Goal: Task Accomplishment & Management: Manage account settings

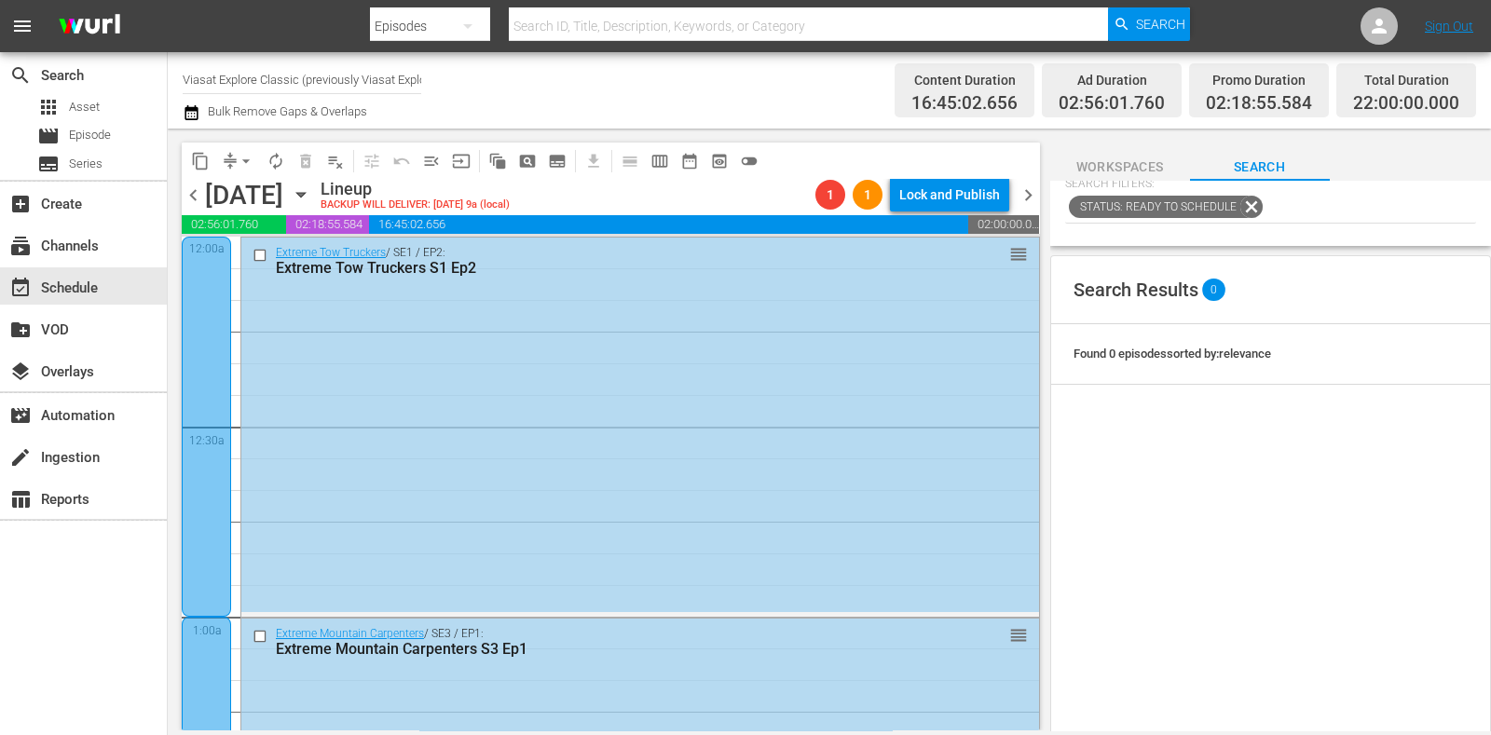
click at [233, 80] on input "Viasat Explore Classic (previously Viasat Explore) (1554)" at bounding box center [302, 79] width 239 height 45
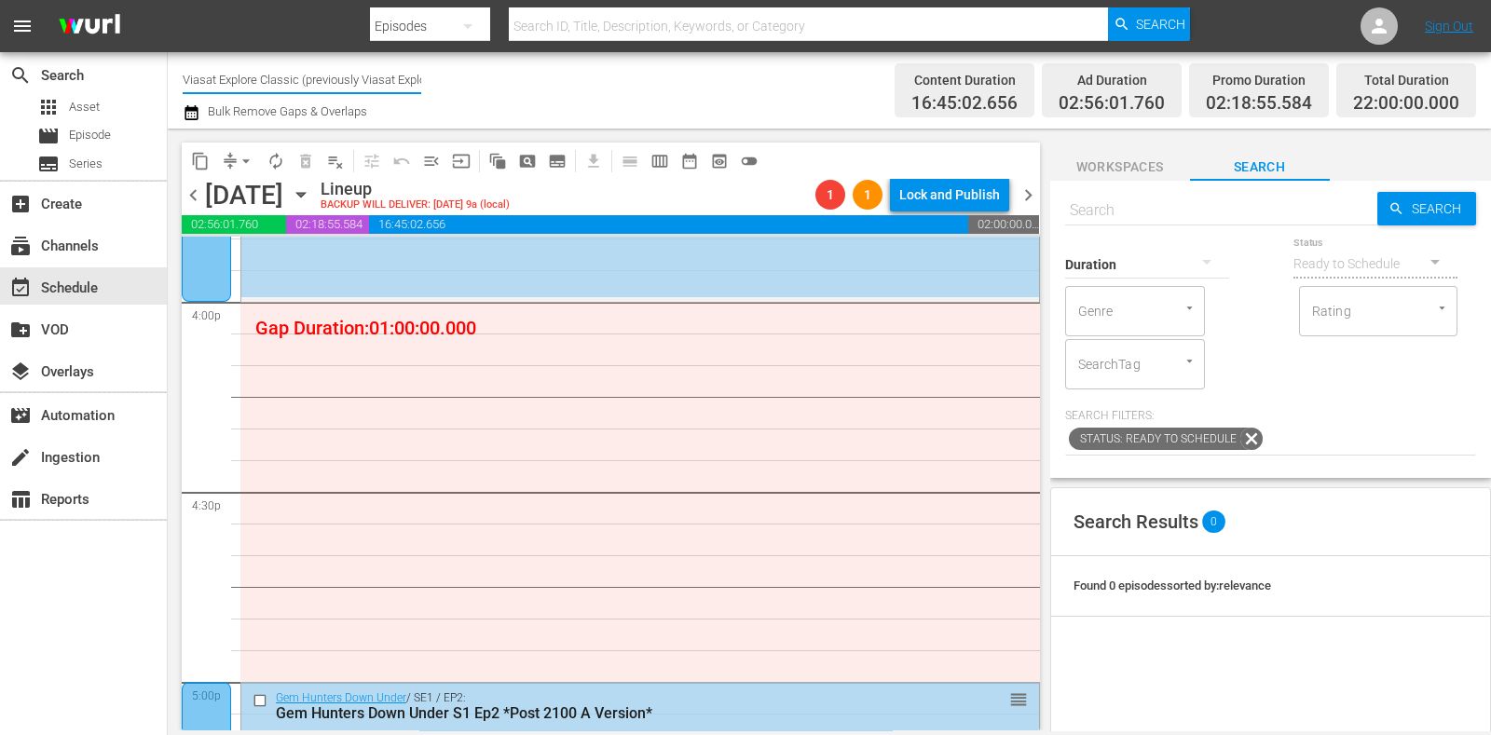
click at [1174, 213] on input "text" at bounding box center [1221, 210] width 312 height 45
paste input "Why Planes Vanish: The Mystery of Flight MH370"
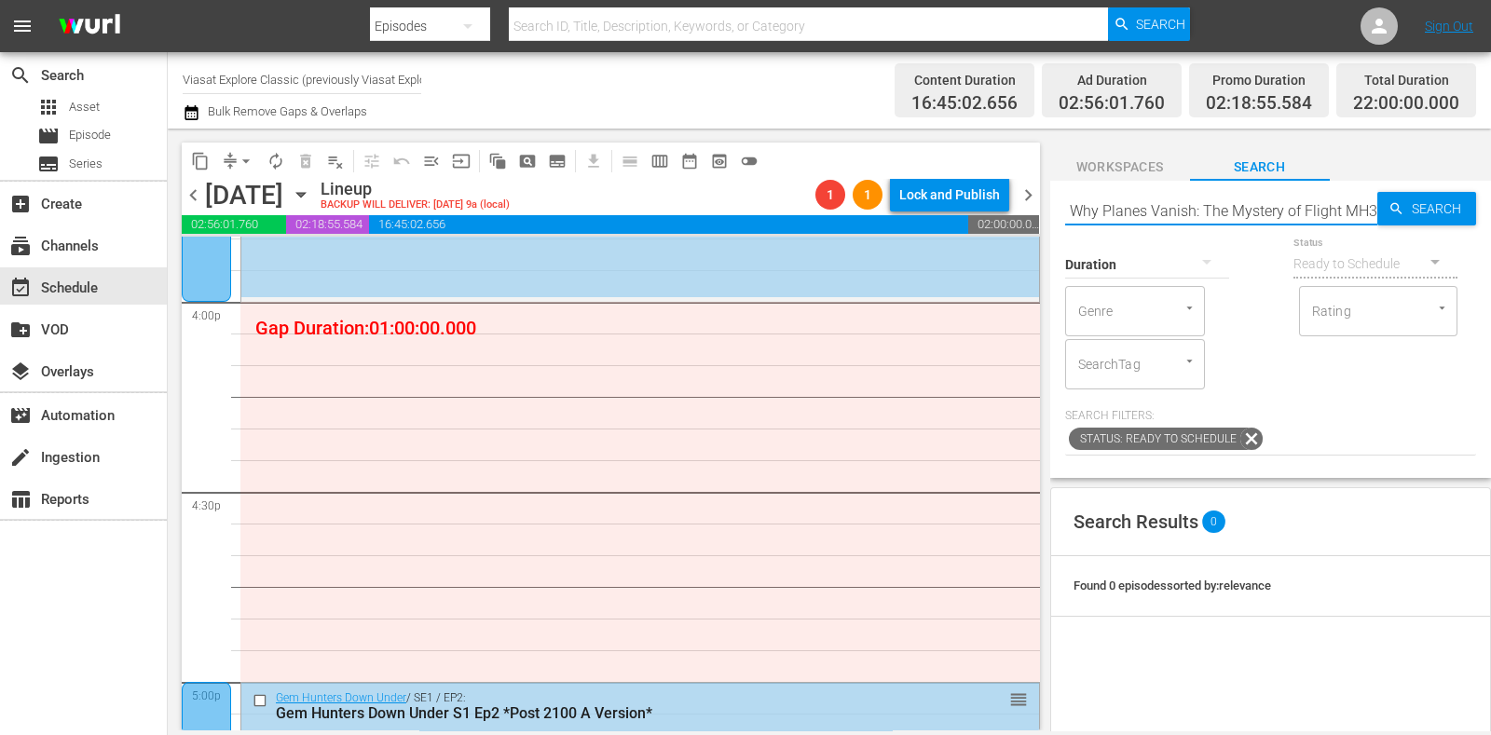
scroll to position [0, 25]
type input "Why Planes Vanish: The Mystery of Flight MH370"
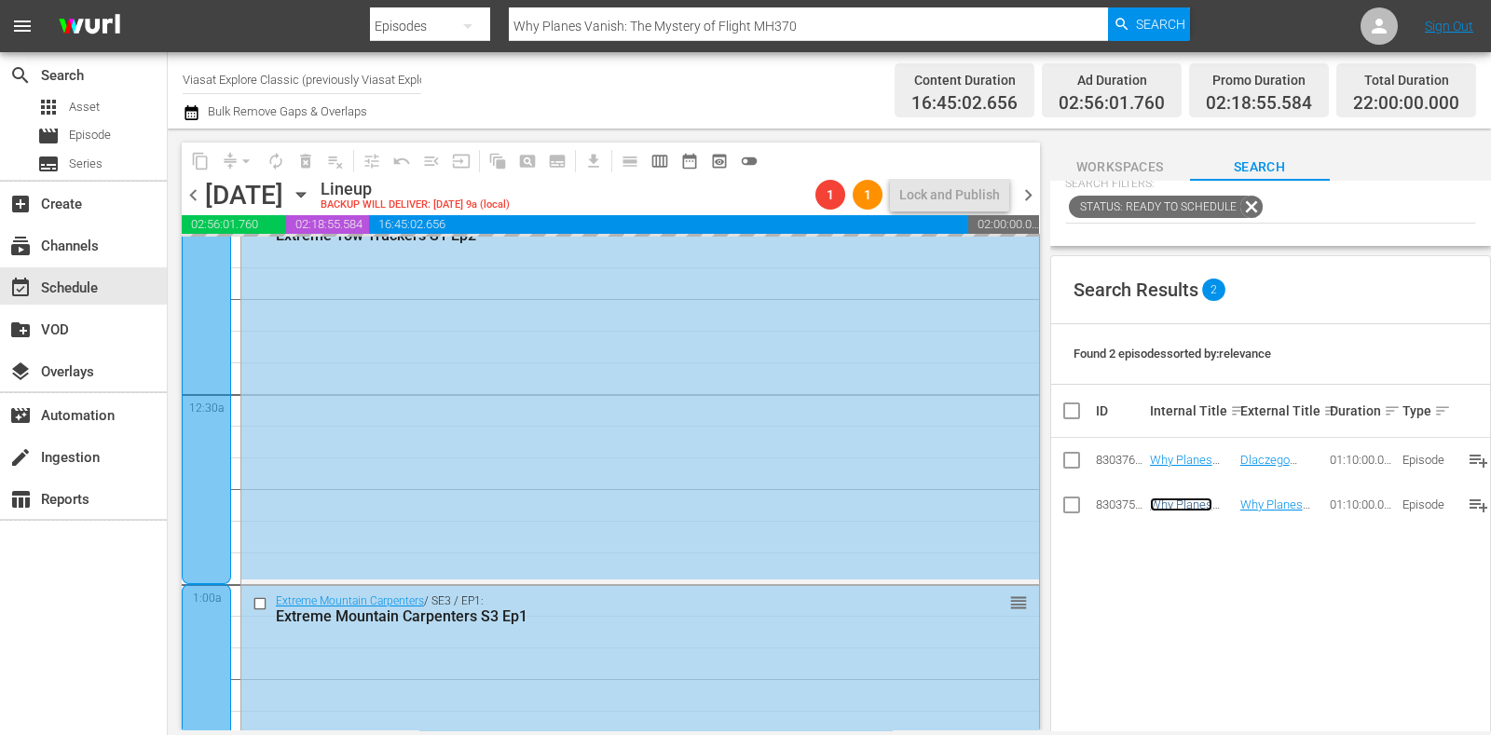
scroll to position [0, 0]
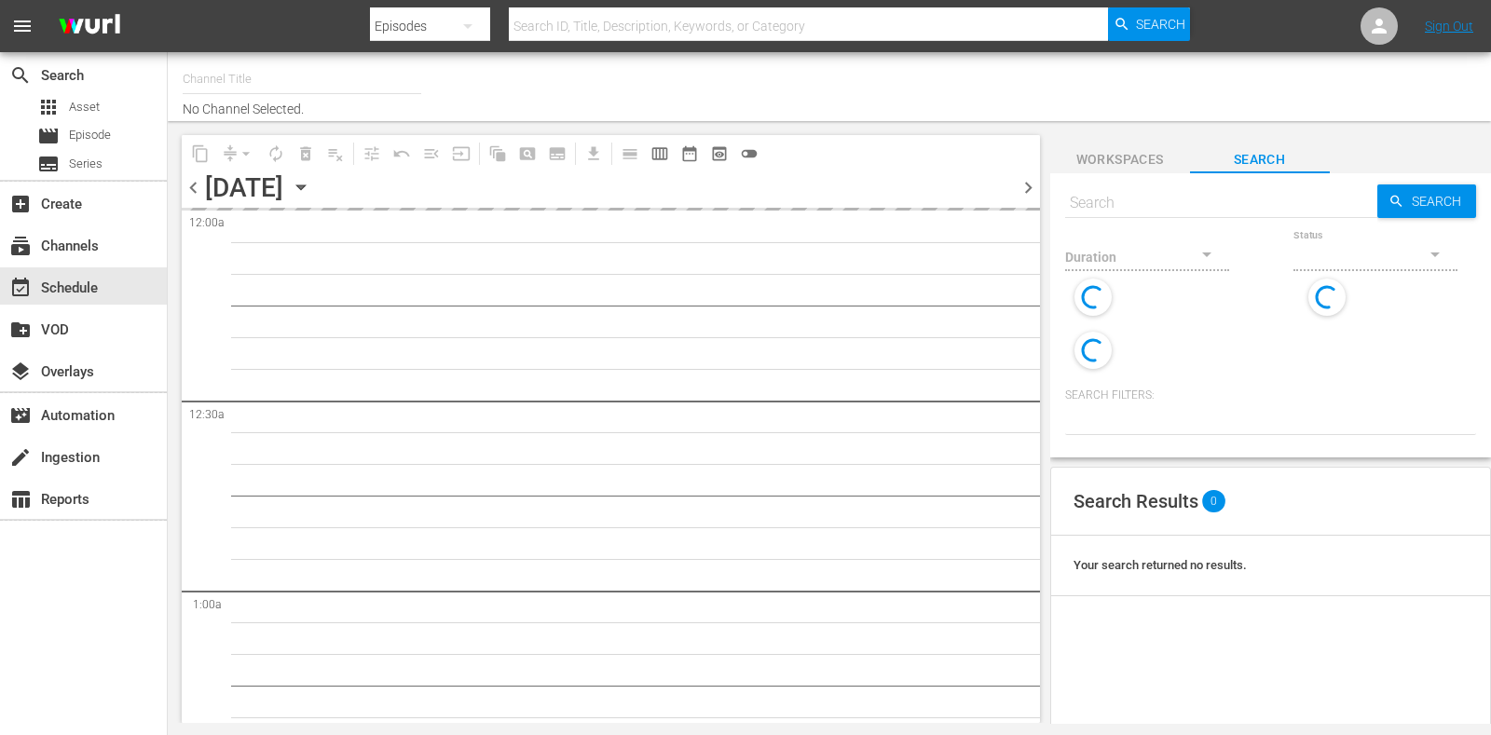
type input "Viasat Explore Classic (previously Viasat Explore) (1554)"
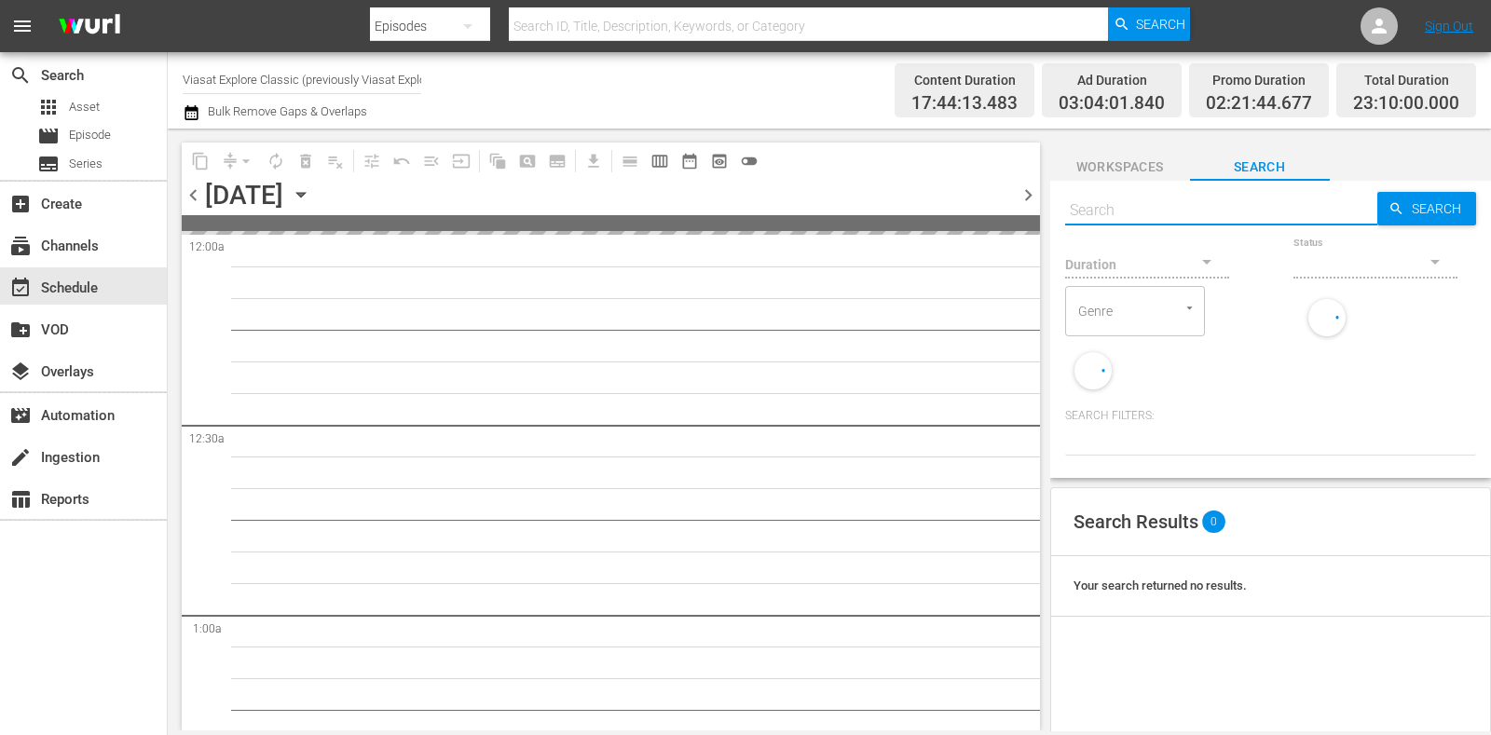
click at [1180, 198] on input "text" at bounding box center [1221, 210] width 312 height 45
paste input "Why Planes Vanish: The Mystery of Flight MH370"
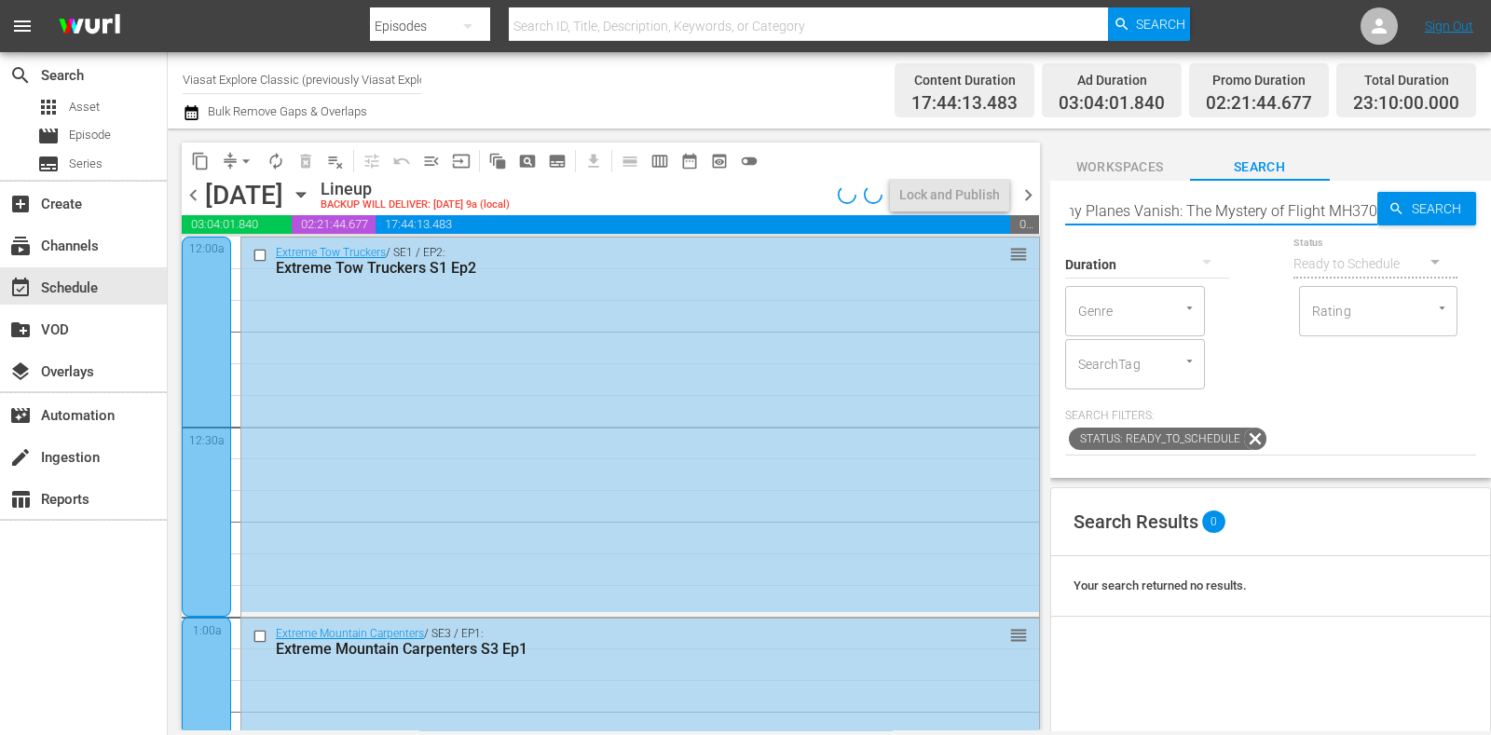
type input "Why Planes Vanish: The Mystery of Flight MH370"
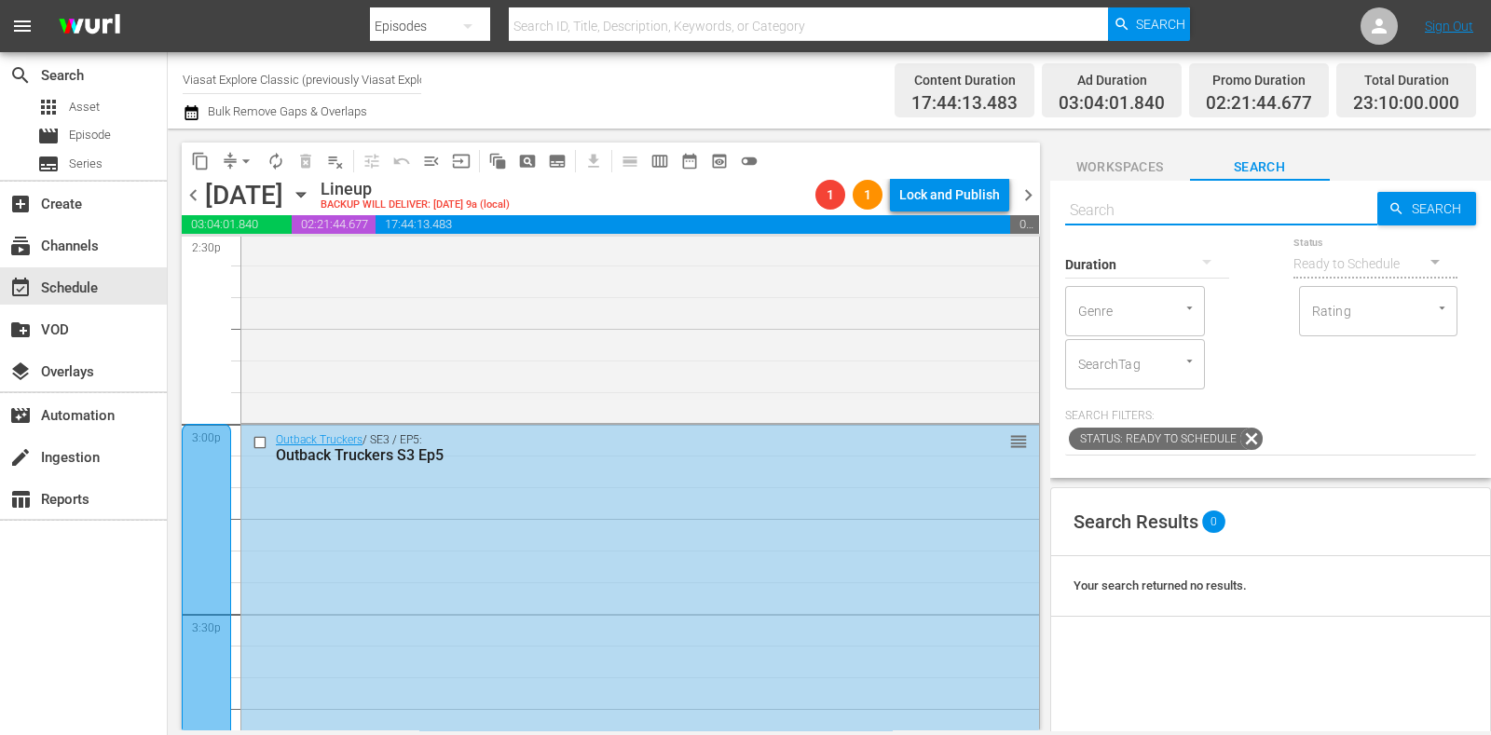
scroll to position [5721, 0]
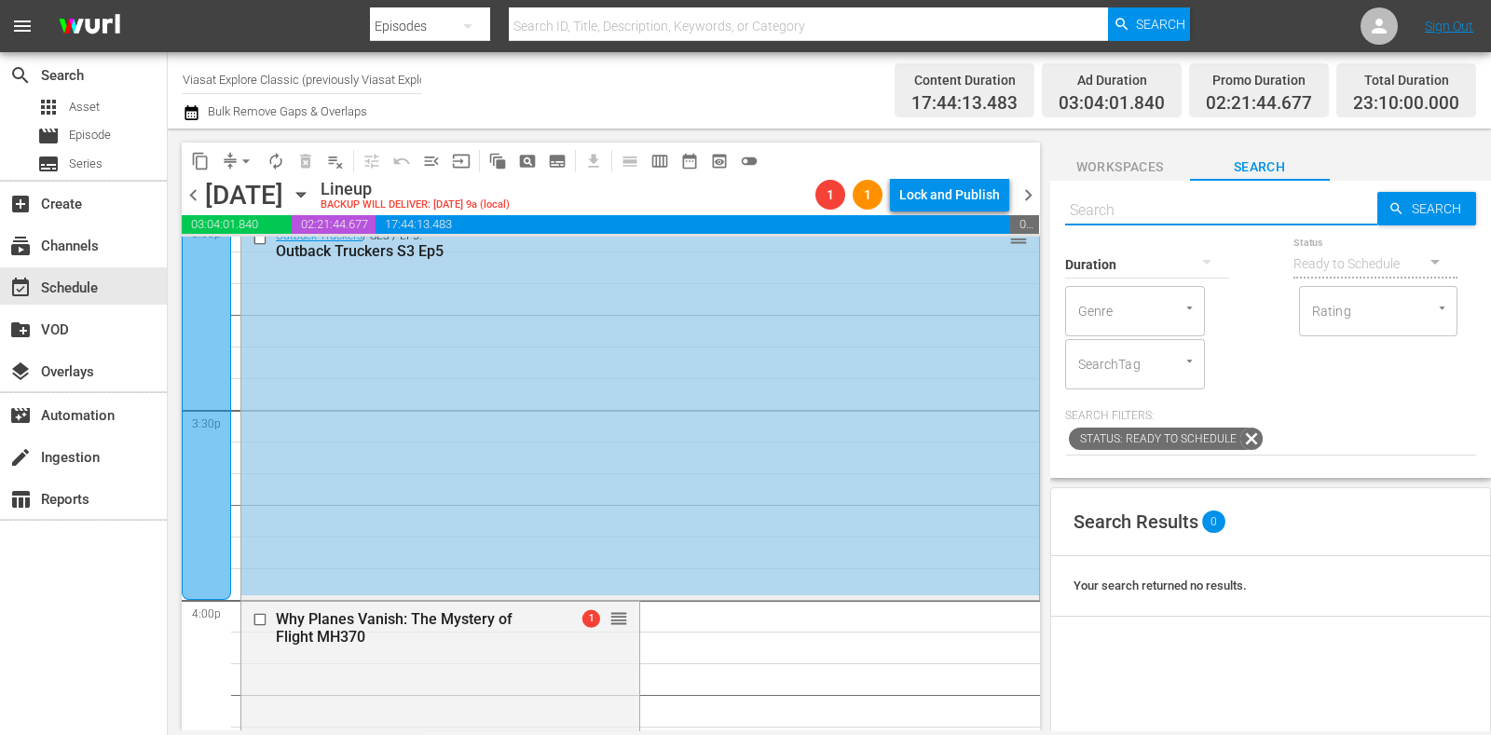
click at [743, 426] on div "Outback Truckers / SE3 / EP5: Outback Truckers S3 Ep5 reorder" at bounding box center [640, 408] width 798 height 375
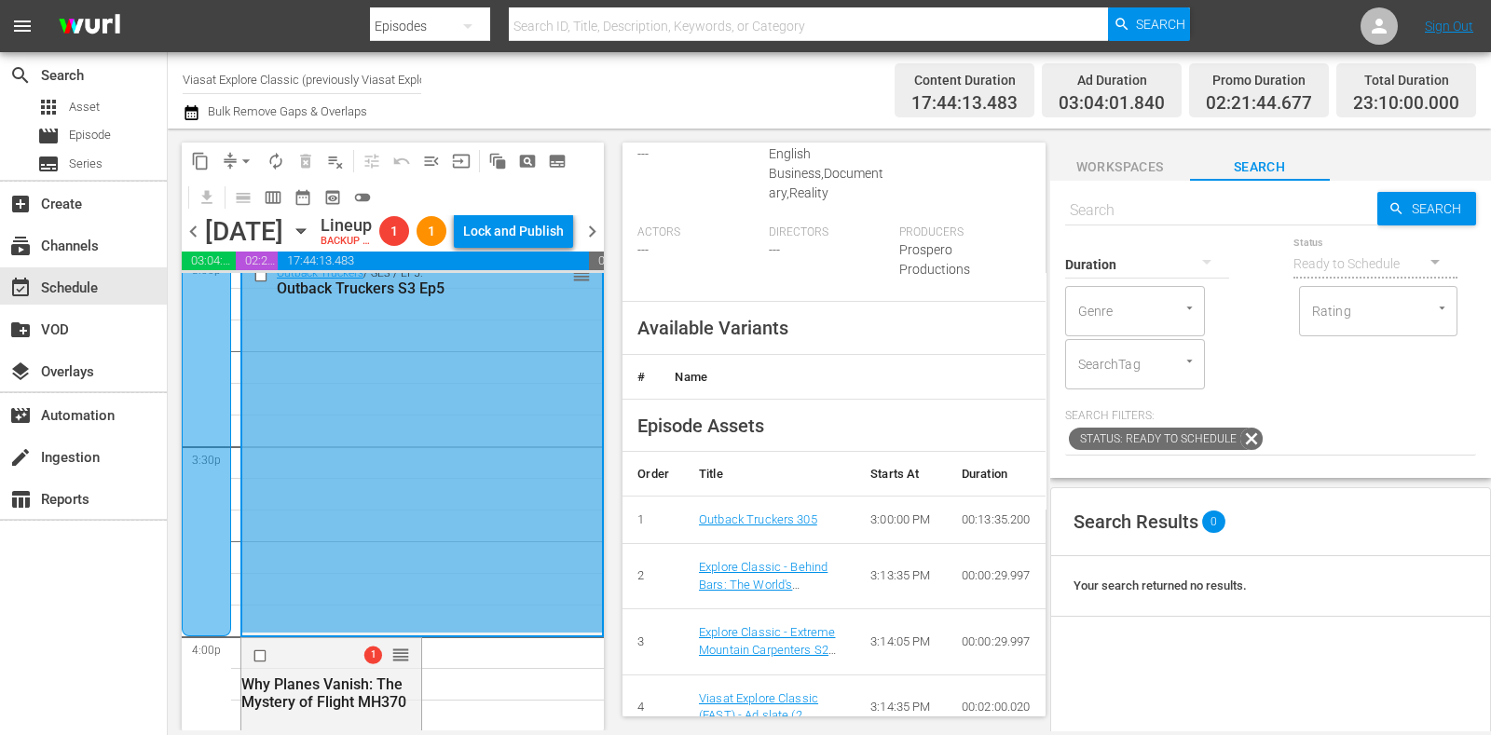
scroll to position [583, 0]
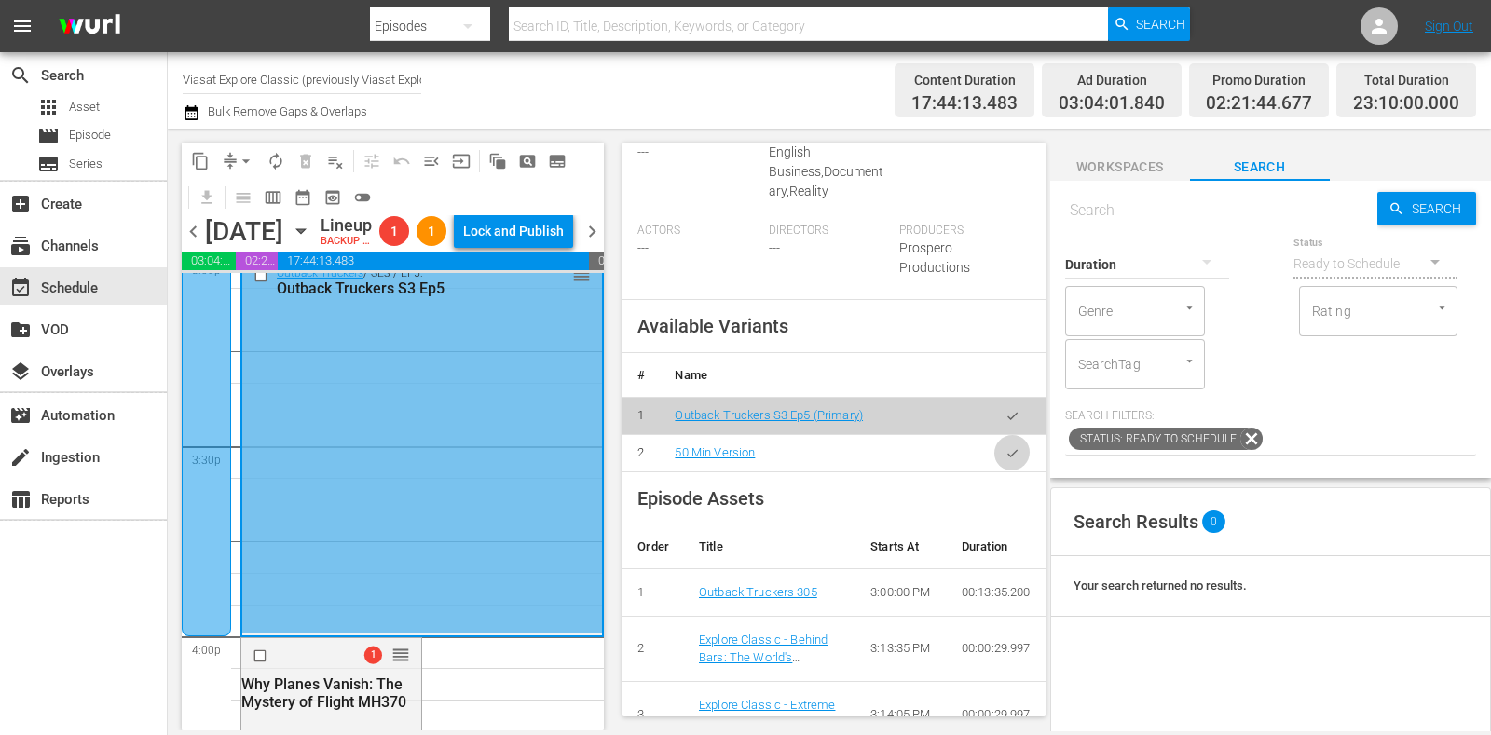
click at [1003, 445] on button "button" at bounding box center [1013, 453] width 36 height 36
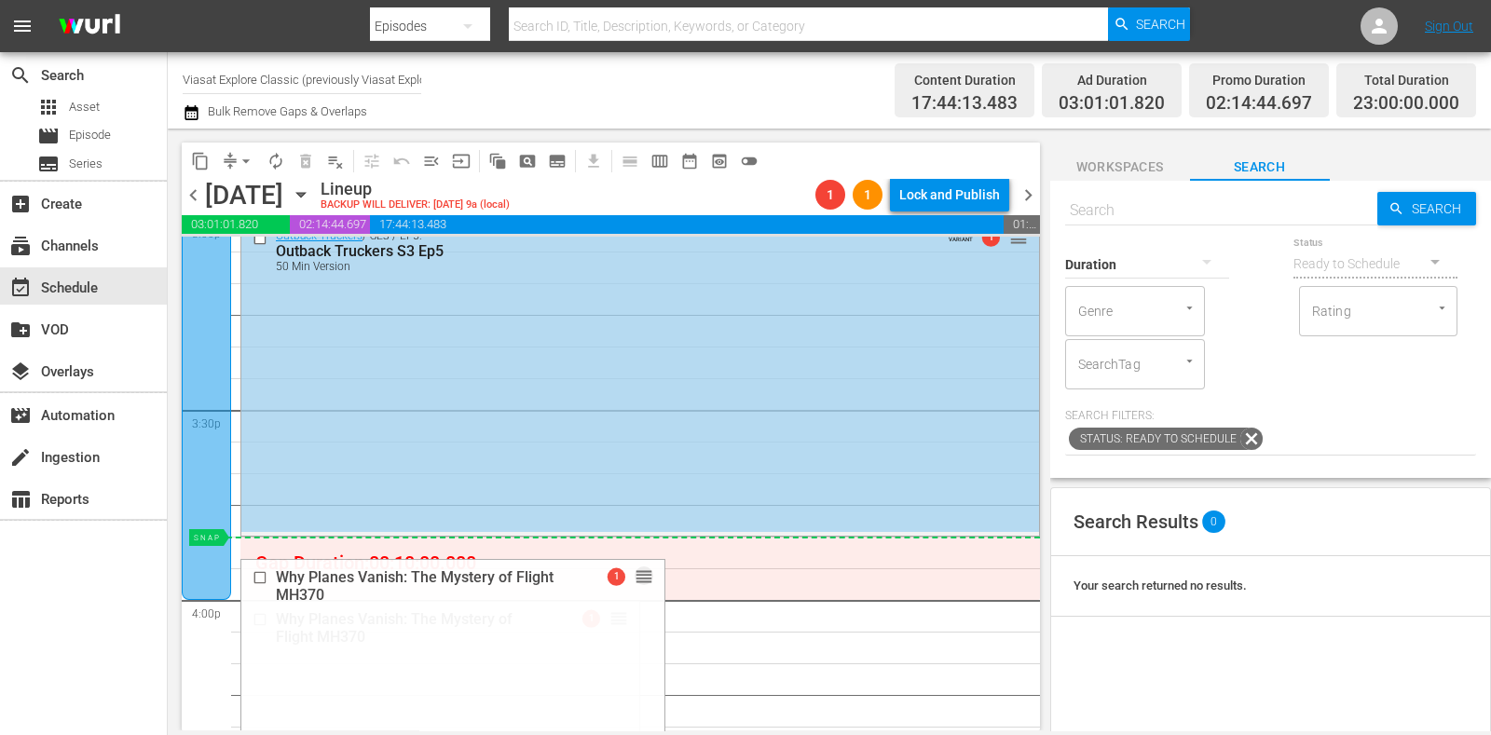
drag, startPoint x: 611, startPoint y: 617, endPoint x: 604, endPoint y: 556, distance: 60.9
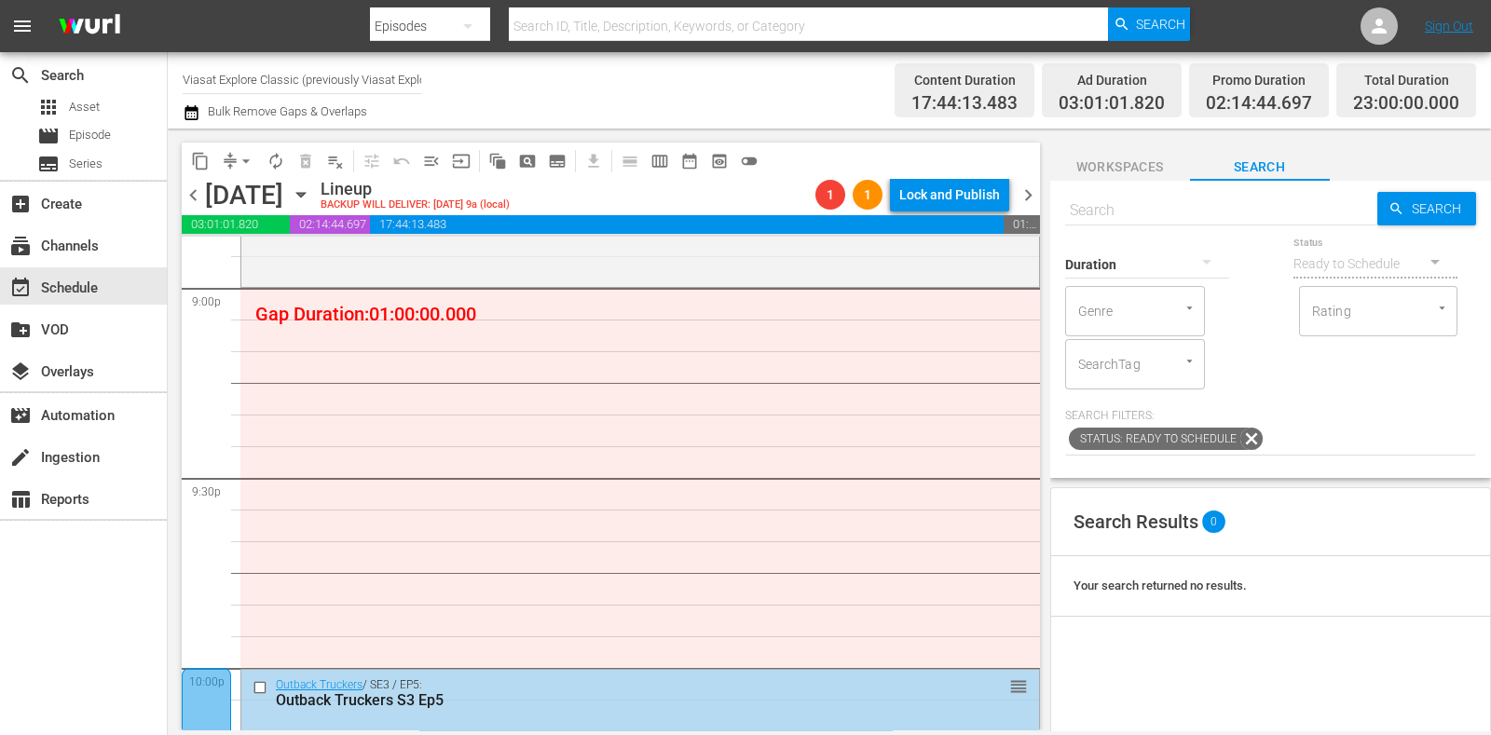
scroll to position [7819, 0]
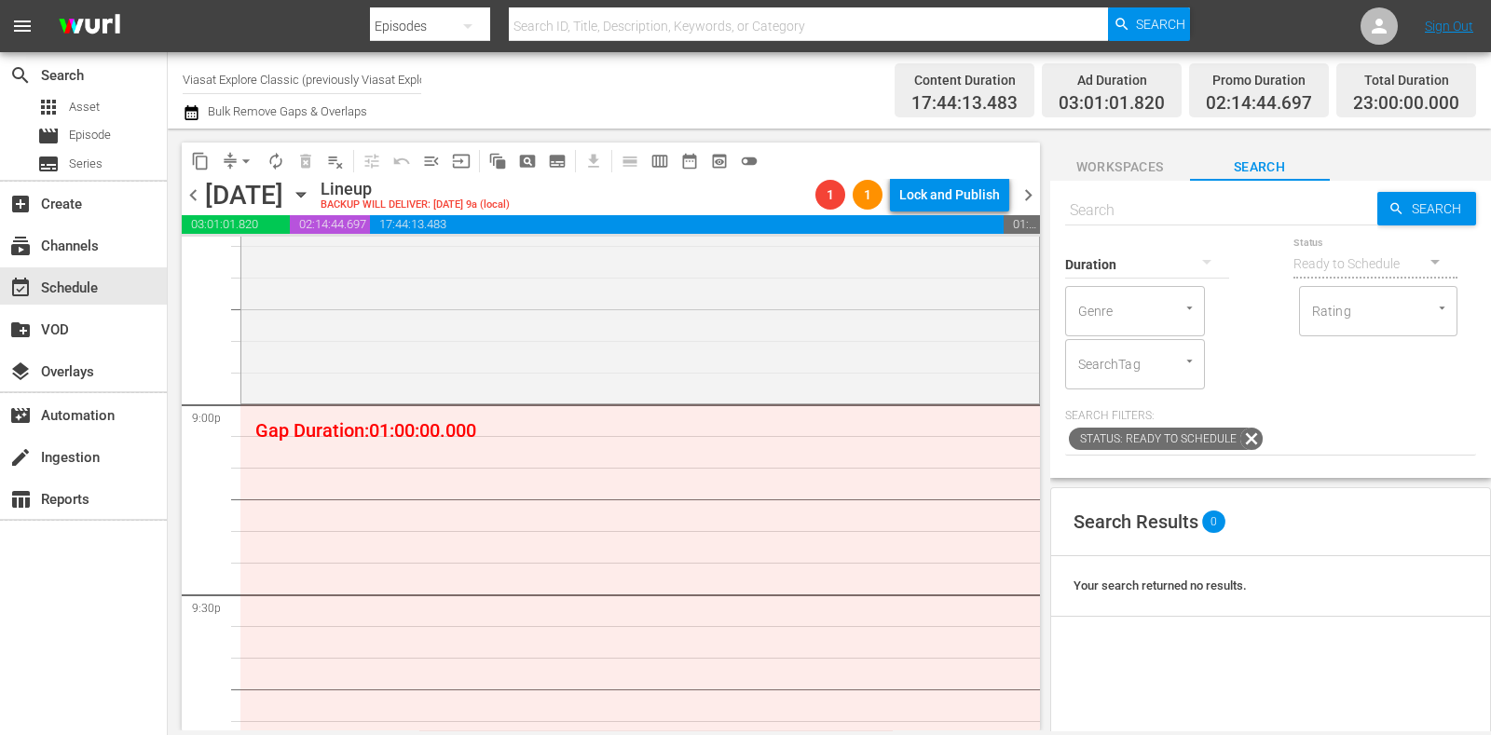
click at [1109, 221] on div "Duration" at bounding box center [1147, 252] width 164 height 67
click at [1111, 213] on input "text" at bounding box center [1221, 210] width 312 height 45
paste input "Why Planes Vanish: The Mystery of Flight MH370"
type input "Why Planes Vanish: The Mystery of Flight MH370"
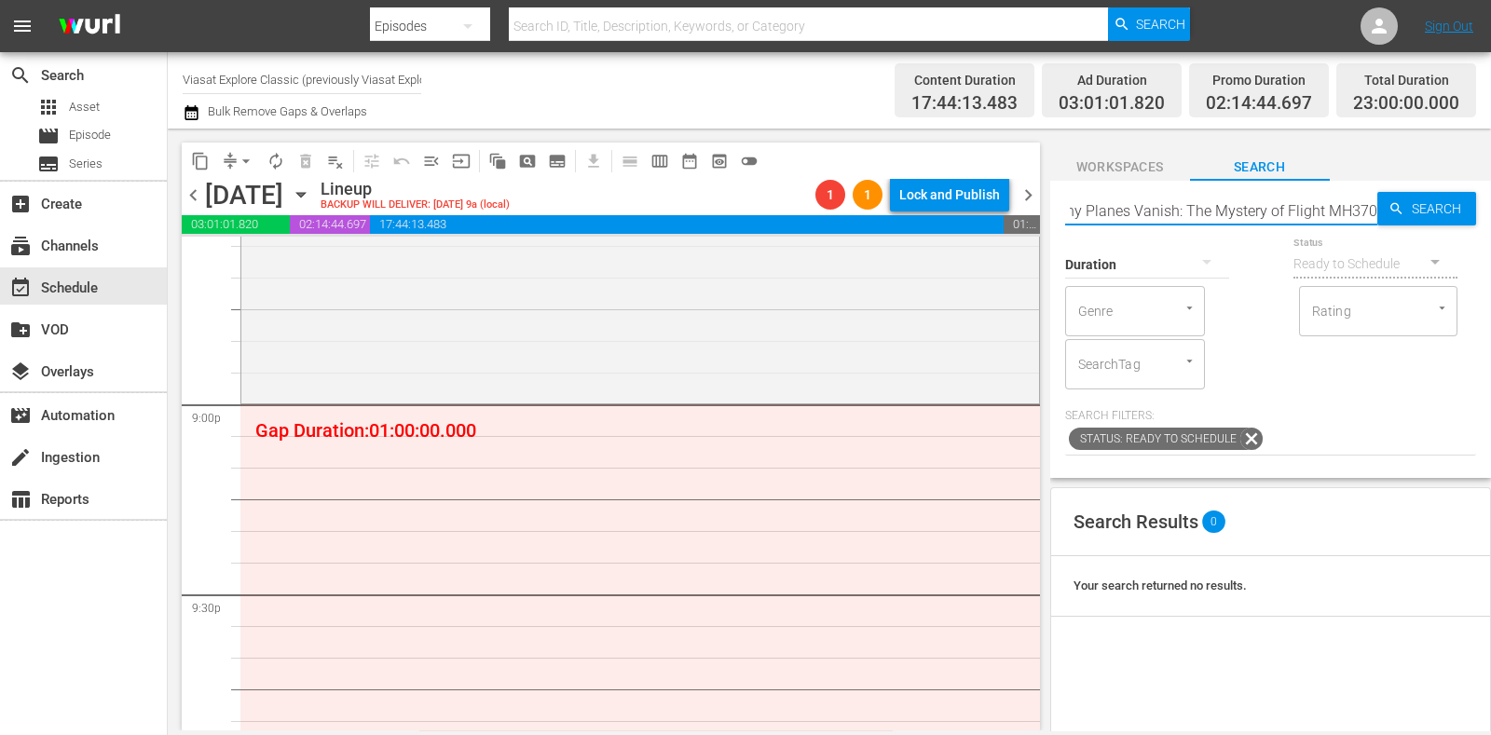
type input "Why Planes Vanish: The Mystery of Flight MH370"
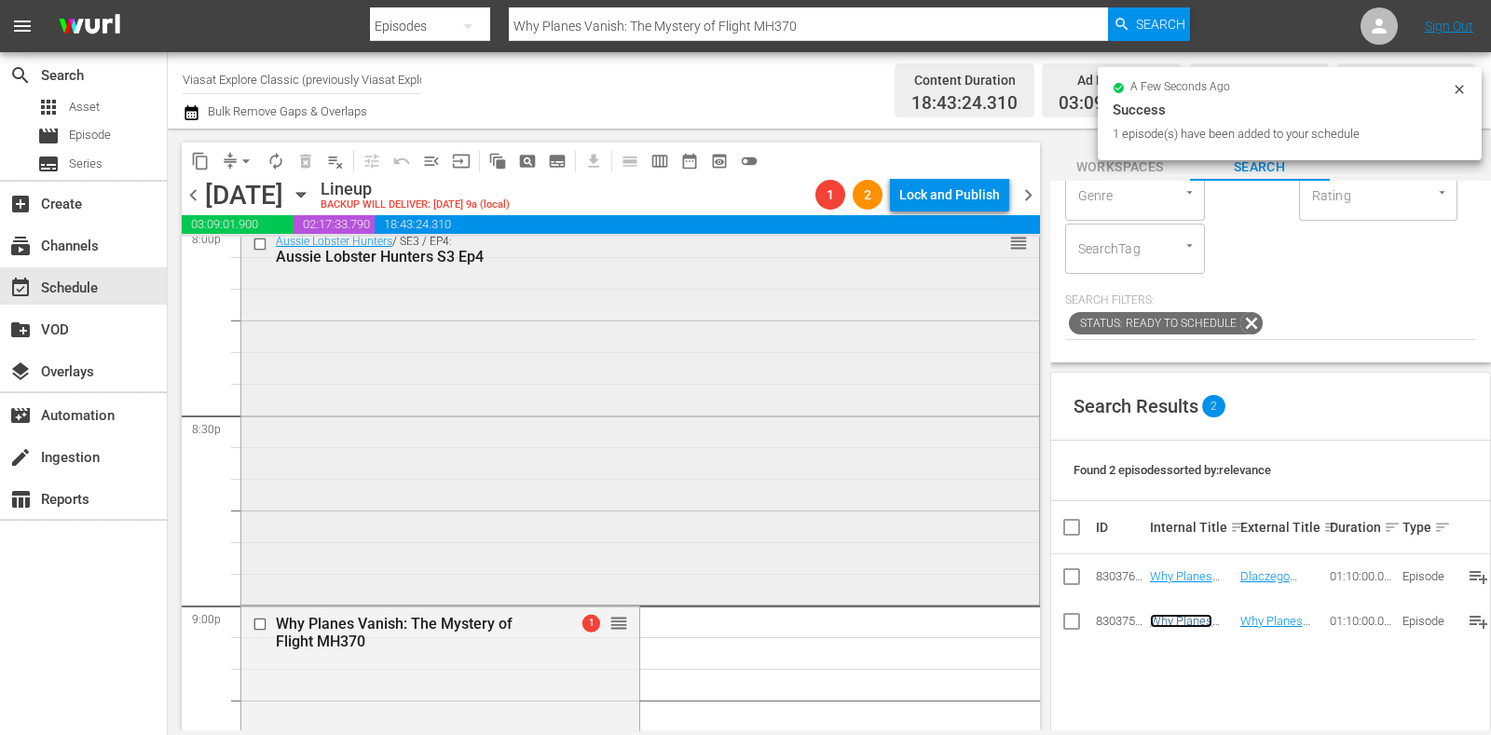
scroll to position [7586, 0]
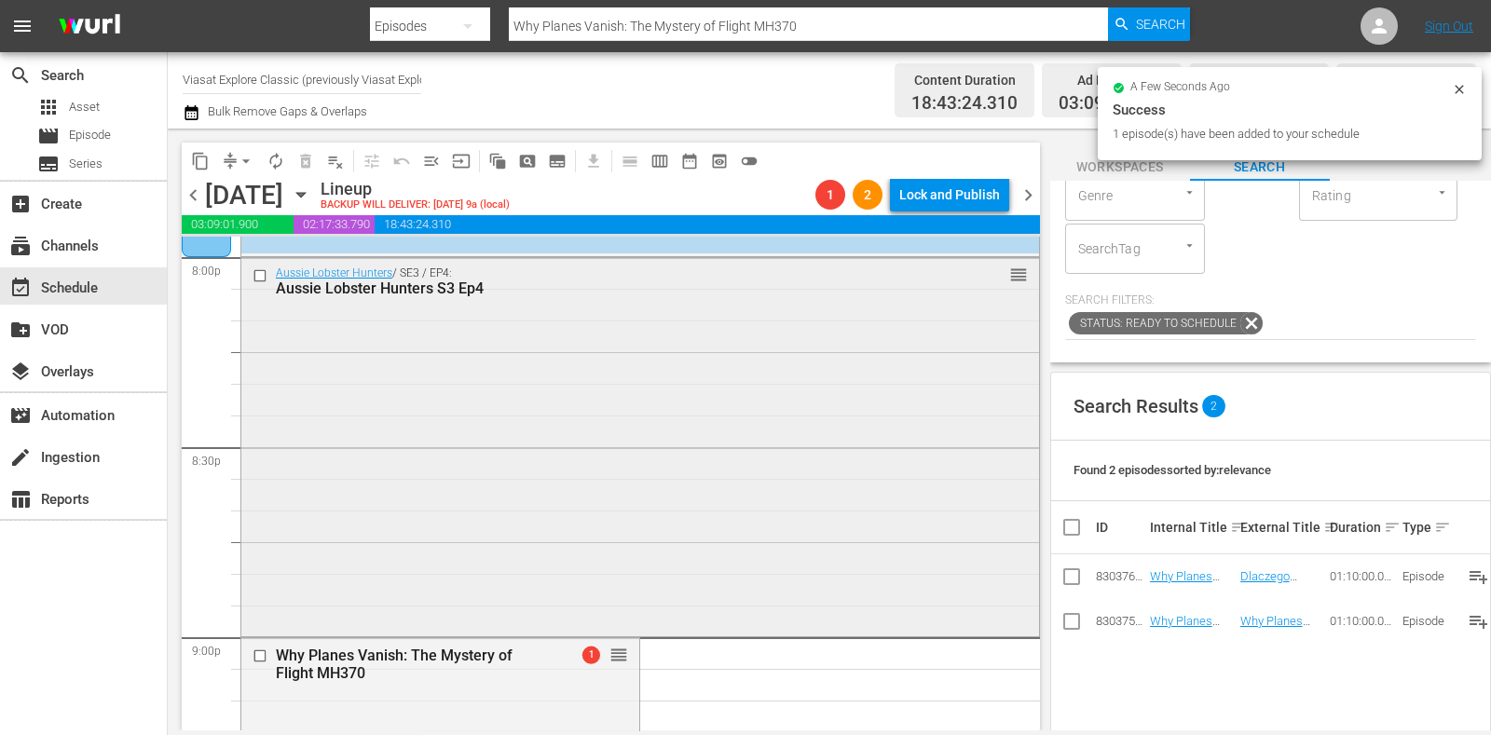
click at [689, 460] on div "Aussie Lobster Hunters / SE3 / EP4: Aussie Lobster Hunters S3 Ep4 reorder" at bounding box center [640, 445] width 798 height 375
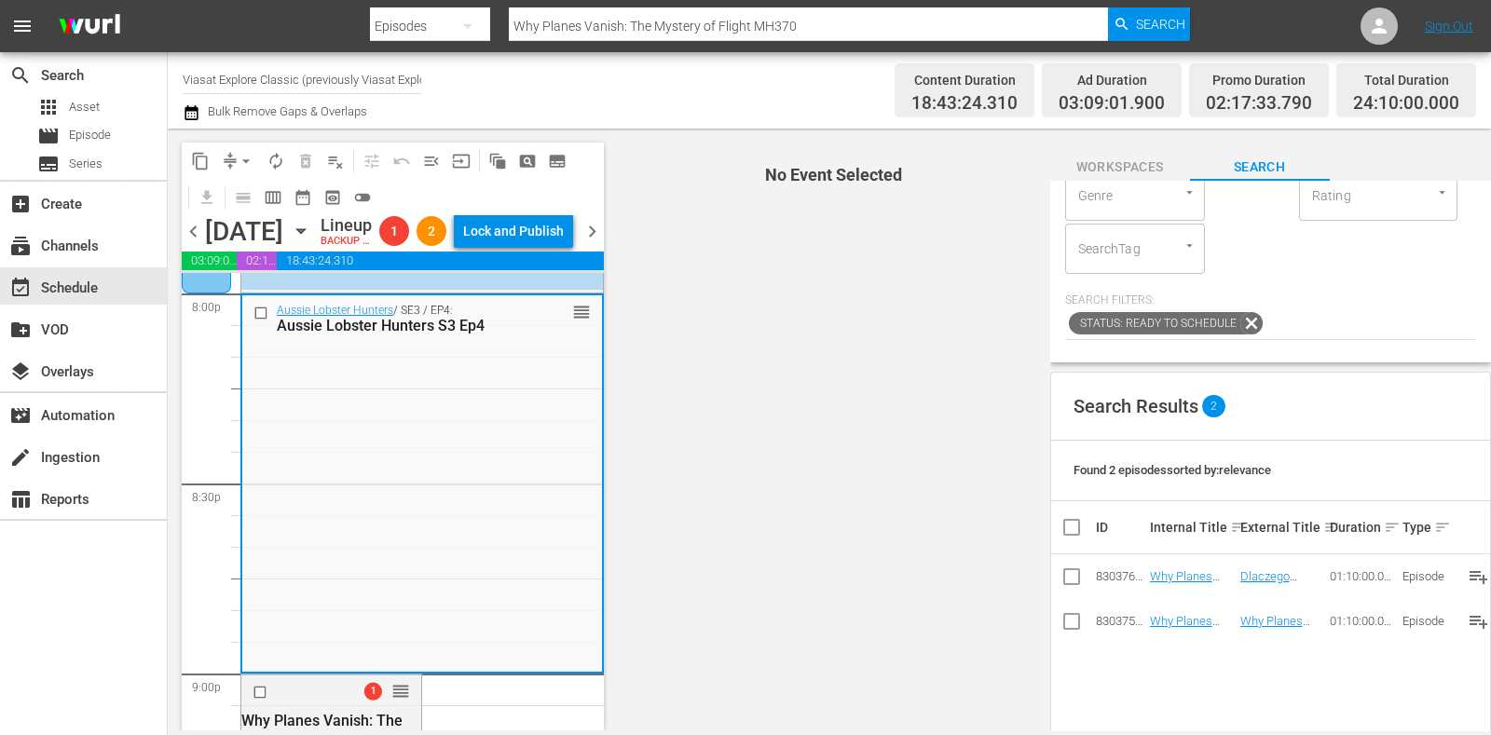
scroll to position [8168, 0]
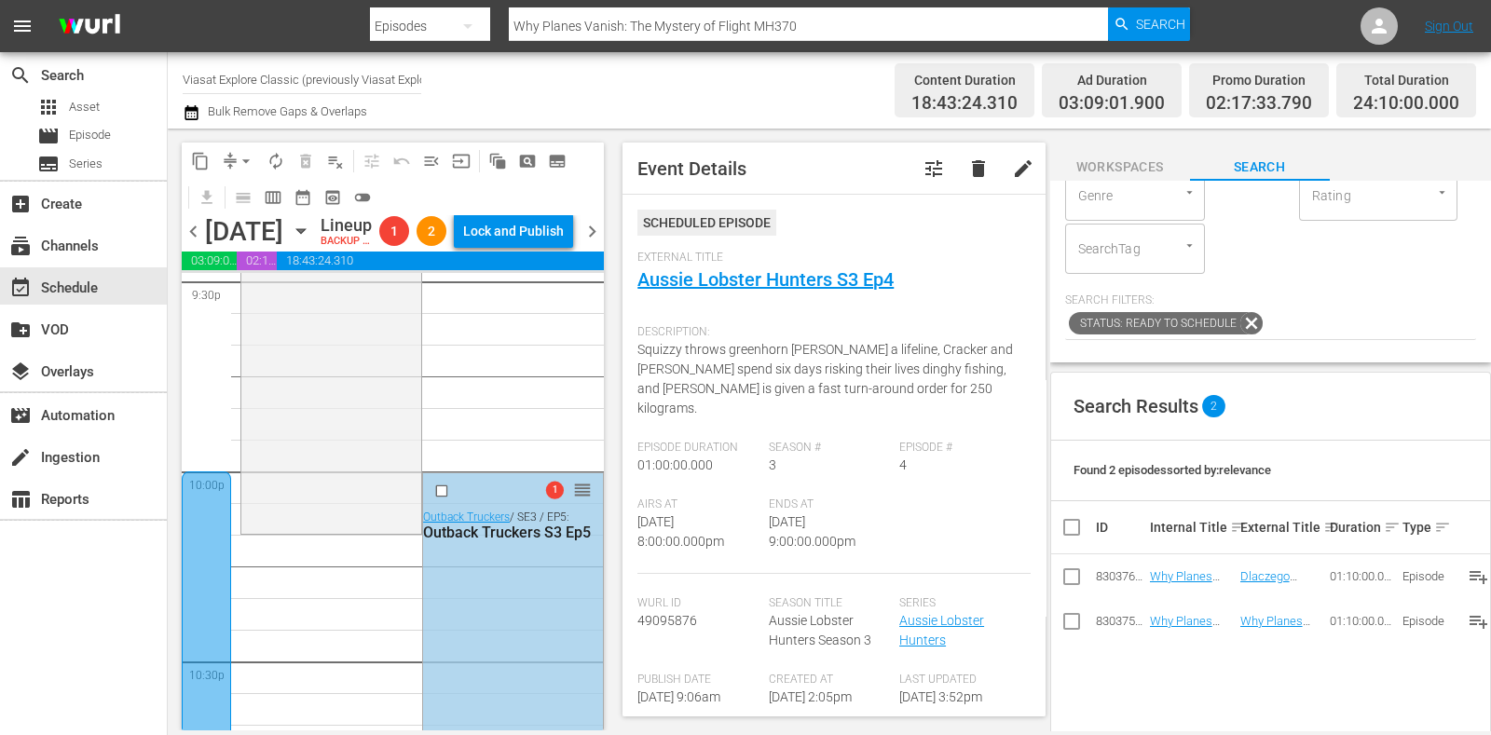
click at [482, 592] on div "1 reorder Outback Truckers / SE3 / EP5: Outback Truckers S3 Ep5" at bounding box center [513, 661] width 180 height 375
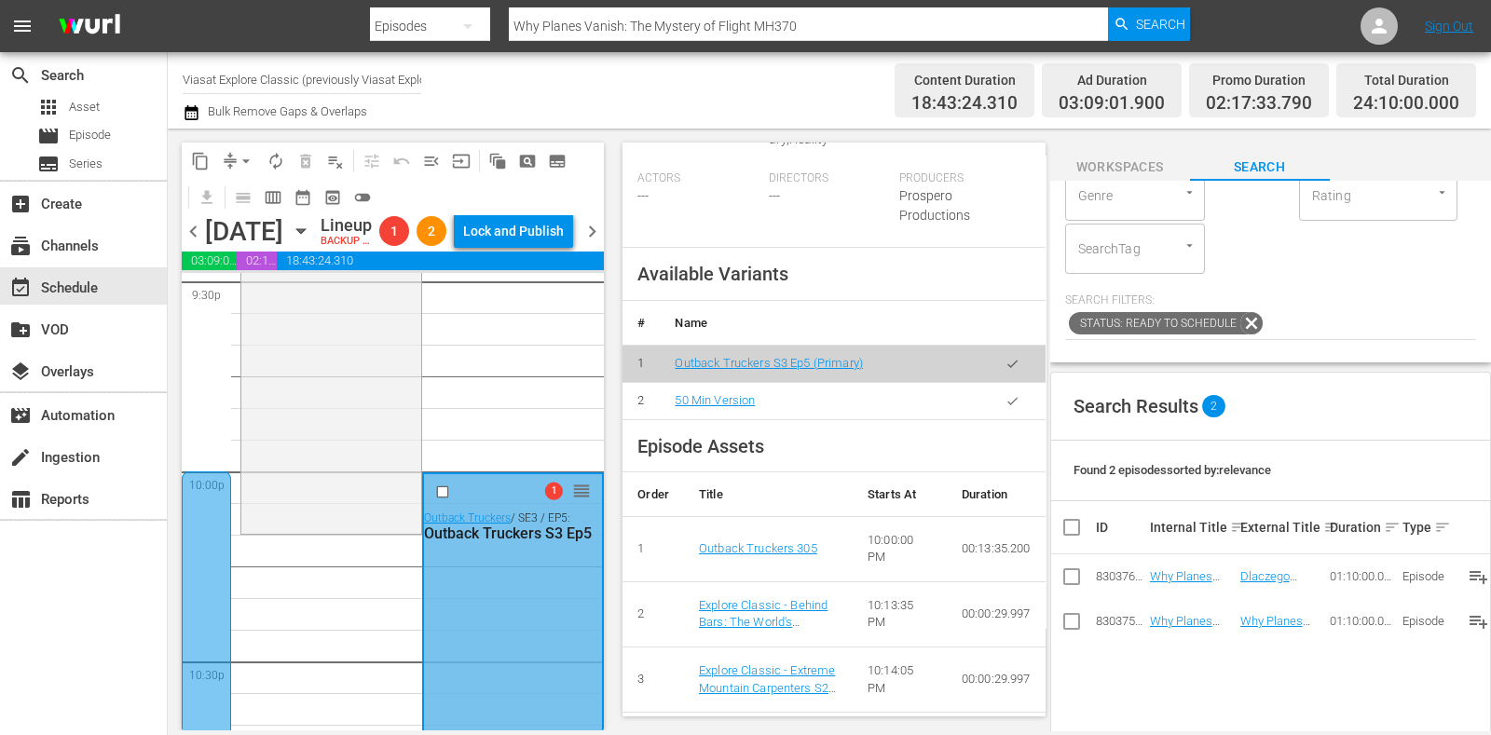
scroll to position [699, 0]
click at [995, 403] on button "button" at bounding box center [1013, 400] width 36 height 36
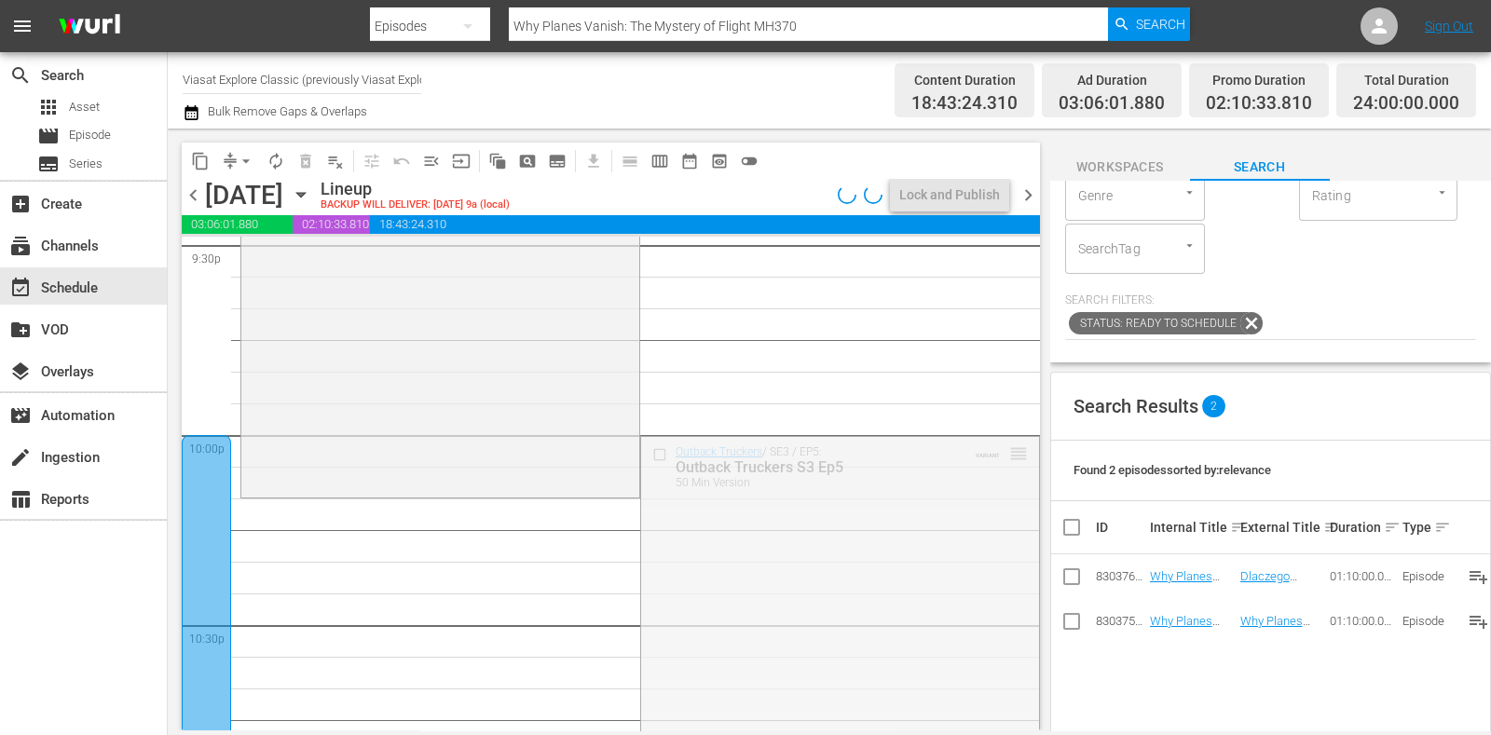
drag, startPoint x: 999, startPoint y: 454, endPoint x: 988, endPoint y: 499, distance: 46.1
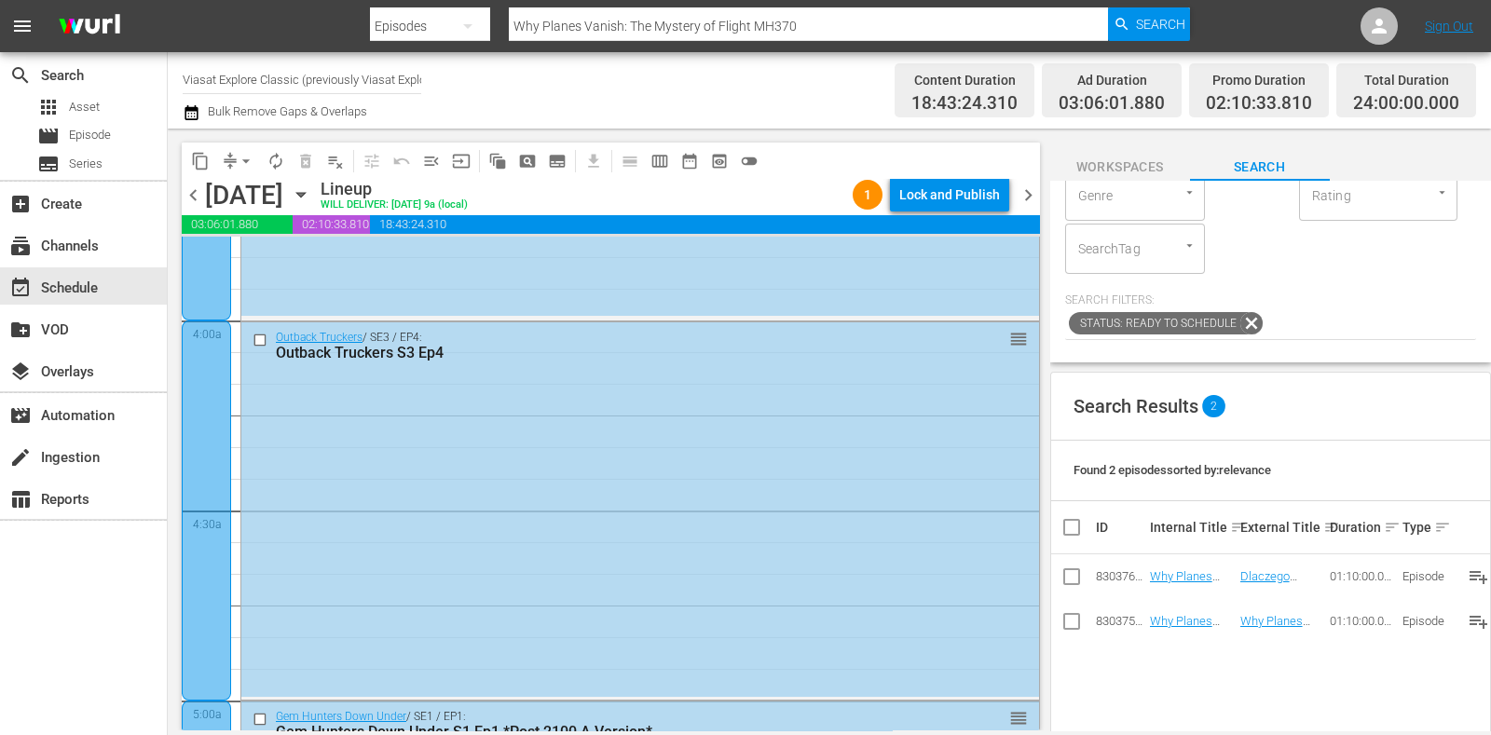
scroll to position [0, 0]
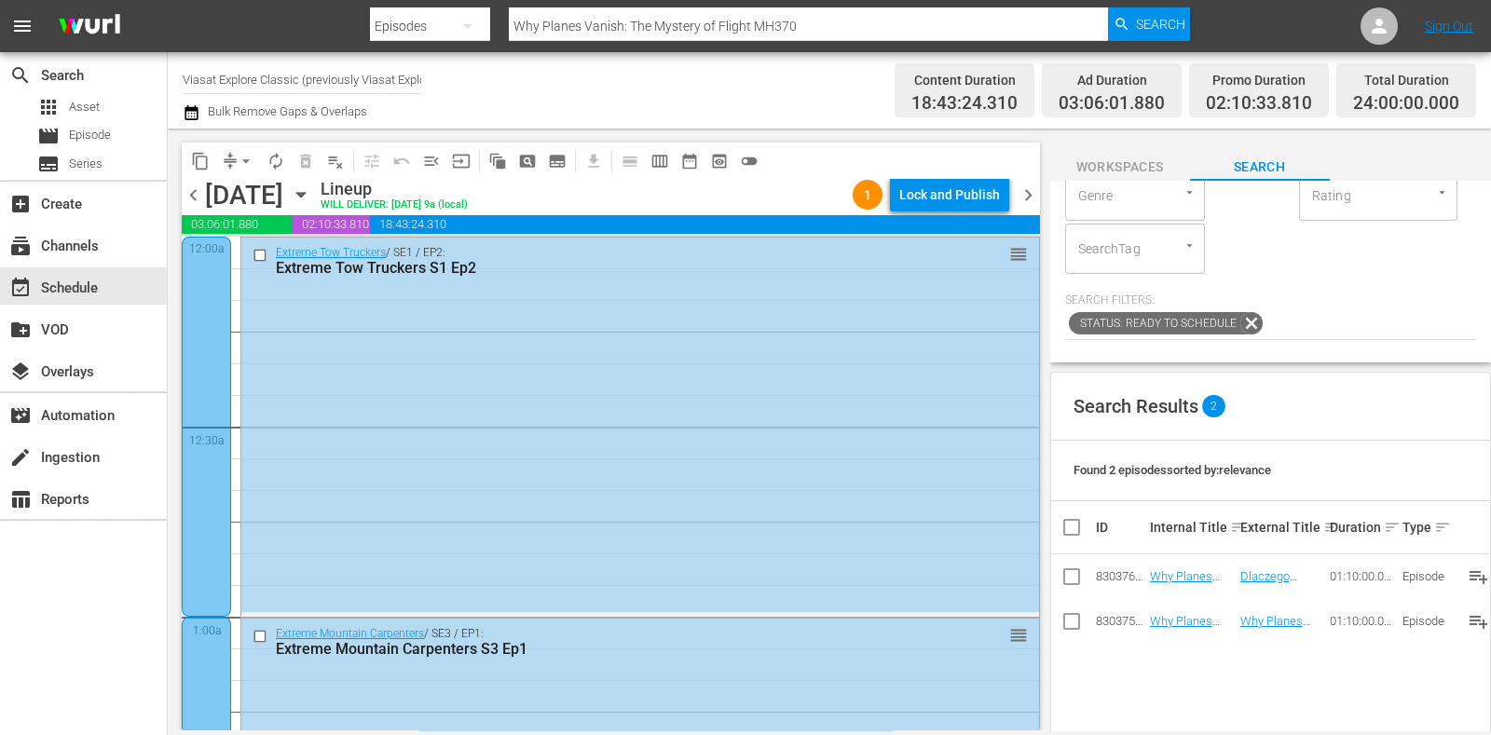
click at [1035, 181] on div "chevron_left Thursday, October 23rd October 23rd Lineup WILL DELIVER: 10/22 @ 9…" at bounding box center [611, 197] width 859 height 36
click at [1035, 184] on span "chevron_right" at bounding box center [1028, 195] width 23 height 23
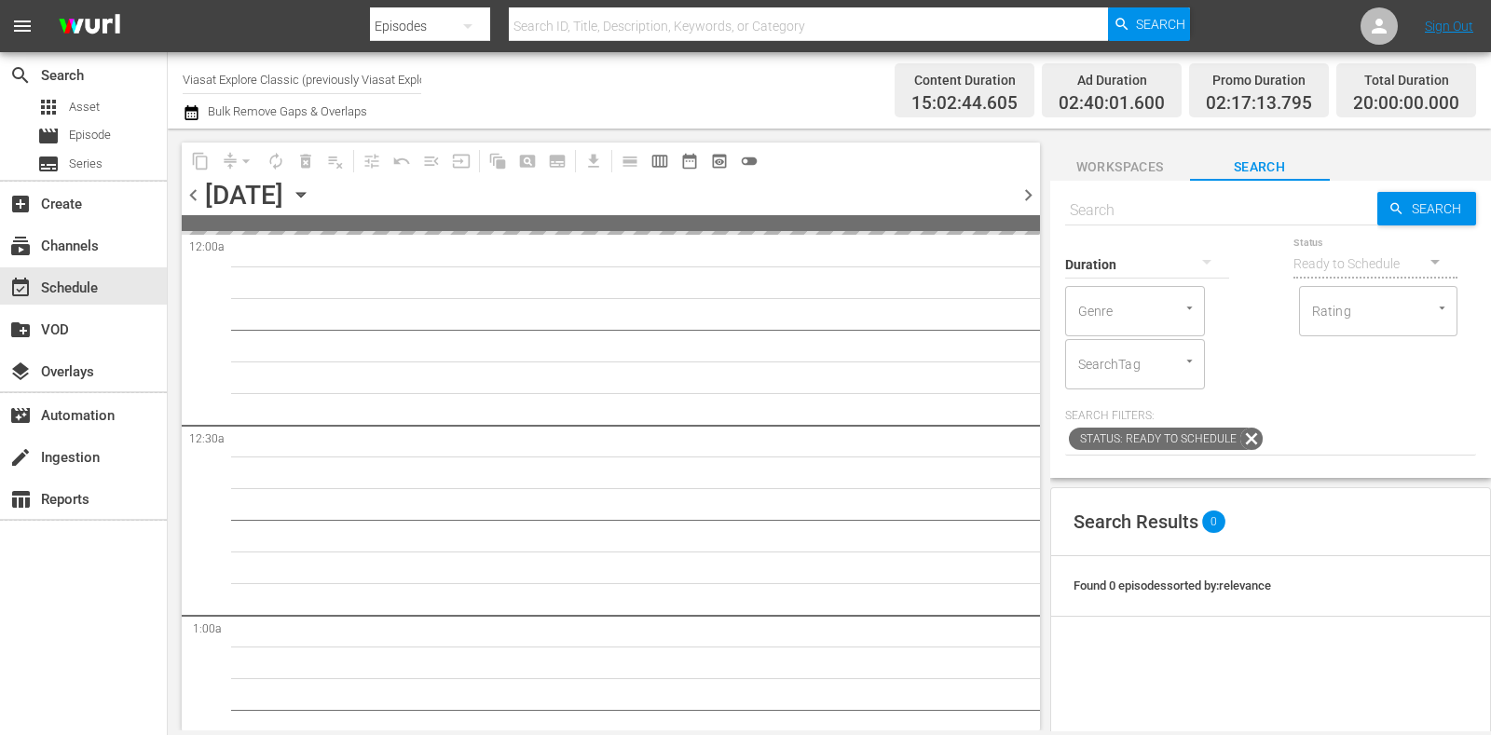
click at [1137, 202] on input "text" at bounding box center [1221, 210] width 312 height 45
paste input "Why Planes Vanish: The Mystery of Flight MH370"
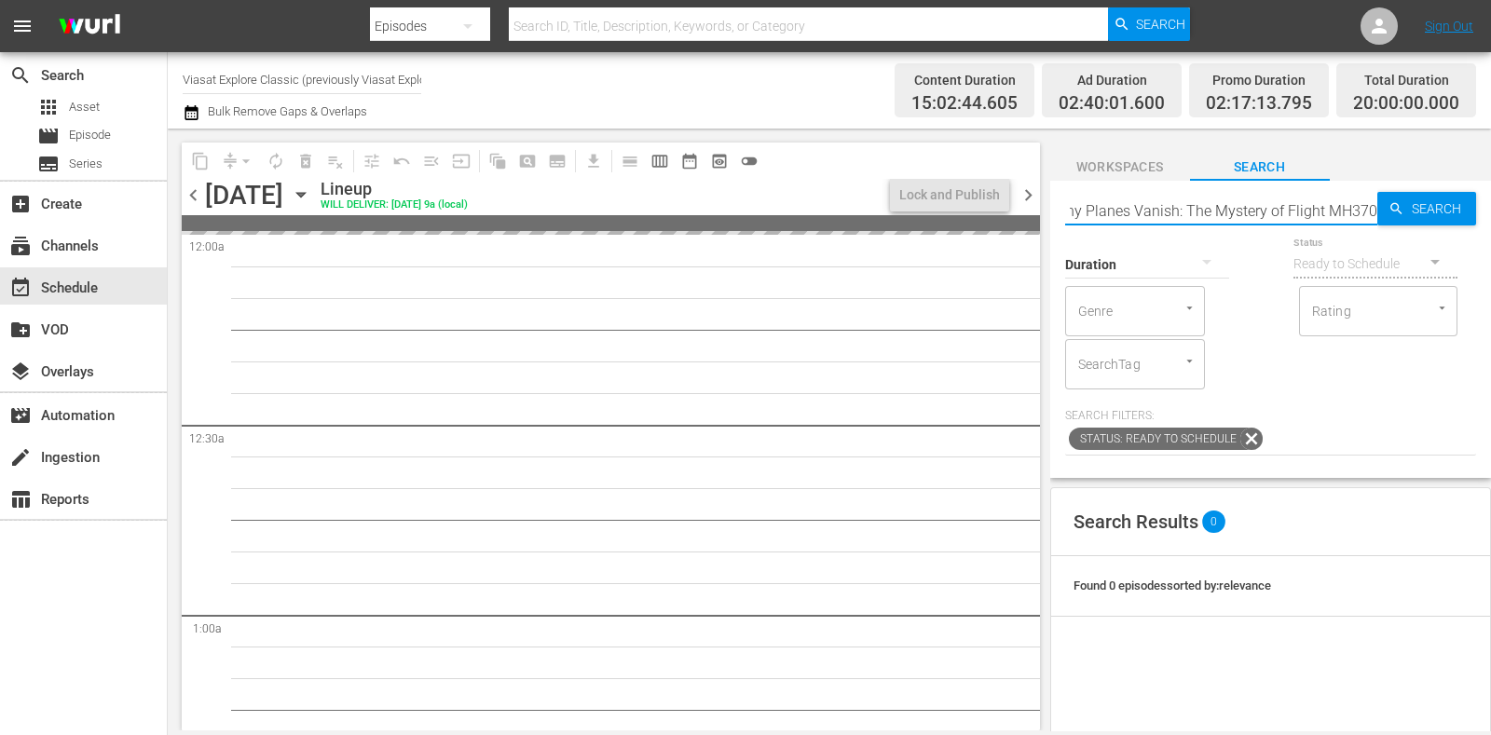
type input "Why Planes Vanish: The Mystery of Flight MH370"
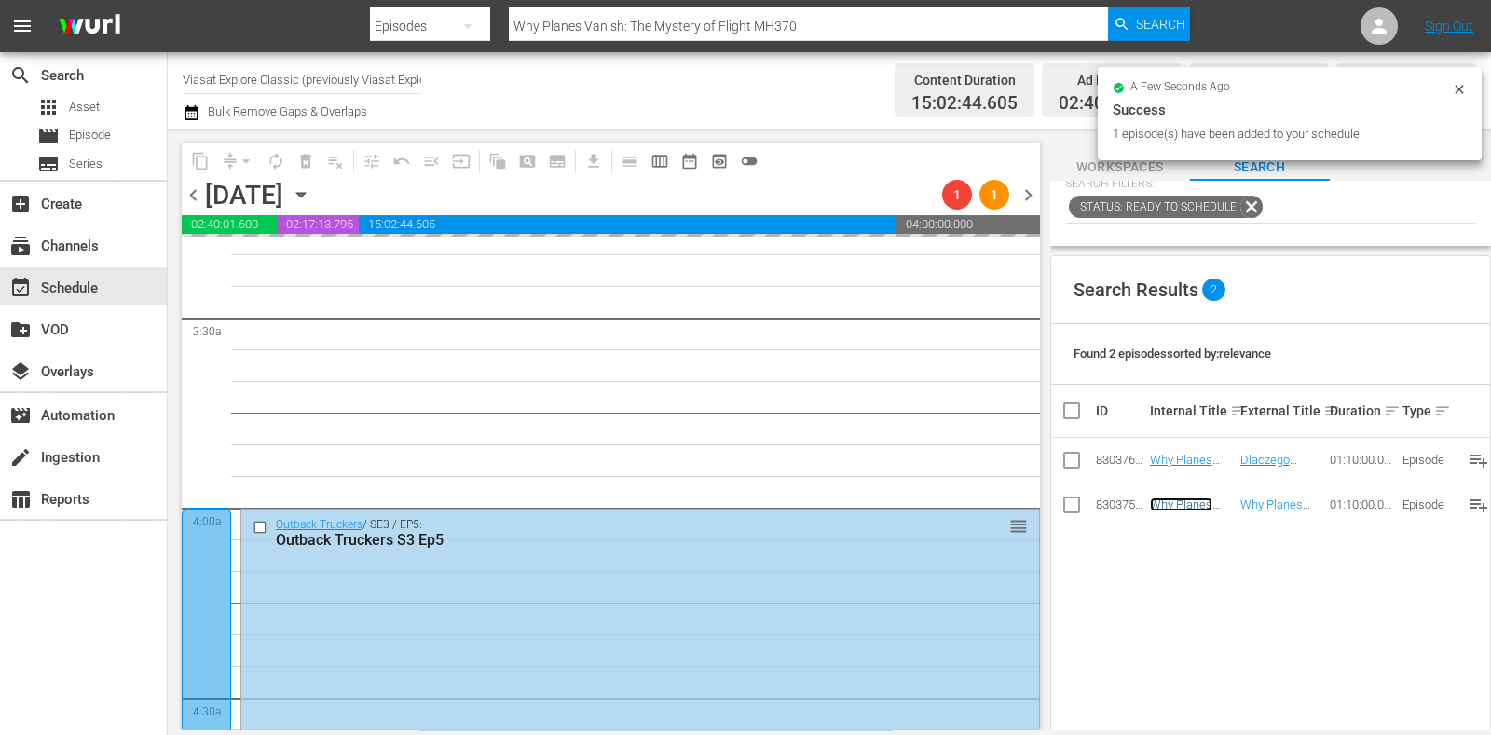
scroll to position [1282, 0]
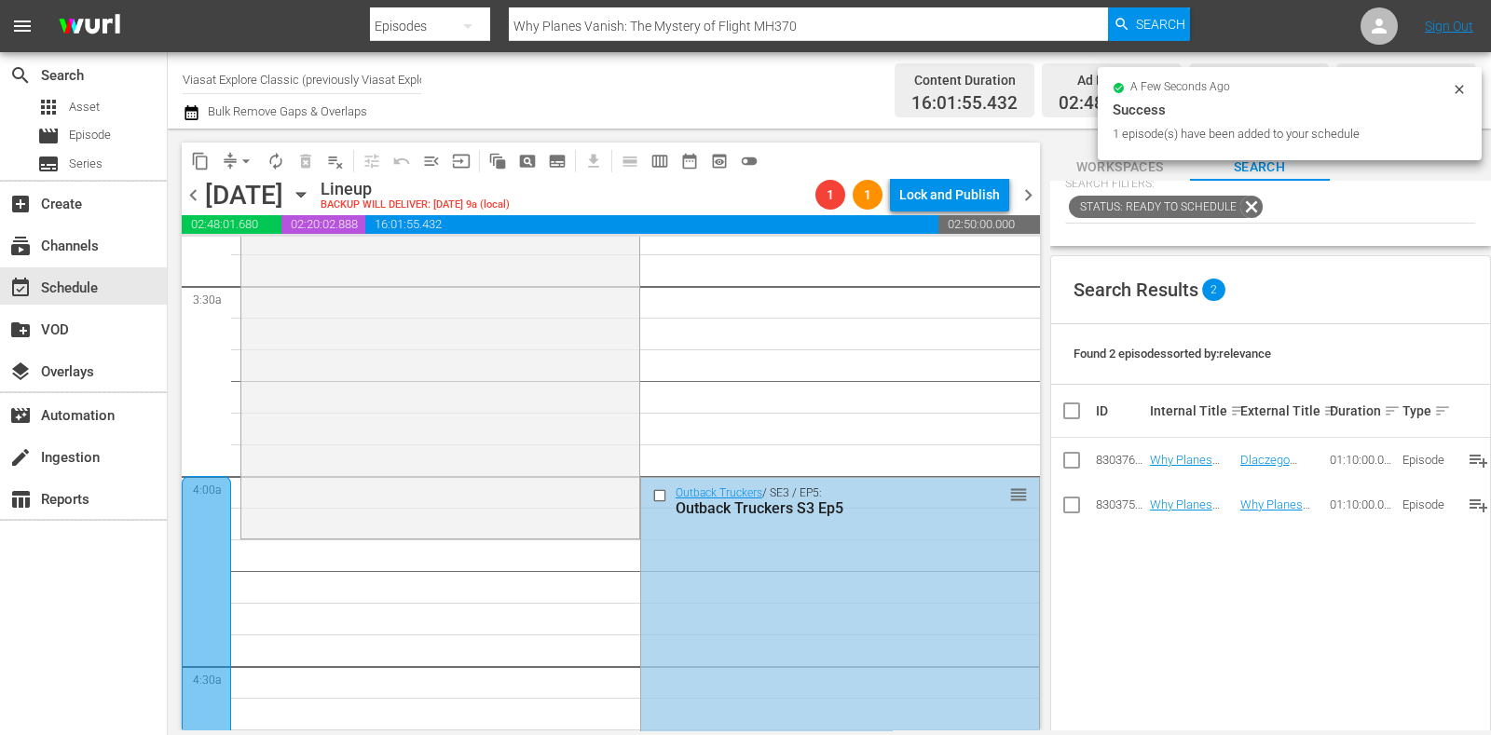
click at [932, 573] on div "Outback Truckers / SE3 / EP5: Outback Truckers S3 Ep5 reorder" at bounding box center [840, 665] width 398 height 375
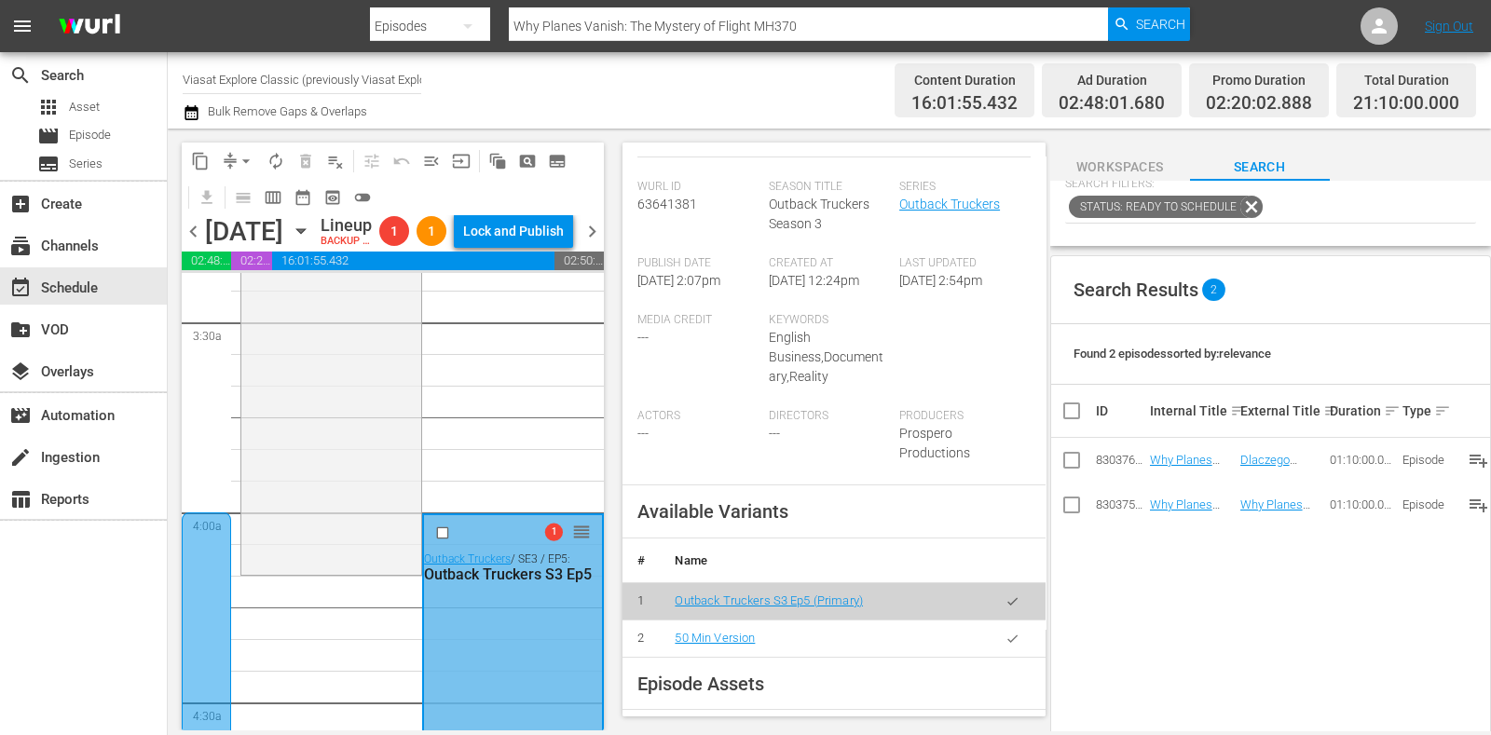
scroll to position [465, 0]
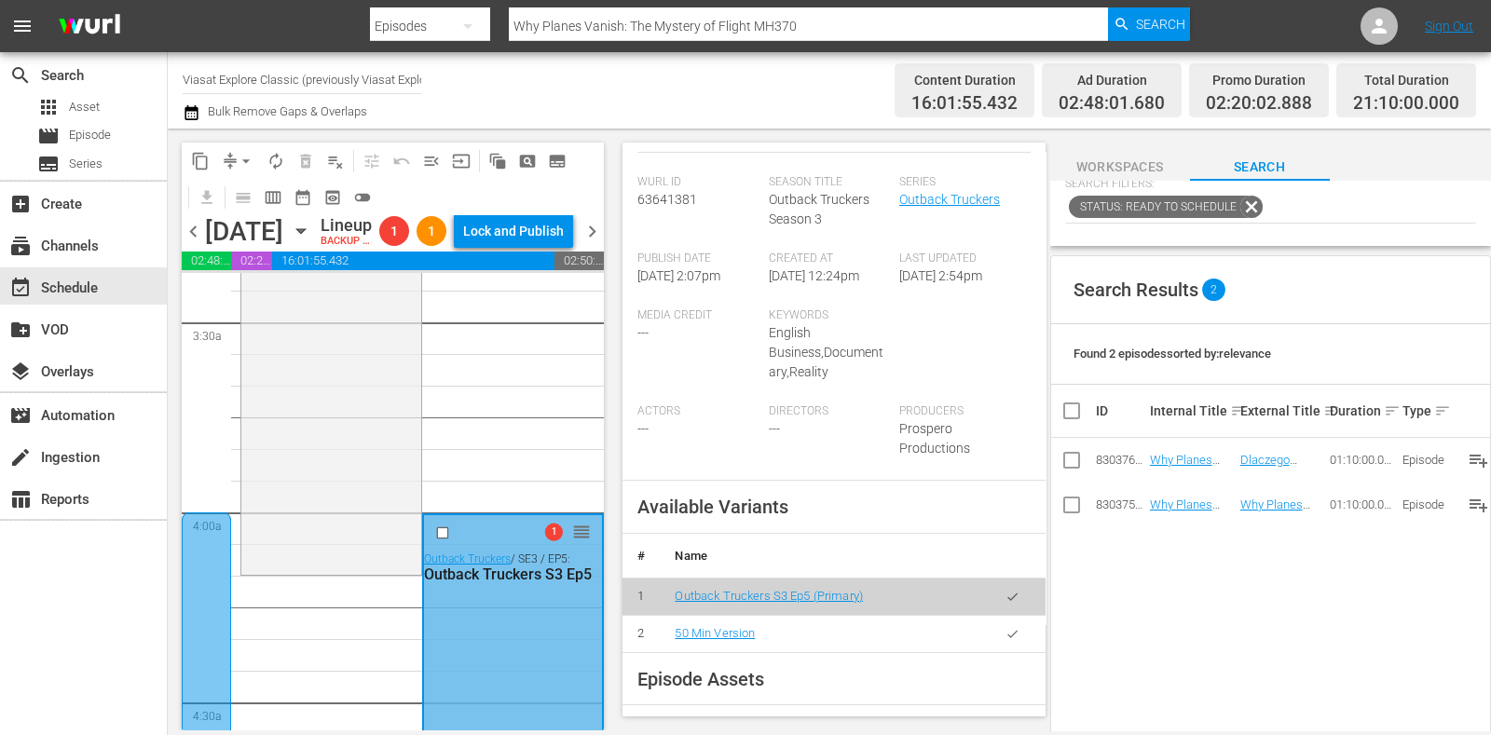
click at [1006, 627] on icon "button" at bounding box center [1013, 634] width 14 height 14
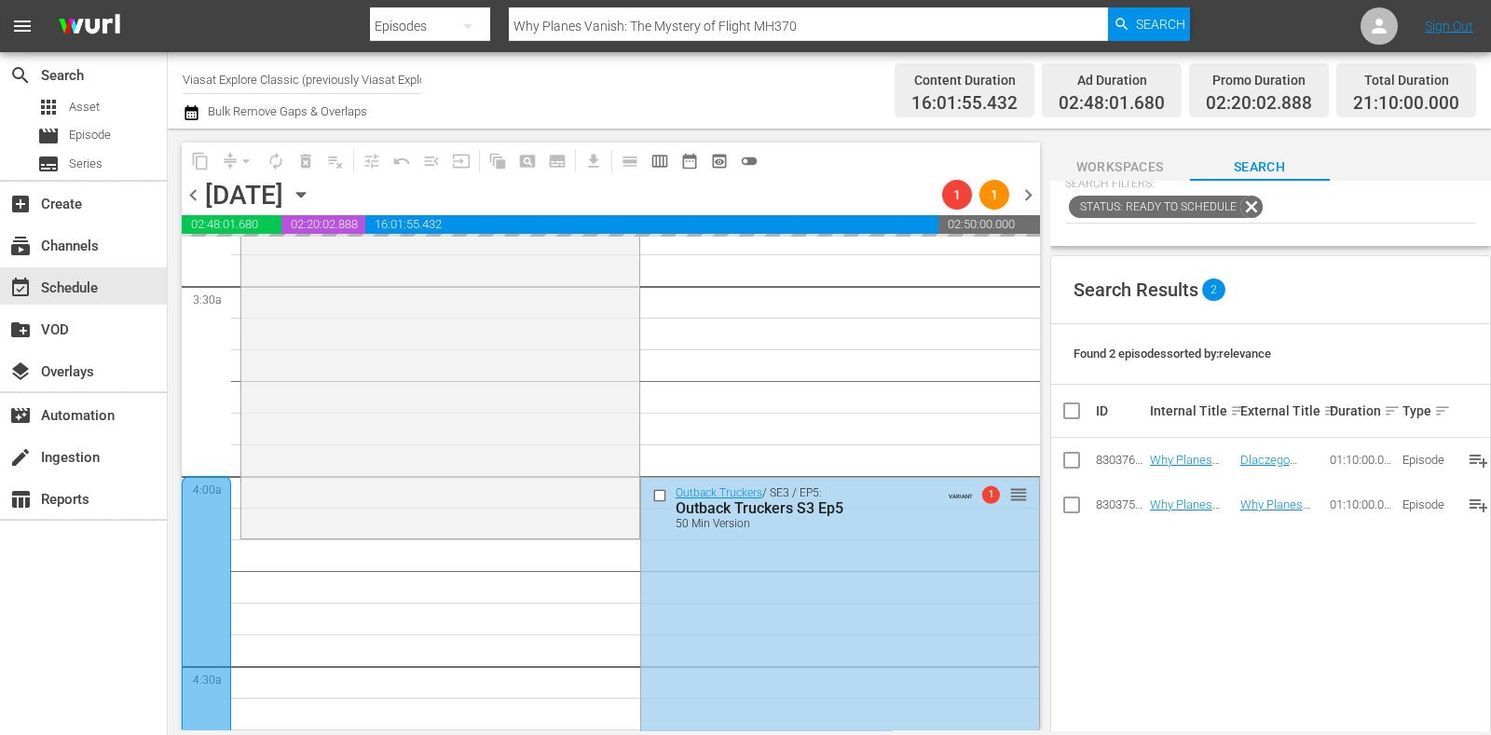
scroll to position [1398, 0]
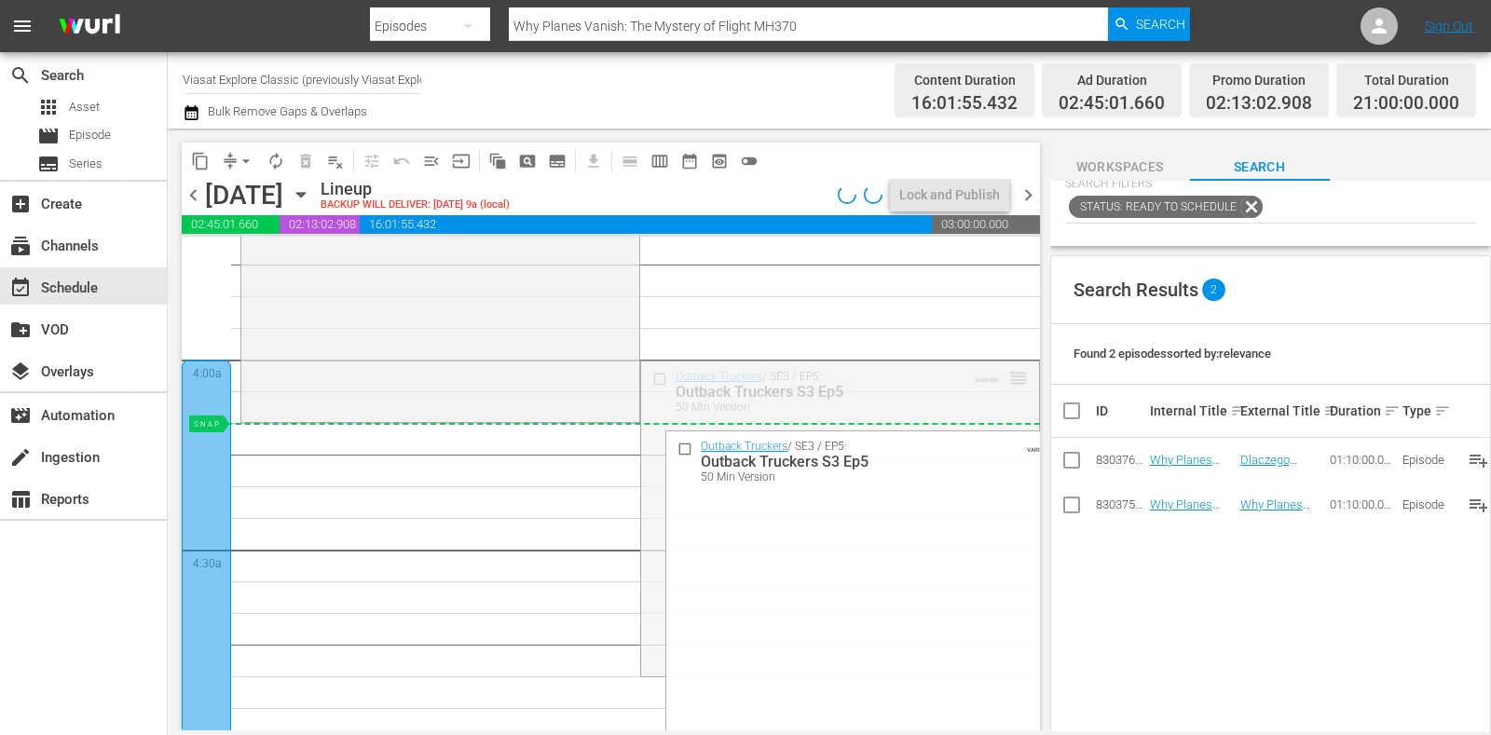
drag, startPoint x: 1000, startPoint y: 378, endPoint x: 996, endPoint y: 431, distance: 52.3
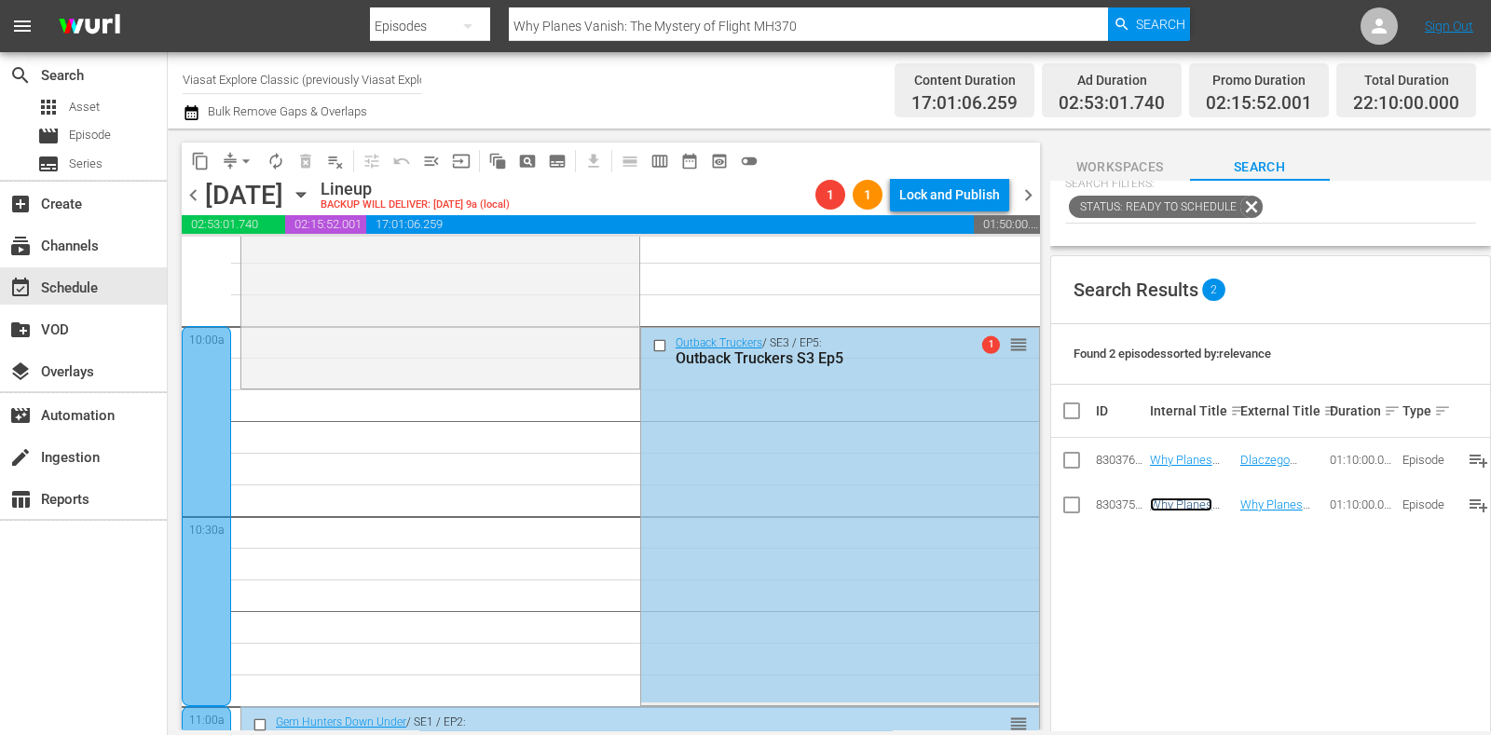
scroll to position [3728, 0]
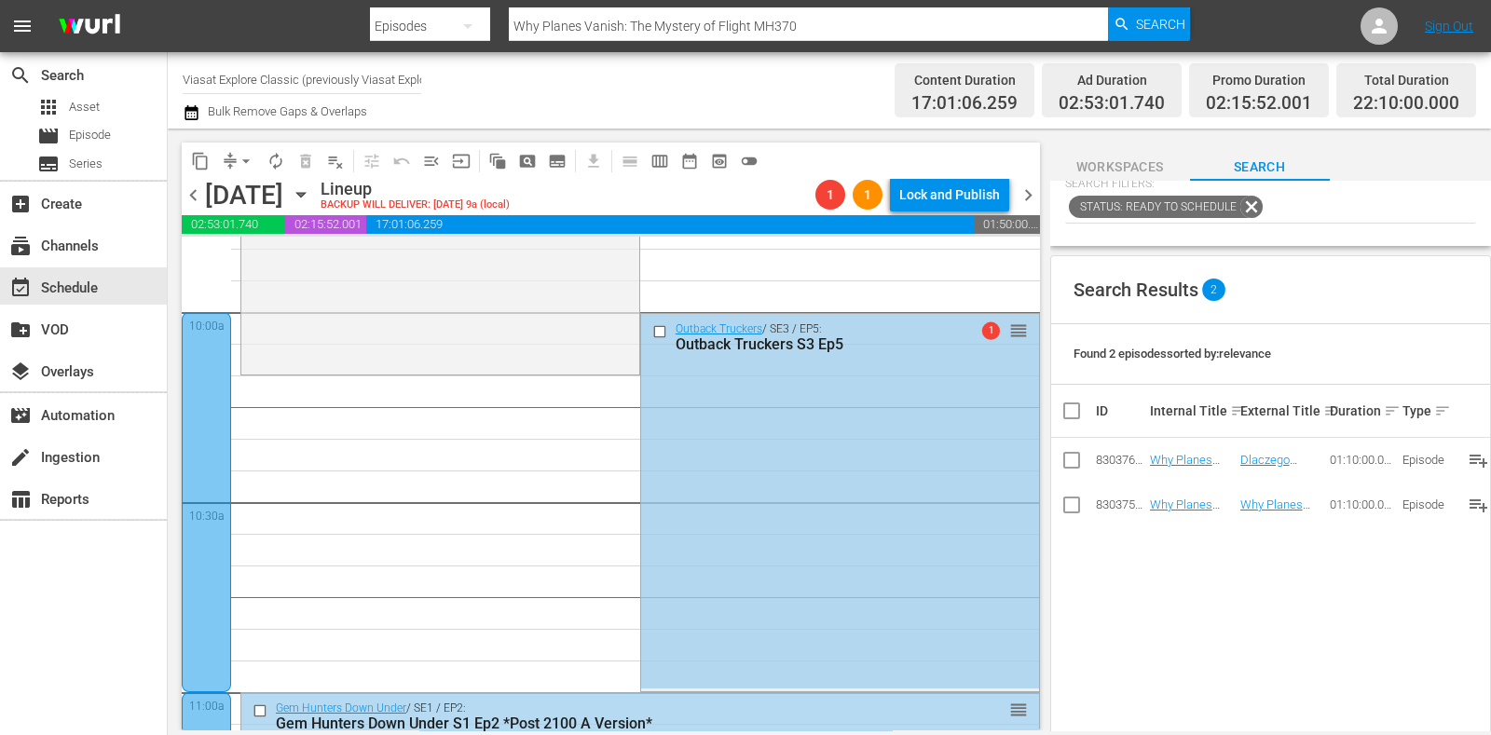
click at [741, 484] on div "Outback Truckers / SE3 / EP5: Outback Truckers S3 Ep5 1 reorder" at bounding box center [840, 501] width 398 height 375
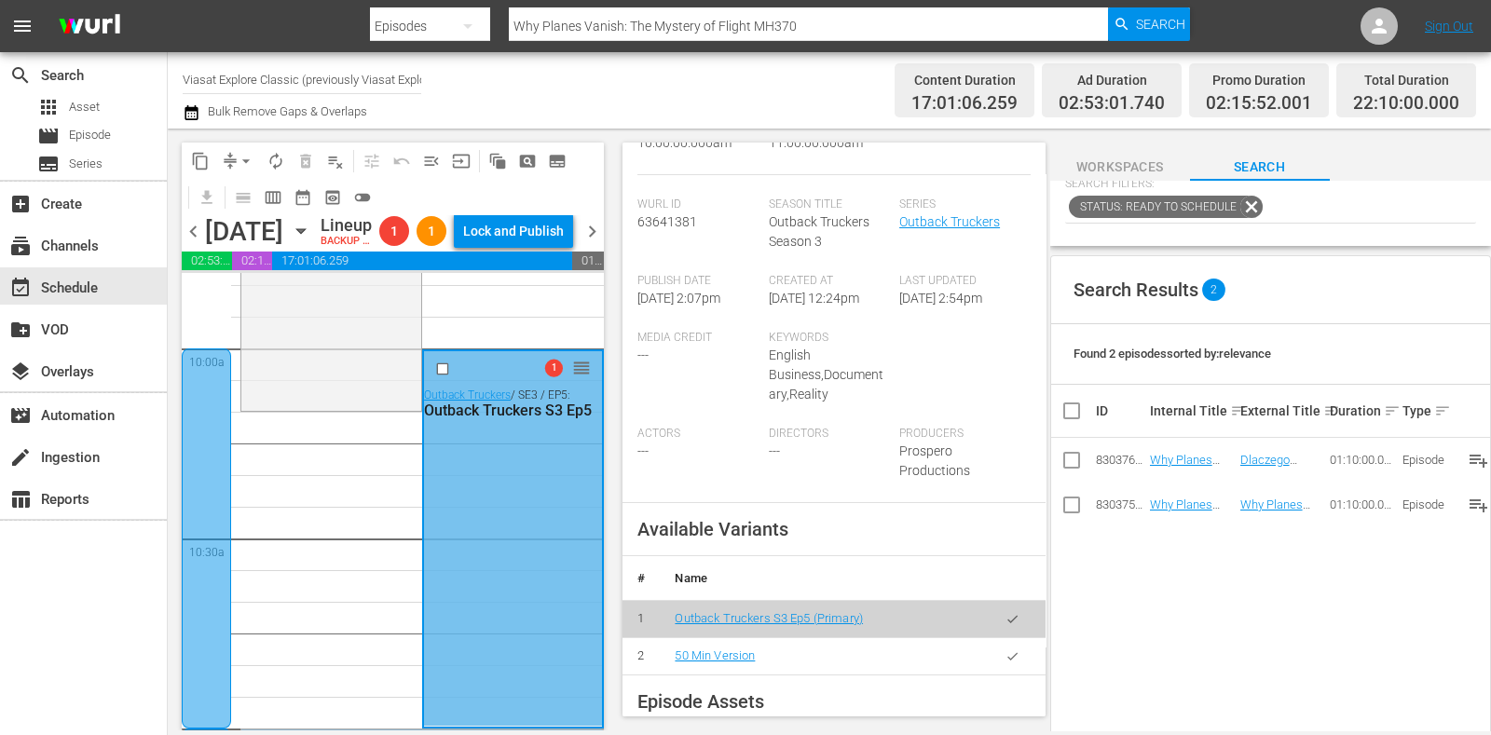
scroll to position [465, 0]
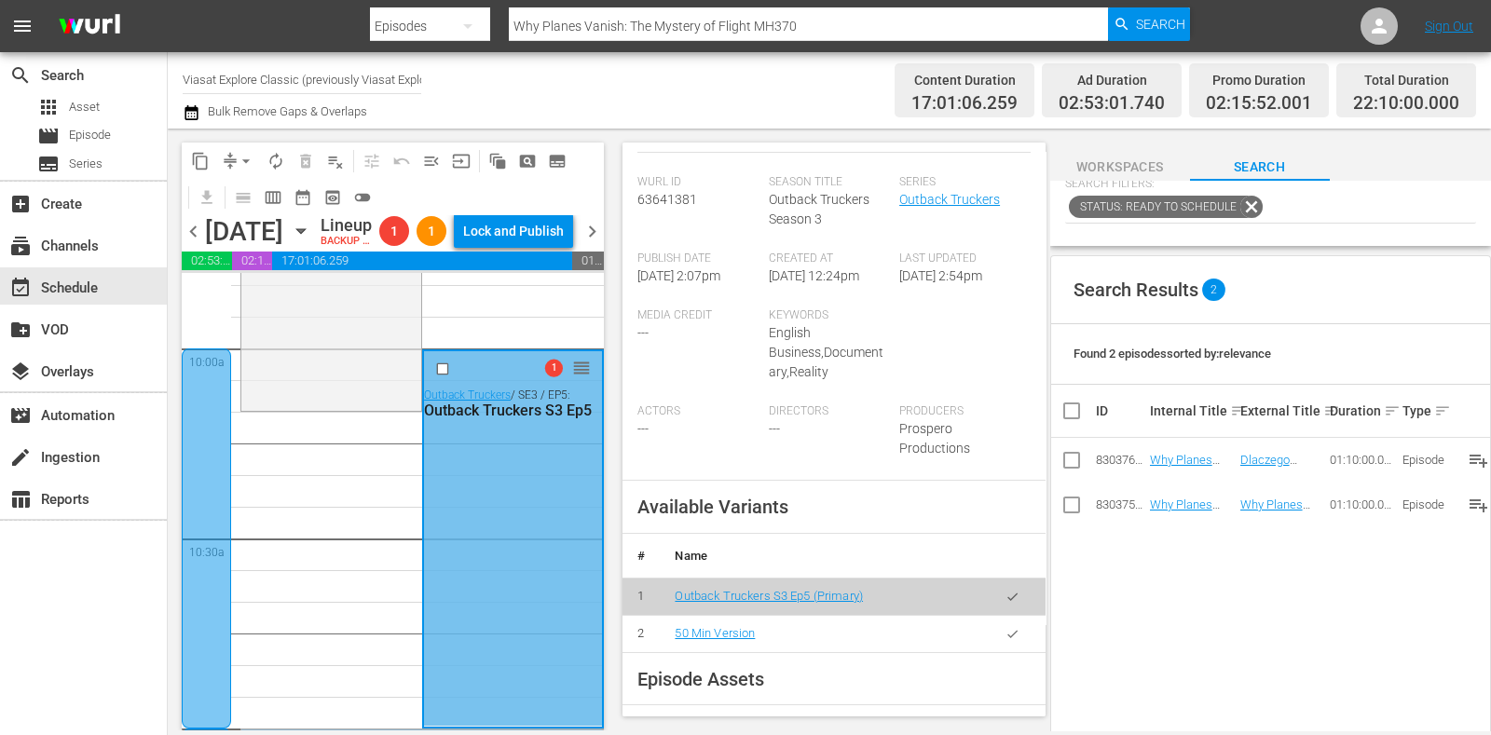
click at [1006, 628] on icon "button" at bounding box center [1013, 634] width 14 height 14
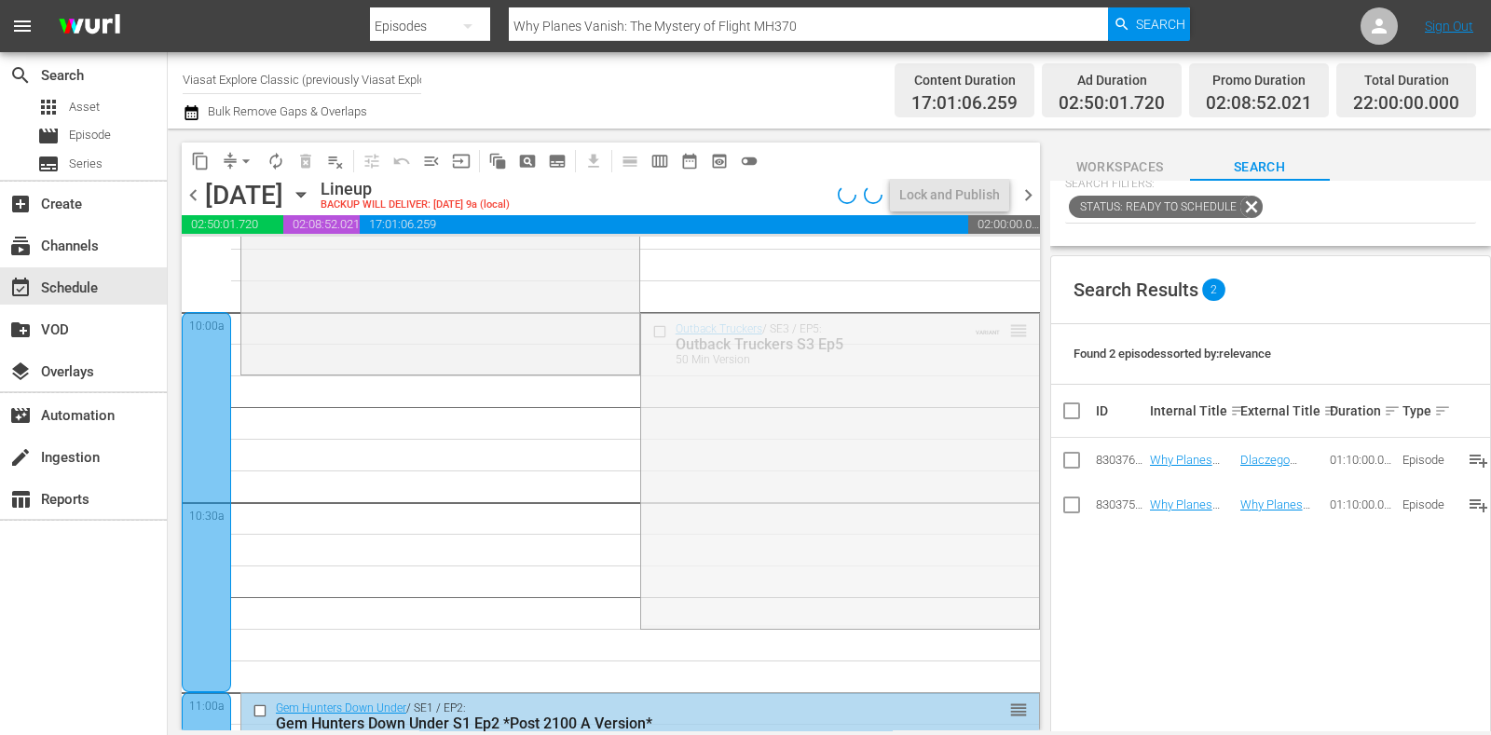
drag, startPoint x: 998, startPoint y: 335, endPoint x: 999, endPoint y: 391, distance: 55.9
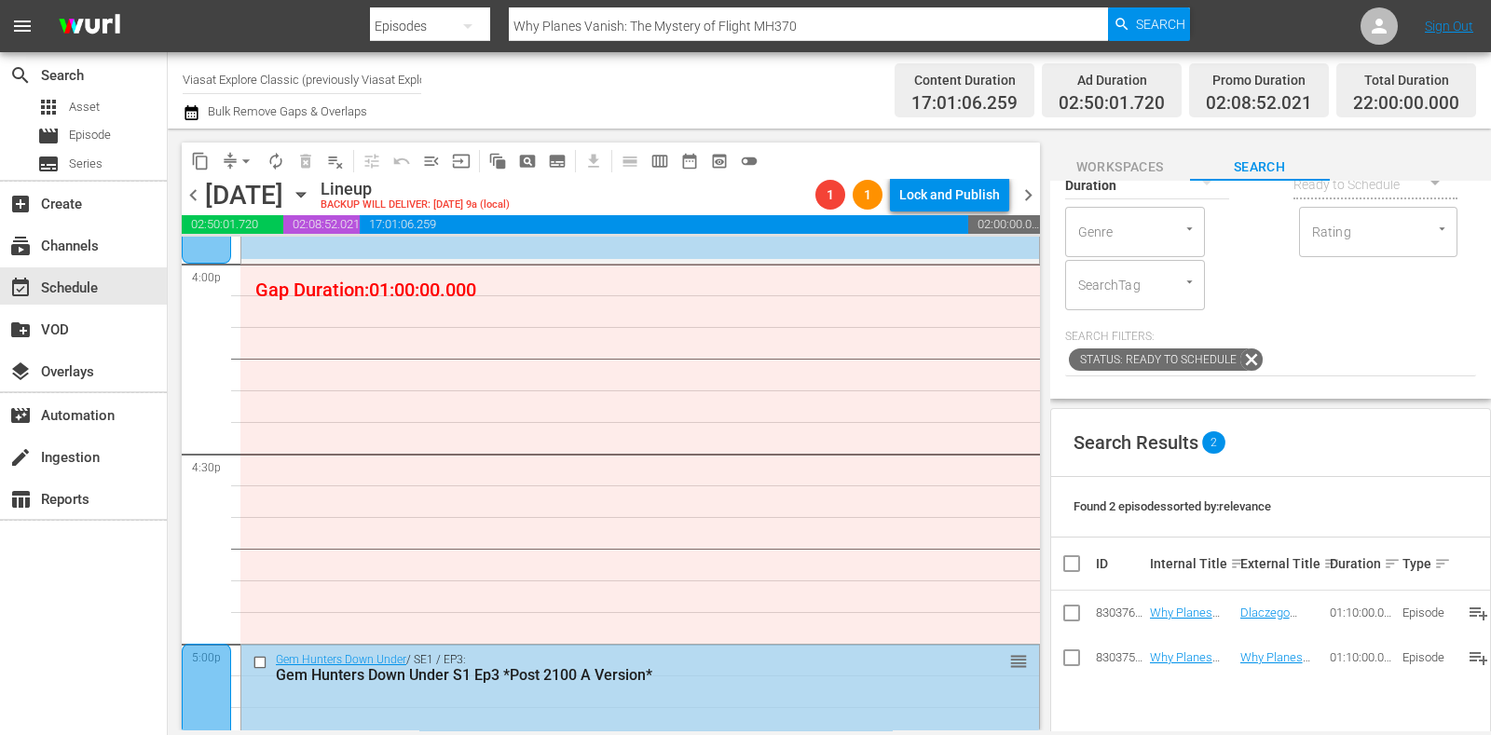
scroll to position [0, 0]
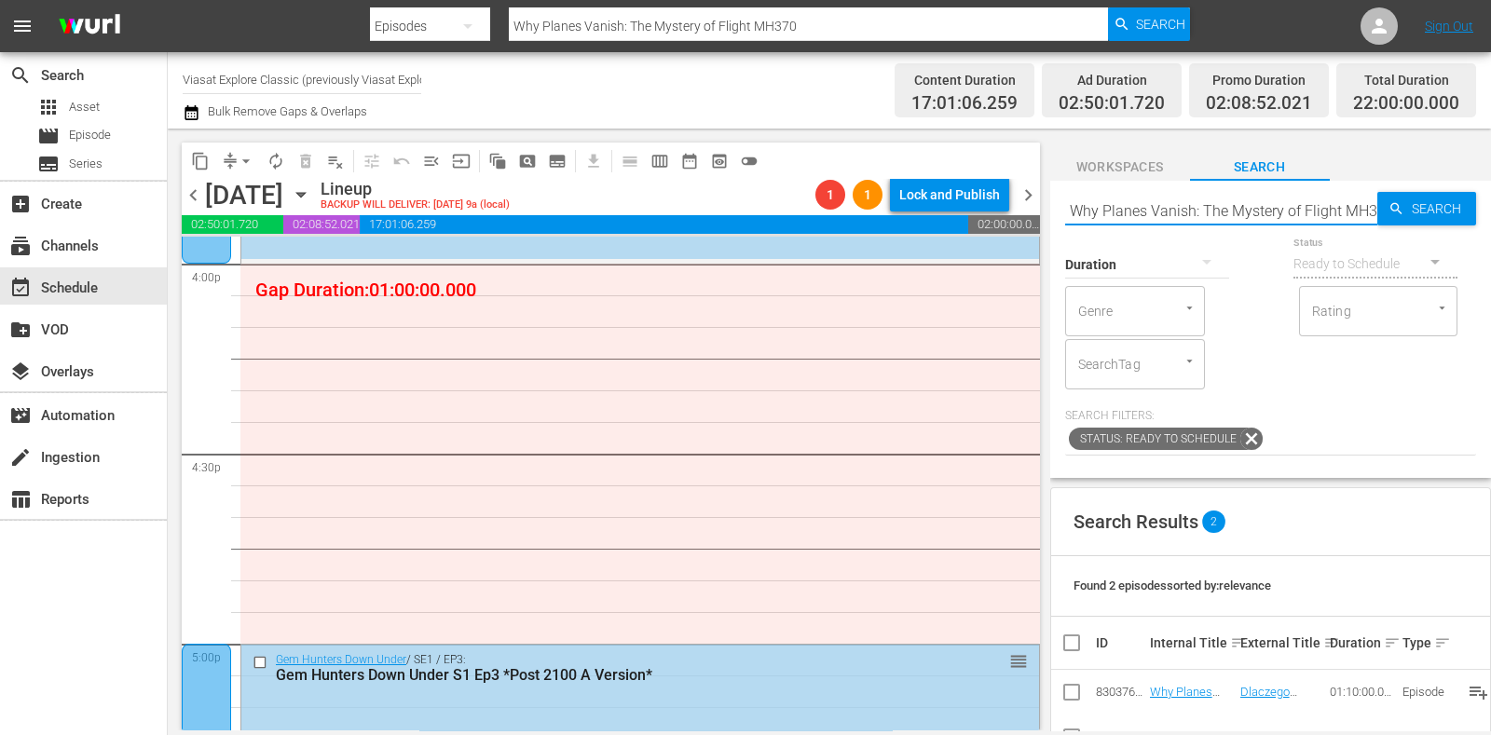
click at [1279, 212] on input "Why Planes Vanish: The Mystery of Flight MH370" at bounding box center [1221, 210] width 312 height 45
paste input "Building The Billion Pounds Cruise Ship"
type input "Building The Billion Pounds Cruise Ship"
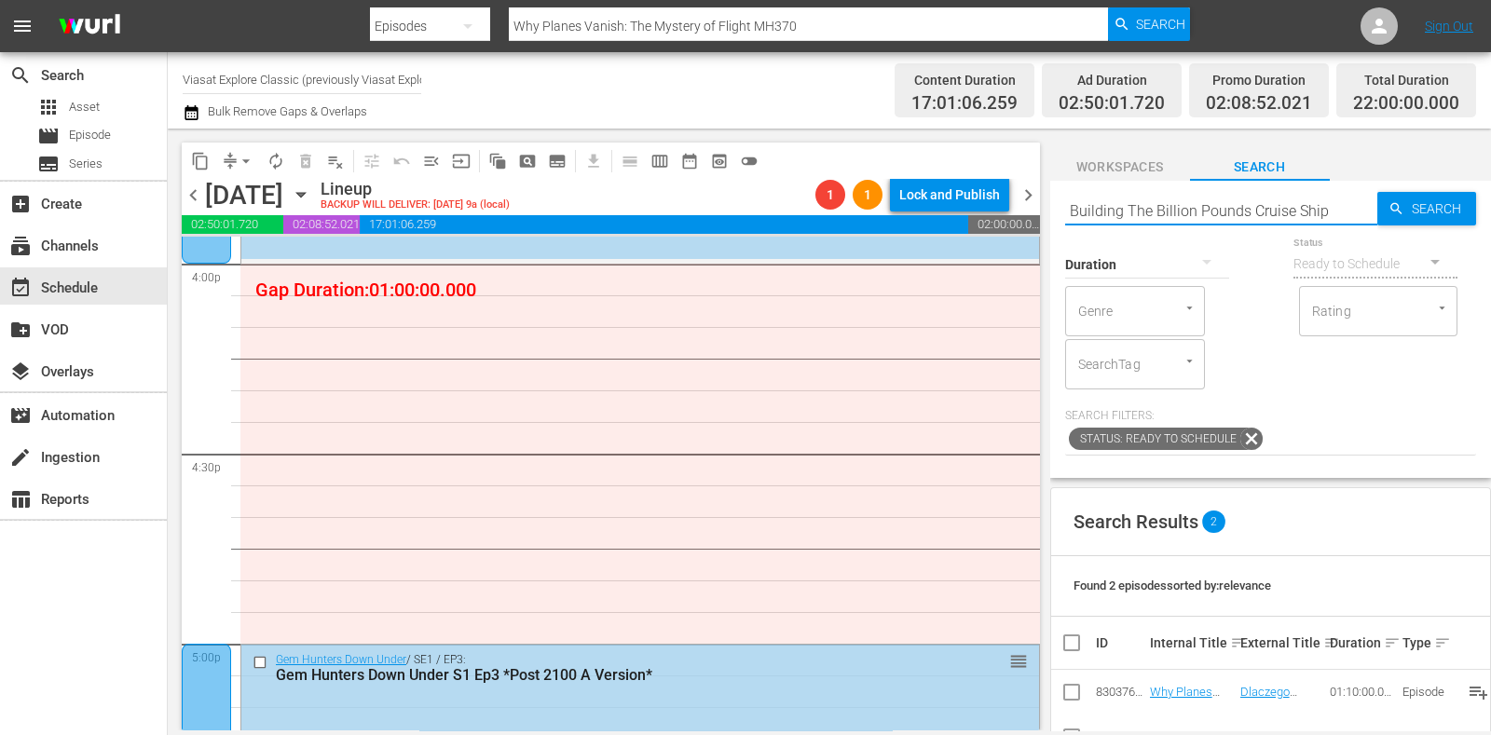
type input "Building The Billion Pounds Cruise Ship"
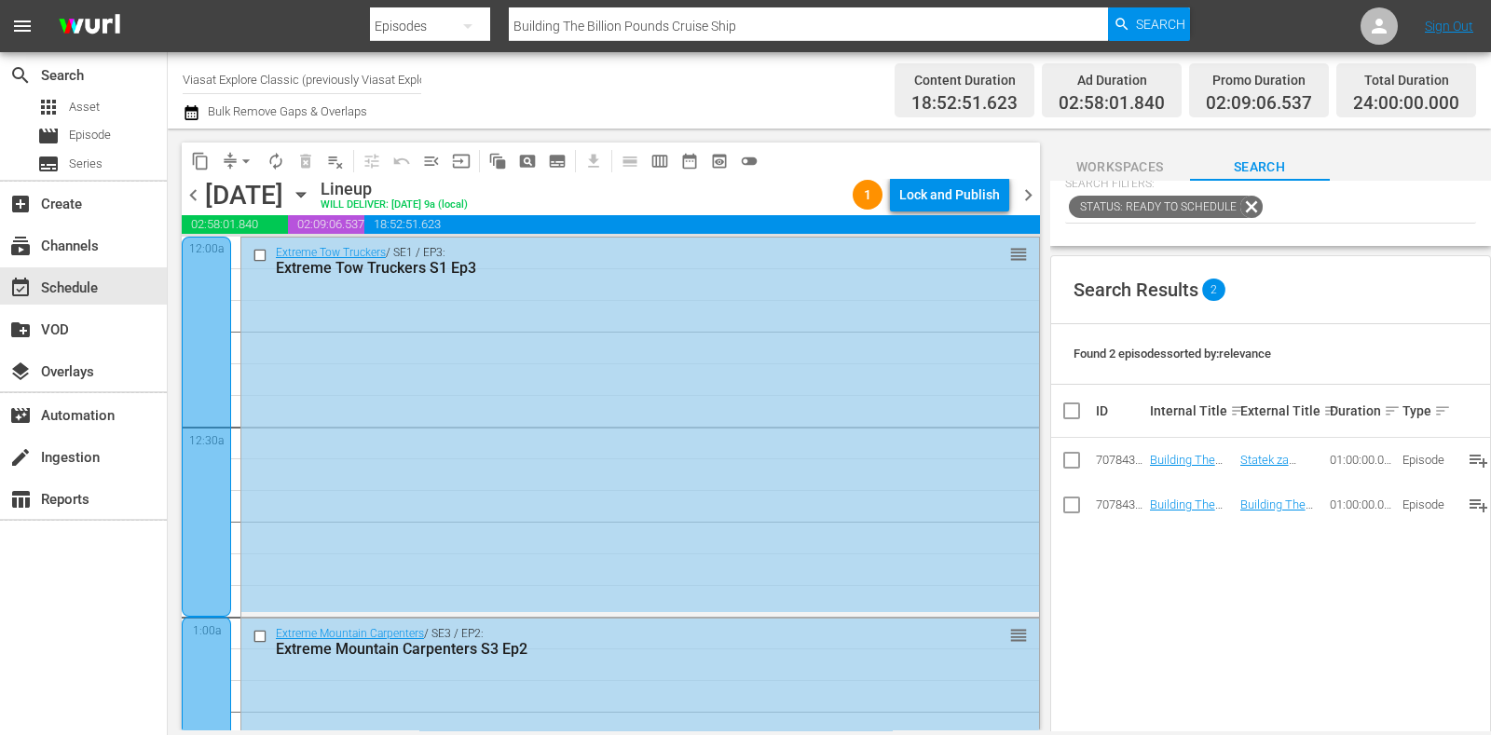
click at [1038, 195] on span "chevron_right" at bounding box center [1028, 195] width 23 height 23
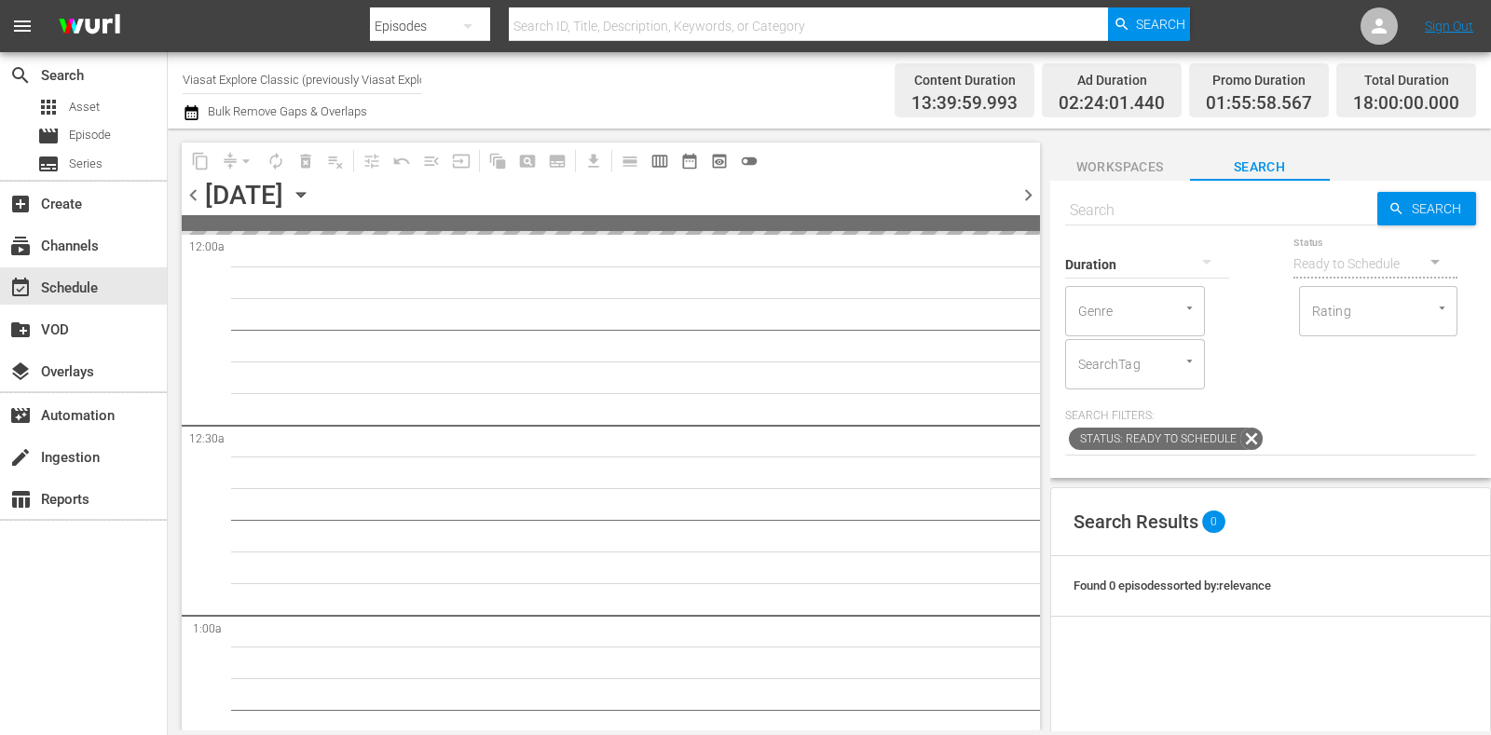
click at [1167, 211] on input "text" at bounding box center [1221, 210] width 312 height 45
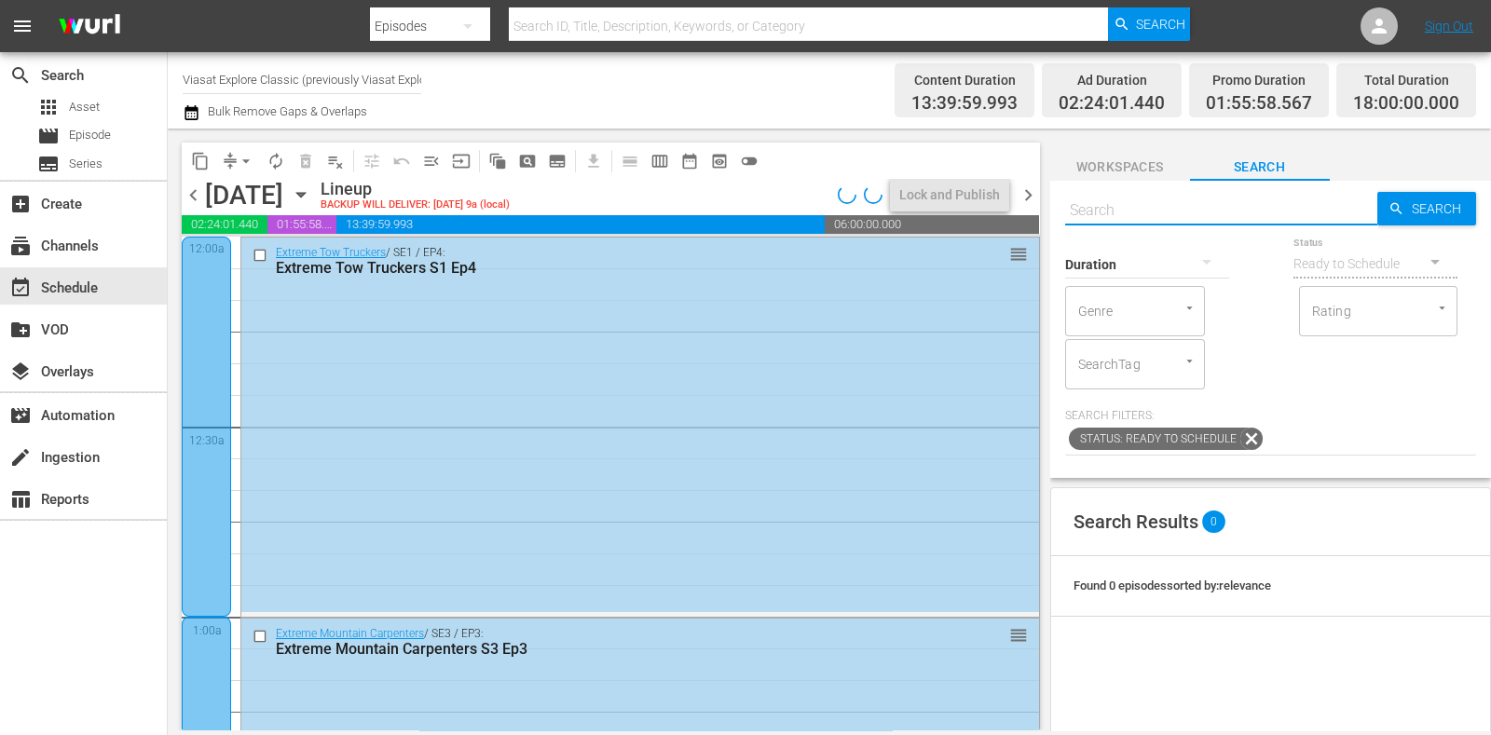
paste input "Building The Billion Pounds Cruise Ship"
type input "Building The Billion Pounds Cruise Ship"
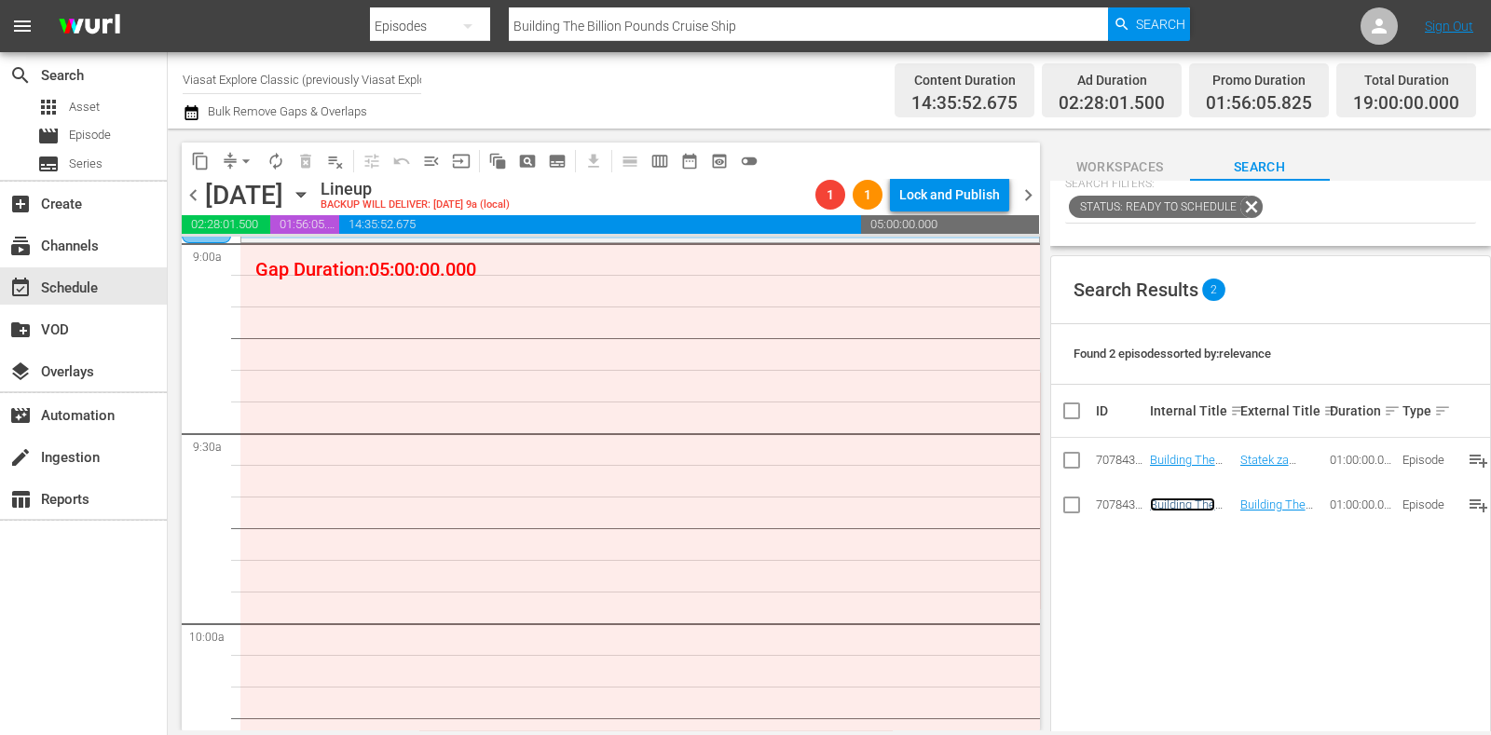
scroll to position [3145, 0]
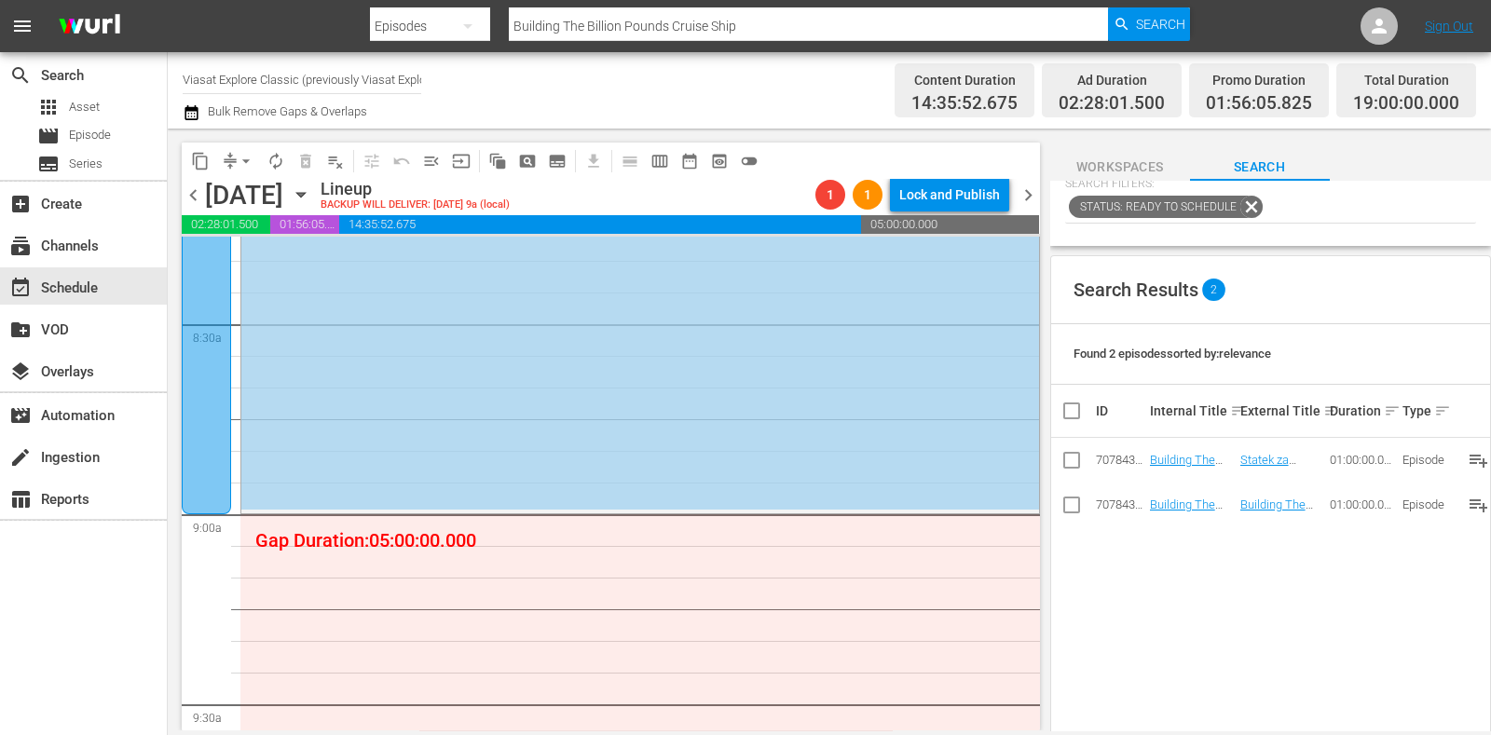
click at [555, 154] on span "subtitles_outlined" at bounding box center [557, 161] width 19 height 19
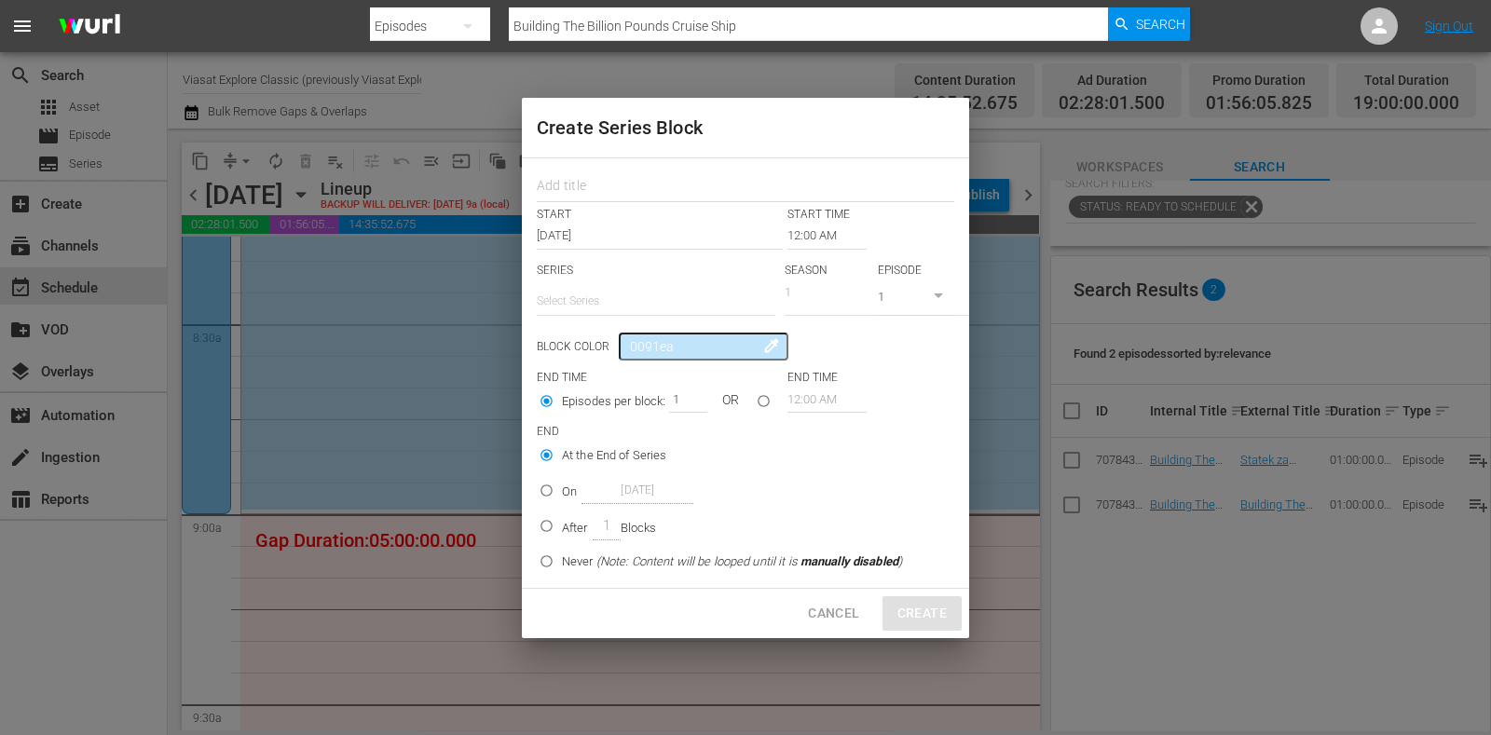
click at [582, 170] on div at bounding box center [746, 184] width 418 height 37
click at [583, 170] on div at bounding box center [746, 184] width 418 height 37
click at [584, 176] on input "text" at bounding box center [746, 188] width 418 height 29
paste input "Air Crash Investigation"
type input "Air Crash Investigation"
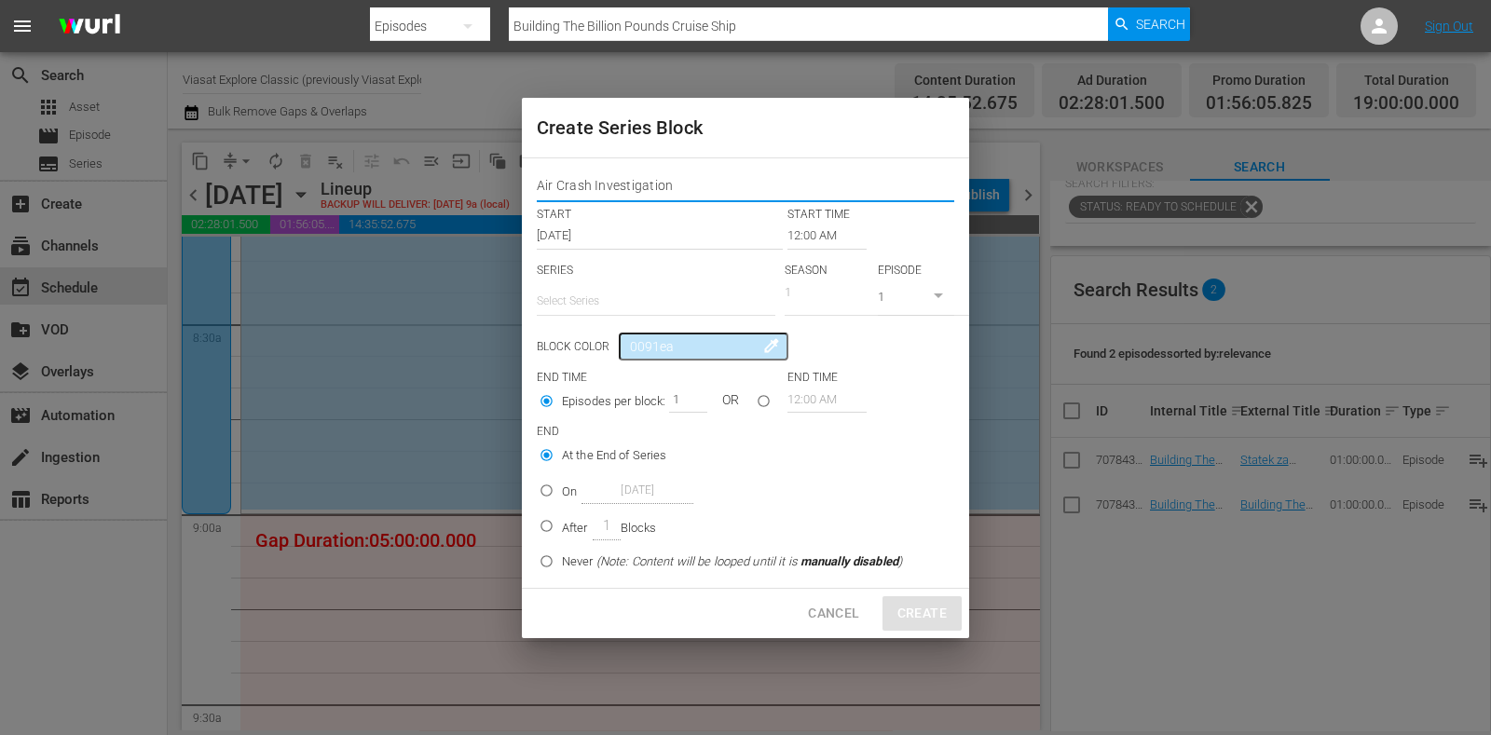
click at [610, 300] on input "text" at bounding box center [656, 301] width 239 height 45
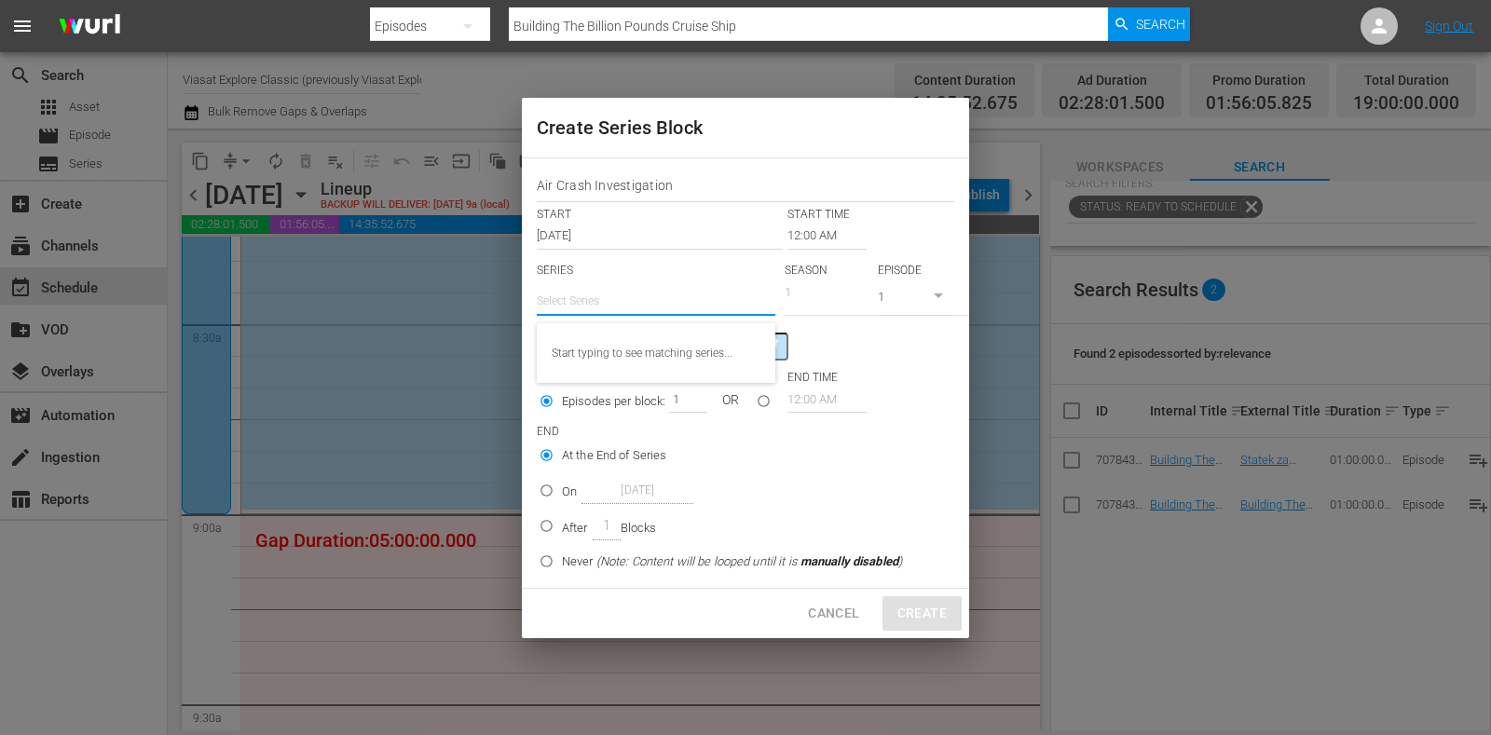
paste input "Air Crash Investigation"
click at [666, 348] on div "Air Crash Investigation" at bounding box center [656, 353] width 209 height 45
type input "Air Crash Investigation"
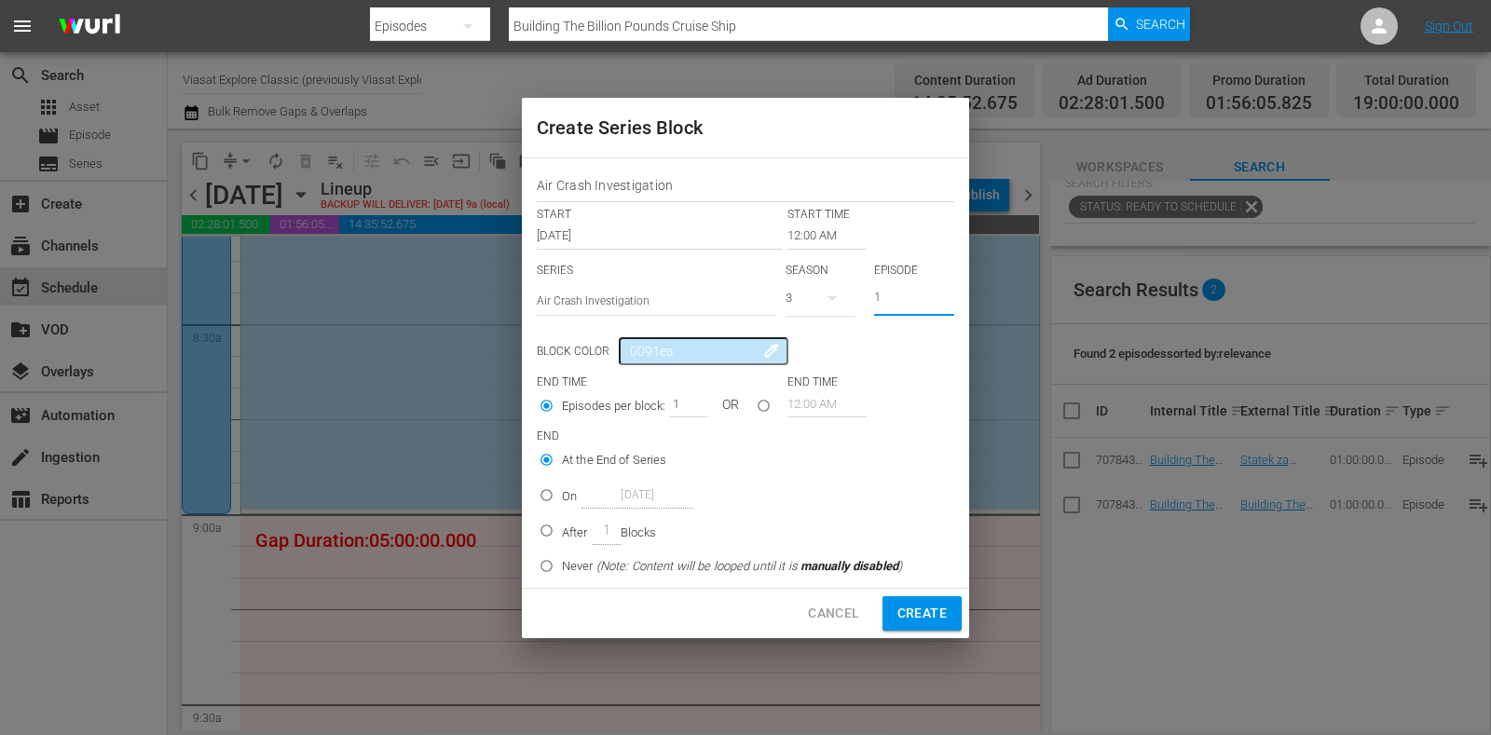
click at [903, 291] on input "1" at bounding box center [914, 299] width 80 height 31
type input "11"
click at [812, 235] on input "12:00 AM" at bounding box center [827, 236] width 79 height 26
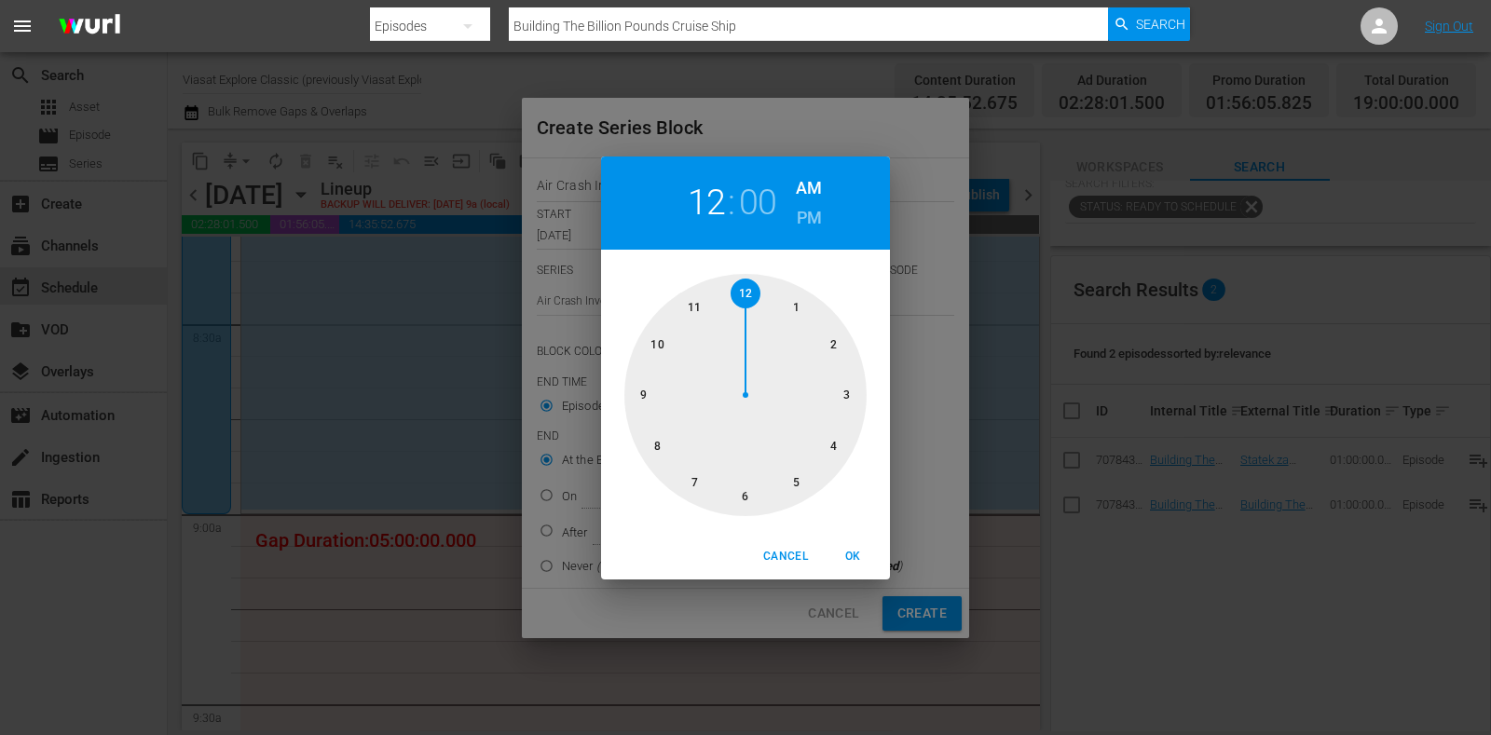
click at [636, 396] on div at bounding box center [746, 395] width 242 height 242
click at [845, 558] on span "OK" at bounding box center [853, 557] width 45 height 20
type input "09:00 AM"
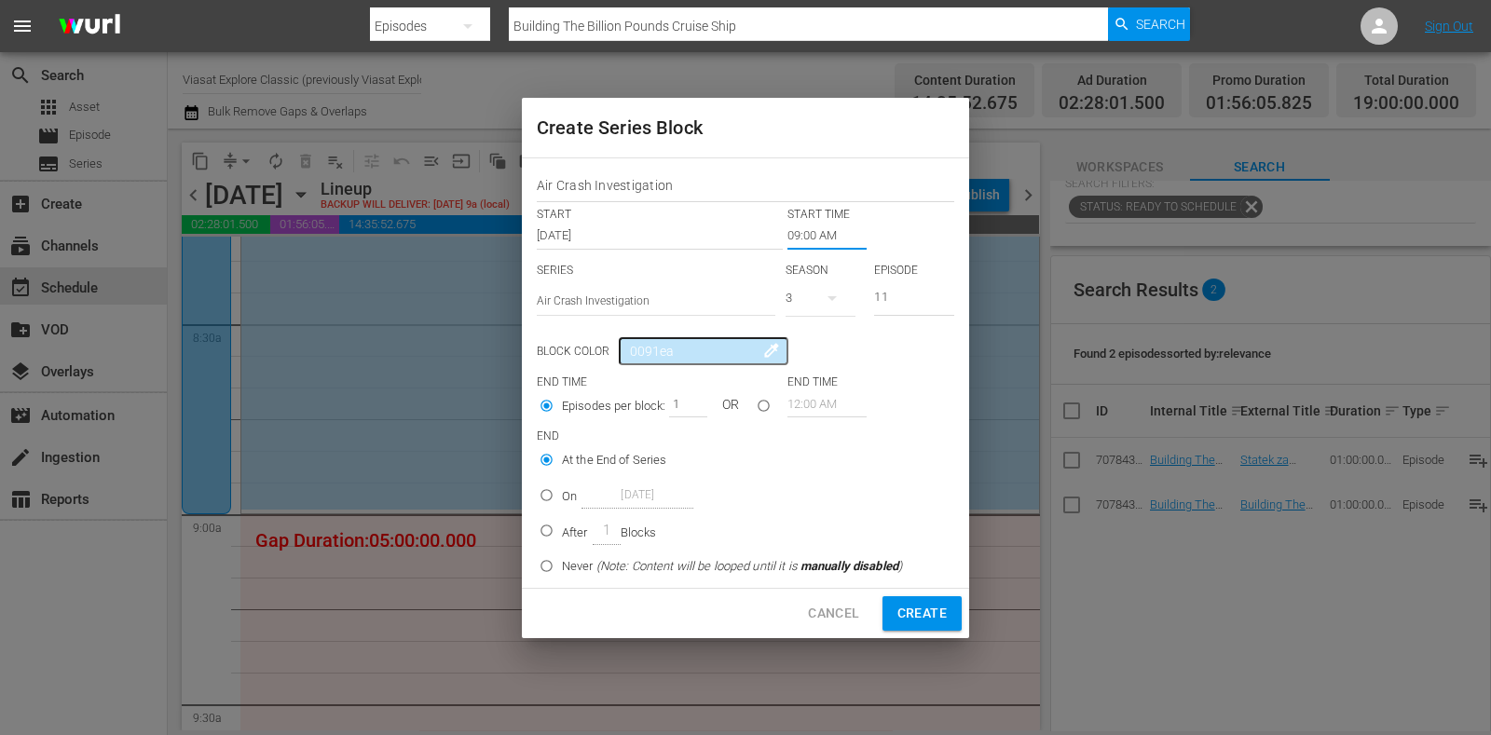
click at [581, 524] on p "After" at bounding box center [575, 533] width 26 height 19
radio input "false"
radio input "true"
drag, startPoint x: 673, startPoint y: 395, endPoint x: 700, endPoint y: 401, distance: 27.6
click at [697, 398] on input "1" at bounding box center [683, 404] width 28 height 26
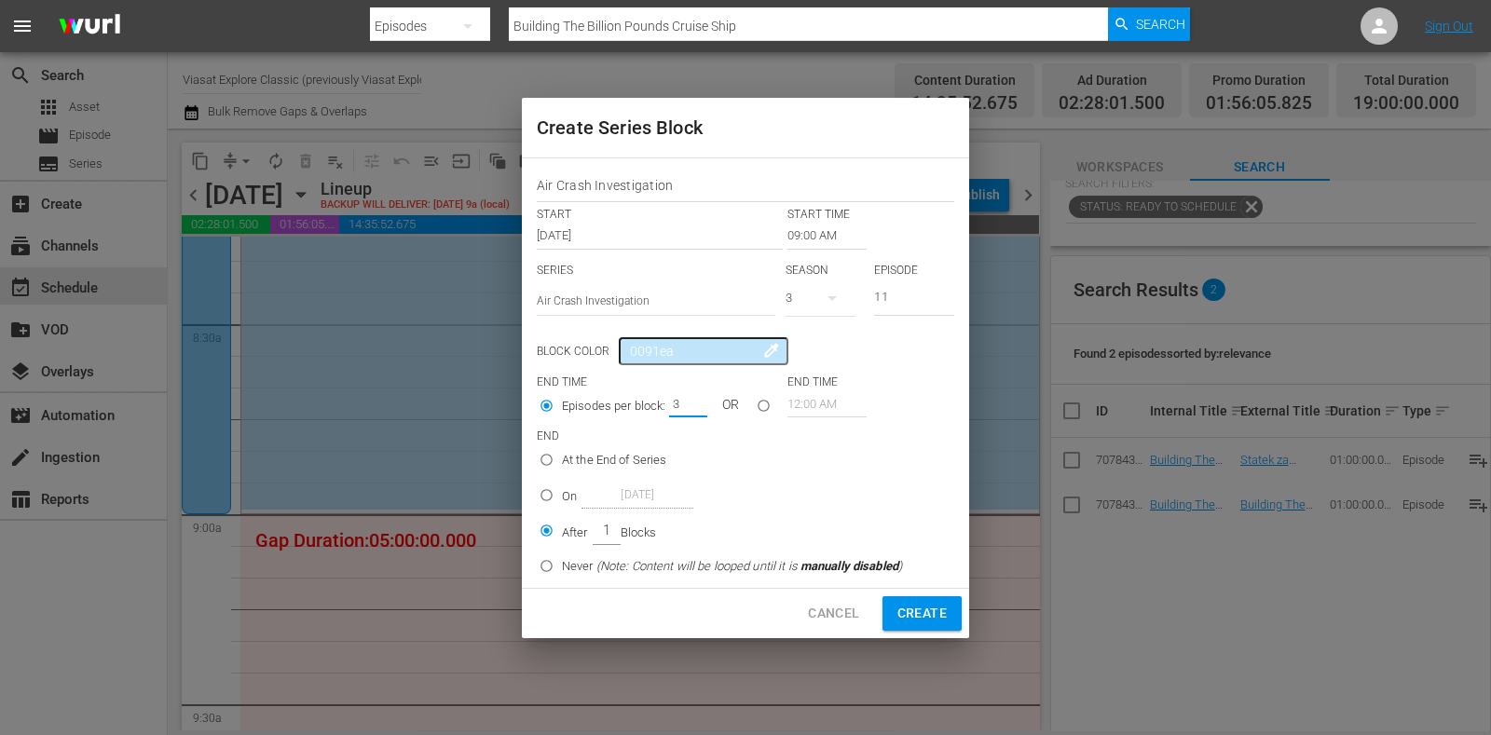
type input "3"
click at [937, 608] on span "Create" at bounding box center [922, 613] width 49 height 23
type input "12:00 AM"
type input "1"
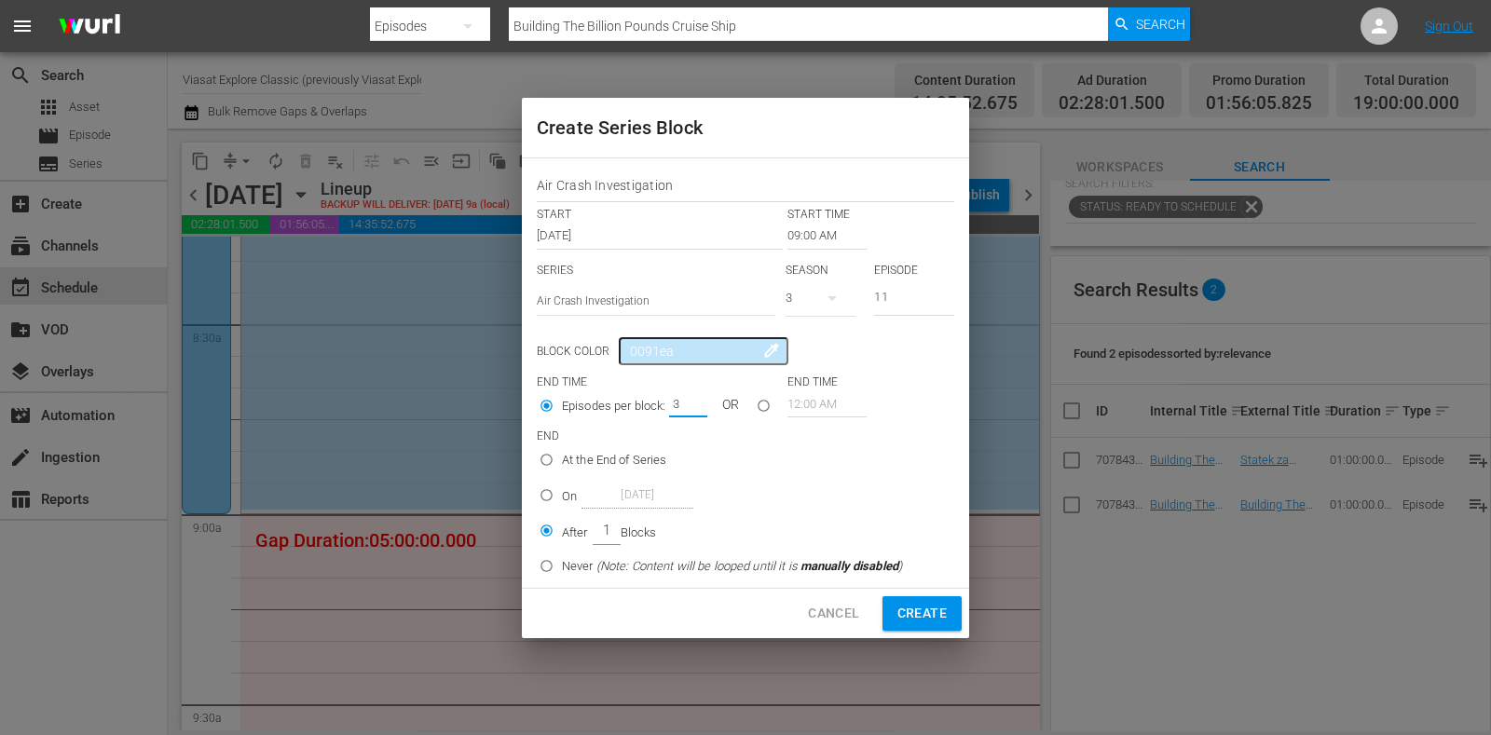
radio input "true"
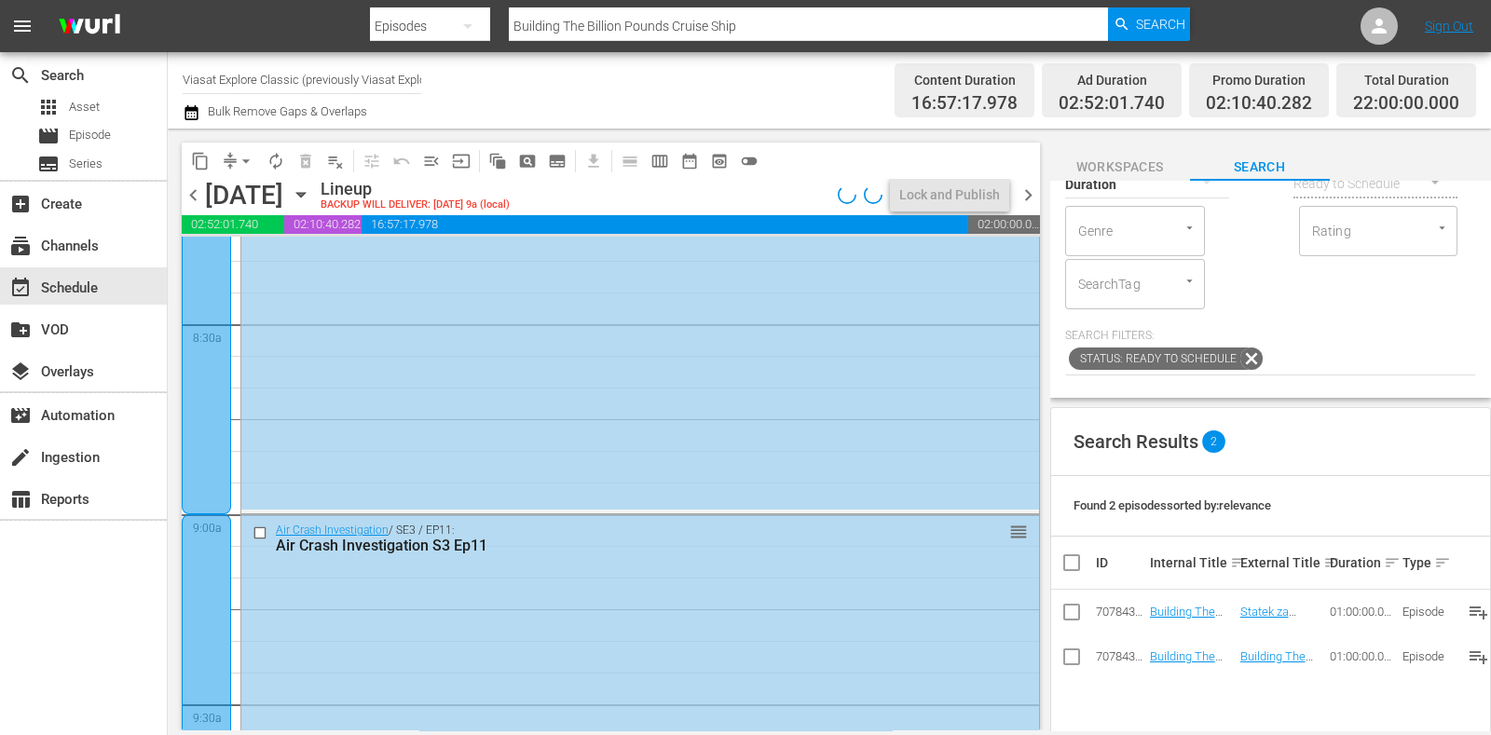
scroll to position [0, 0]
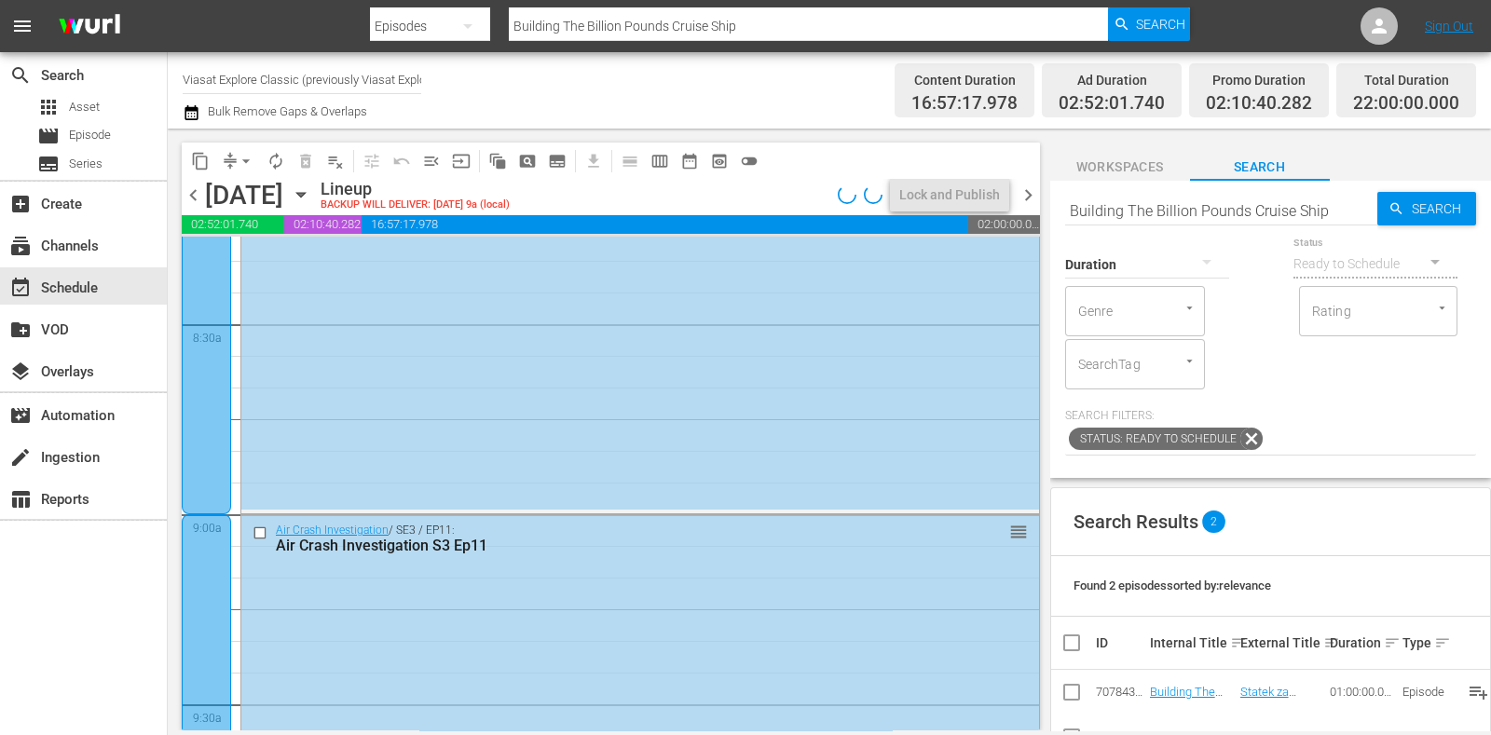
click at [1227, 209] on input "Building The Billion Pounds Cruise Ship" at bounding box center [1221, 210] width 312 height 45
paste input "Why Planes Vanish: The Mystery of Flight MH370"
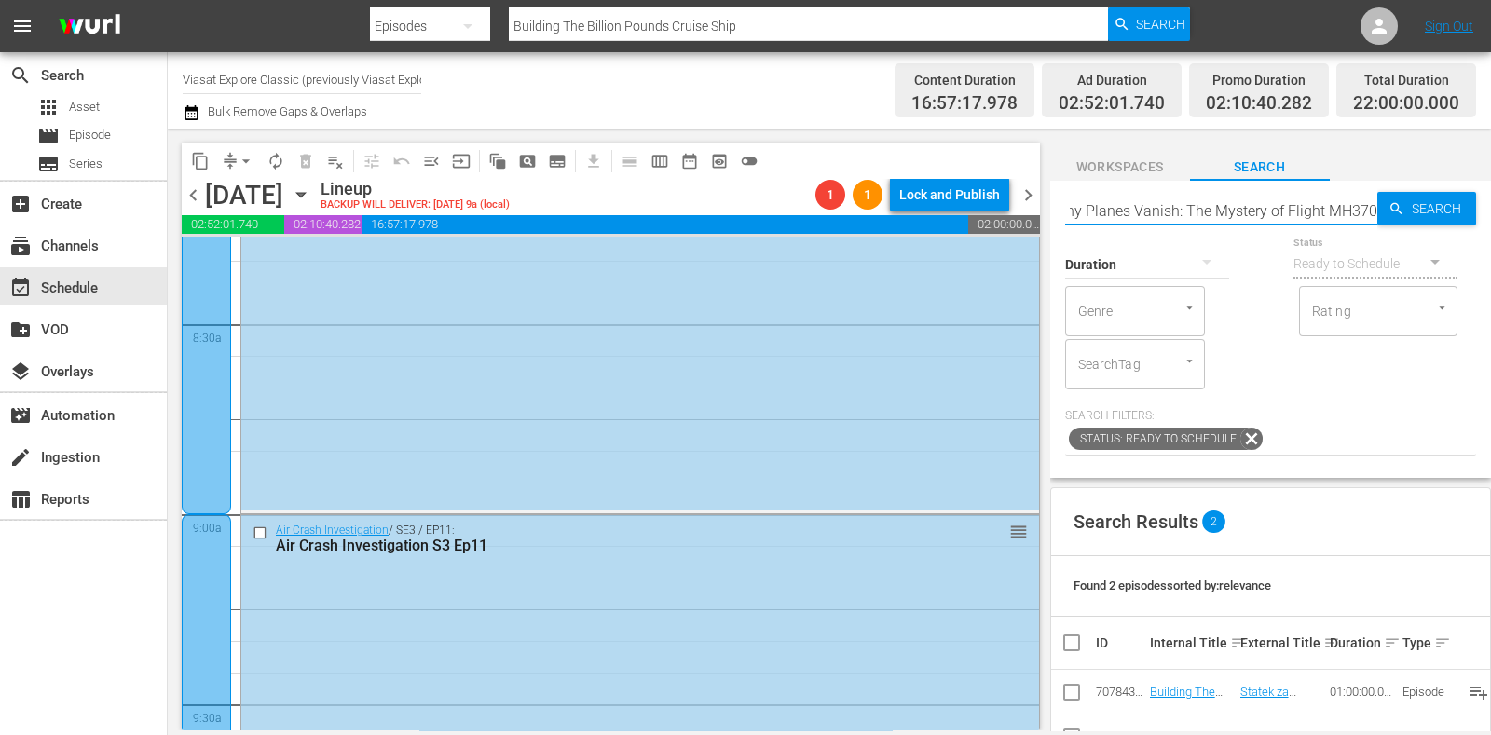
type input "Why Planes Vanish: The Mystery of Flight MH370"
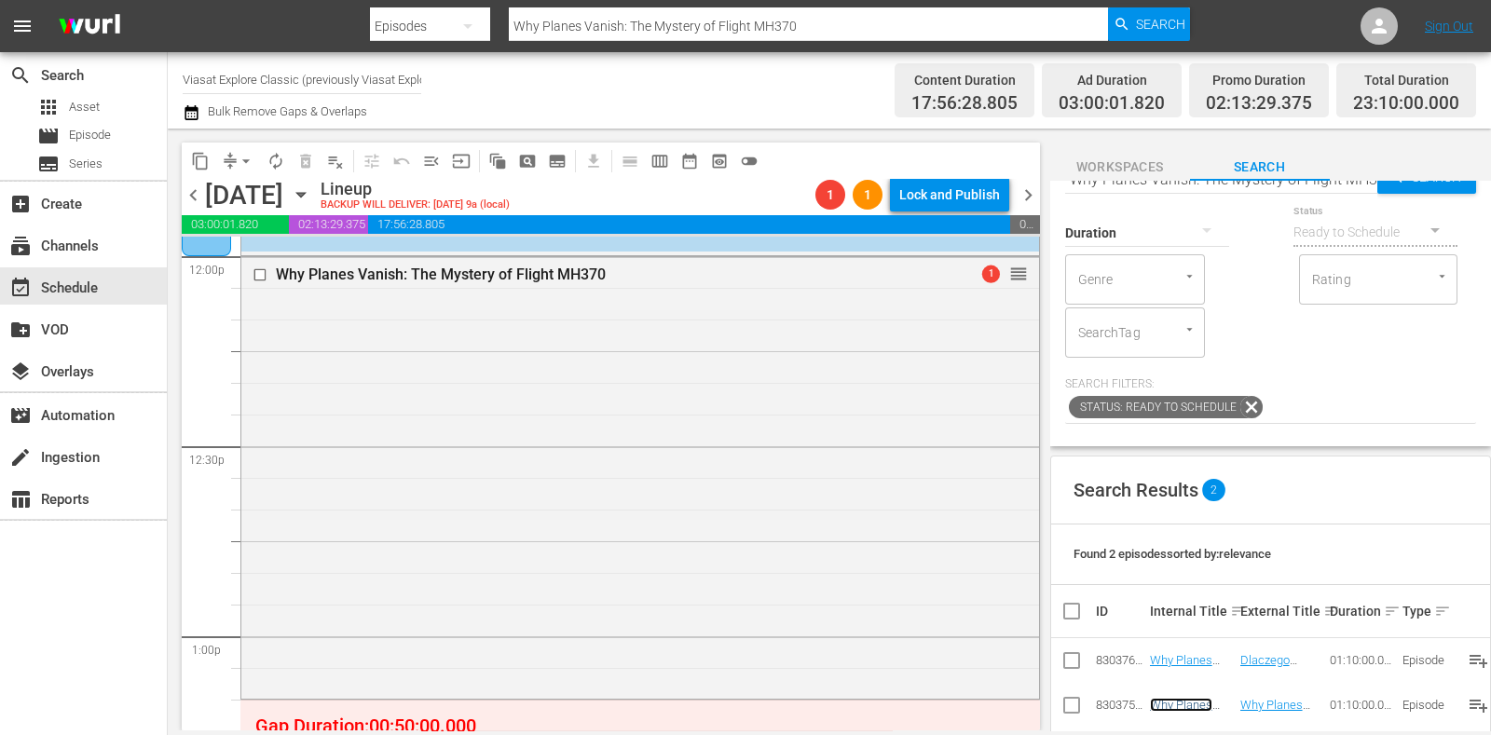
scroll to position [0, 0]
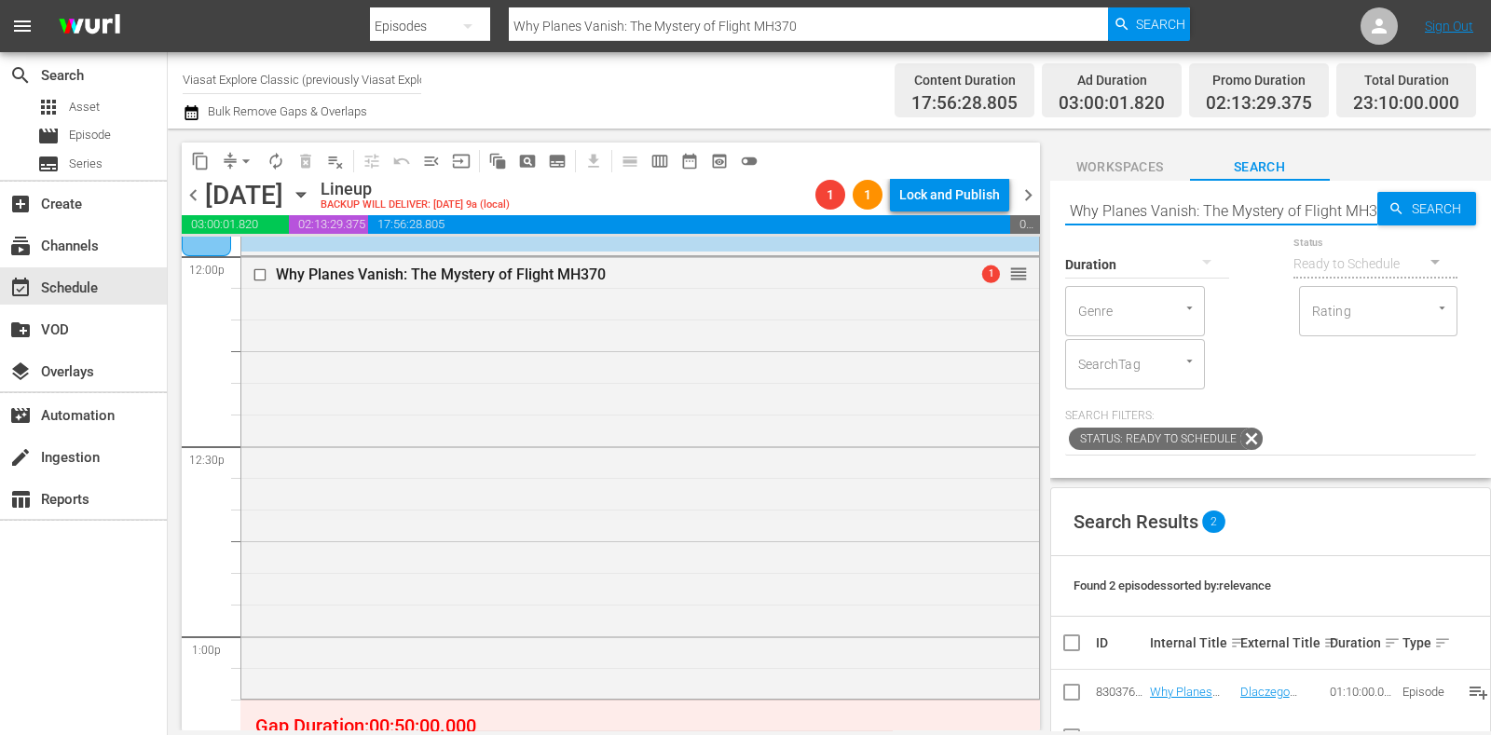
click at [1166, 211] on input "Why Planes Vanish: The Mystery of Flight MH370" at bounding box center [1221, 210] width 312 height 45
paste input "Building The Billion Pounds Cruise Ship"
type input "Building The Billion Pounds Cruise Ship"
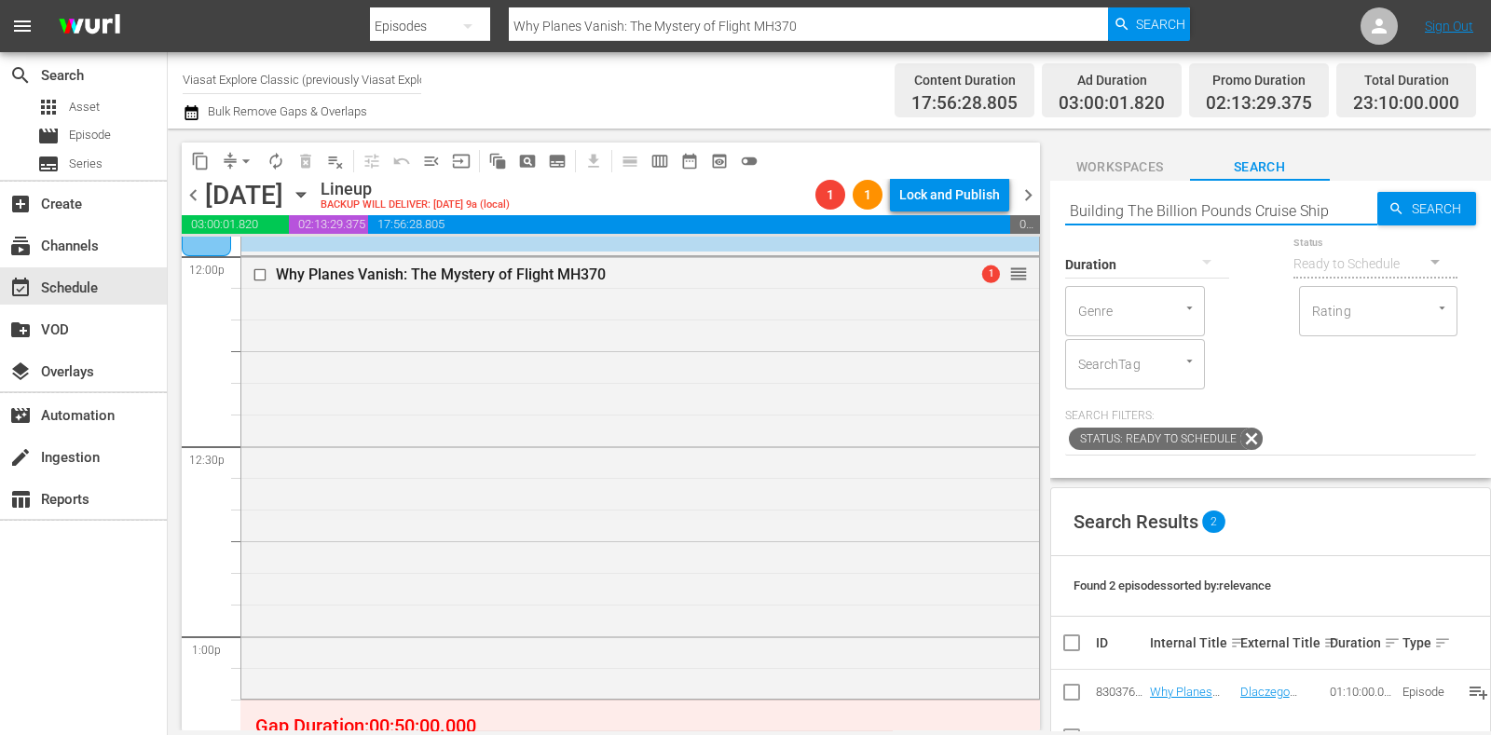
type input "Building The Billion Pounds Cruise Ship"
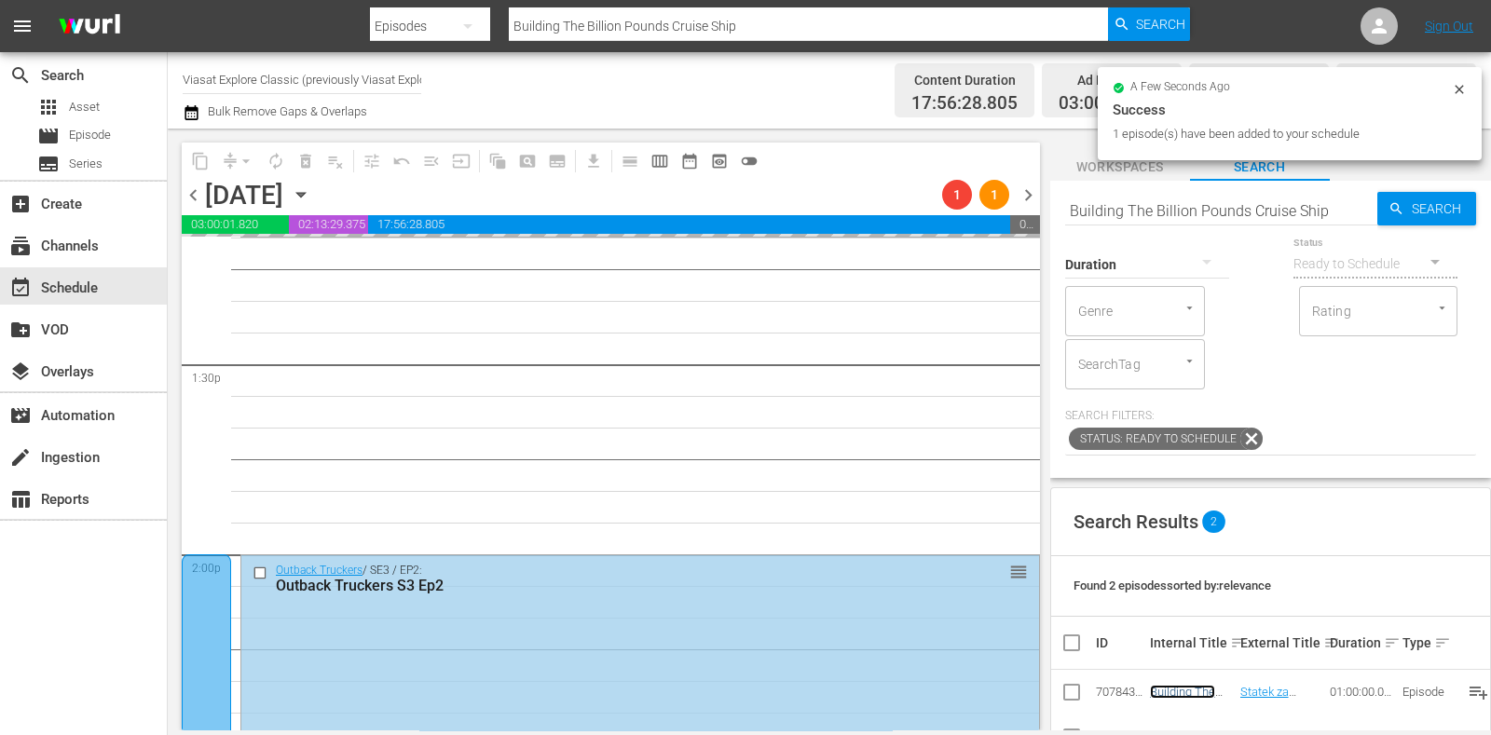
scroll to position [5010, 0]
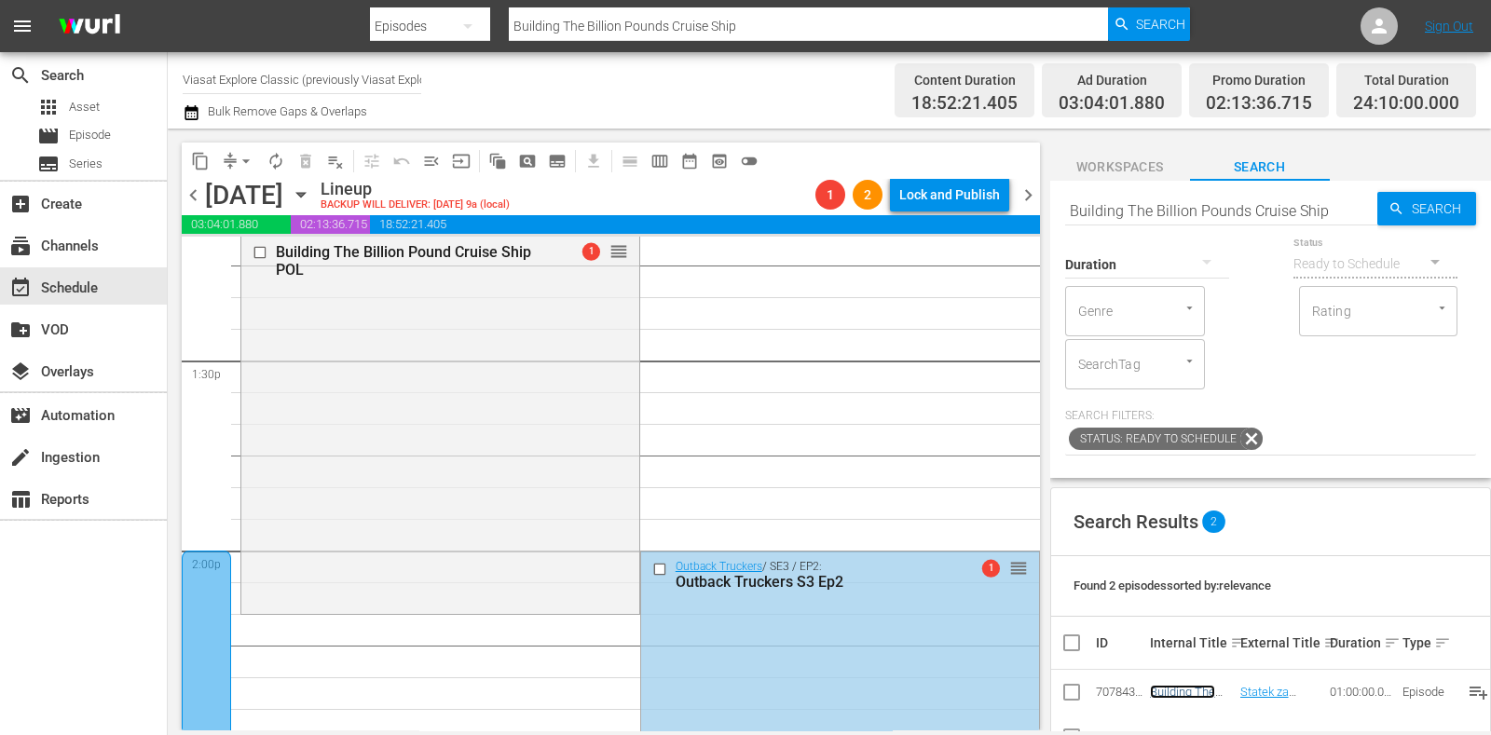
drag, startPoint x: 997, startPoint y: 571, endPoint x: 996, endPoint y: 628, distance: 56.9
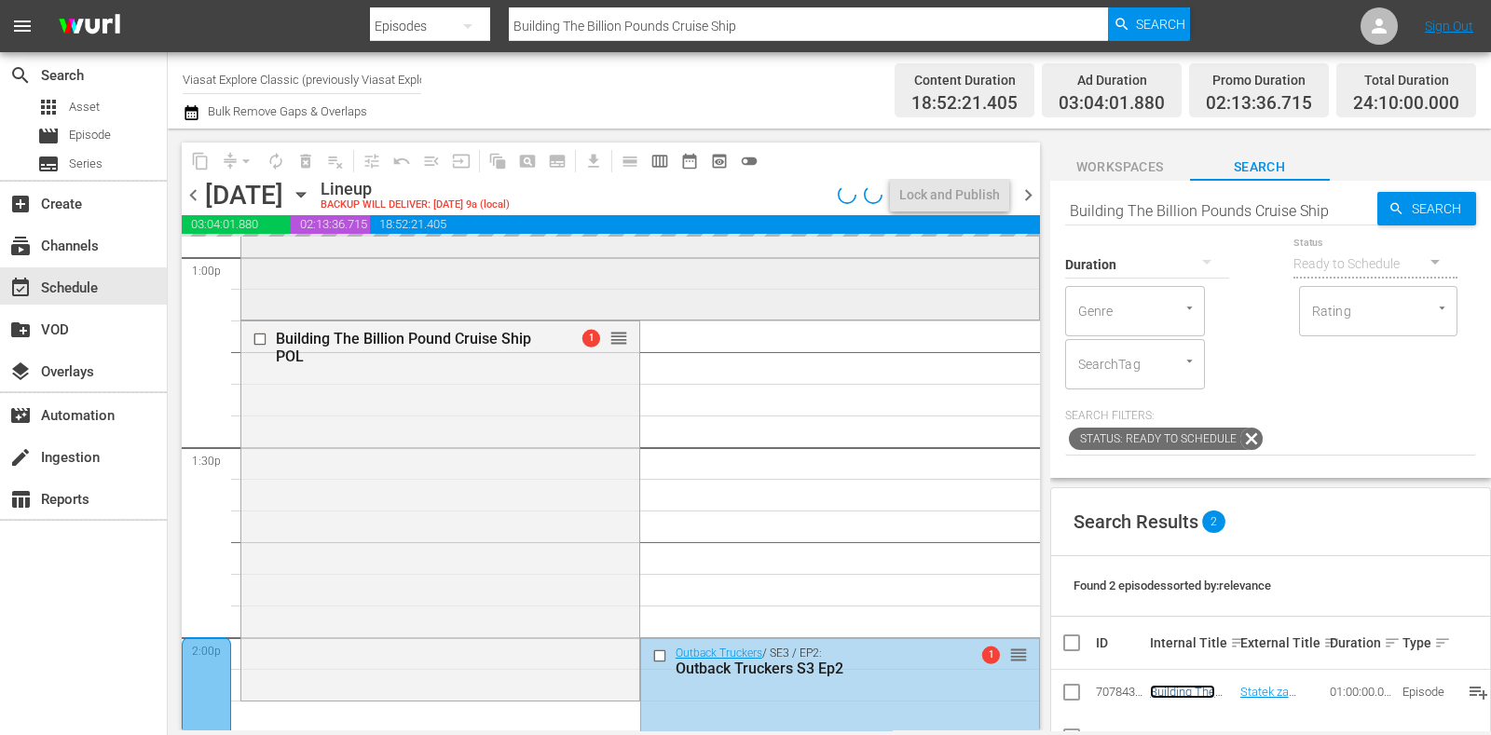
scroll to position [4894, 0]
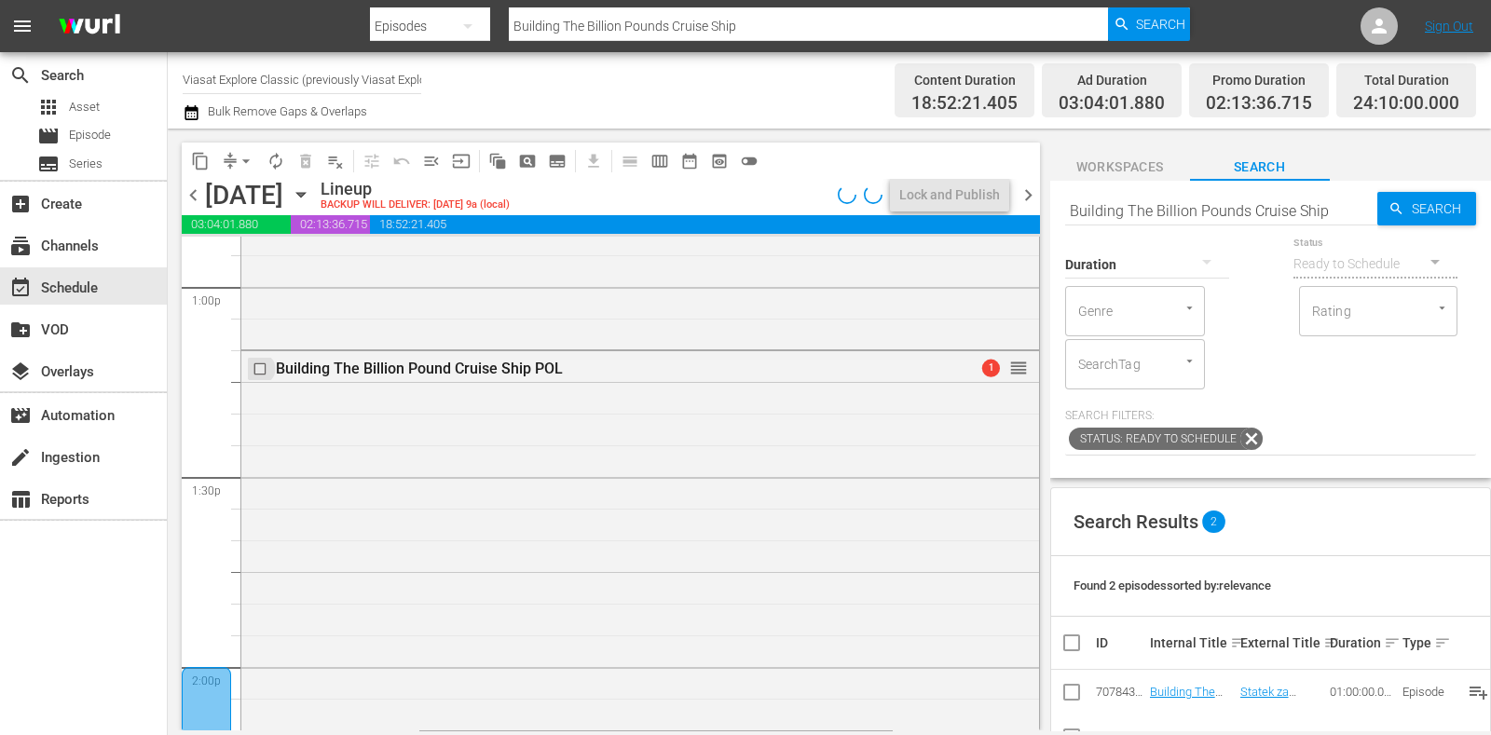
click at [259, 366] on input "checkbox" at bounding box center [263, 370] width 20 height 16
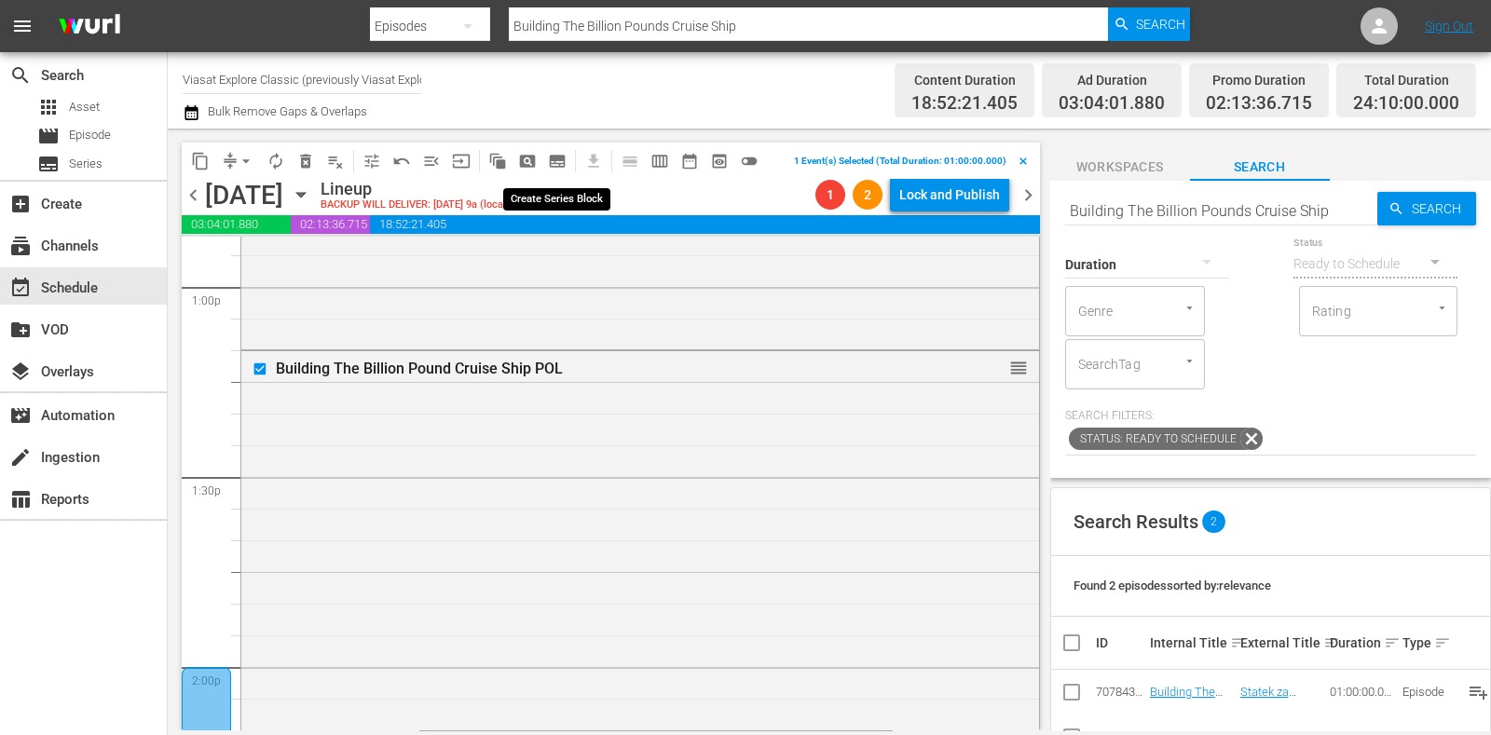
click at [556, 164] on span "subtitles_outlined" at bounding box center [557, 161] width 19 height 19
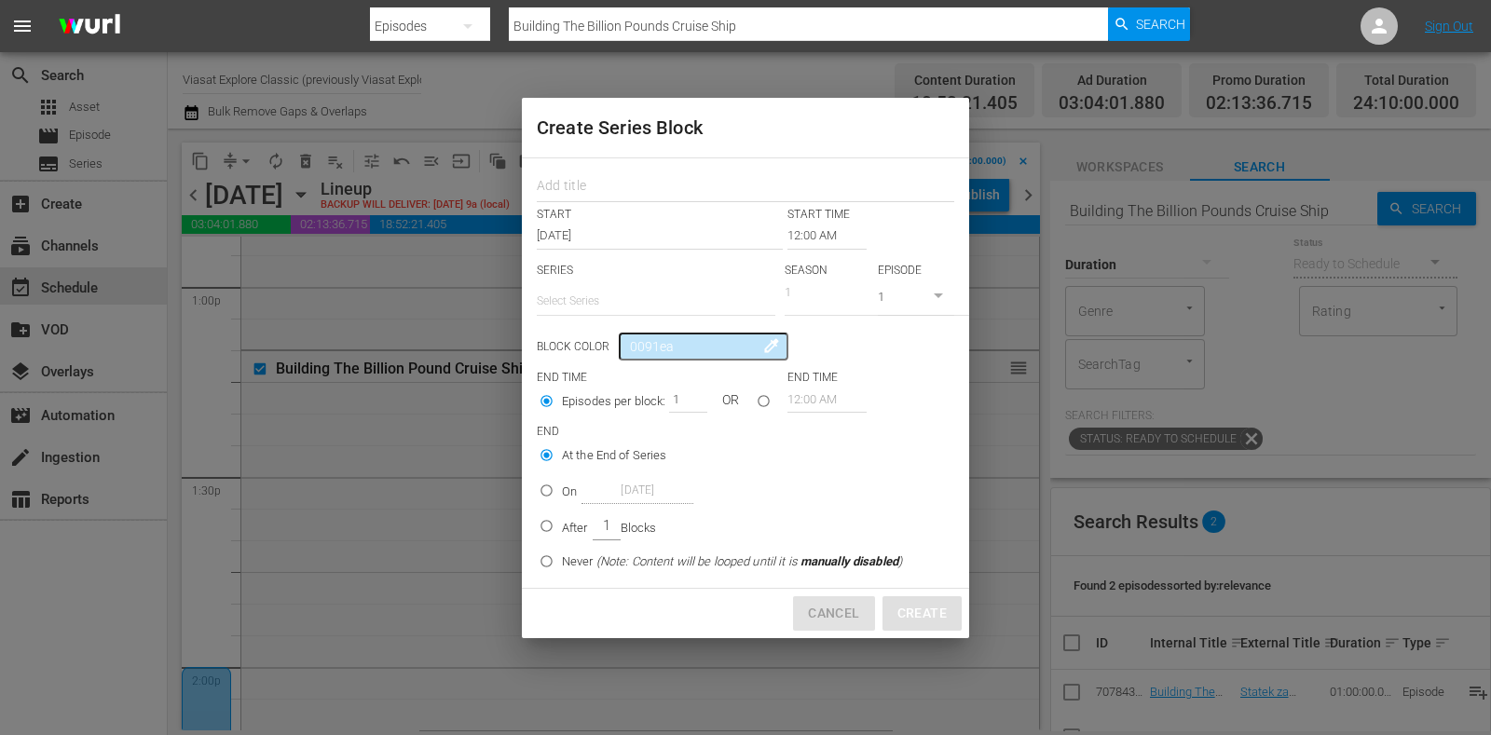
click at [840, 606] on span "Cancel" at bounding box center [833, 613] width 51 height 23
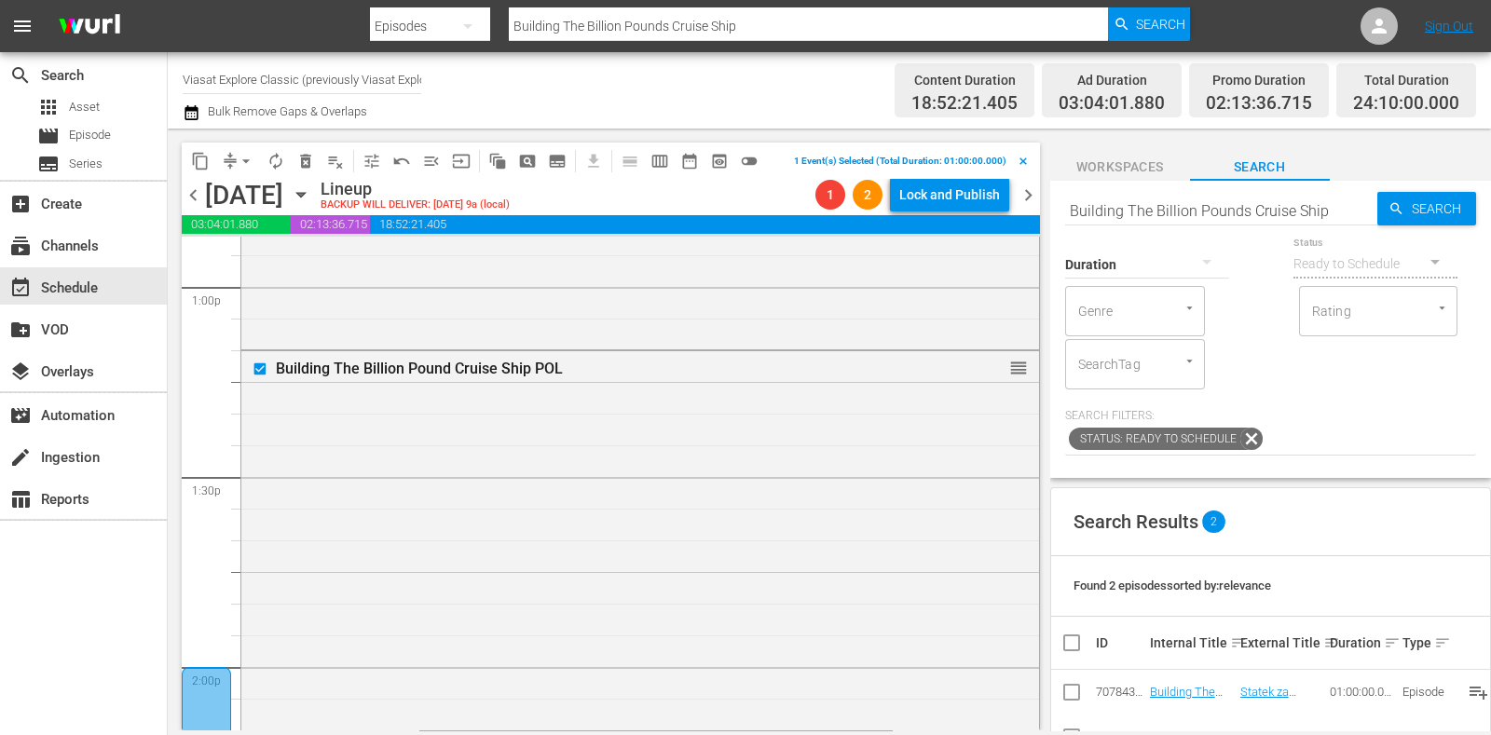
click at [303, 159] on span "delete_forever_outlined" at bounding box center [305, 161] width 19 height 19
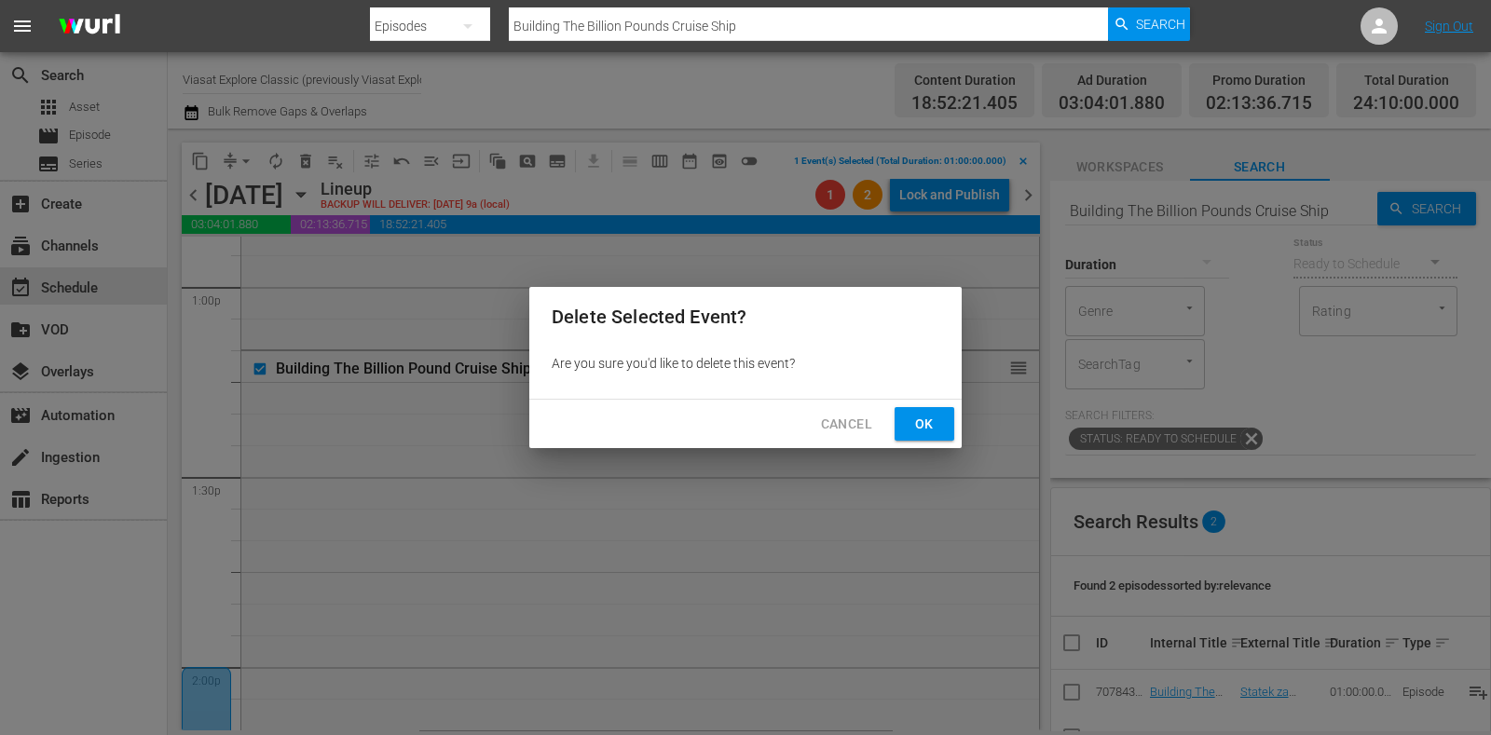
click at [894, 417] on div "Cancel Ok" at bounding box center [745, 424] width 433 height 49
click at [904, 417] on button "Ok" at bounding box center [925, 424] width 60 height 34
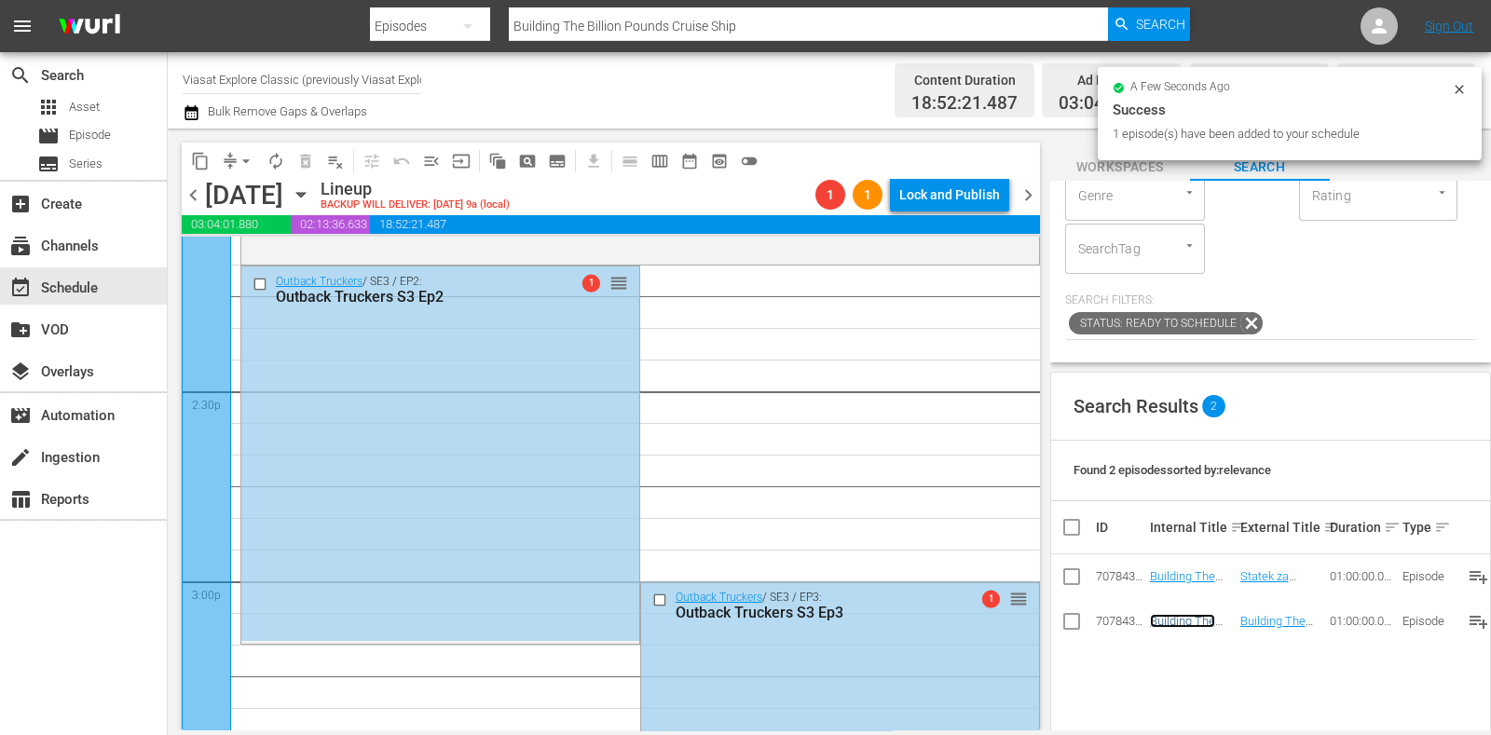
scroll to position [5476, 0]
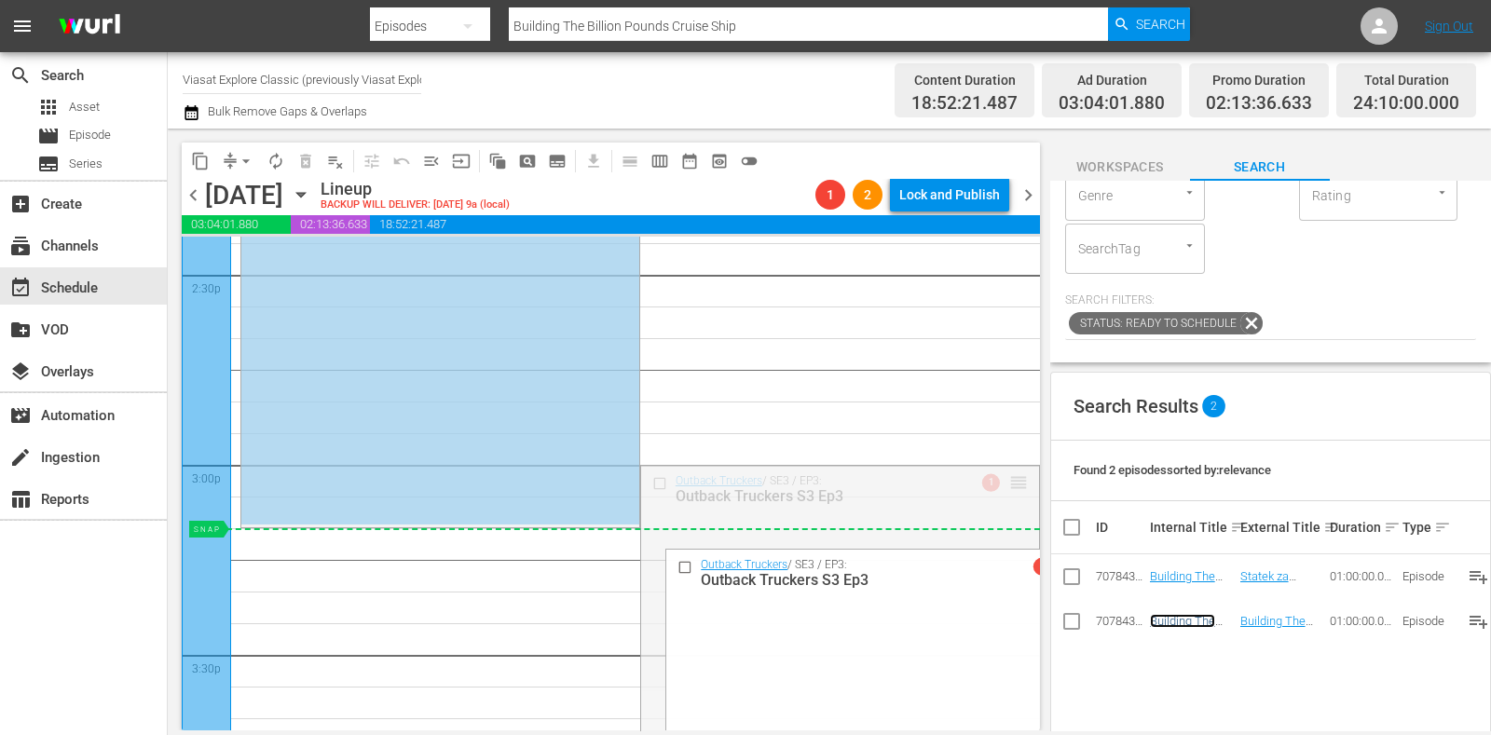
drag, startPoint x: 995, startPoint y: 485, endPoint x: 996, endPoint y: 538, distance: 53.1
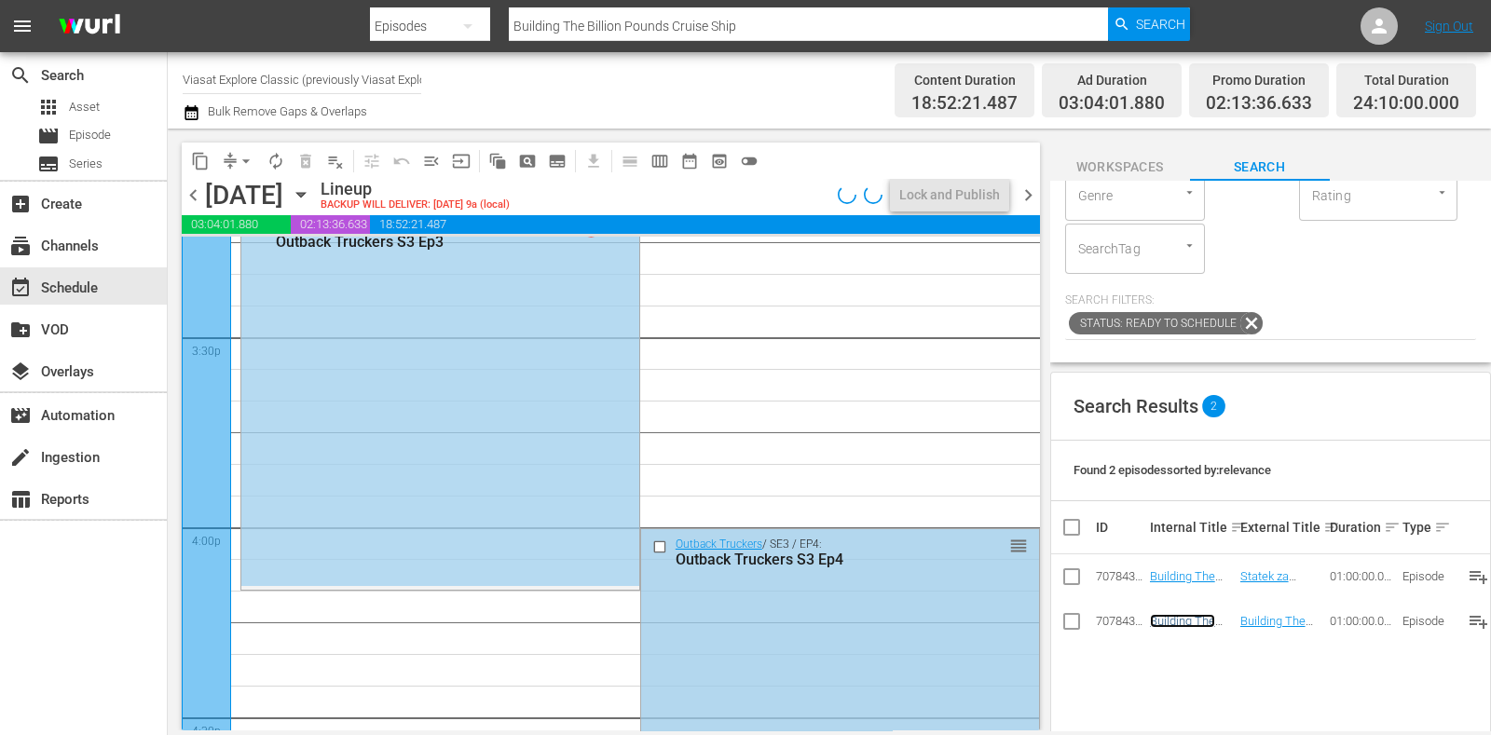
scroll to position [5825, 0]
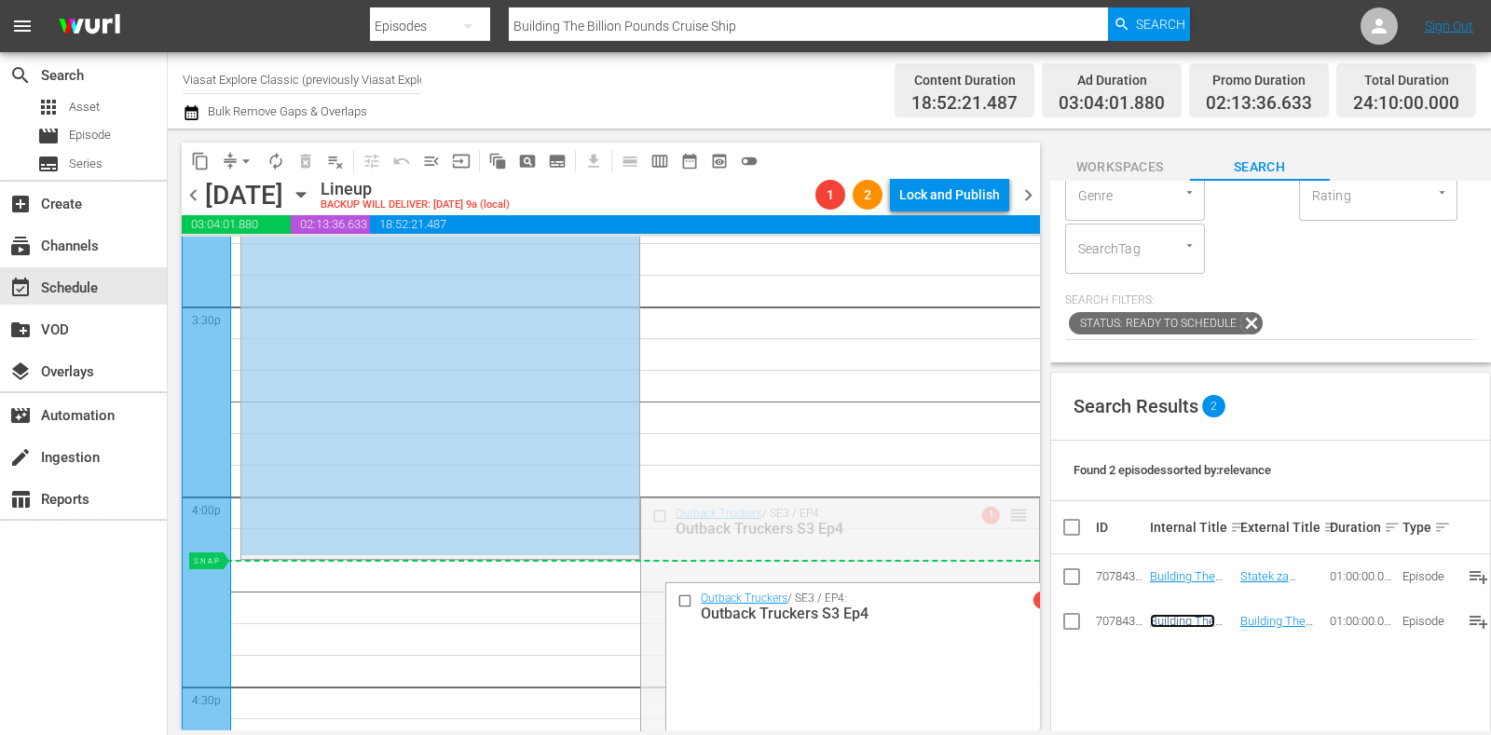
drag, startPoint x: 1006, startPoint y: 516, endPoint x: 1002, endPoint y: 564, distance: 47.7
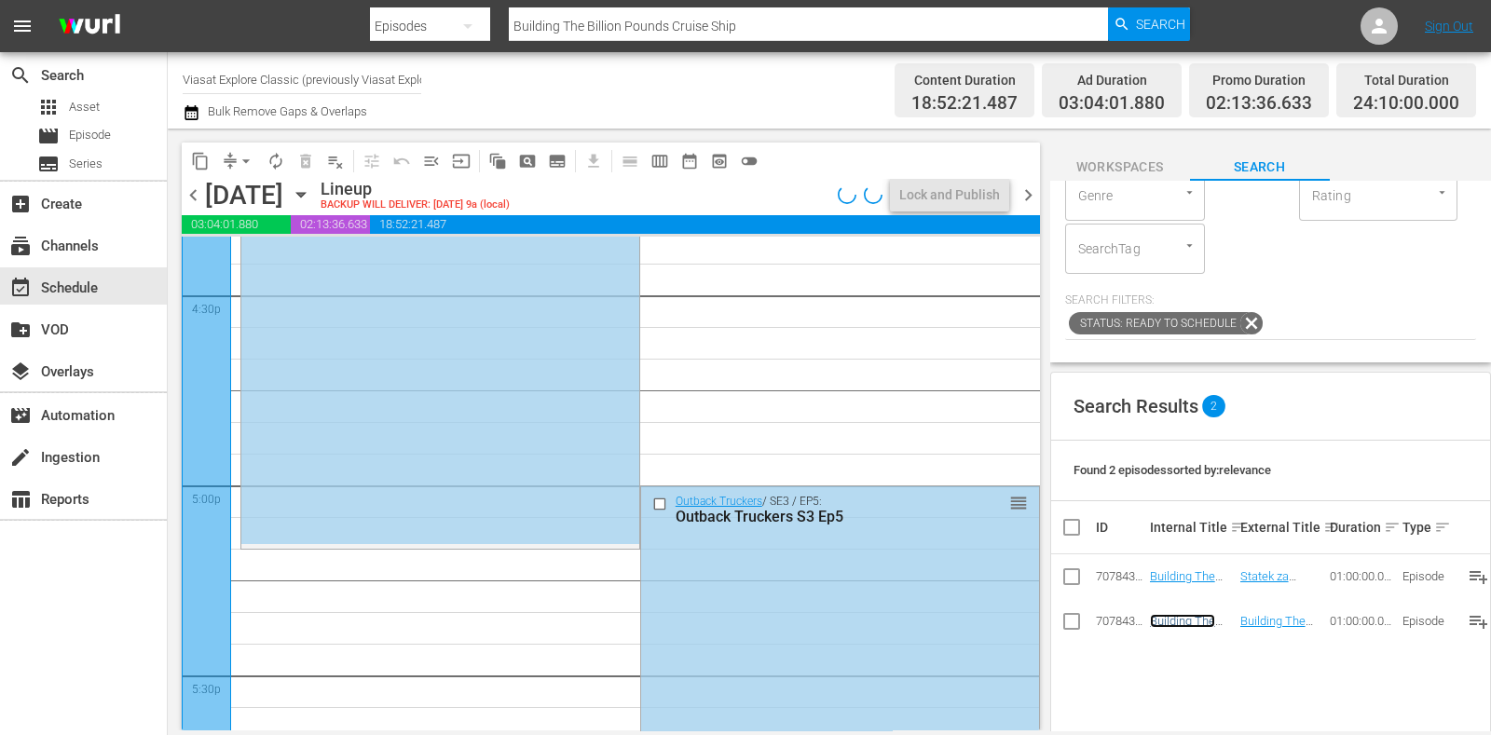
scroll to position [6291, 0]
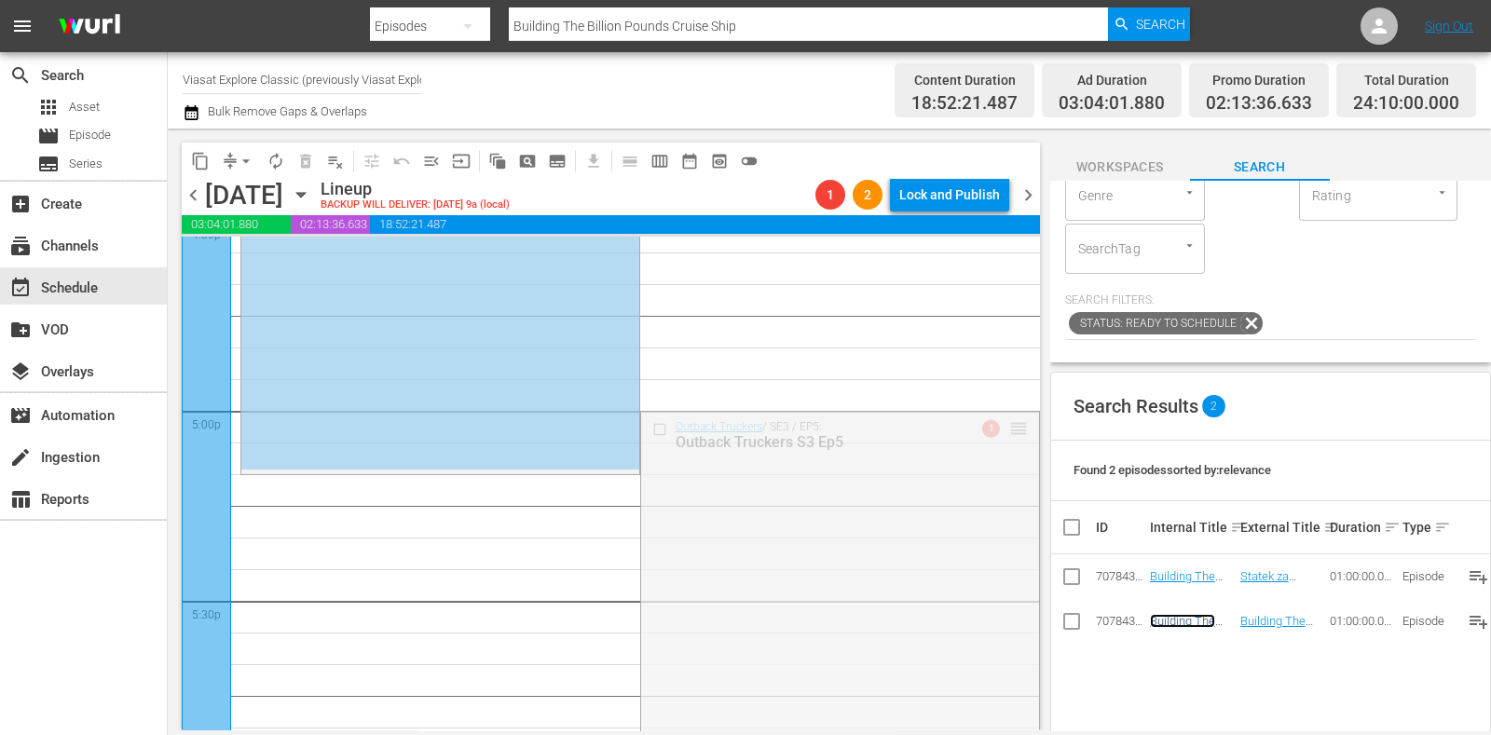
drag, startPoint x: 1001, startPoint y: 431, endPoint x: 994, endPoint y: 478, distance: 48.1
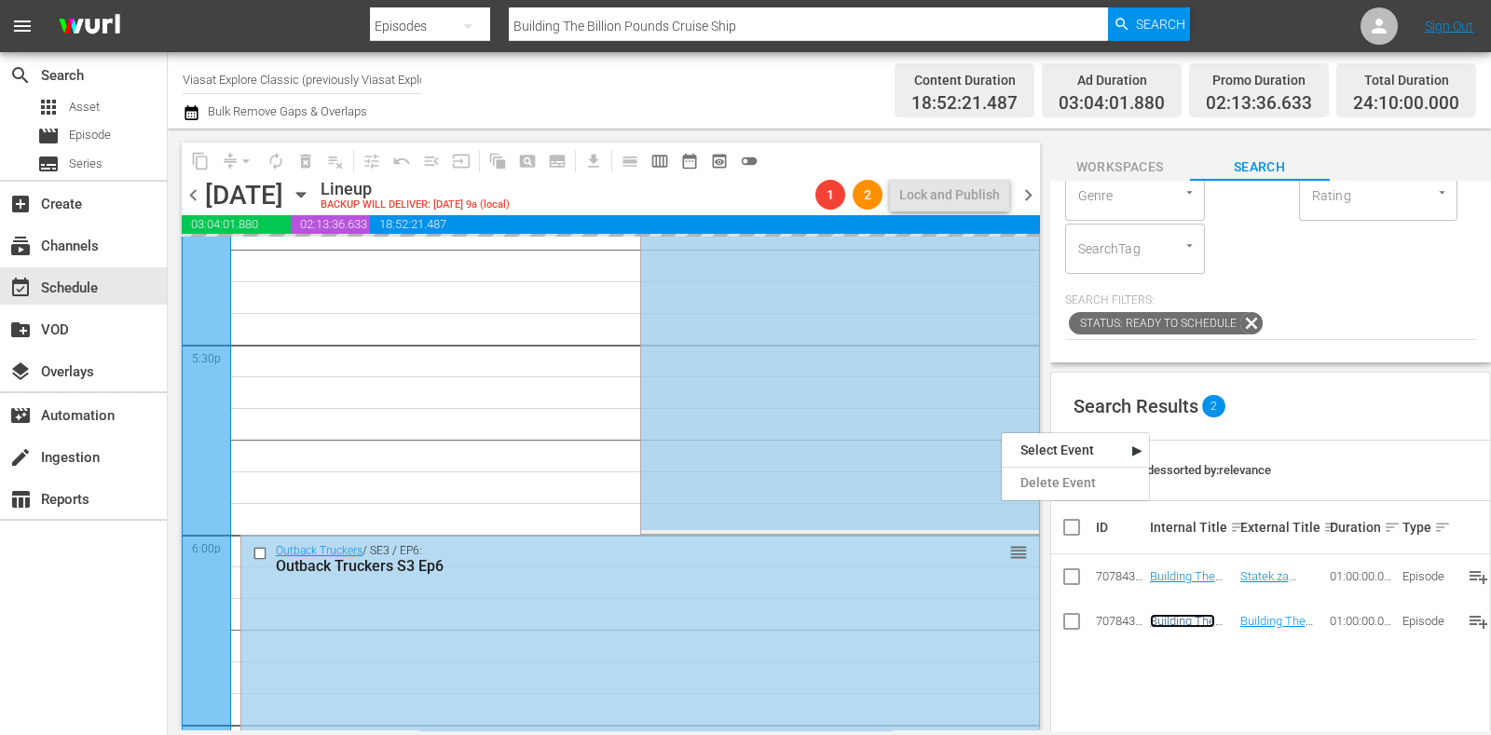
scroll to position [6641, 0]
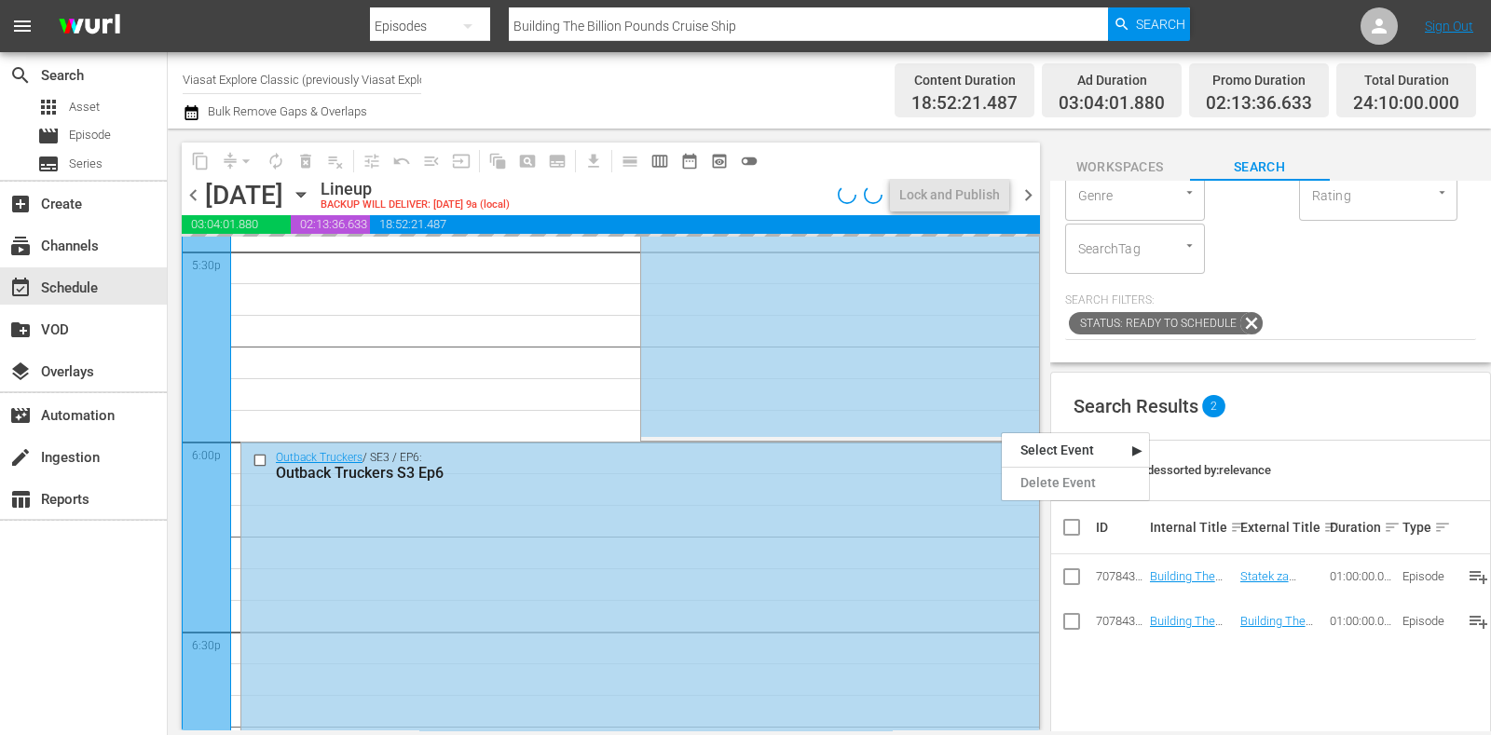
click at [1158, 374] on div "Search Results 2" at bounding box center [1270, 407] width 439 height 68
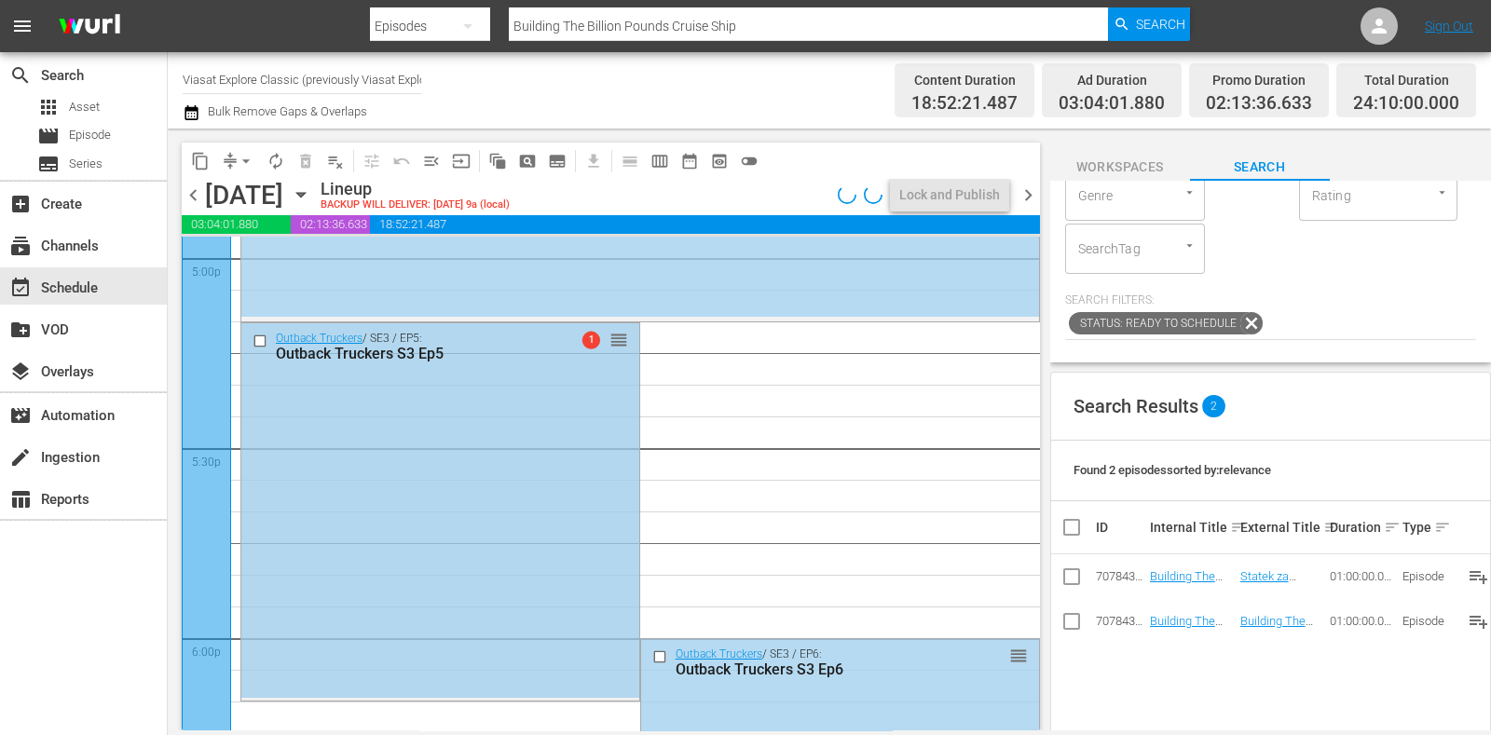
scroll to position [6408, 0]
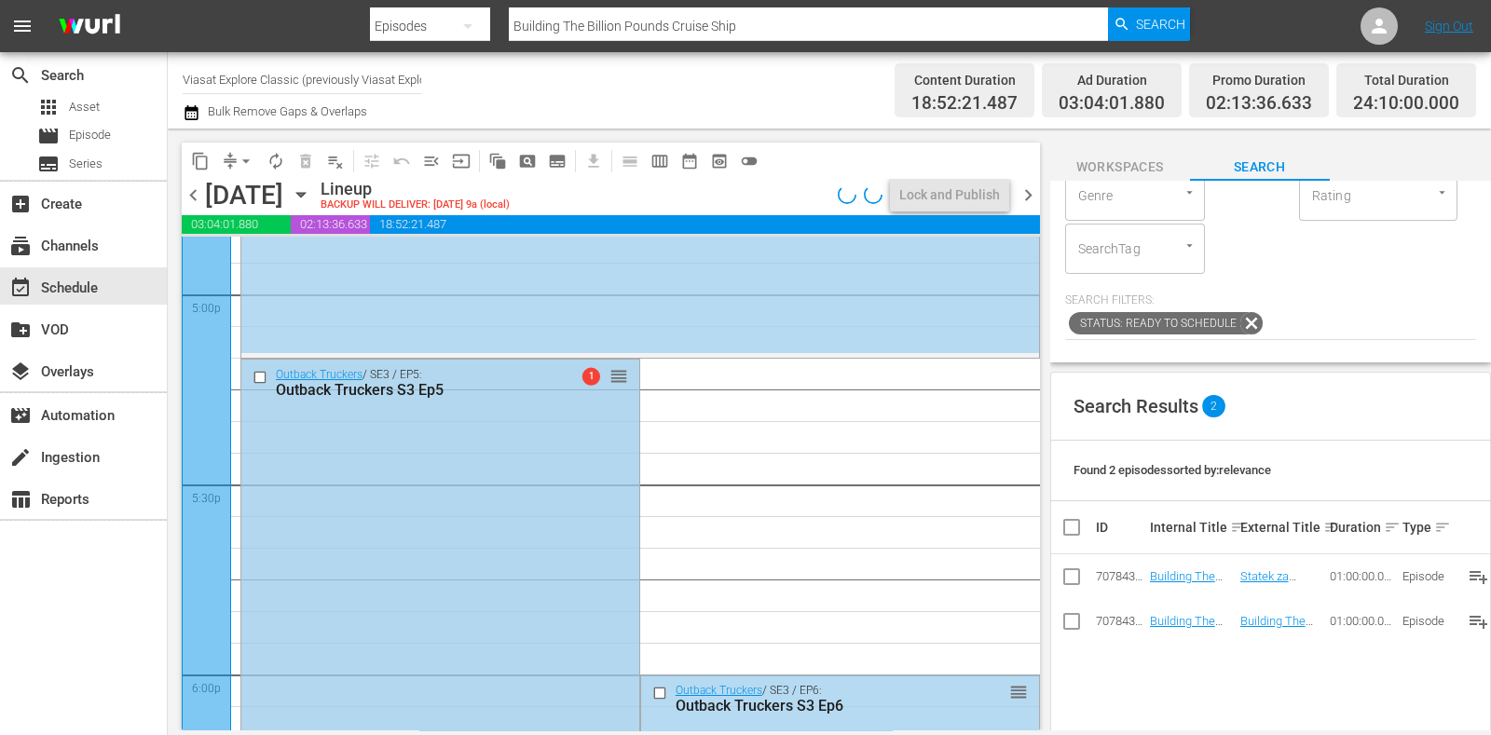
click at [552, 426] on div "Outback Truckers / SE3 / EP5: Outback Truckers S3 Ep5 1 reorder" at bounding box center [440, 547] width 398 height 375
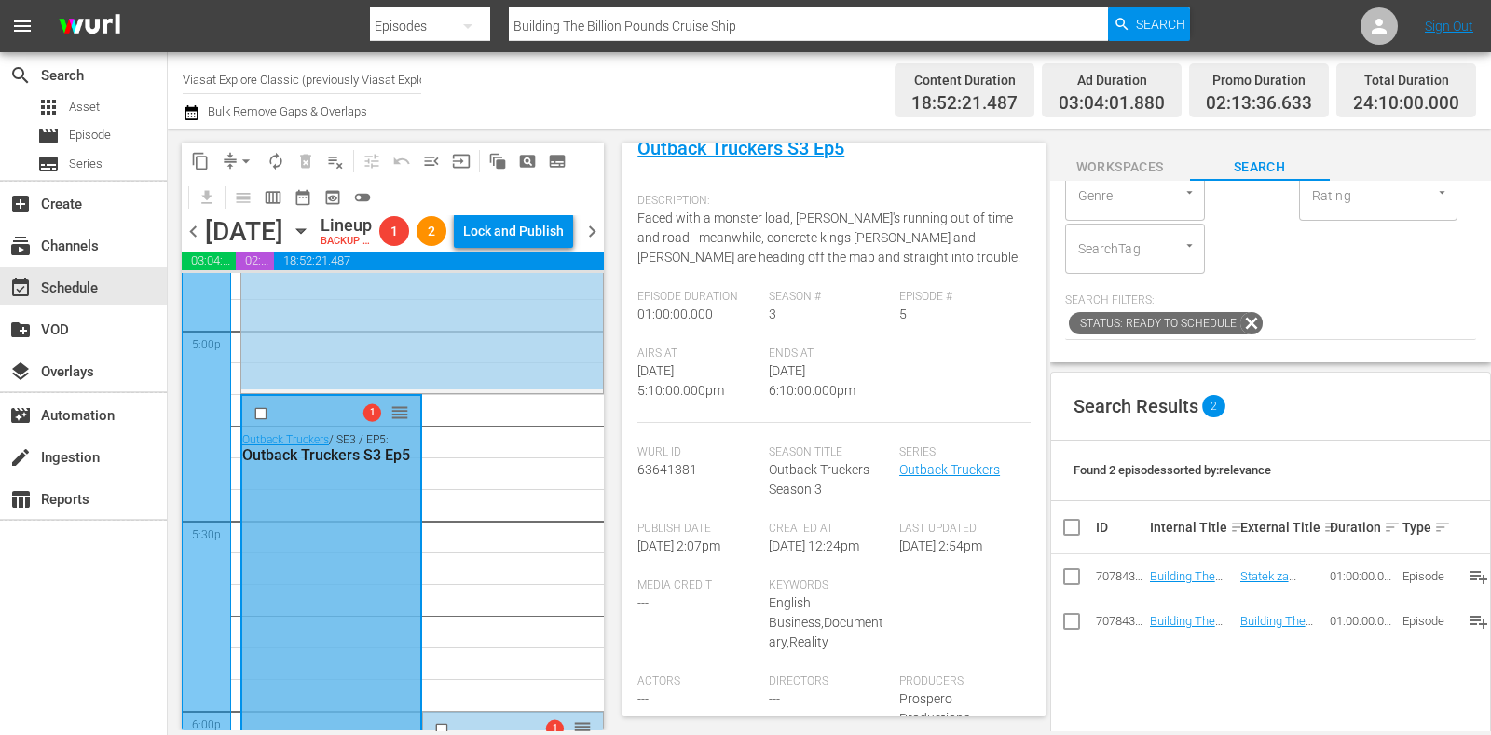
scroll to position [465, 0]
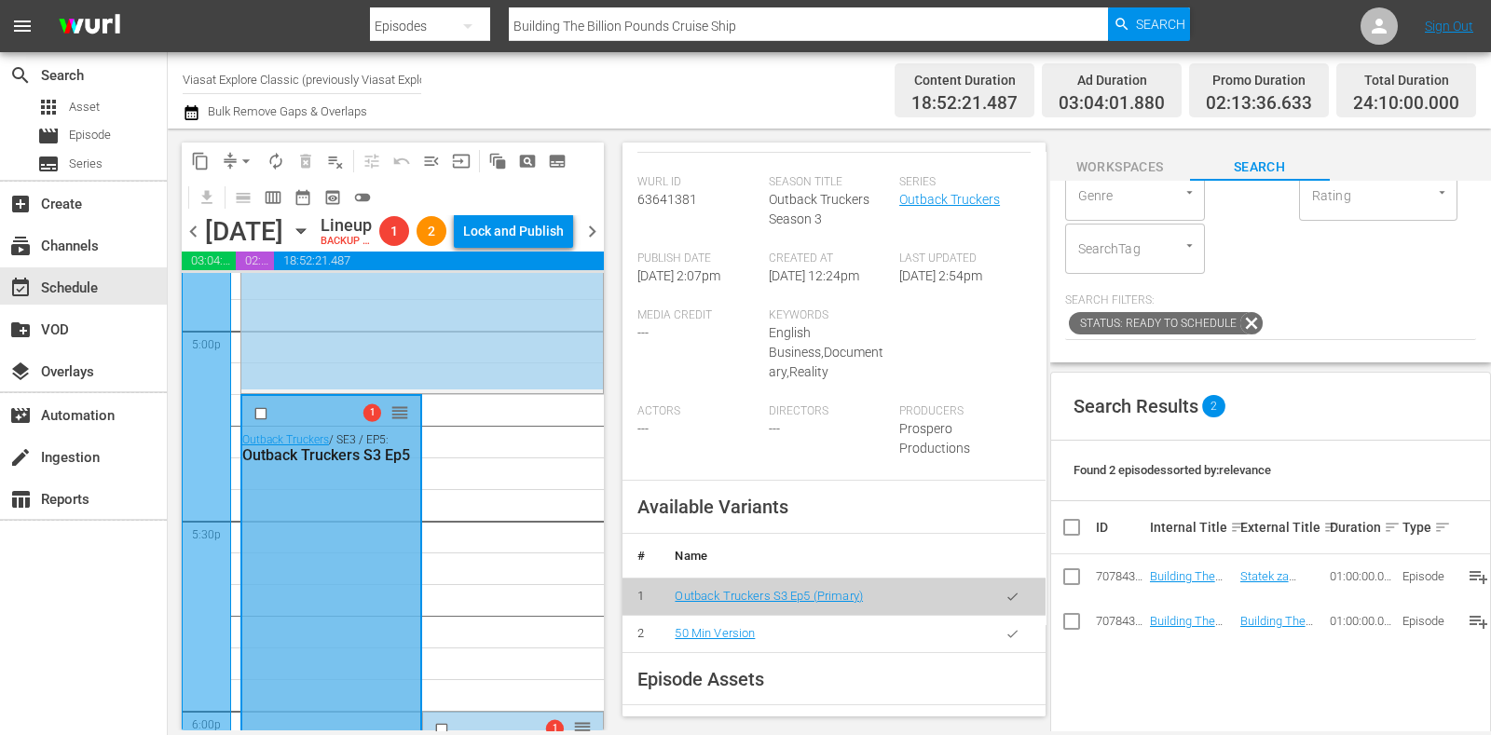
click at [1002, 635] on button "button" at bounding box center [1013, 634] width 36 height 36
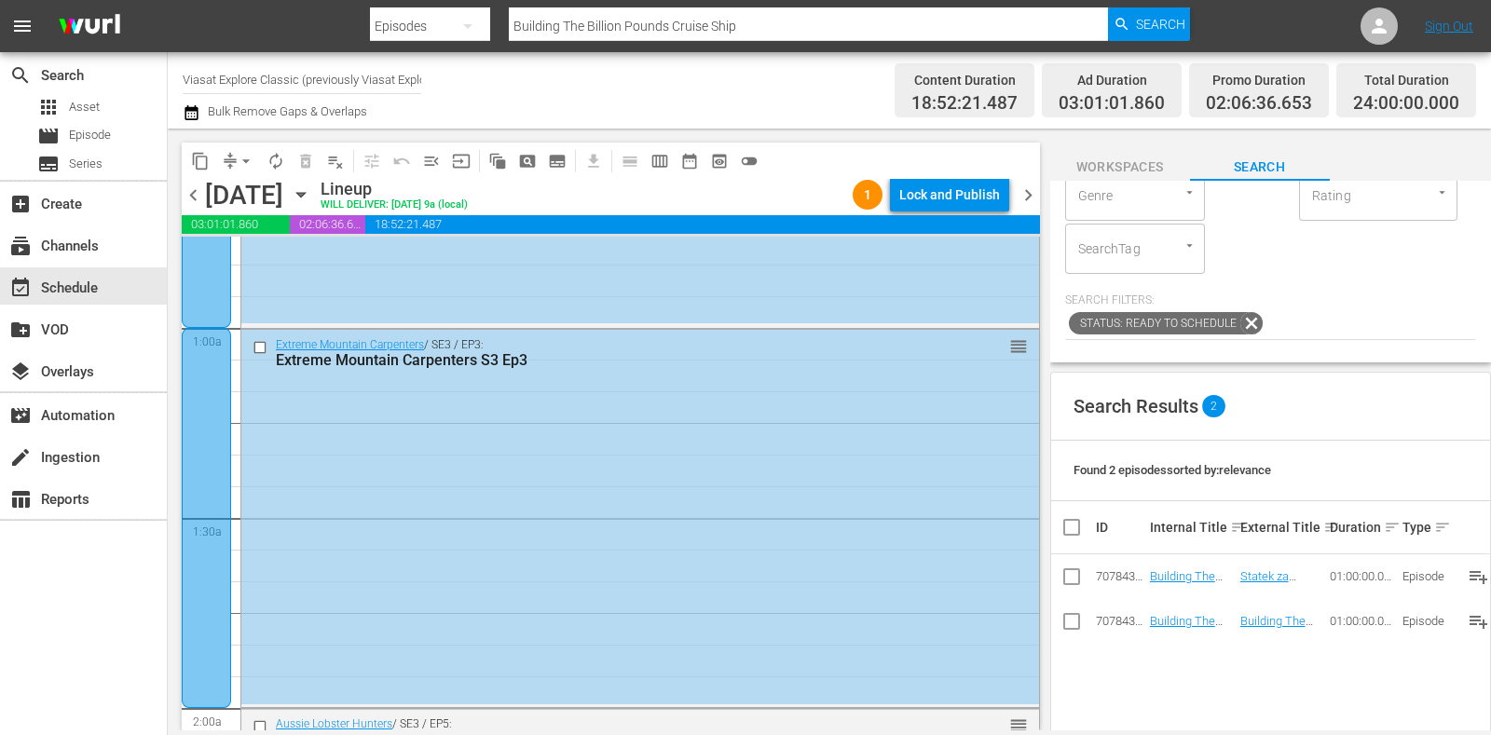
scroll to position [0, 0]
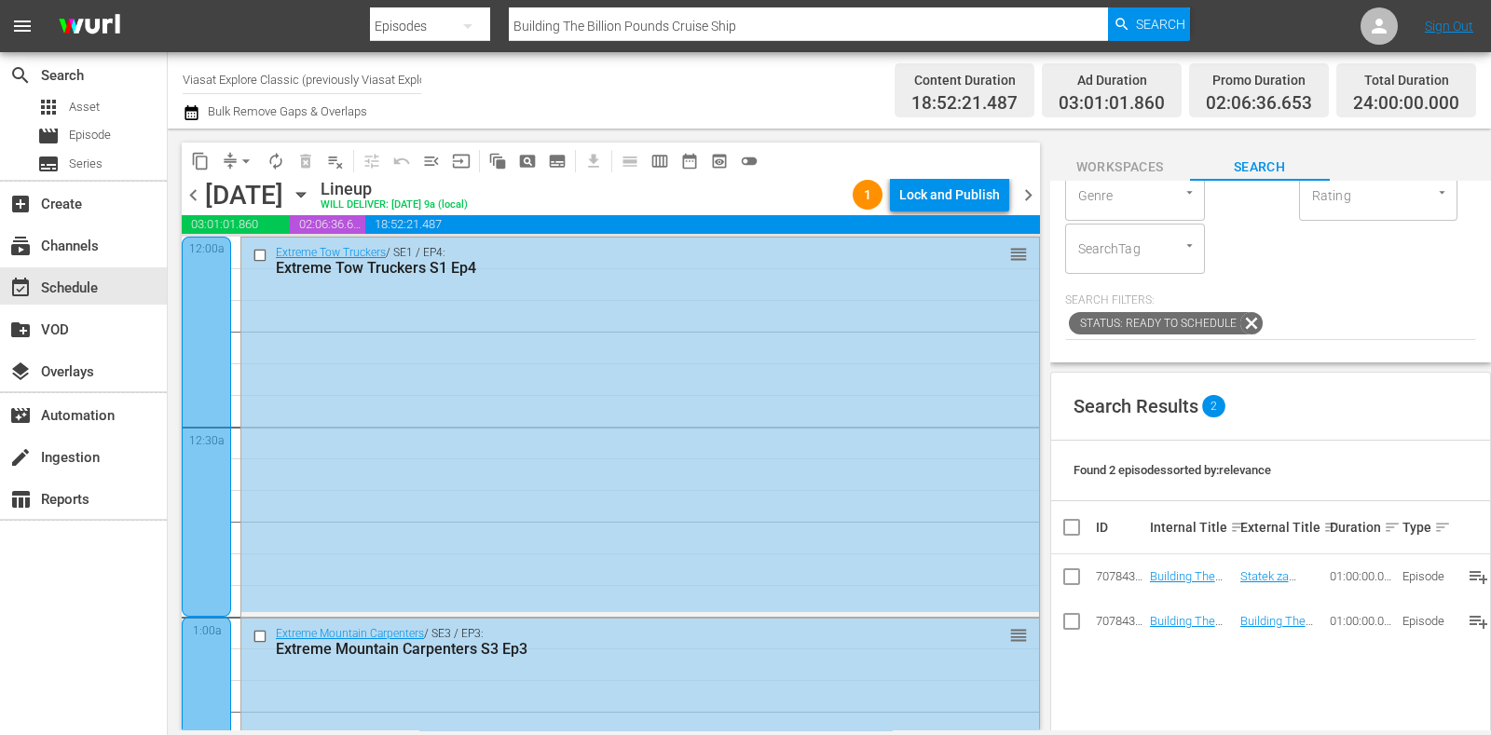
click at [1028, 195] on span "chevron_right" at bounding box center [1028, 195] width 23 height 23
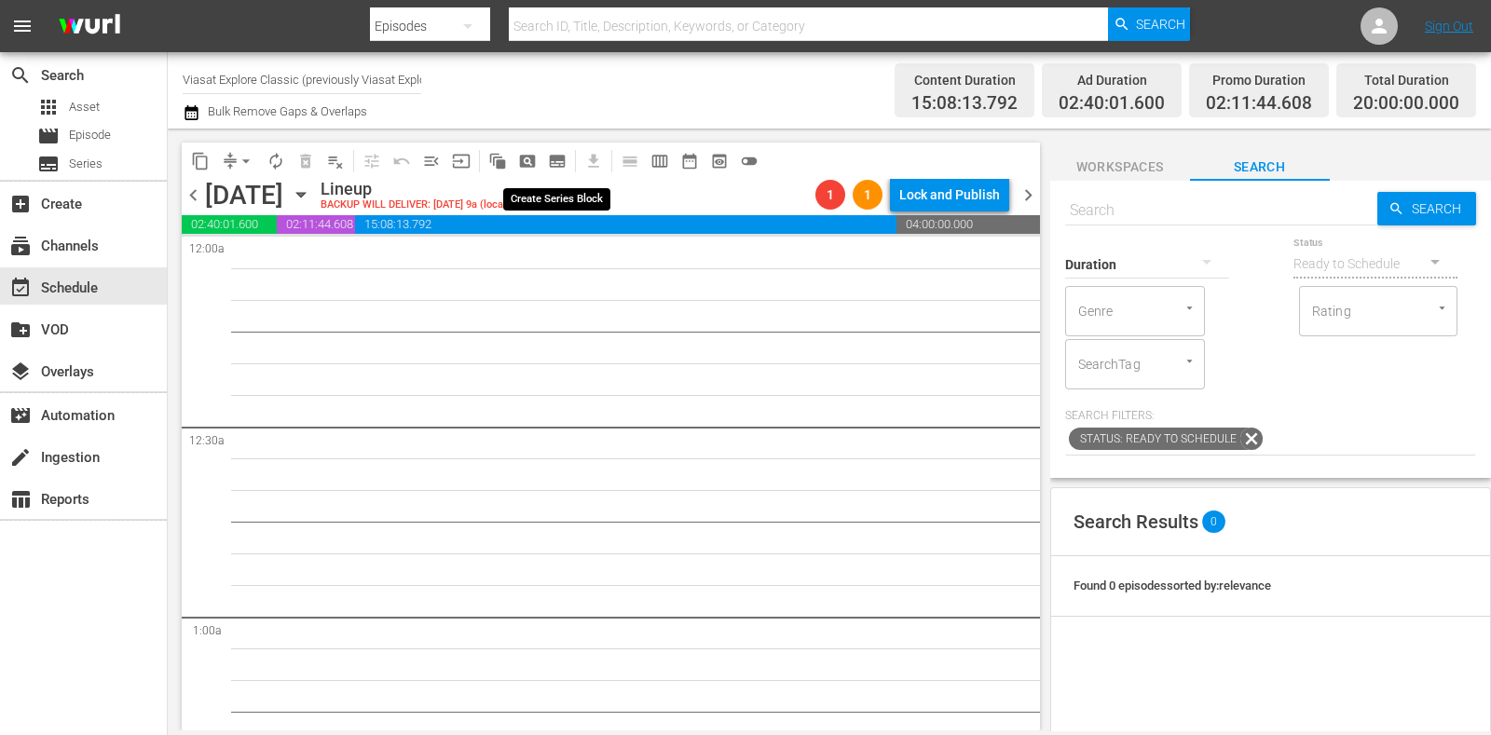
click at [567, 157] on button "subtitles_outlined" at bounding box center [558, 161] width 30 height 30
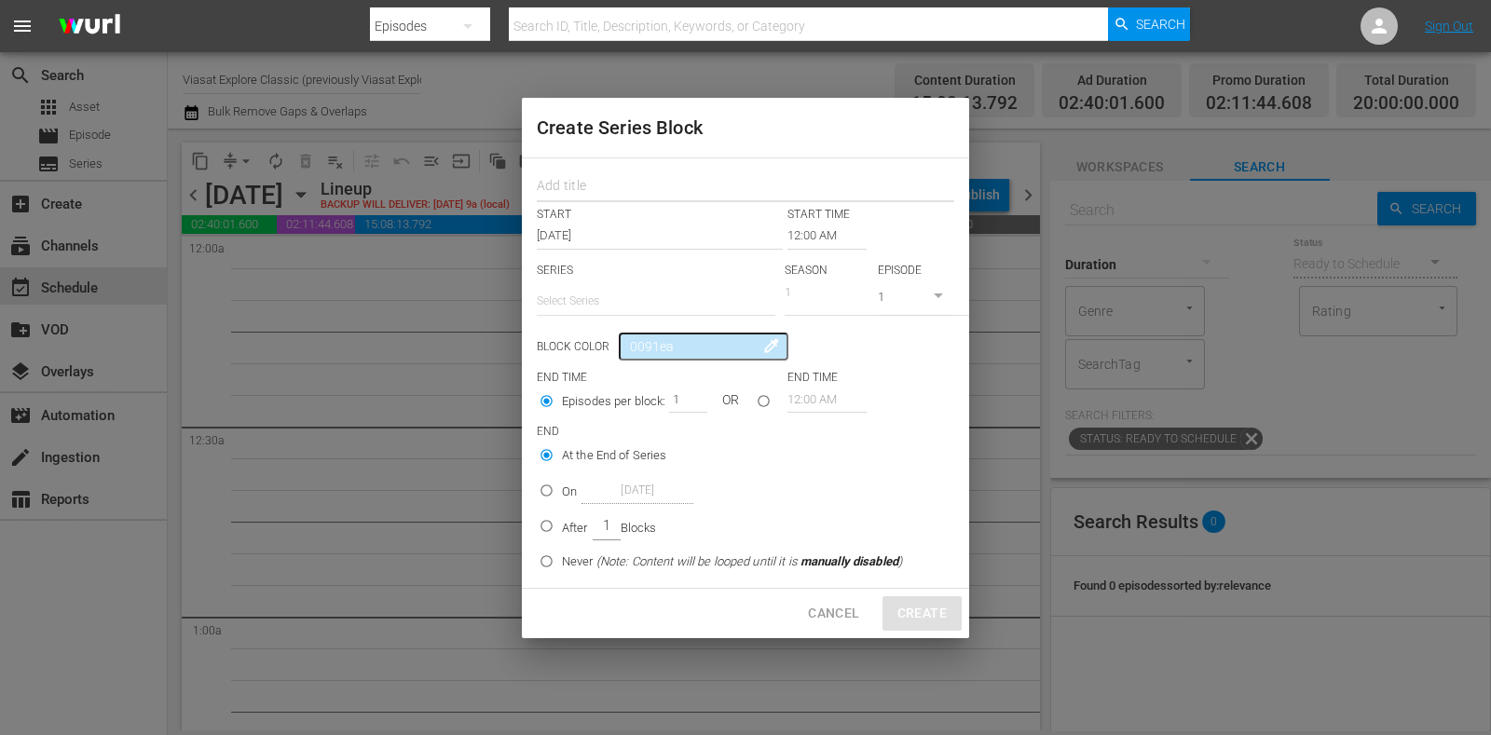
click at [601, 189] on input "text" at bounding box center [746, 188] width 418 height 29
paste input "Air Crash Investigation"
type input "Air Crash Investigation"
click at [638, 293] on input "text" at bounding box center [656, 301] width 239 height 45
click at [647, 337] on div "Air Crash Investigation" at bounding box center [656, 353] width 209 height 45
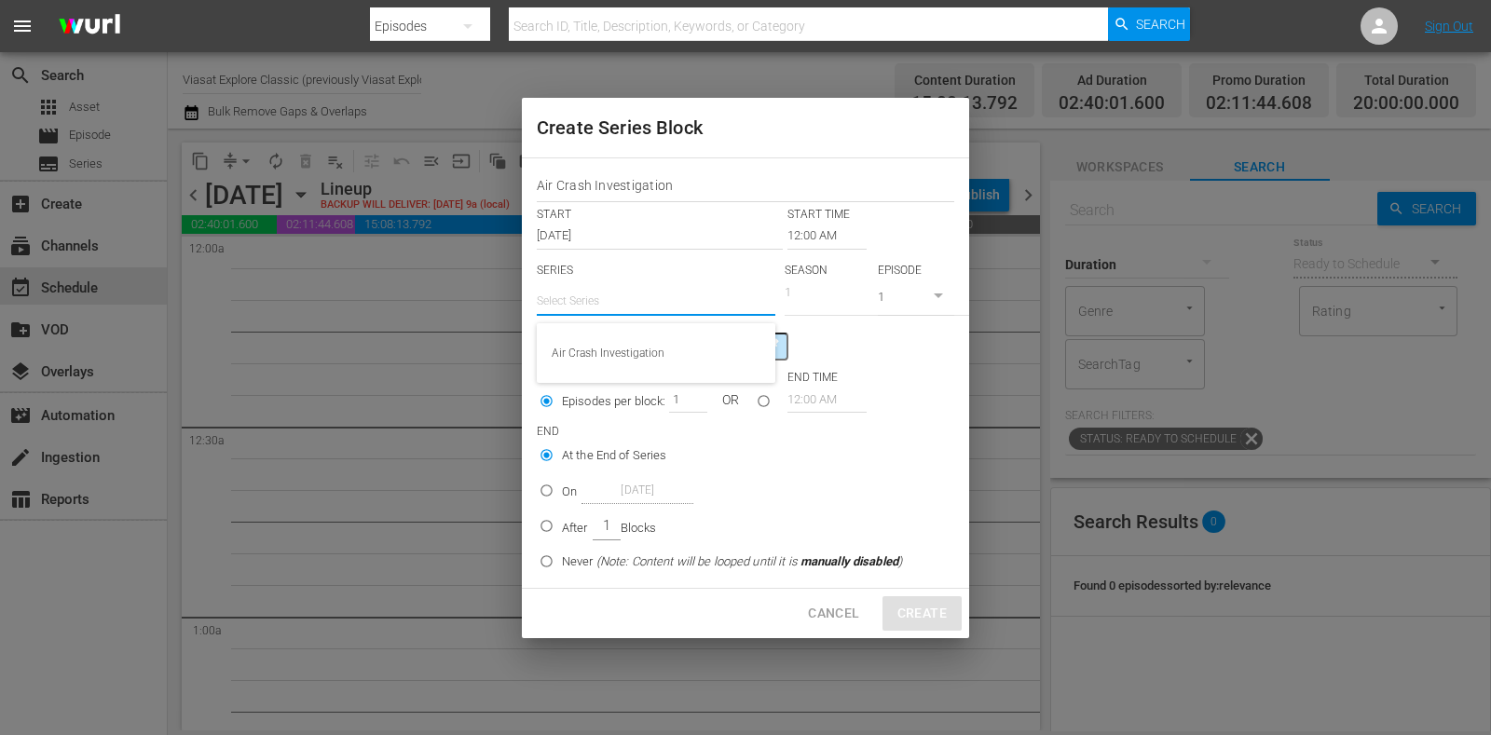
type input "Air Crash Investigation"
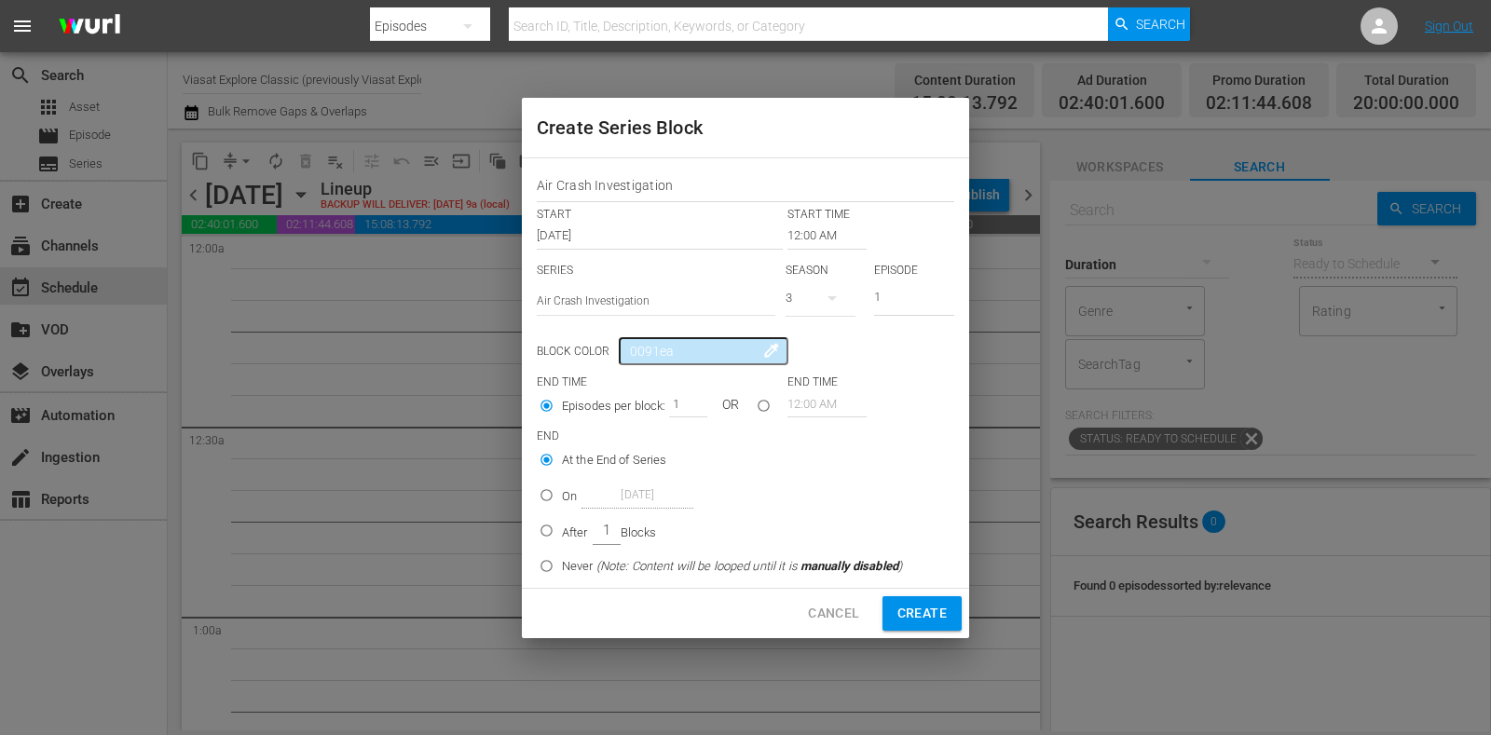
click at [892, 295] on input "1" at bounding box center [914, 299] width 80 height 31
type input "11"
click at [581, 536] on p "After" at bounding box center [575, 533] width 26 height 19
click at [562, 536] on input "After 1 Blocks" at bounding box center [546, 534] width 31 height 31
radio input "false"
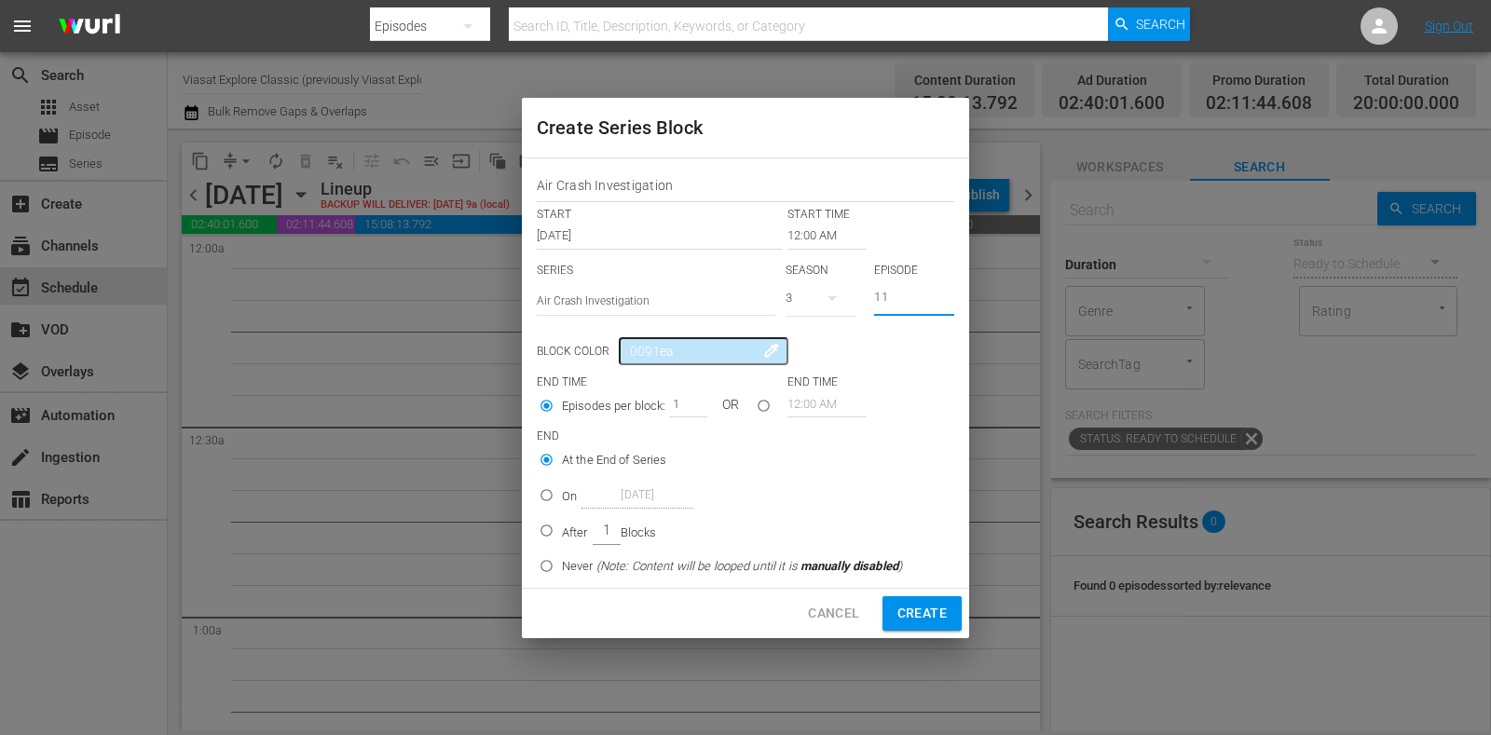
radio input "true"
drag, startPoint x: 672, startPoint y: 392, endPoint x: 703, endPoint y: 399, distance: 31.4
click at [699, 399] on div "1" at bounding box center [687, 404] width 37 height 26
type input "3"
click at [937, 613] on span "Create" at bounding box center [922, 613] width 49 height 23
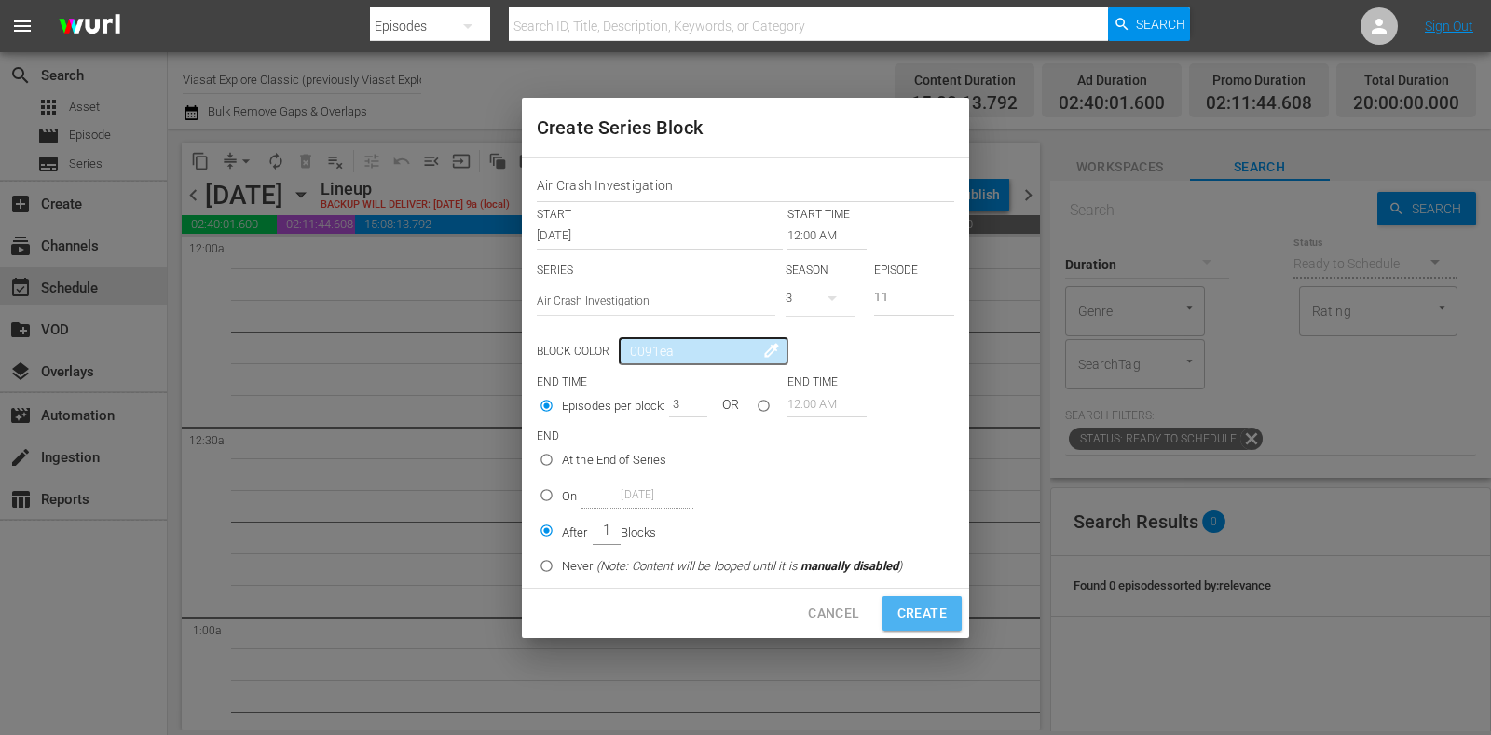
type input "1"
radio input "true"
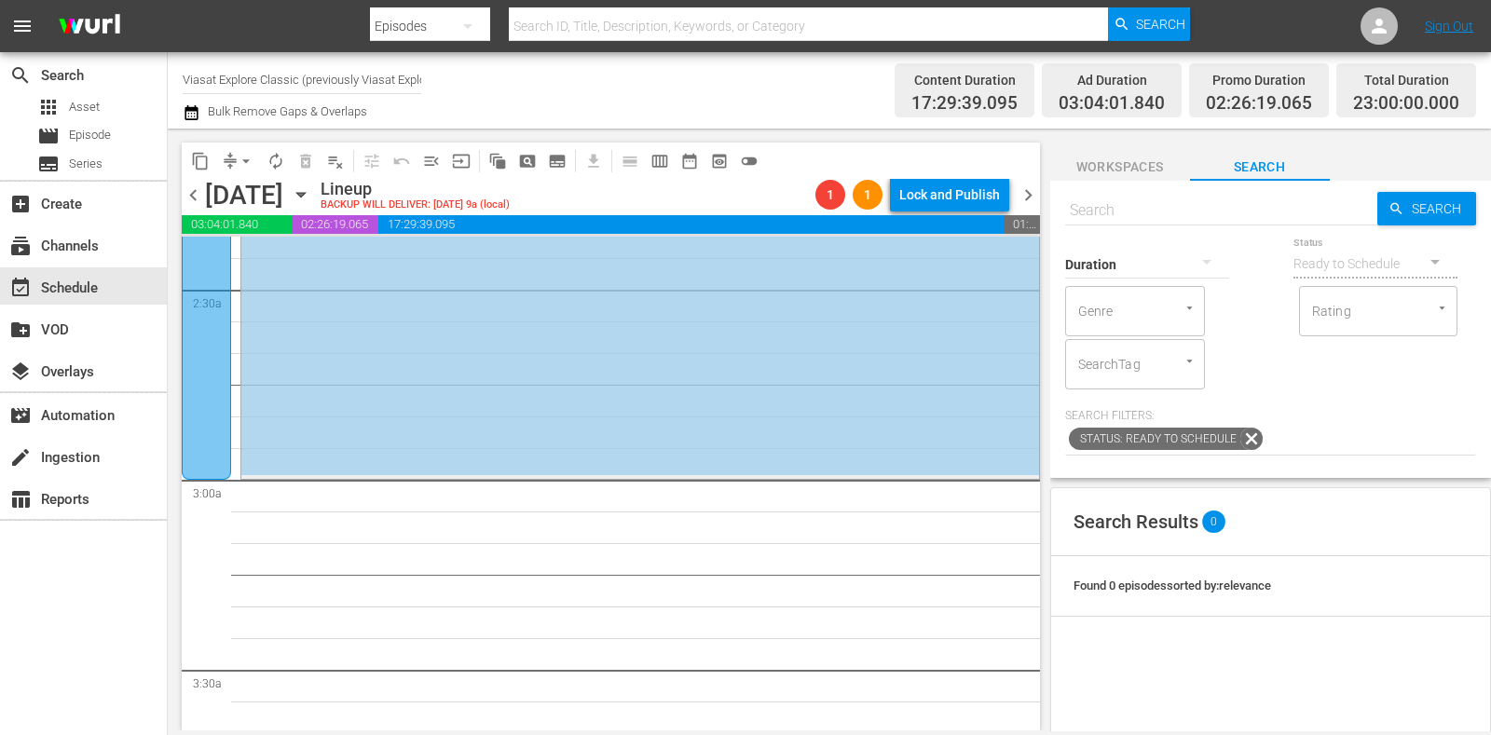
scroll to position [931, 0]
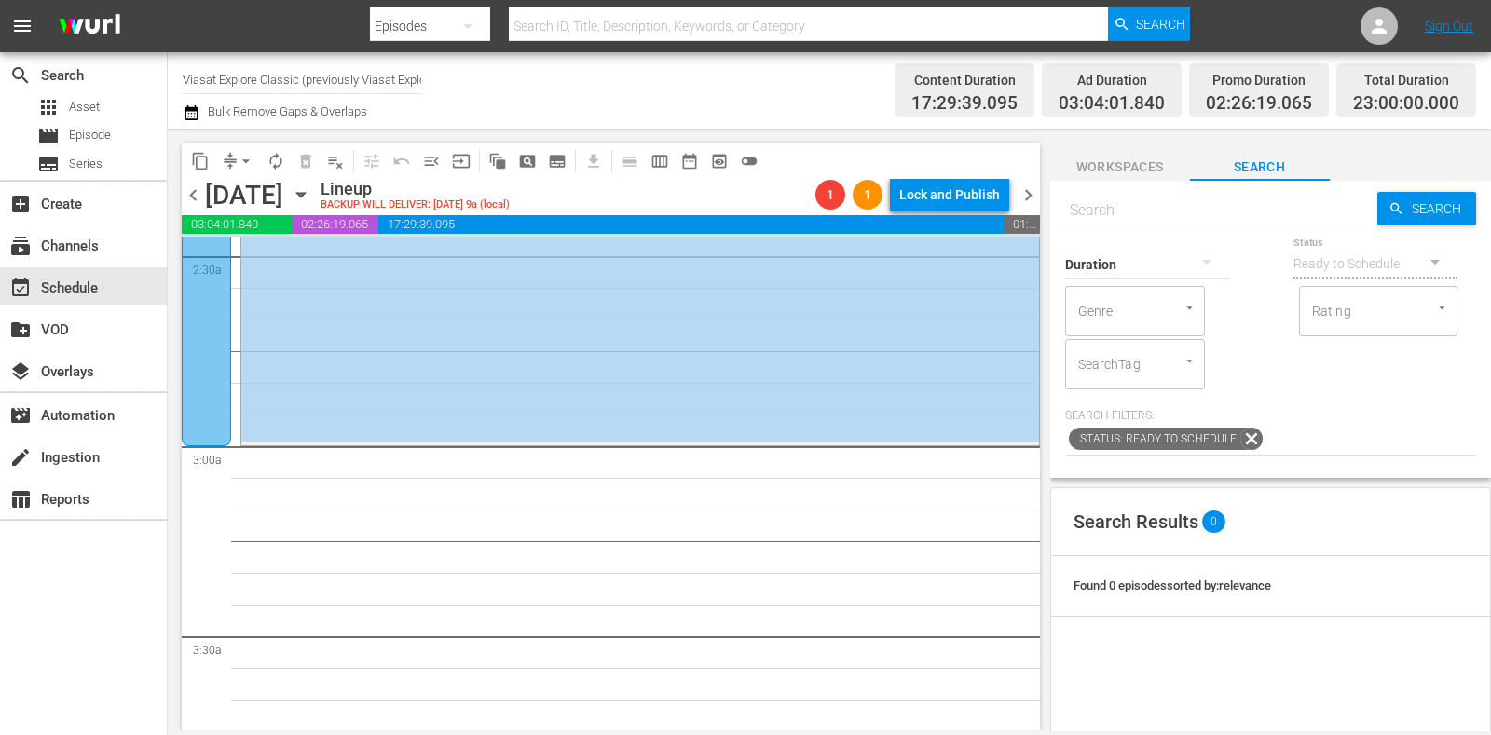
click at [1236, 213] on input "text" at bounding box center [1221, 210] width 312 height 45
paste input "Building The Billion Pounds Cruise Ship"
type input "Building The Billion Pounds Cruise Ship"
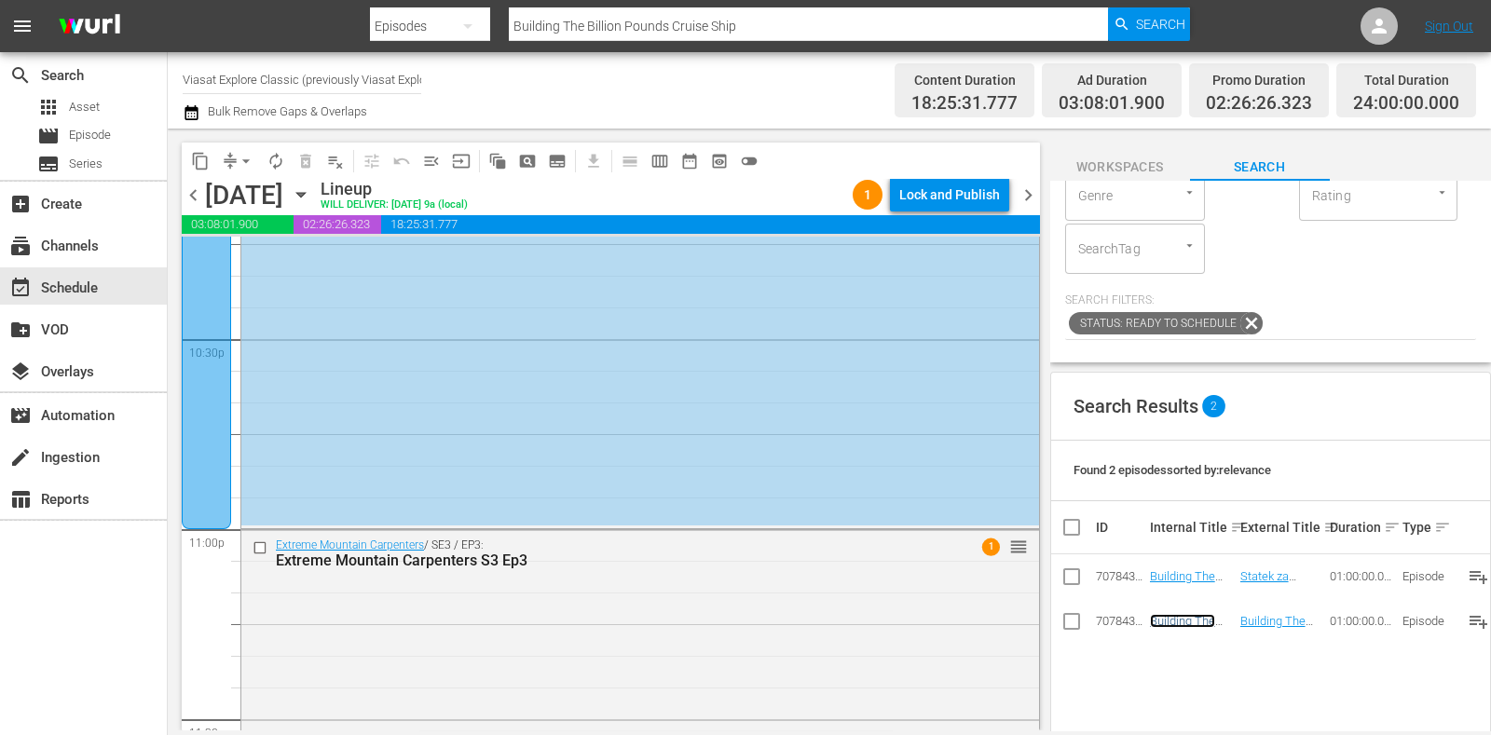
scroll to position [8389, 0]
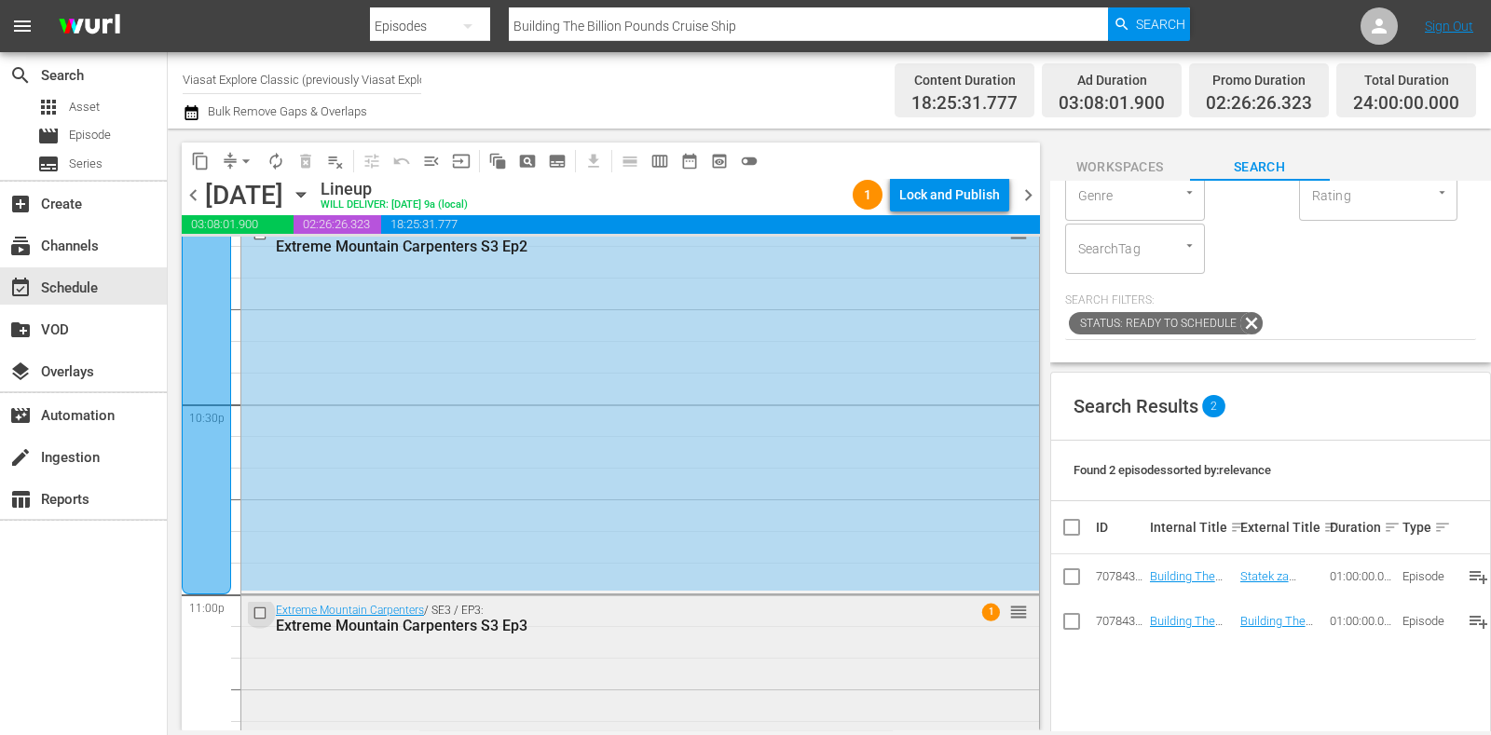
click at [261, 614] on input "checkbox" at bounding box center [263, 614] width 20 height 16
click at [306, 143] on div "content_copy compress arrow_drop_down autorenew_outlined delete_forever_outline…" at bounding box center [475, 161] width 586 height 36
click at [306, 154] on span "delete_forever_outlined" at bounding box center [305, 161] width 19 height 19
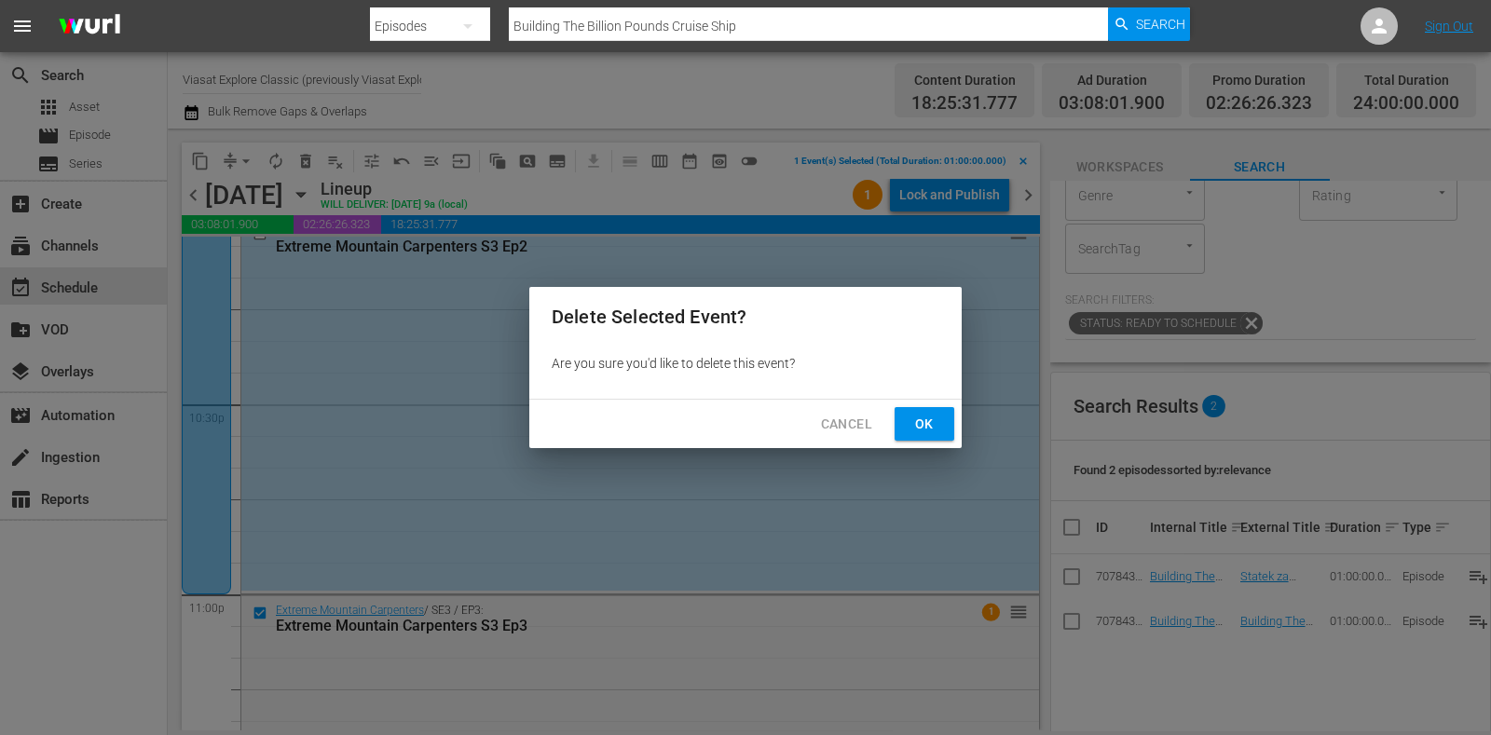
click at [934, 439] on button "Ok" at bounding box center [925, 424] width 60 height 34
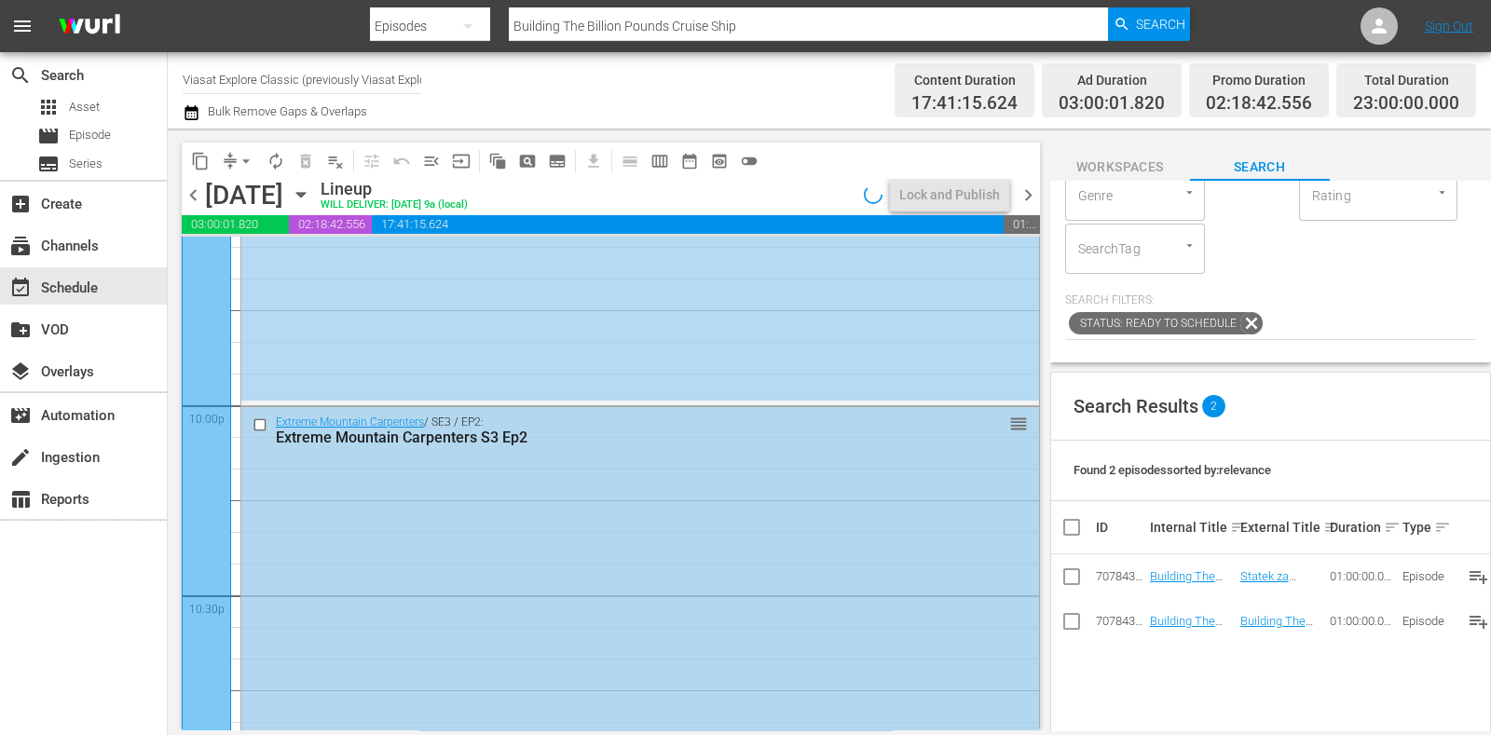
scroll to position [8273, 0]
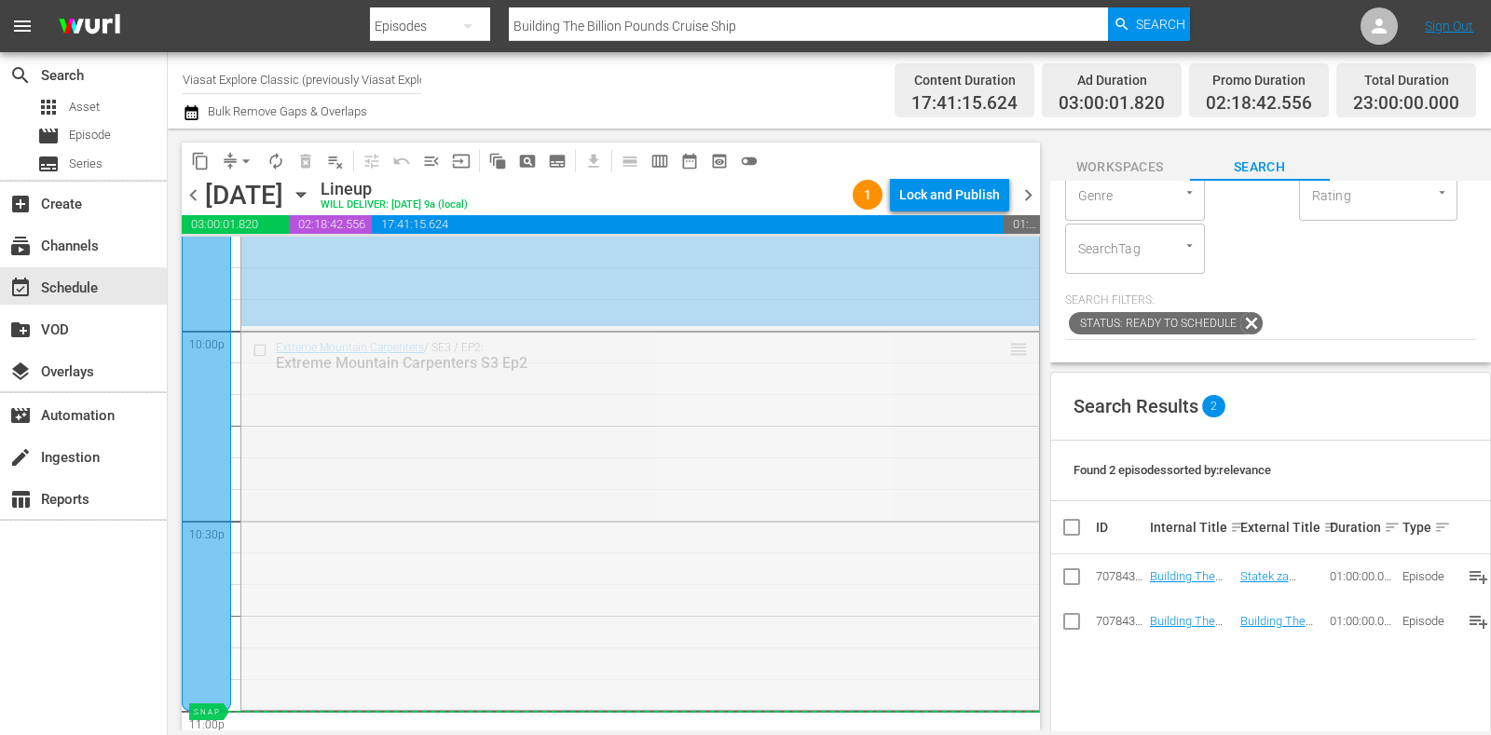
drag, startPoint x: 1007, startPoint y: 348, endPoint x: 951, endPoint y: 719, distance: 375.2
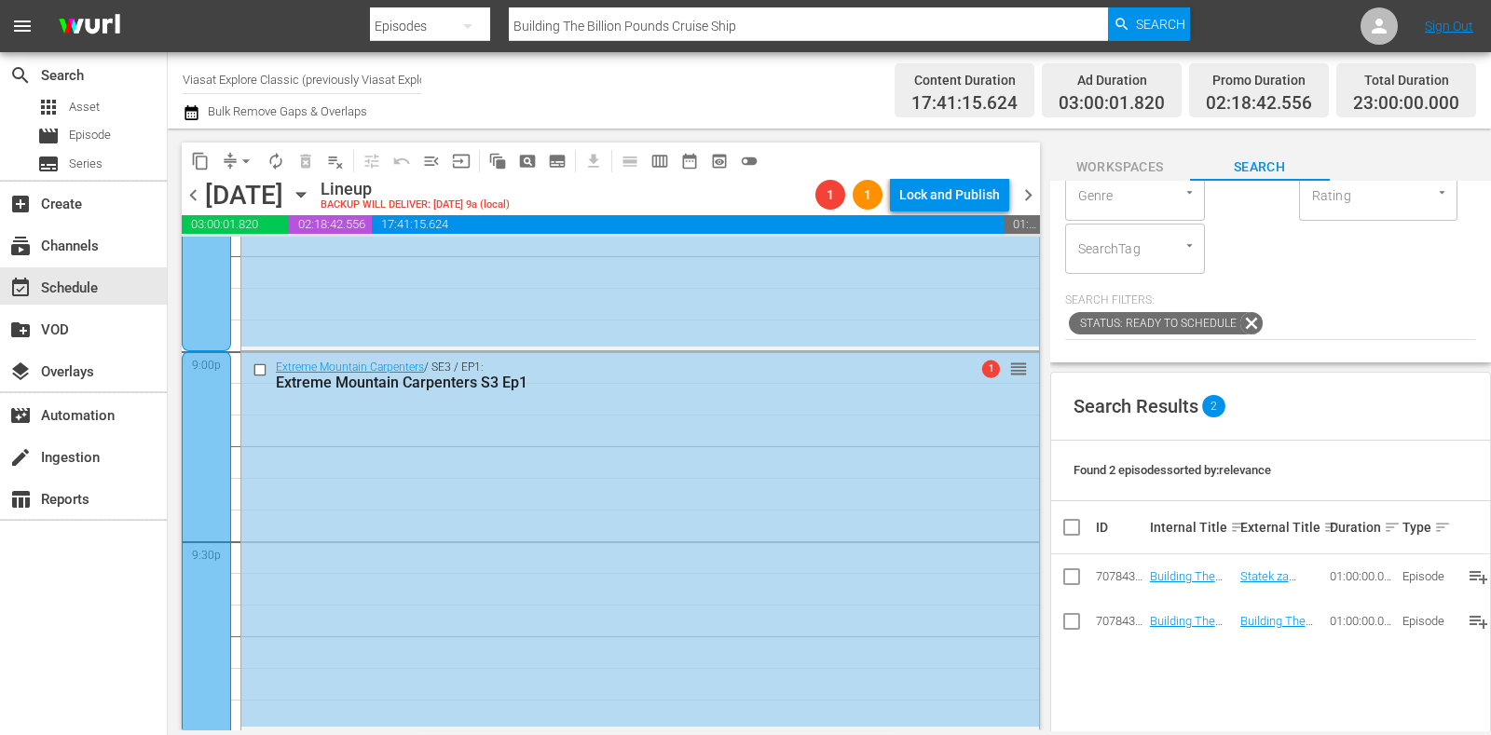
scroll to position [7923, 0]
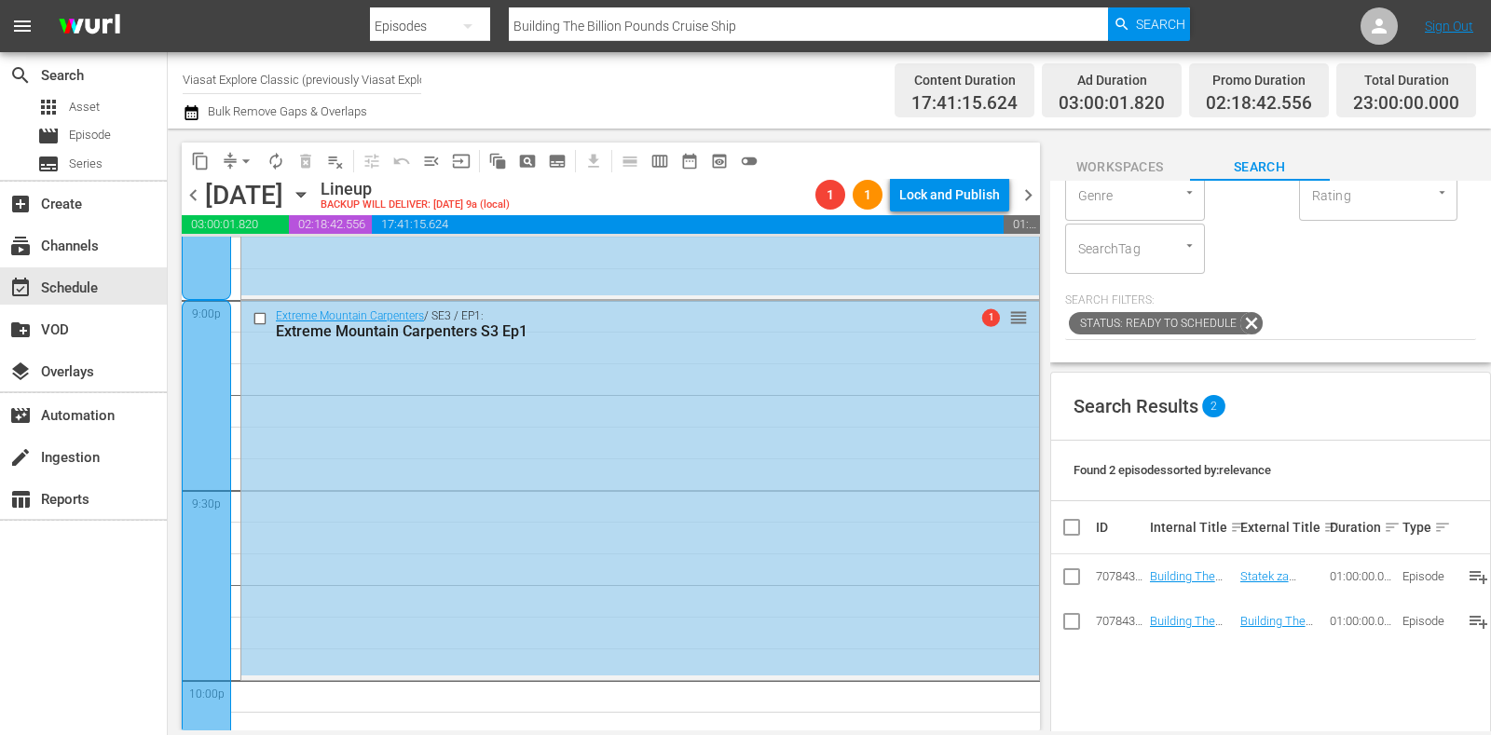
click at [221, 463] on div at bounding box center [206, 680] width 49 height 761
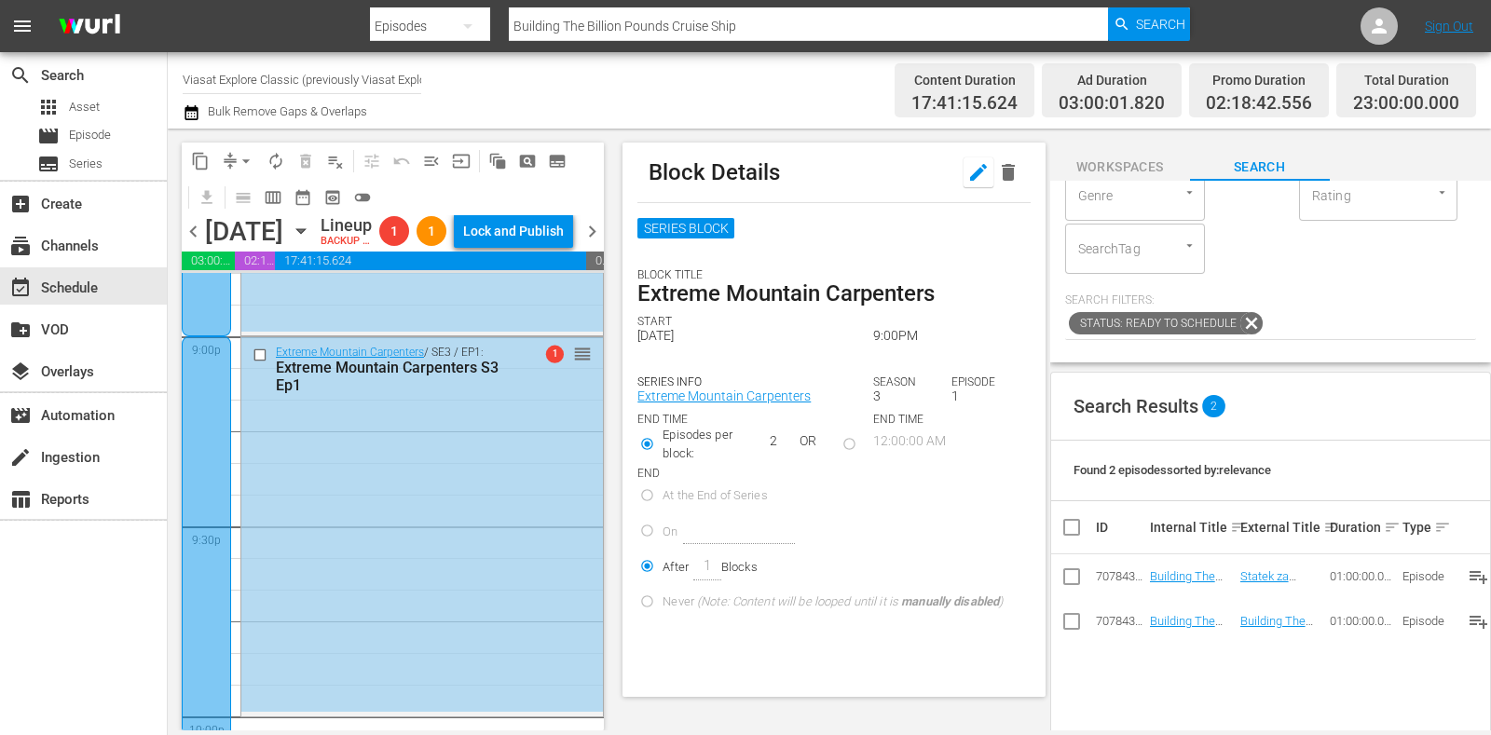
click at [970, 173] on icon "button" at bounding box center [978, 172] width 17 height 17
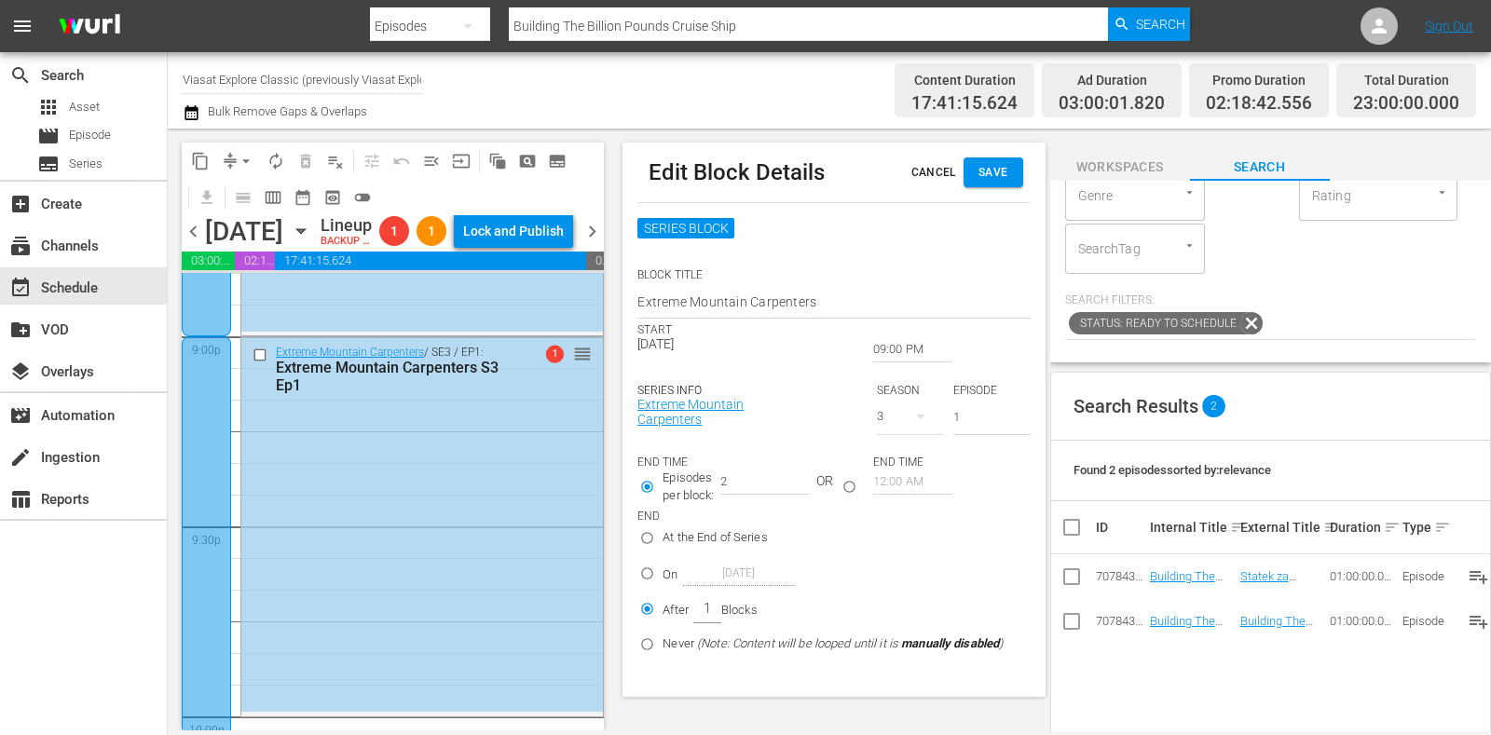
click at [926, 164] on span "Cancel" at bounding box center [934, 173] width 45 height 20
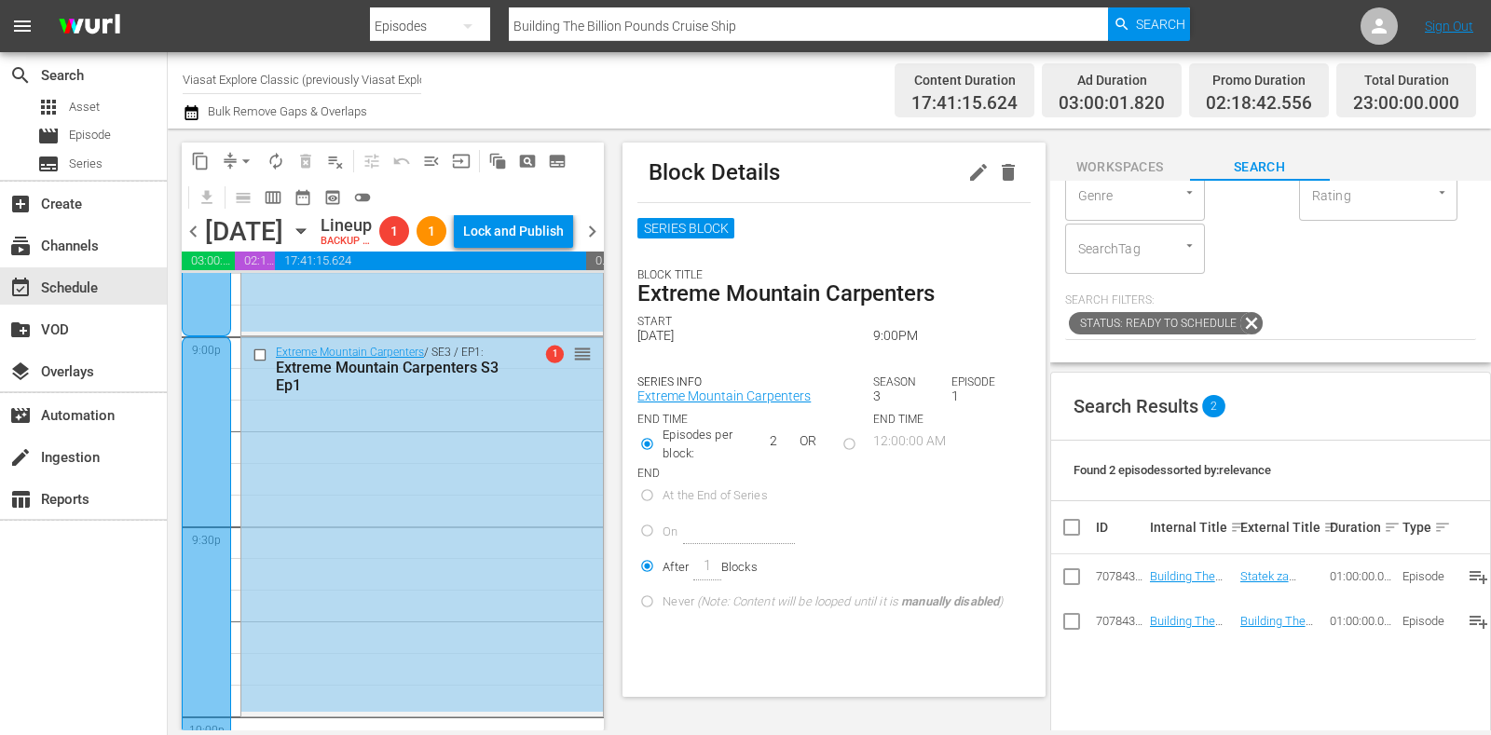
click at [213, 433] on div at bounding box center [206, 717] width 49 height 761
click at [999, 164] on icon "button" at bounding box center [1008, 172] width 22 height 22
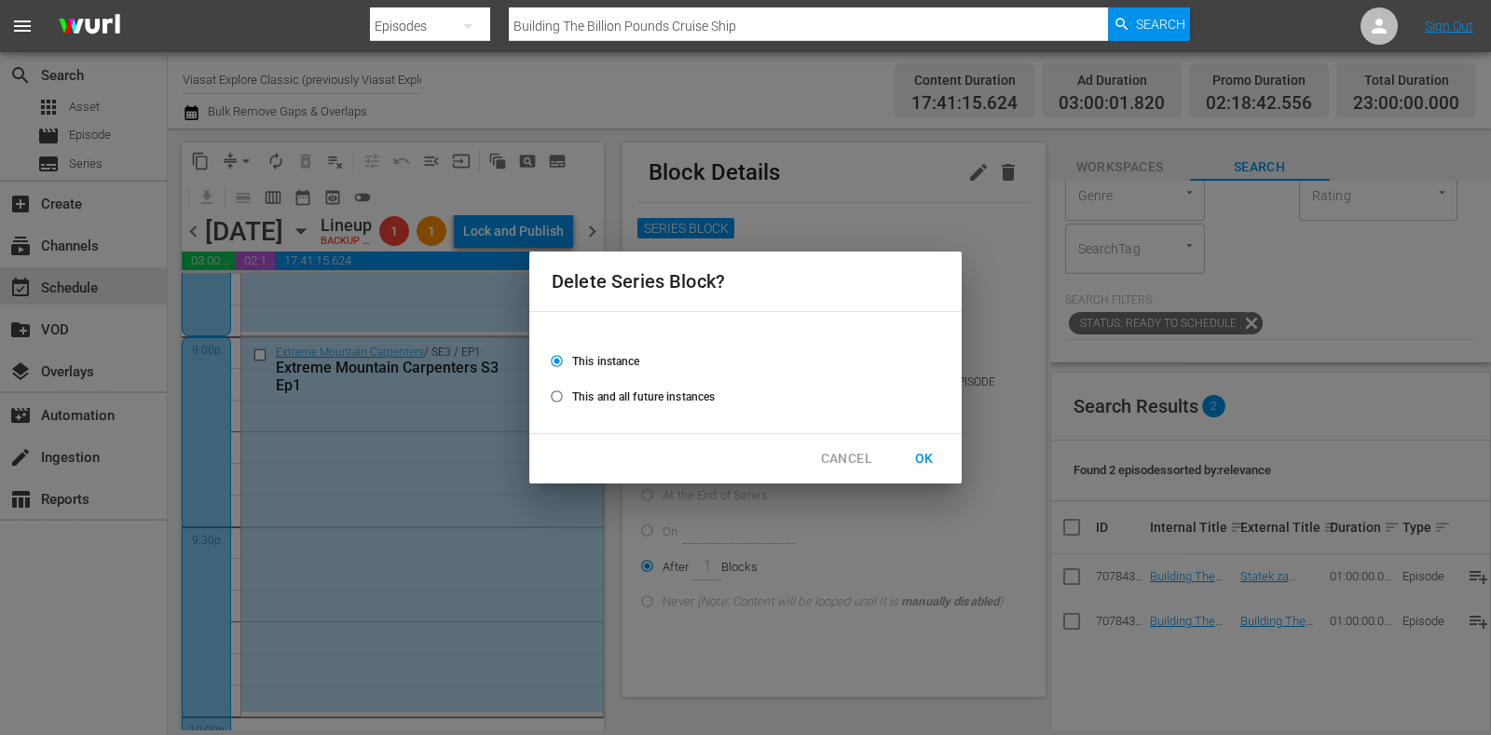
click at [594, 389] on span "This and all future instances" at bounding box center [643, 397] width 143 height 17
click at [572, 388] on input "This and all future instances" at bounding box center [557, 400] width 31 height 31
radio input "true"
click at [930, 468] on span "OK" at bounding box center [925, 458] width 30 height 23
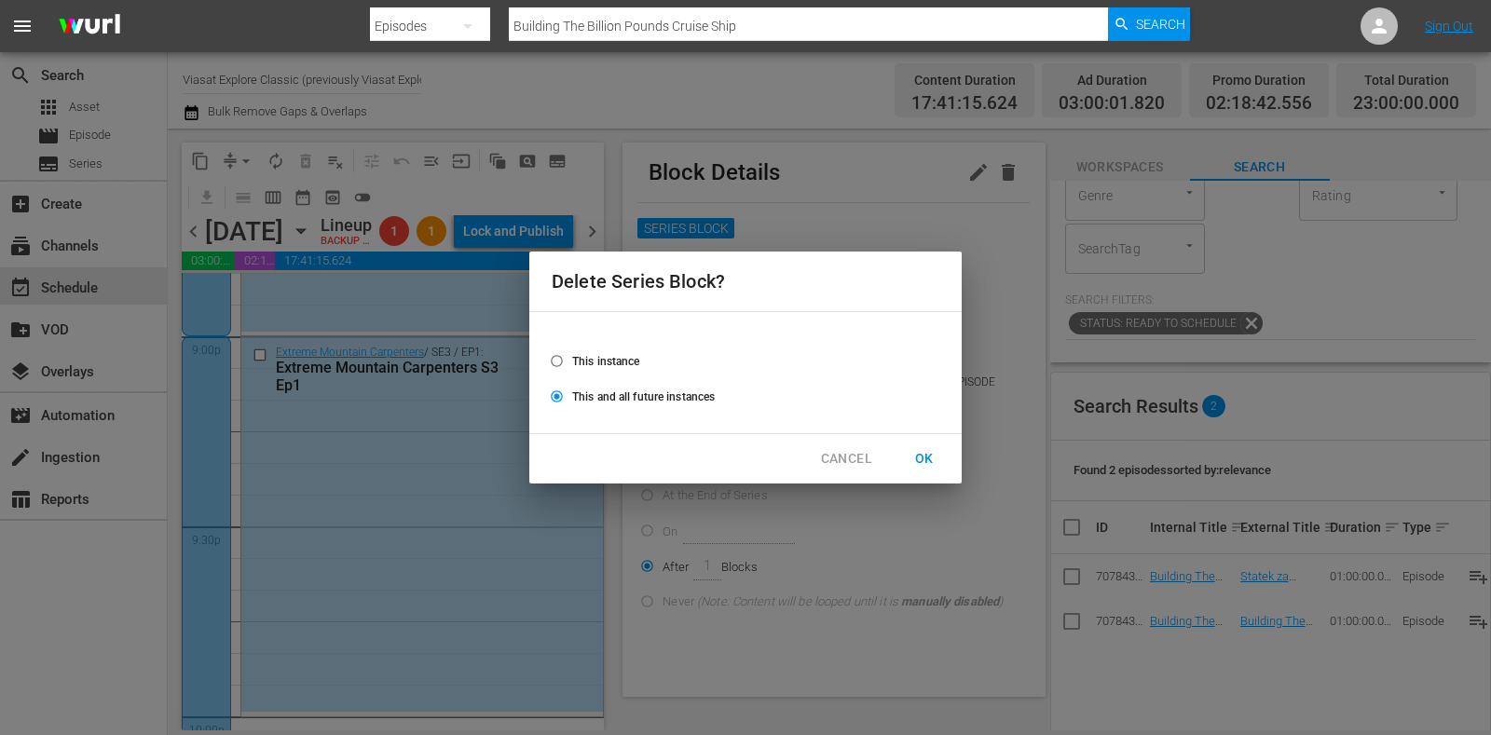
radio input "false"
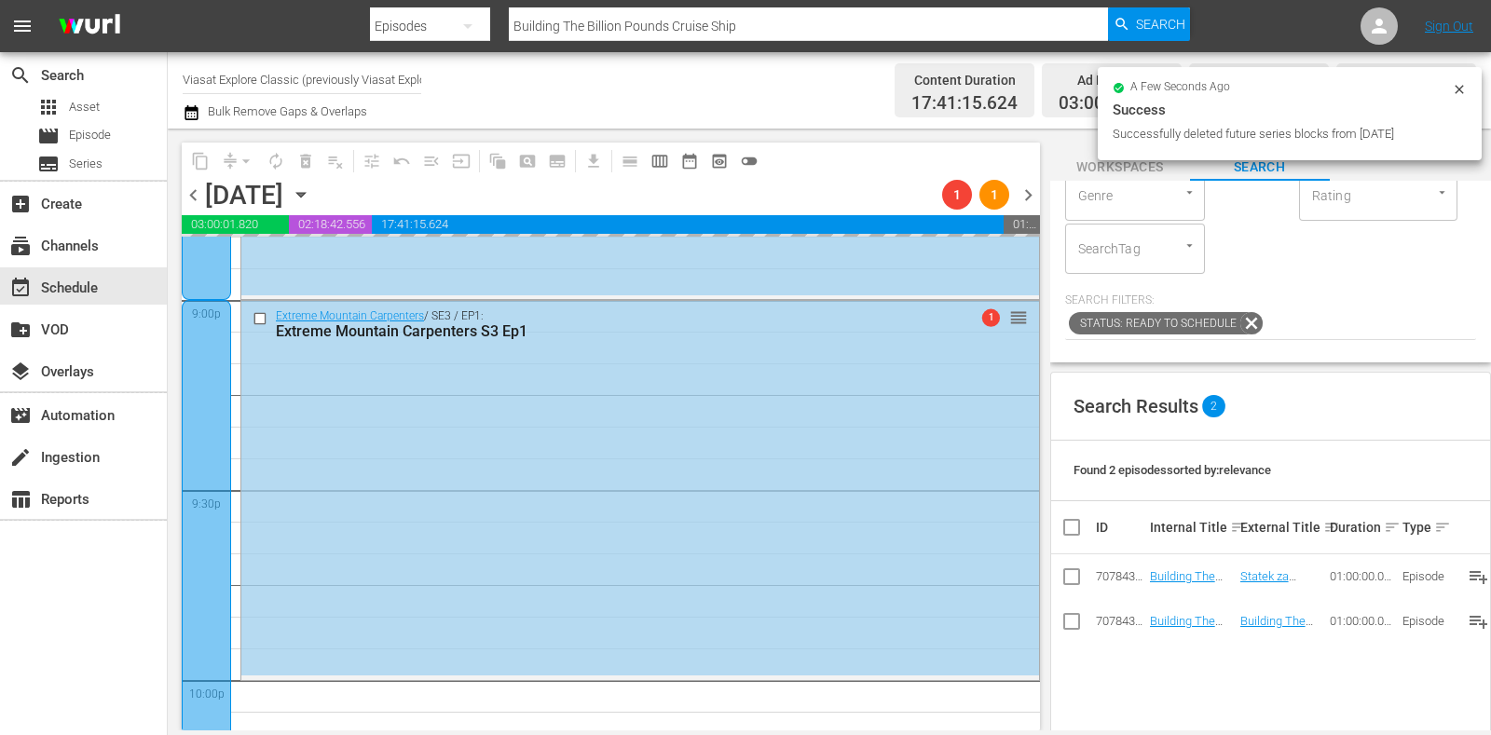
scroll to position [0, 0]
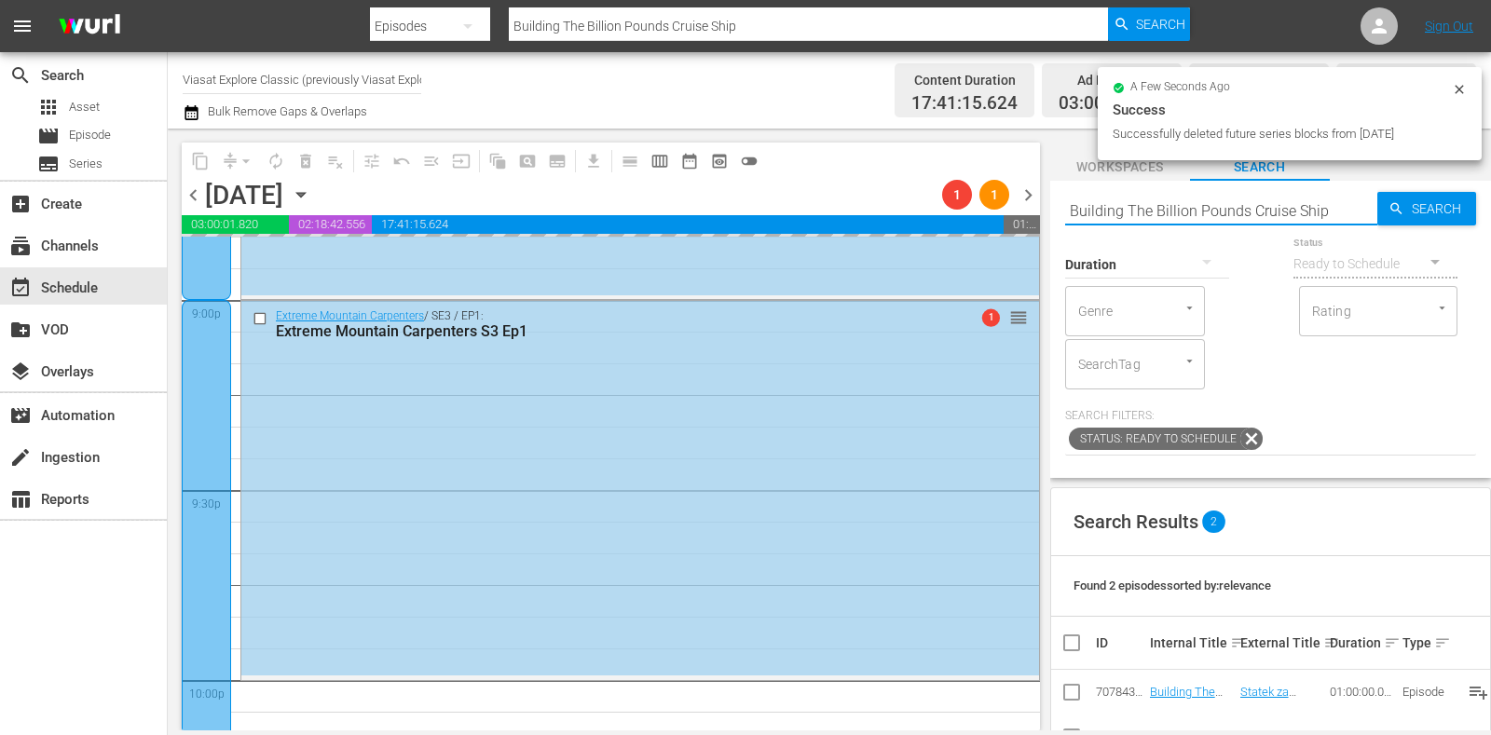
click at [1235, 199] on input "Building The Billion Pounds Cruise Ship" at bounding box center [1221, 210] width 312 height 45
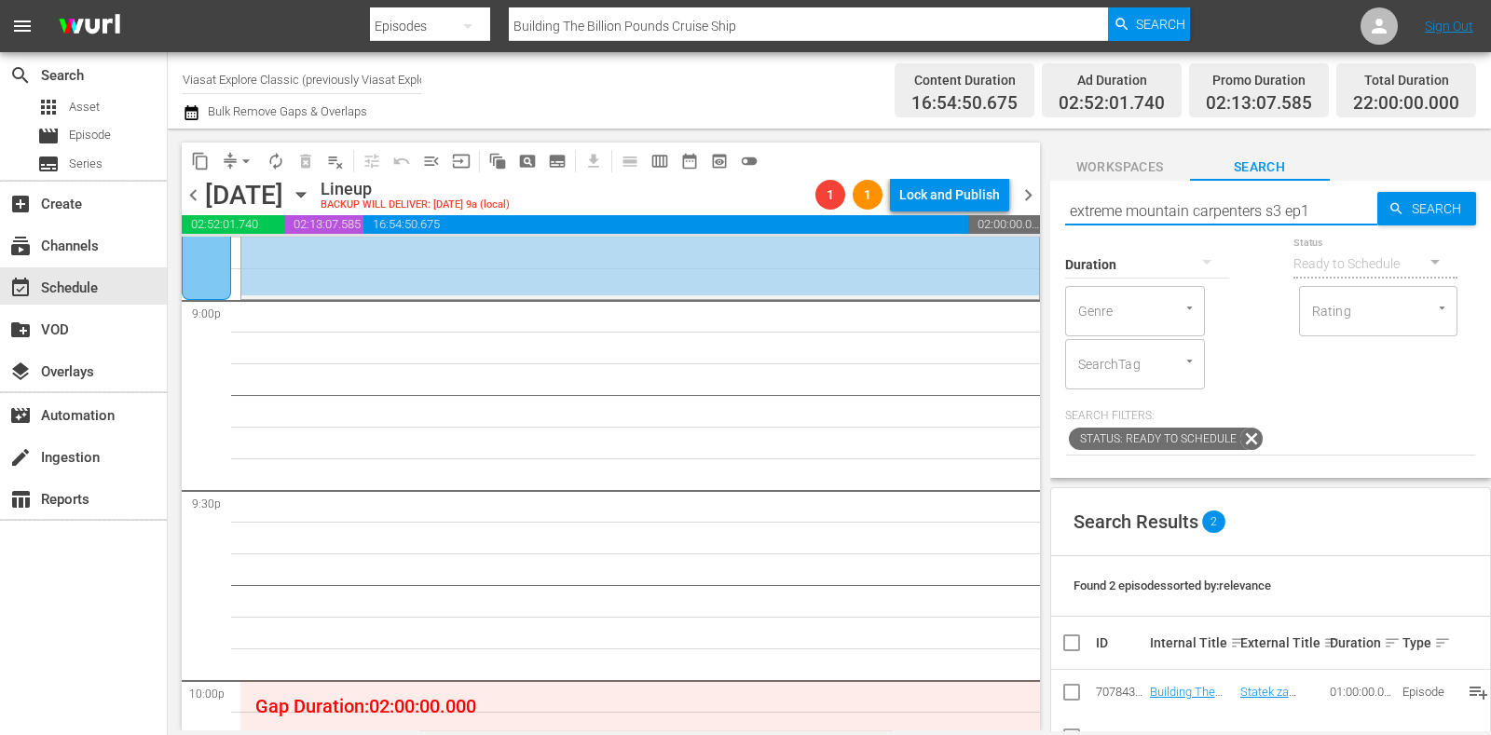
type input "extreme mountain carpenters s3 ep1"
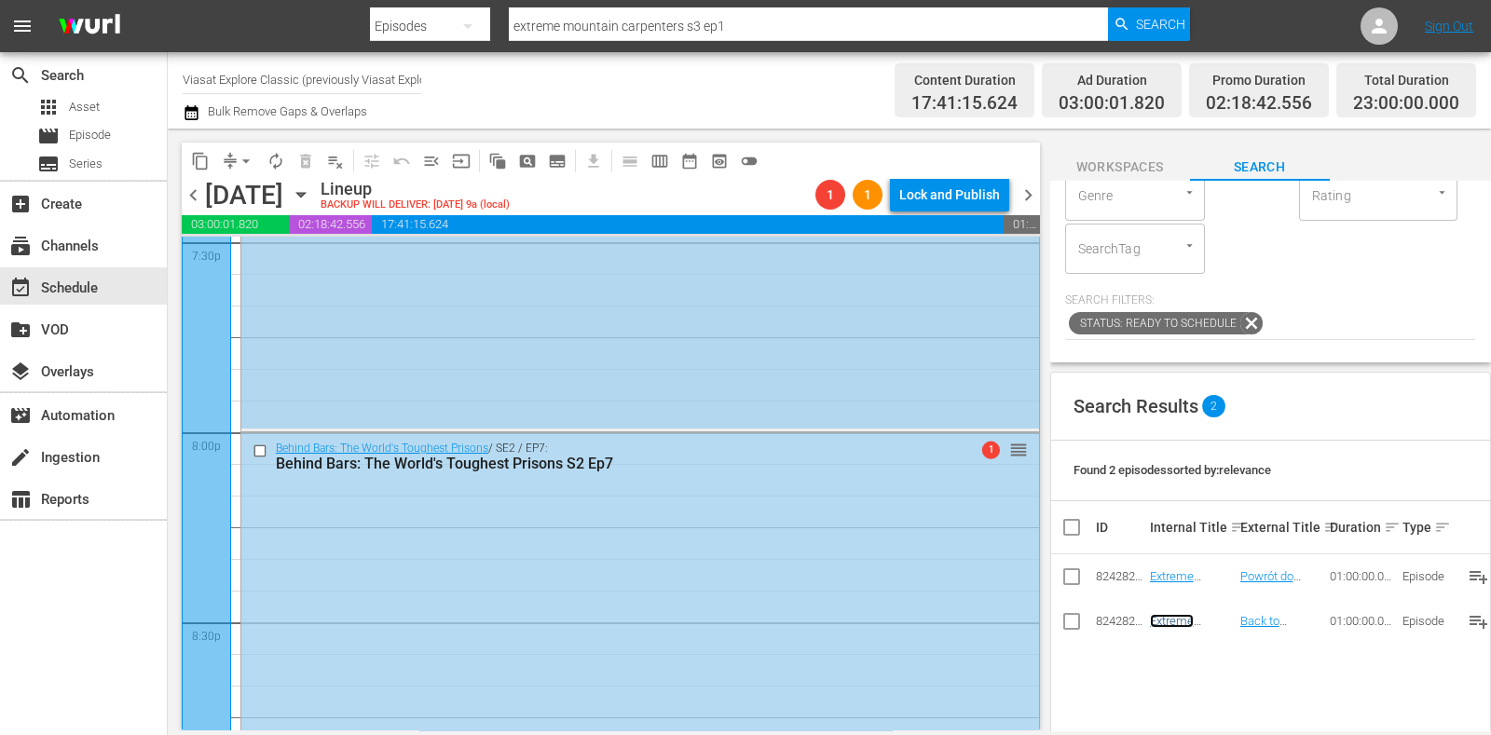
scroll to position [7223, 0]
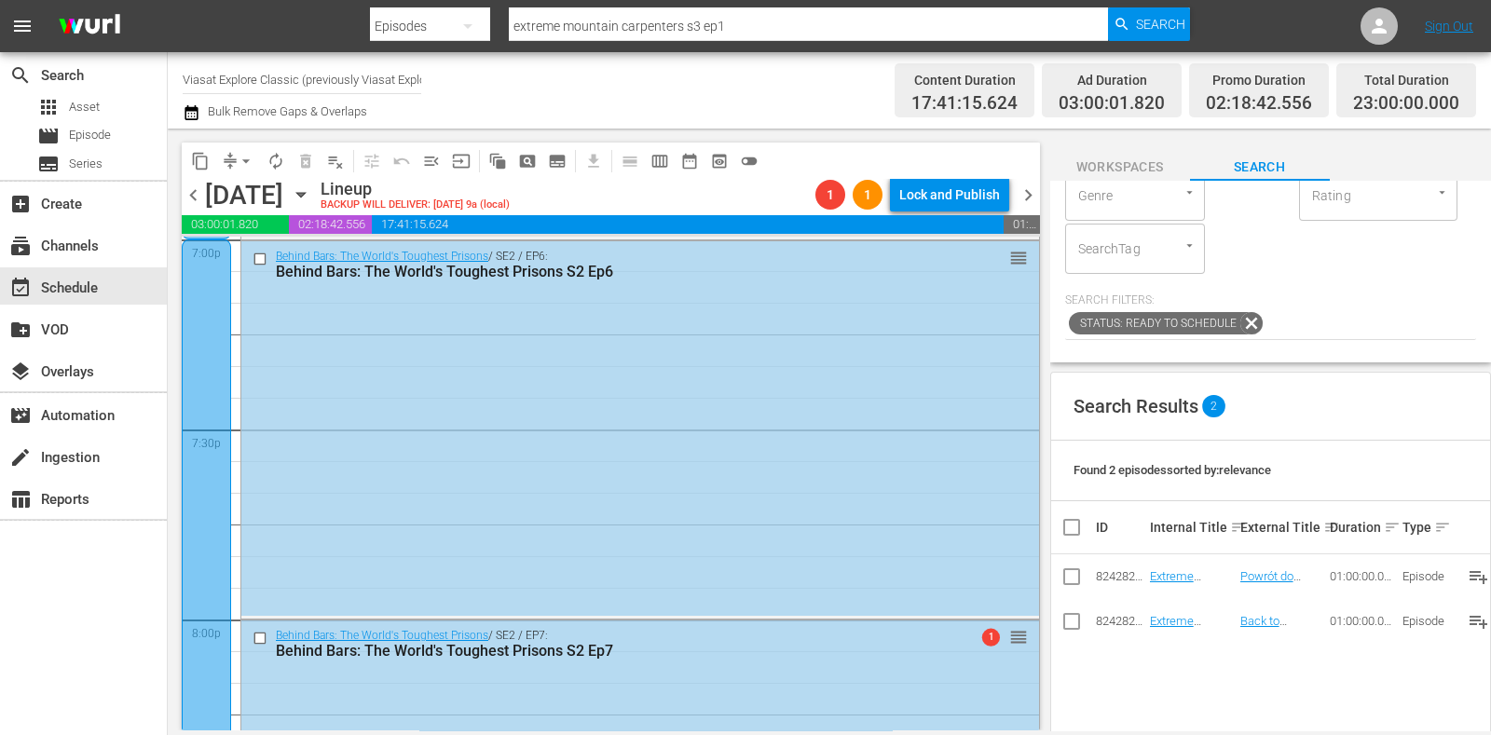
click at [213, 370] on div at bounding box center [206, 620] width 49 height 761
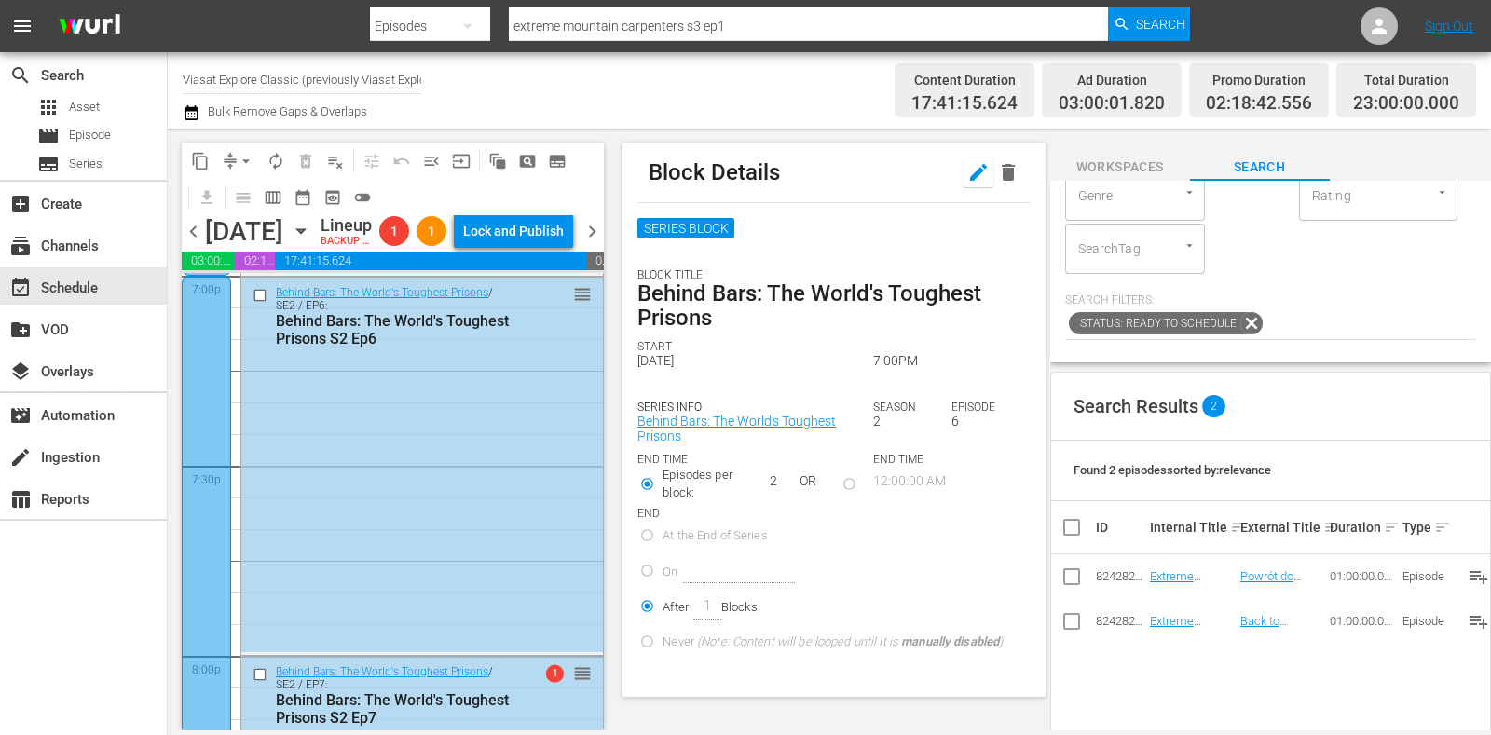
click at [968, 173] on icon "button" at bounding box center [979, 172] width 22 height 22
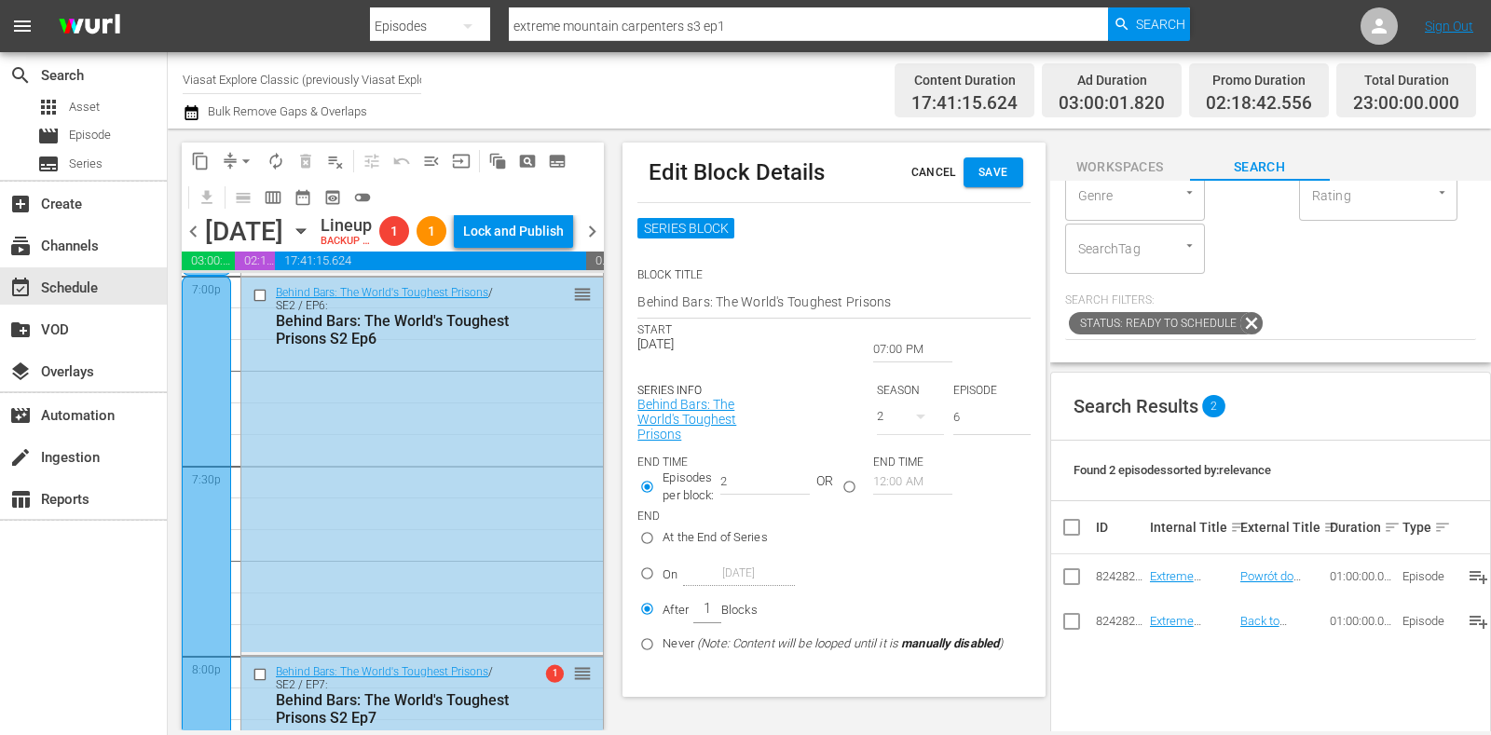
click at [920, 360] on input "07:00 PM" at bounding box center [912, 350] width 79 height 26
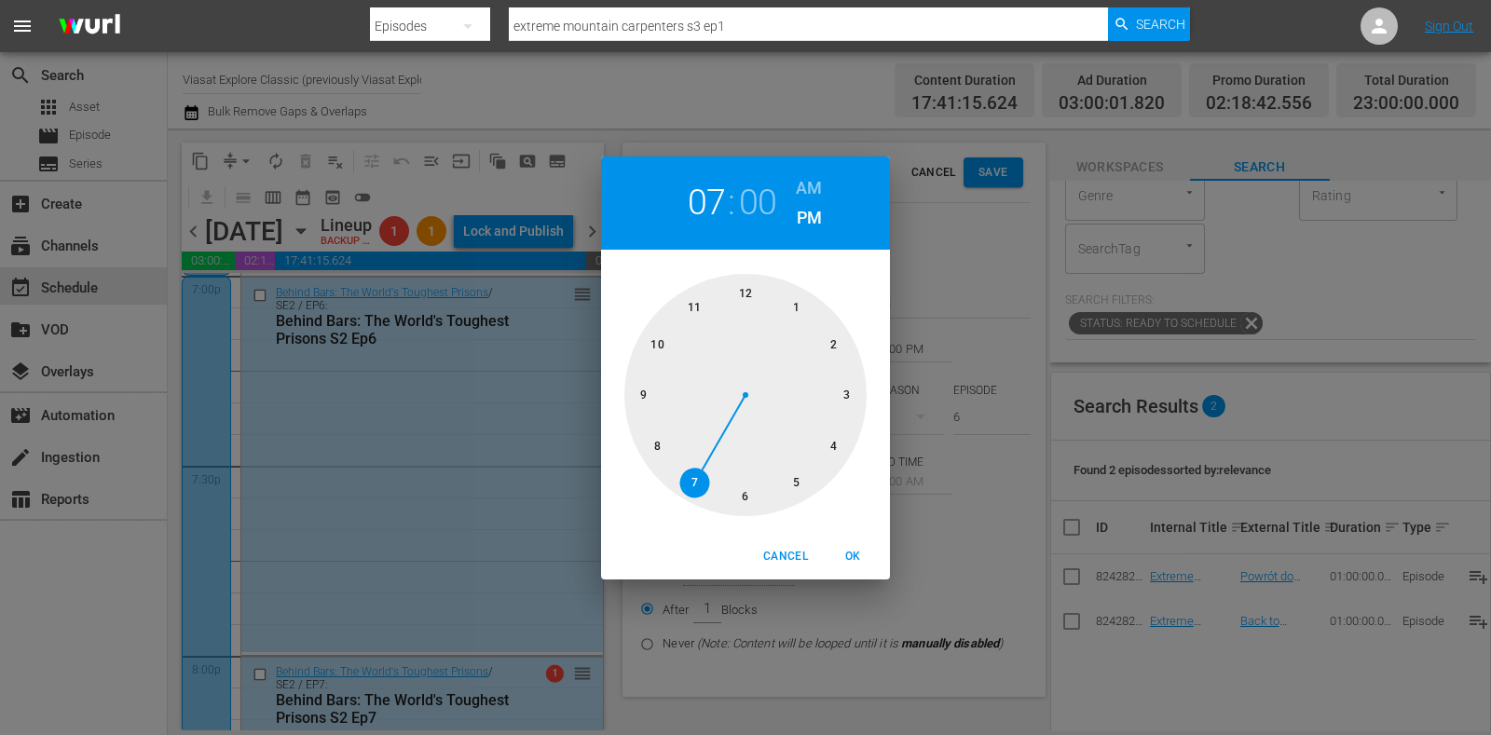
click at [661, 444] on div at bounding box center [746, 395] width 242 height 242
click at [845, 548] on span "OK" at bounding box center [853, 557] width 45 height 20
type input "08:00 PM"
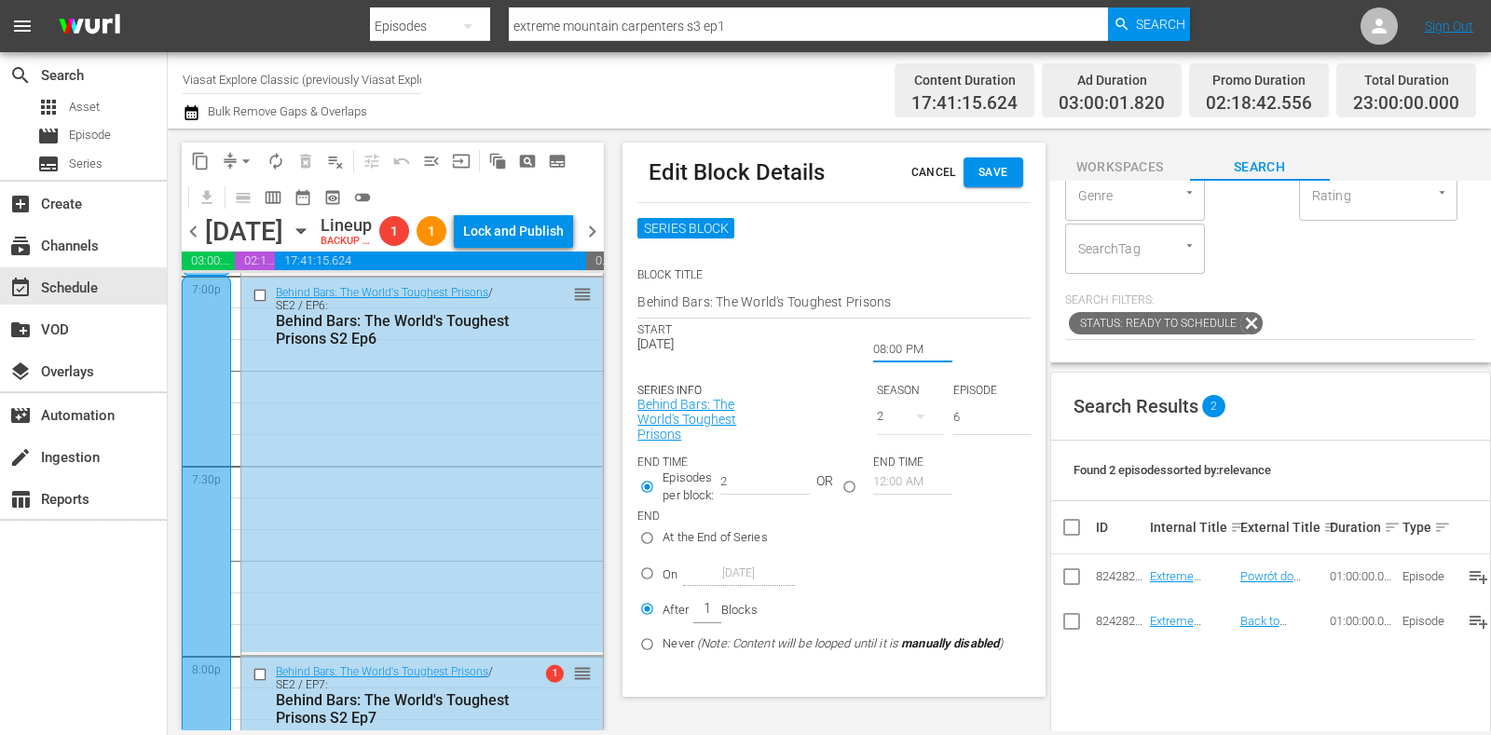
click at [991, 168] on span "Save" at bounding box center [994, 173] width 30 height 20
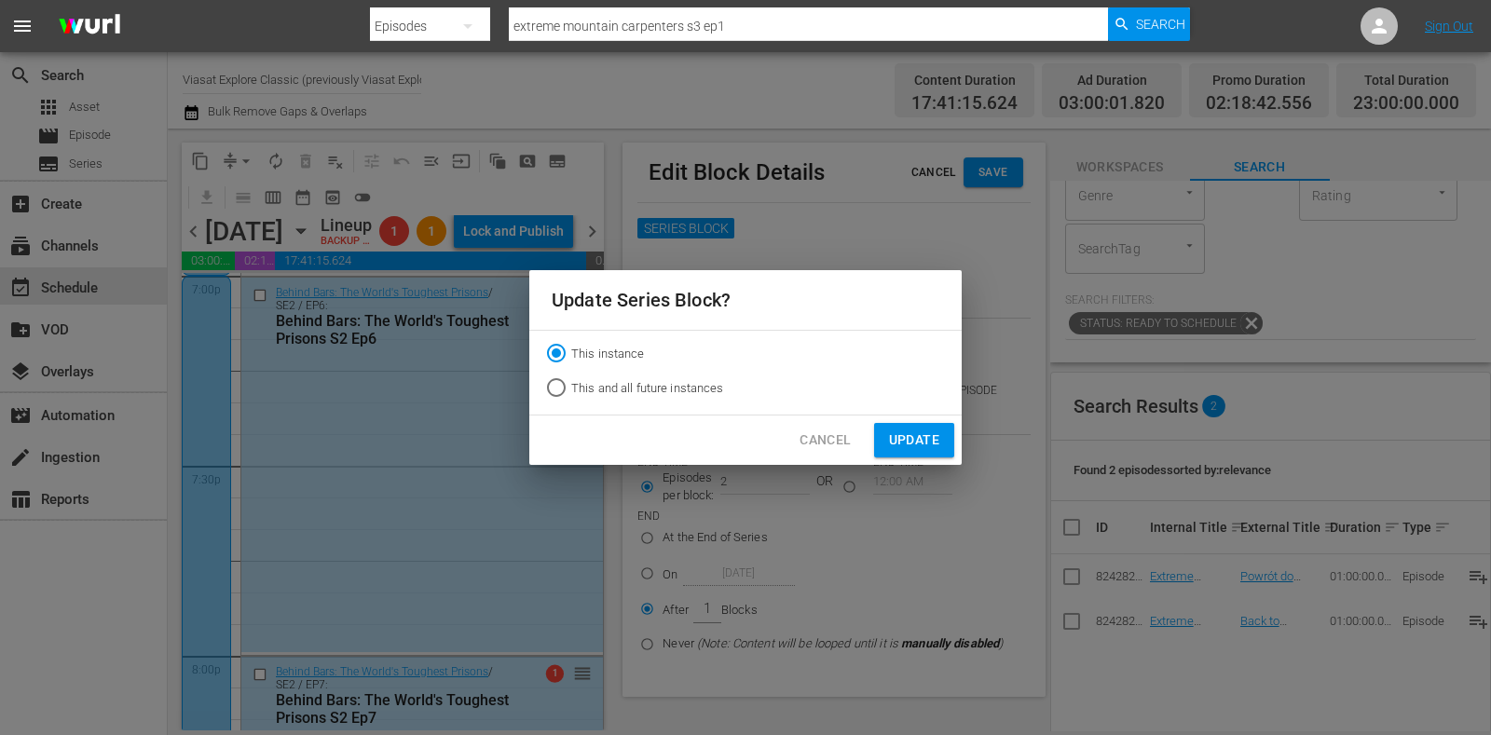
click at [707, 391] on span "This and all future instances" at bounding box center [647, 388] width 153 height 19
click at [571, 391] on input "This and all future instances" at bounding box center [557, 392] width 30 height 30
radio input "true"
click at [925, 438] on span "Update" at bounding box center [914, 440] width 50 height 23
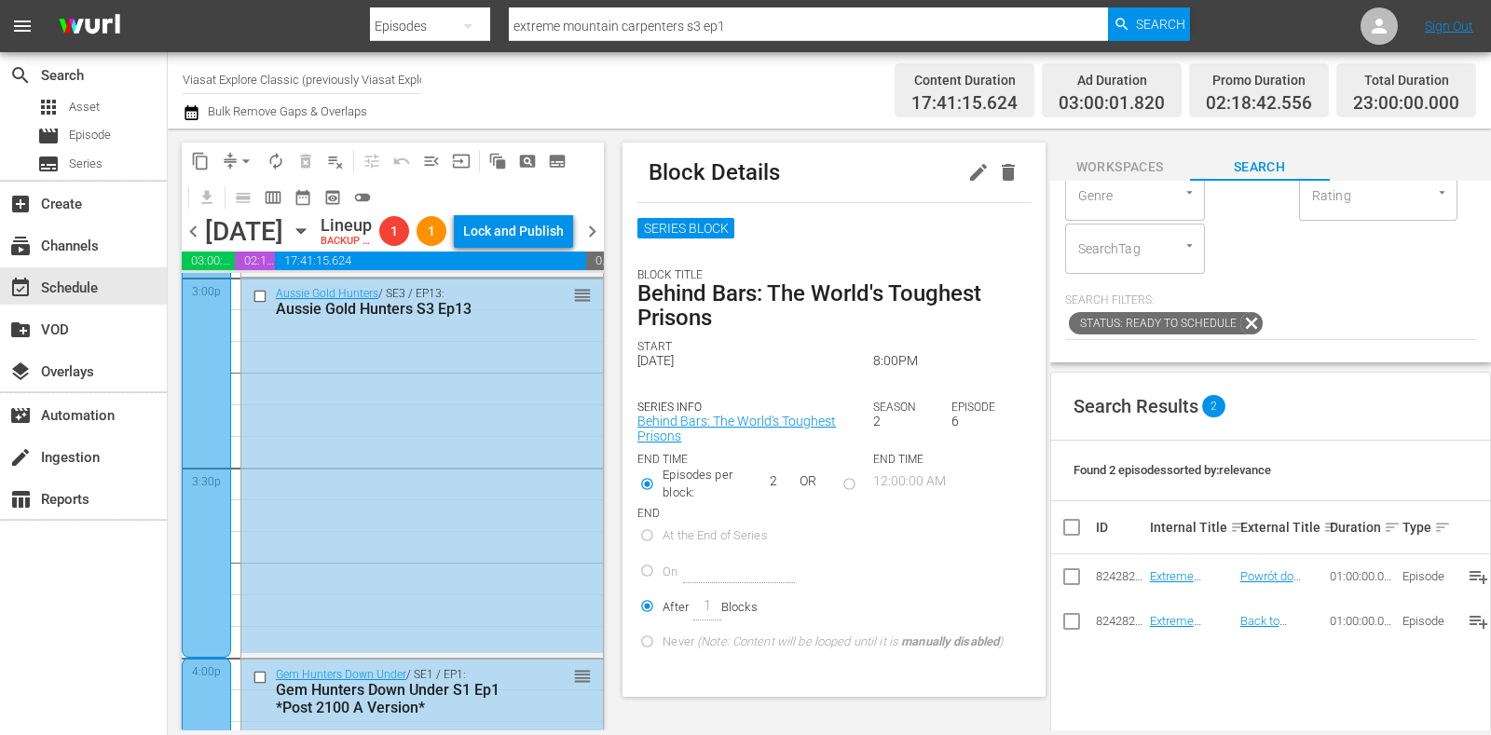
scroll to position [5817, 0]
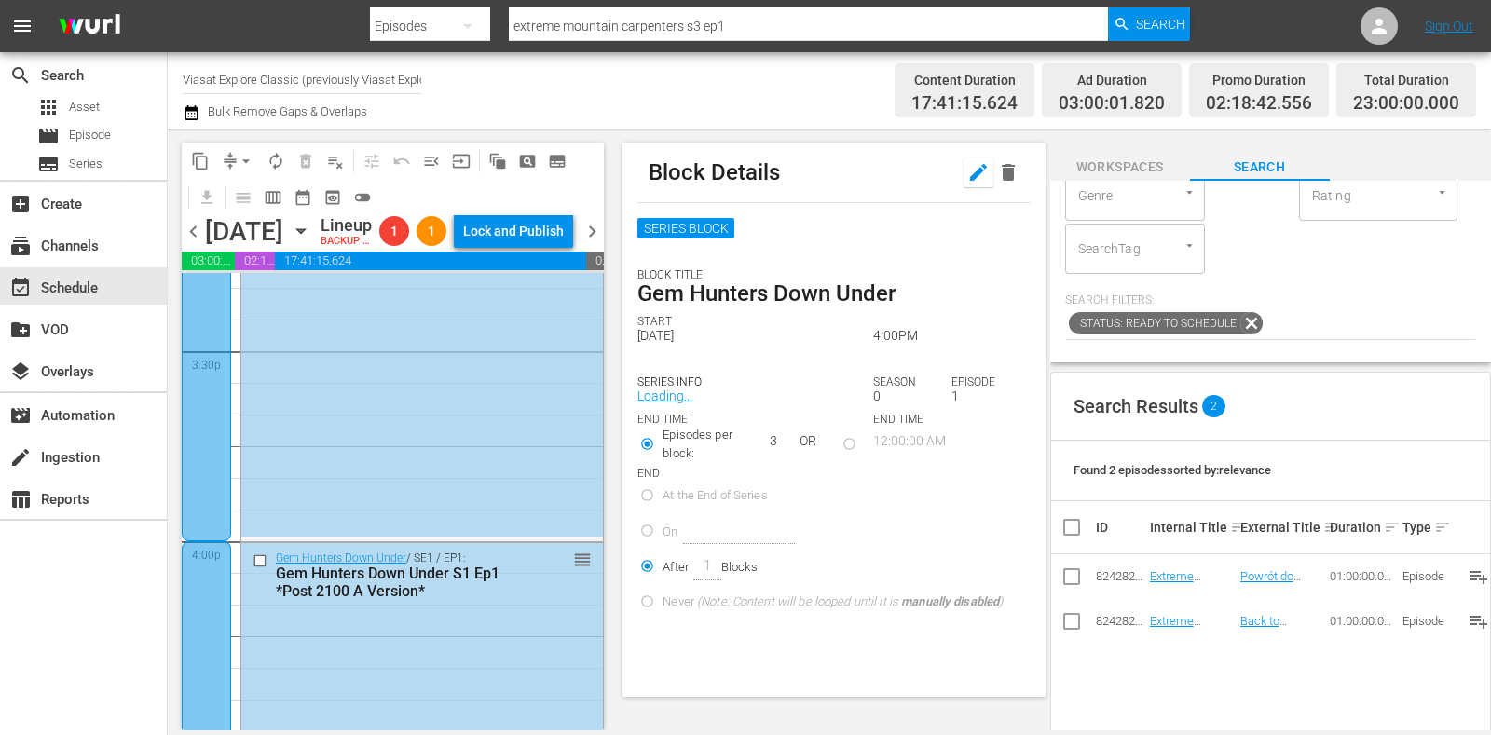
click at [970, 179] on icon "button" at bounding box center [978, 172] width 17 height 17
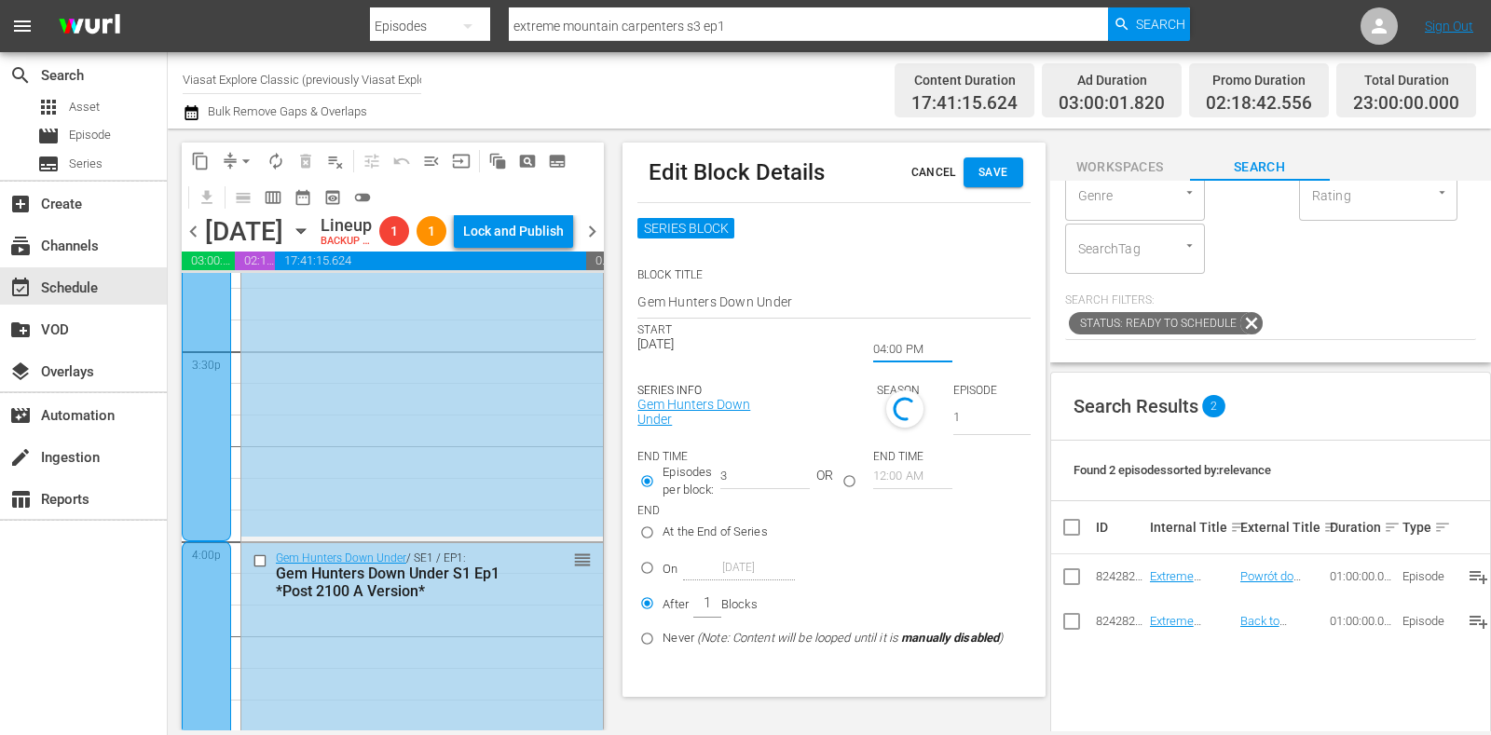
click at [889, 350] on input "04:00 PM" at bounding box center [912, 350] width 79 height 26
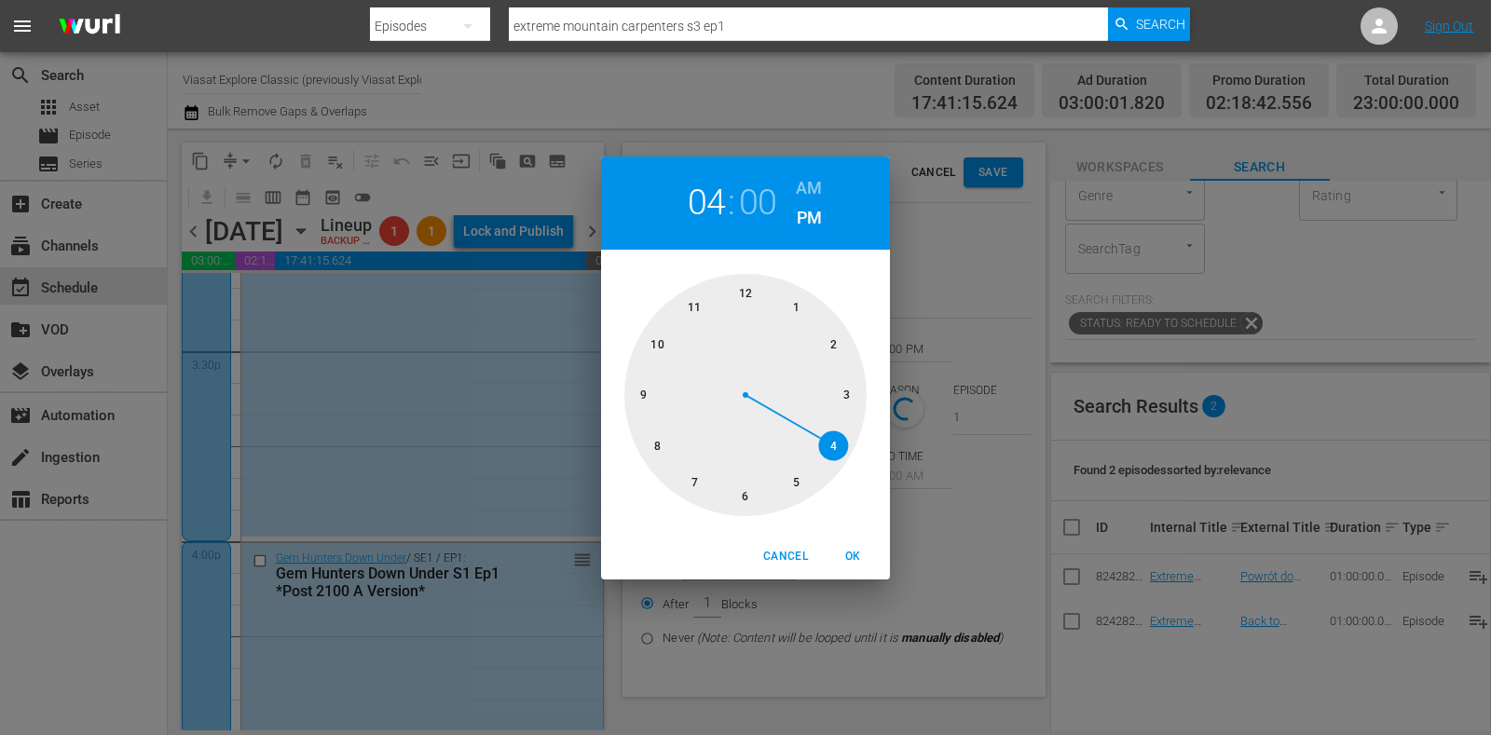
click at [781, 499] on div at bounding box center [746, 395] width 242 height 242
click at [849, 545] on button "OK" at bounding box center [853, 557] width 60 height 31
type input "05:00 PM"
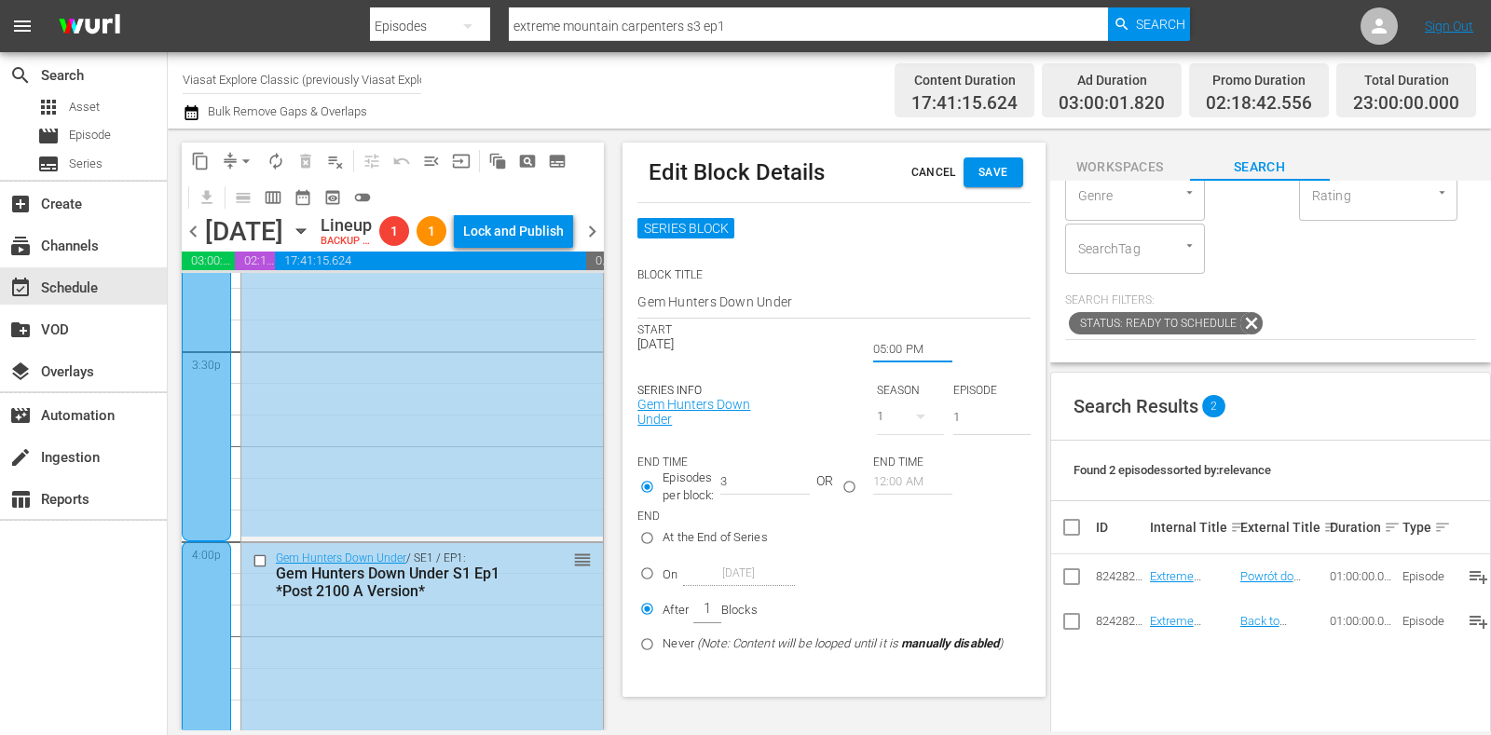
click at [981, 170] on span "Save" at bounding box center [994, 173] width 30 height 20
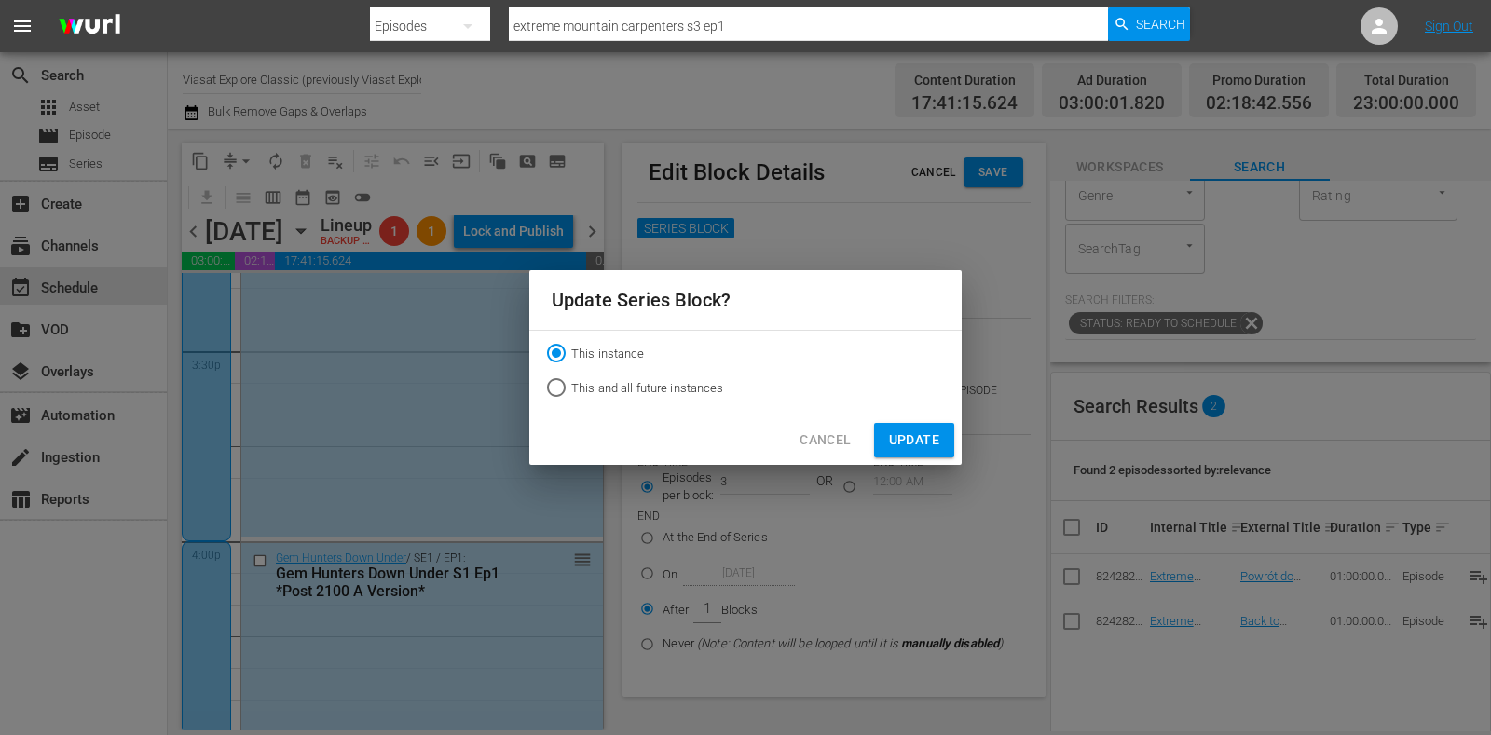
click at [698, 379] on span "This and all future instances" at bounding box center [647, 388] width 153 height 19
click at [571, 379] on input "This and all future instances" at bounding box center [557, 392] width 30 height 30
radio input "true"
click at [902, 434] on span "Update" at bounding box center [914, 440] width 50 height 23
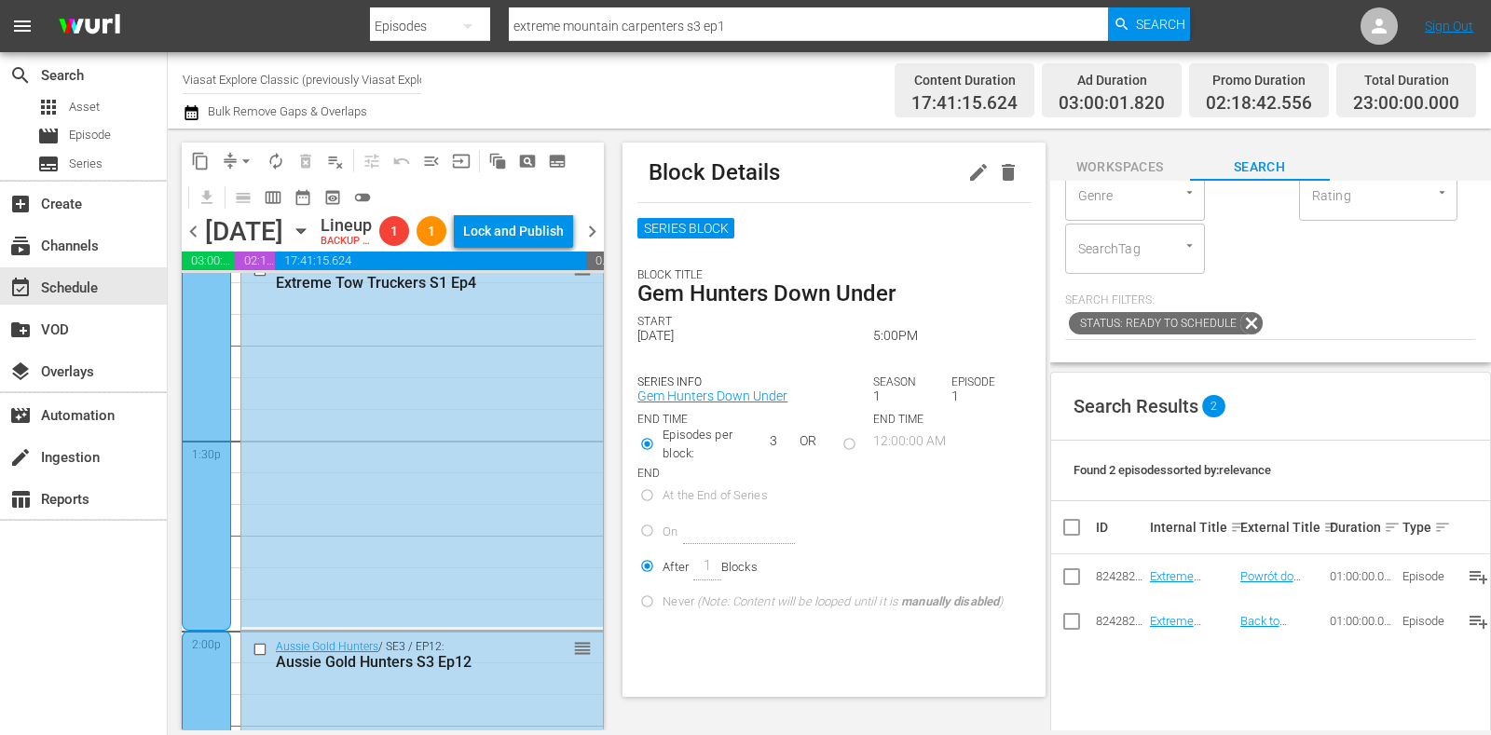
scroll to position [5001, 0]
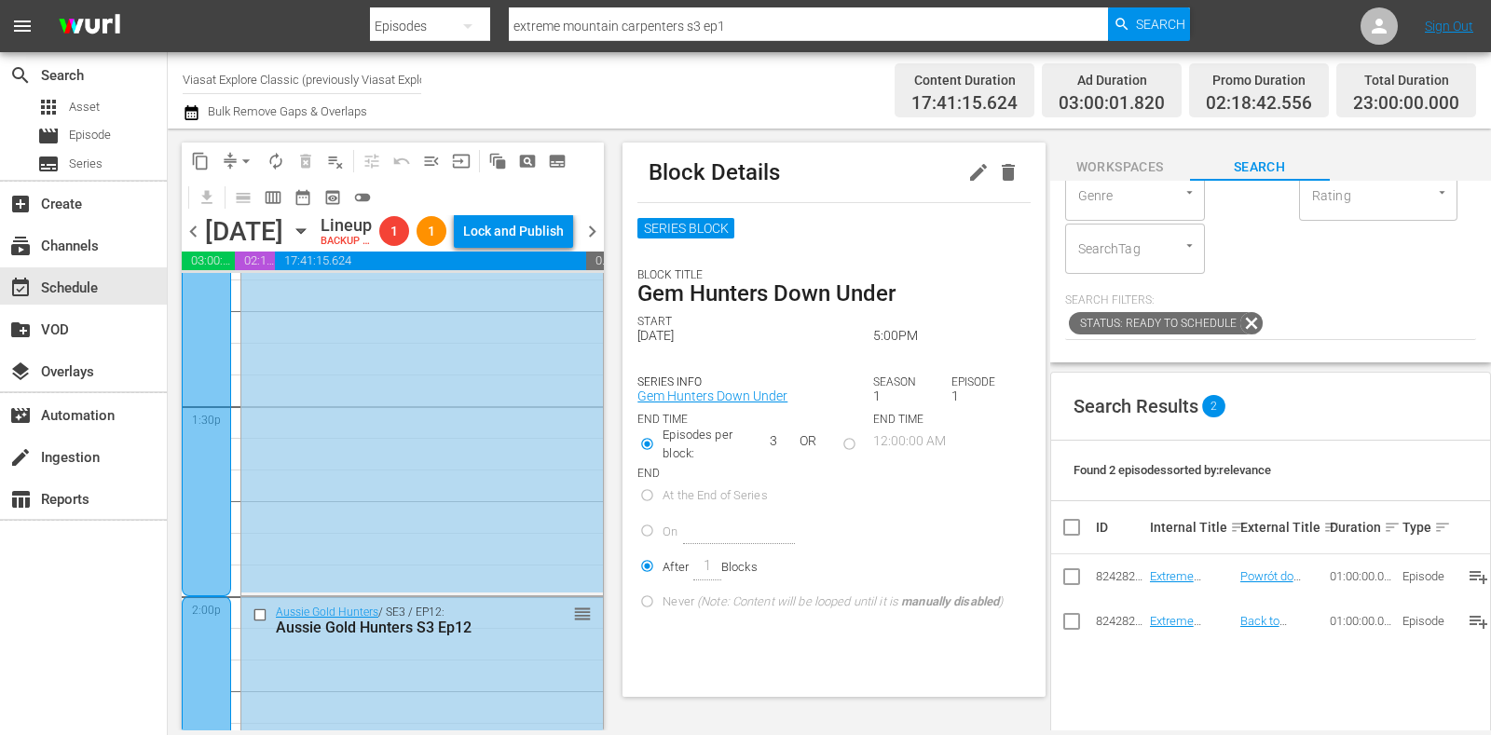
click at [964, 185] on button "button" at bounding box center [979, 173] width 30 height 30
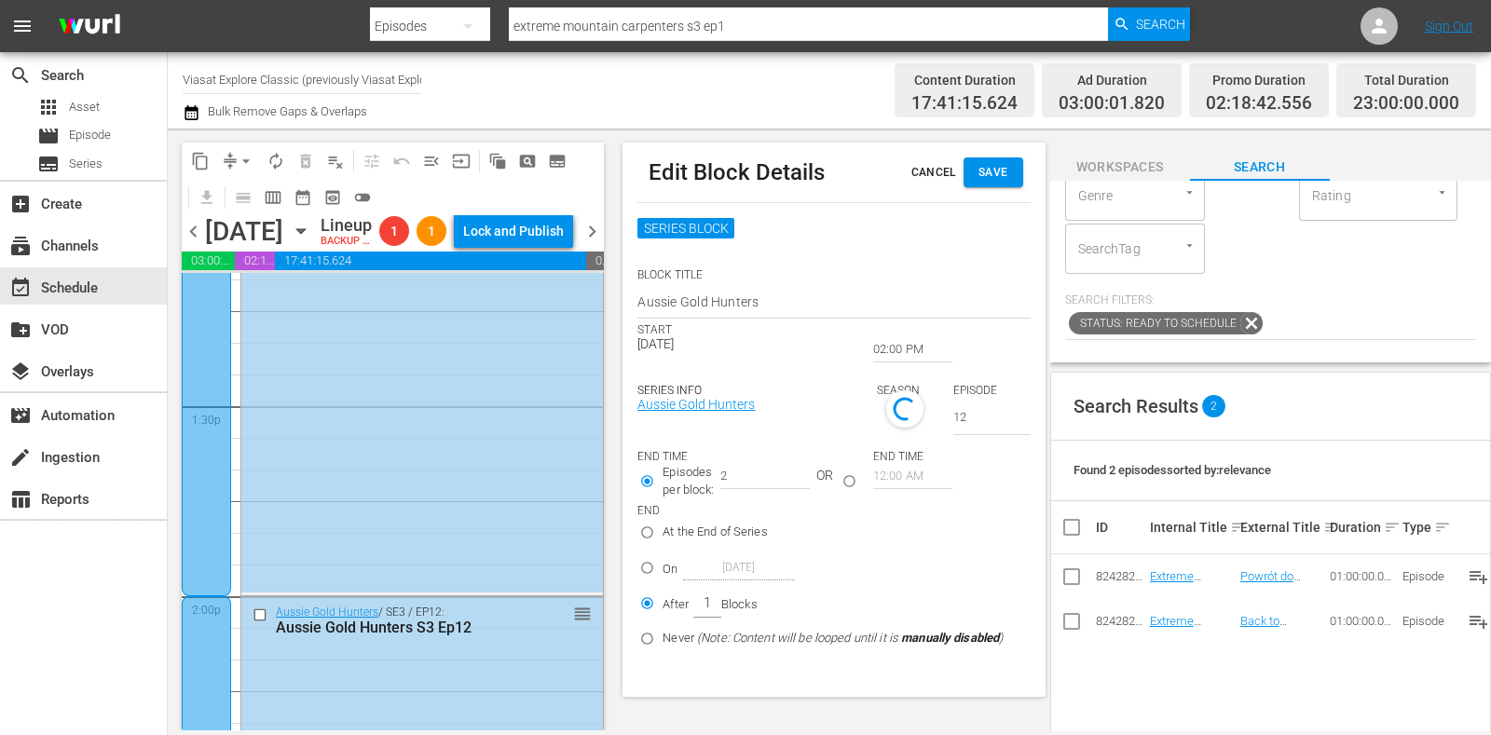
click at [909, 352] on input "02:00 PM" at bounding box center [912, 350] width 79 height 26
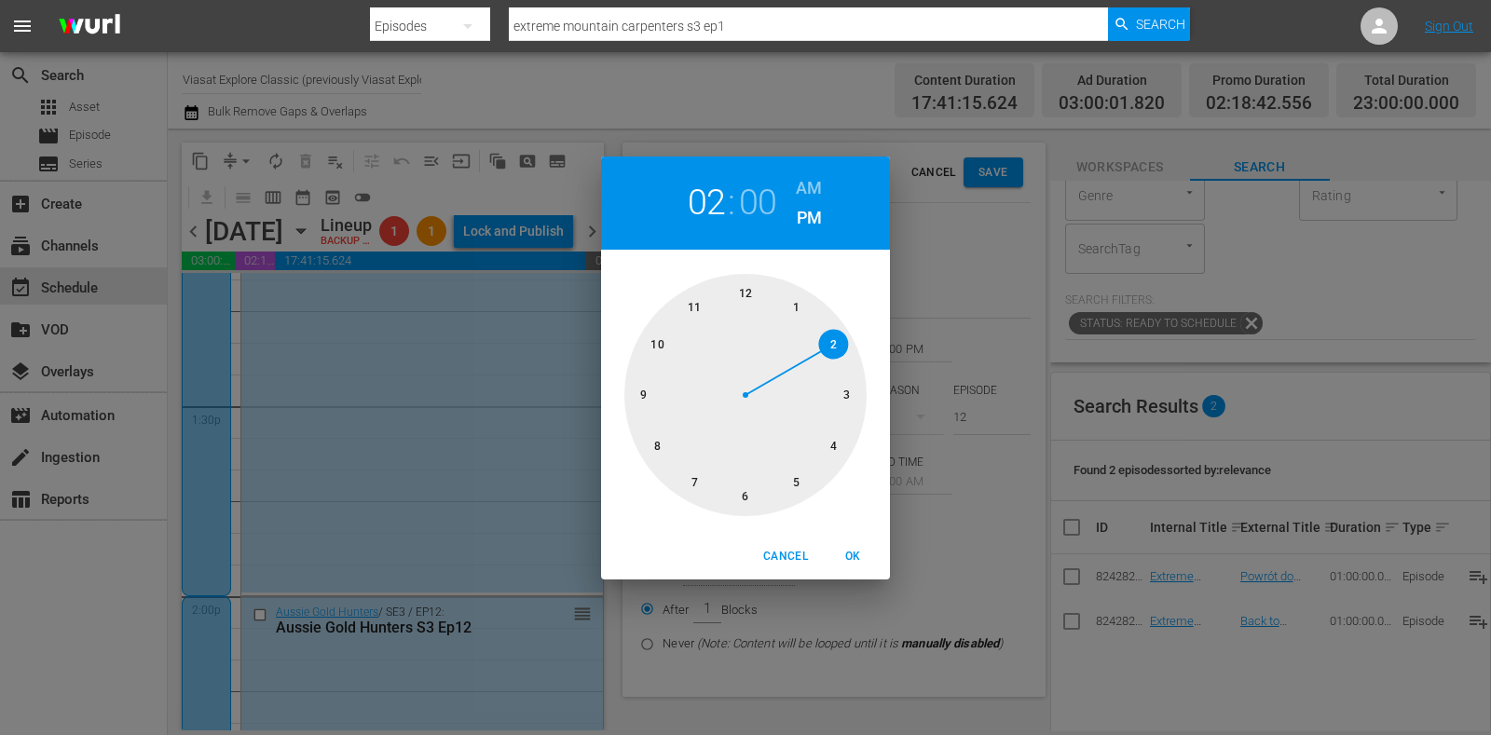
click at [845, 389] on div at bounding box center [746, 395] width 242 height 242
click at [841, 550] on span "OK" at bounding box center [853, 557] width 45 height 20
type input "03:00 PM"
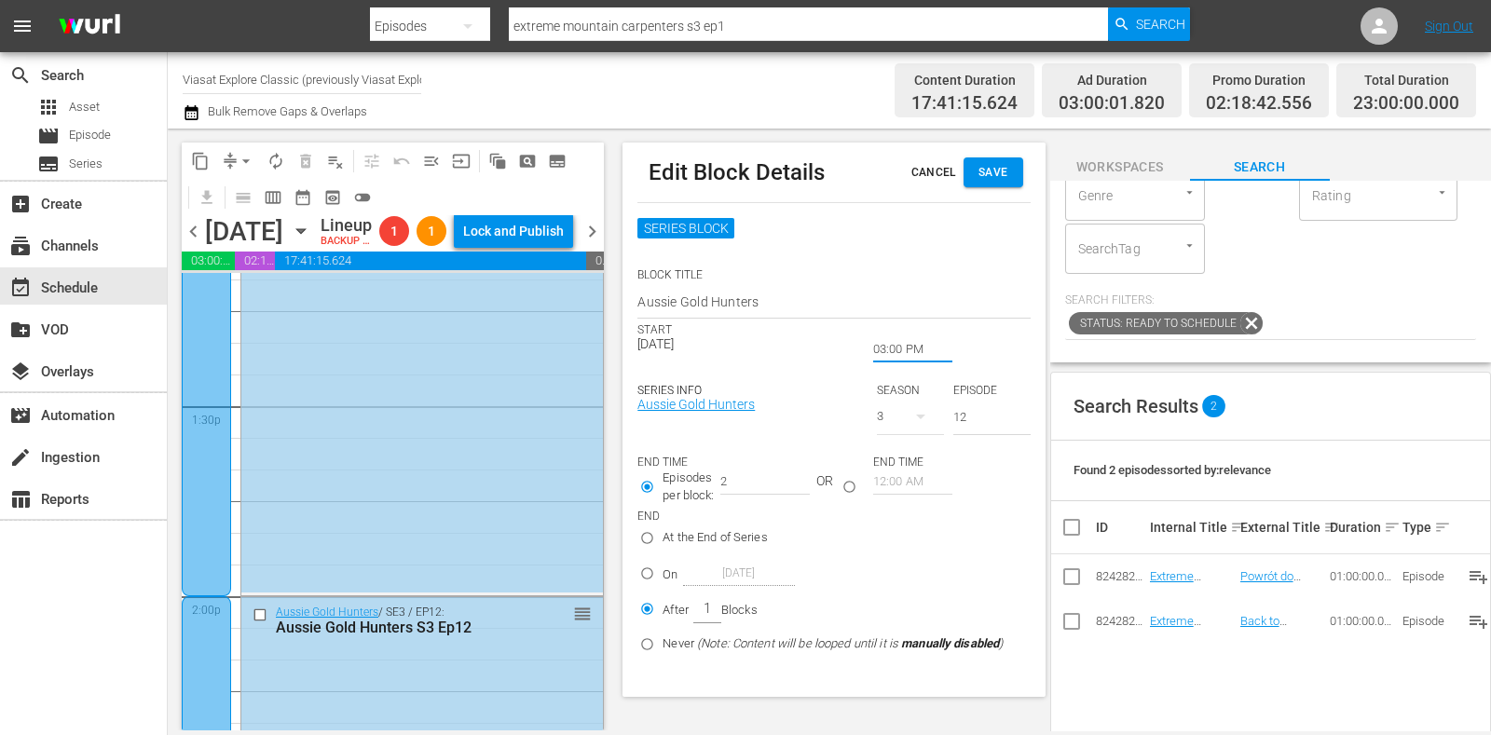
click at [983, 165] on span "Save" at bounding box center [994, 173] width 30 height 20
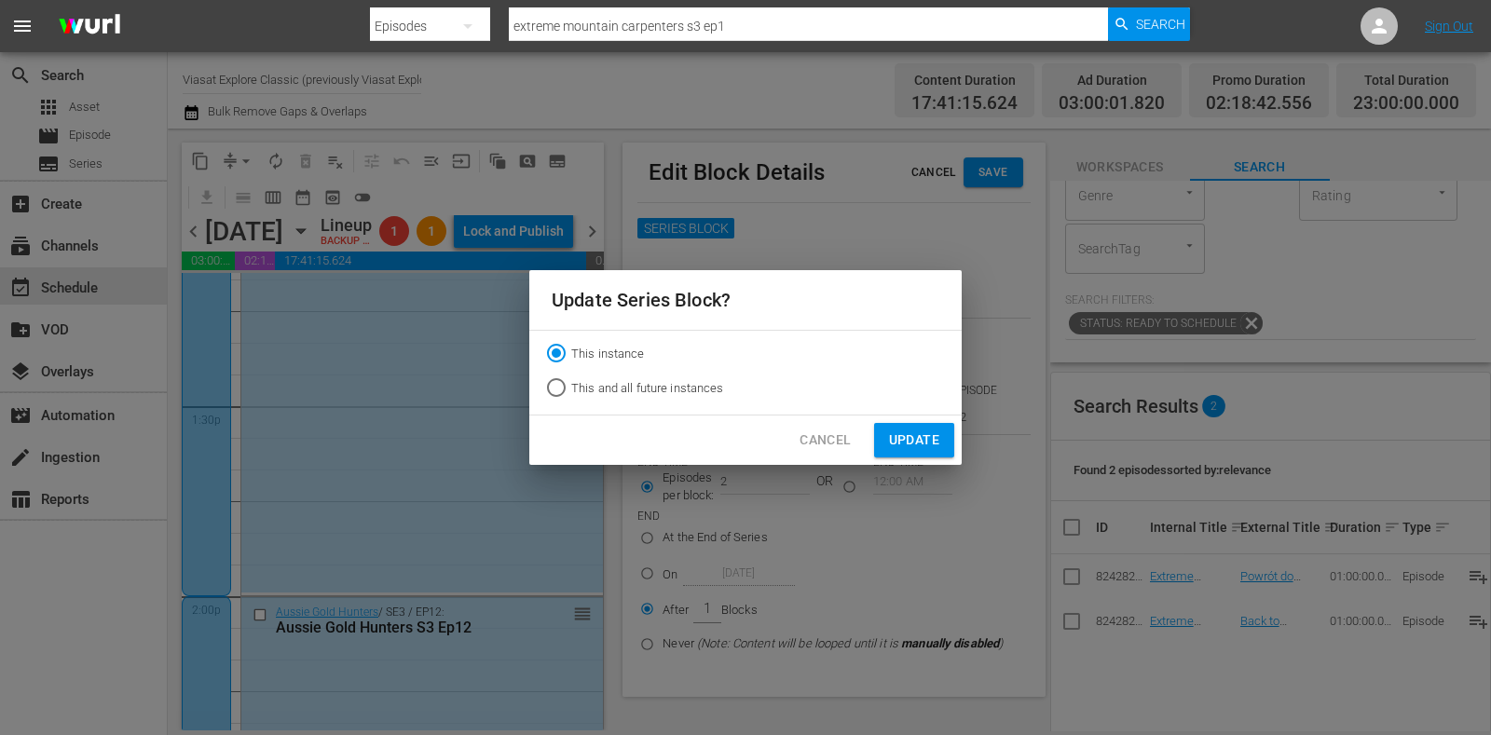
click at [694, 376] on label "This and all future instances" at bounding box center [633, 388] width 183 height 30
click at [571, 377] on input "This and all future instances" at bounding box center [557, 392] width 30 height 30
radio input "true"
click at [908, 445] on span "Update" at bounding box center [914, 440] width 50 height 23
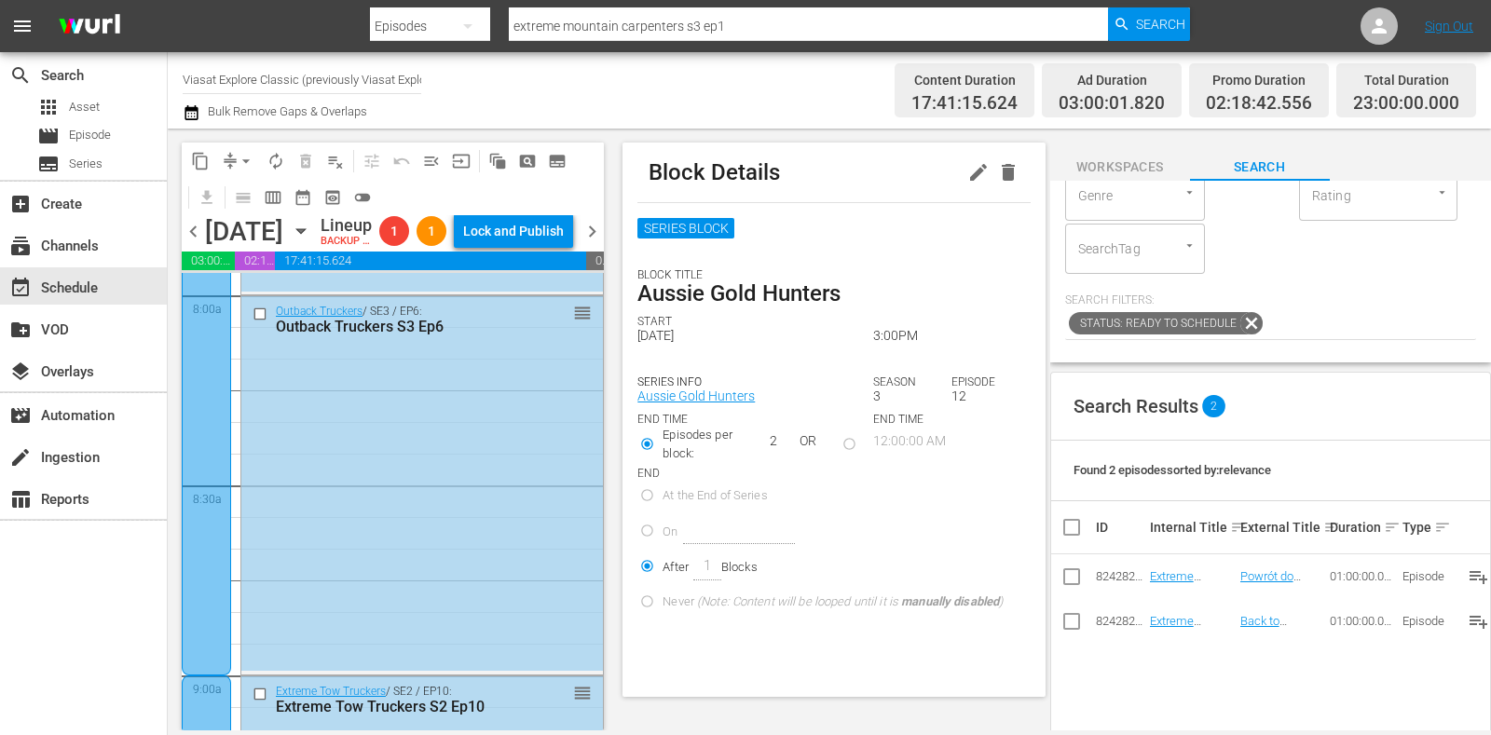
scroll to position [3137, 0]
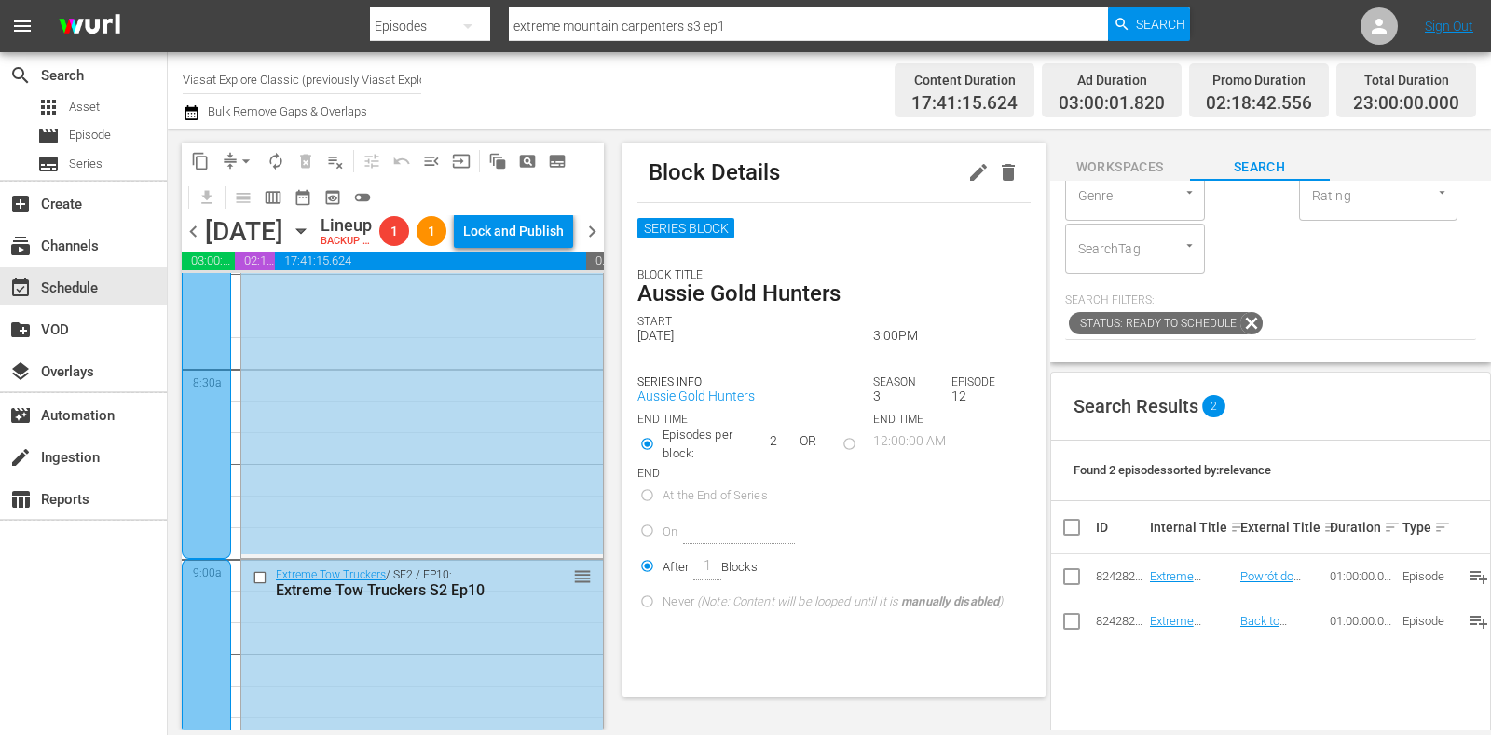
click at [944, 175] on div "Block Details" at bounding box center [834, 173] width 392 height 60
click at [968, 179] on icon "button" at bounding box center [979, 172] width 22 height 22
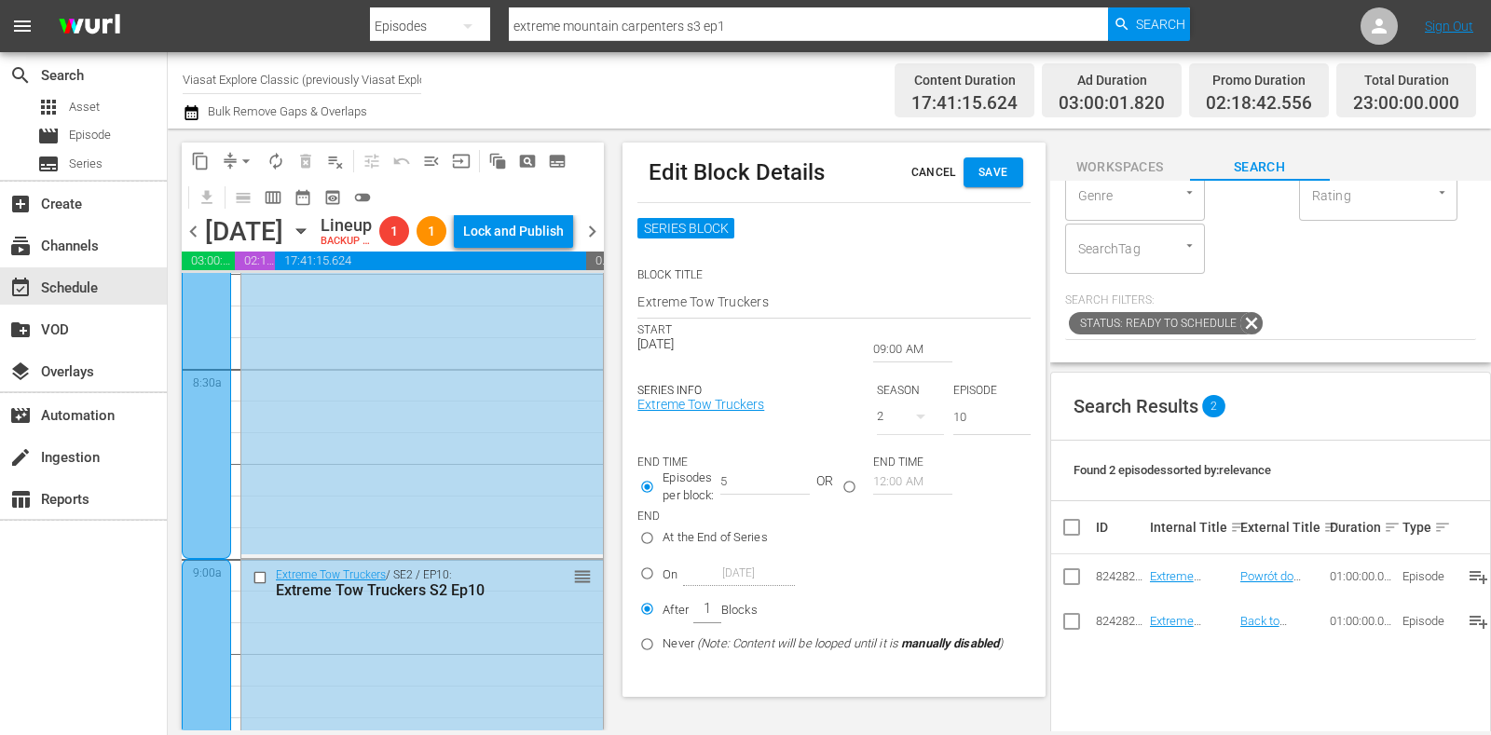
click at [909, 351] on input "09:00 AM" at bounding box center [912, 350] width 79 height 26
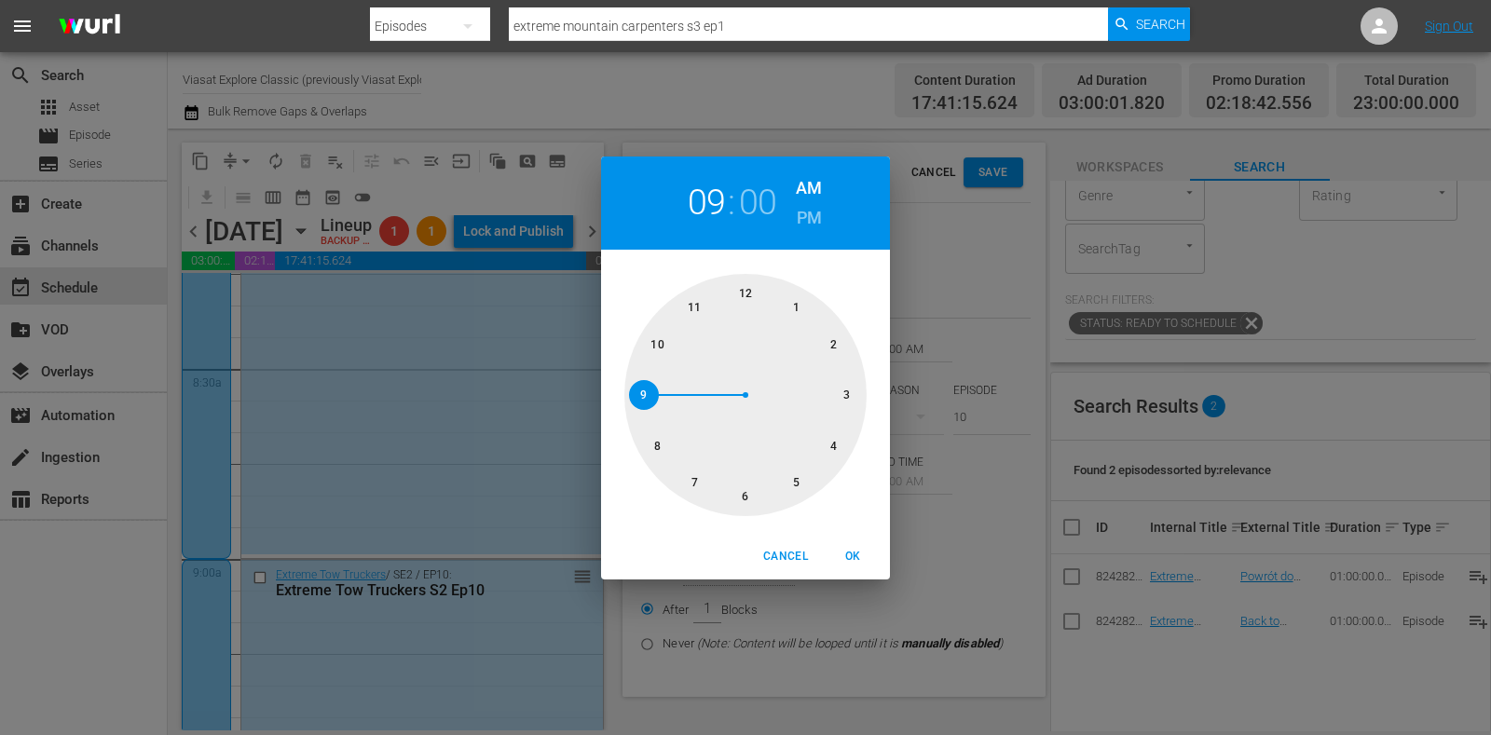
click at [652, 339] on div at bounding box center [746, 395] width 242 height 242
click at [854, 551] on span "OK" at bounding box center [853, 557] width 45 height 20
type input "10:00 AM"
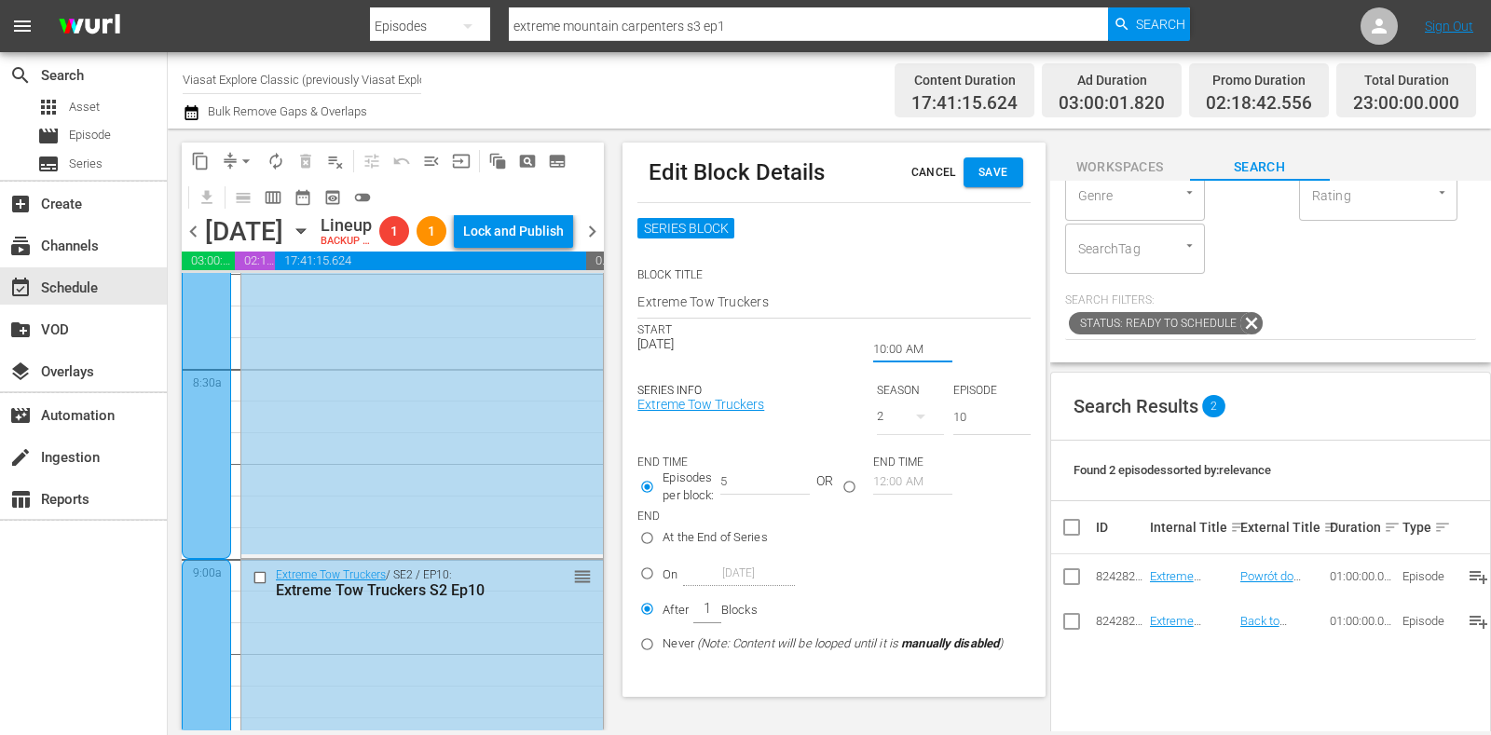
click at [982, 186] on button "Save" at bounding box center [994, 173] width 60 height 30
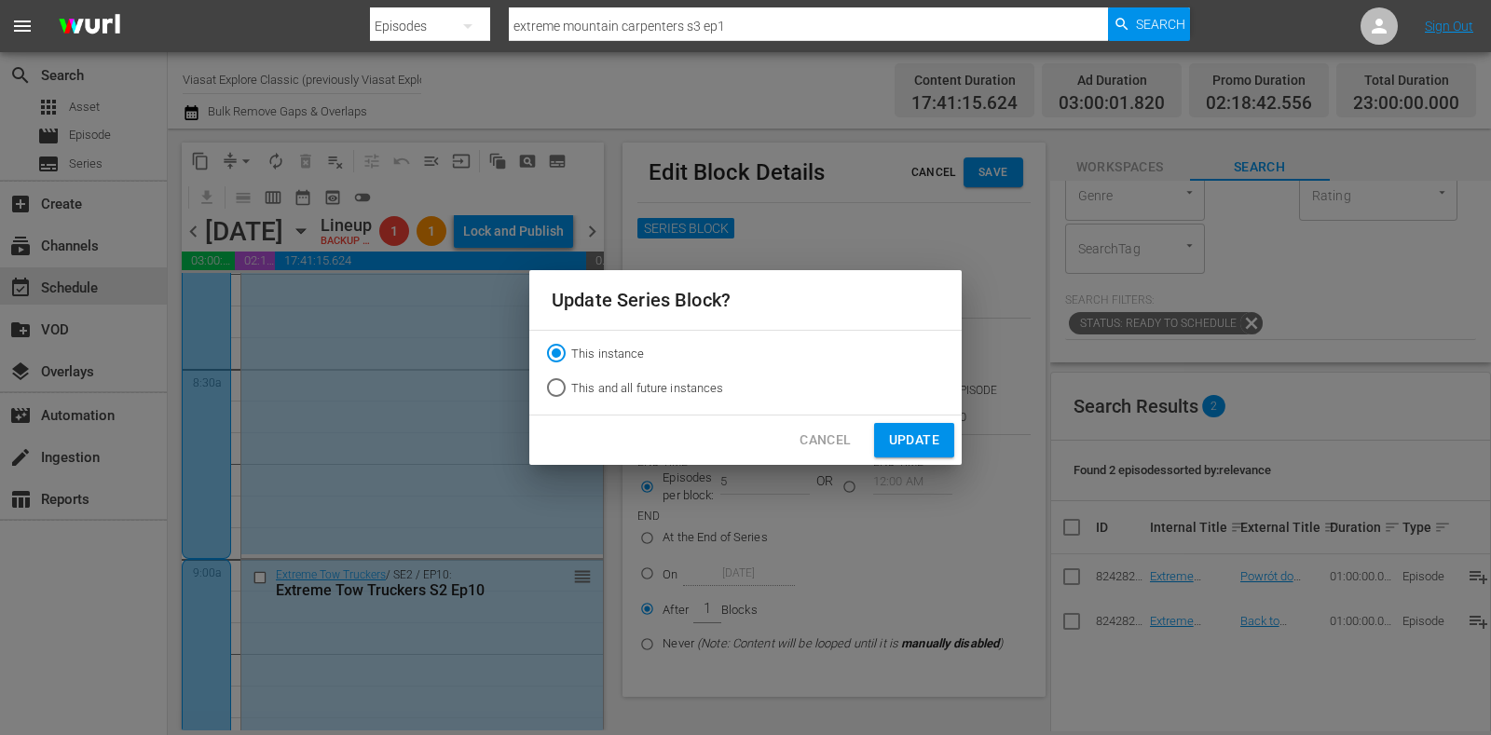
click at [647, 403] on label "This and all future instances" at bounding box center [633, 388] width 183 height 30
click at [571, 403] on input "This and all future instances" at bounding box center [557, 392] width 30 height 30
radio input "true"
click at [910, 435] on span "Update" at bounding box center [914, 440] width 50 height 23
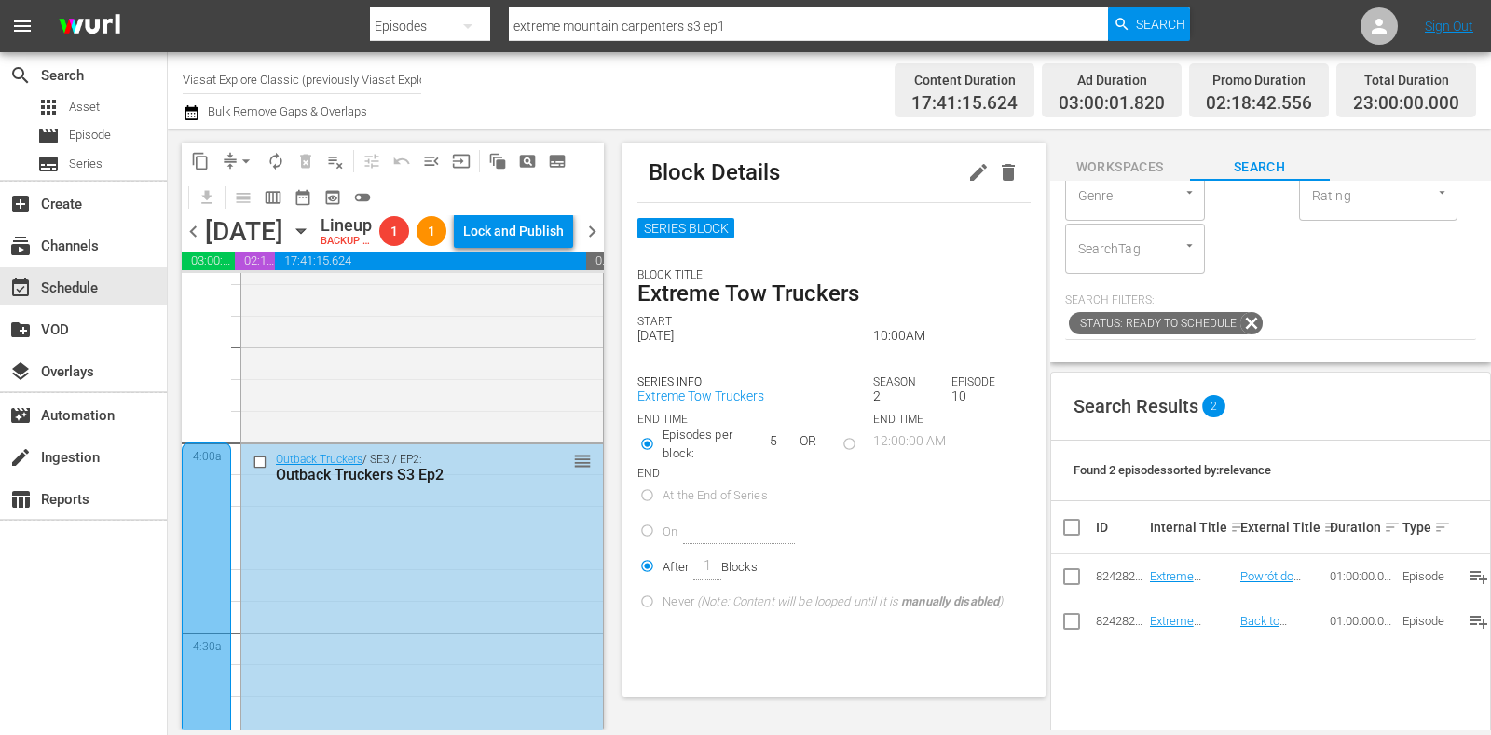
scroll to position [1272, 0]
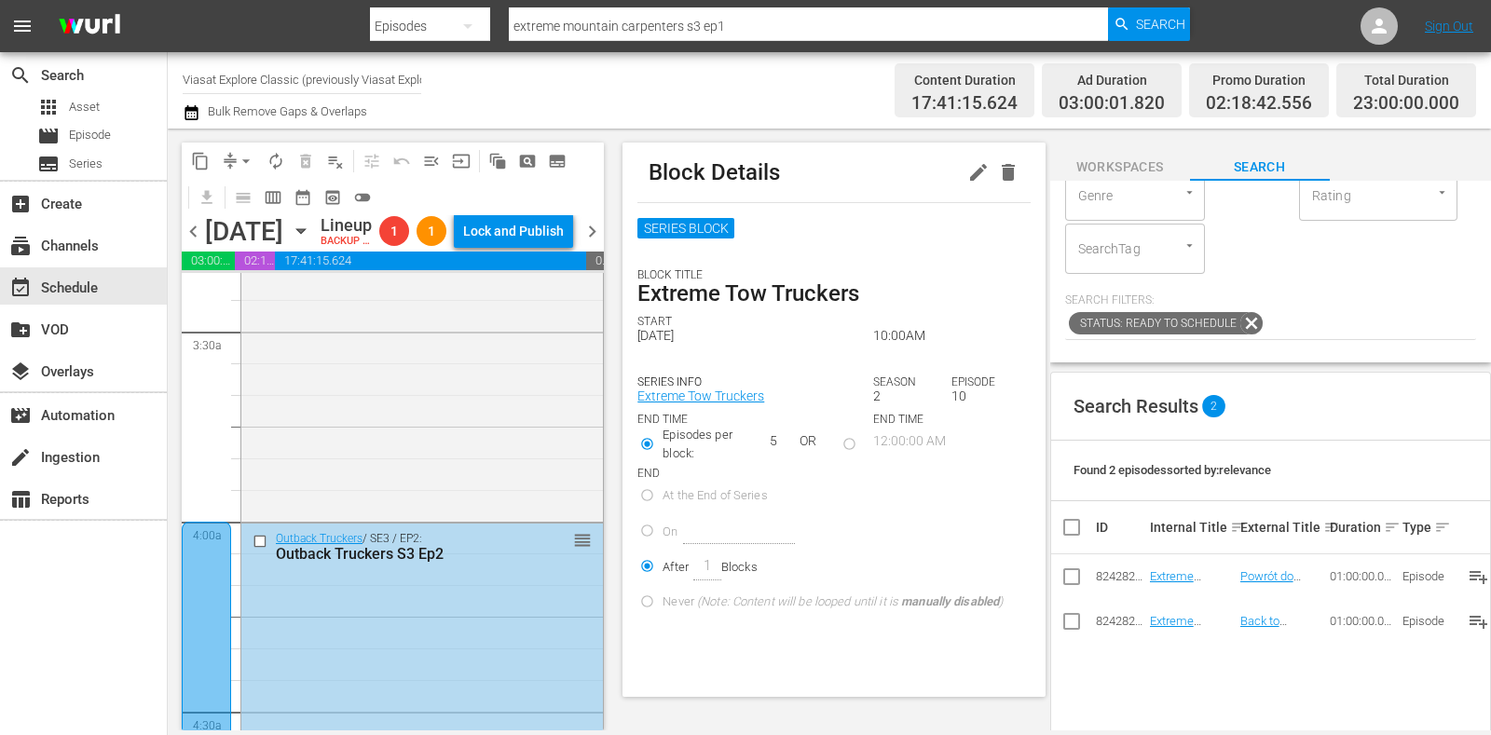
click at [964, 165] on button "button" at bounding box center [979, 173] width 30 height 30
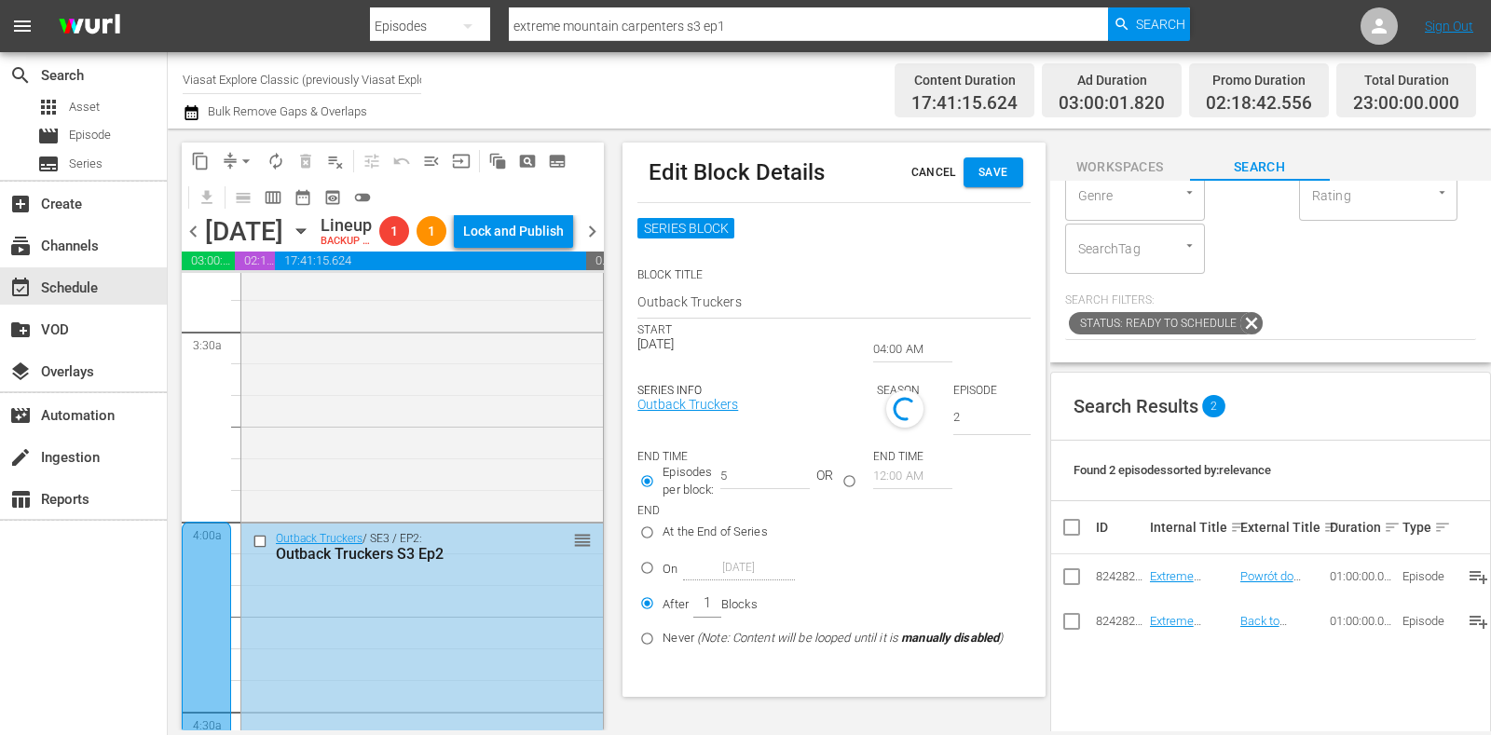
click at [895, 350] on input "04:00 AM" at bounding box center [912, 350] width 79 height 26
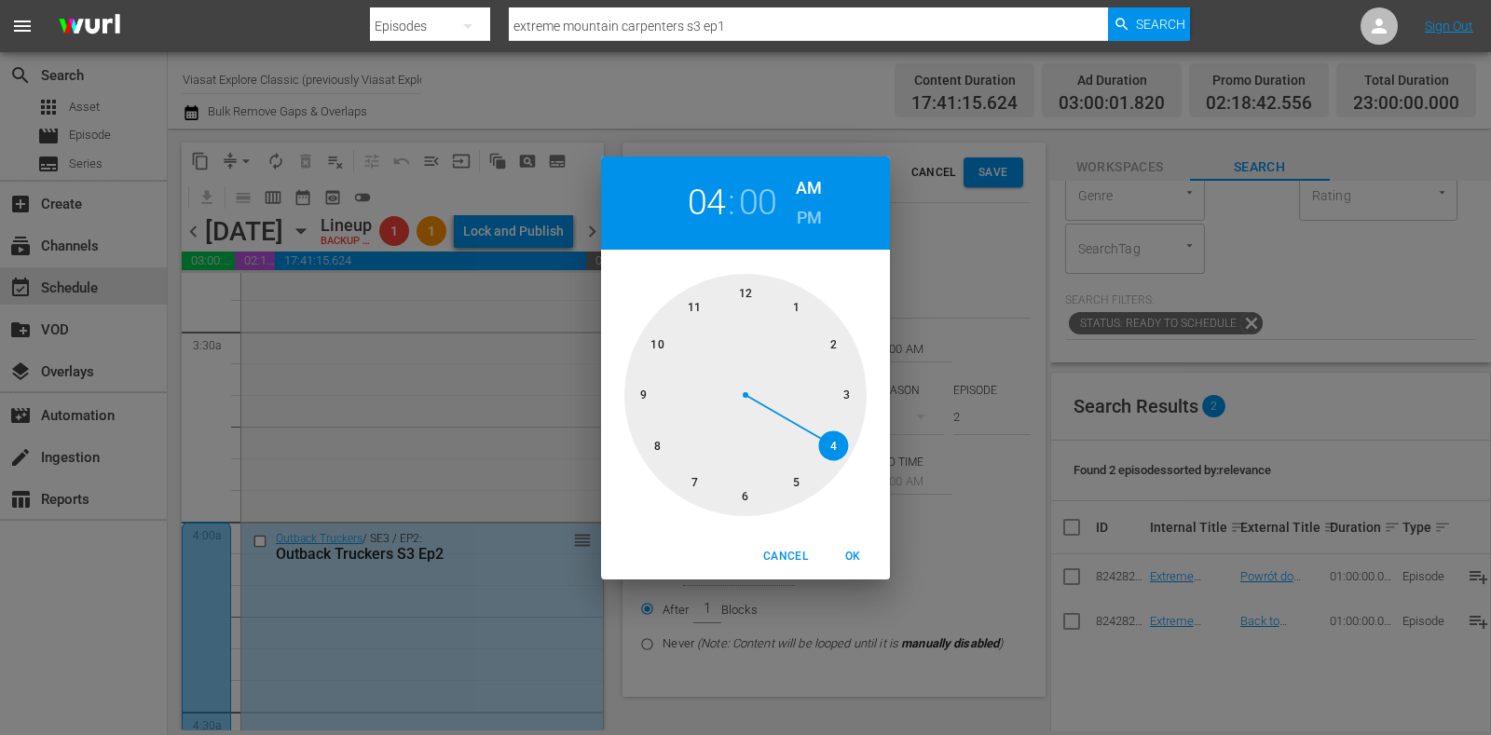
click at [804, 493] on div at bounding box center [746, 395] width 242 height 242
click at [851, 547] on span "OK" at bounding box center [853, 557] width 45 height 20
type input "05:00 AM"
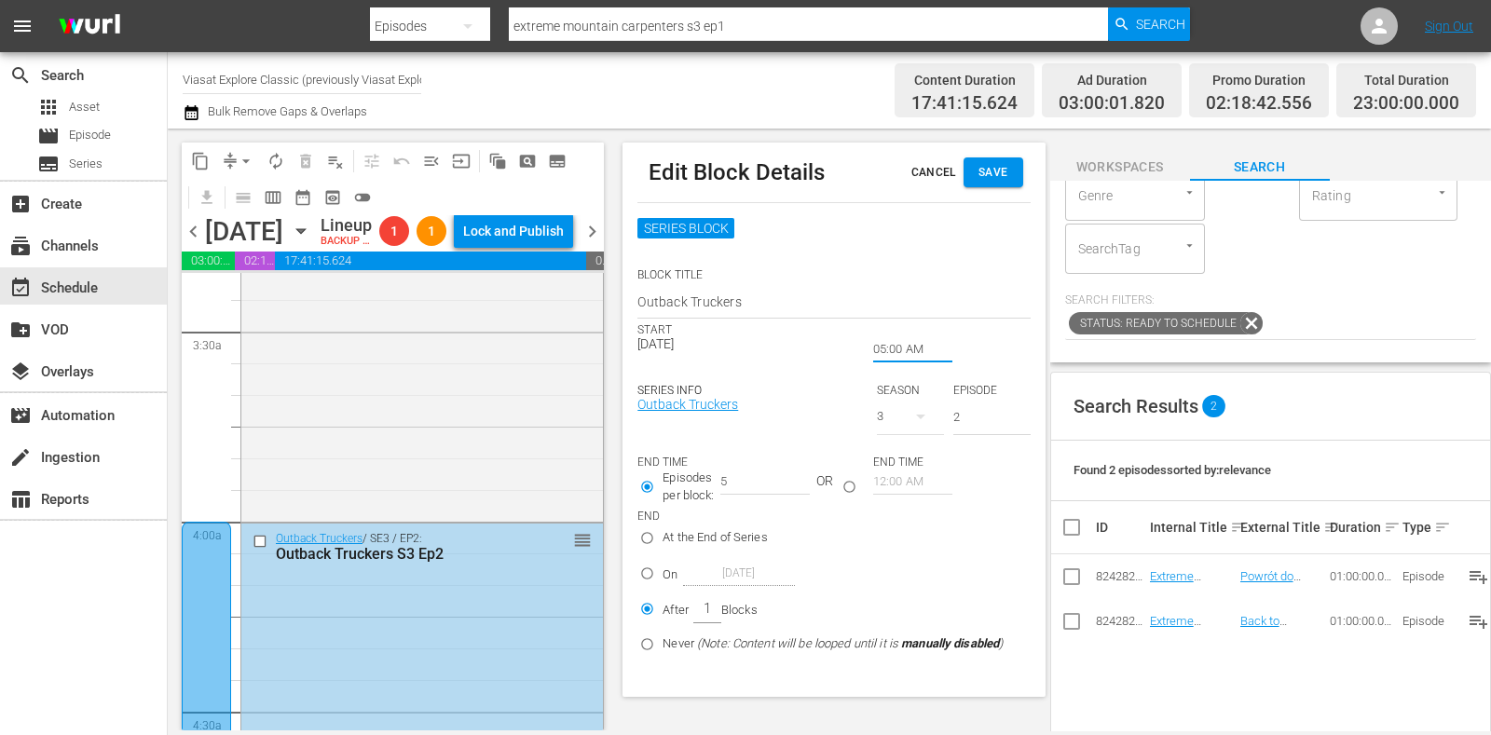
click at [971, 170] on button "Save" at bounding box center [994, 173] width 60 height 30
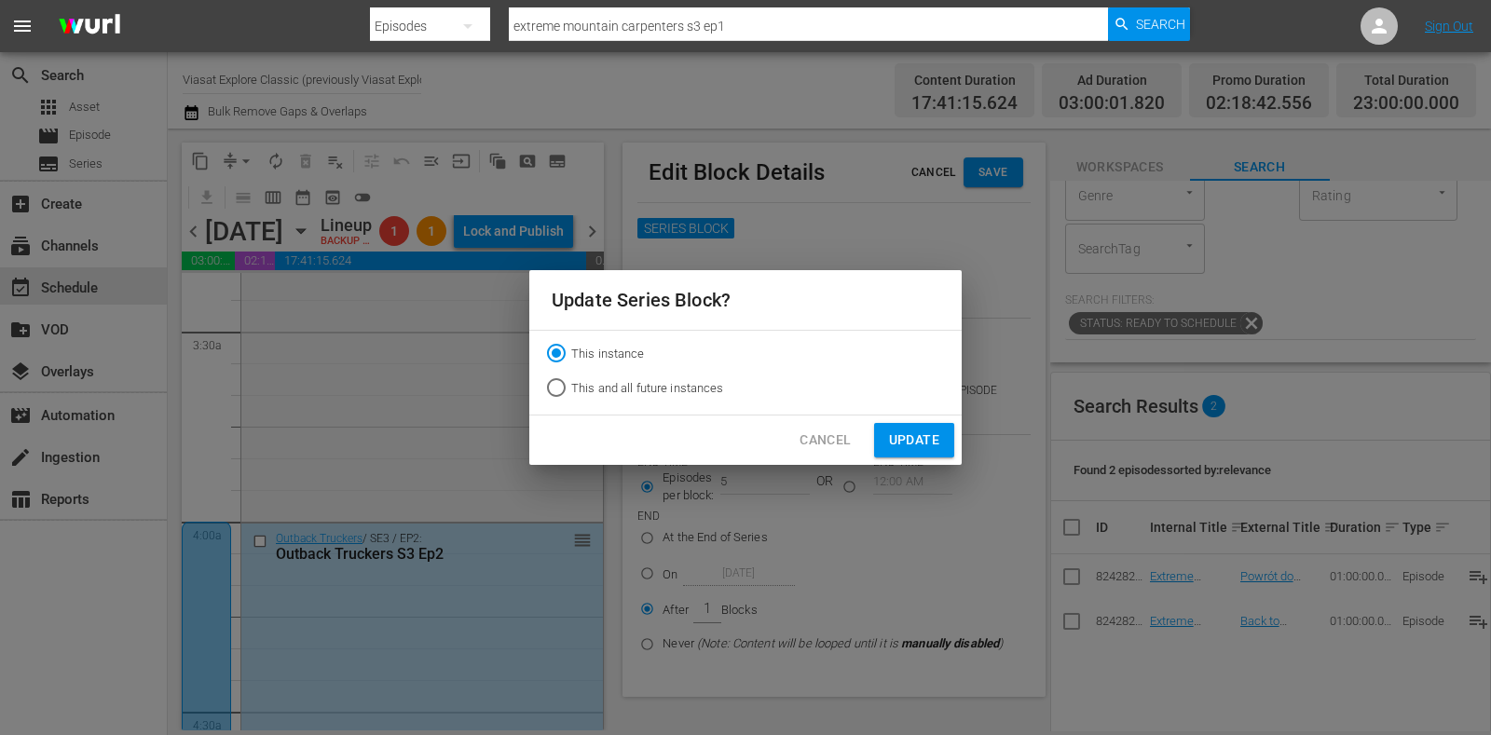
click at [681, 378] on label "This and all future instances" at bounding box center [633, 388] width 183 height 30
click at [571, 378] on input "This and all future instances" at bounding box center [557, 392] width 30 height 30
radio input "true"
click at [919, 451] on span "Update" at bounding box center [914, 440] width 50 height 23
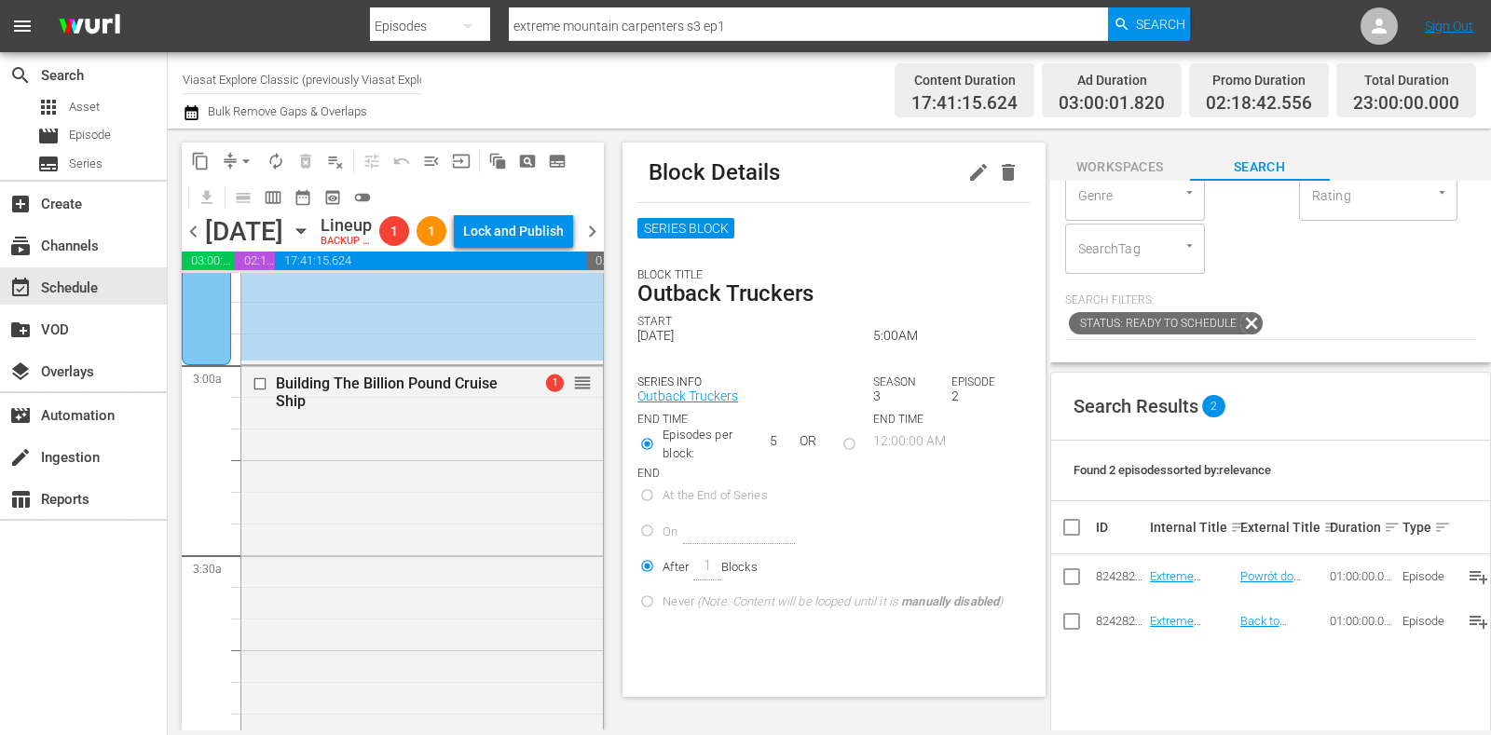
scroll to position [0, 0]
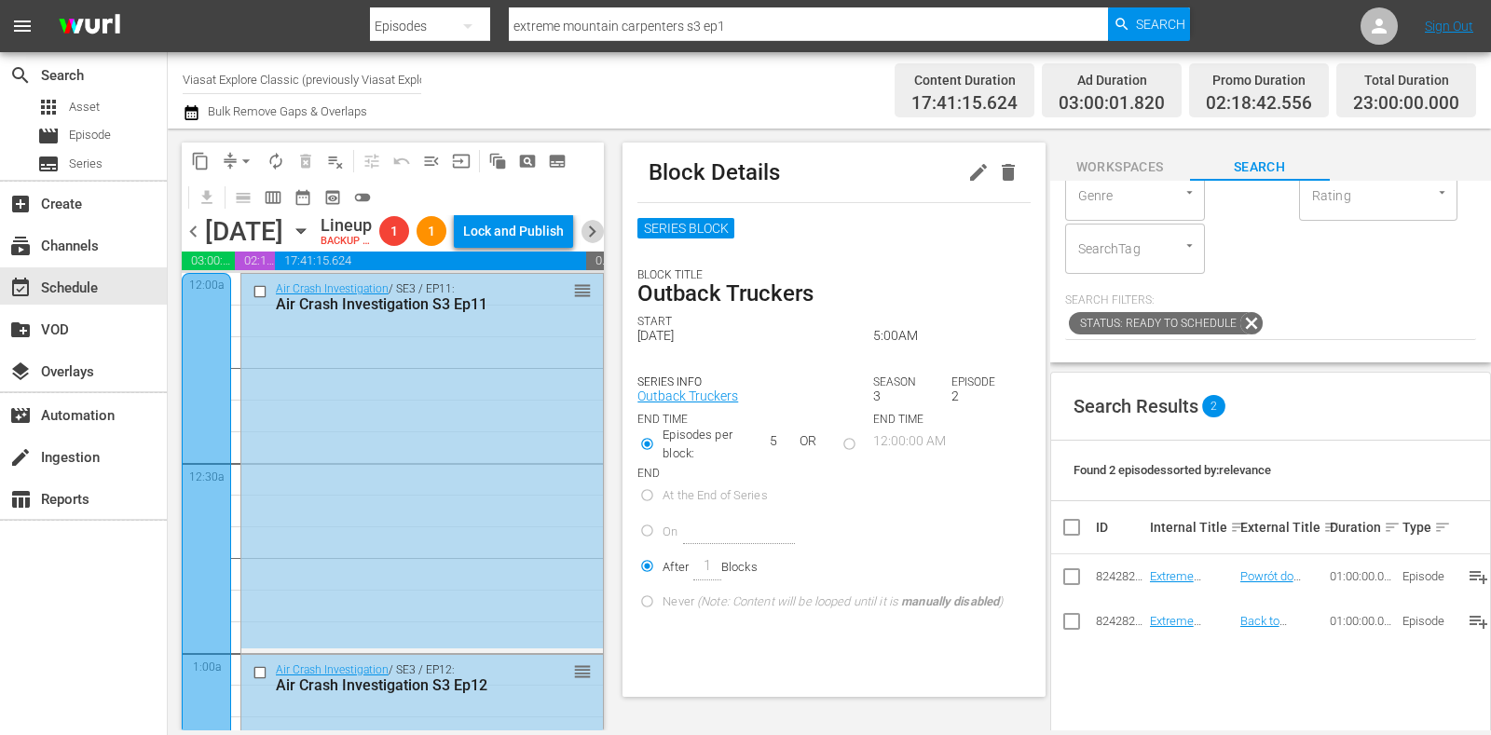
click at [602, 243] on span "chevron_right" at bounding box center [592, 231] width 23 height 23
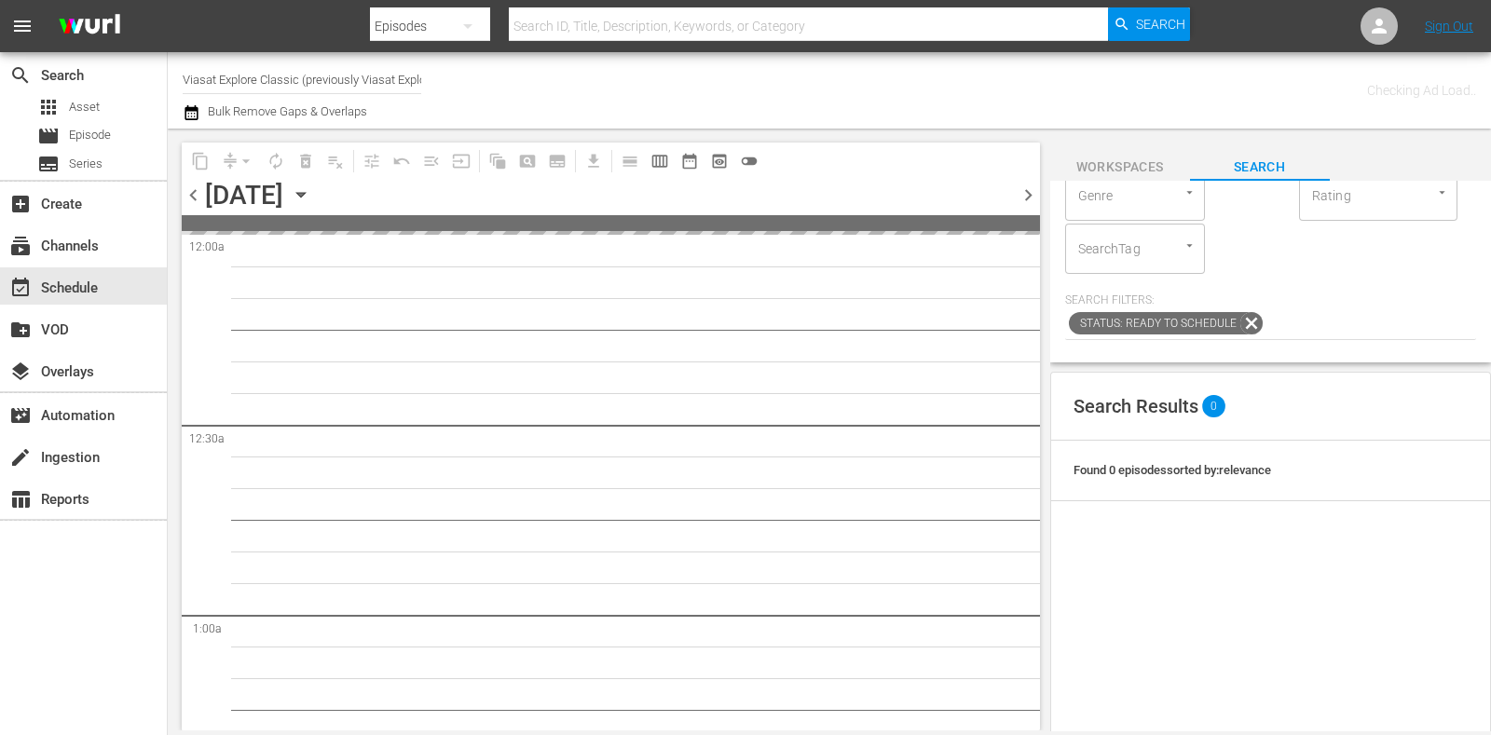
click at [196, 190] on span "chevron_left" at bounding box center [193, 195] width 23 height 23
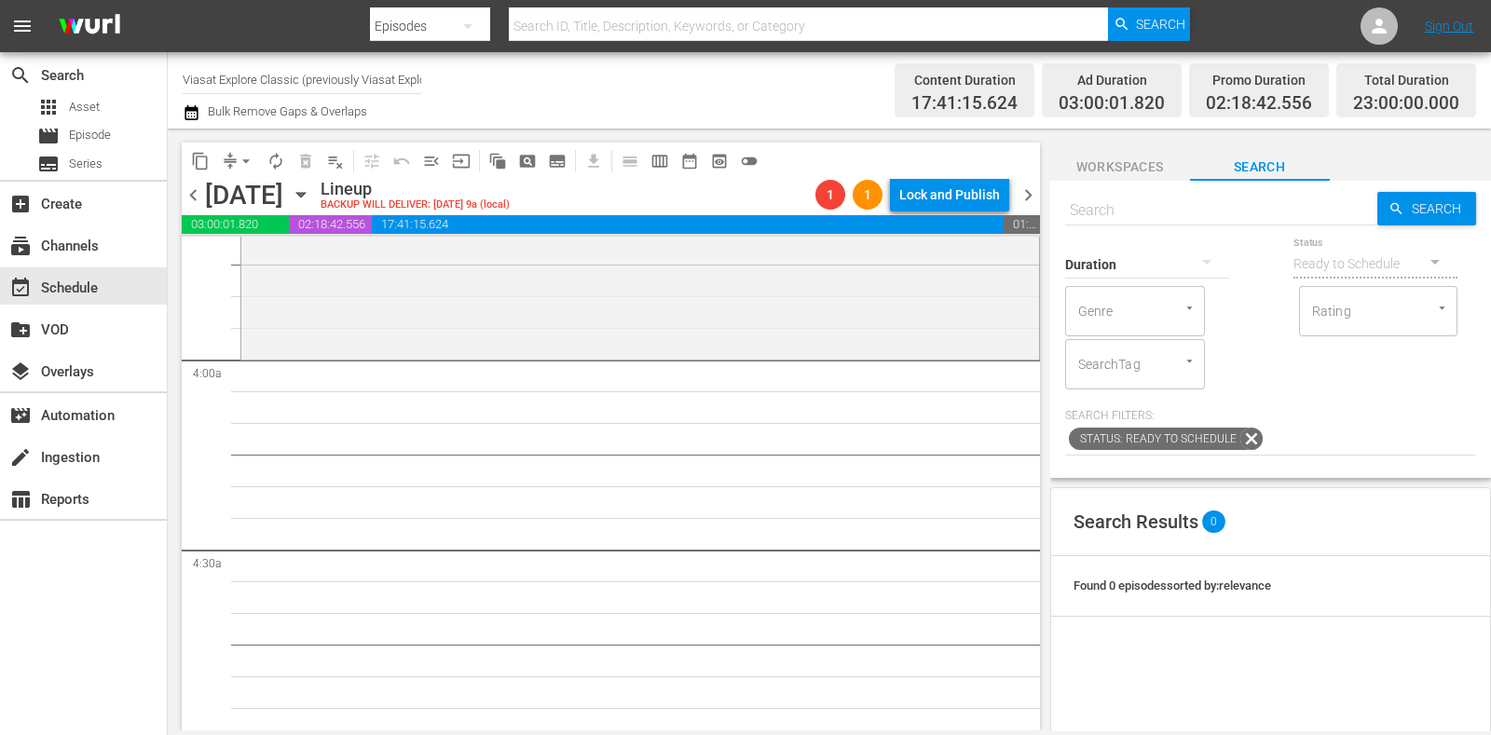
click at [1189, 219] on div "Duration" at bounding box center [1147, 252] width 164 height 67
click at [1133, 234] on div at bounding box center [1147, 265] width 164 height 67
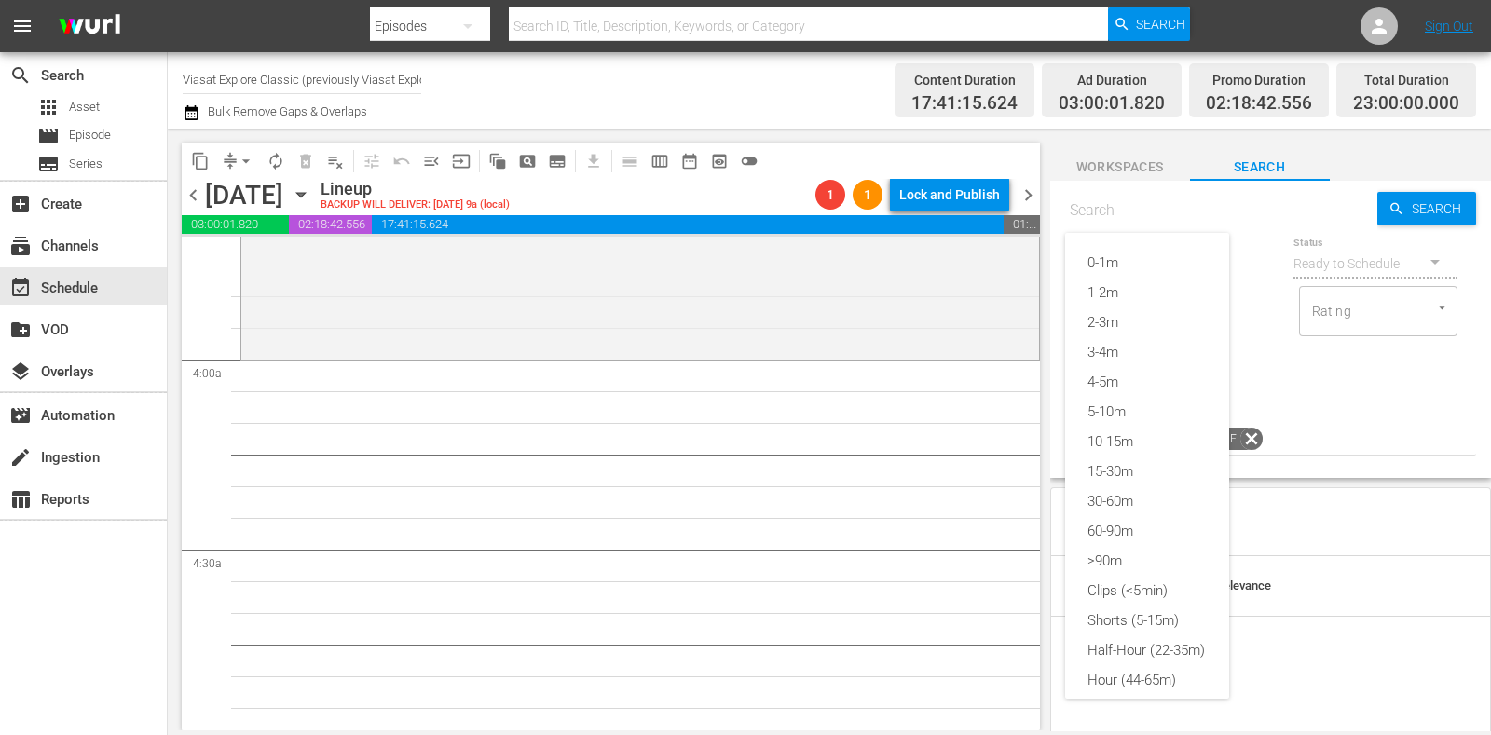
click at [1142, 203] on div "0-1m 1-2m 2-3m 3-4m 4-5m 5-10m 10-15m 15-30m 30-60m 60-90m >90m Clips (<5min) S…" at bounding box center [745, 367] width 1491 height 735
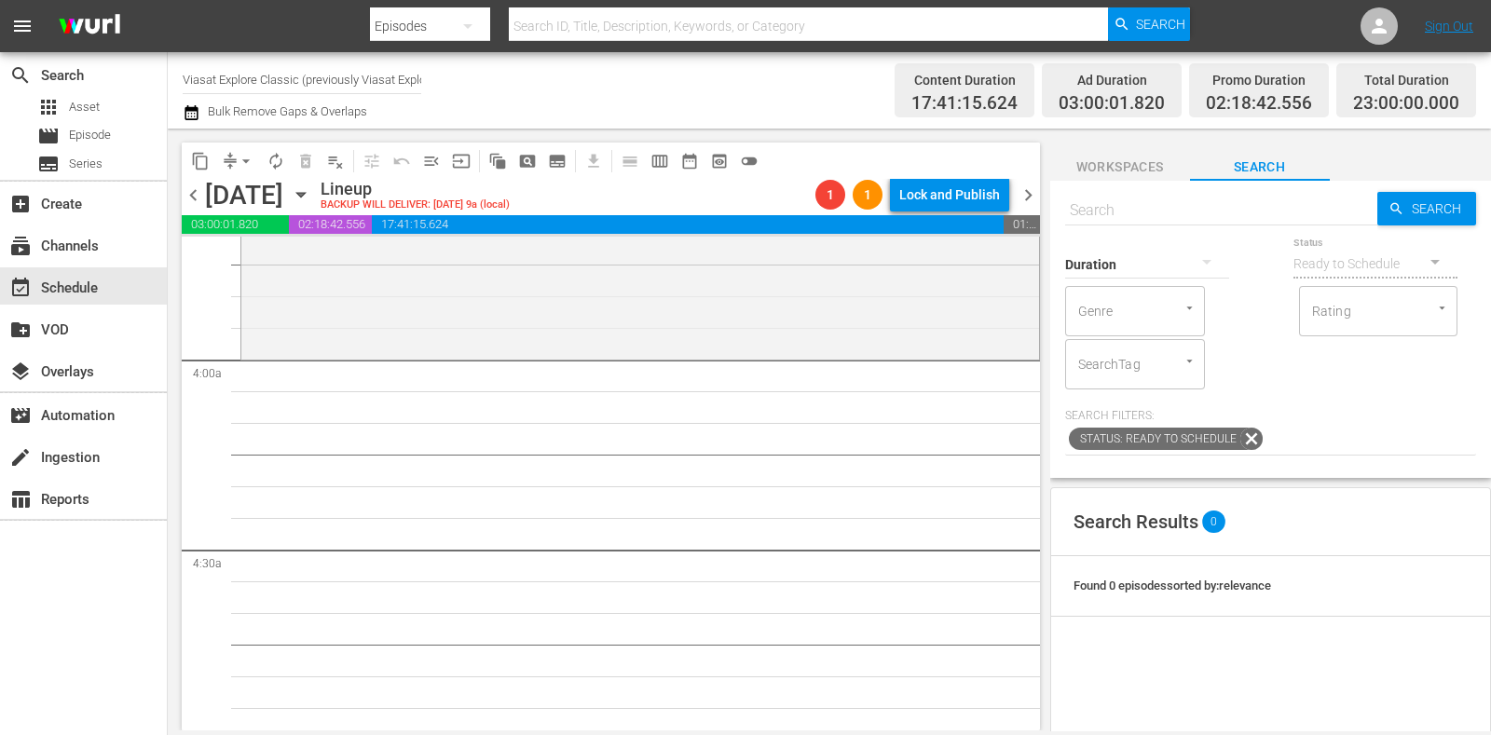
click at [1158, 218] on div "0-1m 1-2m 2-3m 3-4m 4-5m 5-10m 10-15m 15-30m 30-60m 60-90m >90m Clips (<5min) S…" at bounding box center [745, 367] width 1491 height 735
click at [1158, 218] on input "text" at bounding box center [1221, 210] width 312 height 45
paste input "Why Planes Vanish: The Mystery of Flight MH370"
type input "Why Planes Vanish: The Mystery of Flight MH370"
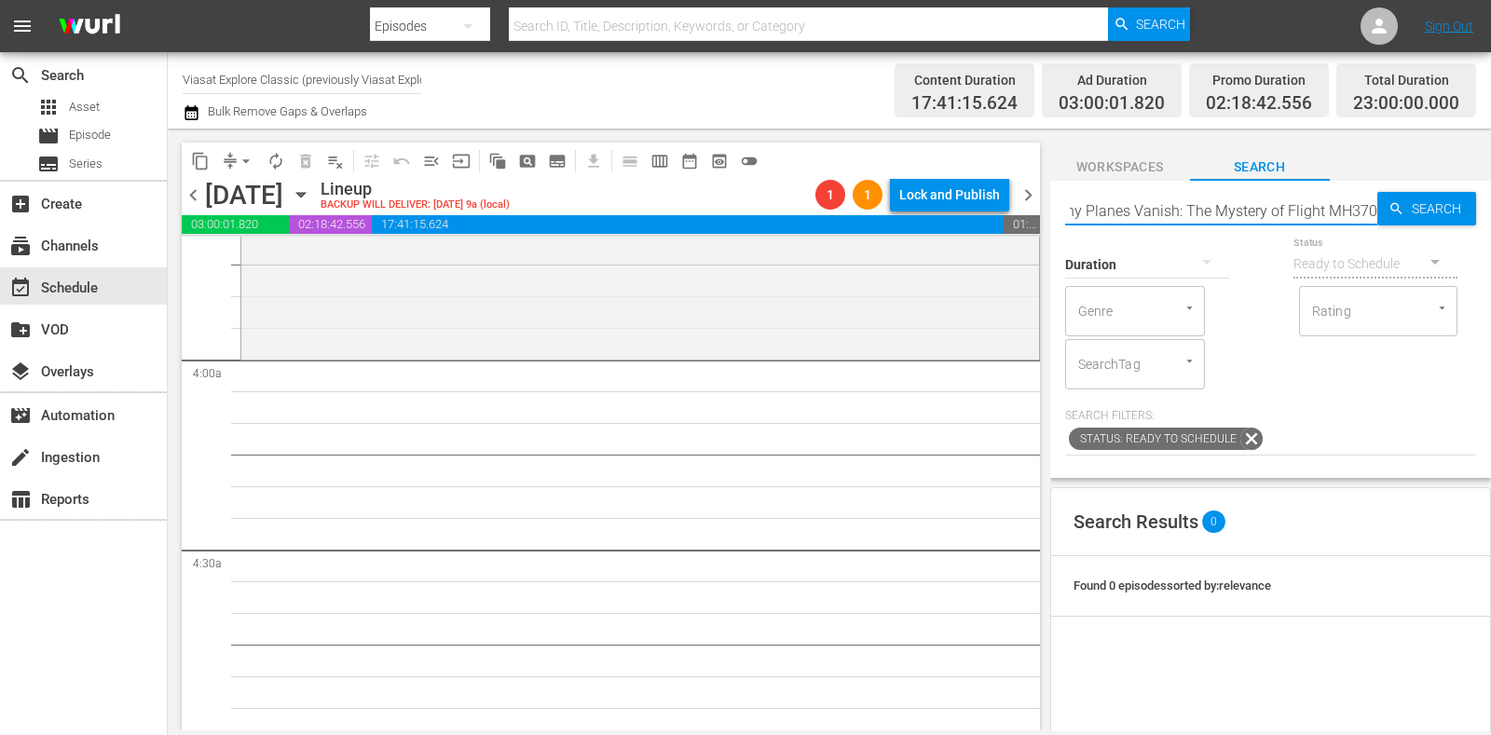
type input "Why Planes Vanish: The Mystery of Flight MH370"
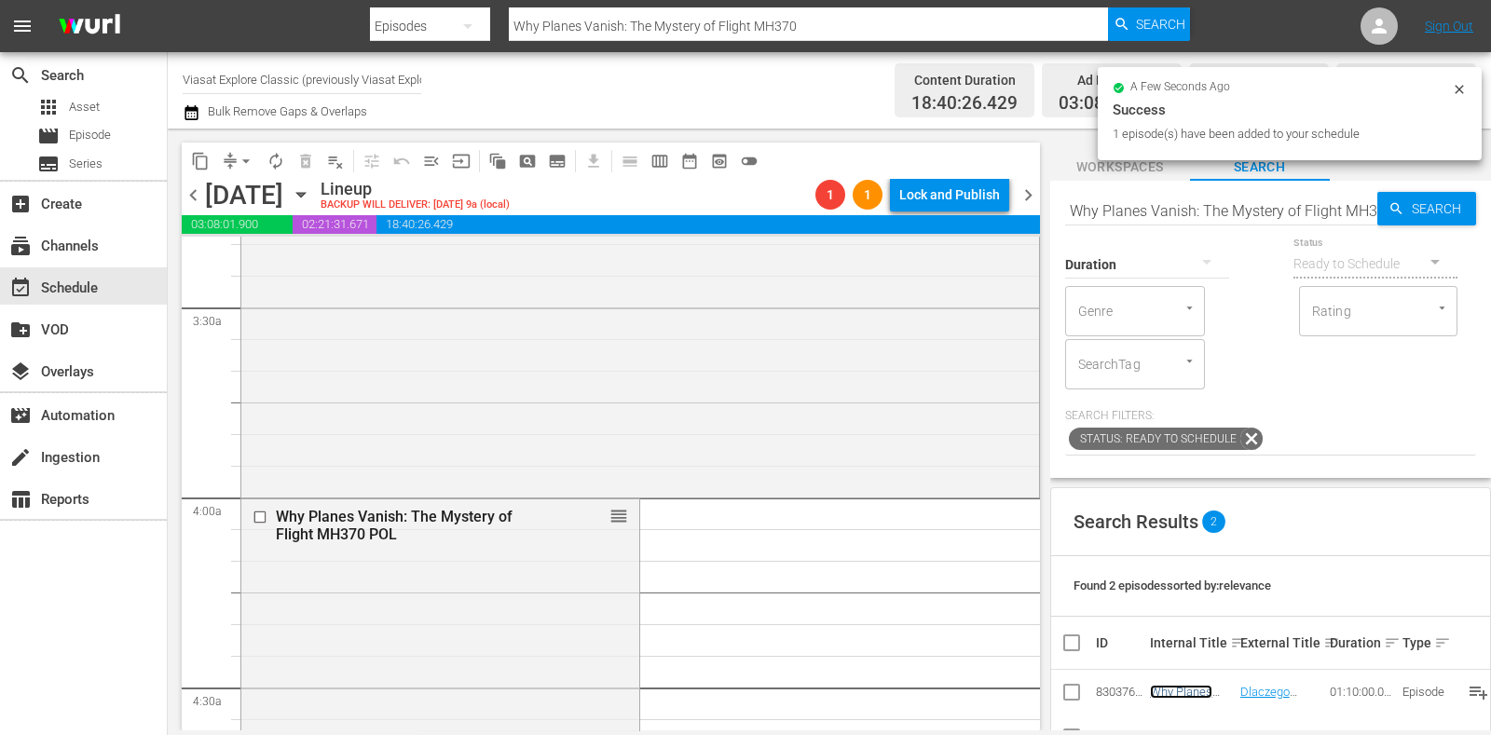
scroll to position [1282, 0]
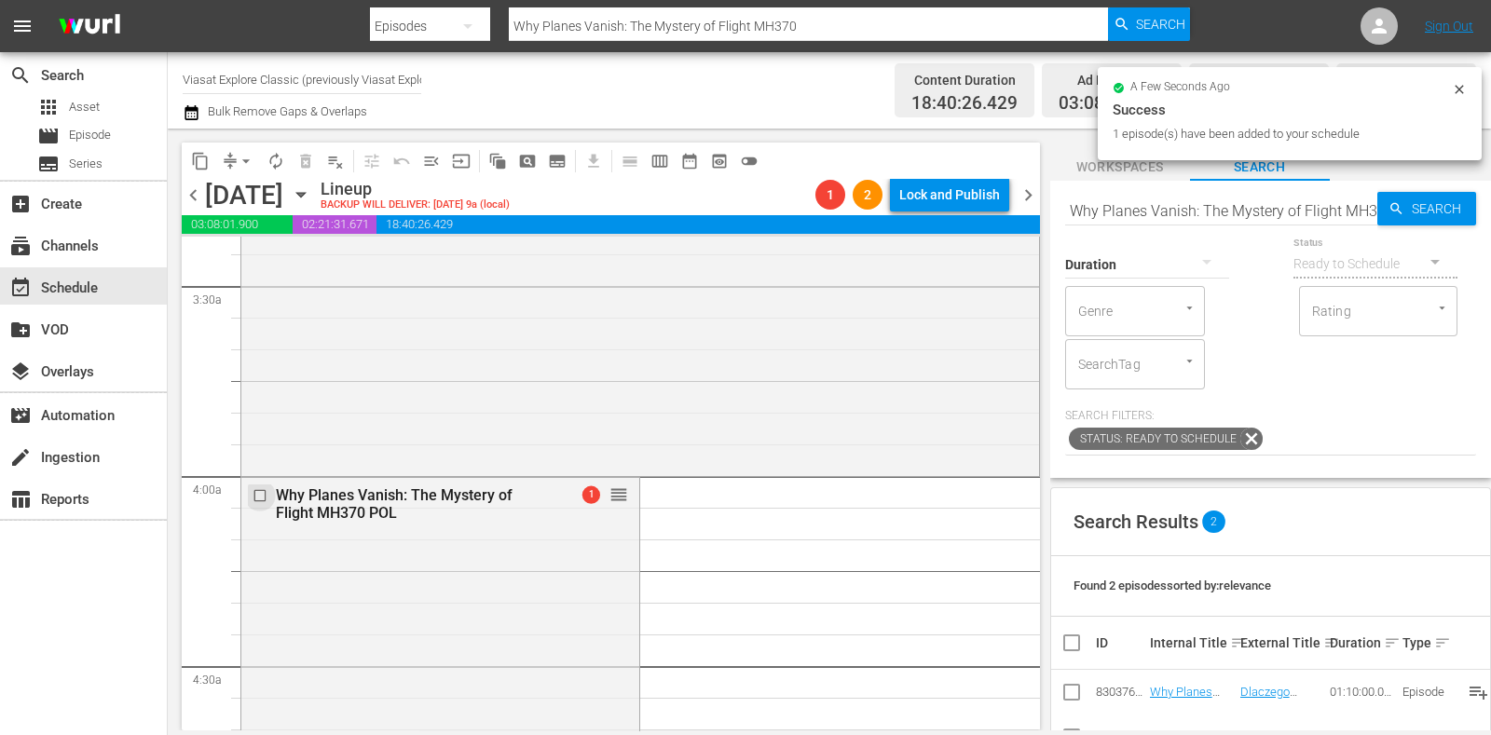
drag, startPoint x: 1162, startPoint y: 693, endPoint x: 261, endPoint y: 500, distance: 921.8
click at [261, 499] on input "checkbox" at bounding box center [263, 496] width 20 height 16
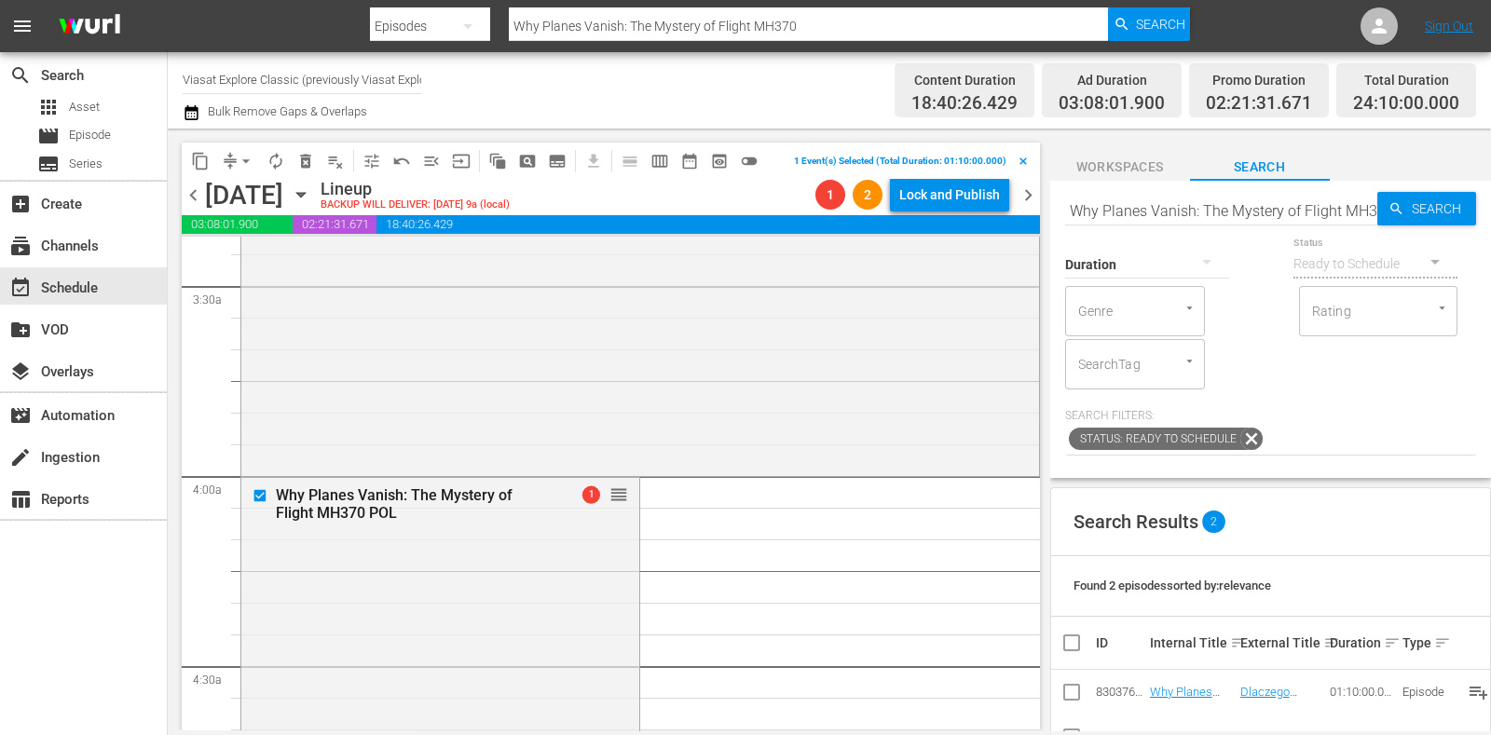
click at [298, 160] on span "delete_forever_outlined" at bounding box center [305, 161] width 19 height 19
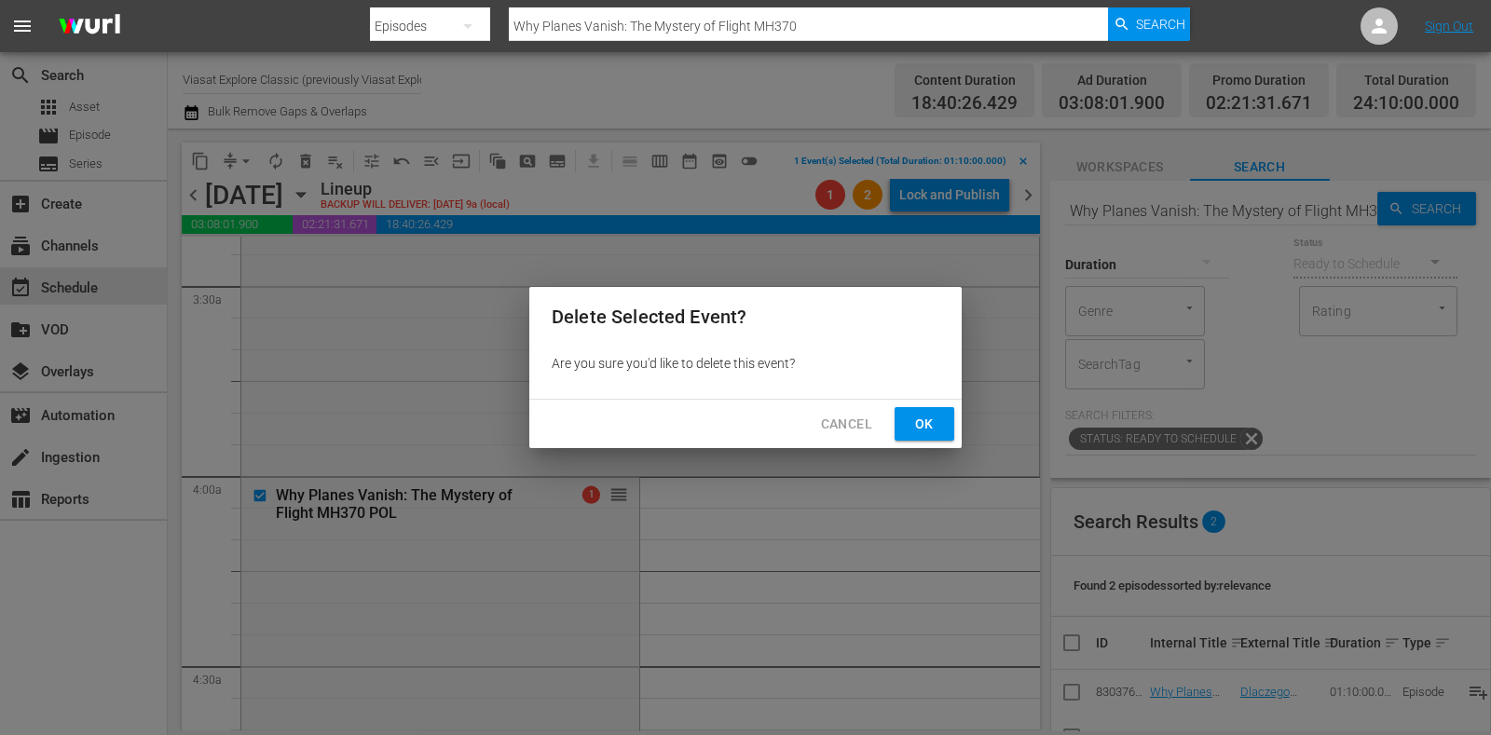
click at [917, 435] on button "Ok" at bounding box center [925, 424] width 60 height 34
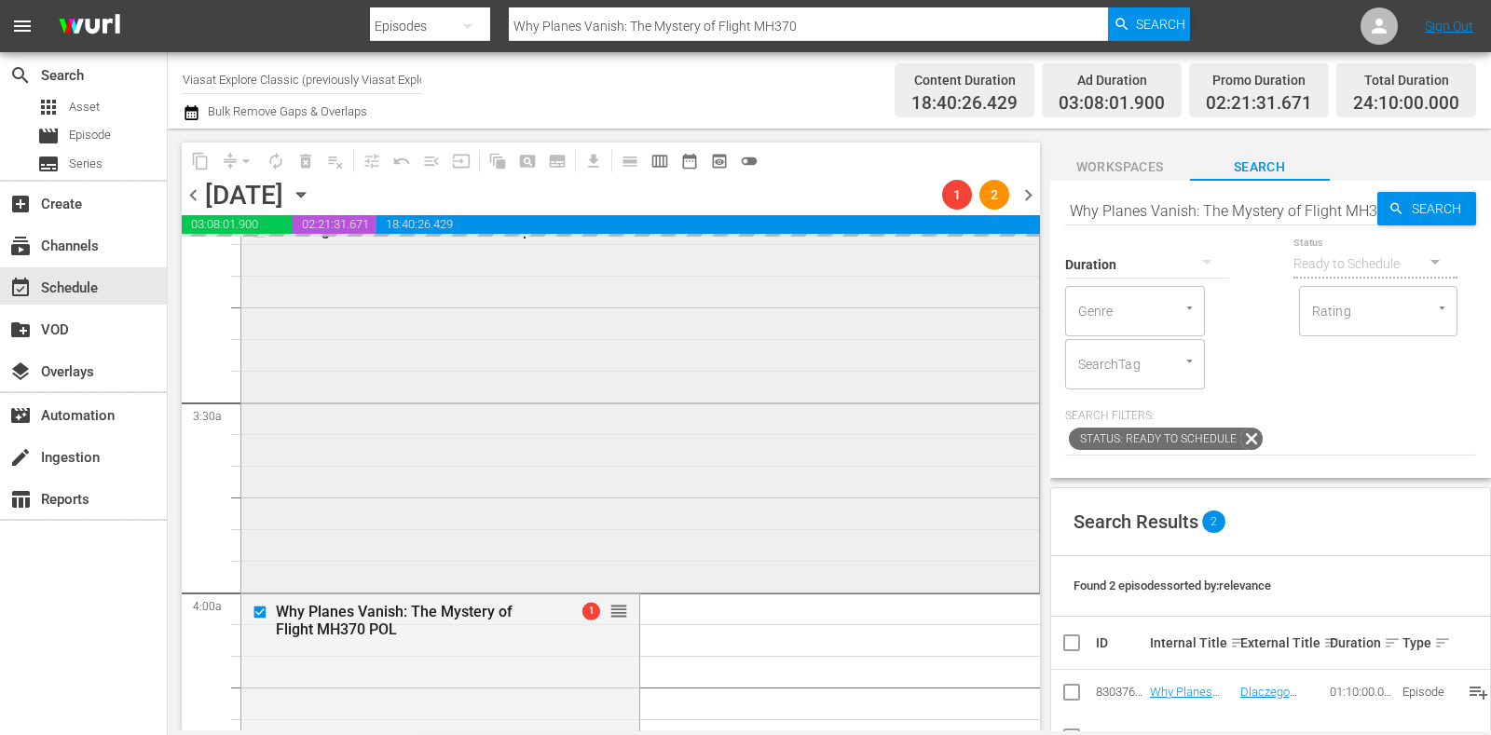
scroll to position [1049, 0]
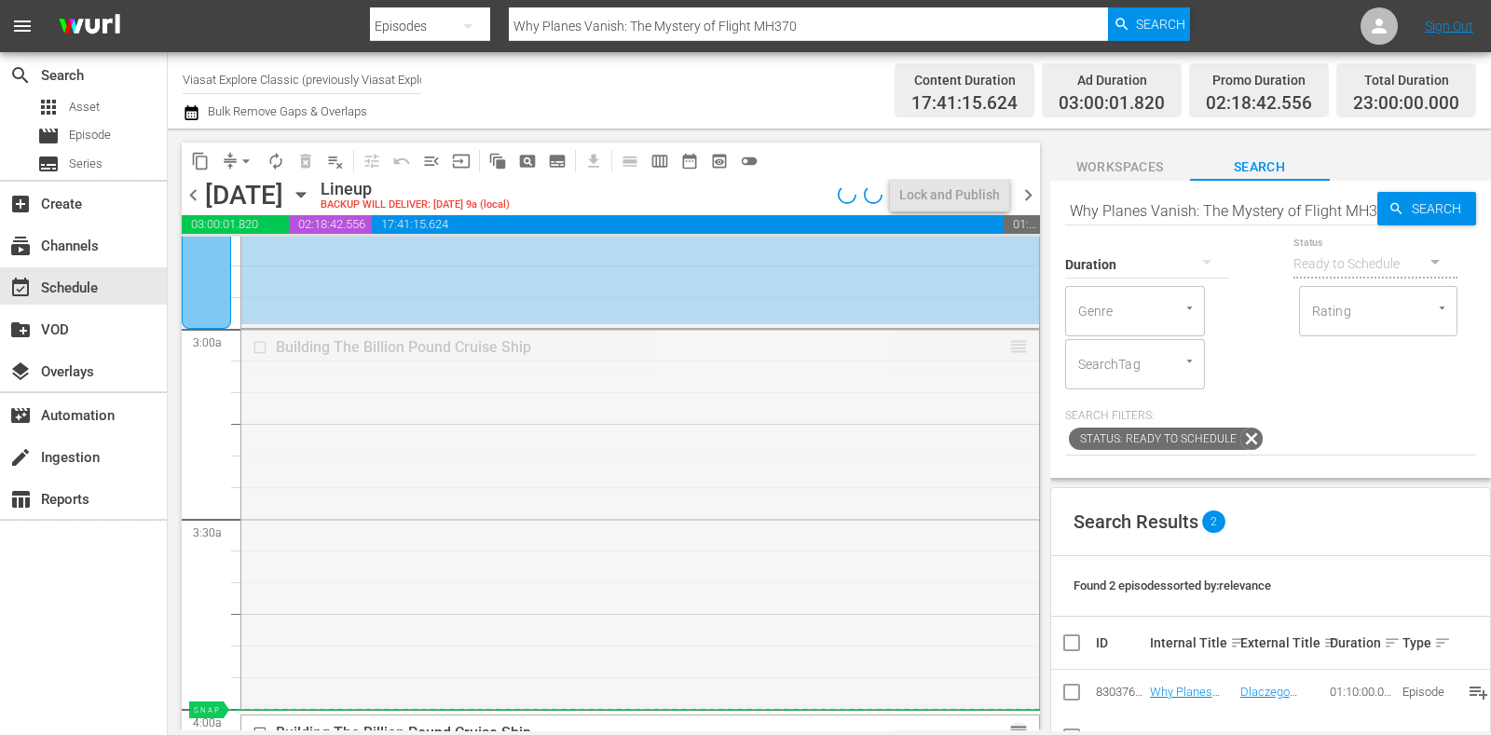
drag, startPoint x: 1006, startPoint y: 349, endPoint x: 938, endPoint y: 716, distance: 373.5
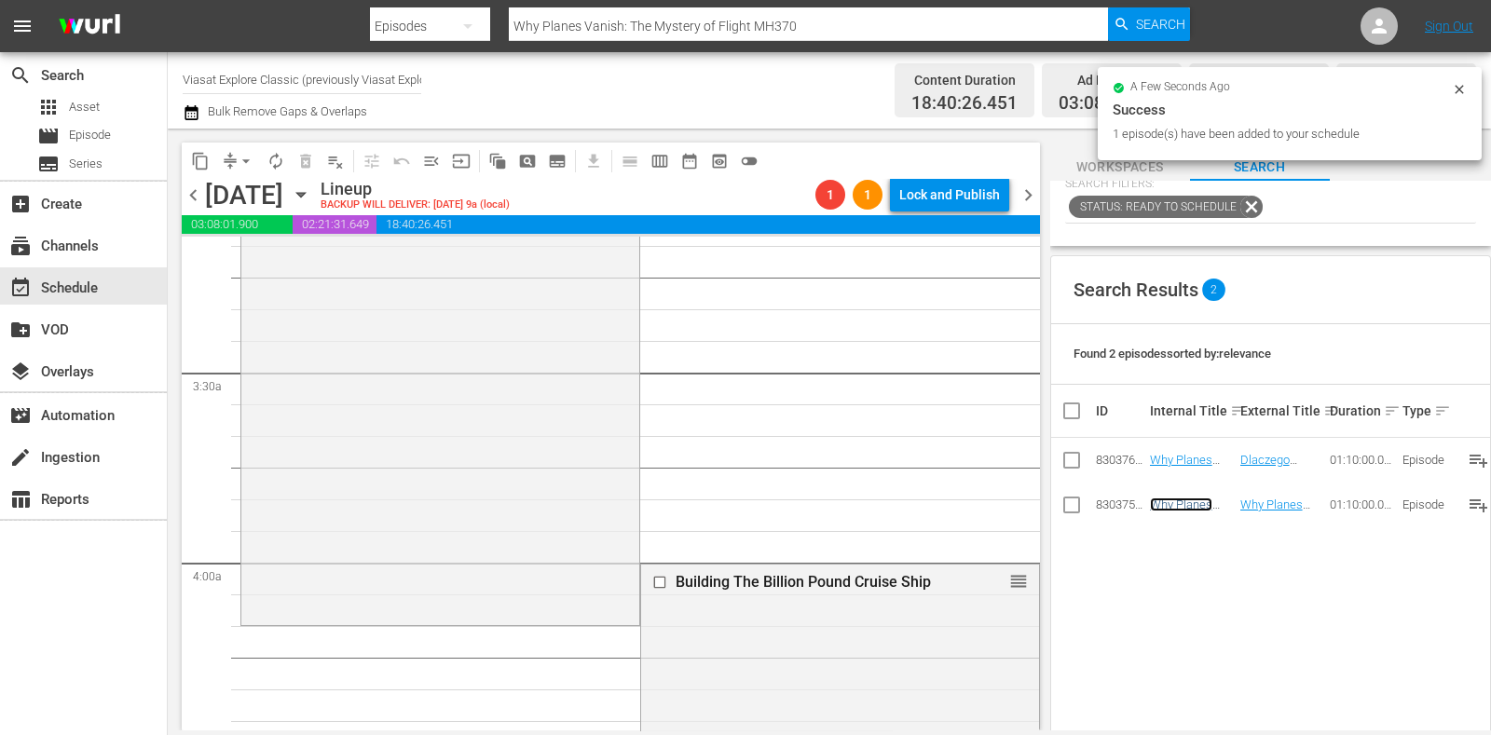
scroll to position [1398, 0]
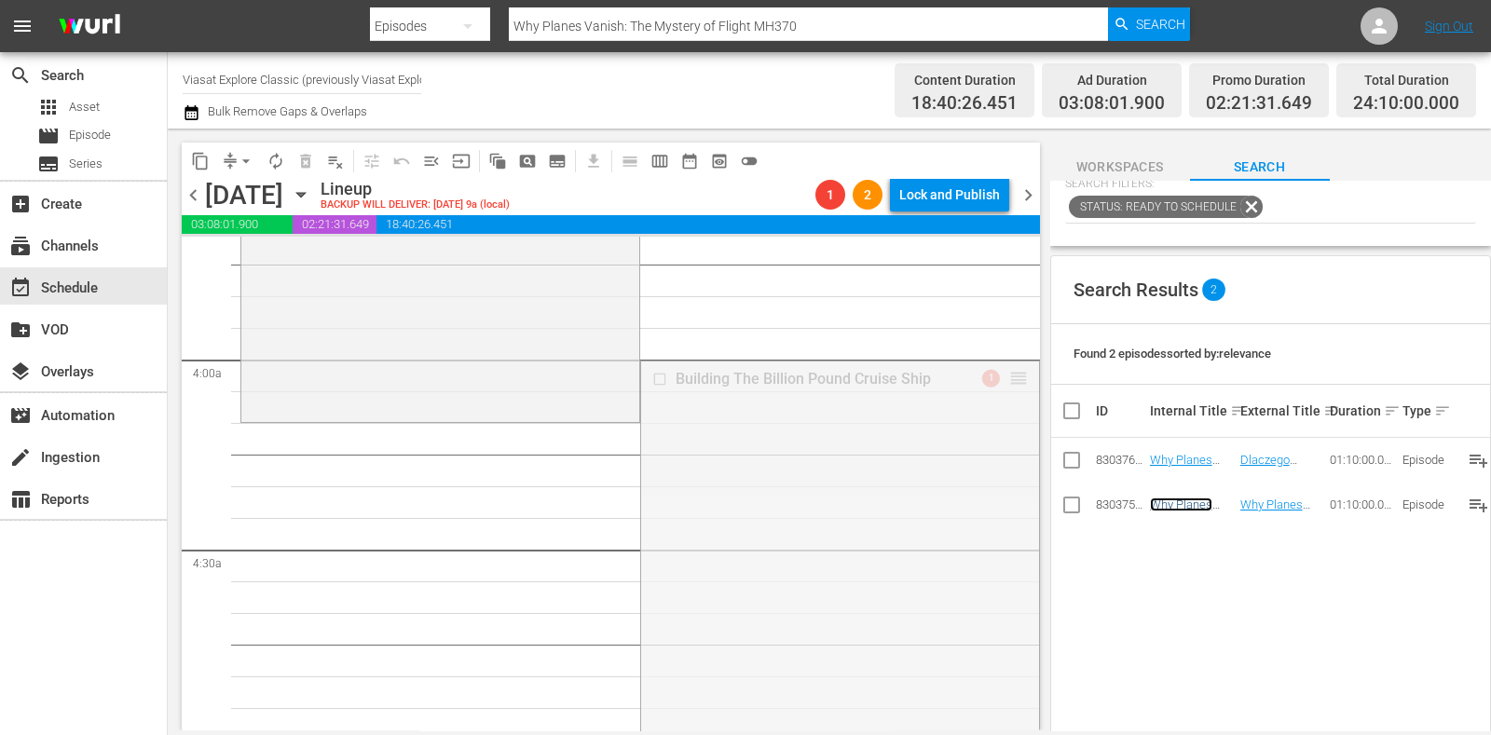
drag, startPoint x: 1007, startPoint y: 379, endPoint x: 996, endPoint y: 425, distance: 46.8
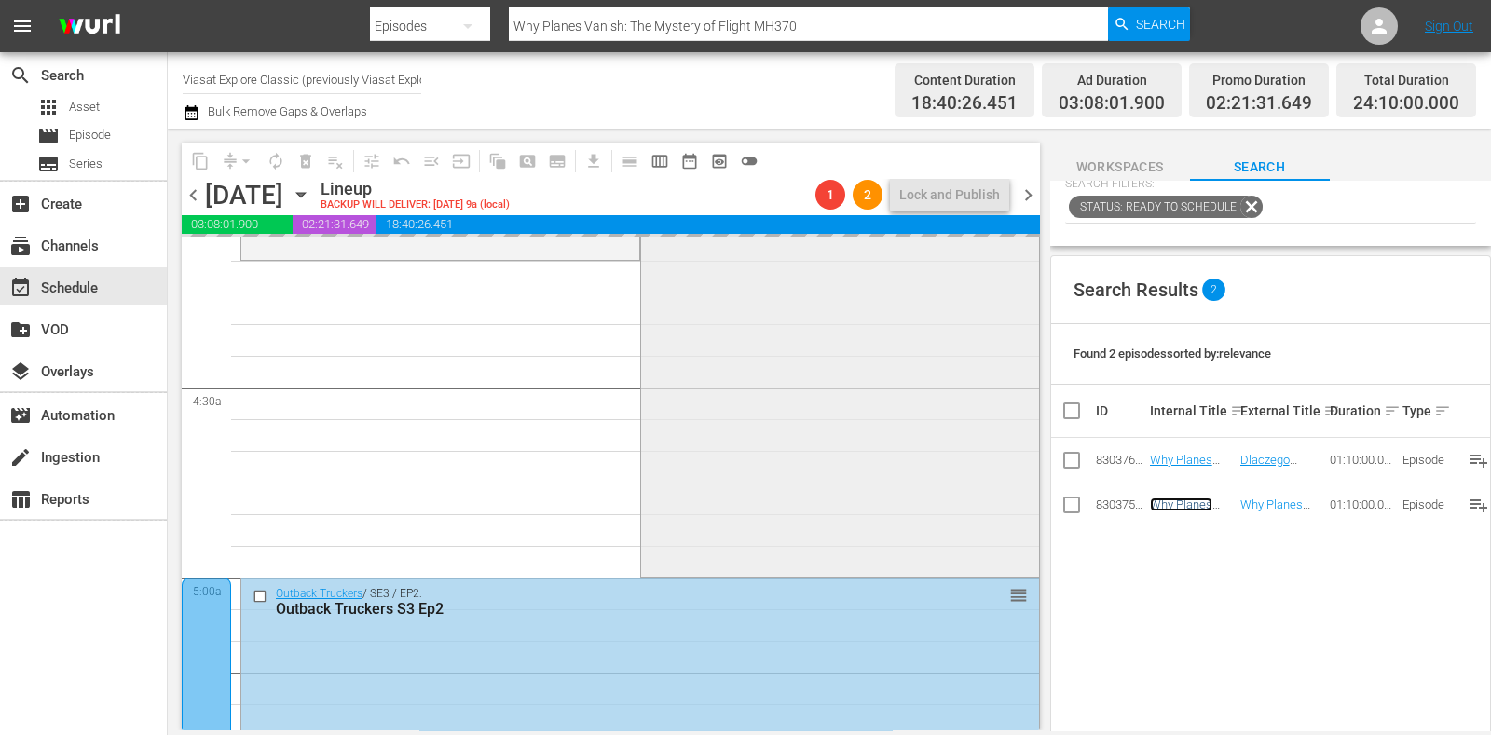
scroll to position [1630, 0]
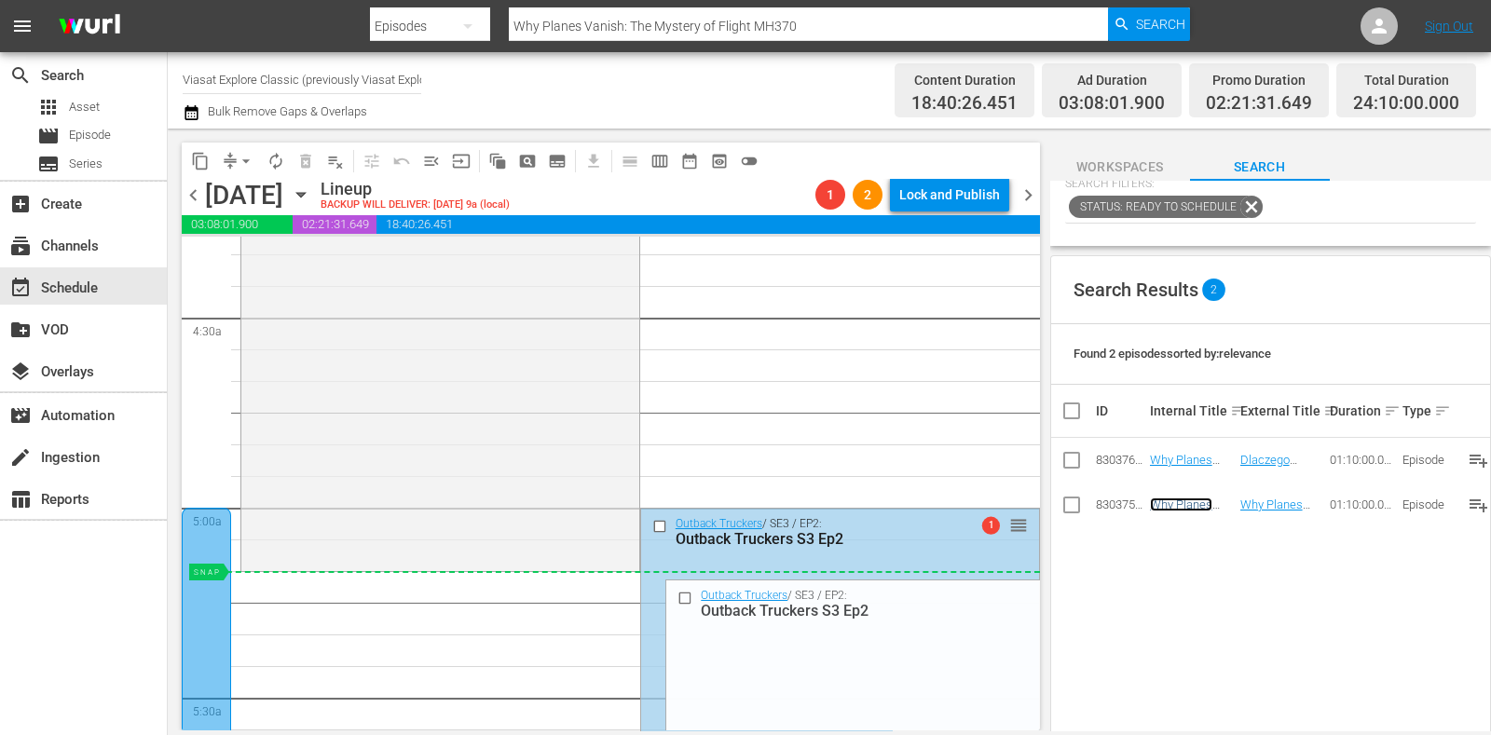
drag, startPoint x: 1007, startPoint y: 525, endPoint x: 994, endPoint y: 576, distance: 52.9
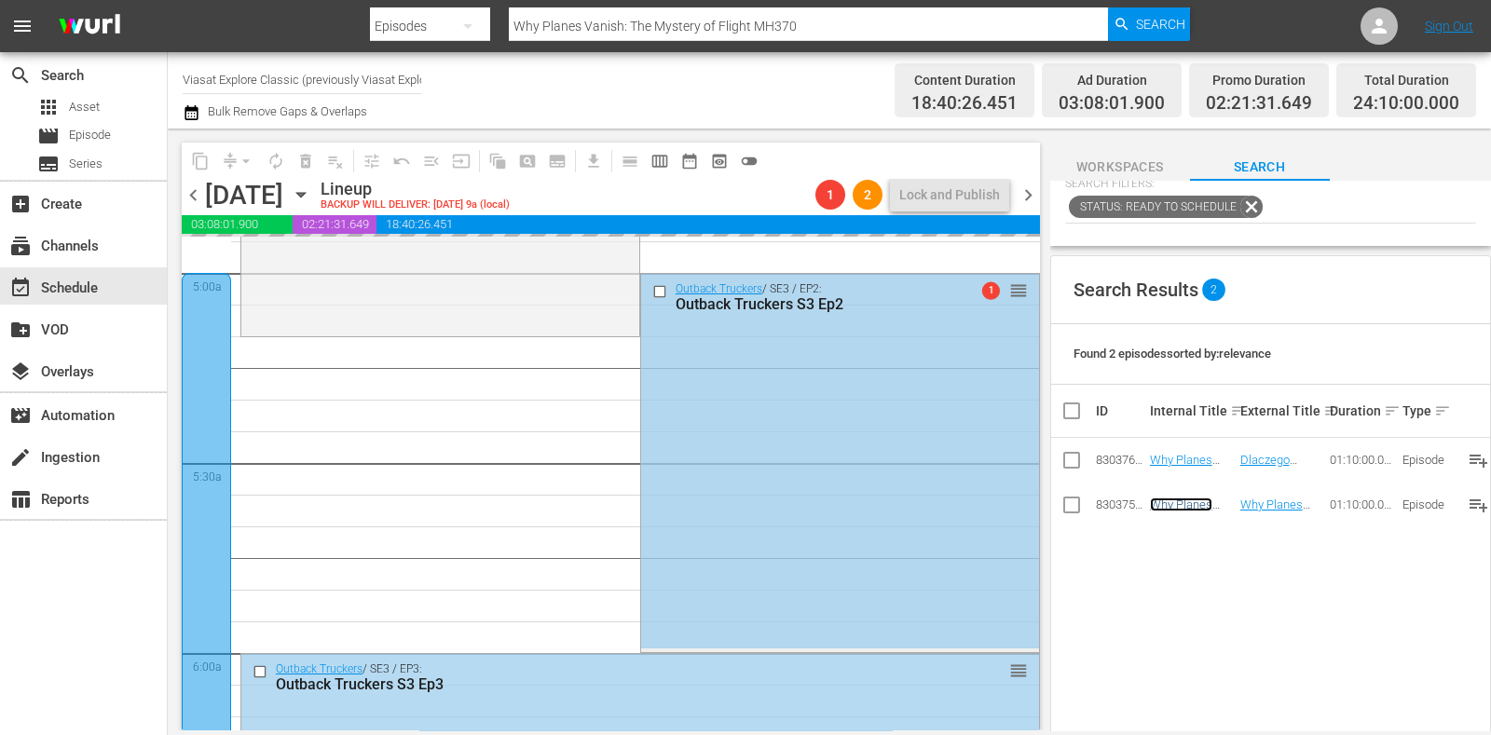
scroll to position [1981, 0]
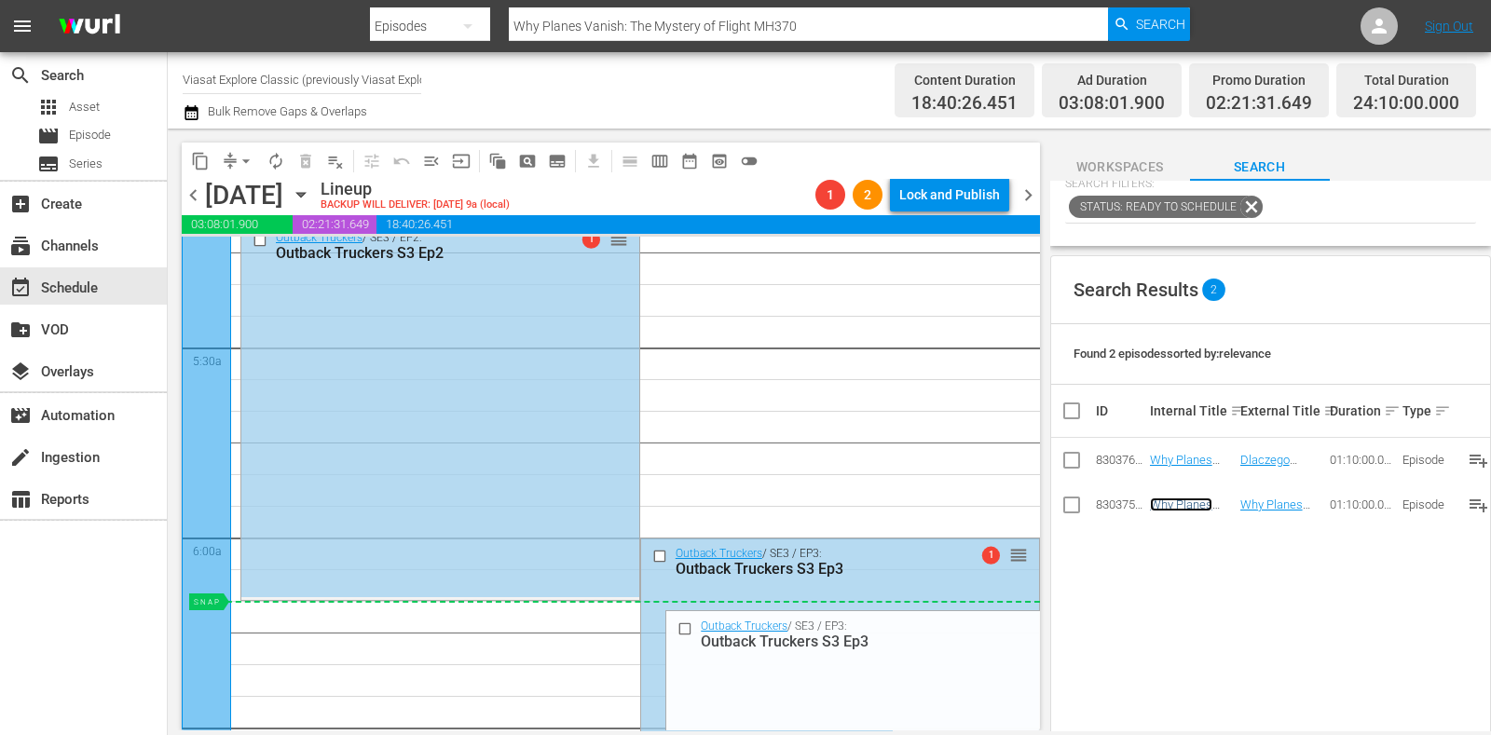
drag, startPoint x: 997, startPoint y: 551, endPoint x: 991, endPoint y: 603, distance: 52.6
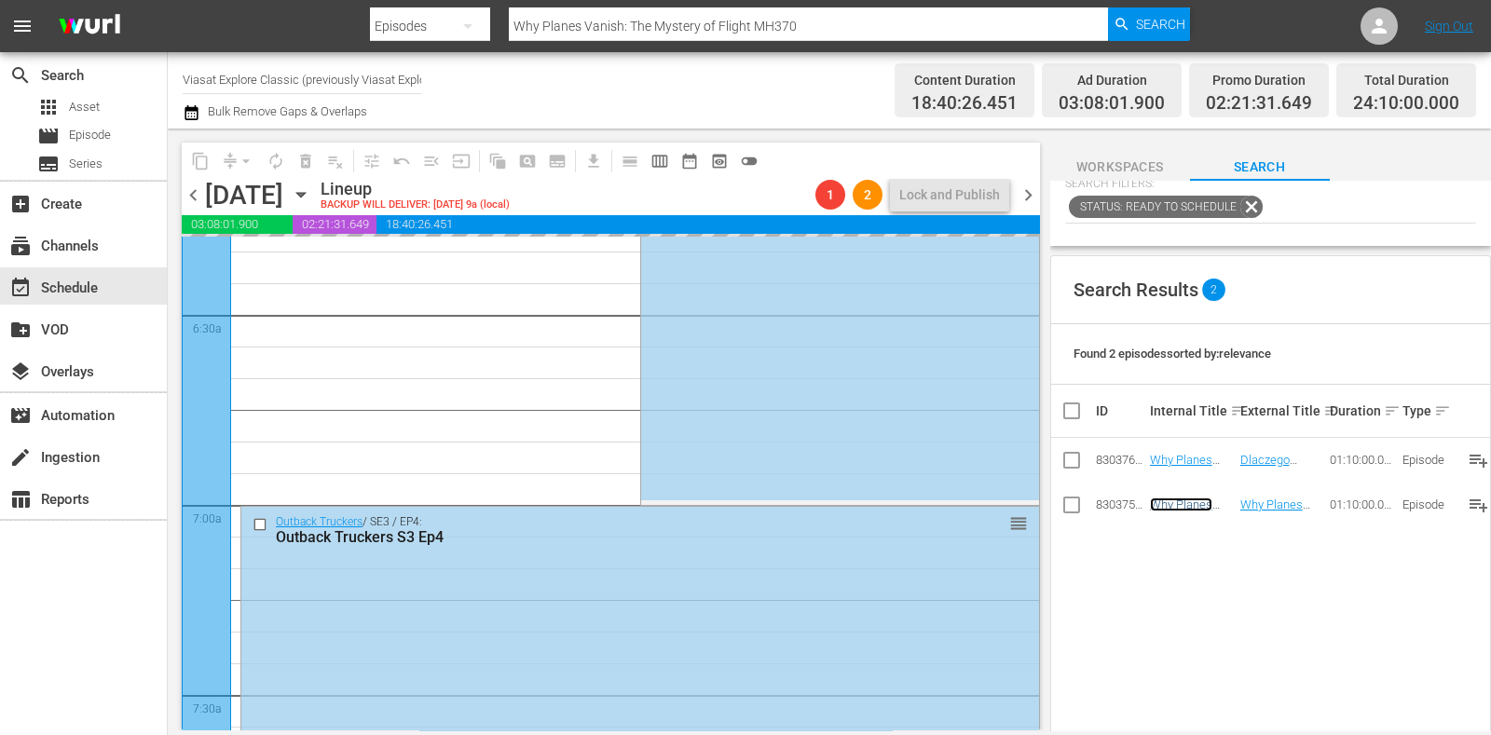
scroll to position [2447, 0]
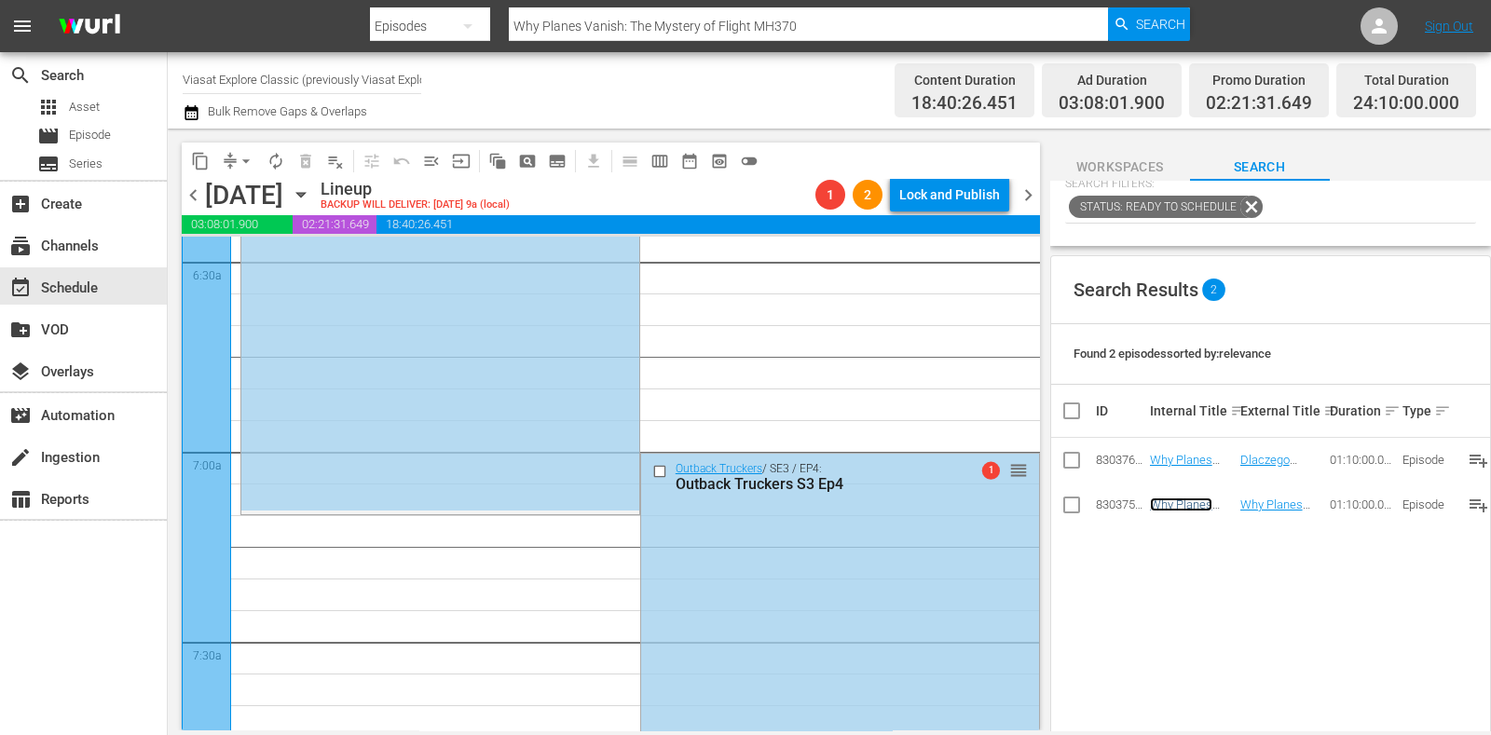
drag, startPoint x: 1002, startPoint y: 471, endPoint x: 985, endPoint y: 531, distance: 62.9
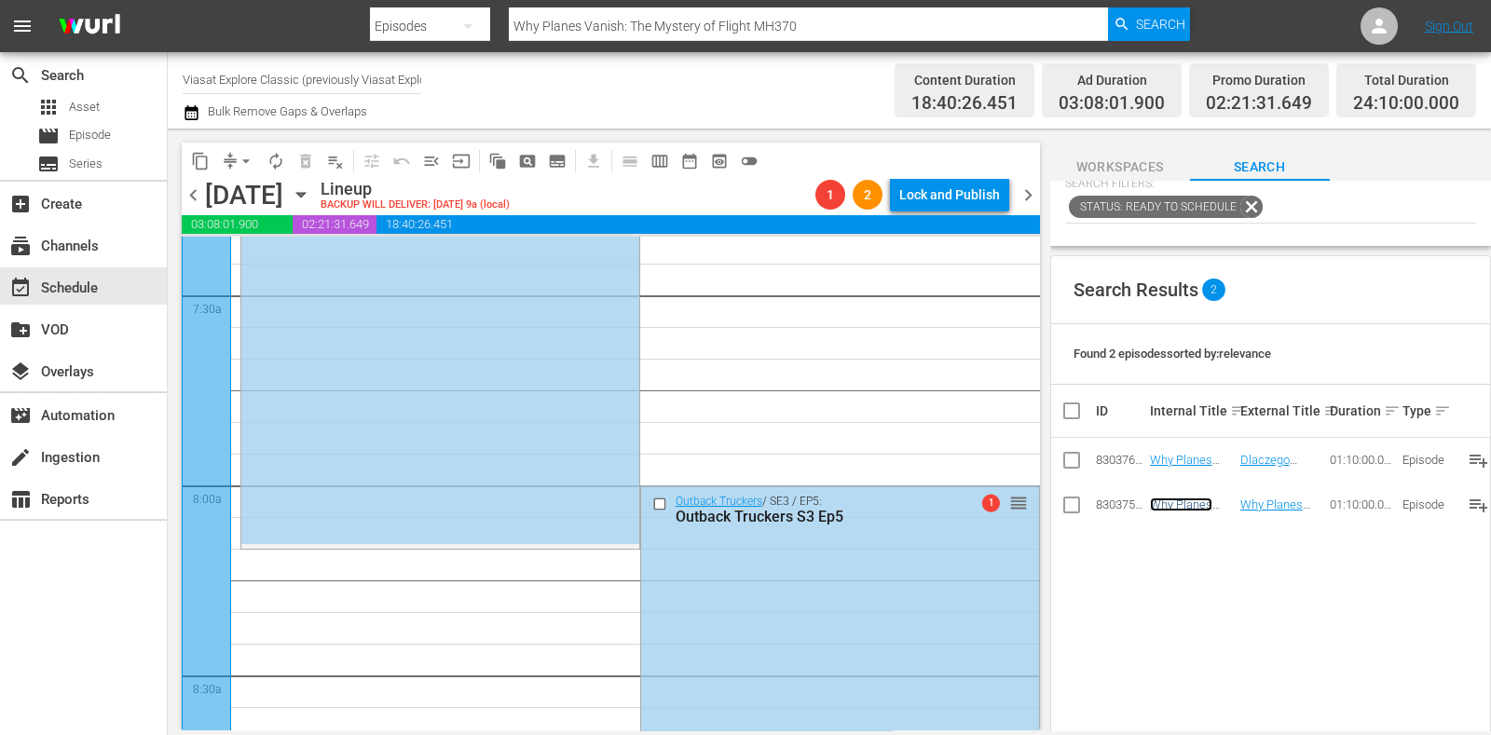
scroll to position [2796, 0]
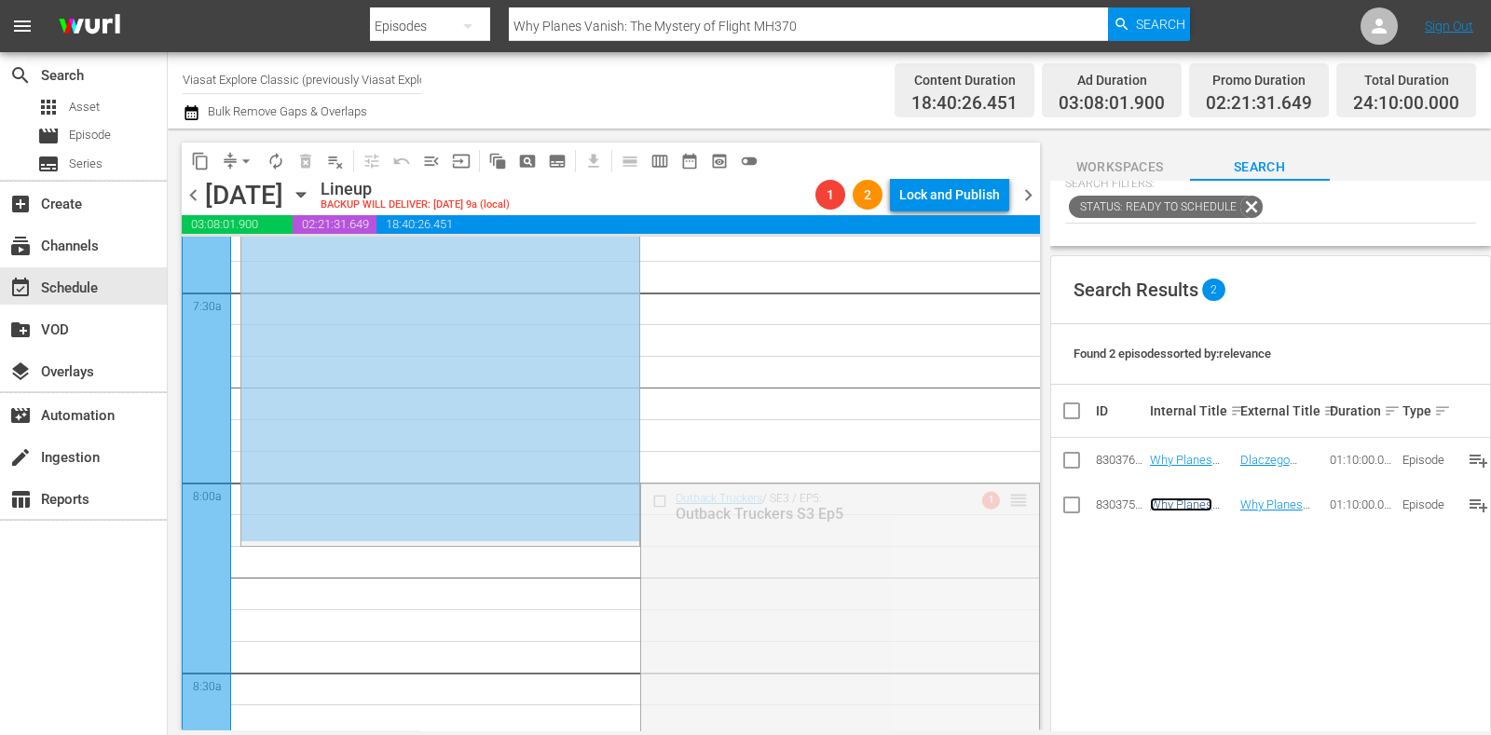
drag, startPoint x: 1010, startPoint y: 506, endPoint x: 992, endPoint y: 565, distance: 61.6
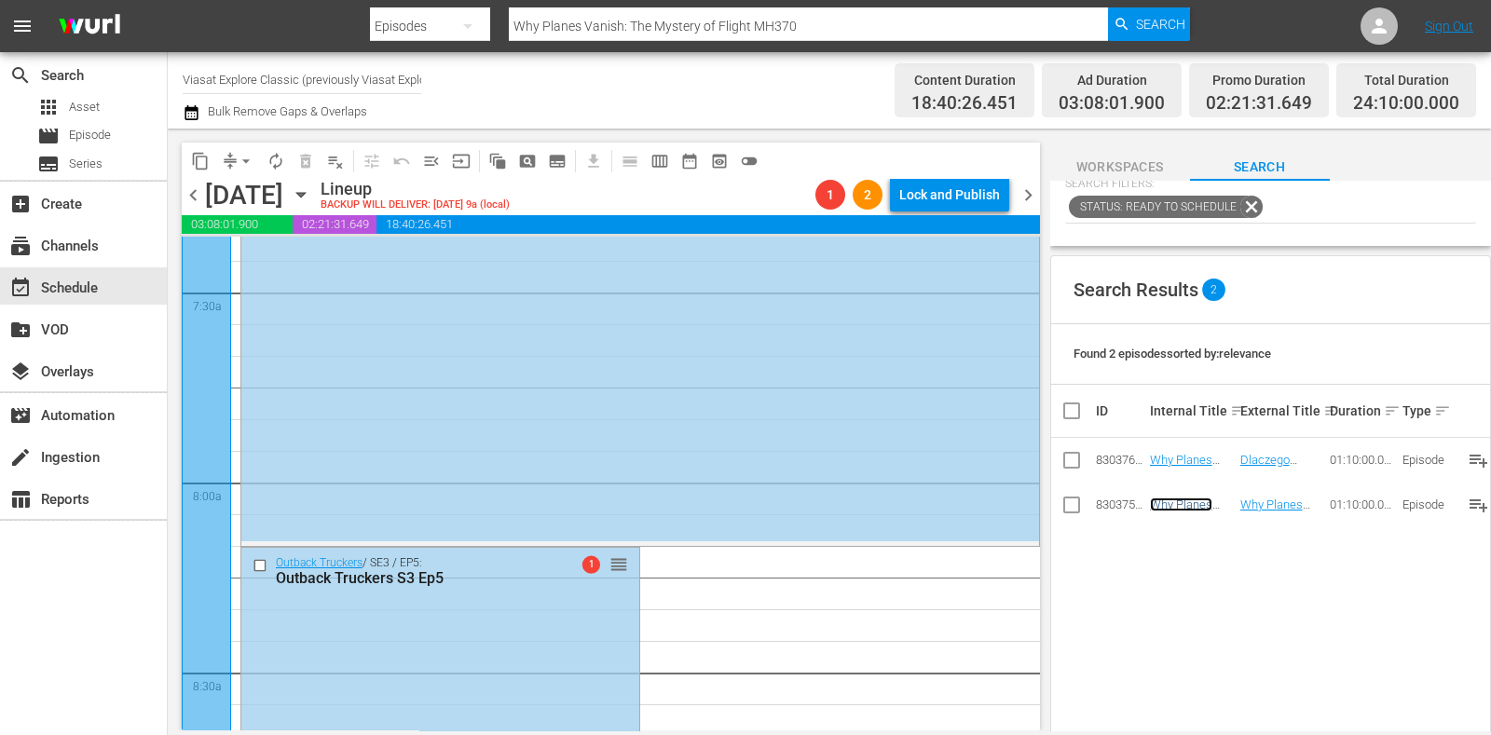
scroll to position [3145, 0]
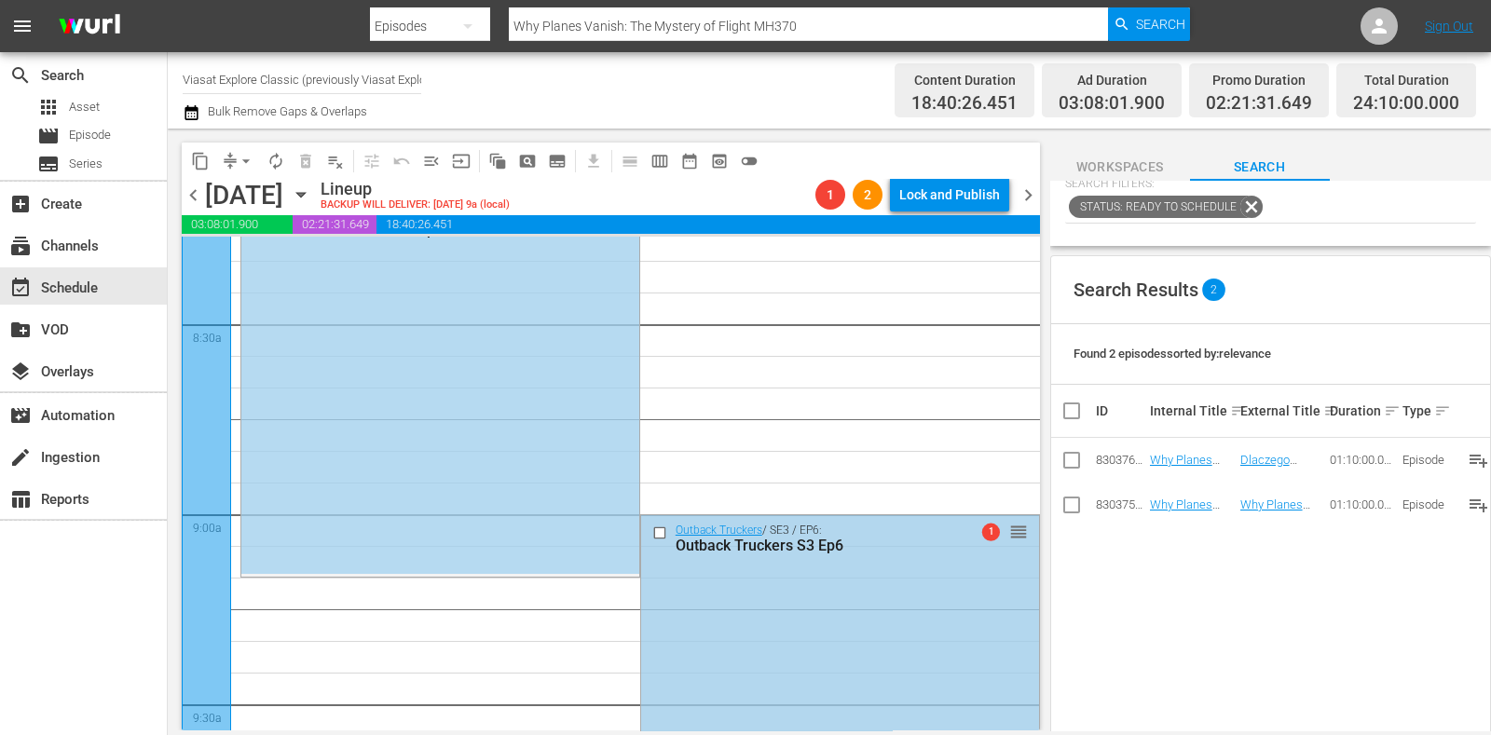
click at [736, 578] on div "Outback Truckers / SE3 / EP6: Outback Truckers S3 Ep6 1 reorder" at bounding box center [840, 702] width 398 height 375
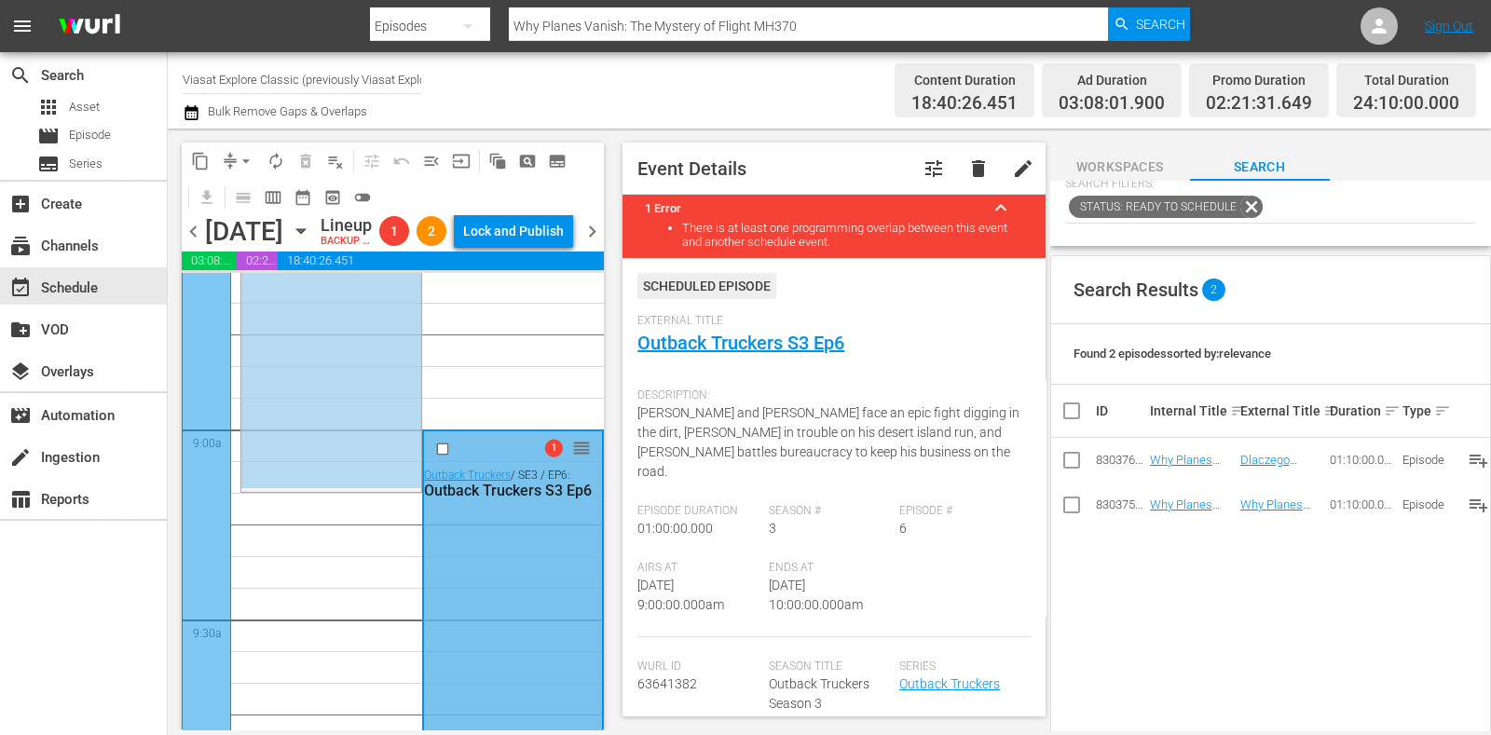
scroll to position [3378, 0]
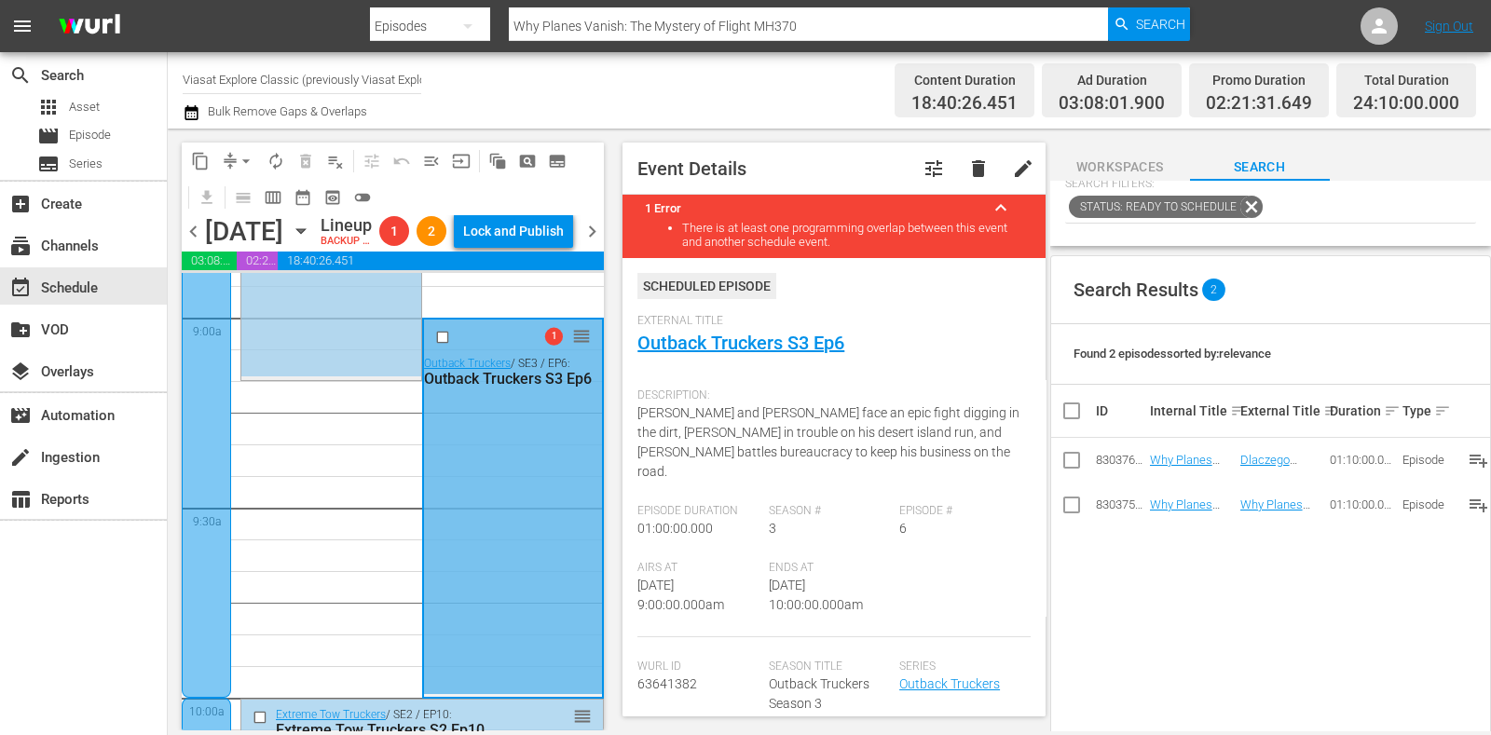
click at [347, 340] on div "1 reorder Outback Truckers / SE3 / EP5: Outback Truckers S3 Ep5" at bounding box center [331, 189] width 180 height 375
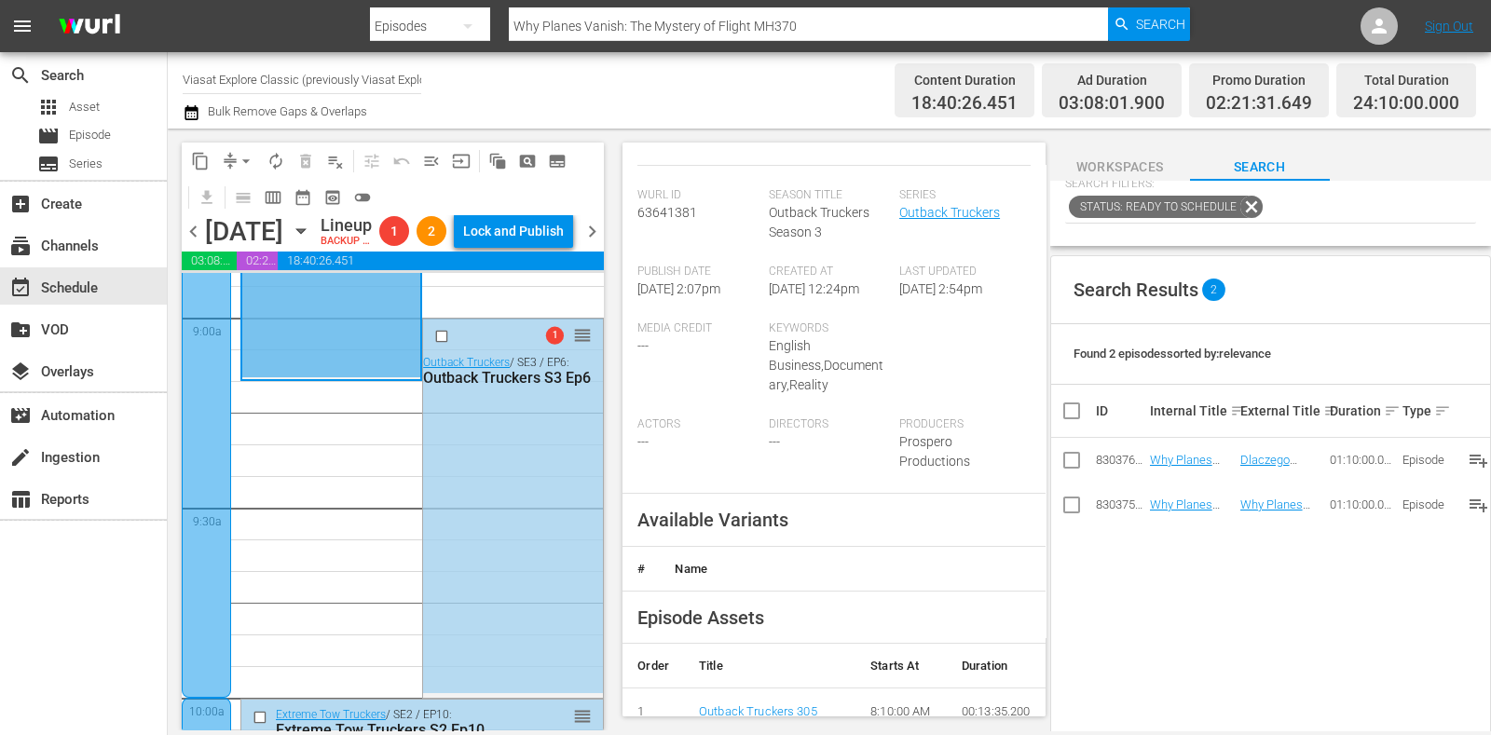
scroll to position [465, 0]
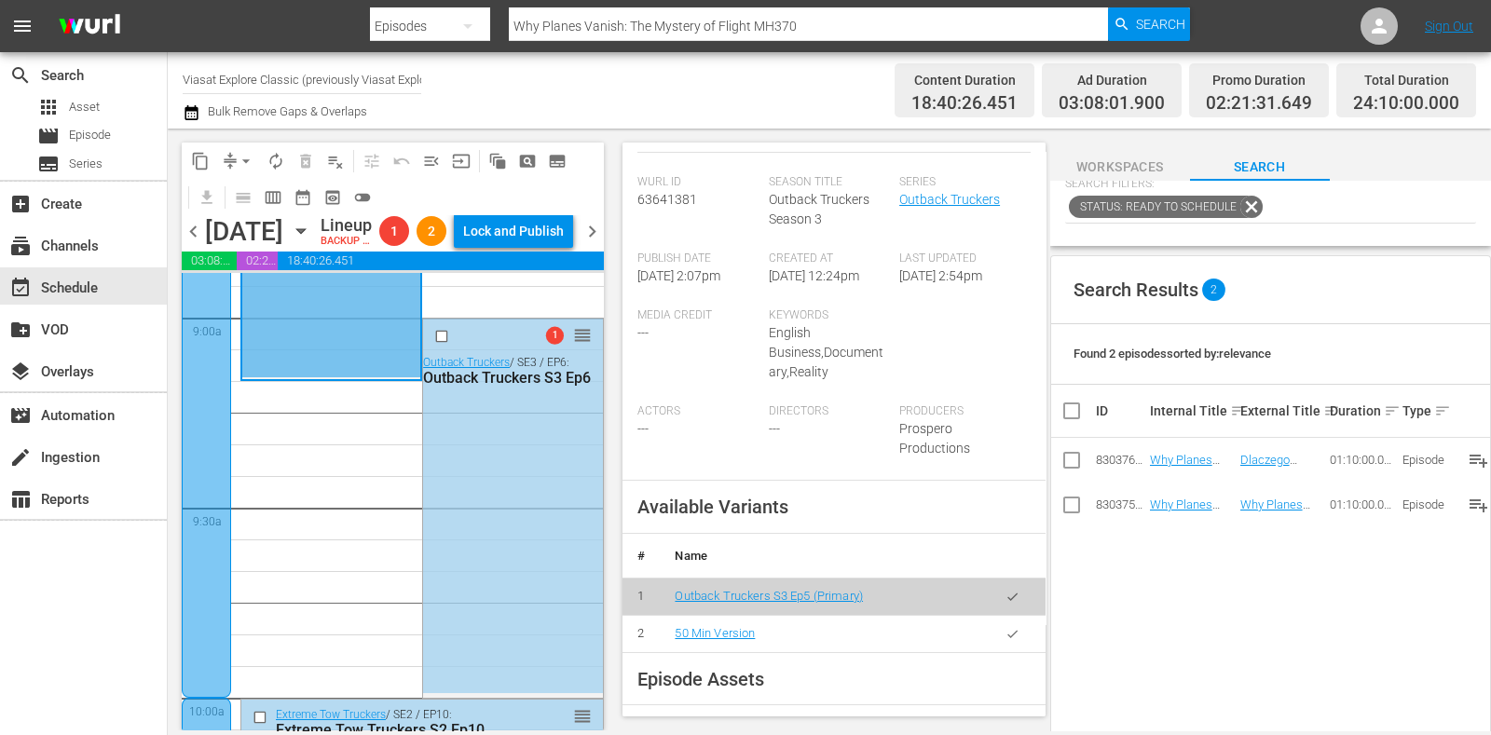
click at [1006, 636] on icon "button" at bounding box center [1013, 634] width 14 height 14
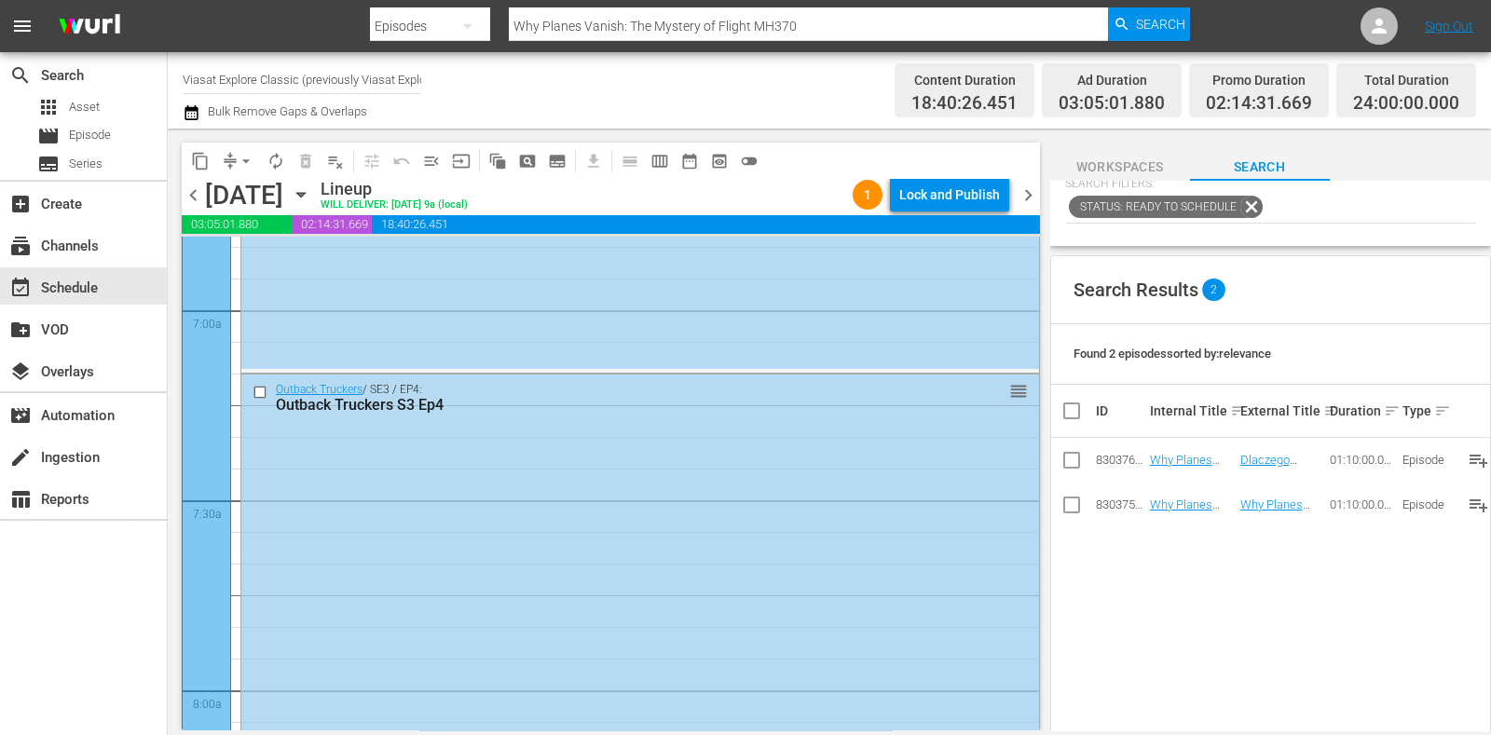
scroll to position [0, 0]
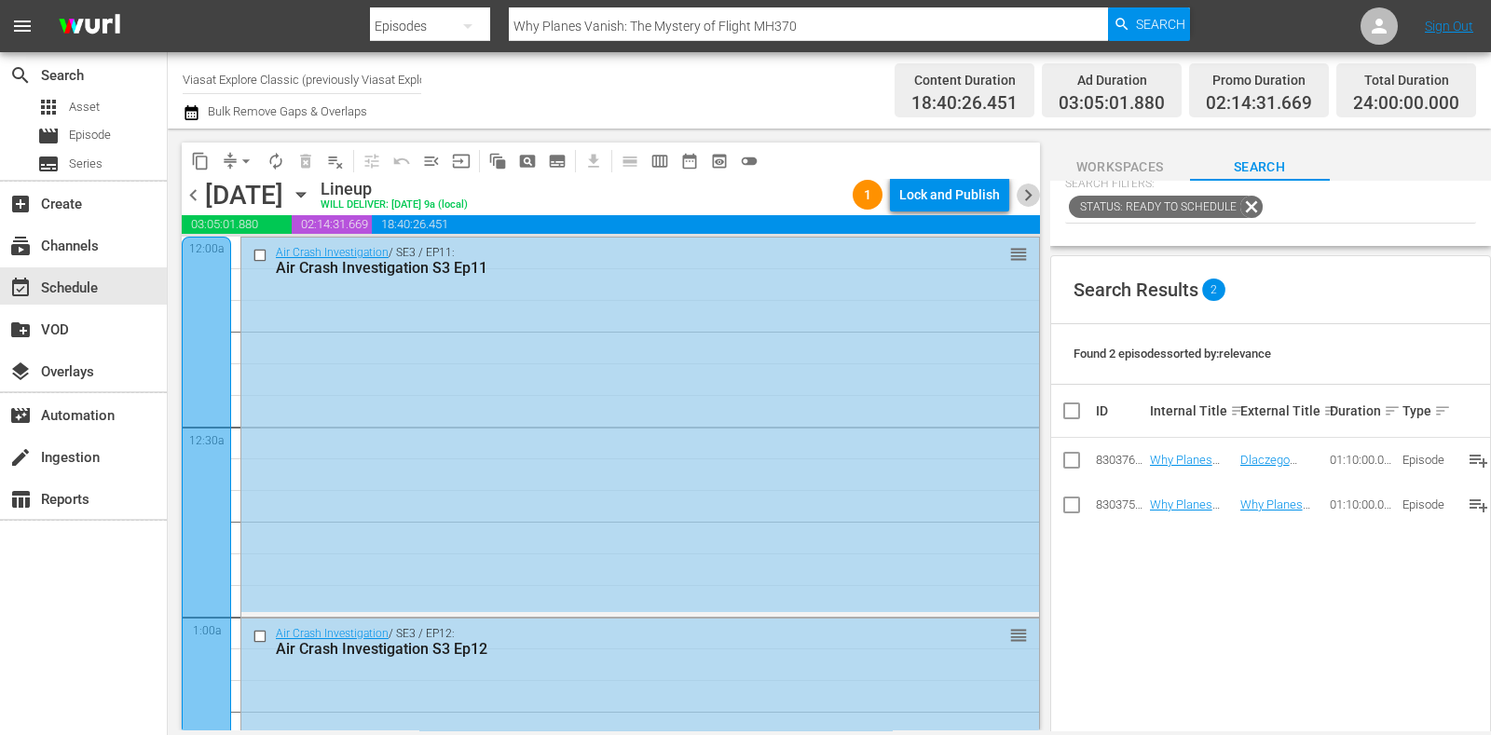
click at [1034, 193] on span "chevron_right" at bounding box center [1028, 195] width 23 height 23
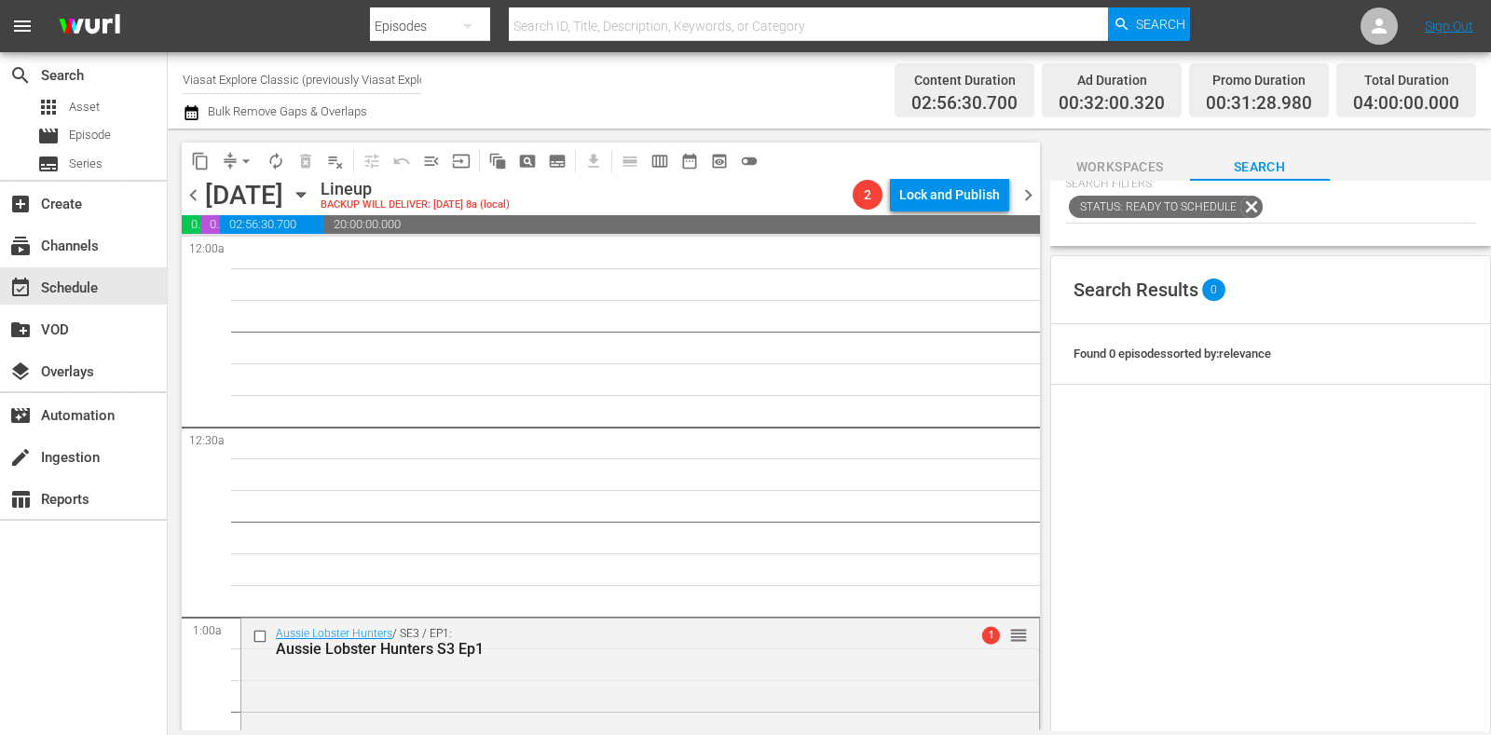
click at [185, 192] on span "chevron_left" at bounding box center [193, 195] width 23 height 23
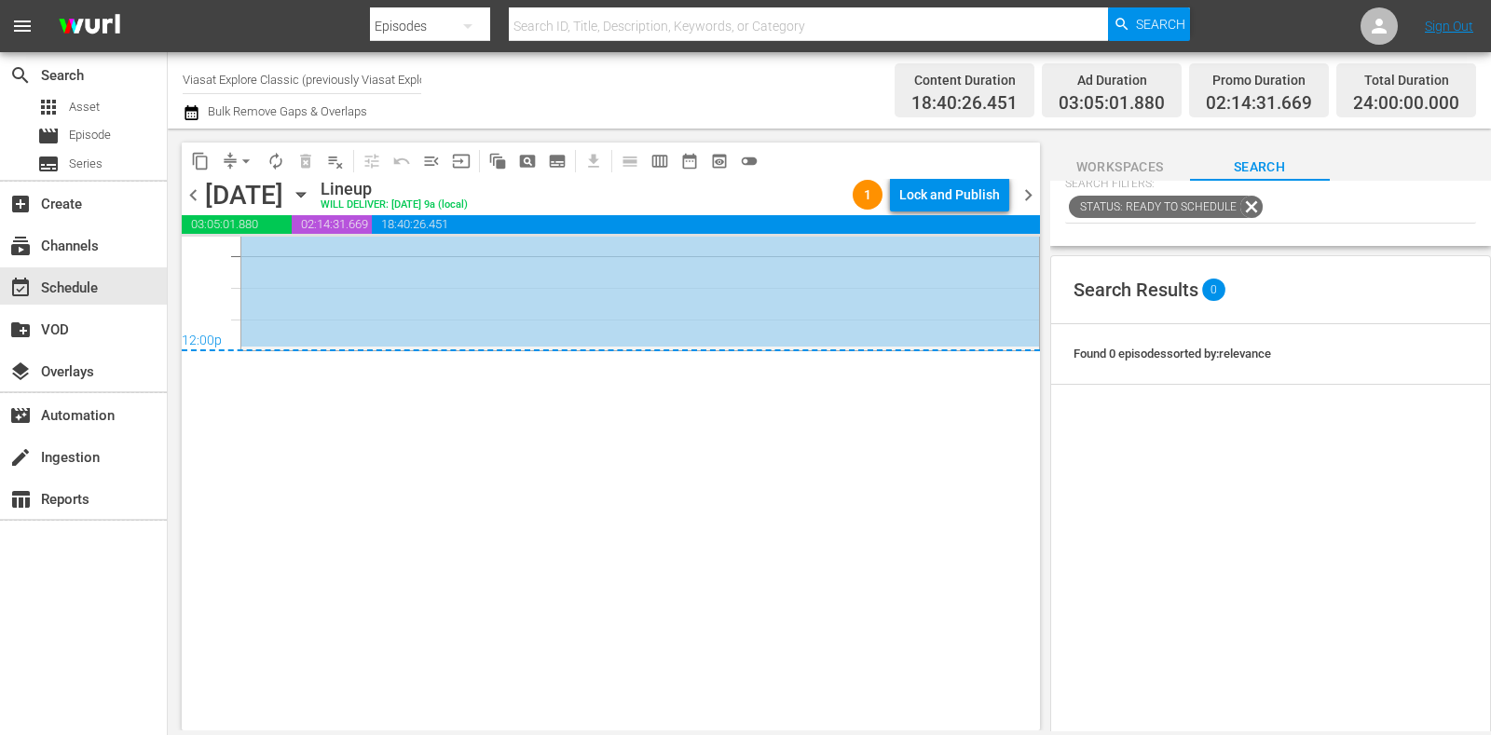
scroll to position [8613, 0]
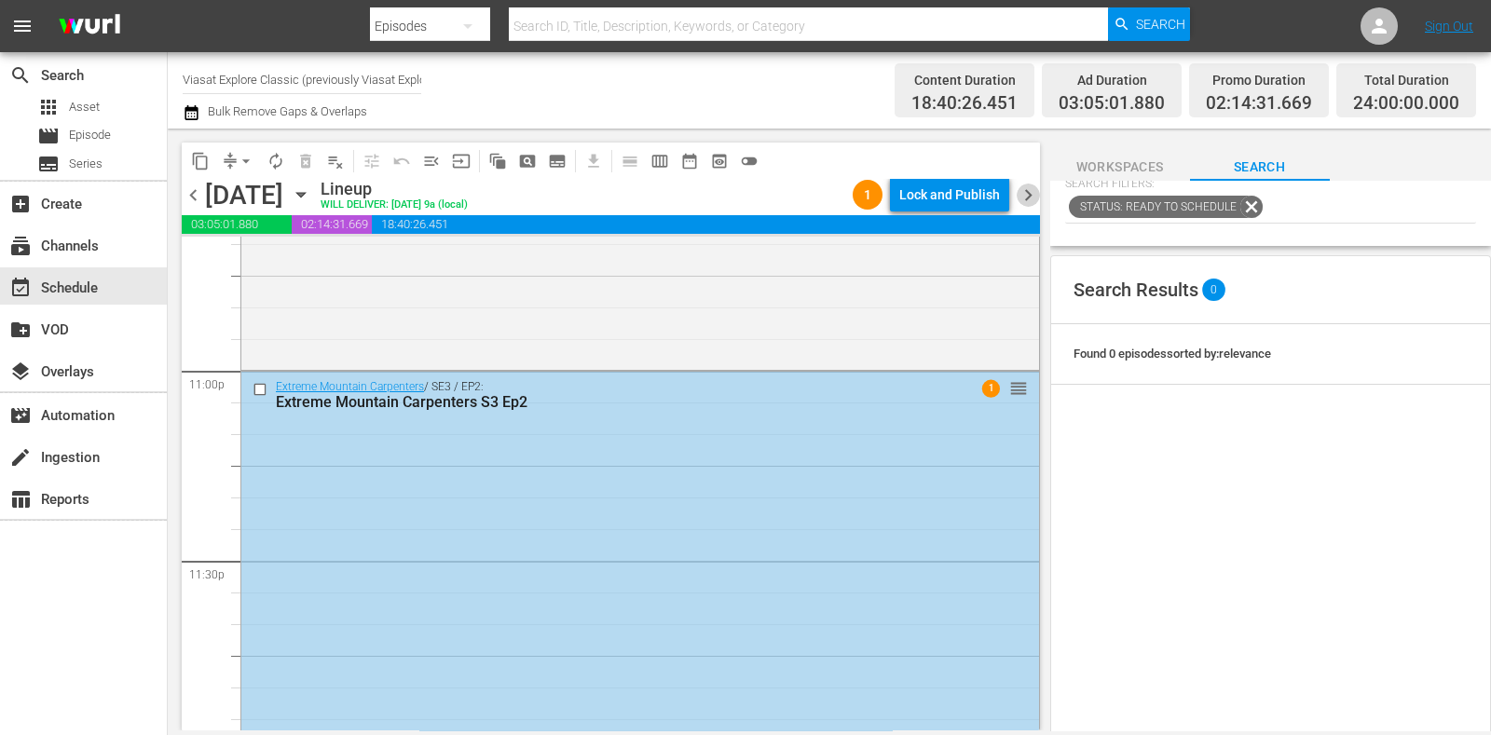
click at [1027, 193] on span "chevron_right" at bounding box center [1028, 195] width 23 height 23
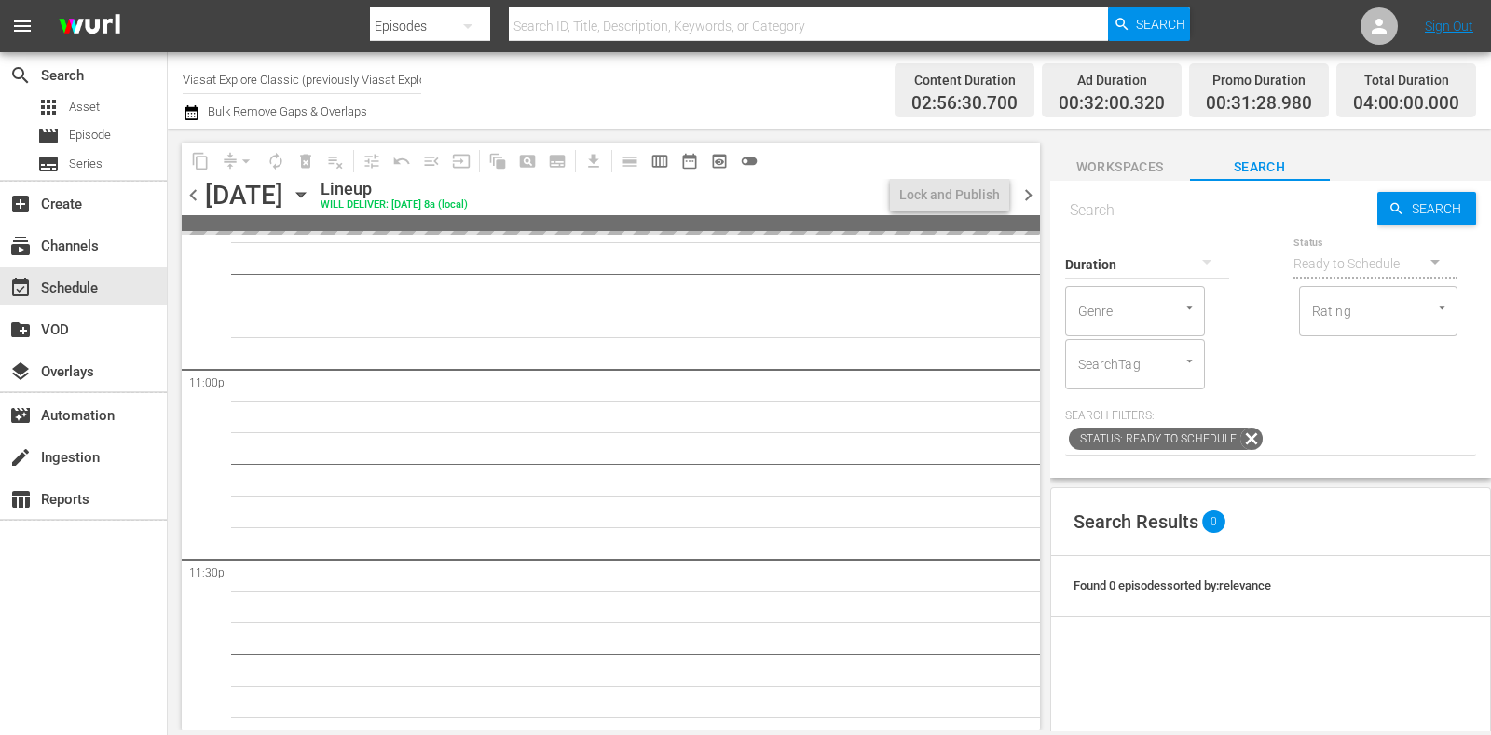
click at [1211, 220] on div "Duration" at bounding box center [1147, 252] width 164 height 67
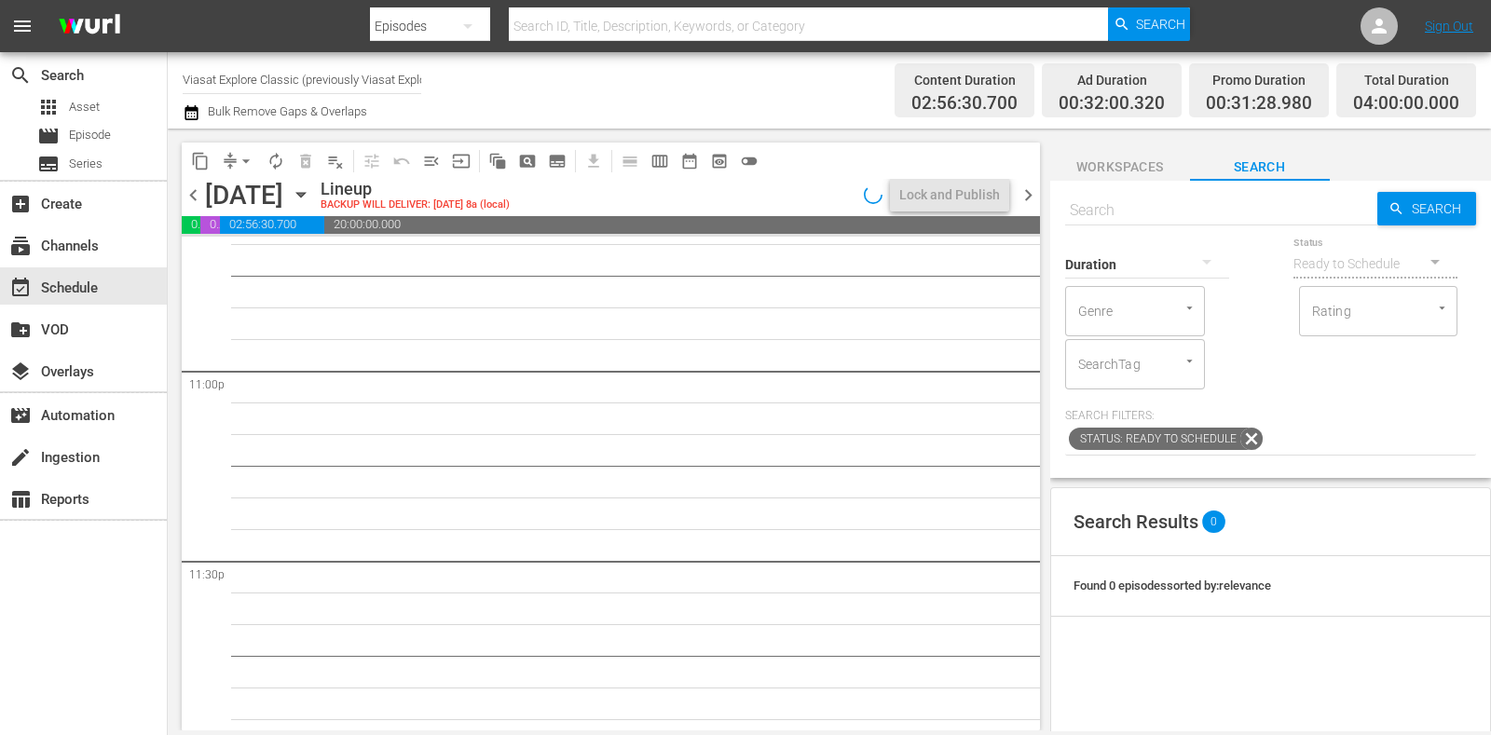
click at [1210, 216] on div "Search Search Duration Status Ready to Schedule Genre Genre Rating Rating Searc…" at bounding box center [1271, 329] width 441 height 297
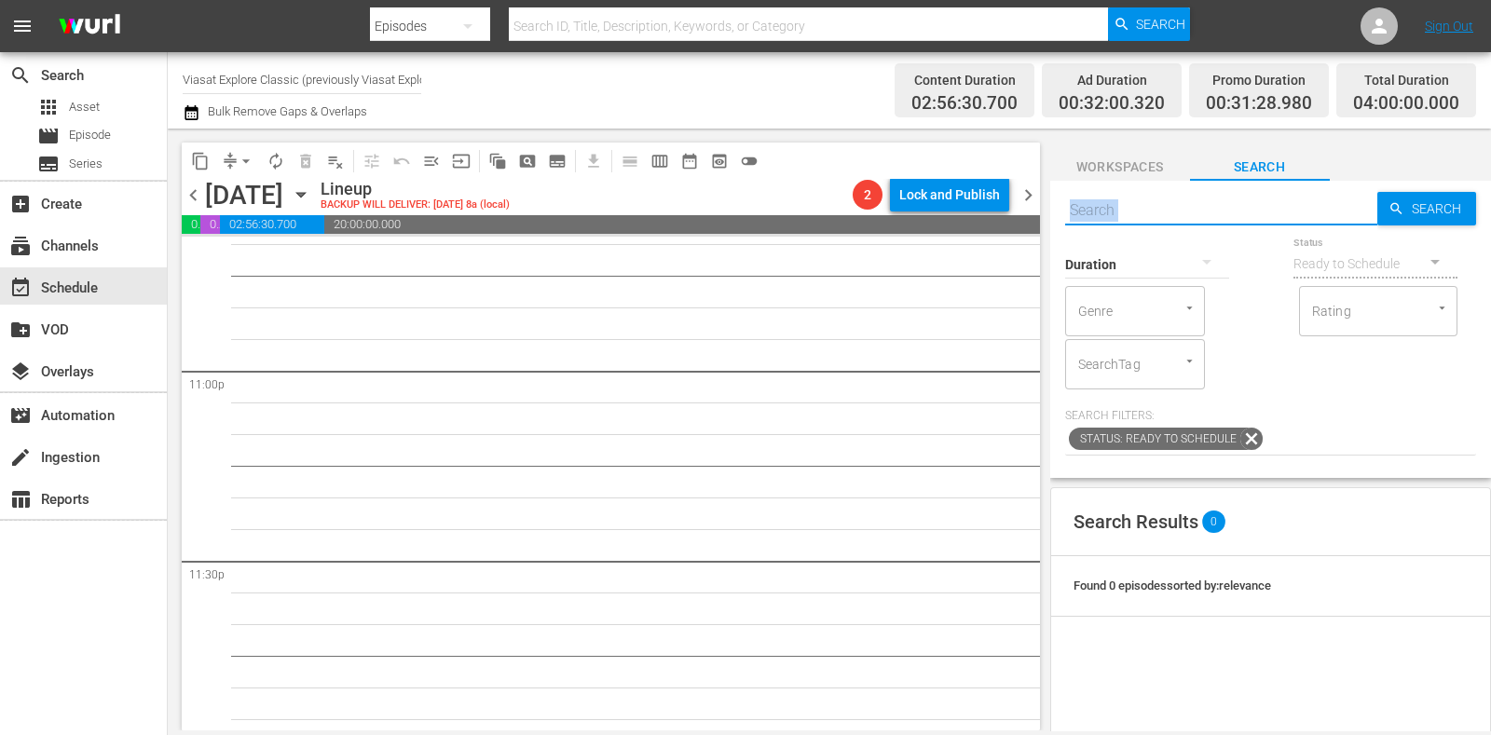
click at [1210, 215] on input "text" at bounding box center [1221, 210] width 312 height 45
drag, startPoint x: 1312, startPoint y: 216, endPoint x: 1275, endPoint y: 216, distance: 37.3
click at [1275, 216] on input "Extreme Mountain Carpenters S1 ep5" at bounding box center [1221, 210] width 312 height 45
type input "Extreme Mountain Carpenters S3 ep3"
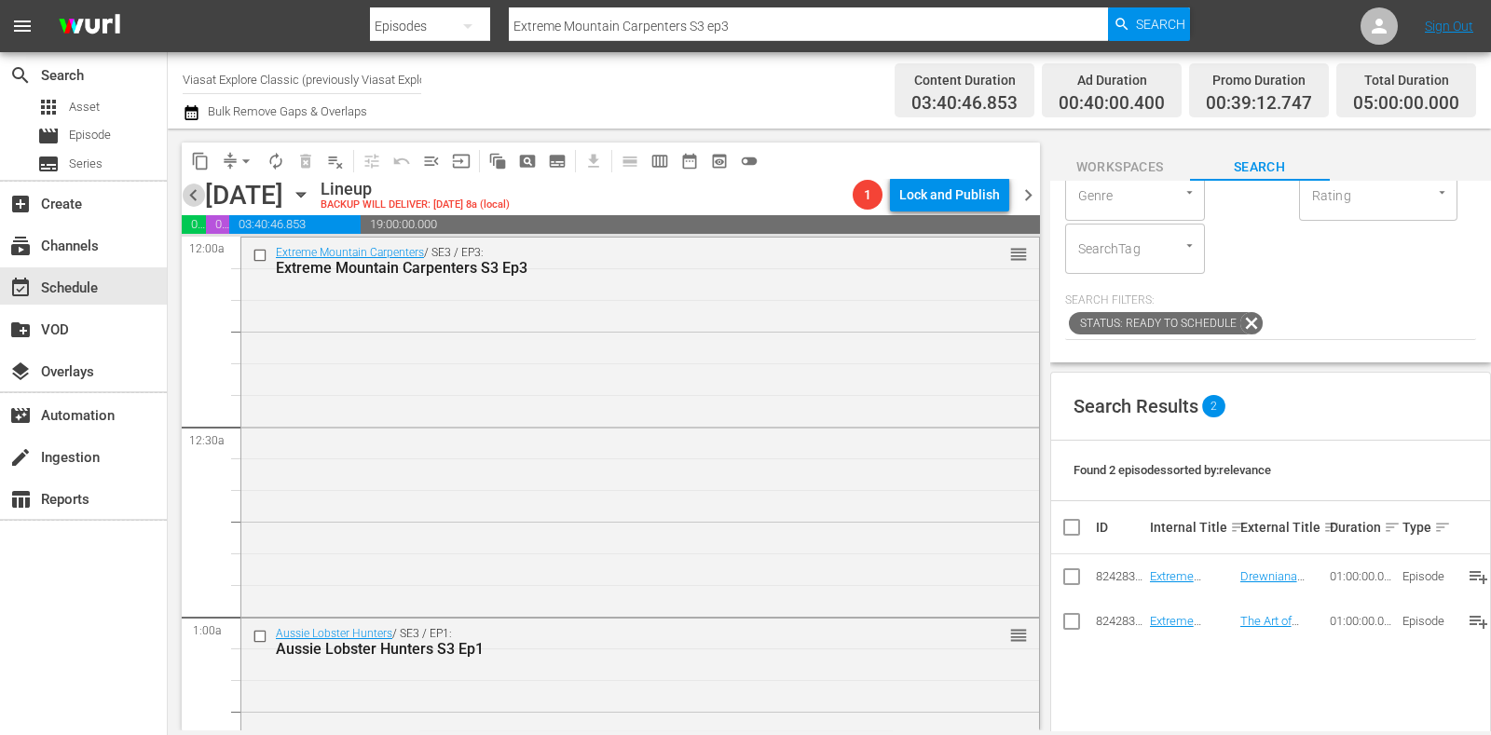
click at [193, 200] on span "chevron_left" at bounding box center [193, 195] width 23 height 23
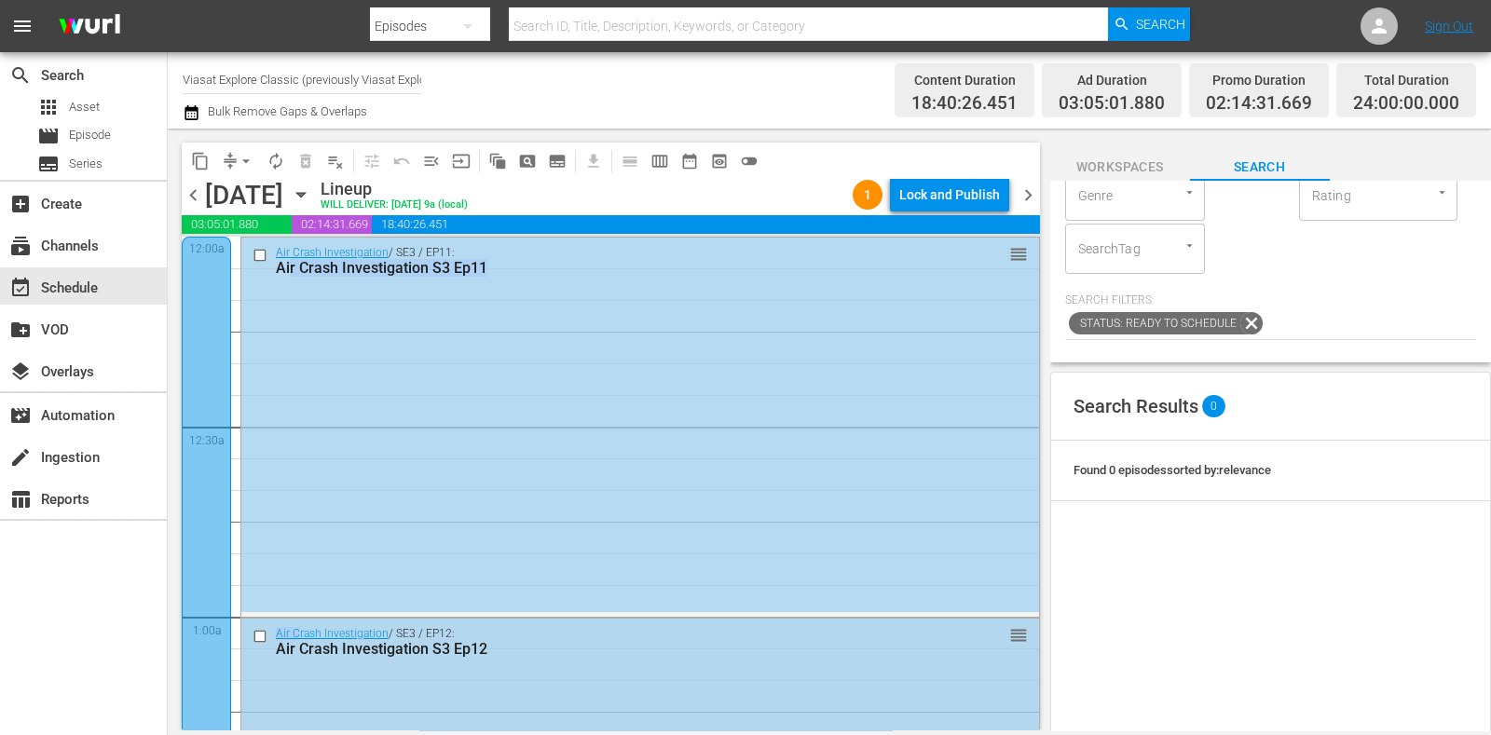
drag, startPoint x: 292, startPoint y: 582, endPoint x: 296, endPoint y: 620, distance: 38.5
click at [126, 626] on div "search Search apps Asset movie Episode subtitles Series add_box Create subscrip…" at bounding box center [84, 419] width 168 height 735
click at [271, 85] on input "Viasat Explore Classic (previously Viasat Explore) (1554)" at bounding box center [302, 79] width 239 height 45
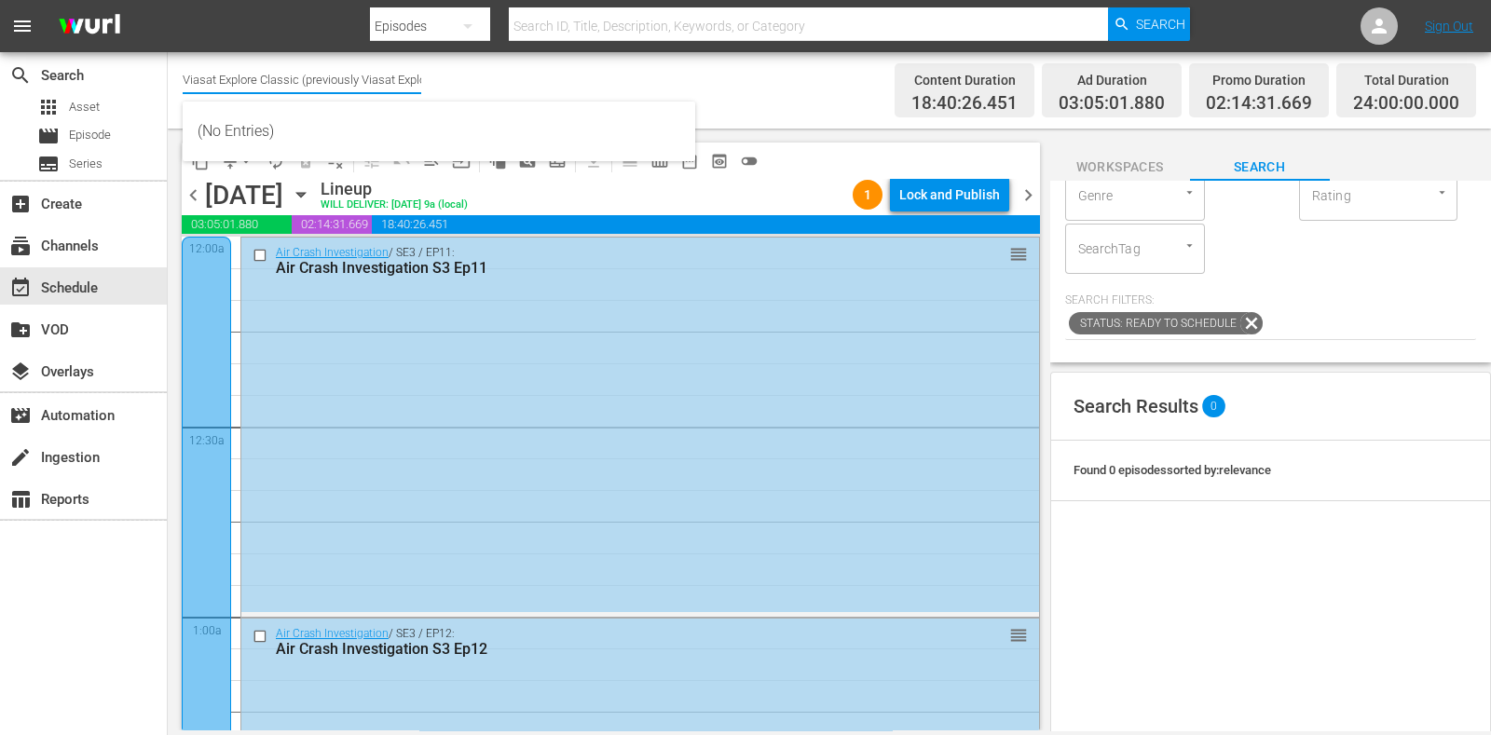
click at [271, 85] on input "Viasat Explore Classic (previously Viasat Explore) (1554)" at bounding box center [302, 79] width 239 height 45
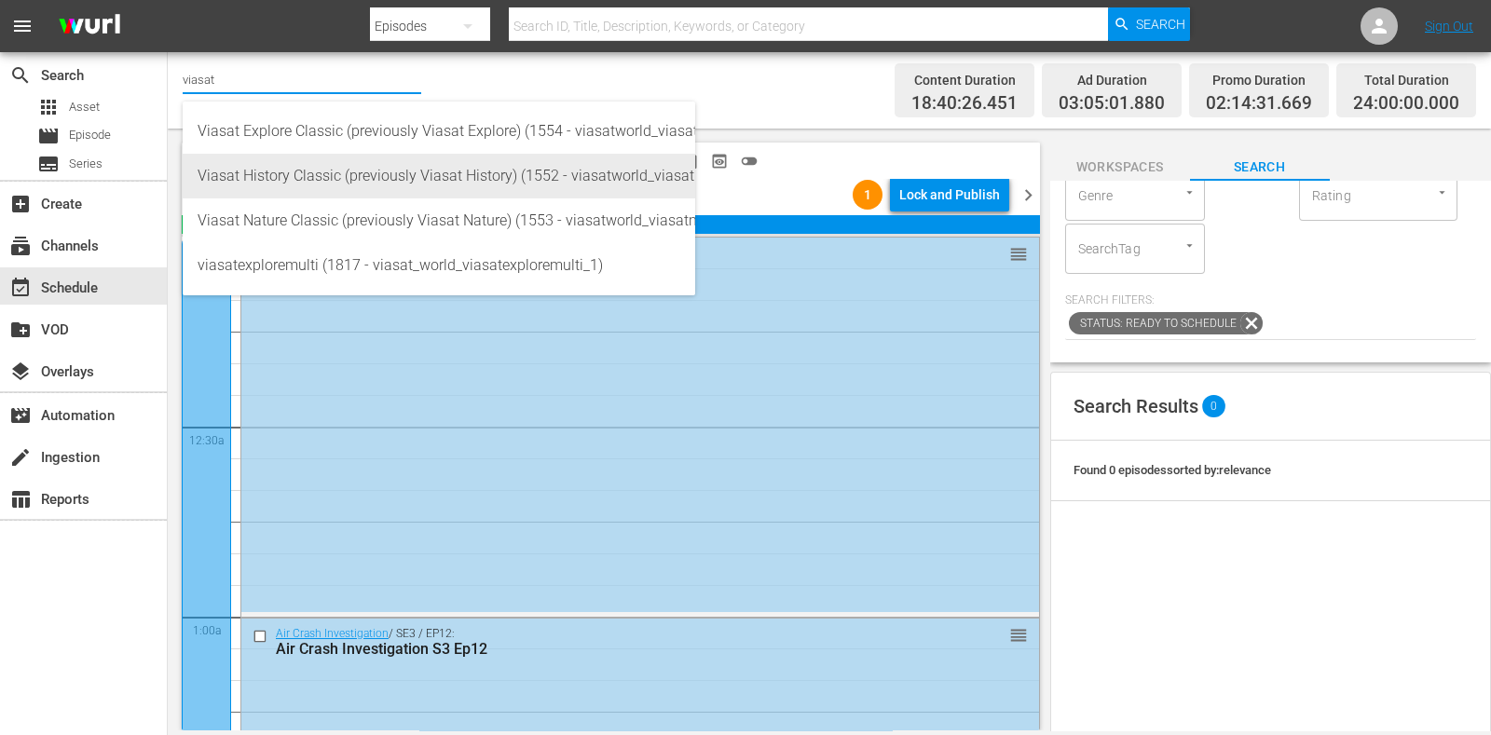
click at [320, 174] on div "Viasat History Classic (previously Viasat History) (1552 - viasatworld_viasathi…" at bounding box center [439, 176] width 483 height 45
type input "Viasat History Classic (previously Viasat History) (1552 - viasatworld_viasathi…"
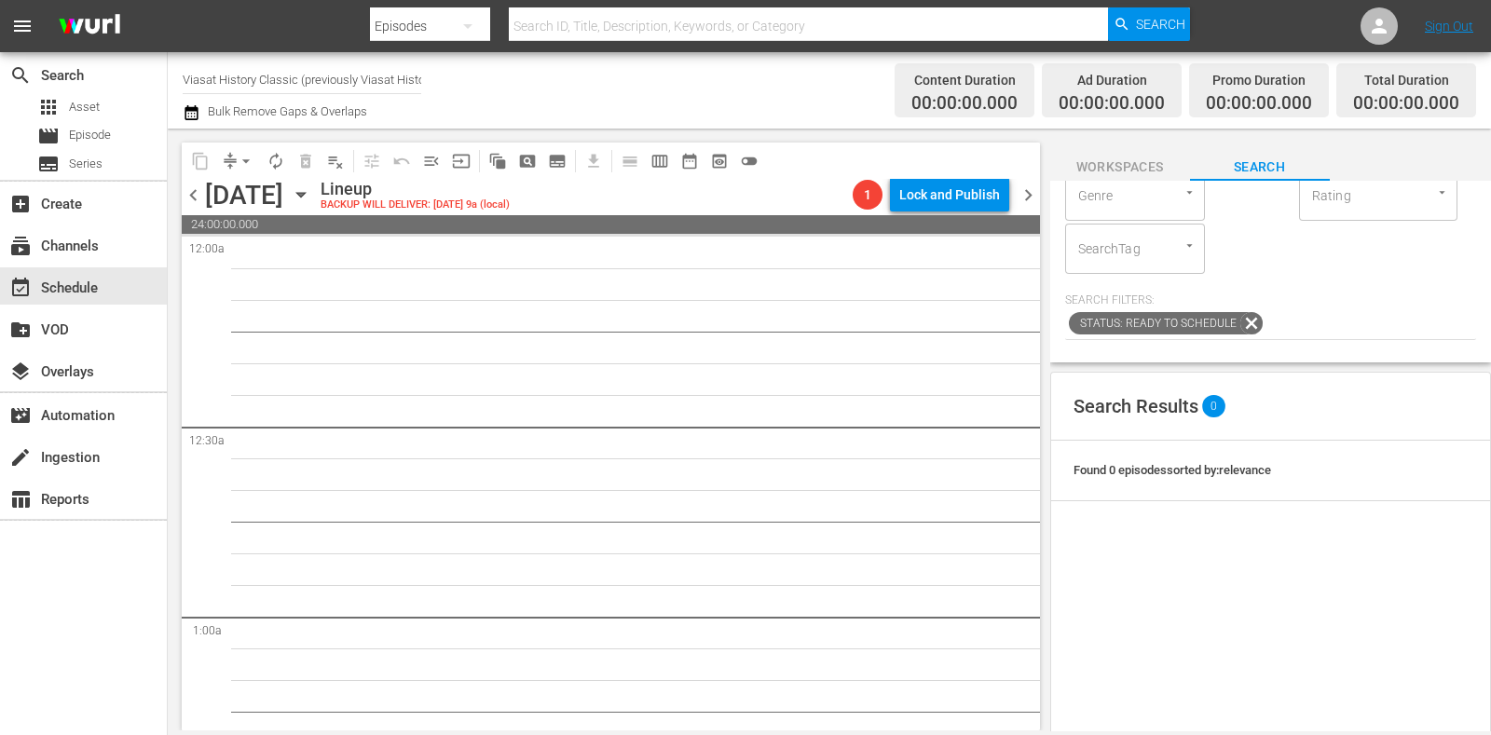
click at [311, 199] on icon "button" at bounding box center [301, 195] width 21 height 21
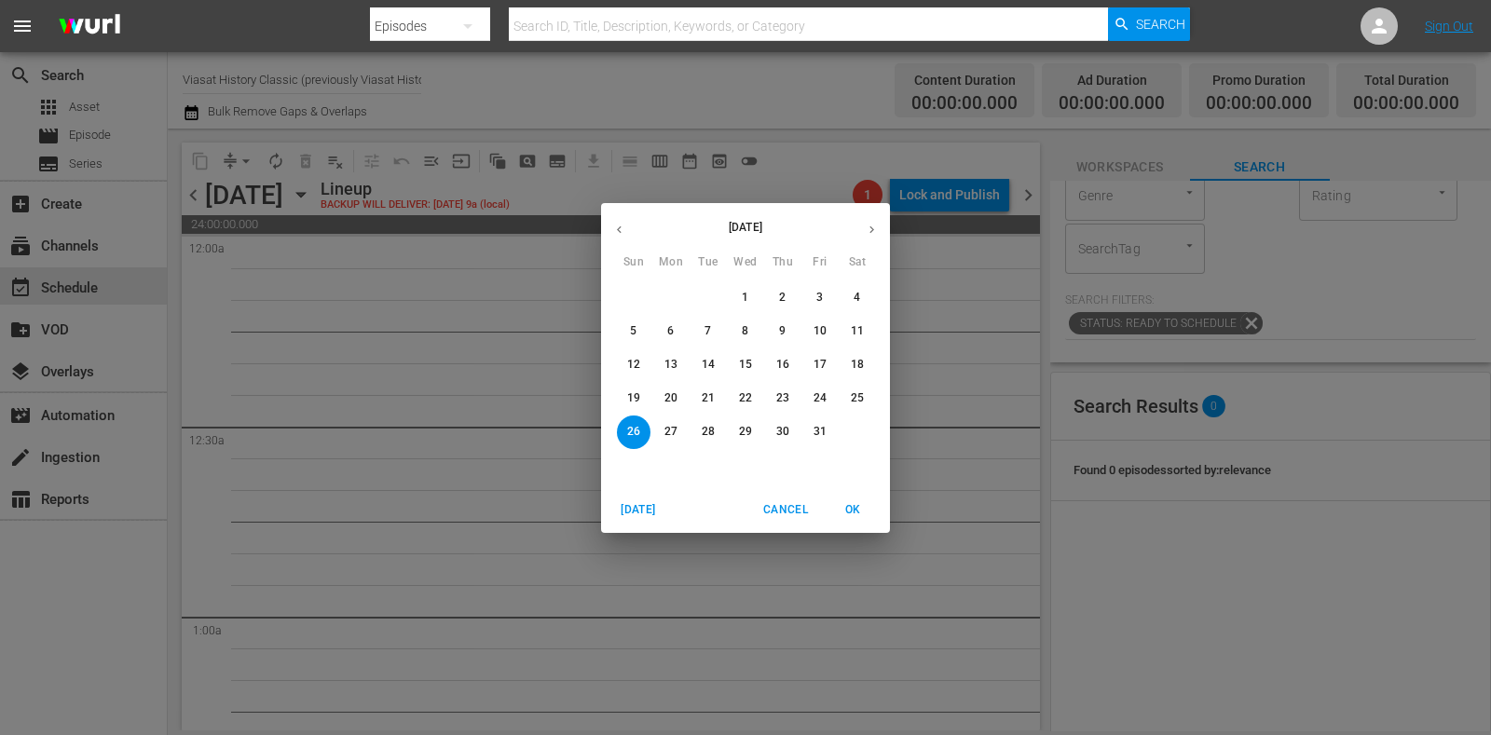
click at [669, 409] on button "20" at bounding box center [671, 399] width 34 height 34
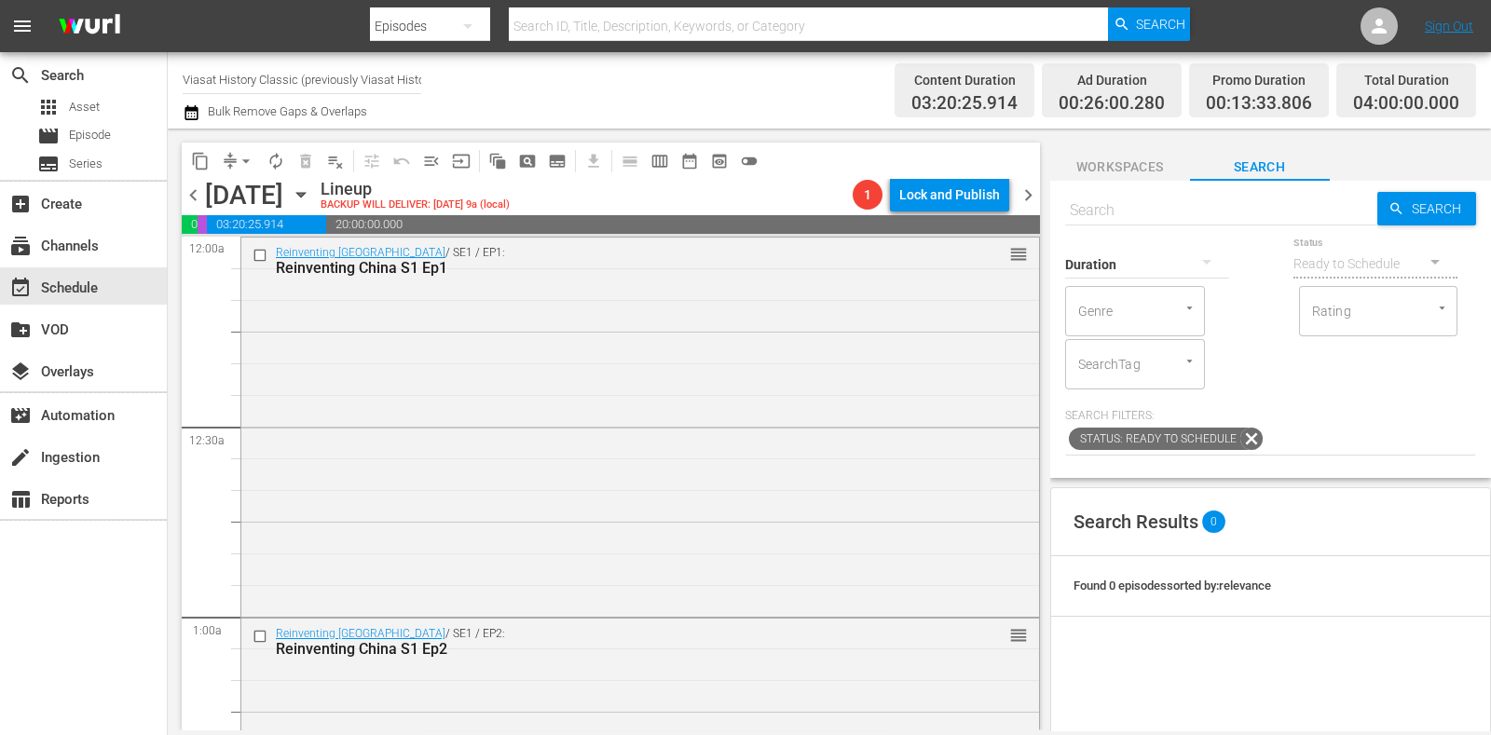
click at [1191, 216] on input "text" at bounding box center [1221, 210] width 312 height 45
paste input "Pompeii - Buried Secrets Of The Villa Giuliana"
type input "Pompeii - Buried Secrets Of The Villa Giuliana"
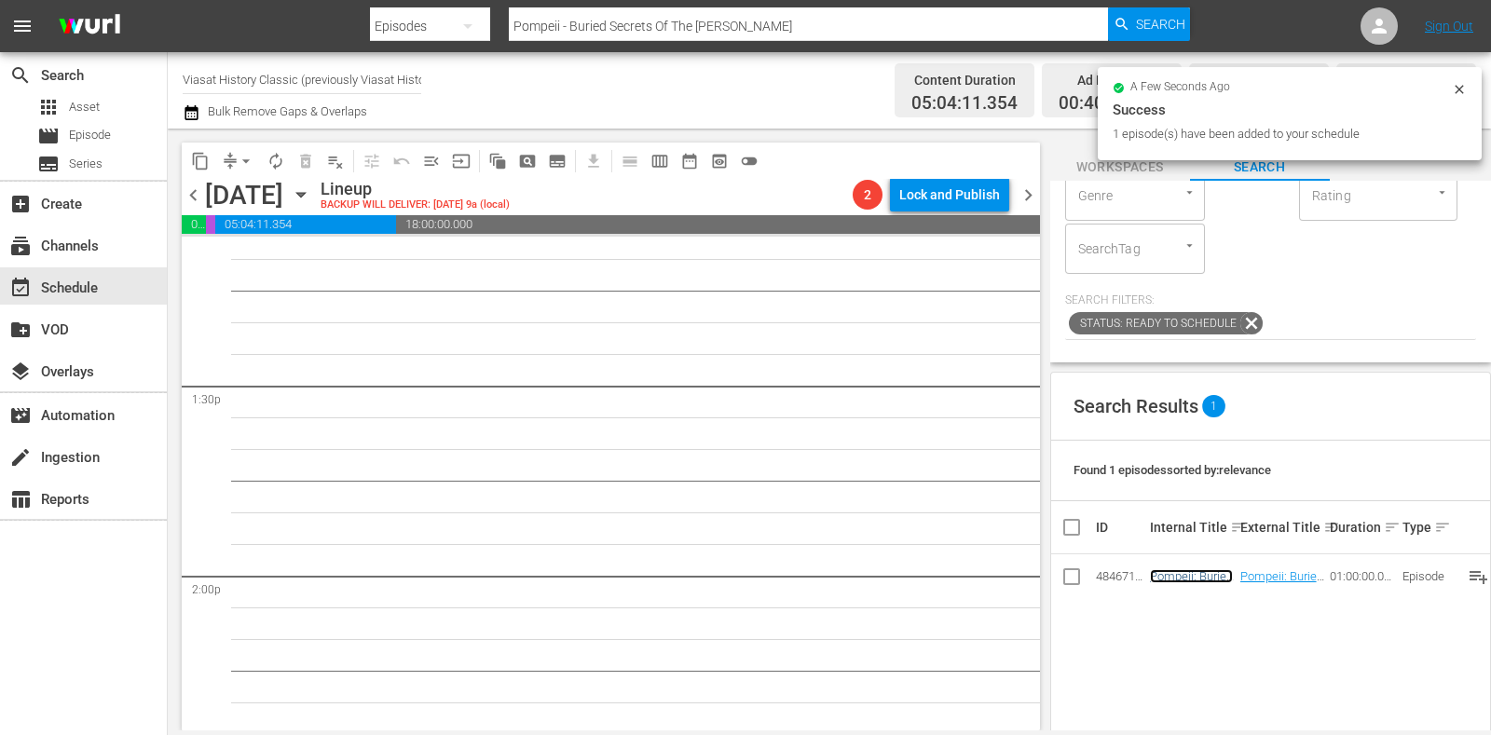
scroll to position [4869, 0]
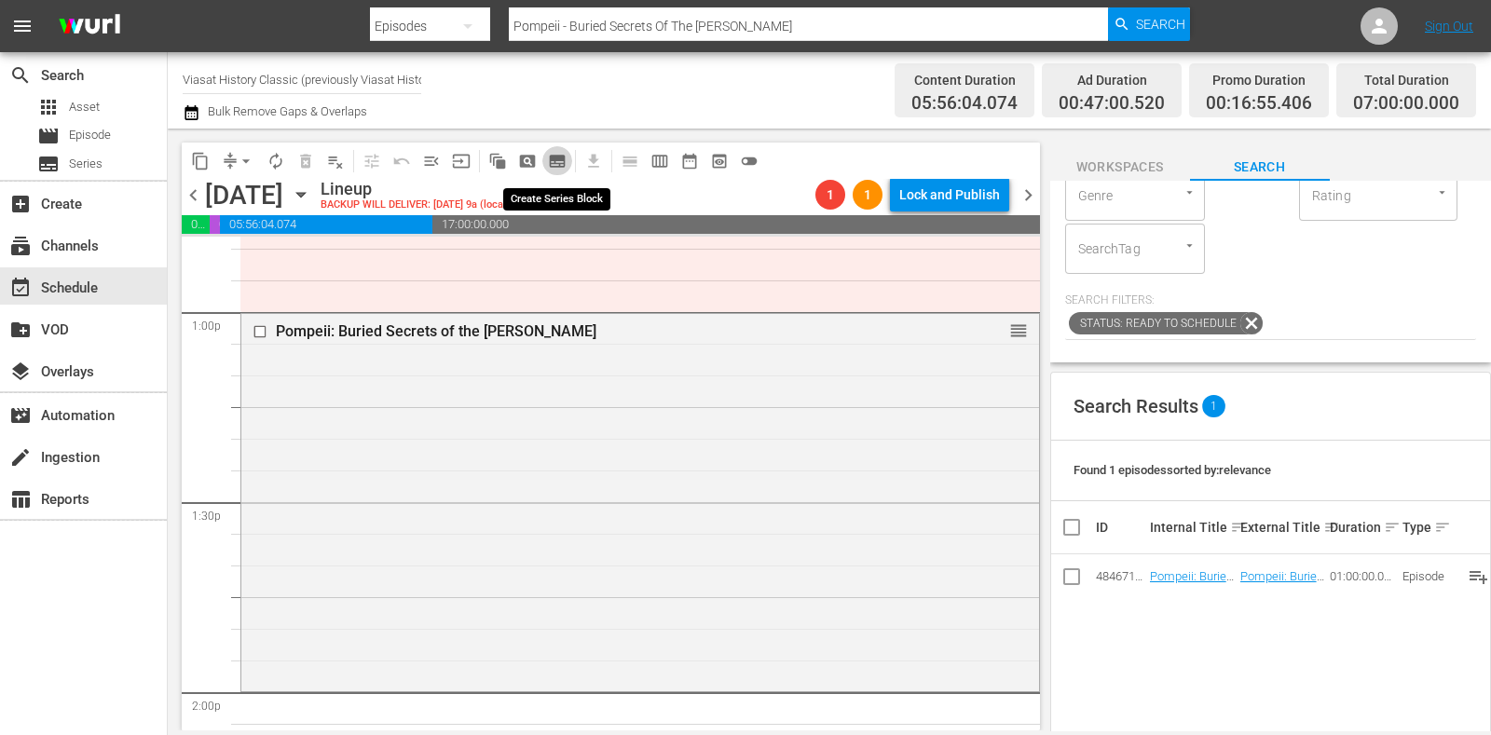
click at [550, 169] on span "subtitles_outlined" at bounding box center [557, 161] width 19 height 19
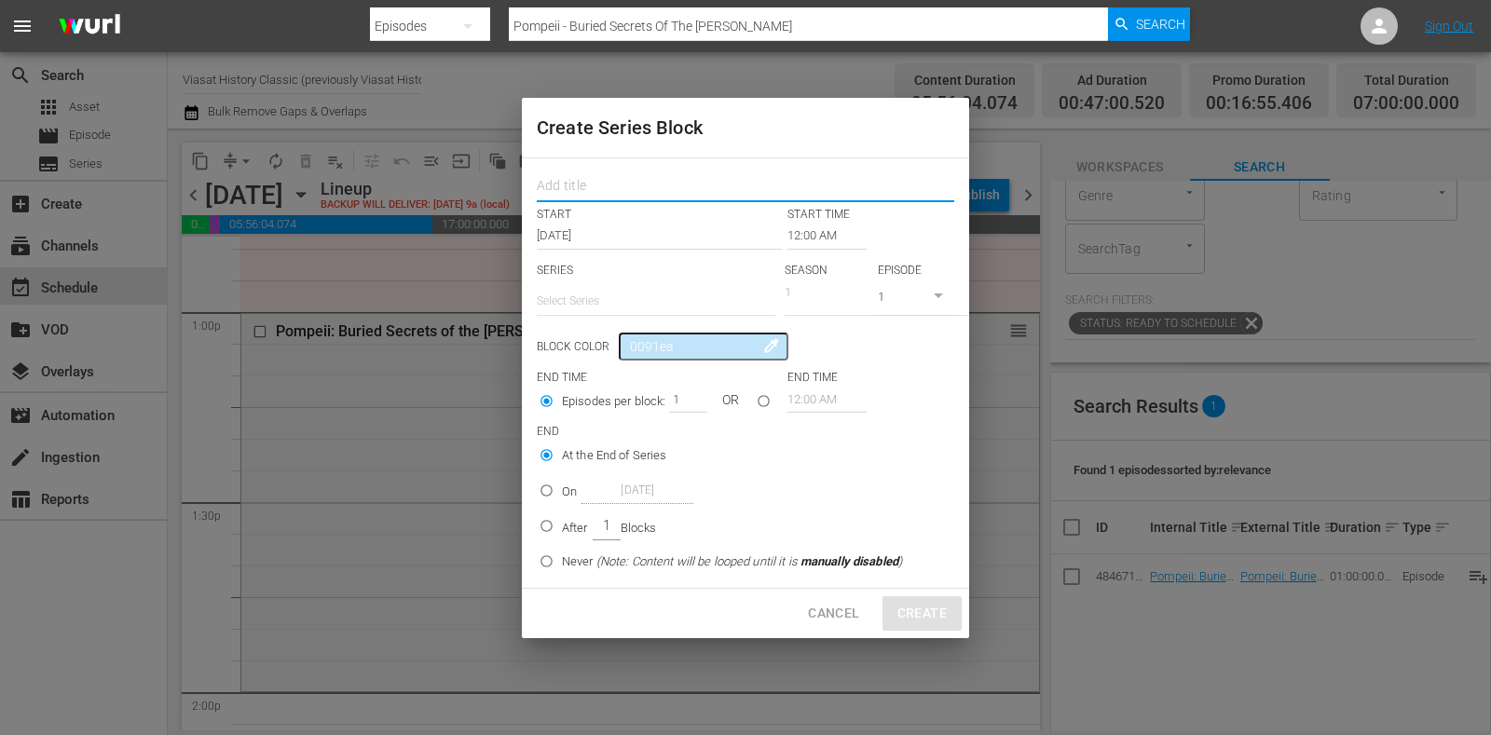
click at [635, 183] on input "text" at bounding box center [746, 188] width 418 height 29
paste input "Tsunami: The Day The Wave Hit"
type input "Tsunami: The Day The Wave Hit"
click at [617, 273] on p "SERIES" at bounding box center [656, 271] width 239 height 16
click at [634, 301] on input "text" at bounding box center [656, 301] width 239 height 45
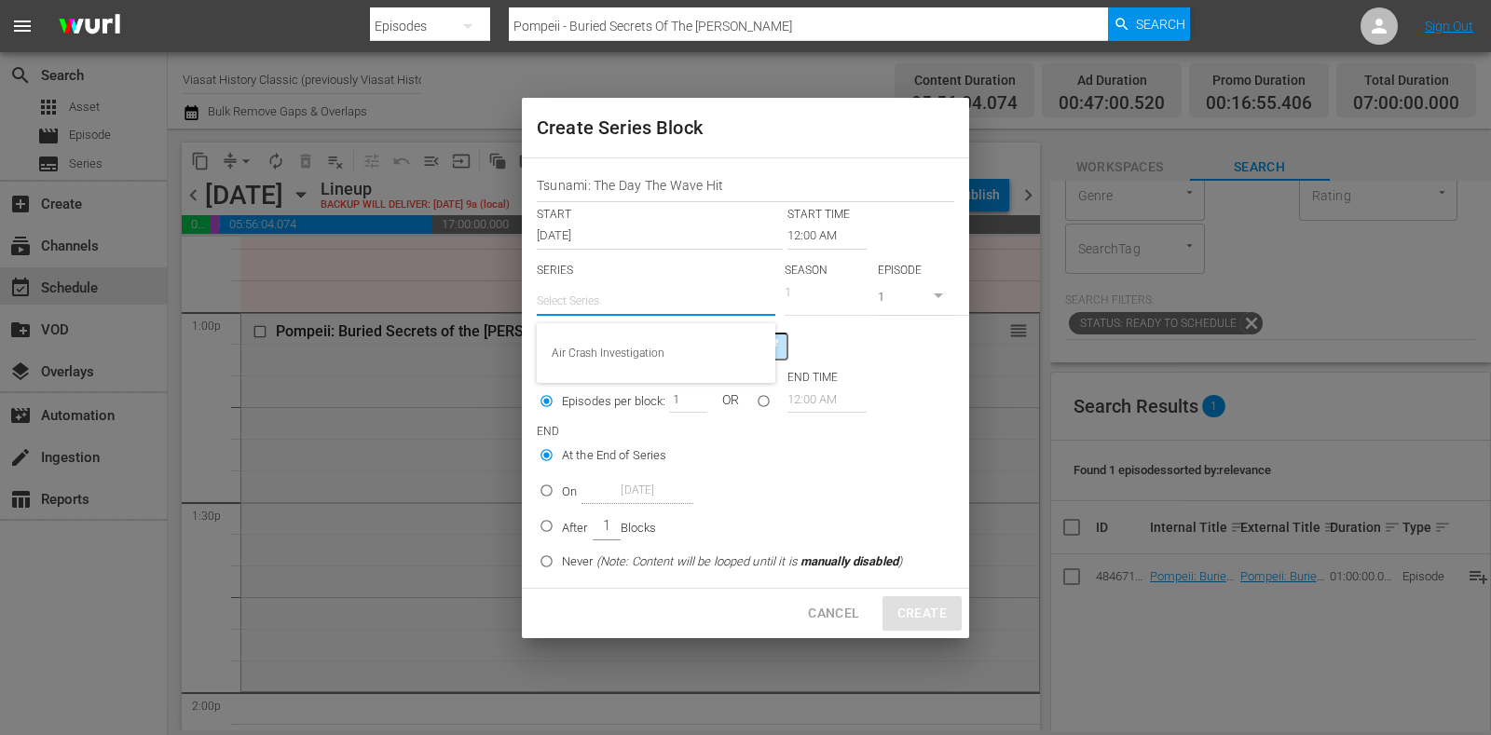
paste input "Tsunami: The Day The Wave Hit"
click at [680, 346] on div "Tsunami: The Day The Wave Hit" at bounding box center [656, 353] width 209 height 45
type input "Tsunami: The Day The Wave Hit"
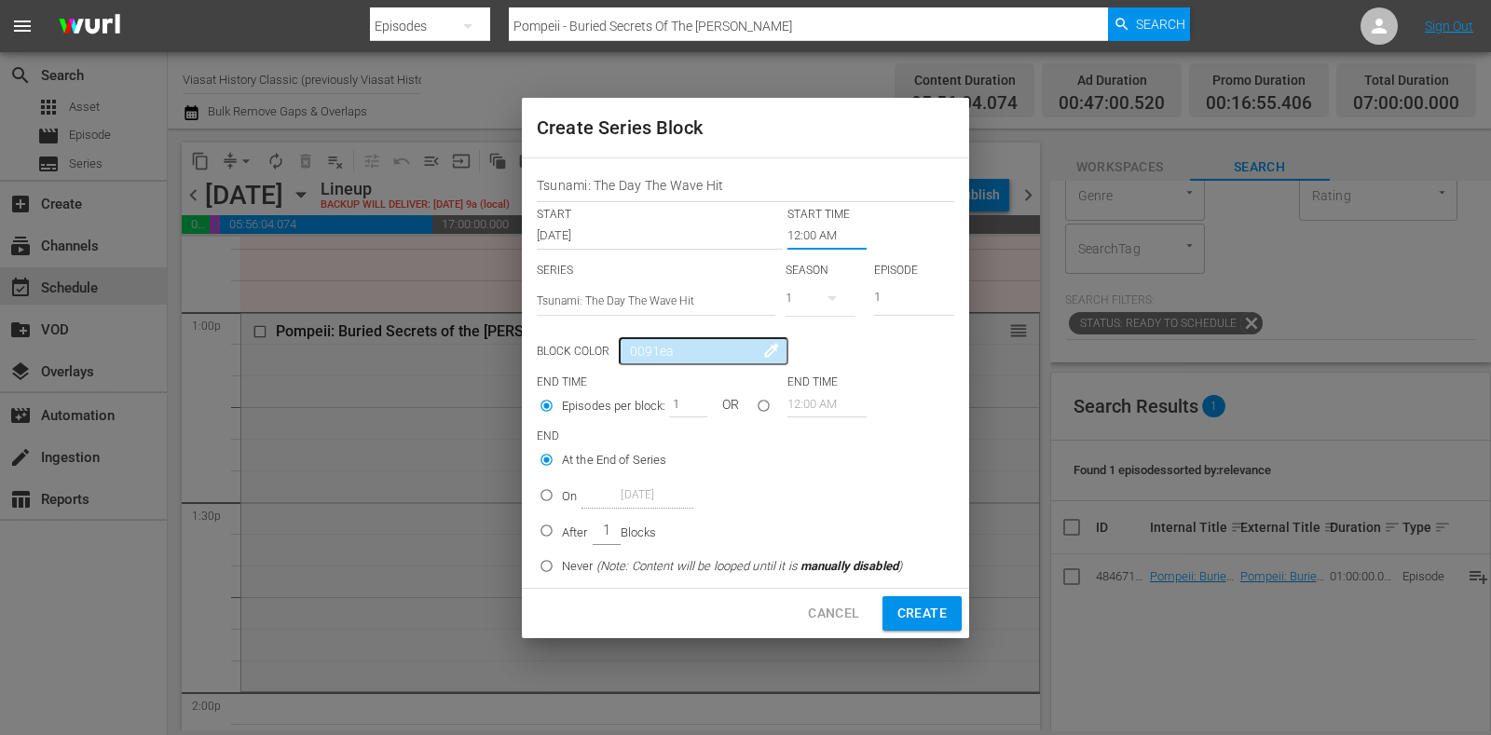
click at [810, 230] on input "12:00 AM" at bounding box center [827, 236] width 79 height 26
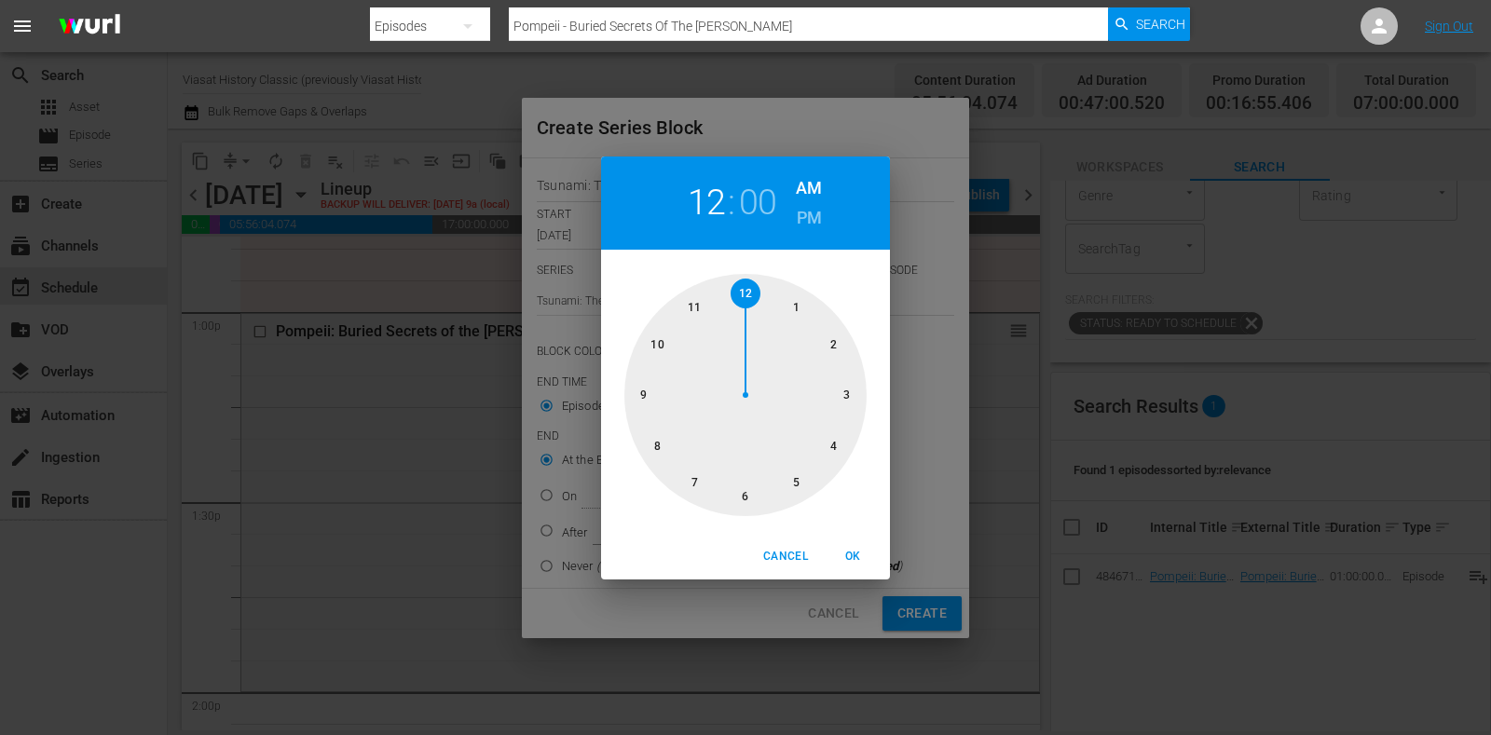
click at [795, 491] on div at bounding box center [746, 395] width 242 height 242
click at [806, 207] on h6 "PM" at bounding box center [809, 218] width 25 height 30
click at [845, 555] on span "OK" at bounding box center [853, 557] width 45 height 20
type input "05:00 PM"
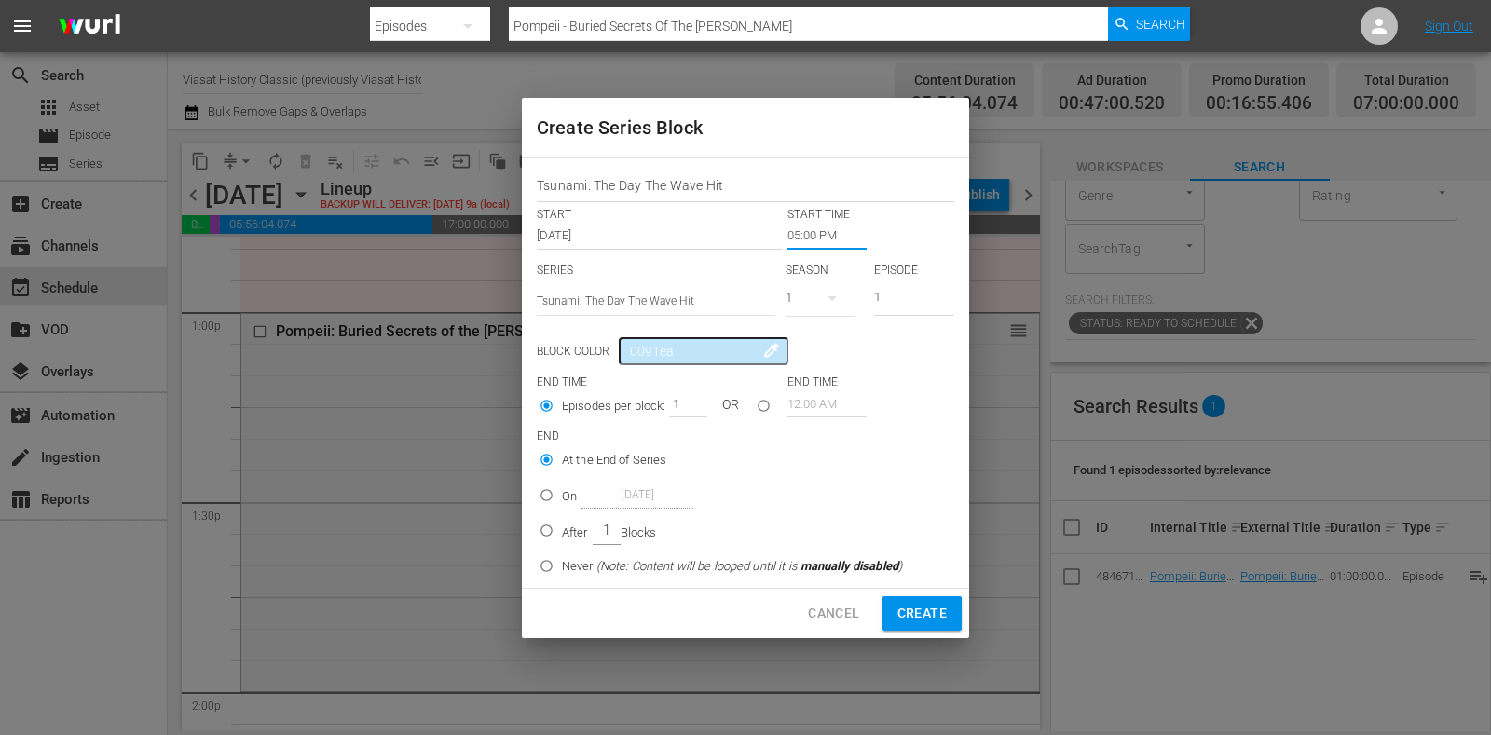
click at [578, 495] on div "On Oct 20th 2025" at bounding box center [627, 495] width 131 height 25
click at [562, 495] on input "On Oct 20th 2025" at bounding box center [546, 499] width 31 height 31
radio input "false"
radio input "true"
click at [623, 495] on input "Oct 20th 2025" at bounding box center [638, 495] width 112 height 25
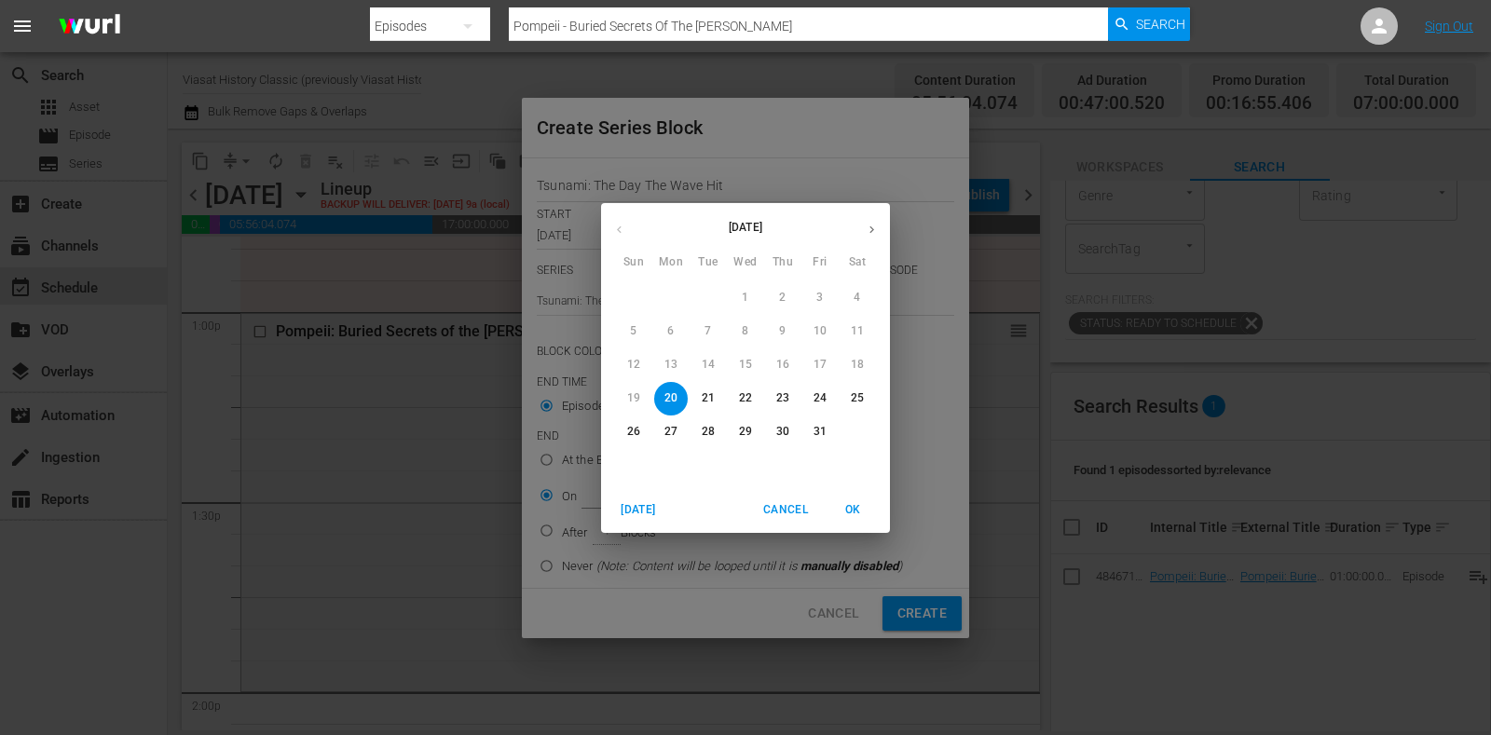
click at [701, 389] on button "21" at bounding box center [709, 399] width 34 height 34
type input "Oct 21st 2025"
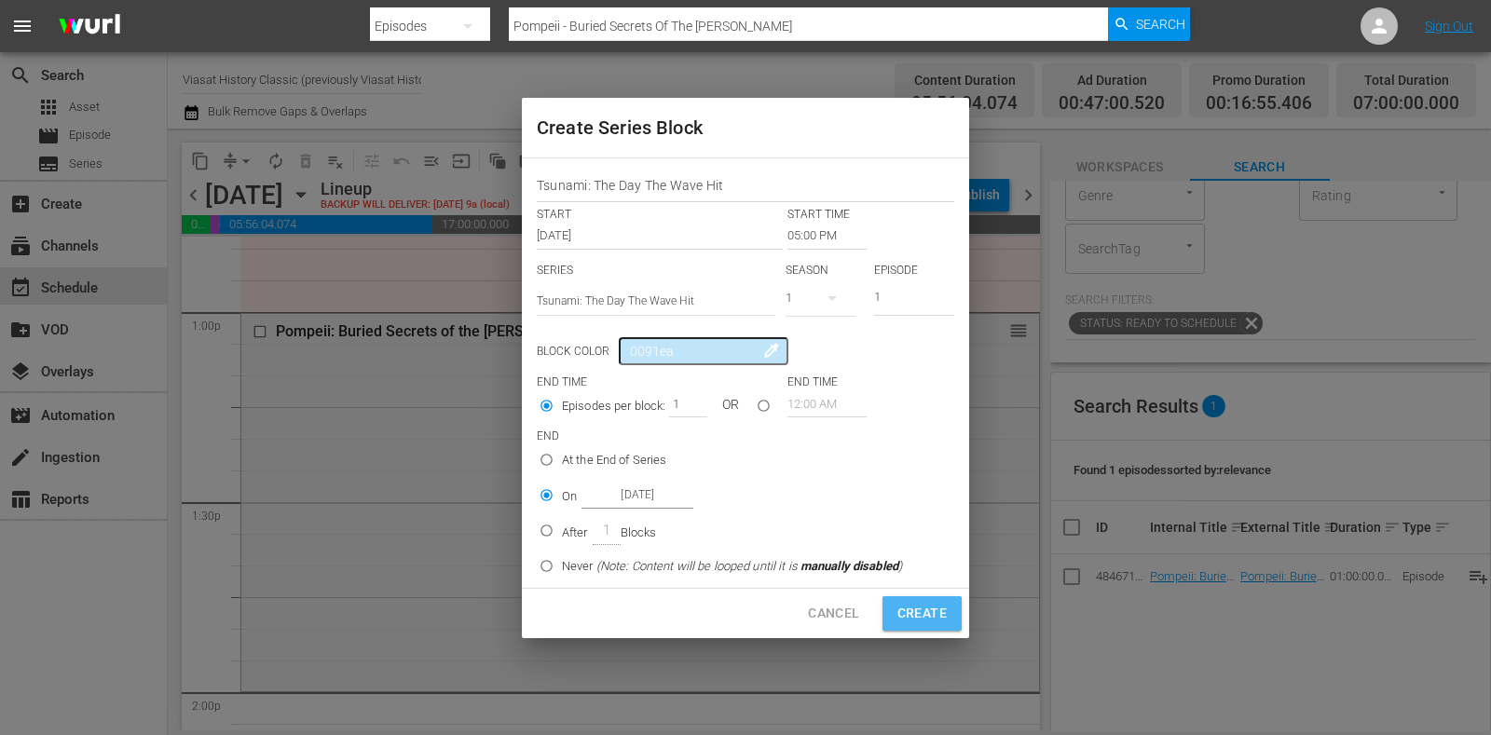
click at [898, 603] on span "Create" at bounding box center [922, 613] width 49 height 23
type input "12:00 AM"
radio input "true"
type input "Oct 20th 2025"
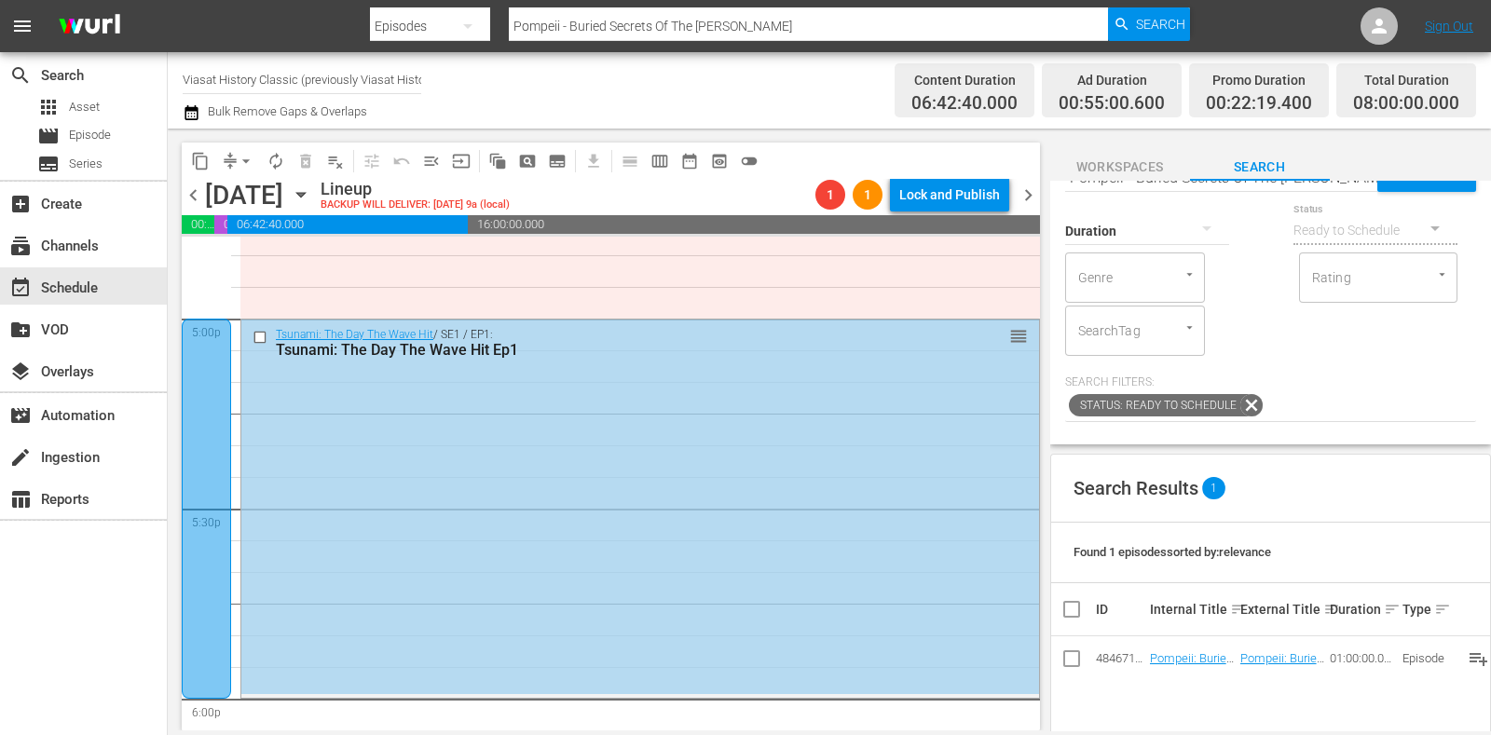
scroll to position [0, 0]
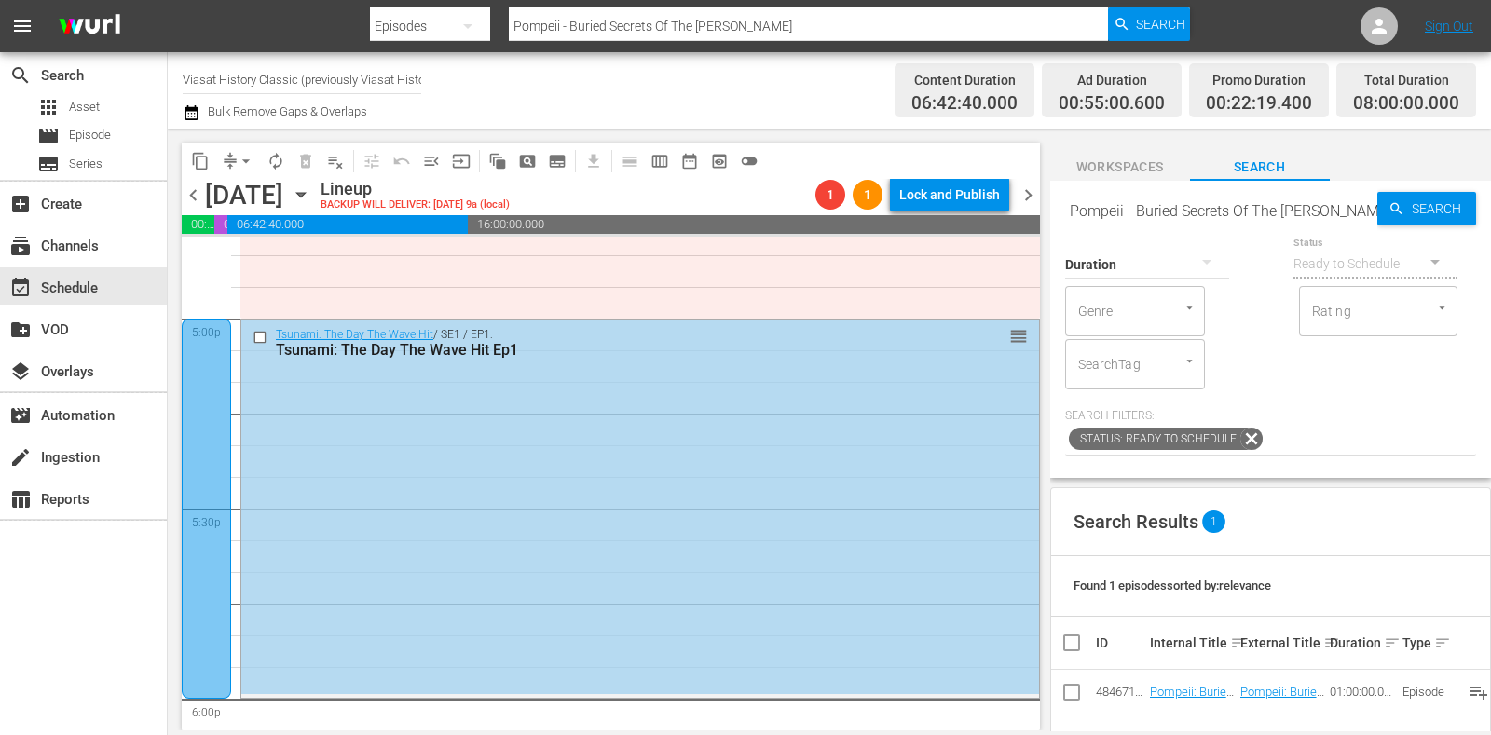
click at [1155, 212] on input "Pompeii - Buried Secrets Of The Villa Giuliana" at bounding box center [1221, 210] width 312 height 45
paste input "Tsunami: The Day The Wave Hit"
type input "Tsunami: The Day The Wave Hit"
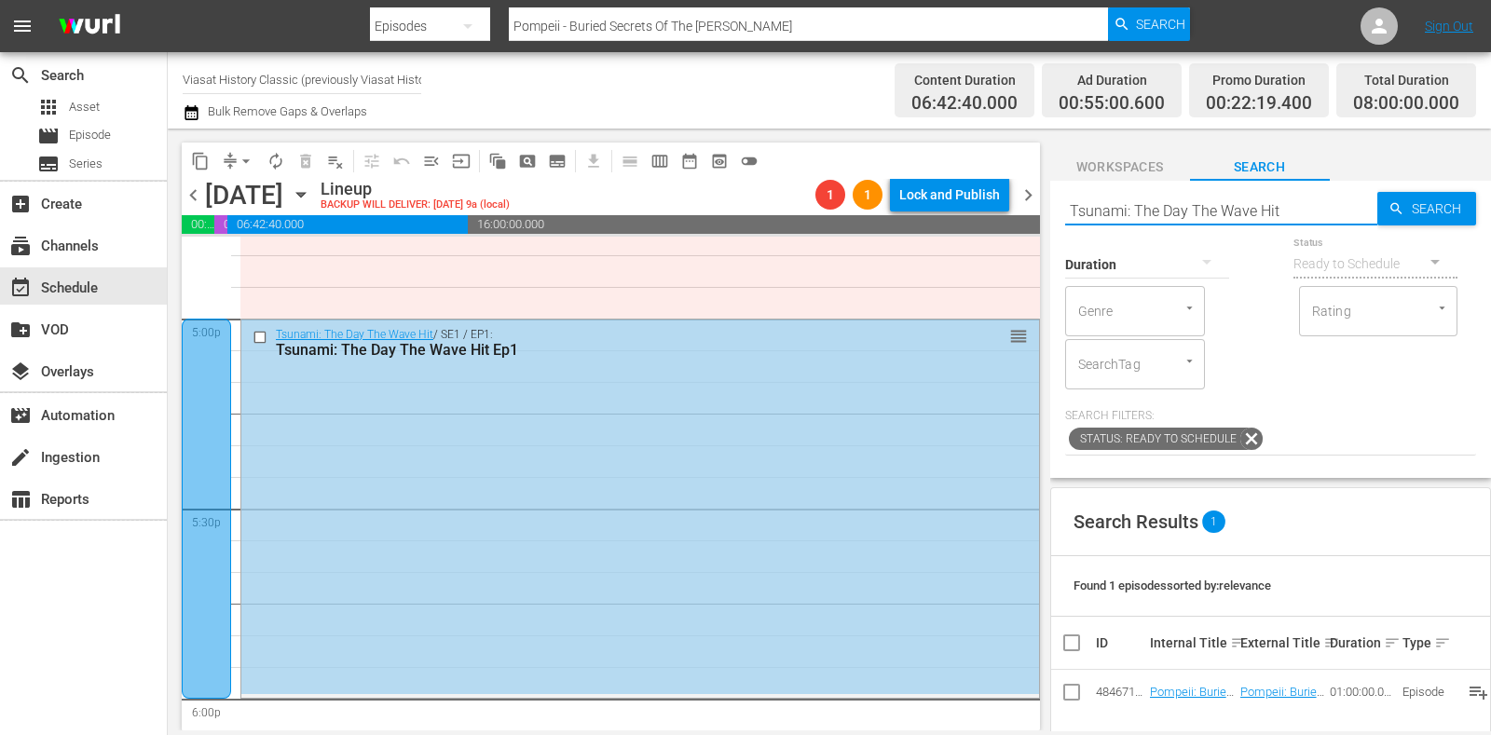
type input "Tsunami: The Day The Wave Hit"
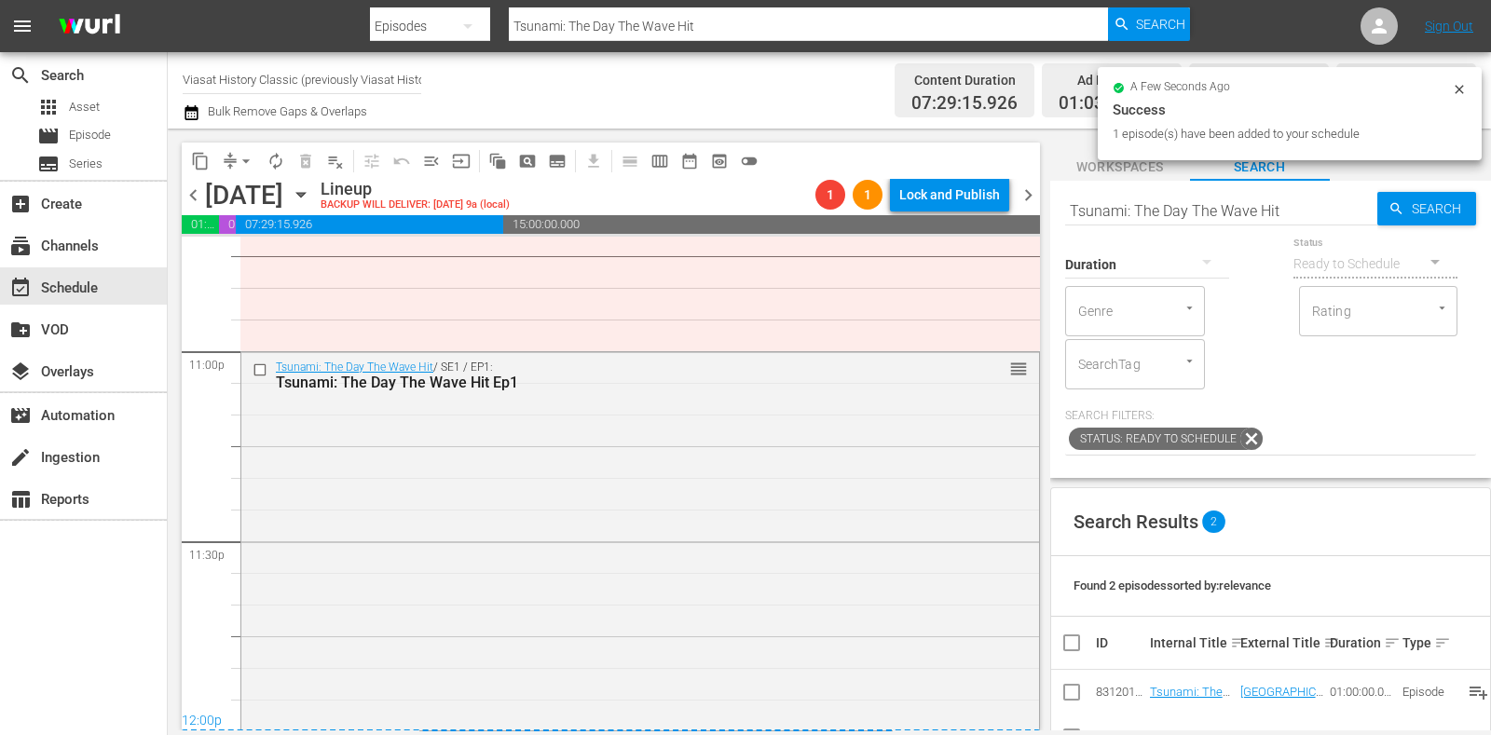
click at [1025, 188] on span "chevron_right" at bounding box center [1028, 195] width 23 height 23
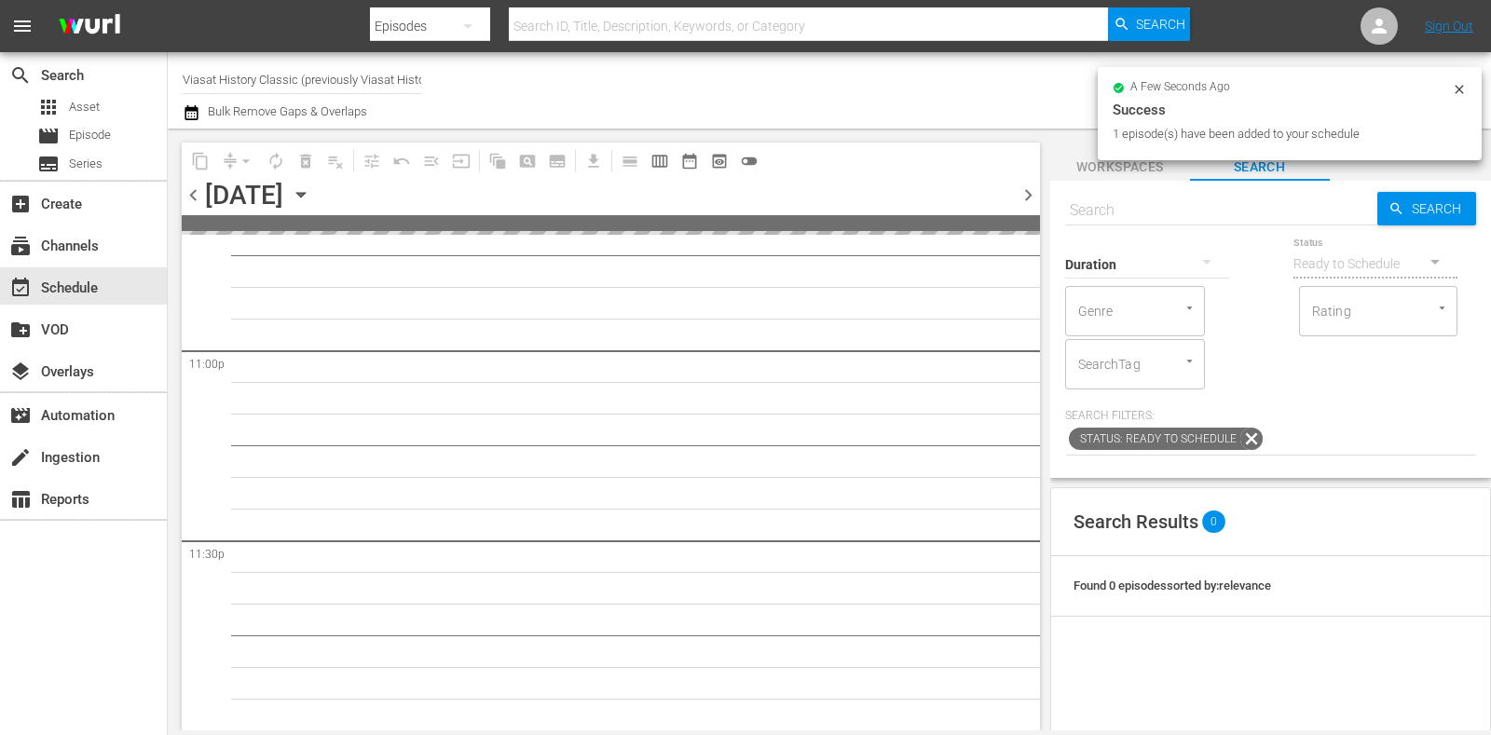
scroll to position [8631, 0]
click at [1123, 213] on input "text" at bounding box center [1221, 210] width 312 height 45
paste input "Tsunami: The Day The Wave Hit"
type input "Tsunami: The Day The Wave Hit"
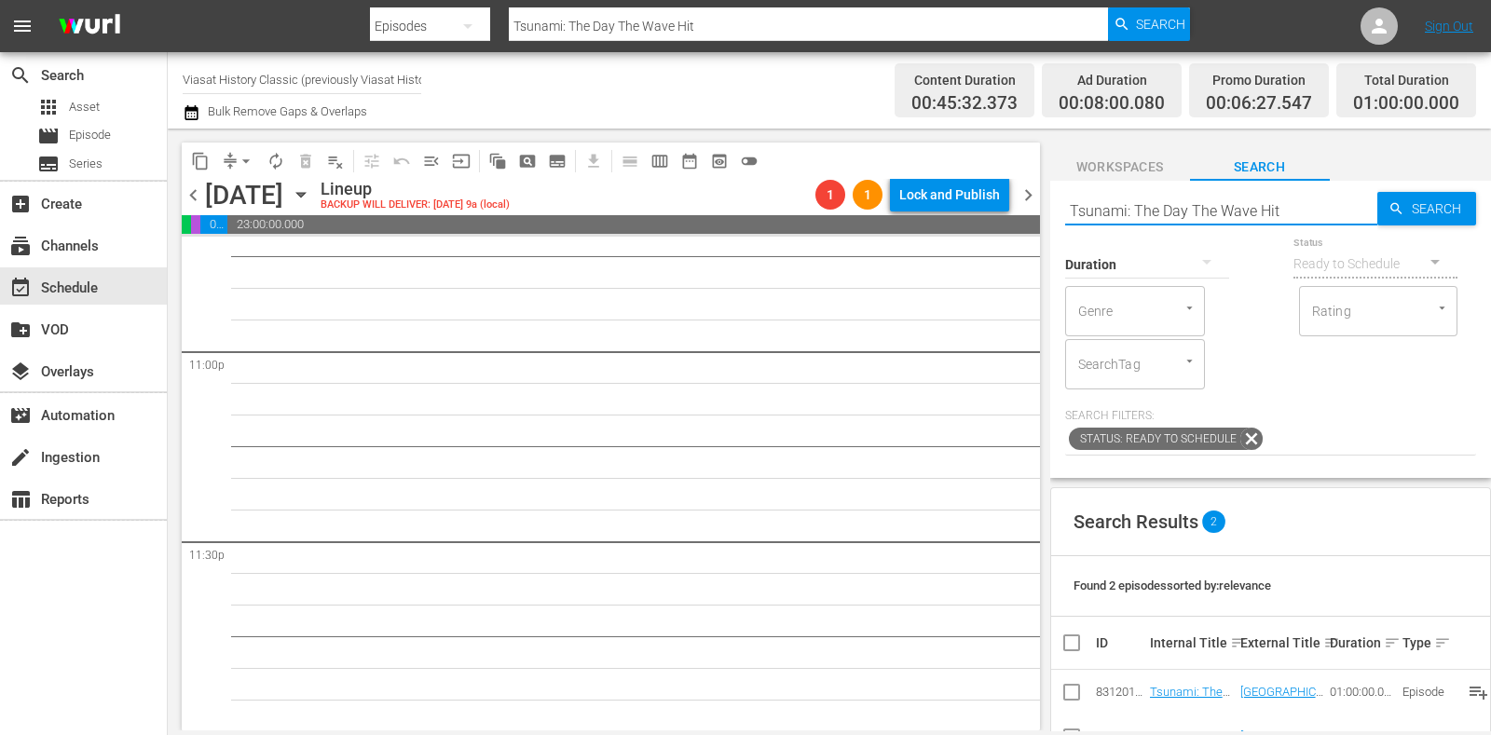
scroll to position [116, 0]
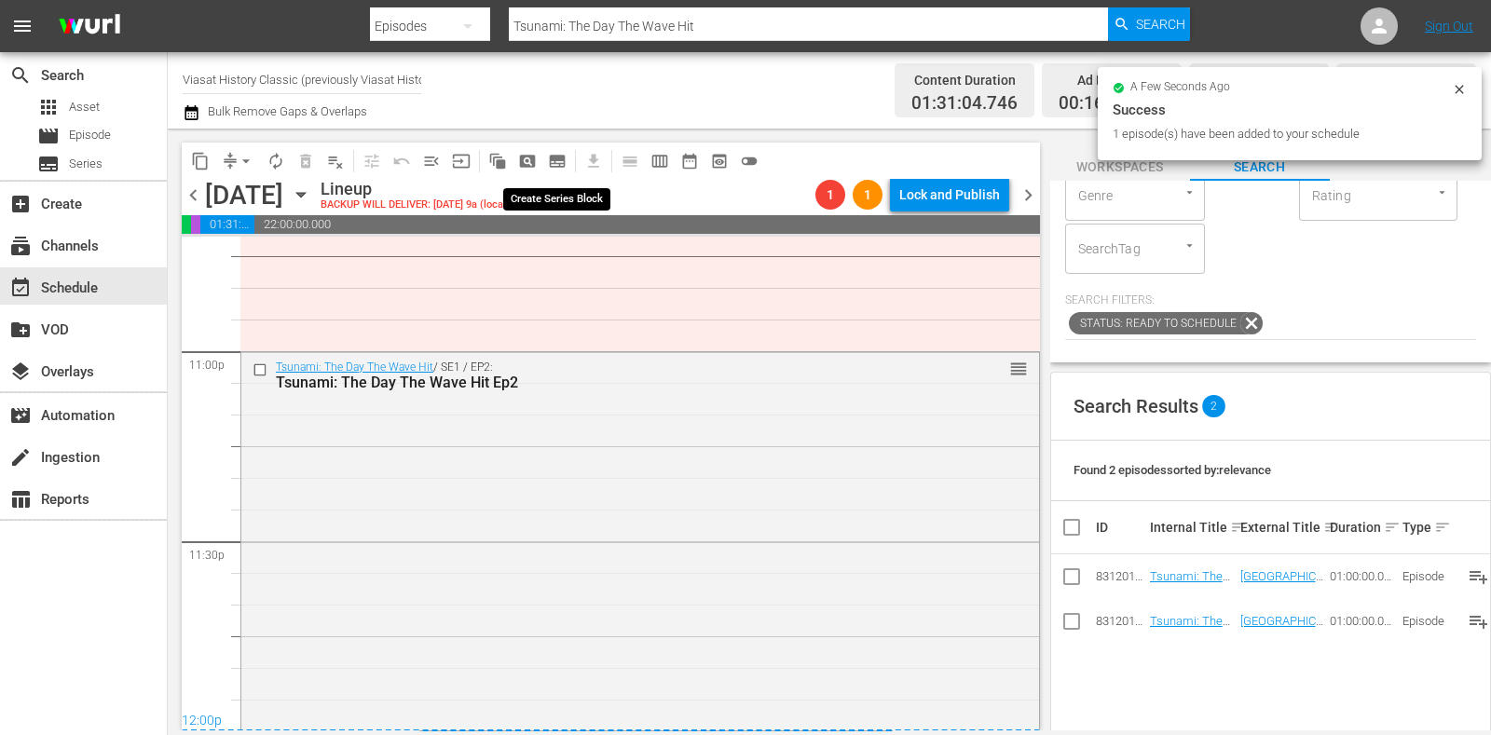
click at [564, 159] on span "subtitles_outlined" at bounding box center [557, 161] width 19 height 19
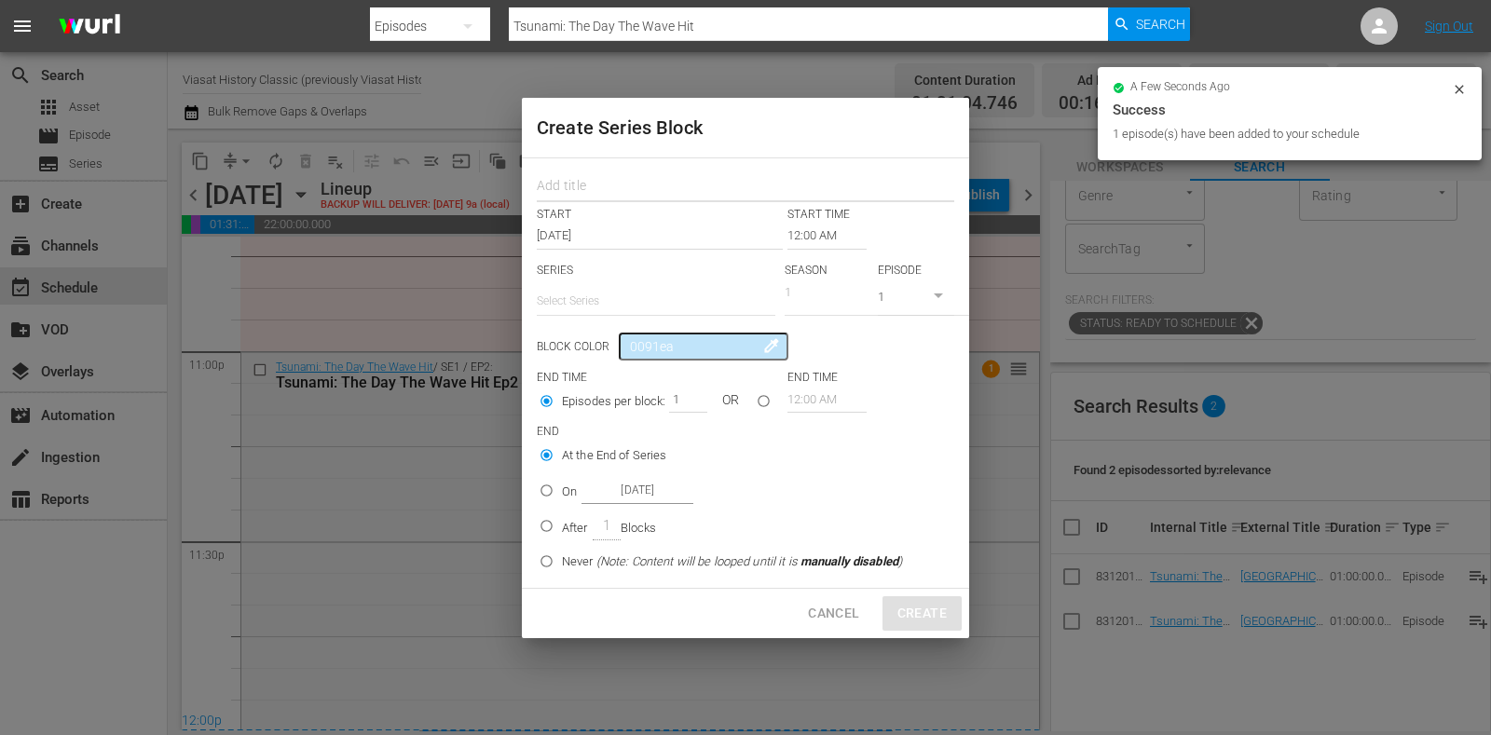
click at [633, 185] on input "text" at bounding box center [746, 188] width 418 height 29
paste input "Tsunami: The Day The Wave Hit"
type input "Tsunami: The Day The Wave Hit"
click at [620, 304] on input "text" at bounding box center [656, 301] width 239 height 45
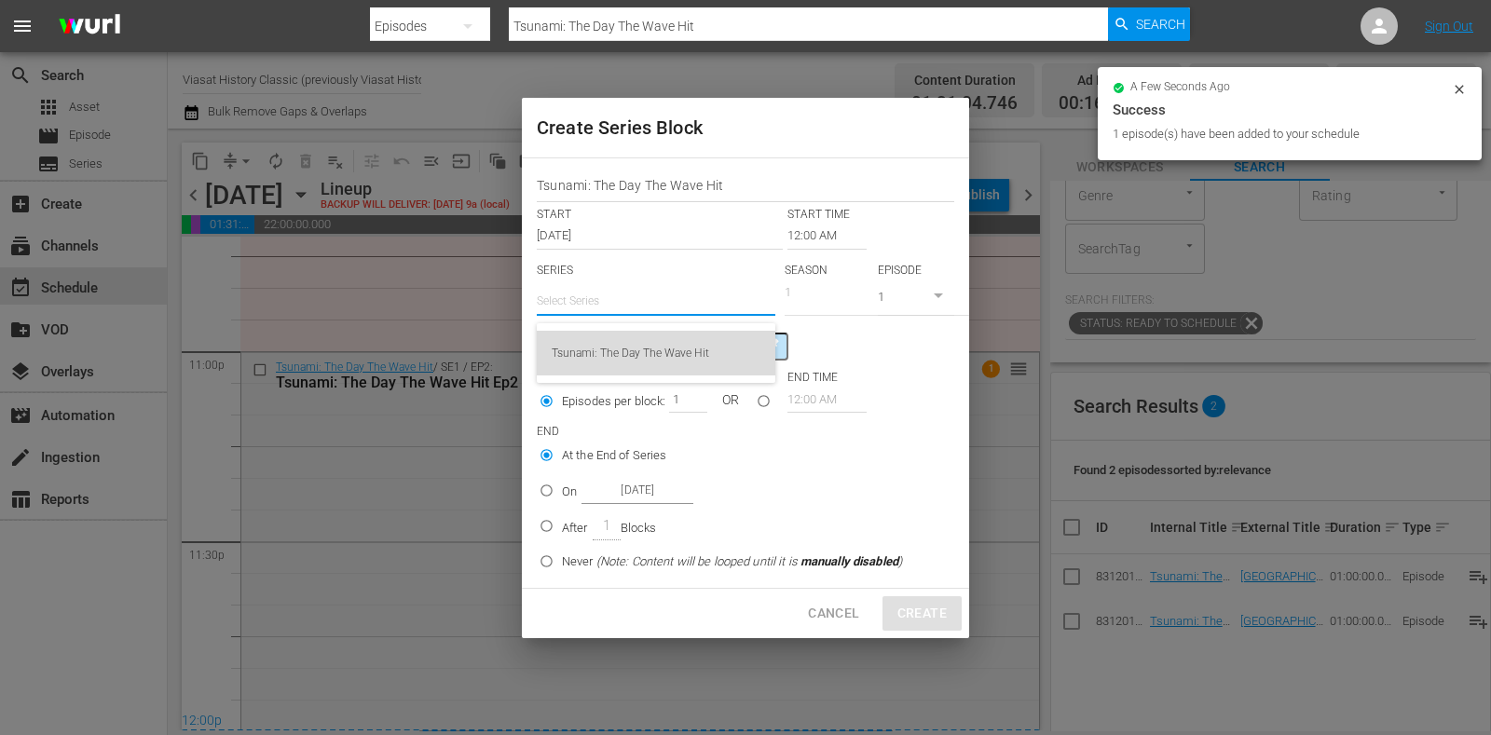
click at [646, 337] on div "Tsunami: The Day The Wave Hit" at bounding box center [656, 353] width 209 height 45
type input "Tsunami: The Day The Wave Hit"
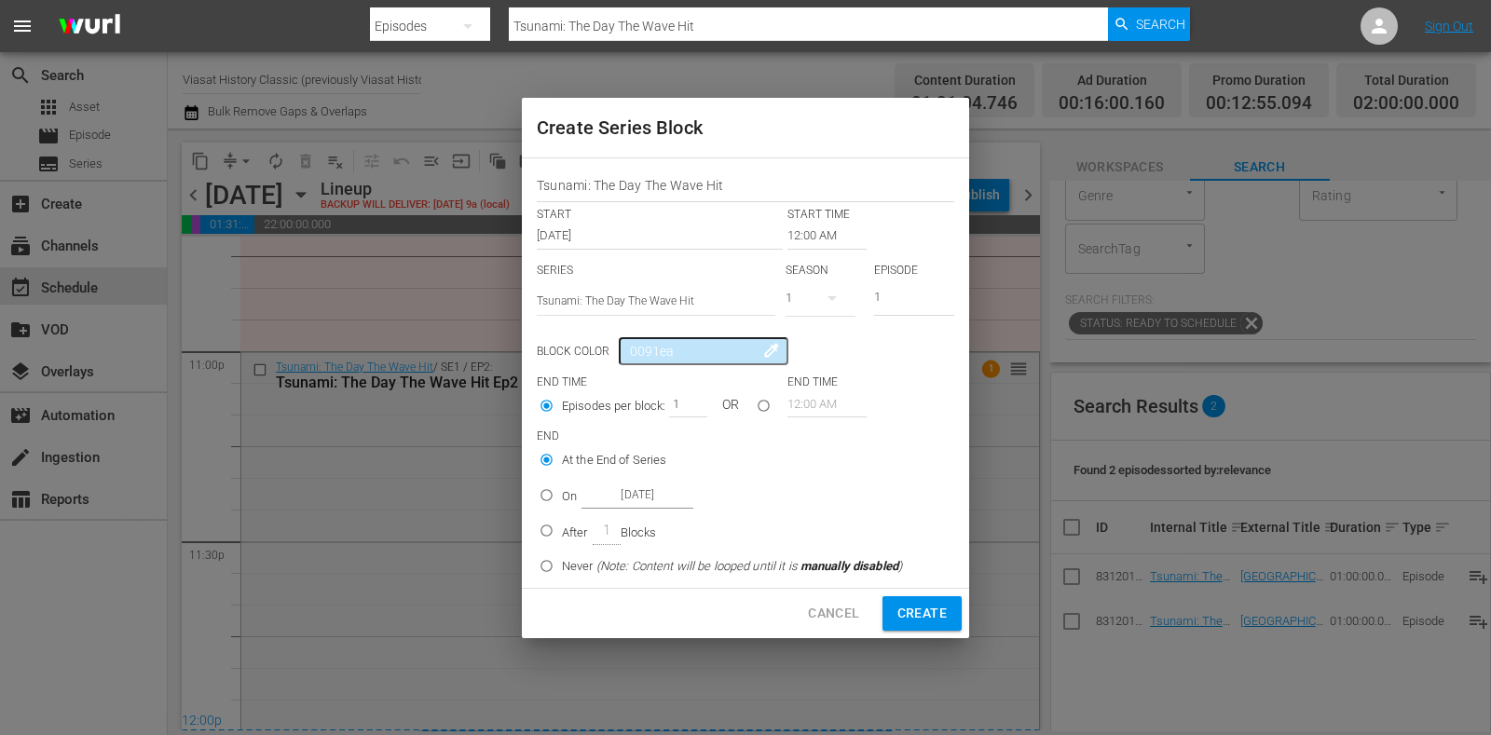
click at [789, 226] on input "12:00 AM" at bounding box center [827, 236] width 79 height 26
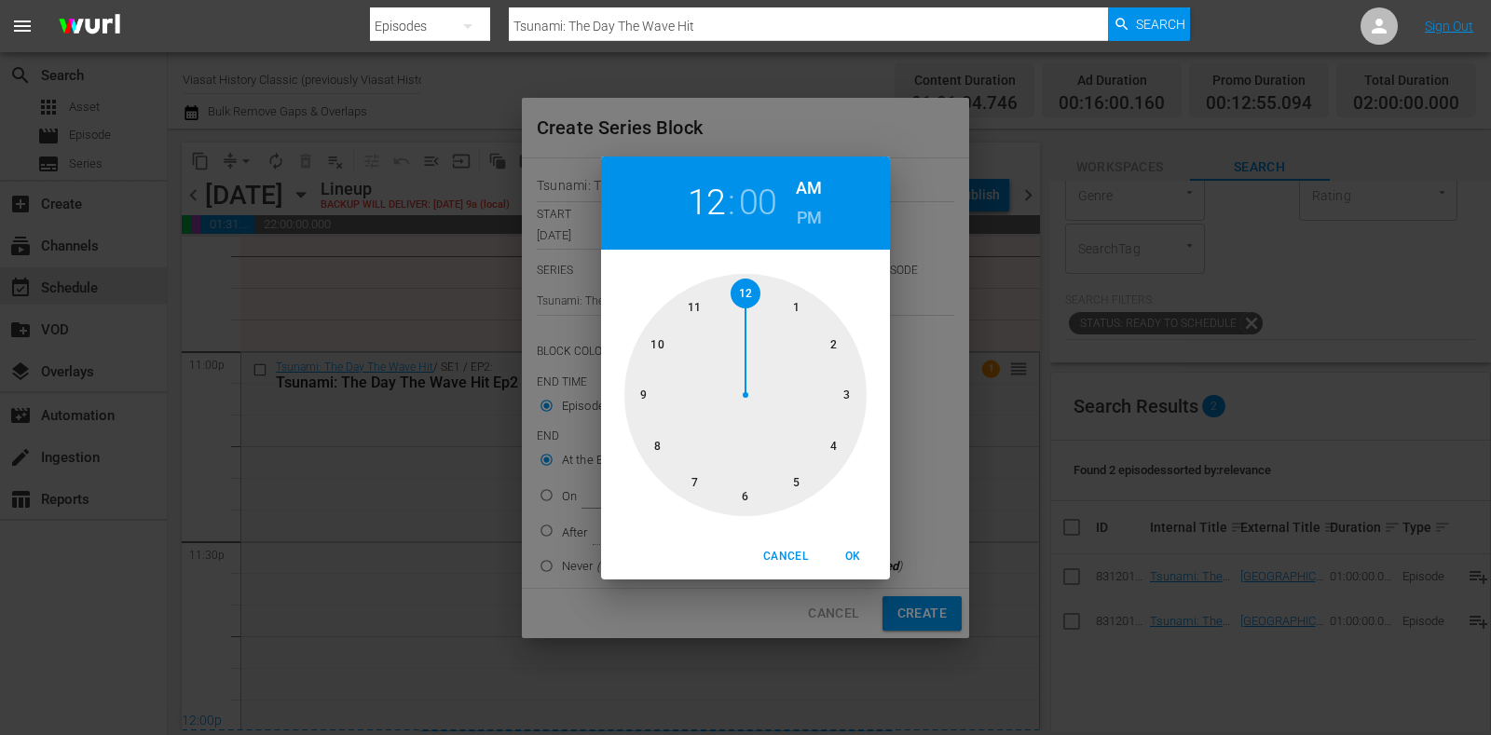
click at [822, 436] on div at bounding box center [746, 395] width 242 height 242
click at [841, 547] on span "OK" at bounding box center [853, 557] width 45 height 20
type input "04:00 AM"
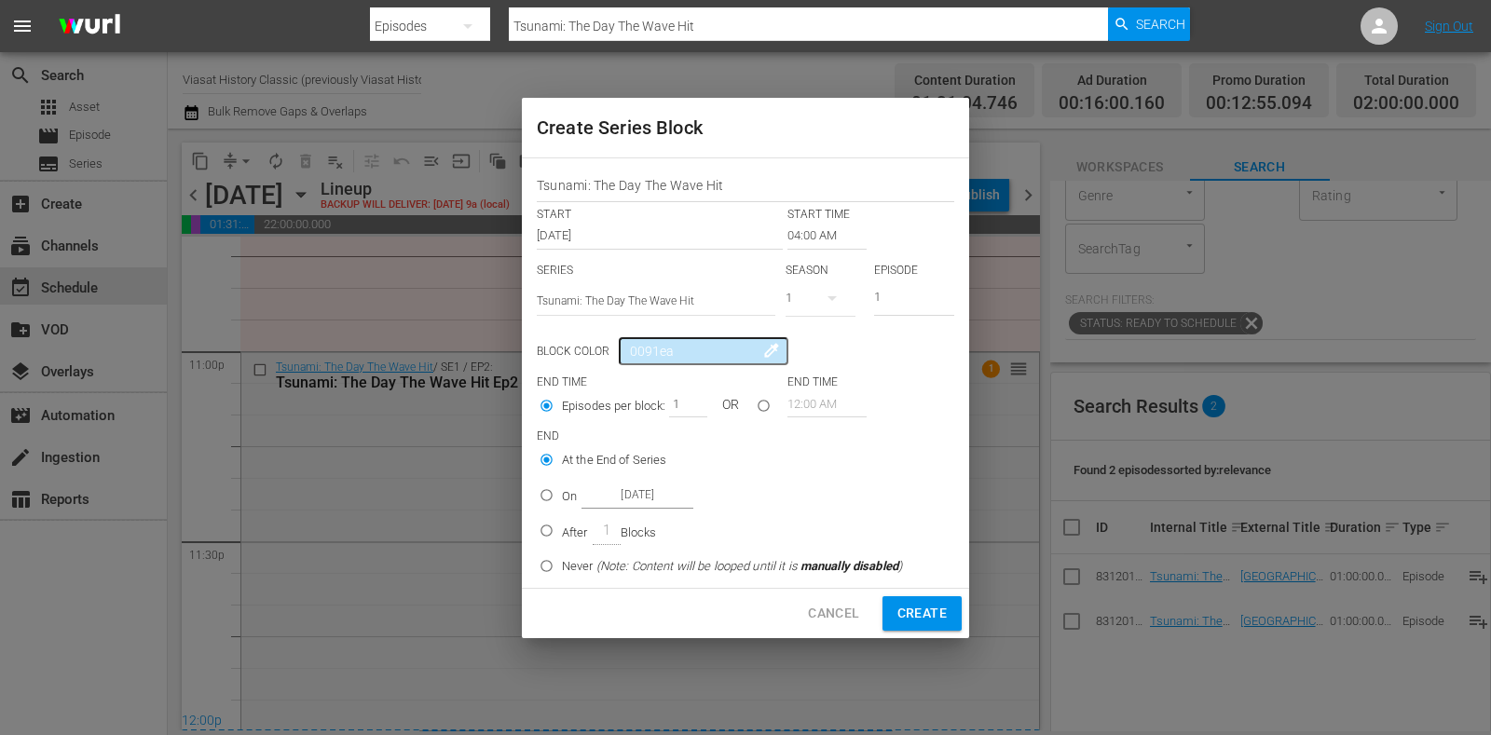
drag, startPoint x: 566, startPoint y: 492, endPoint x: 591, endPoint y: 491, distance: 25.2
click at [566, 491] on p "On" at bounding box center [569, 497] width 15 height 19
click at [562, 491] on input "On Oct 21st 2025" at bounding box center [546, 499] width 31 height 31
radio input "false"
radio input "true"
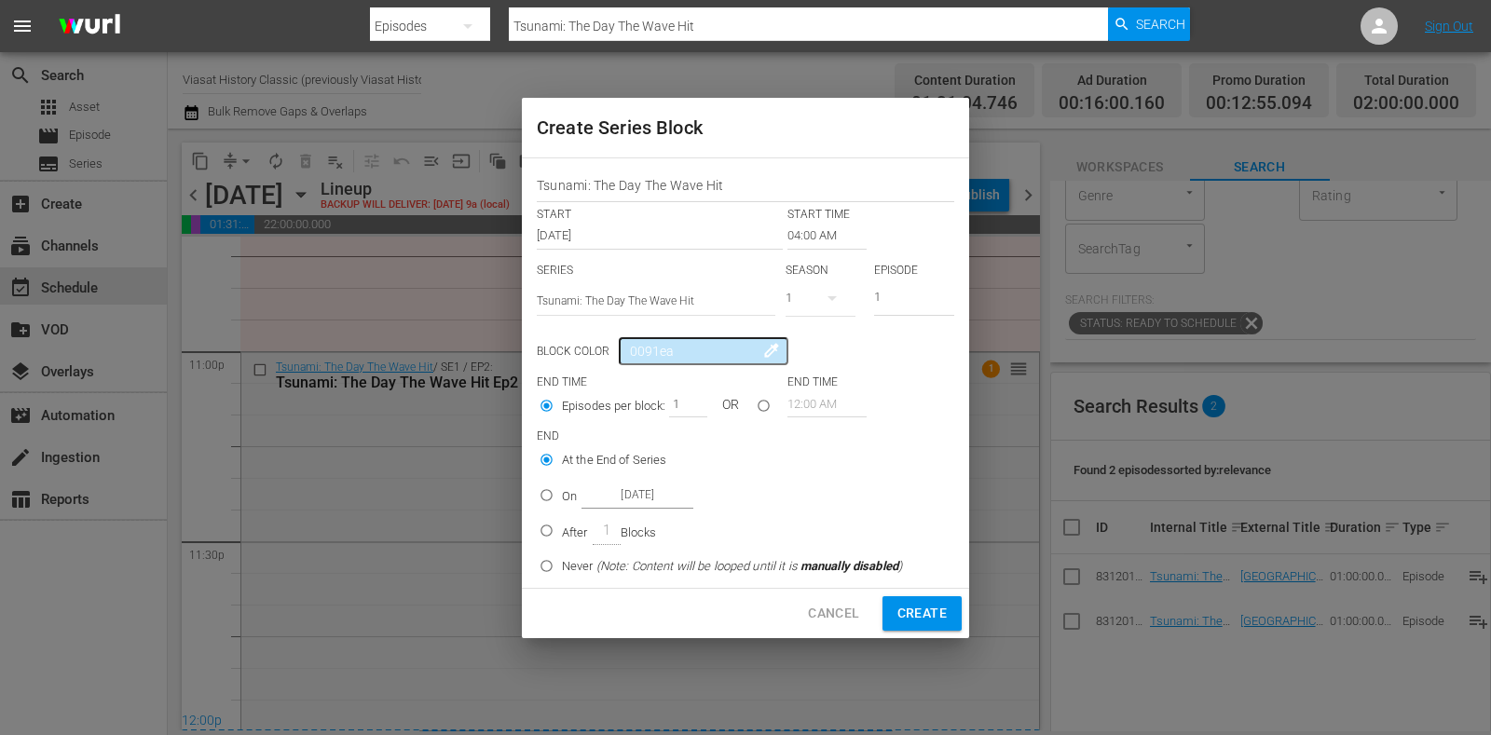
click at [619, 491] on input "Oct 21st 2025" at bounding box center [638, 495] width 112 height 25
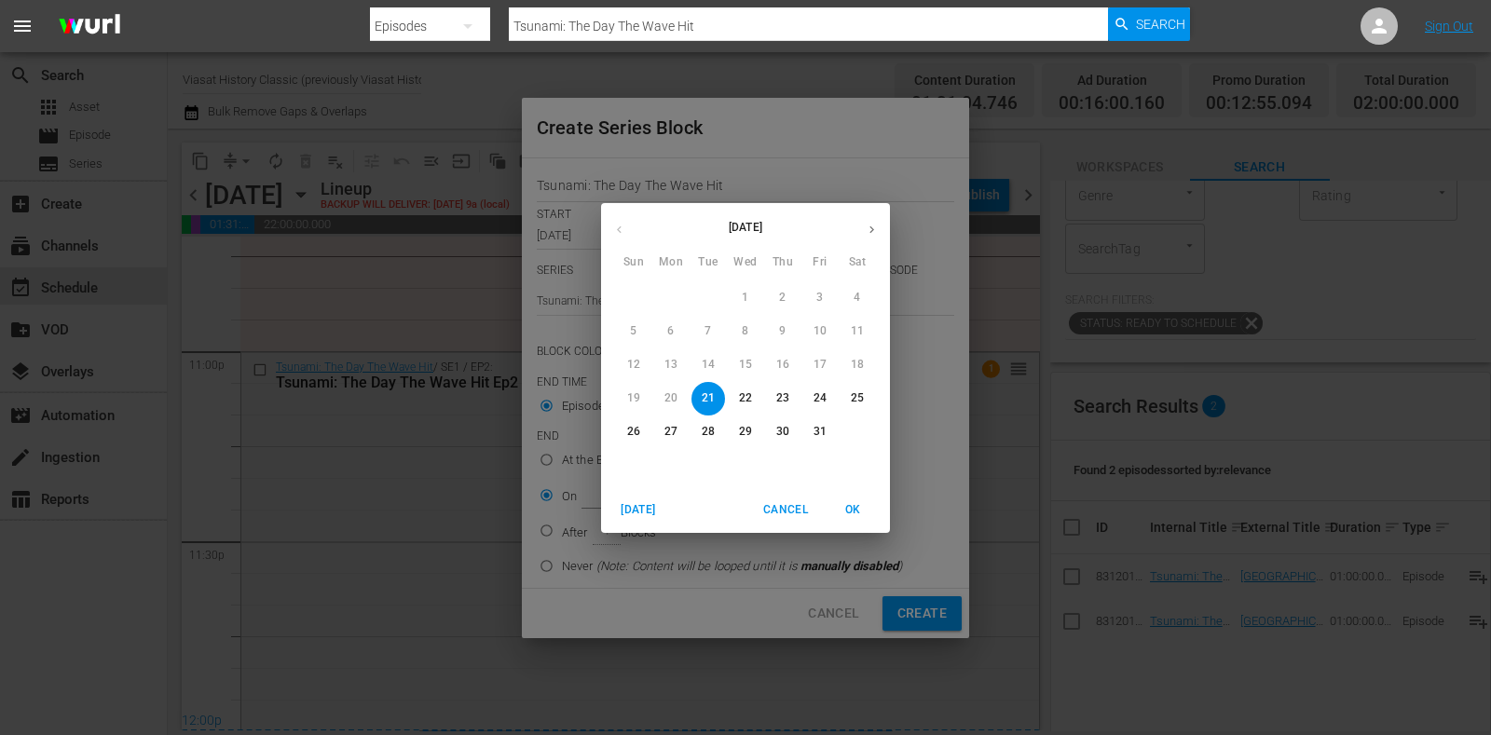
click at [739, 395] on p "22" at bounding box center [745, 399] width 13 height 16
type input "Oct 22nd 2025"
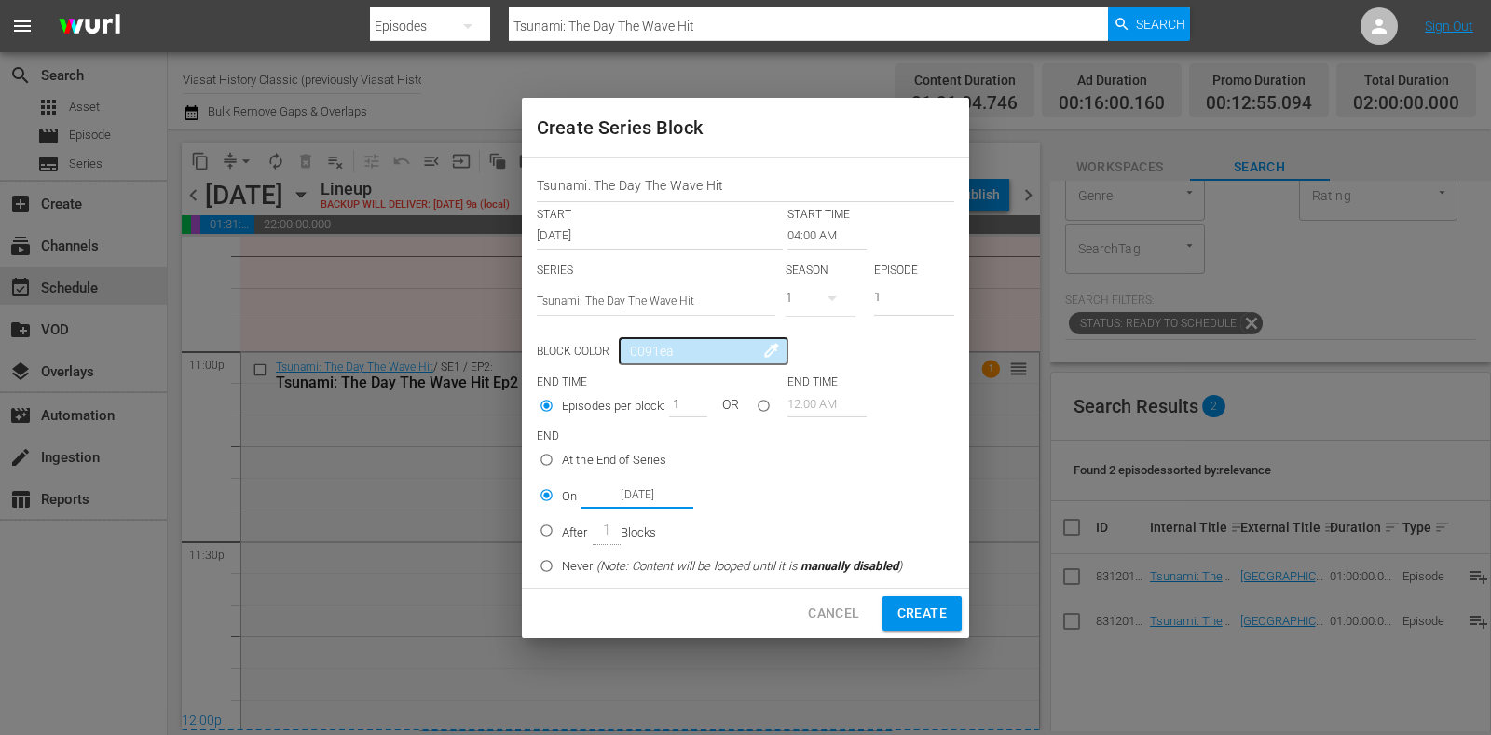
click at [917, 597] on button "Create" at bounding box center [922, 614] width 79 height 34
type input "12:00 AM"
radio input "true"
type input "Oct 21st 2025"
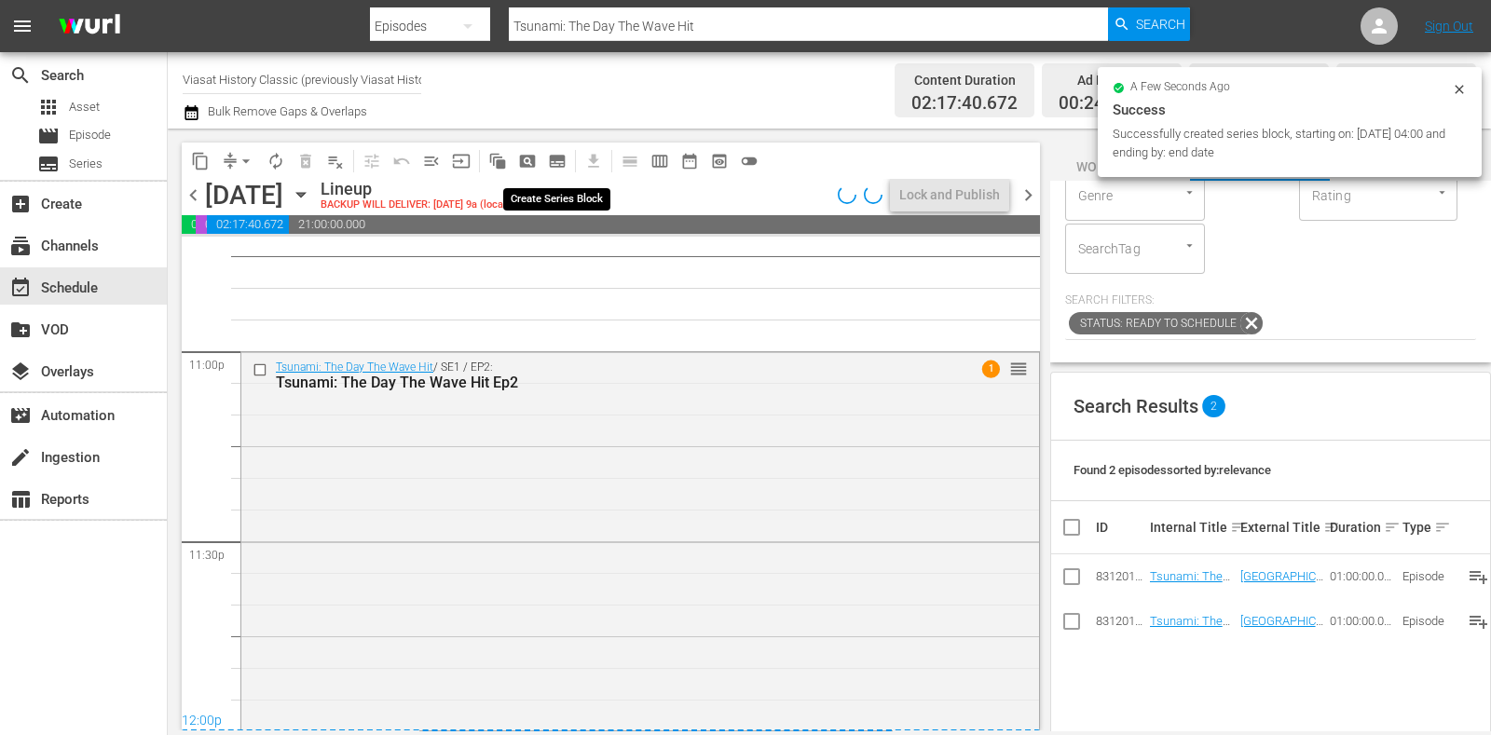
click at [556, 159] on span "subtitles_outlined" at bounding box center [557, 161] width 19 height 19
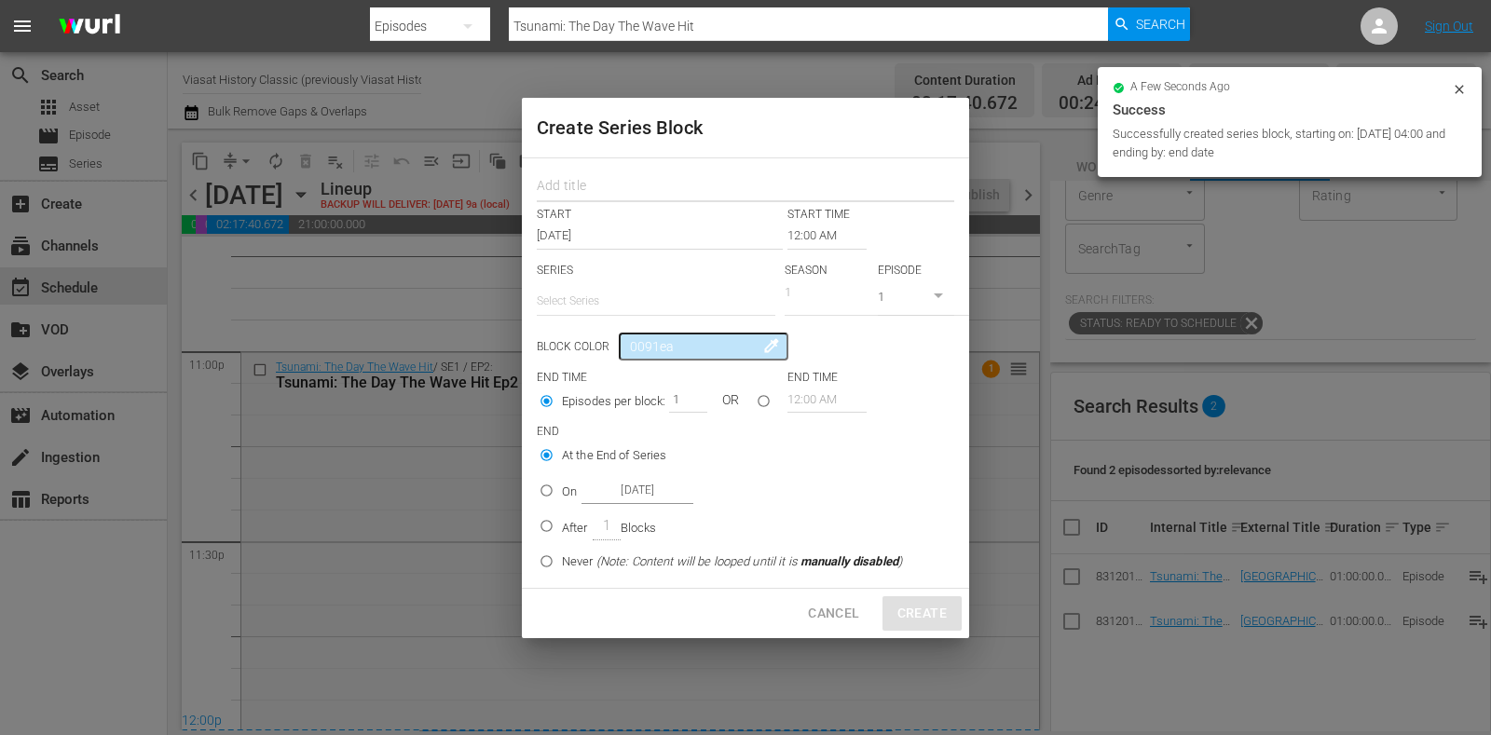
click at [571, 194] on input "text" at bounding box center [746, 188] width 418 height 29
paste input "Tsunami: The Day The Wave Hit"
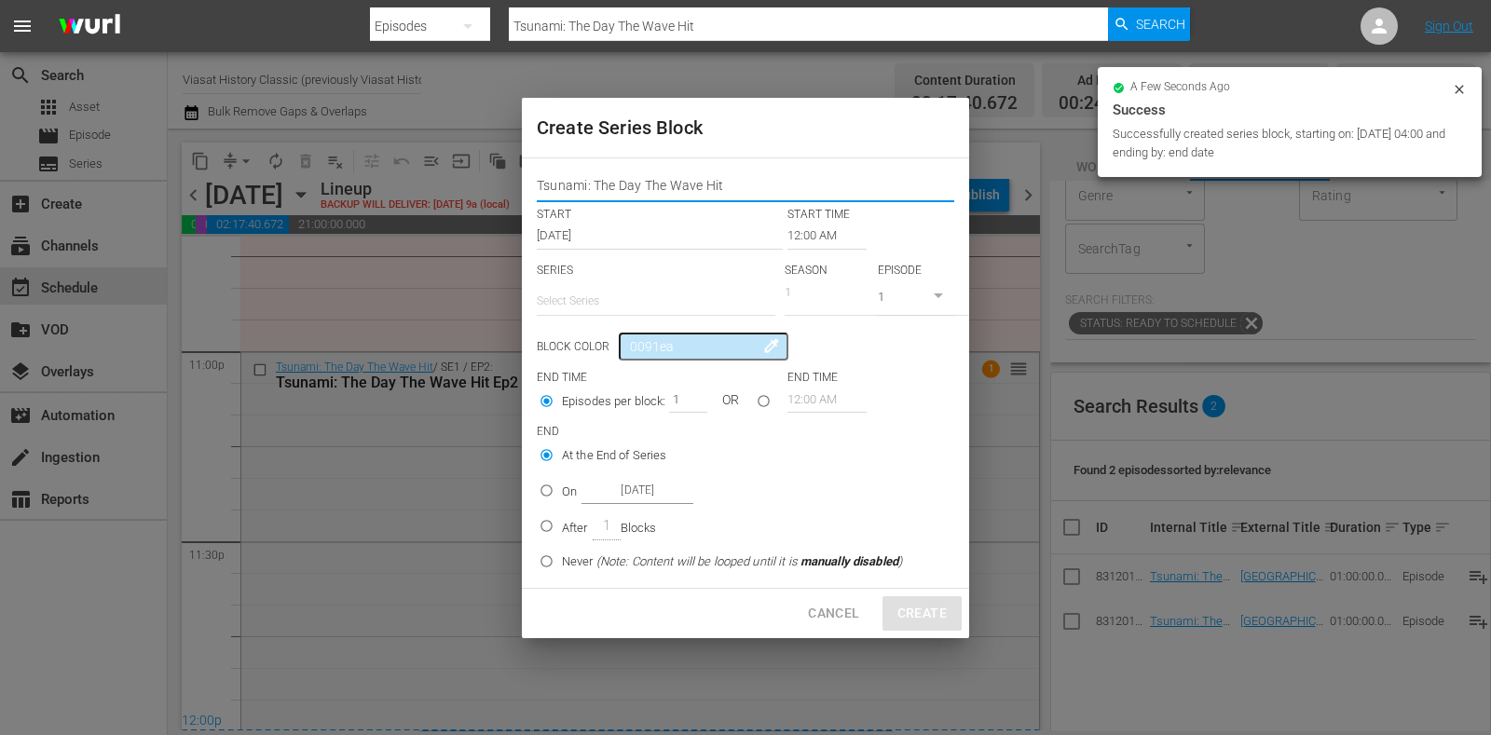
type input "Tsunami: The Day The Wave Hit"
click at [611, 295] on input "text" at bounding box center [656, 301] width 239 height 45
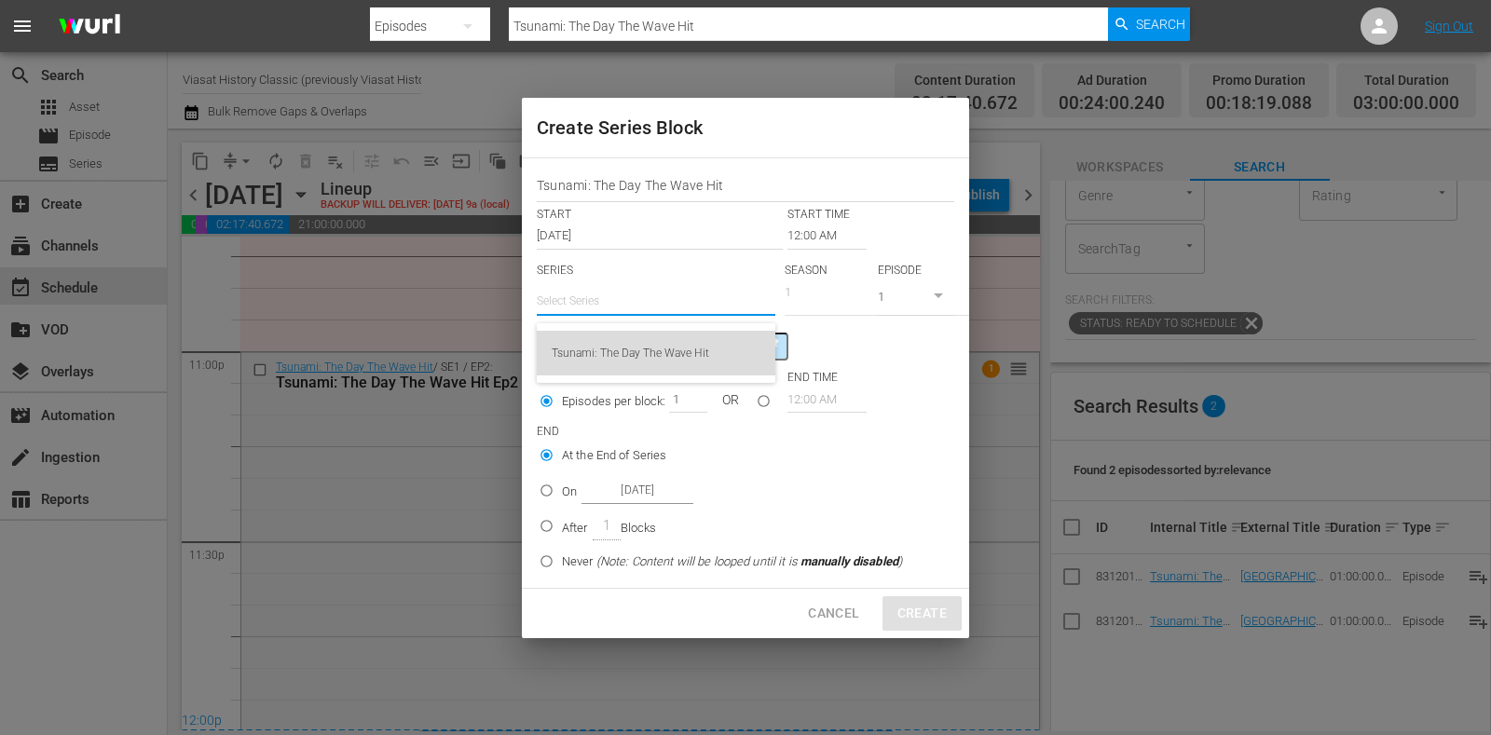
click at [627, 365] on div "Tsunami: The Day The Wave Hit" at bounding box center [656, 353] width 209 height 45
type input "Tsunami: The Day The Wave Hit"
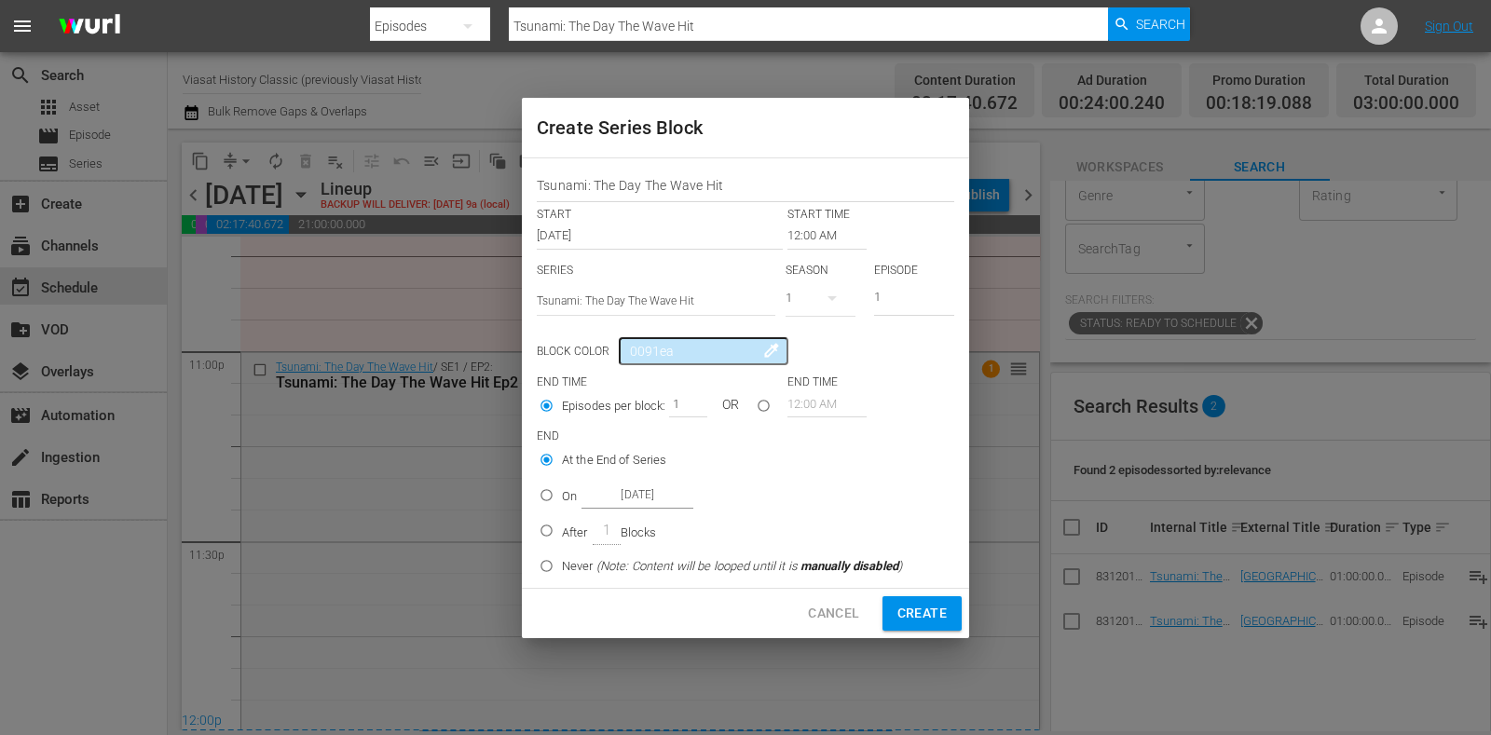
click at [811, 230] on input "12:00 AM" at bounding box center [827, 236] width 79 height 26
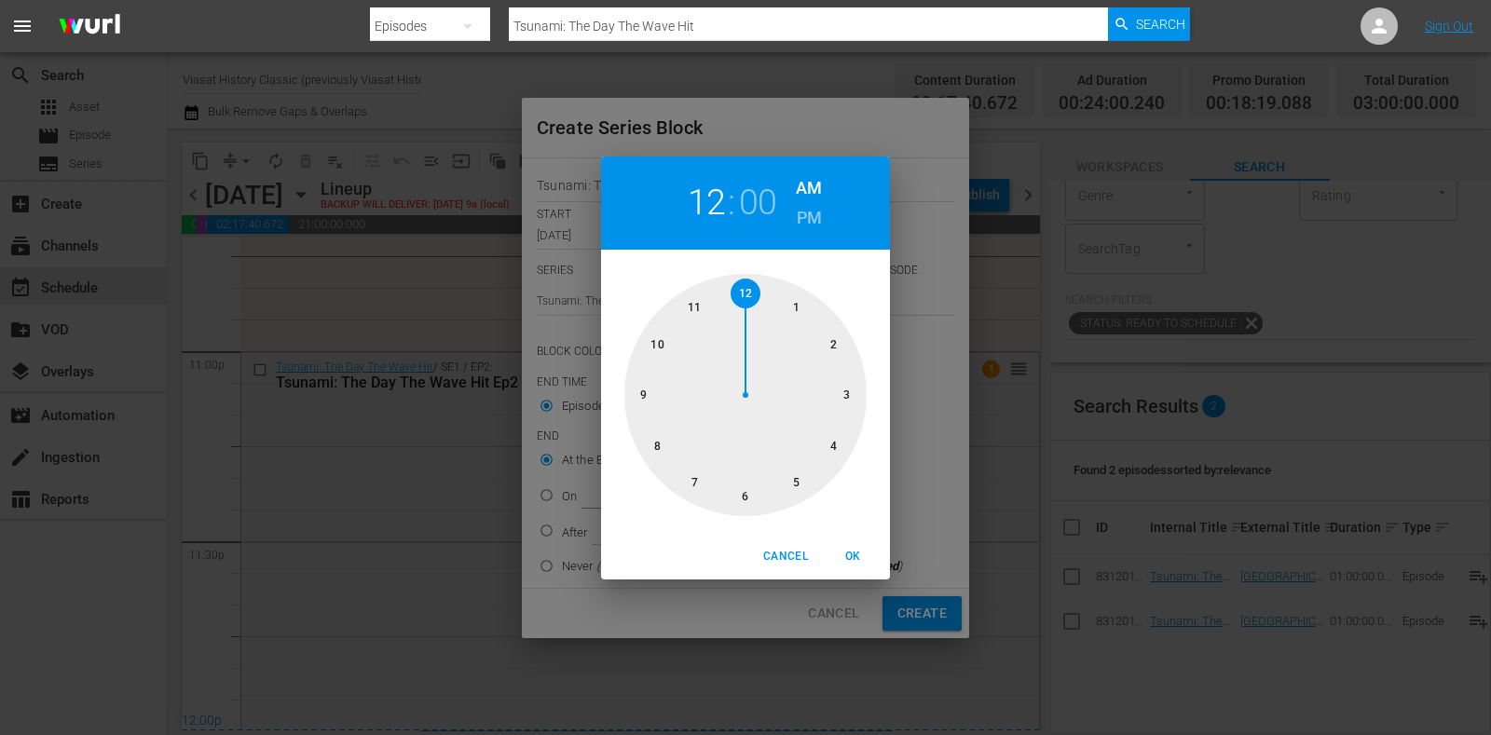
click at [638, 404] on div at bounding box center [746, 395] width 242 height 242
click at [839, 552] on span "OK" at bounding box center [853, 557] width 45 height 20
type input "09:00 AM"
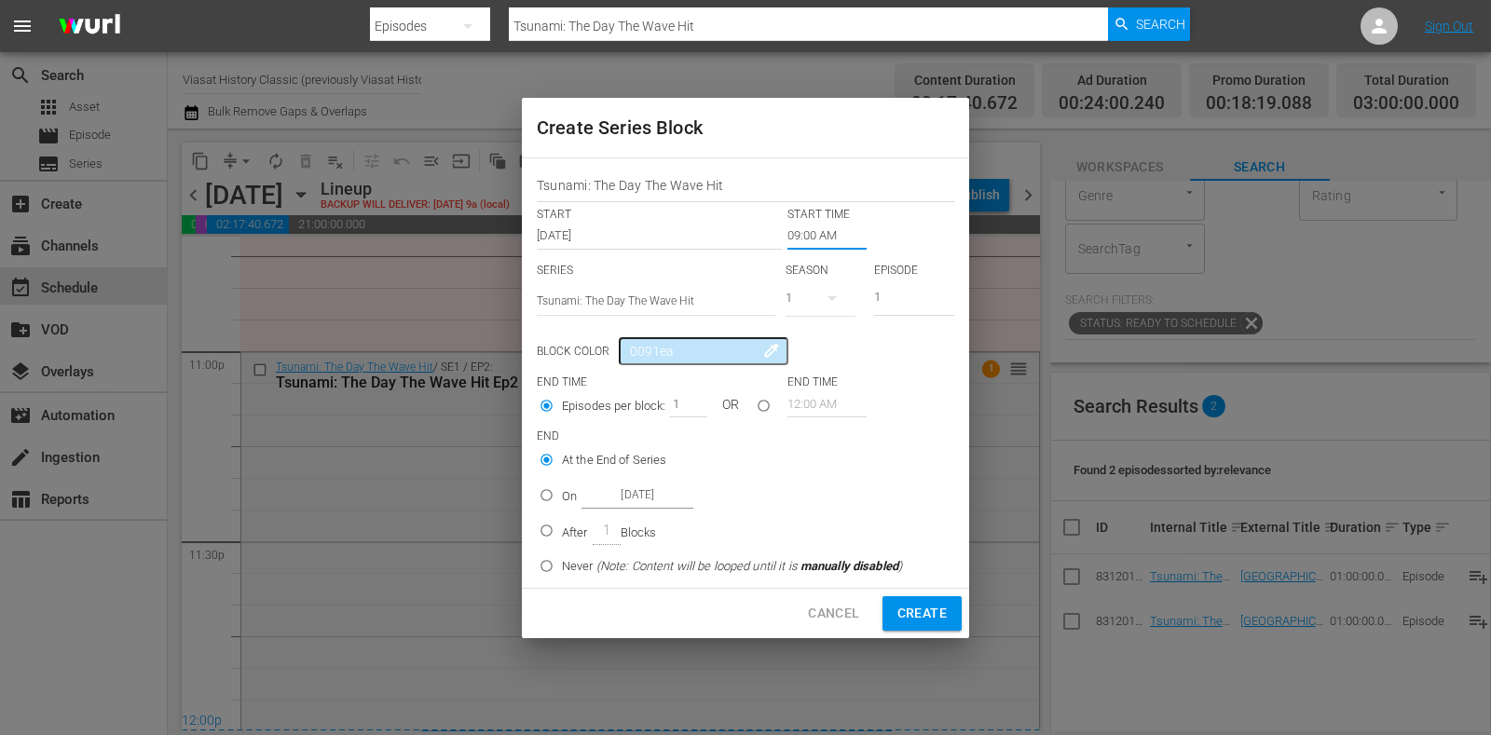
click at [549, 502] on input "On Oct 21st 2025" at bounding box center [546, 499] width 31 height 31
radio input "true"
click at [634, 493] on input "Oct 21st 2025" at bounding box center [638, 495] width 112 height 25
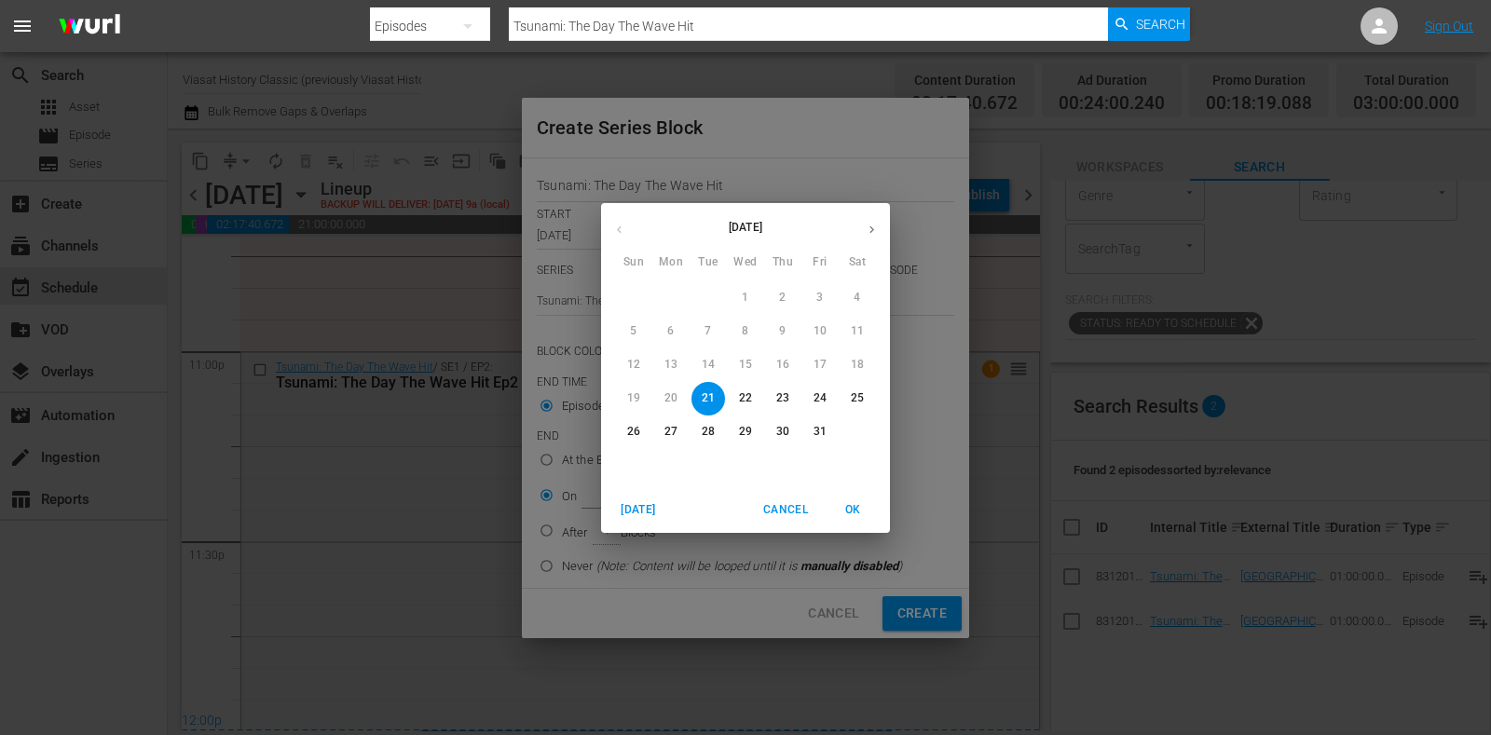
click at [743, 393] on p "22" at bounding box center [745, 399] width 13 height 16
type input "Oct 22nd 2025"
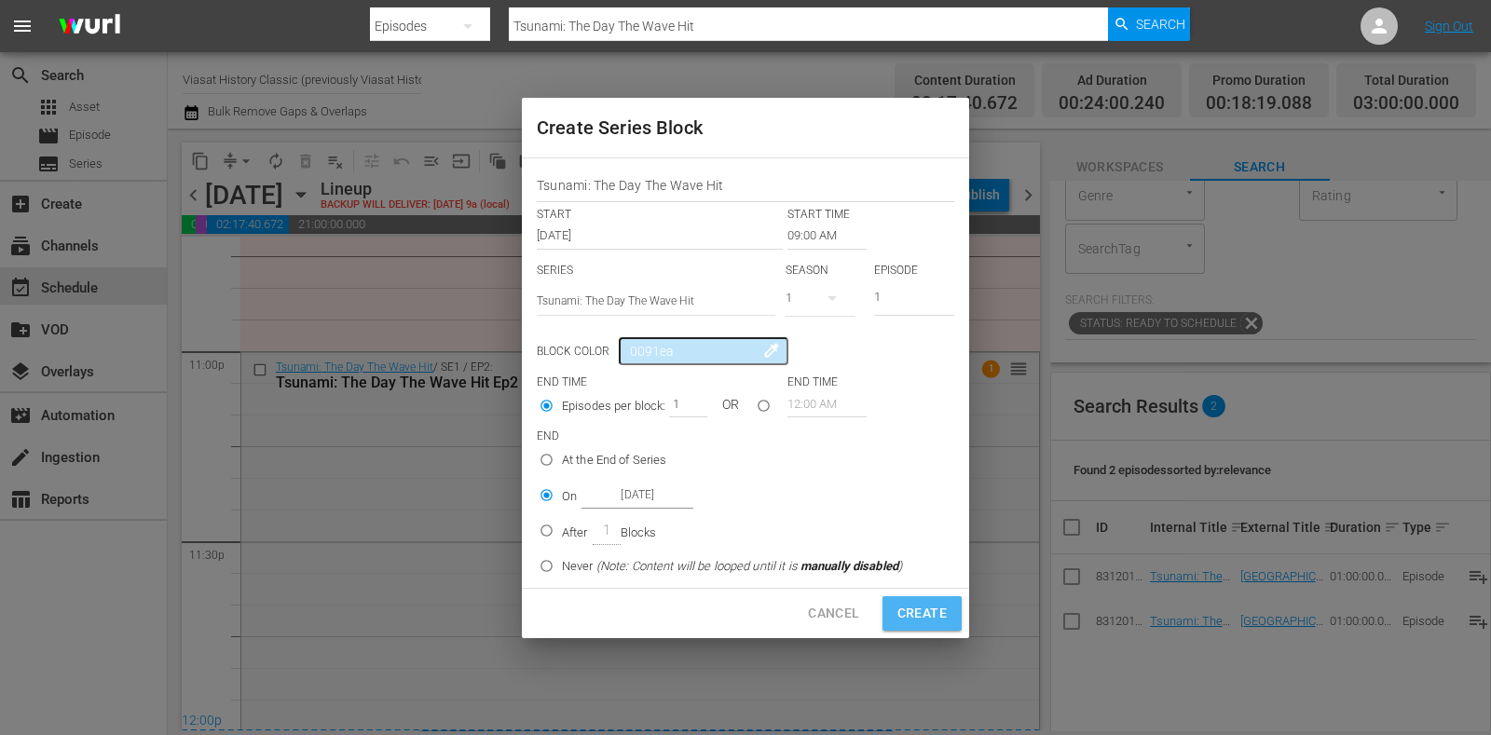
click at [923, 613] on span "Create" at bounding box center [922, 613] width 49 height 23
type input "12:00 AM"
radio input "true"
type input "Oct 21st 2025"
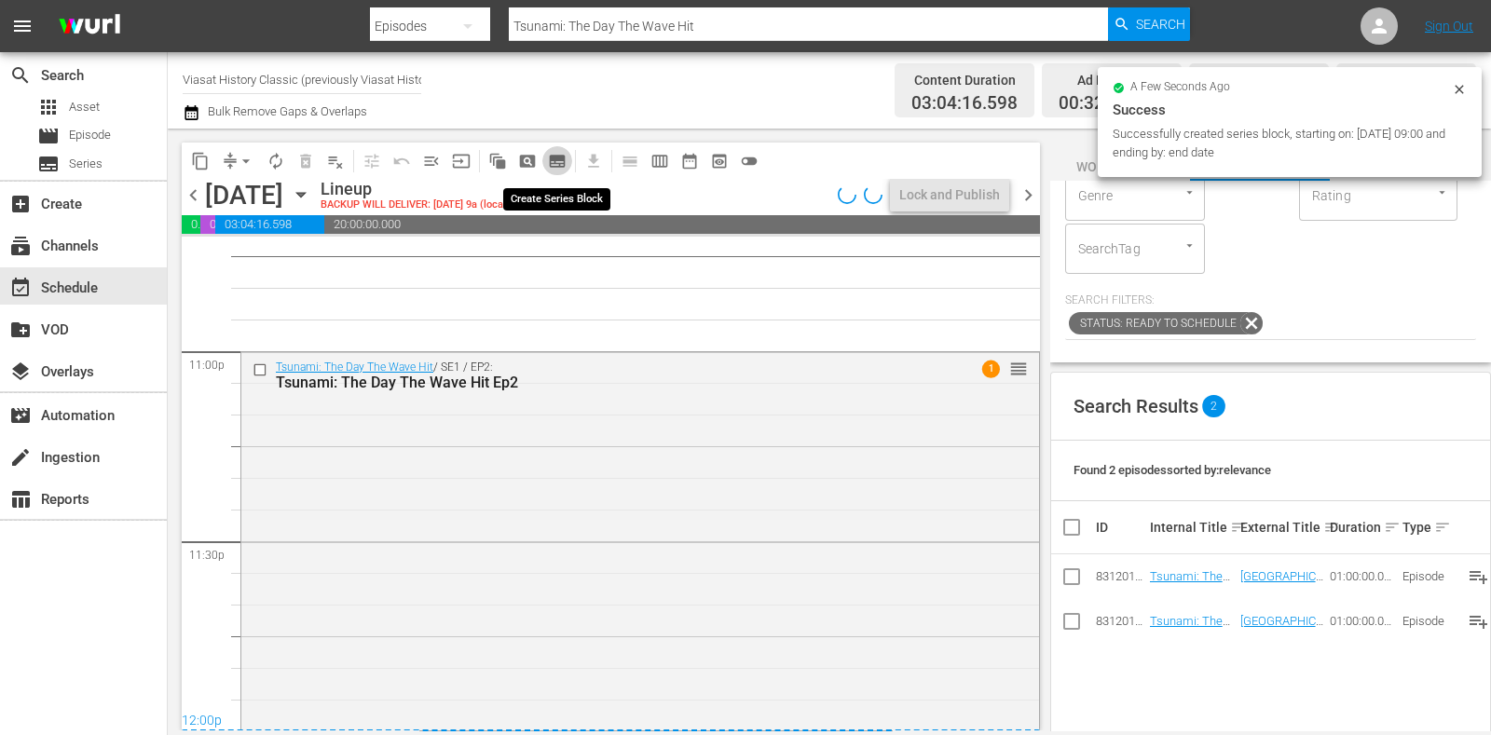
click at [564, 154] on span "subtitles_outlined" at bounding box center [557, 161] width 19 height 19
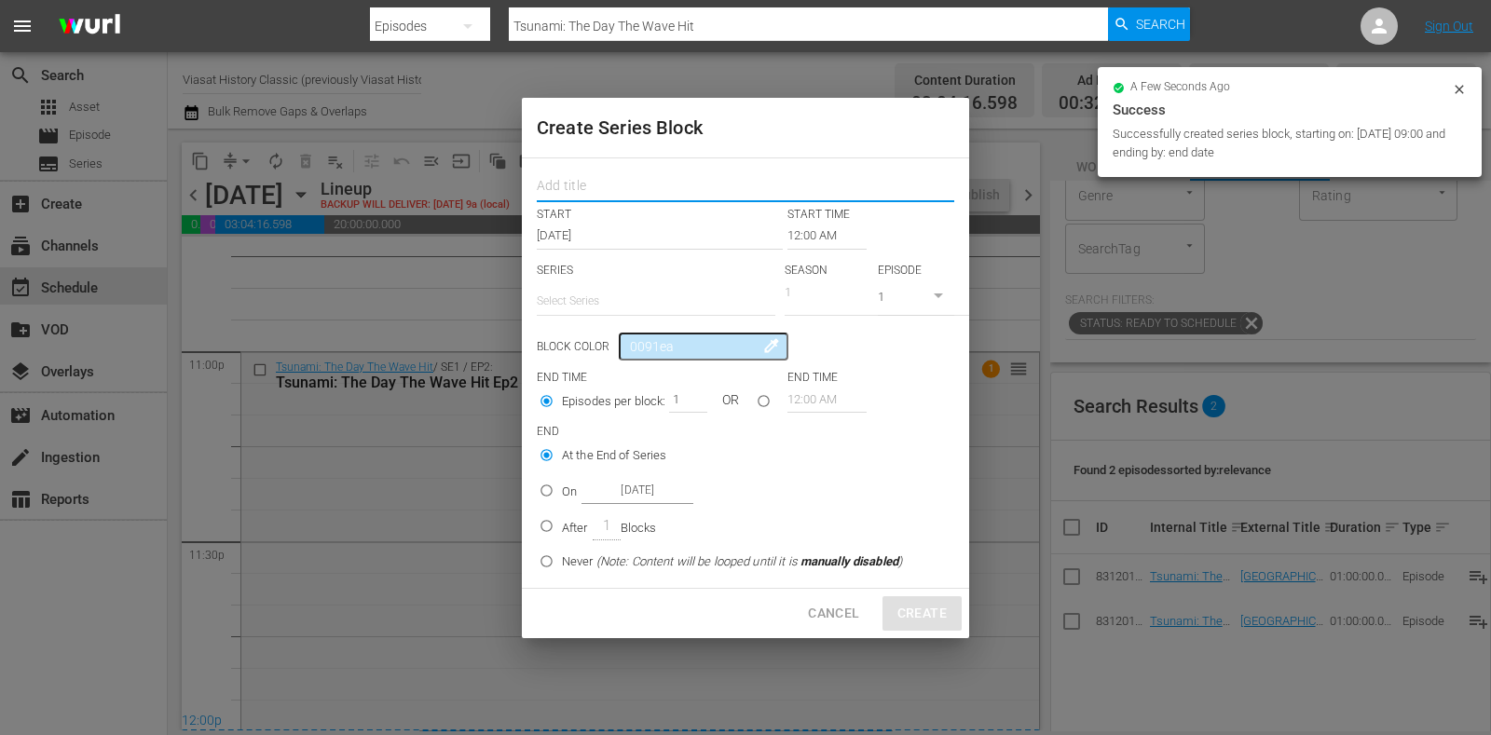
click at [592, 189] on input "text" at bounding box center [746, 188] width 418 height 29
paste input "Tsunami: The Day The Wave Hit"
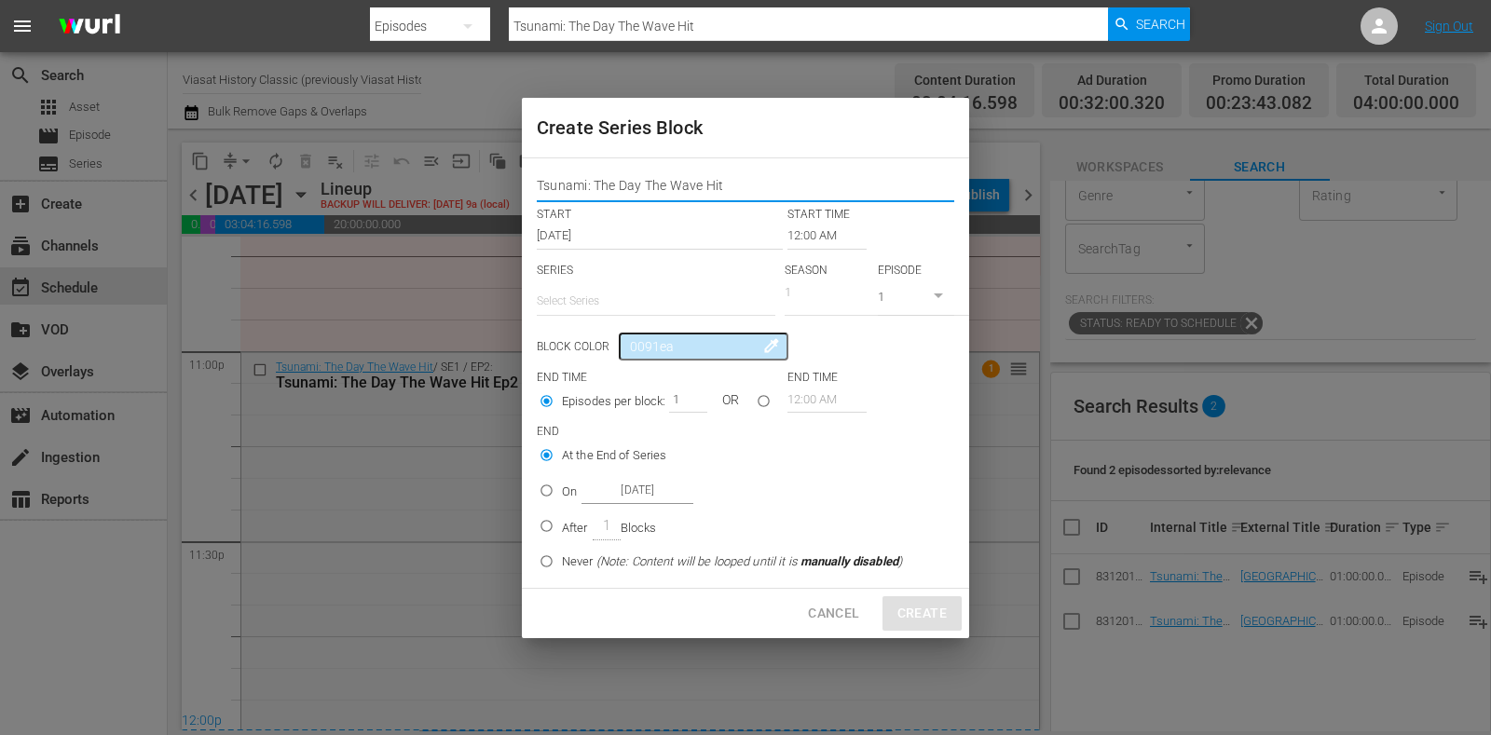
type input "Tsunami: The Day The Wave Hit"
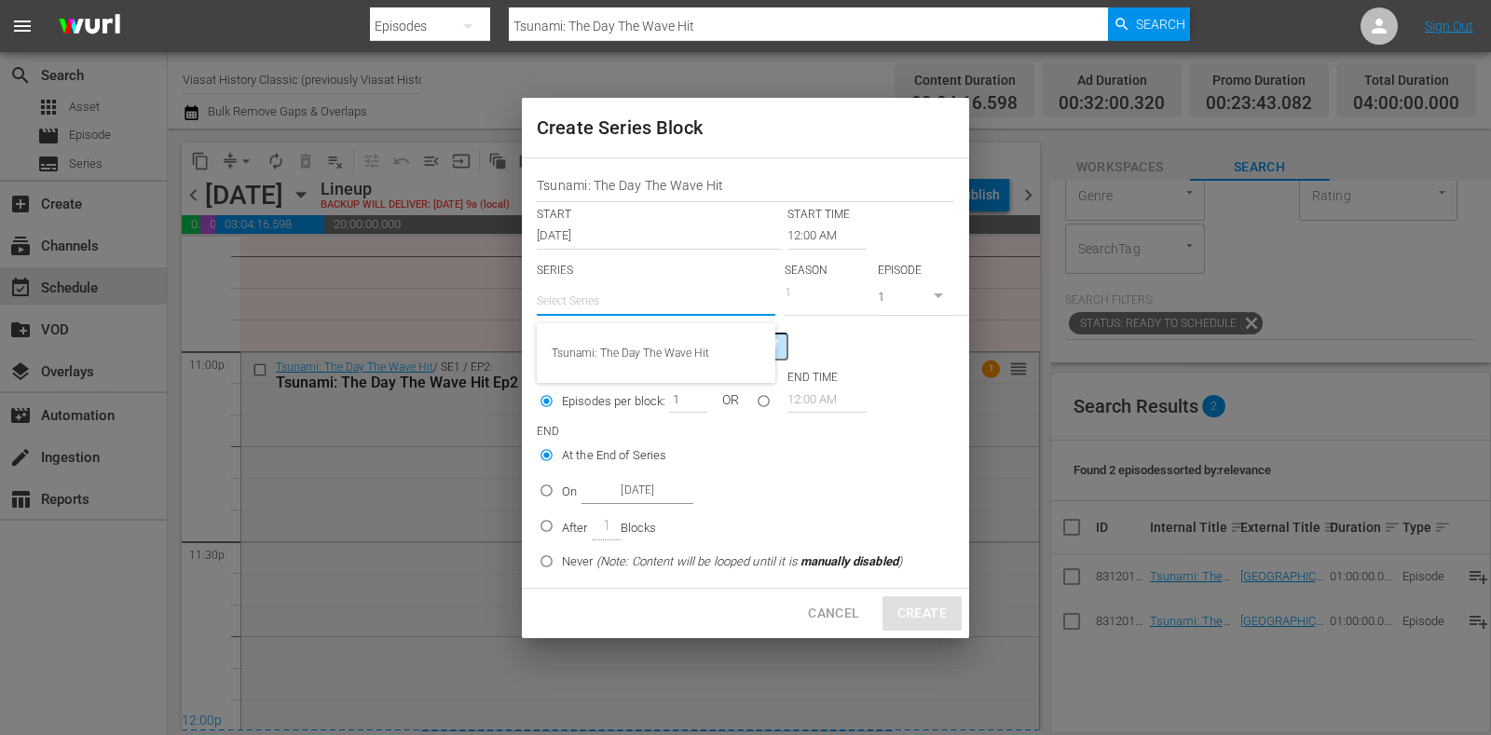
click at [616, 309] on input "text" at bounding box center [656, 301] width 239 height 45
click at [639, 370] on div "Tsunami: The Day The Wave Hit" at bounding box center [656, 353] width 209 height 45
type input "Tsunami: The Day The Wave Hit"
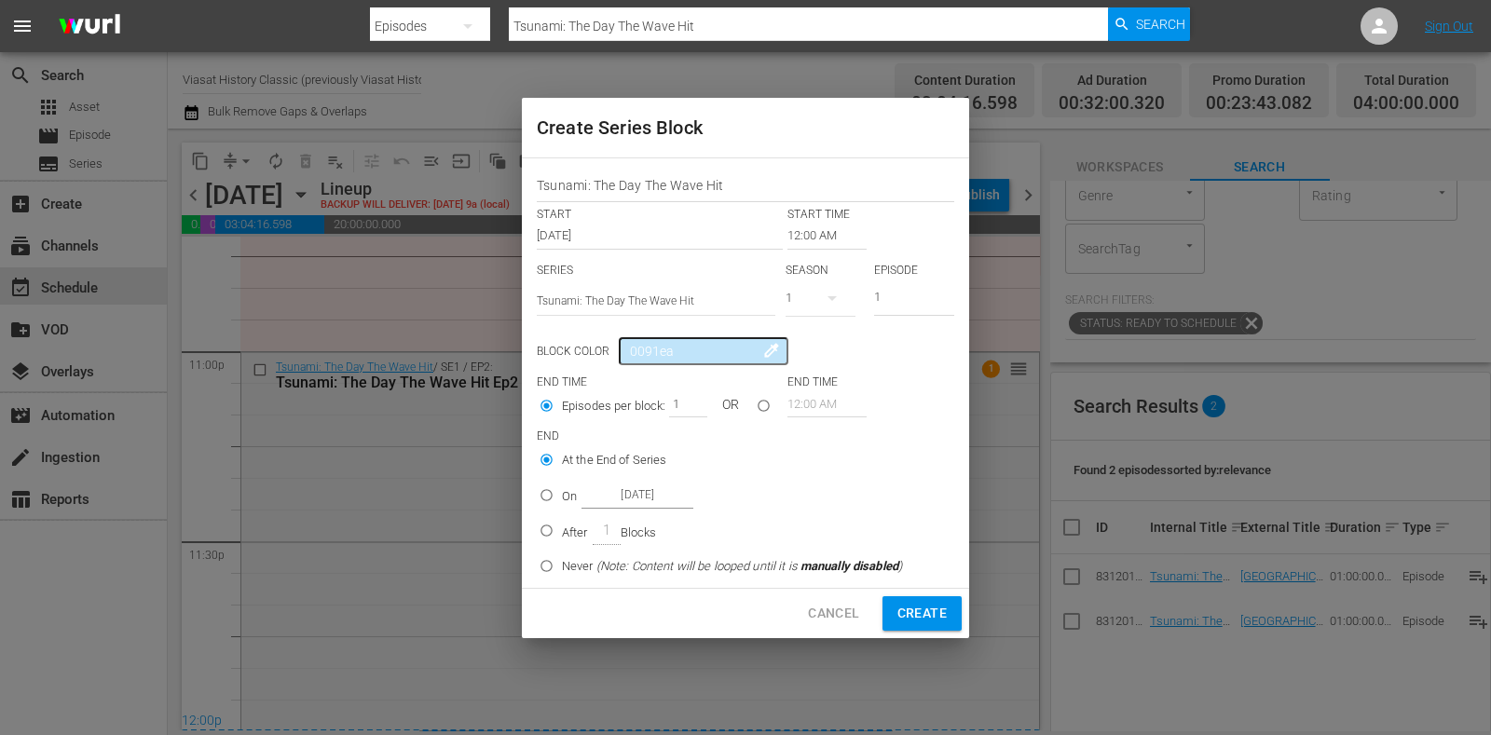
click at [813, 223] on input "12:00 AM" at bounding box center [827, 236] width 79 height 26
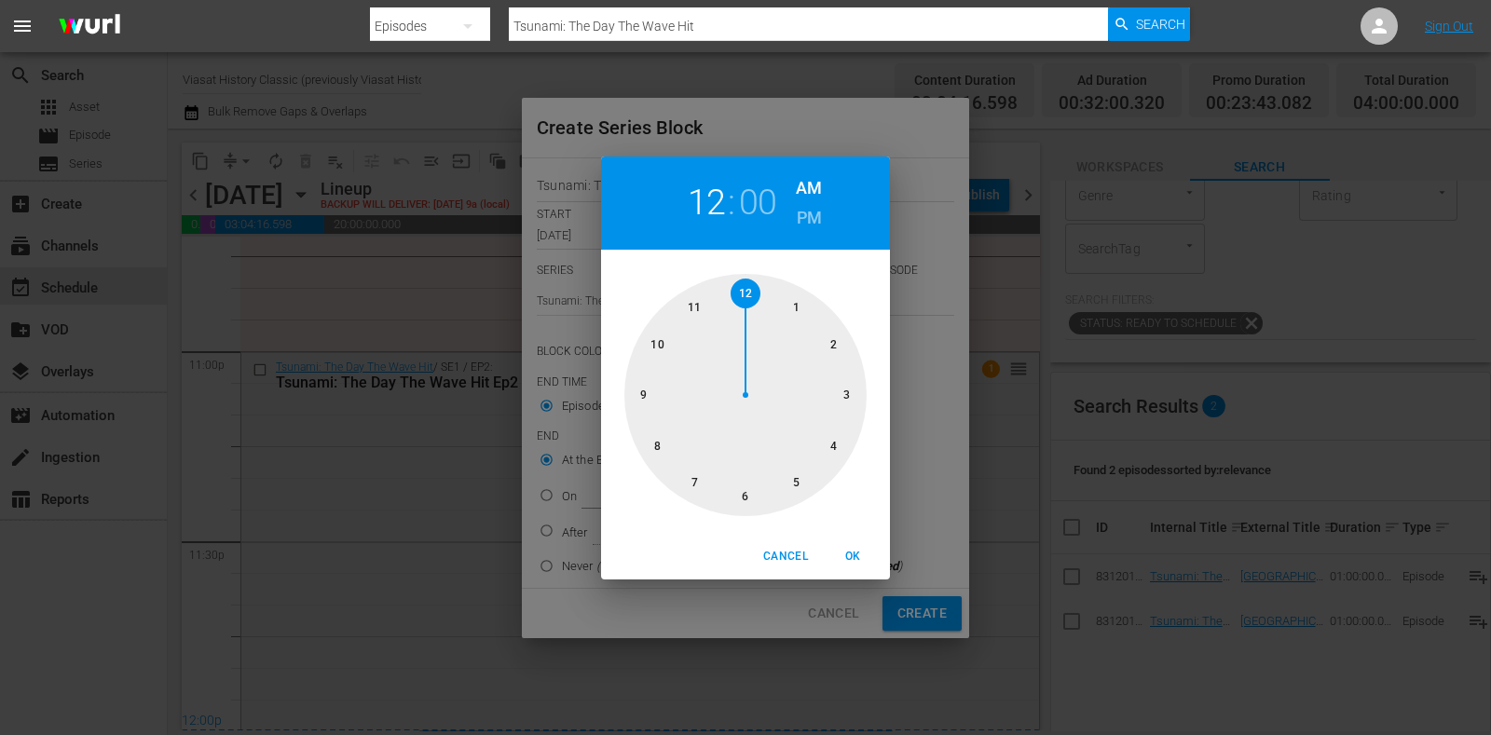
click at [800, 306] on div at bounding box center [746, 395] width 242 height 242
click at [797, 195] on h6 "AM" at bounding box center [809, 188] width 26 height 30
click at [801, 208] on h6 "PM" at bounding box center [809, 218] width 25 height 30
click at [846, 552] on span "OK" at bounding box center [853, 557] width 45 height 20
type input "01:00 PM"
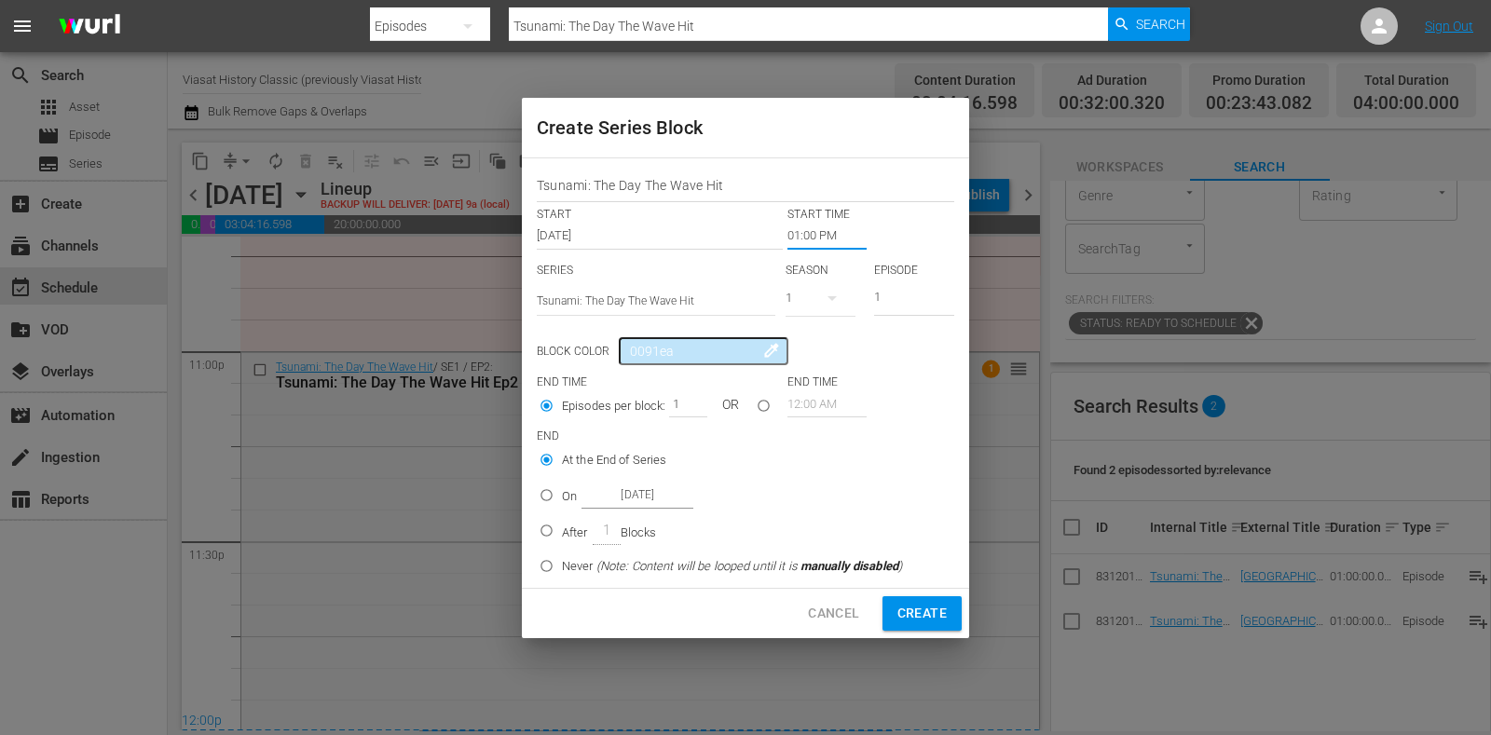
click at [579, 496] on div "On Oct 21st 2025" at bounding box center [627, 495] width 131 height 25
click at [562, 496] on input "On Oct 21st 2025" at bounding box center [546, 499] width 31 height 31
radio input "false"
radio input "true"
click at [658, 501] on input "Oct 21st 2025" at bounding box center [638, 495] width 112 height 25
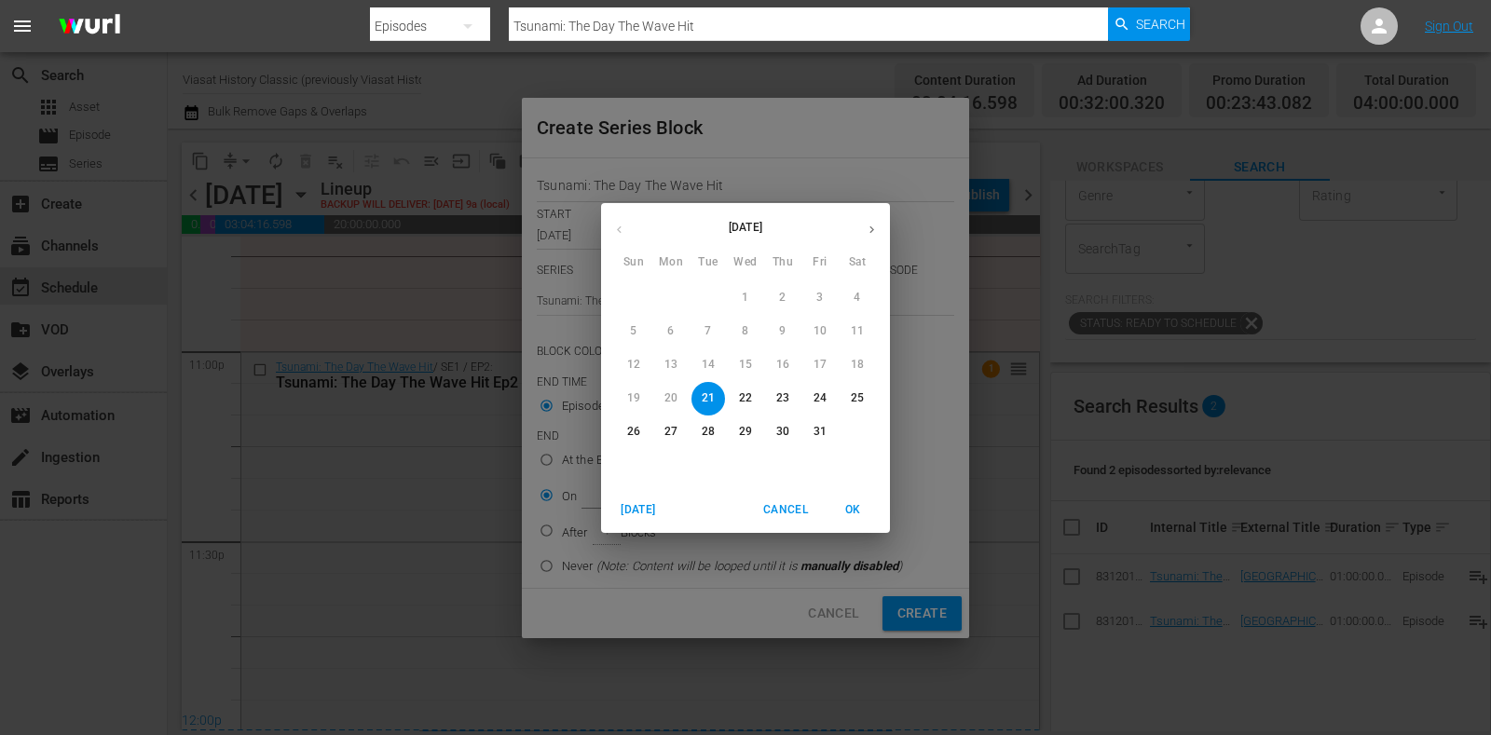
click at [746, 405] on p "22" at bounding box center [745, 399] width 13 height 16
type input "Oct 22nd 2025"
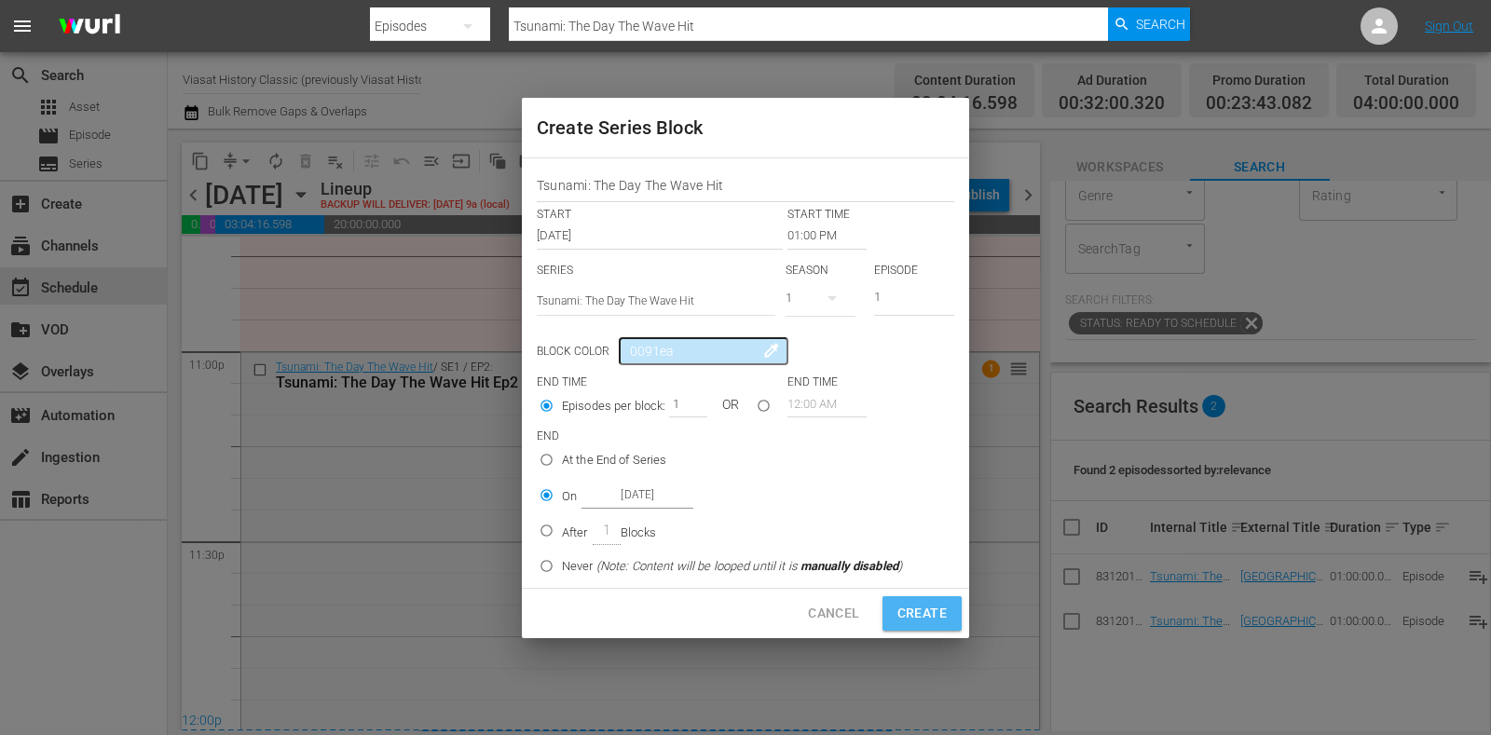
click at [912, 602] on span "Create" at bounding box center [922, 613] width 49 height 23
type input "12:00 AM"
radio input "true"
type input "Oct 21st 2025"
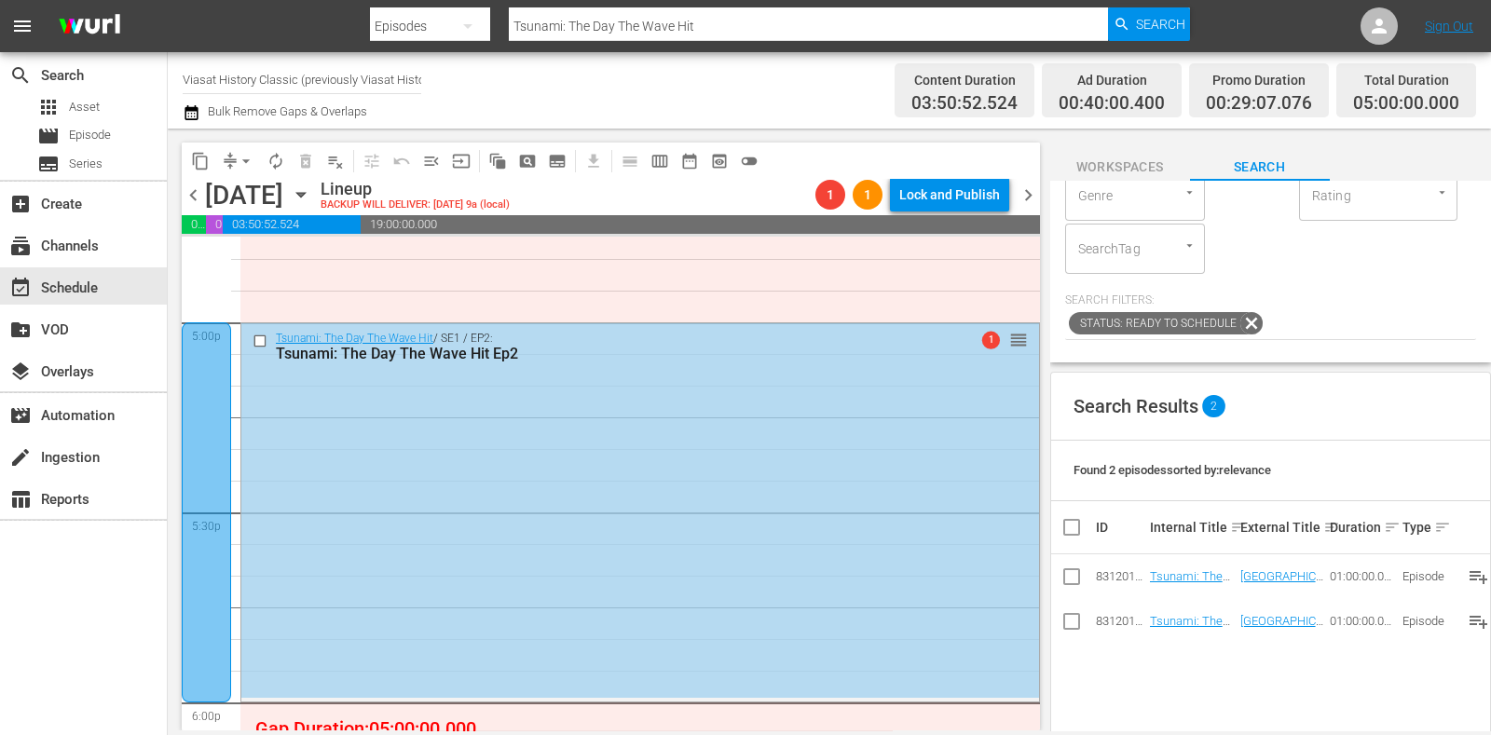
scroll to position [6395, 0]
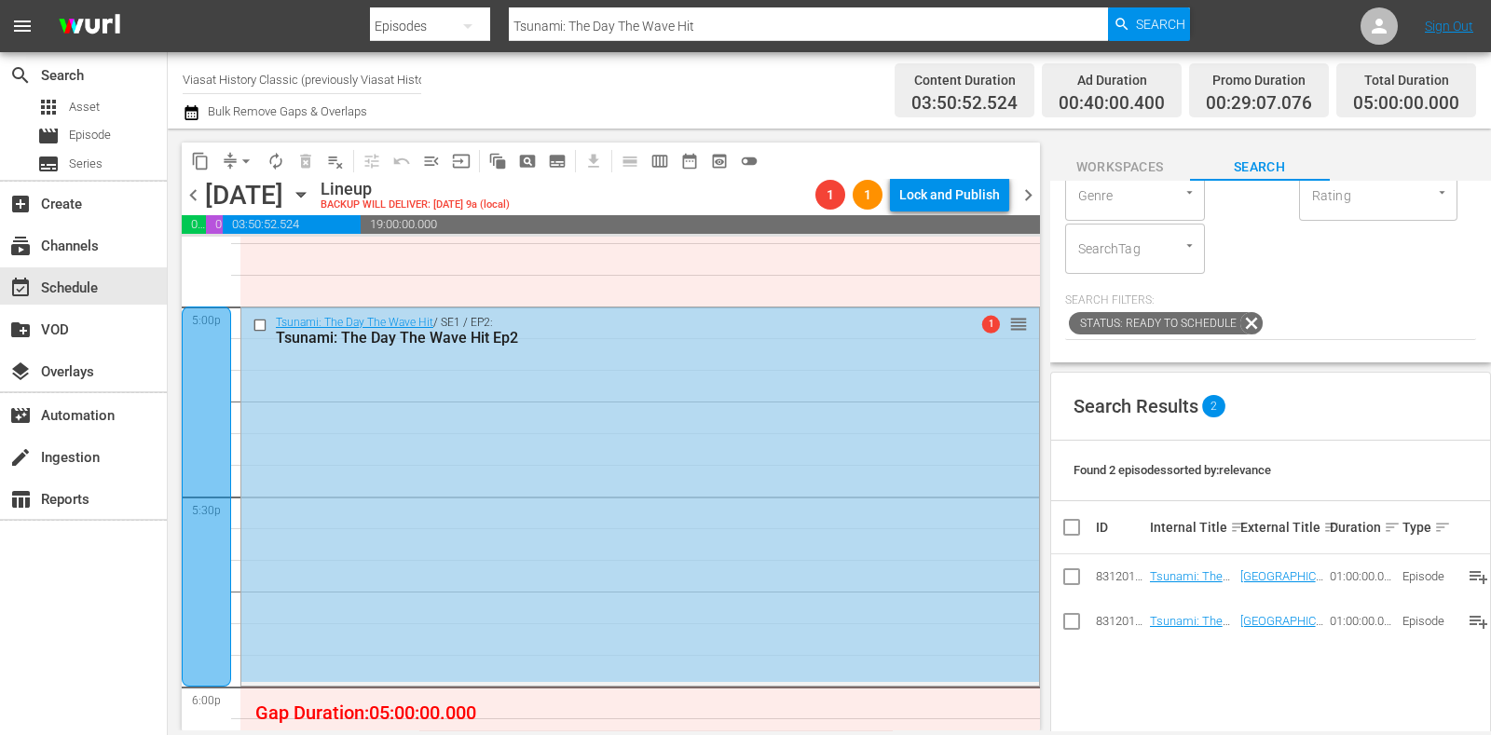
click at [1024, 189] on span "chevron_right" at bounding box center [1028, 195] width 23 height 23
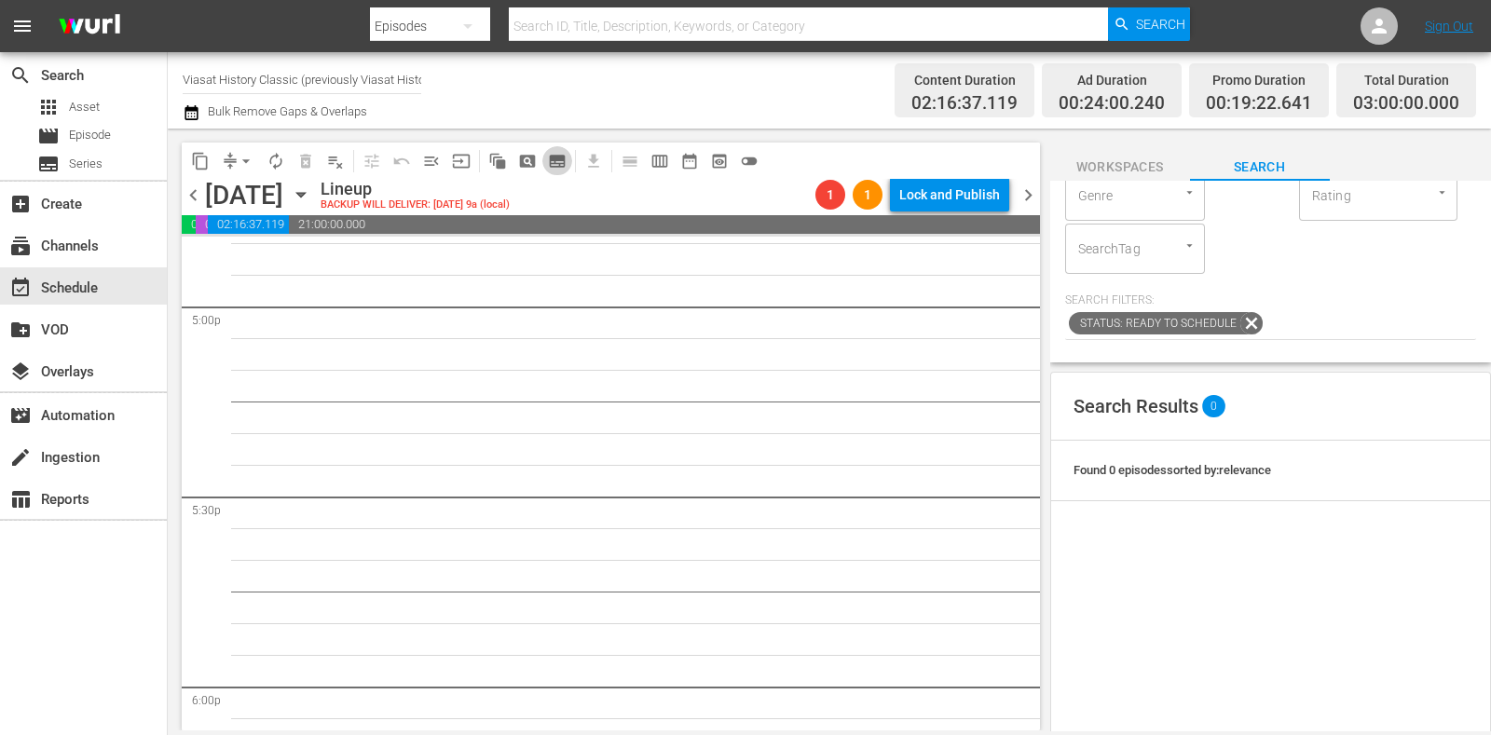
click at [559, 174] on button "subtitles_outlined" at bounding box center [558, 161] width 30 height 30
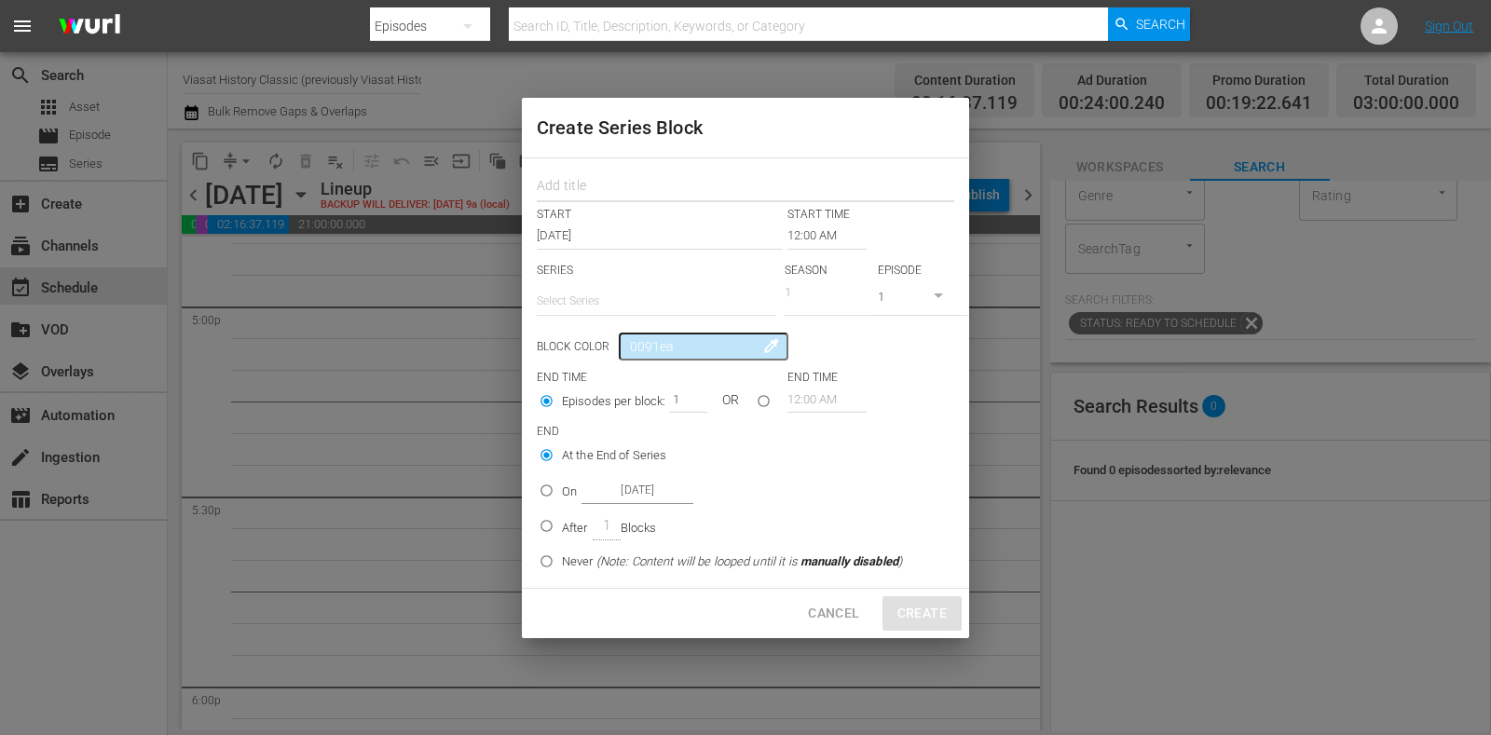
click at [625, 198] on input "text" at bounding box center [746, 188] width 418 height 29
paste input "Lost Cities Of The Bible"
type input "Lost Cities Of The Bible"
click at [624, 272] on p "SERIES" at bounding box center [656, 271] width 239 height 16
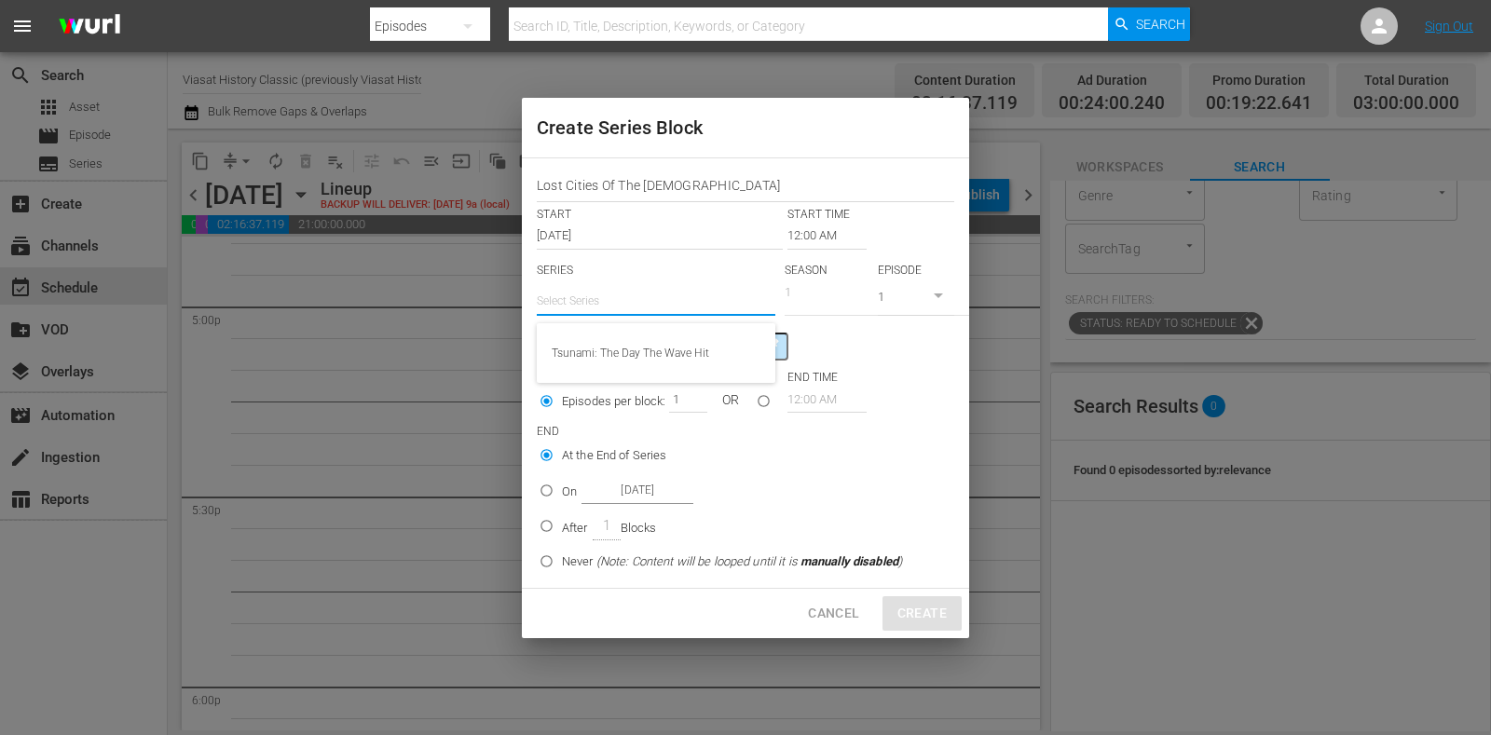
click at [635, 299] on input "text" at bounding box center [656, 301] width 239 height 45
paste input "Lost Cities Of The Bible"
click at [663, 351] on div "Lost Cities of the Bible" at bounding box center [656, 353] width 209 height 45
type input "Lost Cities of the Bible"
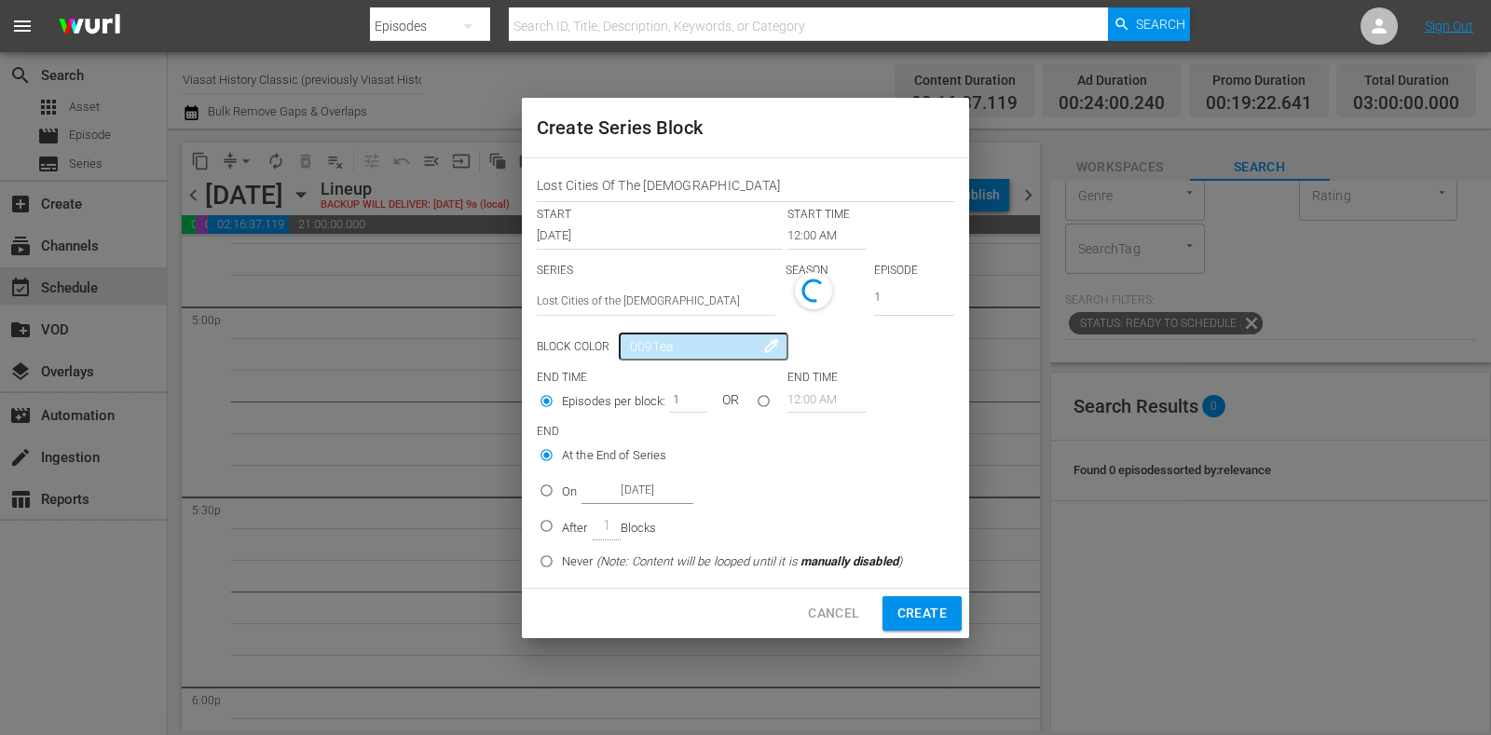
click at [802, 223] on input "12:00 AM" at bounding box center [827, 236] width 79 height 26
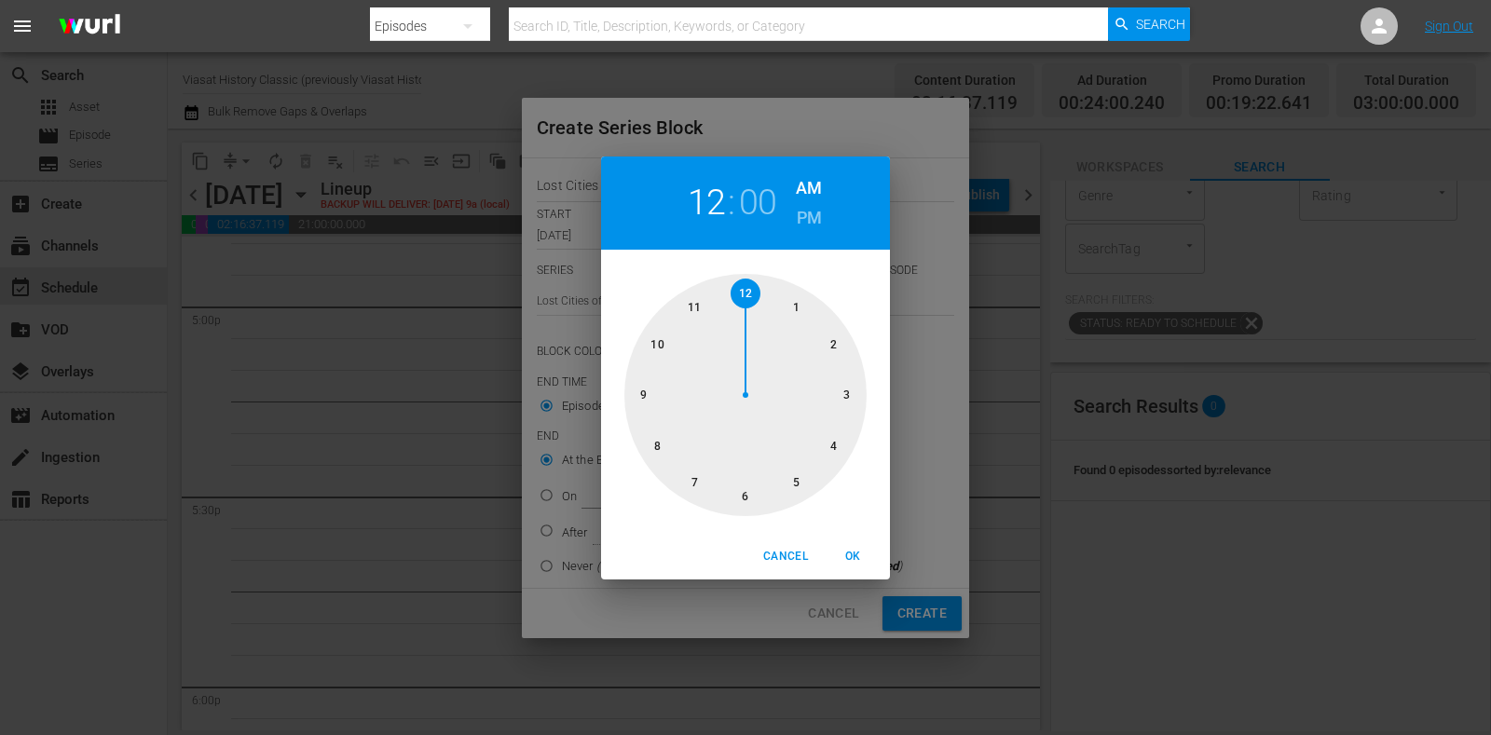
click at [794, 474] on div at bounding box center [746, 395] width 242 height 242
click at [808, 221] on h6 "PM" at bounding box center [809, 218] width 25 height 30
click at [847, 552] on span "OK" at bounding box center [853, 557] width 45 height 20
type input "05:00 PM"
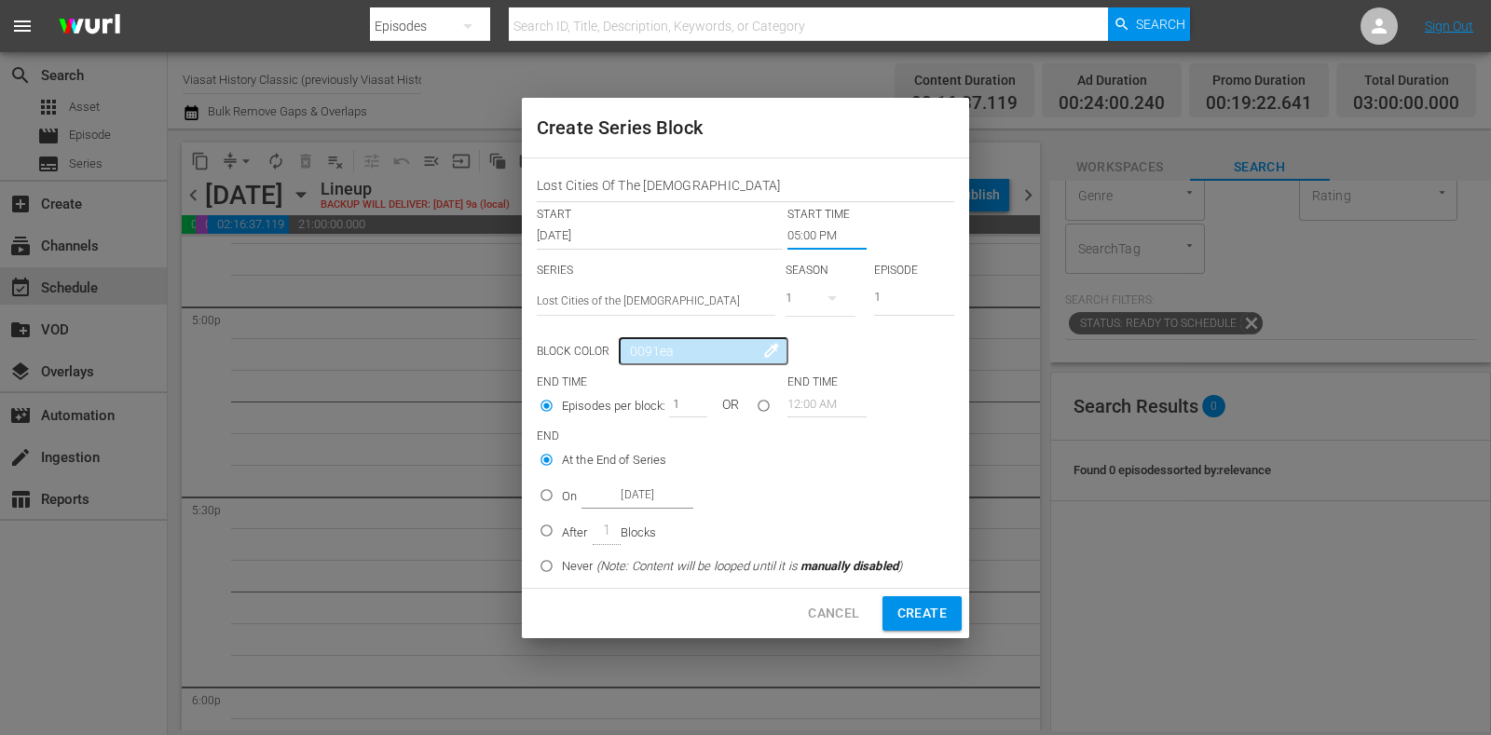
click at [566, 496] on p "On" at bounding box center [569, 497] width 15 height 19
click at [562, 496] on input "On Oct 22nd 2025" at bounding box center [546, 499] width 31 height 31
radio input "false"
radio input "true"
click at [630, 496] on input "Oct 22nd 2025" at bounding box center [638, 495] width 112 height 25
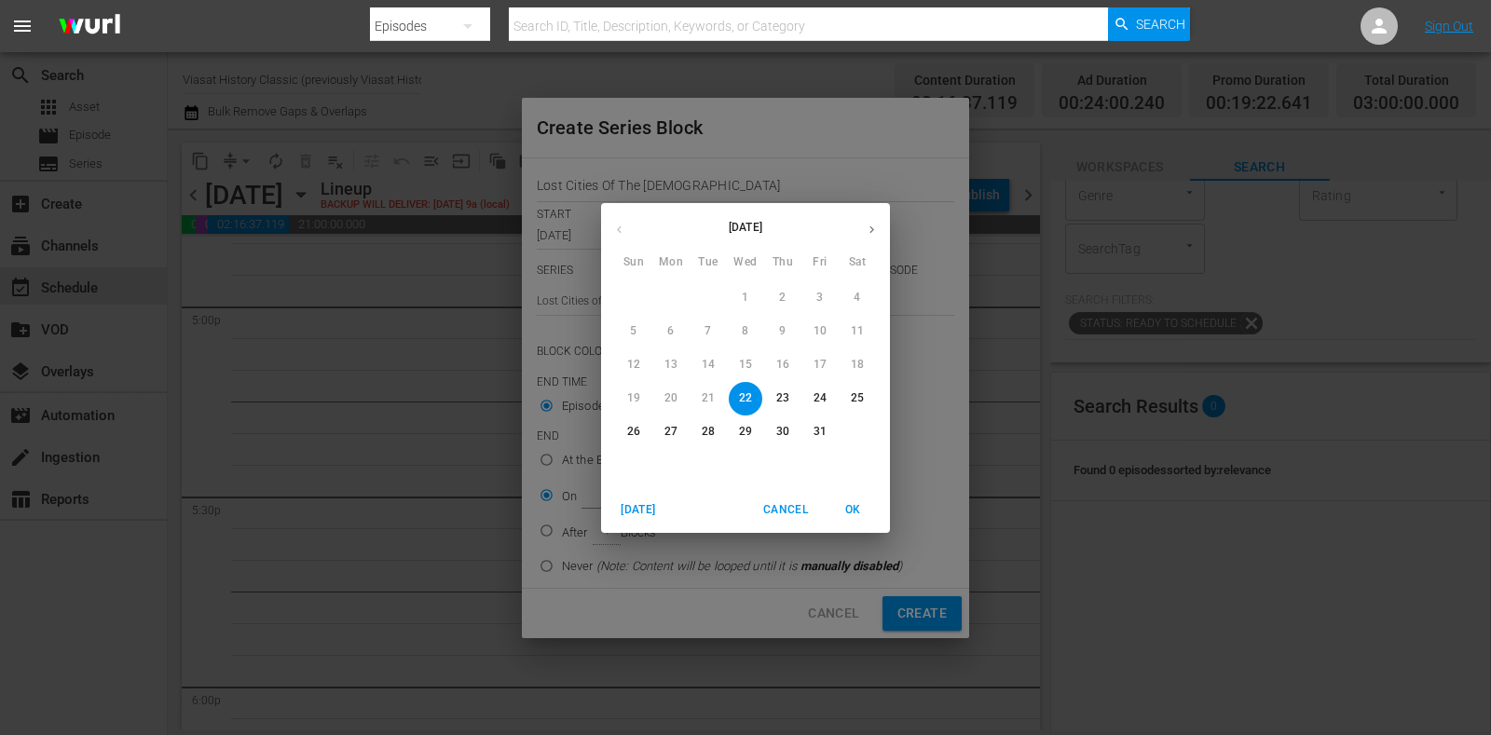
click at [785, 398] on p "23" at bounding box center [782, 399] width 13 height 16
type input "Oct 23rd 2025"
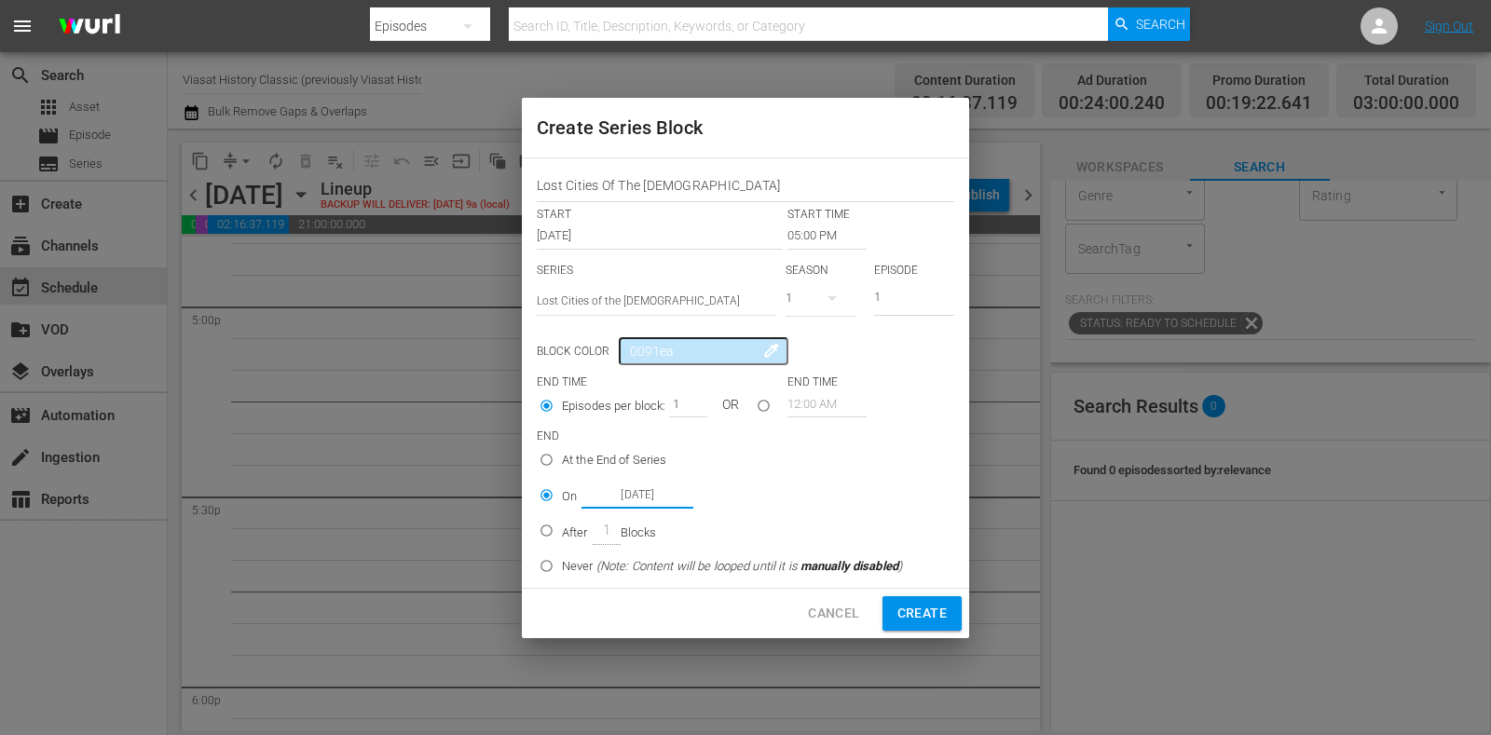
click at [939, 604] on span "Create" at bounding box center [922, 613] width 49 height 23
type input "12:00 AM"
radio input "true"
type input "Oct 22nd 2025"
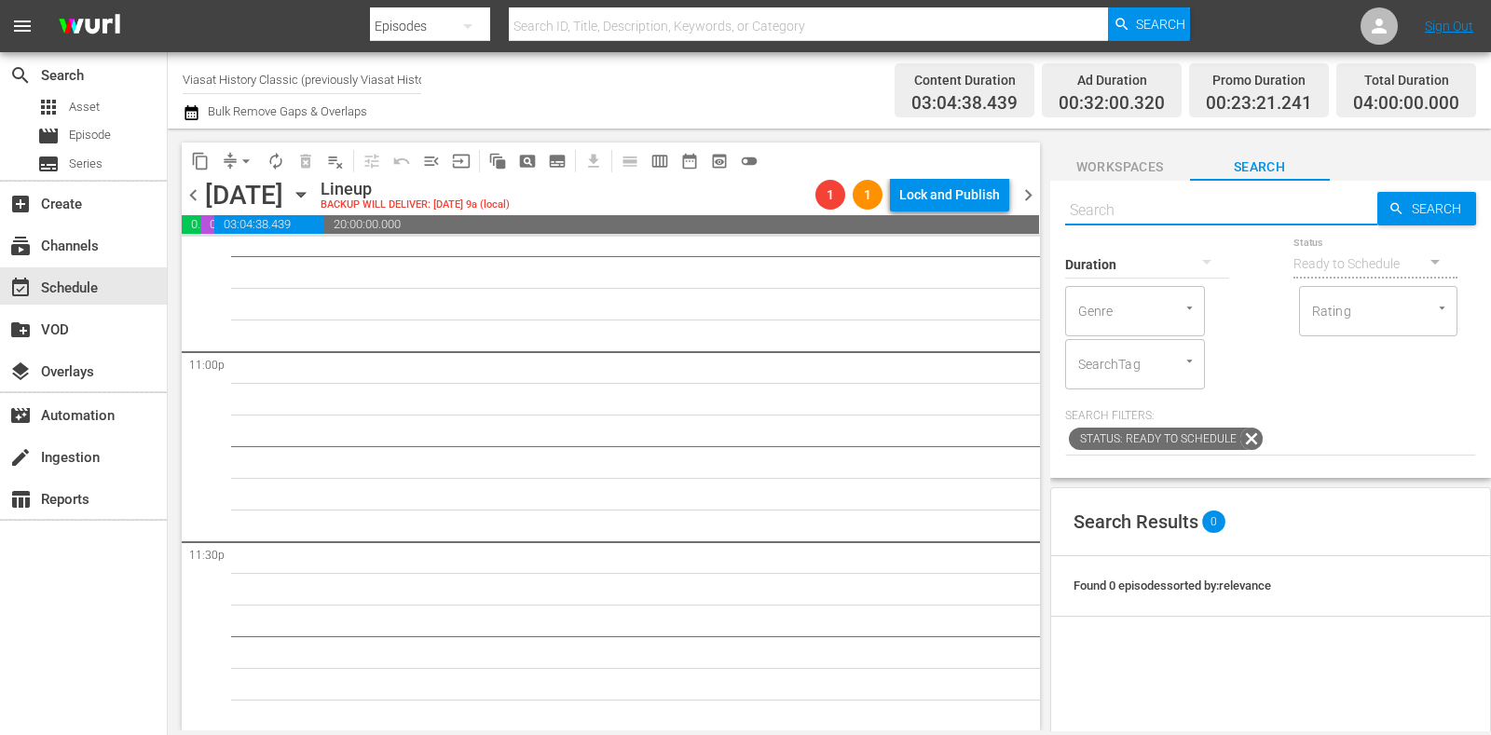
click at [1136, 216] on input "text" at bounding box center [1221, 210] width 312 height 45
paste input "Lost Cities Of The Bible"
type input "Lost Cities Of The Bible"
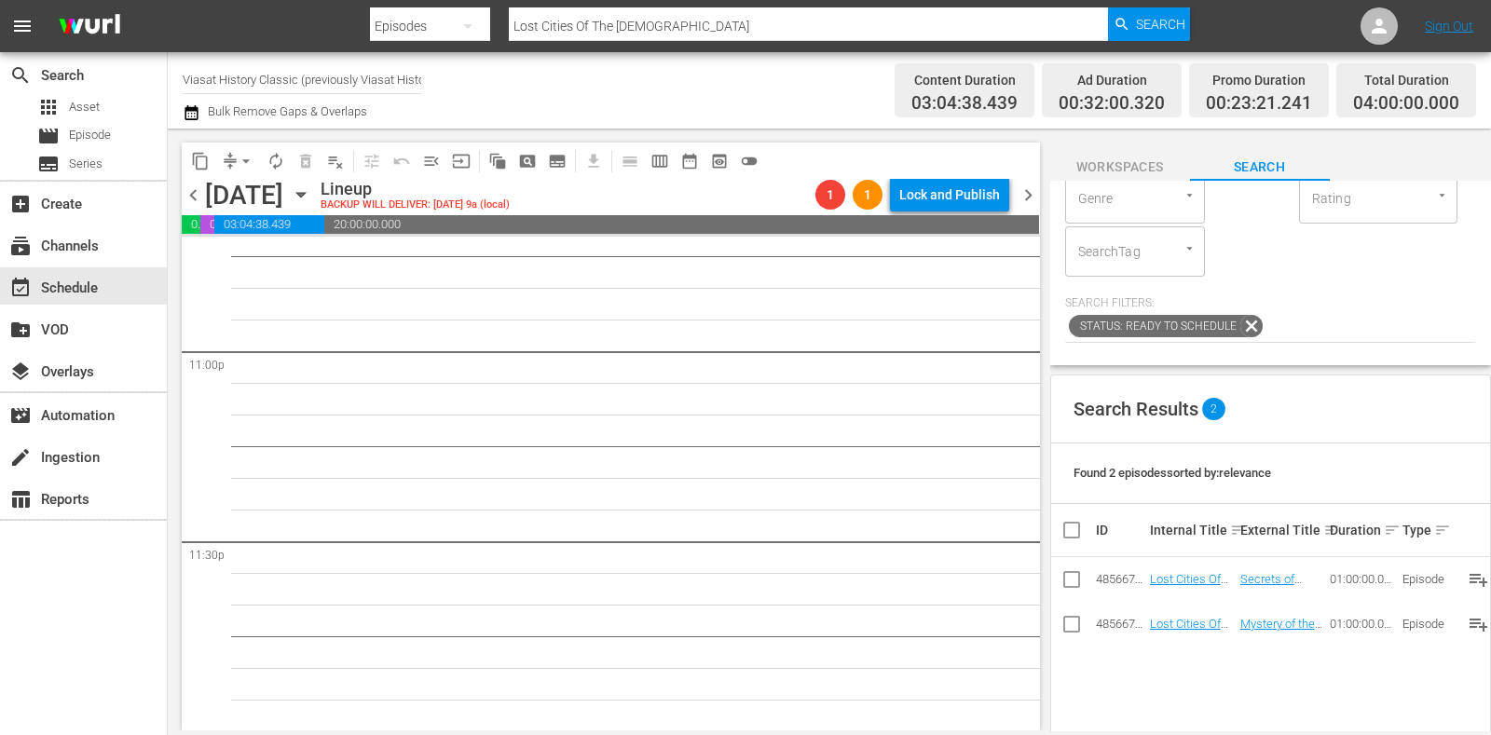
scroll to position [116, 0]
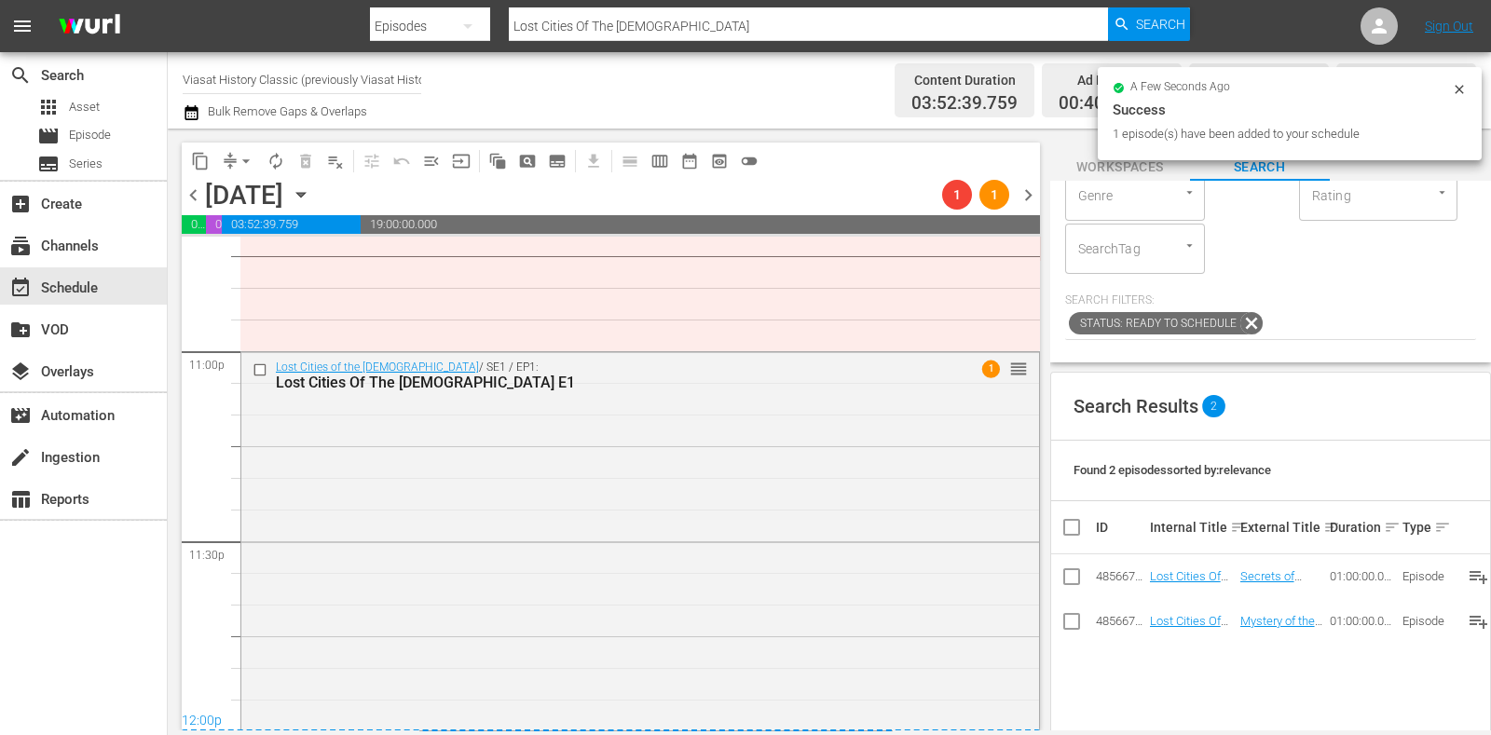
click at [1030, 192] on span "chevron_right" at bounding box center [1028, 195] width 23 height 23
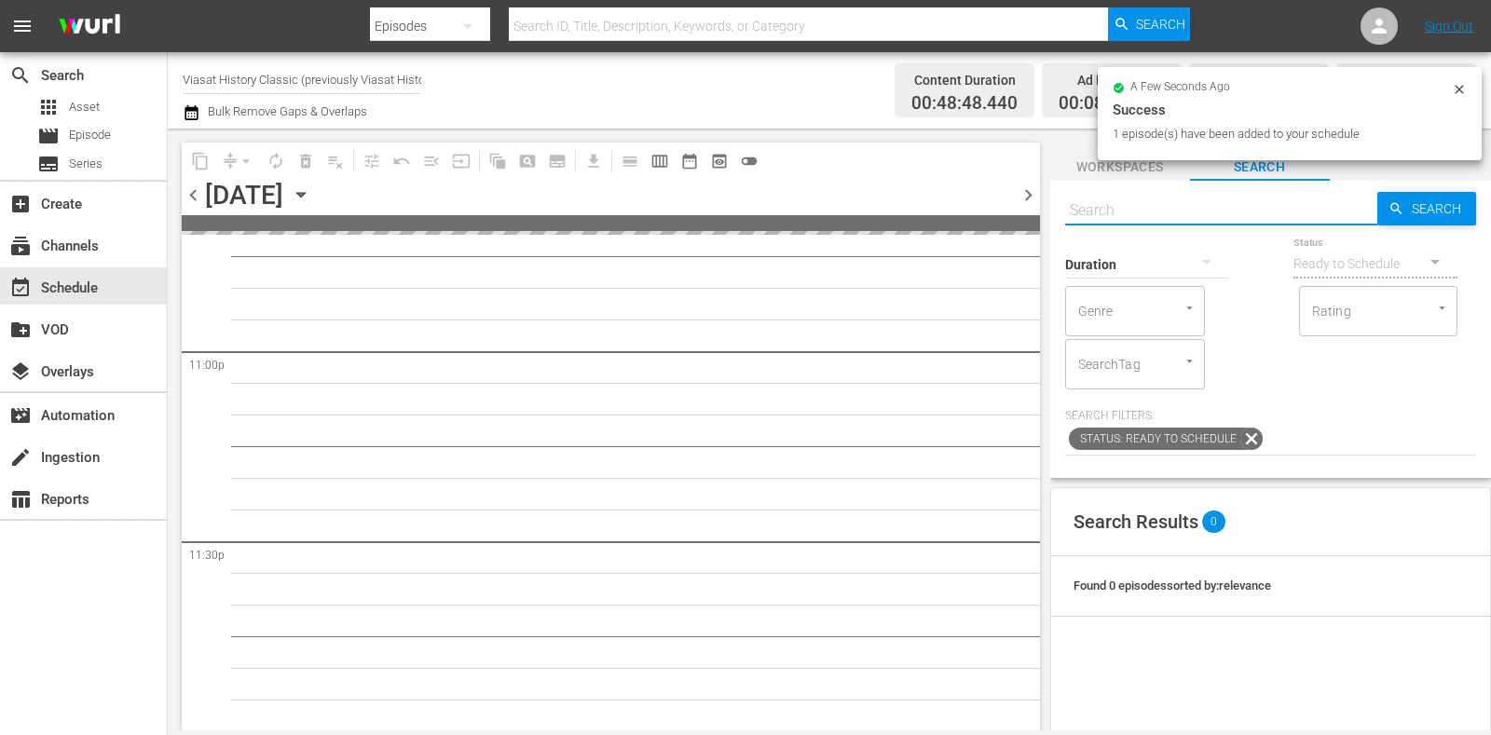
click at [1165, 202] on input "text" at bounding box center [1221, 210] width 312 height 45
paste input "Lost Cities Of The Bible"
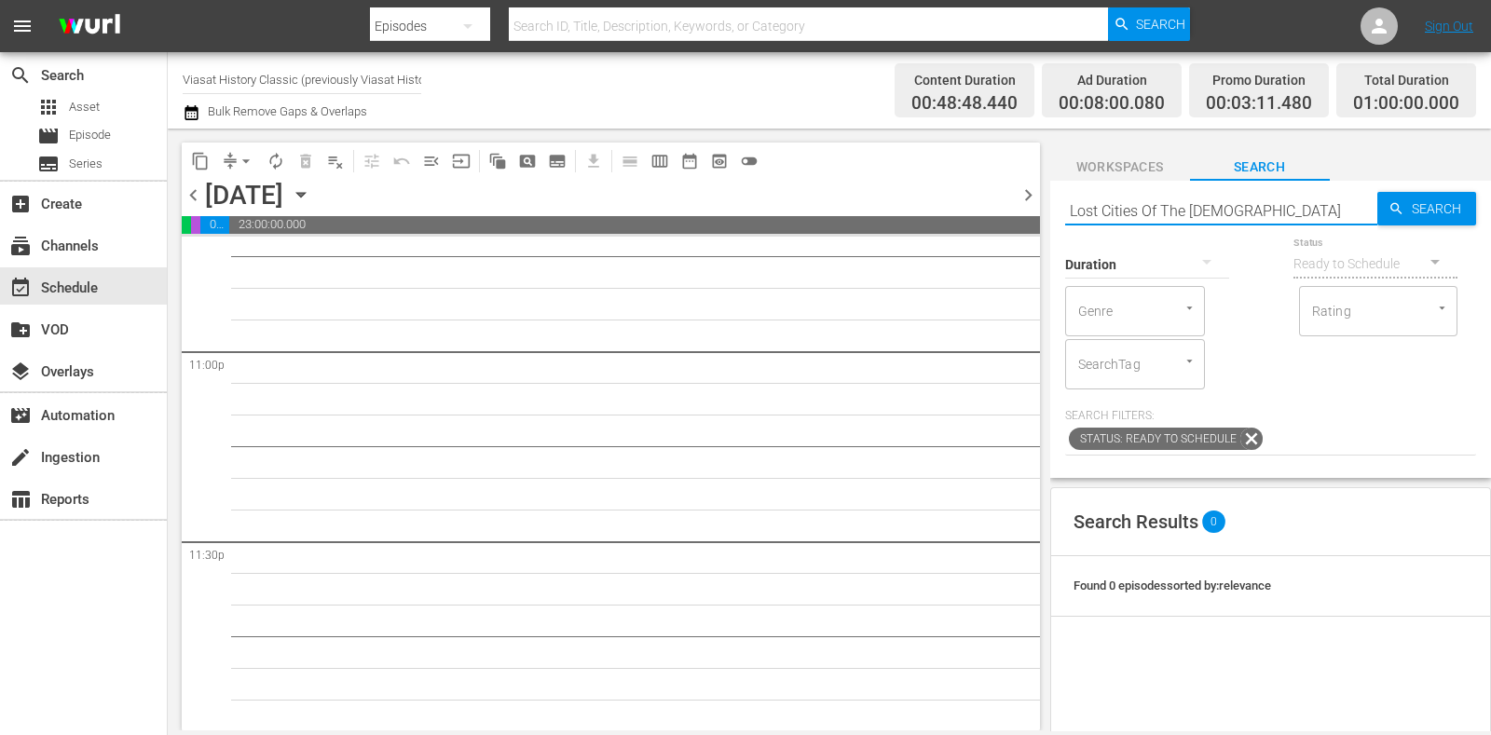
type input "Lost Cities Of The Bible"
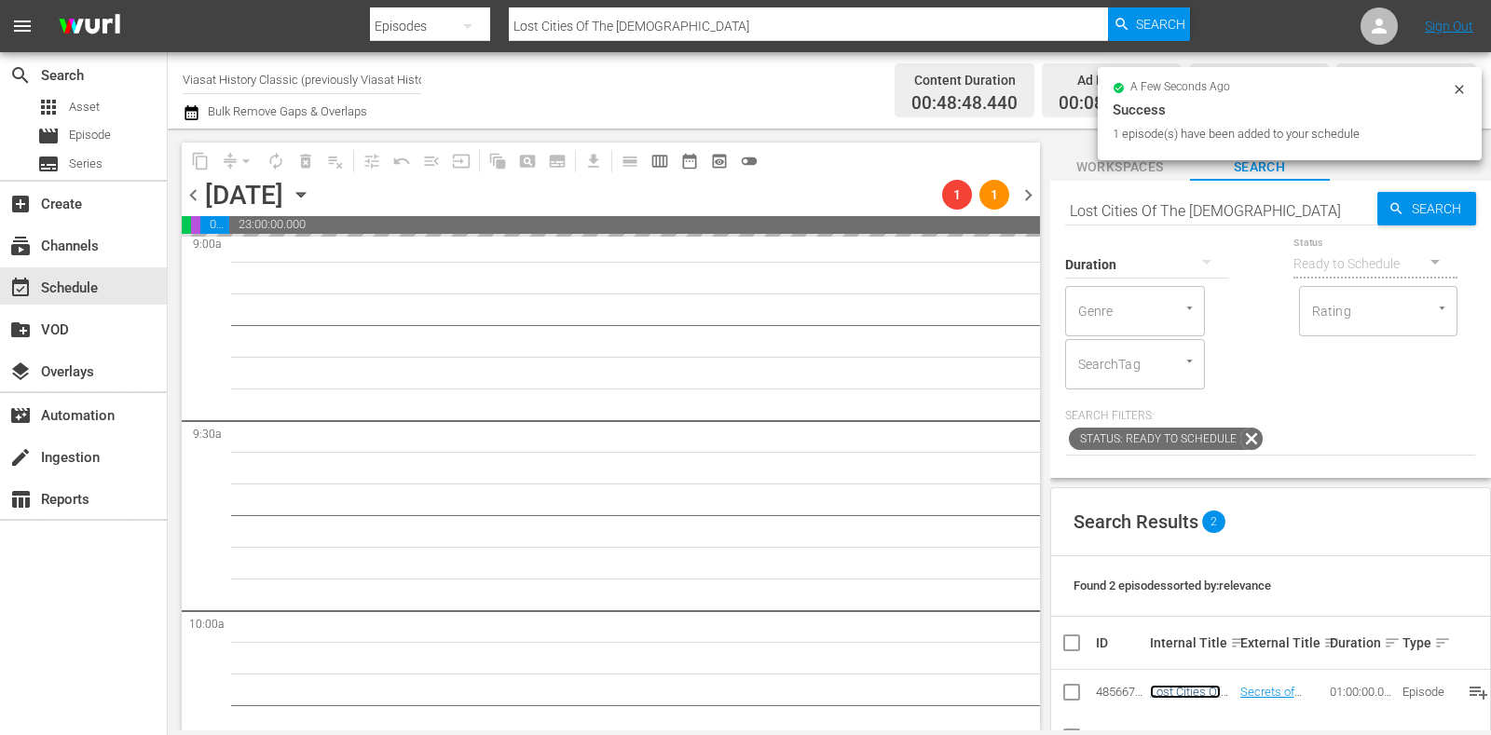
scroll to position [0, 0]
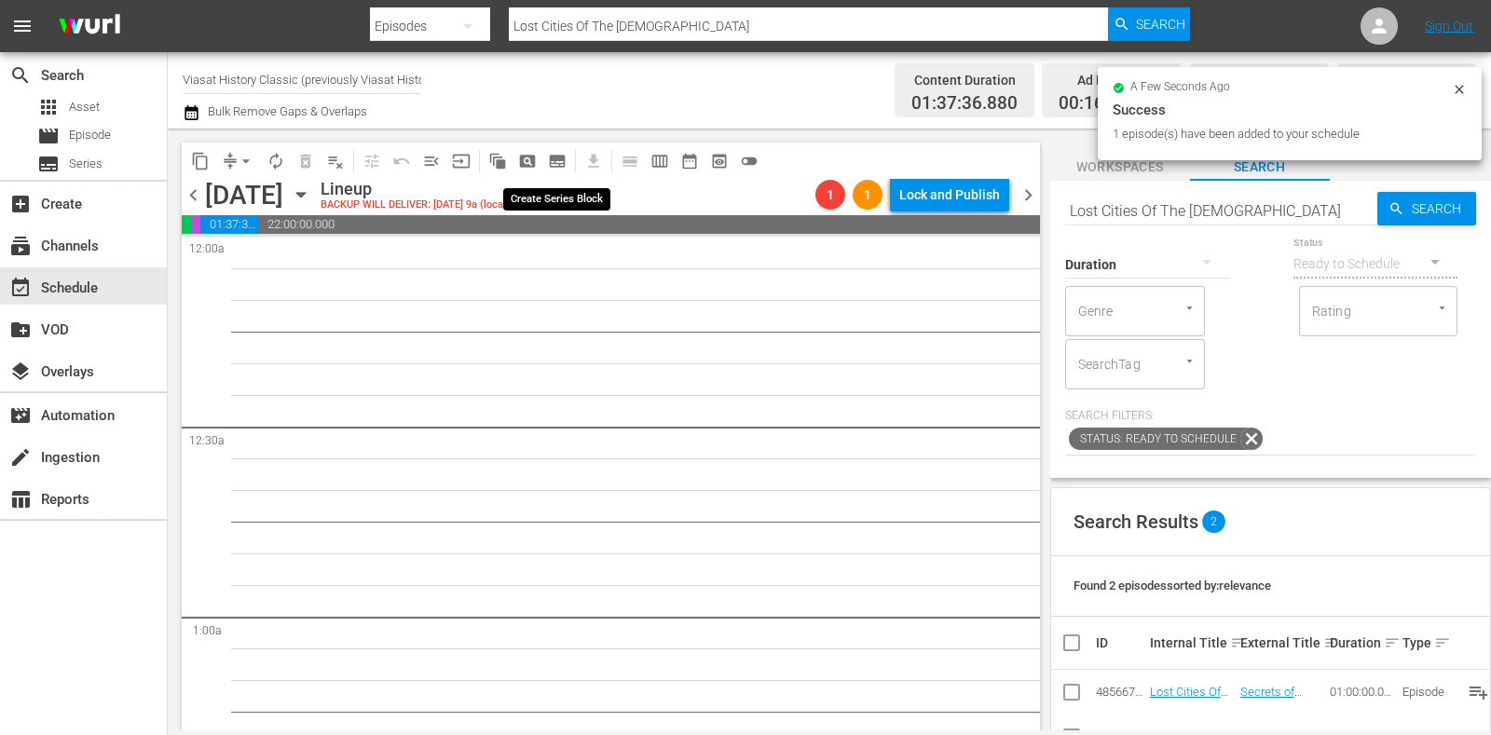
click at [562, 160] on span "subtitles_outlined" at bounding box center [557, 161] width 19 height 19
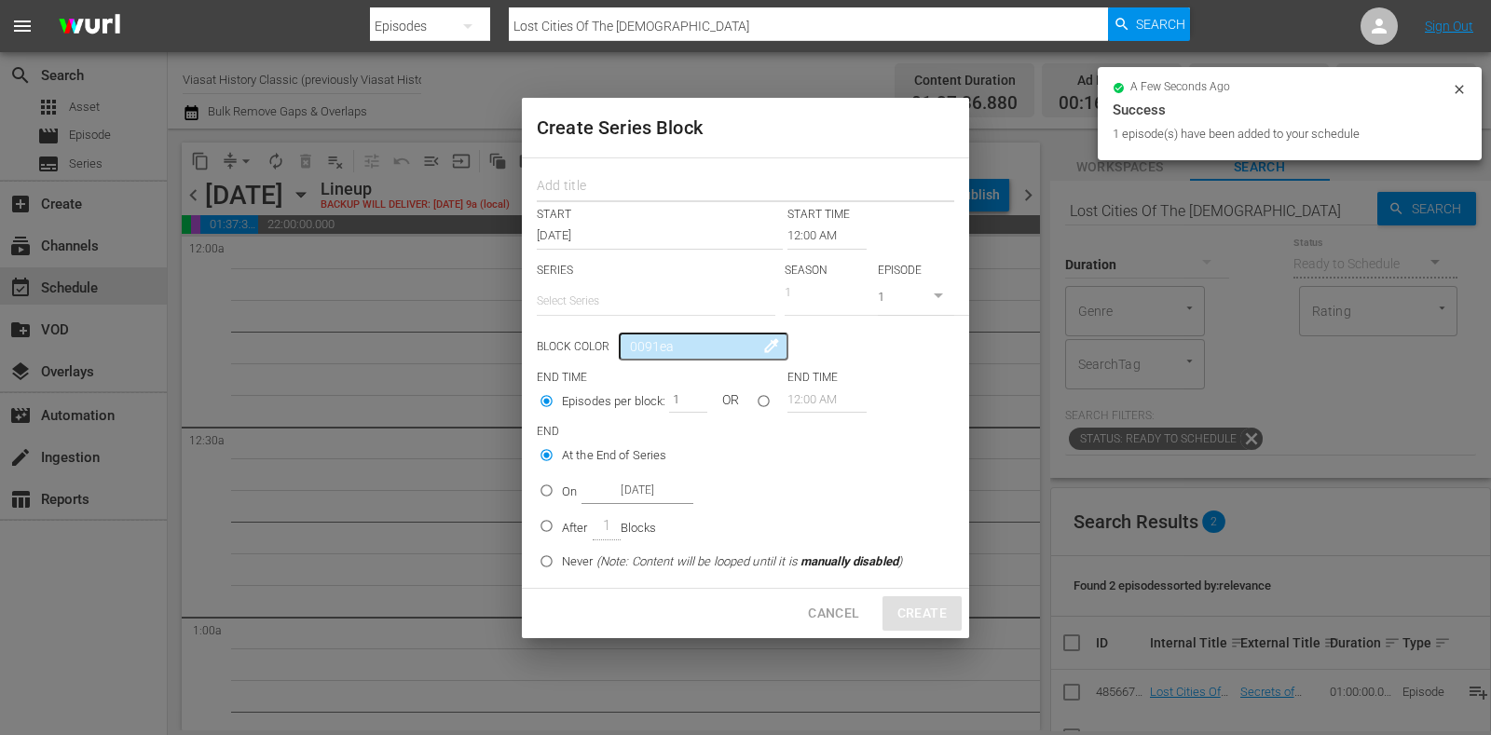
click at [587, 188] on input "text" at bounding box center [746, 188] width 418 height 29
paste input "Lost Cities Of The Bible"
type input "Lost Cities Of The Bible"
click at [659, 300] on input "text" at bounding box center [656, 301] width 239 height 45
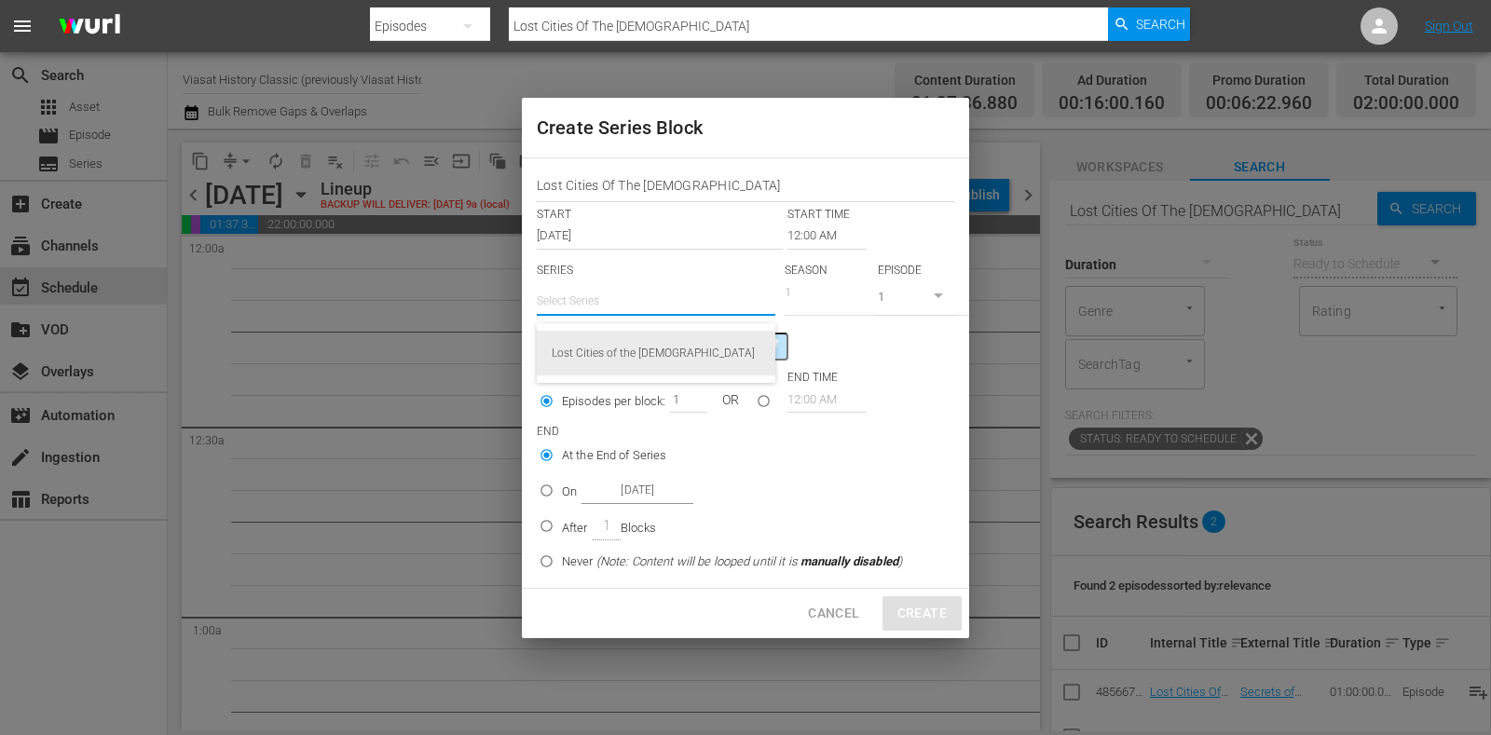
click at [671, 342] on div "Lost Cities of the Bible" at bounding box center [656, 353] width 209 height 45
type input "Lost Cities of the Bible"
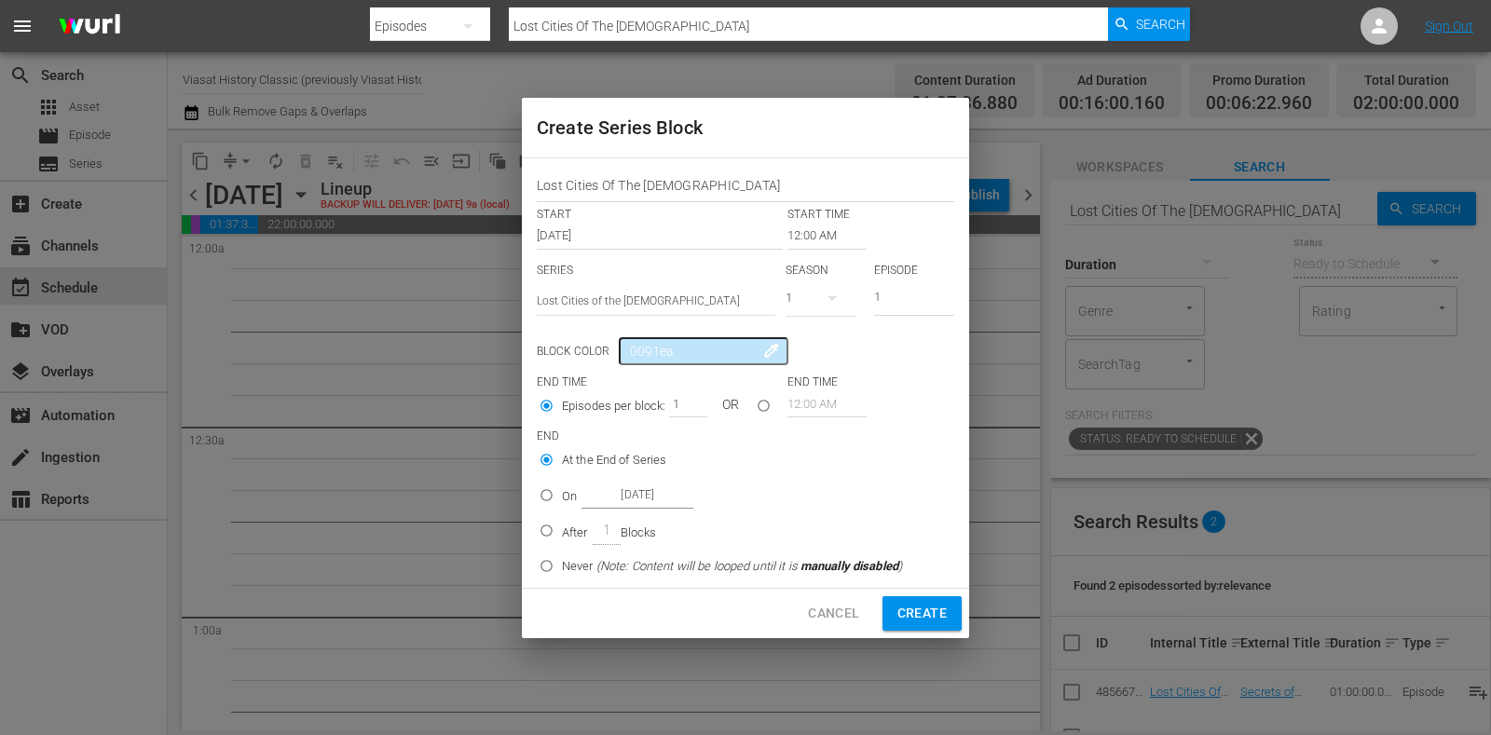
click at [810, 236] on input "12:00 AM" at bounding box center [827, 236] width 79 height 26
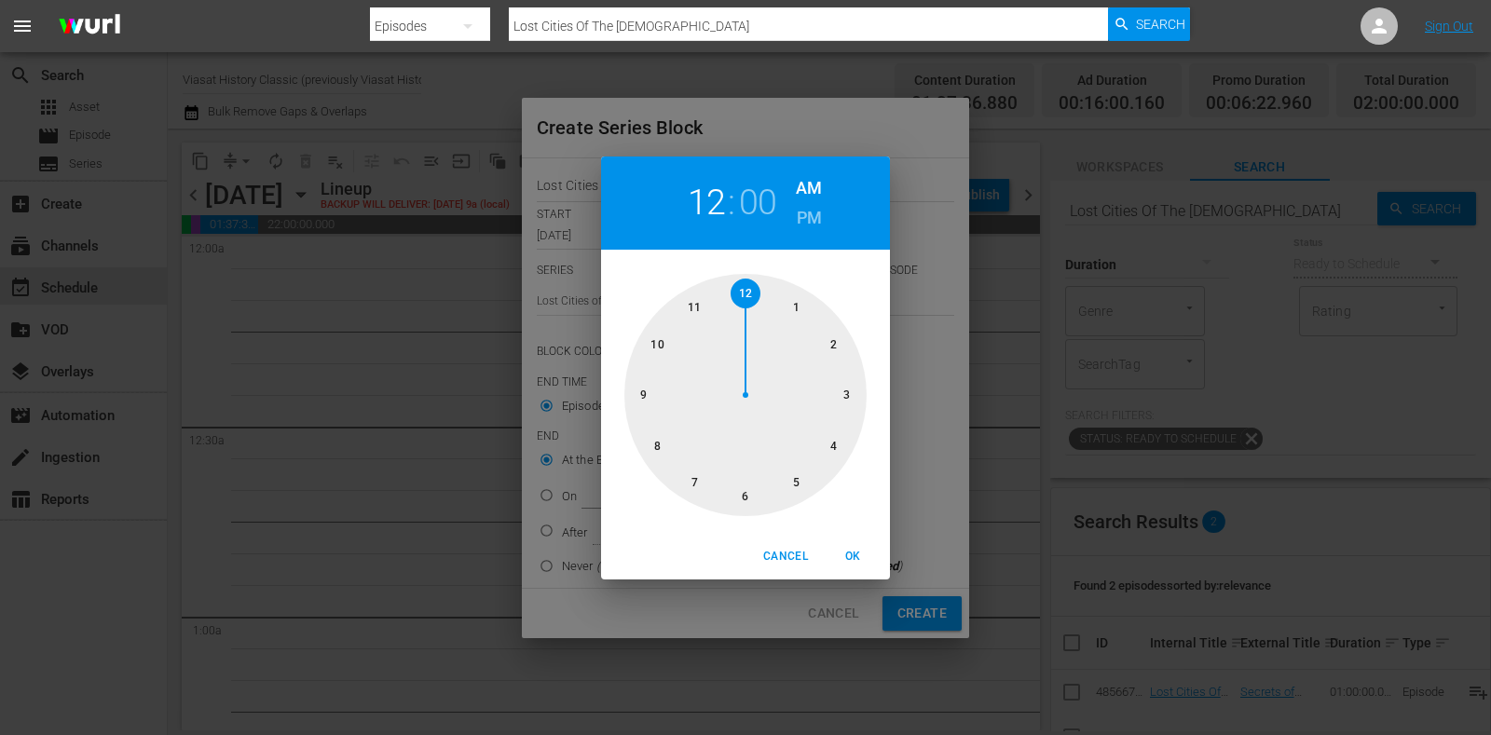
click at [828, 455] on div at bounding box center [746, 395] width 242 height 242
click at [858, 562] on span "OK" at bounding box center [853, 557] width 45 height 20
type input "04:00 AM"
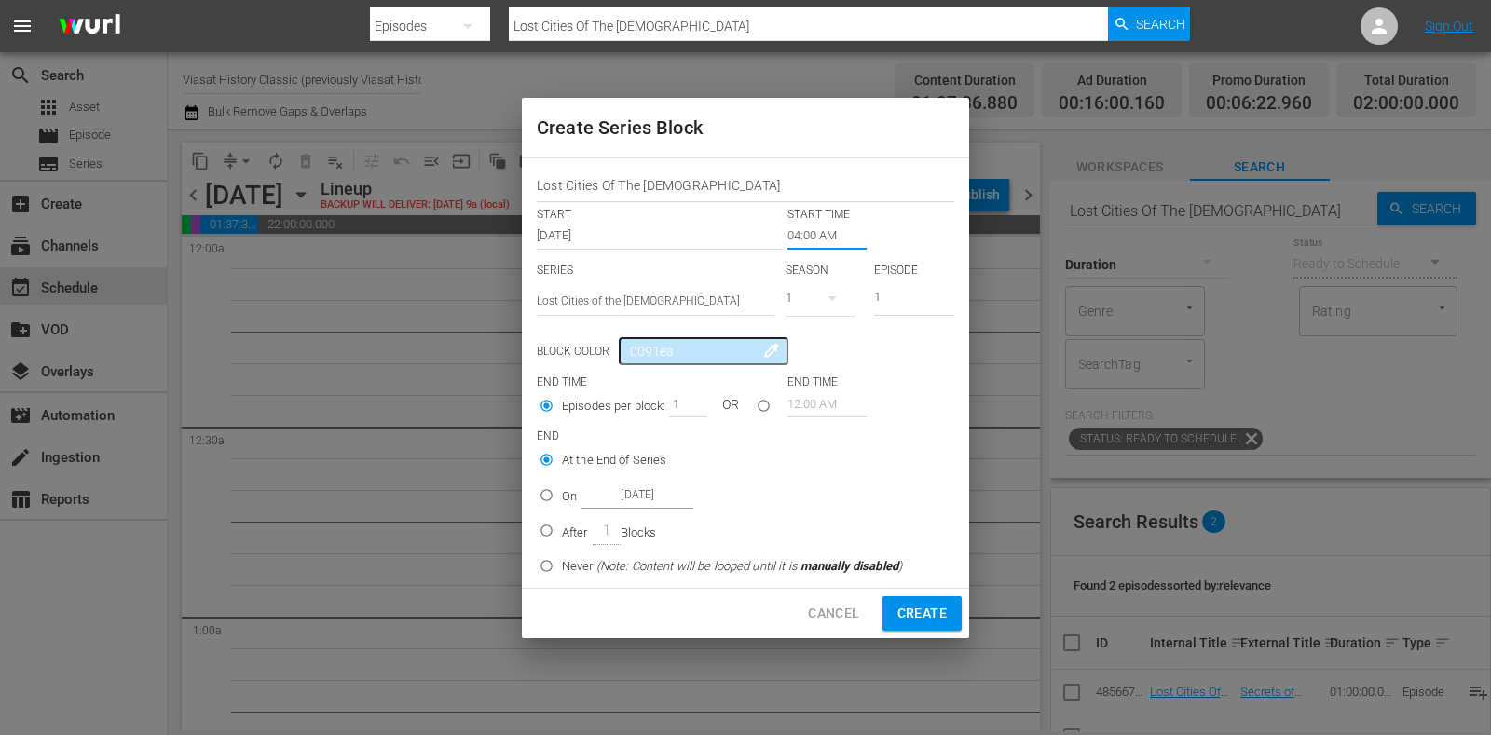
drag, startPoint x: 559, startPoint y: 488, endPoint x: 604, endPoint y: 489, distance: 44.8
click at [559, 487] on input "On Oct 23rd 2025" at bounding box center [546, 499] width 31 height 31
radio input "true"
click at [617, 489] on input "Oct 23rd 2025" at bounding box center [638, 495] width 112 height 25
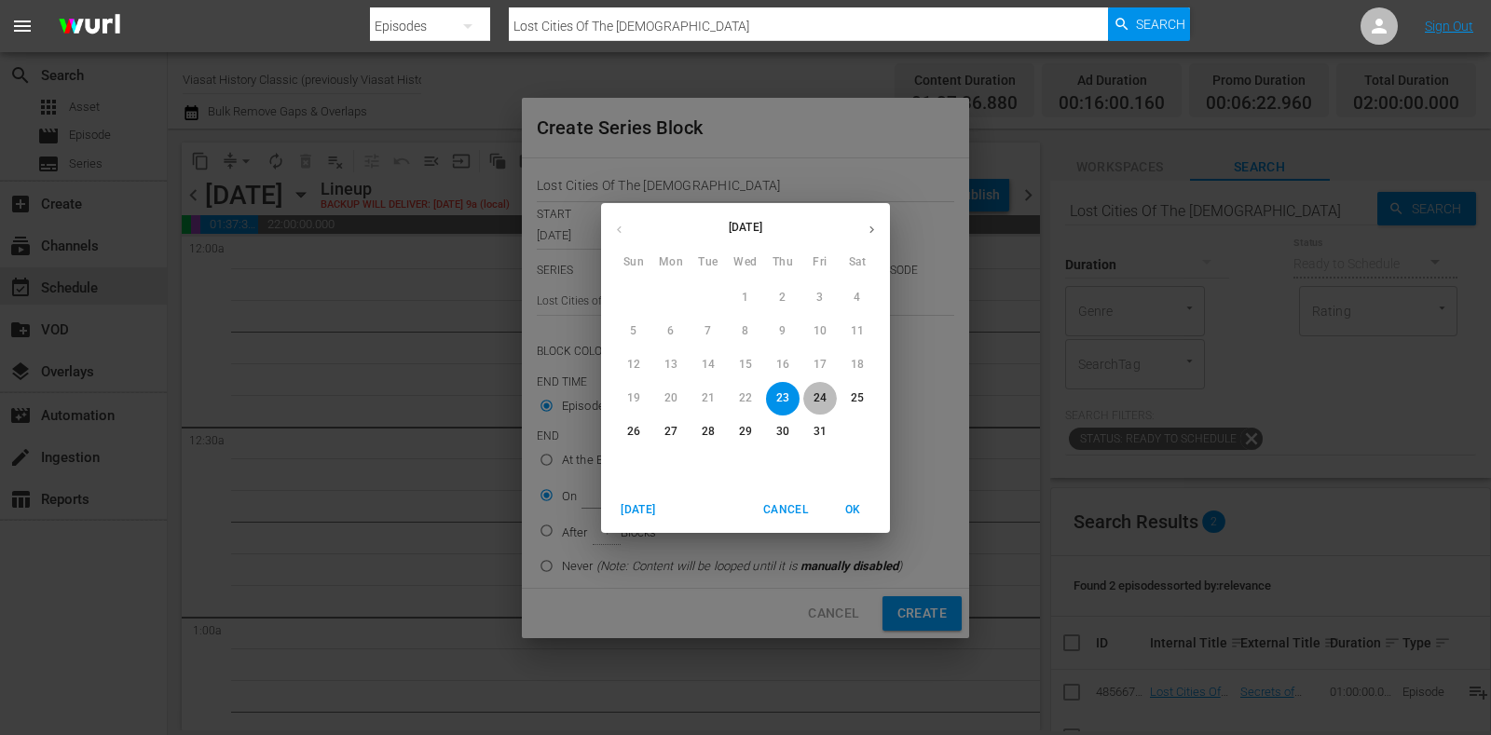
click at [817, 393] on p "24" at bounding box center [820, 399] width 13 height 16
type input "Oct 24th 2025"
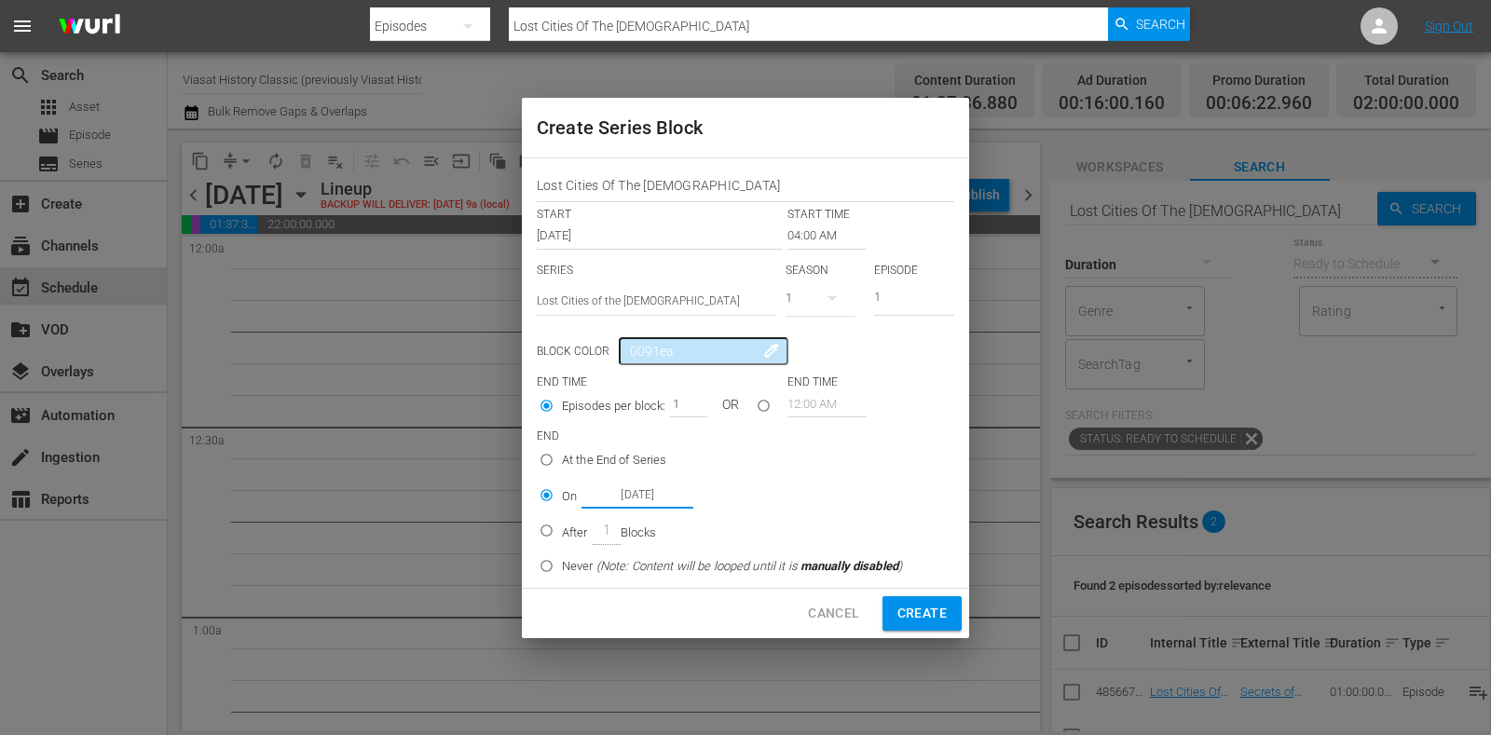
click at [918, 615] on span "Create" at bounding box center [922, 613] width 49 height 23
type input "12:00 AM"
radio input "true"
type input "Oct 23rd 2025"
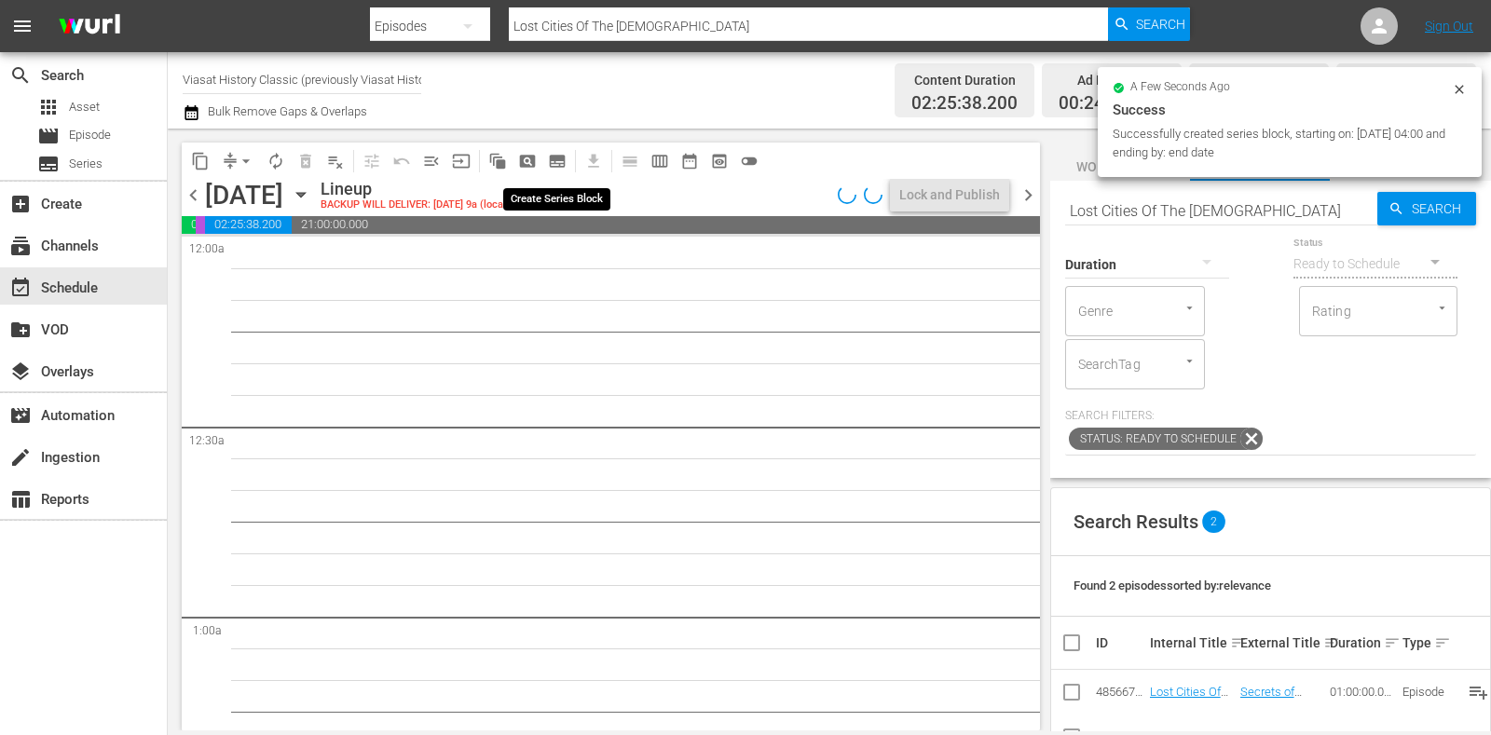
click at [555, 154] on span "subtitles_outlined" at bounding box center [557, 161] width 19 height 19
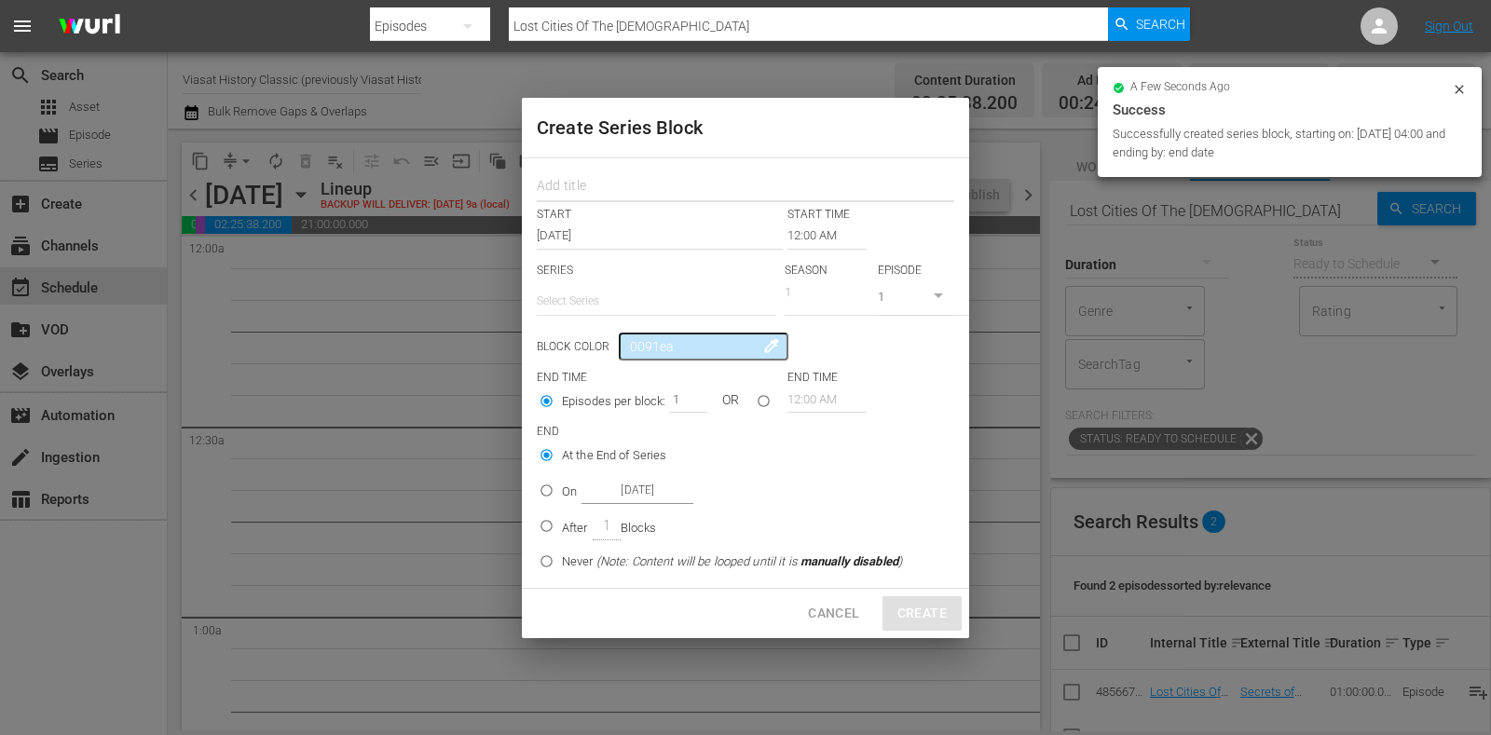
click at [626, 186] on input "text" at bounding box center [746, 188] width 418 height 29
paste input "Lost Cities Of The Bible"
type input "Lost Cities Of The Bible"
drag, startPoint x: 646, startPoint y: 257, endPoint x: 651, endPoint y: 319, distance: 61.7
click at [650, 308] on input "text" at bounding box center [656, 301] width 239 height 45
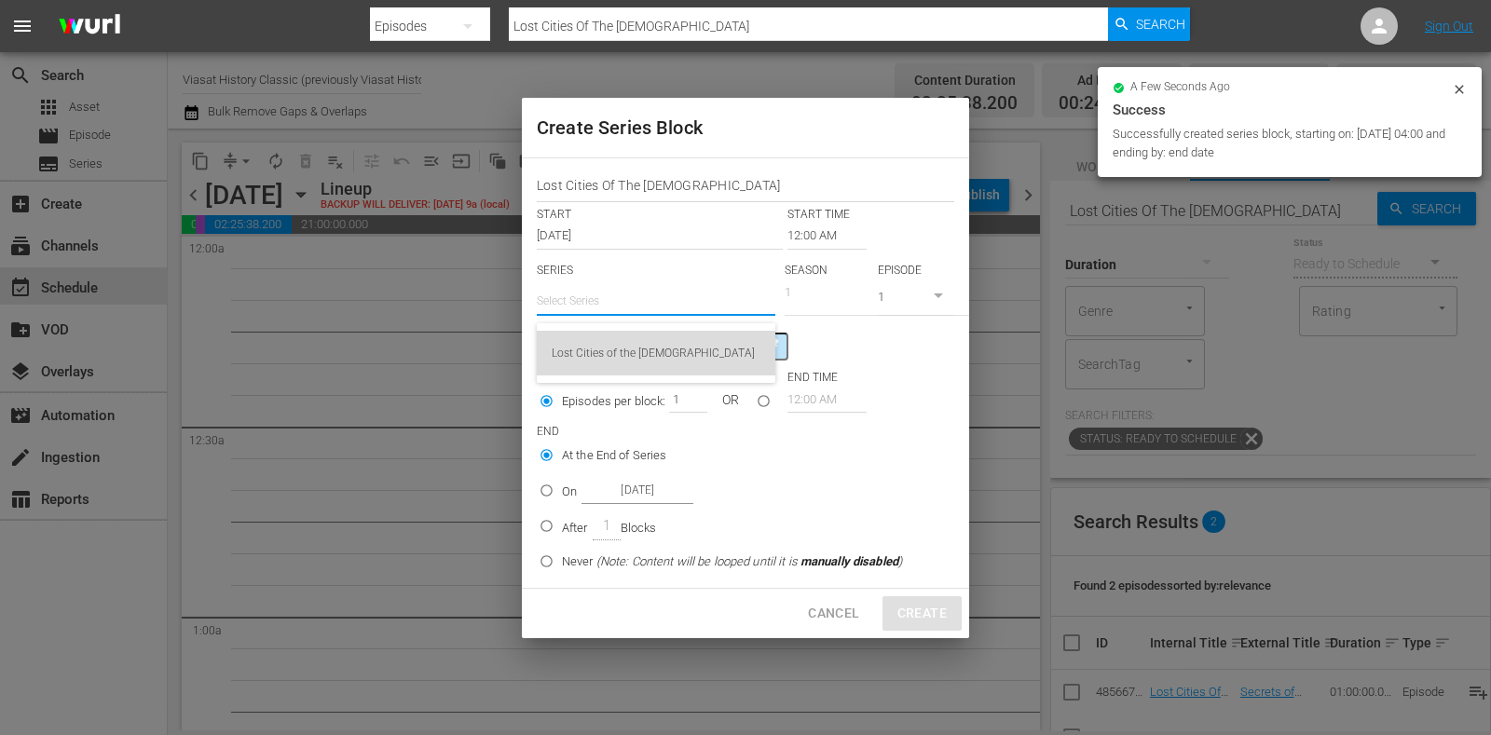
click at [655, 341] on div "Lost Cities of the Bible" at bounding box center [656, 353] width 209 height 45
type input "Lost Cities of the Bible"
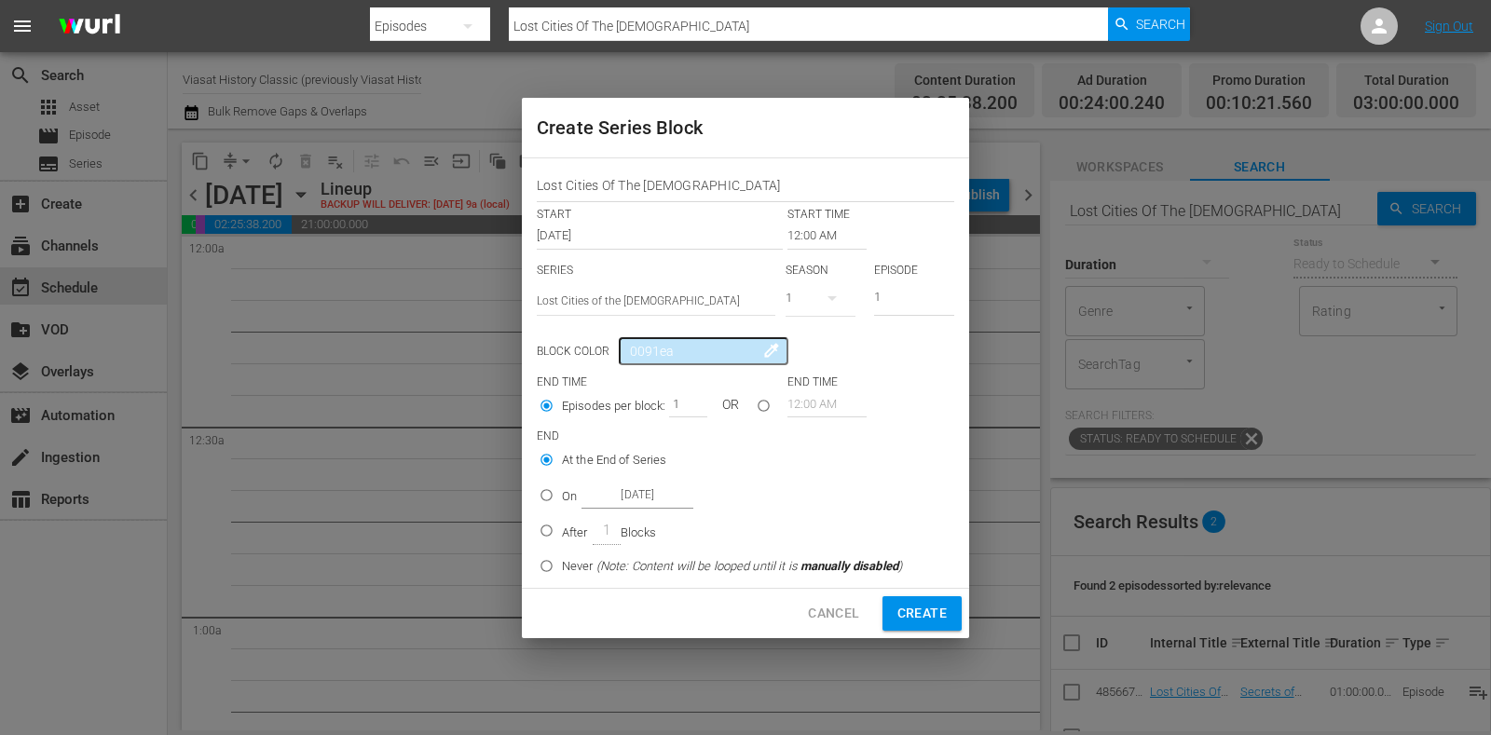
click at [802, 227] on input "12:00 AM" at bounding box center [827, 236] width 79 height 26
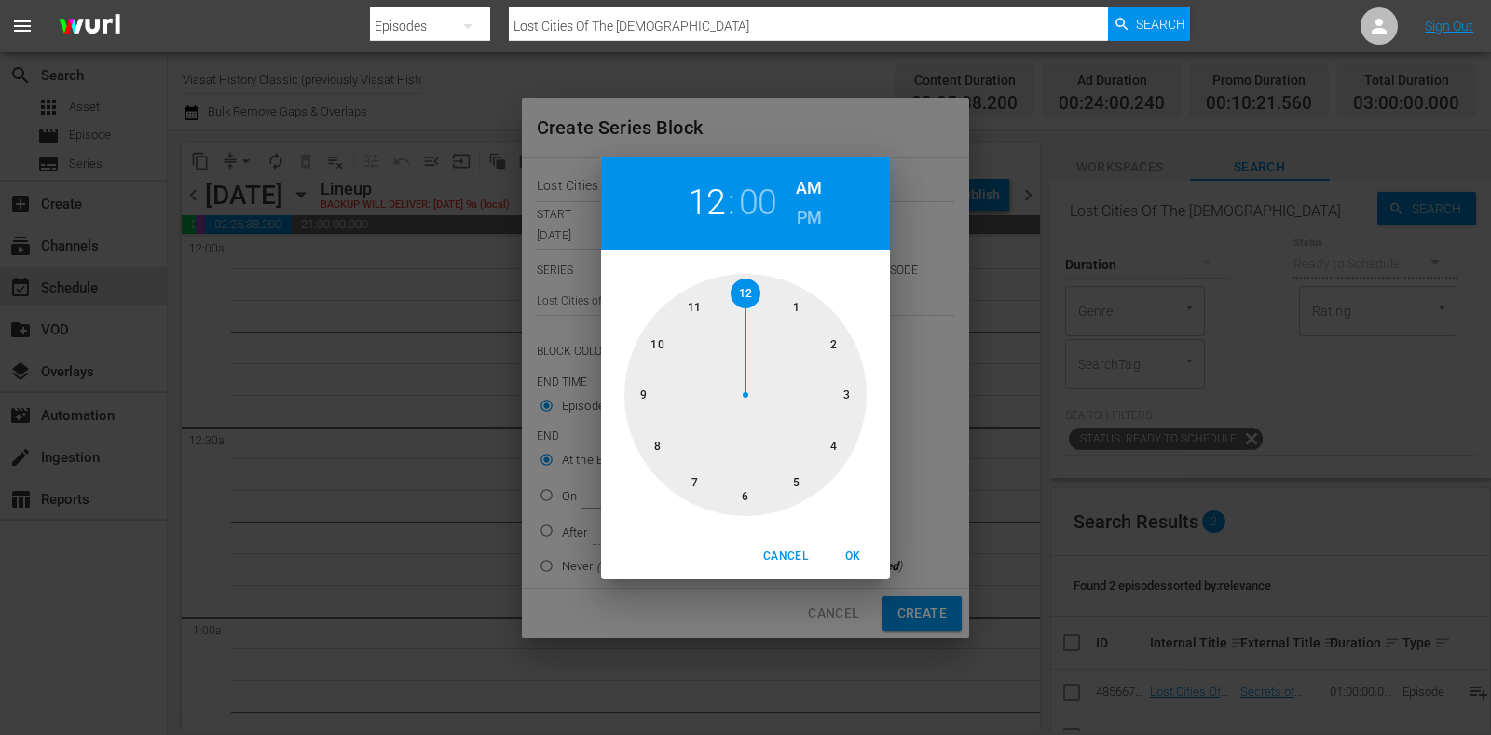
click at [663, 383] on div at bounding box center [746, 395] width 242 height 242
click at [850, 554] on span "OK" at bounding box center [853, 557] width 45 height 20
type input "09:00 AM"
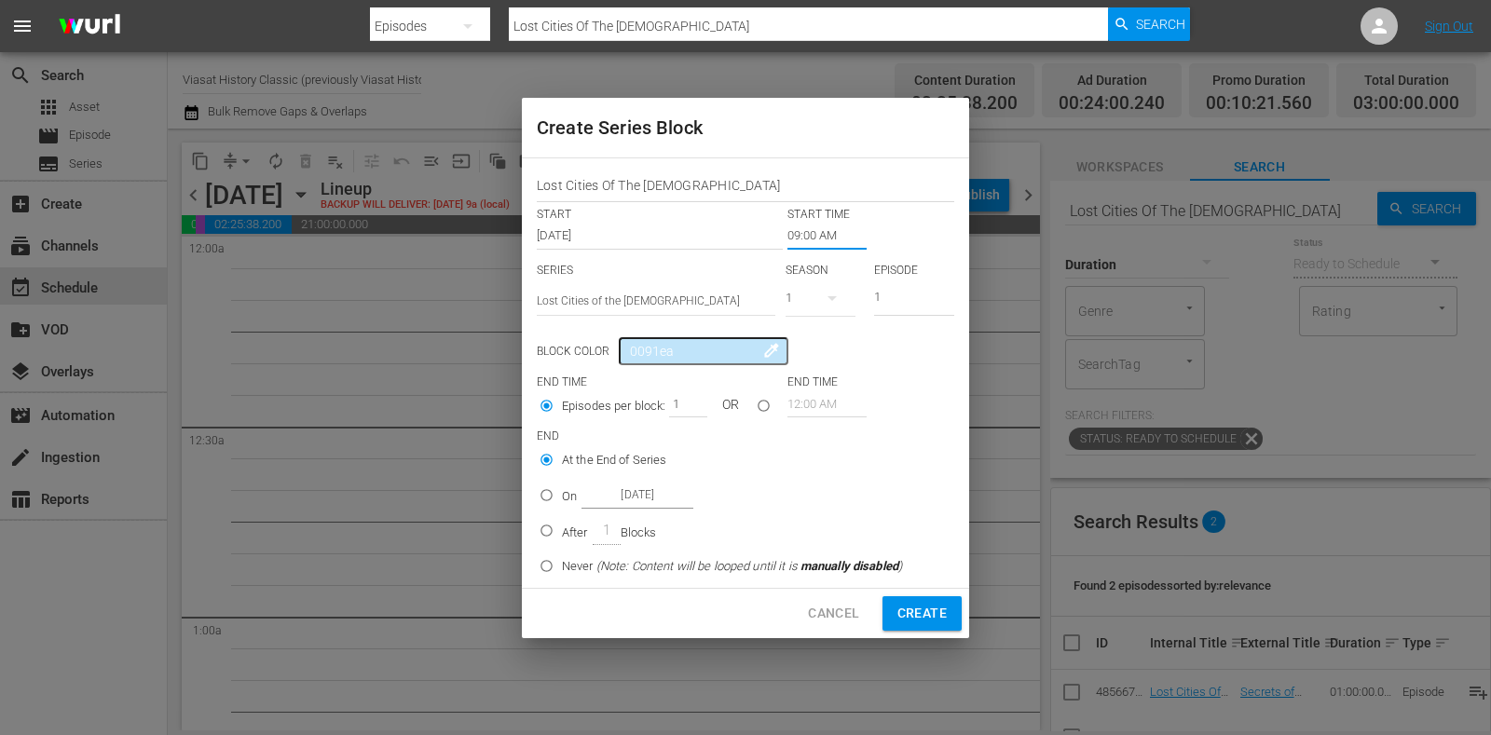
click at [564, 505] on p "On" at bounding box center [569, 497] width 15 height 19
click at [562, 505] on input "On Oct 23rd 2025" at bounding box center [546, 499] width 31 height 31
radio input "false"
radio input "true"
click at [631, 506] on input "Oct 23rd 2025" at bounding box center [638, 495] width 112 height 25
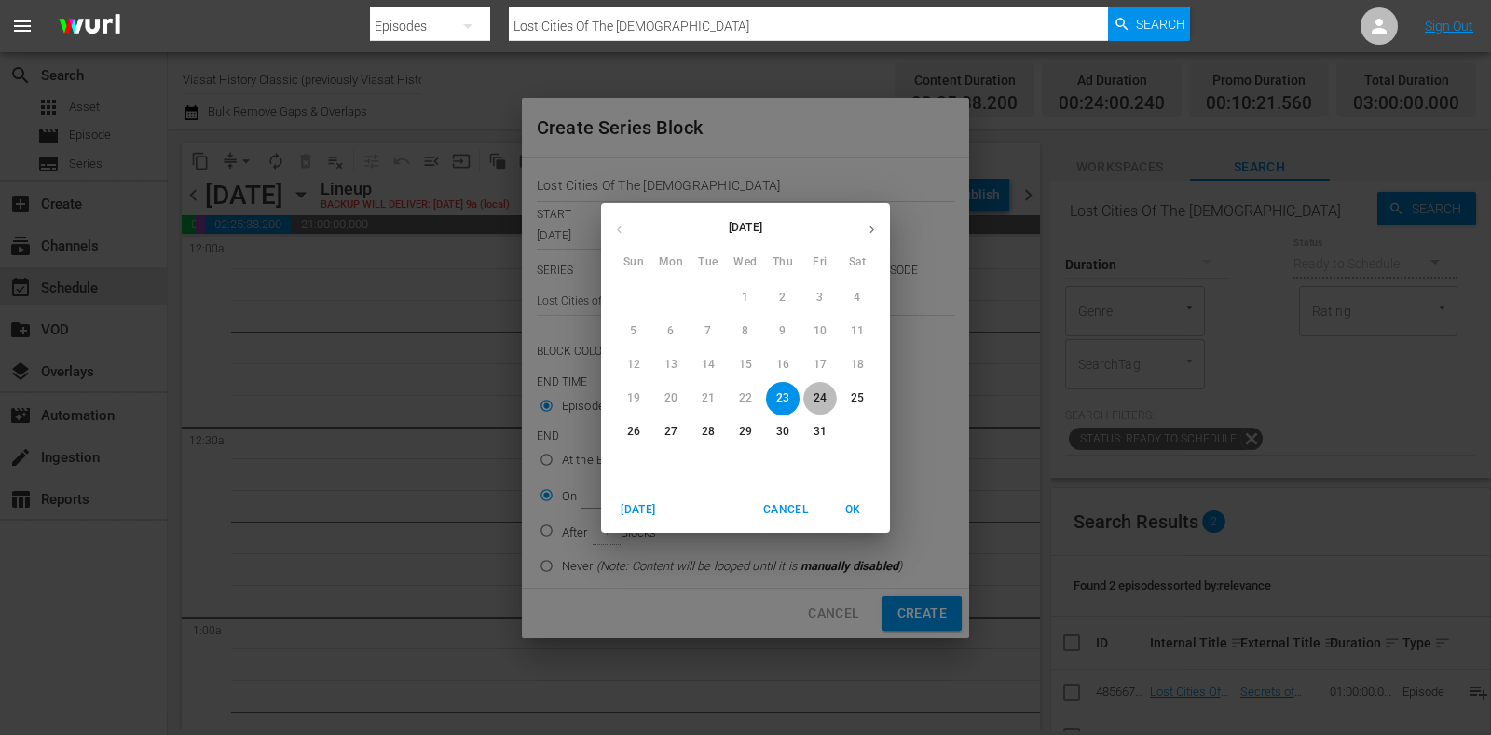
click at [812, 398] on span "24" at bounding box center [821, 399] width 34 height 16
type input "Oct 24th 2025"
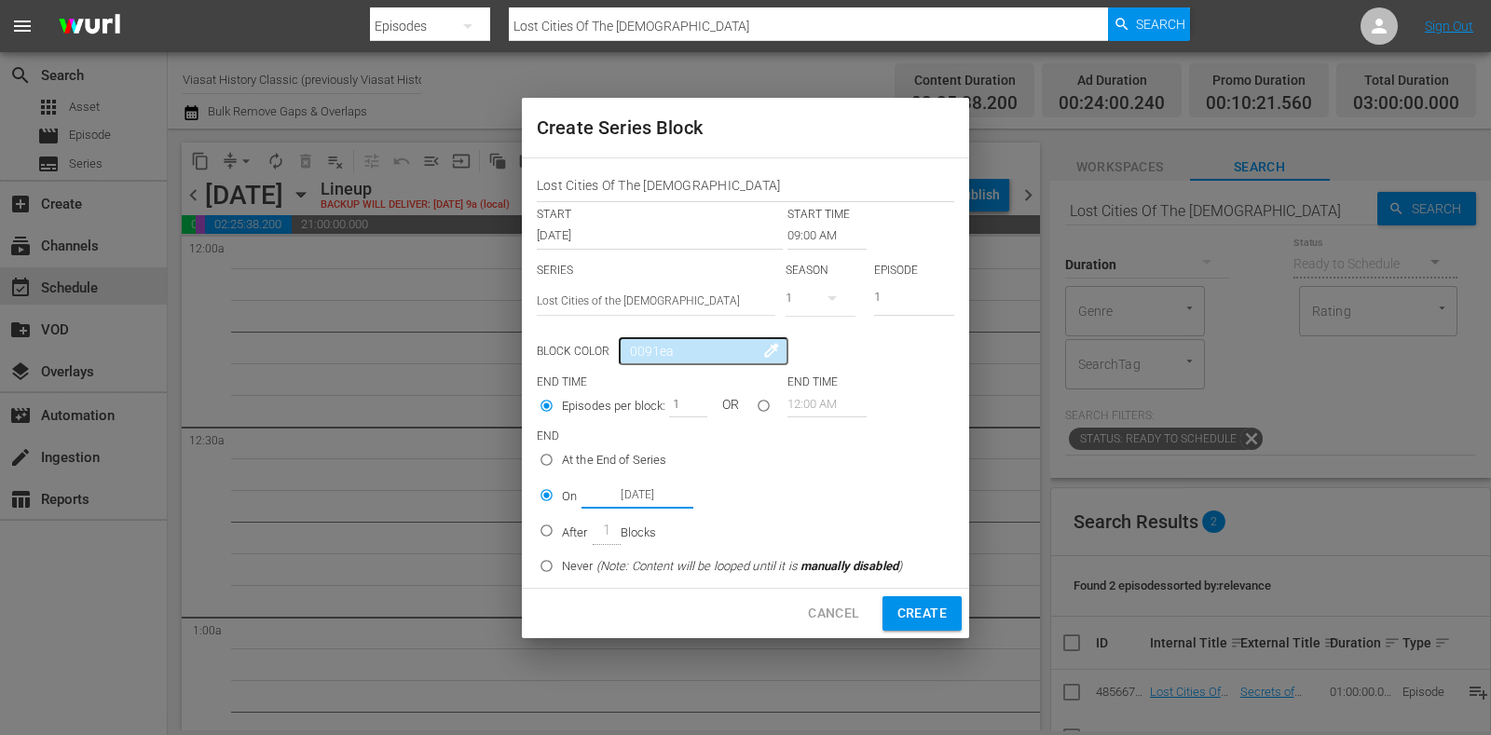
click at [919, 608] on span "Create" at bounding box center [922, 613] width 49 height 23
type input "12:00 AM"
radio input "true"
type input "Oct 23rd 2025"
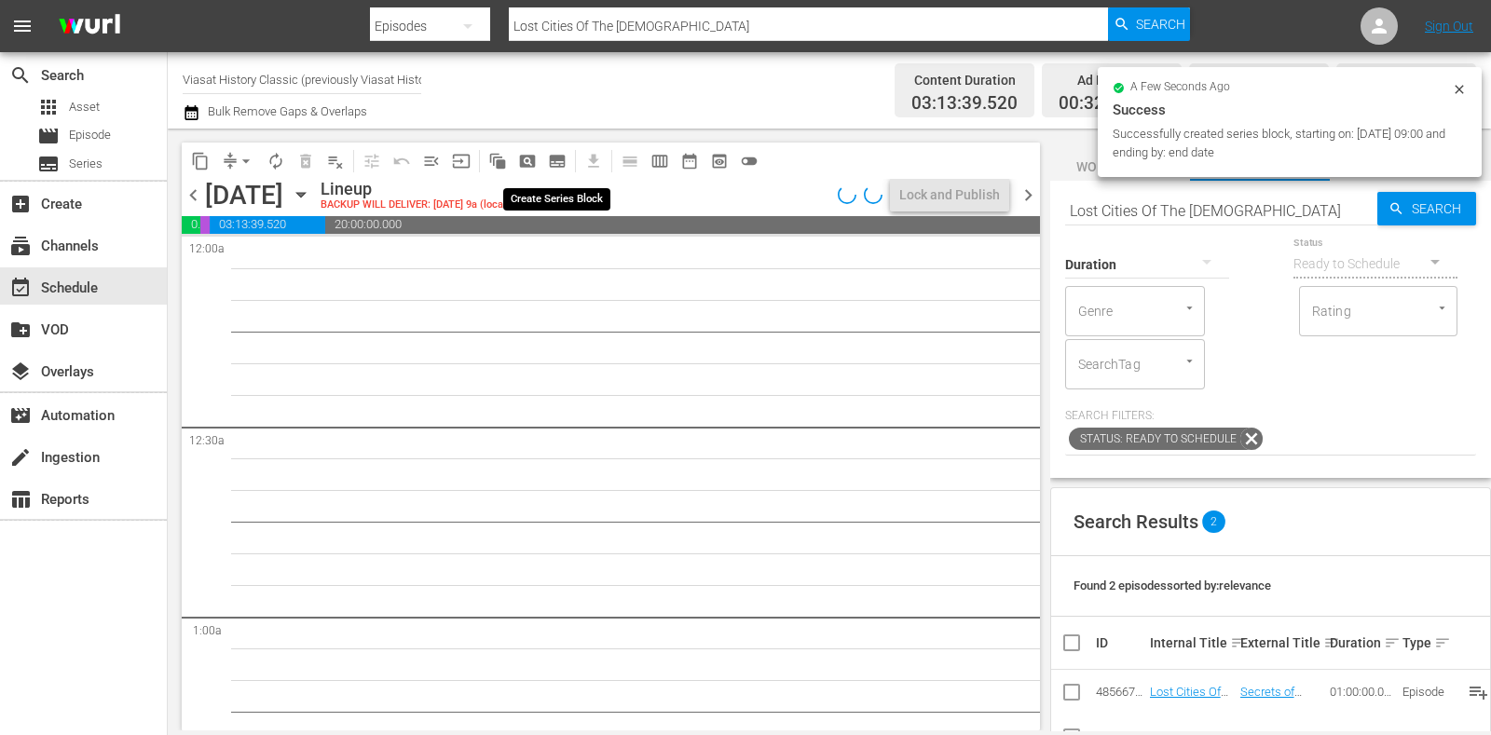
click at [553, 156] on span "subtitles_outlined" at bounding box center [557, 161] width 19 height 19
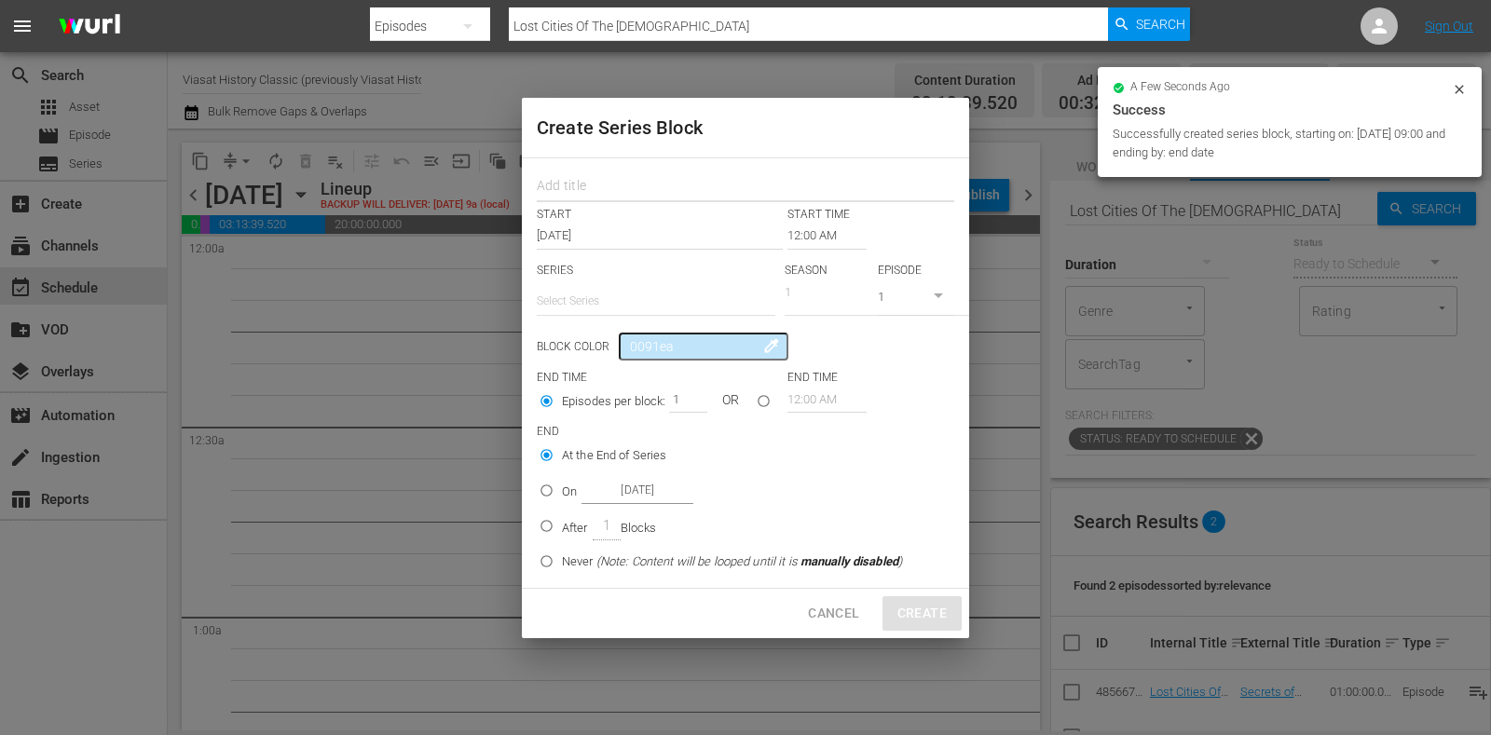
drag, startPoint x: 592, startPoint y: 173, endPoint x: 605, endPoint y: 195, distance: 25.1
click at [592, 174] on input "text" at bounding box center [746, 188] width 418 height 29
paste input "Lost Cities Of The Bible"
type input "Lost Cities Of The Bible"
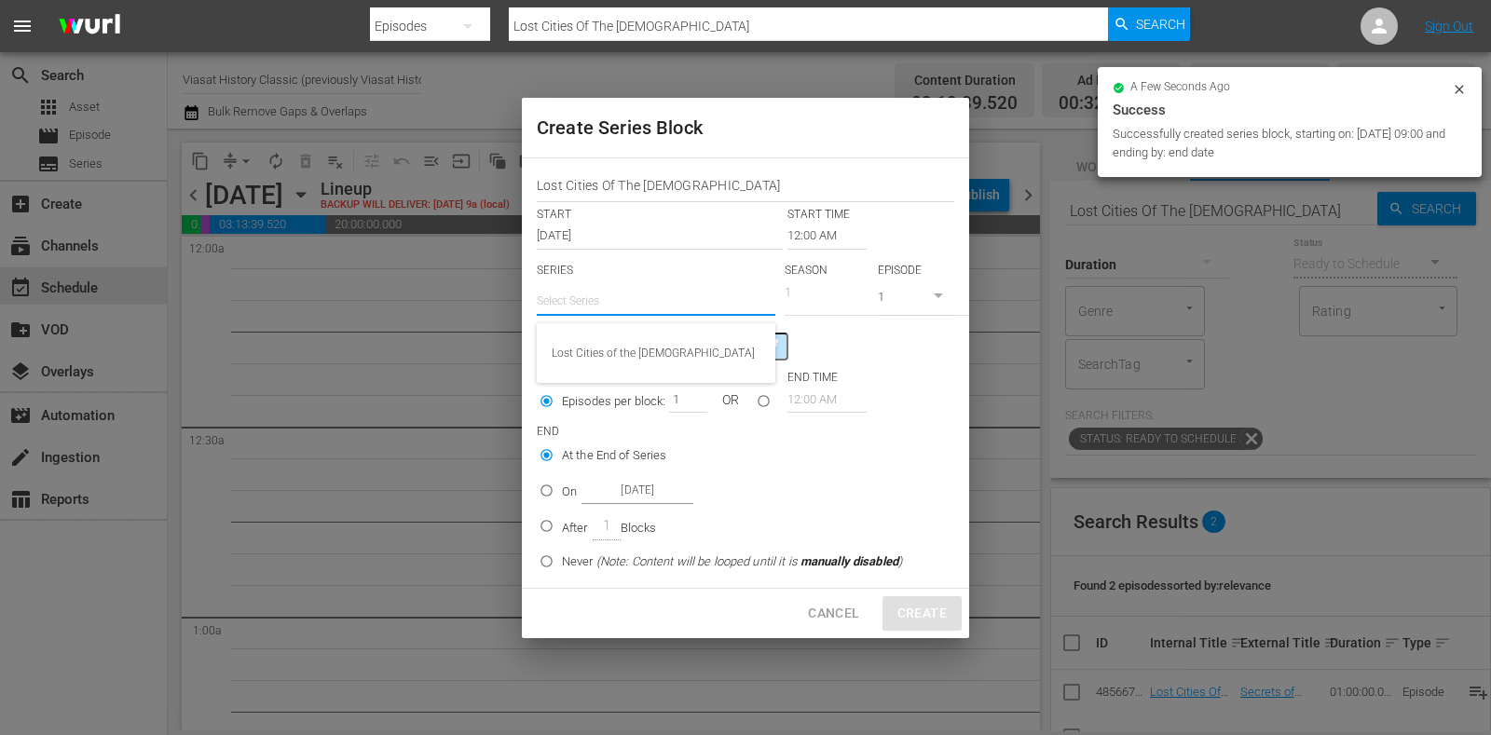
drag, startPoint x: 601, startPoint y: 301, endPoint x: 625, endPoint y: 337, distance: 42.4
click at [601, 301] on input "text" at bounding box center [656, 301] width 239 height 45
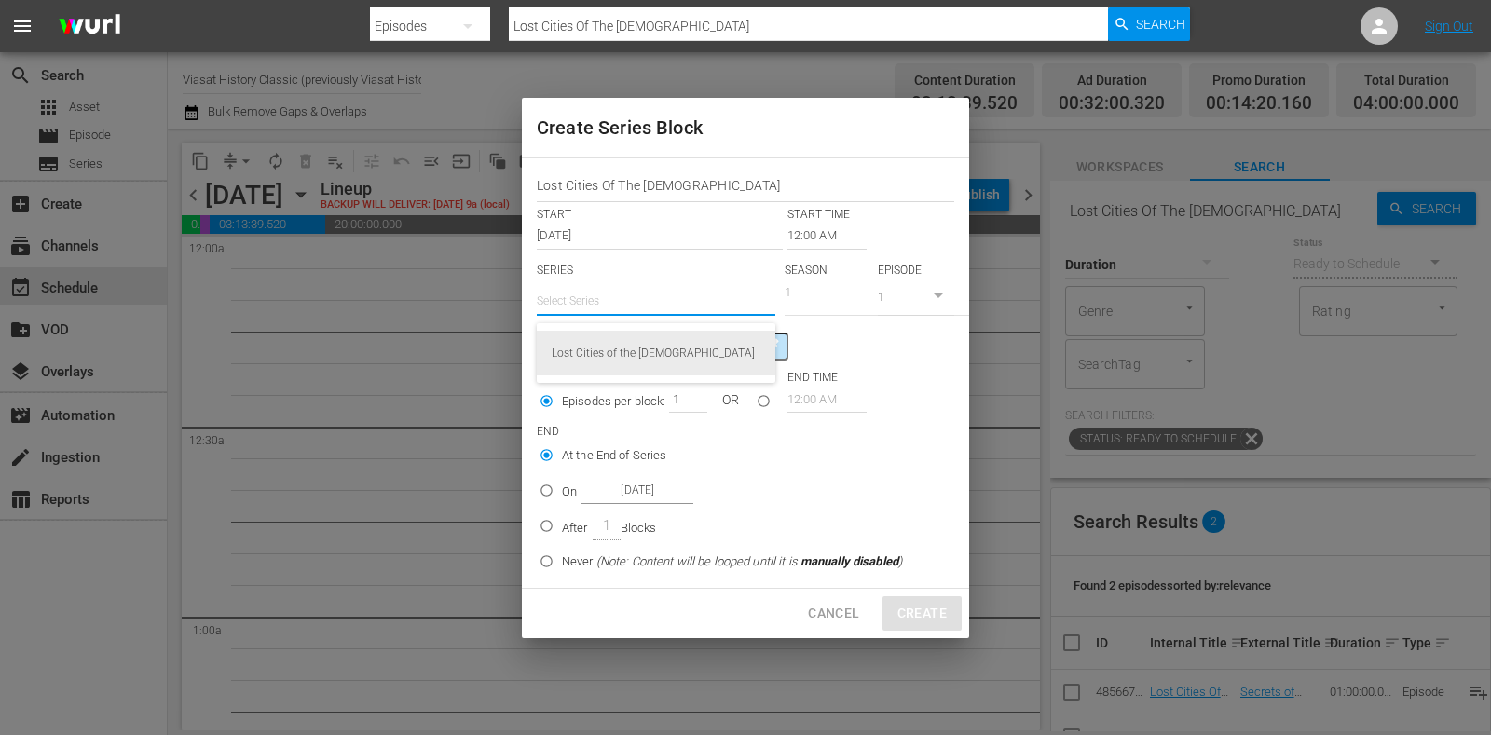
click at [639, 365] on div "Lost Cities of the Bible" at bounding box center [656, 353] width 209 height 45
type input "Lost Cities of the Bible"
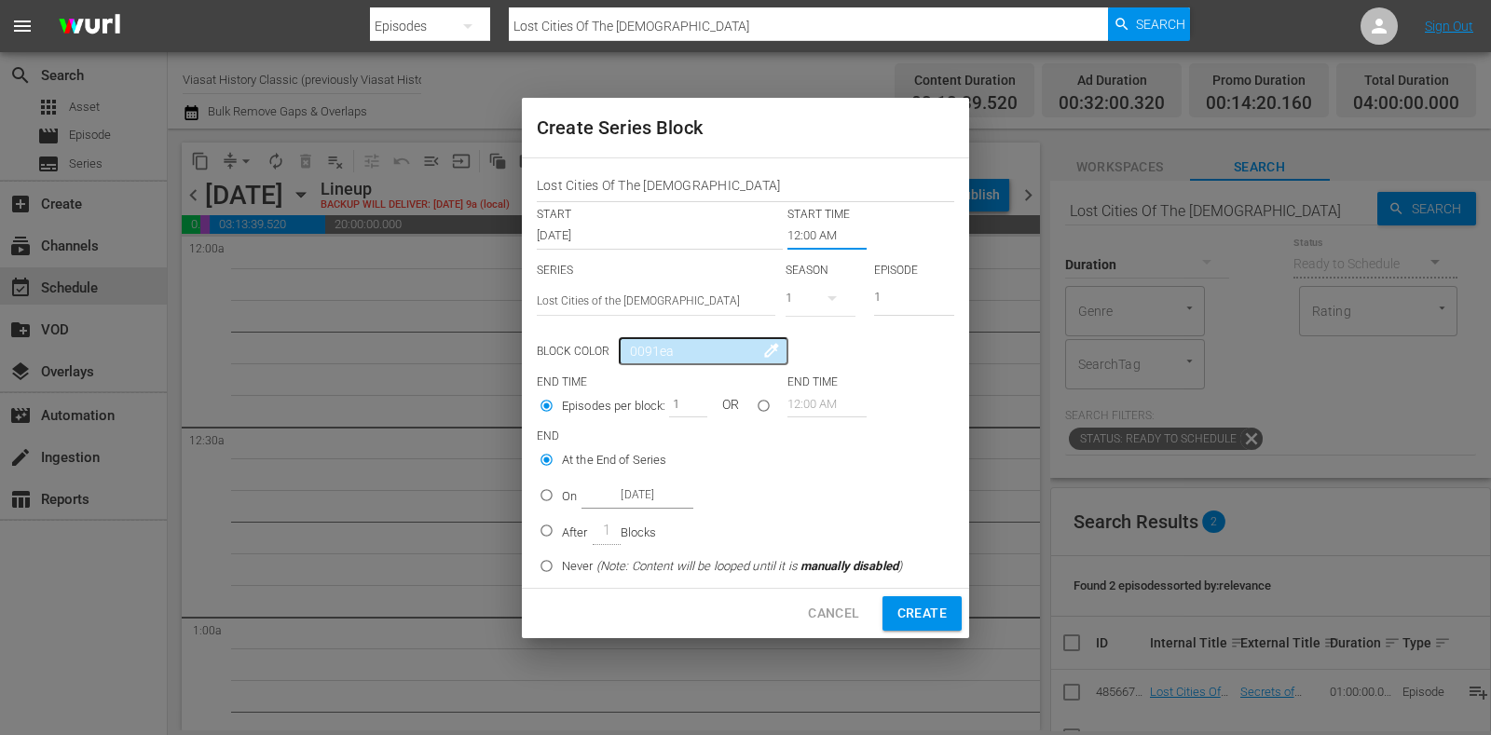
click at [796, 223] on input "12:00 AM" at bounding box center [827, 236] width 79 height 26
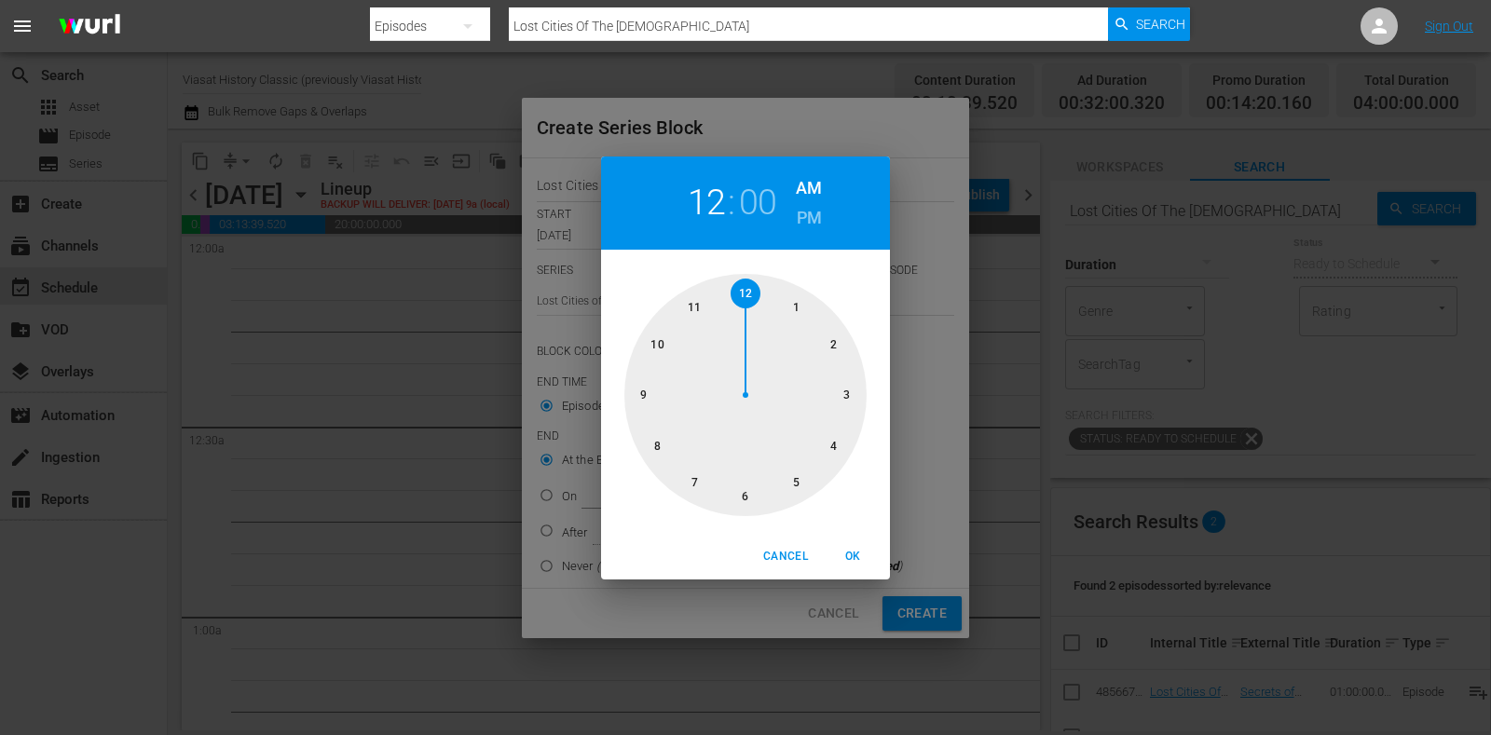
click at [810, 294] on div at bounding box center [746, 395] width 242 height 242
click at [806, 203] on h6 "PM" at bounding box center [809, 218] width 25 height 30
click at [849, 540] on div "Cancel OK" at bounding box center [745, 557] width 289 height 46
click at [845, 556] on span "OK" at bounding box center [853, 557] width 45 height 20
type input "01:00 PM"
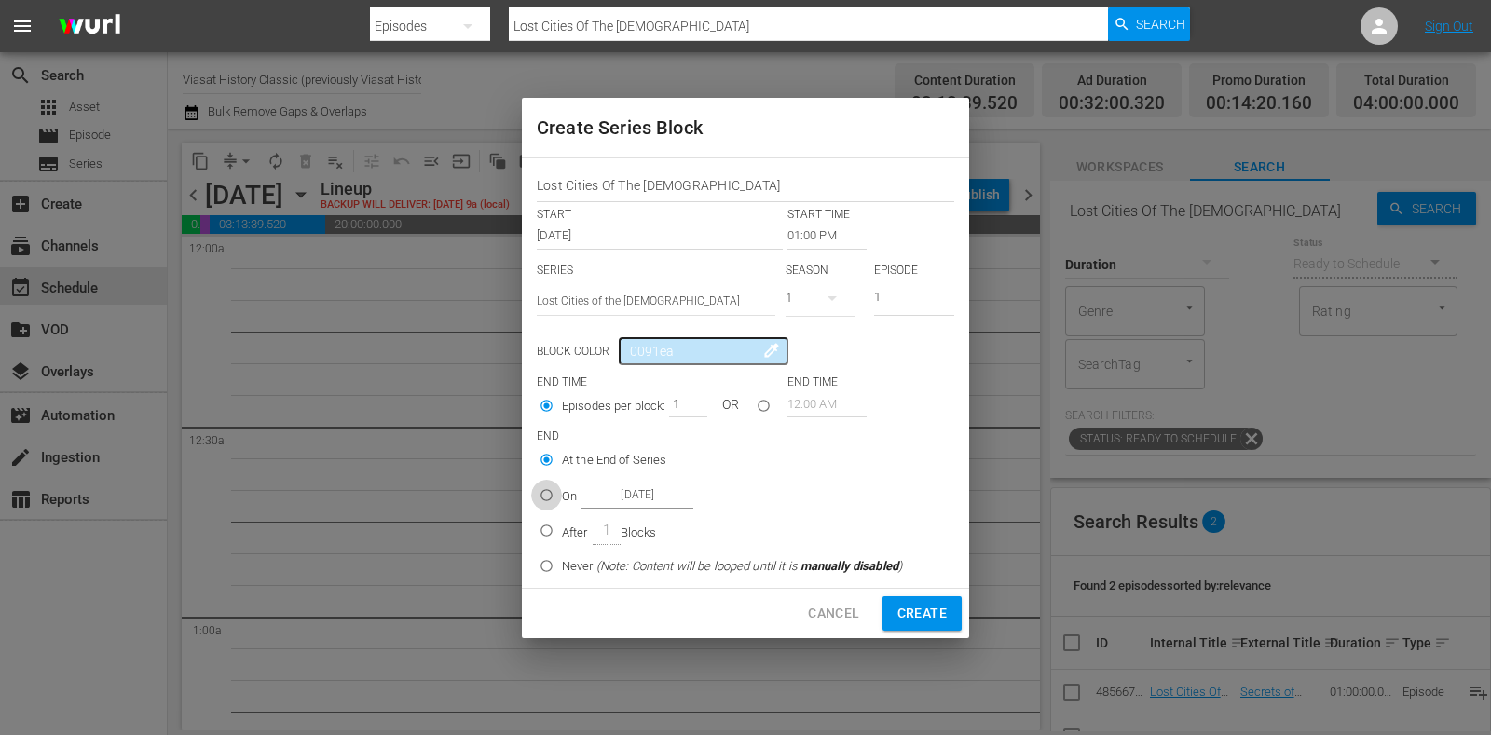
click at [559, 484] on input "On Oct 23rd 2025" at bounding box center [546, 499] width 31 height 31
radio input "true"
click at [605, 487] on input "Oct 23rd 2025" at bounding box center [638, 495] width 112 height 25
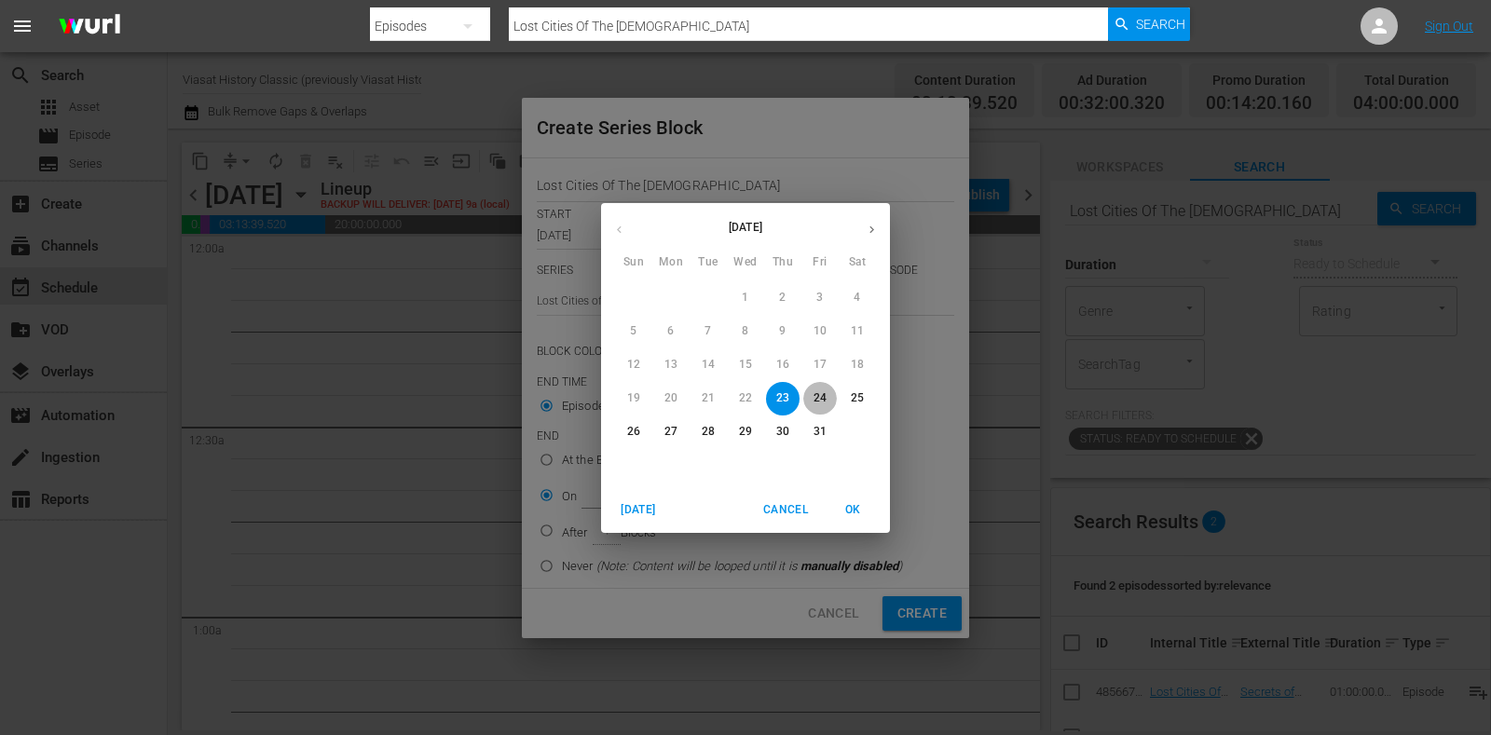
click at [811, 392] on span "24" at bounding box center [821, 399] width 34 height 16
type input "Oct 24th 2025"
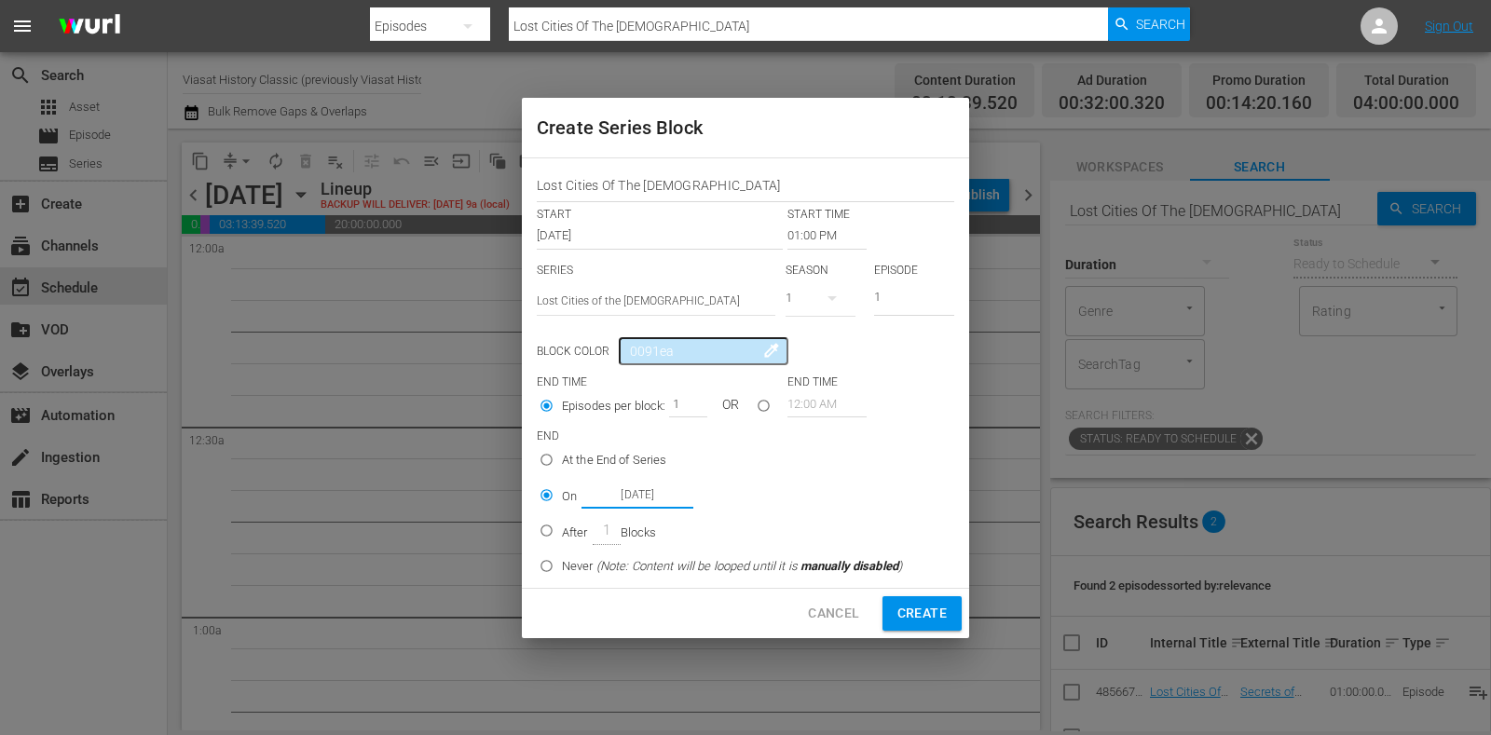
click at [918, 612] on span "Create" at bounding box center [922, 613] width 49 height 23
type input "12:00 AM"
radio input "true"
type input "Oct 23rd 2025"
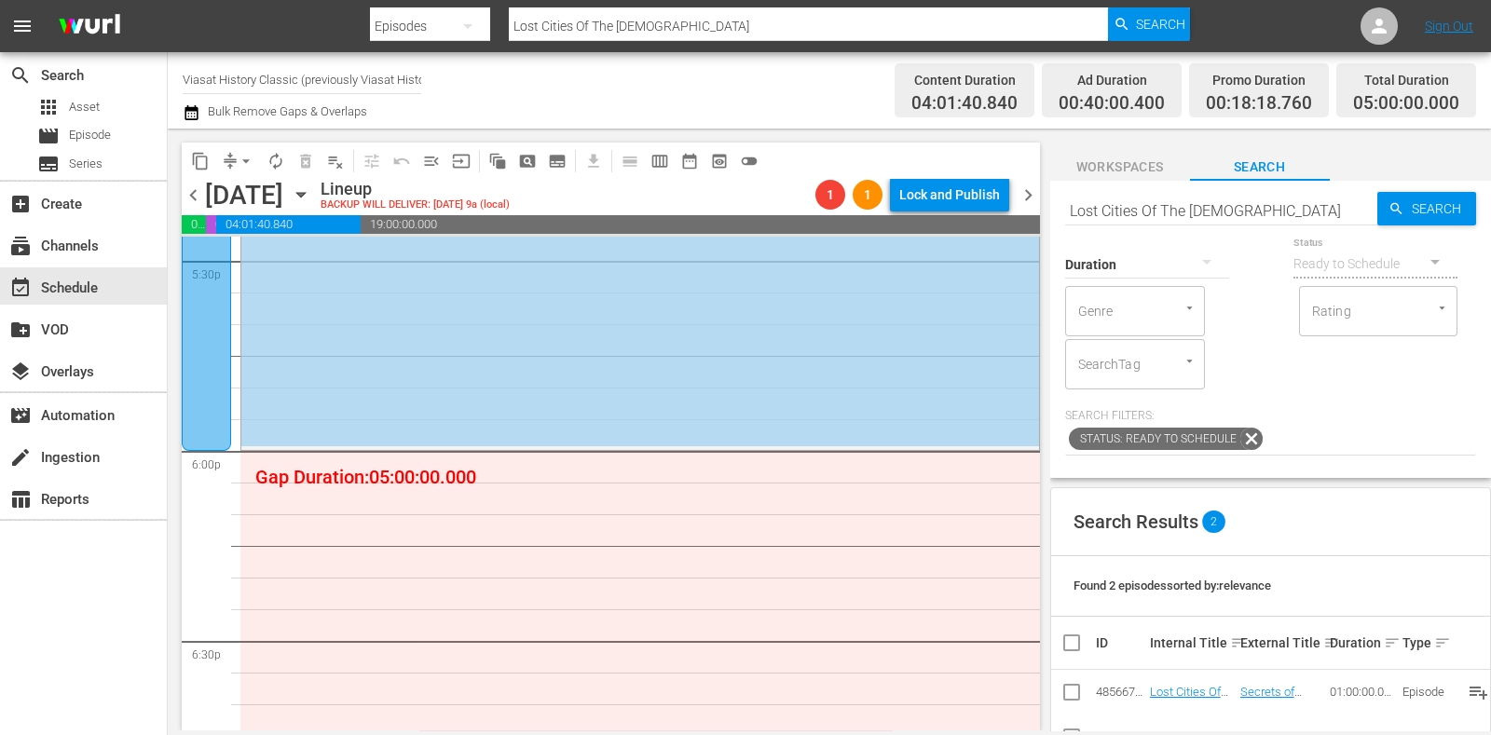
scroll to position [6444, 0]
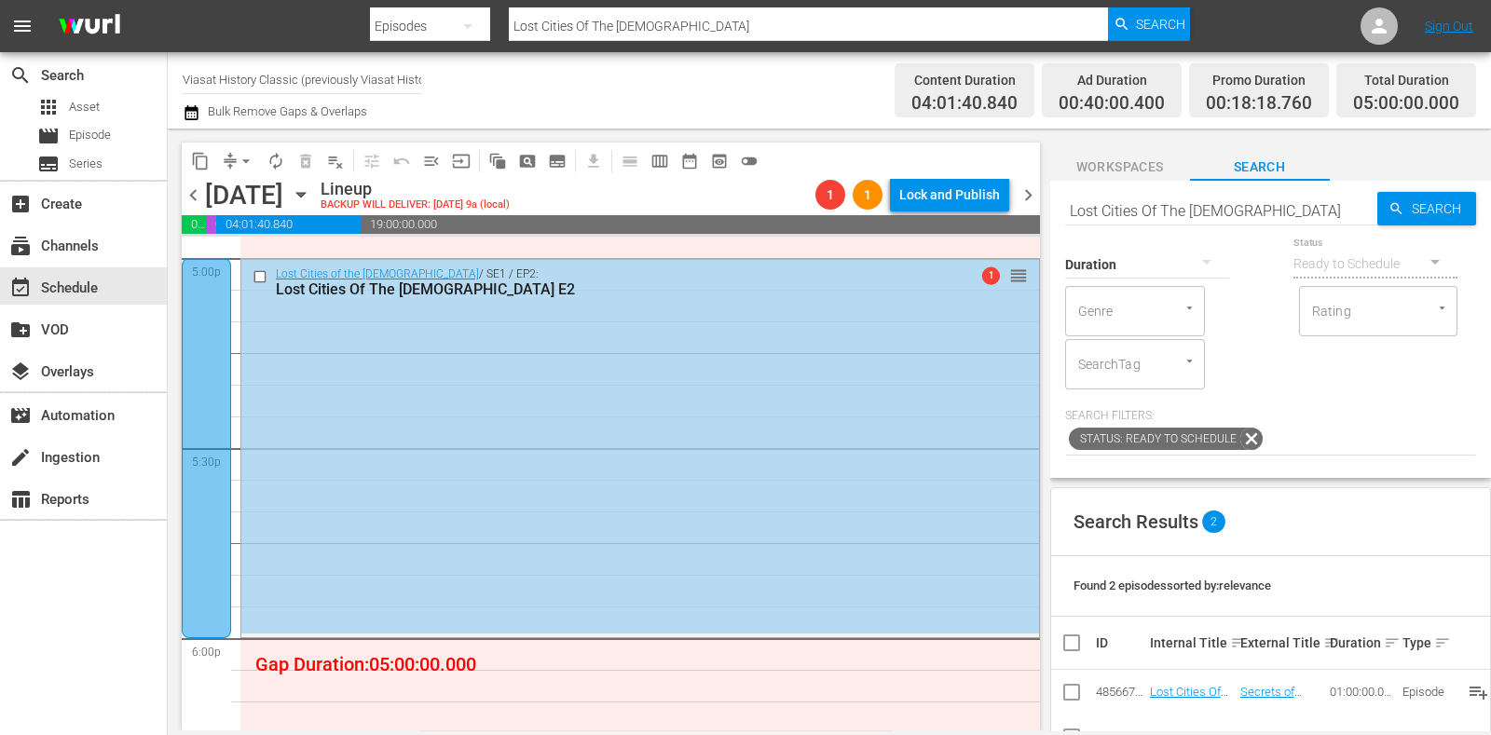
click at [1030, 174] on div "content_copy compress arrow_drop_down autorenew_outlined delete_forever_outline…" at bounding box center [611, 161] width 859 height 36
click at [1031, 180] on div "chevron_left Thursday, October 23rd October 23rd Lineup BACKUP WILL DELIVER: 10…" at bounding box center [611, 197] width 859 height 36
click at [1031, 207] on div "chevron_left Thursday, October 23rd October 23rd Lineup BACKUP WILL DELIVER: 10…" at bounding box center [611, 197] width 859 height 36
click at [1030, 193] on span "chevron_right" at bounding box center [1028, 195] width 23 height 23
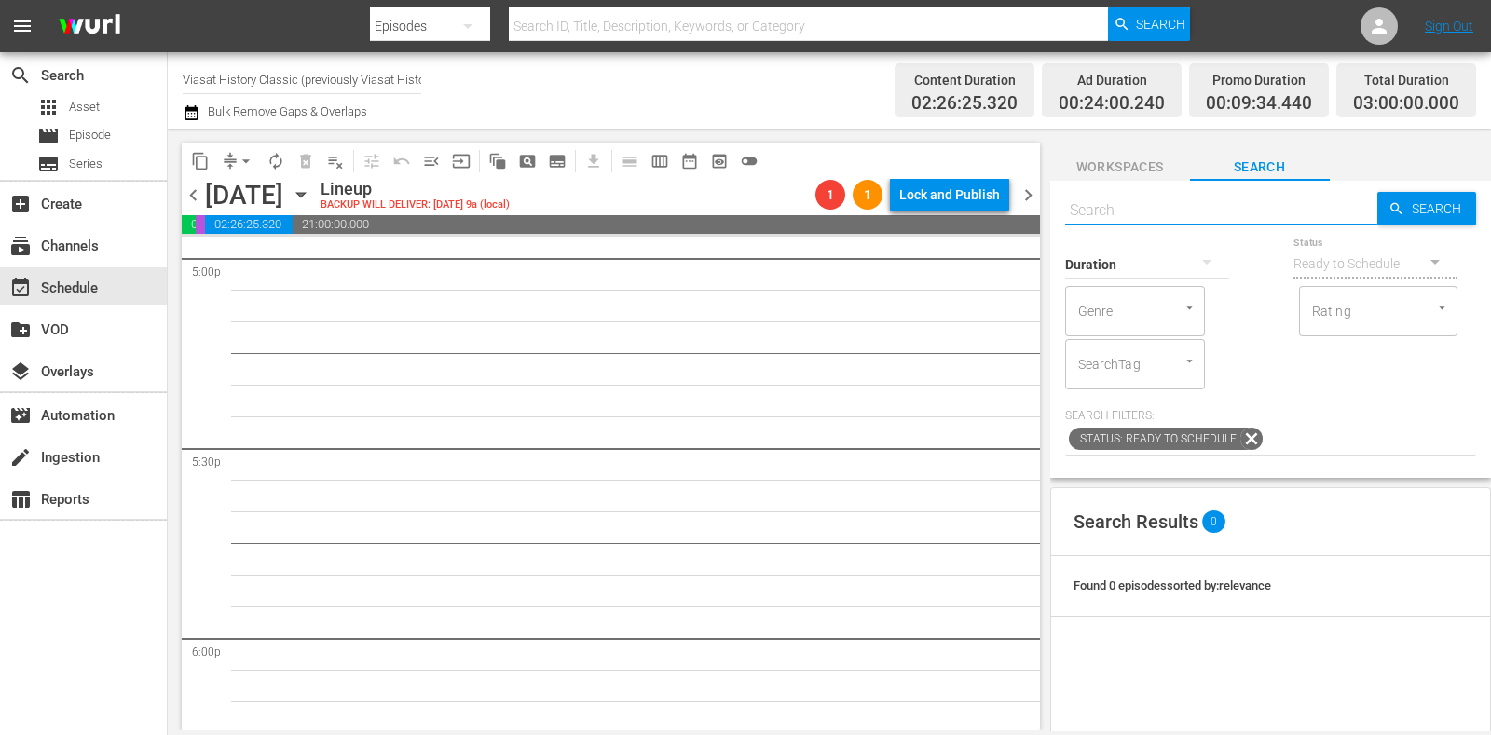
click at [1123, 204] on input "text" at bounding box center [1221, 210] width 312 height 45
paste input "Tutankhamun: The Last Exhibition"
type input "Tutankhamun: The Last Exhibition"
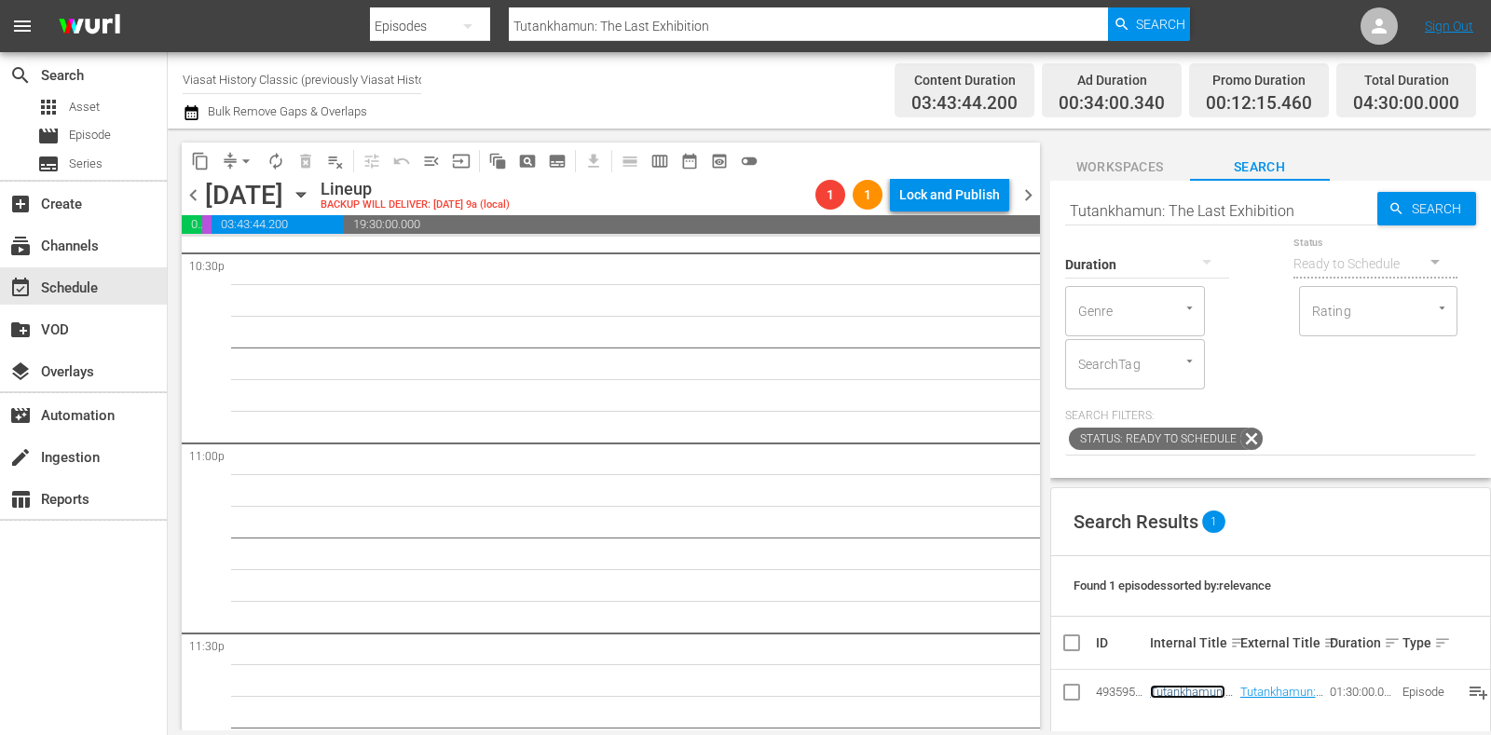
scroll to position [8633, 0]
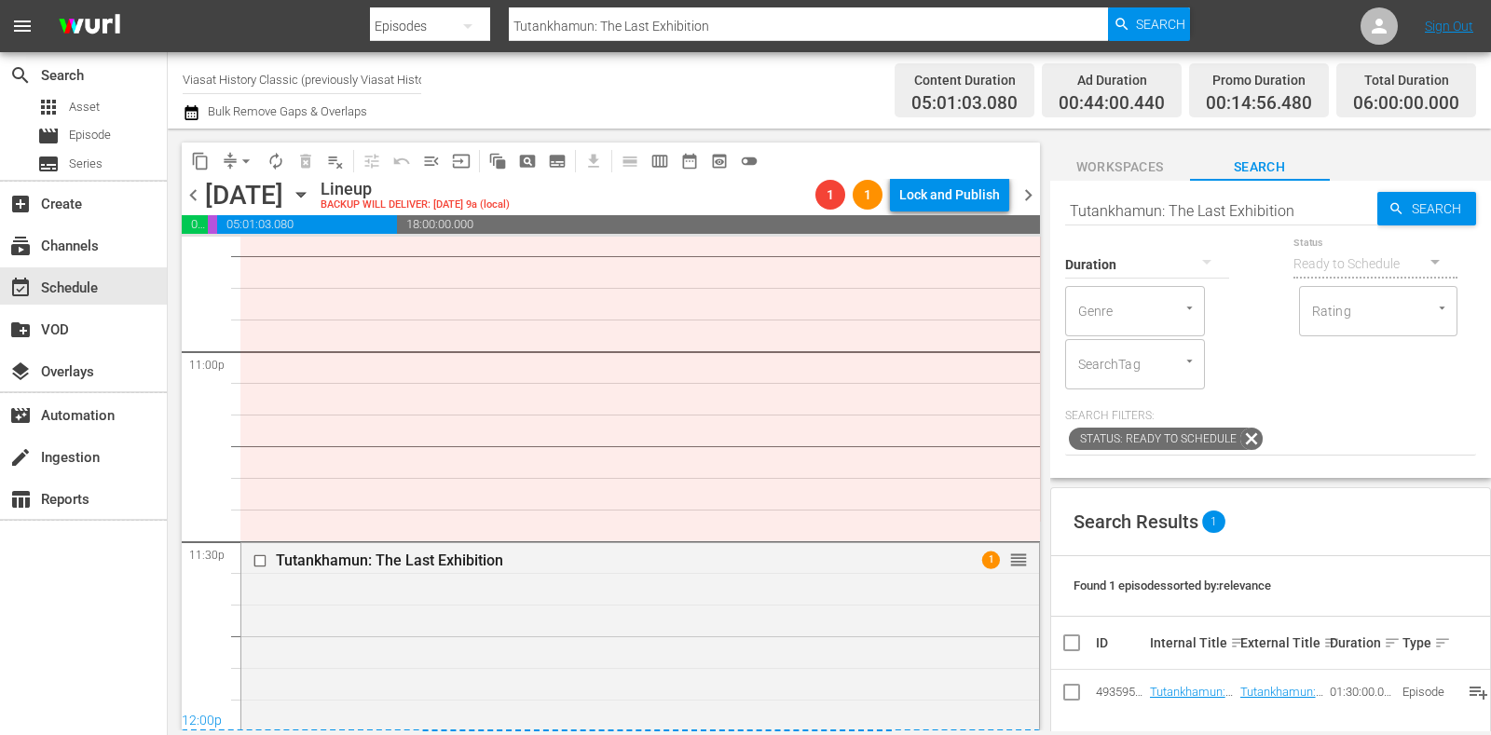
drag, startPoint x: 264, startPoint y: 568, endPoint x: 263, endPoint y: 549, distance: 18.7
click at [263, 567] on div at bounding box center [262, 561] width 28 height 22
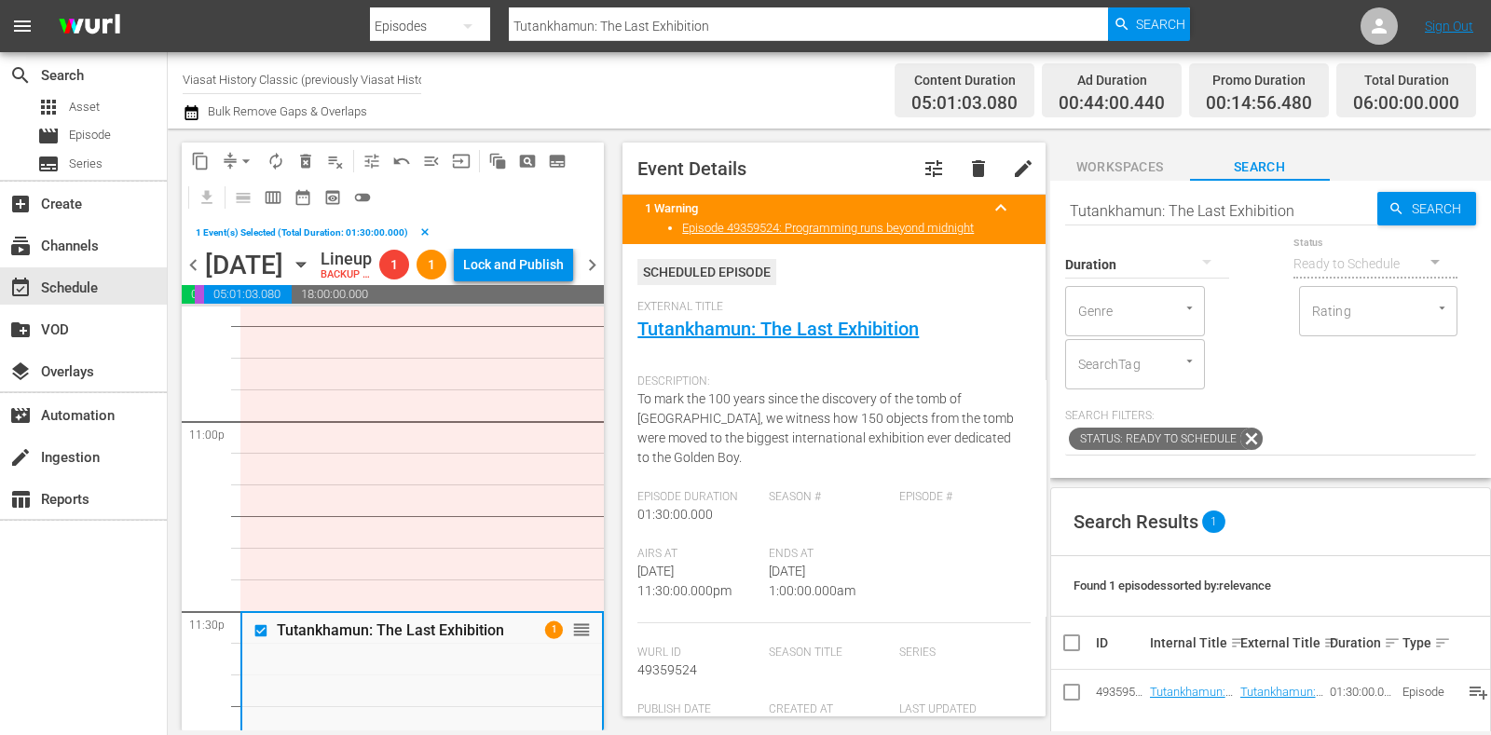
click at [303, 154] on span "delete_forever_outlined" at bounding box center [305, 161] width 19 height 19
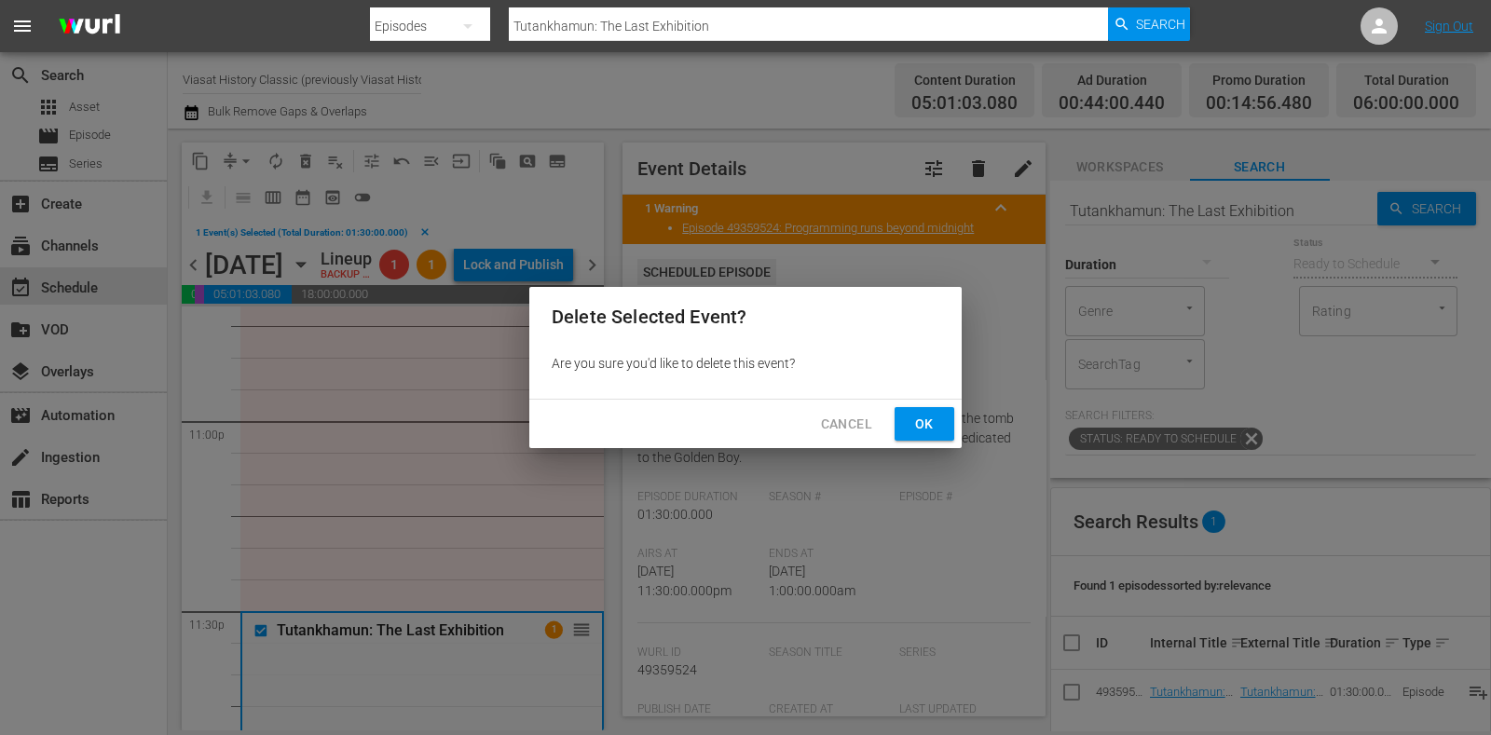
click at [950, 437] on button "Ok" at bounding box center [925, 424] width 60 height 34
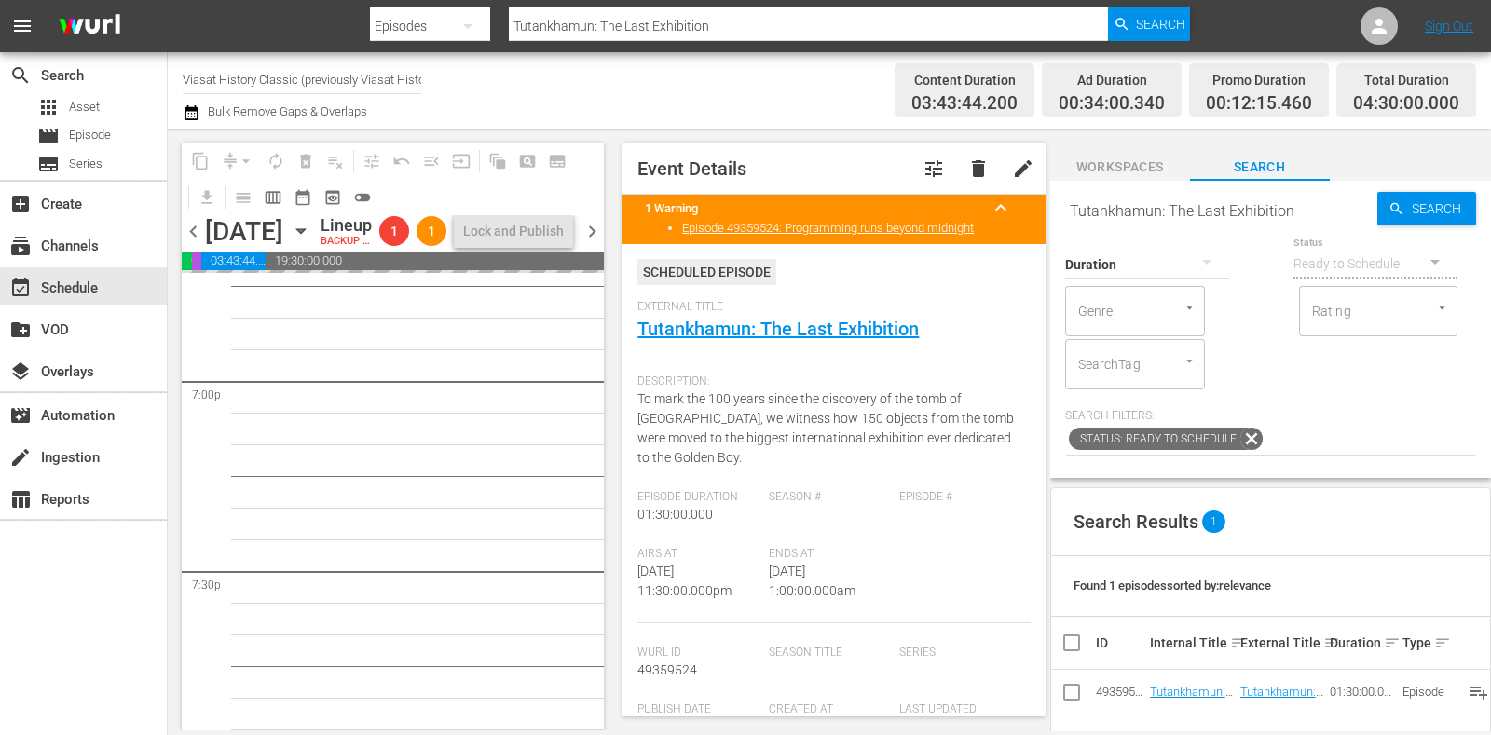
scroll to position [6419, 0]
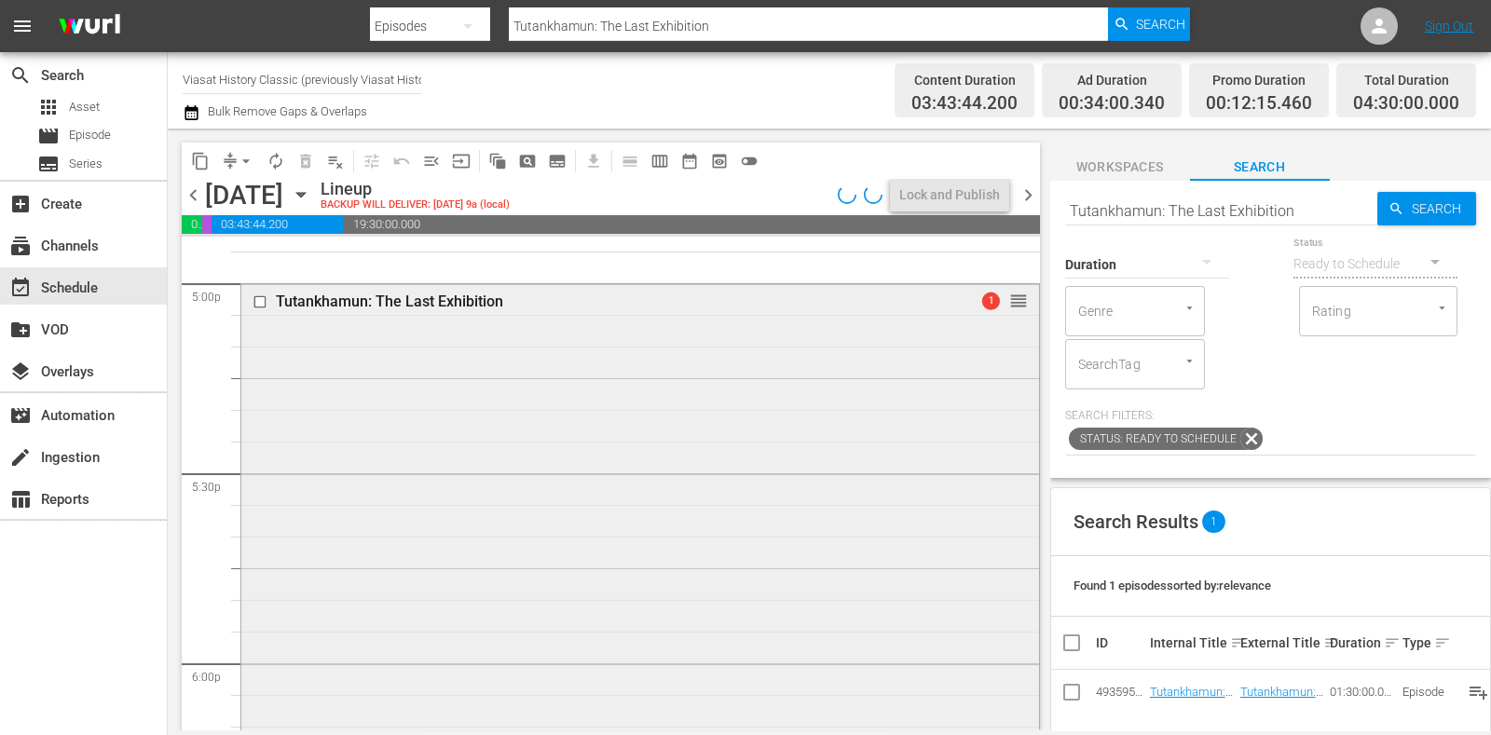
click at [264, 295] on input "checkbox" at bounding box center [263, 303] width 20 height 16
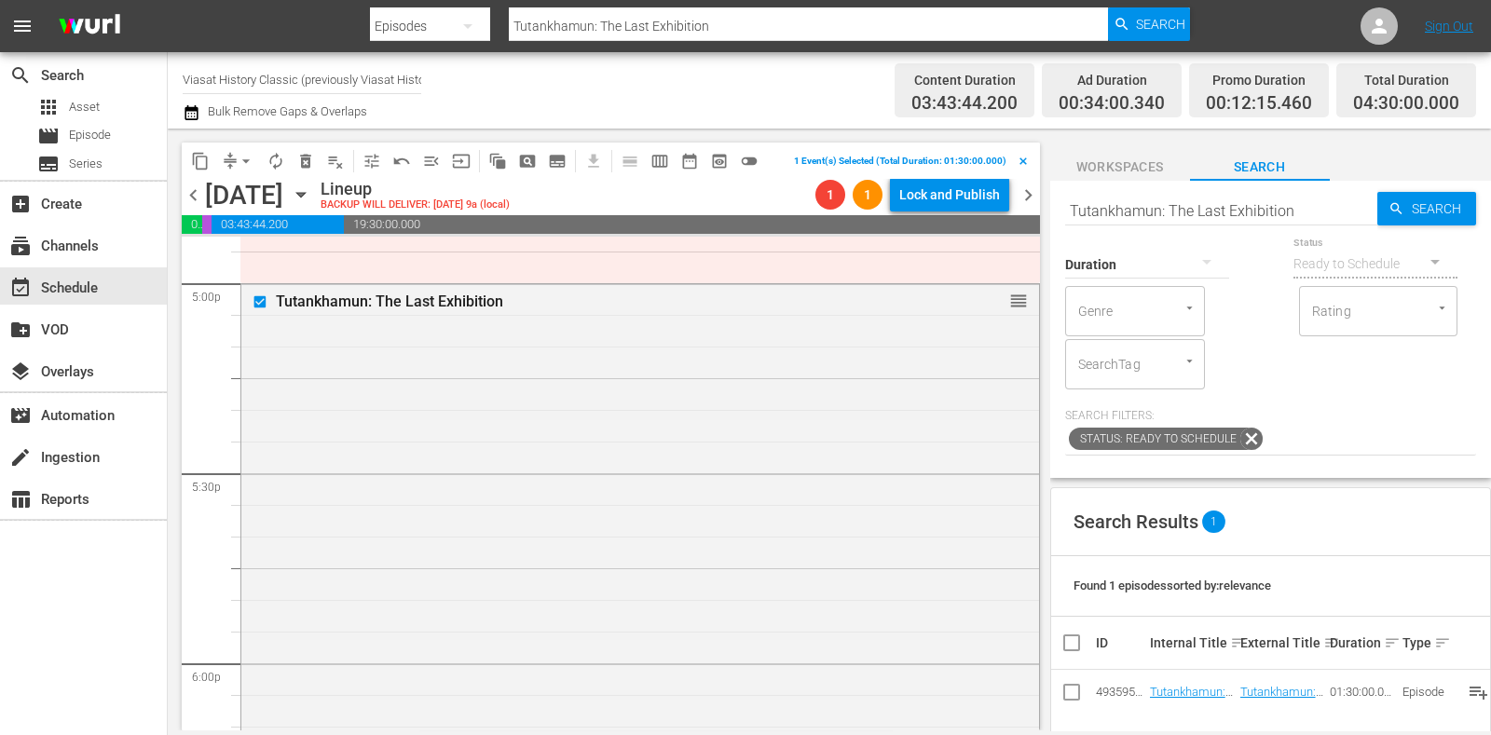
click at [306, 164] on span "delete_forever_outlined" at bounding box center [305, 161] width 19 height 19
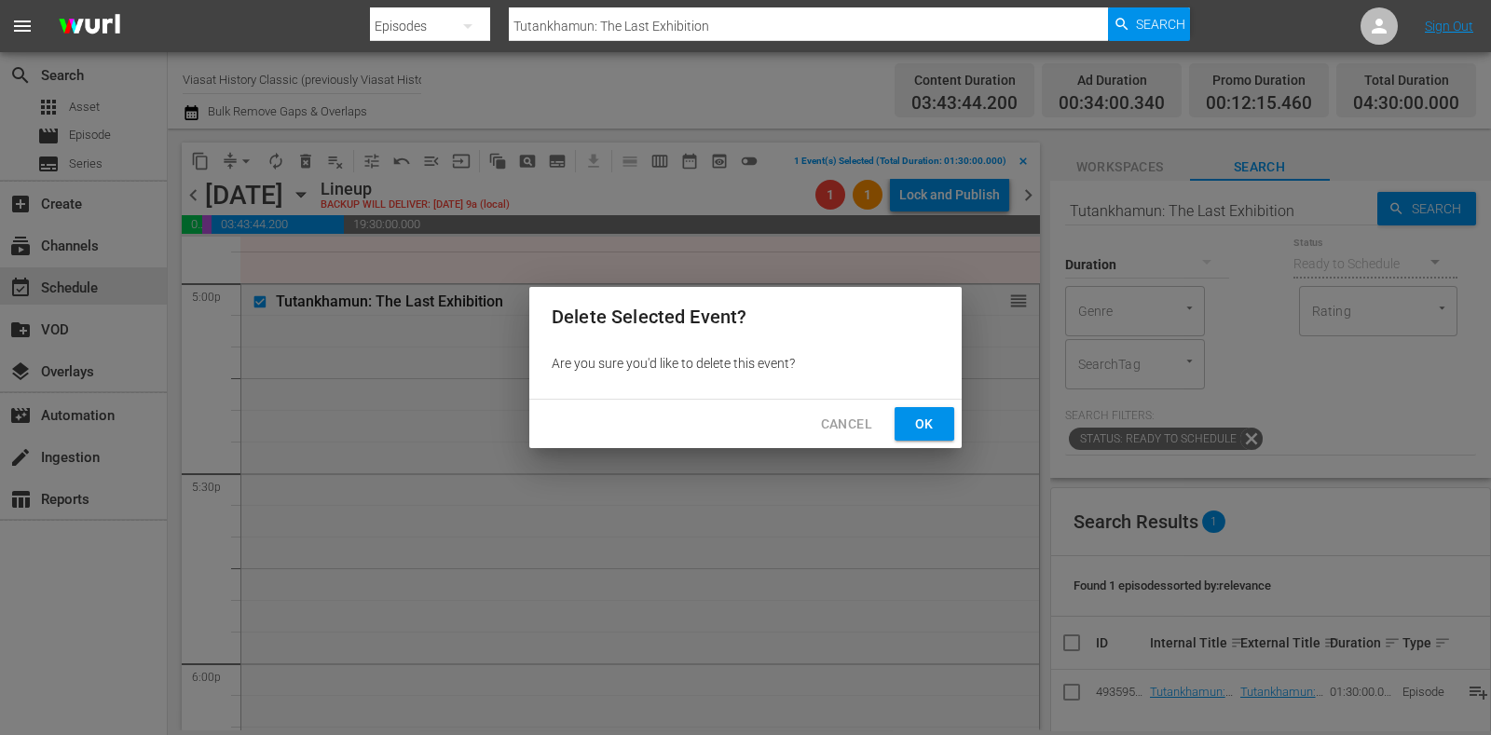
click at [931, 421] on span "Ok" at bounding box center [925, 424] width 30 height 23
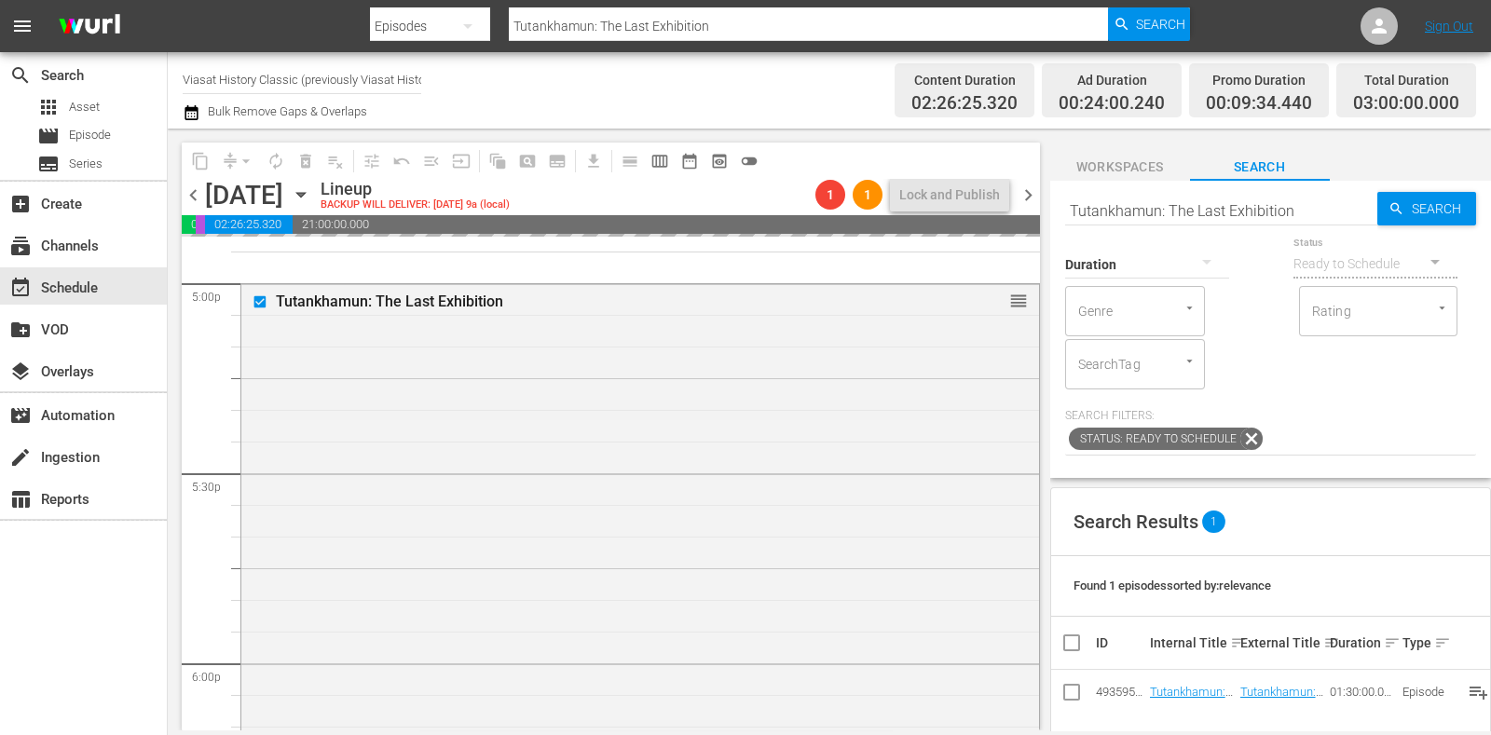
click at [311, 197] on icon "button" at bounding box center [301, 195] width 21 height 21
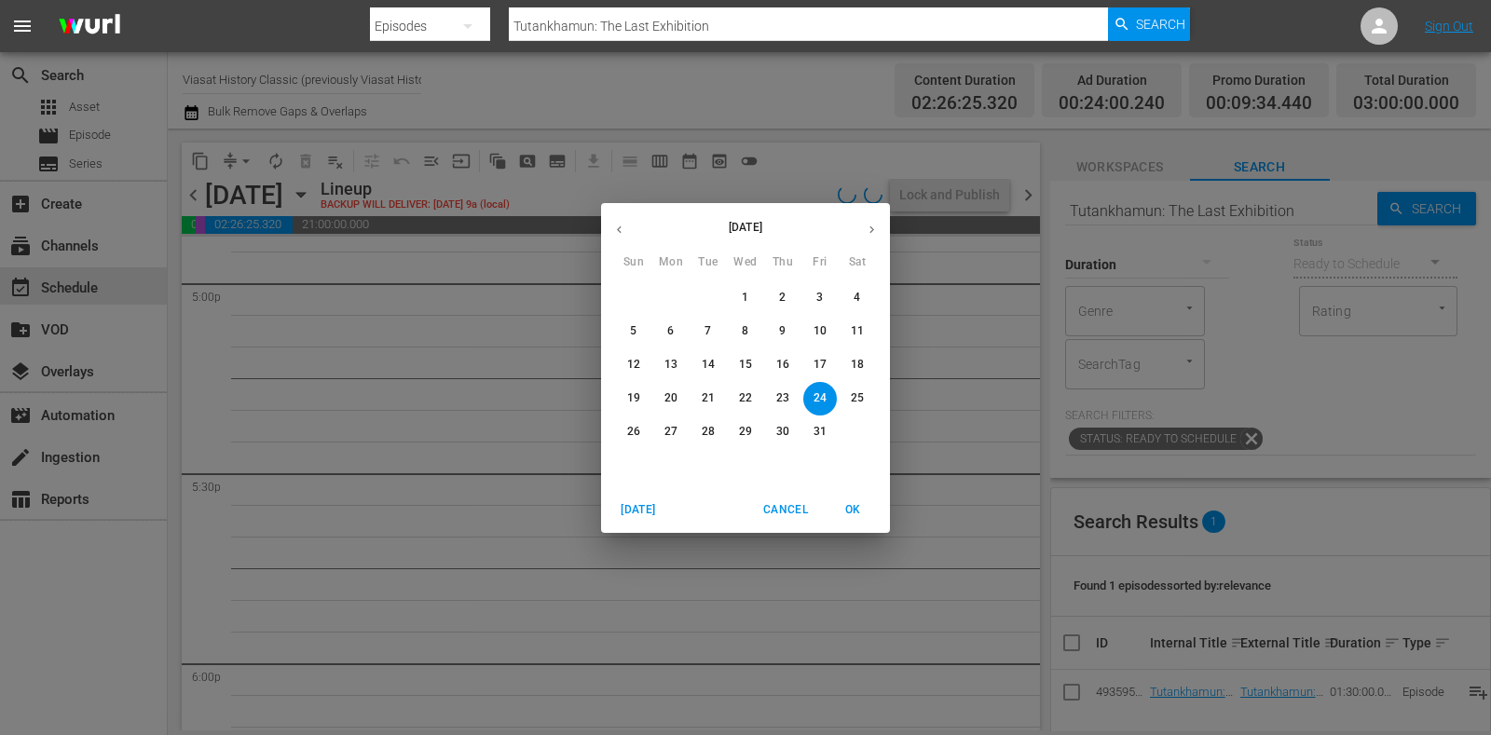
click at [686, 398] on span "20" at bounding box center [671, 399] width 34 height 16
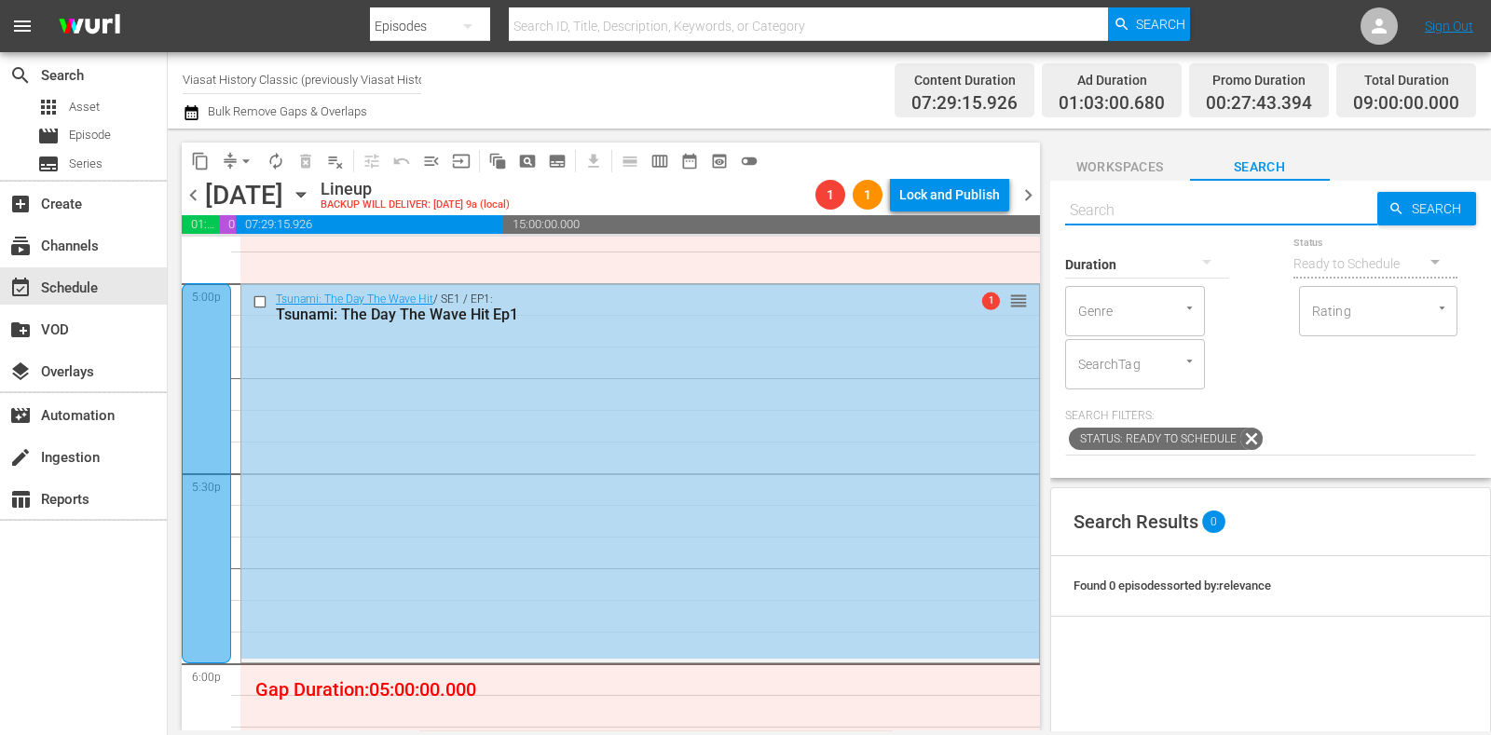
click at [1166, 199] on input "text" at bounding box center [1221, 210] width 312 height 45
paste input "Rise and Fall - Turning Points of WWII E5"
type input "Rise and Fall - Turning Points of WWII"
drag, startPoint x: 1194, startPoint y: 212, endPoint x: 934, endPoint y: 216, distance: 260.1
click at [934, 216] on div "content_copy compress arrow_drop_down autorenew_outlined delete_forever_outline…" at bounding box center [830, 430] width 1324 height 602
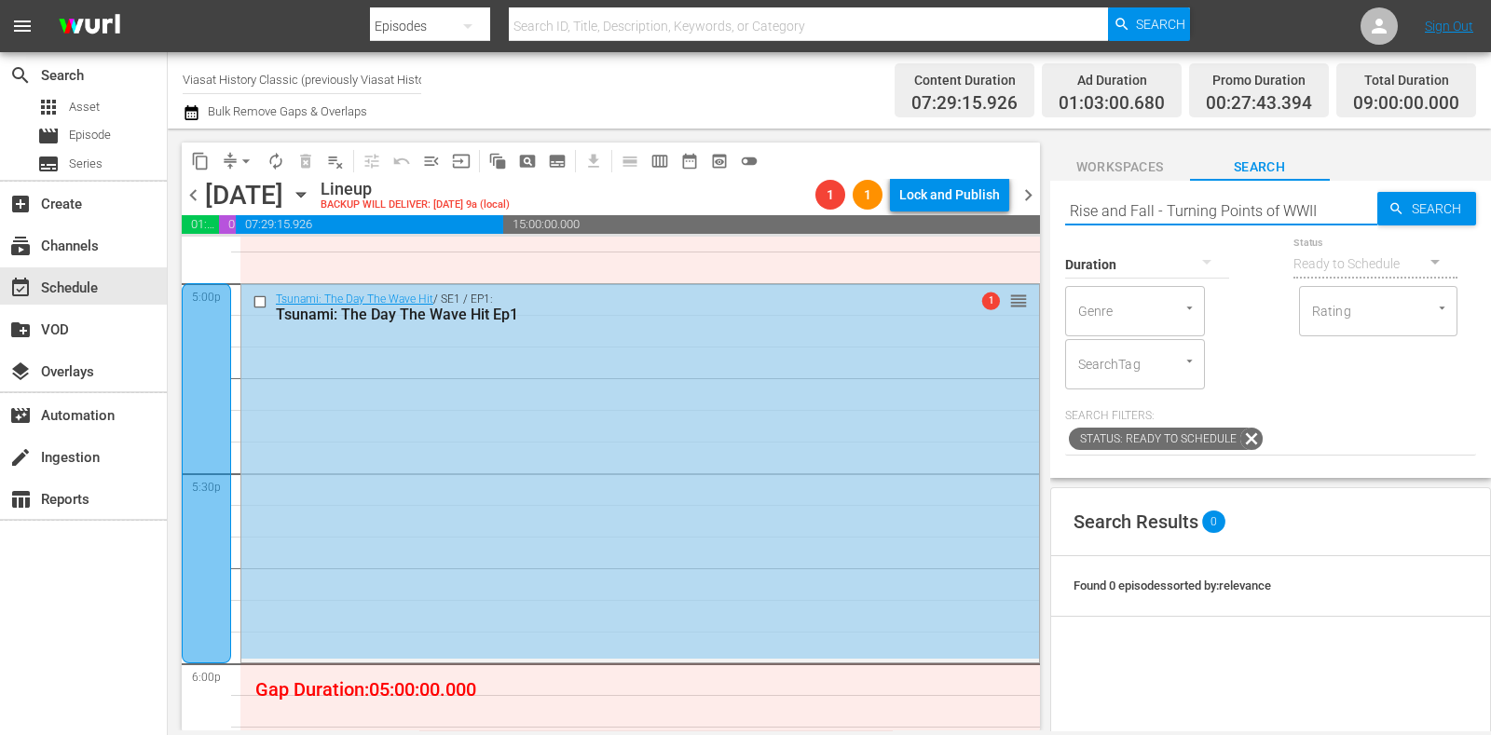
type input "Rise and Fall - Turning Points of WWII"
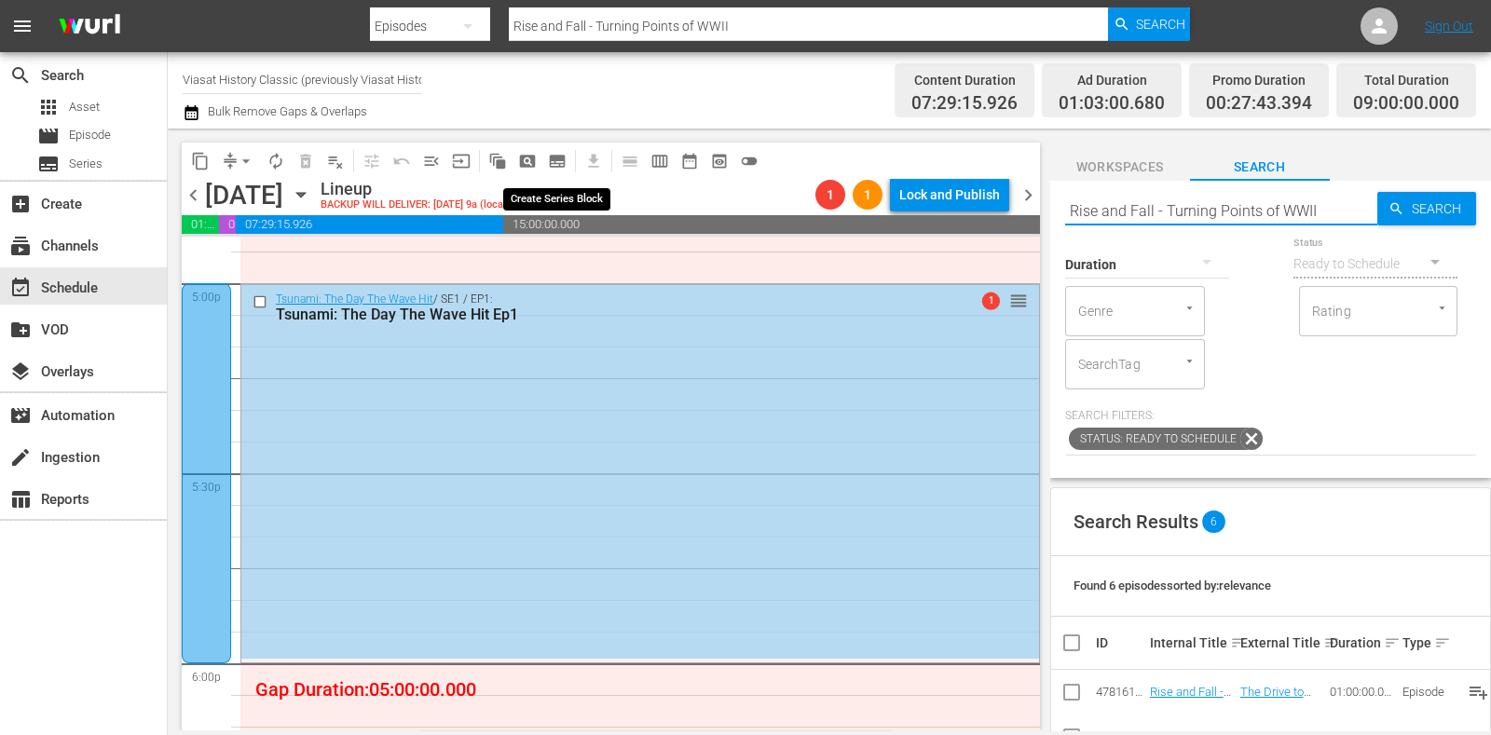
type input "Rise and Fall - Turning Points of WWII"
click at [570, 164] on button "subtitles_outlined" at bounding box center [558, 161] width 30 height 30
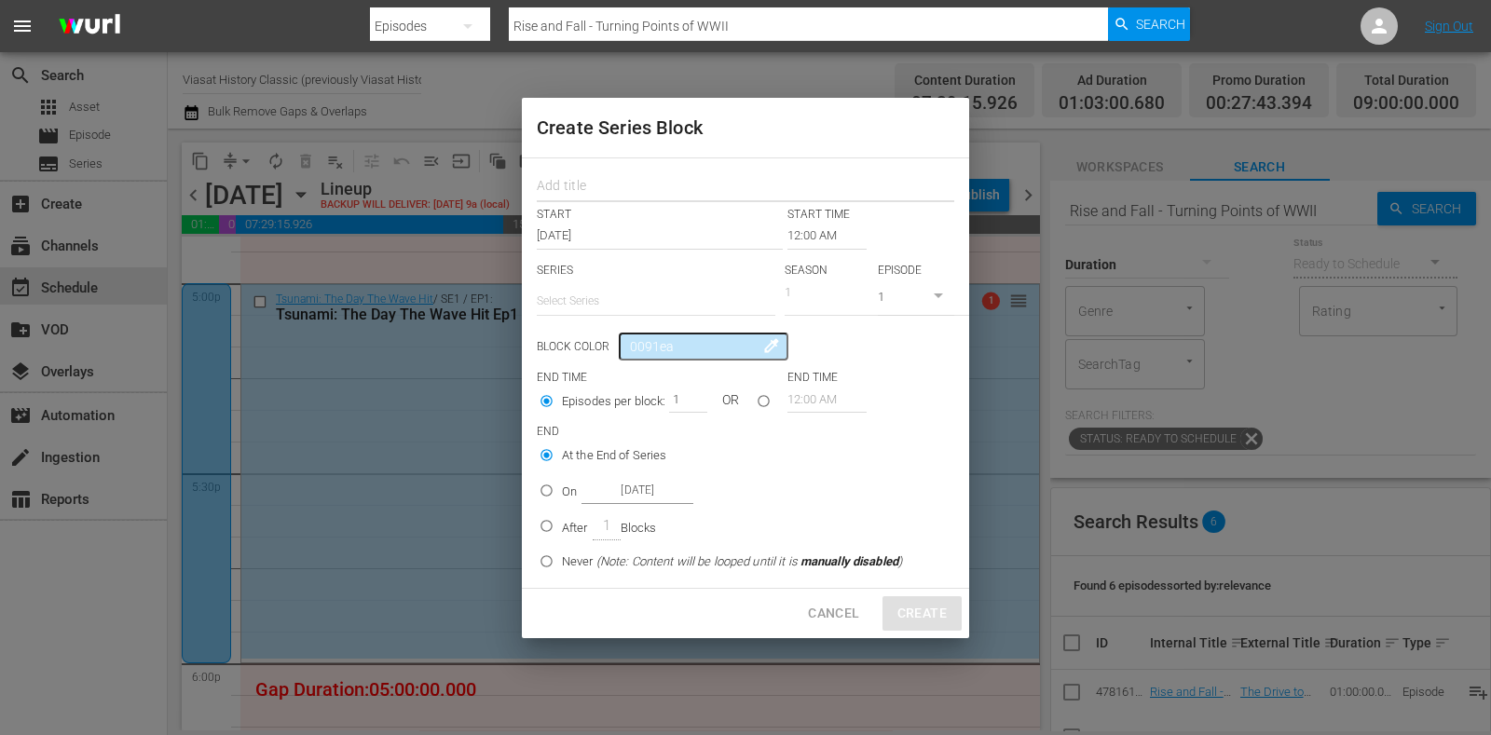
click at [623, 185] on input "text" at bounding box center [746, 188] width 418 height 29
paste input "Rise and Fall - Turning Points of WWII"
type input "Rise and Fall - Turning Points of WWII"
click at [618, 289] on input "text" at bounding box center [656, 301] width 239 height 45
paste input "Rise and Fall - Turning Points of WWII"
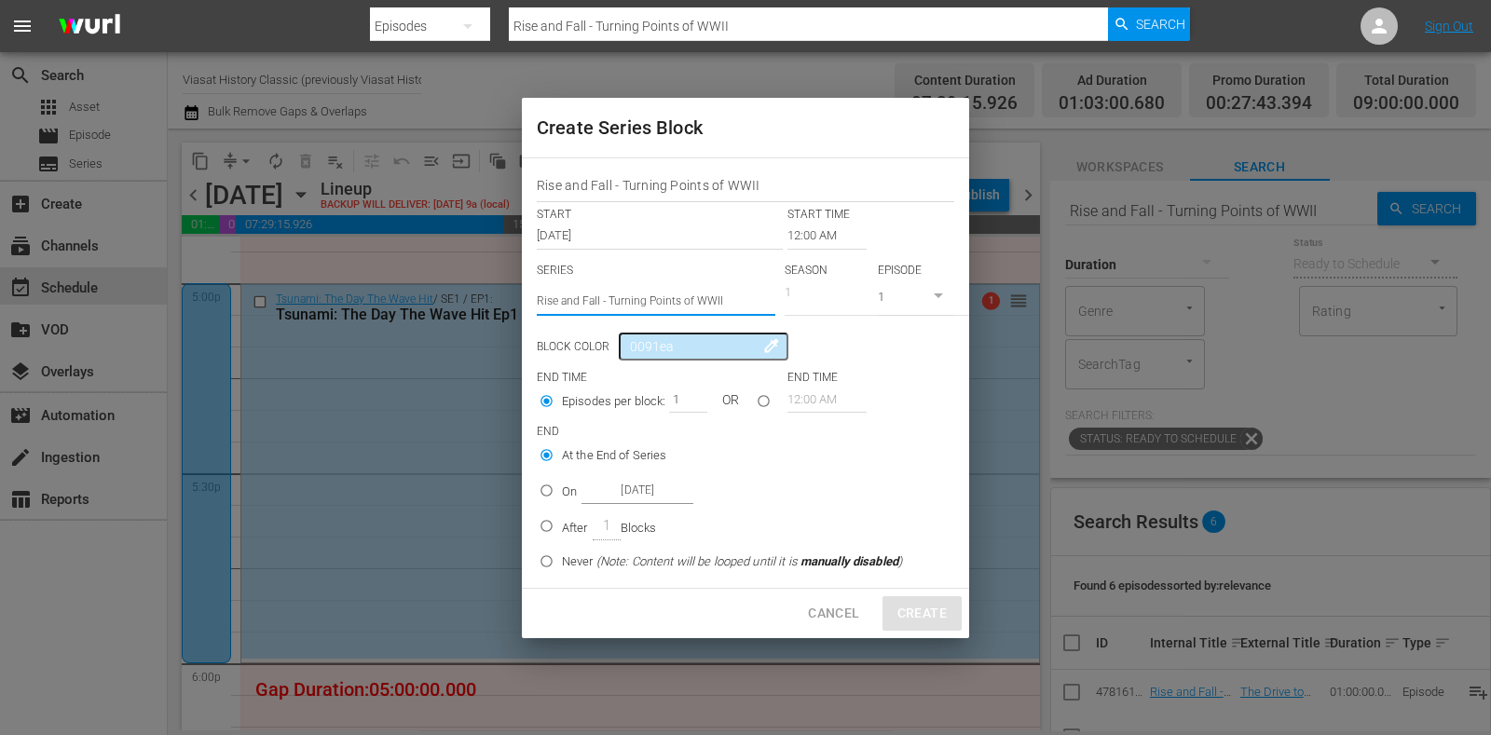
drag, startPoint x: 602, startPoint y: 299, endPoint x: 817, endPoint y: 308, distance: 215.5
click at [817, 308] on div "SERIES Select Series Rise and Fall - Turning Points of WWII SEASON 1 EPISODE 1" at bounding box center [746, 293] width 418 height 61
click at [681, 348] on div "Rise and Fall: The Turning Points of World War II" at bounding box center [656, 353] width 209 height 45
type input "Rise and Fall: The Turning Points of World War II"
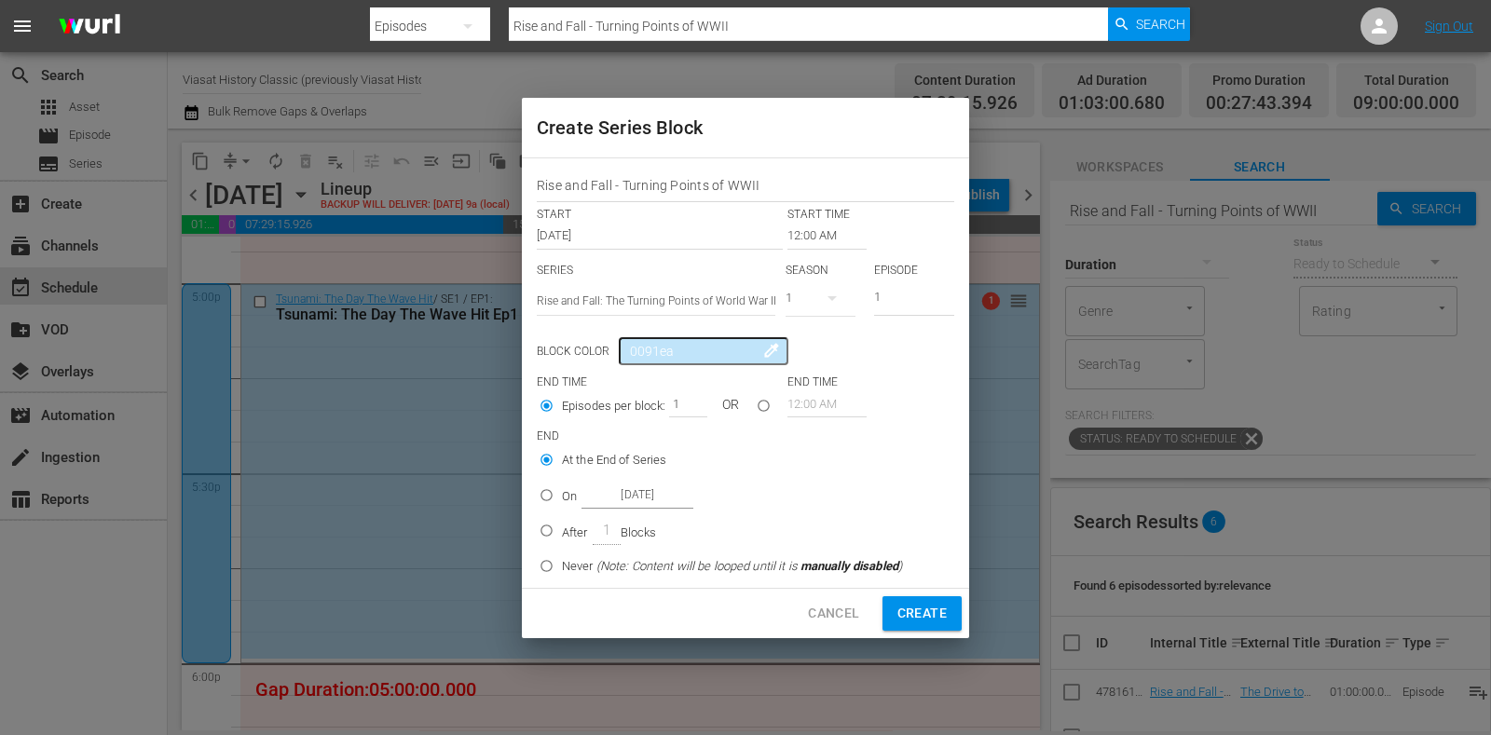
click at [833, 235] on input "12:00 AM" at bounding box center [827, 236] width 79 height 26
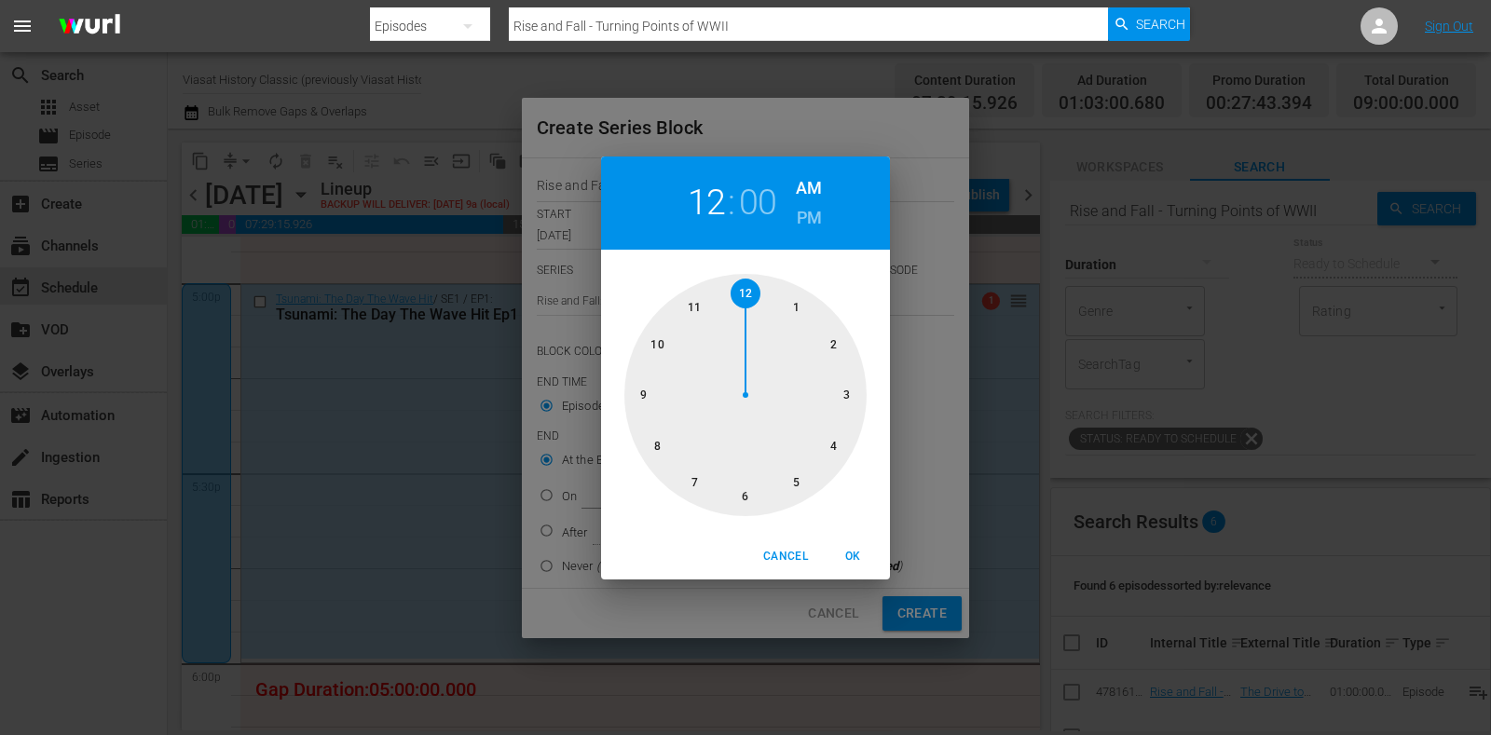
drag, startPoint x: 797, startPoint y: 473, endPoint x: 807, endPoint y: 481, distance: 13.2
click at [797, 474] on div at bounding box center [746, 395] width 242 height 242
click at [860, 543] on button "OK" at bounding box center [853, 557] width 60 height 31
type input "05:00 AM"
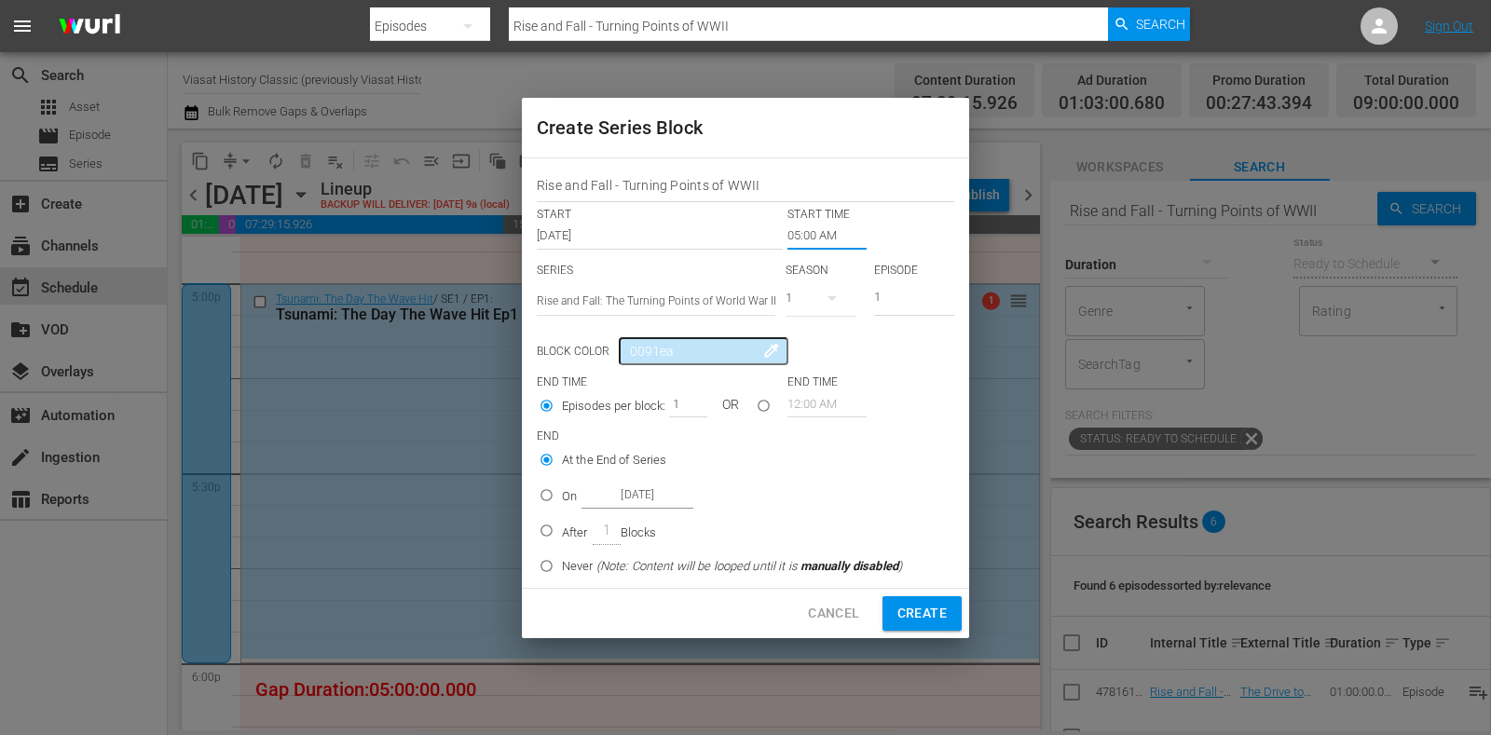
click at [559, 505] on input "On Oct 20th 2025" at bounding box center [546, 499] width 31 height 31
radio input "true"
click at [615, 501] on input "Oct 20th 2025" at bounding box center [638, 495] width 112 height 25
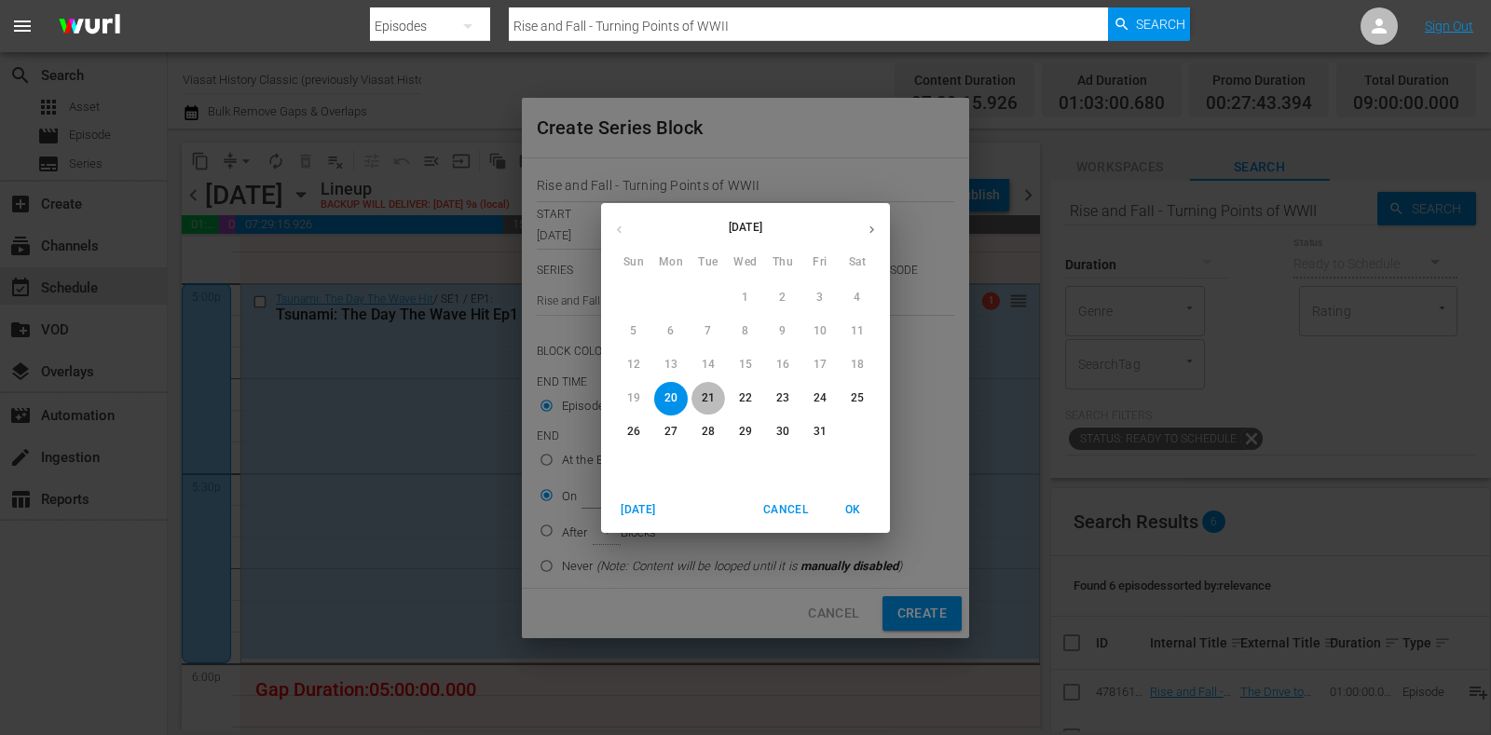
click at [712, 393] on p "21" at bounding box center [708, 399] width 13 height 16
type input "Oct 21st 2025"
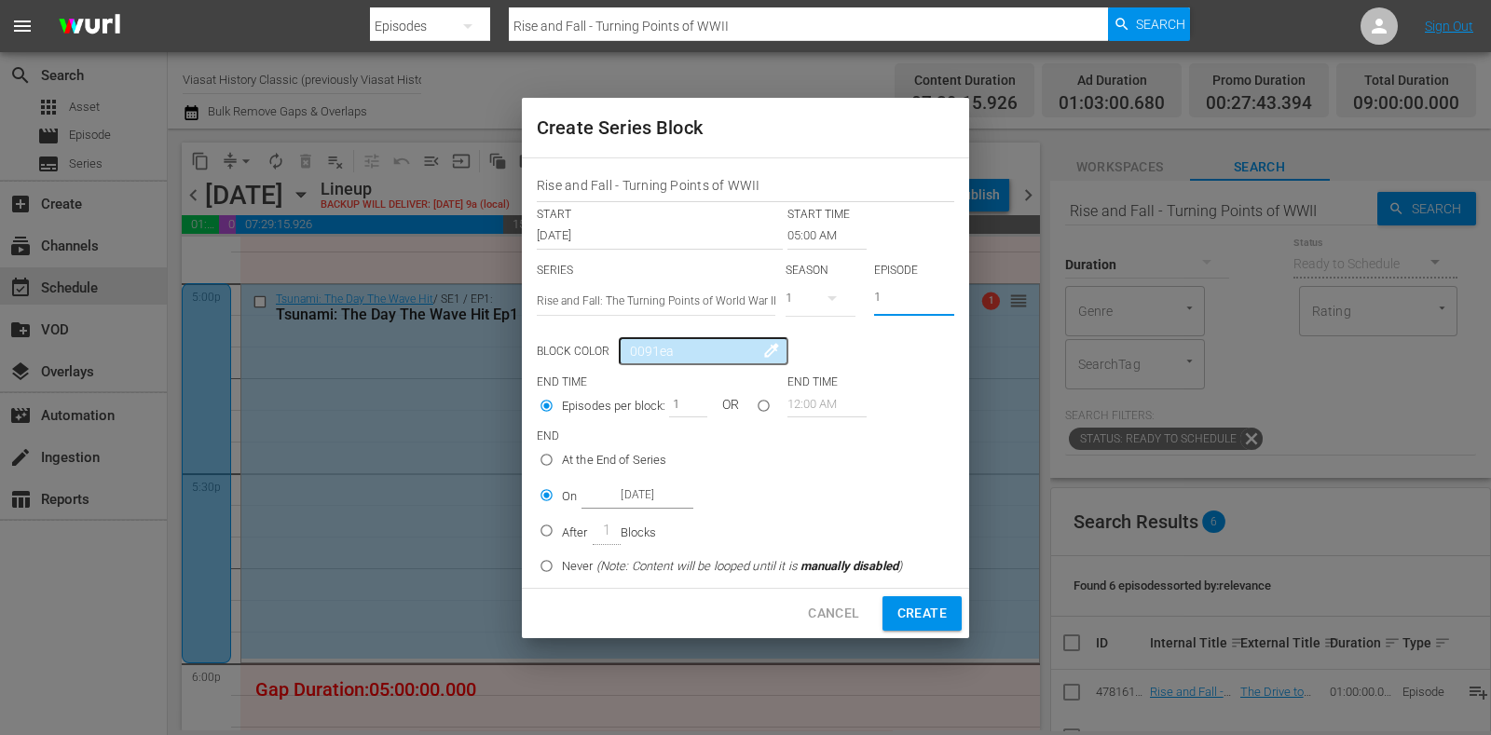
drag, startPoint x: 901, startPoint y: 293, endPoint x: 830, endPoint y: 298, distance: 72.0
click at [832, 295] on div "SERIES Select Series Rise and Fall: The Turning Points of World War II SEASON 1…" at bounding box center [746, 295] width 418 height 65
type input "5"
click at [916, 631] on div "Cancel Create" at bounding box center [745, 613] width 447 height 49
click at [914, 624] on span "Create" at bounding box center [922, 613] width 49 height 23
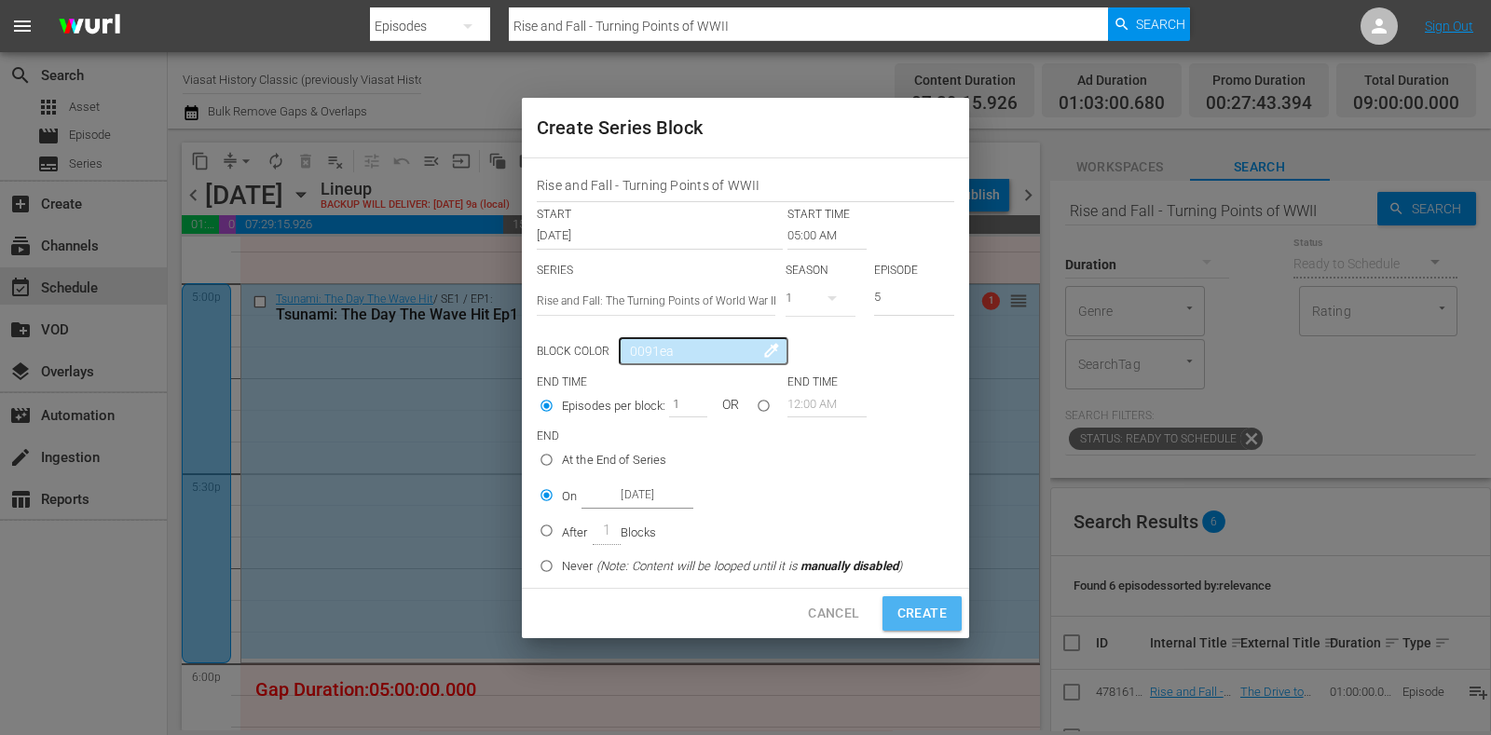
type input "12:00 AM"
type input "1"
radio input "true"
type input "Oct 20th 2025"
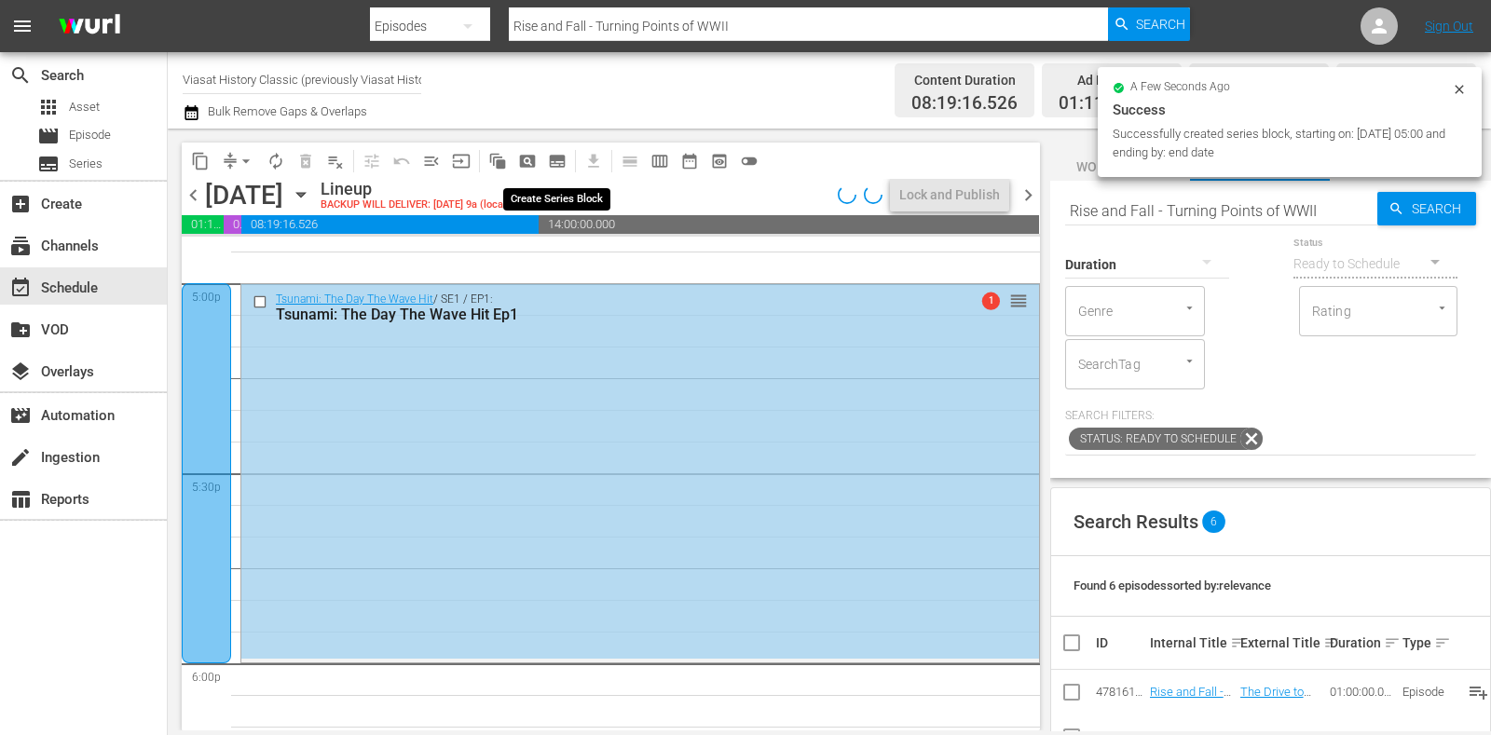
click at [565, 161] on span "subtitles_outlined" at bounding box center [557, 161] width 19 height 19
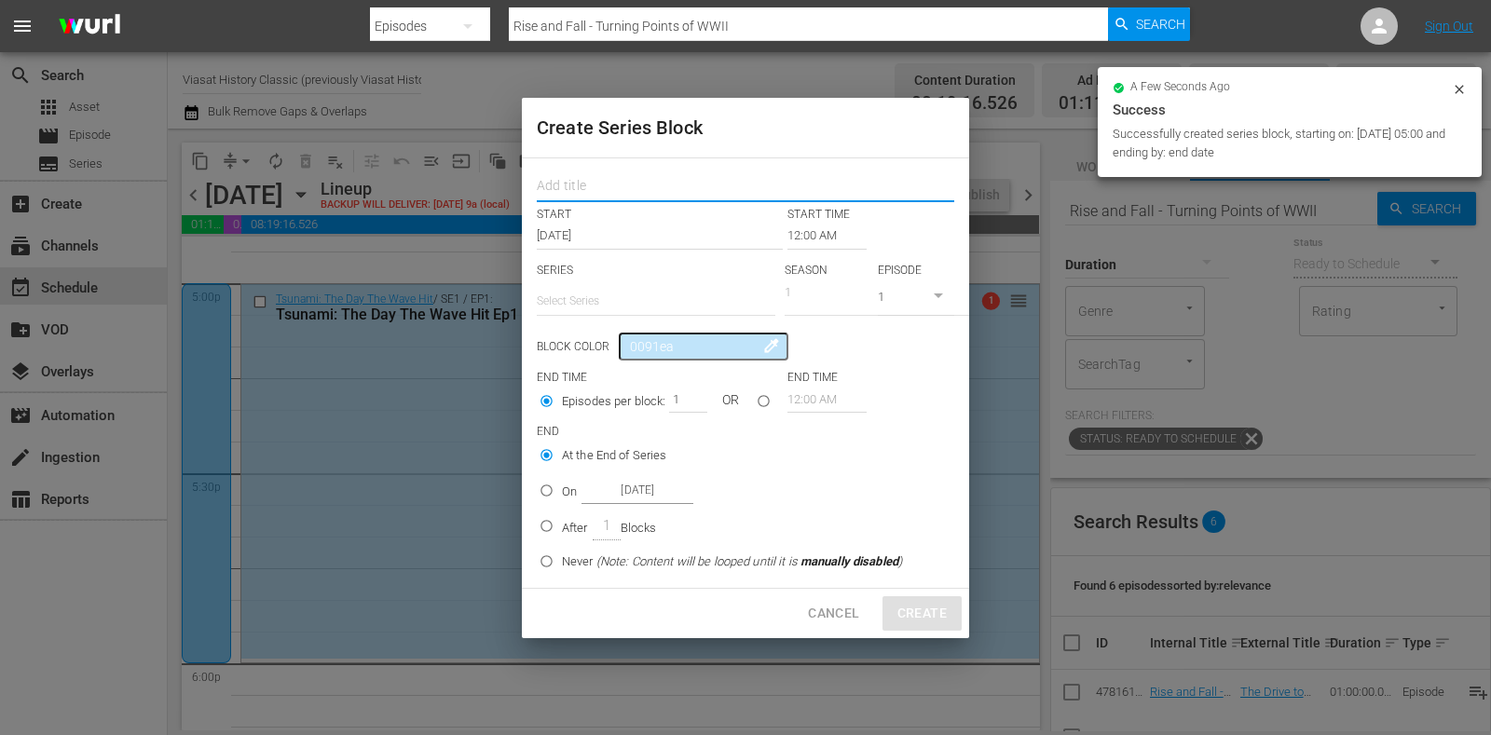
click at [639, 189] on input "text" at bounding box center [746, 188] width 418 height 29
paste input "Rise and Fall - Turning Points of WWII"
type input "Rise and Fall - Turning Points of WWII"
click at [629, 289] on input "text" at bounding box center [656, 301] width 239 height 45
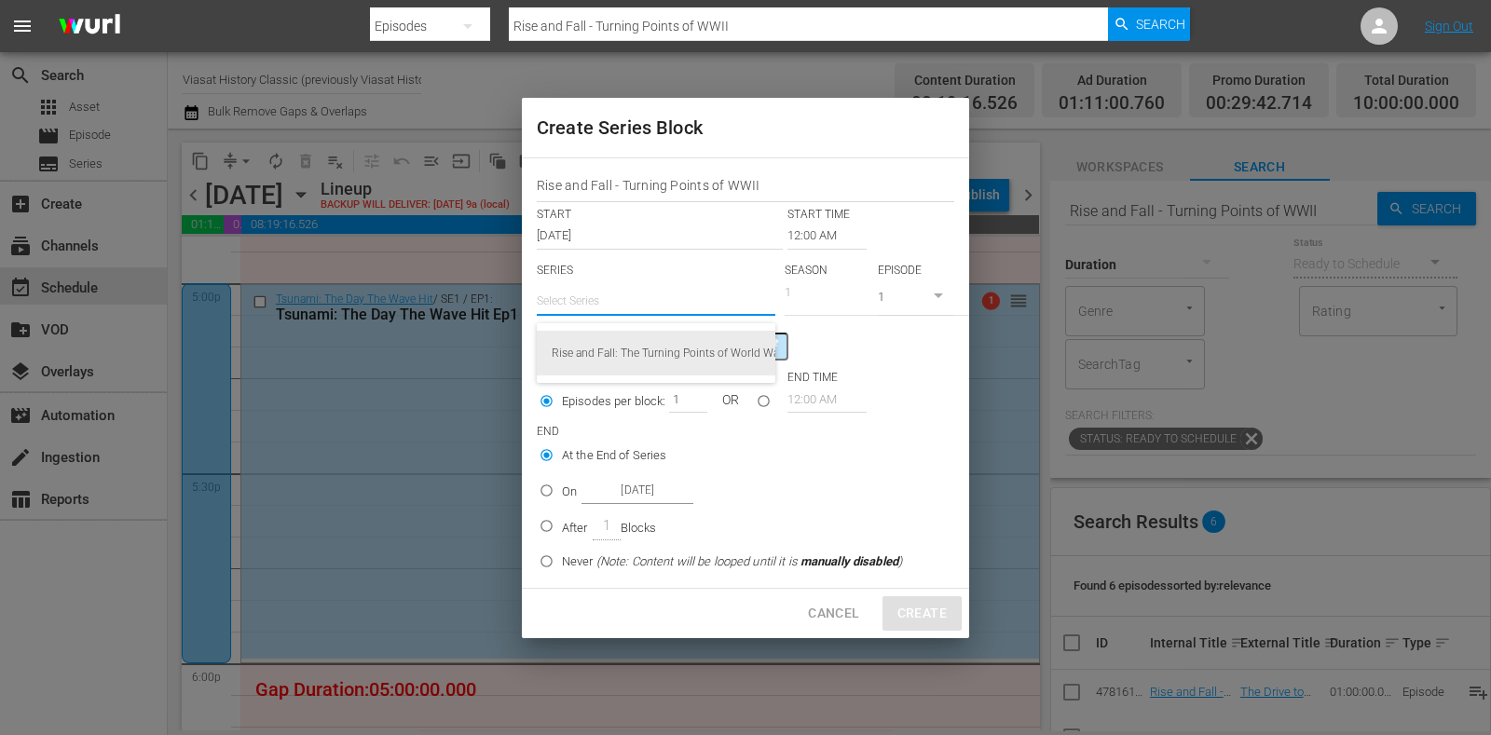
click at [666, 337] on div "Rise and Fall: The Turning Points of World War II" at bounding box center [656, 353] width 209 height 45
type input "Rise and Fall: The Turning Points of World War II"
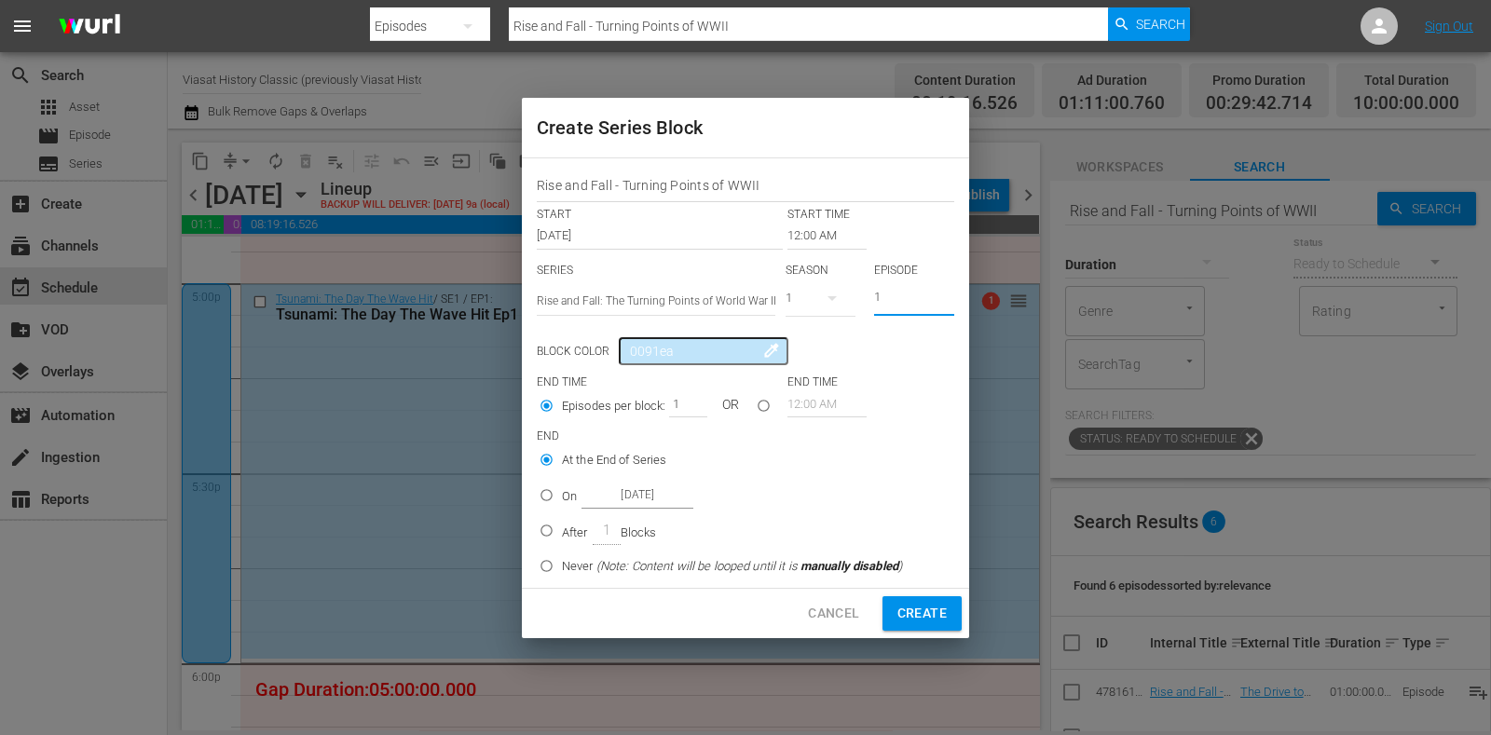
drag, startPoint x: 900, startPoint y: 293, endPoint x: 804, endPoint y: 265, distance: 99.1
click at [814, 292] on div "SERIES Select Series Rise and Fall: The Turning Points of World War II SEASON 1…" at bounding box center [746, 295] width 418 height 65
type input "5"
click at [804, 237] on input "12:00 AM" at bounding box center [827, 236] width 79 height 26
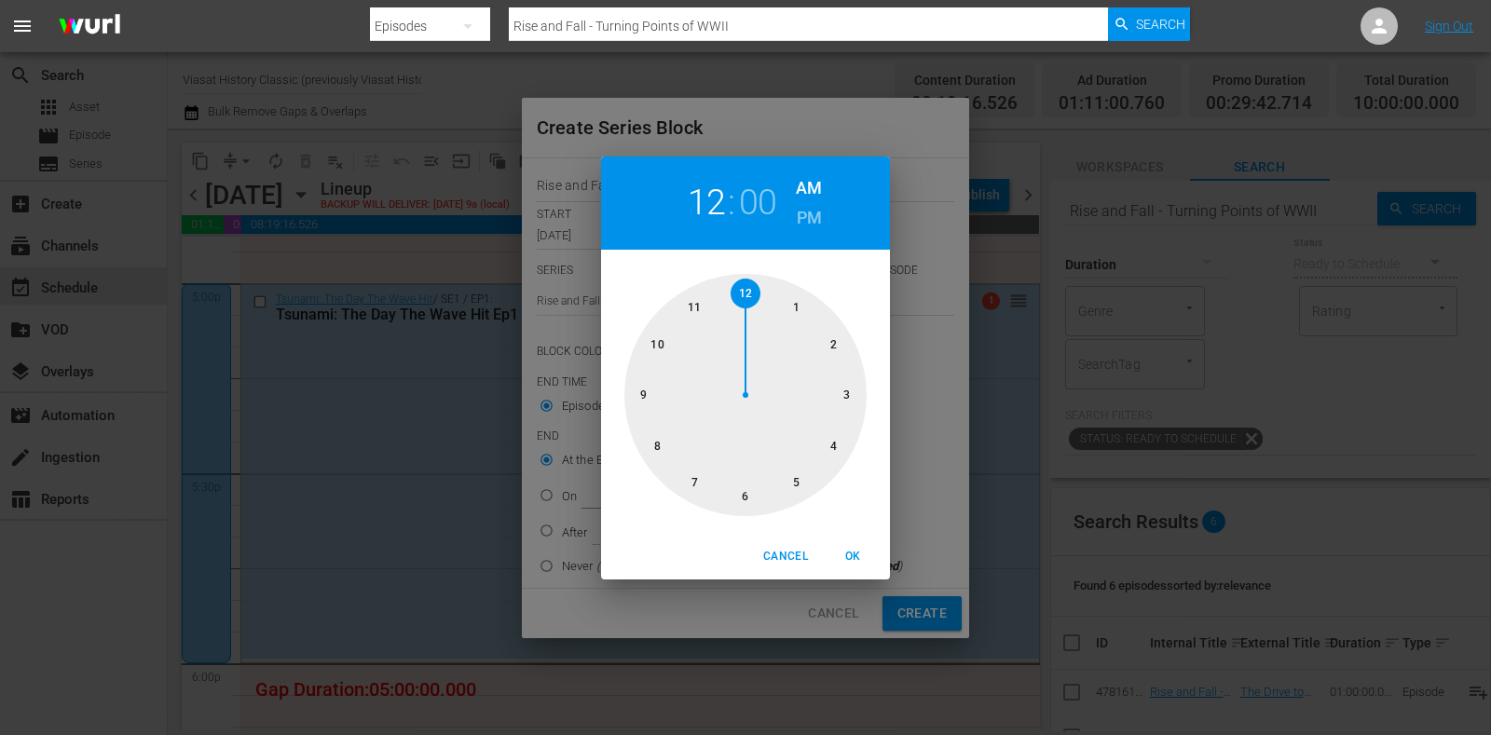
click at [667, 327] on div at bounding box center [746, 395] width 242 height 242
click at [876, 552] on button "OK" at bounding box center [853, 557] width 60 height 31
type input "10:00 AM"
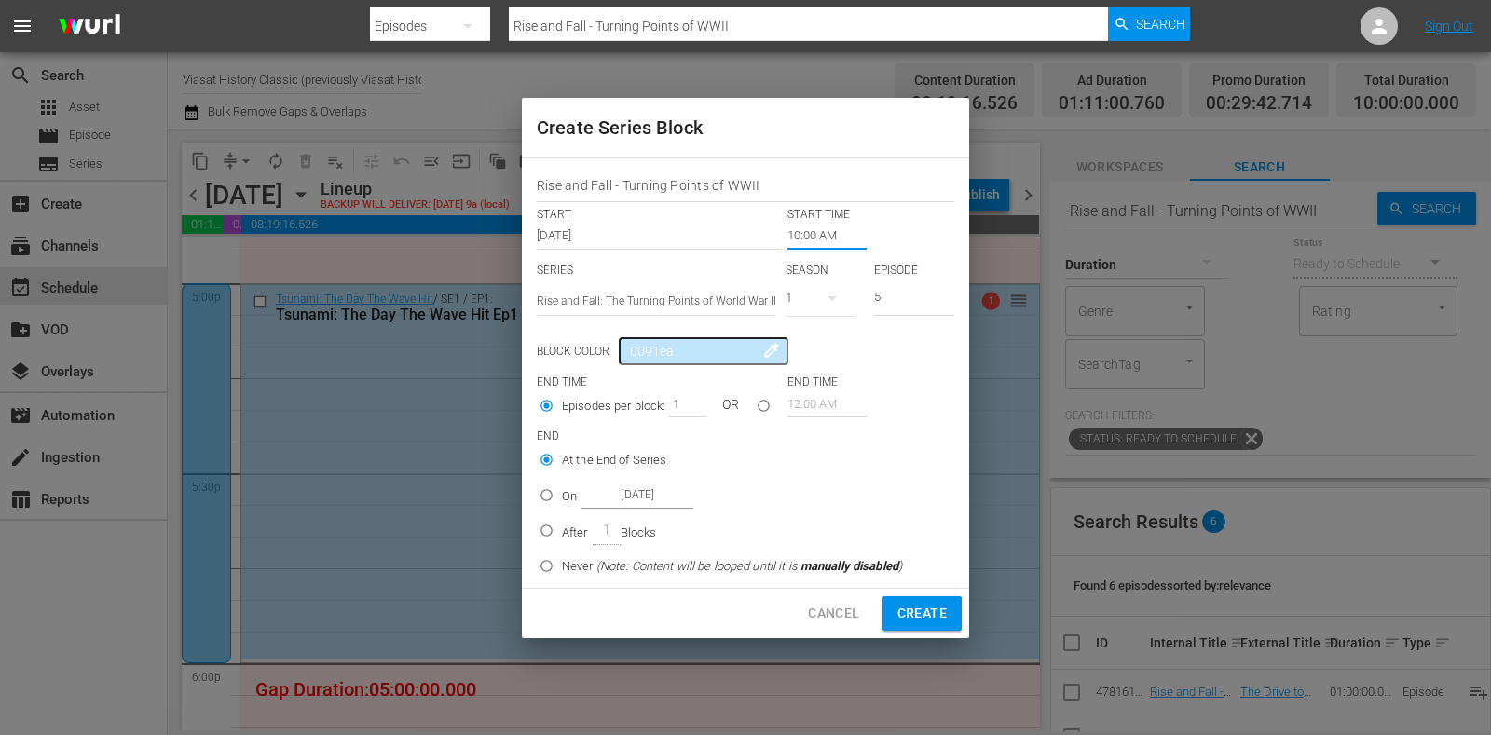
click at [569, 496] on p "On" at bounding box center [569, 497] width 15 height 19
click at [562, 496] on input "On Oct 20th 2025" at bounding box center [546, 499] width 31 height 31
radio input "false"
radio input "true"
click at [632, 494] on input "Oct 20th 2025" at bounding box center [638, 495] width 112 height 25
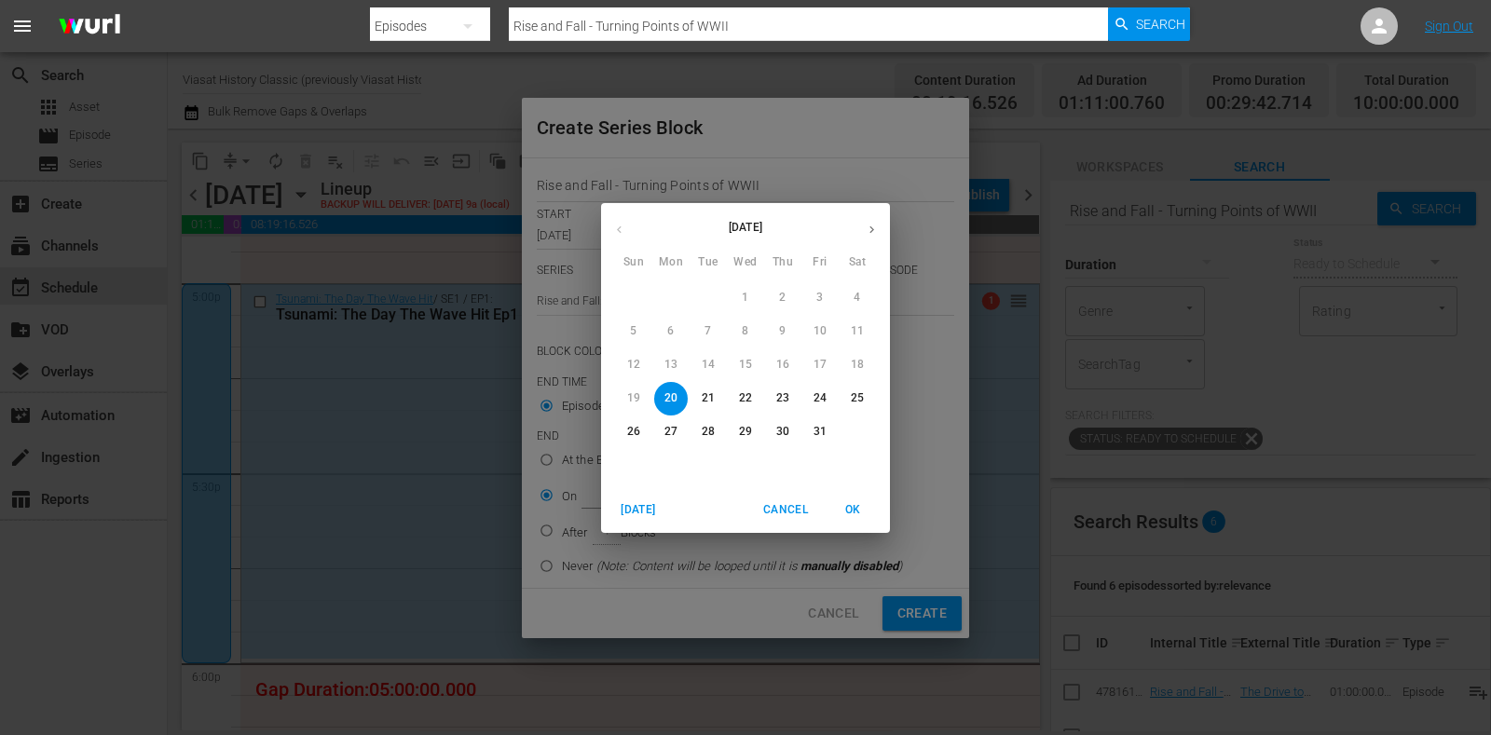
click at [706, 395] on p "21" at bounding box center [708, 399] width 13 height 16
type input "Oct 21st 2025"
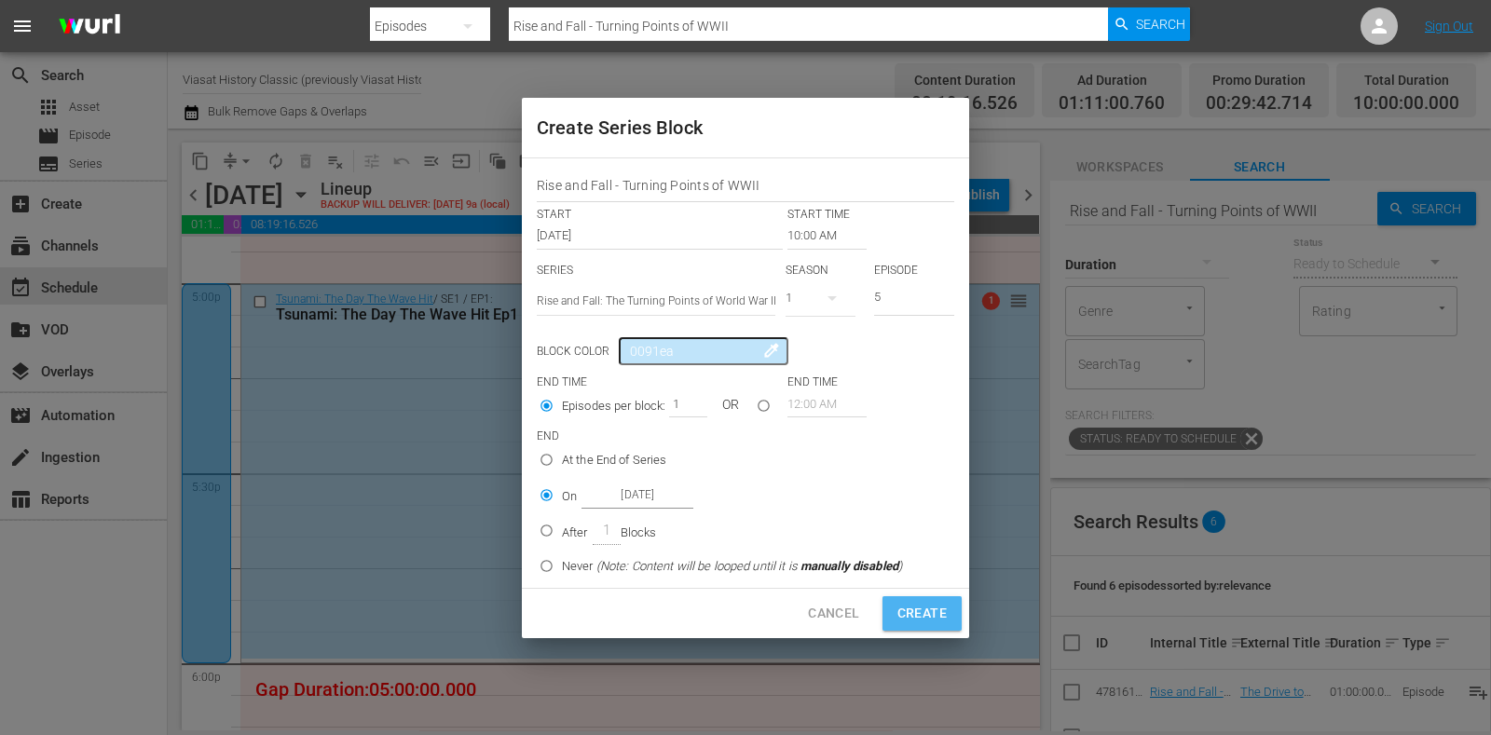
click at [914, 607] on span "Create" at bounding box center [922, 613] width 49 height 23
type input "12:00 AM"
type input "1"
radio input "true"
type input "Oct 20th 2025"
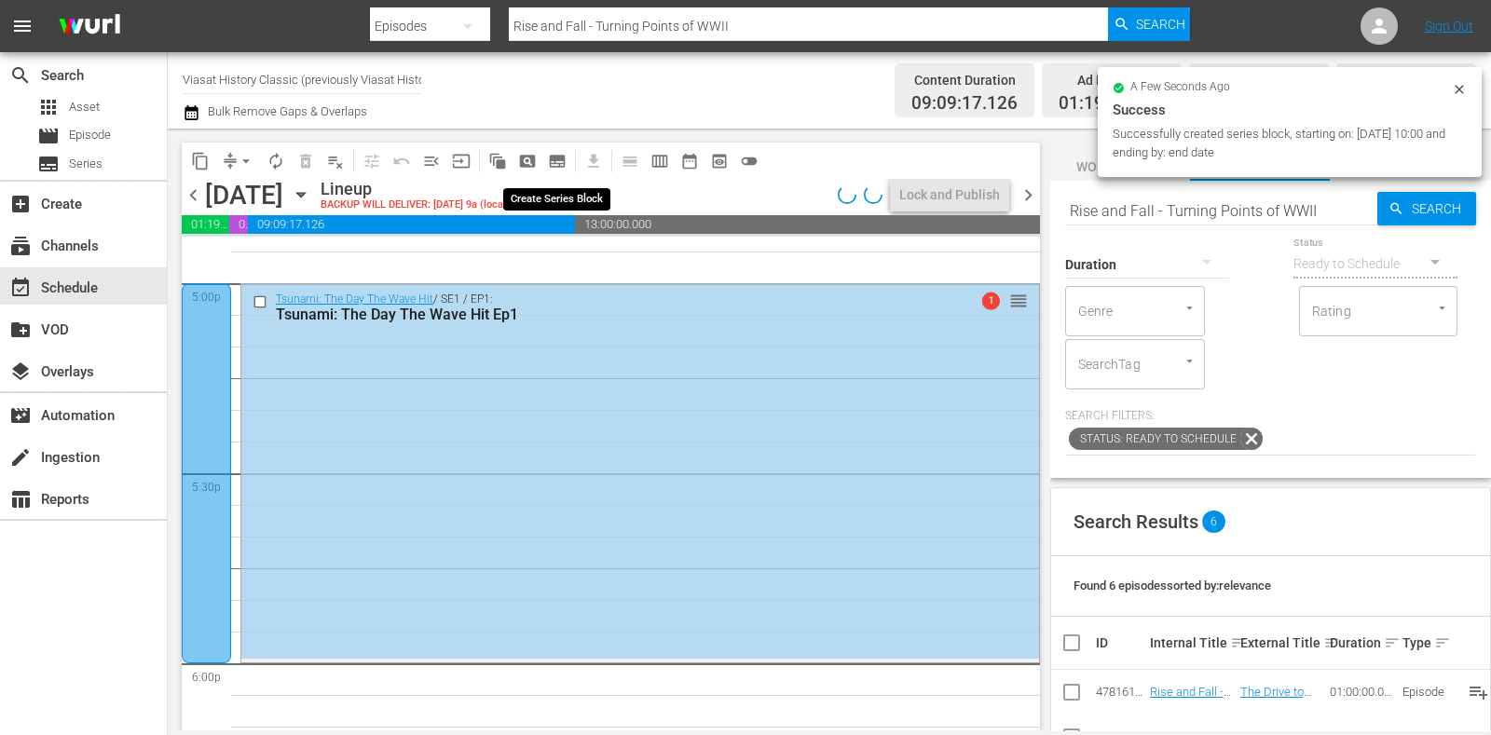
click at [556, 159] on span "subtitles_outlined" at bounding box center [557, 161] width 19 height 19
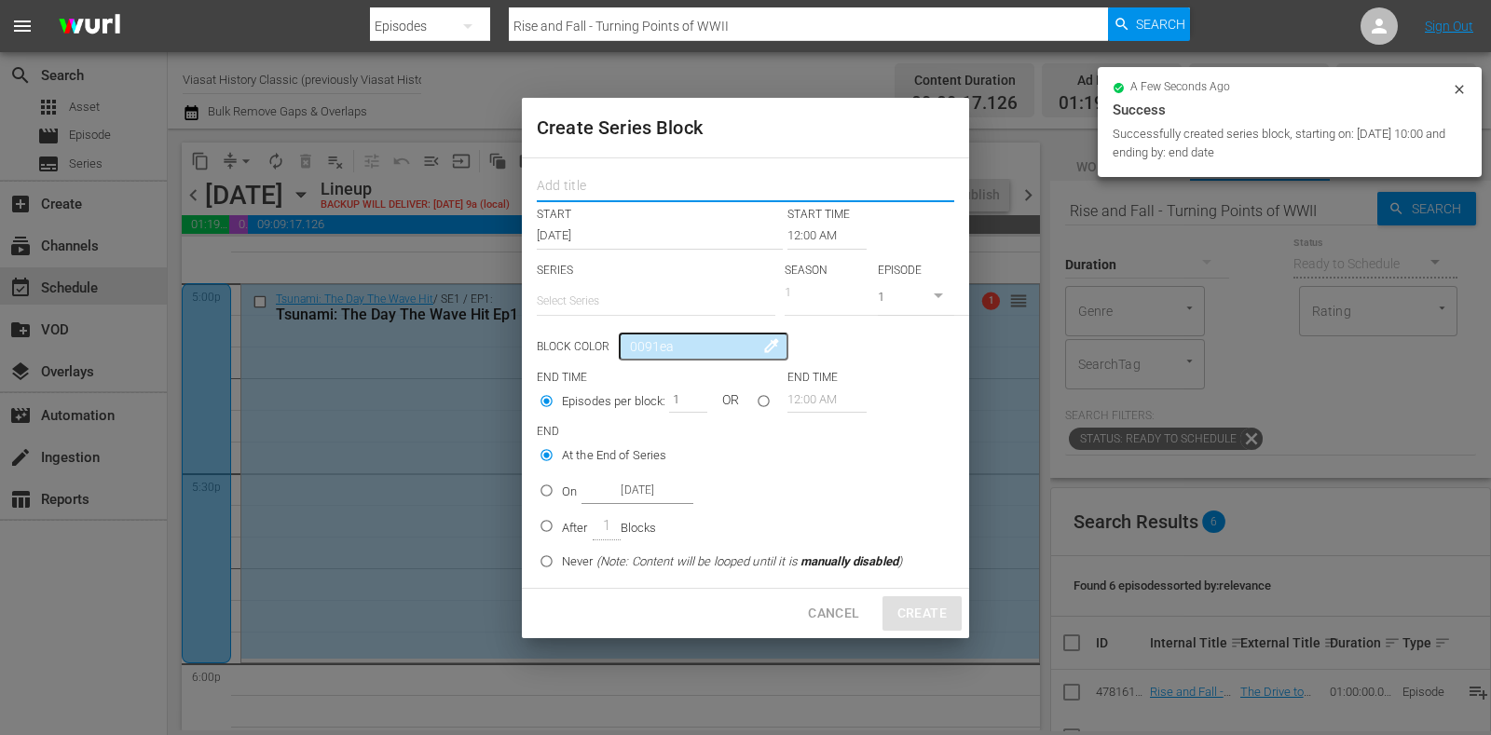
drag, startPoint x: 649, startPoint y: 184, endPoint x: 651, endPoint y: 195, distance: 11.3
click at [648, 181] on input "text" at bounding box center [746, 188] width 418 height 29
paste input "Rise and Fall - Turning Points of WWII"
type input "Rise and Fall - Turning Points of WWII"
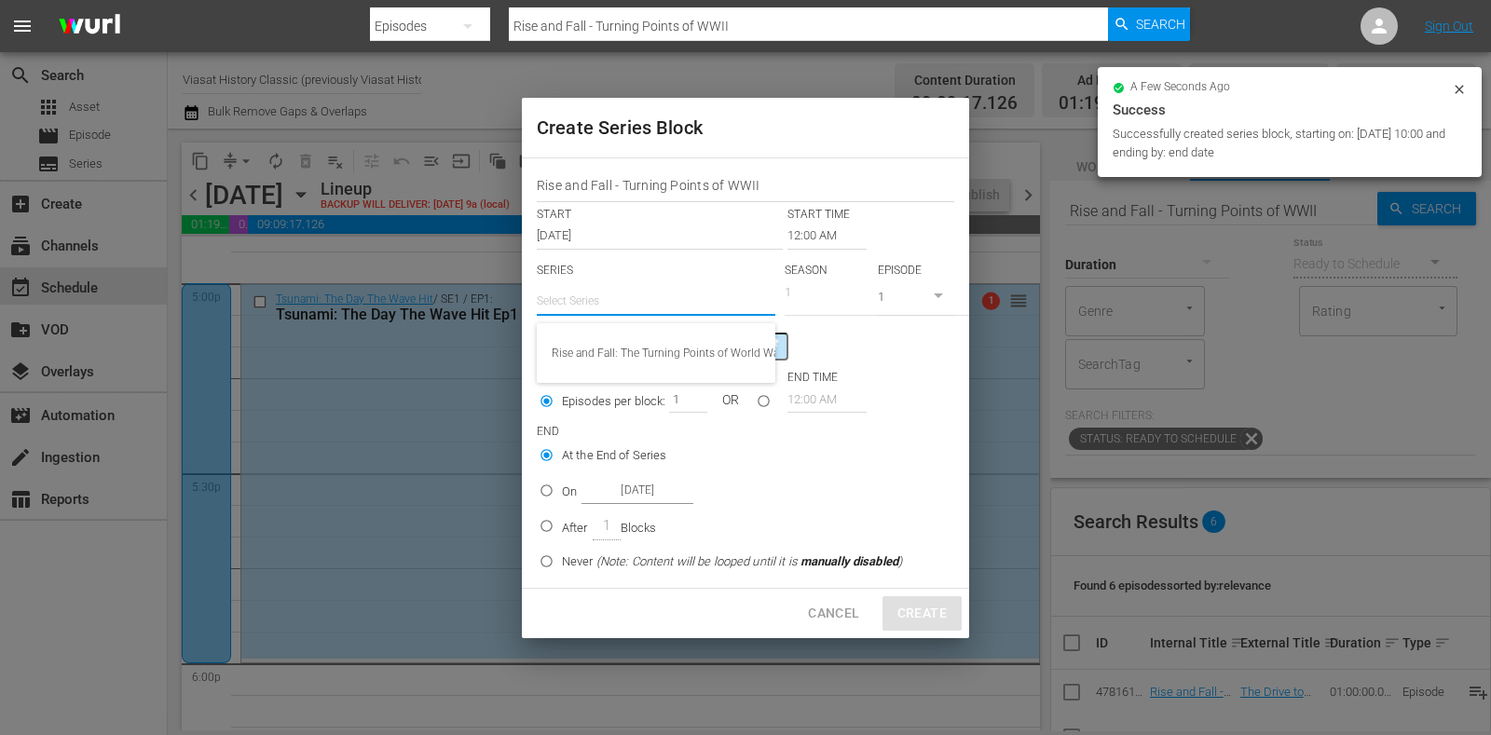
click at [625, 290] on input "text" at bounding box center [656, 301] width 239 height 45
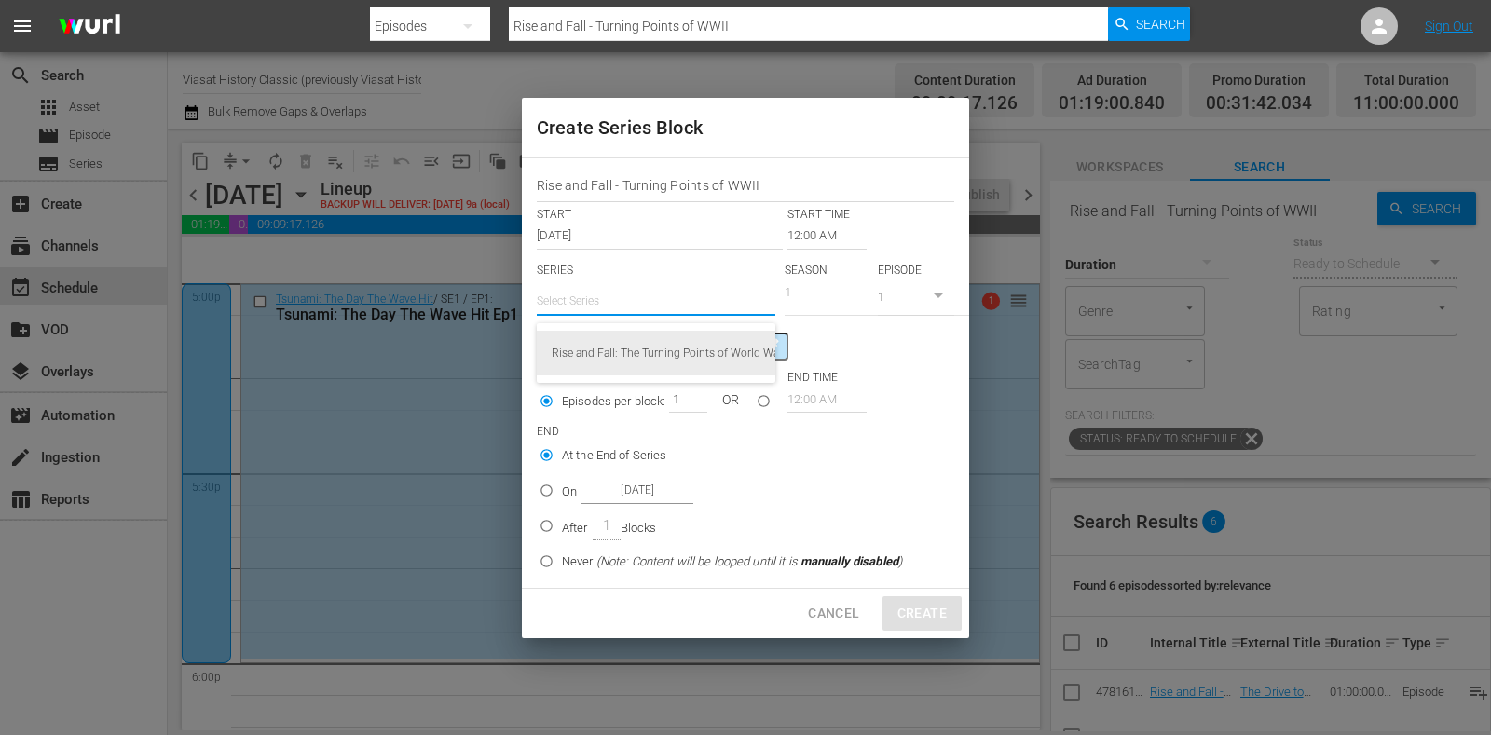
click at [662, 344] on div "Rise and Fall: The Turning Points of World War II" at bounding box center [656, 353] width 209 height 45
type input "Rise and Fall: The Turning Points of World War II"
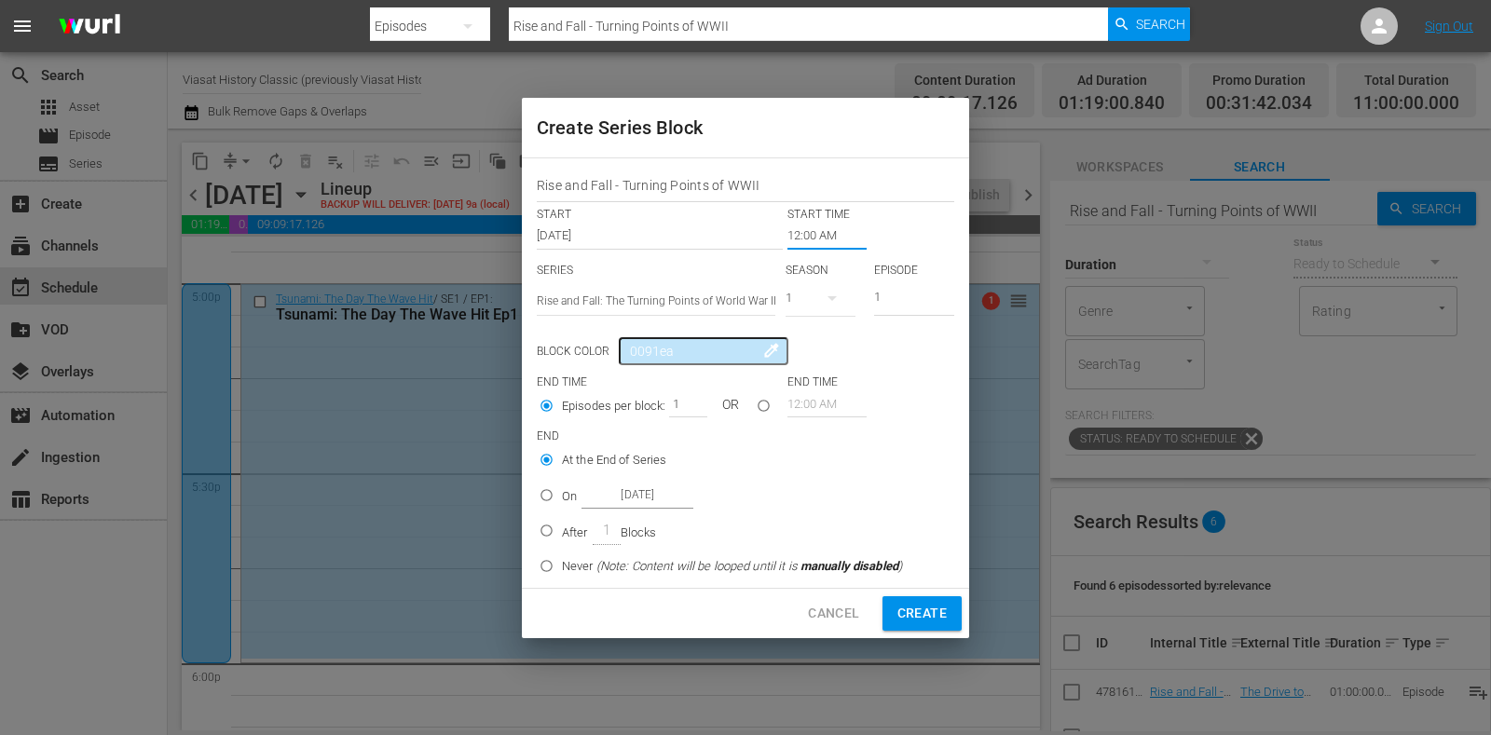
click at [820, 238] on input "12:00 AM" at bounding box center [827, 236] width 79 height 26
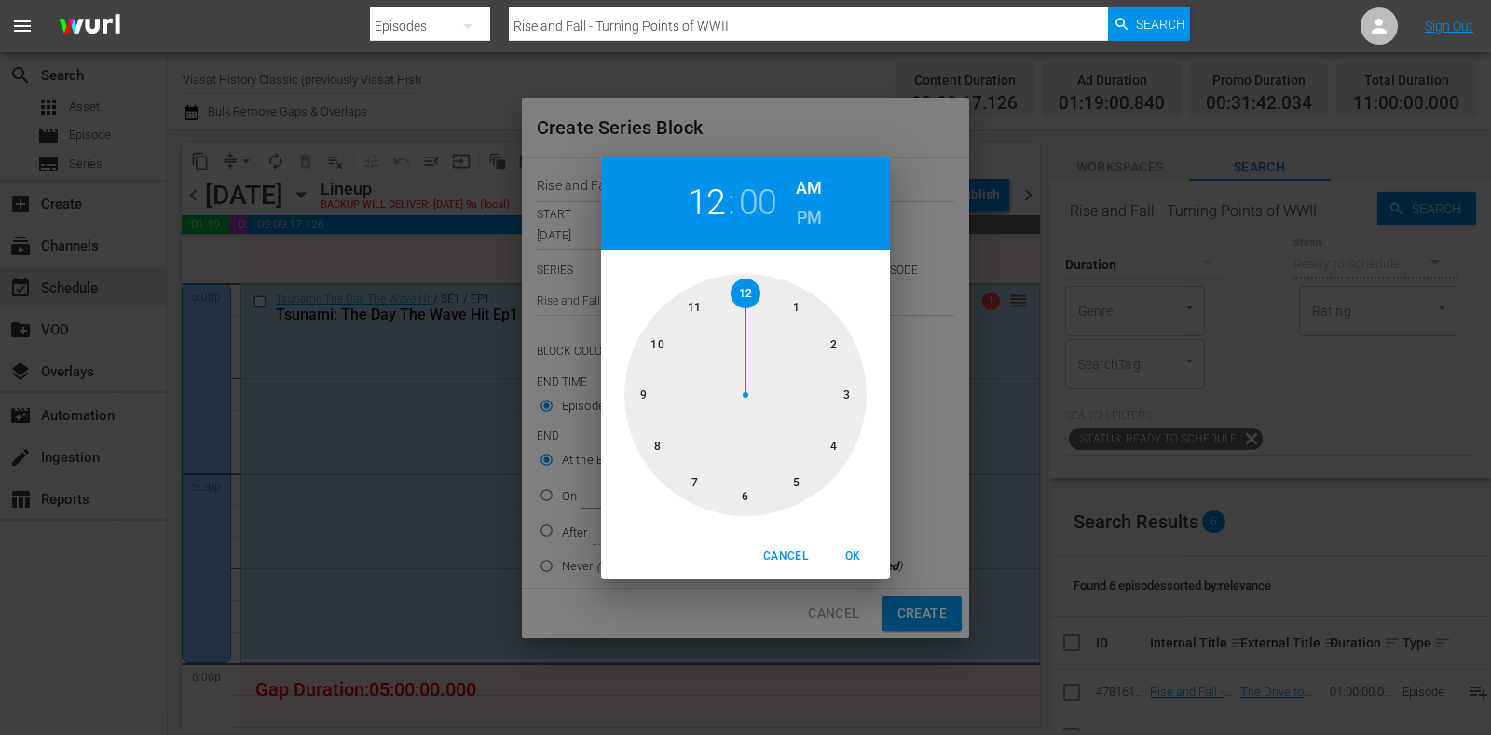
click at [828, 342] on div at bounding box center [746, 395] width 242 height 242
click at [794, 222] on div "02 : 00 AM PM" at bounding box center [745, 203] width 289 height 93
click at [800, 545] on button "Cancel" at bounding box center [786, 557] width 60 height 31
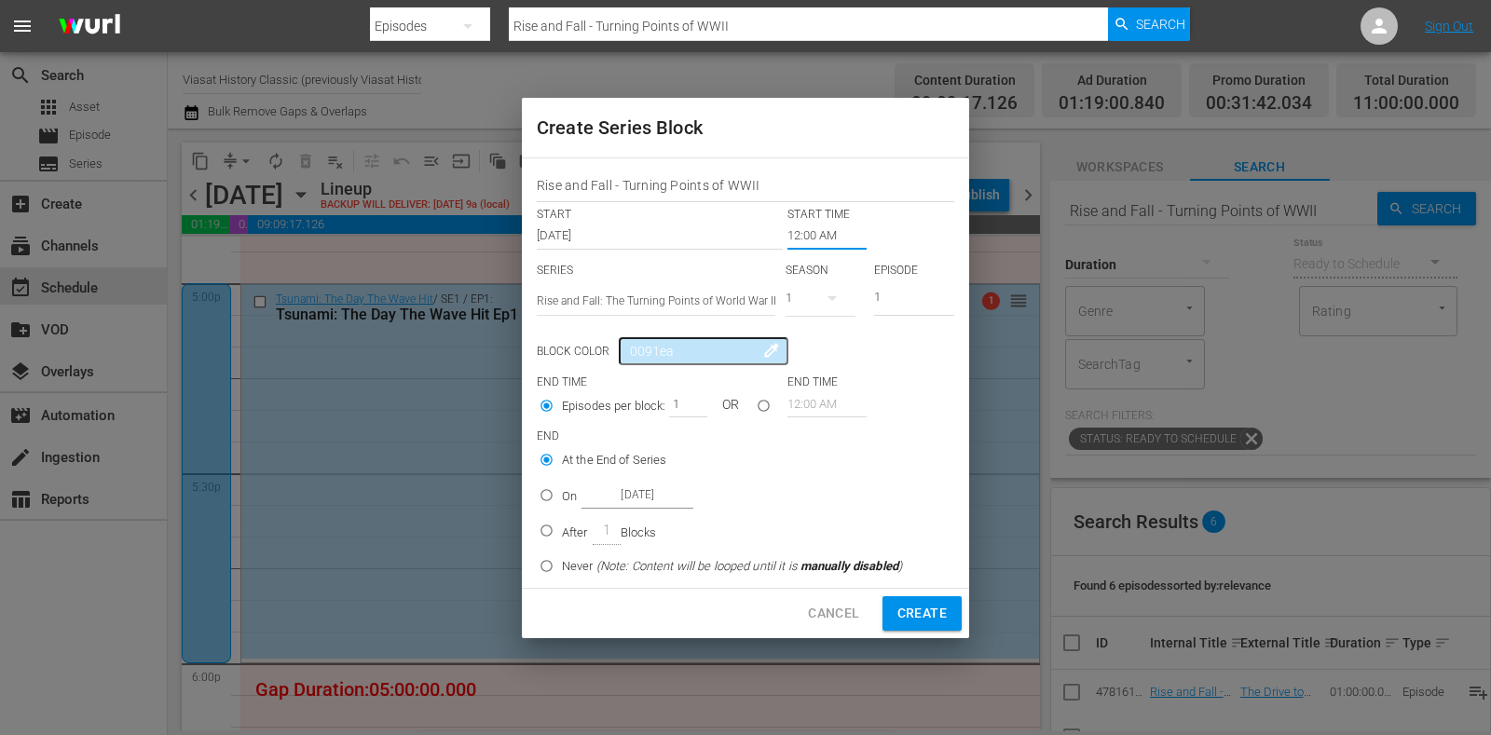
click at [809, 238] on input "12:00 AM" at bounding box center [827, 236] width 79 height 26
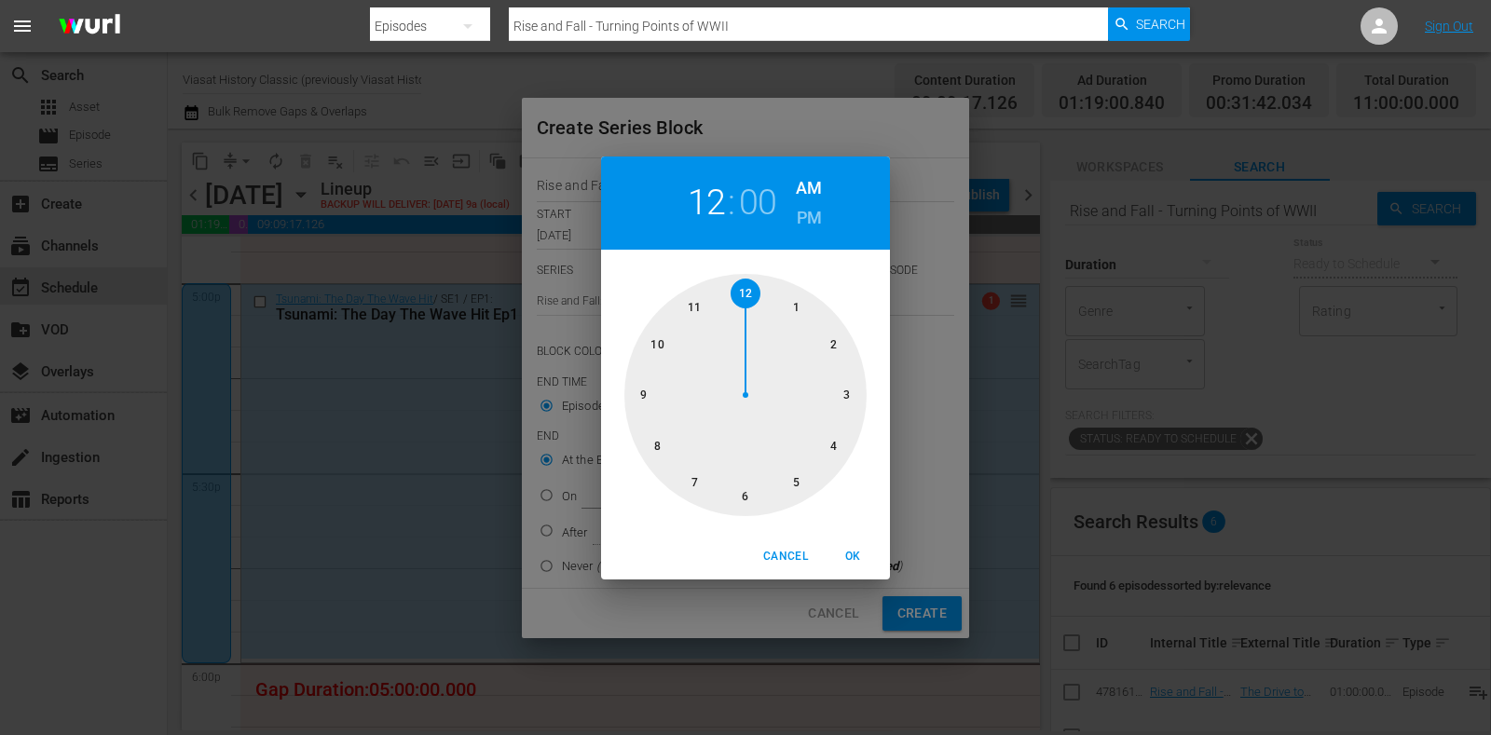
click at [856, 379] on div at bounding box center [746, 395] width 242 height 242
click at [811, 216] on h6 "PM" at bounding box center [809, 218] width 25 height 30
drag, startPoint x: 852, startPoint y: 548, endPoint x: 856, endPoint y: 505, distance: 43.0
click at [852, 549] on span "OK" at bounding box center [853, 557] width 45 height 20
type input "03:00 PM"
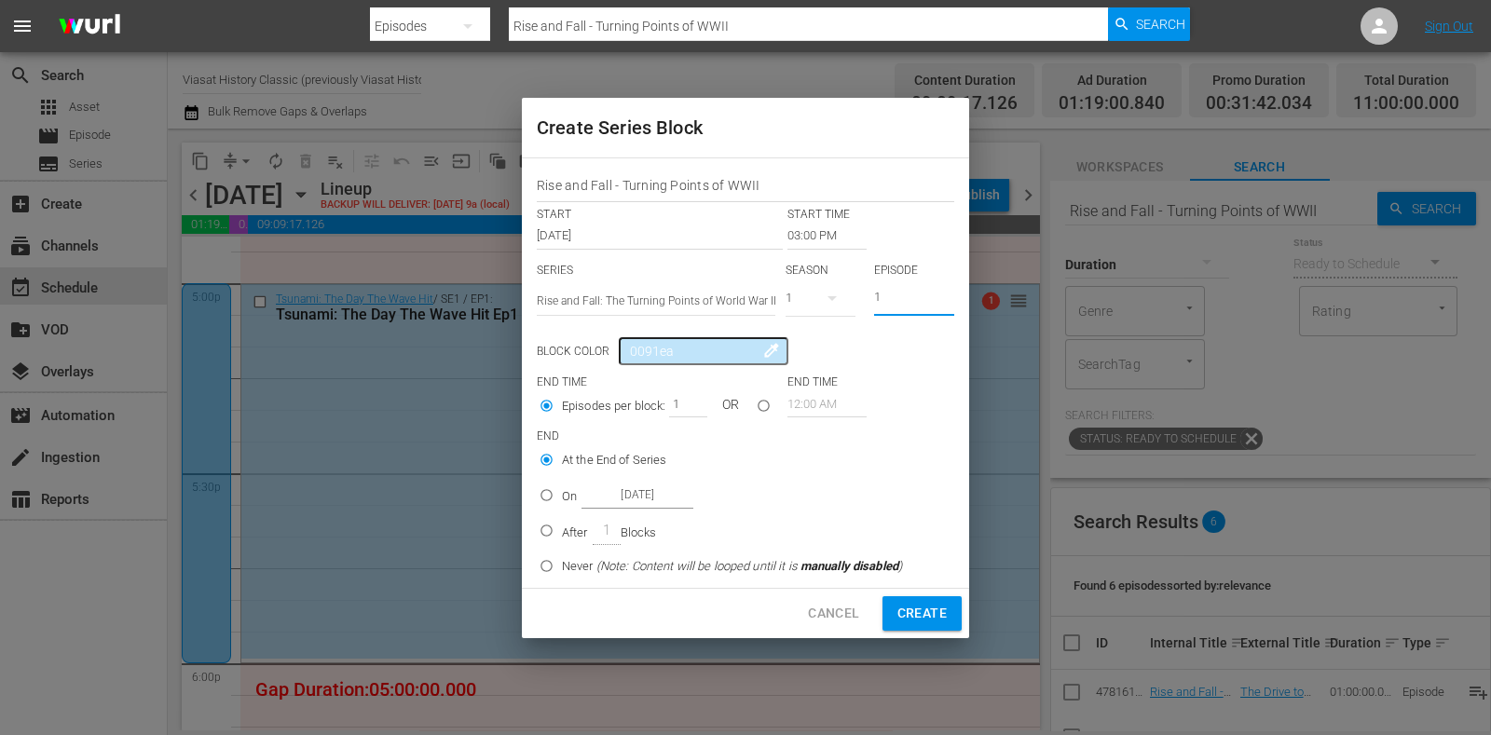
drag, startPoint x: 902, startPoint y: 302, endPoint x: 811, endPoint y: 341, distance: 99.4
click at [834, 320] on div "SERIES Select Series Rise and Fall: The Turning Points of World War II SEASON 1…" at bounding box center [746, 295] width 418 height 65
type input "5"
drag, startPoint x: 564, startPoint y: 501, endPoint x: 676, endPoint y: 501, distance: 111.9
click at [564, 499] on p "On" at bounding box center [569, 497] width 15 height 19
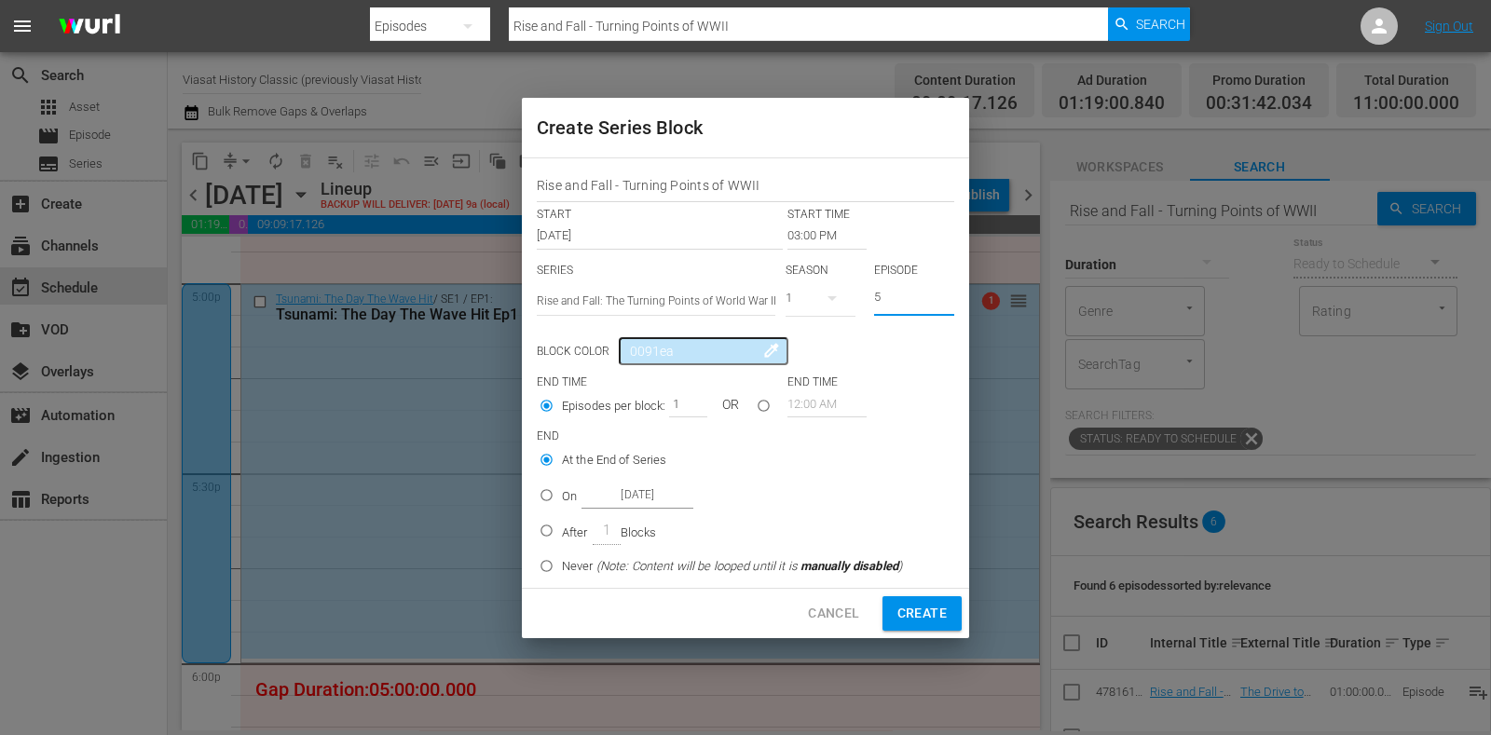
click at [562, 499] on input "On Oct 20th 2025" at bounding box center [546, 499] width 31 height 31
radio input "false"
radio input "true"
click at [677, 501] on input "Oct 20th 2025" at bounding box center [638, 495] width 112 height 25
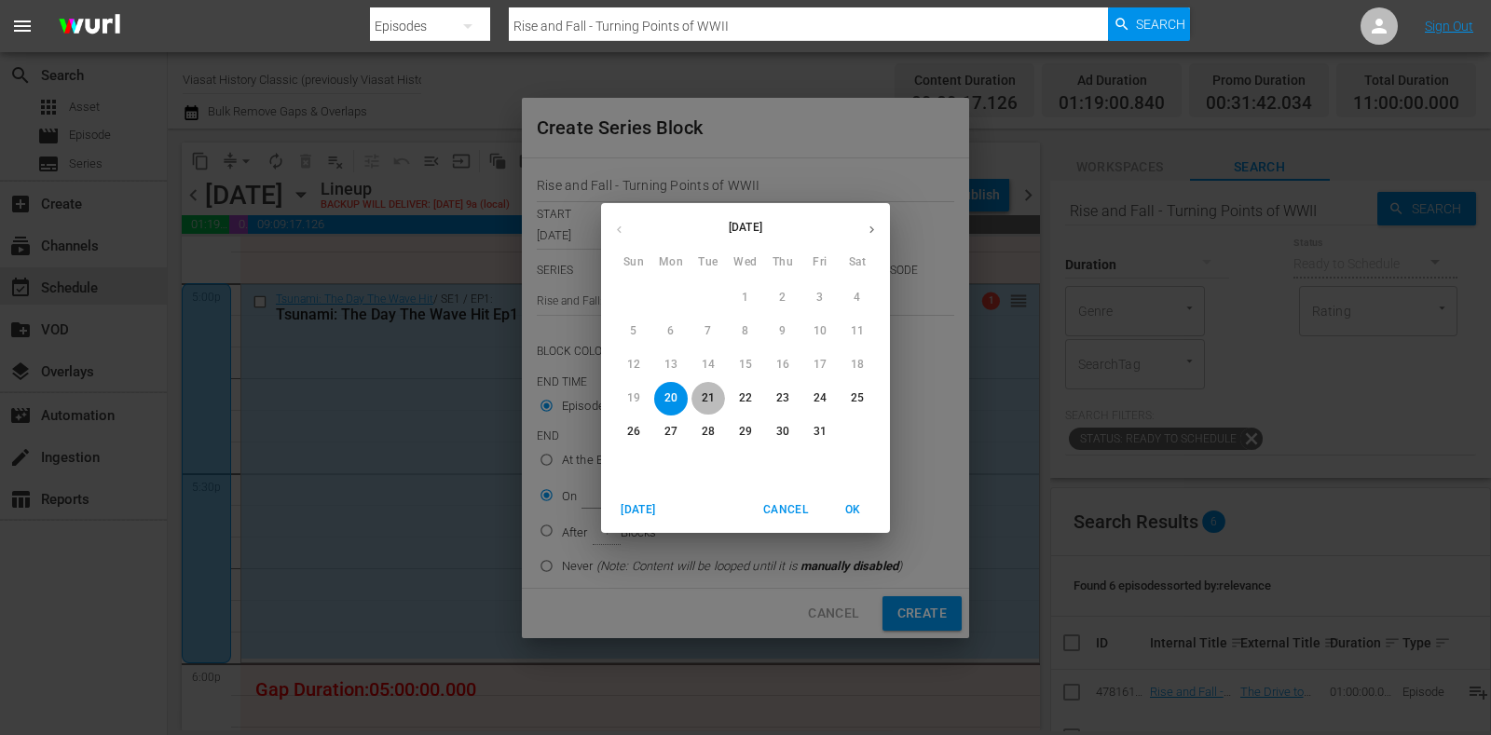
click at [718, 394] on span "21" at bounding box center [709, 399] width 34 height 16
type input "Oct 21st 2025"
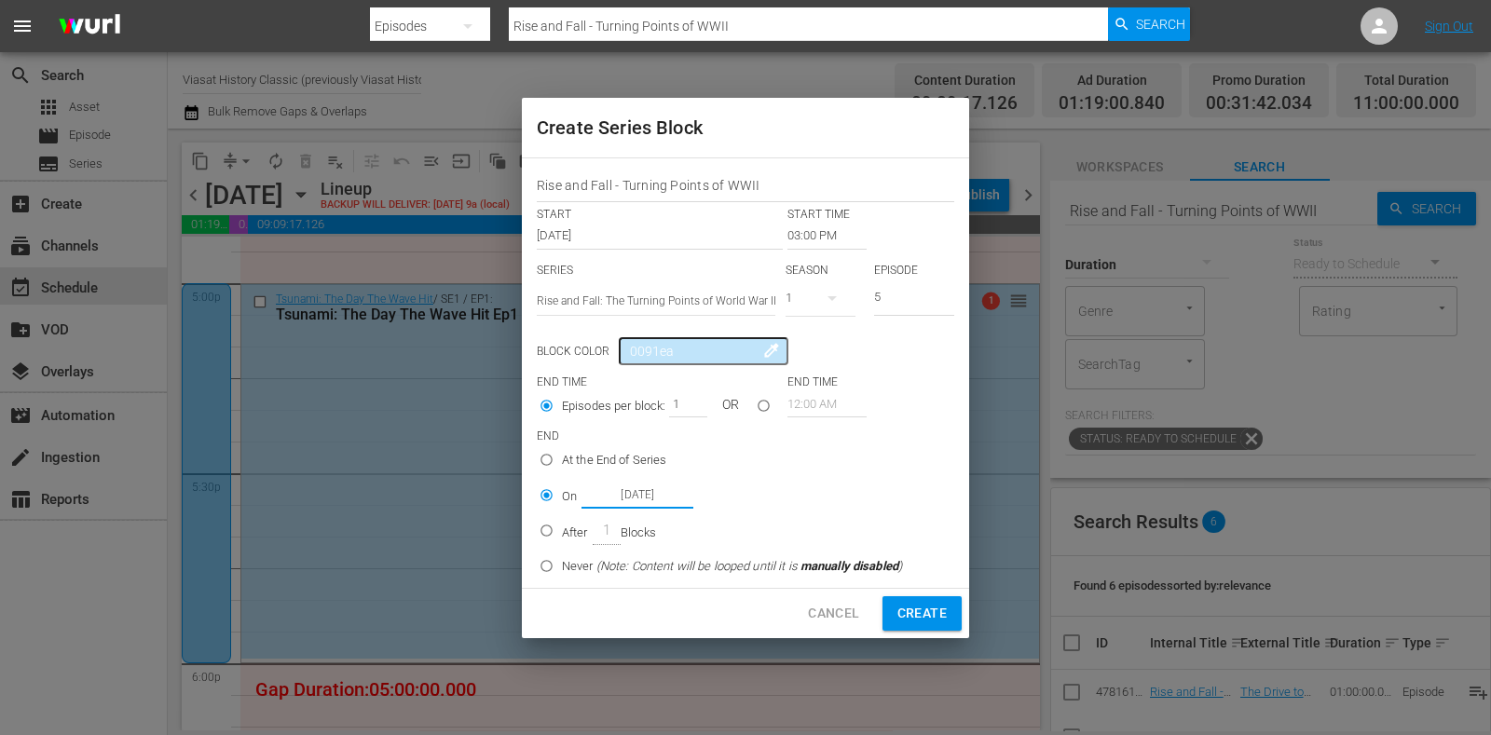
click at [930, 631] on div "Cancel Create" at bounding box center [745, 613] width 447 height 49
click at [925, 617] on span "Create" at bounding box center [922, 613] width 49 height 23
type input "12:00 AM"
type input "1"
radio input "true"
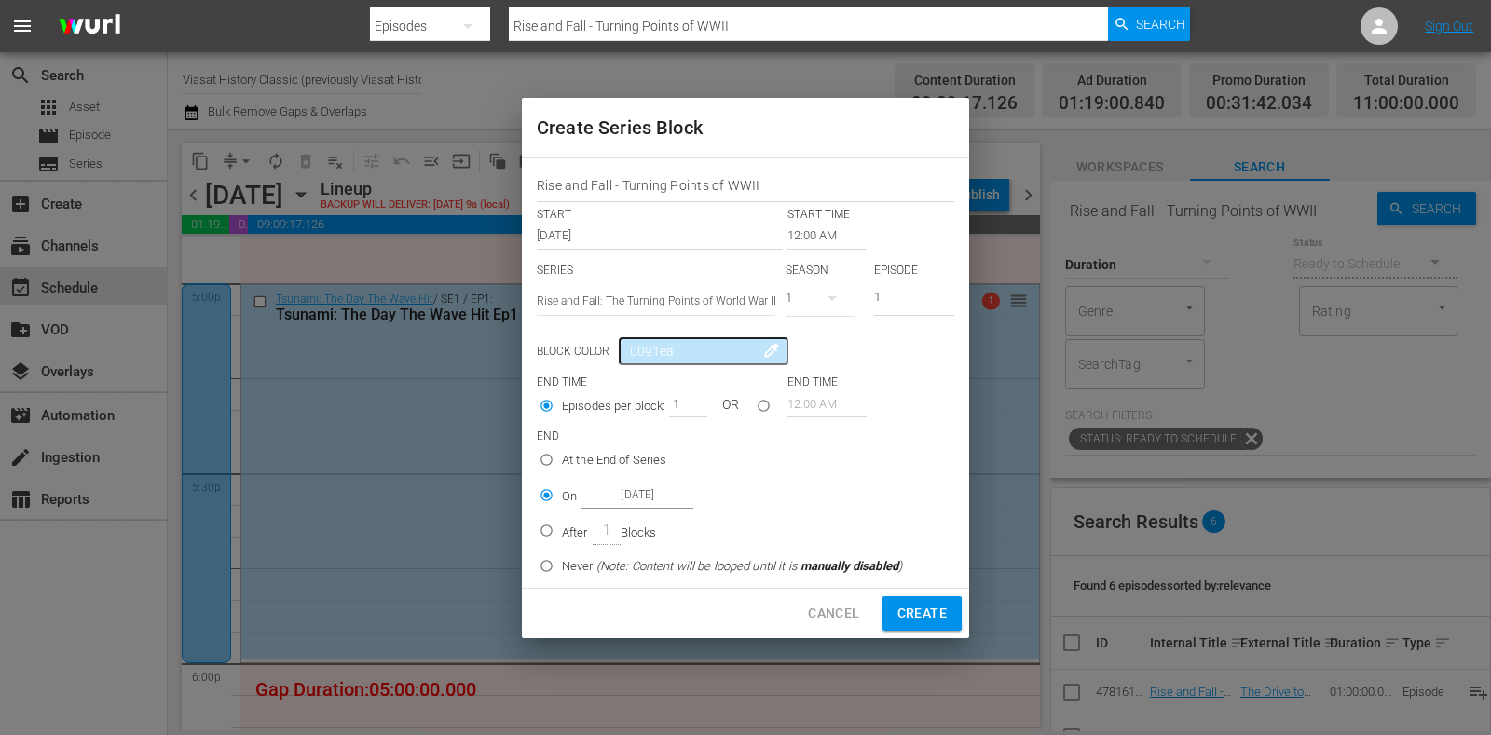
type input "Oct 20th 2025"
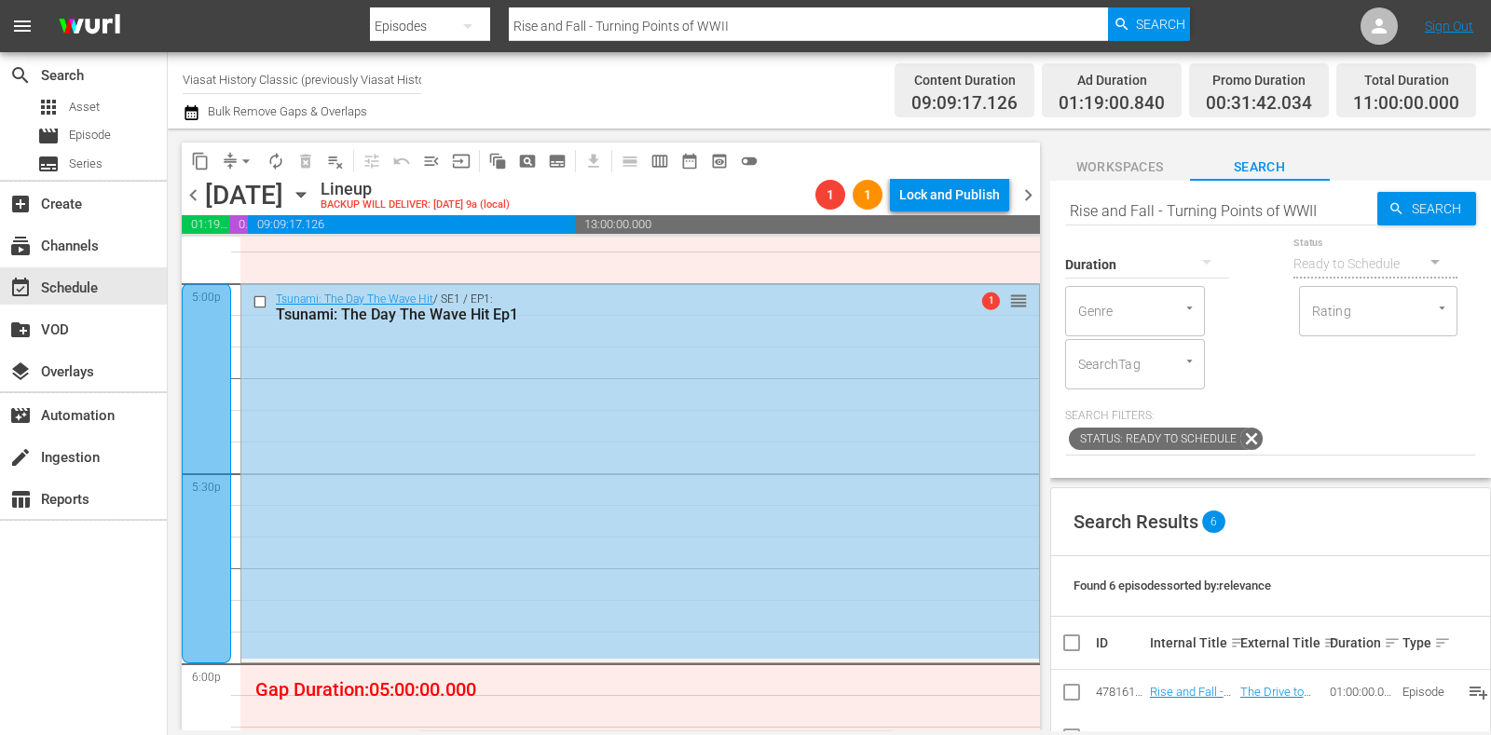
drag, startPoint x: 1312, startPoint y: 206, endPoint x: 1323, endPoint y: 212, distance: 12.5
click at [1313, 207] on input "Rise and Fall - Turning Points of WWII" at bounding box center [1221, 210] width 312 height 45
type input "Rise and Fall - Turning Points of WWII ep6"
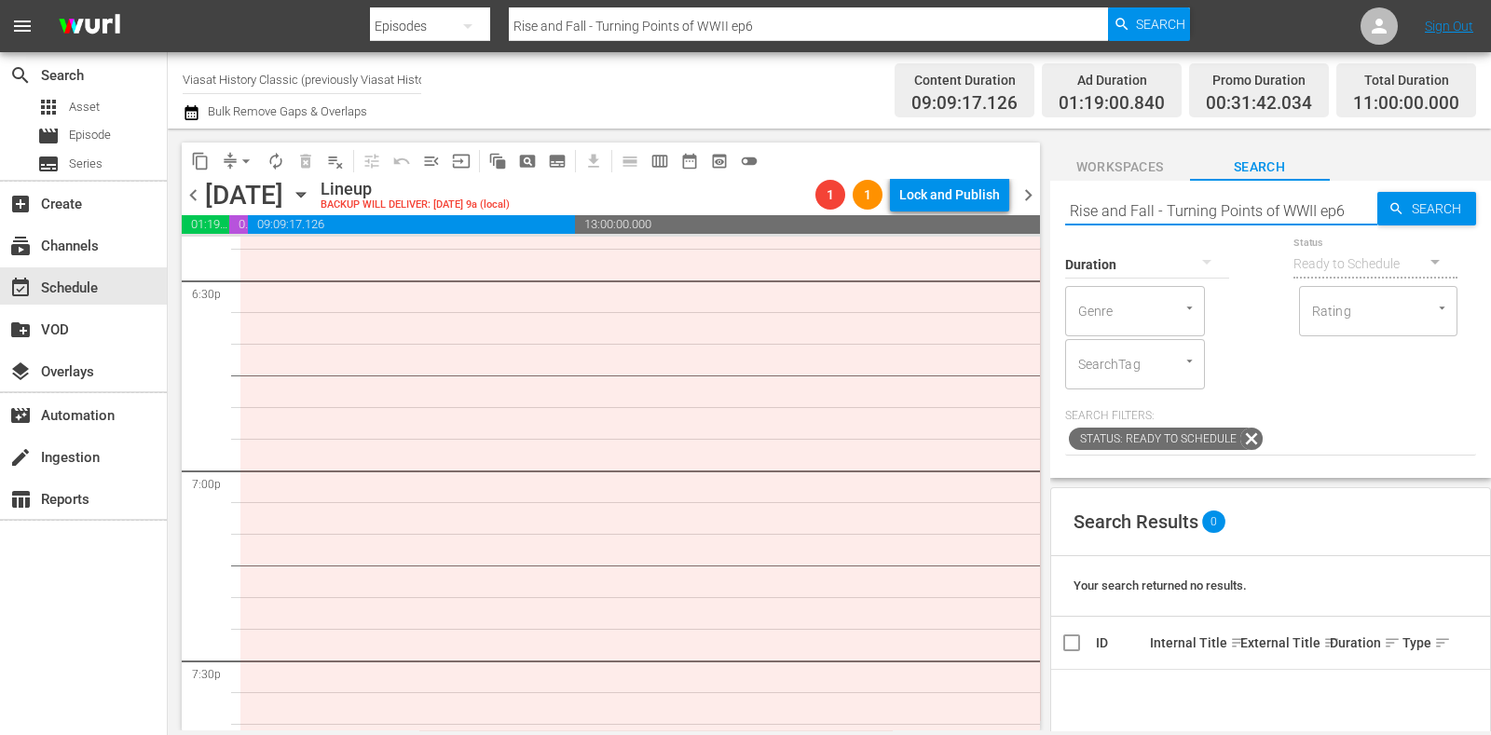
scroll to position [7117, 0]
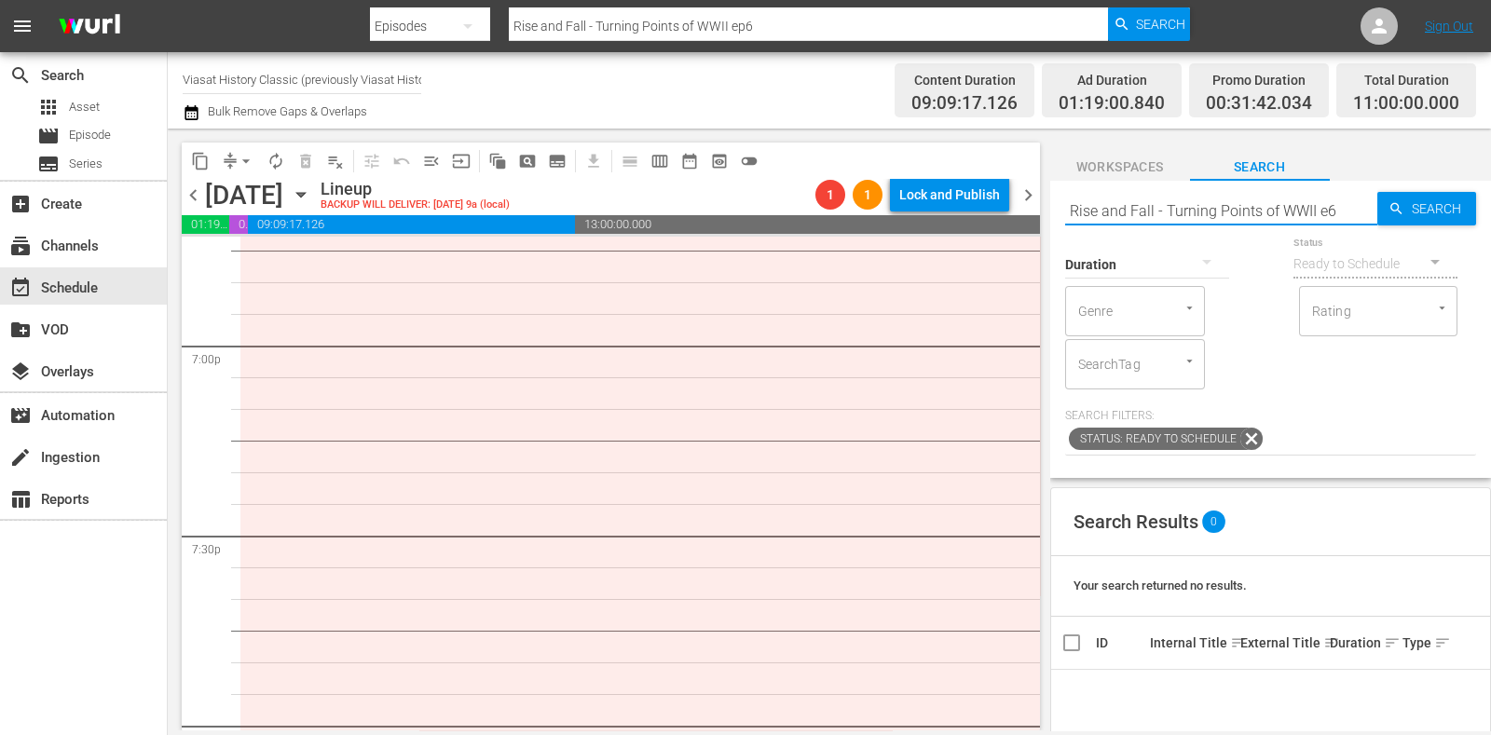
type input "Rise and Fall - Turning Points of WWII e6"
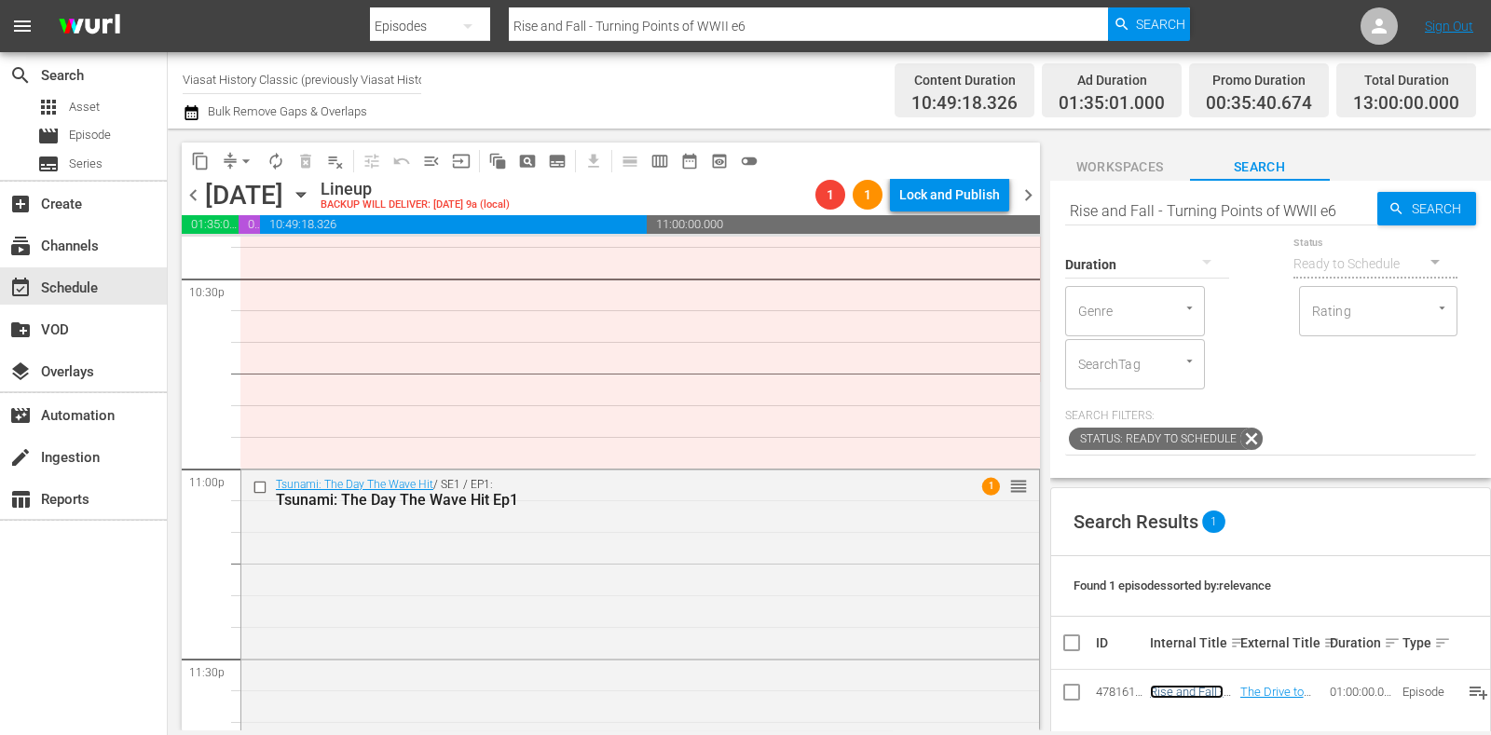
scroll to position [8633, 0]
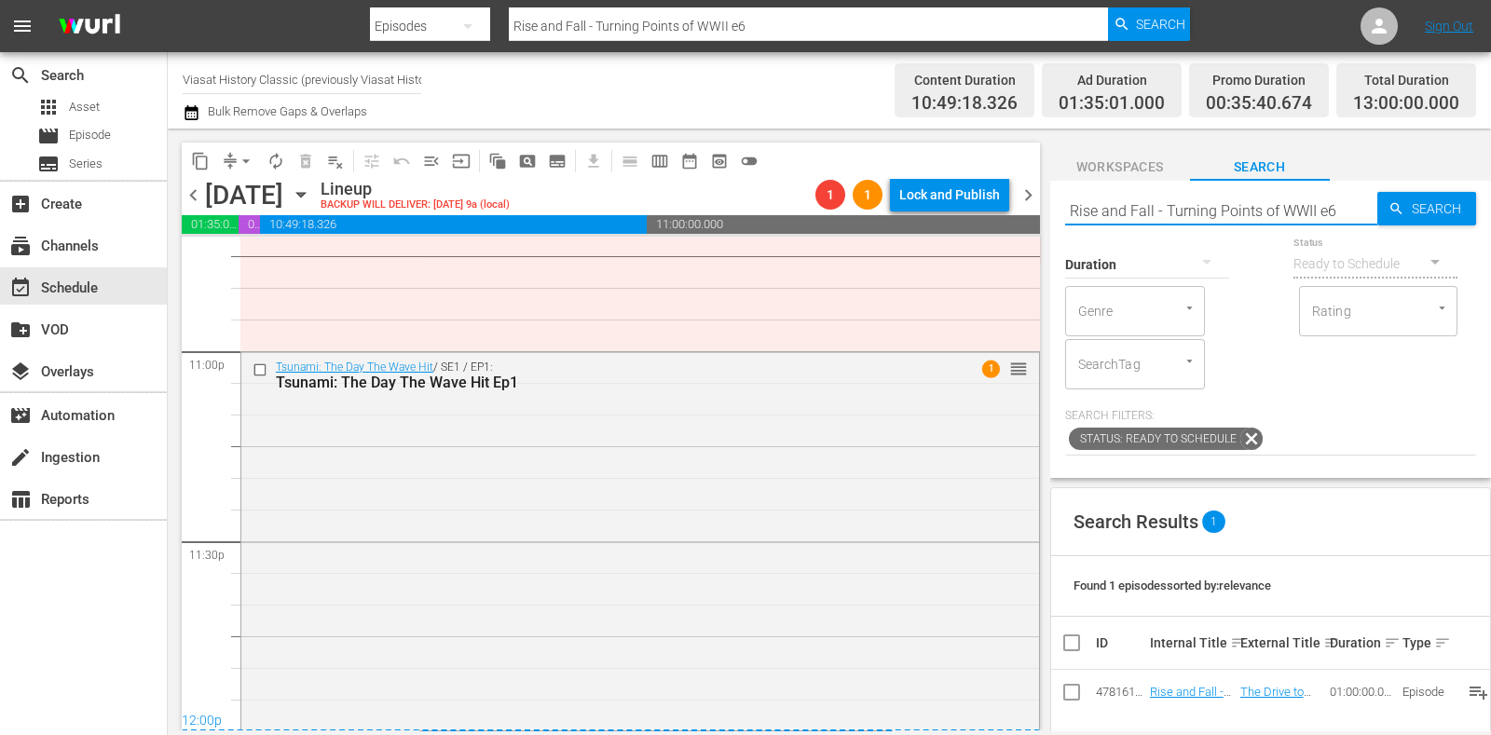
drag, startPoint x: 1065, startPoint y: 203, endPoint x: 1477, endPoint y: 211, distance: 411.1
click at [1477, 211] on div "Search Rise and Fall - Turning Points of WWII e6 Search Duration Status Ready t…" at bounding box center [1271, 456] width 441 height 551
click at [1024, 198] on span "chevron_right" at bounding box center [1028, 195] width 23 height 23
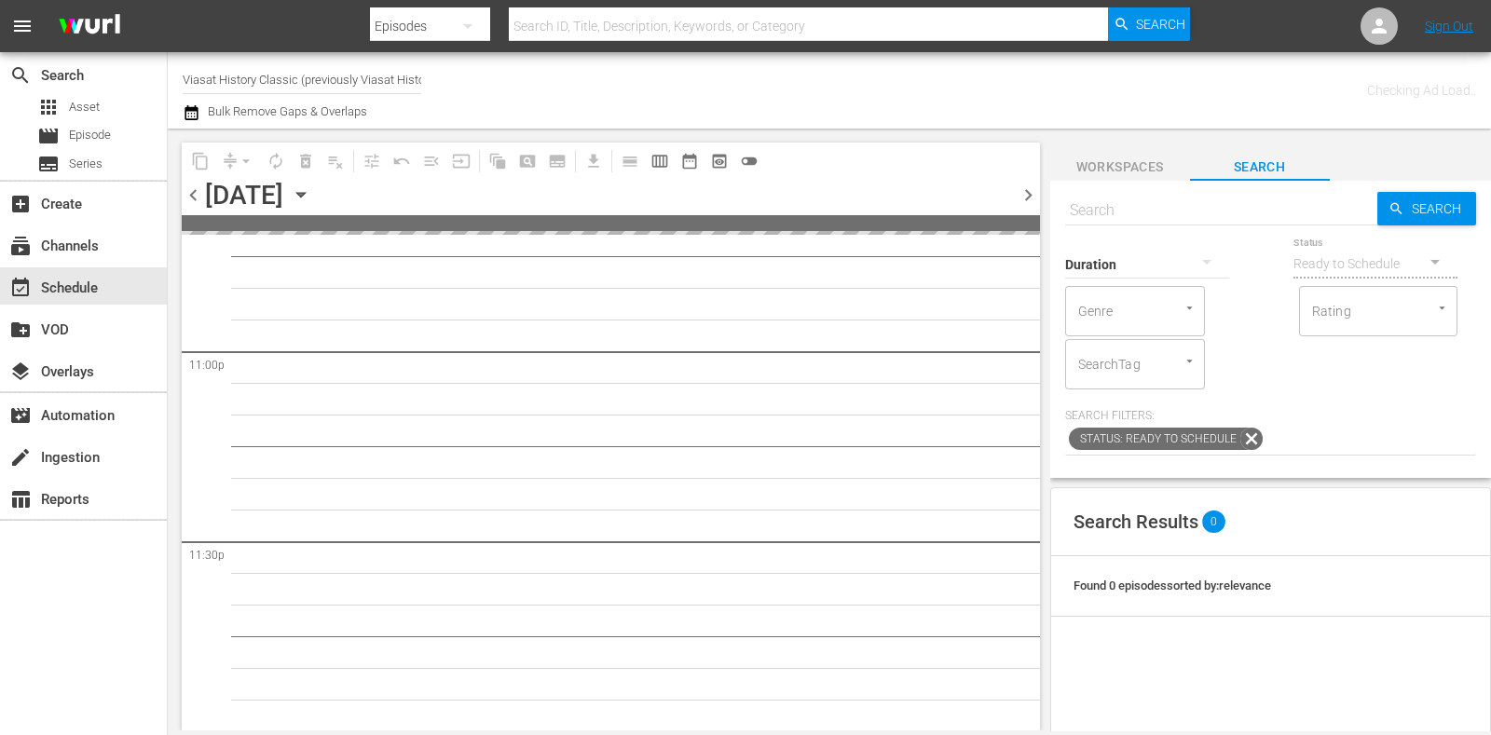
click at [1156, 204] on input "text" at bounding box center [1221, 210] width 312 height 45
paste input "Rise and Fall - Turning Points of WWII e6"
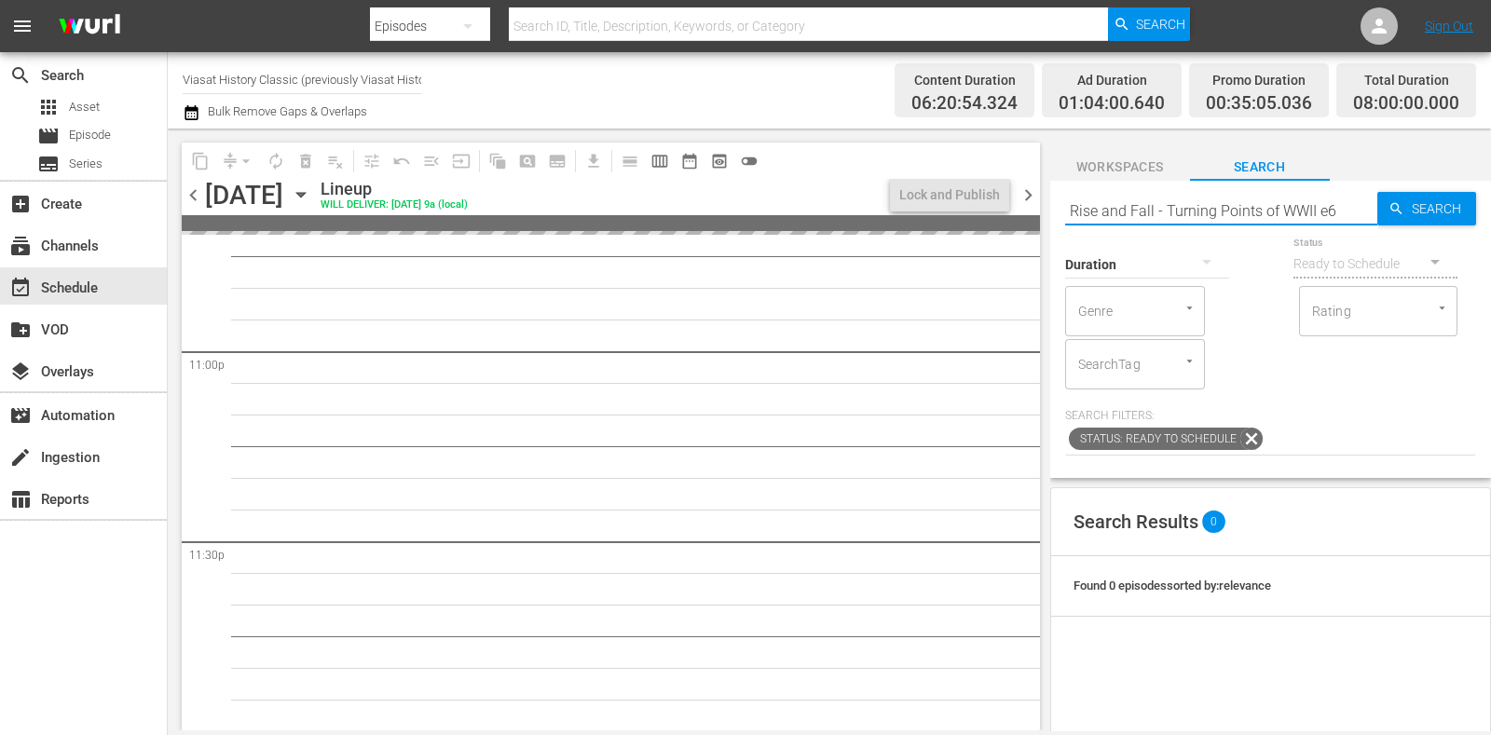
type input "Rise and Fall - Turning Points of WWII e6"
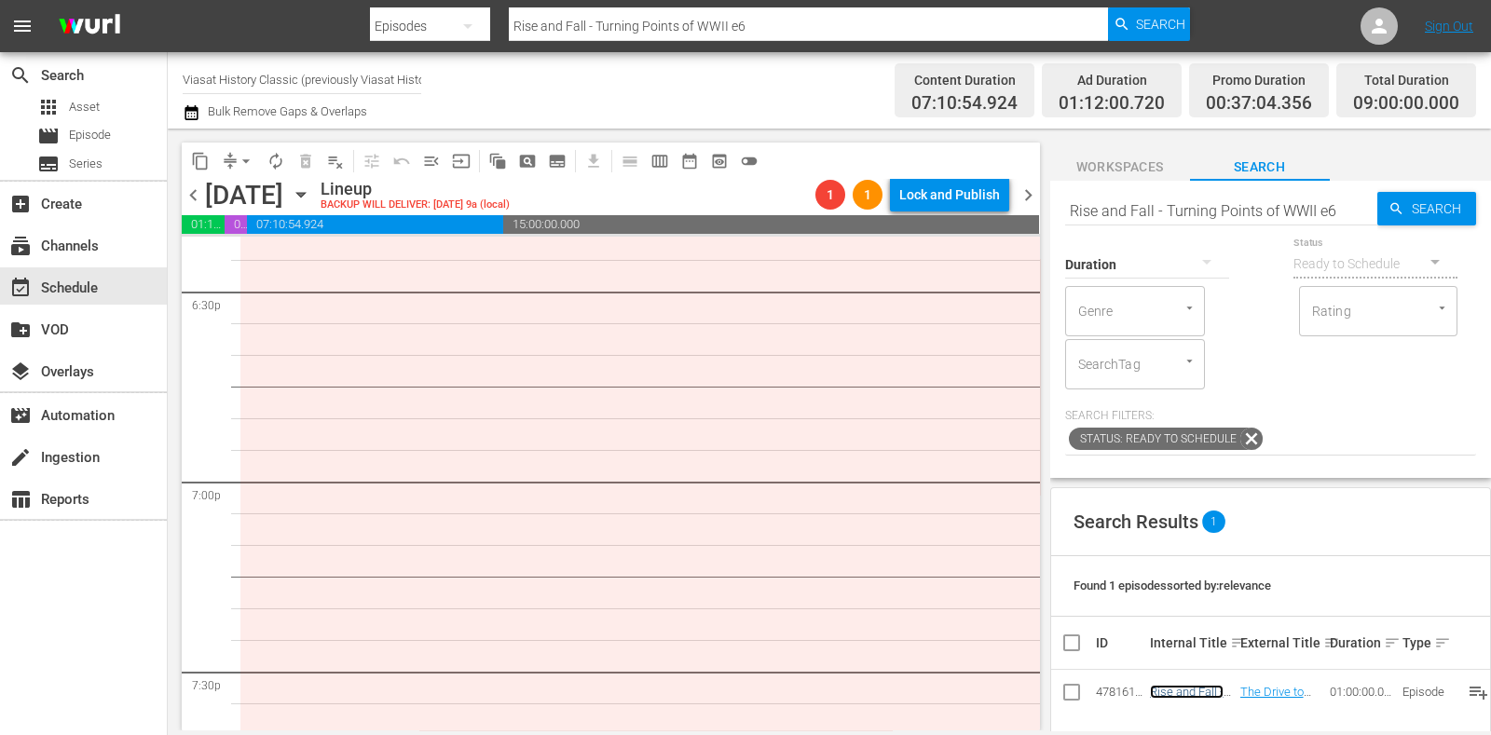
scroll to position [7042, 0]
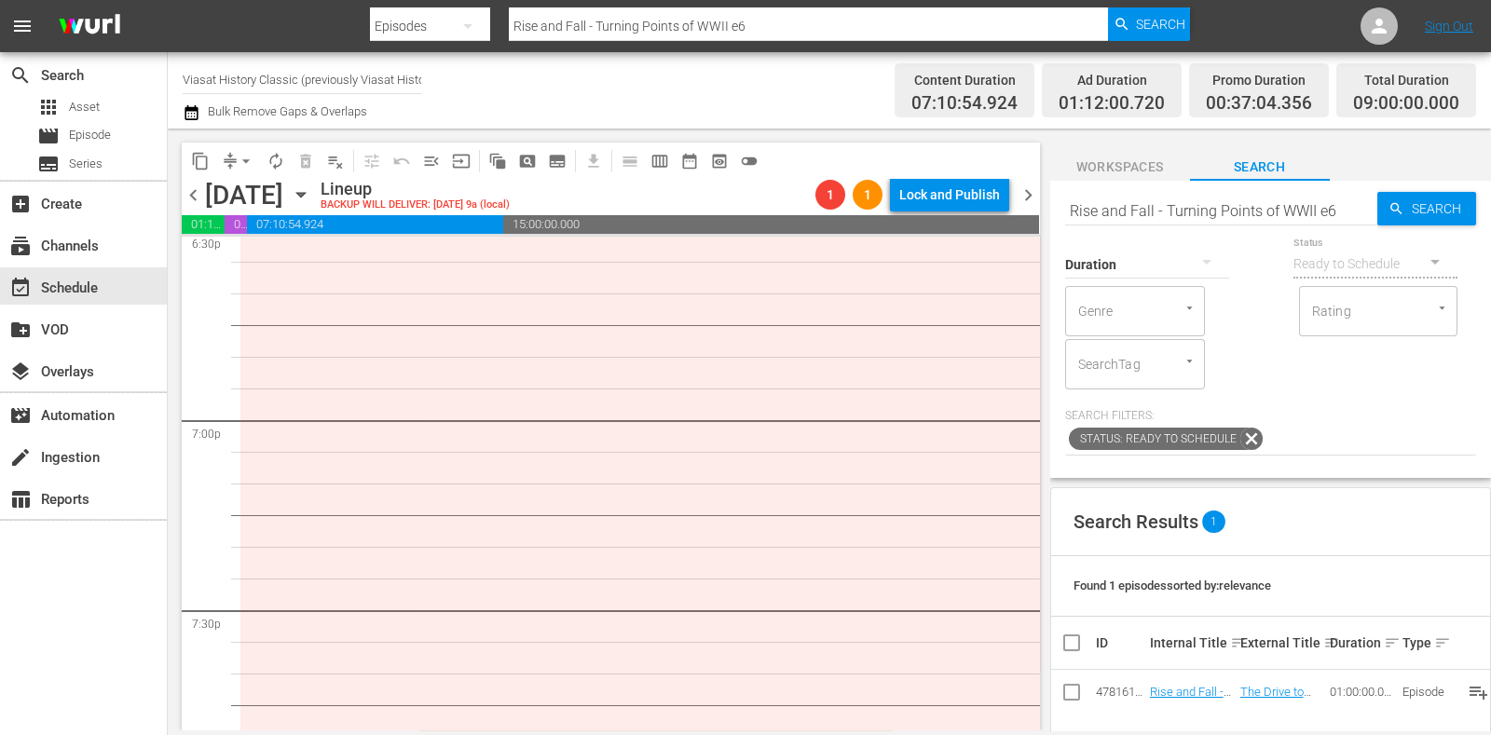
click at [551, 160] on span "subtitles_outlined" at bounding box center [557, 161] width 19 height 19
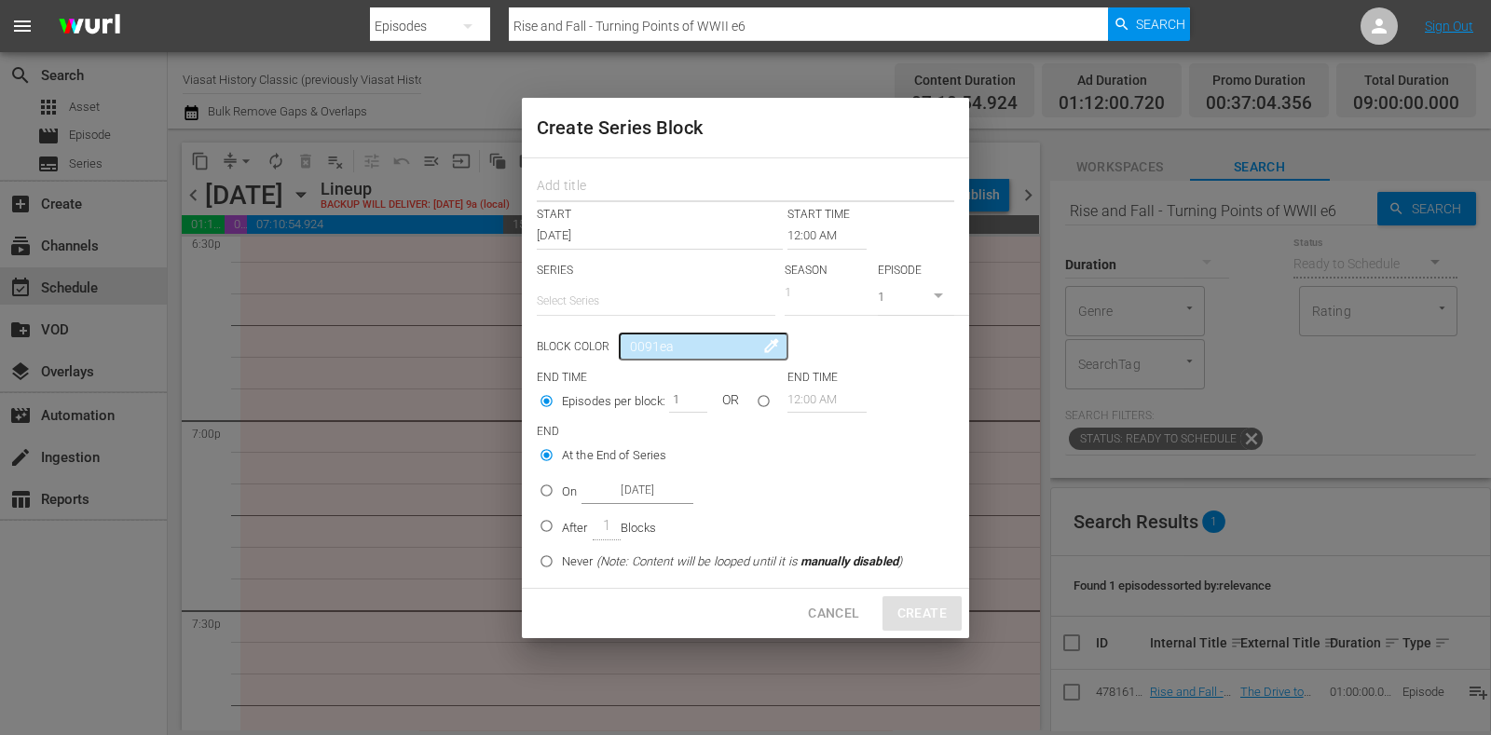
click at [642, 193] on input "text" at bounding box center [746, 188] width 418 height 29
paste input "The Underground Army"
type input "The Underground Army"
click at [606, 309] on input "text" at bounding box center [656, 301] width 239 height 45
paste input "The Underground Army"
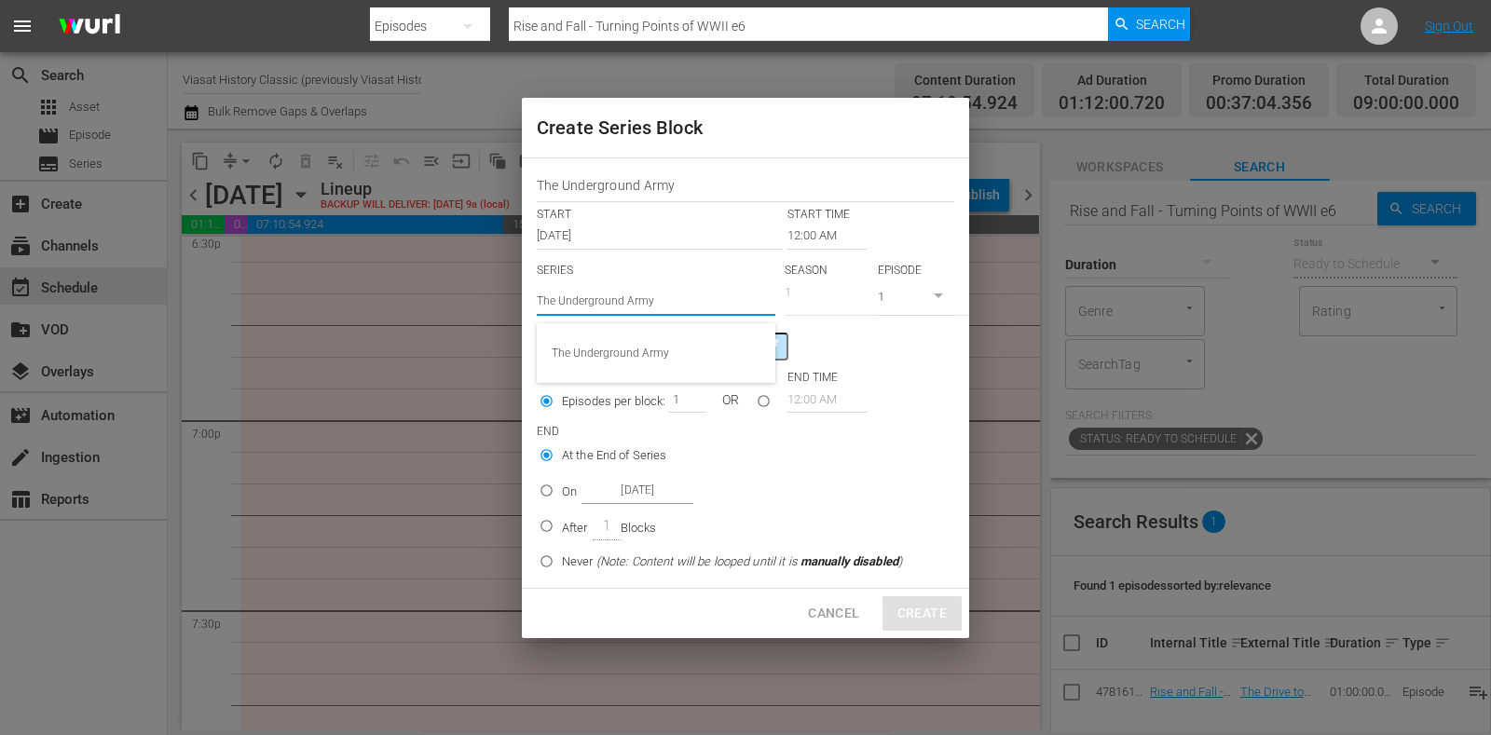
click at [610, 329] on div "The Underground Army" at bounding box center [656, 353] width 239 height 60
click at [617, 341] on div "The Underground Army" at bounding box center [656, 353] width 209 height 45
type input "The Underground Army"
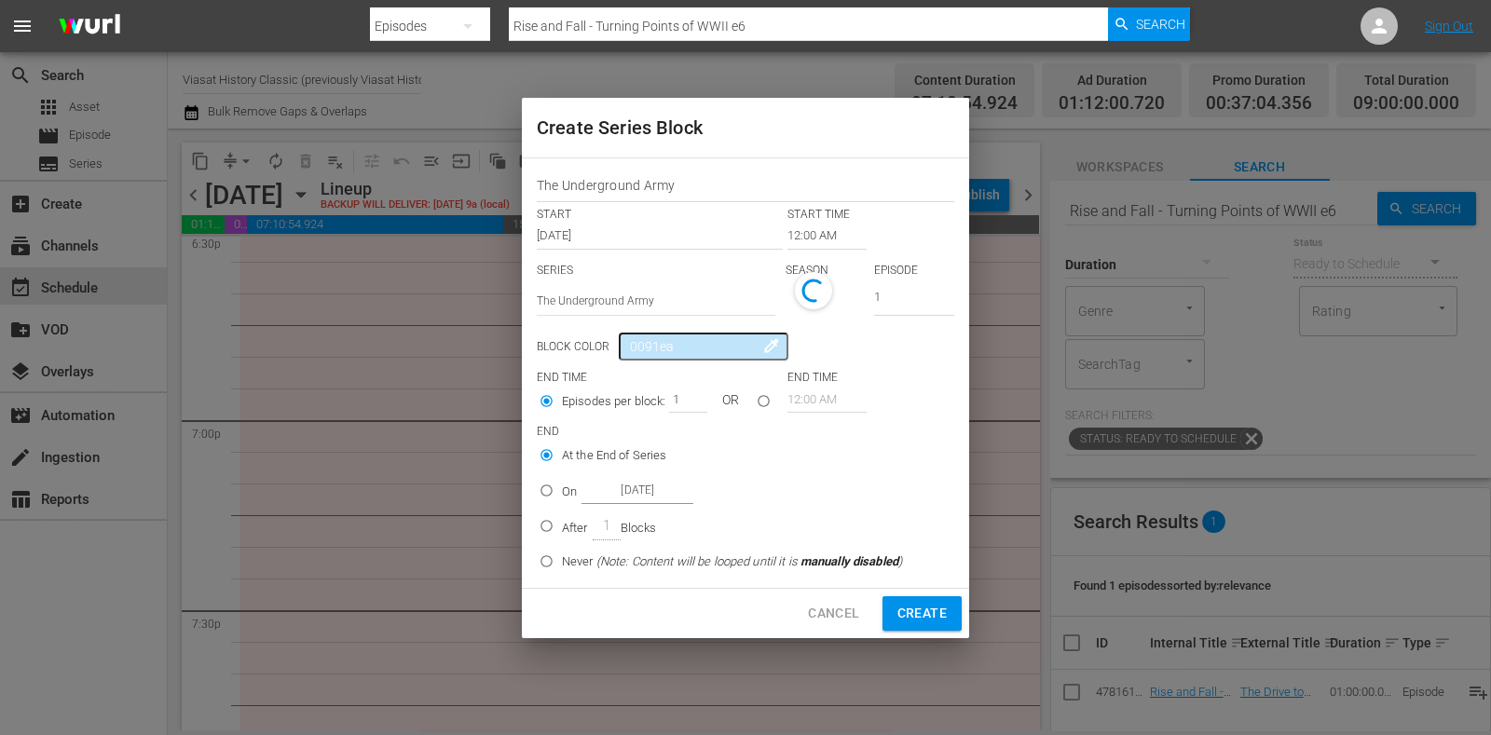
click at [816, 238] on input "12:00 AM" at bounding box center [827, 236] width 79 height 26
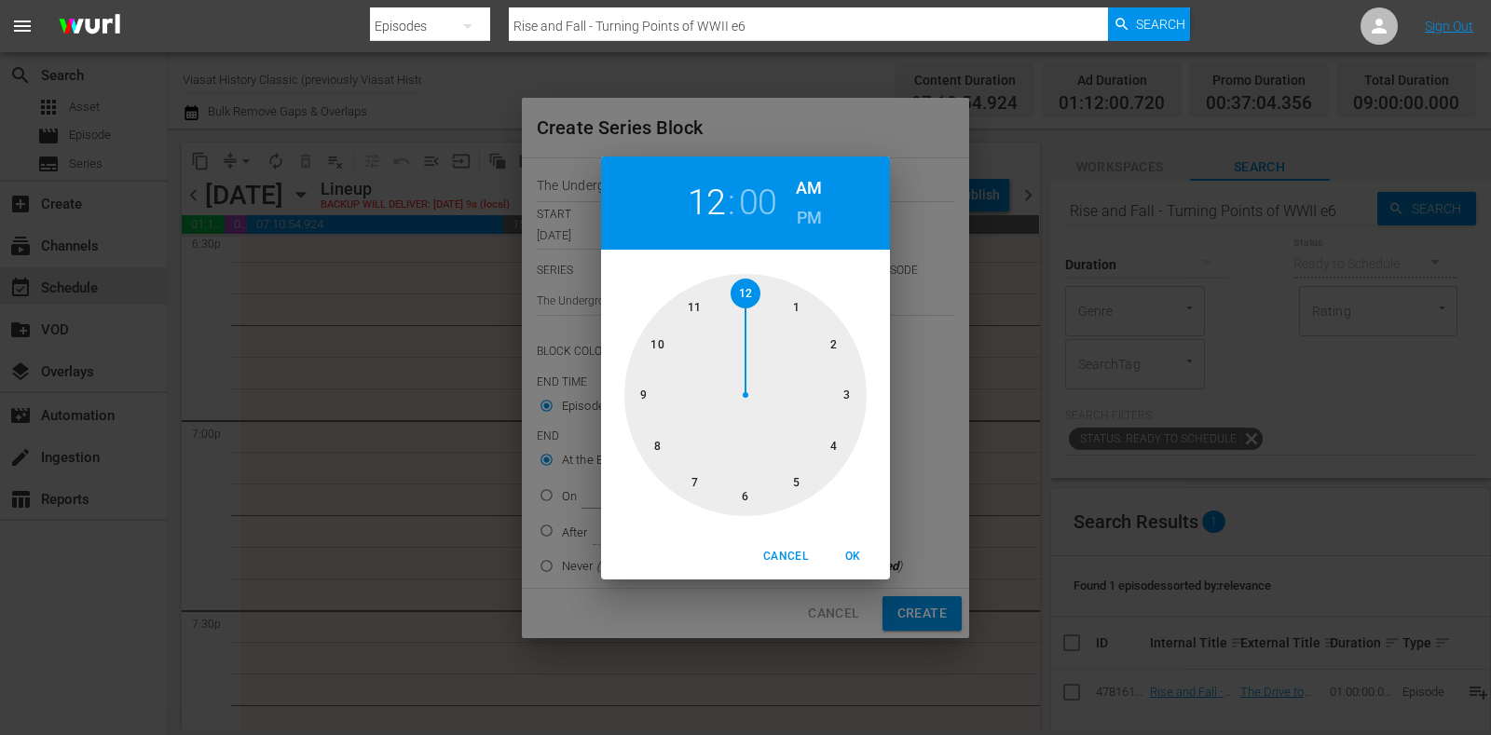
click at [679, 482] on div at bounding box center [746, 395] width 242 height 242
click at [806, 226] on h6 "PM" at bounding box center [809, 218] width 25 height 30
click at [849, 563] on span "OK" at bounding box center [853, 557] width 45 height 20
type input "07:00 PM"
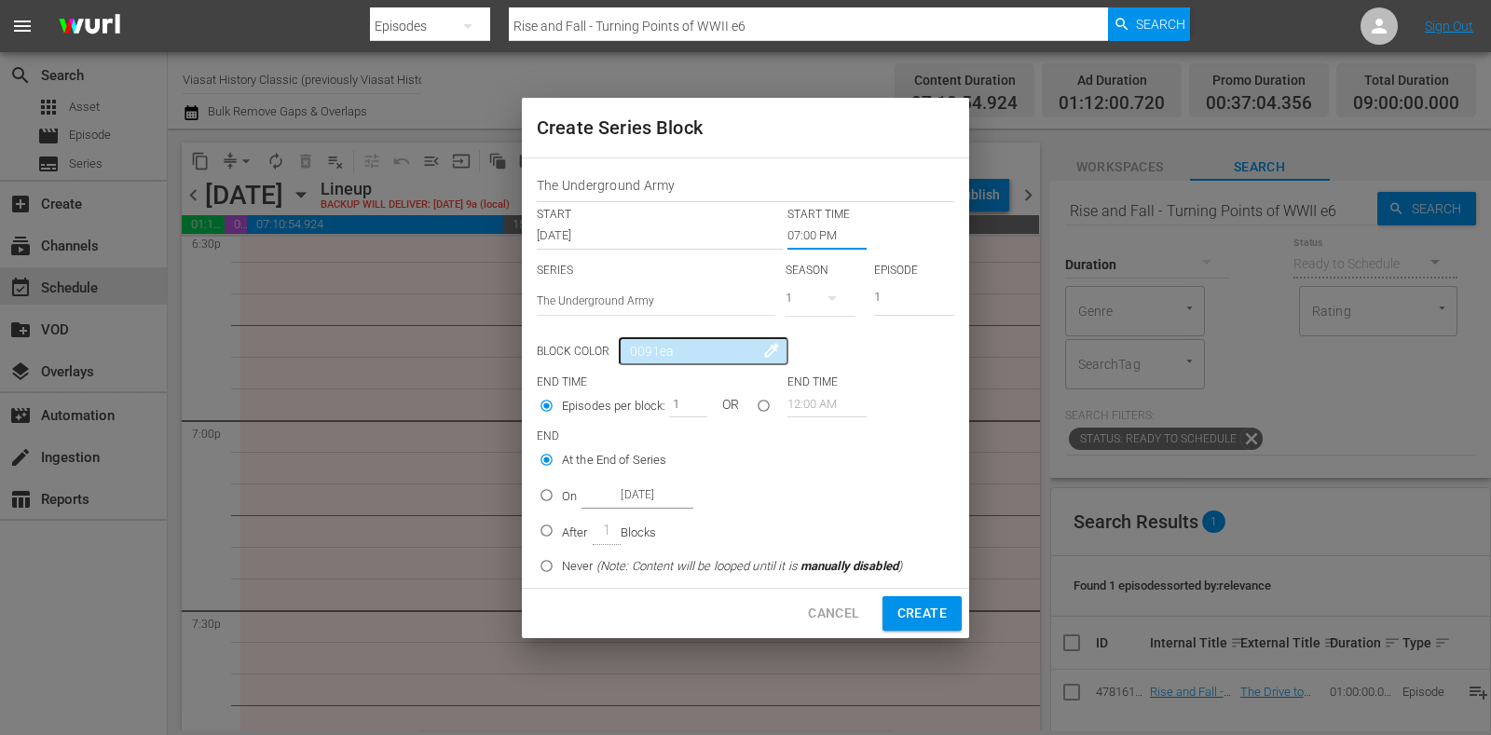
click at [561, 491] on input "On Oct 21st 2025" at bounding box center [546, 499] width 31 height 31
radio input "true"
click at [621, 491] on input "Oct 21st 2025" at bounding box center [638, 495] width 112 height 25
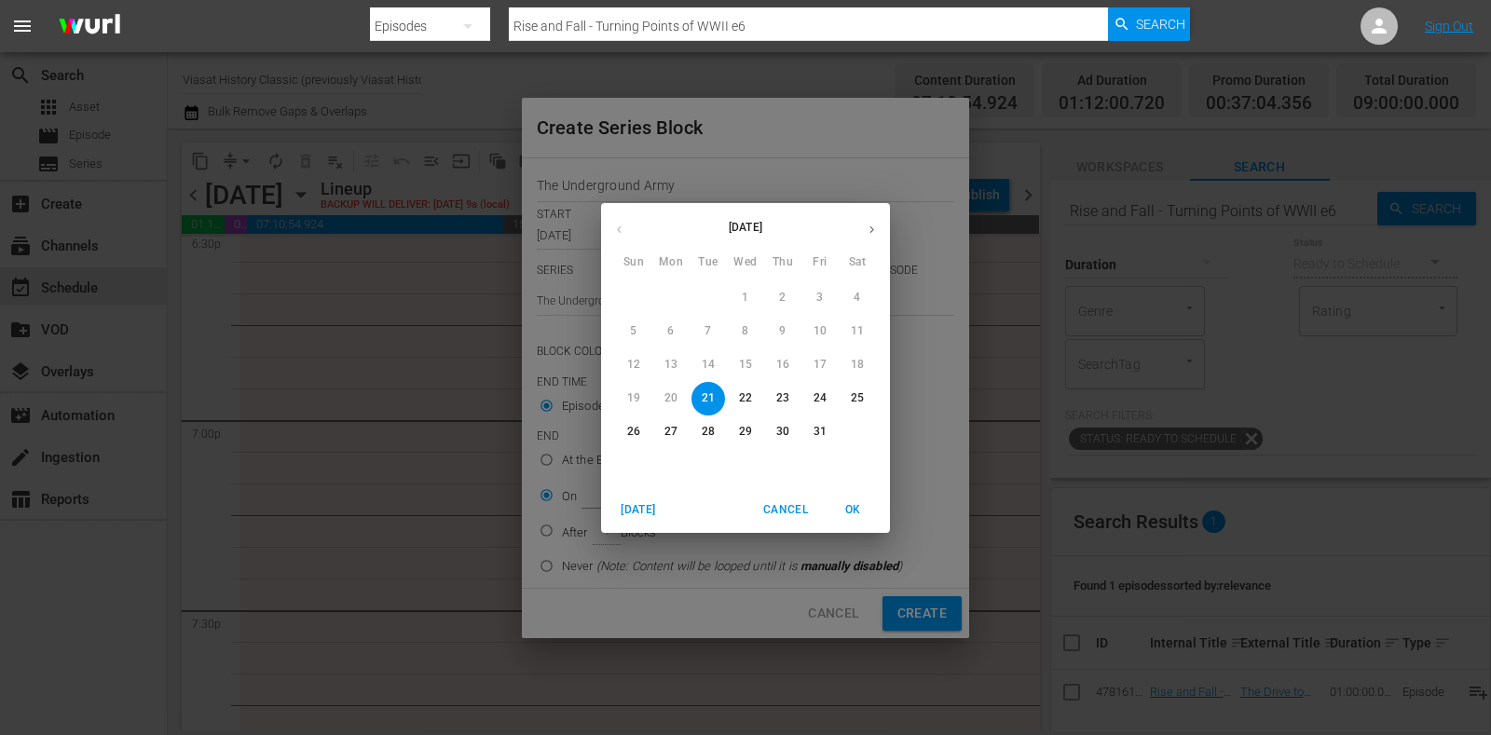
click at [812, 391] on span "24" at bounding box center [821, 399] width 34 height 16
type input "Oct 24th 2025"
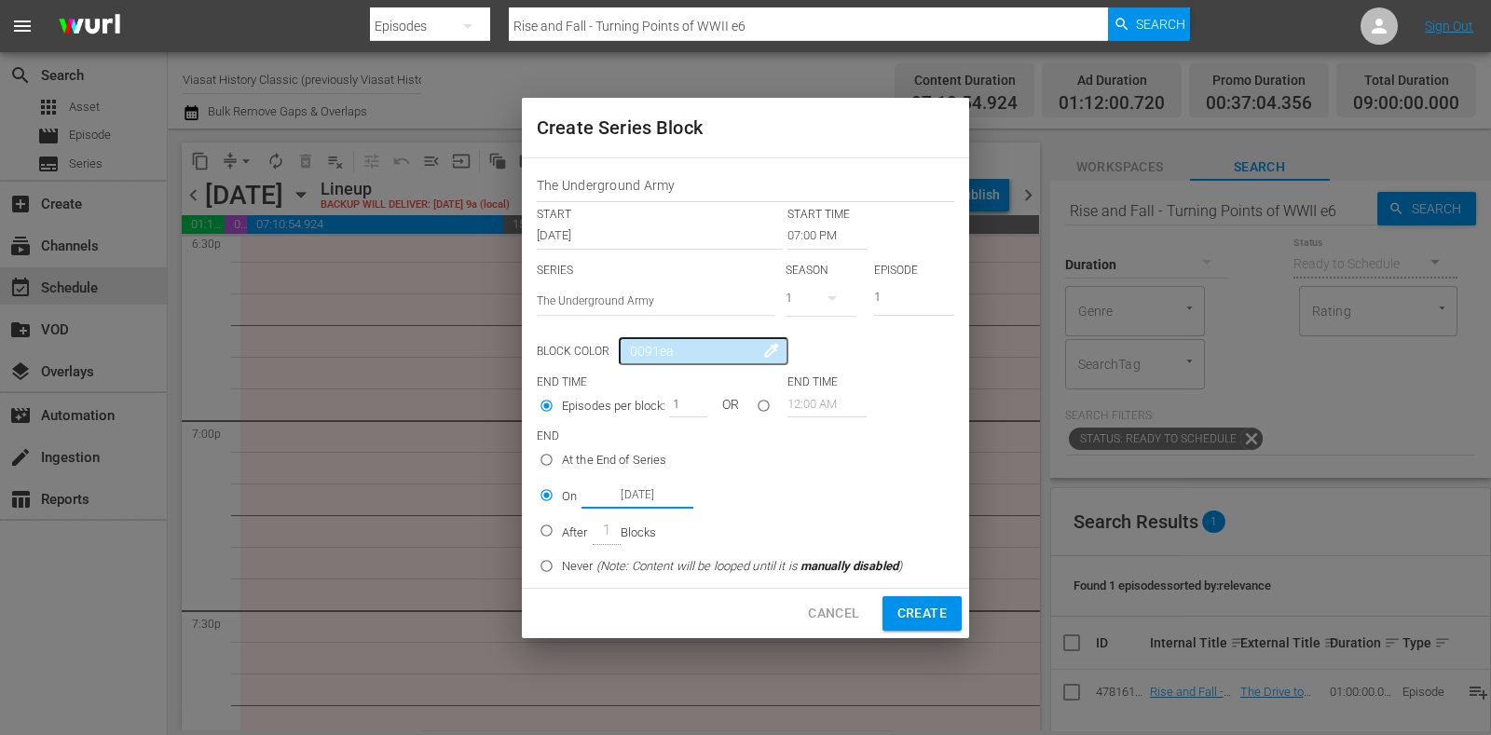
click at [934, 620] on span "Create" at bounding box center [922, 613] width 49 height 23
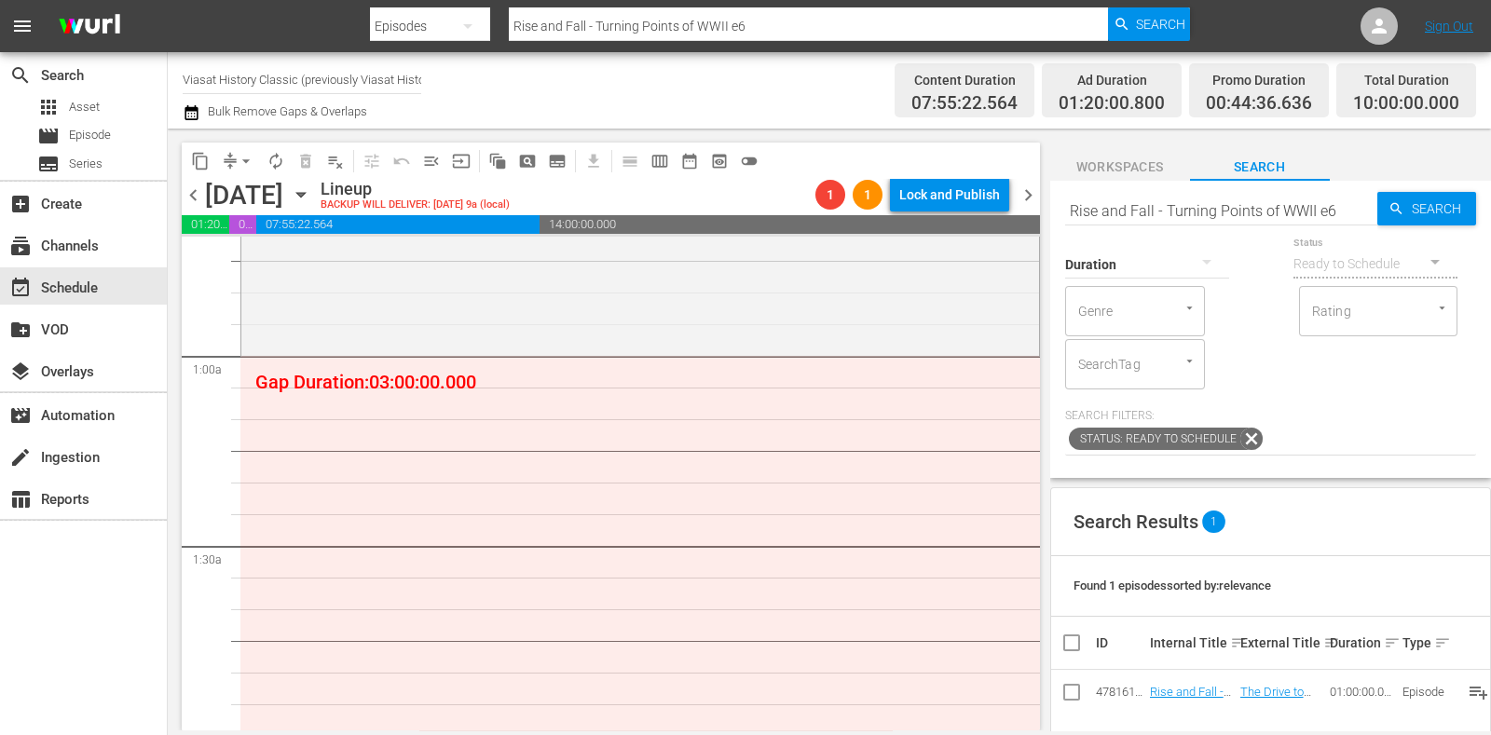
scroll to position [0, 0]
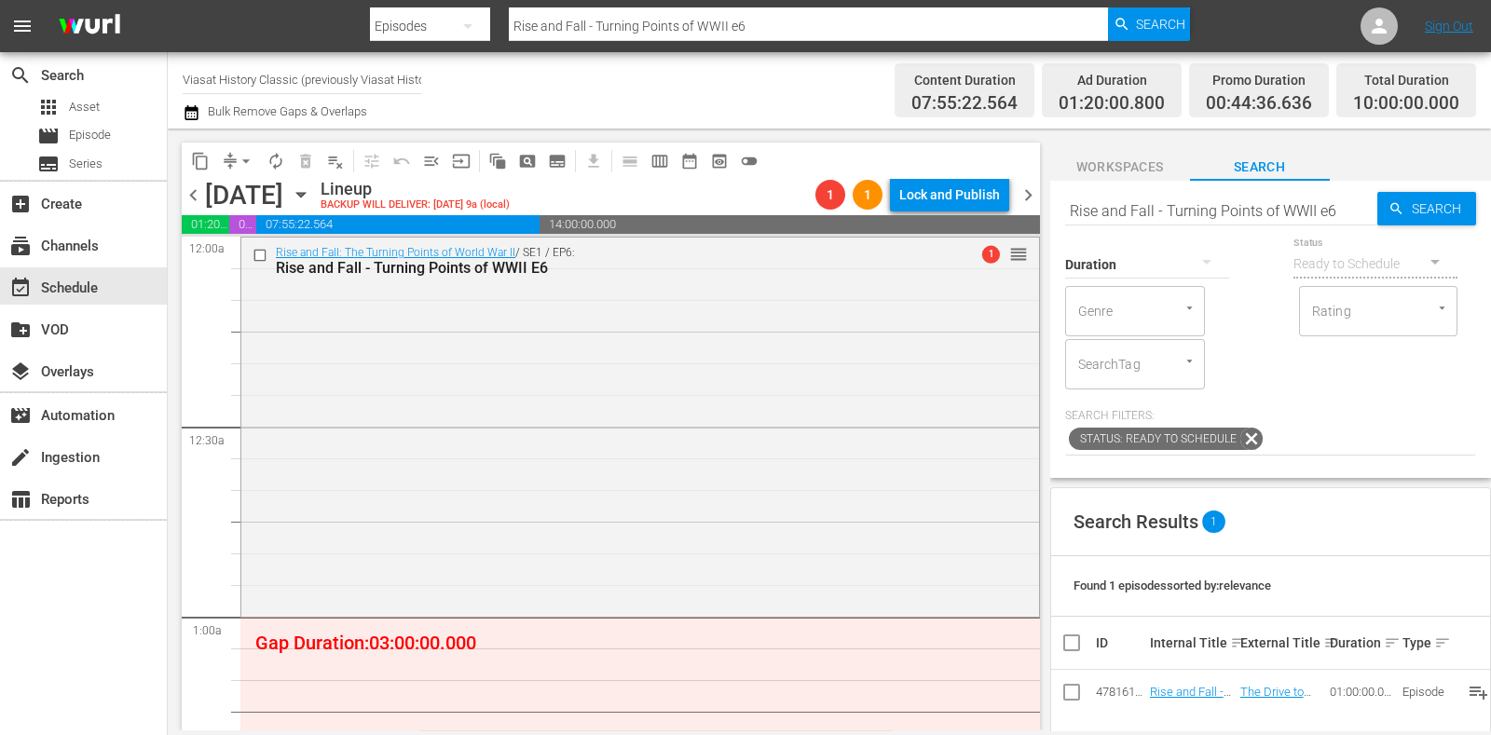
click at [1031, 181] on div "chevron_left Tuesday, October 21st October 21st Lineup BACKUP WILL DELIVER: 10/…" at bounding box center [611, 197] width 859 height 36
click at [1039, 193] on span "chevron_right" at bounding box center [1028, 195] width 23 height 23
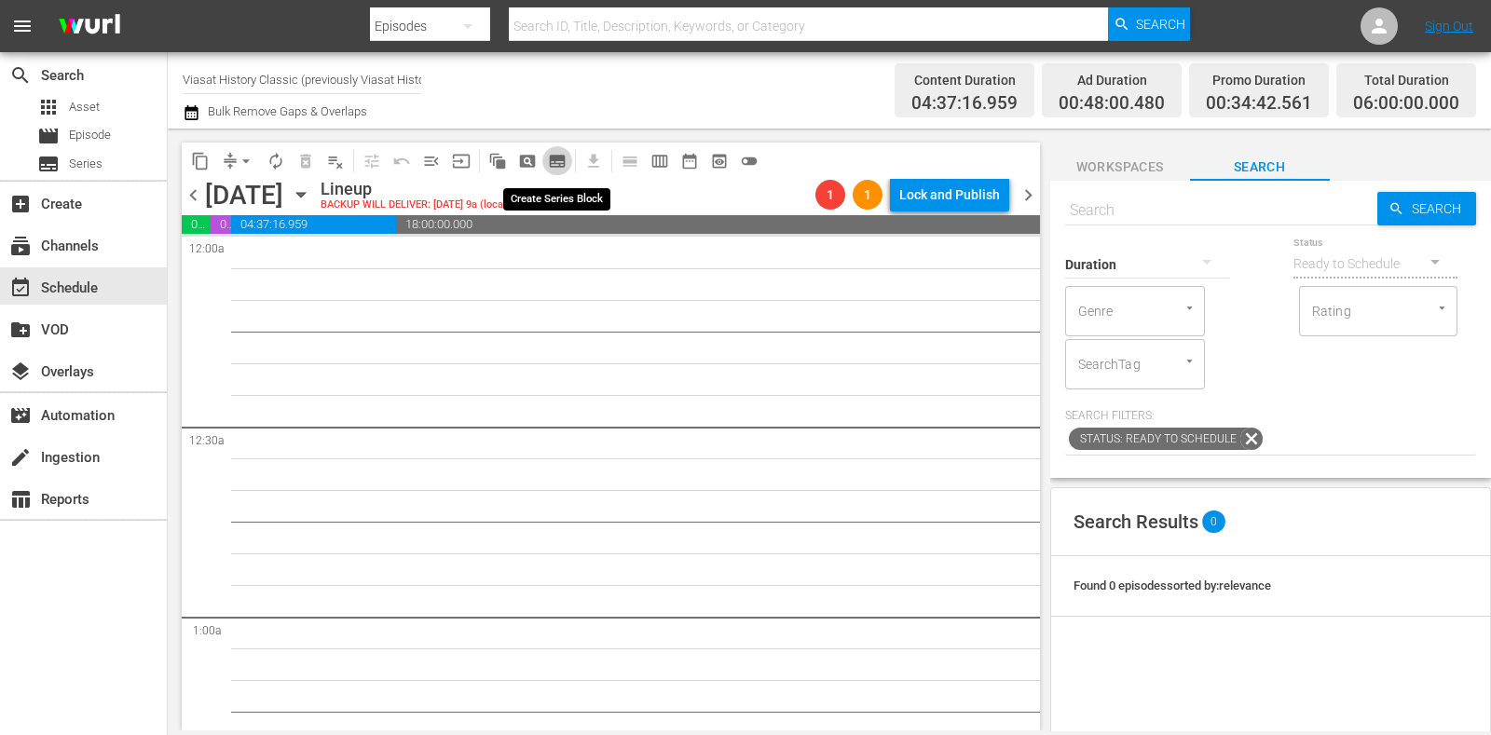
click at [553, 160] on span "subtitles_outlined" at bounding box center [557, 161] width 19 height 19
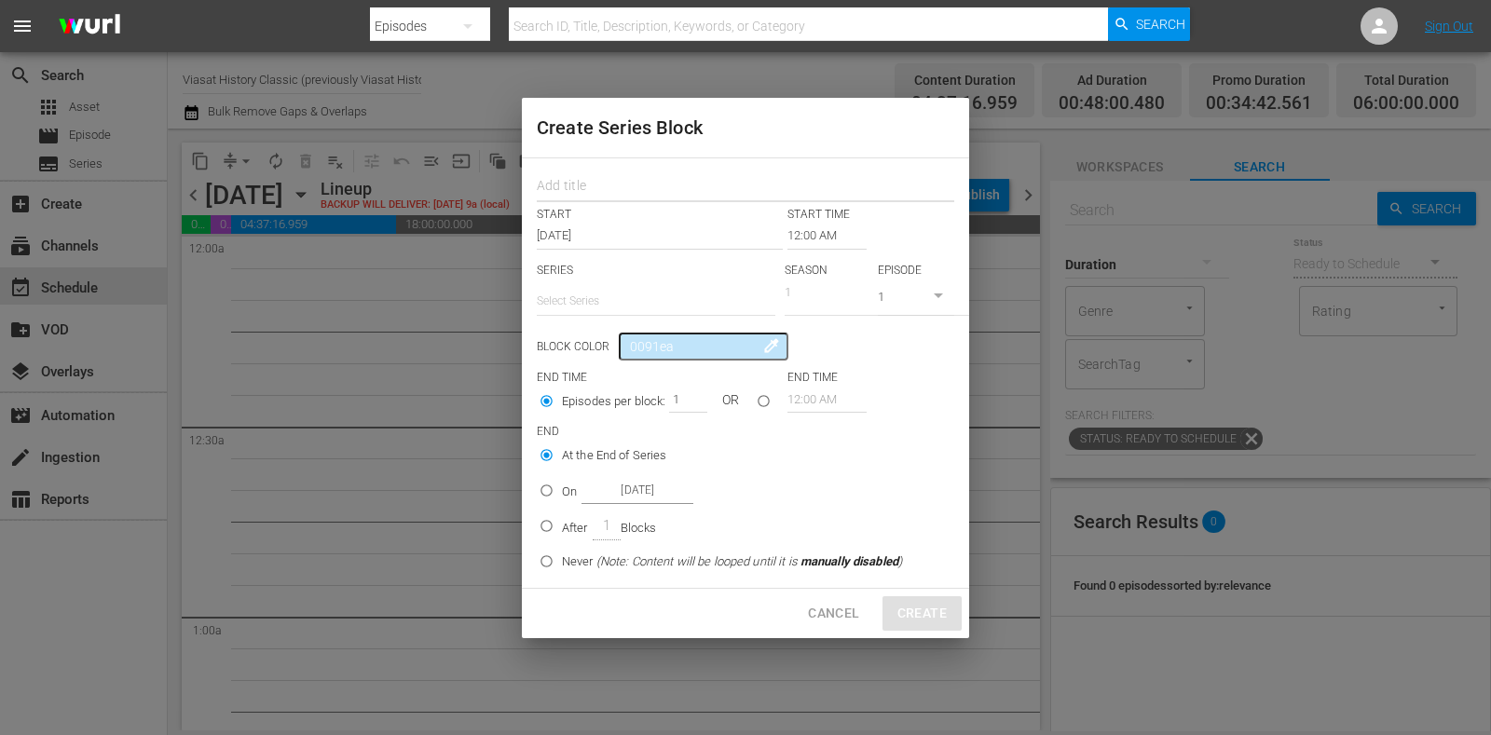
drag, startPoint x: 552, startPoint y: 160, endPoint x: 635, endPoint y: 199, distance: 91.3
click at [635, 199] on input "text" at bounding box center [746, 188] width 418 height 29
paste input "The Underground Army"
click at [645, 312] on input "text" at bounding box center [656, 301] width 239 height 45
click at [645, 317] on input "text" at bounding box center [656, 301] width 239 height 45
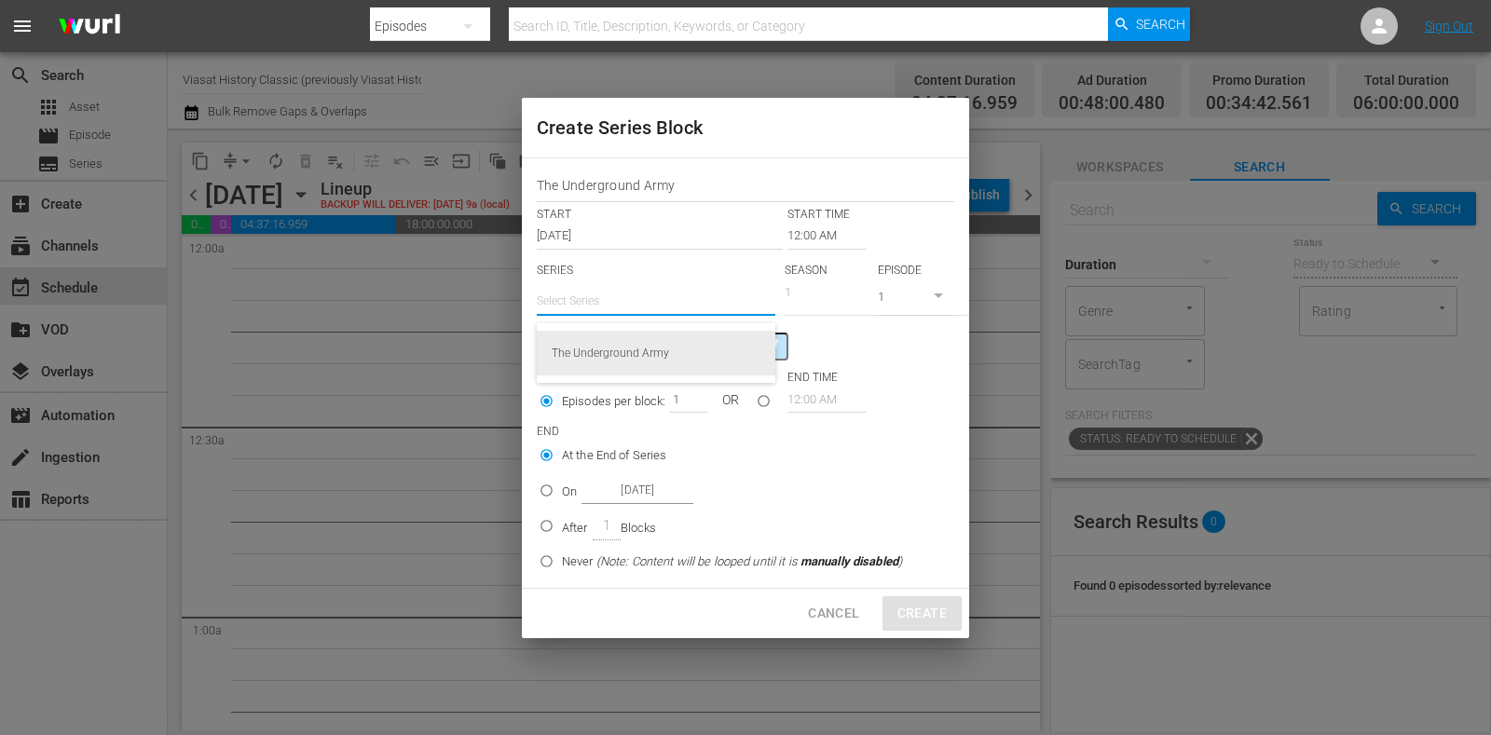
click at [653, 337] on div "The Underground Army" at bounding box center [656, 353] width 209 height 45
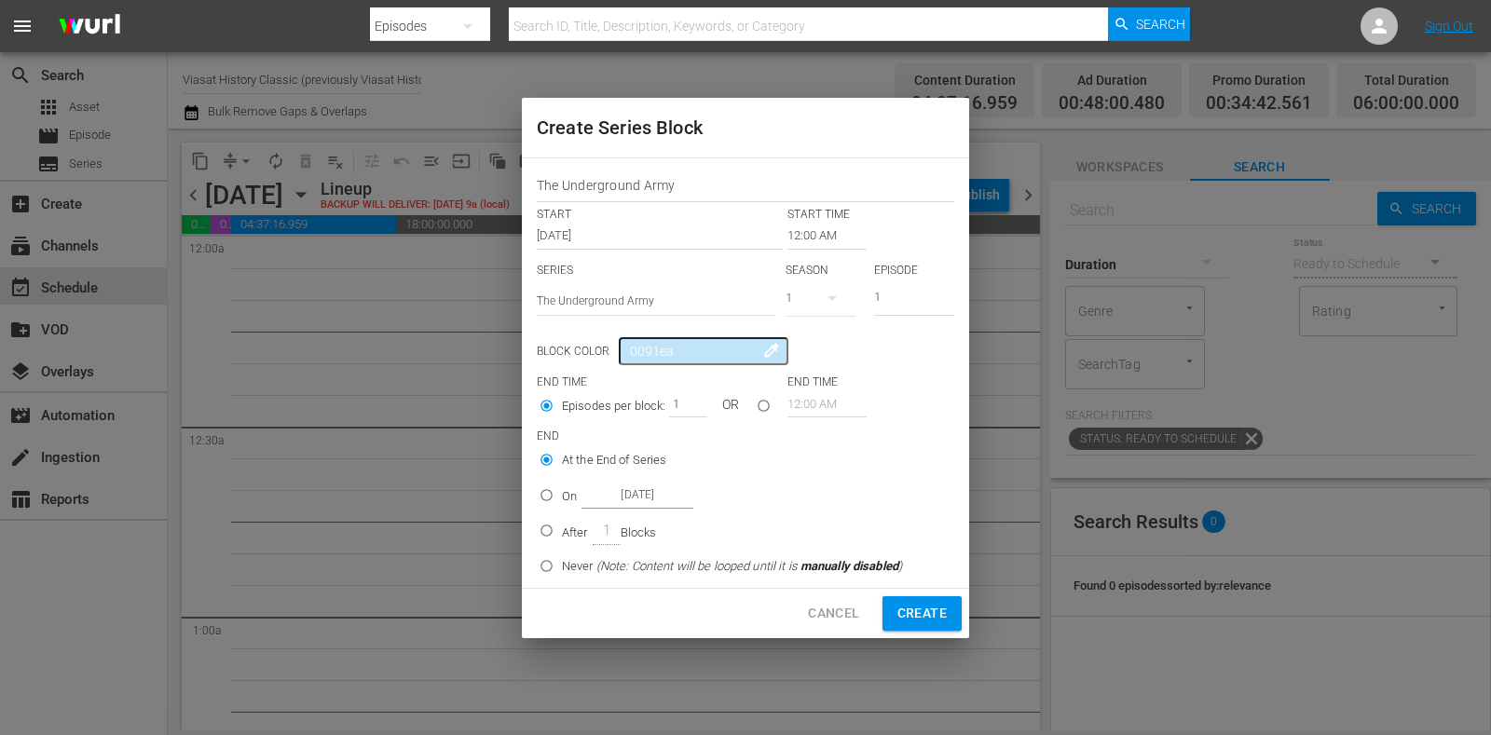
click at [568, 501] on p "On" at bounding box center [569, 497] width 15 height 19
click at [562, 501] on input "On Oct 22nd 2025" at bounding box center [546, 499] width 31 height 31
click at [632, 499] on input "Oct 22nd 2025" at bounding box center [638, 495] width 112 height 25
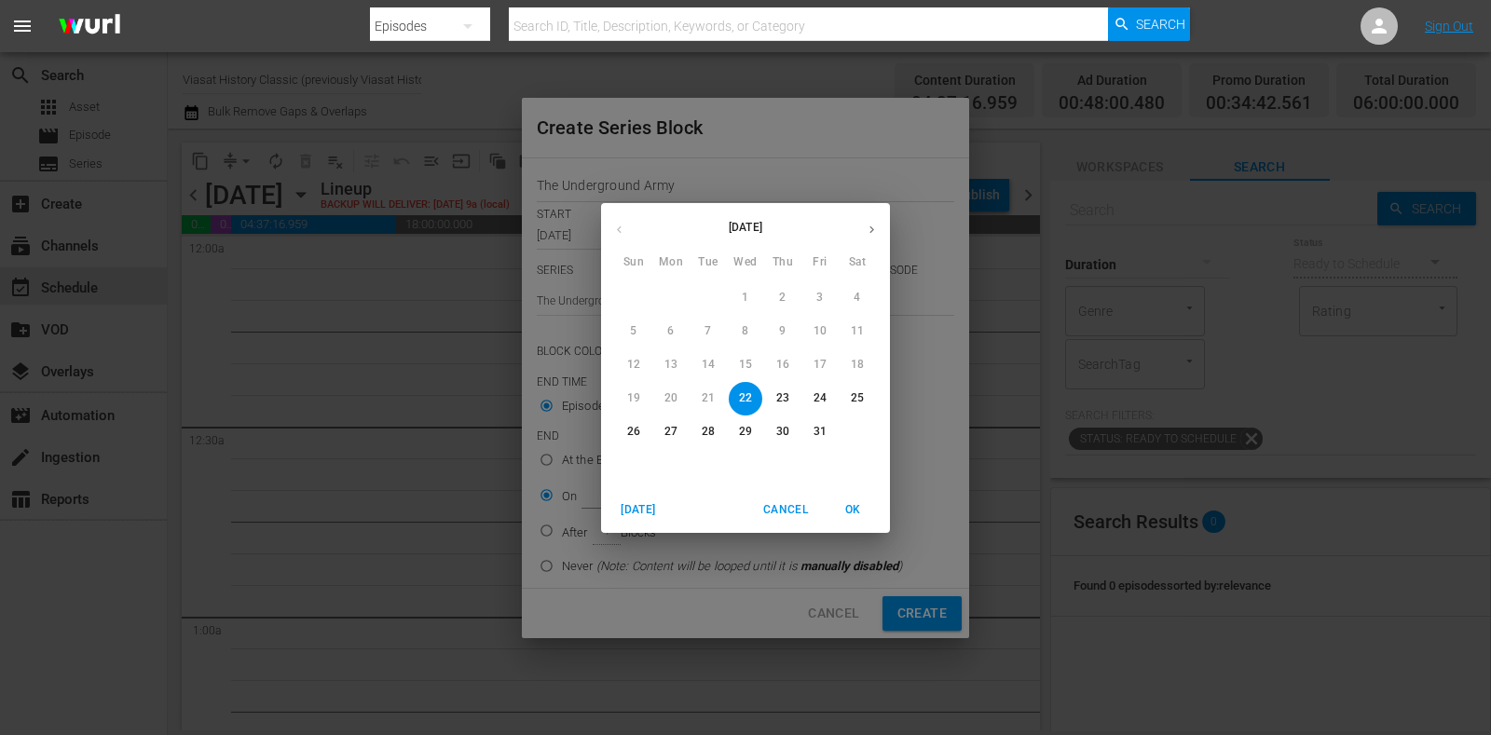
click at [847, 399] on span "25" at bounding box center [858, 399] width 34 height 16
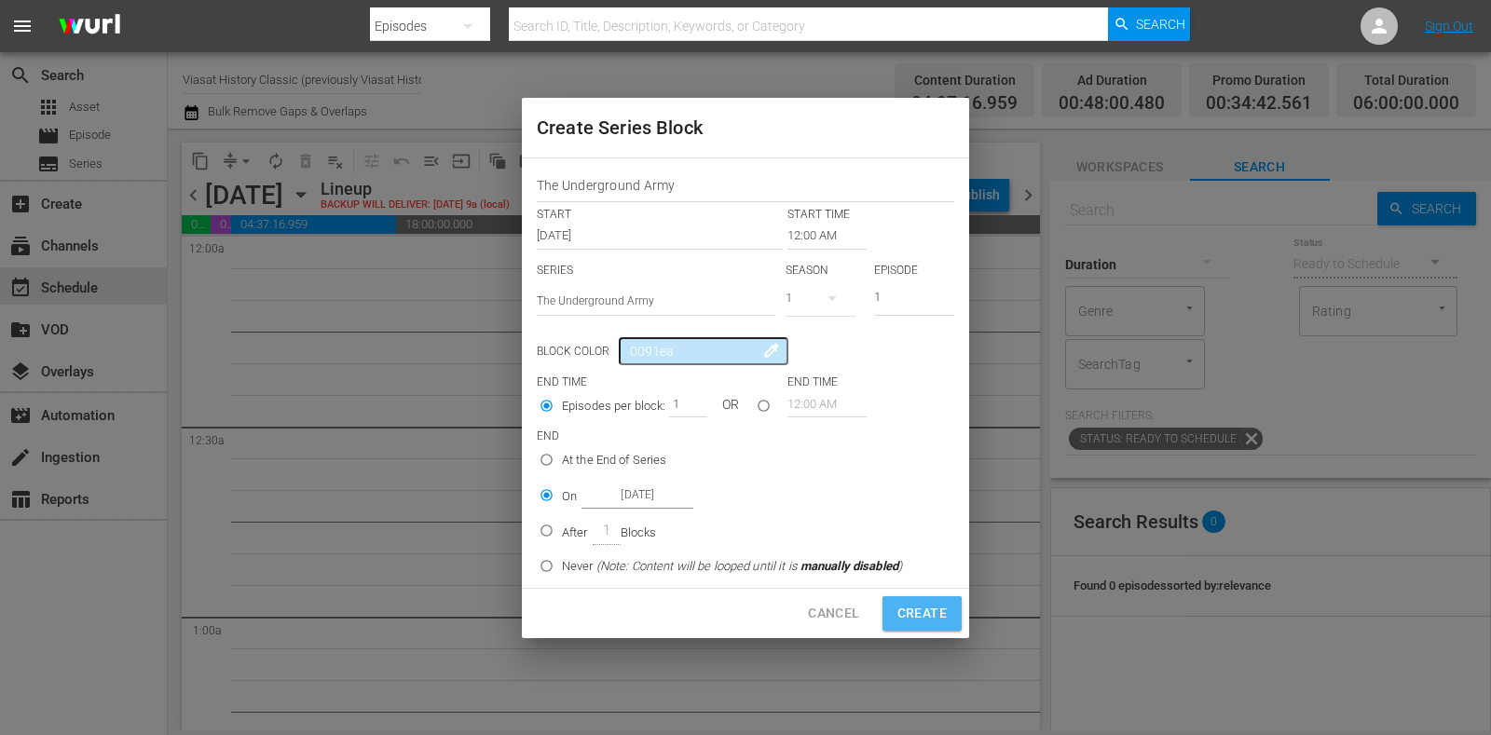
click at [900, 612] on span "Create" at bounding box center [922, 613] width 49 height 23
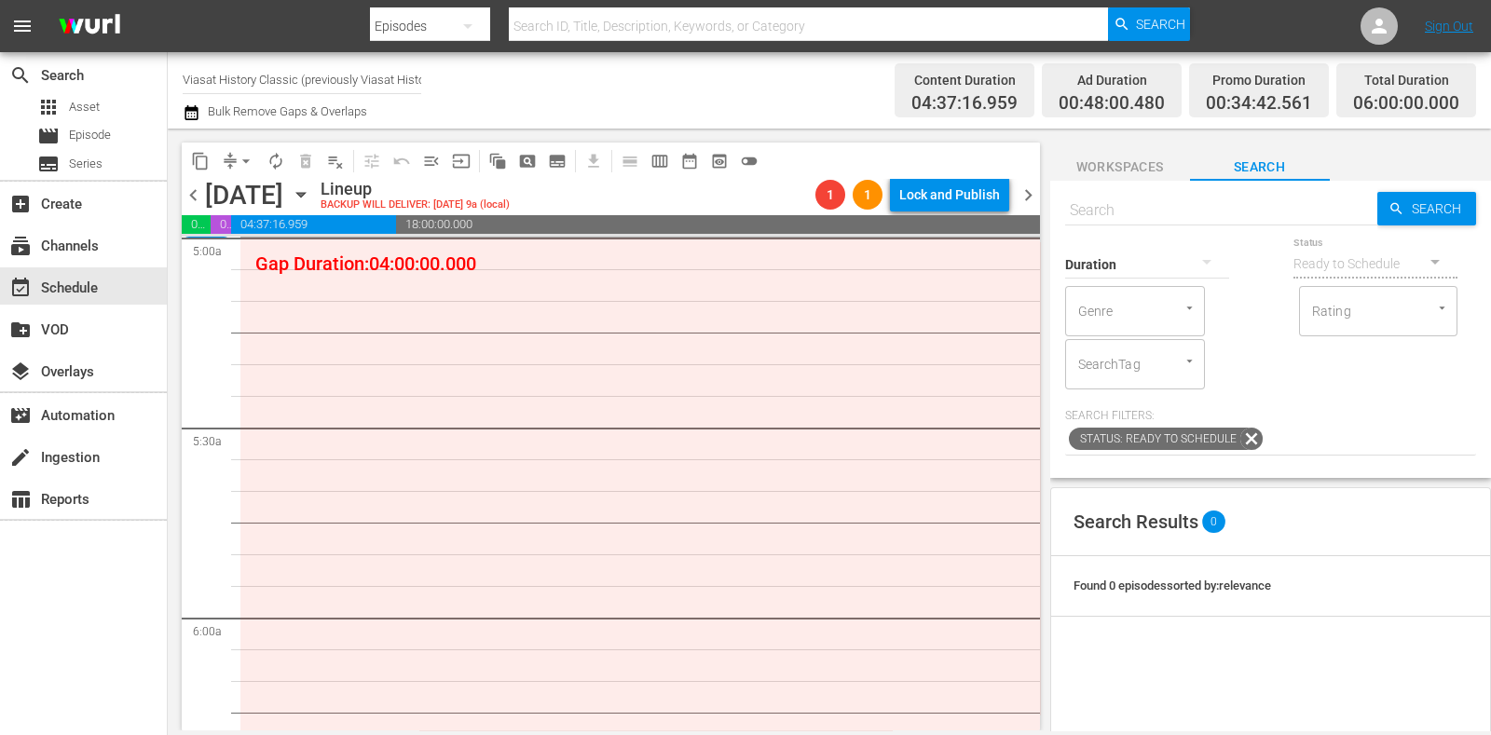
scroll to position [1863, 0]
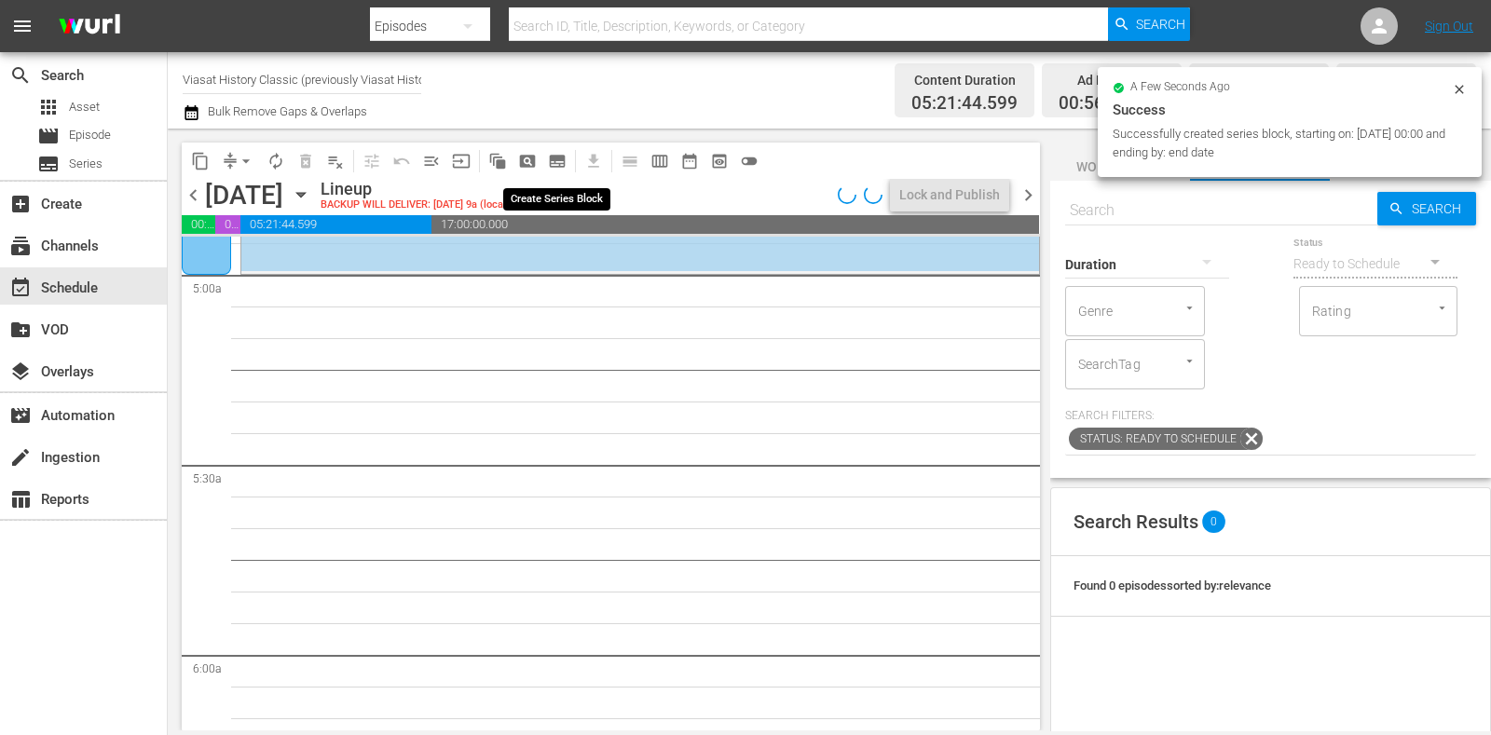
click at [564, 160] on span "subtitles_outlined" at bounding box center [557, 161] width 19 height 19
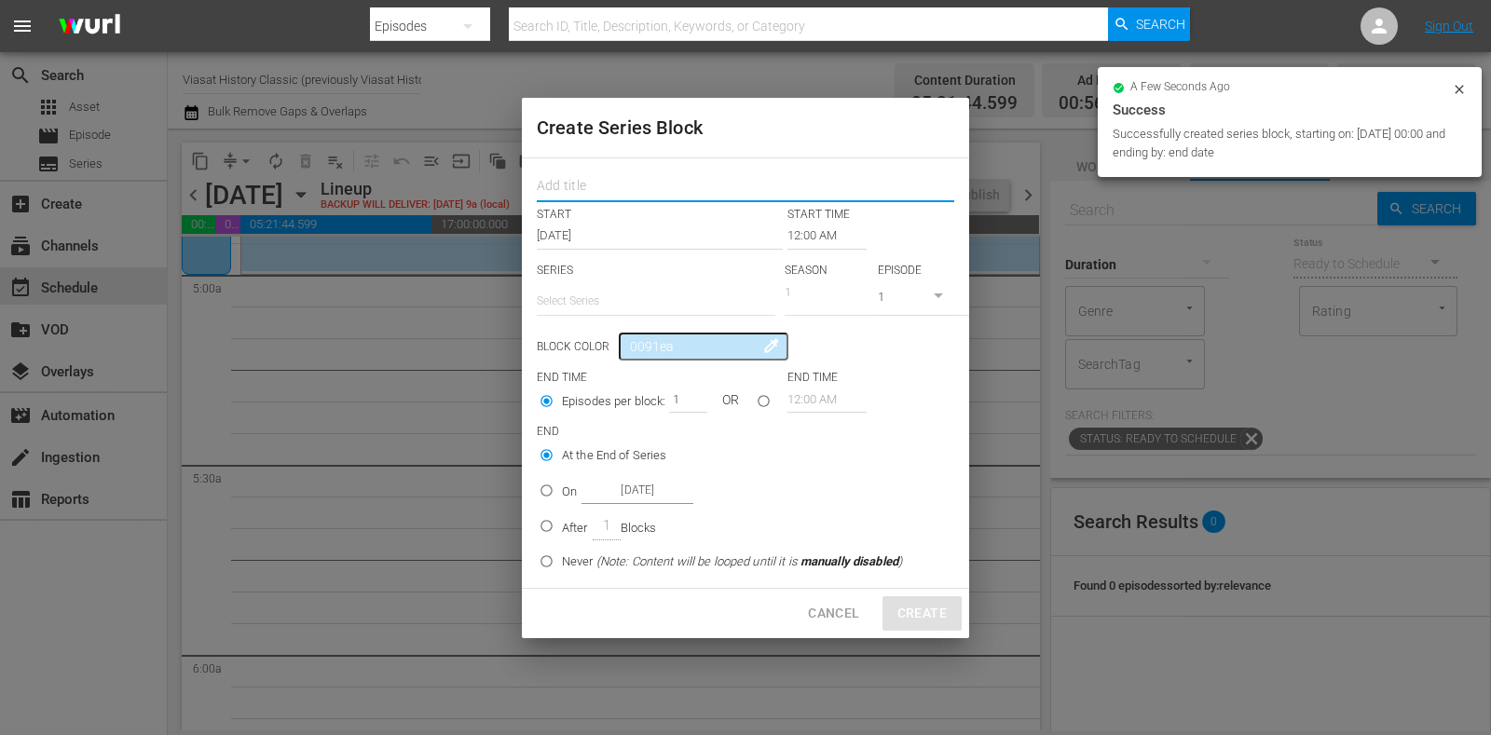
click at [606, 179] on input "text" at bounding box center [746, 188] width 418 height 29
paste input "The Underground Army"
click at [612, 297] on input "text" at bounding box center [656, 301] width 239 height 45
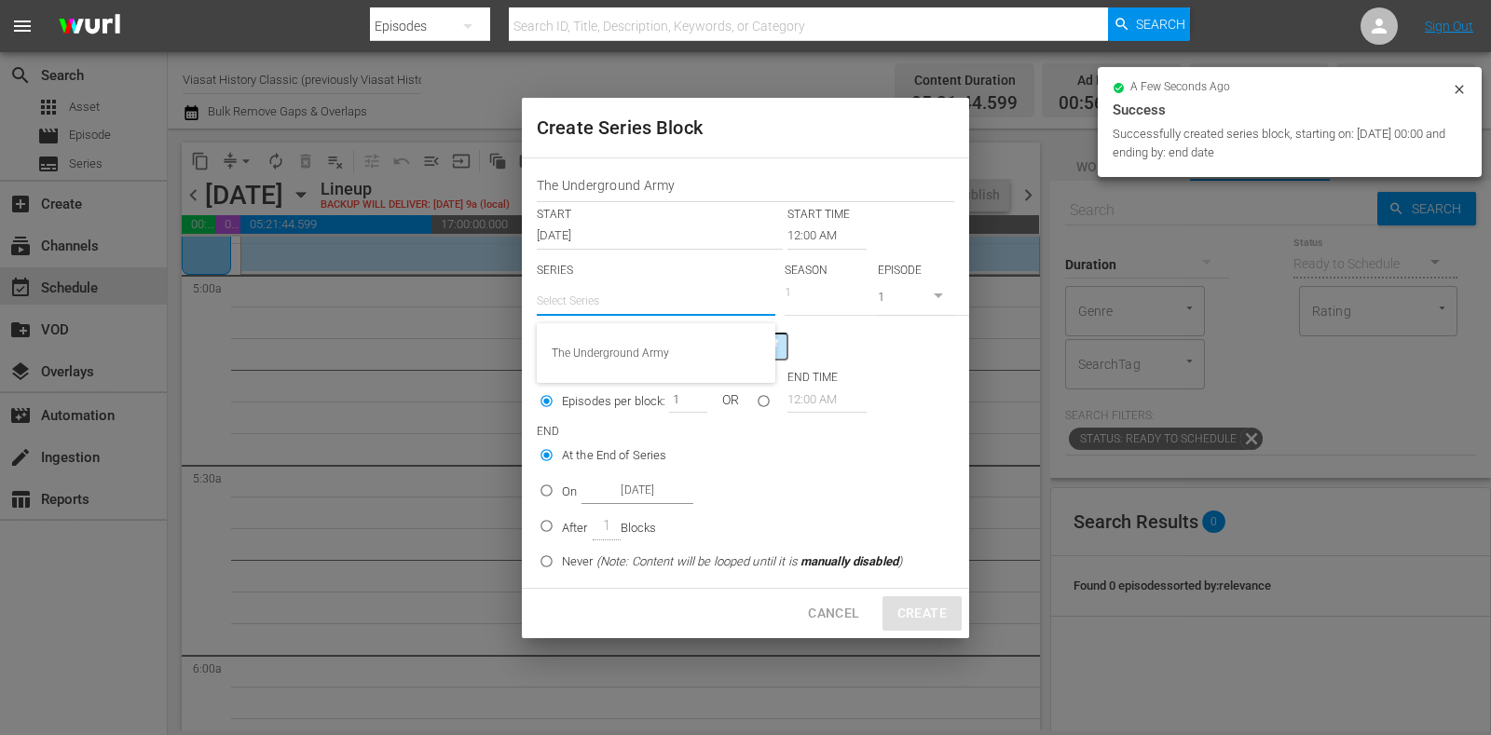
click at [641, 339] on div "The Underground Army" at bounding box center [656, 353] width 209 height 45
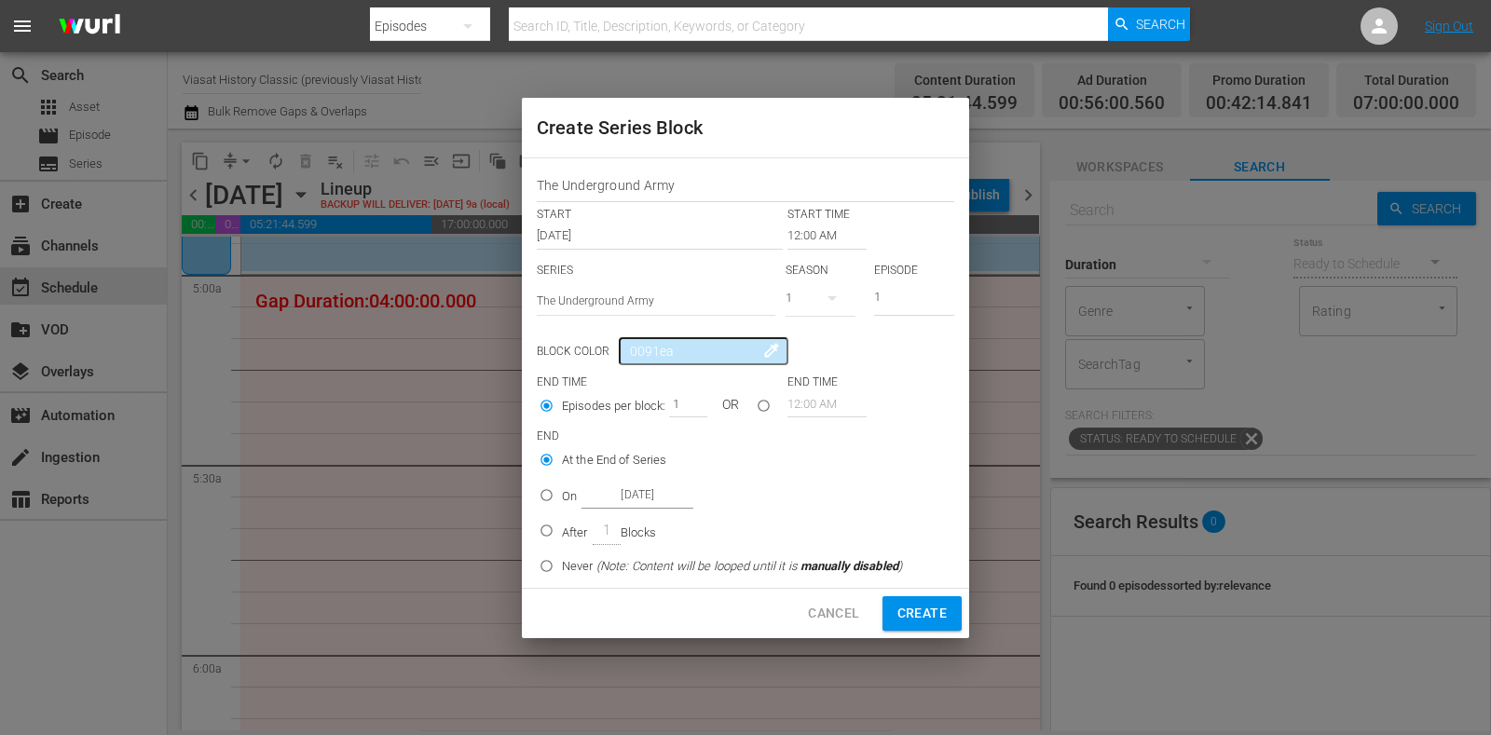
click at [802, 230] on input "12:00 AM" at bounding box center [827, 236] width 79 height 26
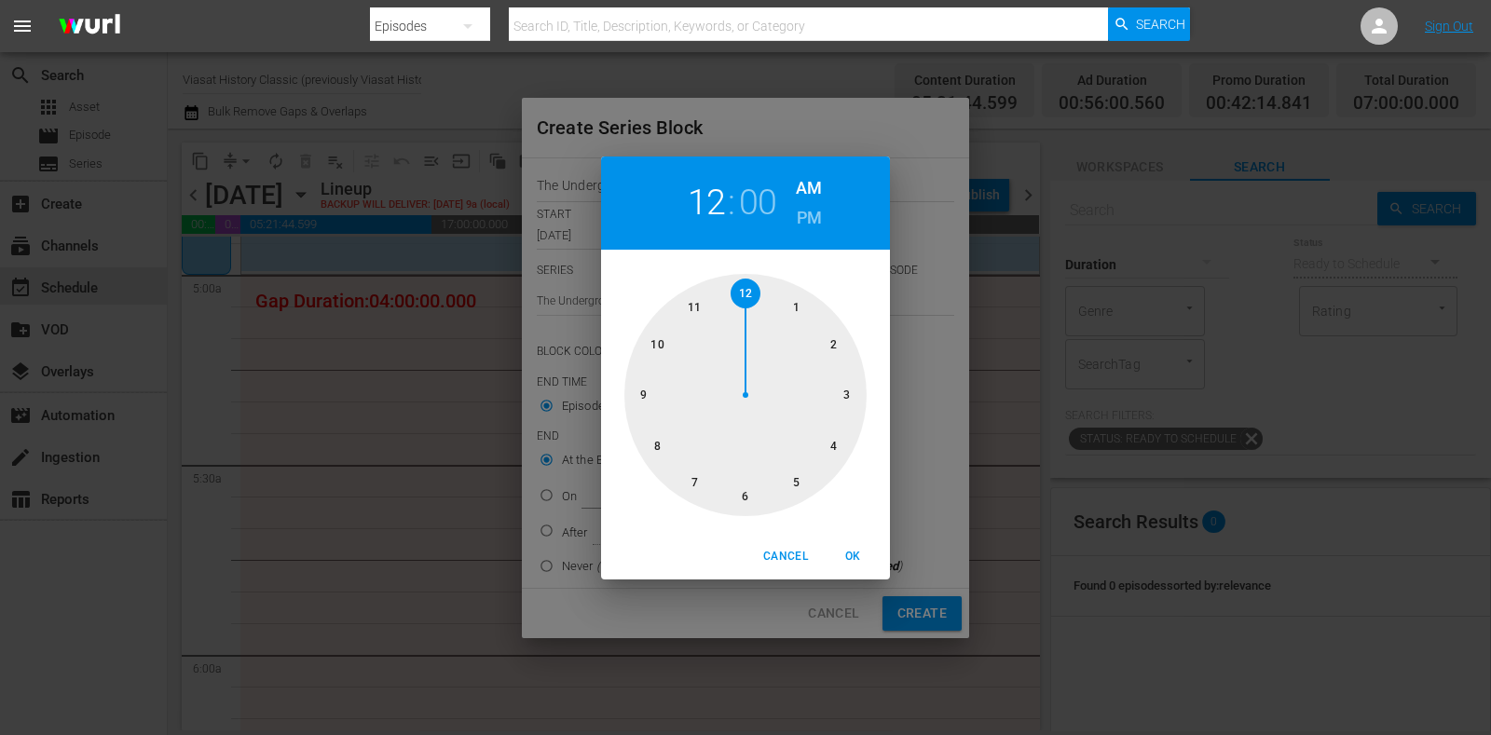
click at [798, 486] on div at bounding box center [746, 395] width 242 height 242
click at [856, 556] on span "OK" at bounding box center [853, 557] width 45 height 20
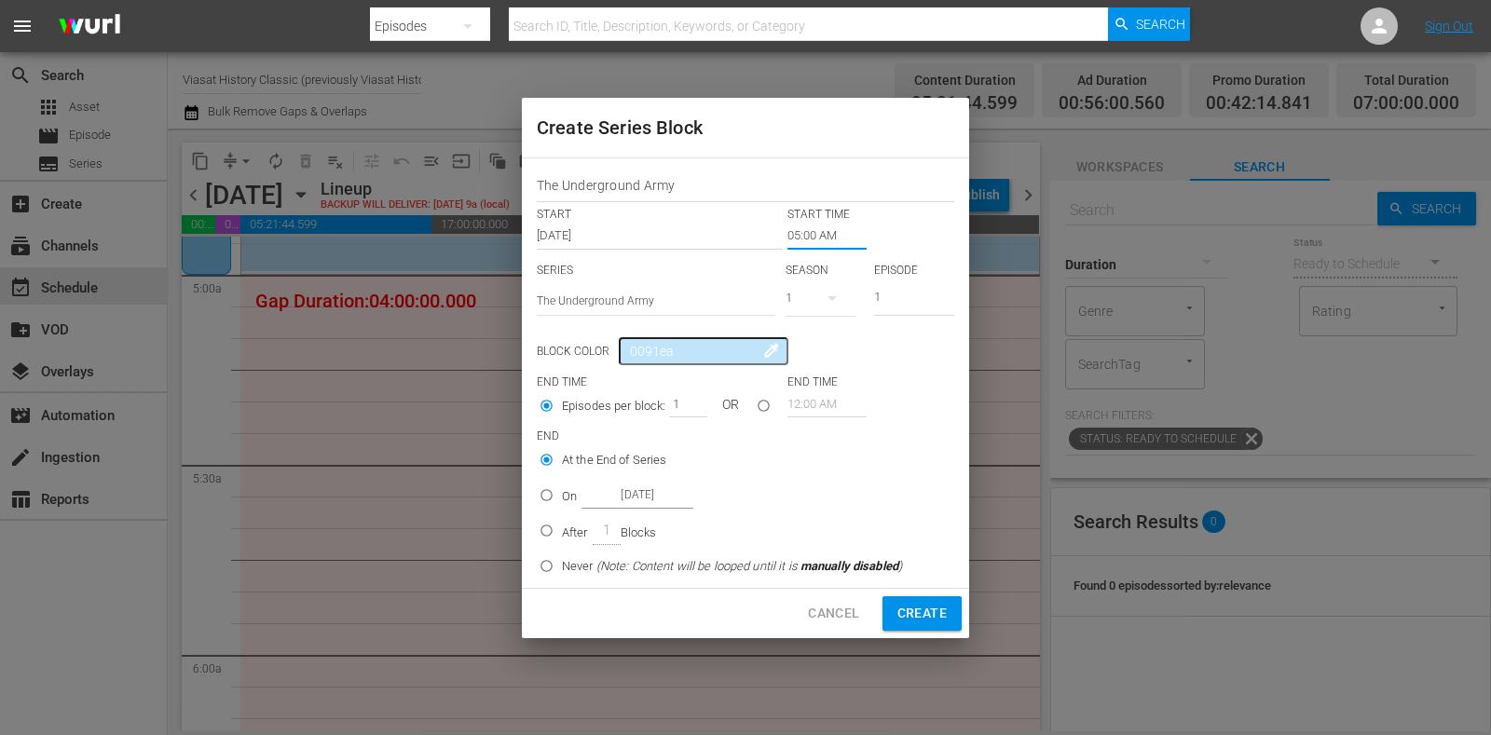
click at [564, 503] on p "On" at bounding box center [569, 497] width 15 height 19
click at [562, 503] on input "On Oct 22nd 2025" at bounding box center [546, 499] width 31 height 31
click at [617, 501] on input "Oct 22nd 2025" at bounding box center [638, 495] width 112 height 25
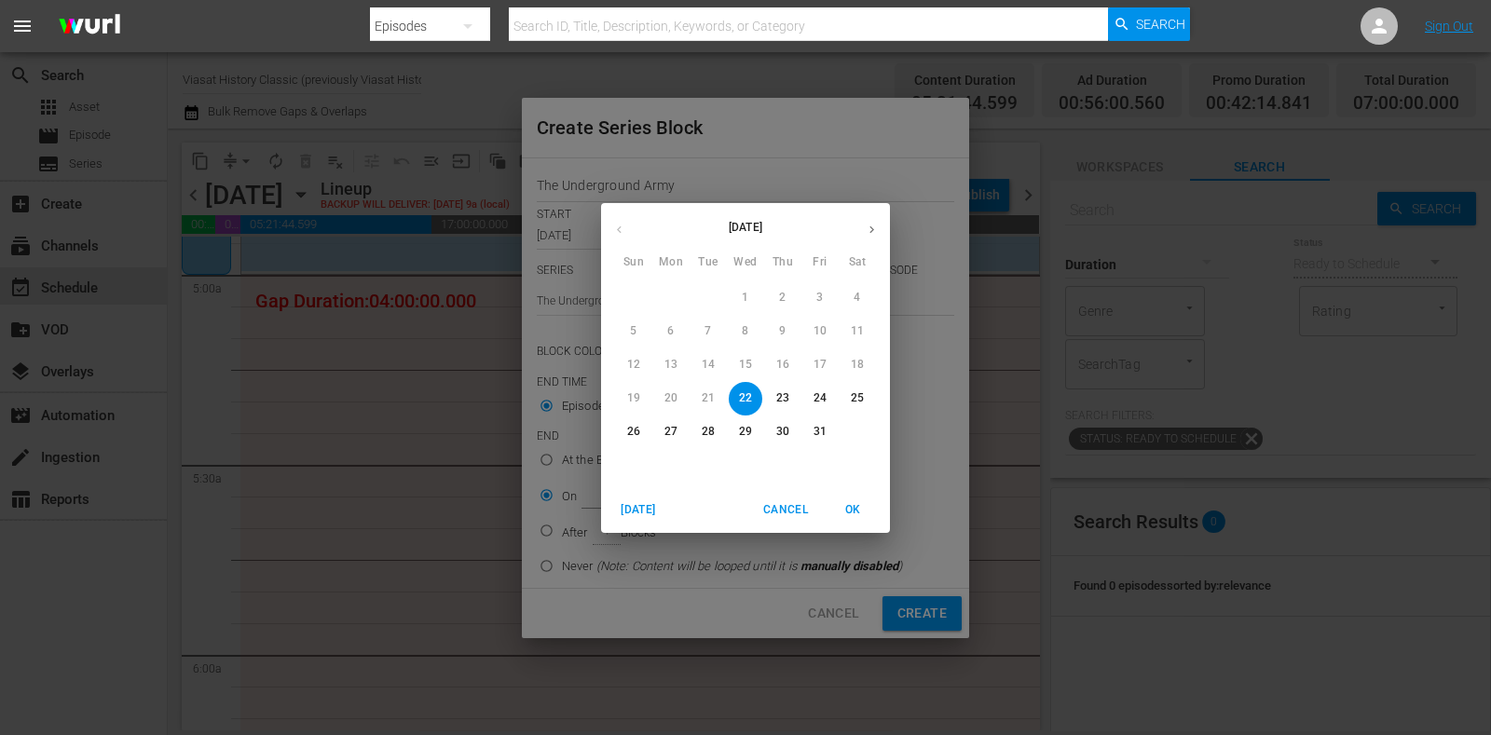
click at [830, 393] on span "24" at bounding box center [821, 399] width 34 height 16
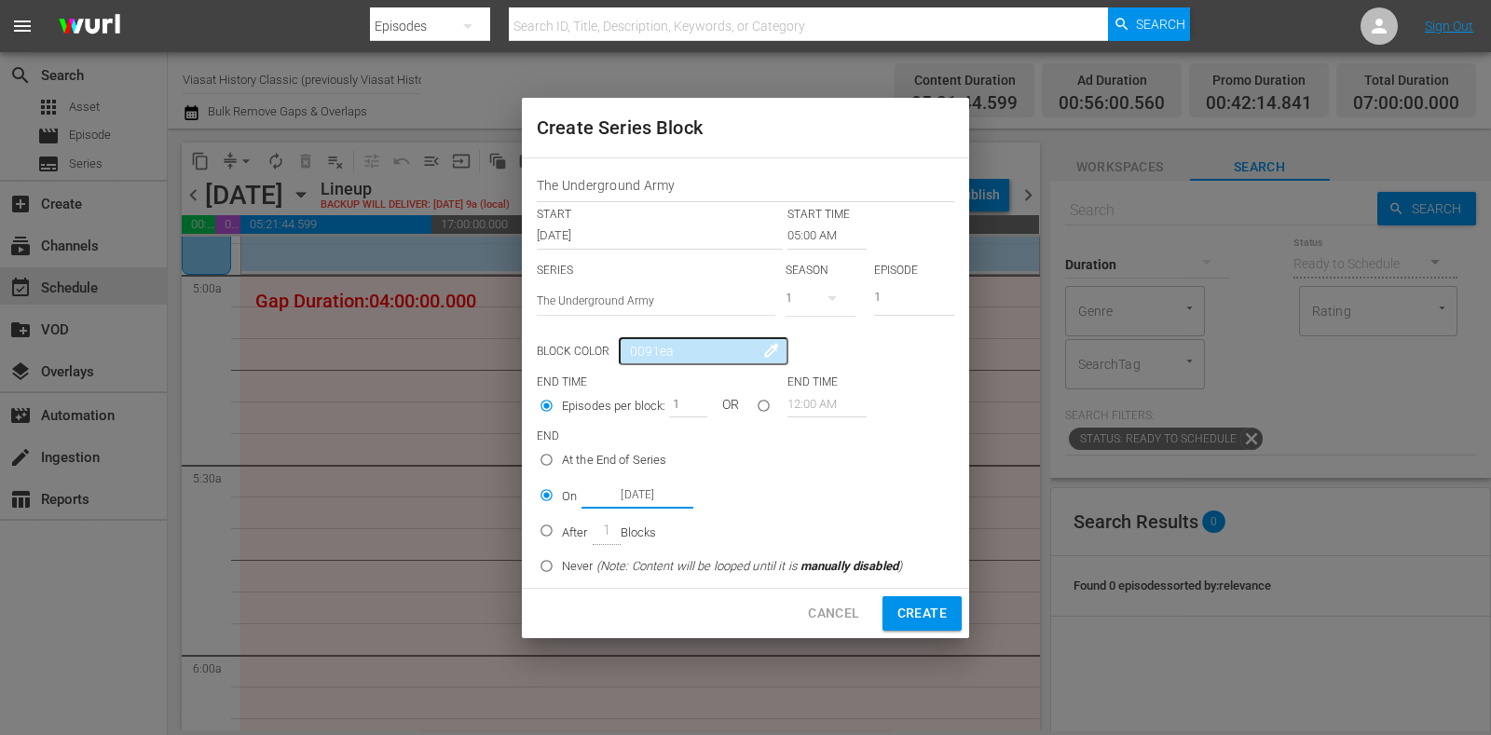
click at [912, 613] on span "Create" at bounding box center [922, 613] width 49 height 23
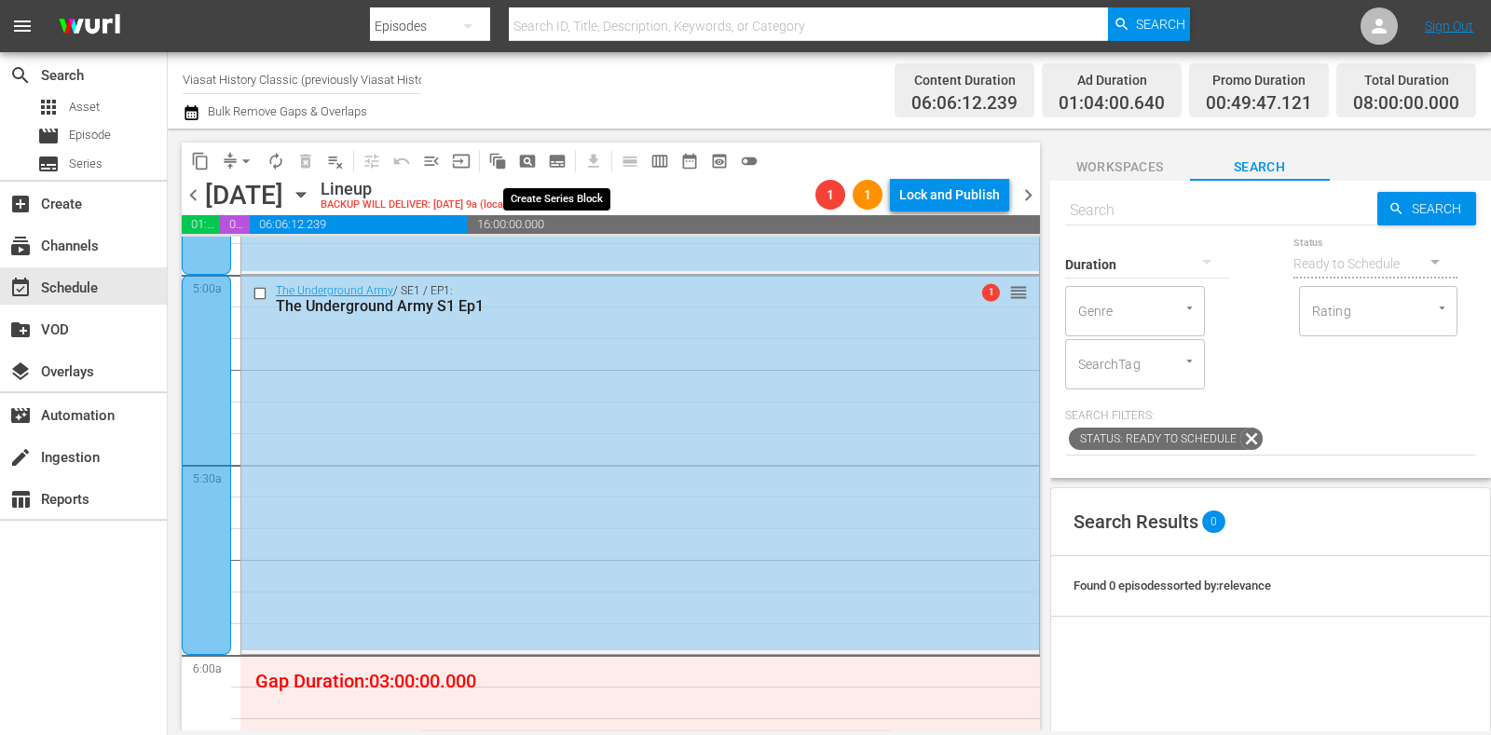
click at [556, 160] on span "subtitles_outlined" at bounding box center [557, 161] width 19 height 19
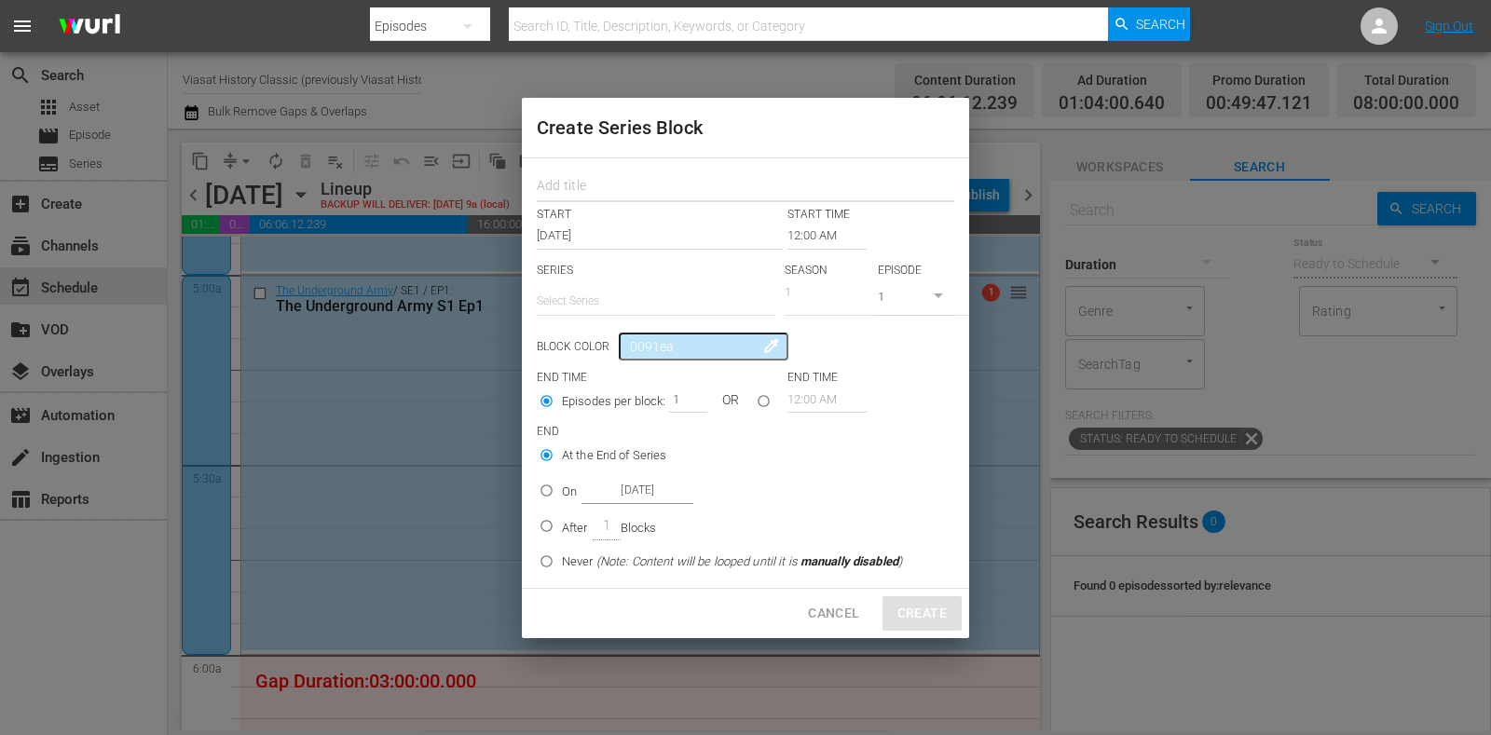
click at [570, 174] on input "text" at bounding box center [746, 188] width 418 height 29
paste input "The Underground Army"
drag, startPoint x: 606, startPoint y: 301, endPoint x: 611, endPoint y: 319, distance: 18.6
click at [606, 302] on input "text" at bounding box center [656, 301] width 239 height 45
click at [620, 337] on div "The Underground Army" at bounding box center [656, 353] width 209 height 45
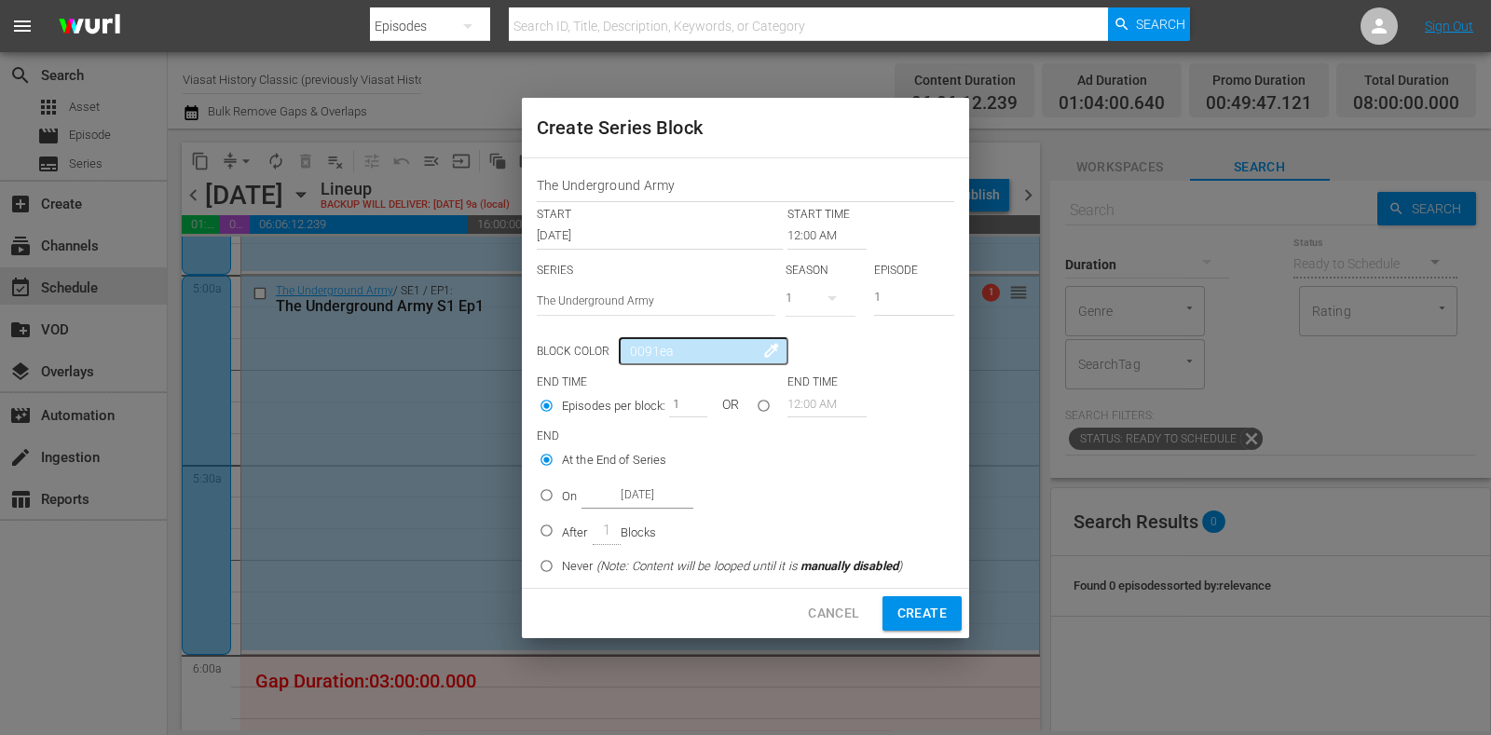
click at [794, 240] on input "12:00 AM" at bounding box center [827, 236] width 79 height 26
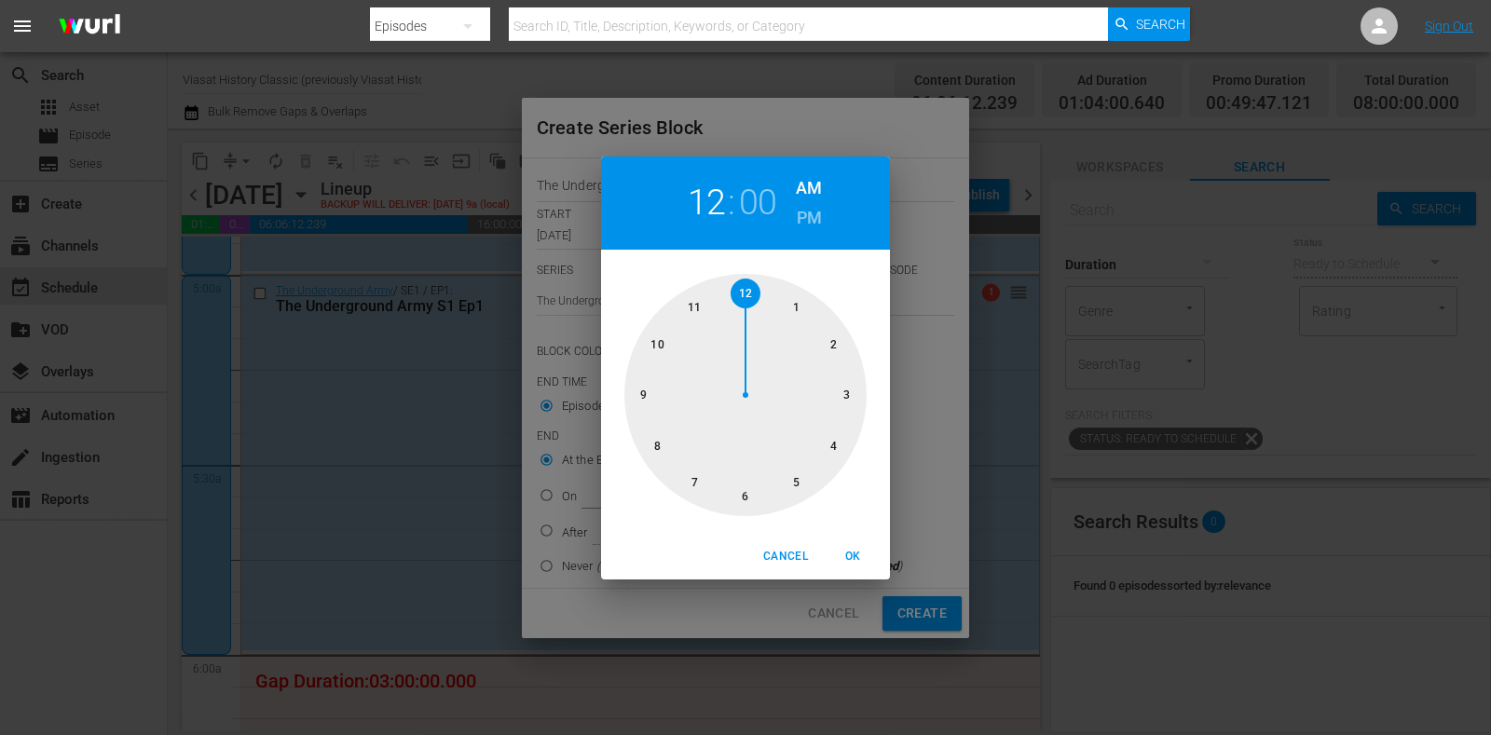
click at [652, 348] on div at bounding box center [746, 395] width 242 height 242
drag, startPoint x: 845, startPoint y: 557, endPoint x: 807, endPoint y: 552, distance: 38.6
click at [844, 559] on span "OK" at bounding box center [853, 557] width 45 height 20
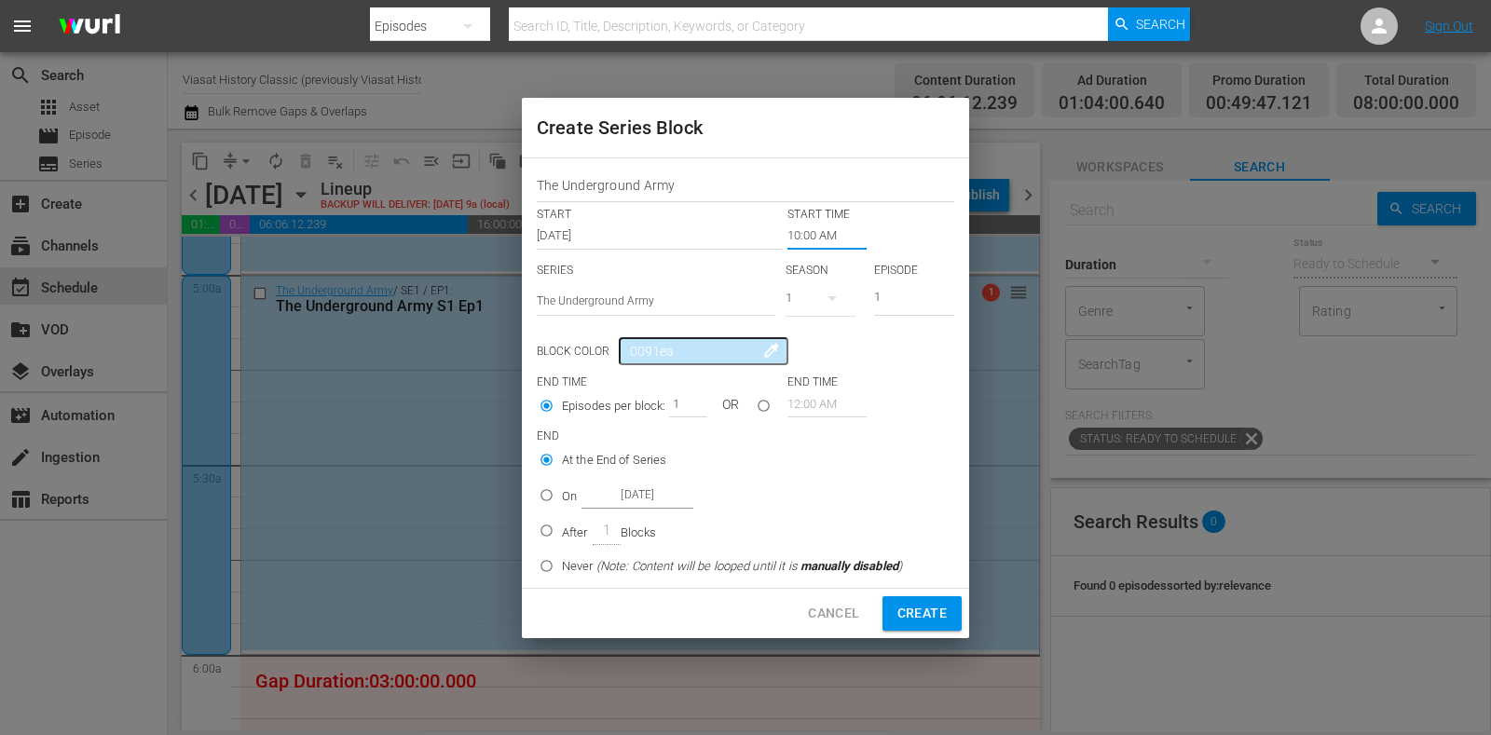
click at [561, 490] on input "On Oct 22nd 2025" at bounding box center [546, 499] width 31 height 31
click at [662, 496] on input "Oct 22nd 2025" at bounding box center [638, 495] width 112 height 25
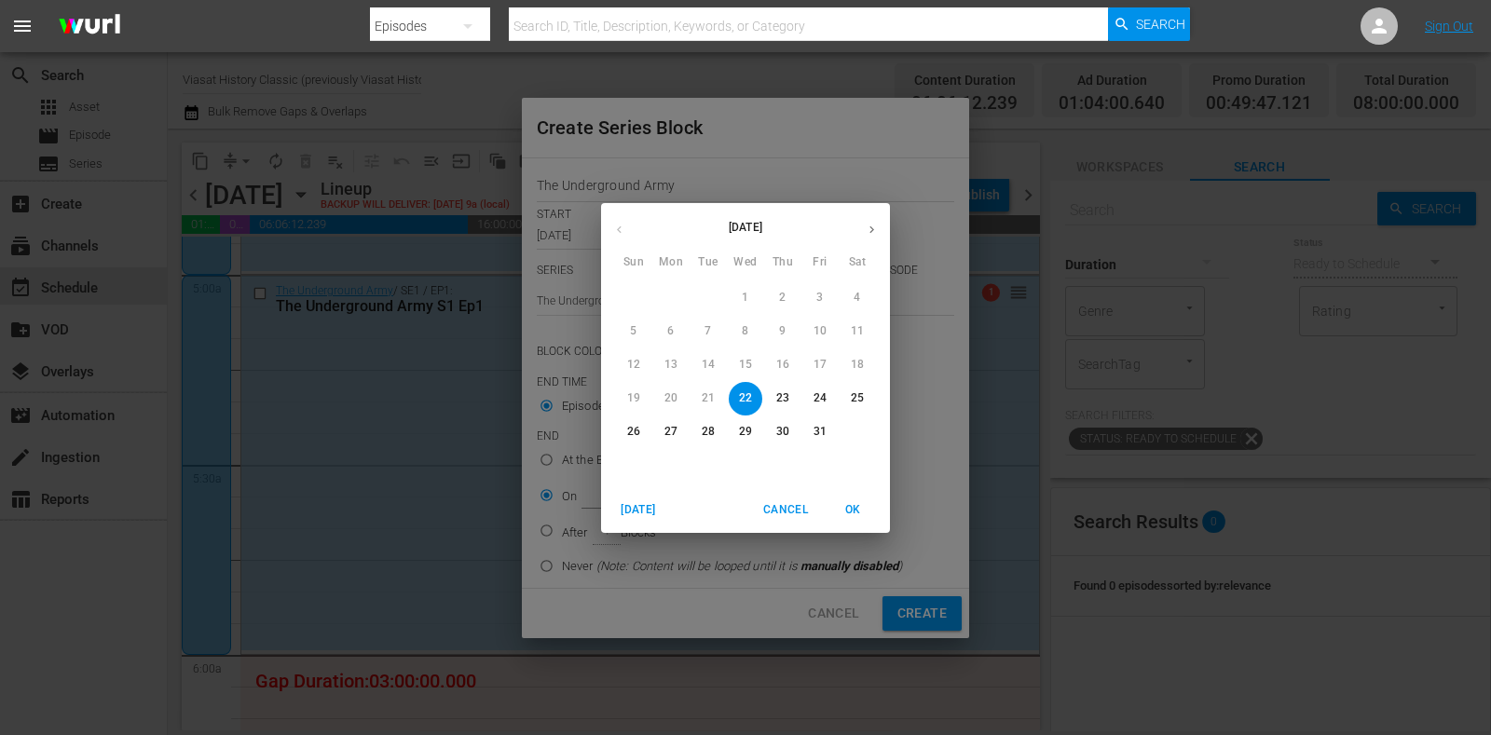
click at [815, 400] on p "24" at bounding box center [820, 399] width 13 height 16
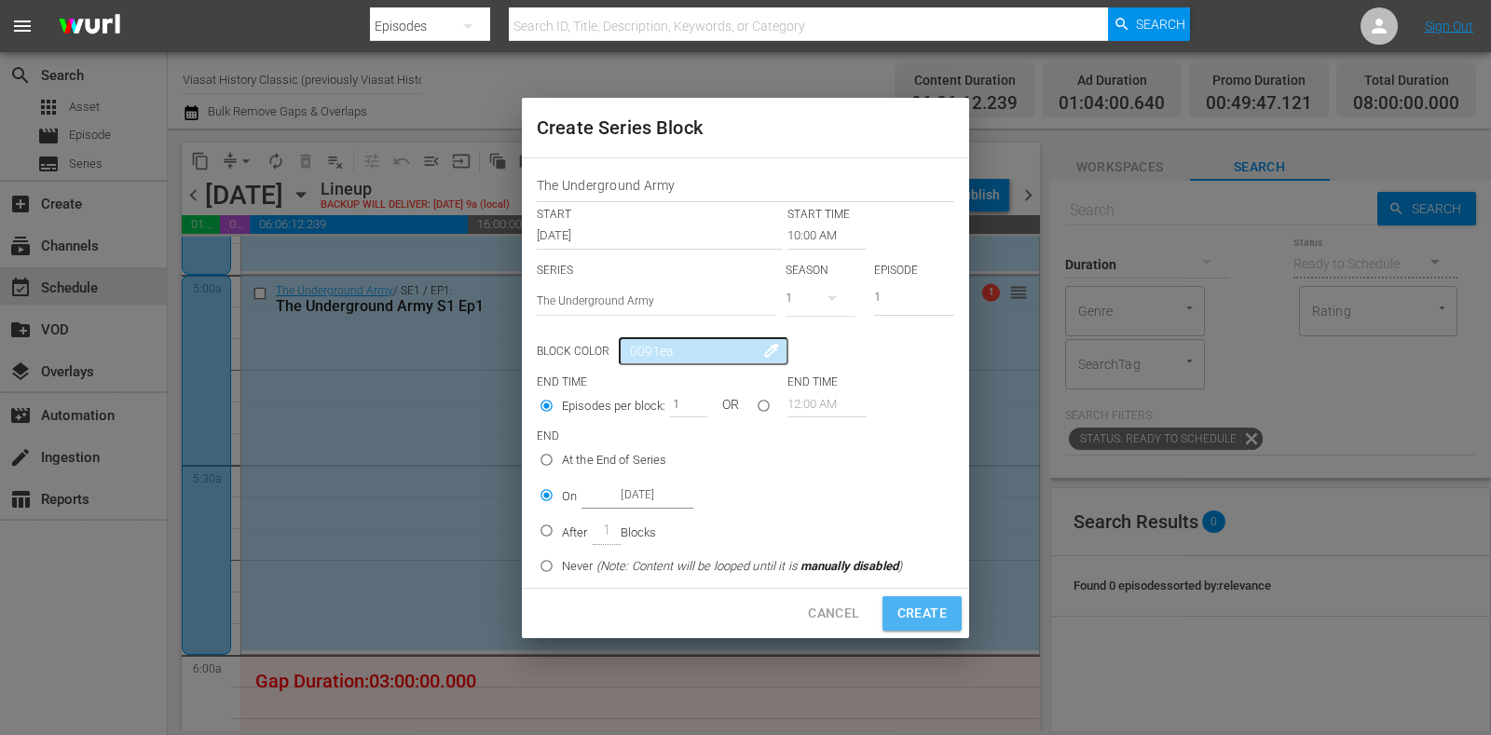
click at [916, 612] on span "Create" at bounding box center [922, 613] width 49 height 23
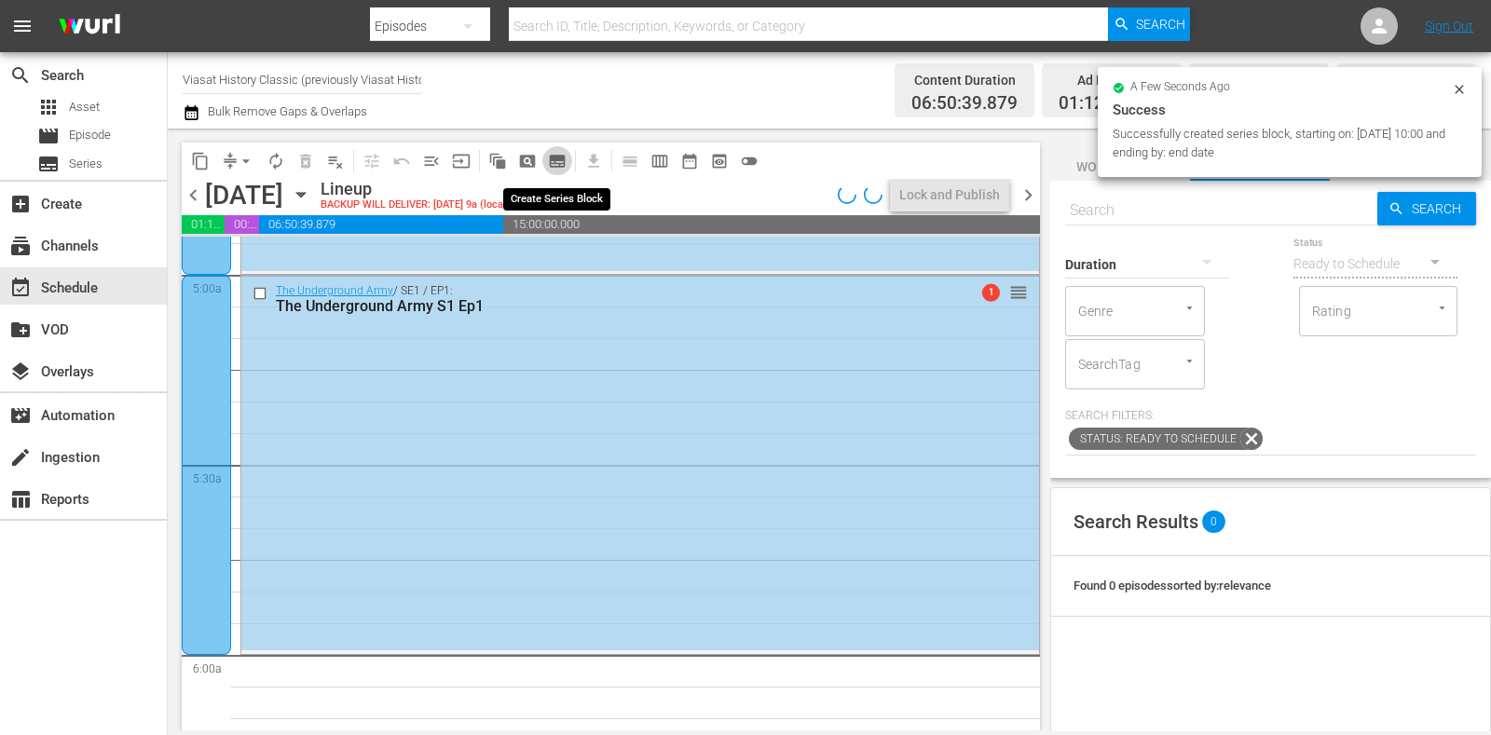
click at [558, 161] on span "subtitles_outlined" at bounding box center [557, 161] width 19 height 19
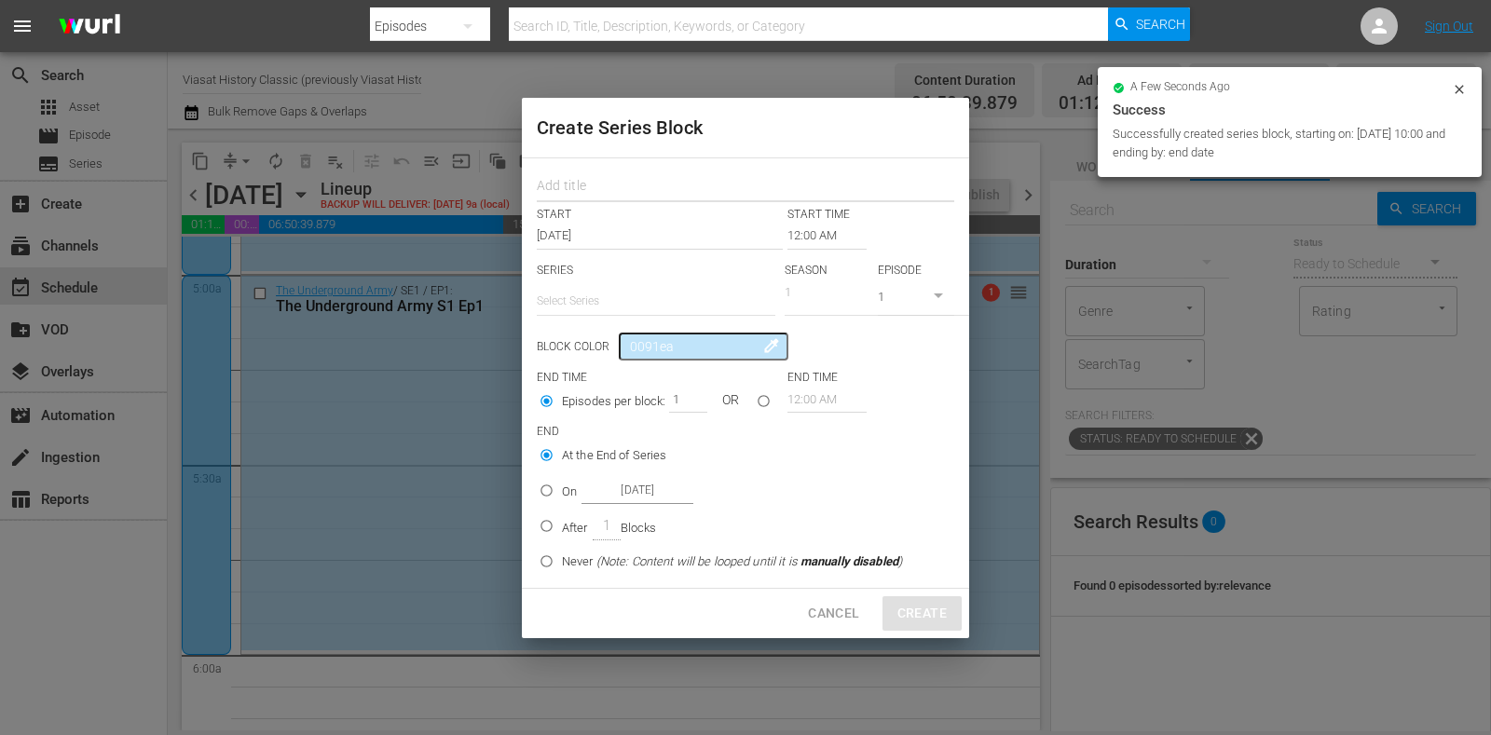
drag, startPoint x: 558, startPoint y: 161, endPoint x: 603, endPoint y: 194, distance: 55.4
click at [603, 194] on input "text" at bounding box center [746, 188] width 418 height 29
paste input "The Underground Army"
click at [624, 308] on input "text" at bounding box center [656, 301] width 239 height 45
click at [641, 343] on div "The Underground Army" at bounding box center [656, 353] width 209 height 45
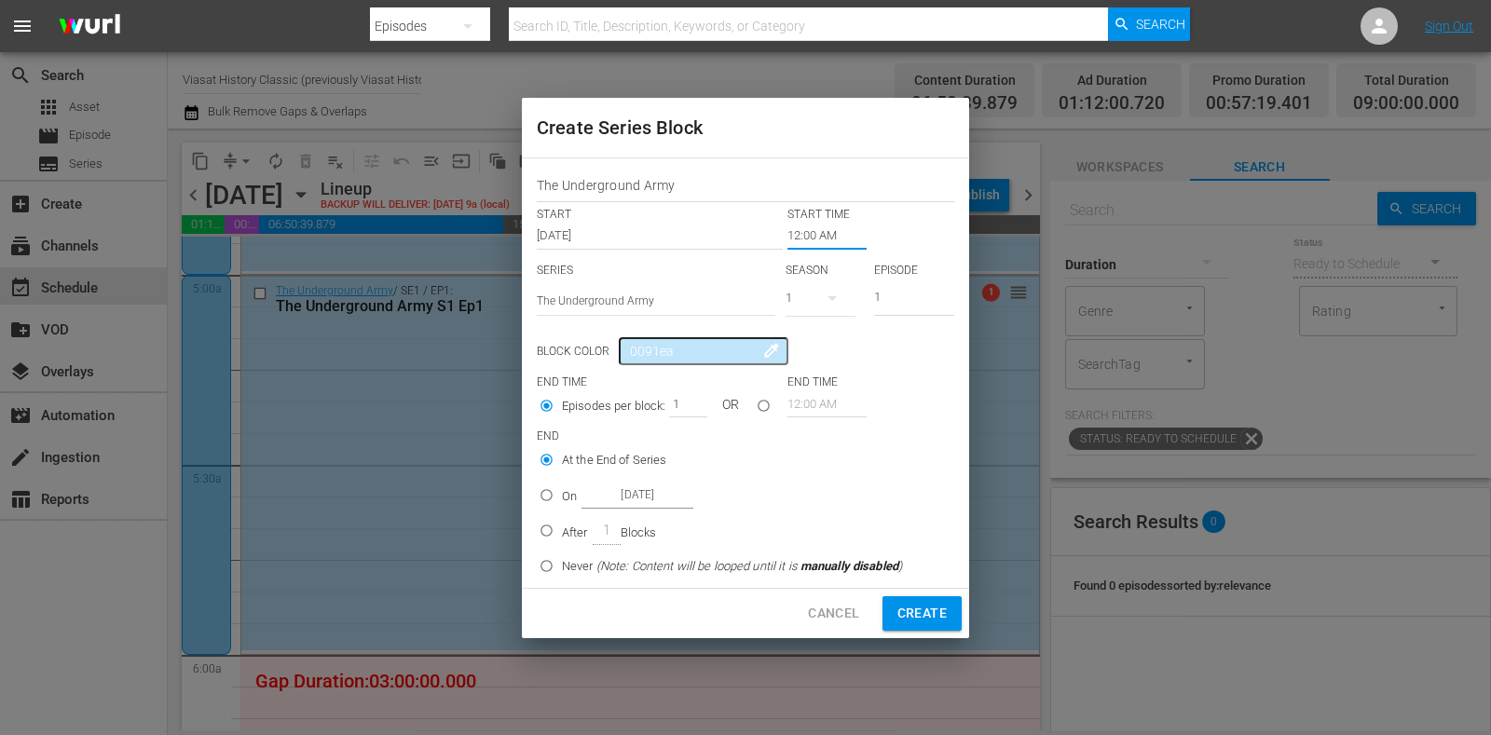
click at [814, 239] on input "12:00 AM" at bounding box center [827, 236] width 79 height 26
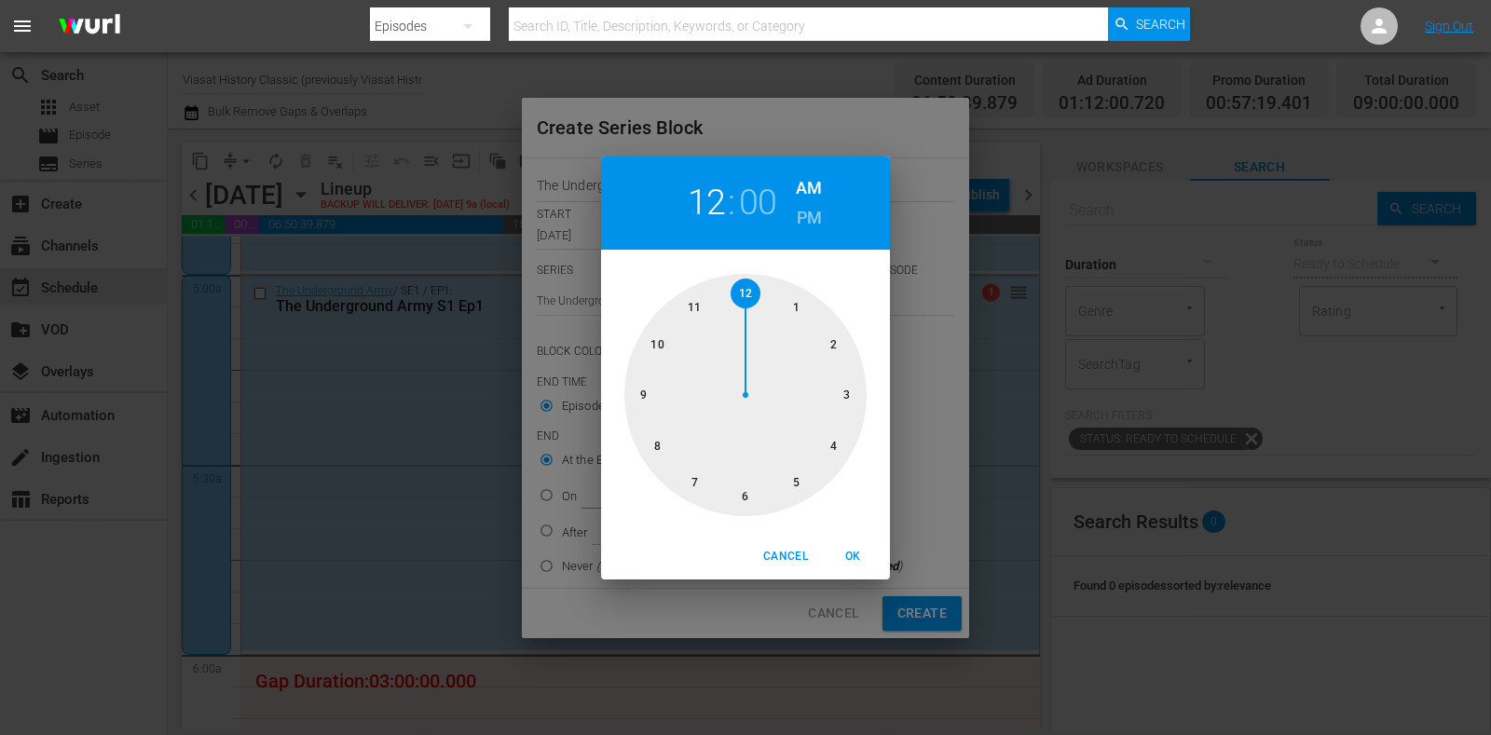
click at [802, 296] on div at bounding box center [746, 395] width 242 height 242
click at [802, 543] on button "Cancel" at bounding box center [786, 557] width 60 height 31
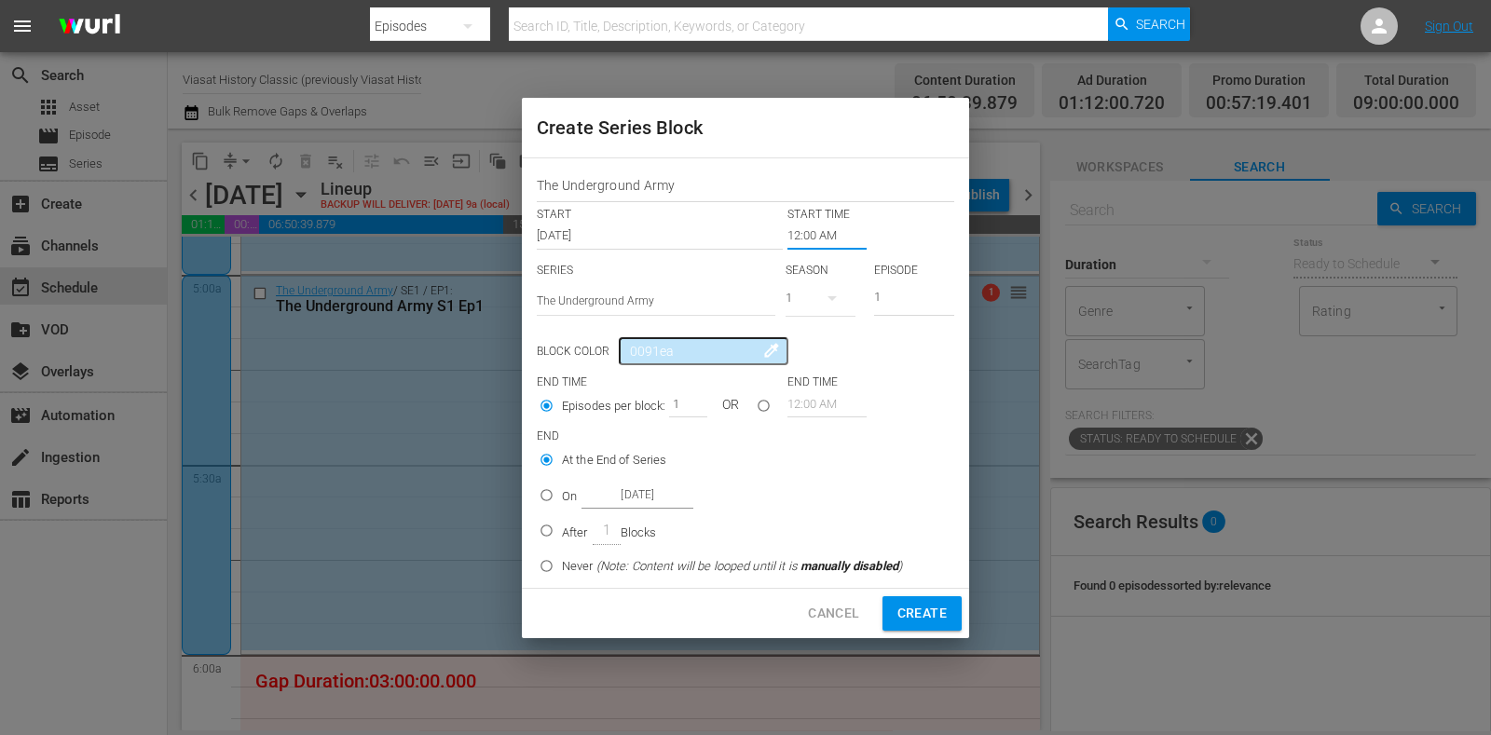
click at [810, 239] on input "12:00 AM" at bounding box center [827, 236] width 79 height 26
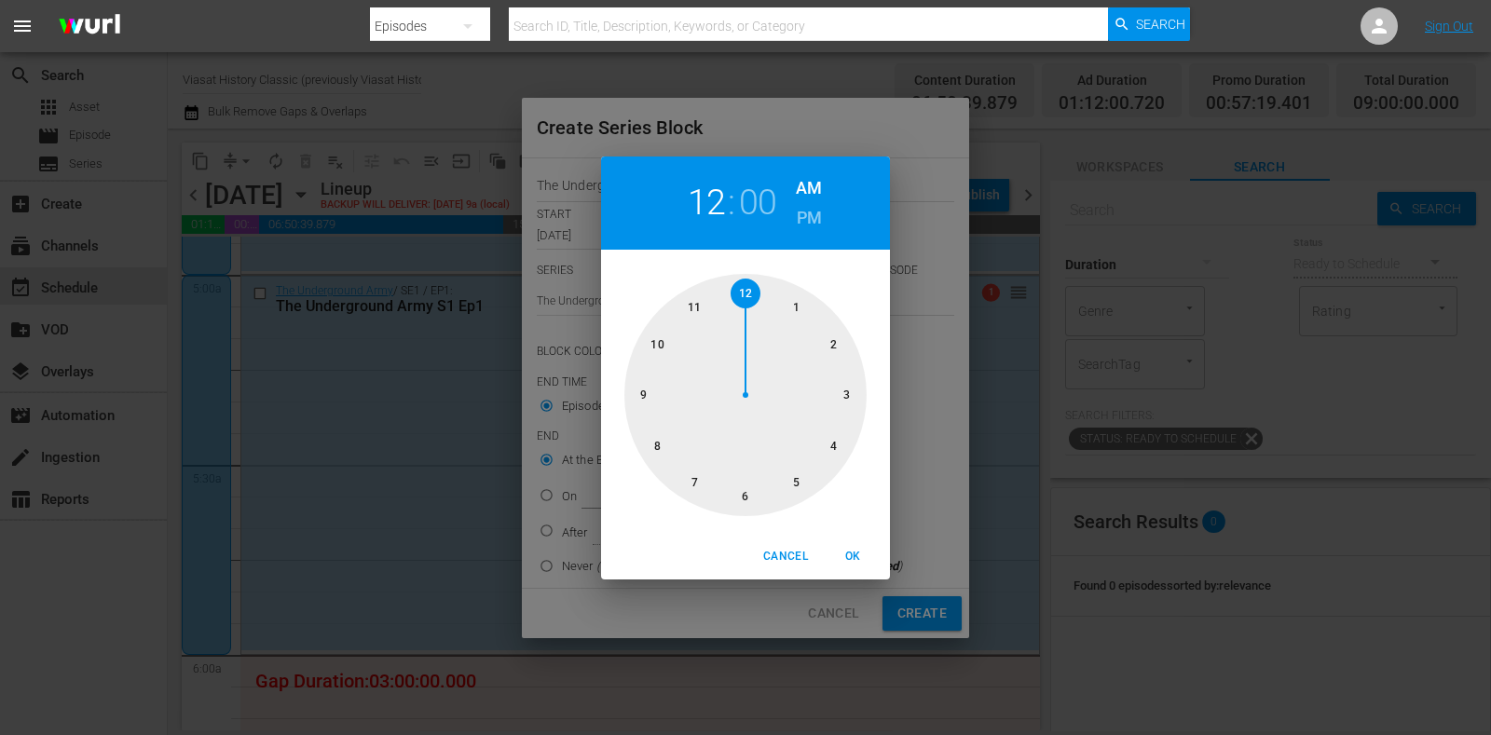
click at [835, 323] on div at bounding box center [746, 395] width 242 height 242
click at [787, 557] on span "Cancel" at bounding box center [785, 557] width 45 height 20
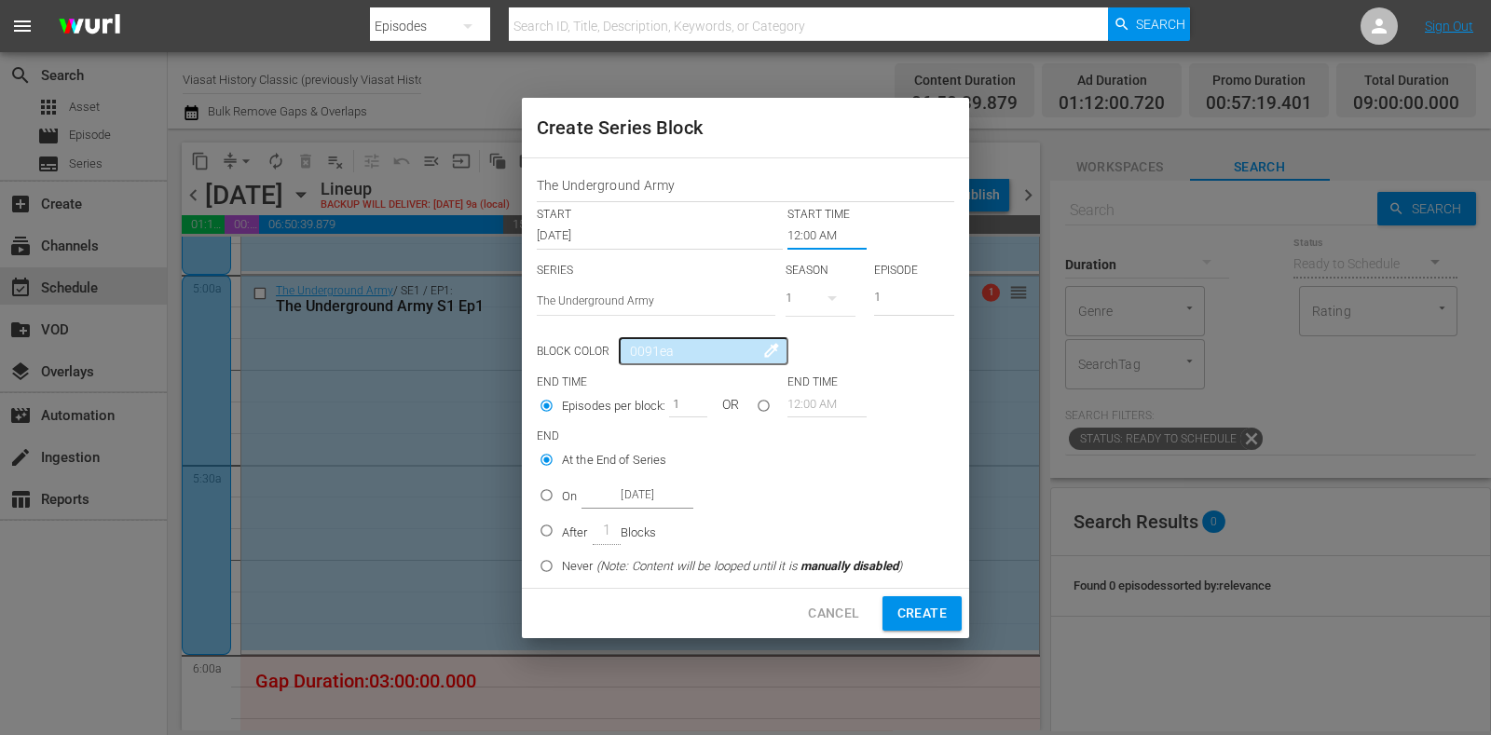
click at [822, 239] on input "12:00 AM" at bounding box center [827, 236] width 79 height 26
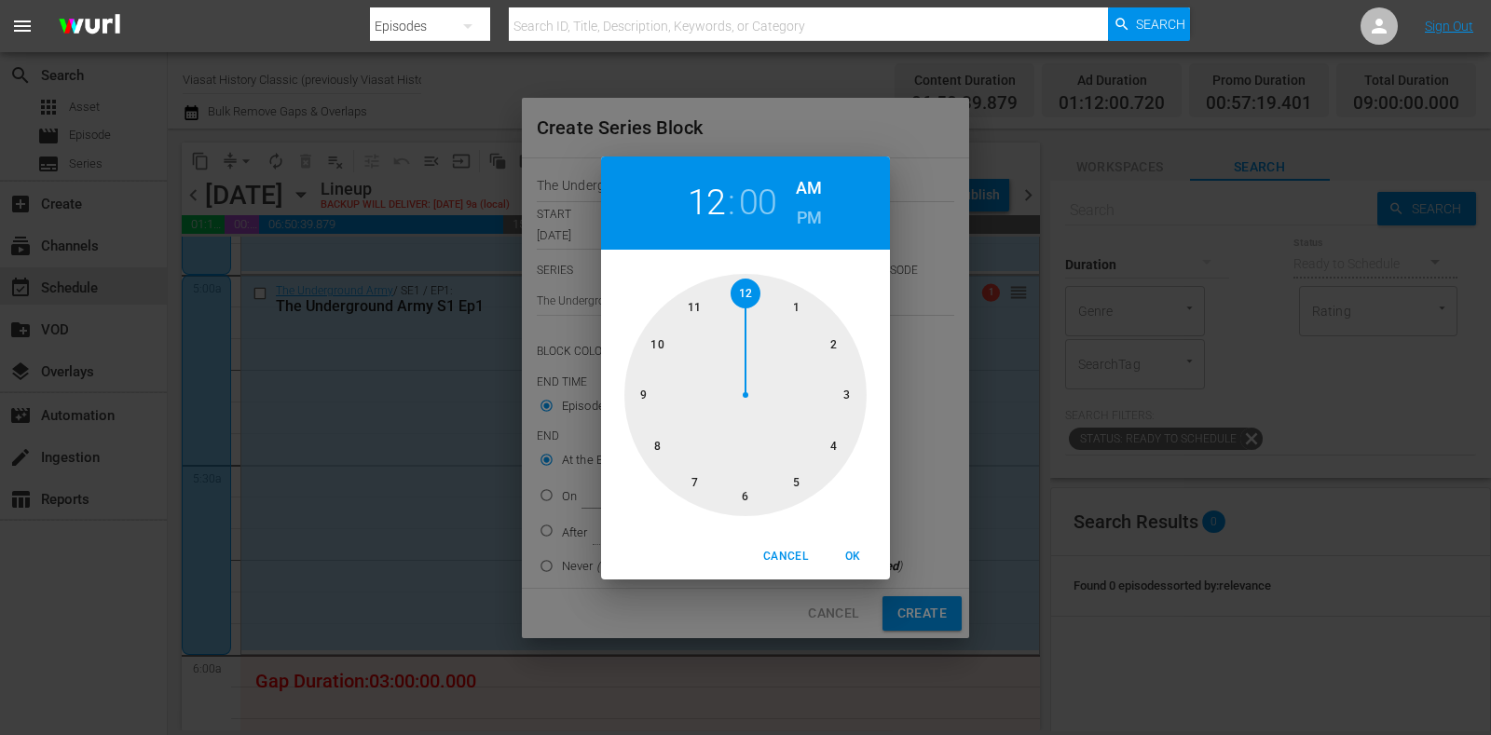
click at [862, 394] on div at bounding box center [746, 395] width 242 height 242
click at [800, 219] on h6 "PM" at bounding box center [809, 218] width 25 height 30
click at [852, 571] on div "Cancel OK" at bounding box center [745, 557] width 289 height 46
click at [850, 564] on span "OK" at bounding box center [853, 557] width 45 height 20
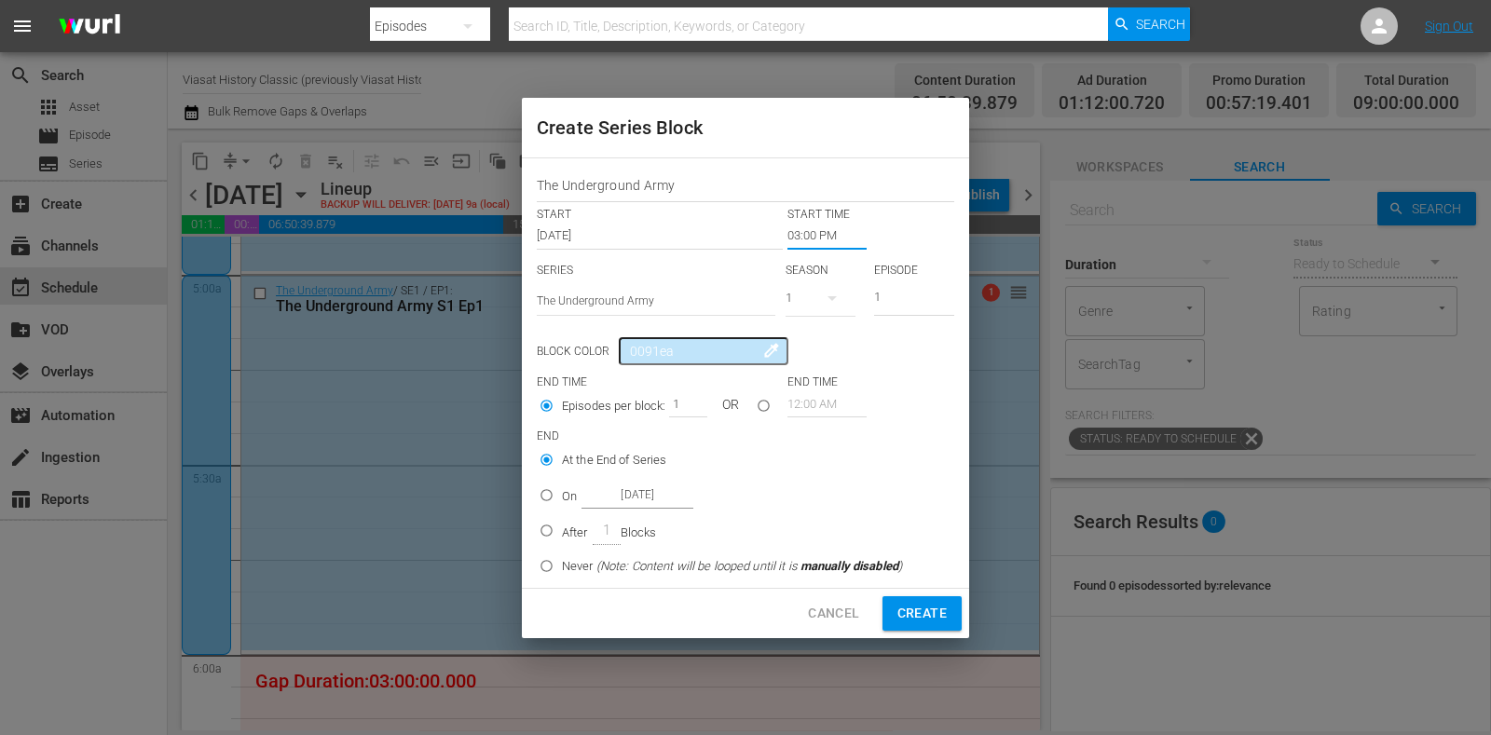
click at [601, 494] on input "Oct 22nd 2025" at bounding box center [638, 495] width 112 height 25
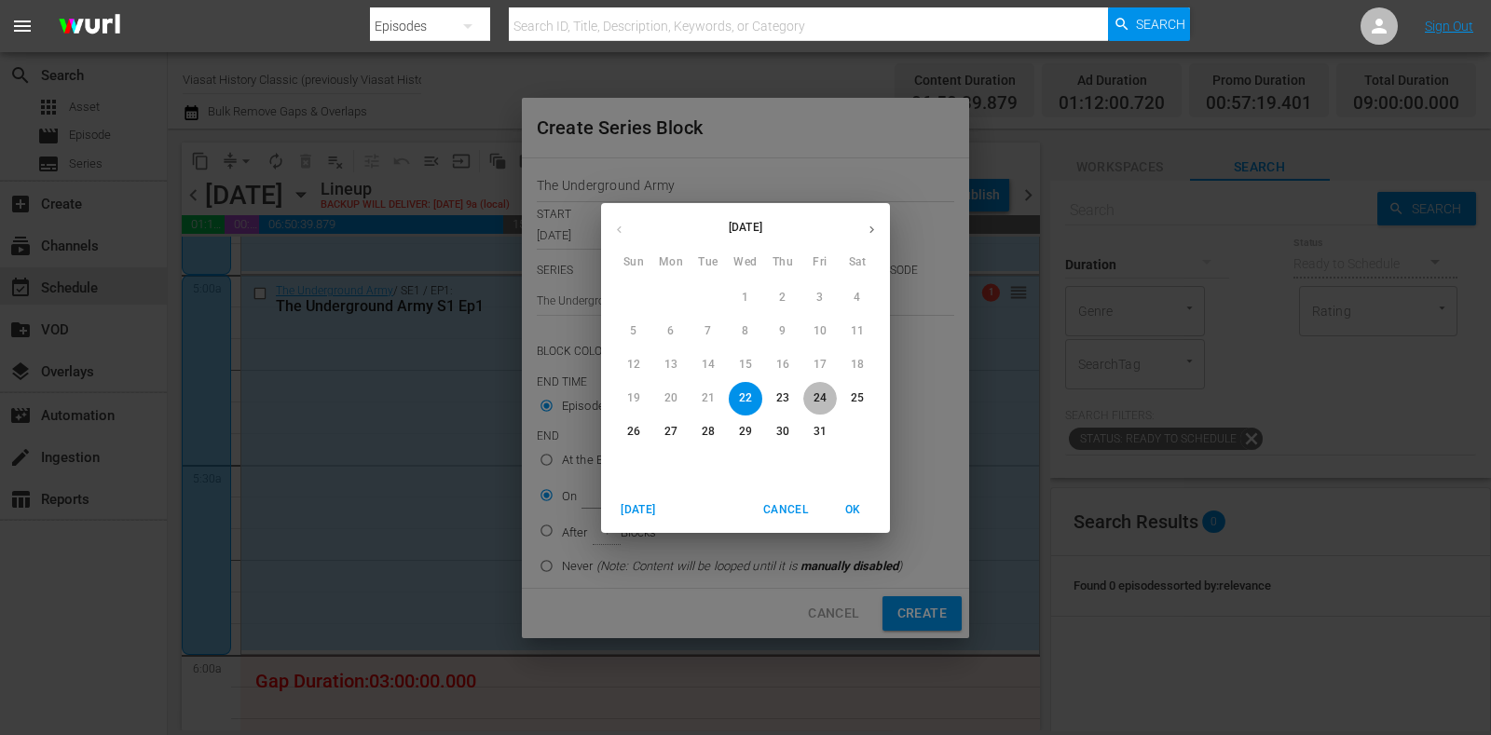
click at [820, 396] on p "24" at bounding box center [820, 399] width 13 height 16
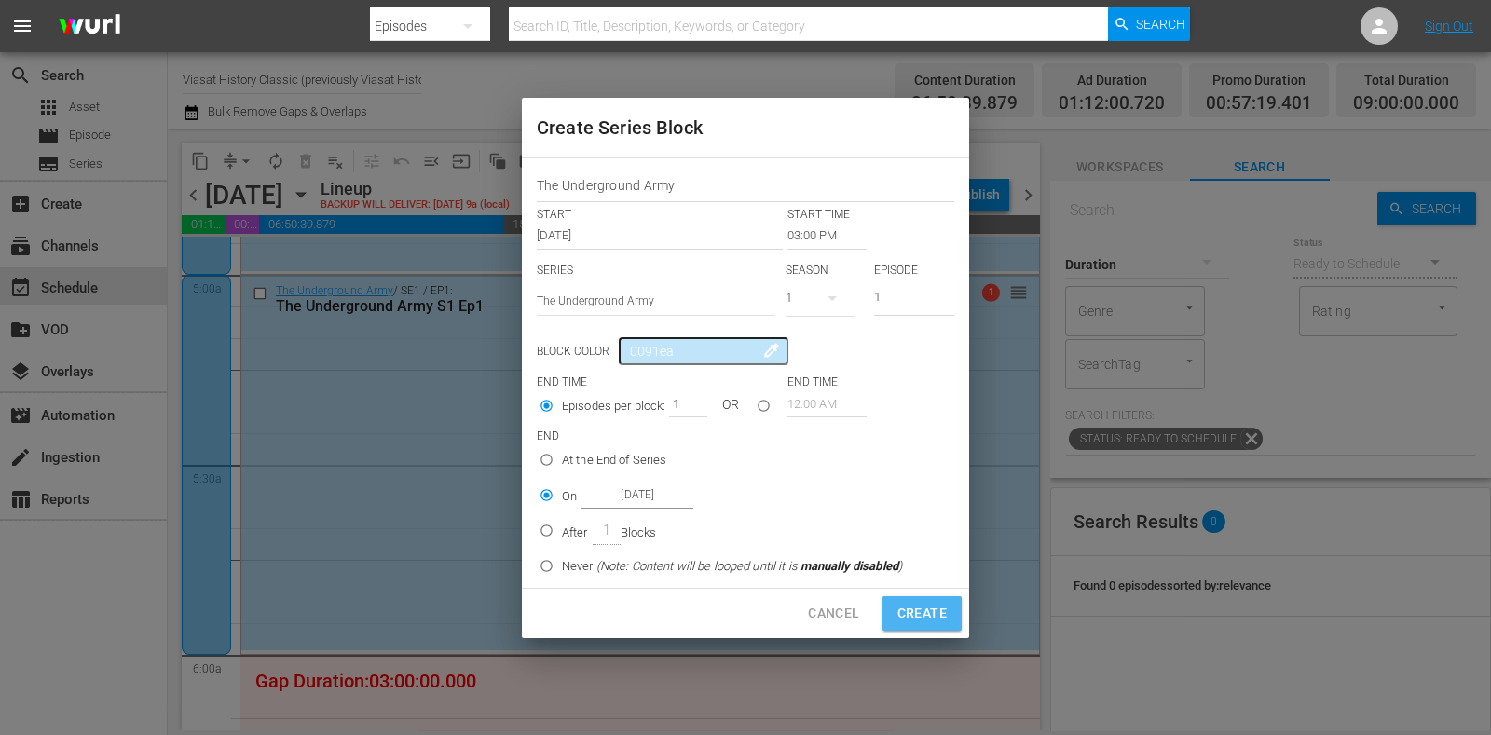
click at [916, 608] on span "Create" at bounding box center [922, 613] width 49 height 23
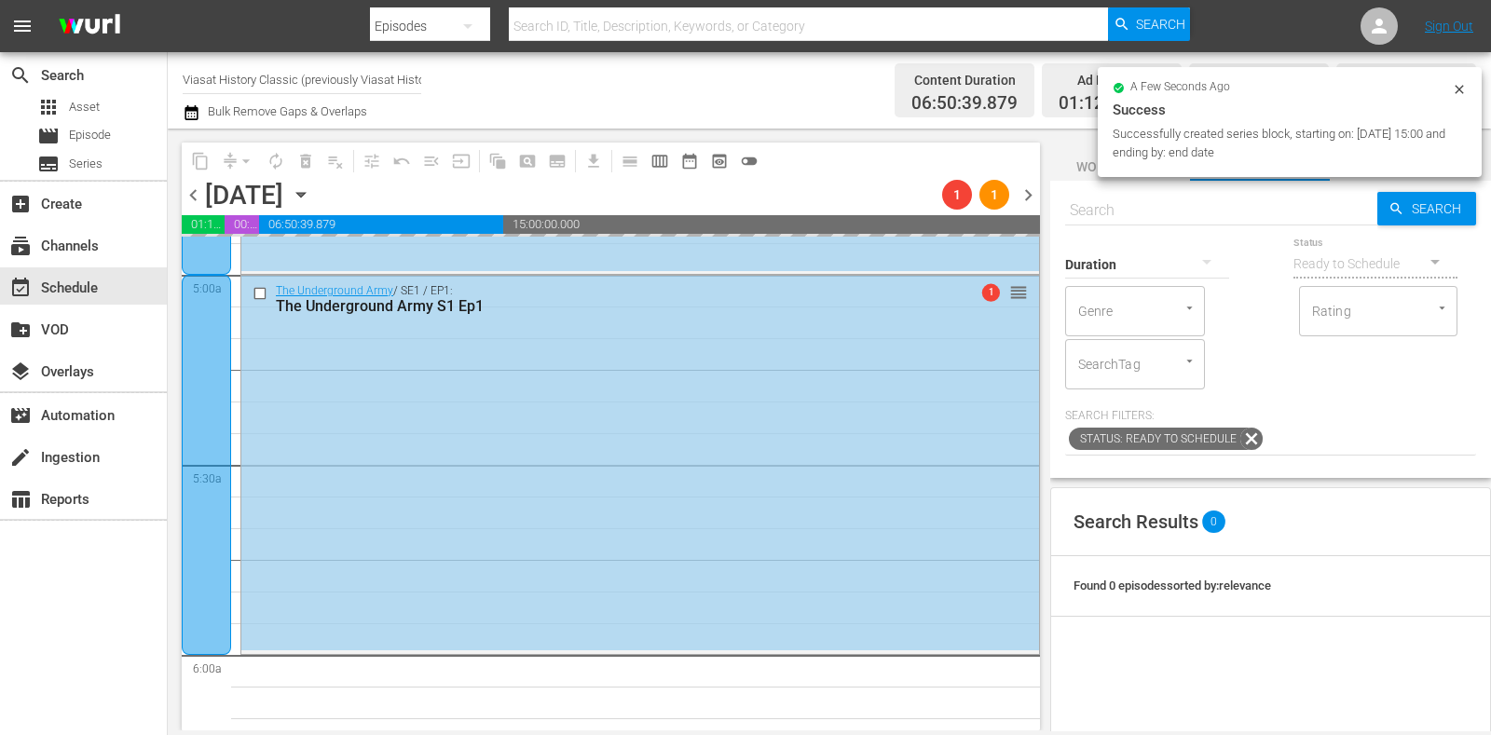
click at [311, 198] on icon "button" at bounding box center [301, 195] width 21 height 21
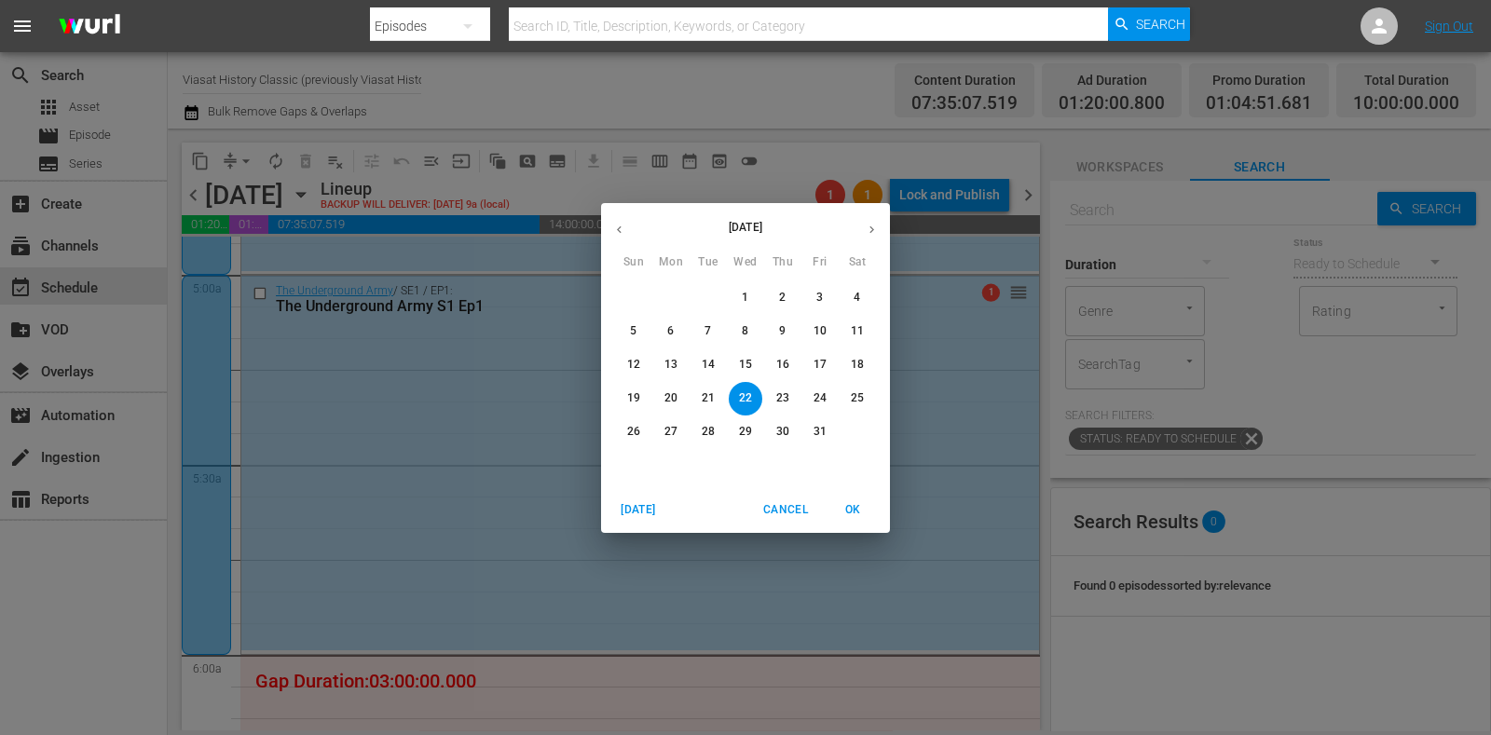
click at [668, 395] on p "20" at bounding box center [671, 399] width 13 height 16
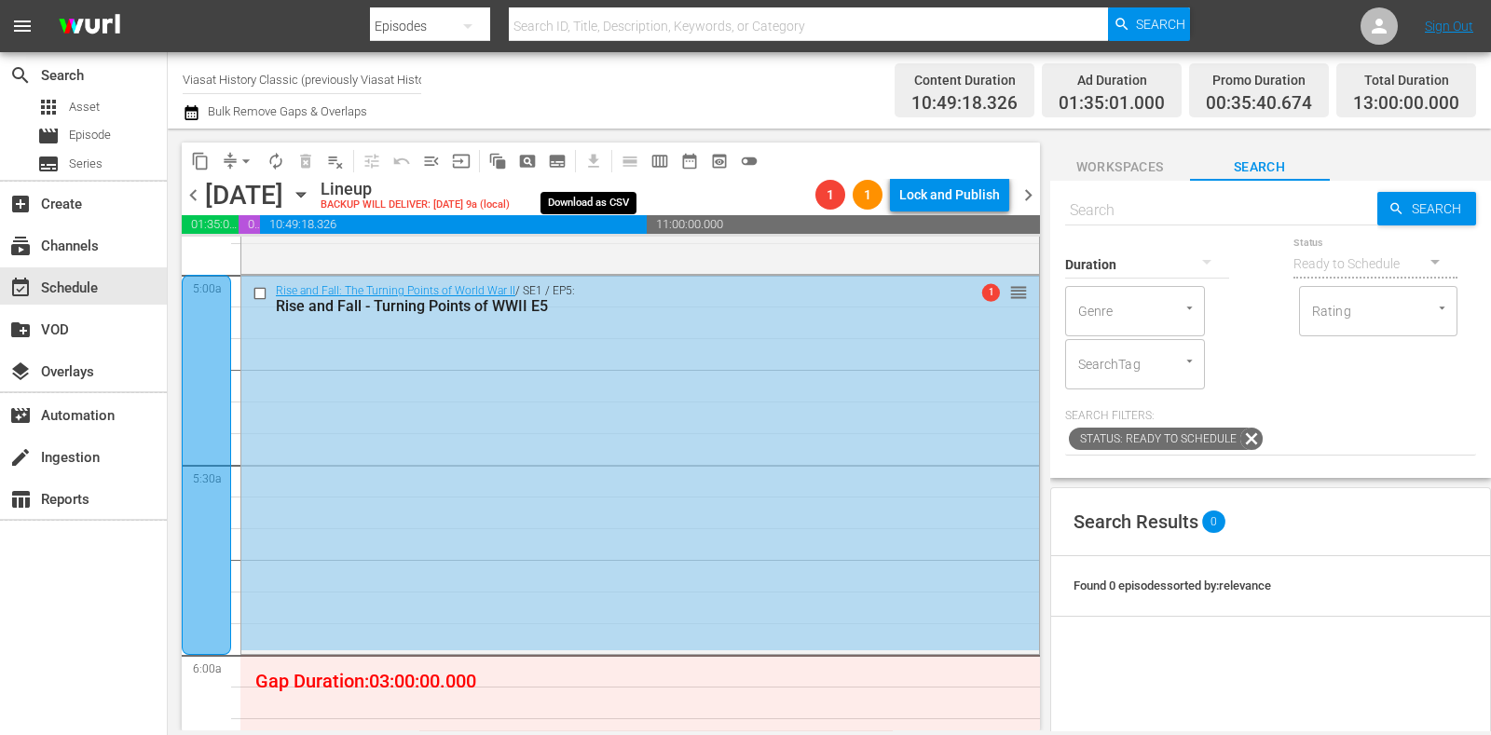
click at [557, 160] on span "subtitles_outlined" at bounding box center [557, 161] width 19 height 19
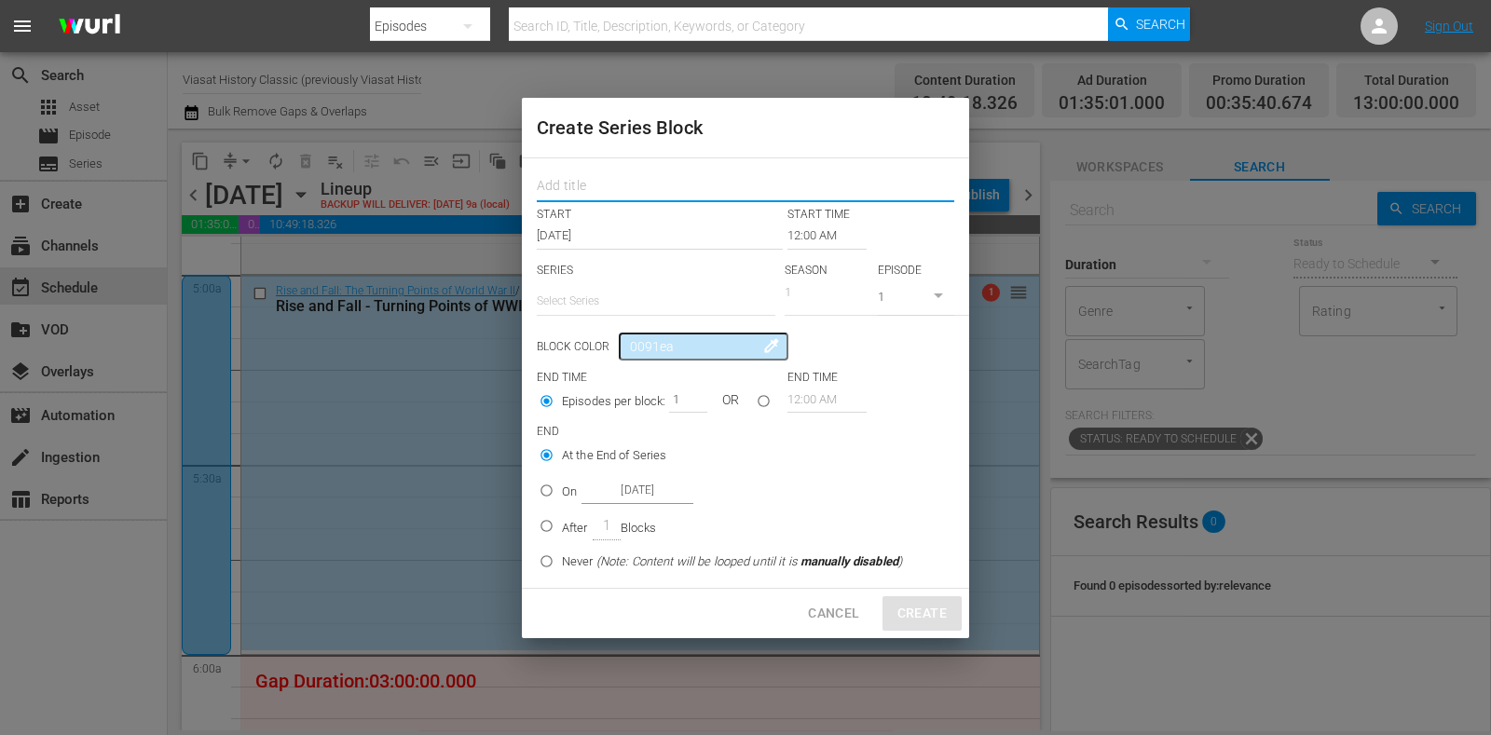
click at [639, 188] on input "text" at bounding box center [746, 188] width 418 height 29
paste input "Secret Weapons: WWII"
click at [634, 309] on input "text" at bounding box center [656, 301] width 239 height 45
paste input "Secret Weapons: WWII"
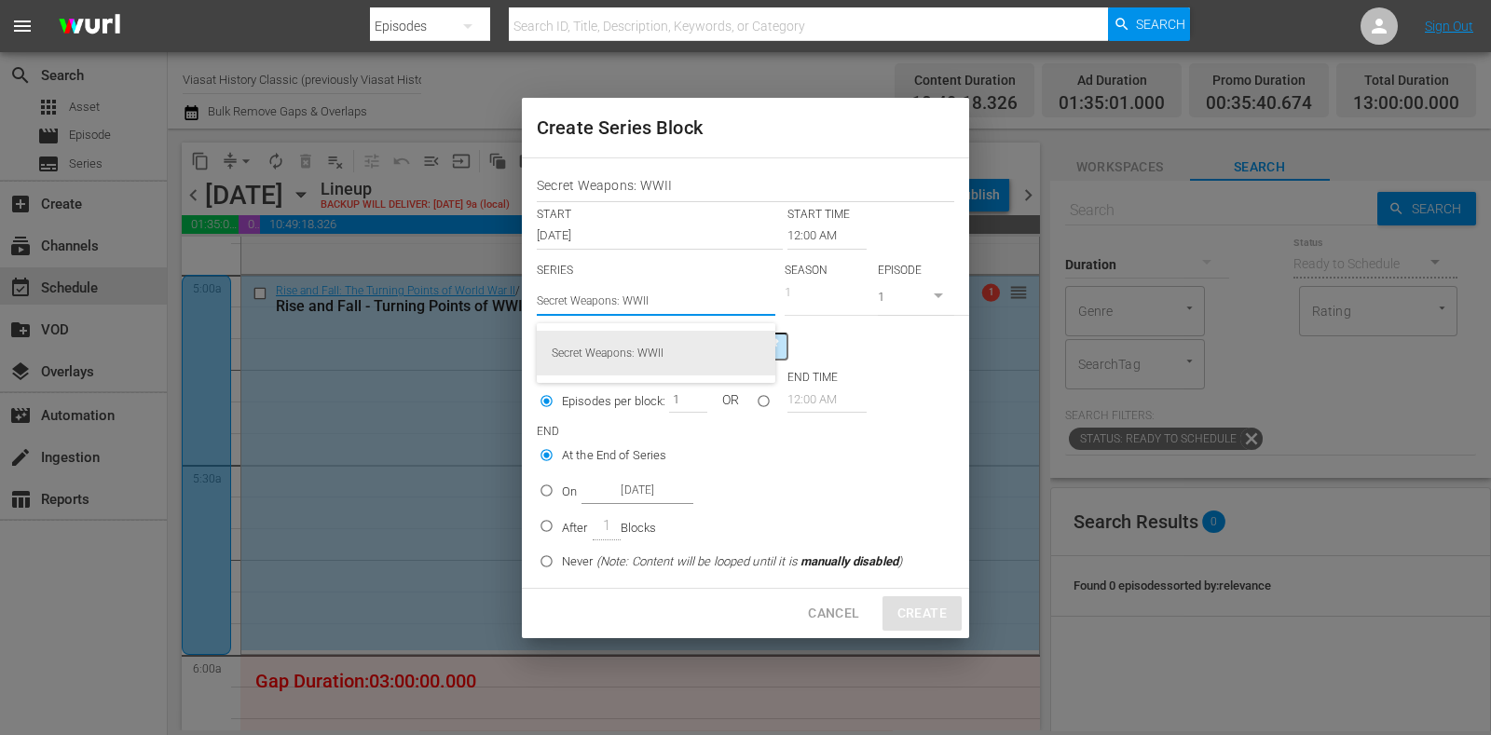
click at [652, 348] on div "Secret Weapons: WWII" at bounding box center [656, 353] width 209 height 45
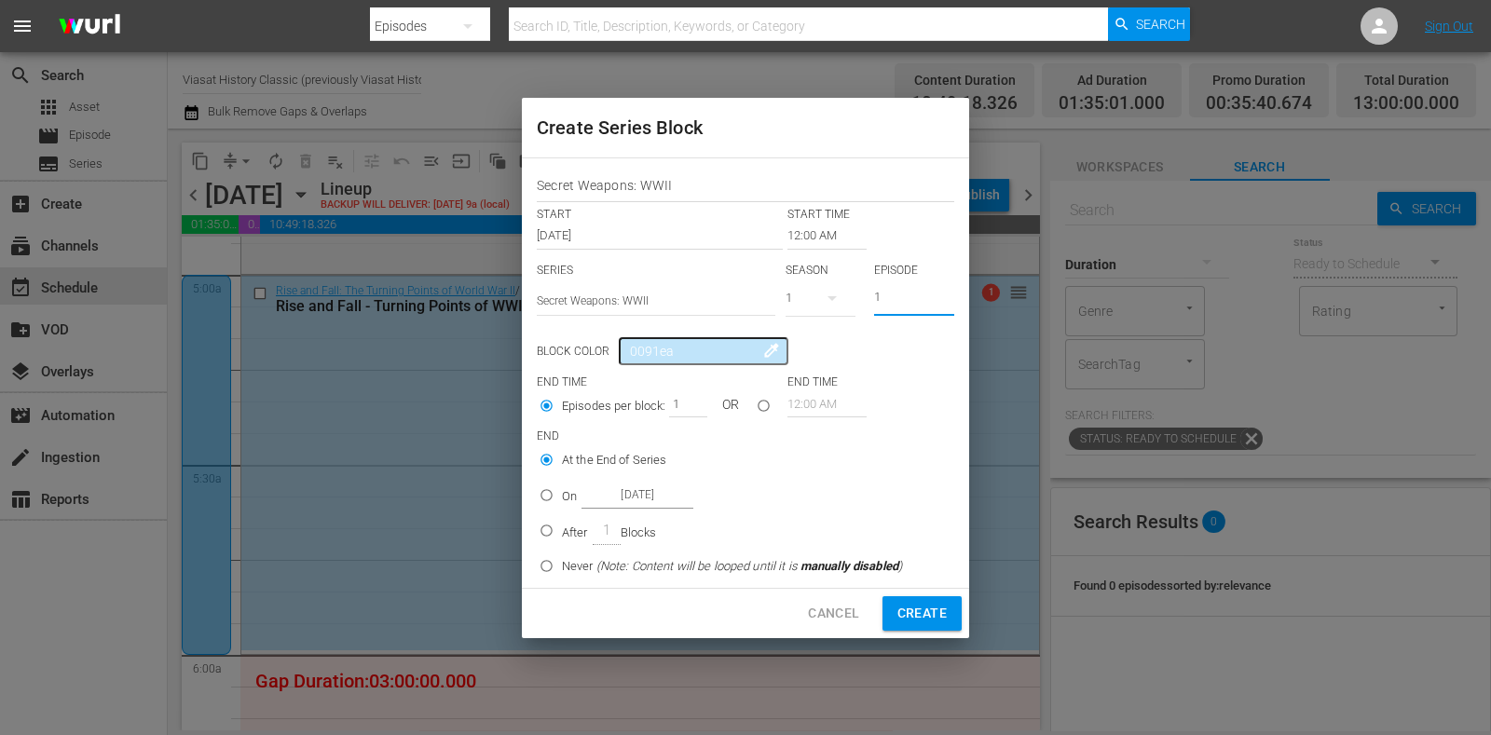
drag, startPoint x: 904, startPoint y: 294, endPoint x: 836, endPoint y: 277, distance: 70.1
click at [837, 301] on div "SERIES Select Series Secret Weapons: WWII SEASON 1 EPISODE 1" at bounding box center [746, 295] width 418 height 65
click at [831, 235] on input "12:00 AM" at bounding box center [827, 236] width 79 height 26
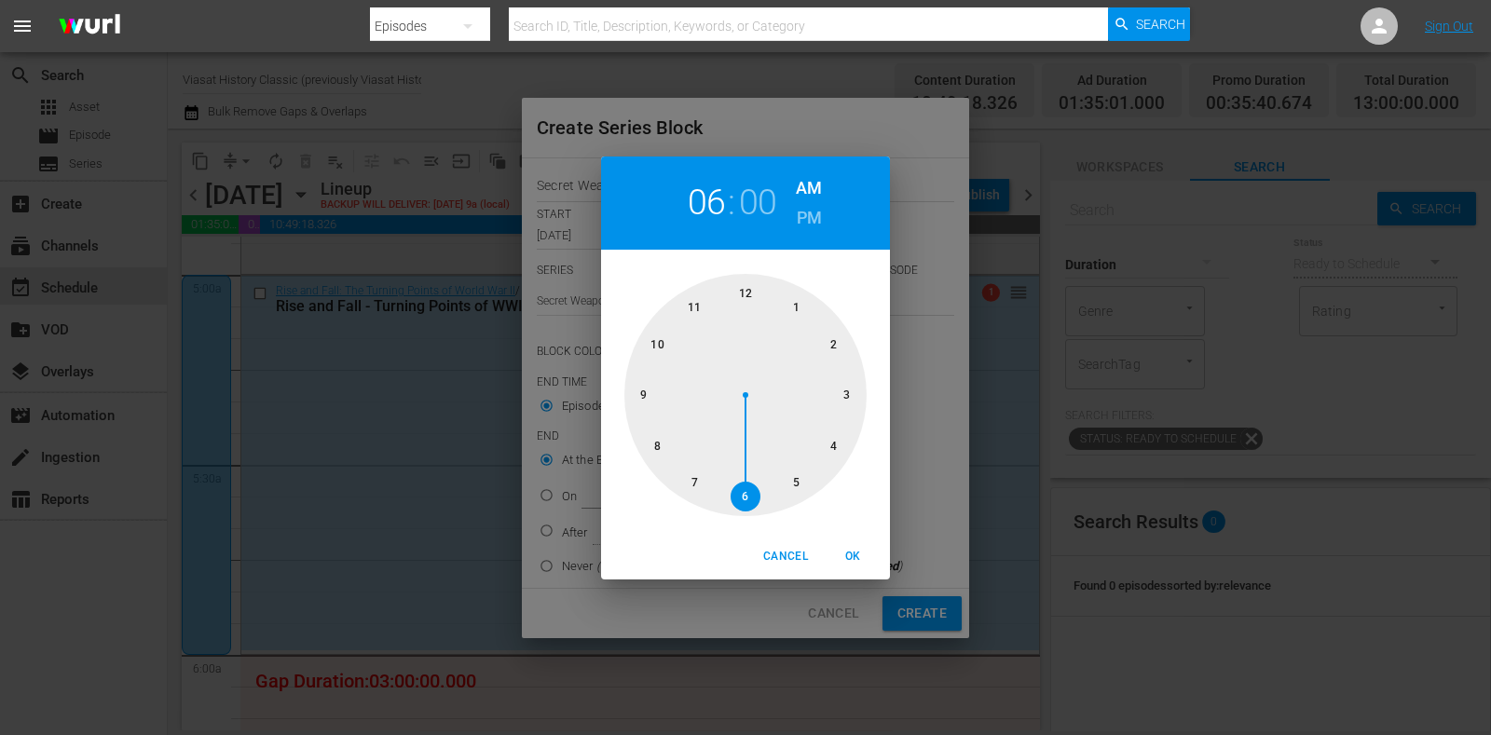
click at [750, 493] on div at bounding box center [746, 395] width 242 height 242
click at [845, 548] on span "OK" at bounding box center [853, 557] width 45 height 20
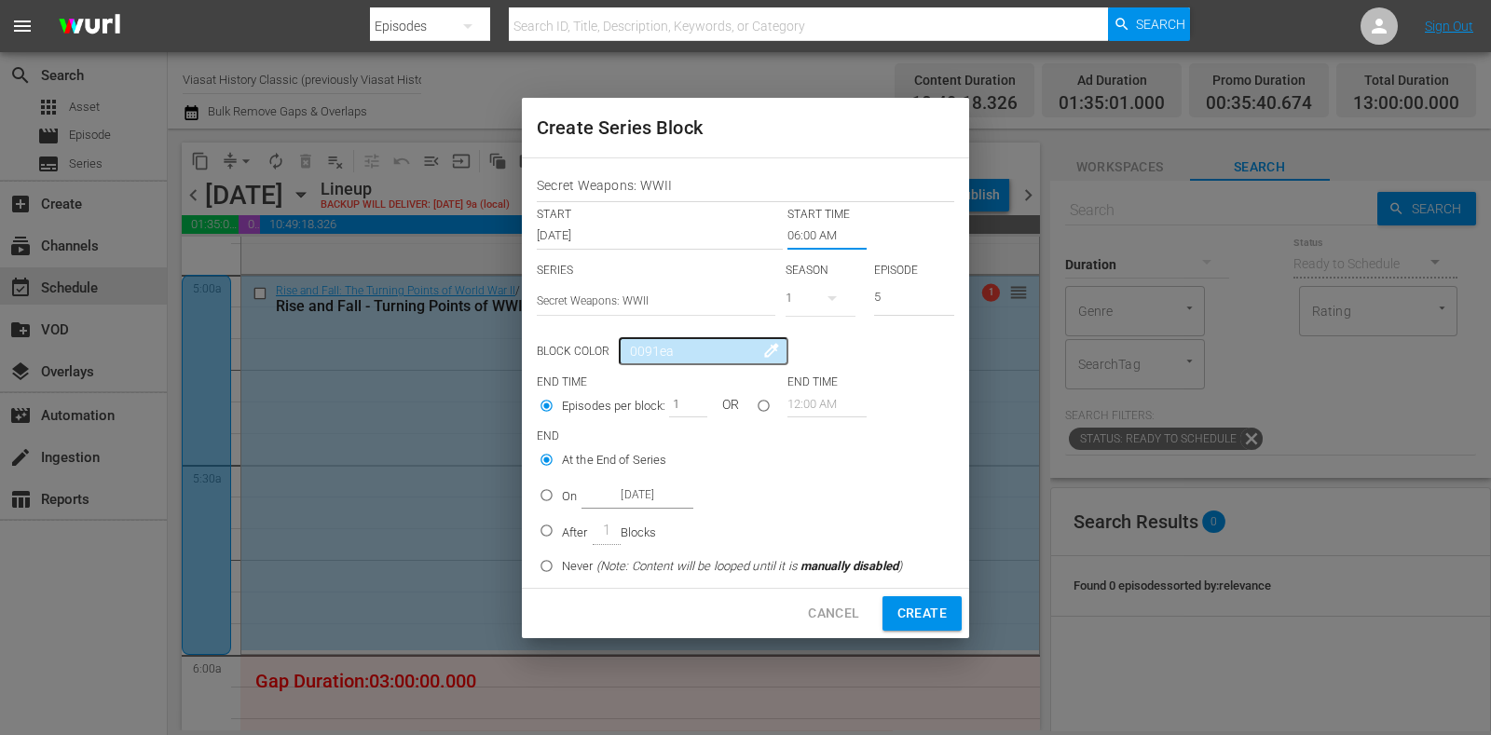
click at [573, 497] on p "On" at bounding box center [569, 497] width 15 height 19
click at [562, 497] on input "On Oct 20th 2025" at bounding box center [546, 499] width 31 height 31
click at [597, 496] on input "Oct 20th 2025" at bounding box center [638, 495] width 112 height 25
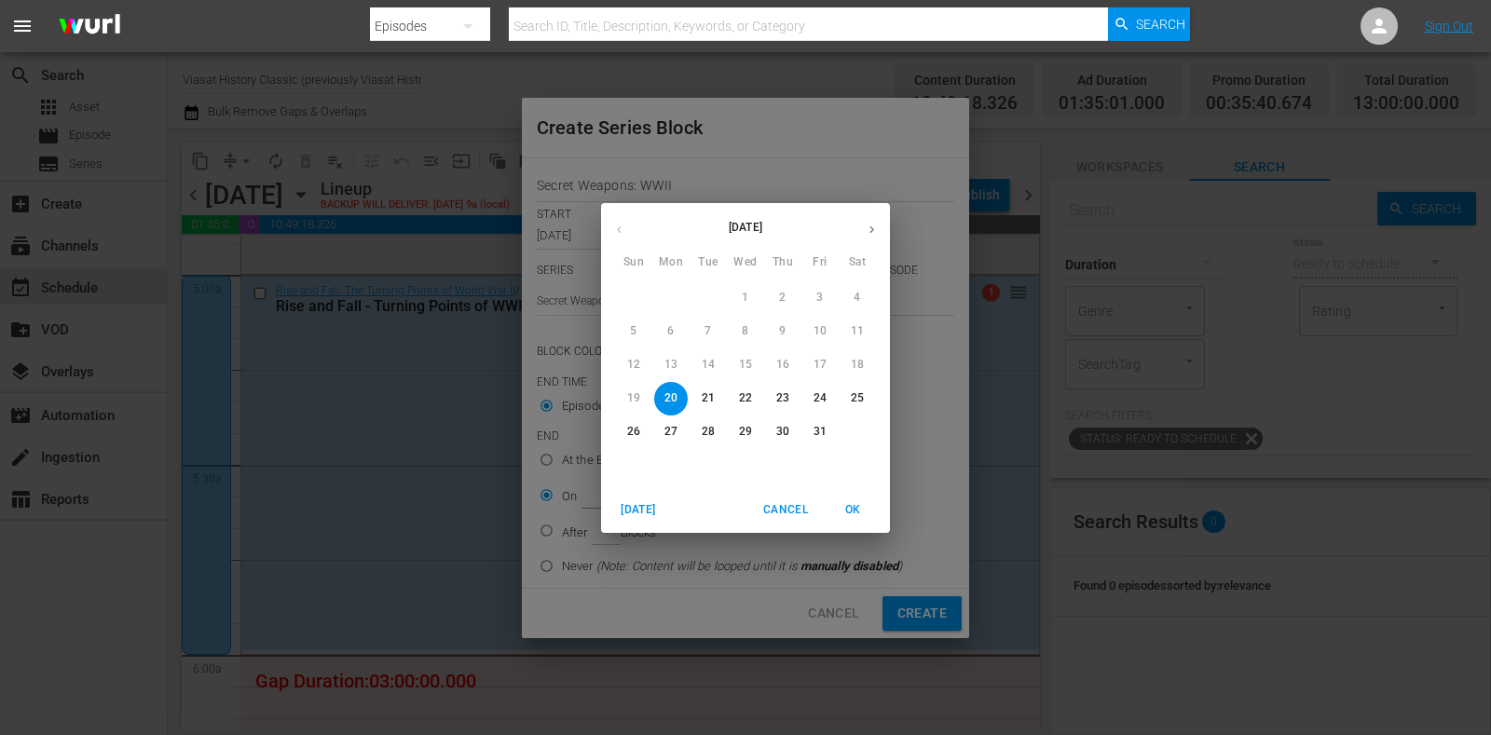
click at [703, 400] on p "21" at bounding box center [708, 399] width 13 height 16
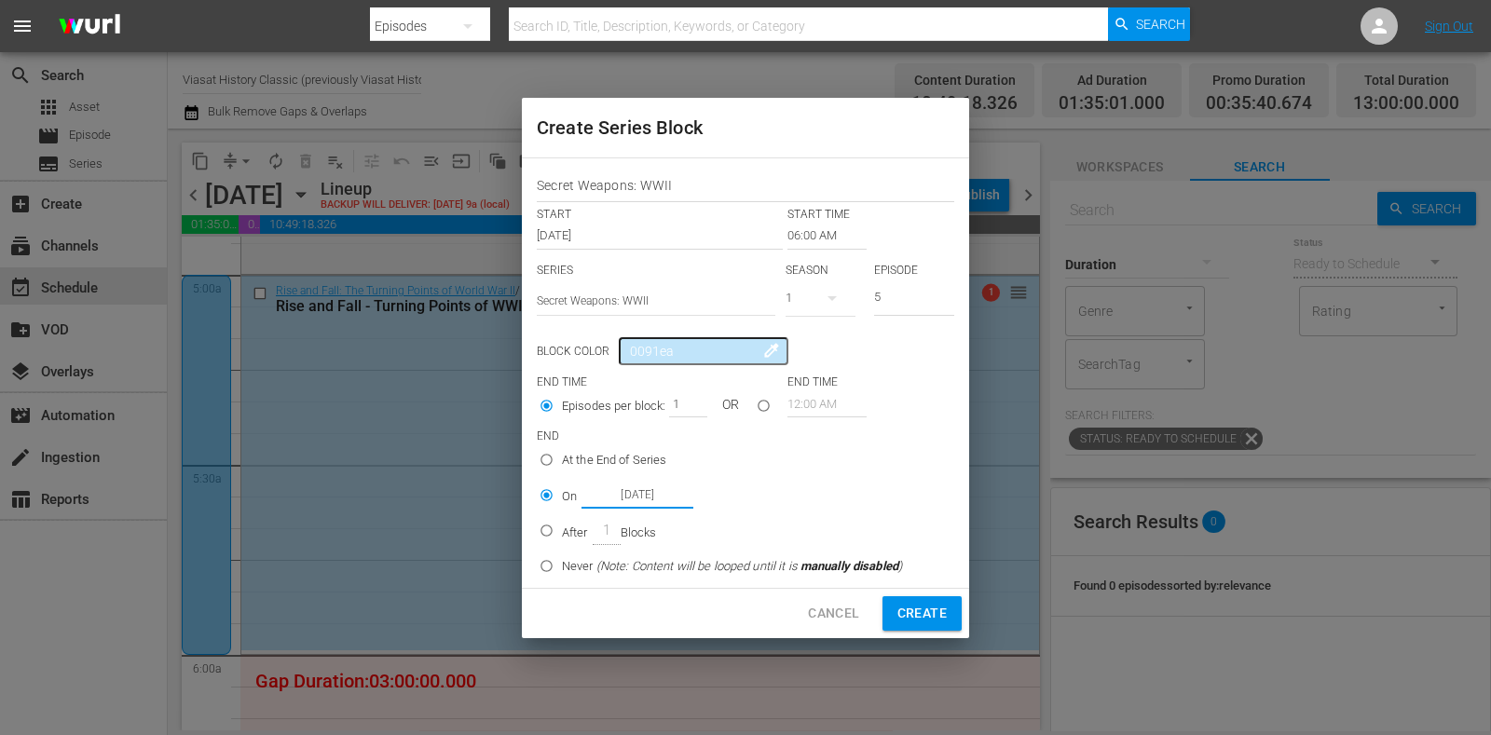
click at [946, 625] on button "Create" at bounding box center [922, 614] width 79 height 34
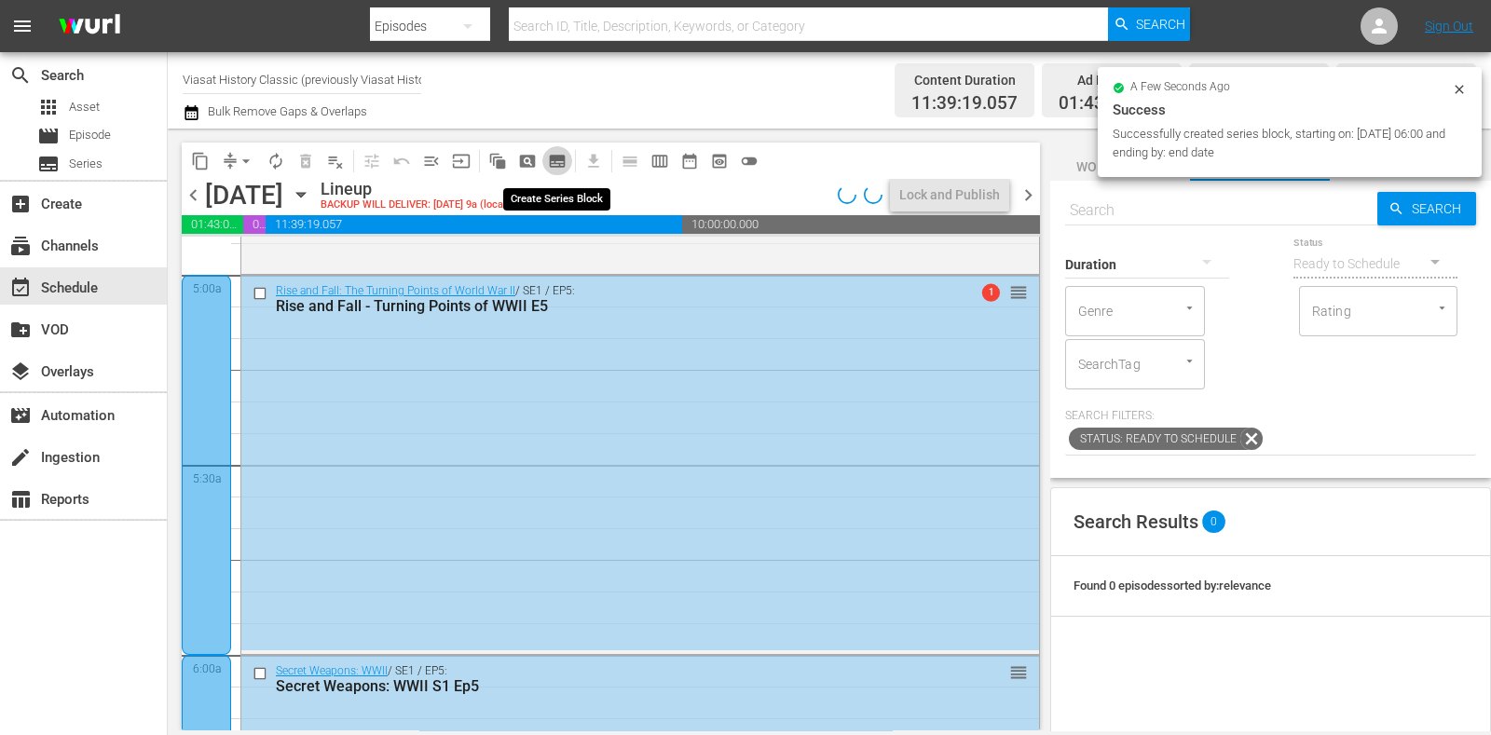
click at [565, 157] on span "subtitles_outlined" at bounding box center [557, 161] width 19 height 19
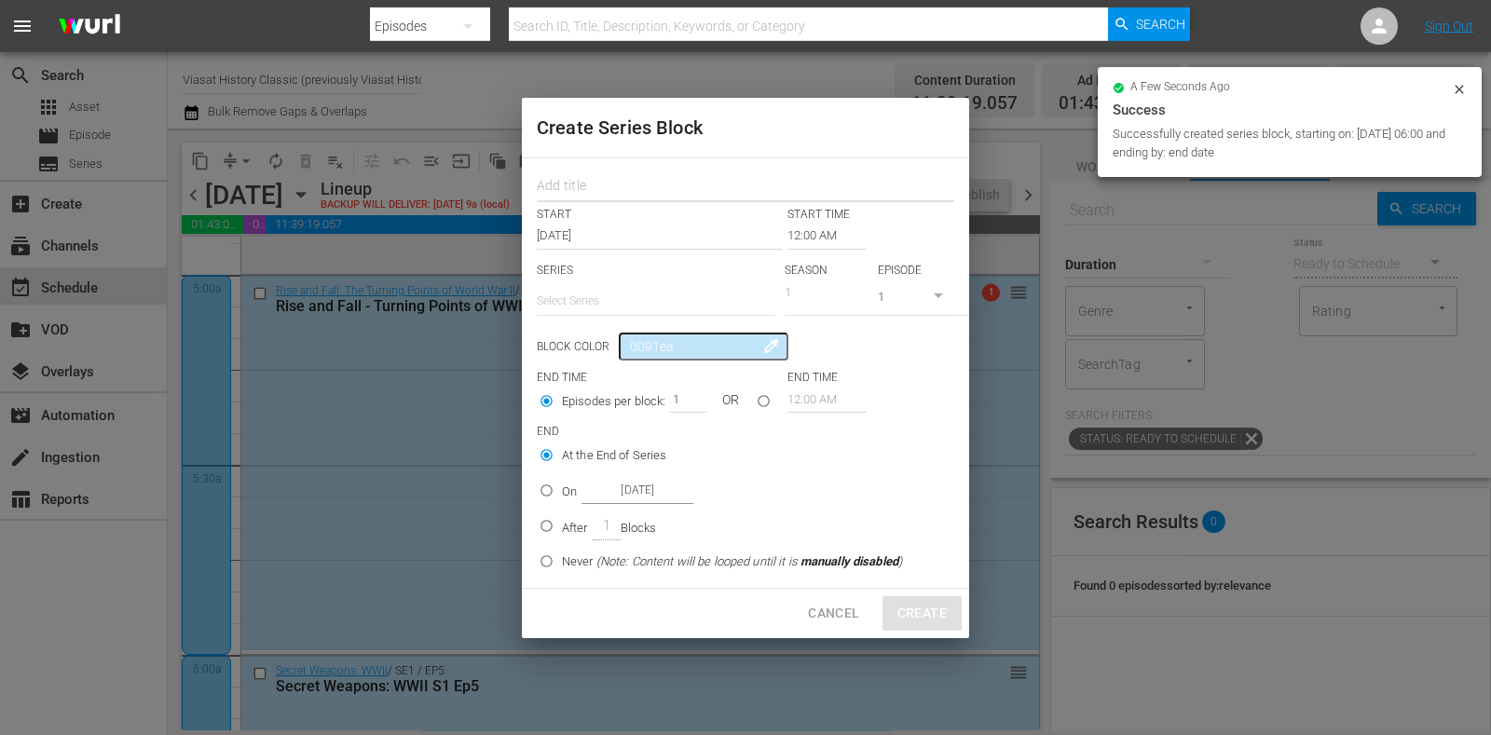
click at [579, 190] on input "text" at bounding box center [746, 188] width 418 height 29
paste input "Secret Weapons: WWII"
click at [629, 292] on input "text" at bounding box center [656, 301] width 239 height 45
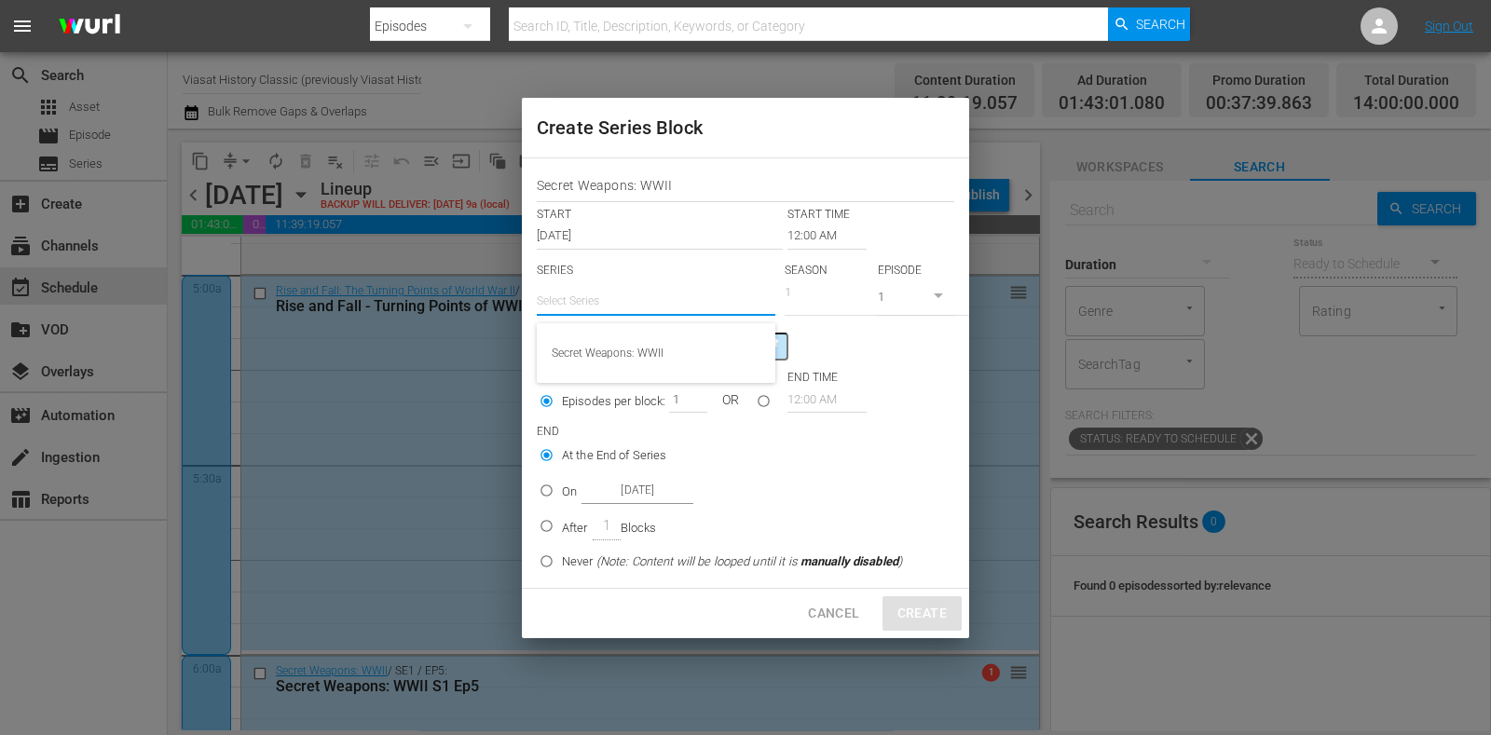
click at [639, 328] on div "Secret Weapons: WWII" at bounding box center [656, 353] width 239 height 60
click at [650, 347] on div "Secret Weapons: WWII" at bounding box center [656, 353] width 209 height 45
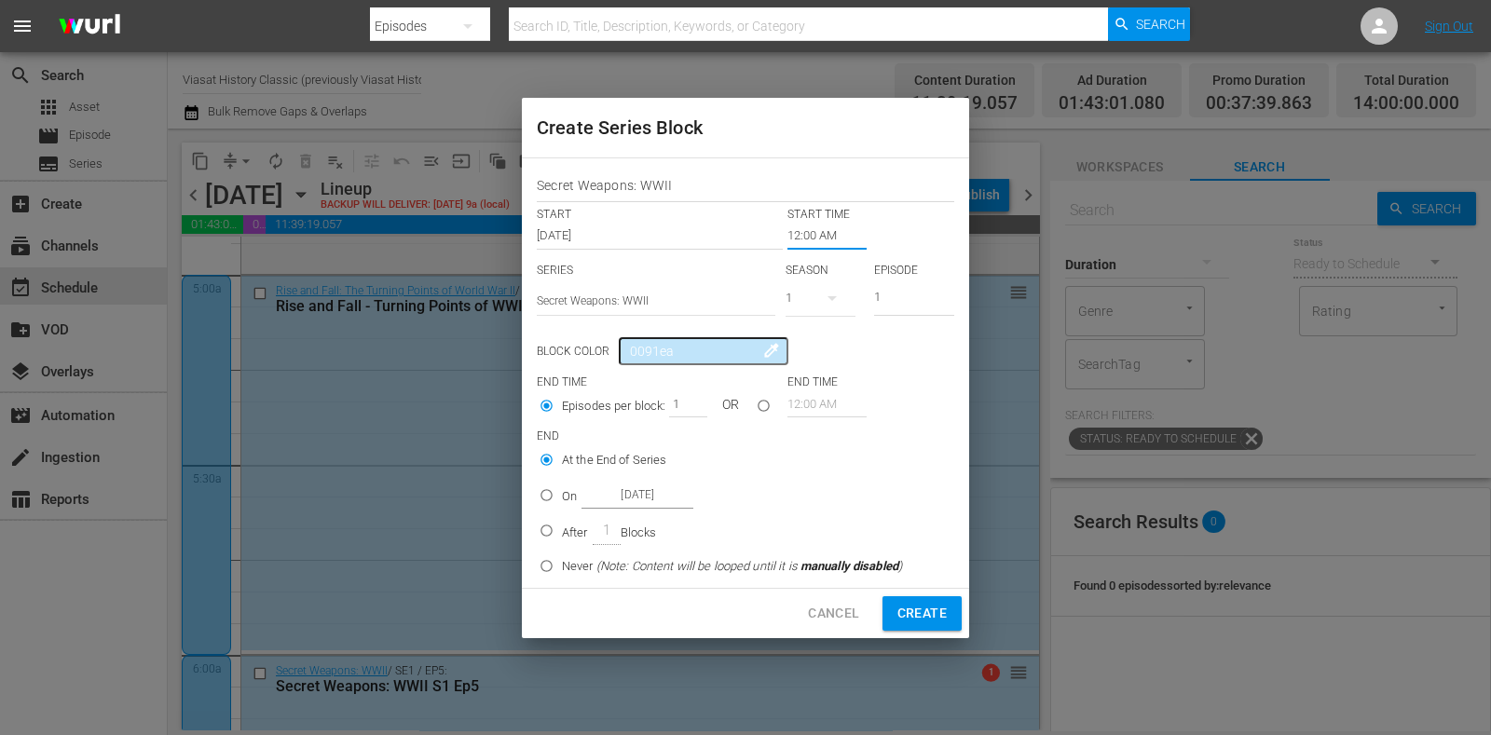
click at [811, 237] on input "12:00 AM" at bounding box center [827, 236] width 79 height 26
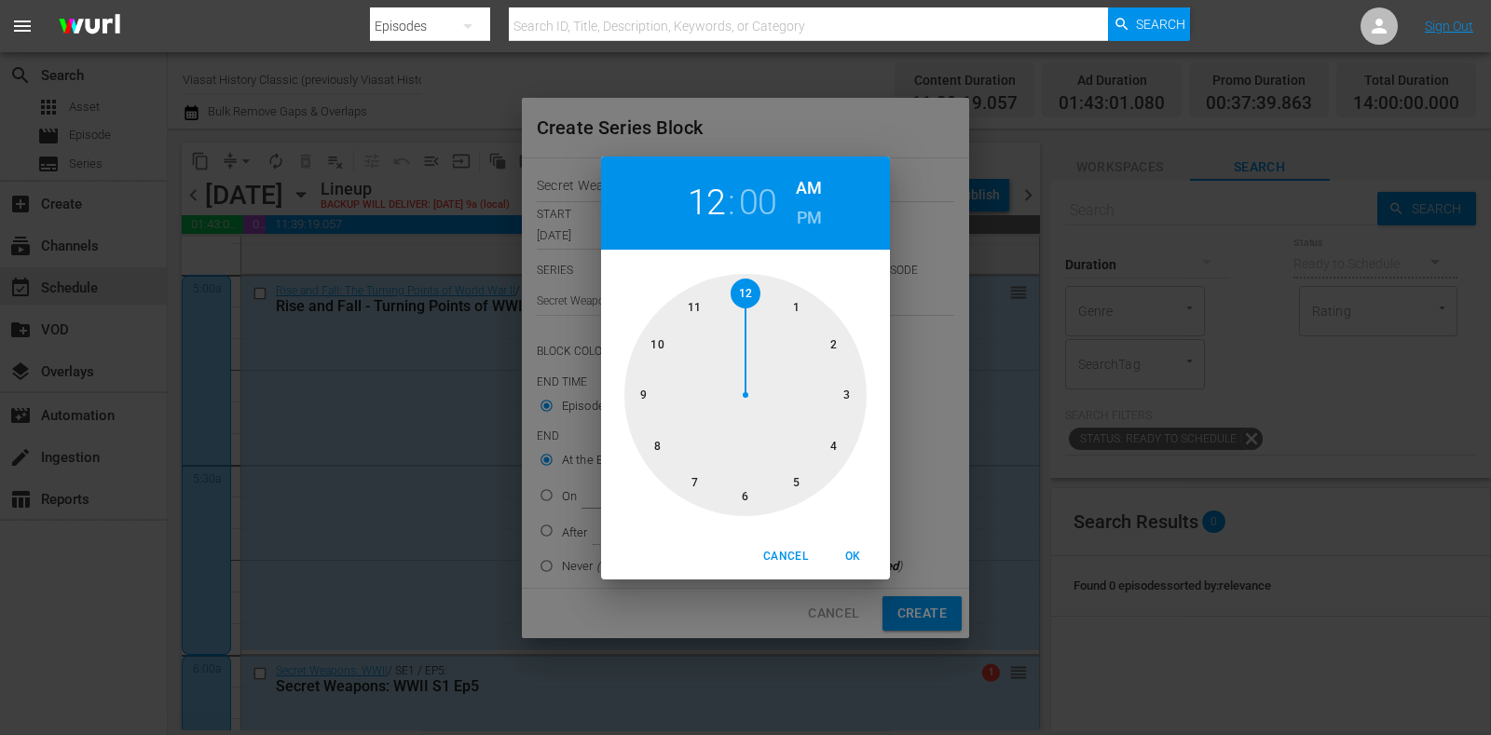
click at [803, 226] on h6 "PM" at bounding box center [809, 218] width 25 height 30
click at [858, 544] on button "OK" at bounding box center [853, 557] width 60 height 31
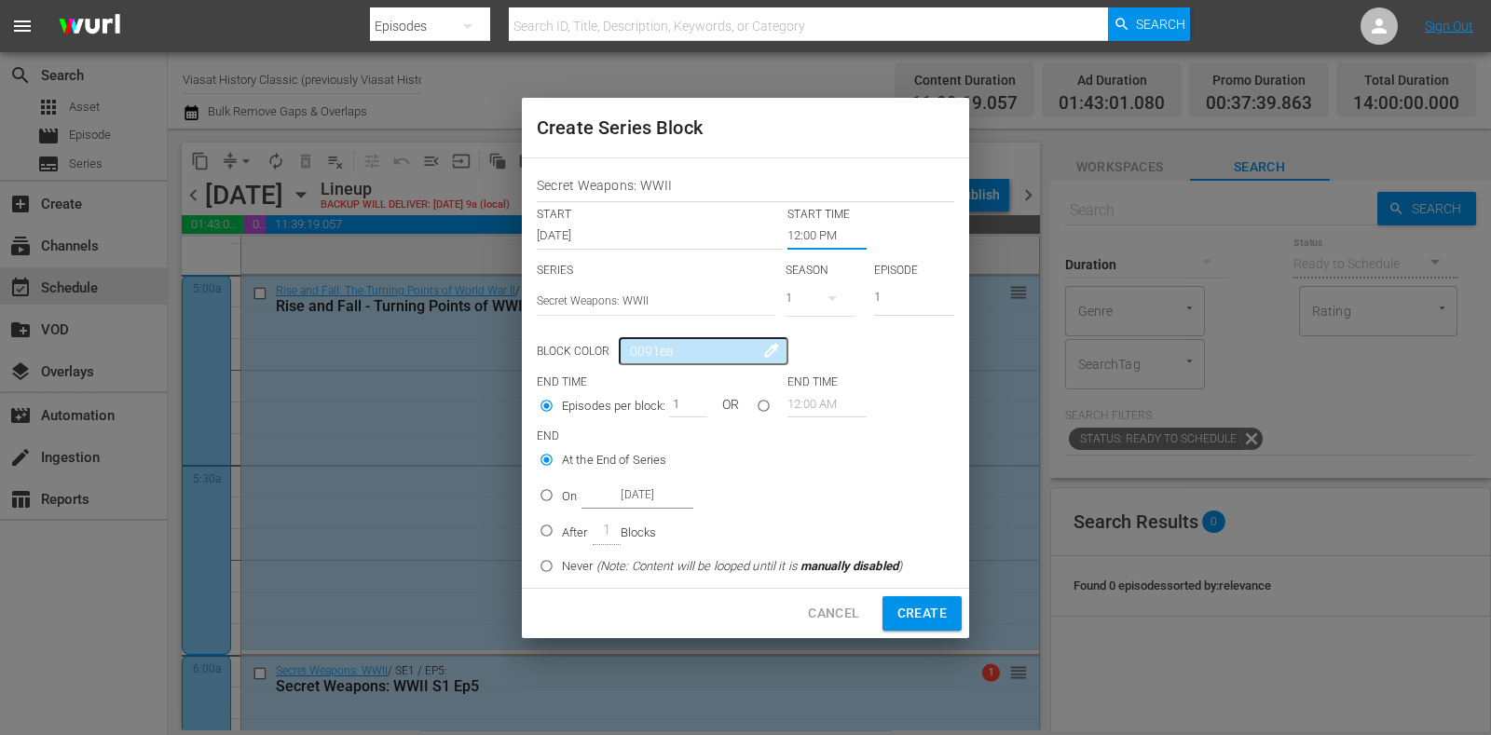
click at [587, 492] on input "Oct 20th 2025" at bounding box center [638, 495] width 112 height 25
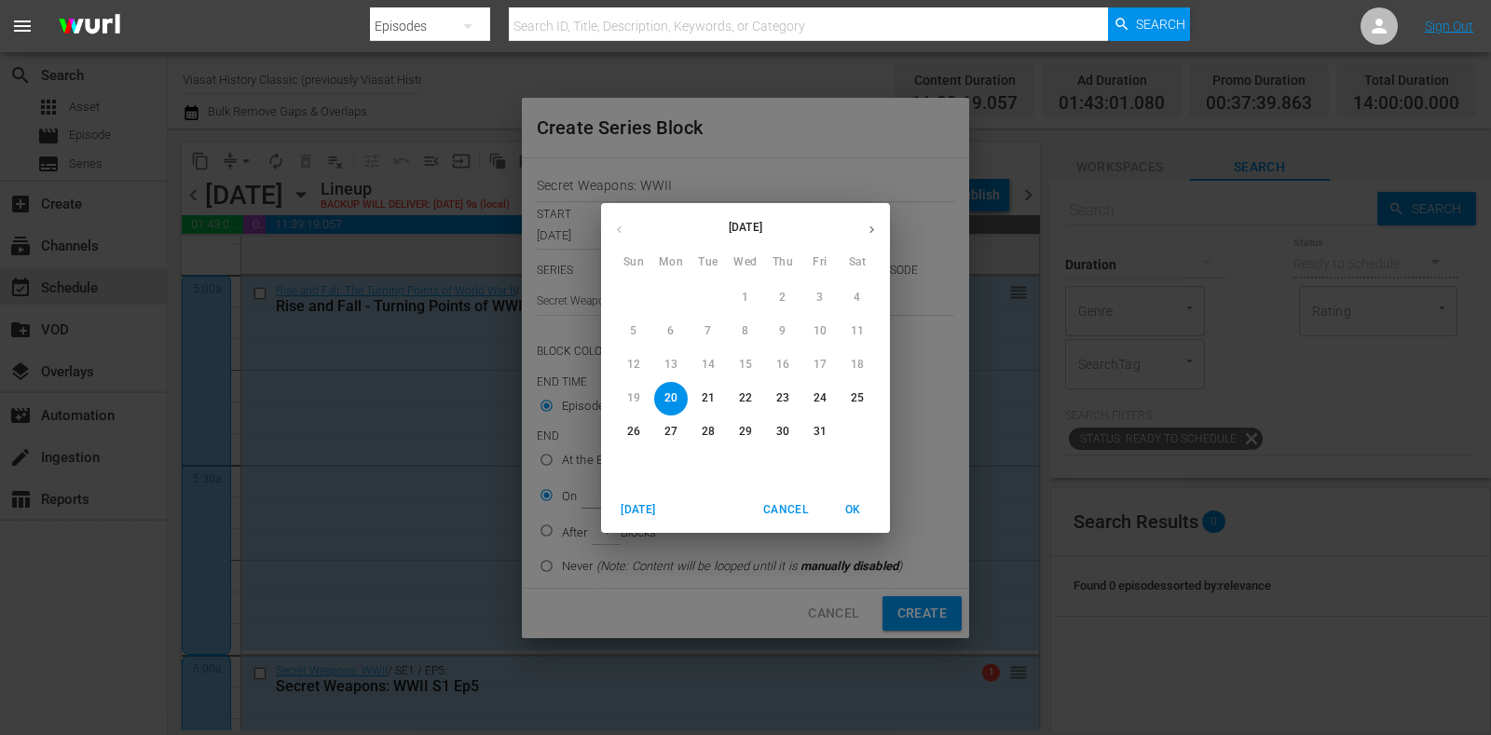
click at [712, 388] on button "21" at bounding box center [709, 399] width 34 height 34
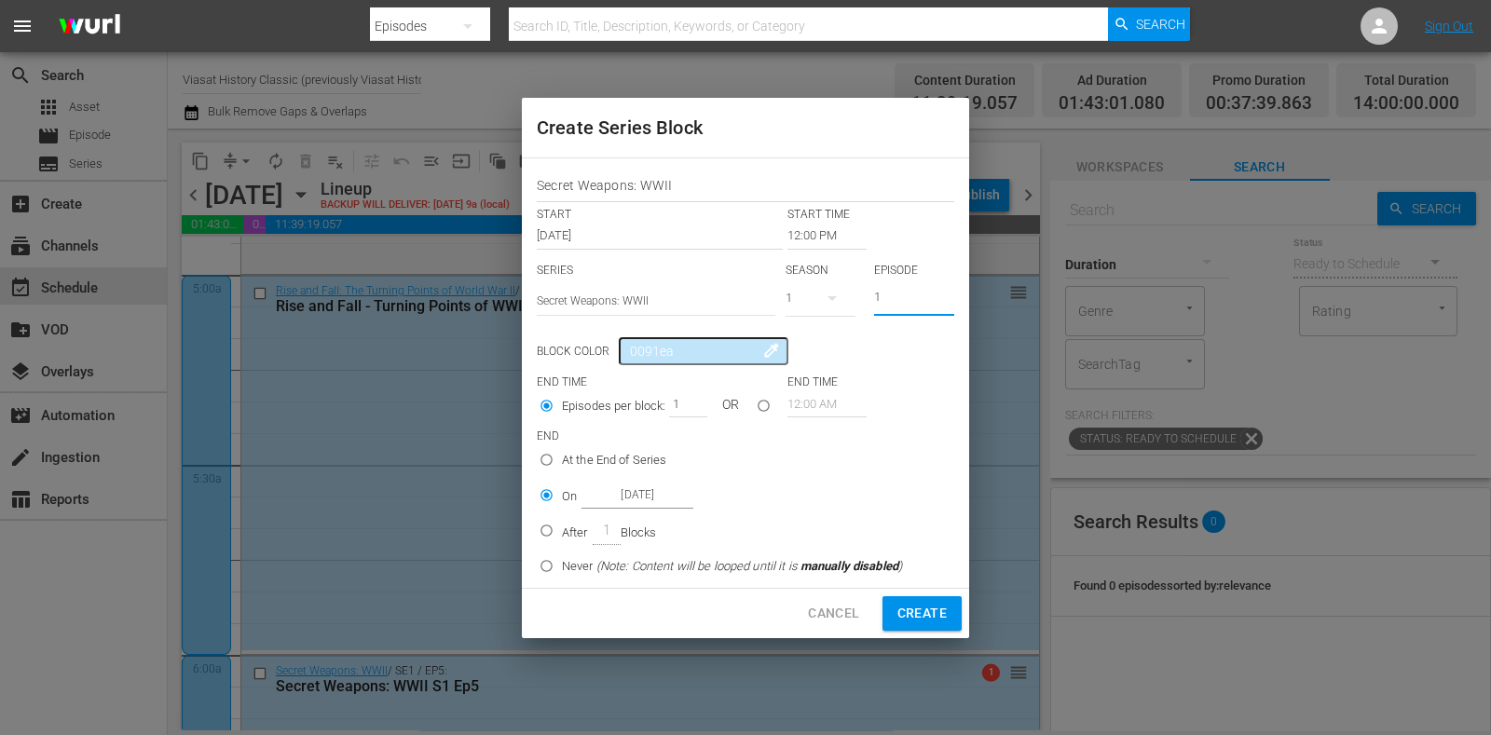
drag, startPoint x: 905, startPoint y: 297, endPoint x: 820, endPoint y: 313, distance: 86.3
click at [820, 313] on div "SERIES Select Series Secret Weapons: WWII SEASON 1 EPISODE 1" at bounding box center [746, 295] width 418 height 65
click at [918, 608] on span "Create" at bounding box center [922, 613] width 49 height 23
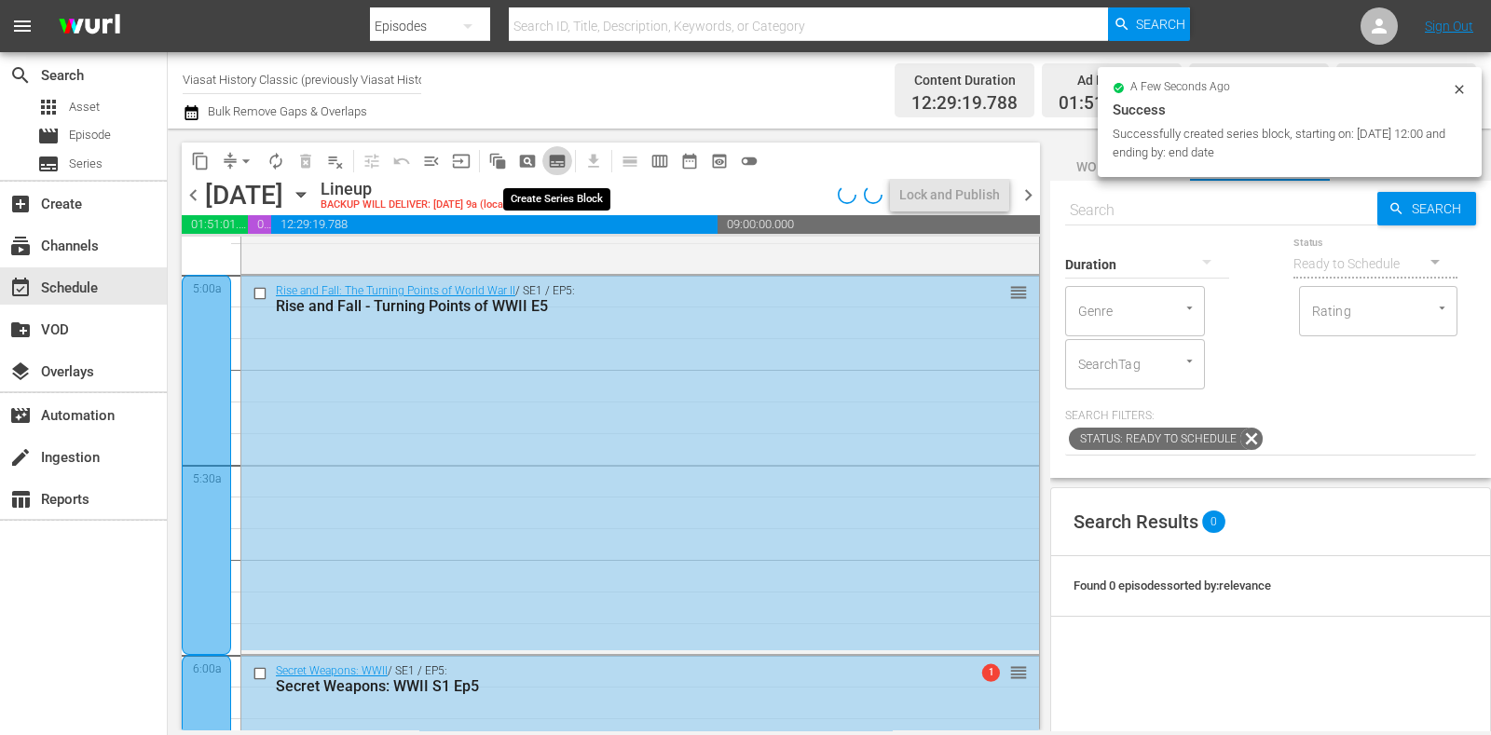
click at [561, 156] on span "subtitles_outlined" at bounding box center [557, 161] width 19 height 19
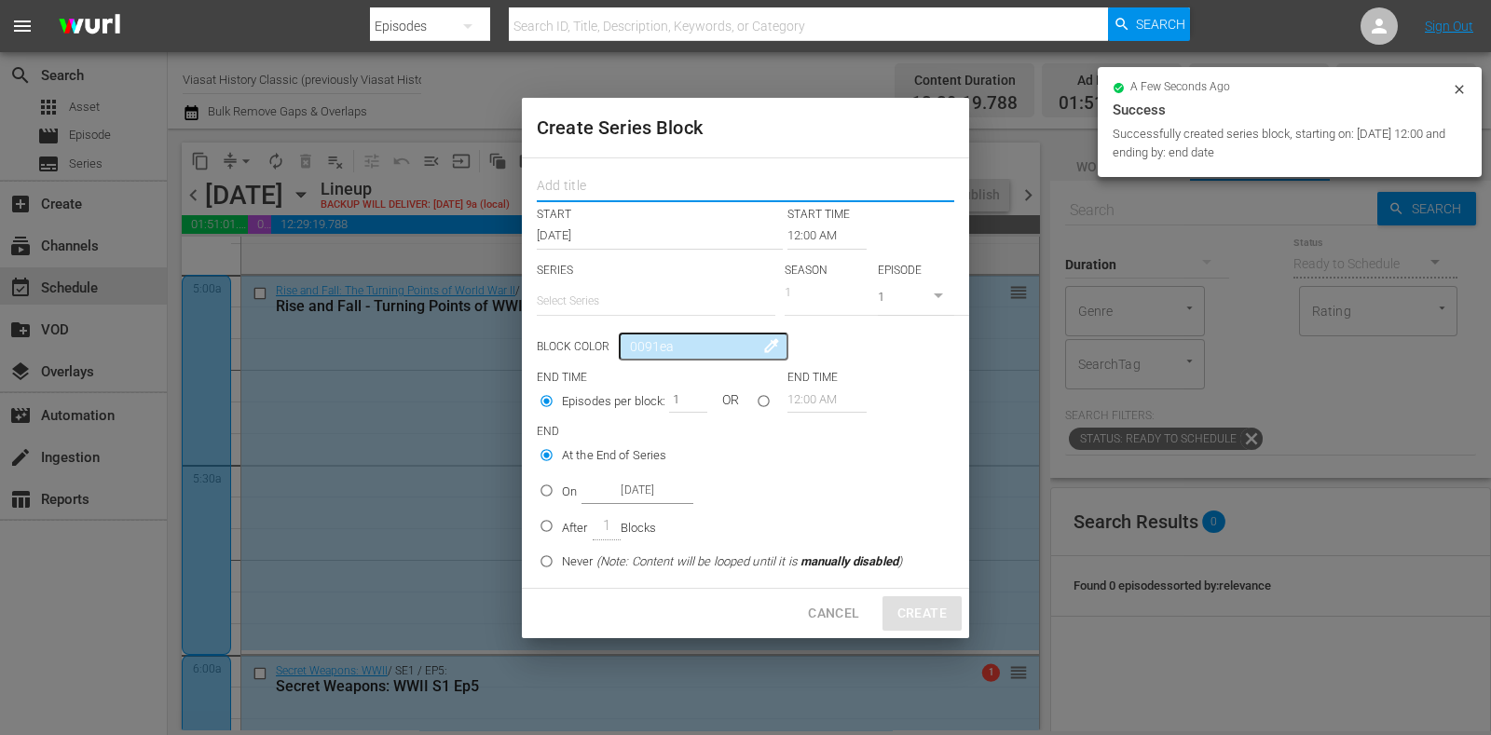
click at [605, 176] on input "text" at bounding box center [746, 188] width 418 height 29
paste input "Secret Weapons: WWII"
click at [612, 294] on input "text" at bounding box center [656, 301] width 239 height 45
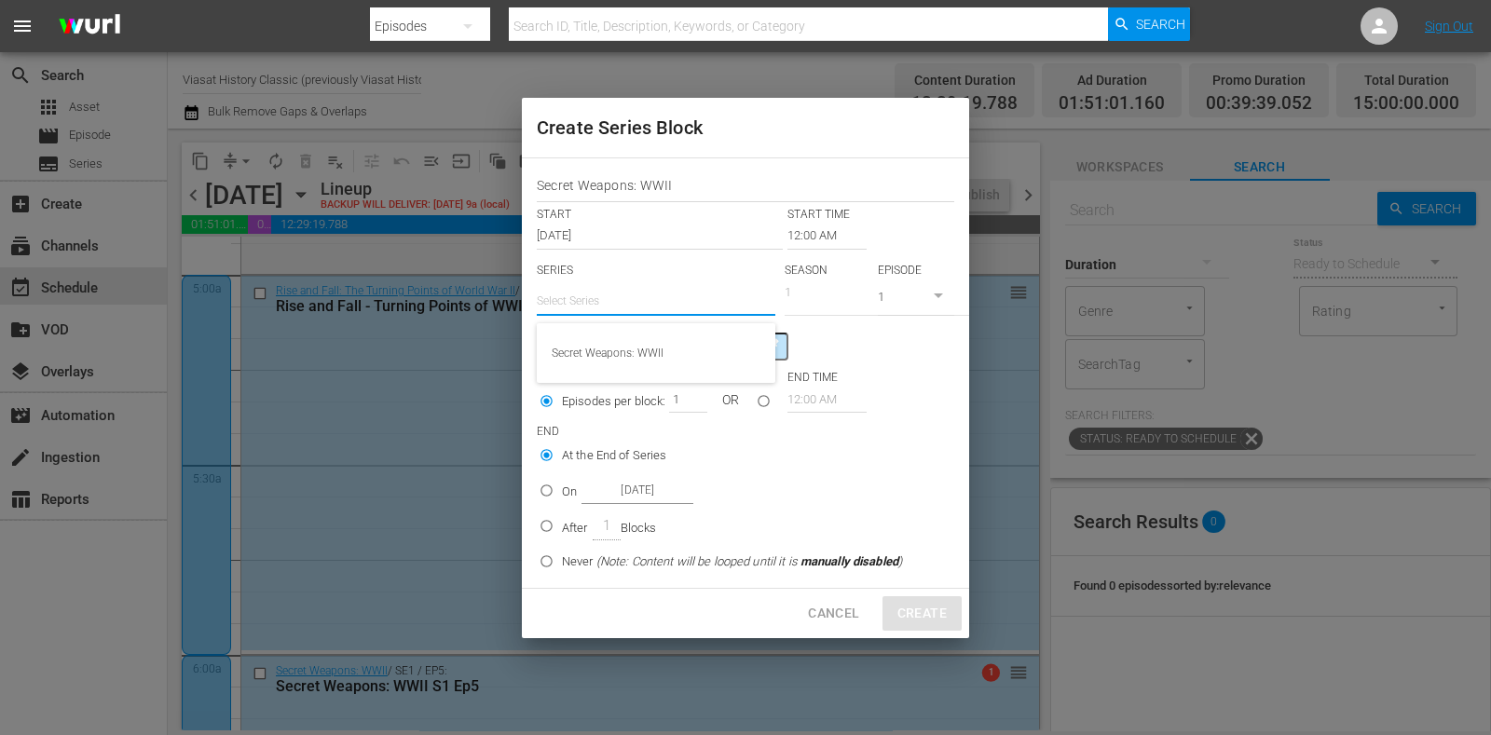
click at [639, 334] on div "Secret Weapons: WWII" at bounding box center [656, 353] width 209 height 45
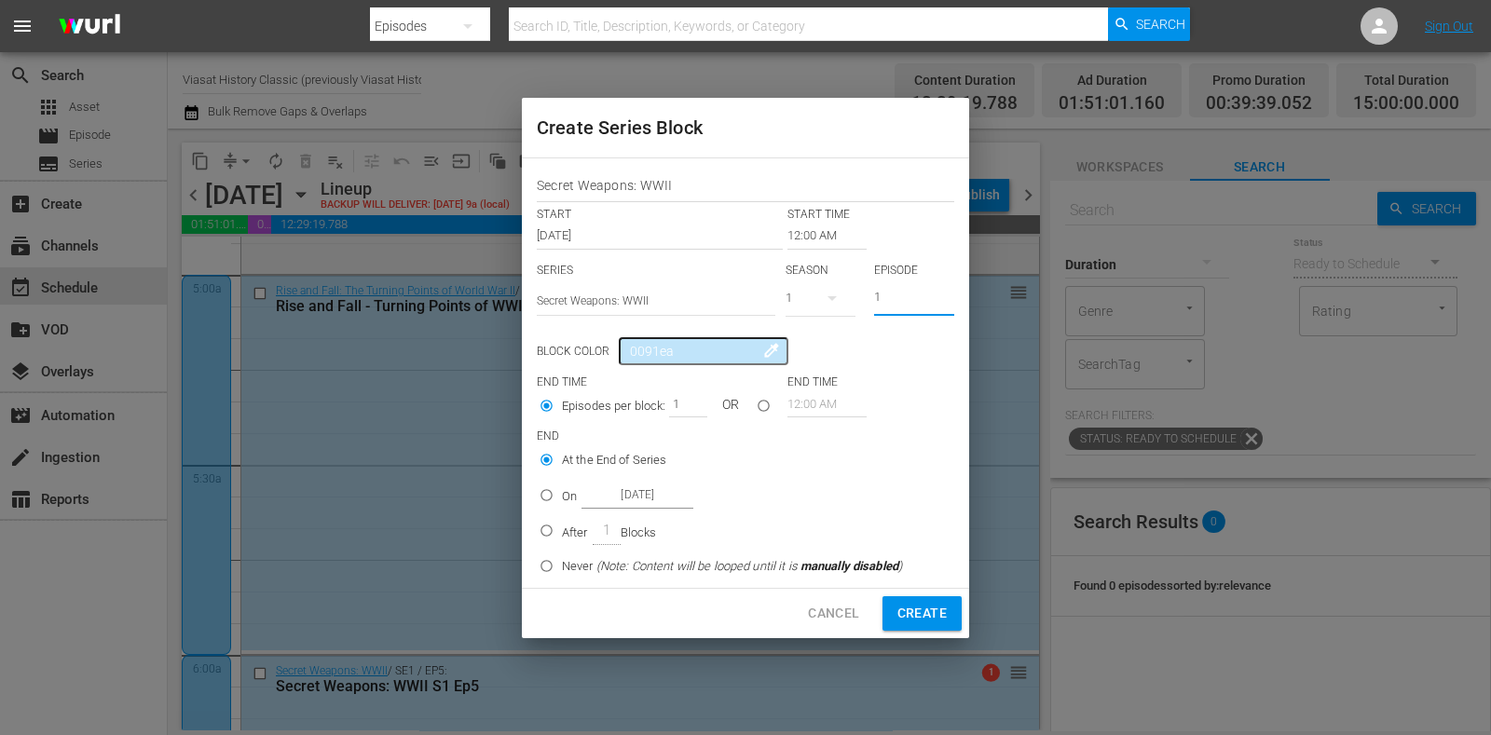
drag, startPoint x: 891, startPoint y: 288, endPoint x: 849, endPoint y: 288, distance: 41.9
click at [849, 288] on div "SERIES Select Series Secret Weapons: WWII SEASON 1 EPISODE 1" at bounding box center [746, 295] width 418 height 65
click at [819, 240] on input "12:00 AM" at bounding box center [827, 236] width 79 height 26
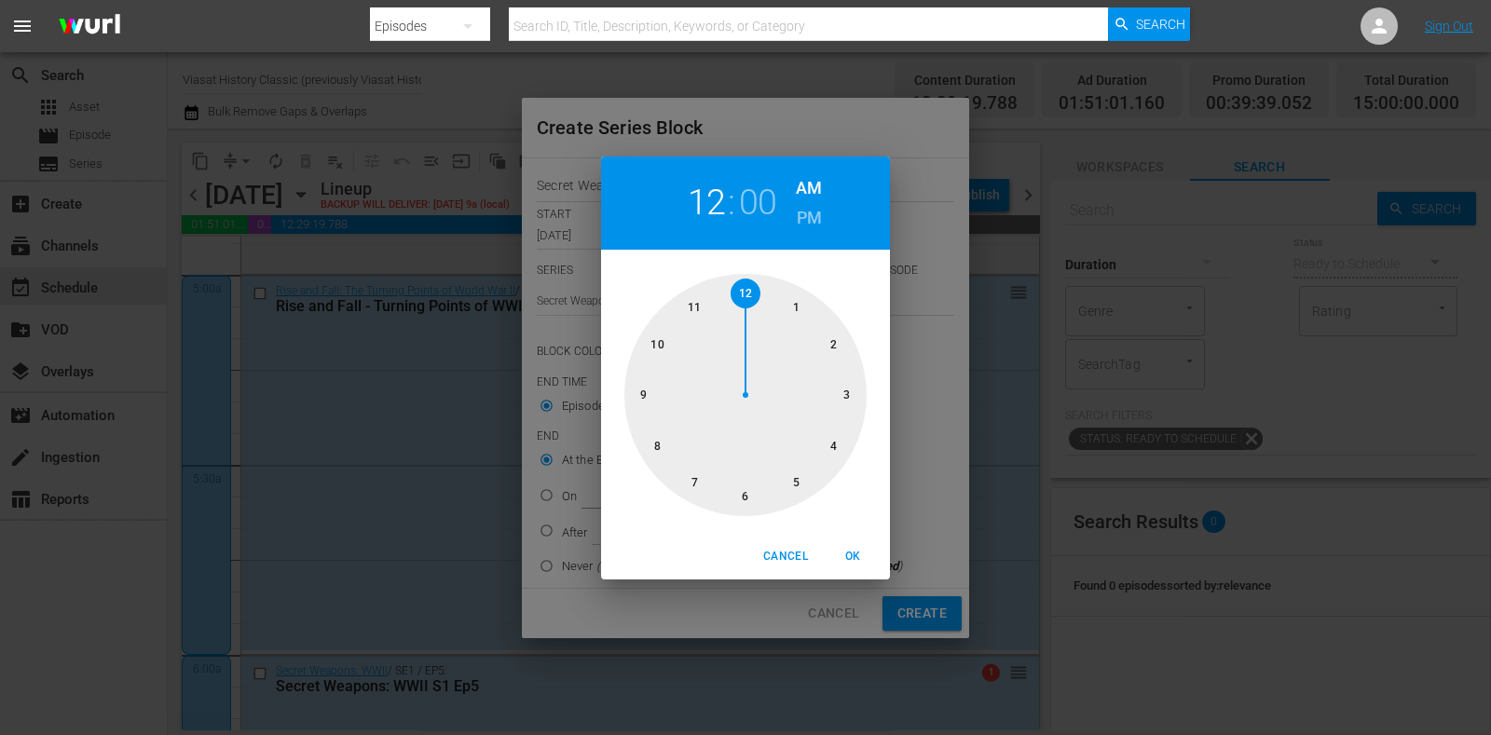
click at [831, 448] on div at bounding box center [746, 395] width 242 height 242
click at [804, 215] on h6 "PM" at bounding box center [809, 218] width 25 height 30
click at [872, 557] on span "OK" at bounding box center [853, 557] width 45 height 20
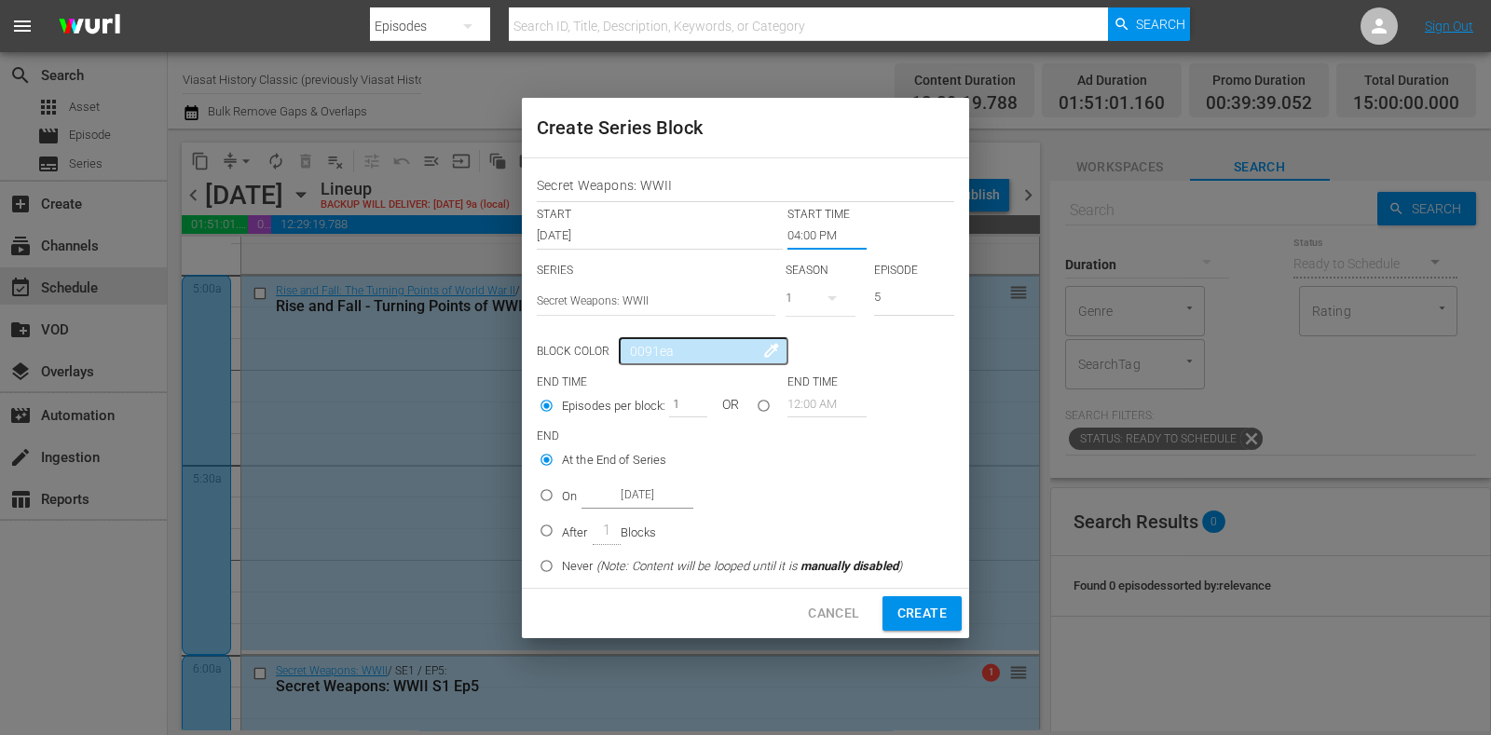
click at [583, 496] on input "Oct 20th 2025" at bounding box center [638, 495] width 112 height 25
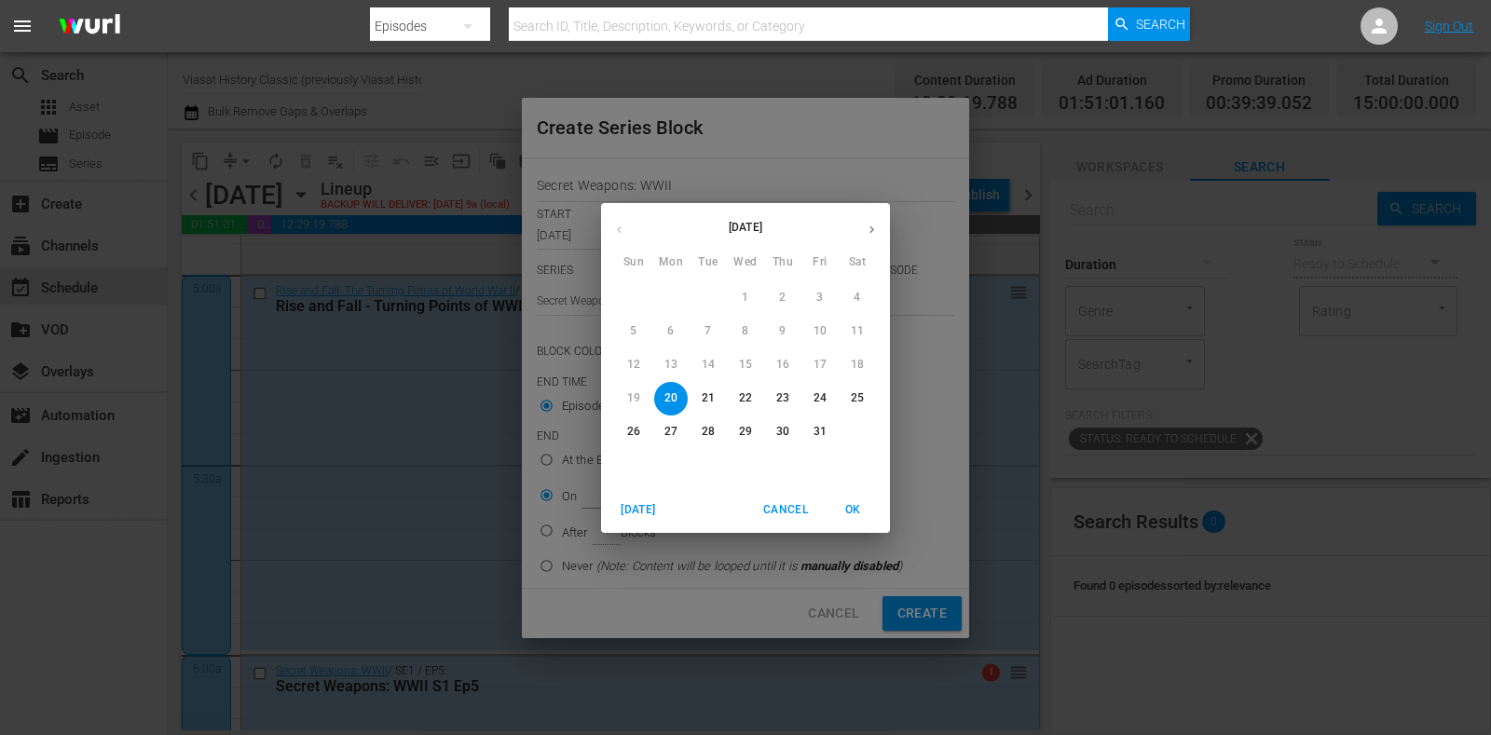
click at [714, 402] on p "21" at bounding box center [708, 399] width 13 height 16
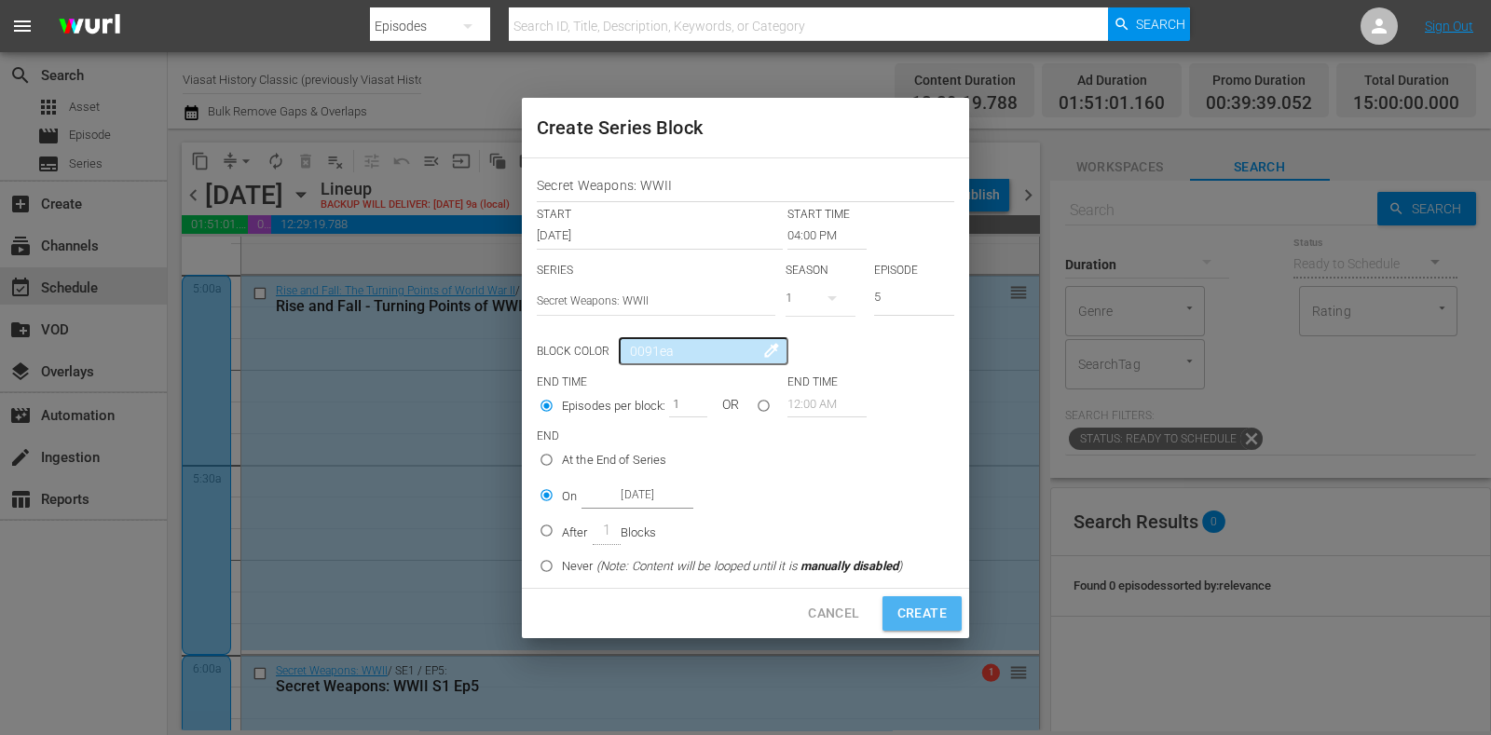
click at [940, 615] on span "Create" at bounding box center [922, 613] width 49 height 23
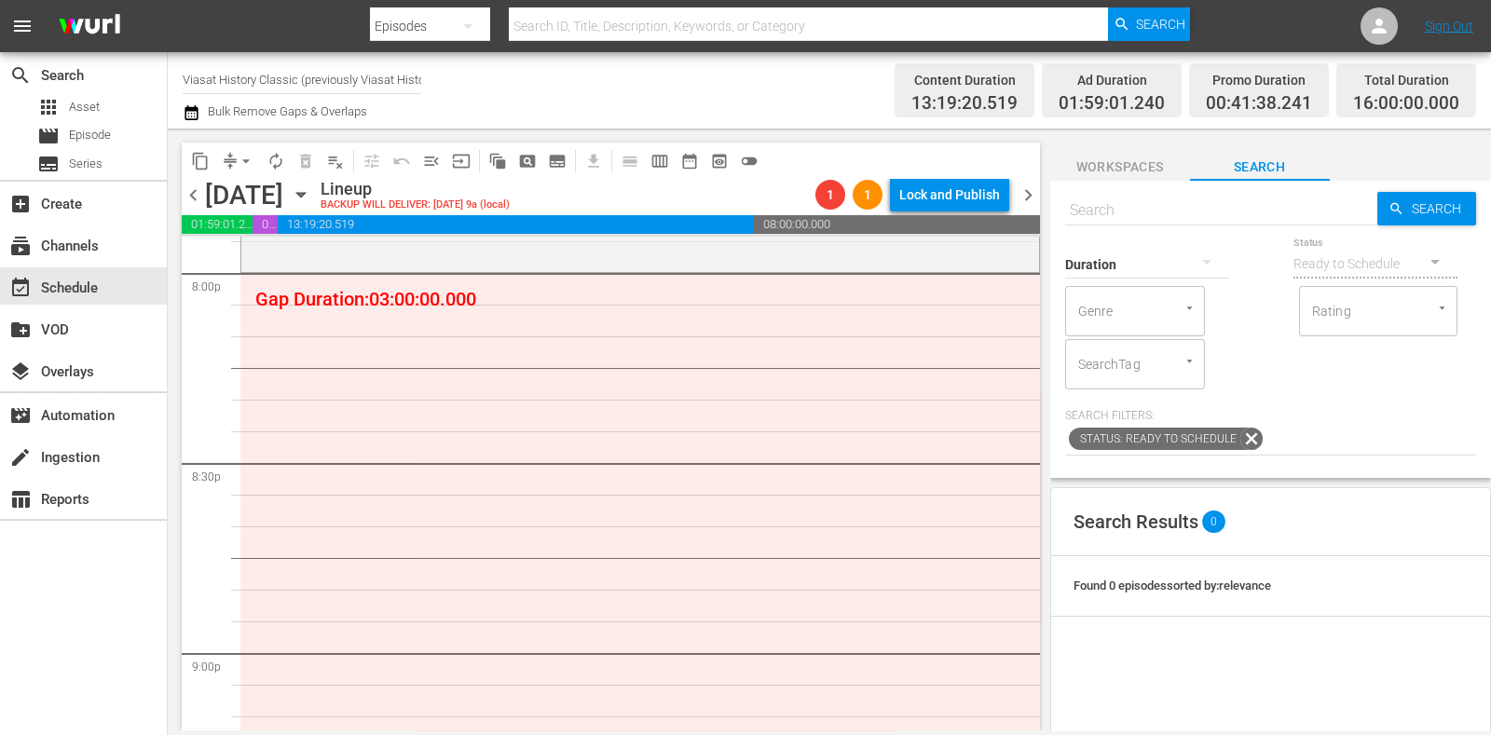
scroll to position [7539, 0]
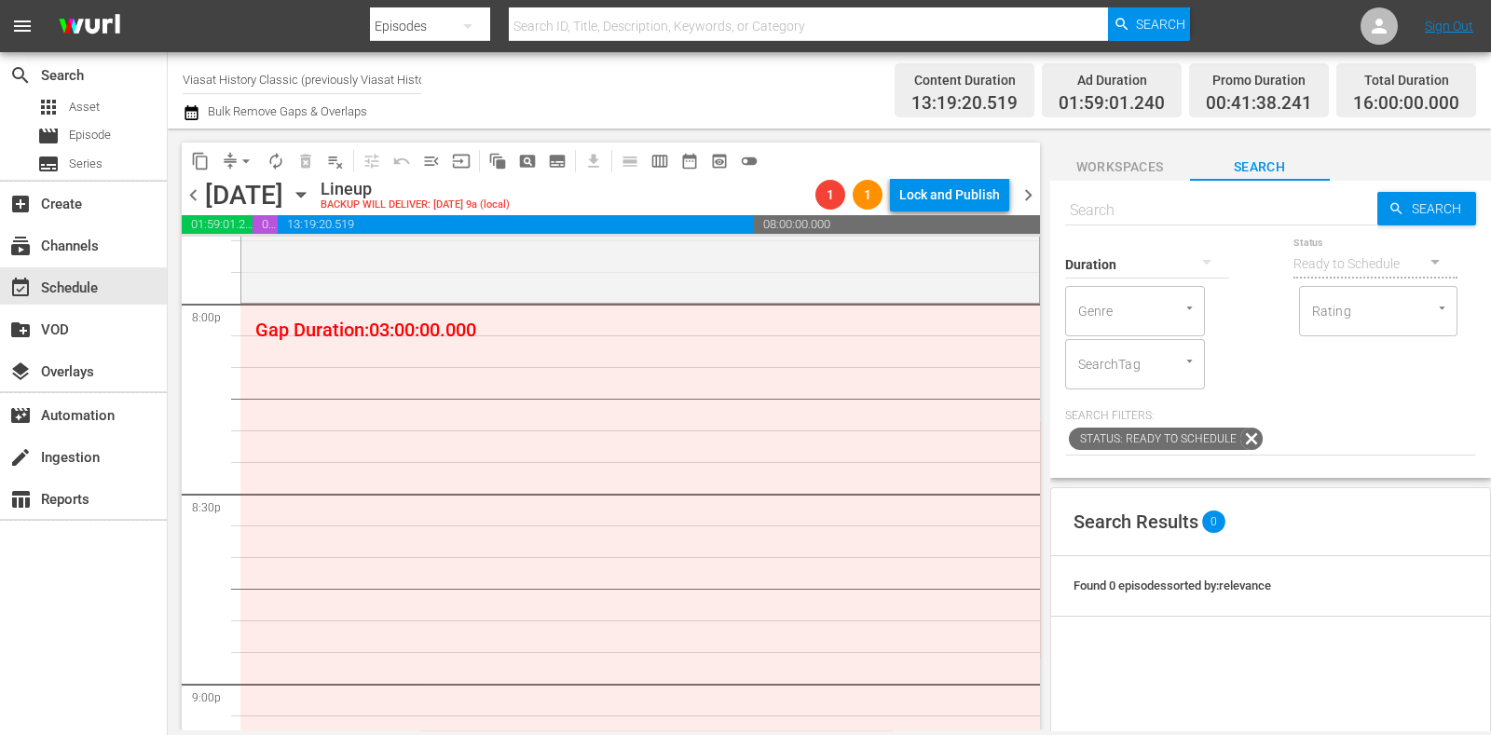
click at [550, 163] on span "subtitles_outlined" at bounding box center [557, 161] width 19 height 19
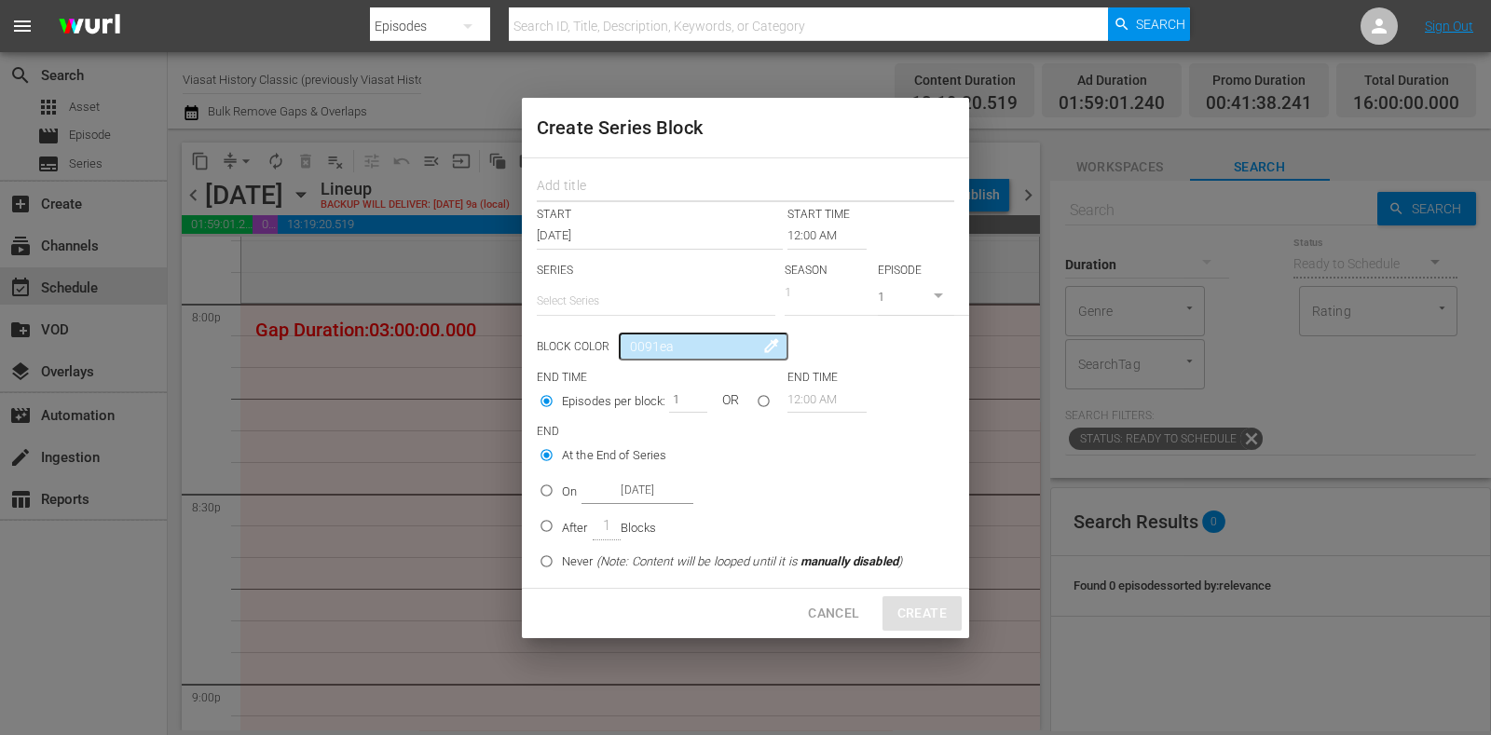
click at [578, 181] on input "text" at bounding box center [746, 188] width 418 height 29
paste input "Secret Weapons: WWII"
click at [614, 282] on input "text" at bounding box center [656, 301] width 239 height 45
click at [615, 321] on input "text" at bounding box center [656, 301] width 239 height 45
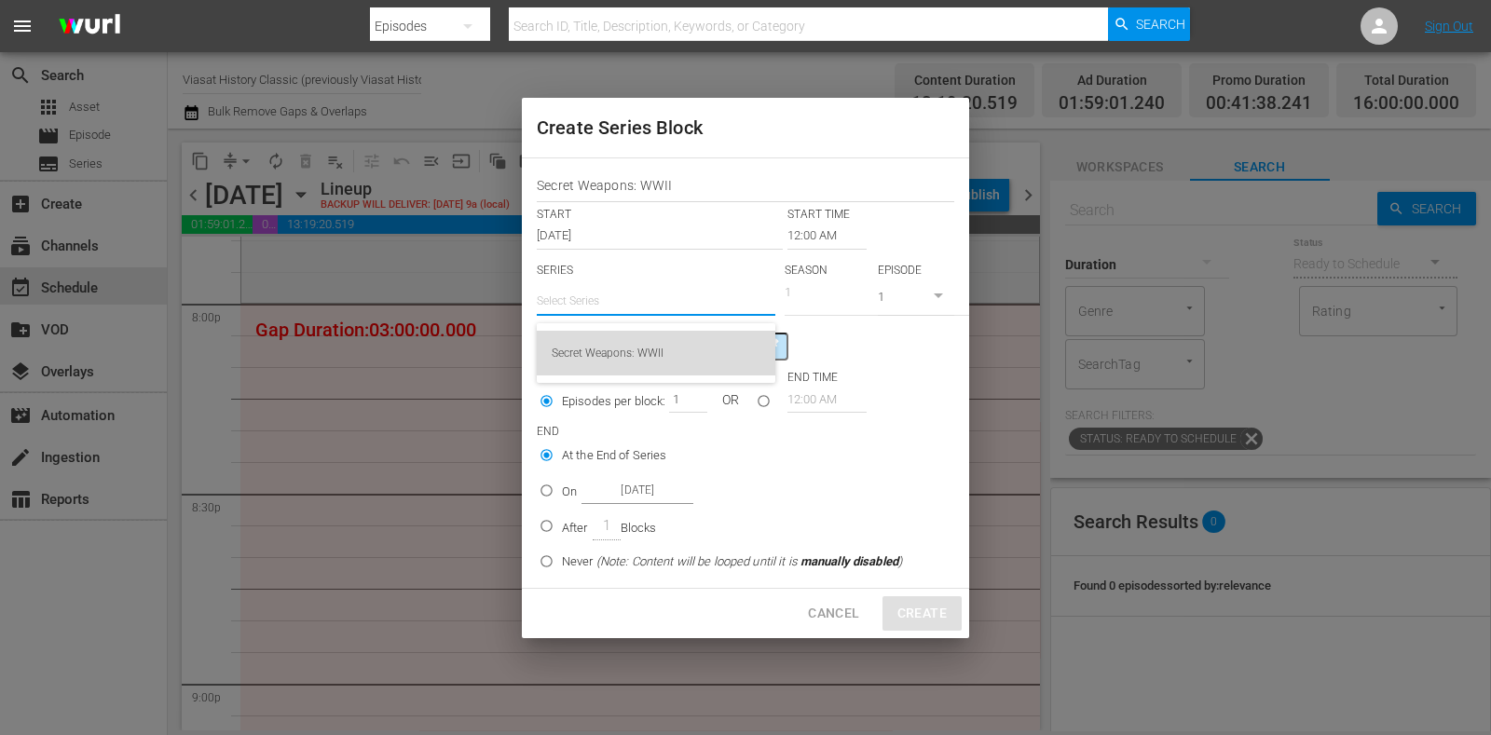
click at [645, 341] on div "Secret Weapons: WWII" at bounding box center [656, 353] width 209 height 45
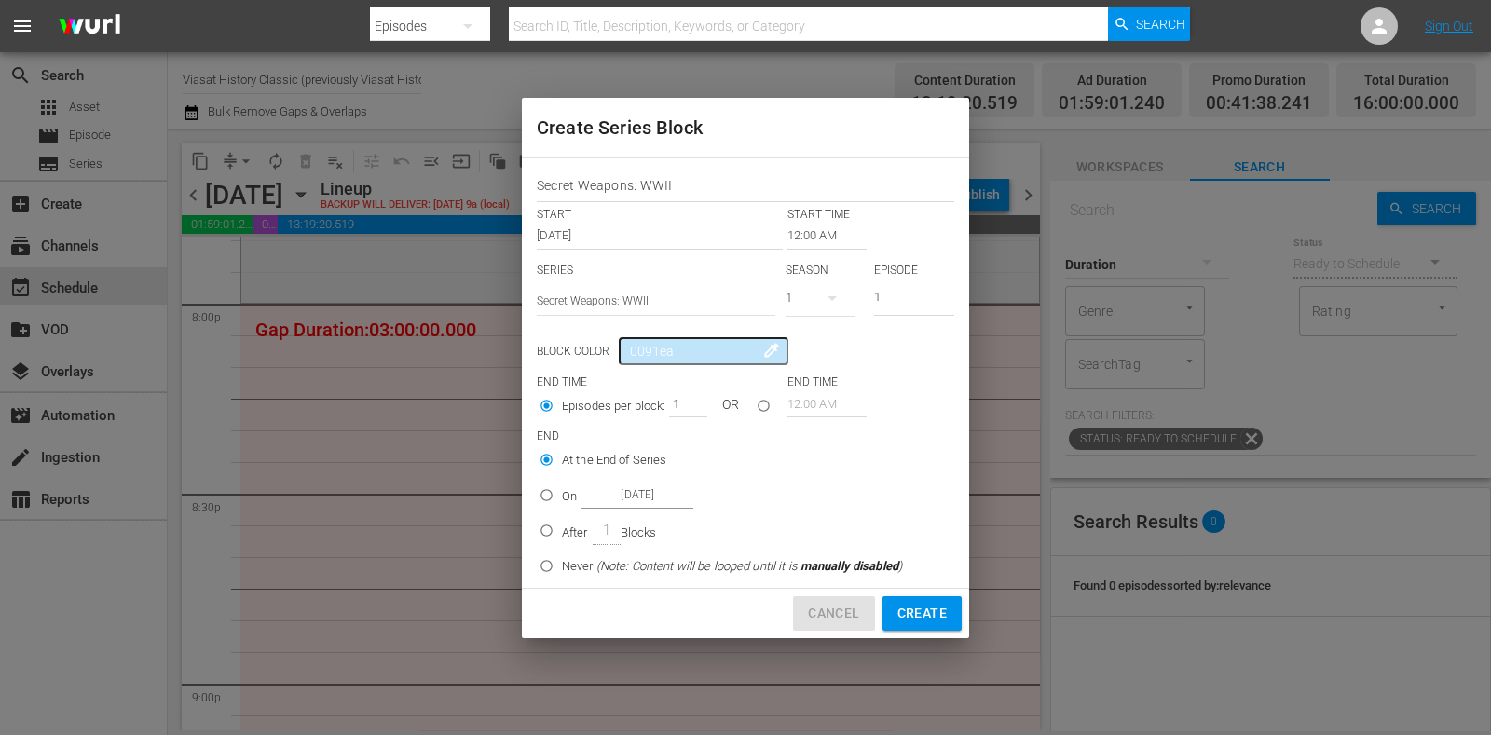
drag, startPoint x: 826, startPoint y: 605, endPoint x: 880, endPoint y: 568, distance: 65.7
click at [826, 603] on span "Cancel" at bounding box center [833, 613] width 51 height 23
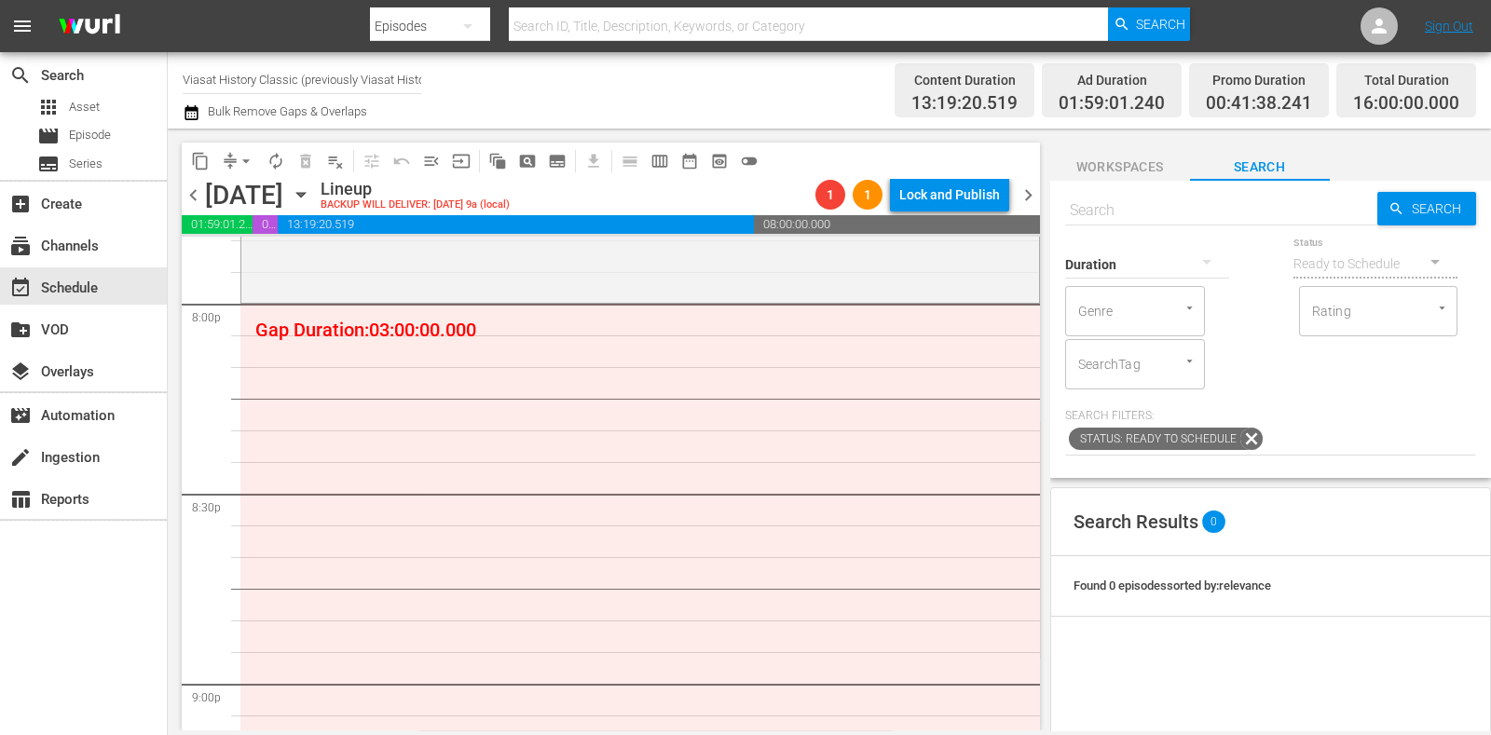
click at [1161, 216] on input "text" at bounding box center [1221, 210] width 312 height 45
paste input "Secret Weapons: WWII"
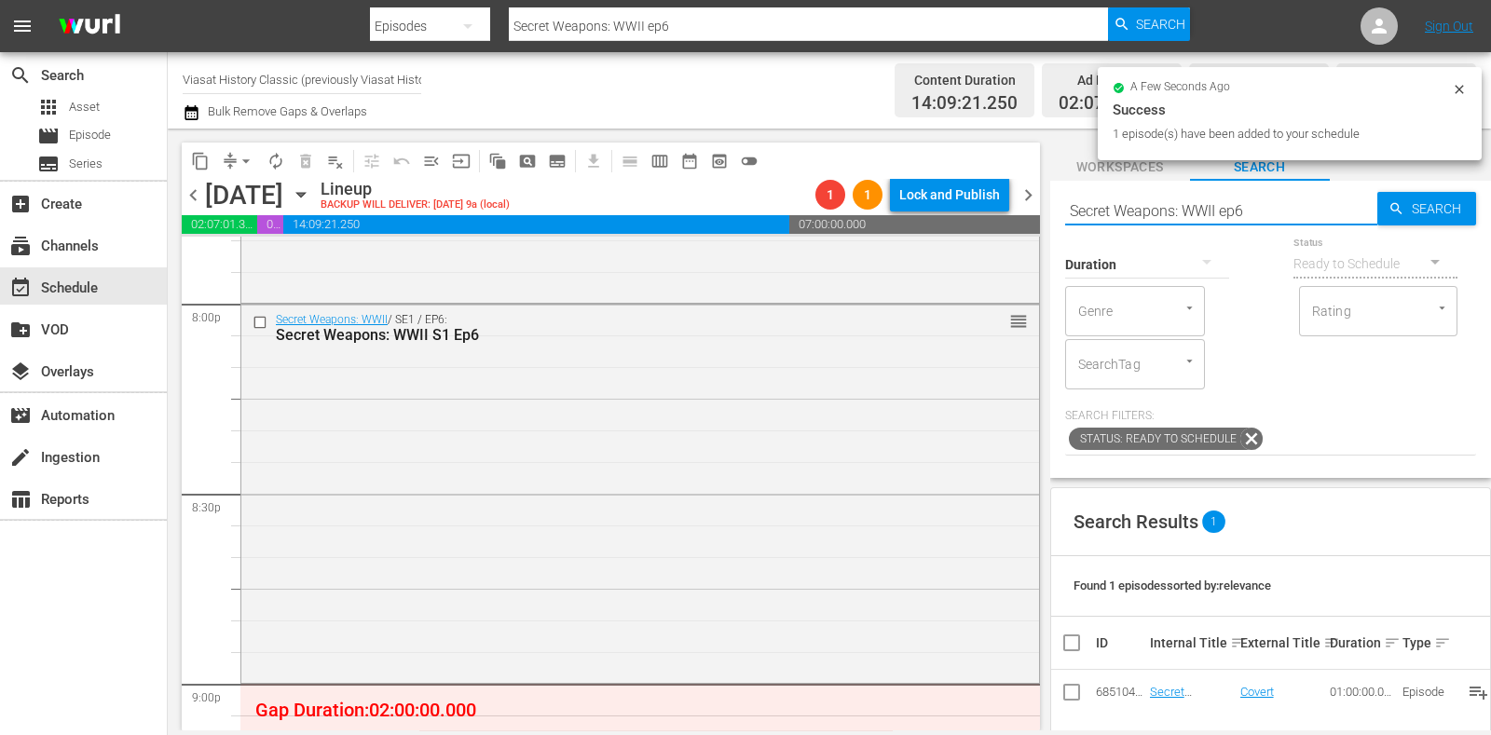
drag, startPoint x: 1284, startPoint y: 208, endPoint x: 900, endPoint y: 188, distance: 383.6
click at [900, 188] on div "content_copy compress arrow_drop_down autorenew_outlined delete_forever_outline…" at bounding box center [830, 430] width 1324 height 602
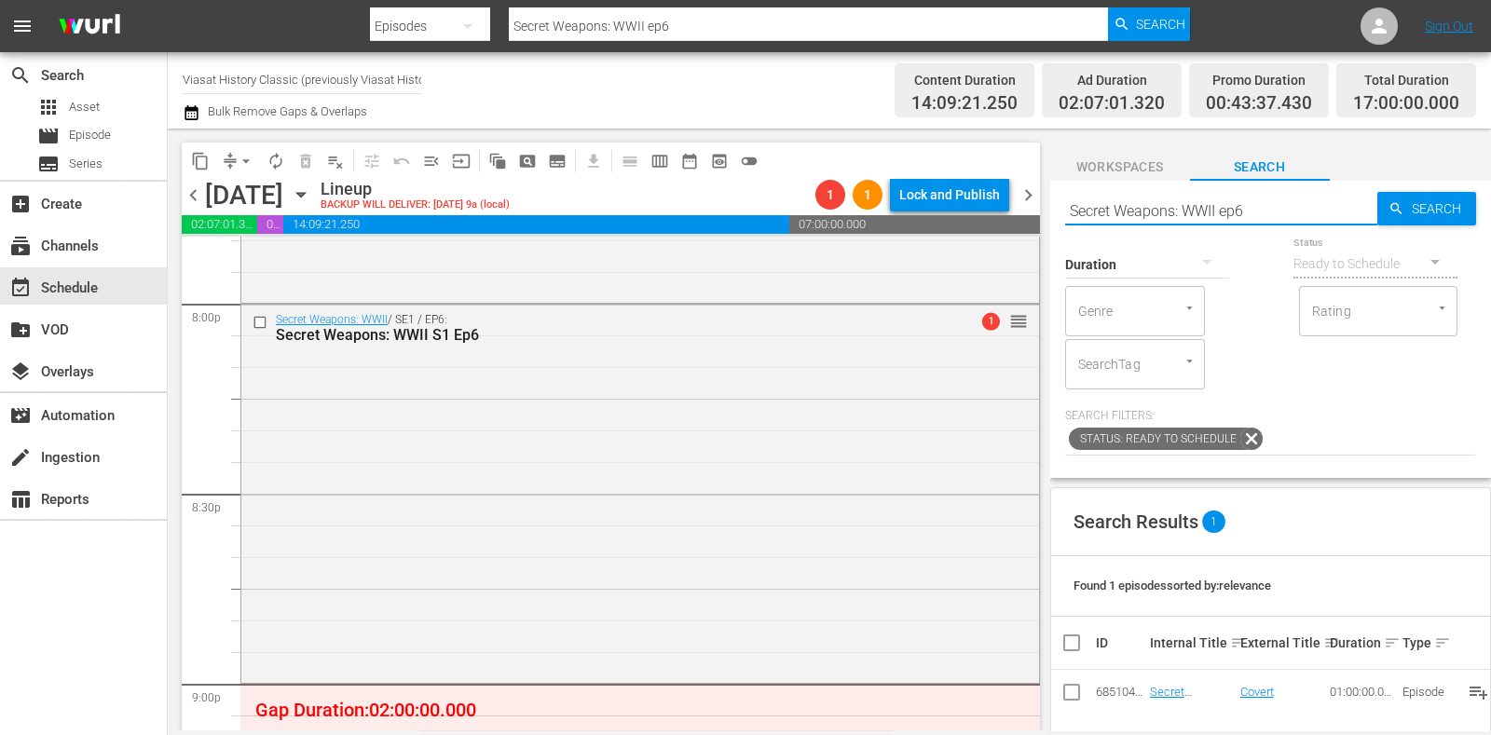
click at [1034, 194] on span "chevron_right" at bounding box center [1028, 195] width 23 height 23
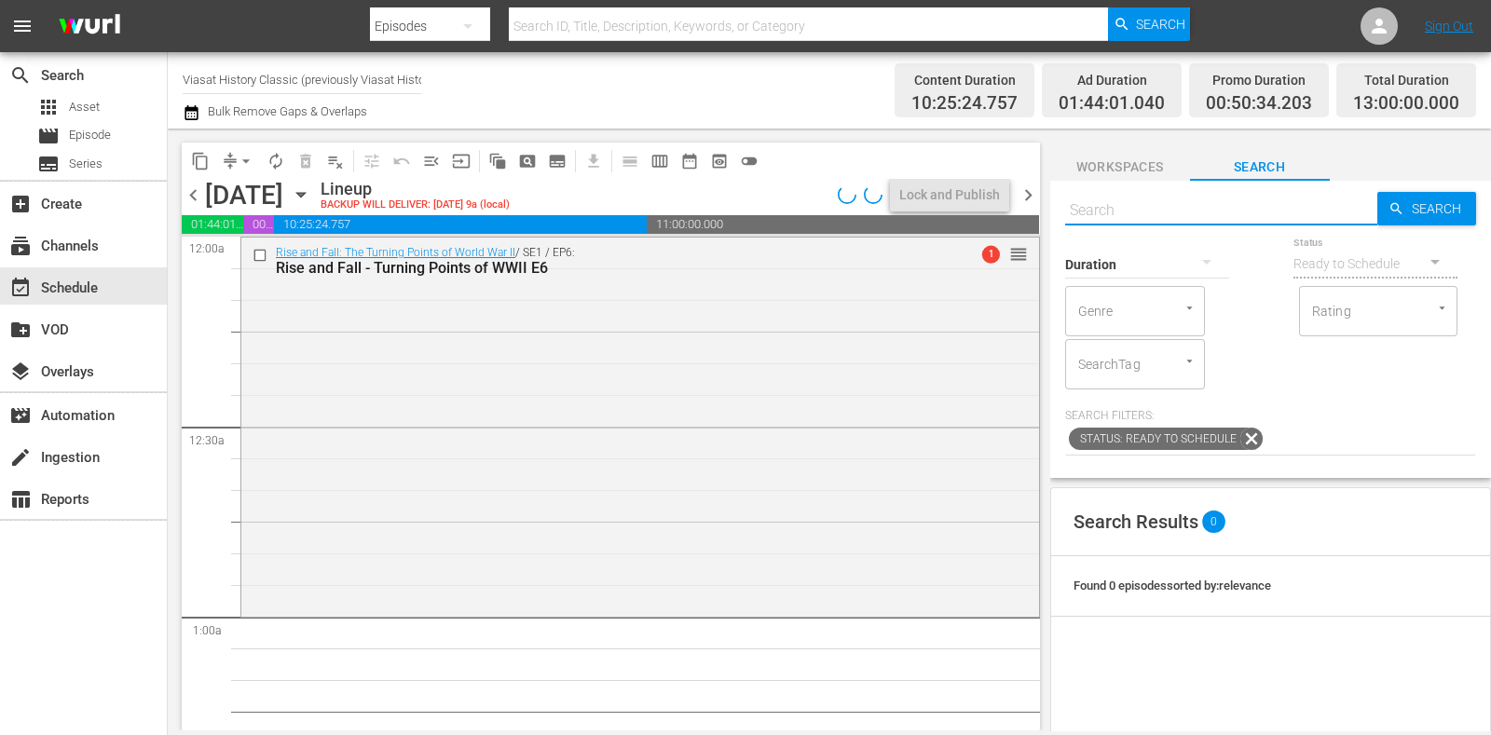
click at [1100, 199] on input "text" at bounding box center [1221, 210] width 312 height 45
paste input "Secret Weapons: WWII ep6"
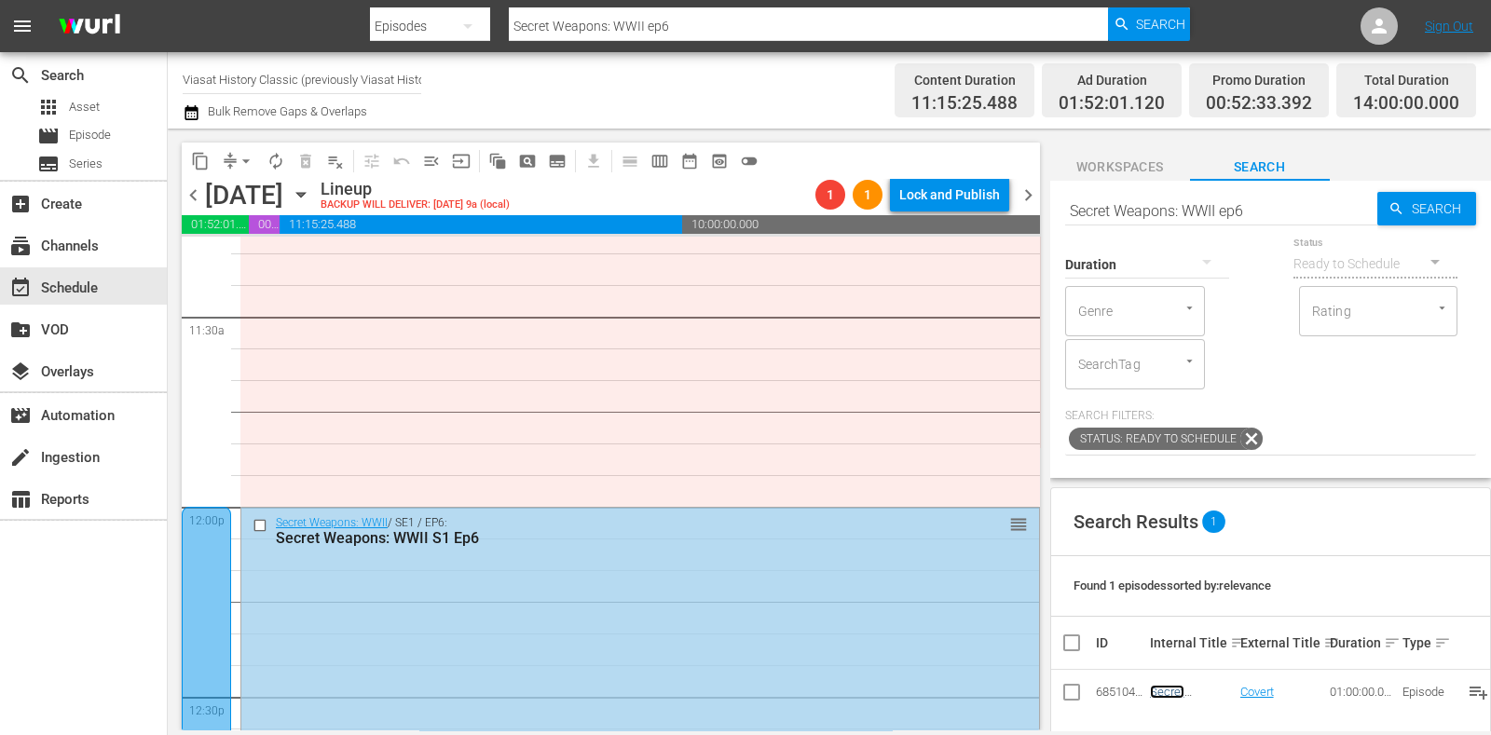
scroll to position [4311, 0]
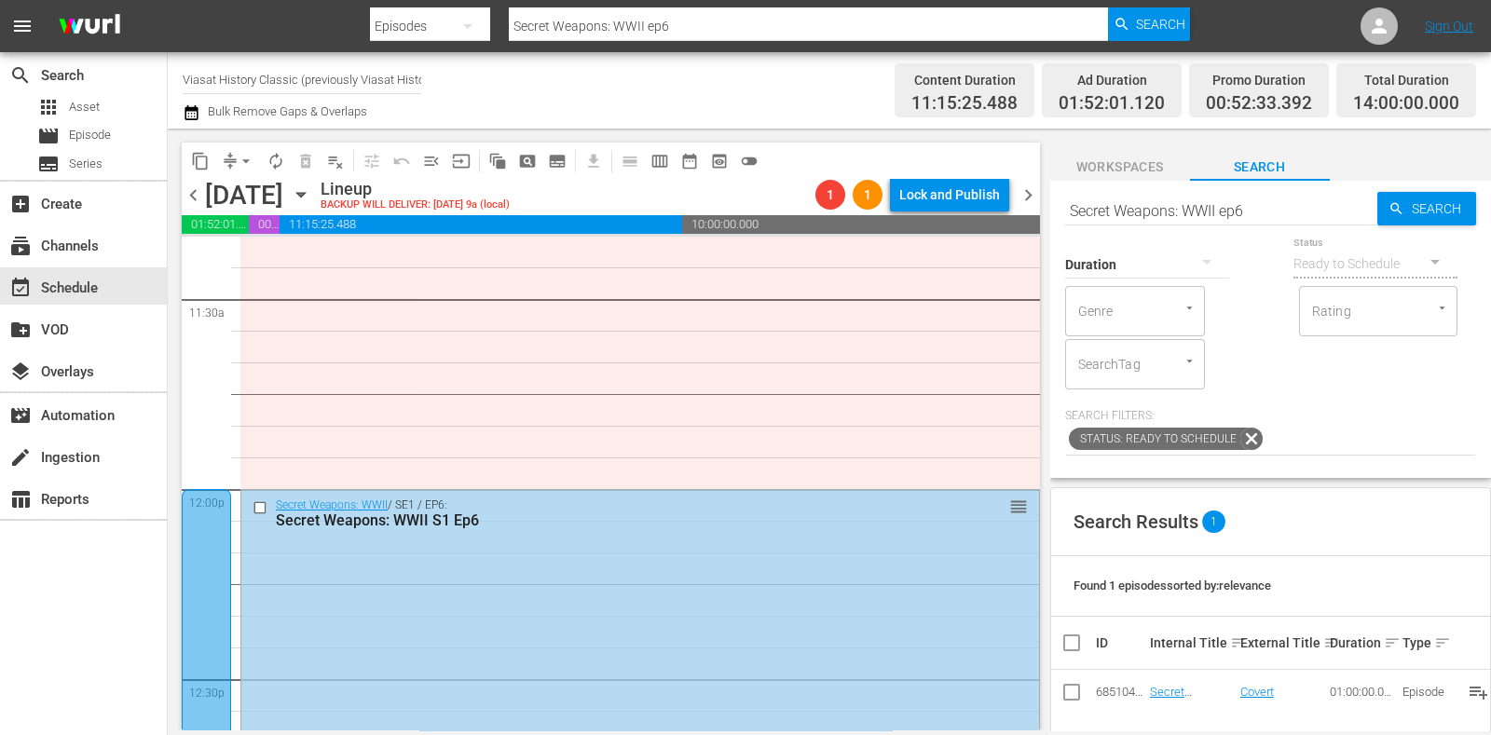
click at [196, 187] on span "chevron_left" at bounding box center [193, 195] width 23 height 23
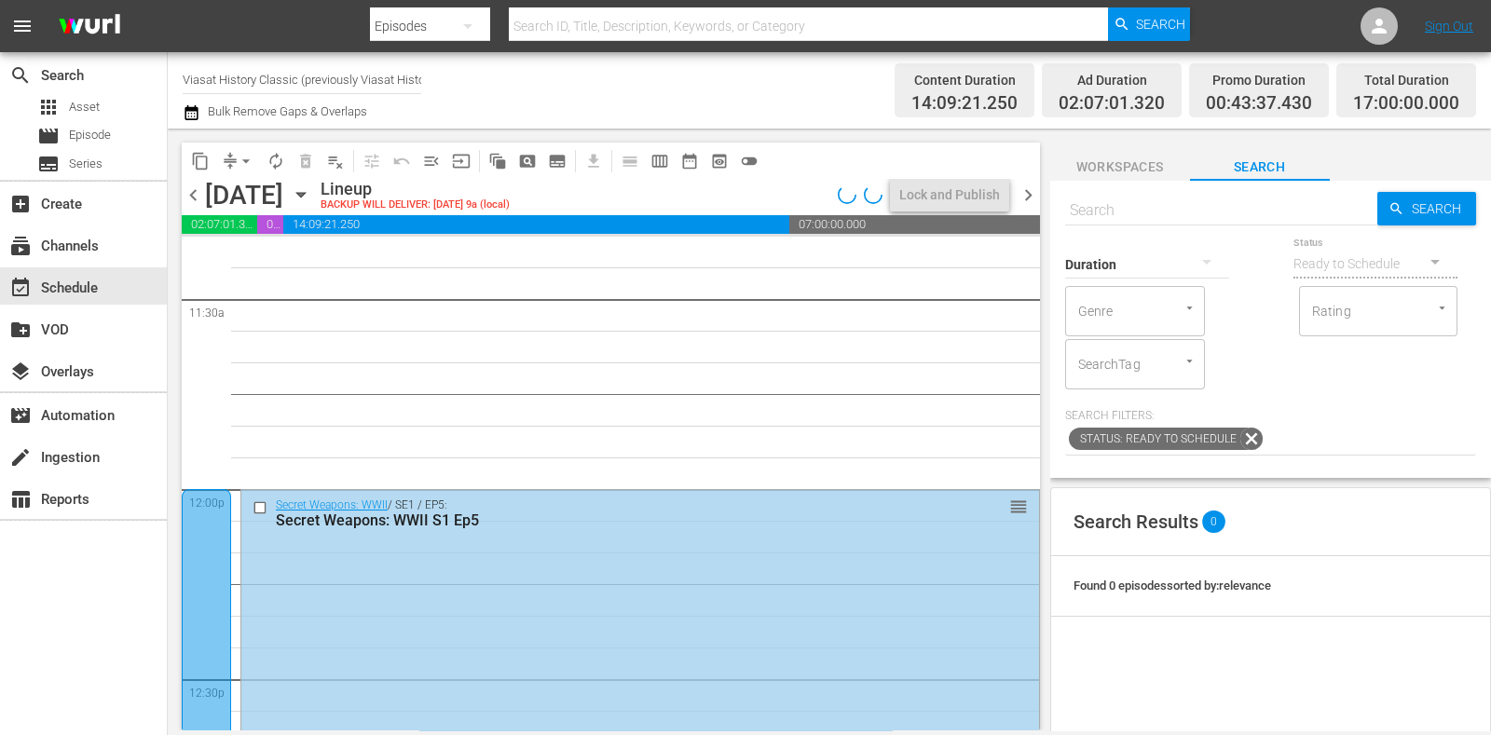
click at [218, 550] on div at bounding box center [206, 679] width 49 height 380
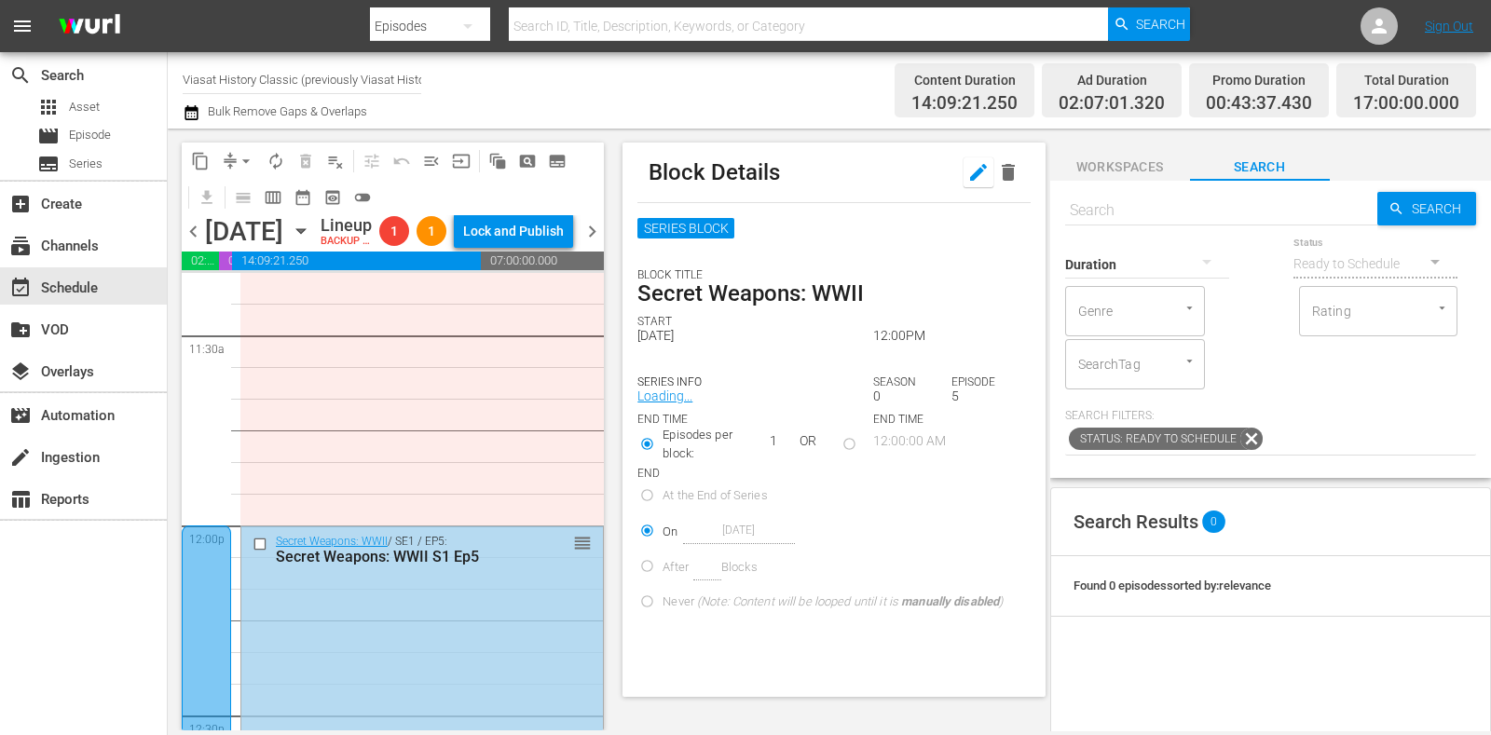
click at [973, 174] on button "button" at bounding box center [979, 173] width 30 height 30
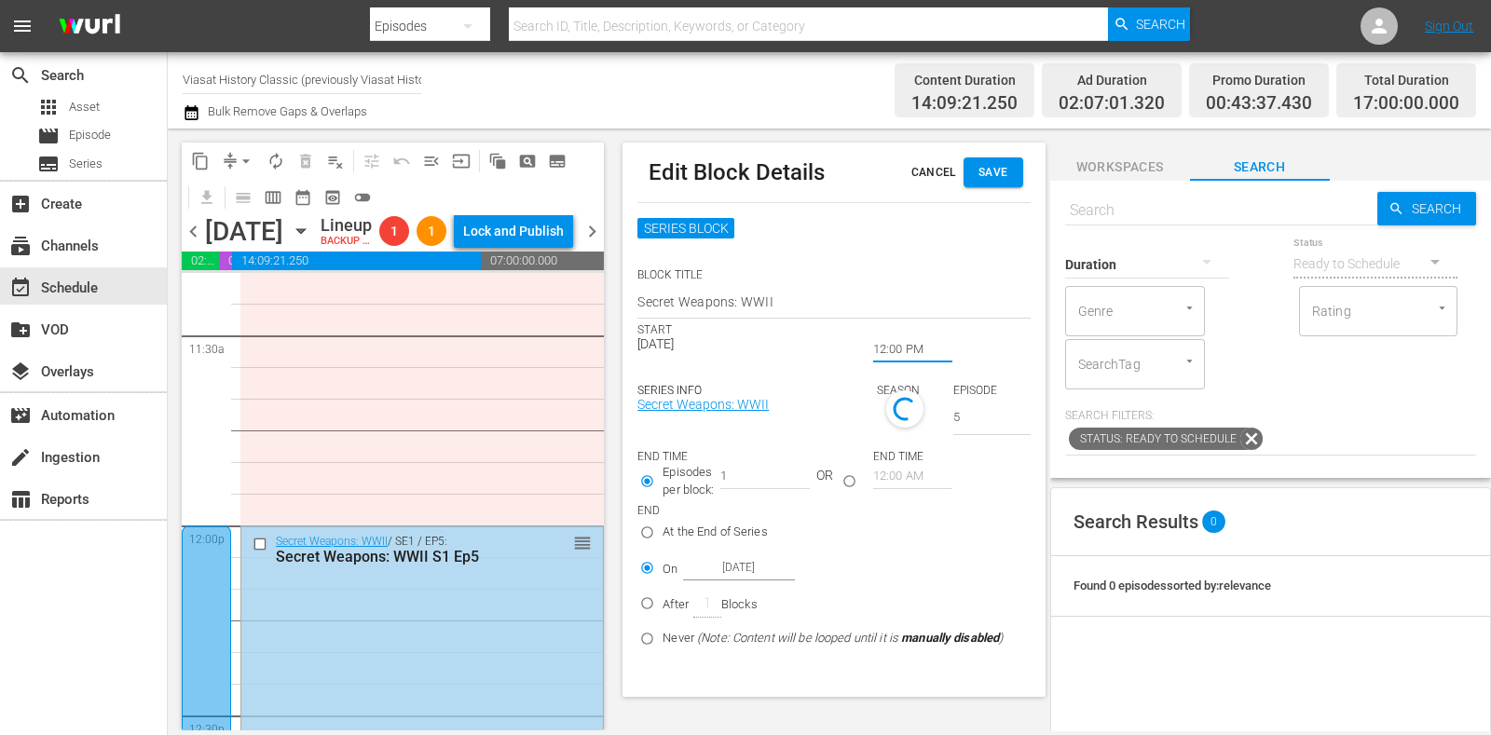
click at [912, 352] on input "12:00 PM" at bounding box center [912, 350] width 79 height 26
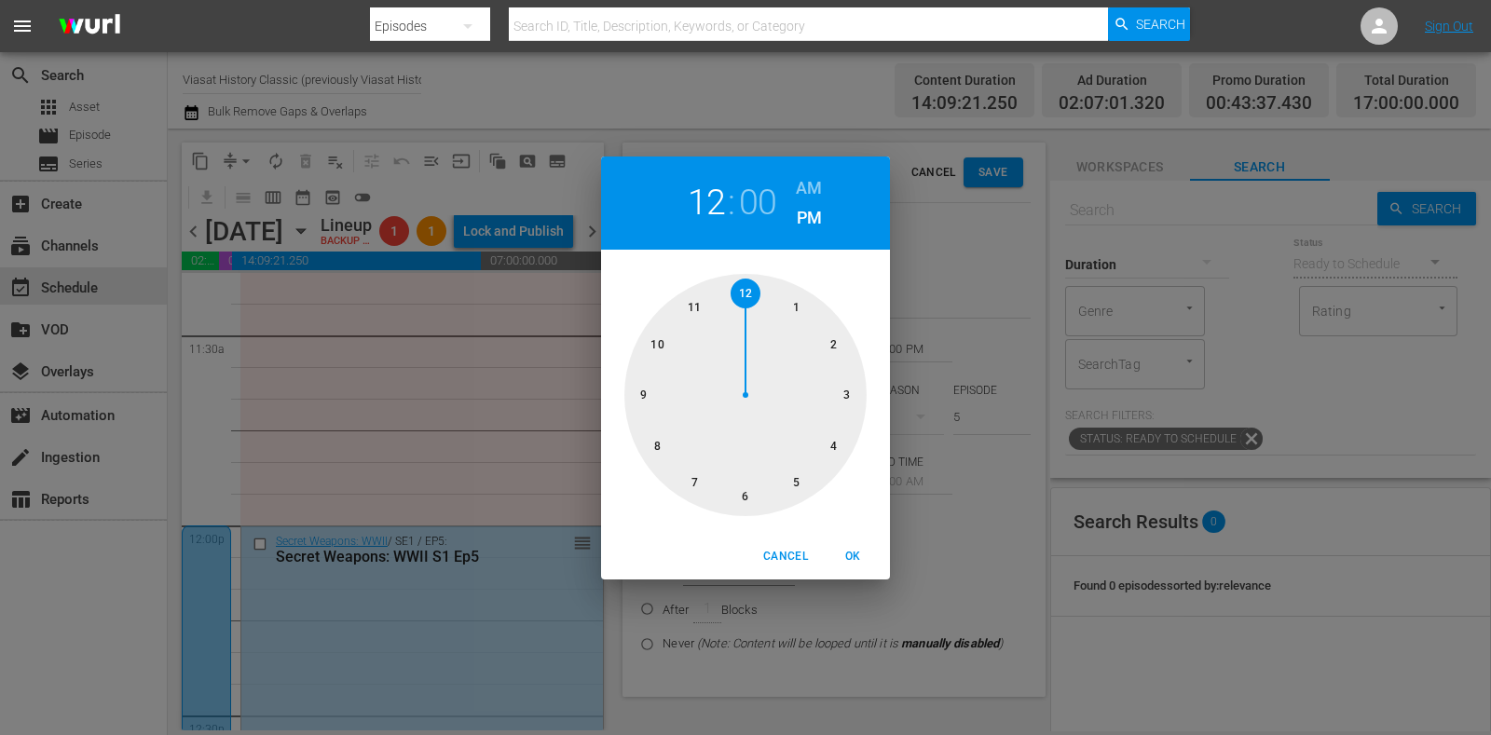
click at [690, 295] on div at bounding box center [746, 395] width 242 height 242
click at [800, 179] on h6 "AM" at bounding box center [809, 188] width 26 height 30
click at [848, 569] on button "OK" at bounding box center [853, 557] width 60 height 31
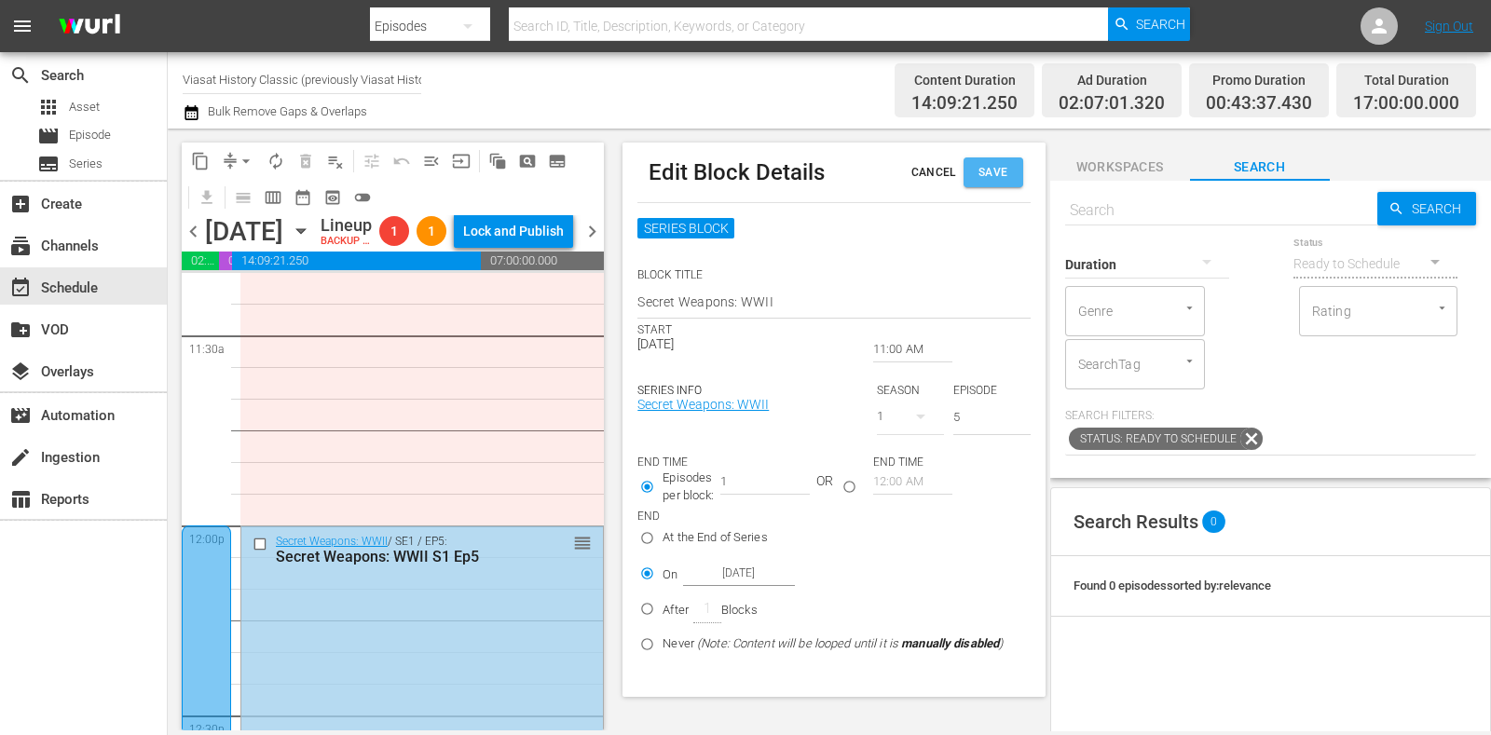
click at [997, 173] on span "Save" at bounding box center [994, 173] width 30 height 20
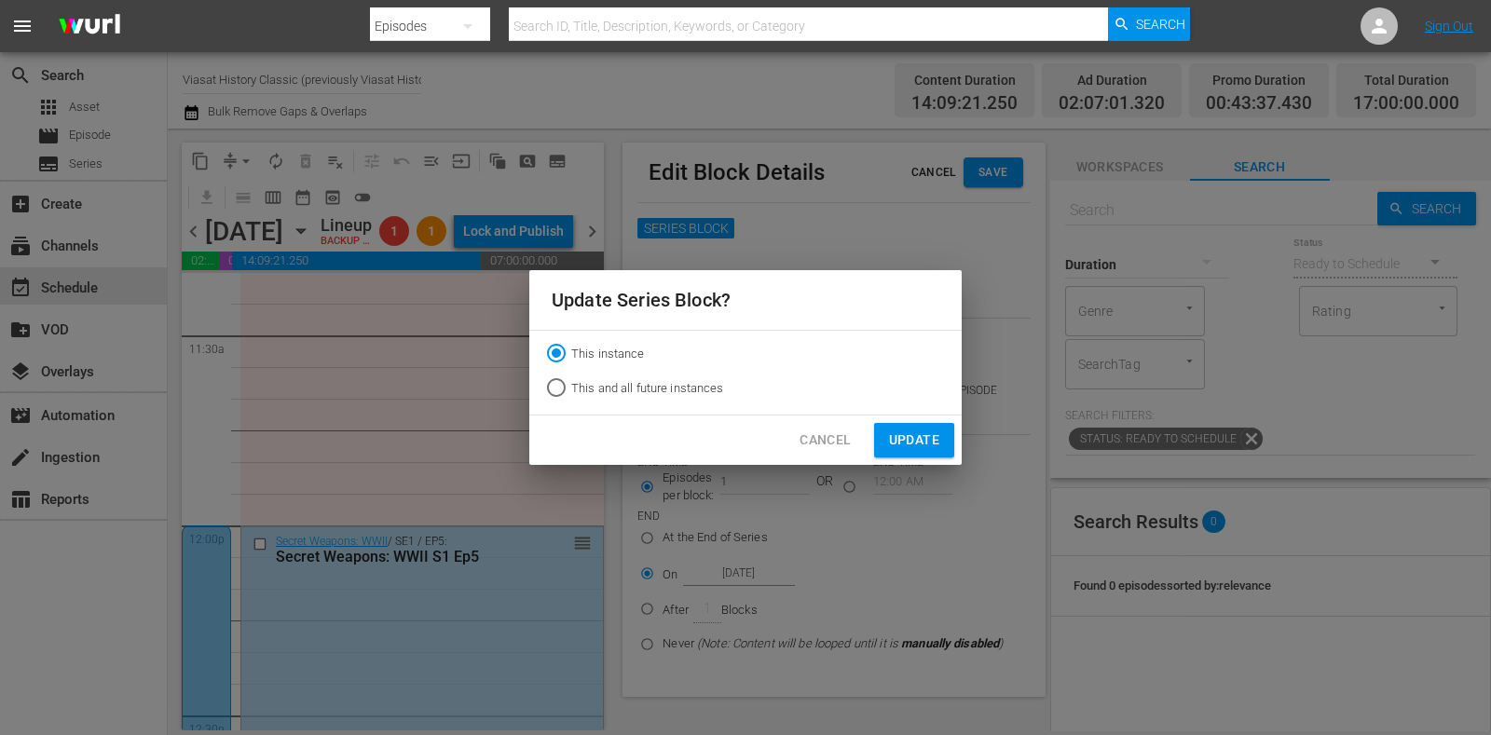
click at [700, 388] on span "This and all future instances" at bounding box center [647, 388] width 153 height 19
click at [571, 388] on input "This and all future instances" at bounding box center [557, 392] width 30 height 30
click at [898, 433] on span "Update" at bounding box center [914, 440] width 50 height 23
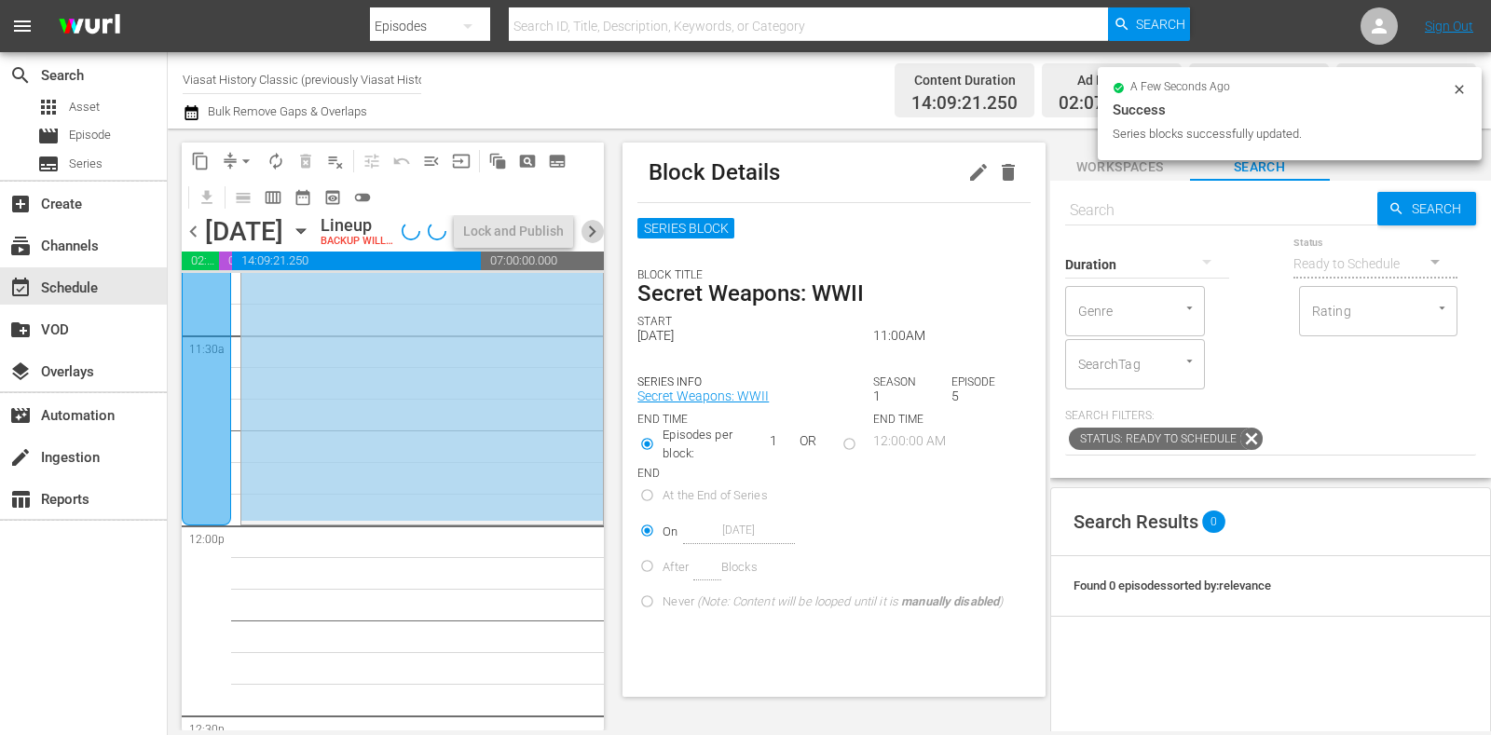
click at [587, 236] on span "chevron_right" at bounding box center [592, 231] width 23 height 23
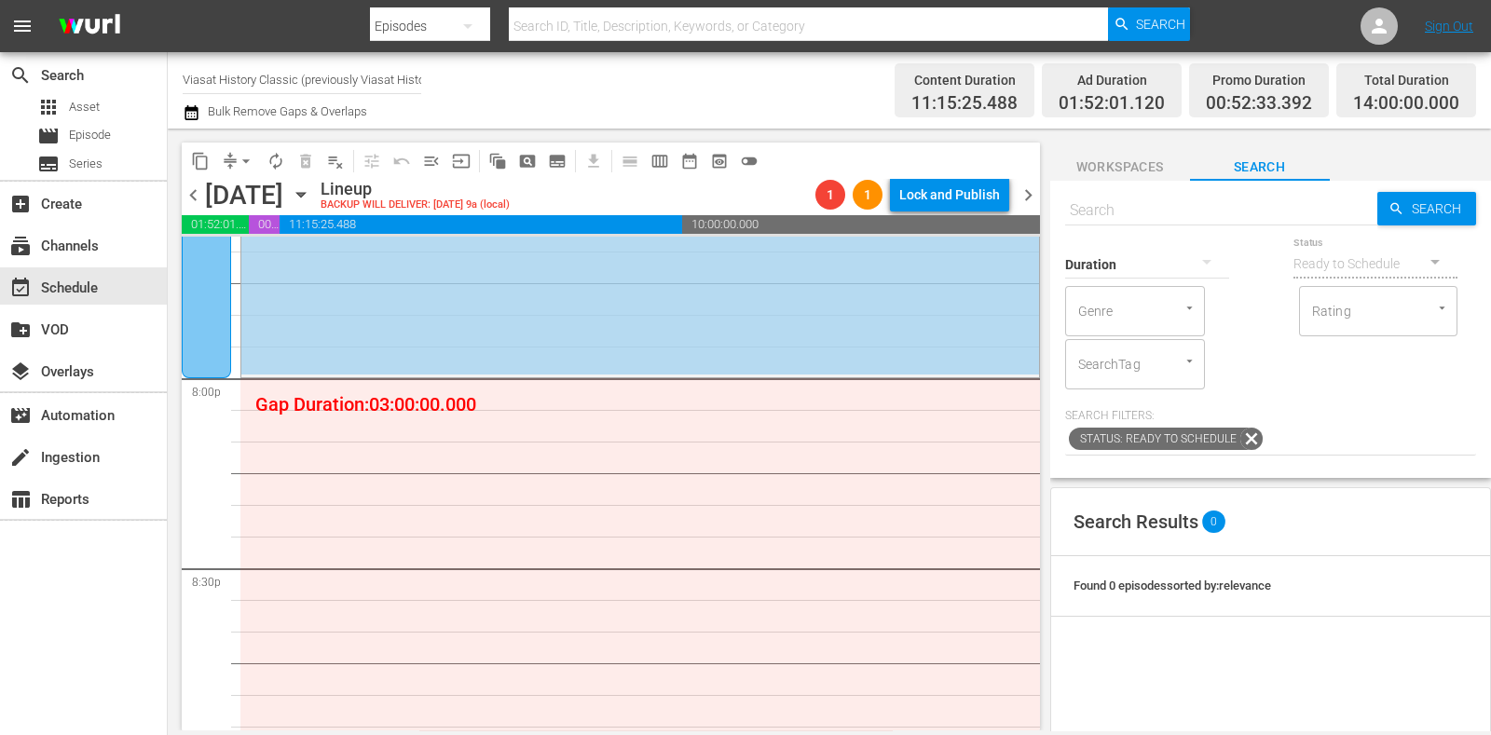
scroll to position [7456, 0]
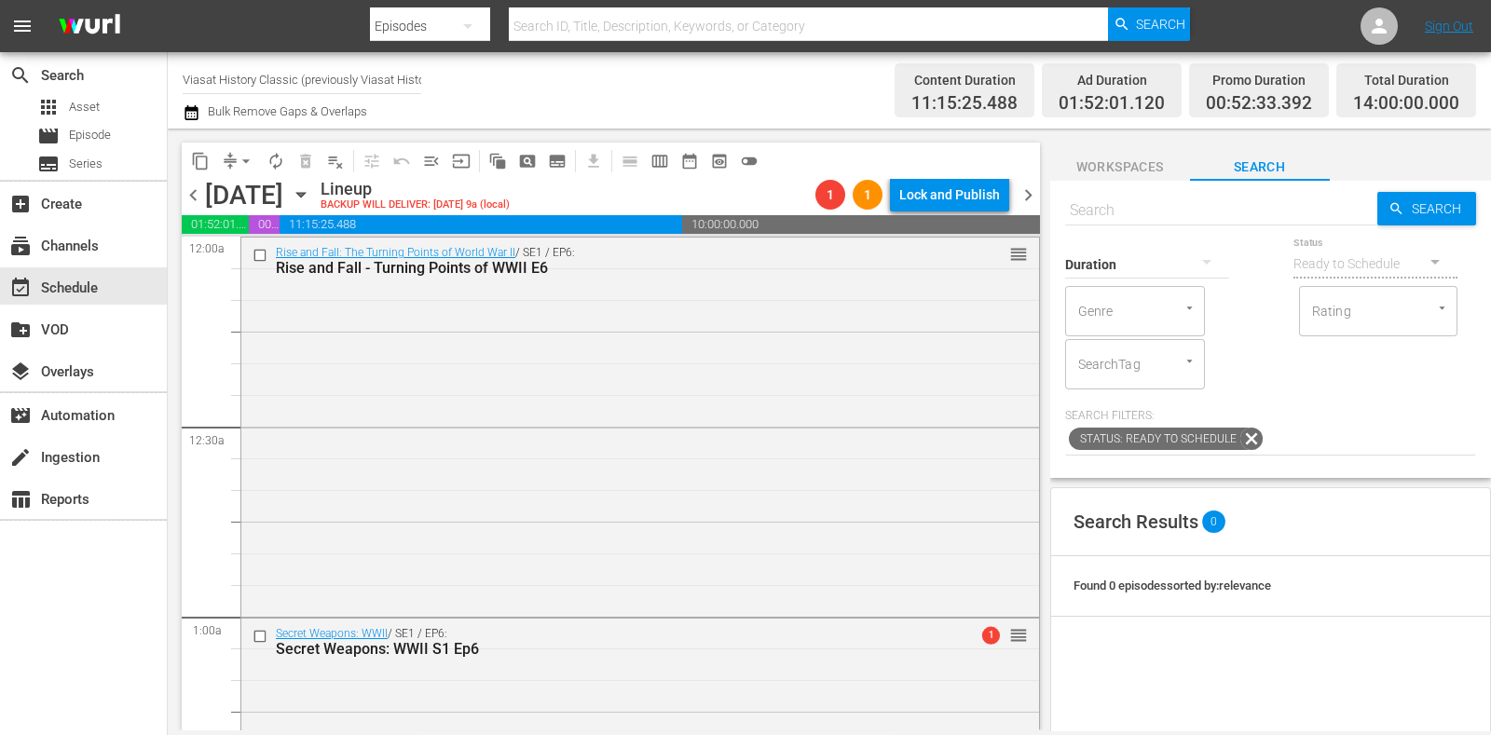
scroll to position [7456, 0]
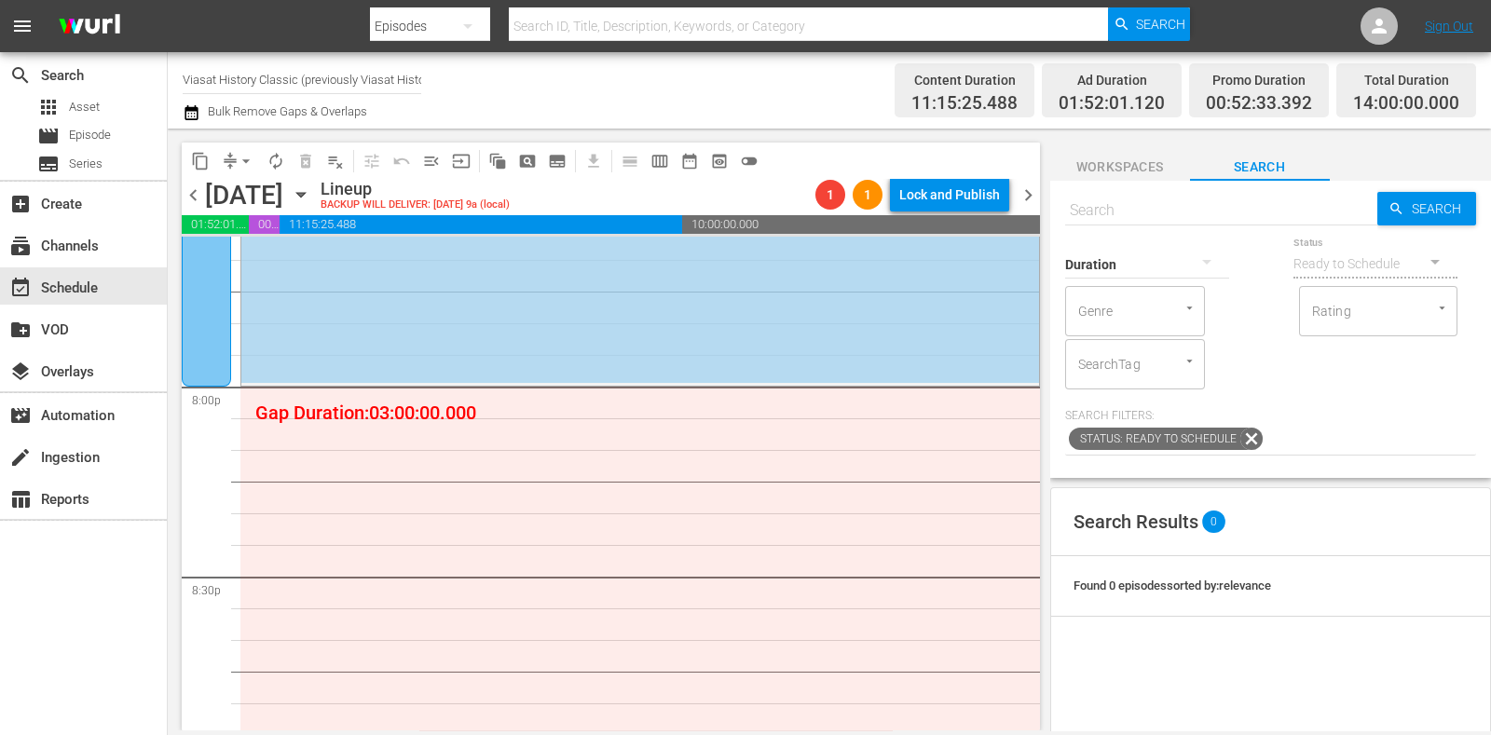
click at [555, 158] on span "subtitles_outlined" at bounding box center [557, 161] width 19 height 19
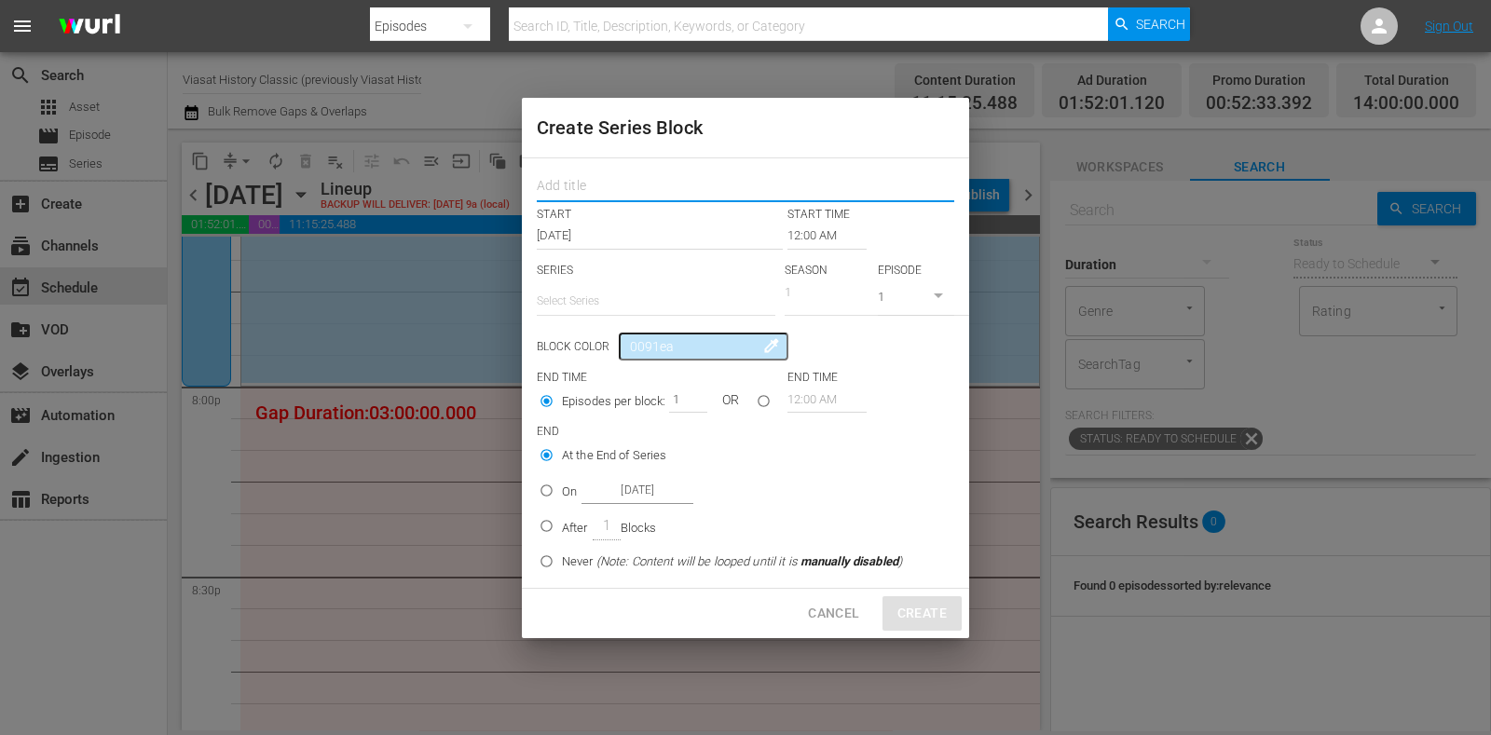
click at [652, 192] on input "text" at bounding box center [746, 188] width 418 height 29
paste input "WWII: Hell on Earth"
type input "WWII: Hell on Earth"
click at [625, 297] on input "text" at bounding box center [656, 301] width 239 height 45
paste input "WWII: Hell on Earth"
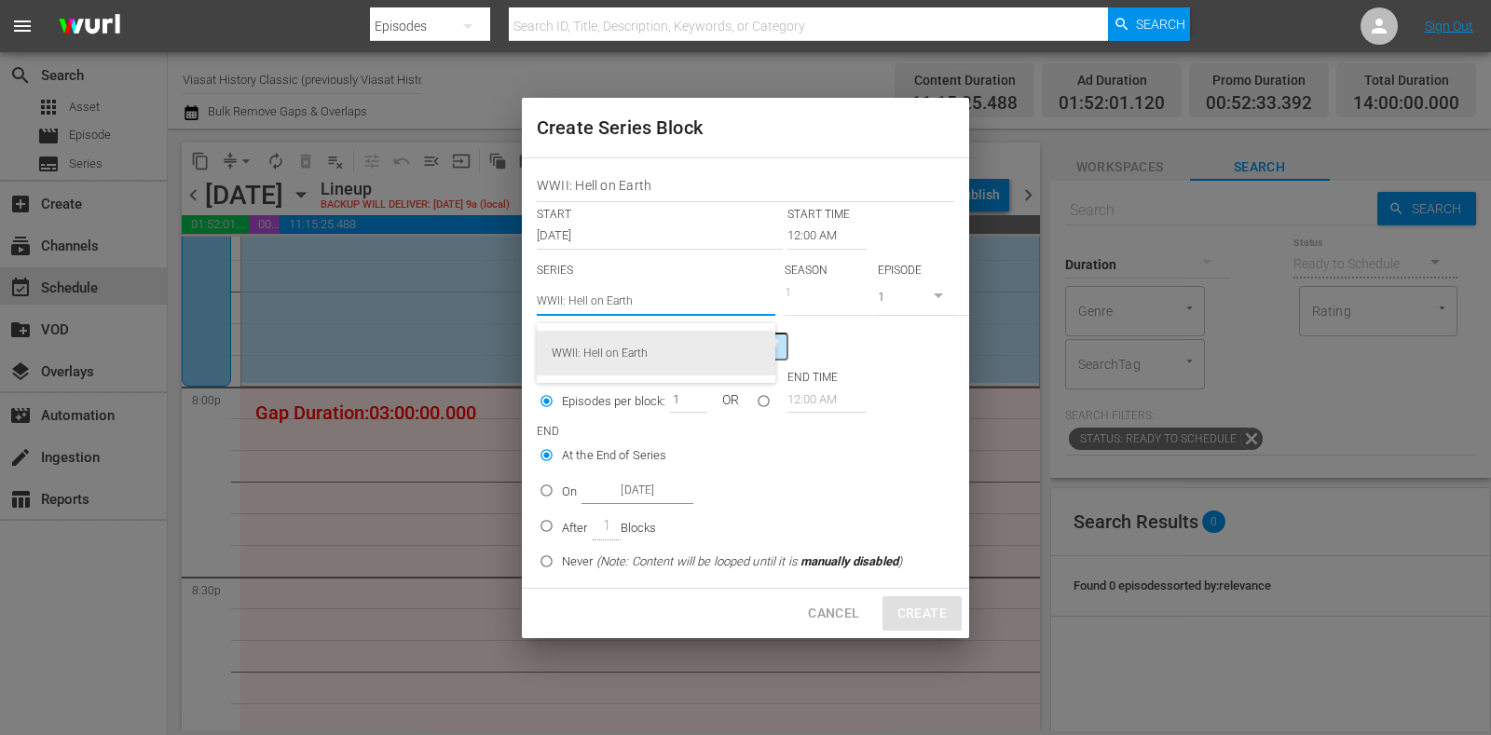
click at [695, 351] on div "WWII: Hell on Earth" at bounding box center [656, 353] width 209 height 45
type input "WWII: Hell on Earth"
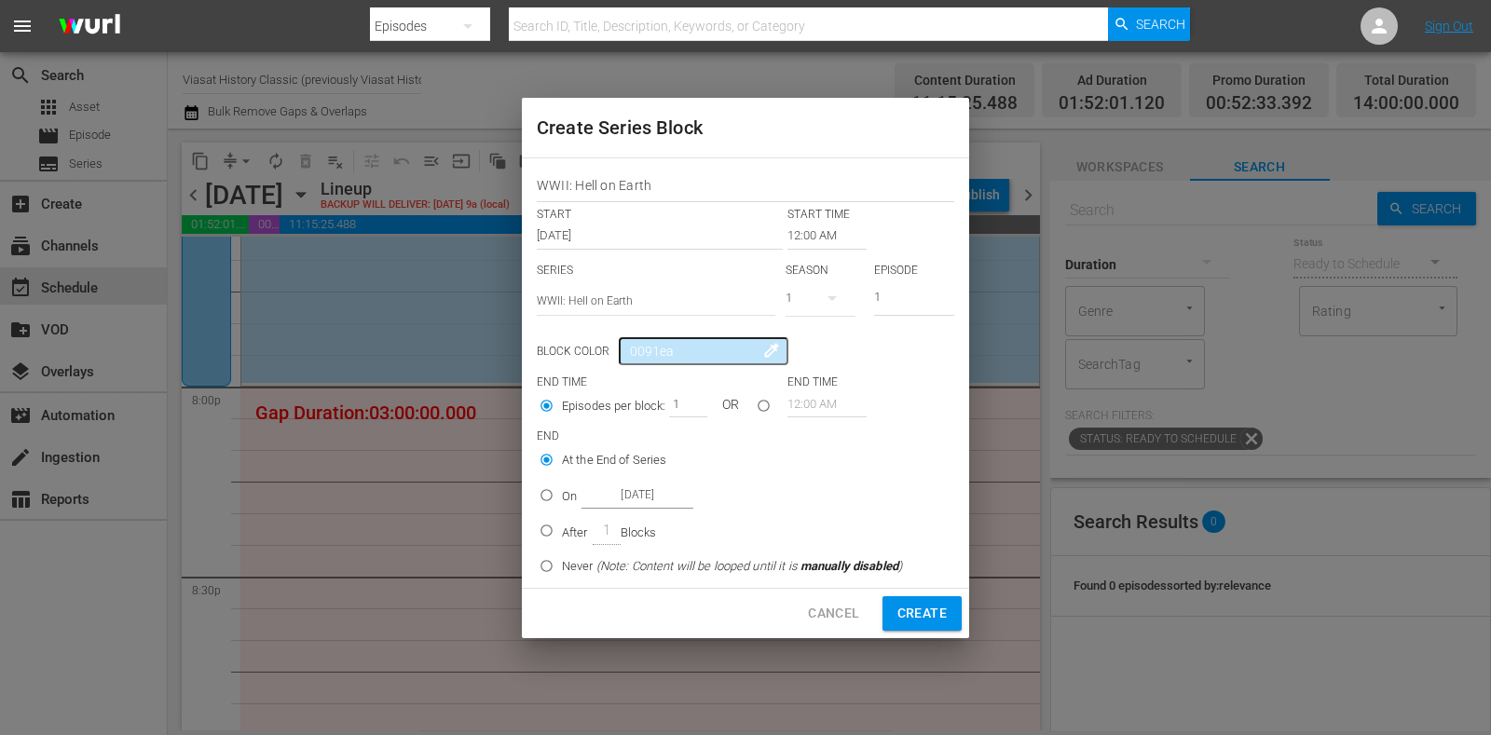
click at [811, 229] on input "12:00 AM" at bounding box center [827, 236] width 79 height 26
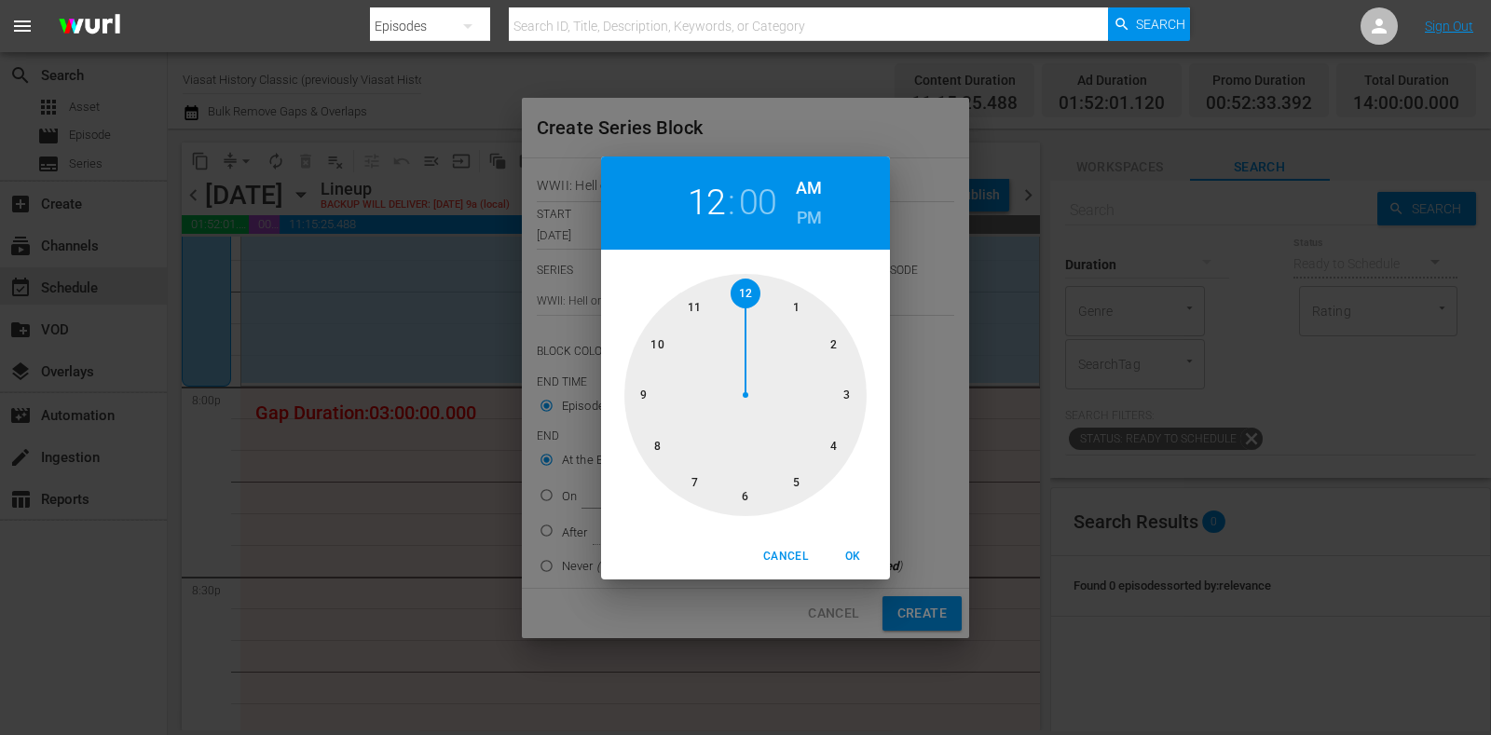
drag, startPoint x: 674, startPoint y: 439, endPoint x: 737, endPoint y: 379, distance: 87.0
click at [675, 439] on div at bounding box center [746, 395] width 242 height 242
click at [797, 208] on h6 "PM" at bounding box center [809, 218] width 25 height 30
click at [849, 558] on span "OK" at bounding box center [853, 557] width 45 height 20
type input "08:00 PM"
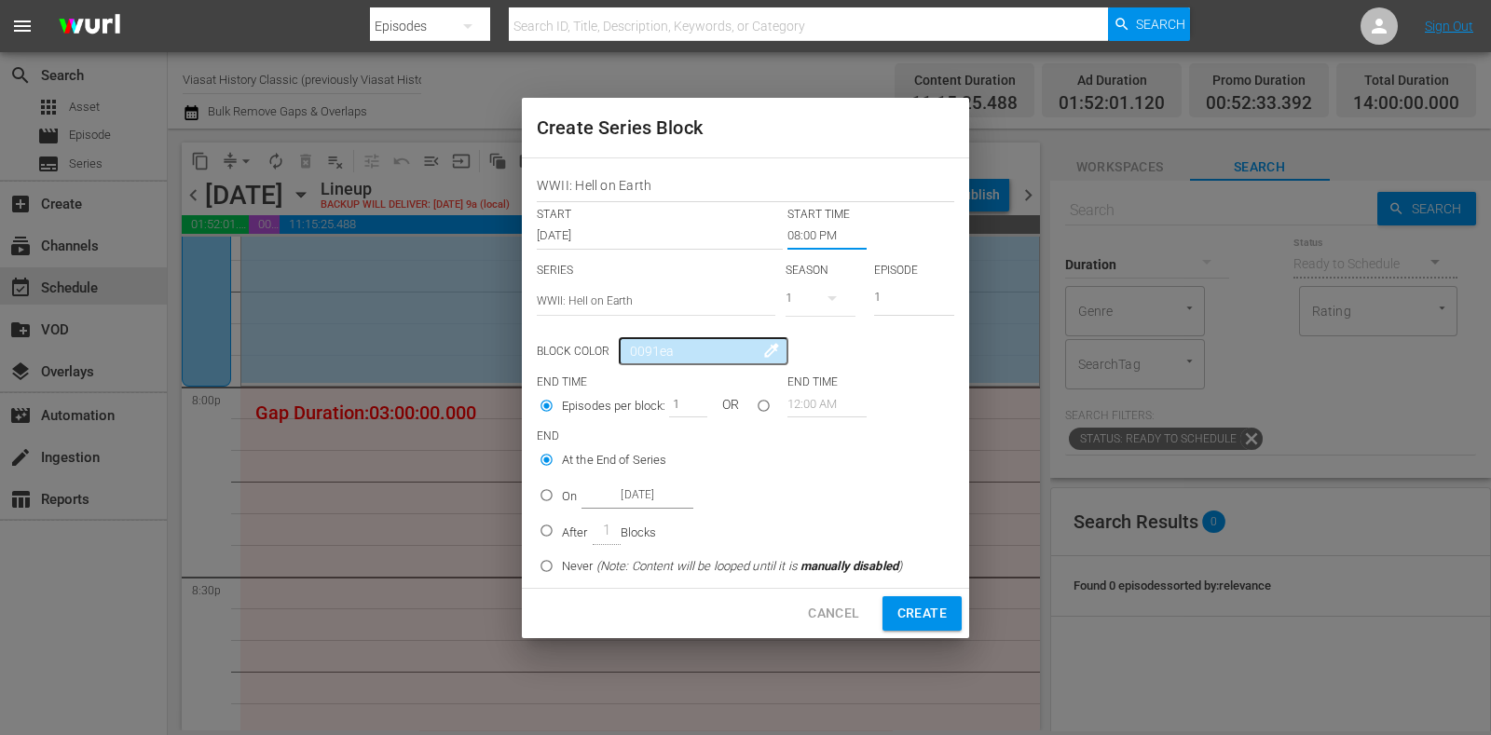
click at [589, 496] on input "Oct 21st 2025" at bounding box center [638, 495] width 112 height 25
radio input "false"
radio input "true"
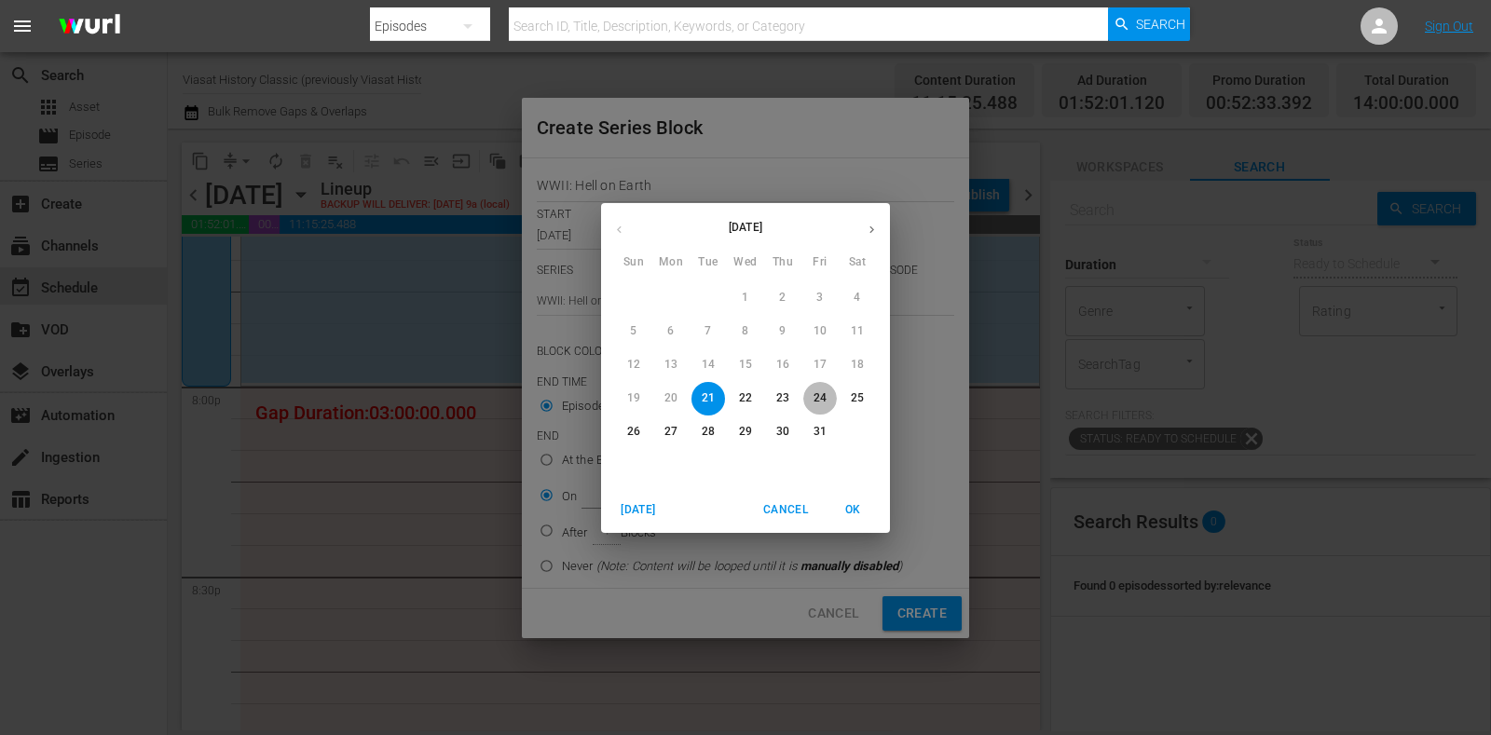
click at [816, 395] on p "24" at bounding box center [820, 399] width 13 height 16
type input "Oct 24th 2025"
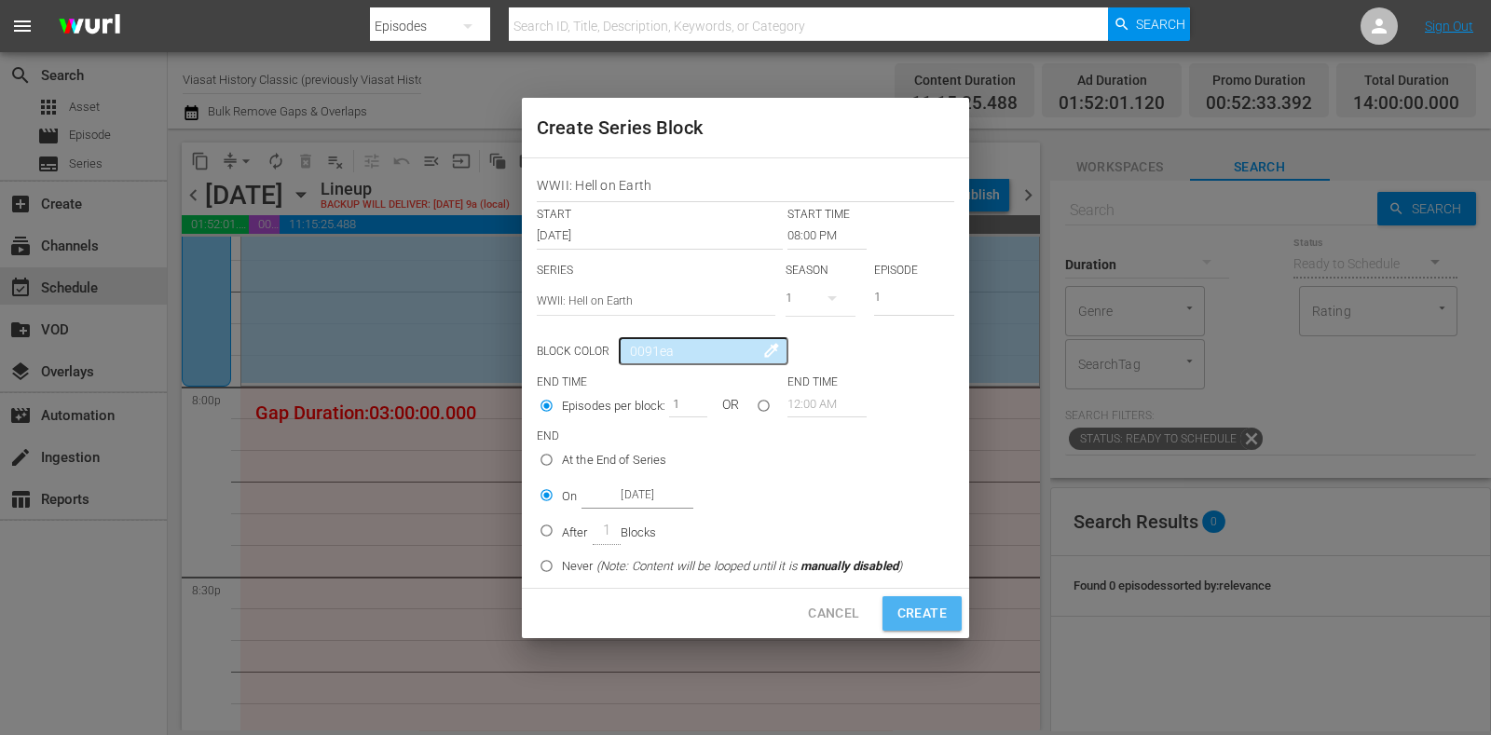
click at [929, 611] on span "Create" at bounding box center [922, 613] width 49 height 23
type input "12:00 AM"
radio input "true"
type input "Oct 21st 2025"
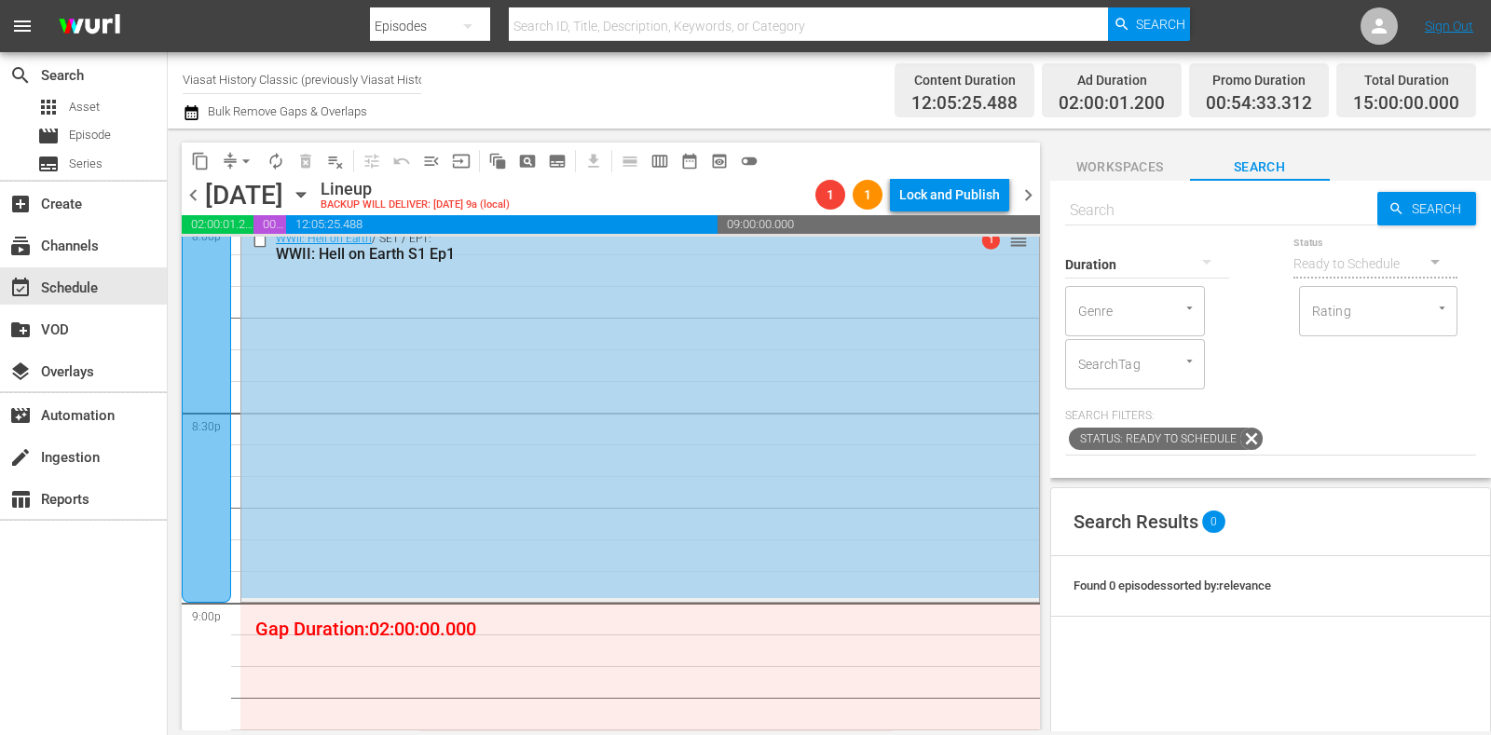
scroll to position [7584, 0]
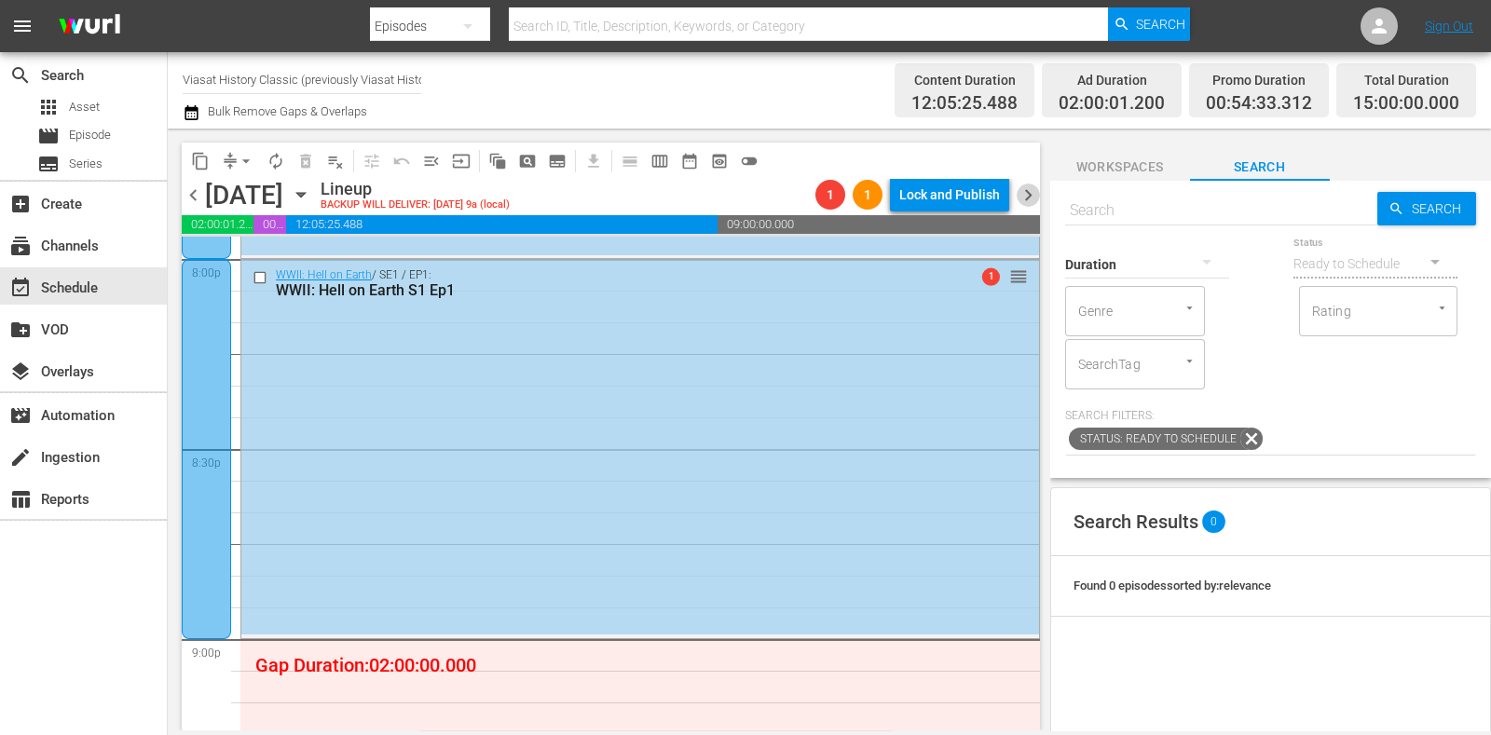
click at [1020, 200] on span "chevron_right" at bounding box center [1028, 195] width 23 height 23
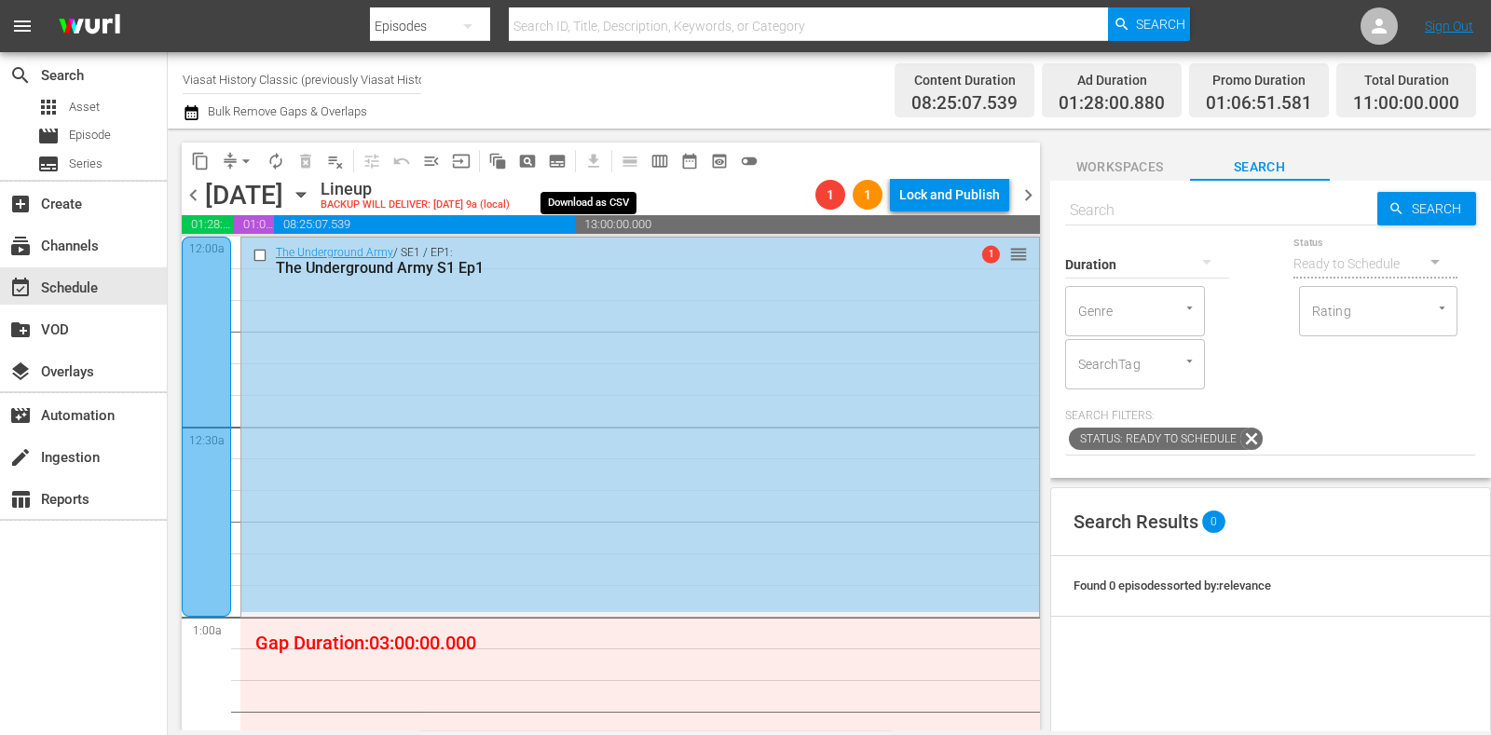
click at [570, 155] on span "subtitles_outlined" at bounding box center [558, 161] width 30 height 30
click at [560, 156] on span "subtitles_outlined" at bounding box center [557, 161] width 19 height 19
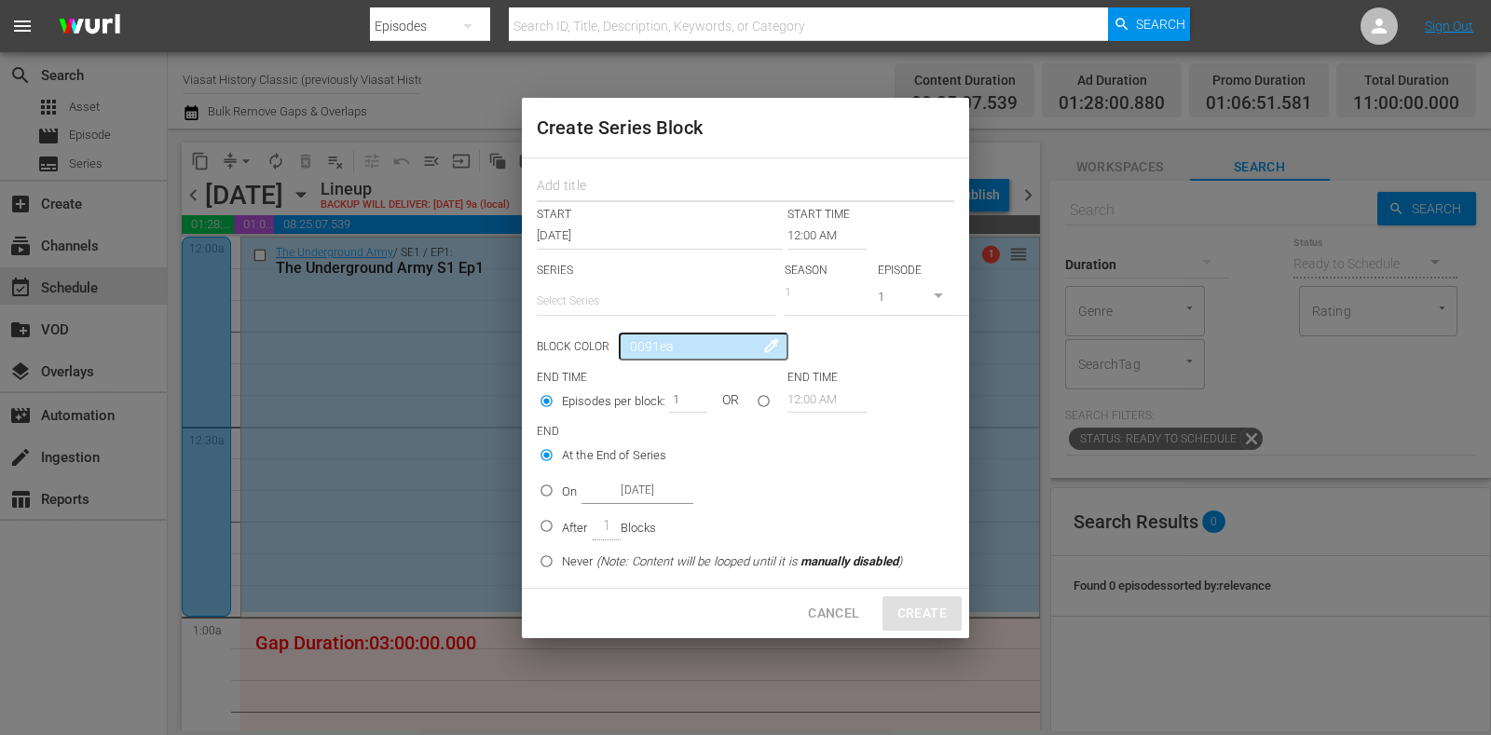
click at [587, 176] on input "text" at bounding box center [746, 188] width 418 height 29
paste input "WWII: Hell on Earth"
type input "WWII: Hell on Earth"
click at [601, 284] on input "text" at bounding box center [656, 301] width 239 height 45
click at [620, 322] on input "text" at bounding box center [656, 301] width 239 height 45
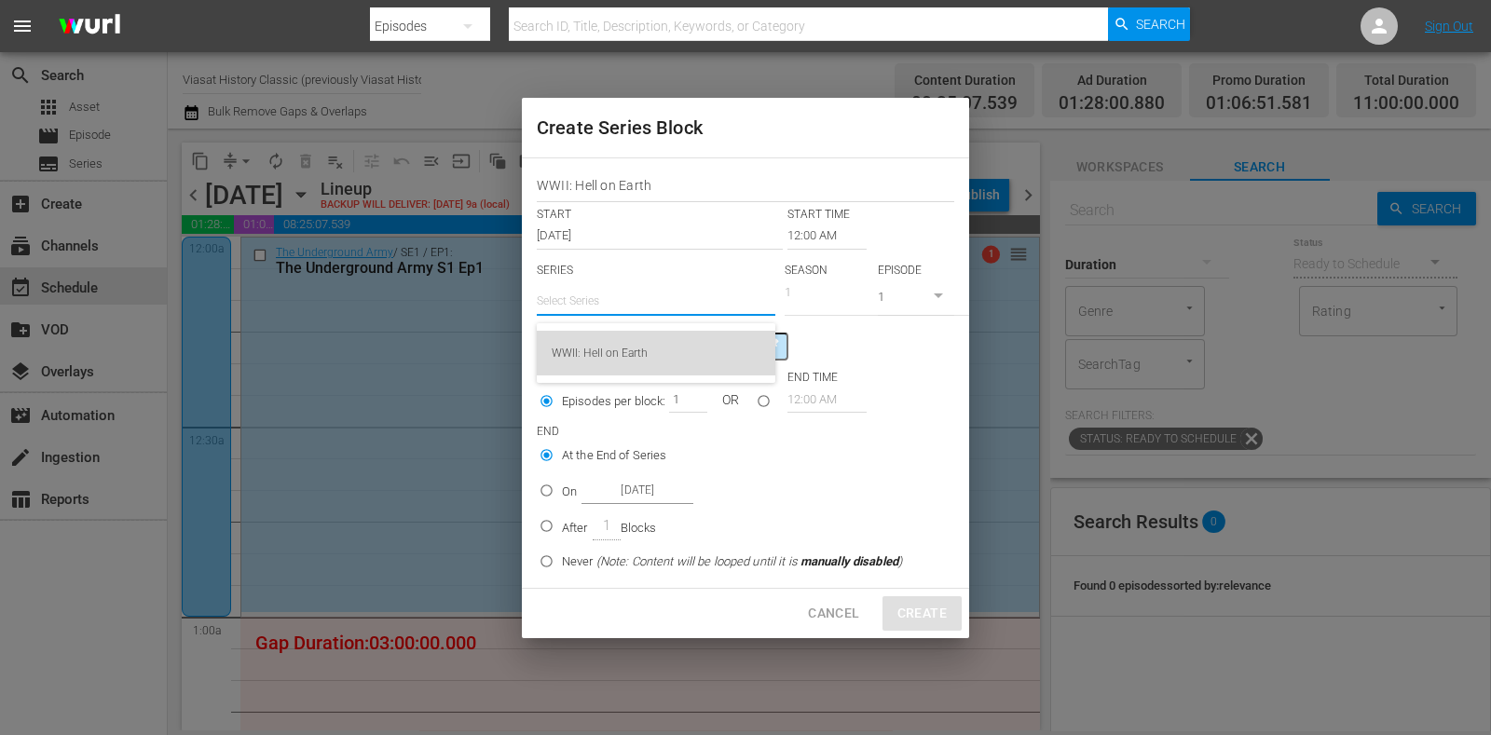
click at [629, 337] on div "WWII: Hell on Earth" at bounding box center [656, 353] width 209 height 45
type input "WWII: Hell on Earth"
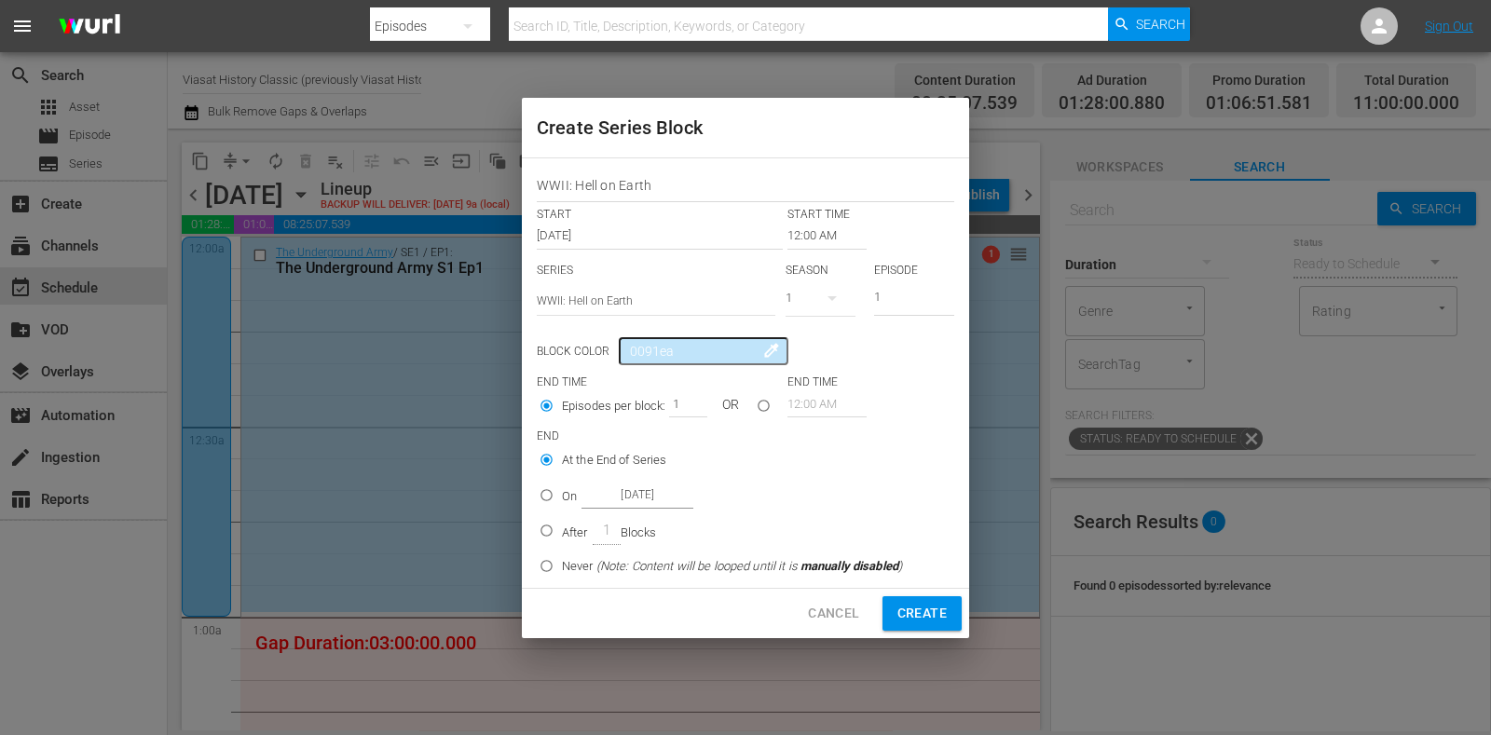
click at [802, 244] on input "12:00 AM" at bounding box center [827, 236] width 79 height 26
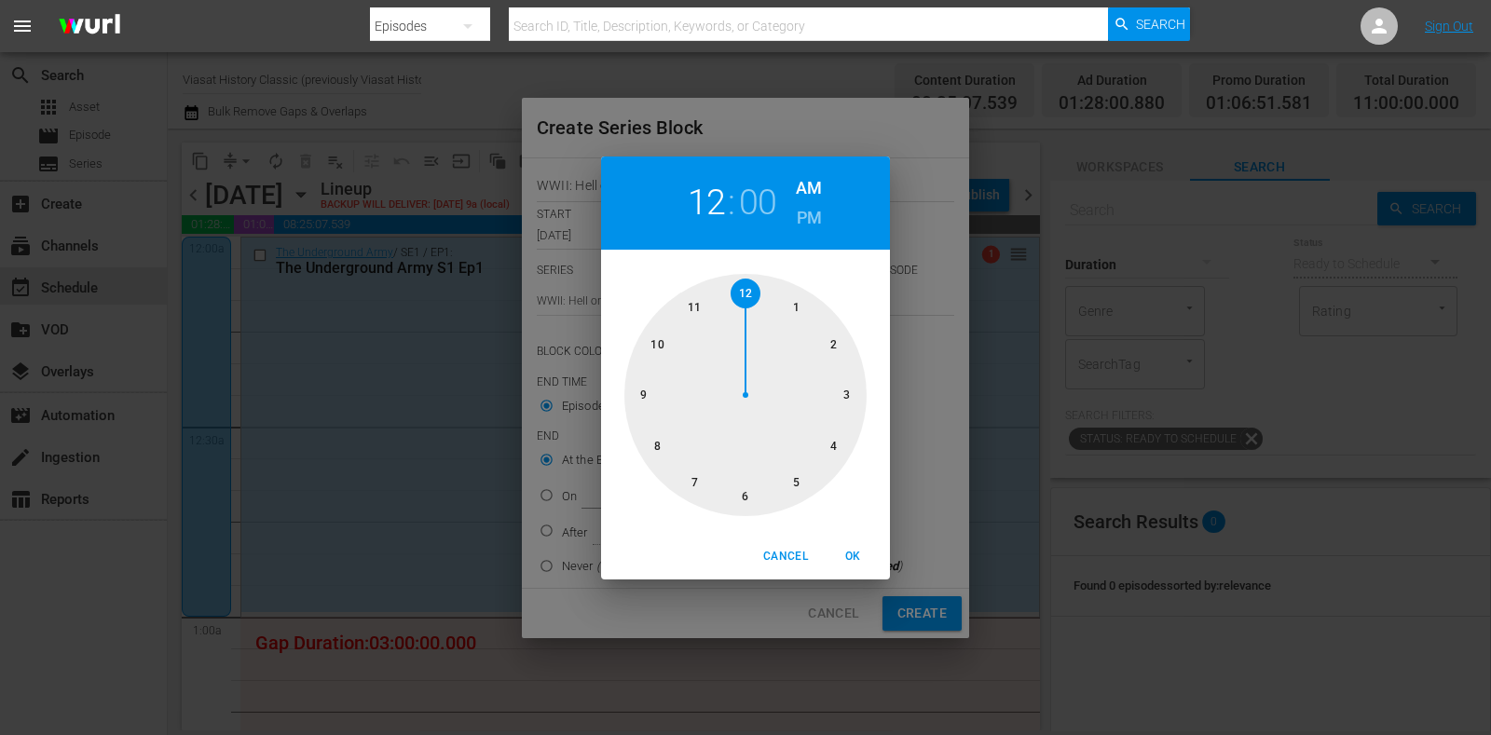
click at [770, 290] on div at bounding box center [746, 395] width 242 height 242
click at [777, 553] on span "Cancel" at bounding box center [785, 557] width 45 height 20
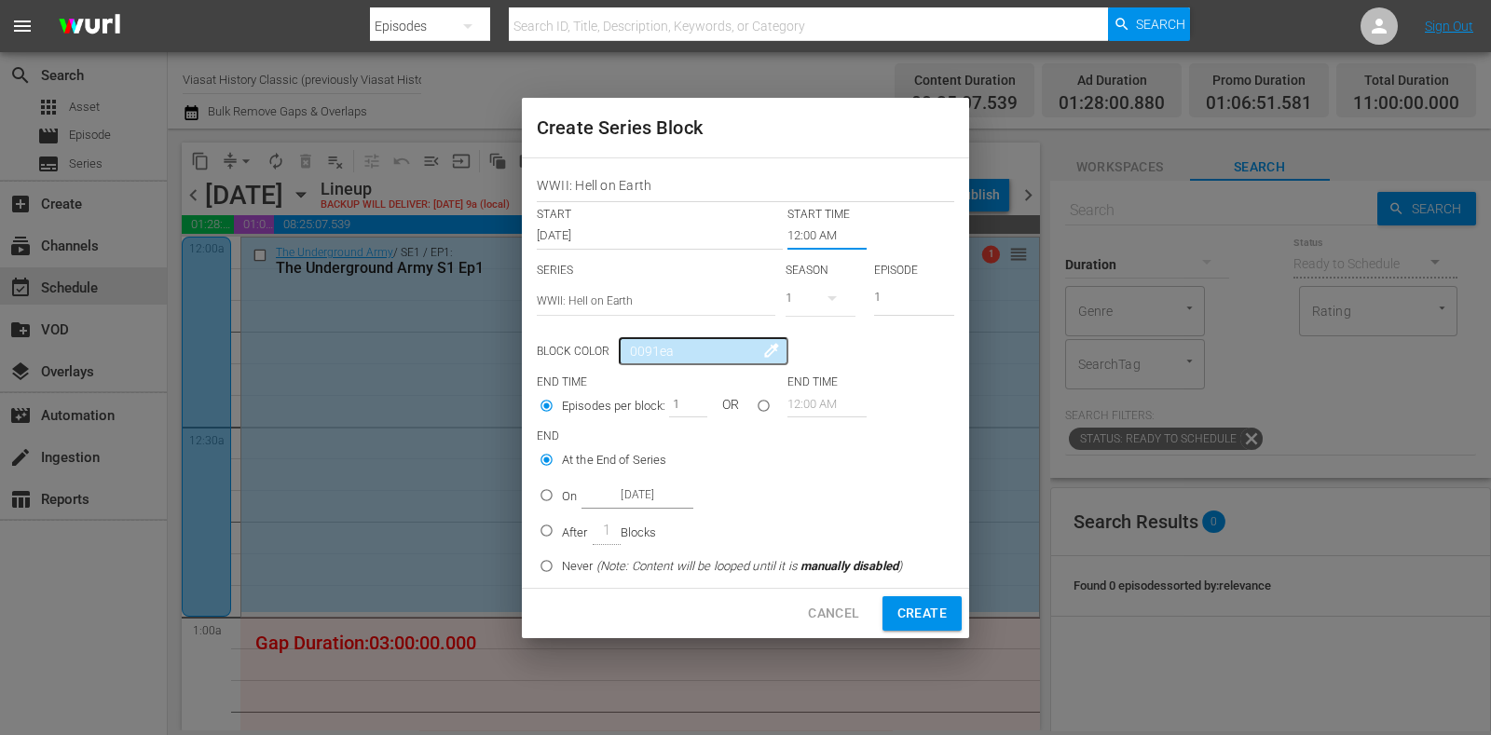
click at [815, 244] on input "12:00 AM" at bounding box center [827, 236] width 79 height 26
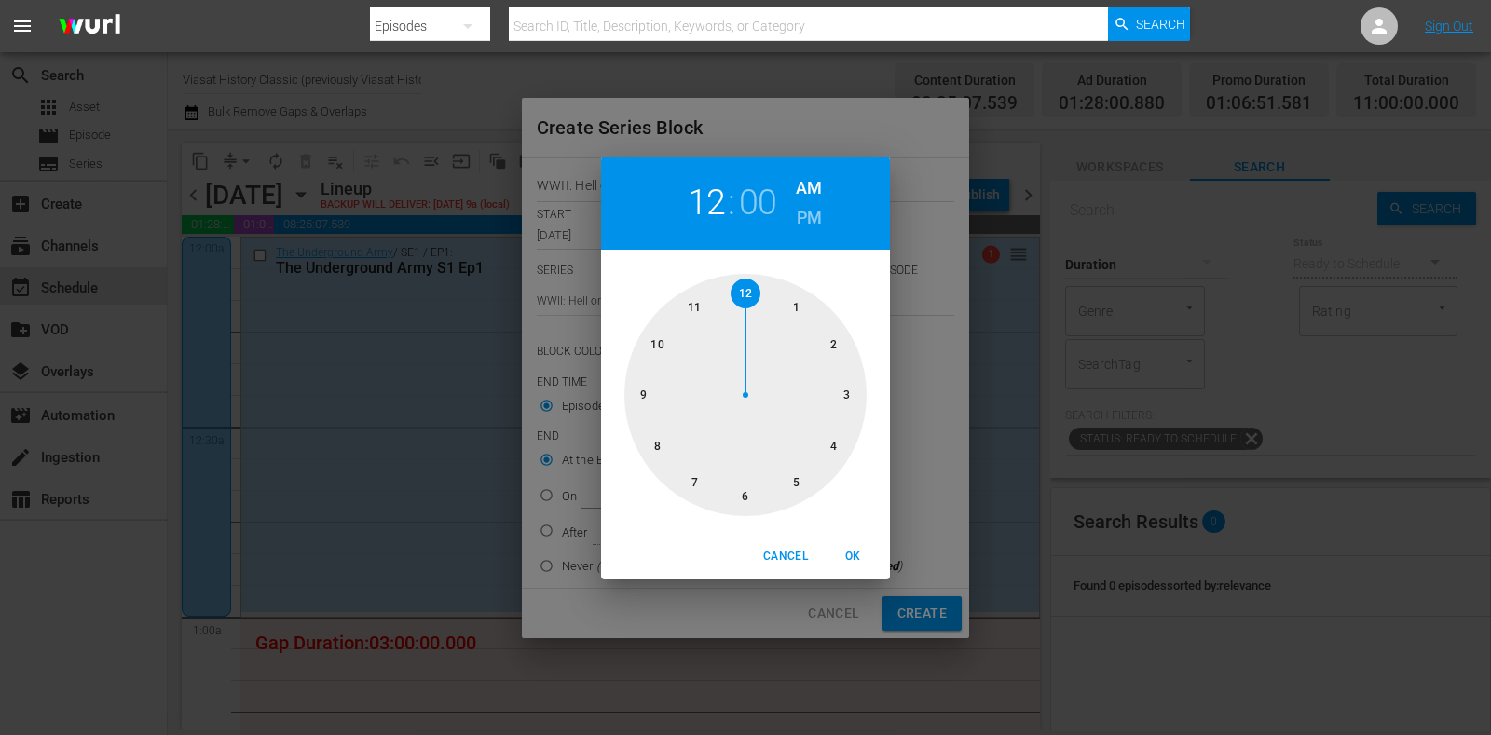
click at [799, 300] on div at bounding box center [746, 395] width 242 height 242
click at [858, 562] on span "OK" at bounding box center [853, 557] width 45 height 20
type input "01:00 AM"
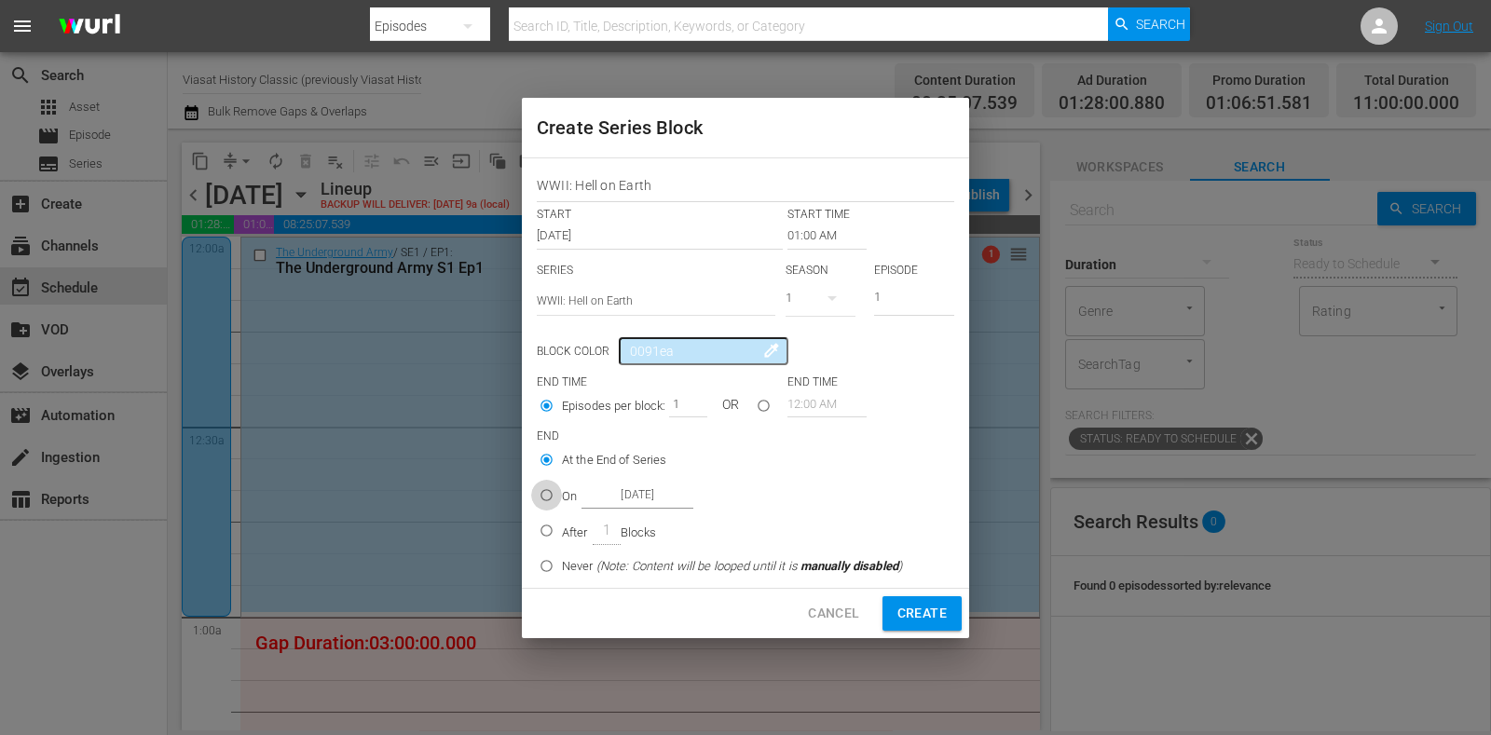
click at [545, 488] on input "On Oct 22nd 2025" at bounding box center [546, 499] width 31 height 31
radio input "true"
click at [615, 491] on input "Oct 22nd 2025" at bounding box center [638, 495] width 112 height 25
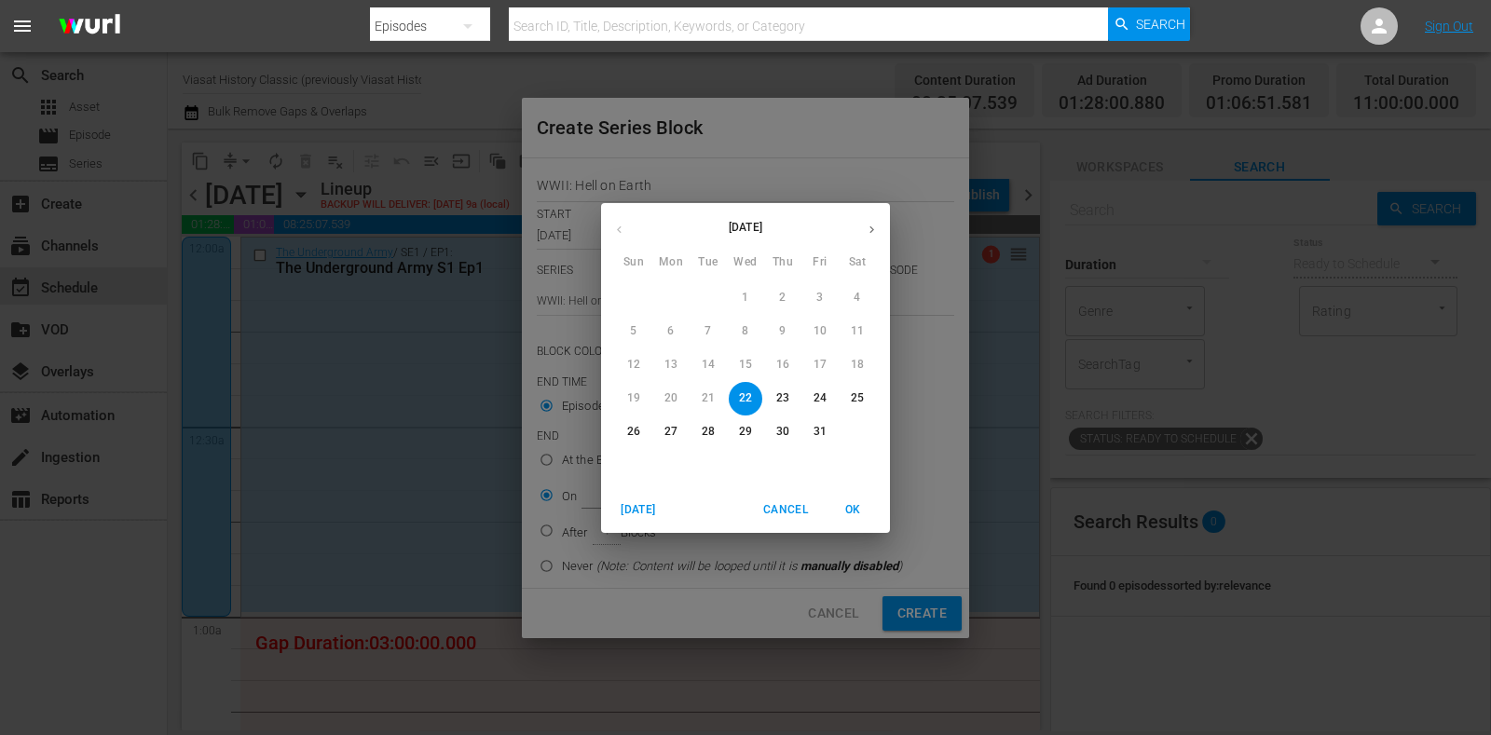
click at [822, 393] on p "24" at bounding box center [820, 399] width 13 height 16
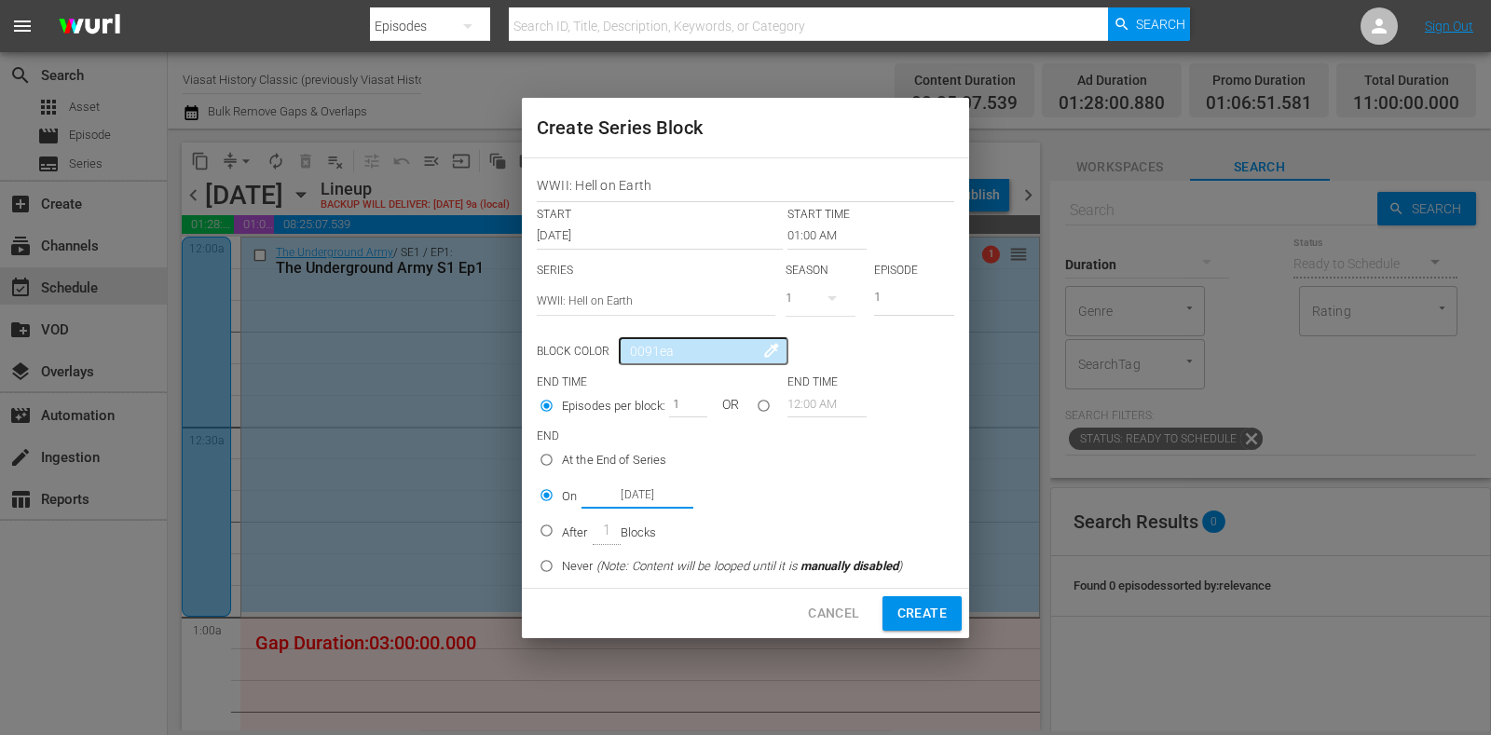
click at [655, 489] on input "Oct 24th 2025" at bounding box center [638, 495] width 112 height 25
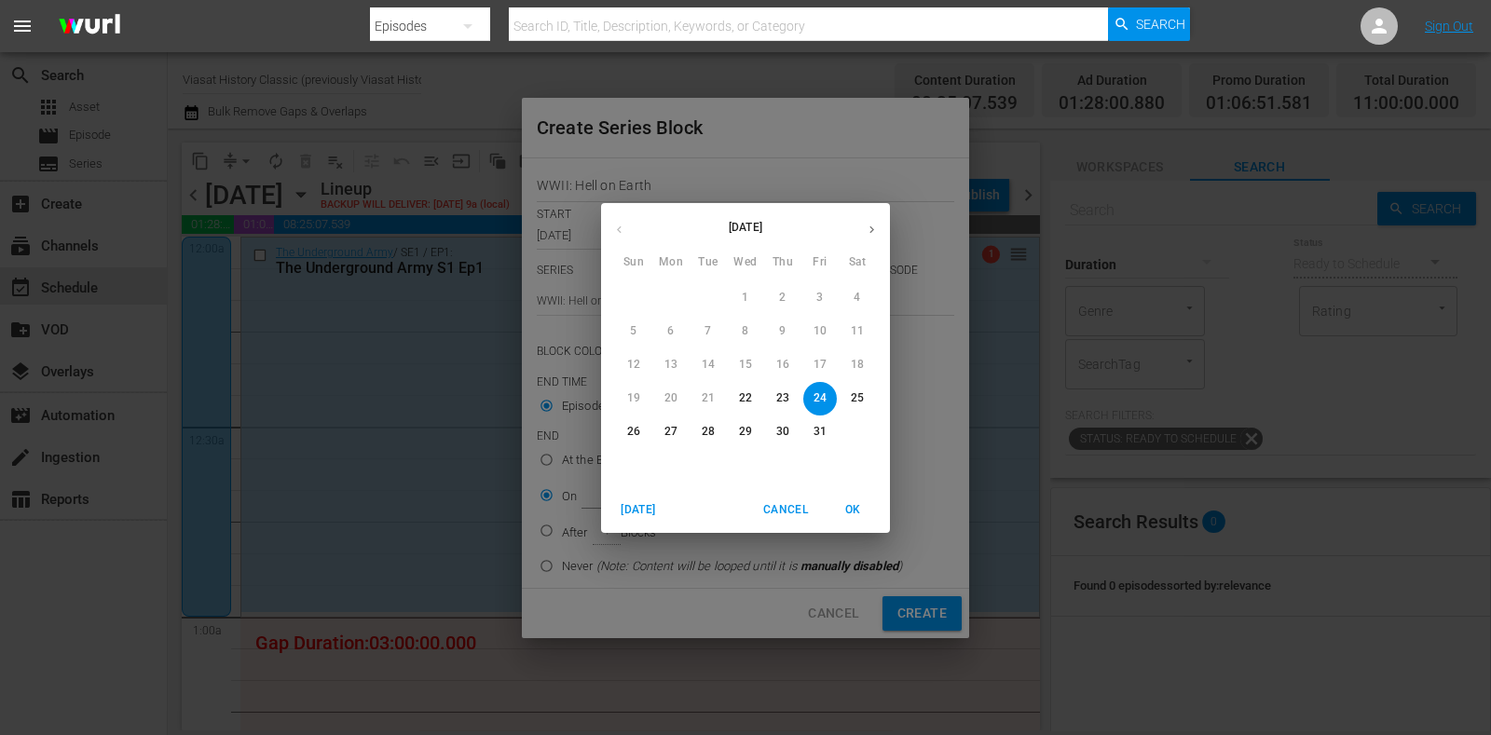
drag, startPoint x: 655, startPoint y: 489, endPoint x: 880, endPoint y: 435, distance: 231.1
click at [868, 397] on span "25" at bounding box center [858, 399] width 34 height 16
type input "Oct 25th 2025"
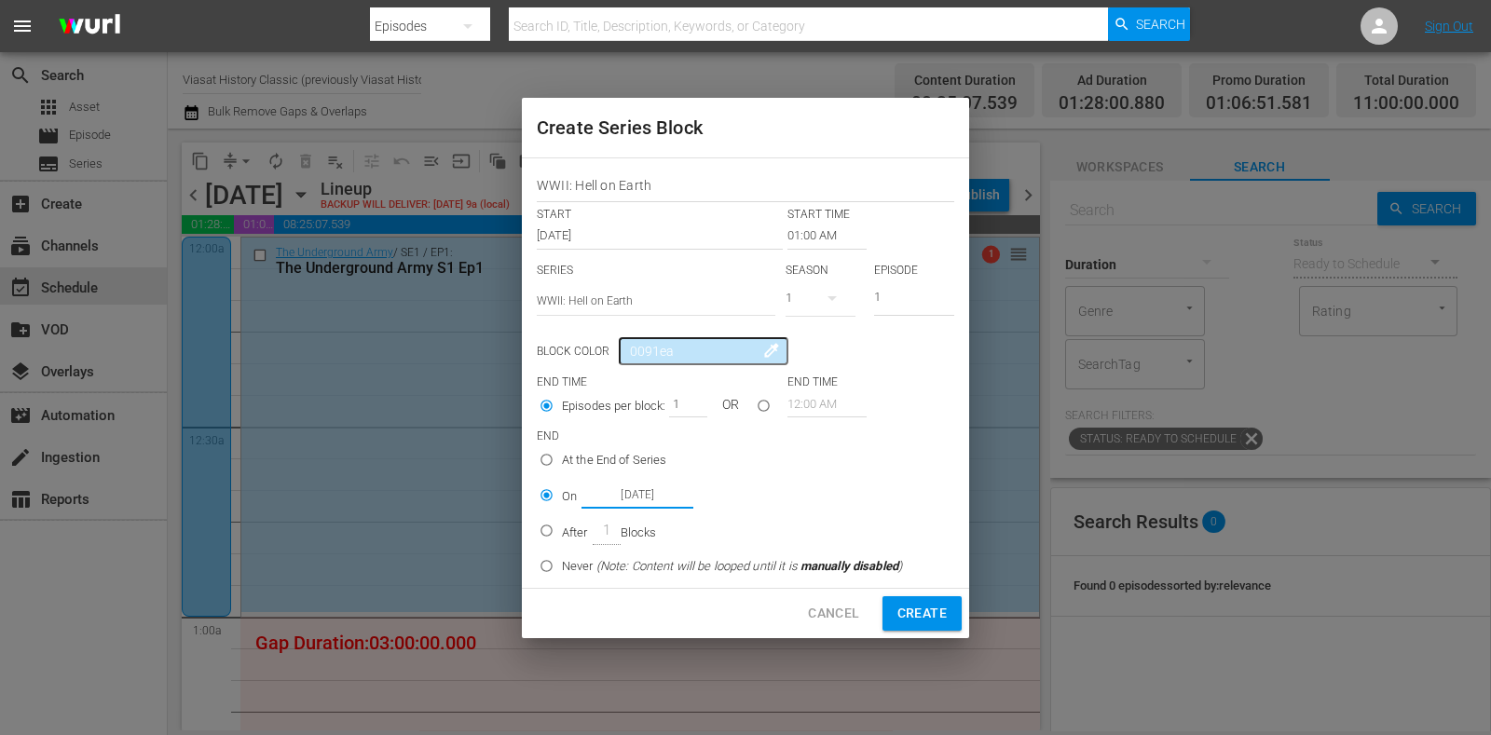
click at [923, 603] on span "Create" at bounding box center [922, 613] width 49 height 23
type input "12:00 AM"
radio input "true"
type input "Oct 22nd 2025"
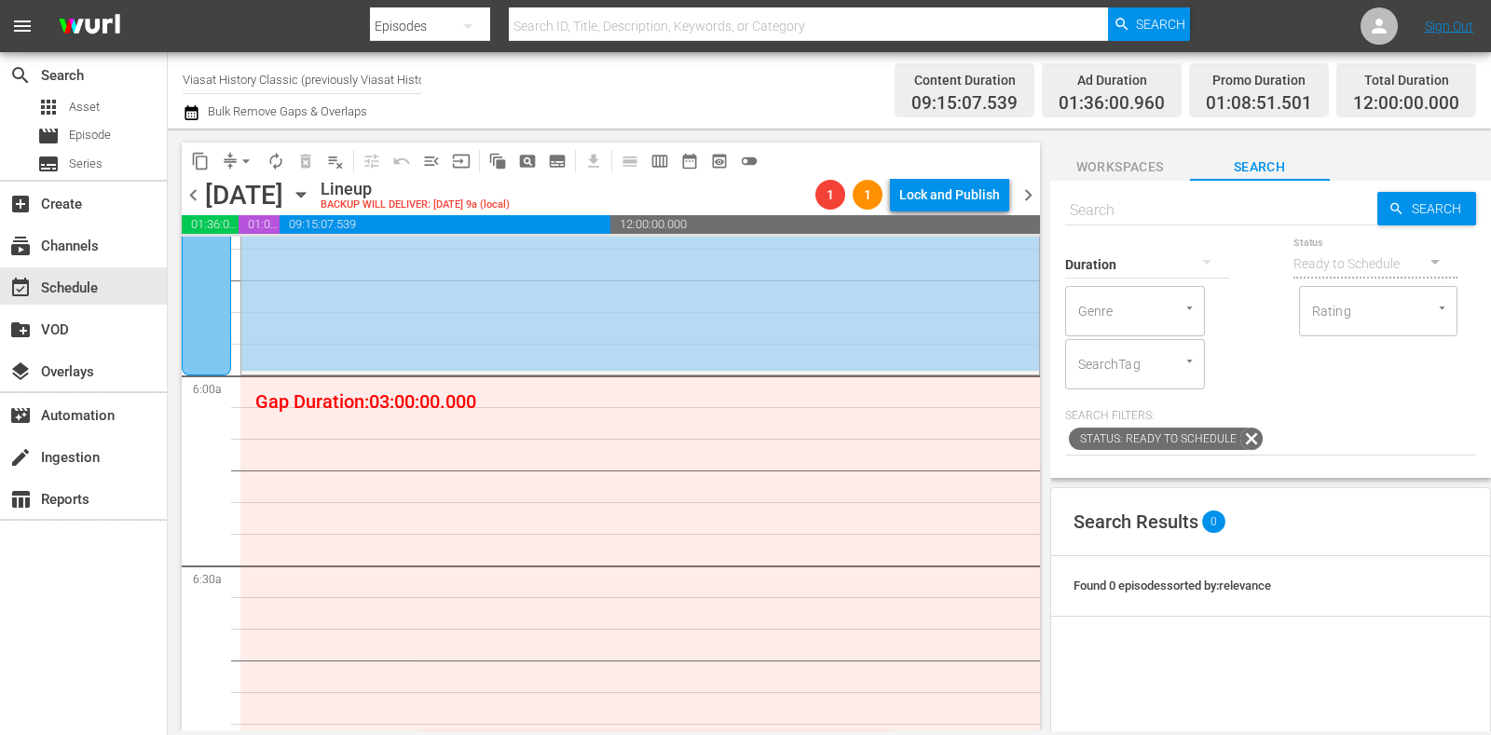
scroll to position [2158, 0]
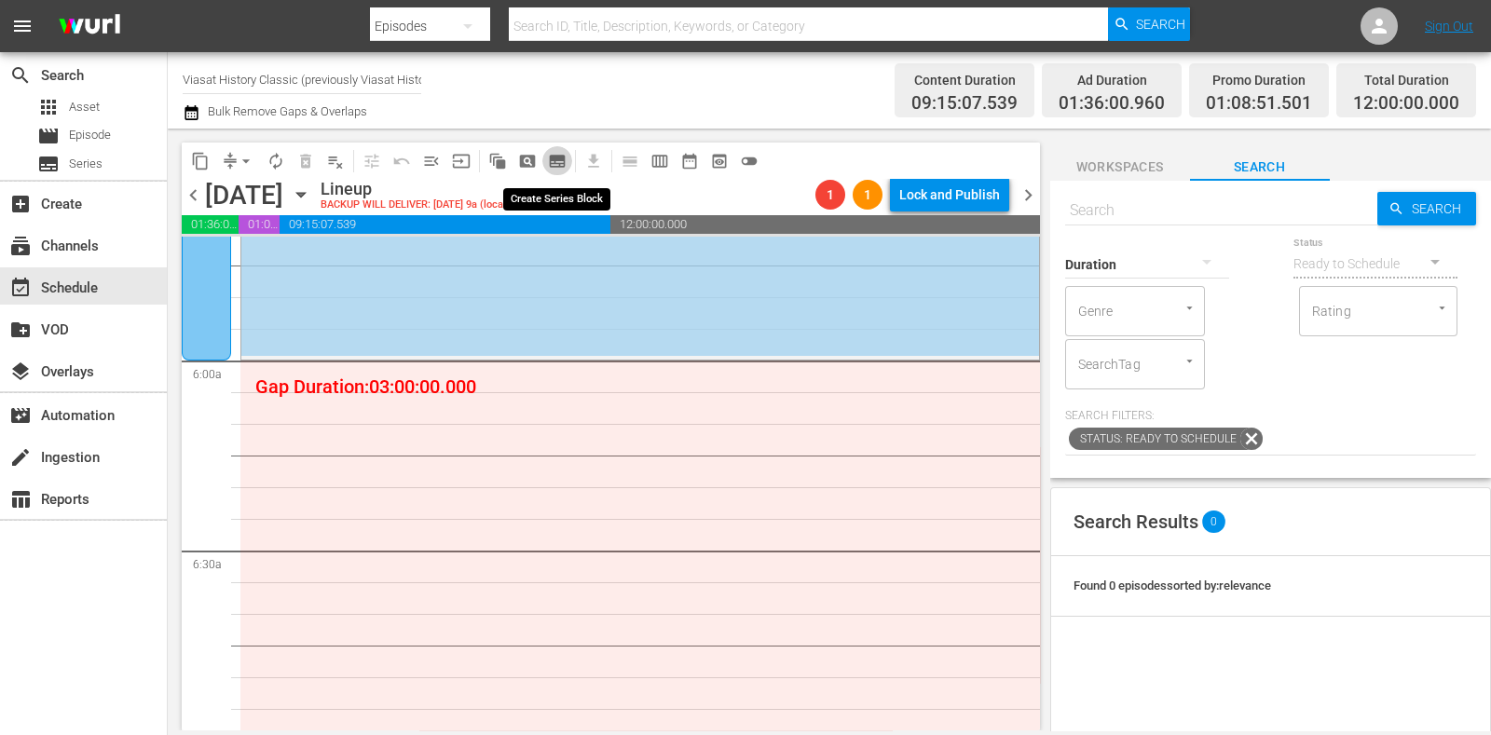
click at [560, 157] on span "subtitles_outlined" at bounding box center [557, 161] width 19 height 19
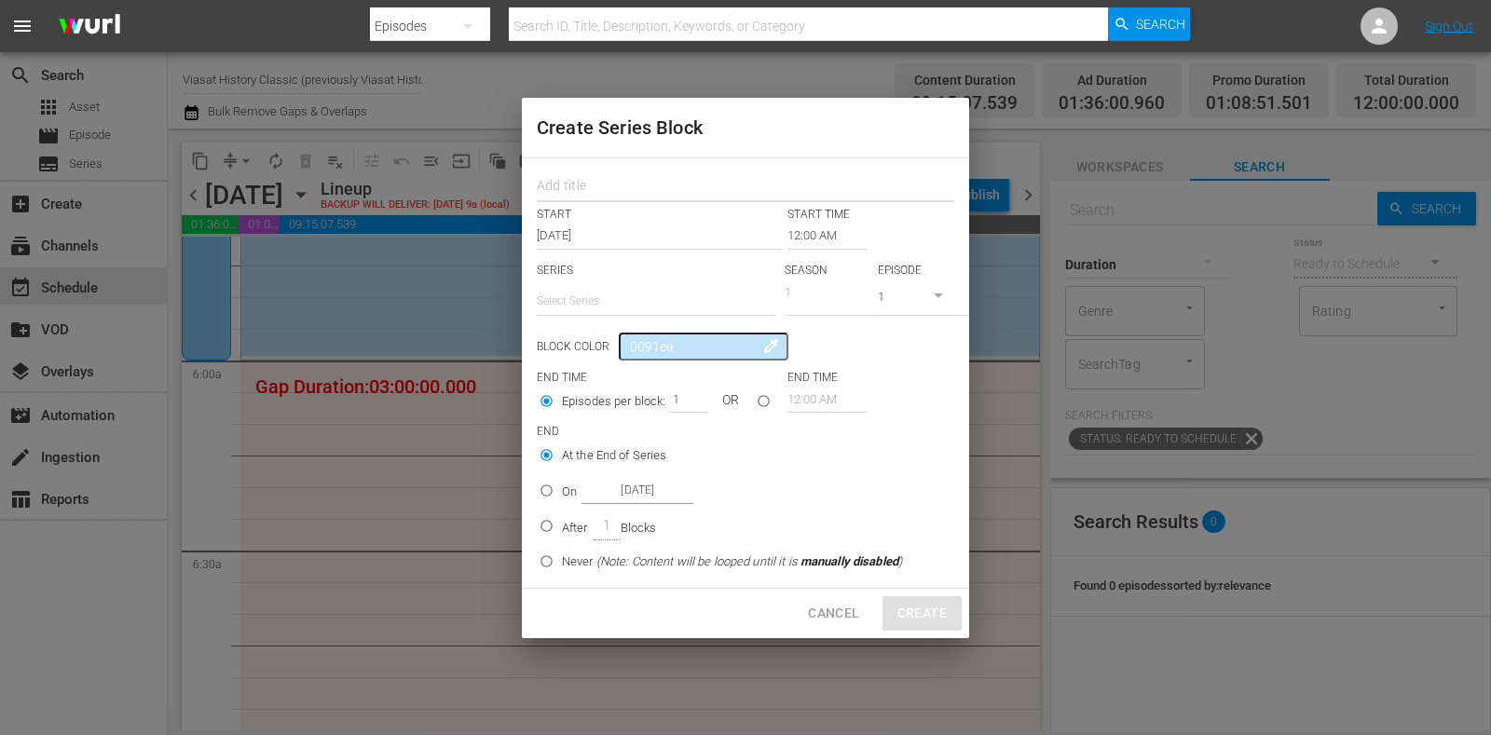
drag, startPoint x: 560, startPoint y: 157, endPoint x: 596, endPoint y: 191, distance: 49.4
click at [596, 189] on input "text" at bounding box center [746, 188] width 418 height 29
paste input "WWII: Hell on Earth"
type input "WWII: Hell on Earth"
click at [620, 309] on input "text" at bounding box center [656, 301] width 239 height 45
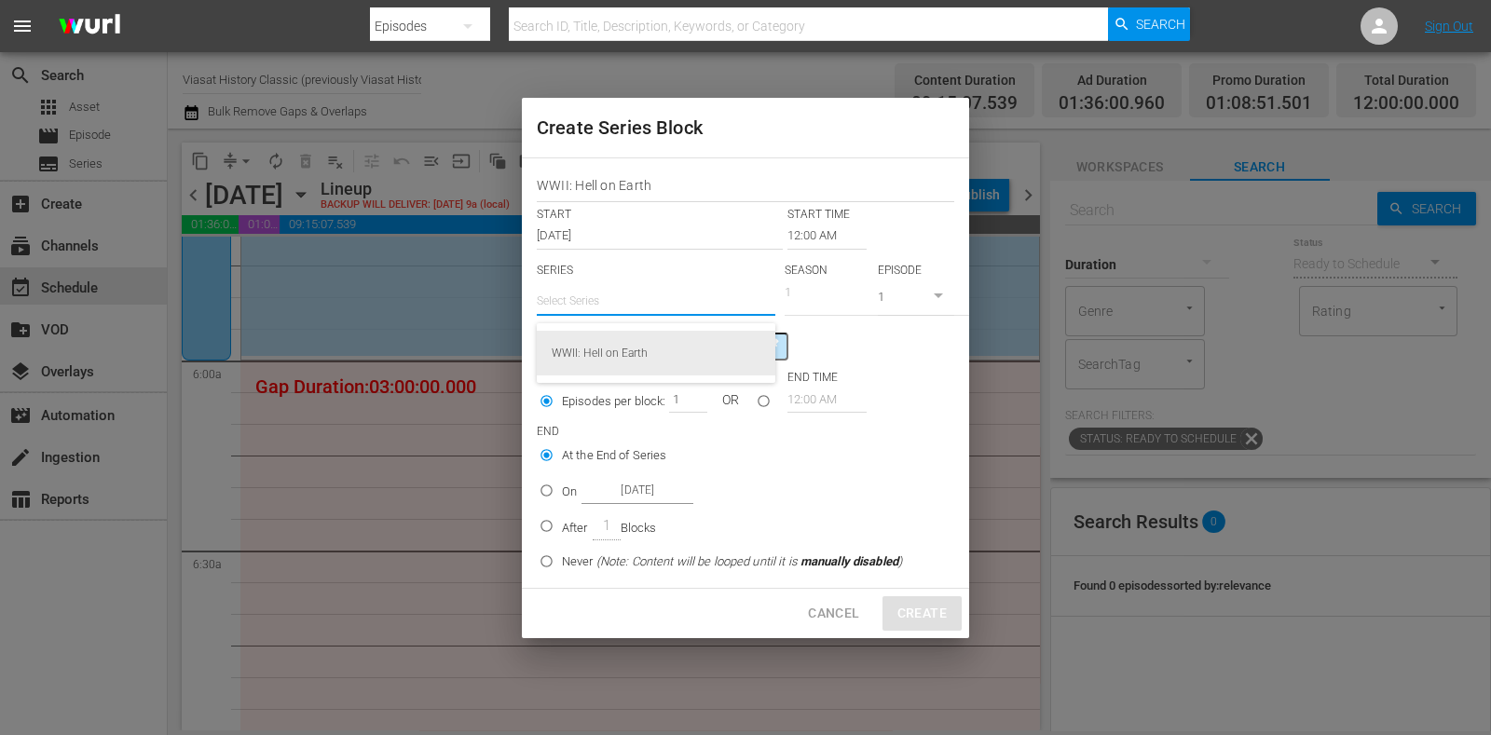
click at [640, 354] on div "WWII: Hell on Earth" at bounding box center [656, 353] width 209 height 45
type input "WWII: Hell on Earth"
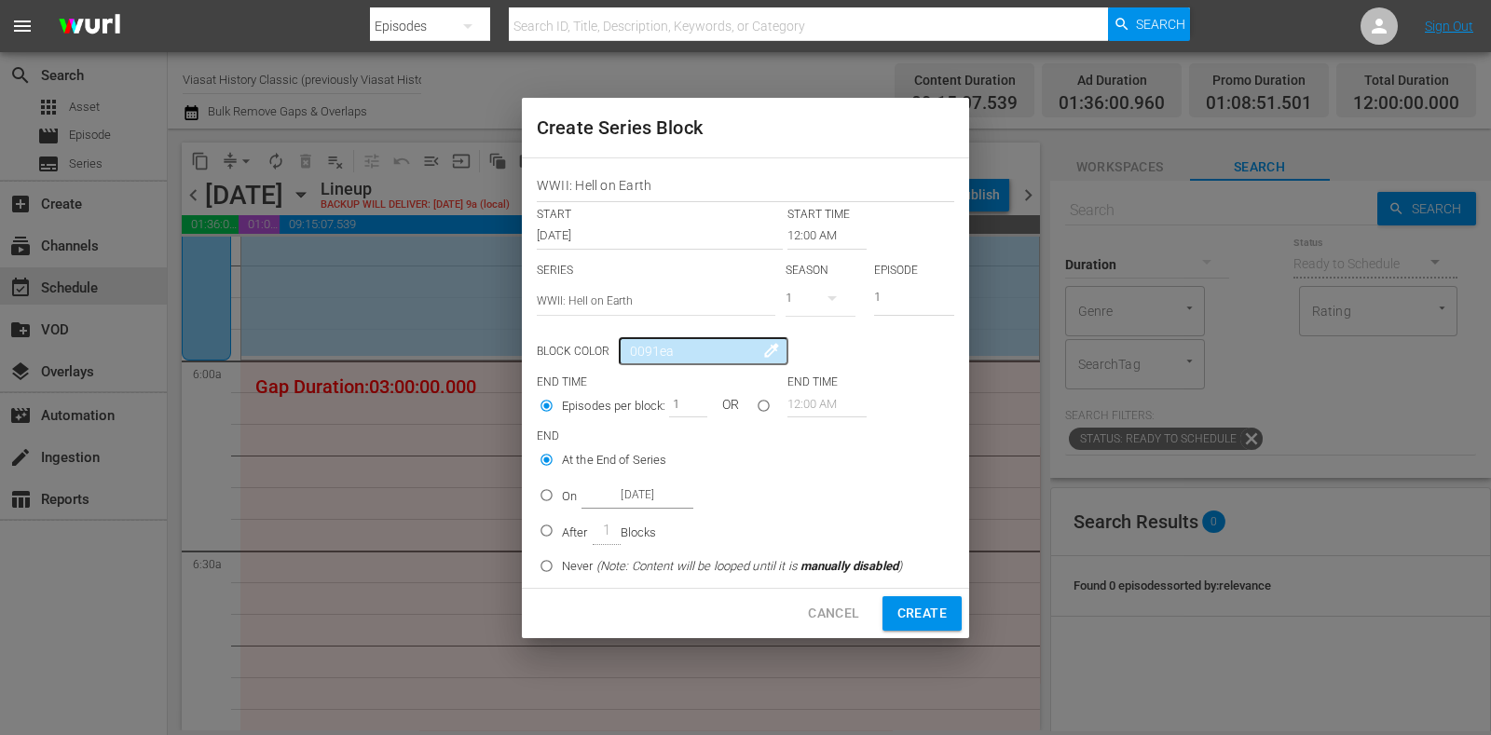
click at [817, 225] on input "12:00 AM" at bounding box center [827, 236] width 79 height 26
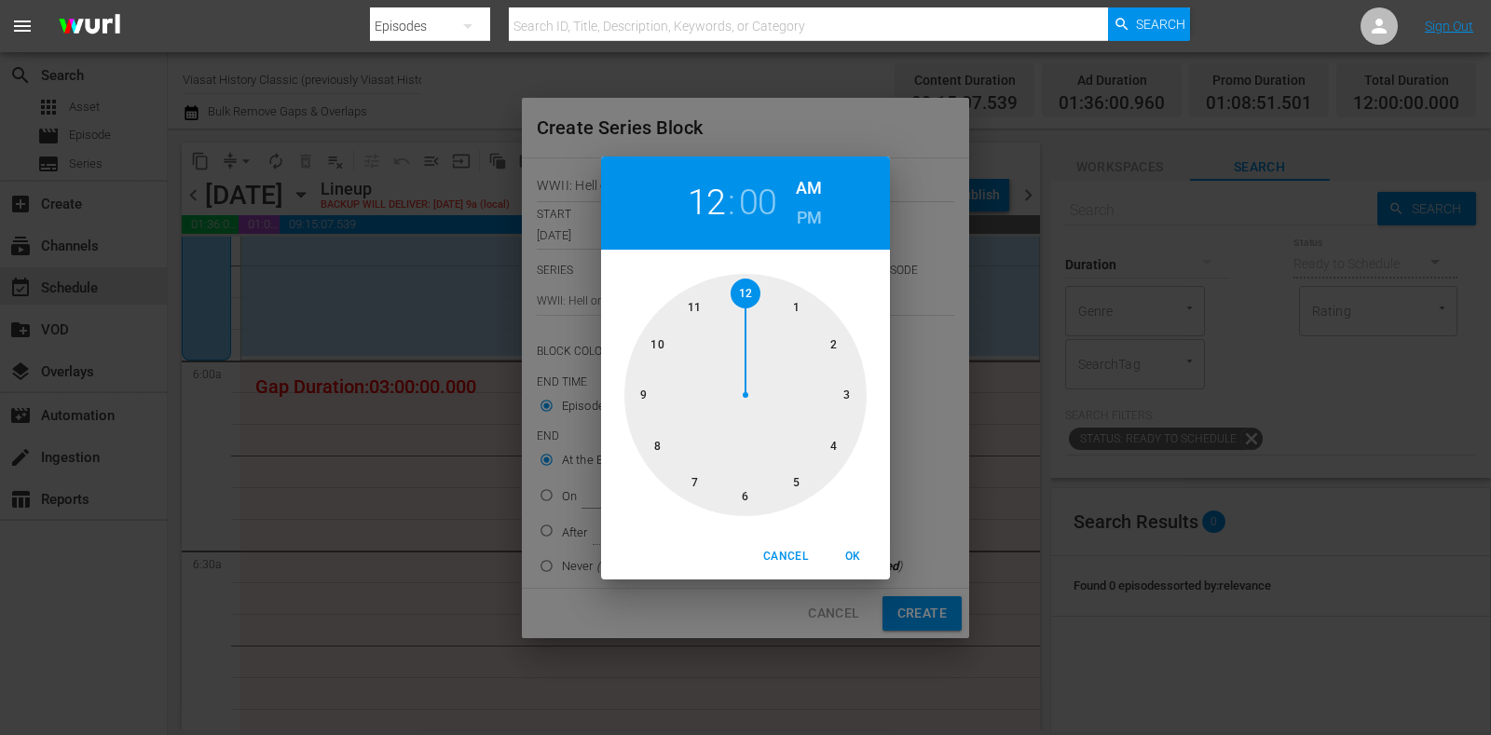
drag, startPoint x: 750, startPoint y: 486, endPoint x: 792, endPoint y: 506, distance: 46.7
click at [750, 487] on div at bounding box center [746, 395] width 242 height 242
click at [865, 562] on span "OK" at bounding box center [853, 557] width 45 height 20
type input "06:00 AM"
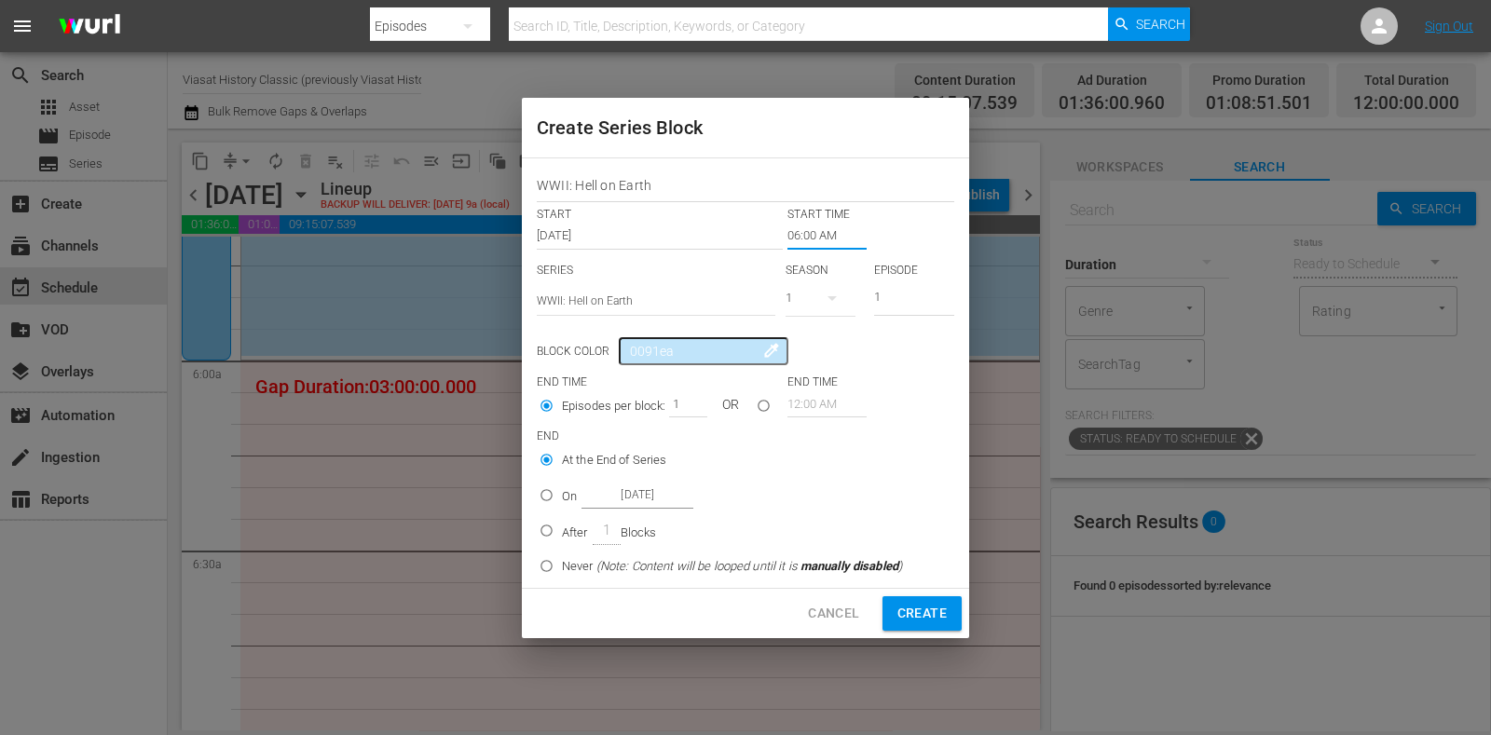
click at [544, 501] on input "On Oct 22nd 2025" at bounding box center [546, 499] width 31 height 31
radio input "true"
click at [653, 502] on input "Oct 22nd 2025" at bounding box center [638, 495] width 112 height 25
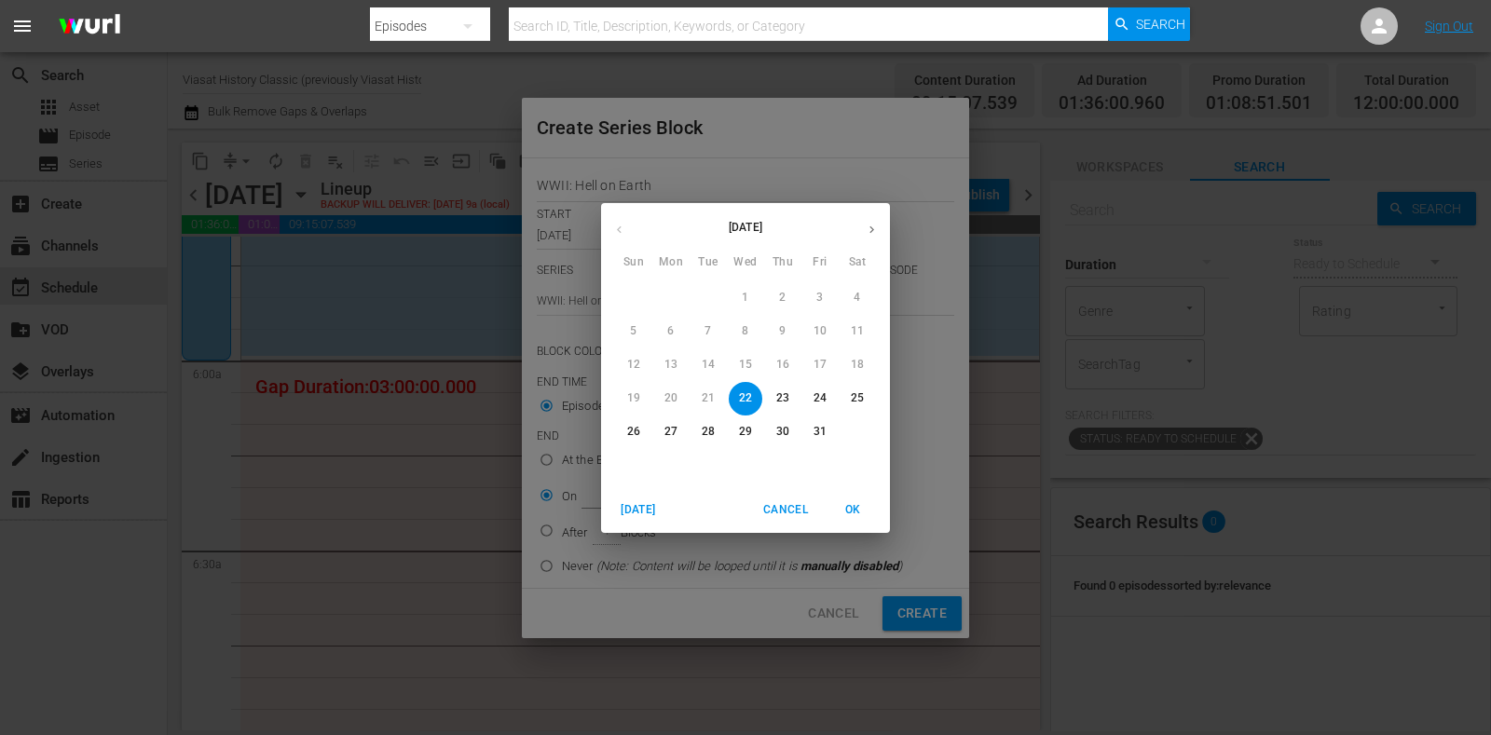
click at [822, 399] on p "24" at bounding box center [820, 399] width 13 height 16
type input "Oct 24th 2025"
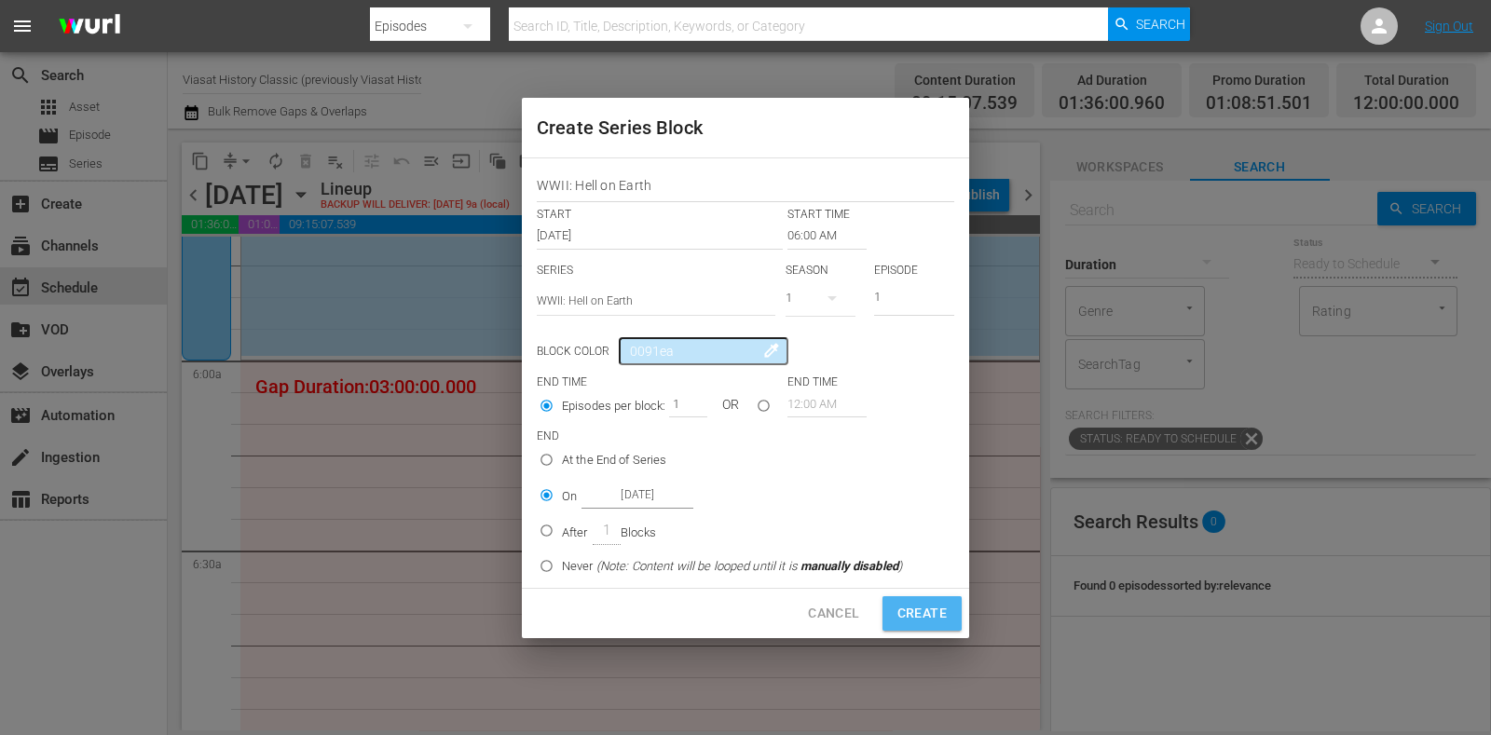
click at [921, 602] on span "Create" at bounding box center [922, 613] width 49 height 23
type input "12:00 AM"
radio input "true"
type input "Oct 22nd 2025"
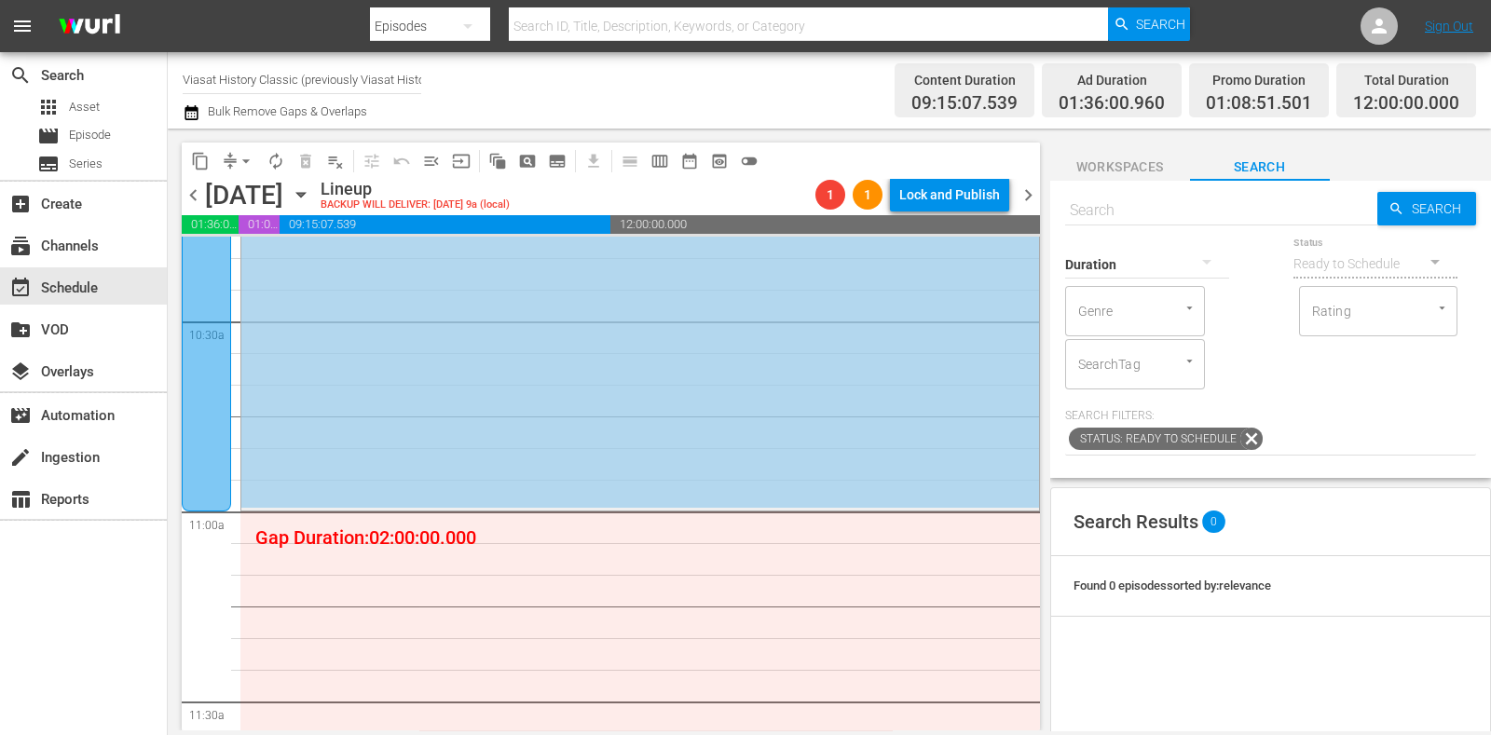
scroll to position [3906, 0]
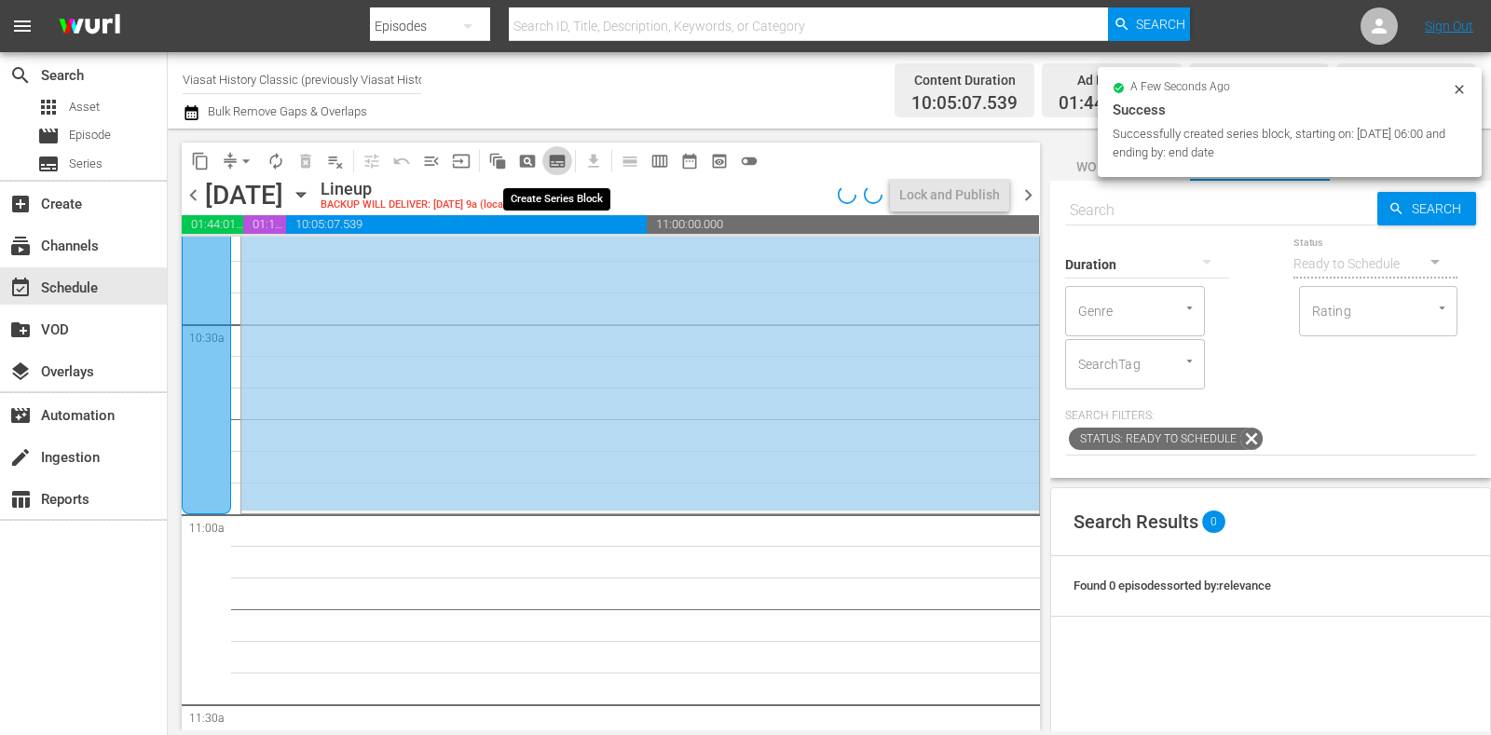
click at [556, 158] on span "subtitles_outlined" at bounding box center [557, 161] width 19 height 19
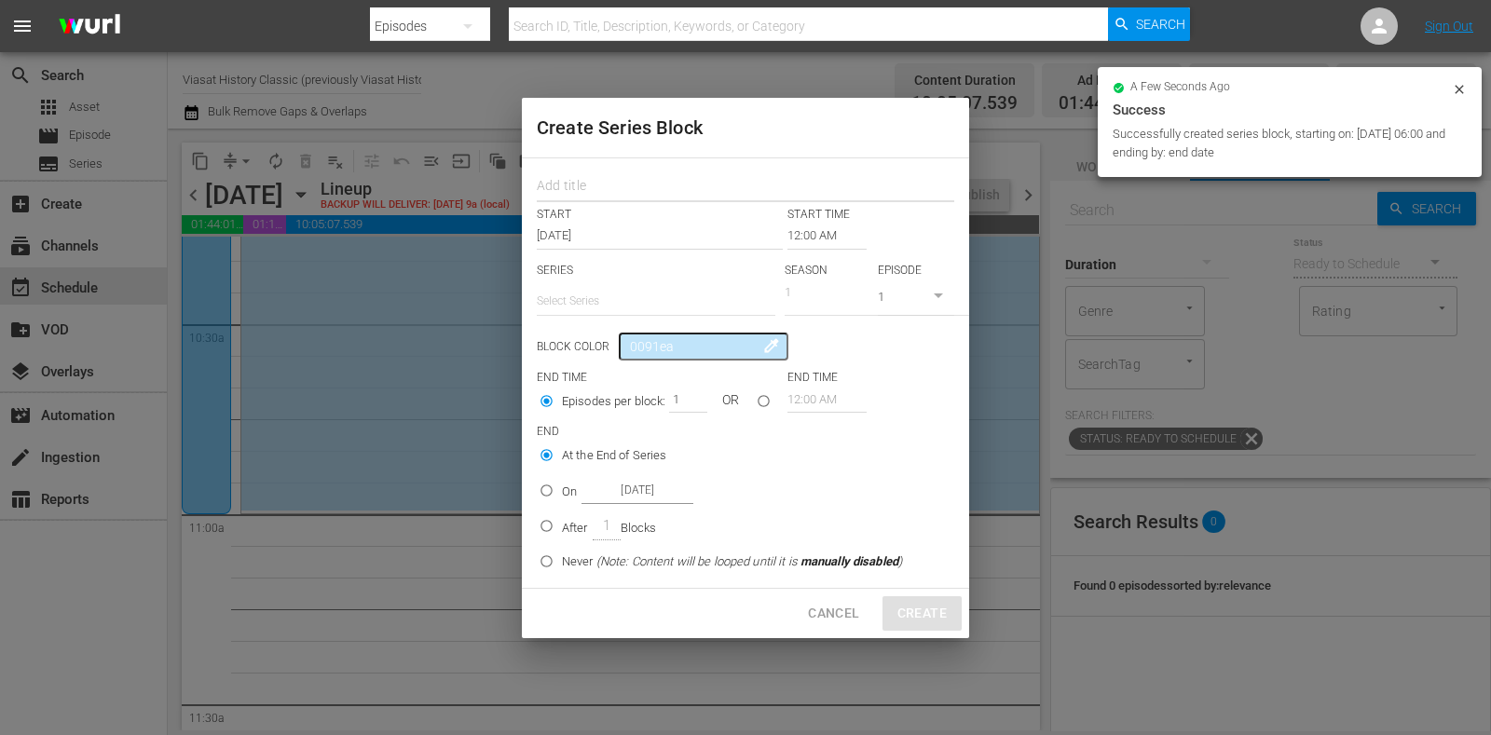
click at [600, 185] on input "text" at bounding box center [746, 188] width 418 height 29
paste input "WWII: Hell on Earth"
type input "WWII: Hell on Earth"
click at [622, 305] on input "text" at bounding box center [656, 301] width 239 height 45
click at [636, 341] on div "WWII: Hell on Earth" at bounding box center [656, 353] width 209 height 45
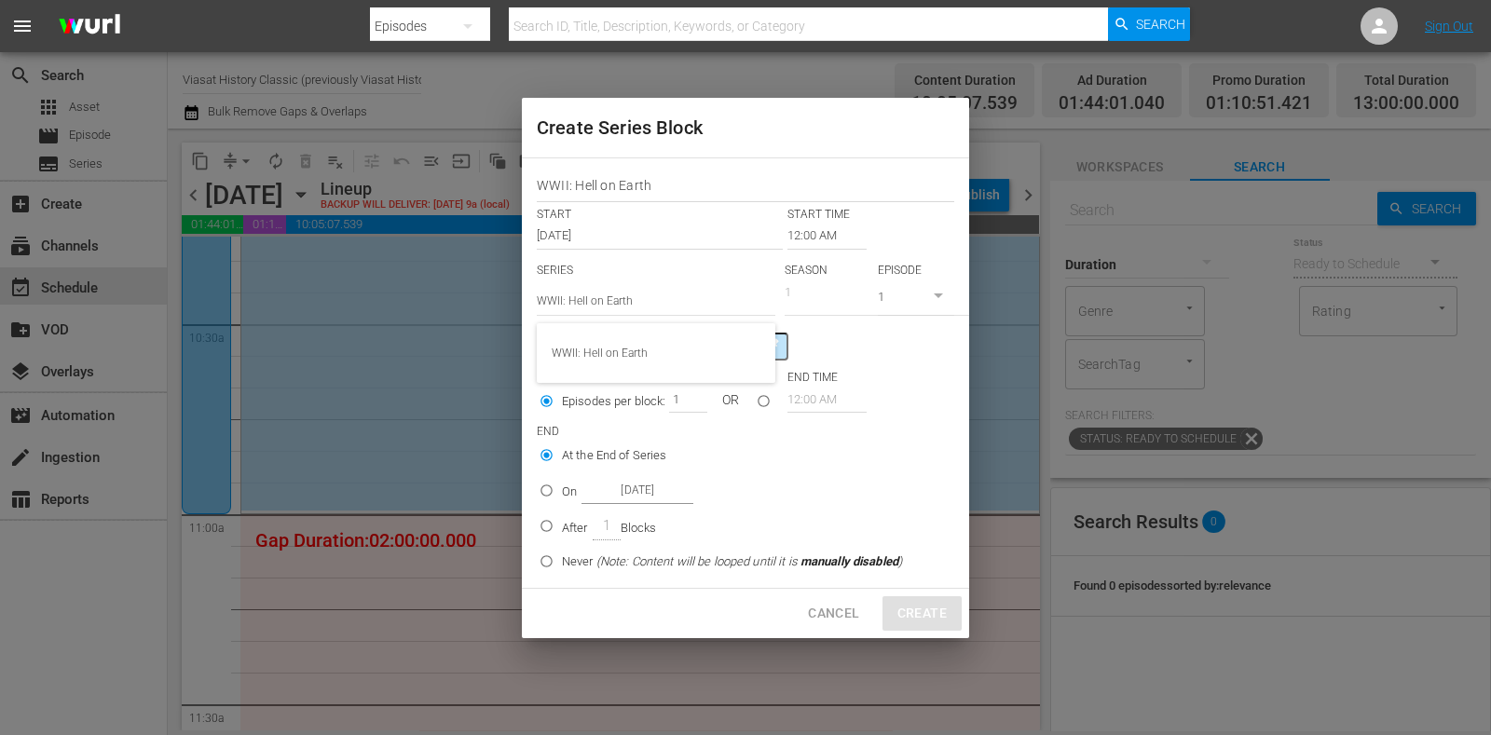
type input "WWII: Hell on Earth"
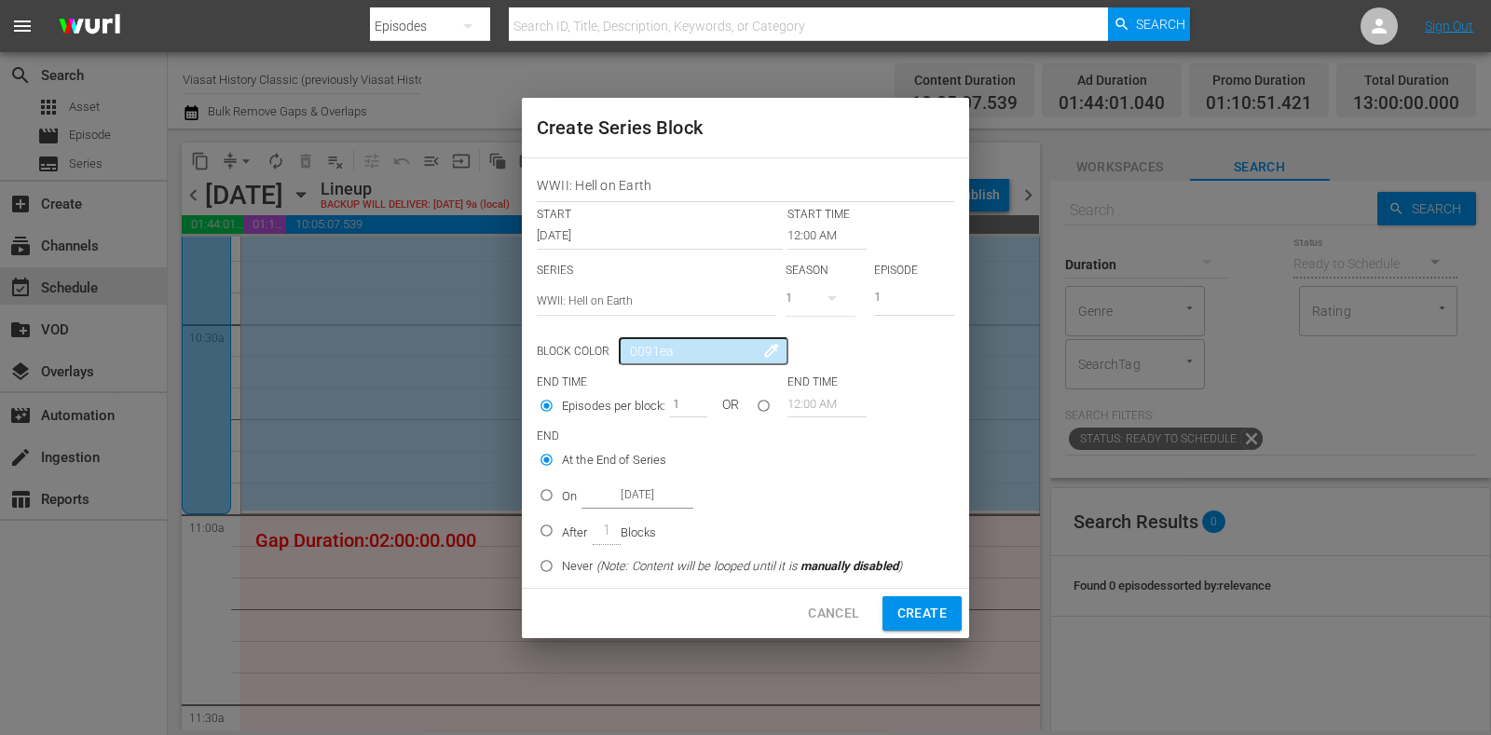
click at [783, 235] on div "Oct 22nd 2025" at bounding box center [662, 236] width 251 height 26
click at [803, 220] on p "START TIME" at bounding box center [819, 215] width 62 height 16
click at [797, 244] on input "12:00 AM" at bounding box center [827, 236] width 79 height 26
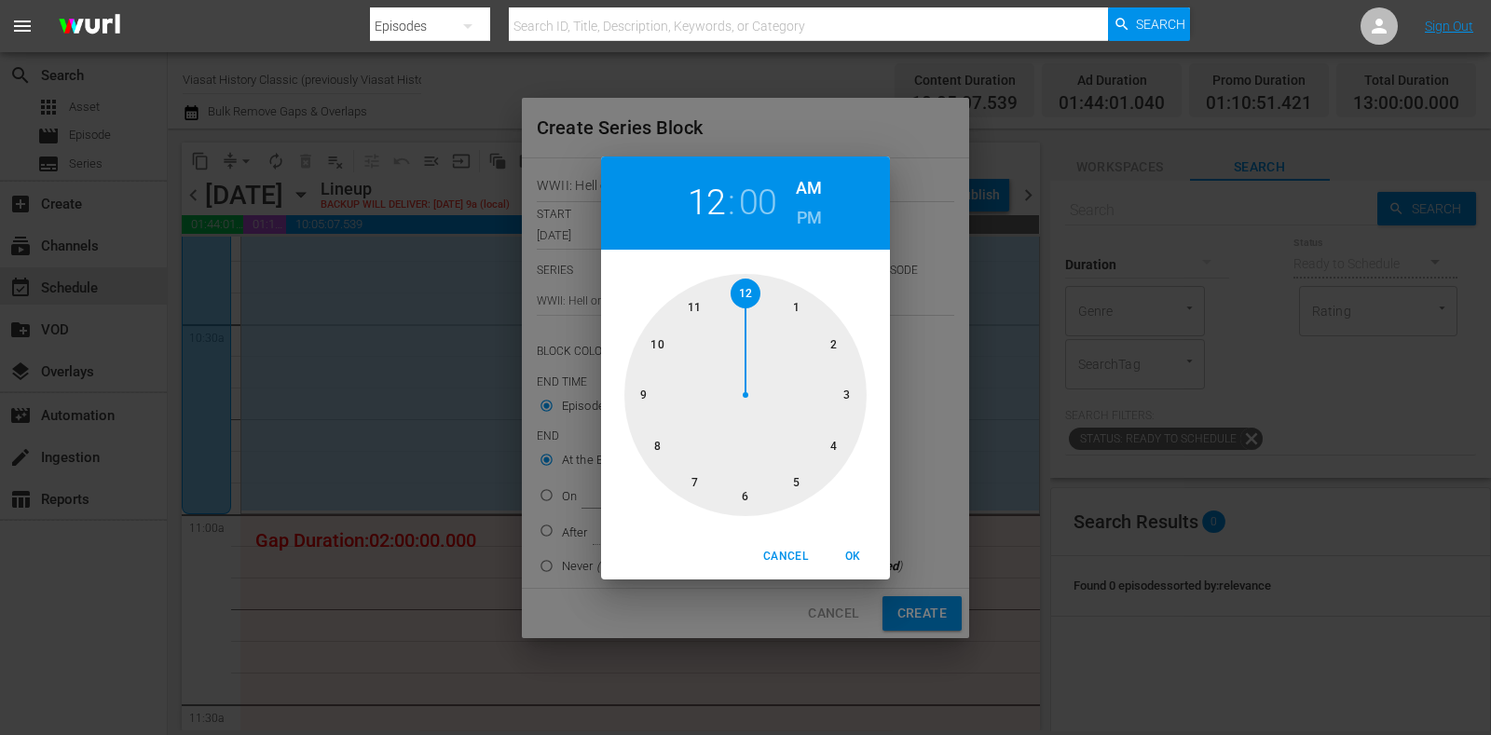
click at [685, 292] on div at bounding box center [746, 395] width 242 height 242
click at [844, 561] on span "OK" at bounding box center [853, 557] width 45 height 20
type input "11:00 AM"
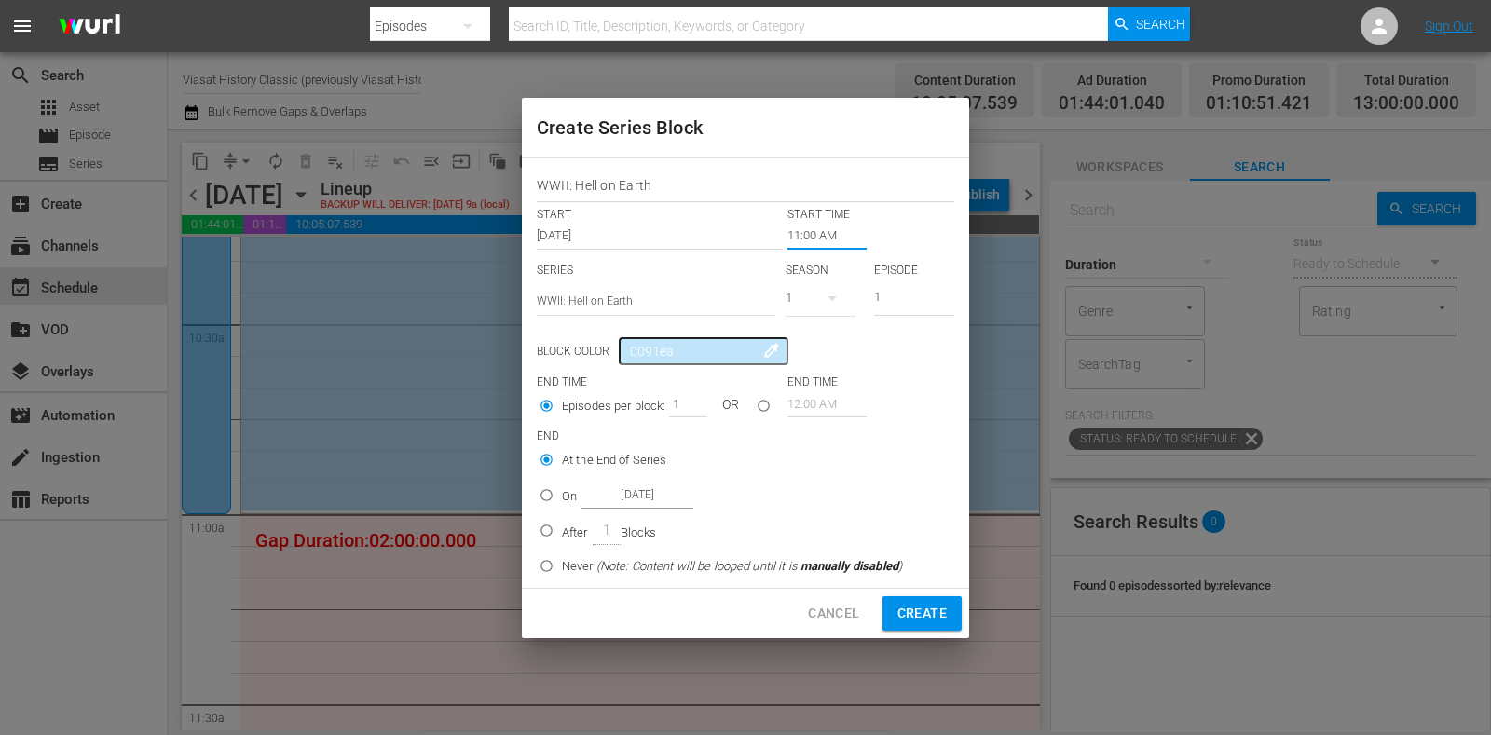
drag, startPoint x: 549, startPoint y: 498, endPoint x: 601, endPoint y: 494, distance: 52.3
click at [549, 497] on input "On Oct 22nd 2025" at bounding box center [546, 499] width 31 height 31
radio input "true"
click at [628, 491] on input "Oct 22nd 2025" at bounding box center [638, 495] width 112 height 25
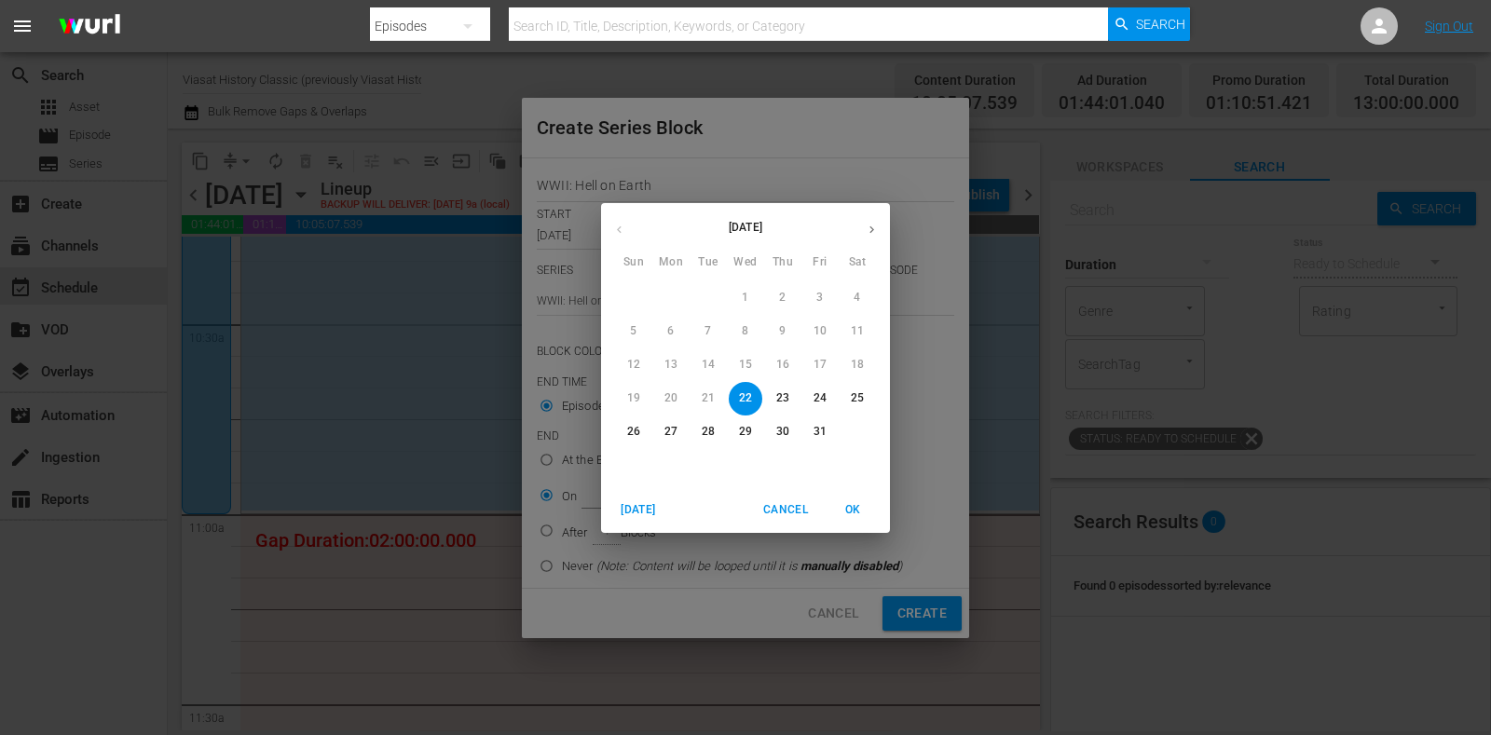
click at [816, 393] on p "24" at bounding box center [820, 399] width 13 height 16
type input "Oct 24th 2025"
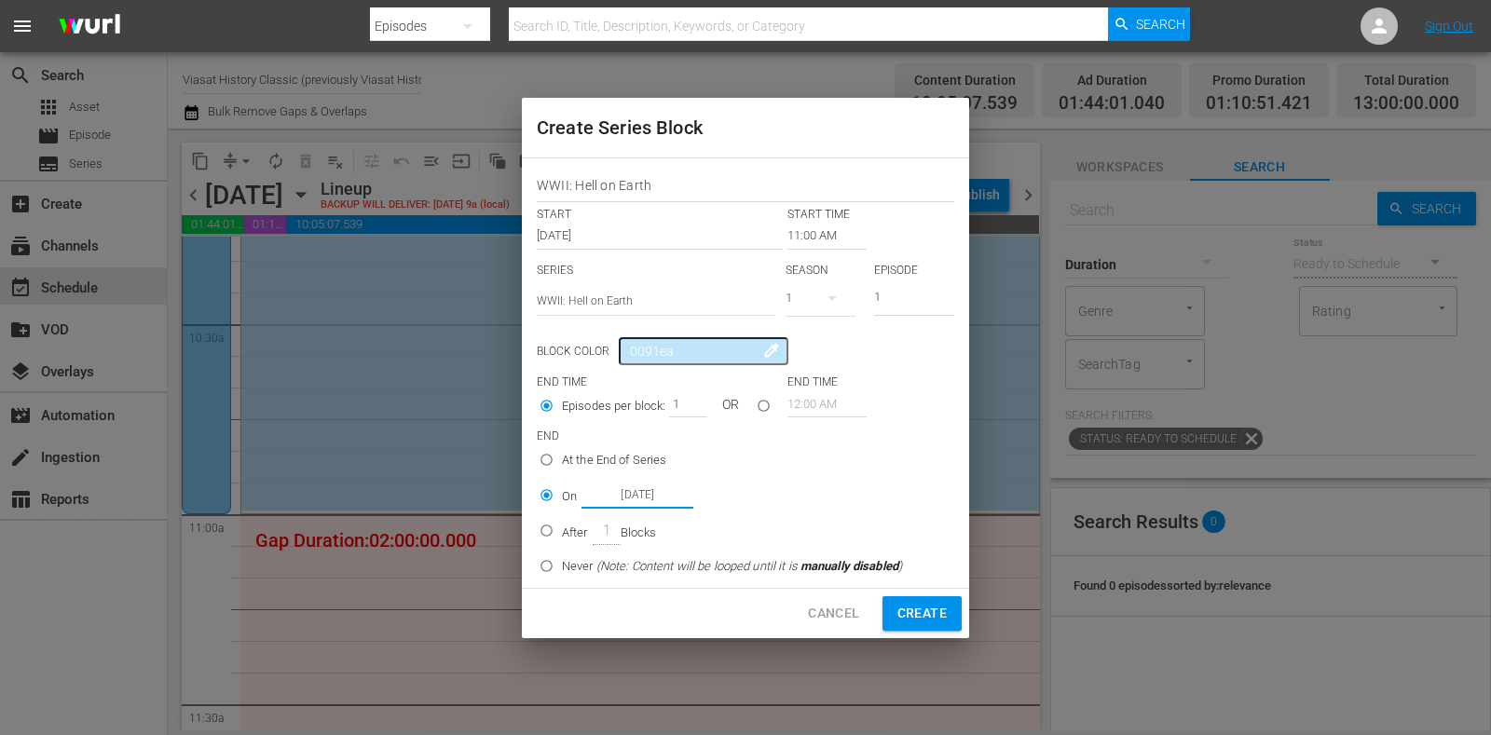
click at [914, 611] on span "Create" at bounding box center [922, 613] width 49 height 23
type input "12:00 AM"
radio input "true"
type input "Oct 22nd 2025"
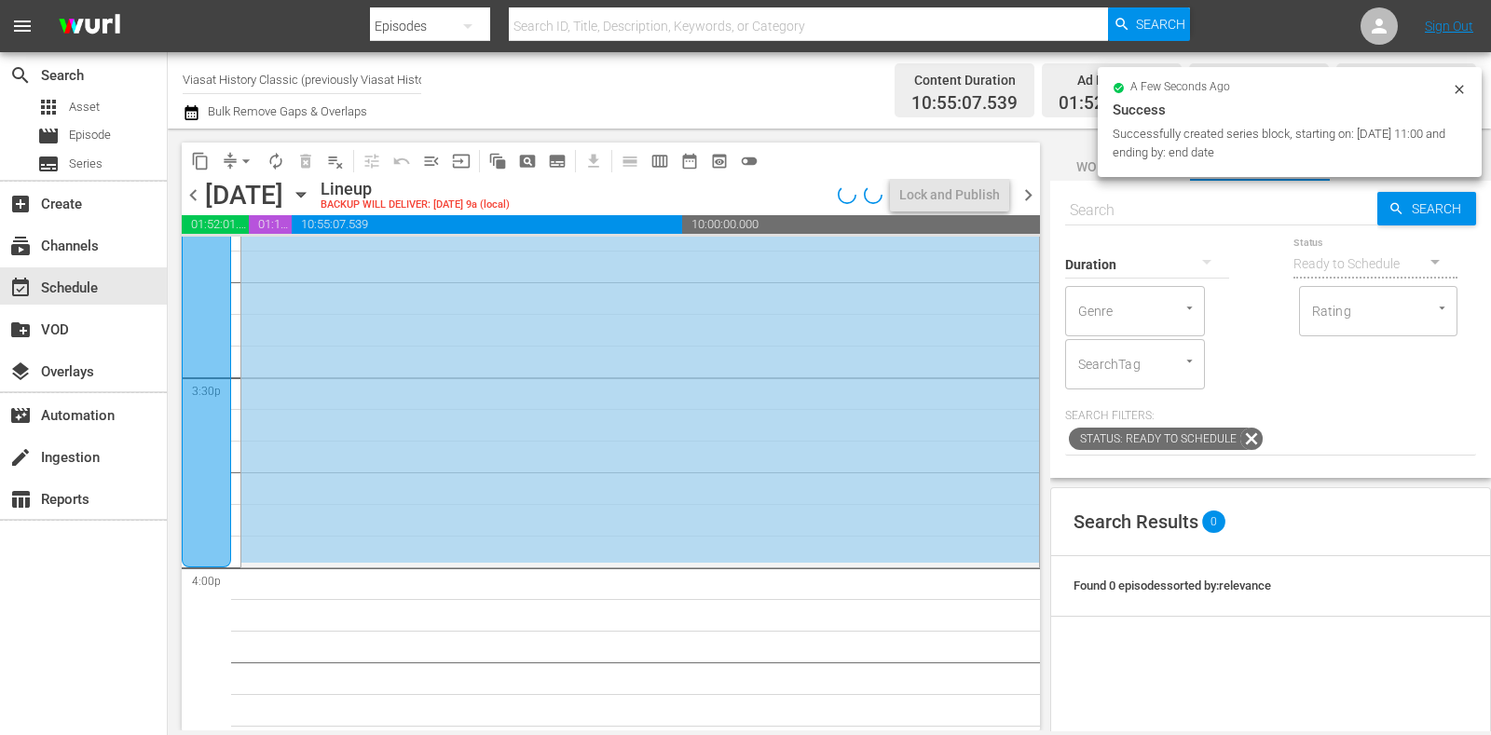
scroll to position [6003, 0]
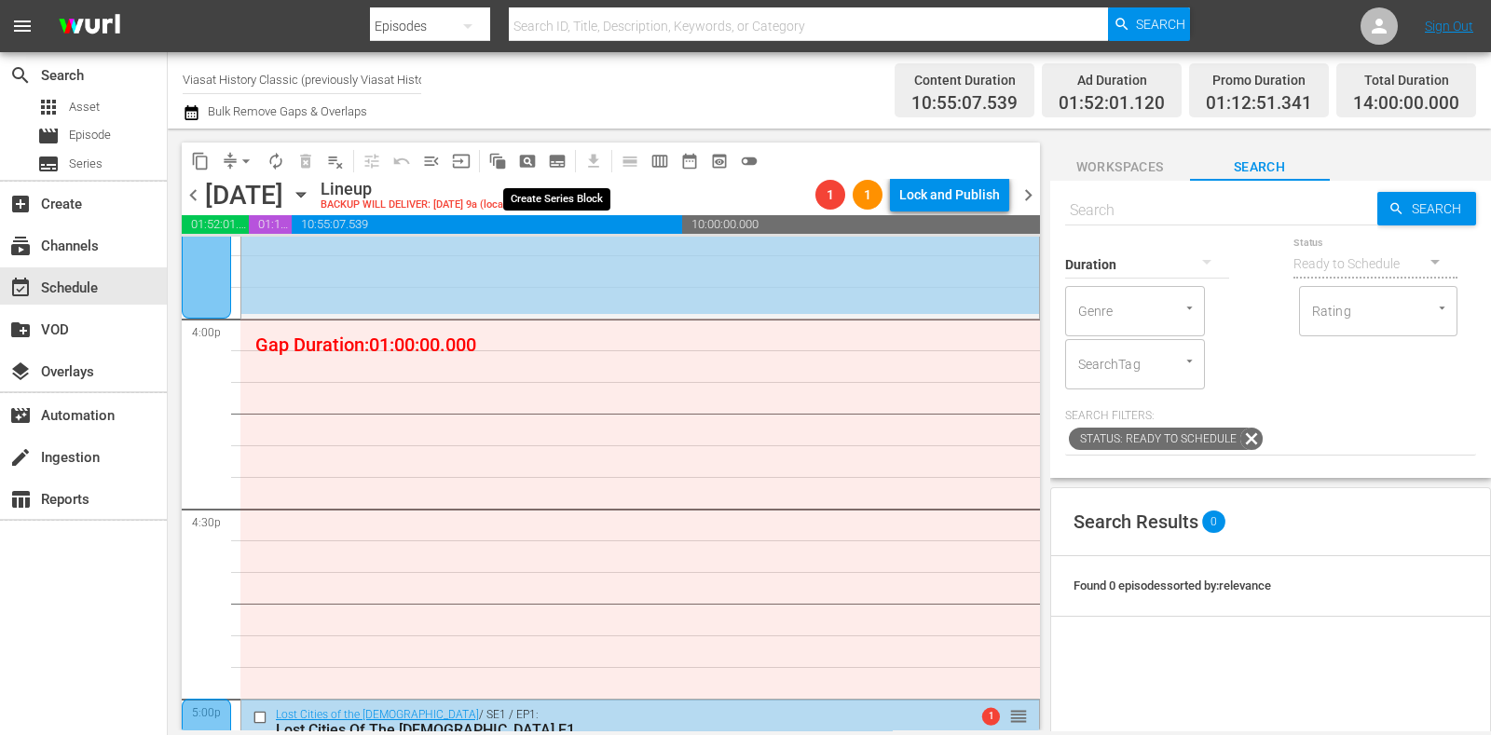
click at [553, 154] on span "subtitles_outlined" at bounding box center [557, 161] width 19 height 19
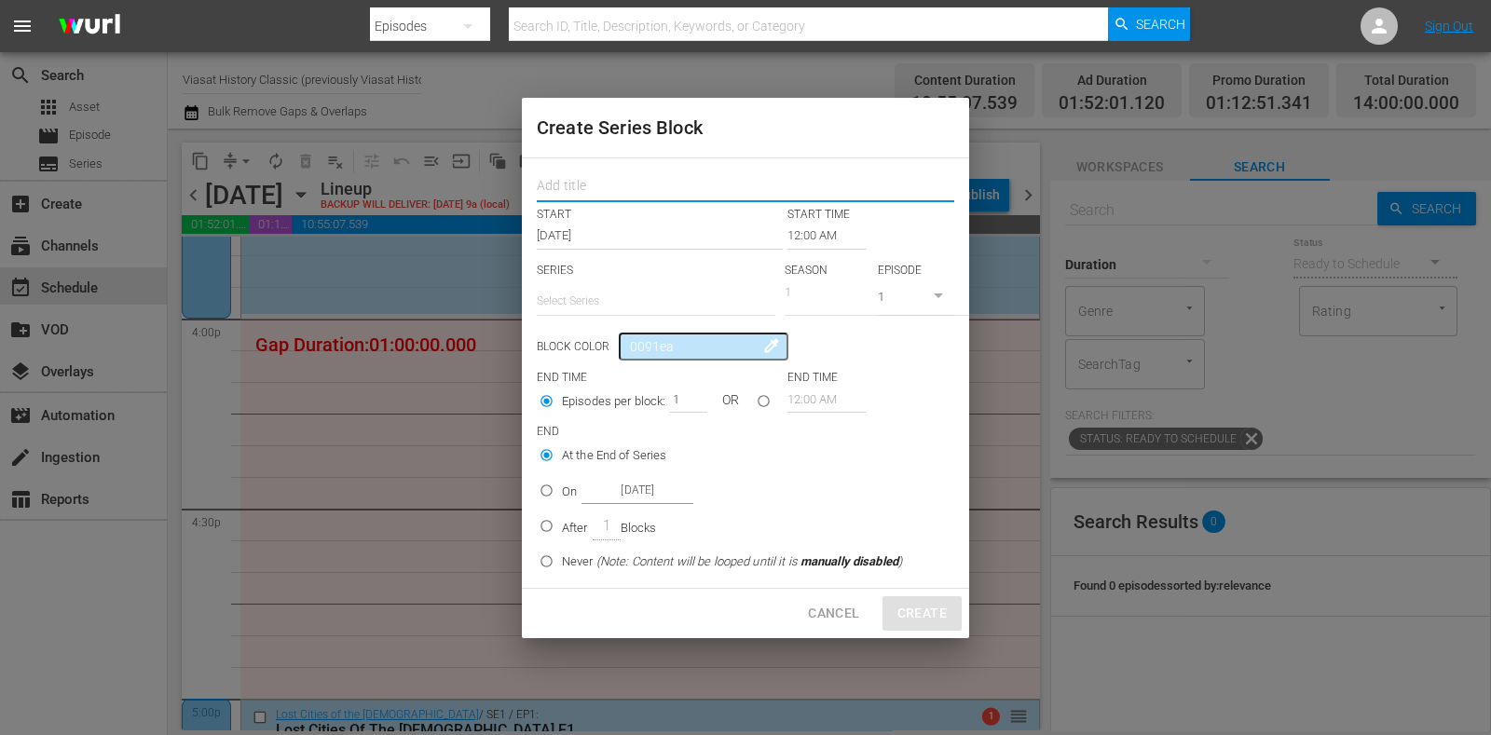
drag, startPoint x: 597, startPoint y: 183, endPoint x: 597, endPoint y: 212, distance: 28.9
click at [597, 184] on input "text" at bounding box center [746, 188] width 418 height 29
paste input "WWII: Hell on Earth"
type input "WWII: Hell on Earth"
click at [606, 312] on input "text" at bounding box center [656, 301] width 239 height 45
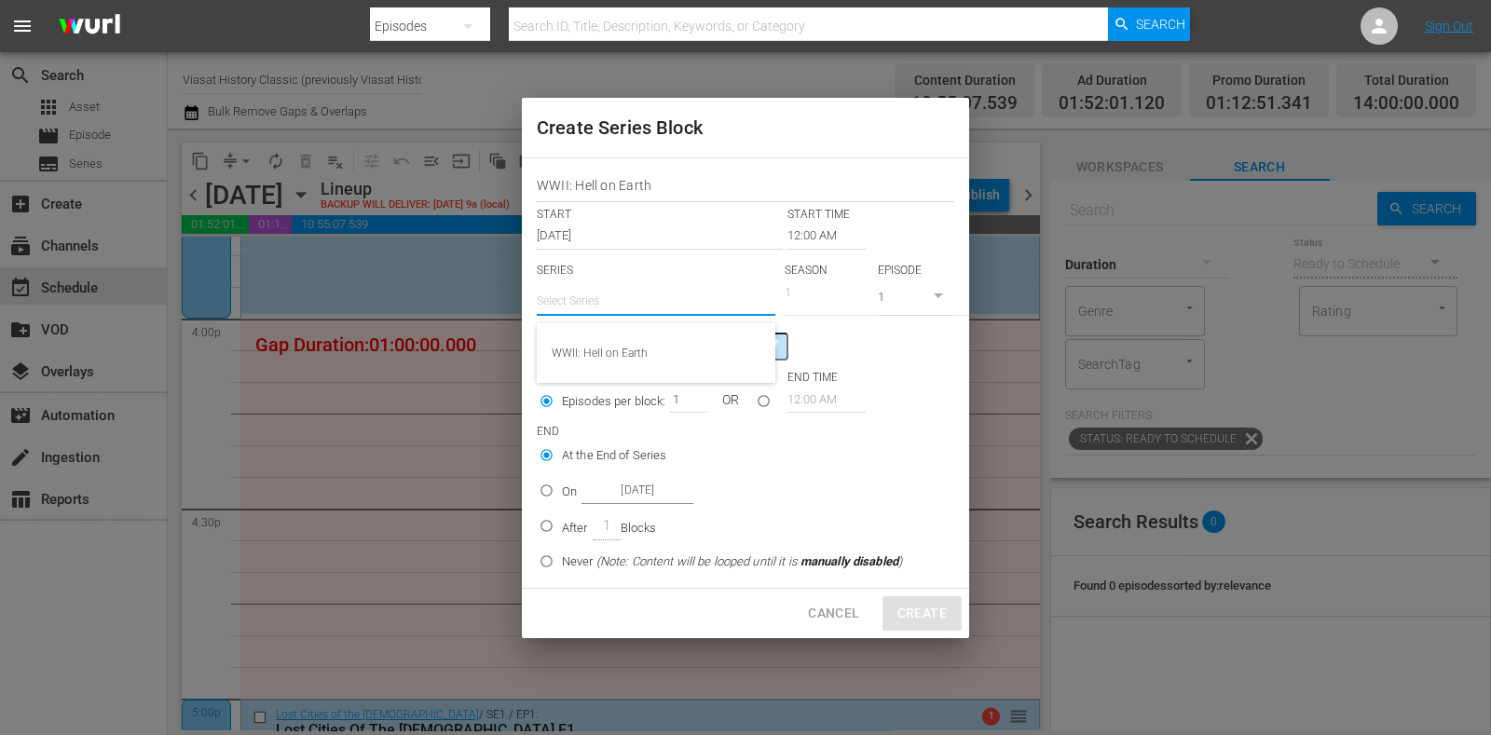
click at [617, 350] on div "WWII: Hell on Earth" at bounding box center [656, 353] width 209 height 45
type input "WWII: Hell on Earth"
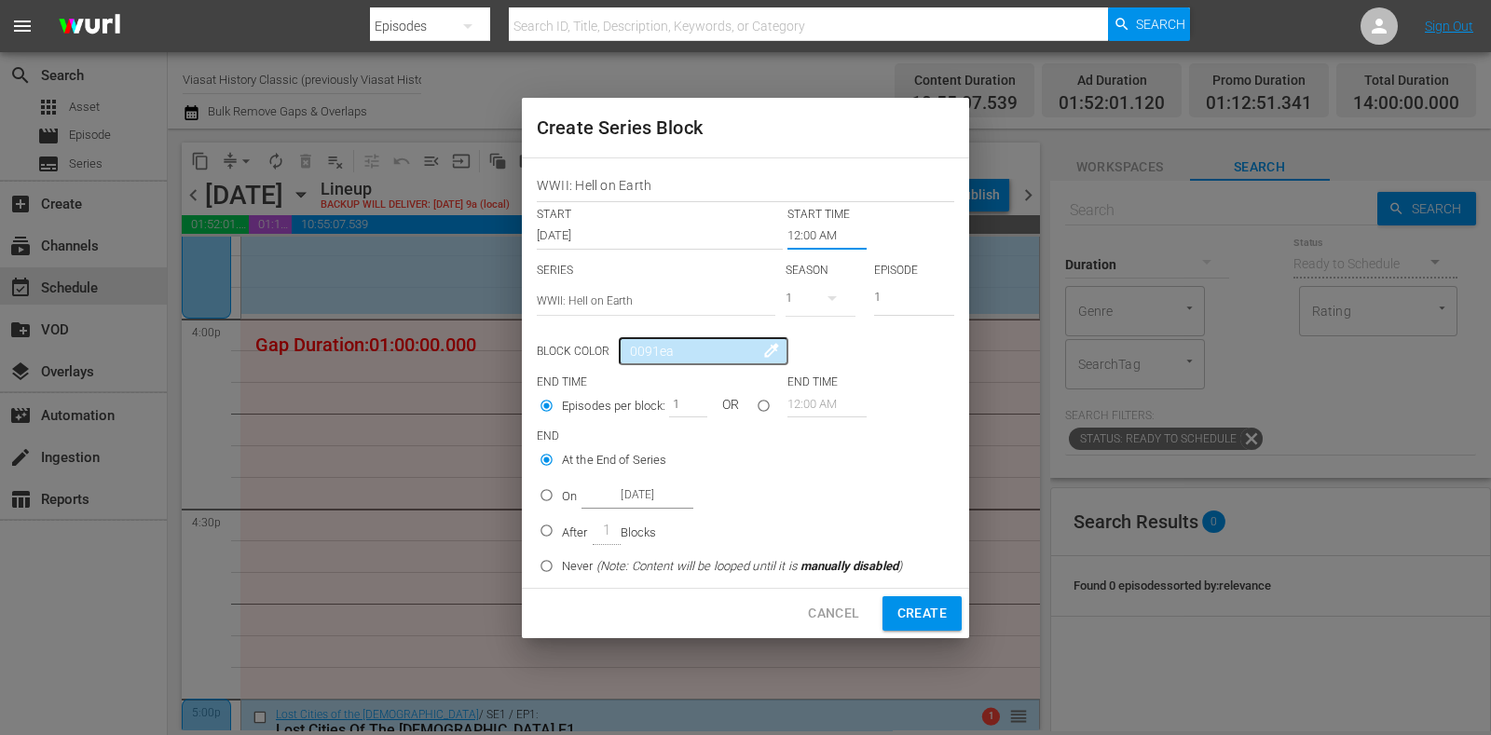
click at [825, 236] on input "12:00 AM" at bounding box center [827, 236] width 79 height 26
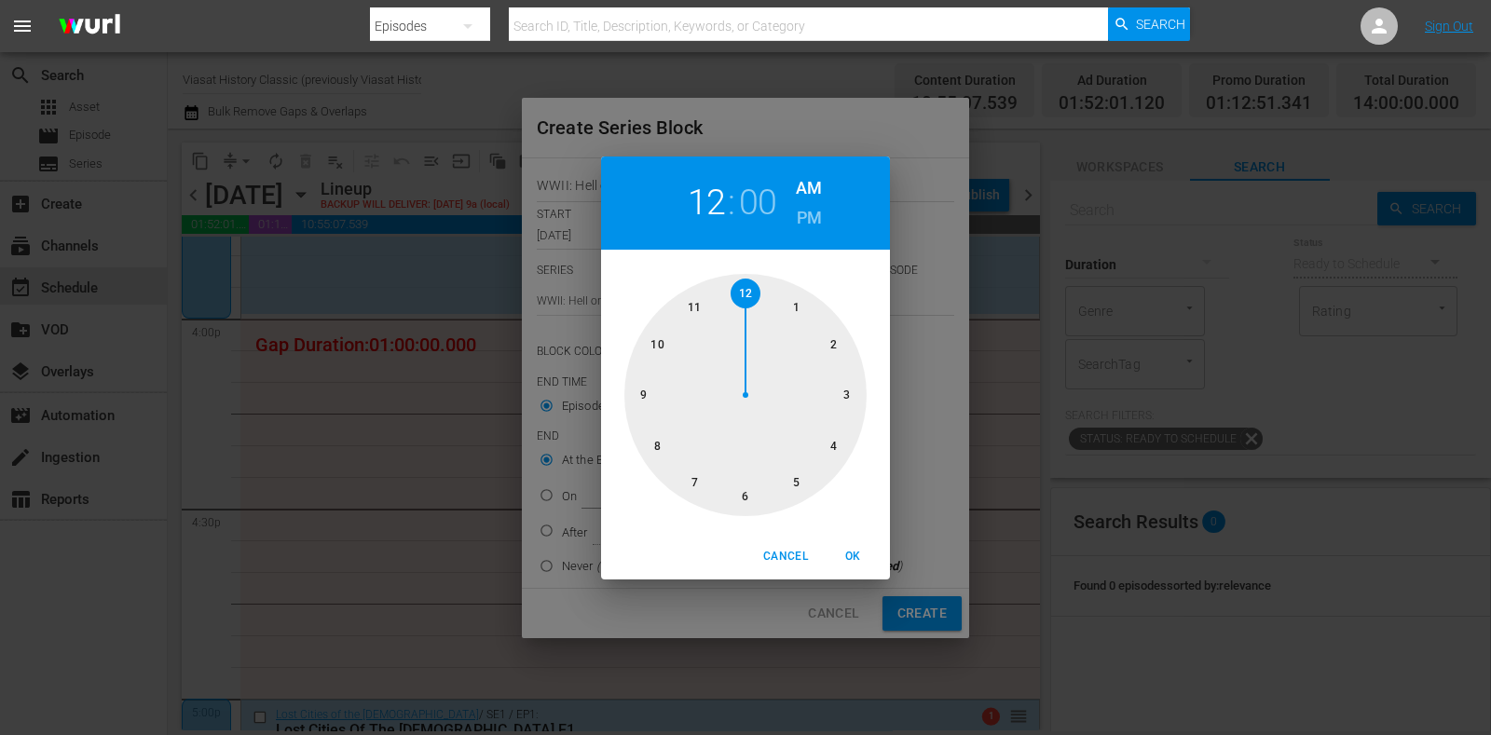
click at [834, 446] on div at bounding box center [746, 395] width 242 height 242
click at [807, 225] on h6 "PM" at bounding box center [809, 218] width 25 height 30
click at [858, 577] on div "Cancel OK" at bounding box center [745, 557] width 289 height 46
click at [853, 565] on span "OK" at bounding box center [853, 557] width 45 height 20
type input "04:00 PM"
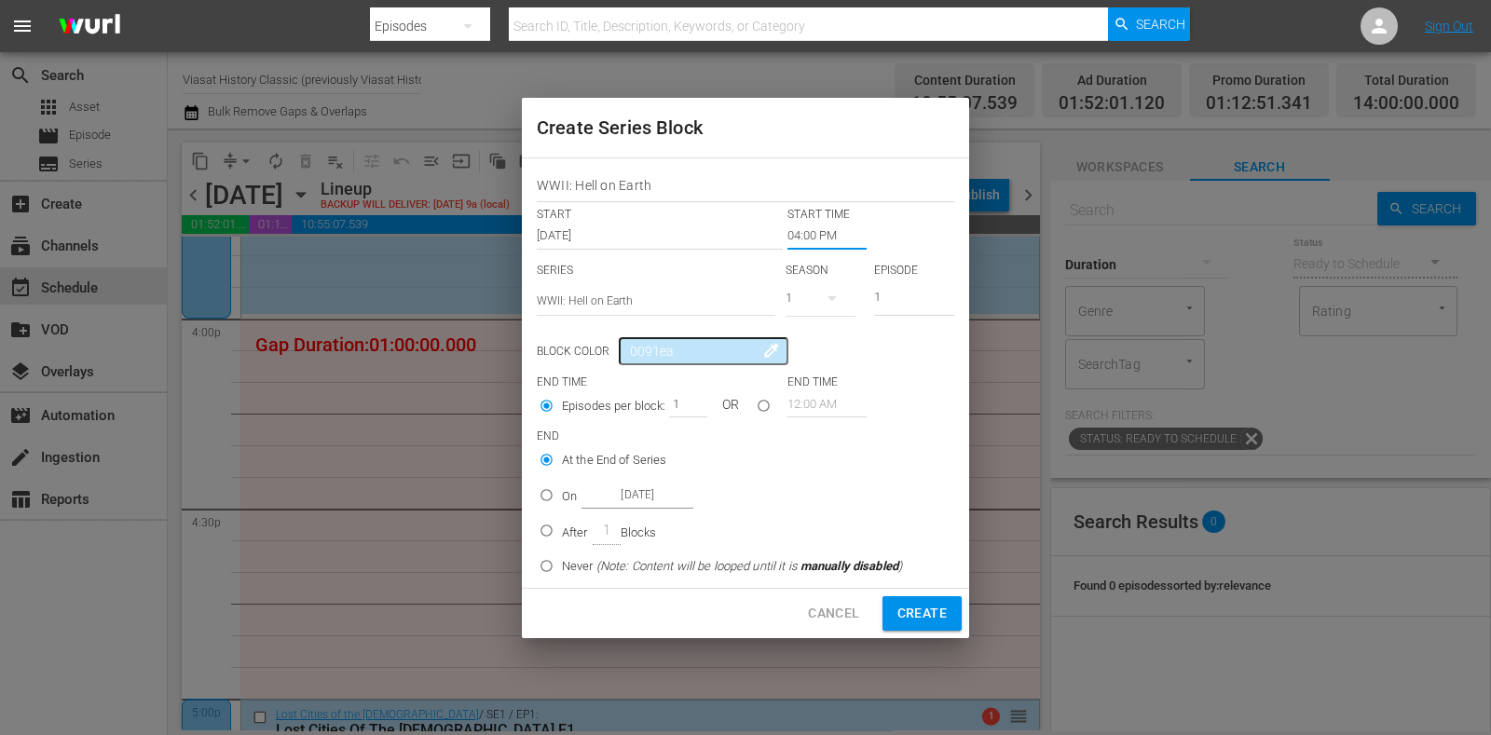
click at [578, 504] on div "On Oct 22nd 2025" at bounding box center [627, 495] width 131 height 25
click at [562, 504] on input "On Oct 22nd 2025" at bounding box center [546, 499] width 31 height 31
radio input "false"
radio input "true"
click at [615, 490] on input "Oct 22nd 2025" at bounding box center [638, 495] width 112 height 25
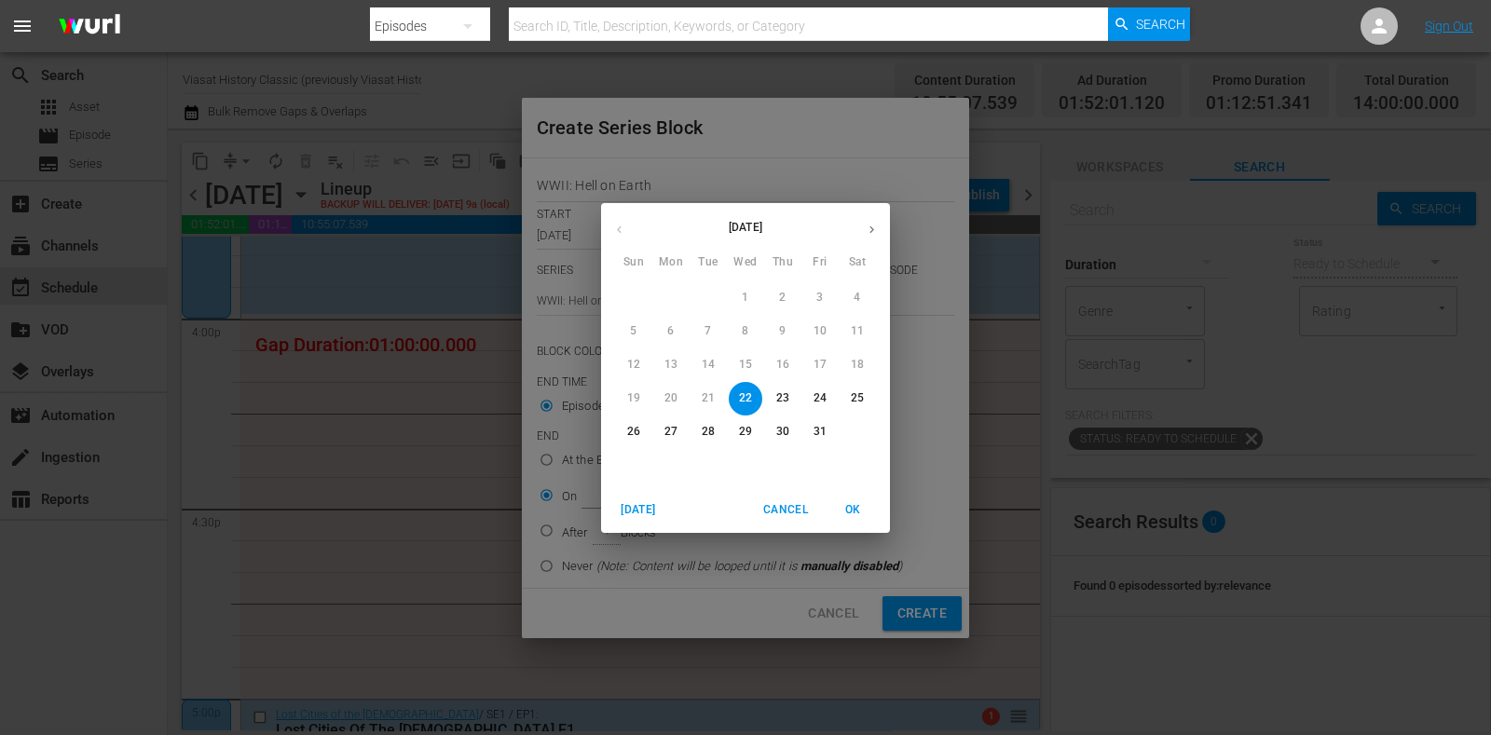
click at [812, 396] on span "24" at bounding box center [821, 399] width 34 height 16
type input "Oct 24th 2025"
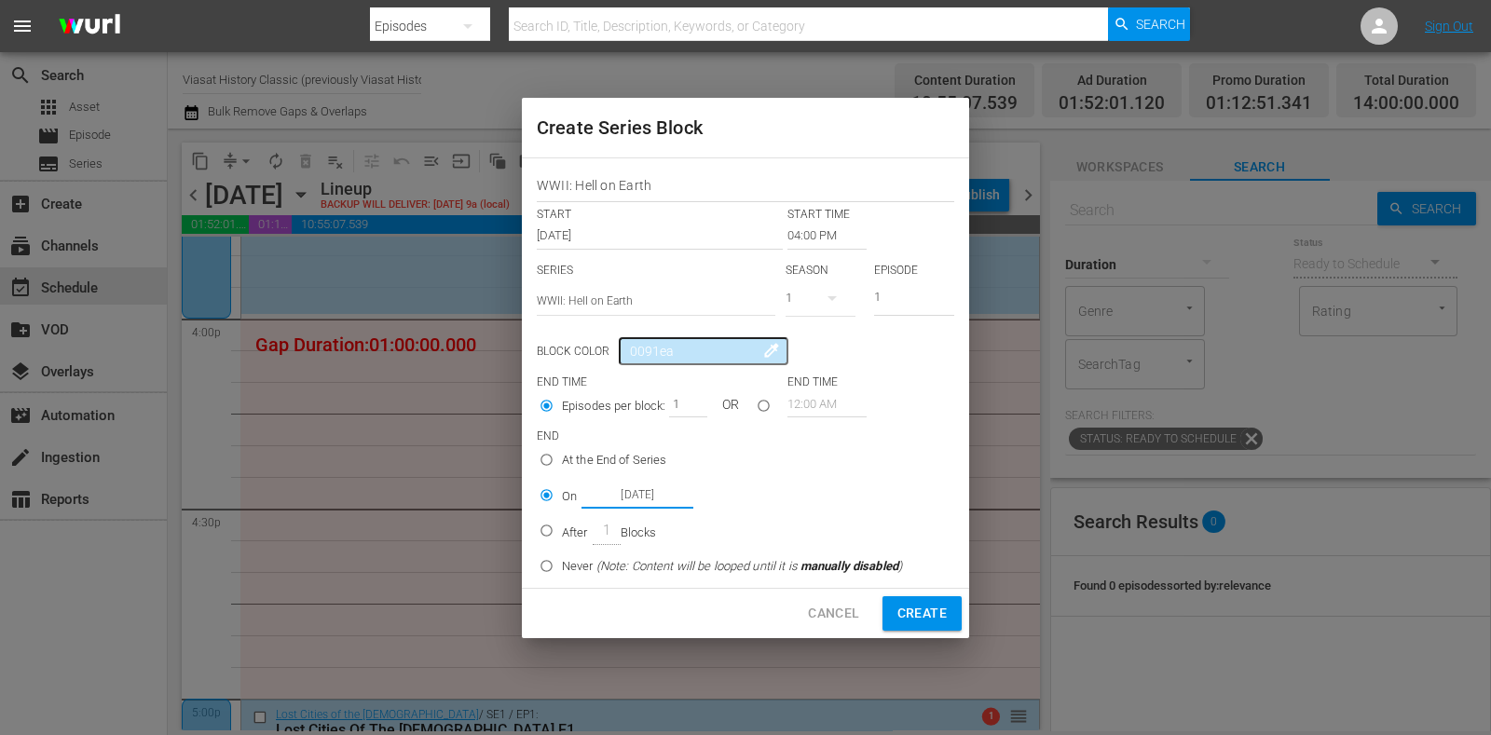
click at [941, 618] on span "Create" at bounding box center [922, 613] width 49 height 23
type input "12:00 AM"
radio input "true"
type input "Oct 22nd 2025"
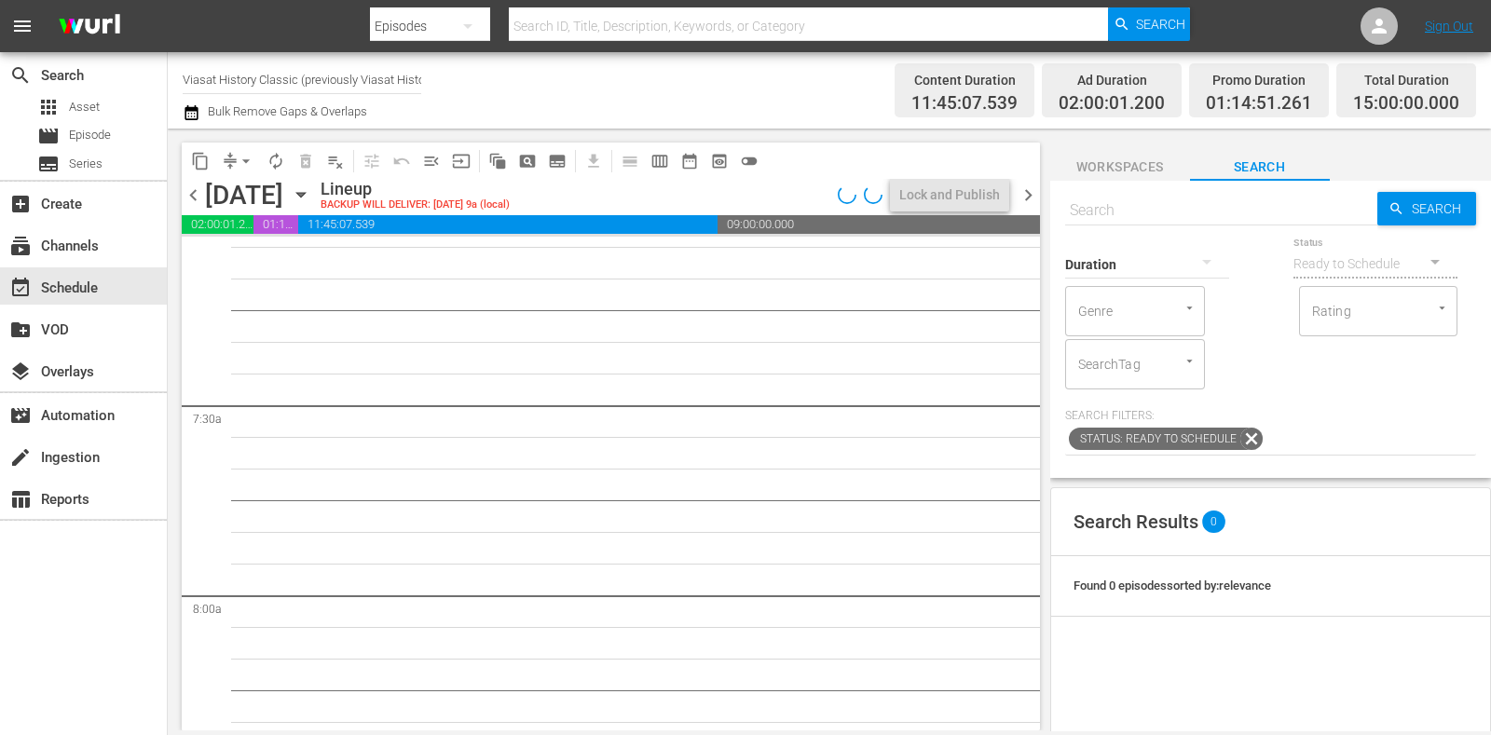
scroll to position [0, 0]
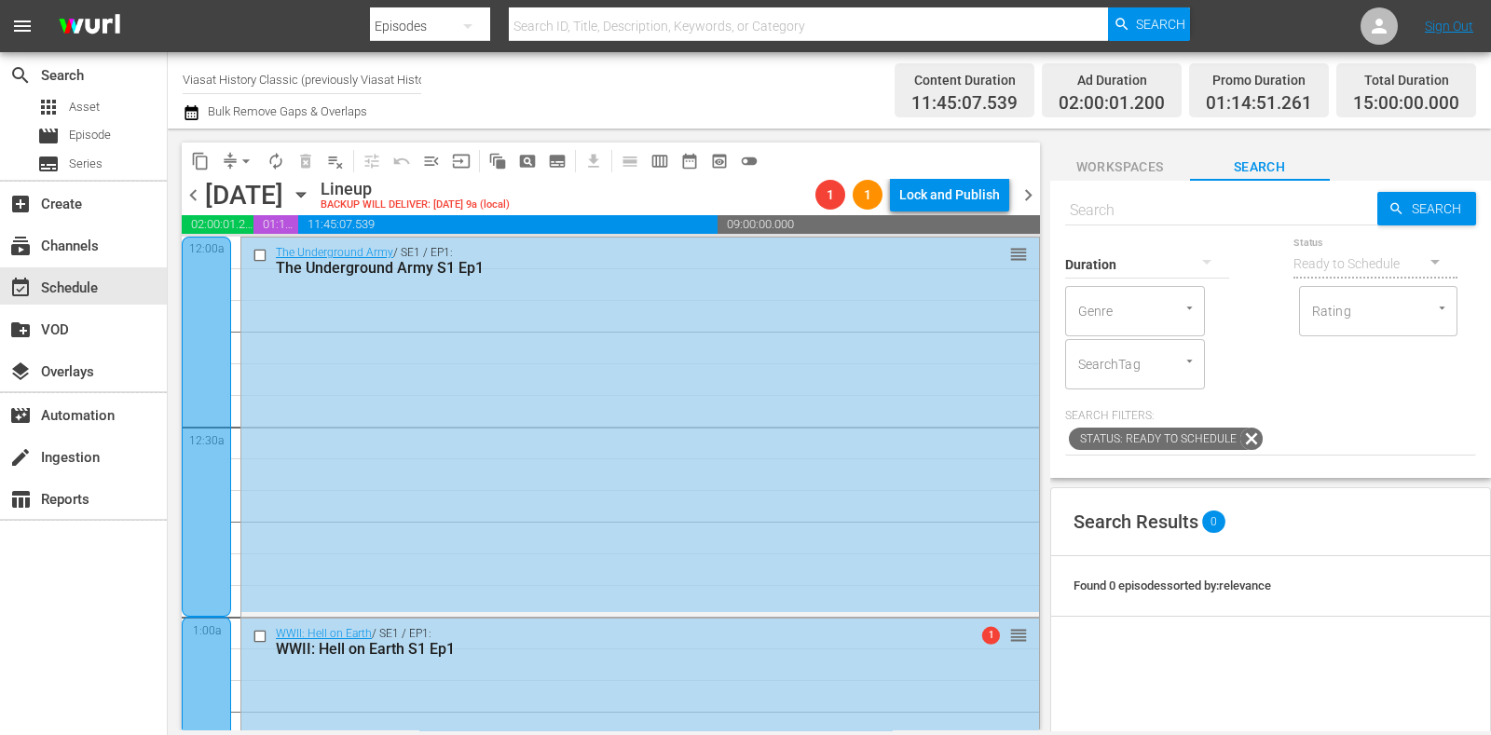
click at [311, 195] on icon "button" at bounding box center [301, 195] width 21 height 21
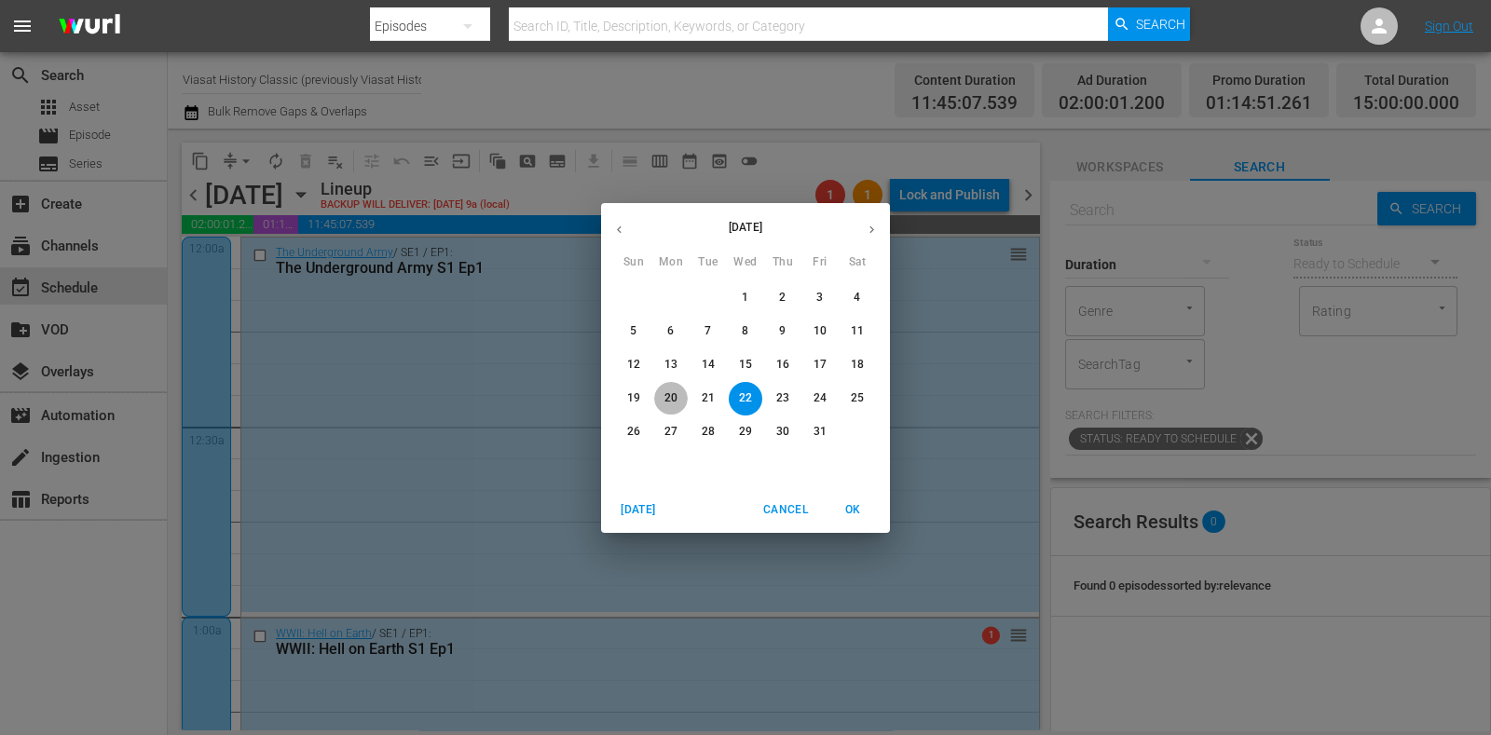
click at [665, 391] on p "20" at bounding box center [671, 399] width 13 height 16
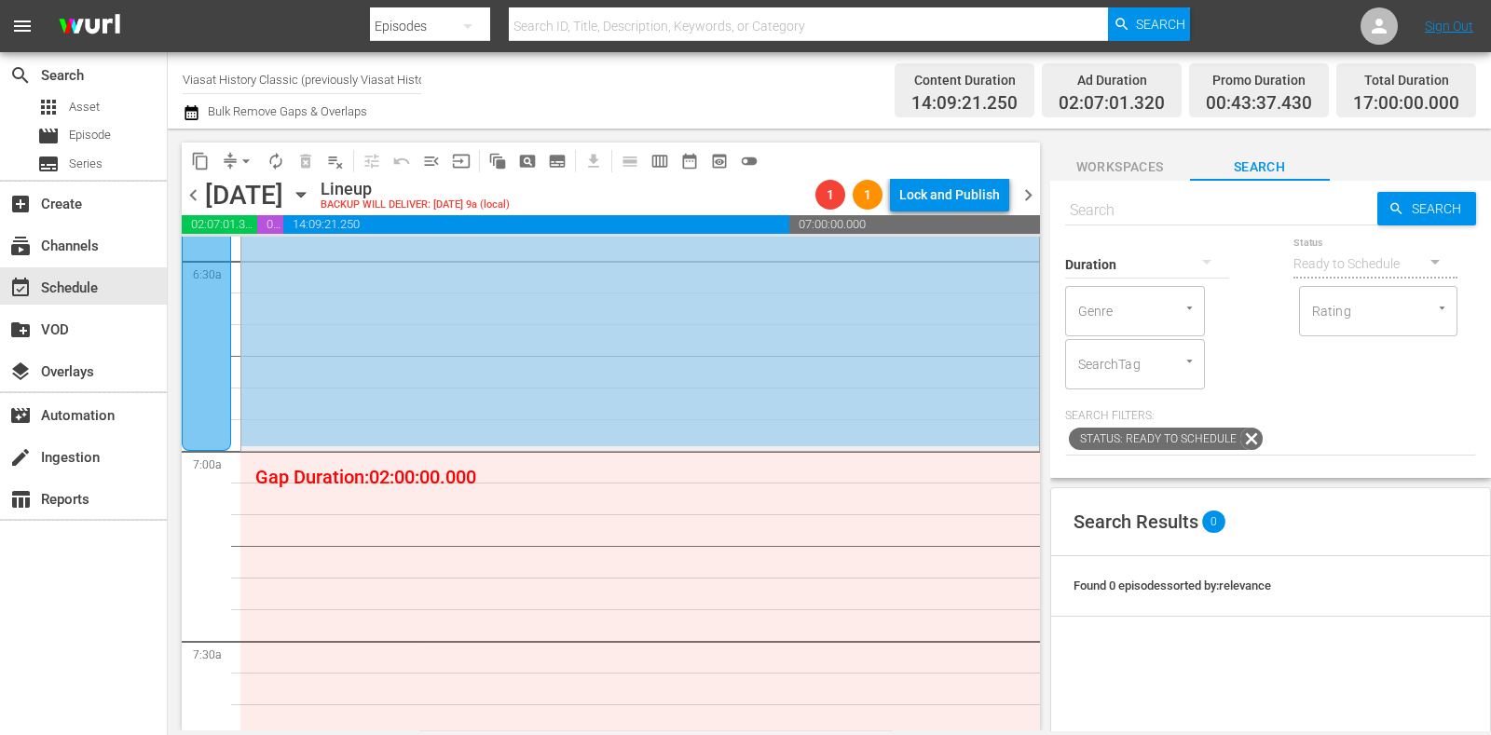
scroll to position [2447, 0]
click at [563, 156] on span "subtitles_outlined" at bounding box center [557, 161] width 19 height 19
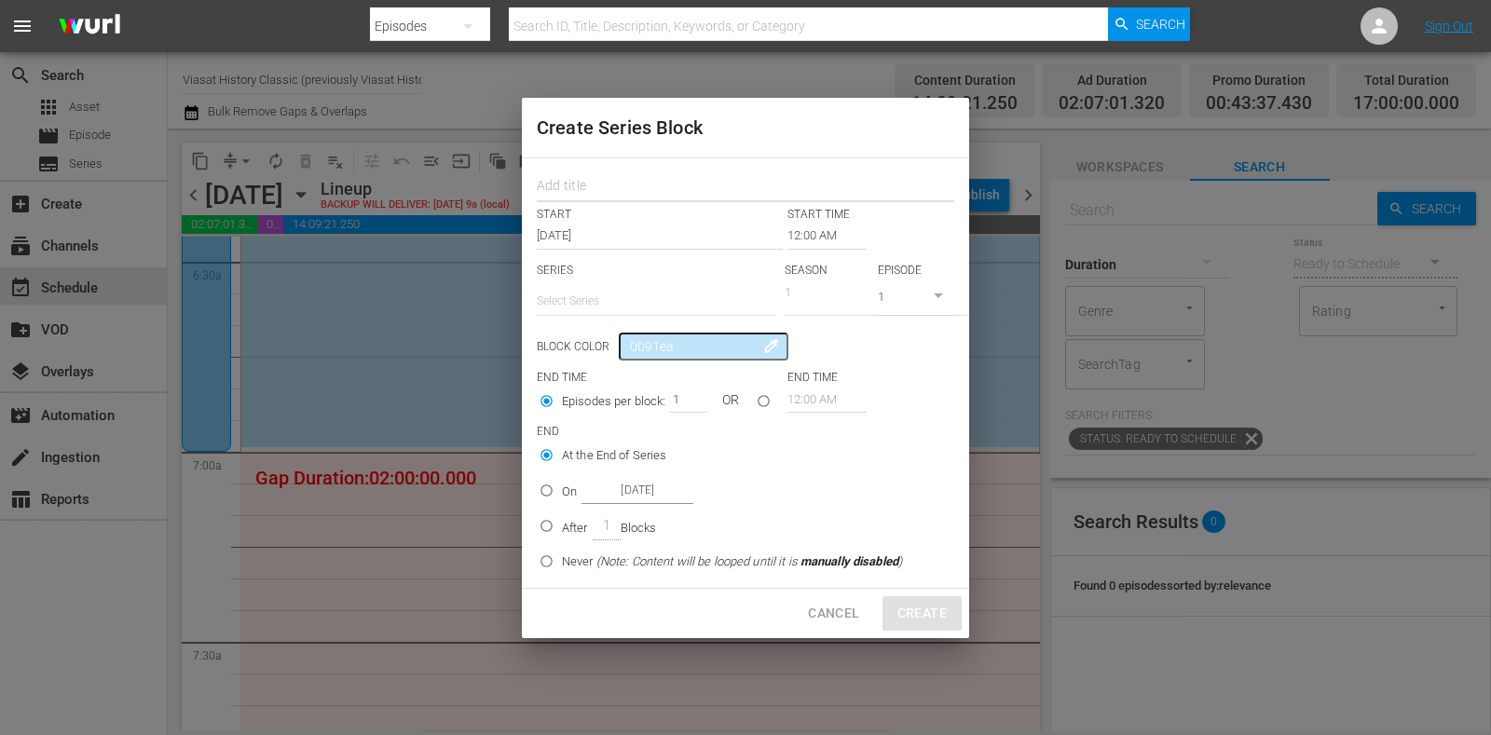
click at [622, 181] on input "text" at bounding box center [746, 188] width 418 height 29
paste input "Cursed Bloodlines"
type input "Cursed Bloodlines"
click at [635, 302] on input "text" at bounding box center [656, 301] width 239 height 45
paste input "Cursed Bloodlines"
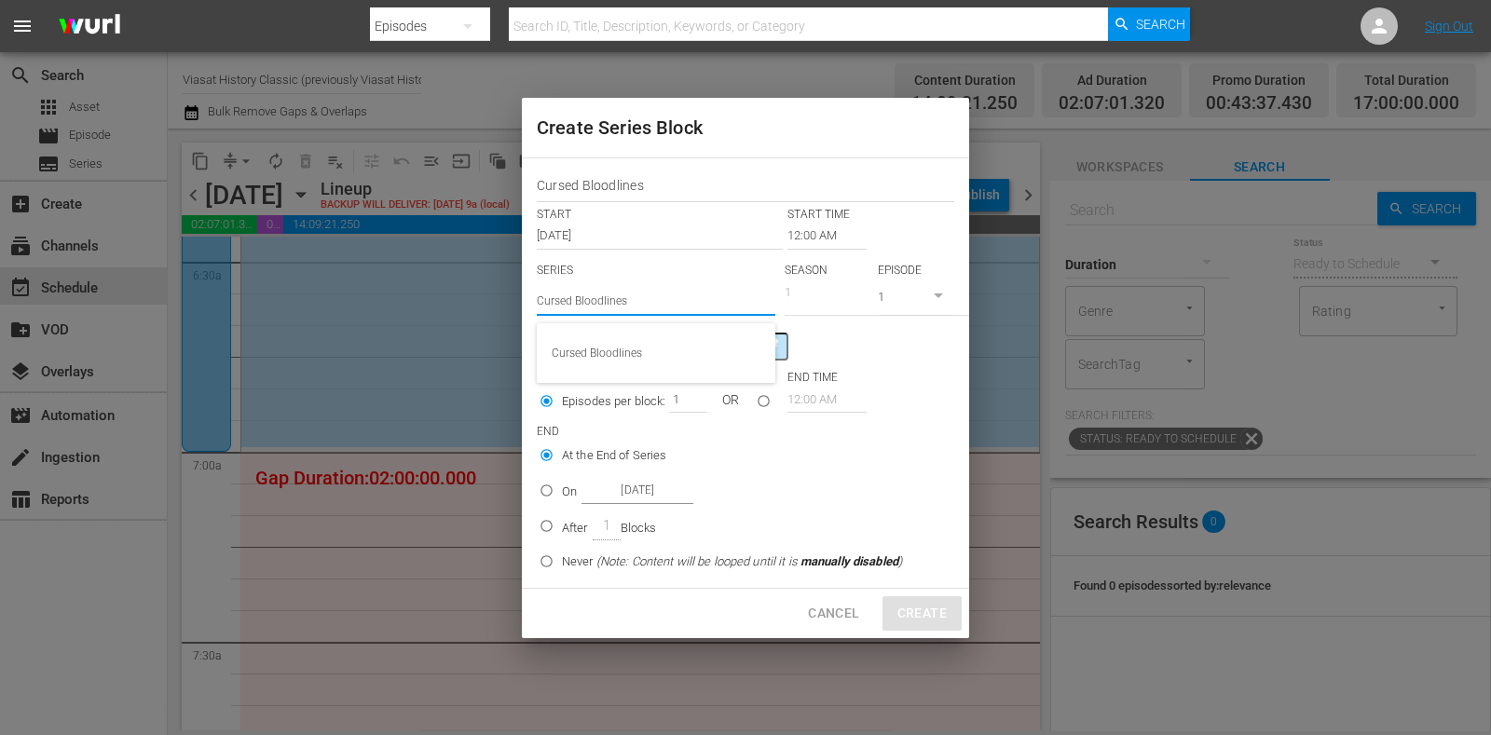
click at [639, 350] on div "Cursed Bloodlines" at bounding box center [656, 353] width 209 height 45
type input "Cursed Bloodlines"
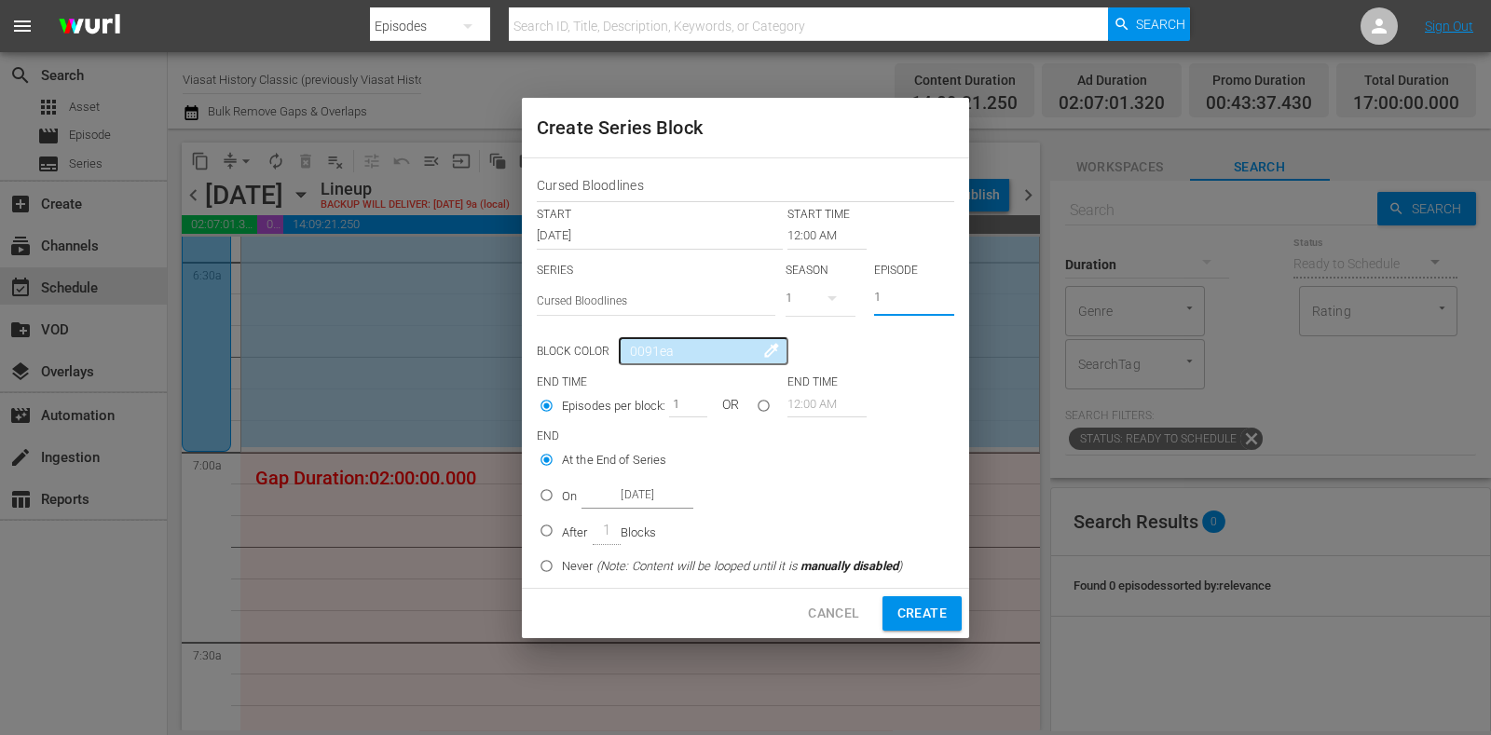
drag, startPoint x: 918, startPoint y: 304, endPoint x: 800, endPoint y: 315, distance: 118.9
click at [800, 315] on div "SERIES Select Series Cursed Bloodlines SEASON 1 EPISODE 1" at bounding box center [746, 295] width 418 height 65
type input "5"
drag, startPoint x: 674, startPoint y: 408, endPoint x: 700, endPoint y: 409, distance: 26.1
click at [697, 409] on input "1" at bounding box center [683, 404] width 28 height 26
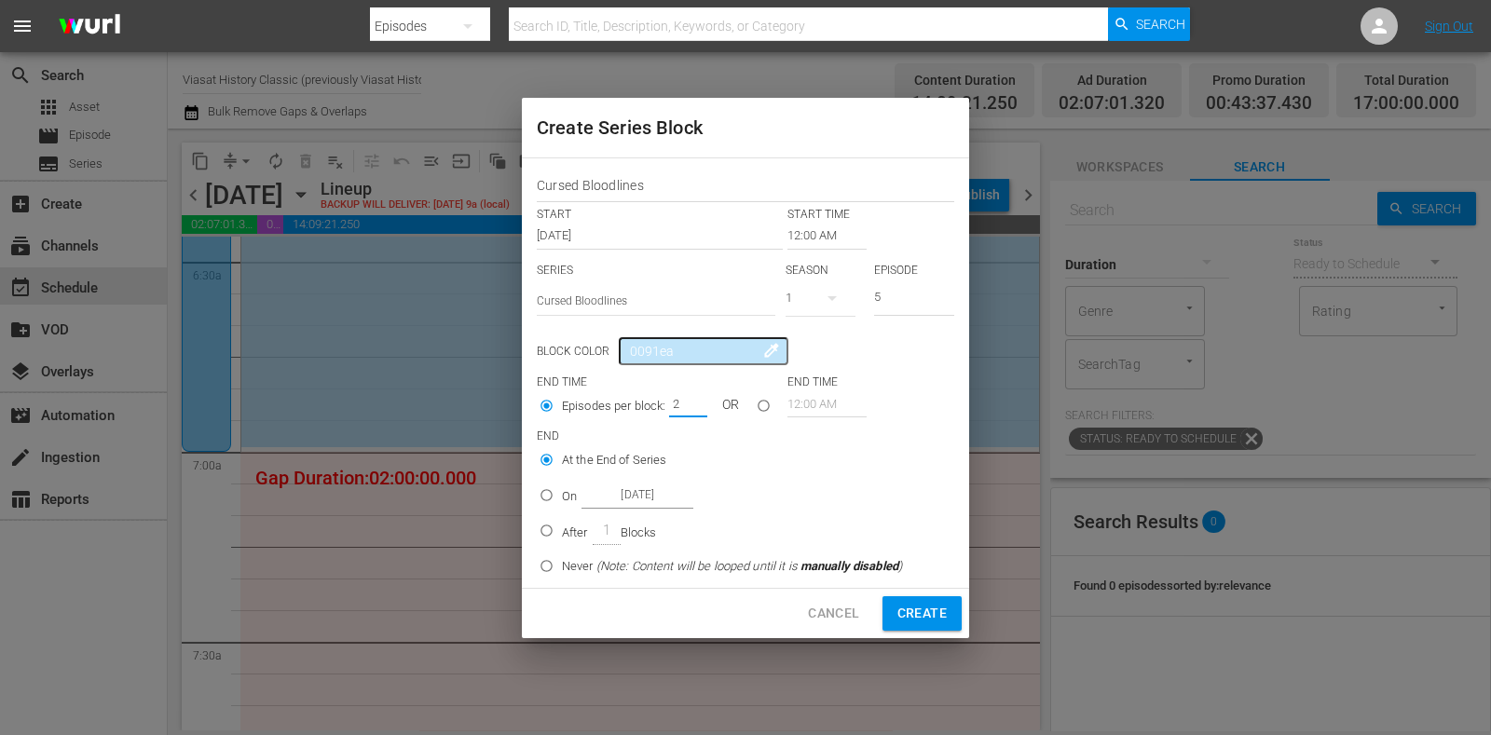
type input "2"
click at [816, 235] on input "12:00 AM" at bounding box center [827, 236] width 79 height 26
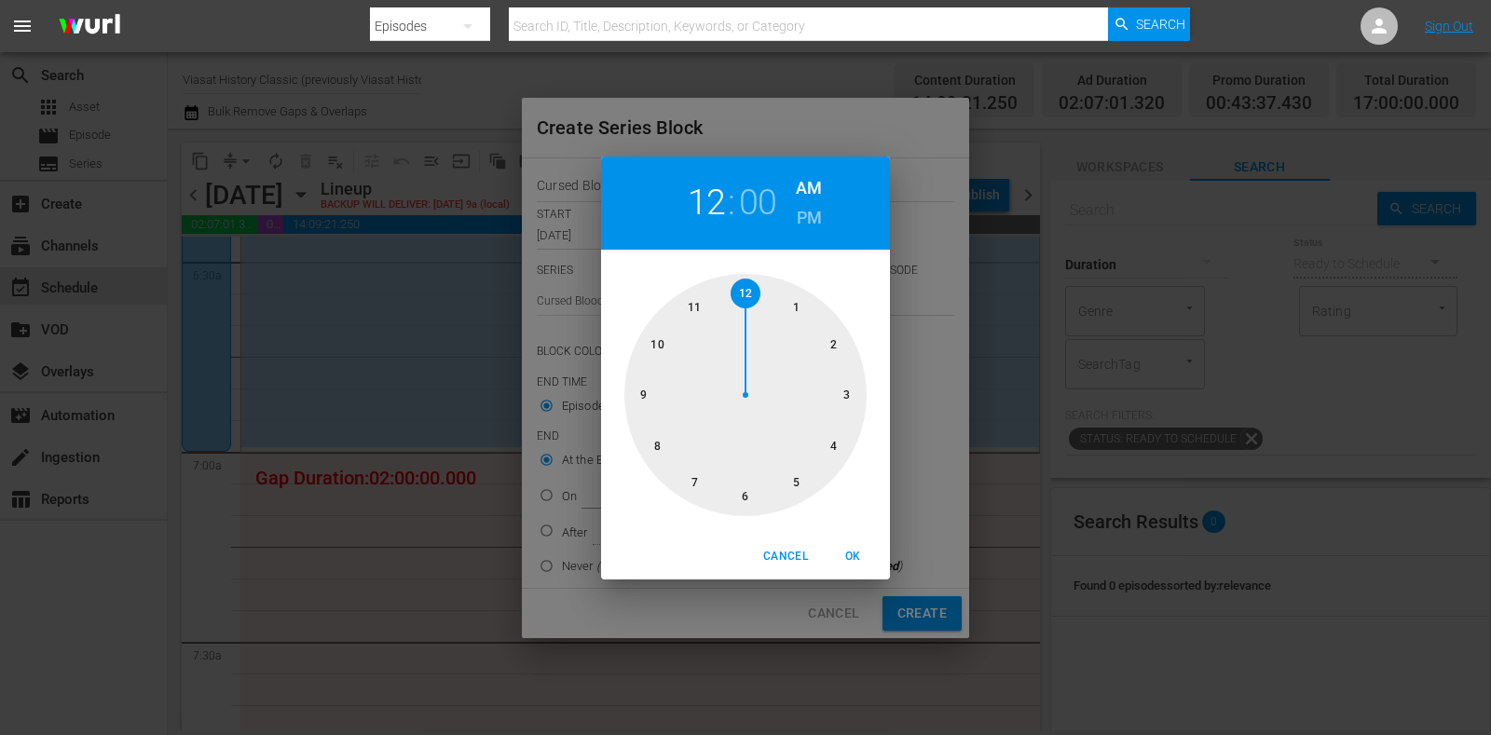
click at [707, 474] on div at bounding box center [746, 395] width 242 height 242
click at [876, 566] on button "OK" at bounding box center [853, 557] width 60 height 31
type input "07:00 AM"
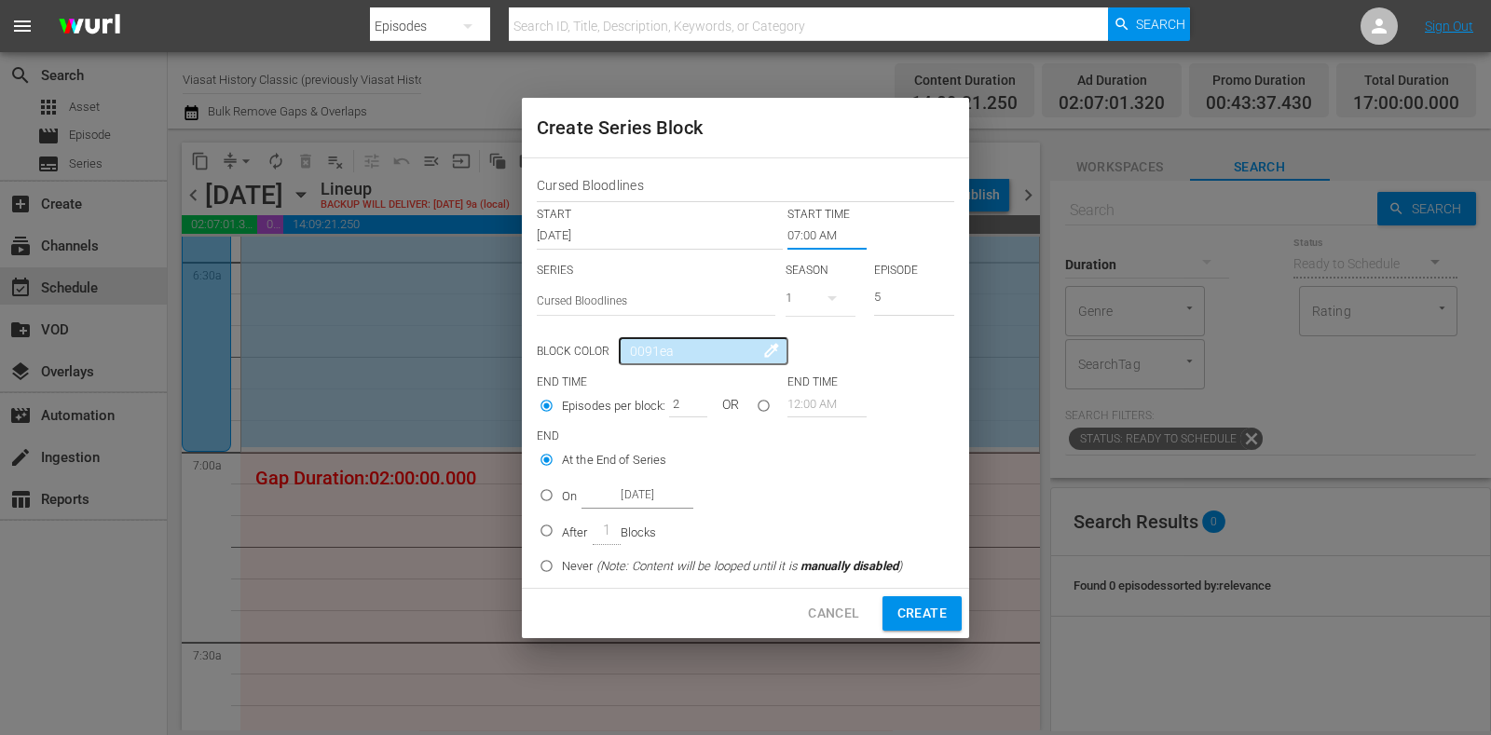
click at [559, 489] on input "On Oct 20th 2025" at bounding box center [546, 499] width 31 height 31
radio input "true"
click at [642, 492] on input "Oct 20th 2025" at bounding box center [638, 495] width 112 height 25
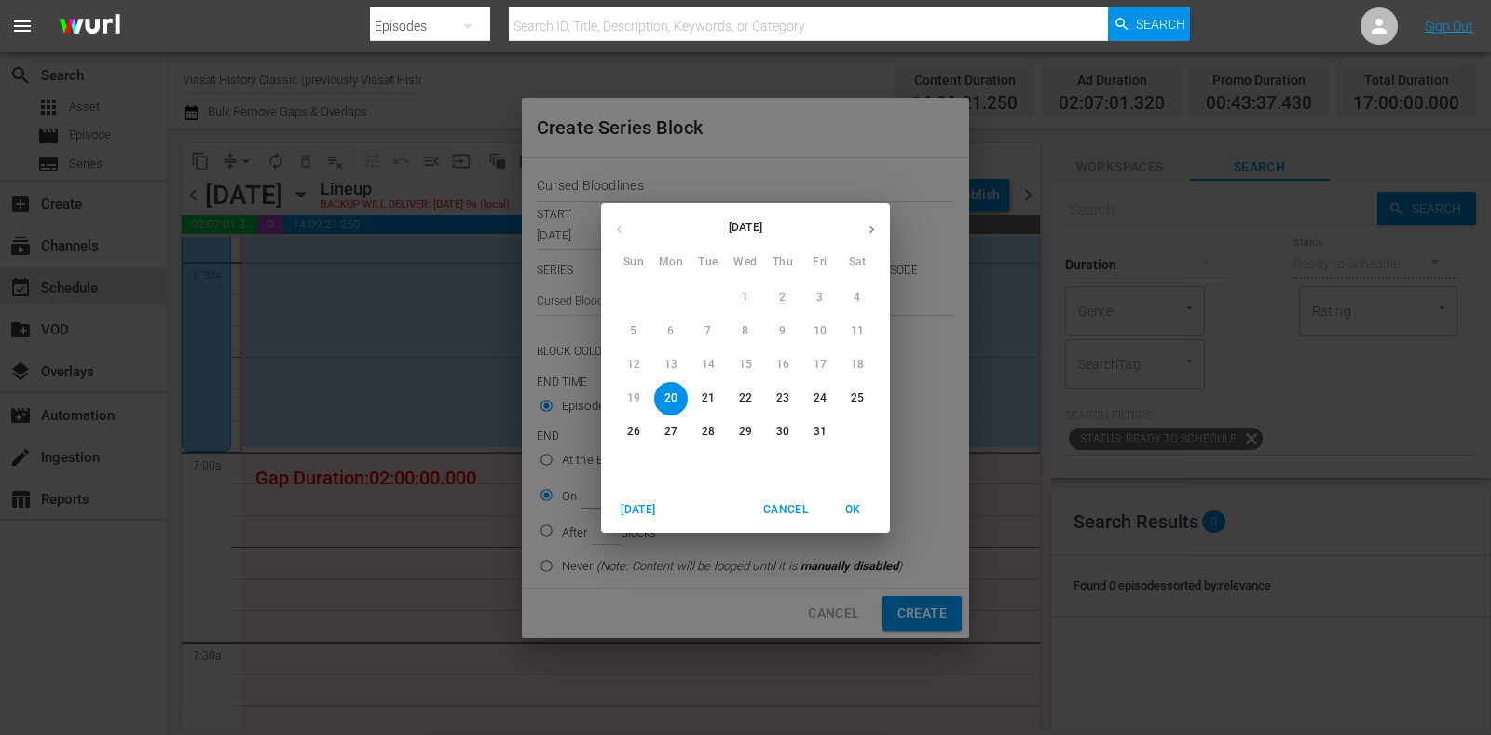
click at [814, 392] on p "24" at bounding box center [820, 399] width 13 height 16
type input "Oct 24th 2025"
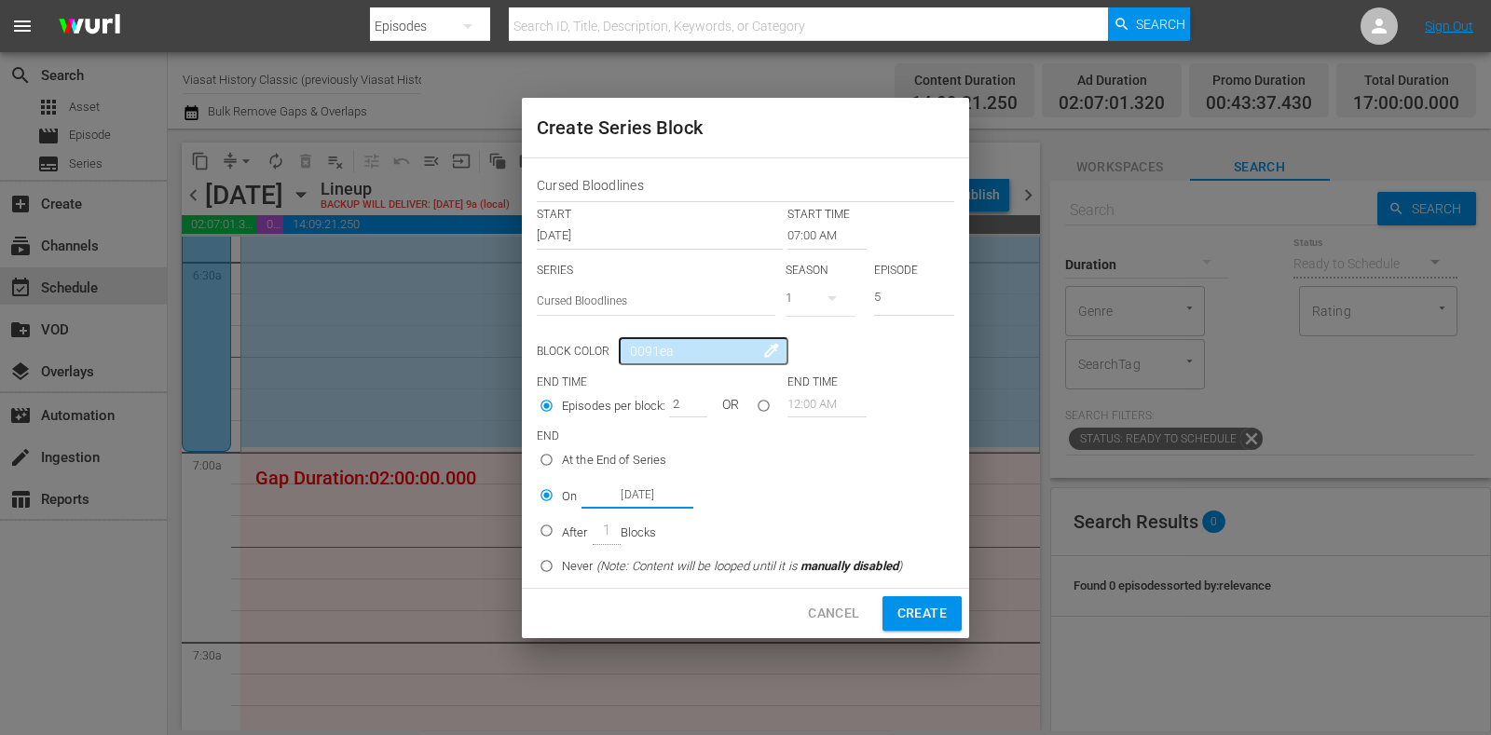
click at [925, 609] on span "Create" at bounding box center [922, 613] width 49 height 23
type input "12:00 AM"
type input "1"
radio input "true"
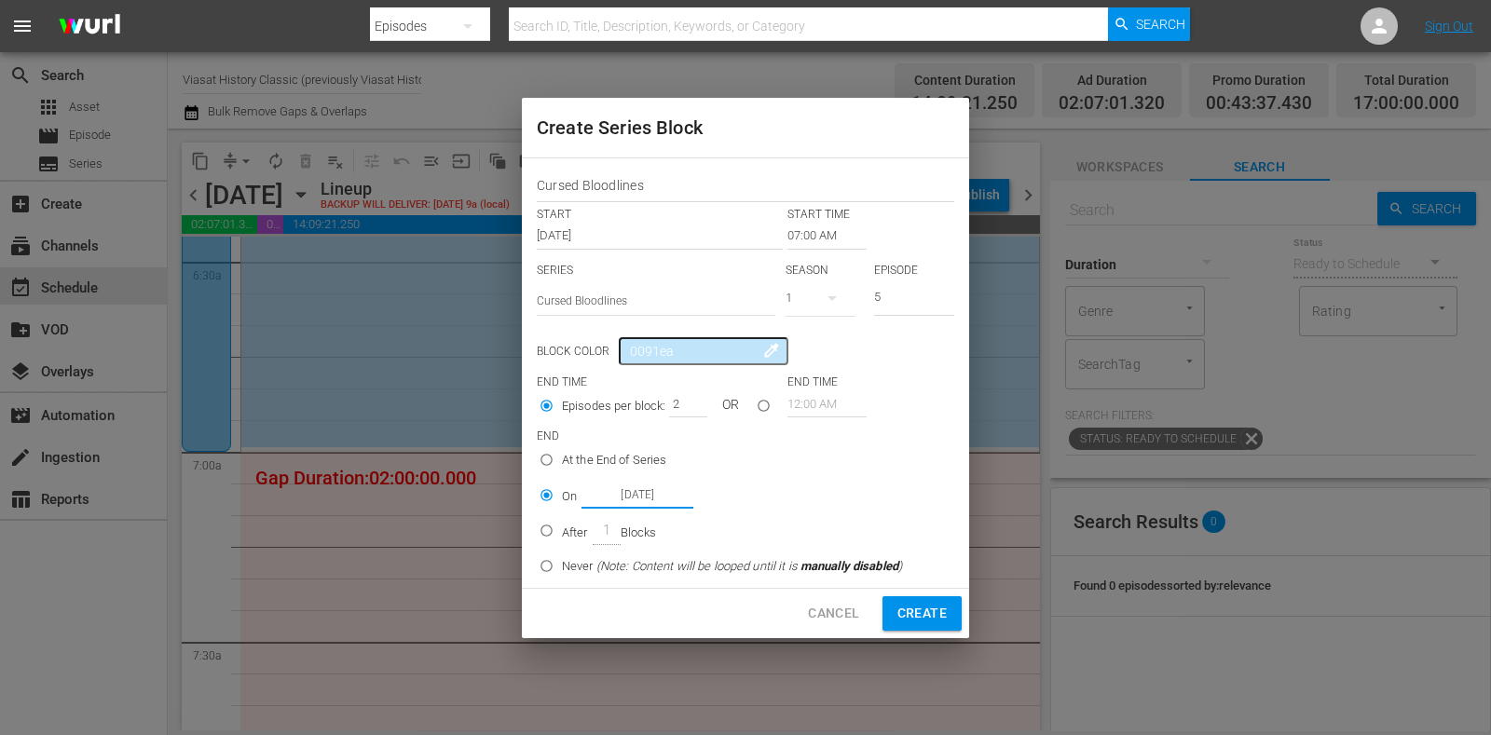
type input "Oct 20th 2025"
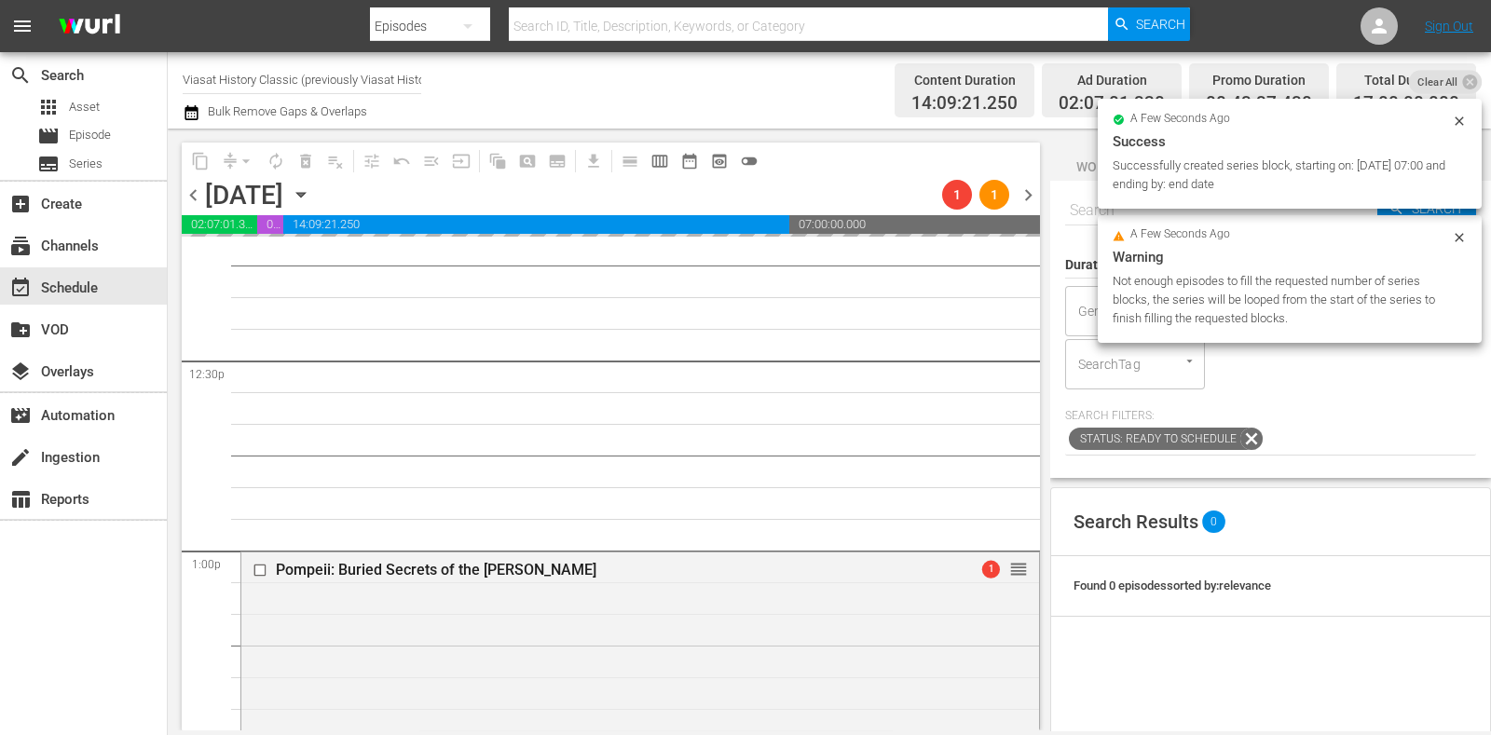
scroll to position [4544, 0]
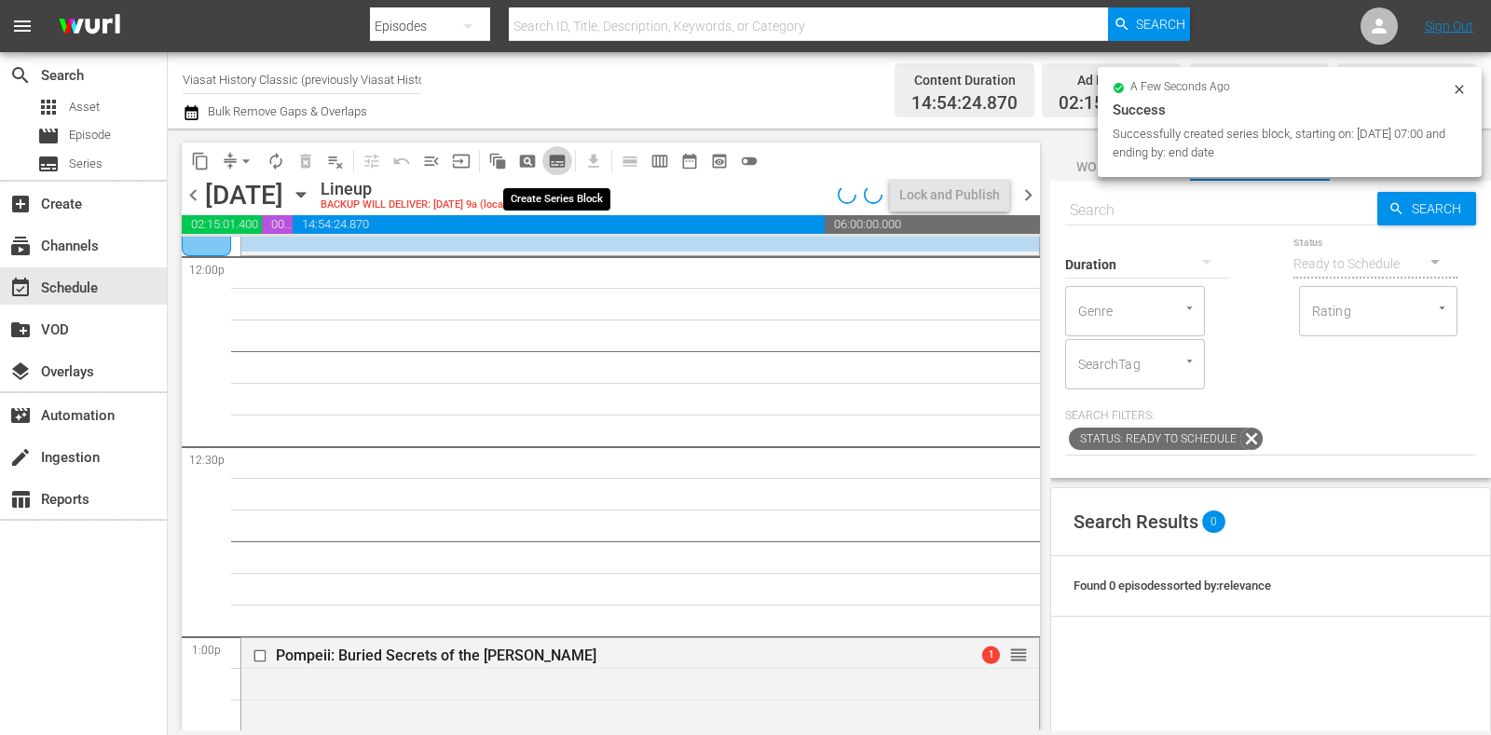
click at [559, 161] on span "subtitles_outlined" at bounding box center [557, 161] width 19 height 19
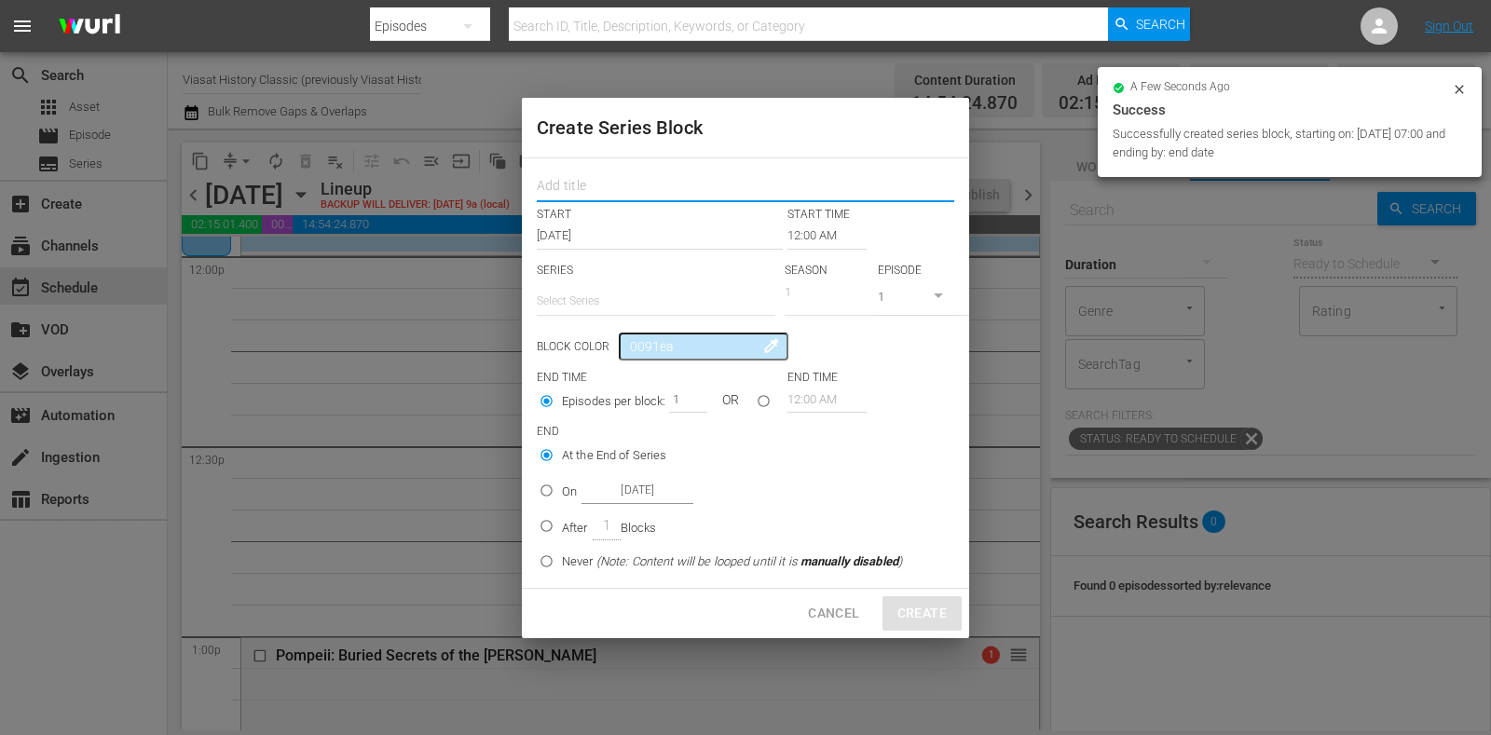
click at [583, 184] on input "text" at bounding box center [746, 188] width 418 height 29
paste input "Cursed Bloodlines"
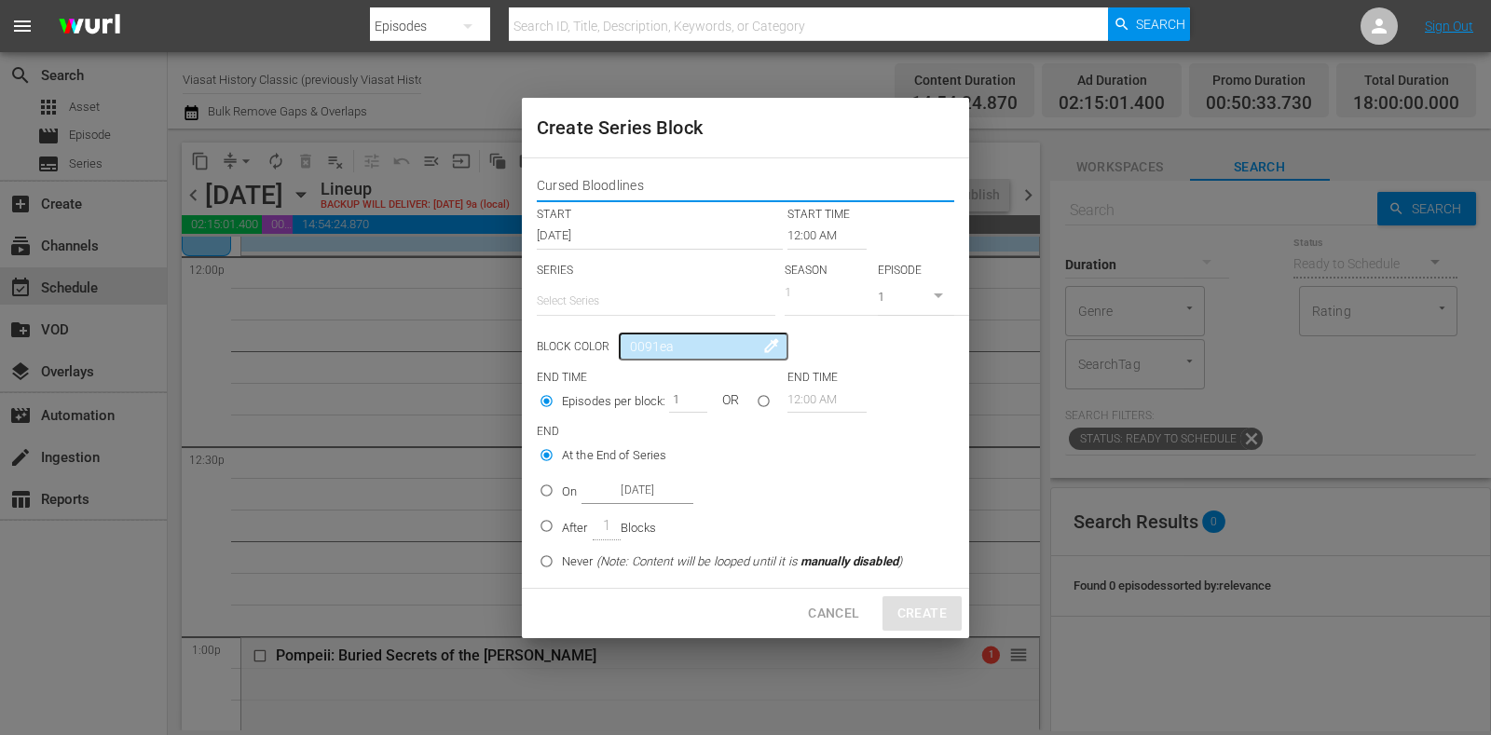
type input "Cursed Bloodlines"
click at [611, 305] on input "text" at bounding box center [656, 301] width 239 height 45
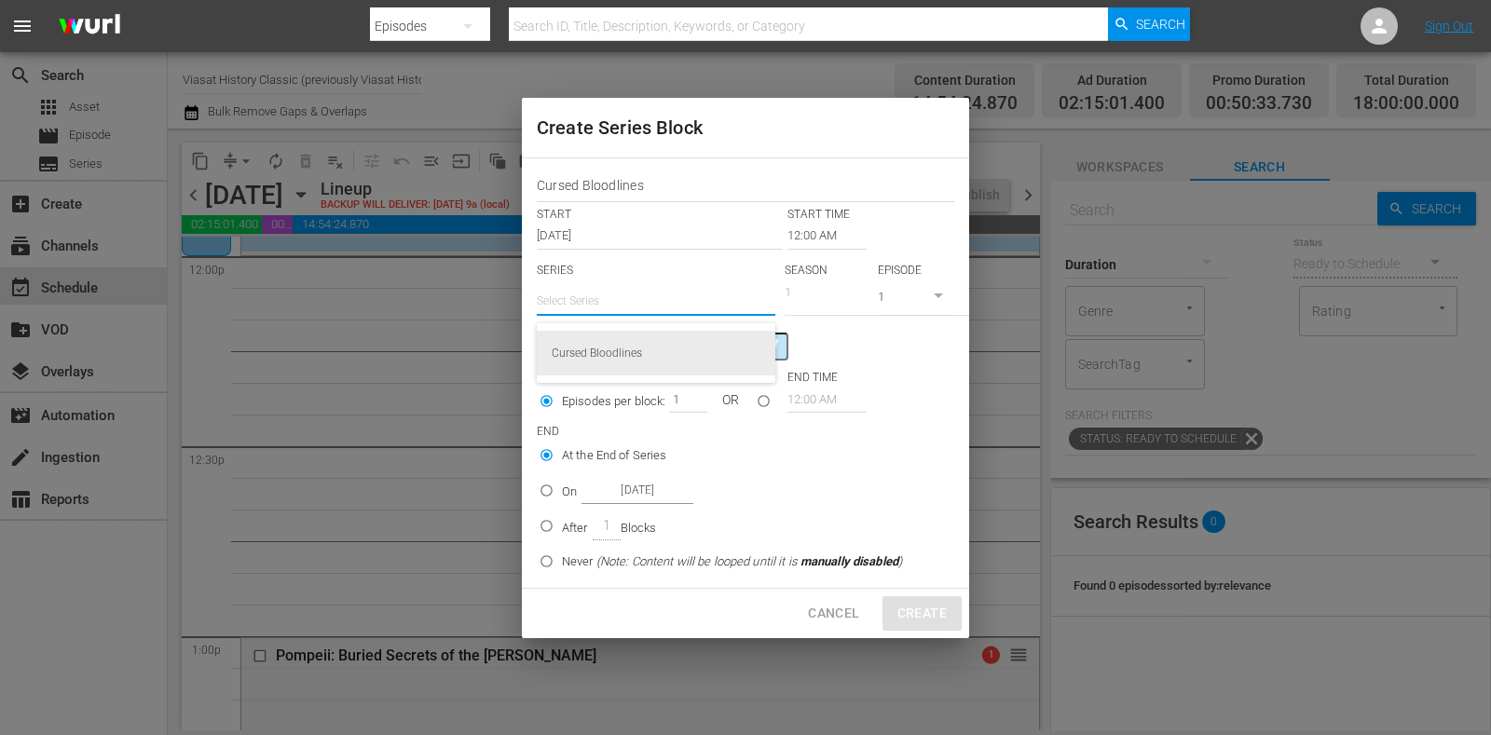
click at [629, 345] on div "Cursed Bloodlines" at bounding box center [656, 353] width 209 height 45
type input "Cursed Bloodlines"
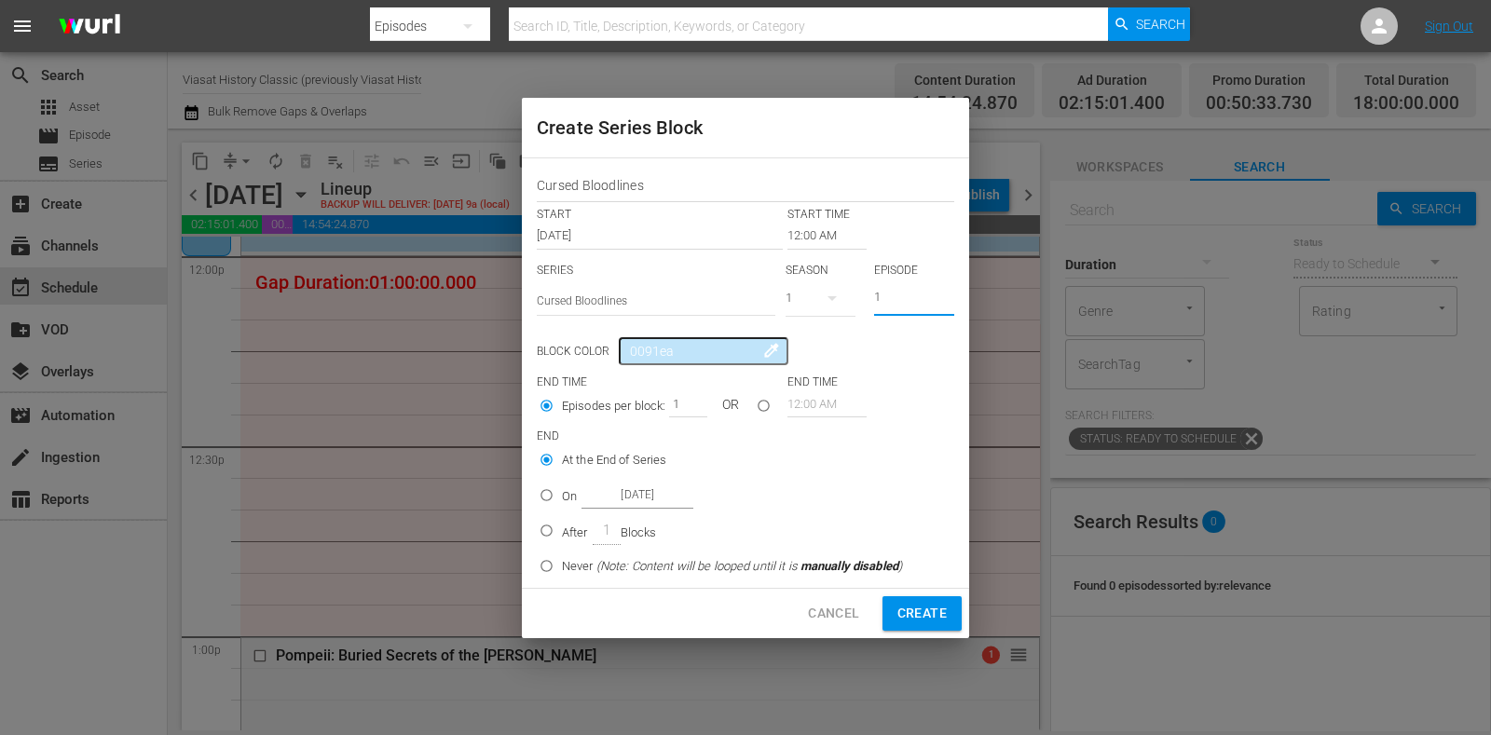
drag, startPoint x: 905, startPoint y: 302, endPoint x: 851, endPoint y: 295, distance: 54.5
click at [857, 297] on div "SERIES Select Series Cursed Bloodlines SEASON 1 EPISODE 1" at bounding box center [746, 295] width 418 height 65
type input "5"
click at [813, 237] on input "12:00 AM" at bounding box center [827, 236] width 79 height 26
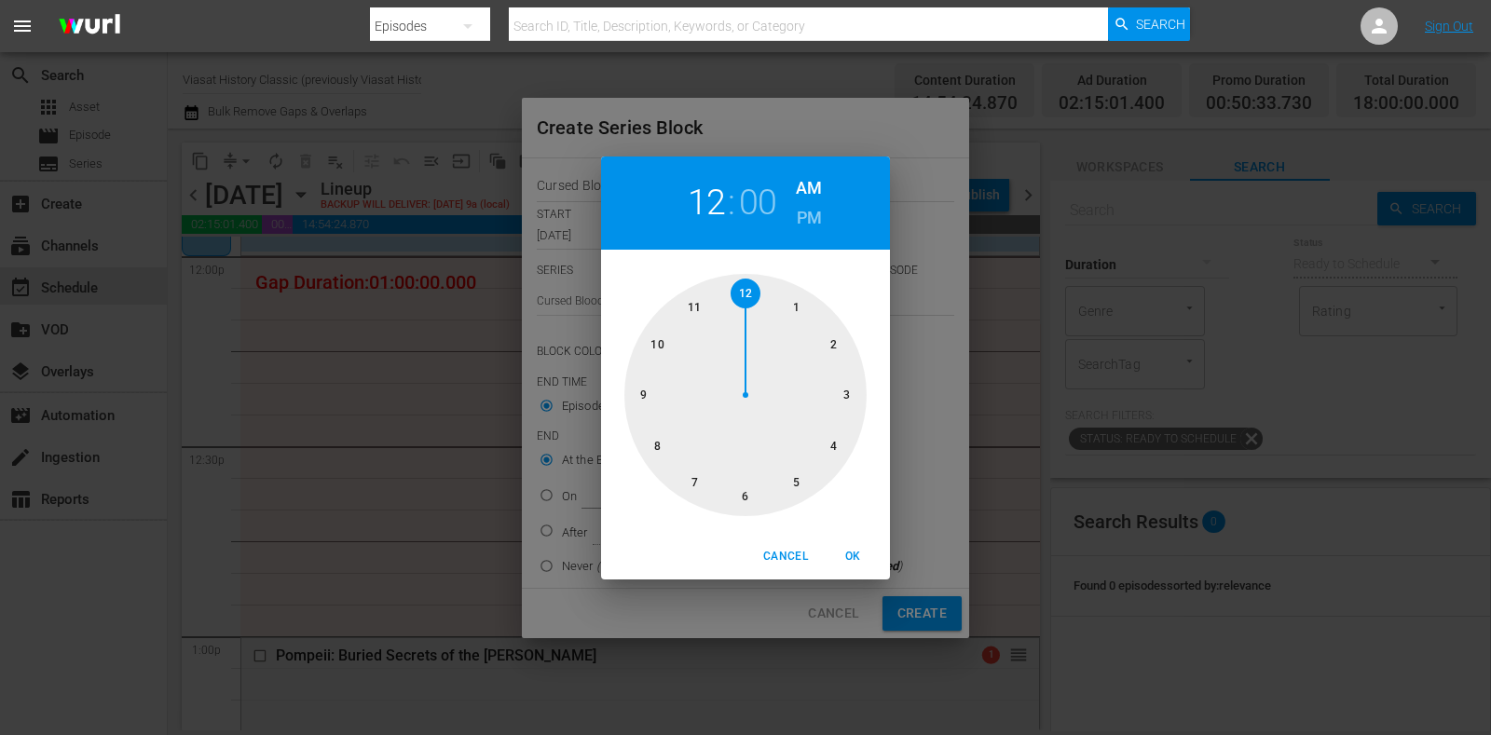
click at [809, 212] on h6 "PM" at bounding box center [809, 218] width 25 height 30
click at [856, 550] on span "OK" at bounding box center [853, 557] width 45 height 20
type input "12:00 PM"
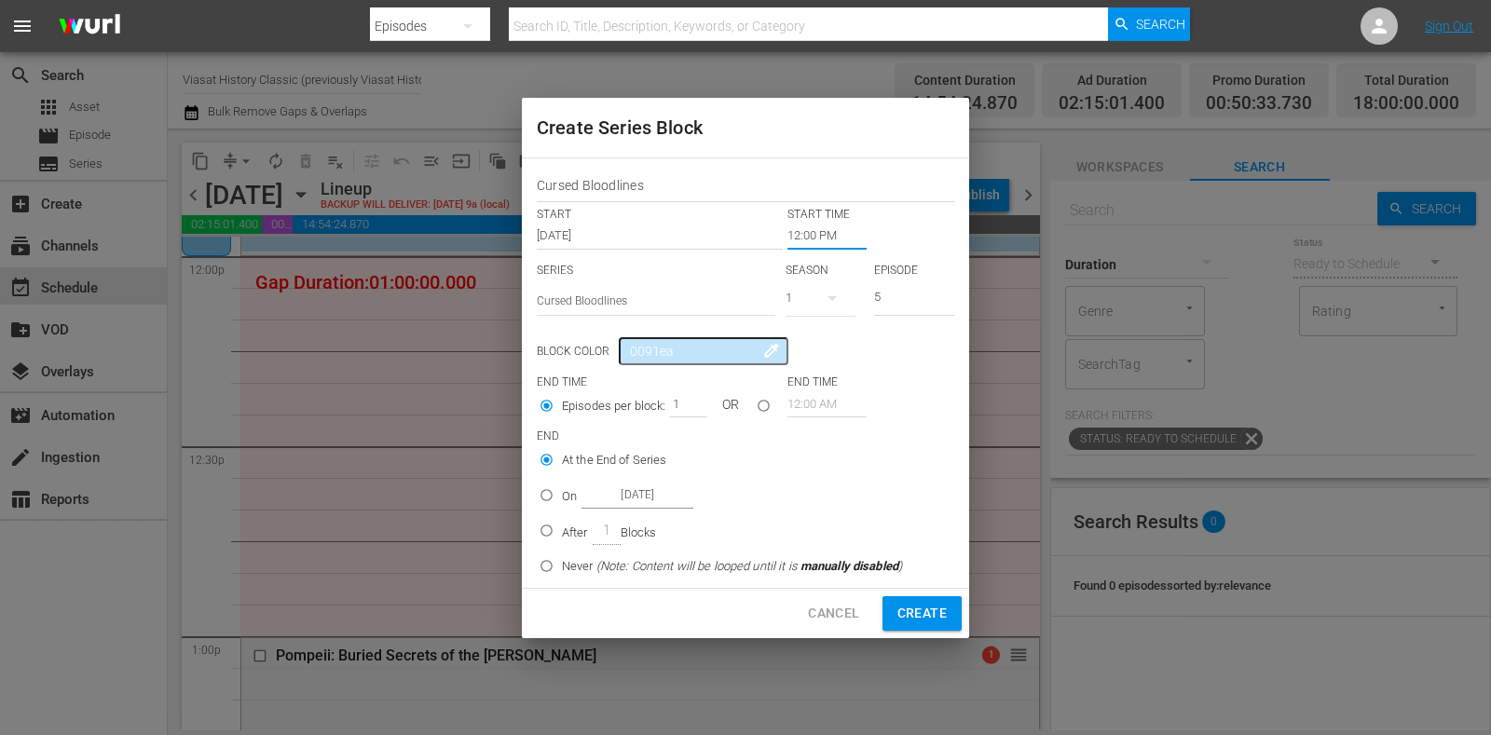
click at [564, 496] on p "On" at bounding box center [569, 497] width 15 height 19
click at [562, 496] on input "On Oct 20th 2025" at bounding box center [546, 499] width 31 height 31
radio input "false"
radio input "true"
click at [600, 499] on input "Oct 20th 2025" at bounding box center [638, 495] width 112 height 25
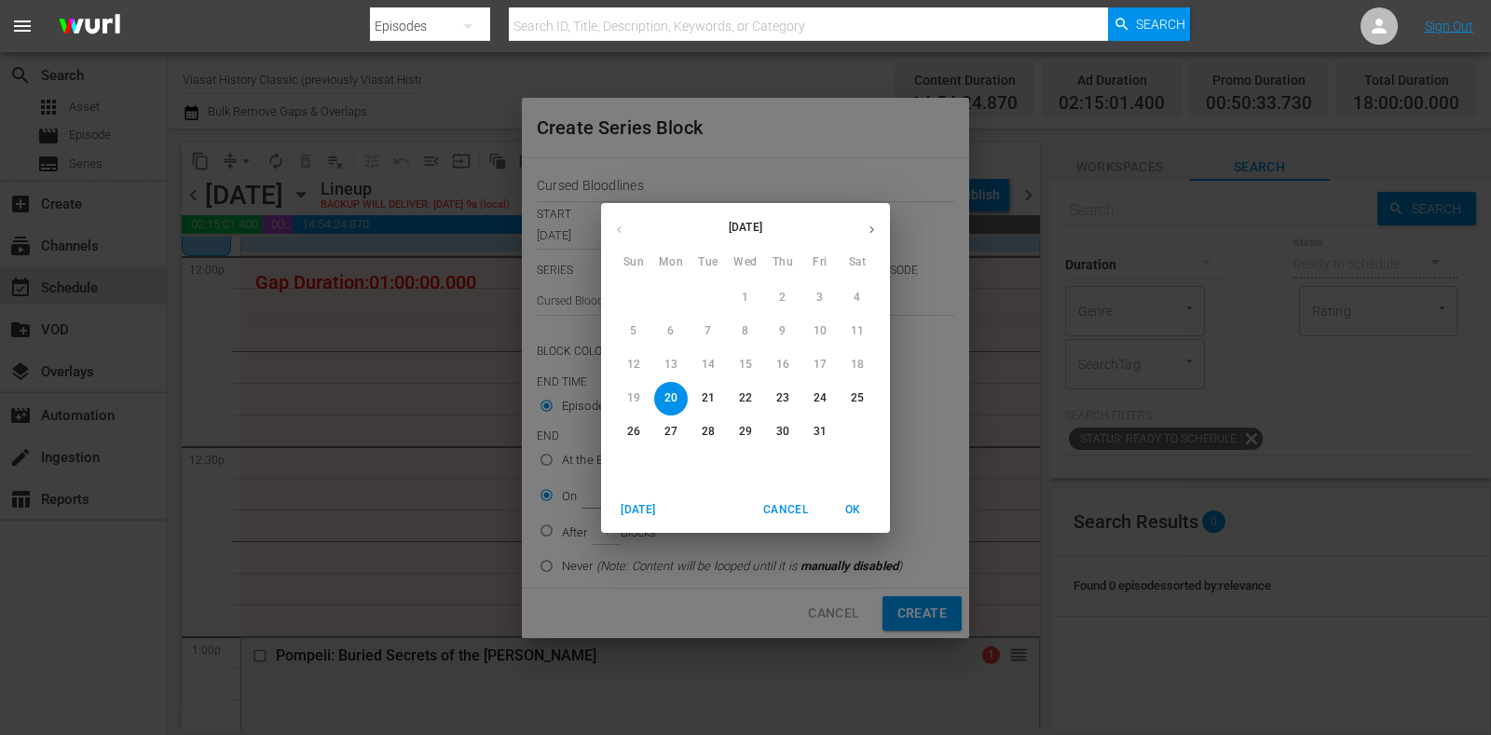
click at [816, 392] on p "24" at bounding box center [820, 399] width 13 height 16
type input "Oct 24th 2025"
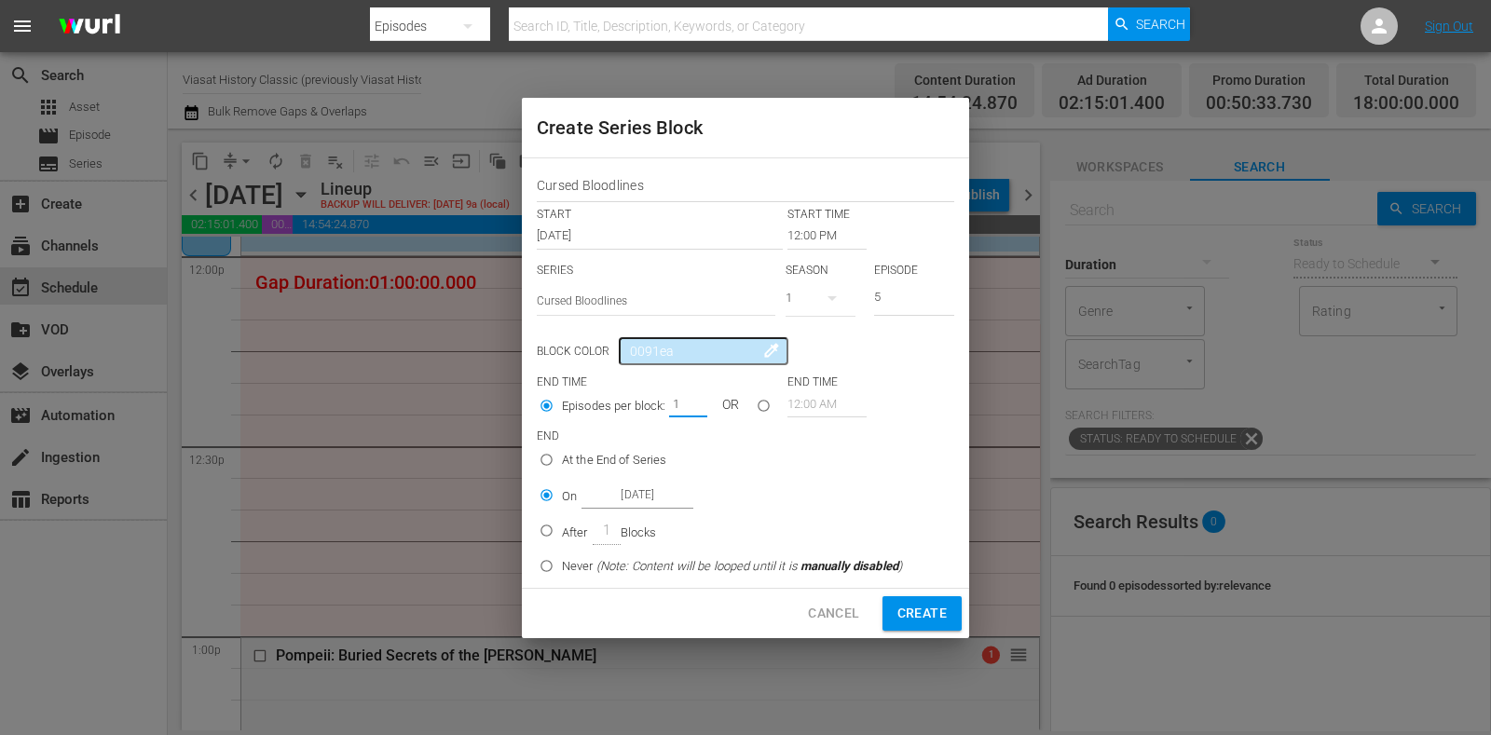
drag, startPoint x: 672, startPoint y: 402, endPoint x: 729, endPoint y: 421, distance: 60.1
click at [714, 412] on div "Episodes per block: 1 OR" at bounding box center [662, 408] width 251 height 35
type input "2"
click at [929, 624] on span "Create" at bounding box center [922, 613] width 49 height 23
type input "12:00 AM"
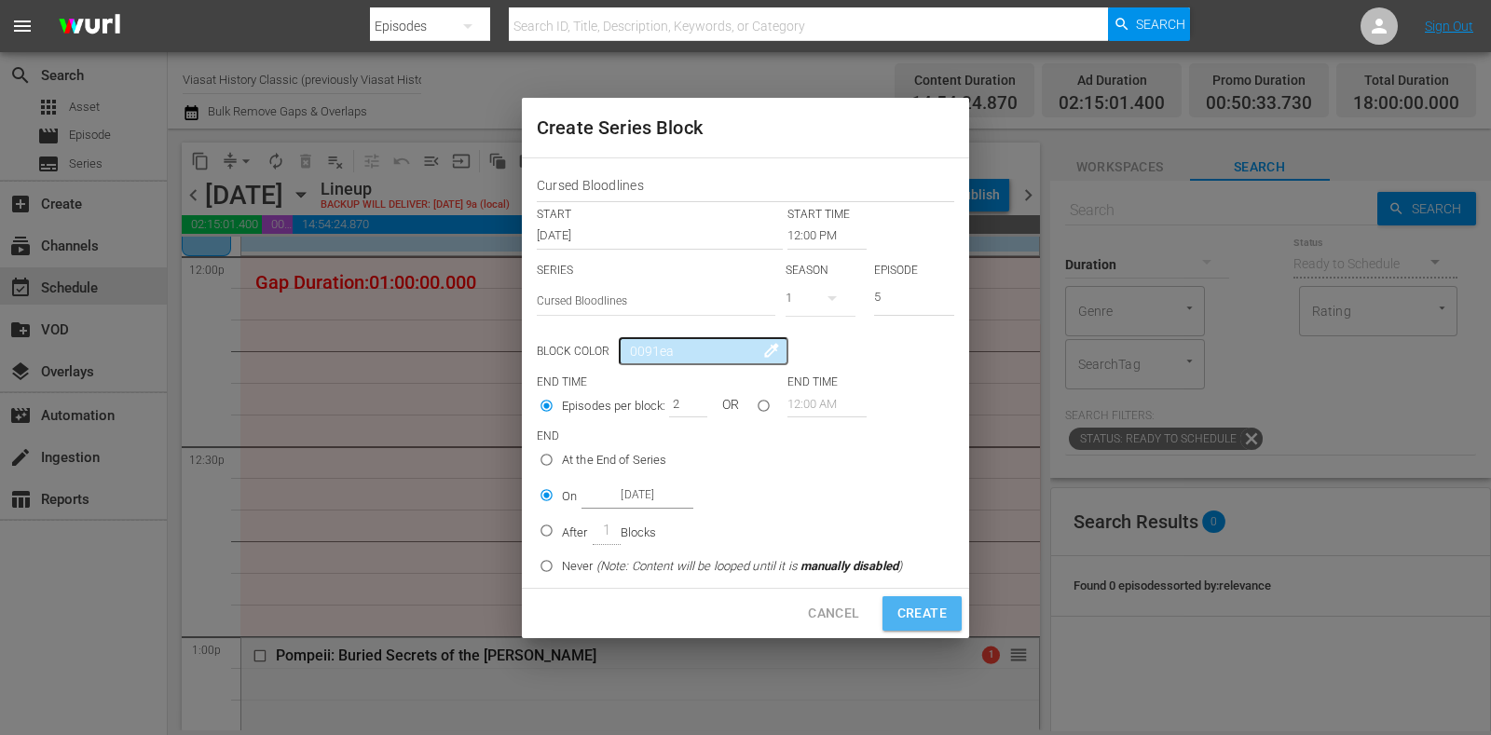
type input "1"
radio input "true"
type input "Oct 20th 2025"
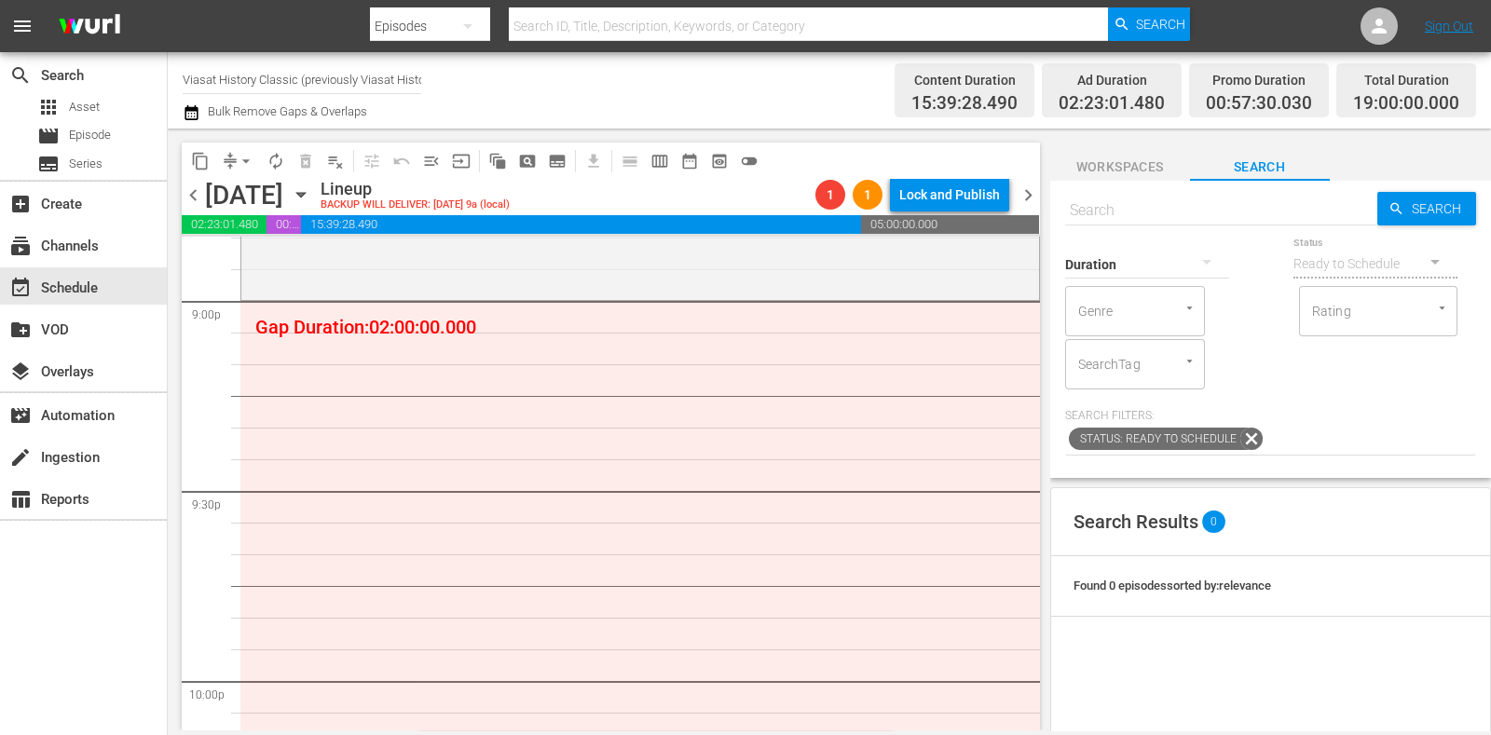
scroll to position [7923, 0]
click at [570, 156] on button "subtitles_outlined" at bounding box center [558, 161] width 30 height 30
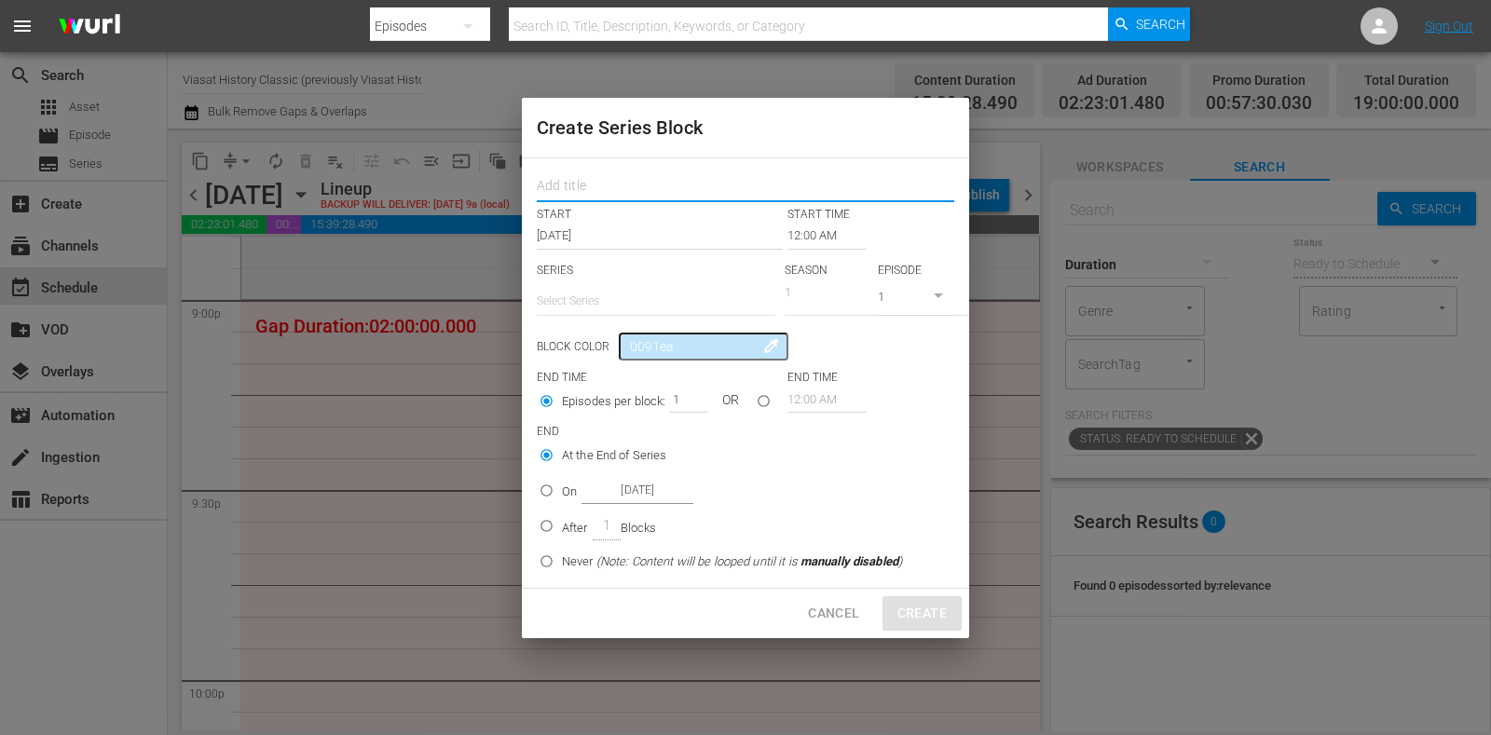
click at [600, 184] on input "text" at bounding box center [746, 188] width 418 height 29
paste input "Cursed Bloodlines"
type input "Cursed Bloodlines"
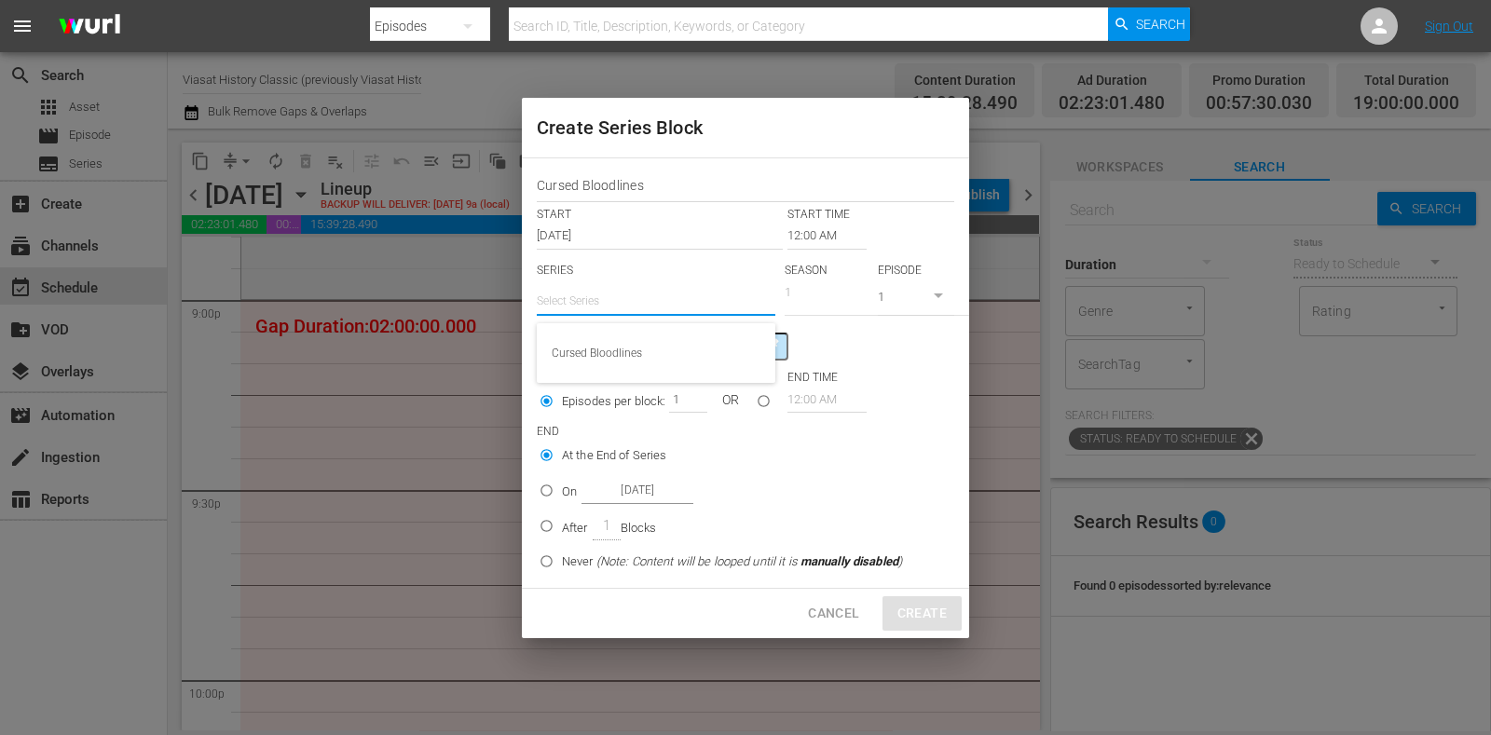
click at [639, 290] on input "text" at bounding box center [656, 301] width 239 height 45
click at [657, 348] on div "Cursed Bloodlines" at bounding box center [656, 353] width 209 height 45
type input "Cursed Bloodlines"
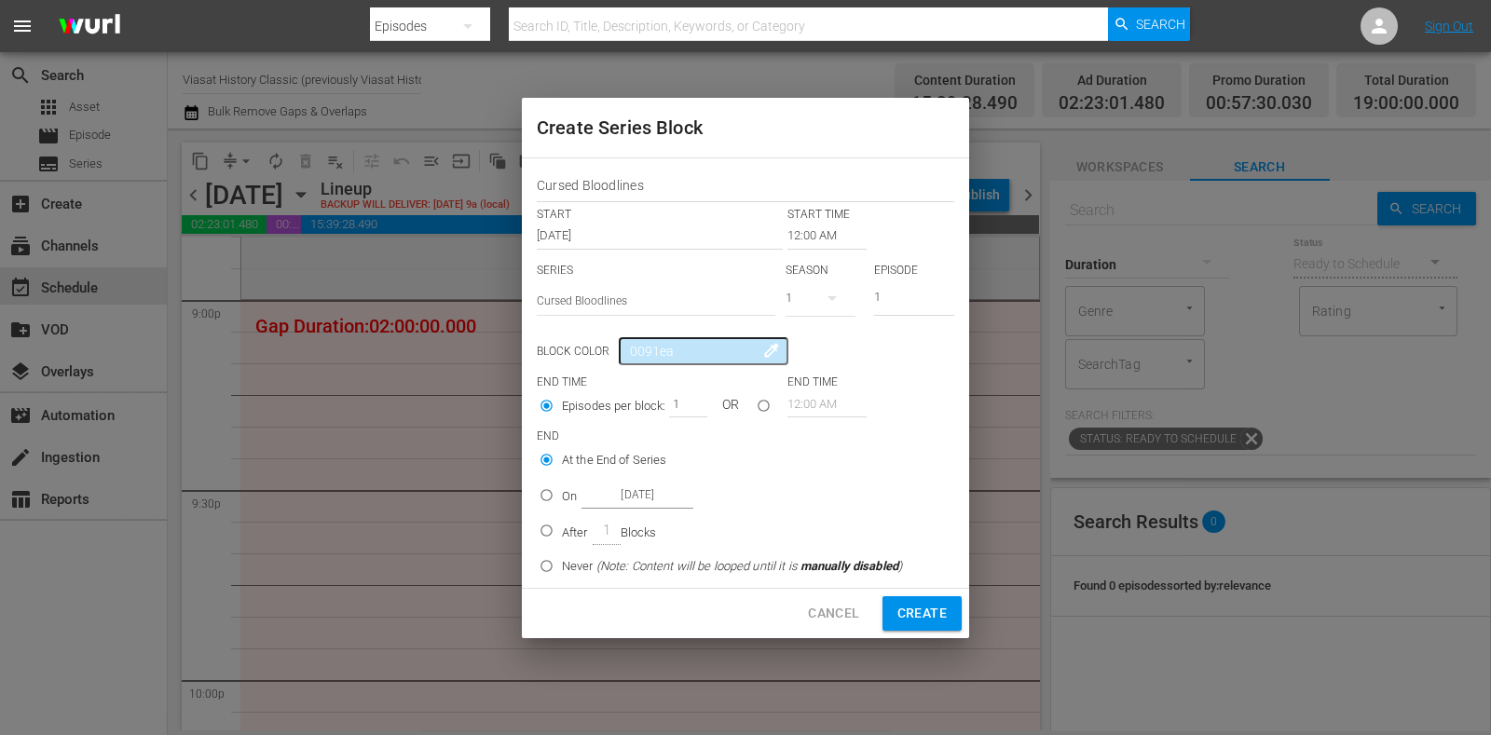
click at [801, 227] on input "12:00 AM" at bounding box center [827, 236] width 79 height 26
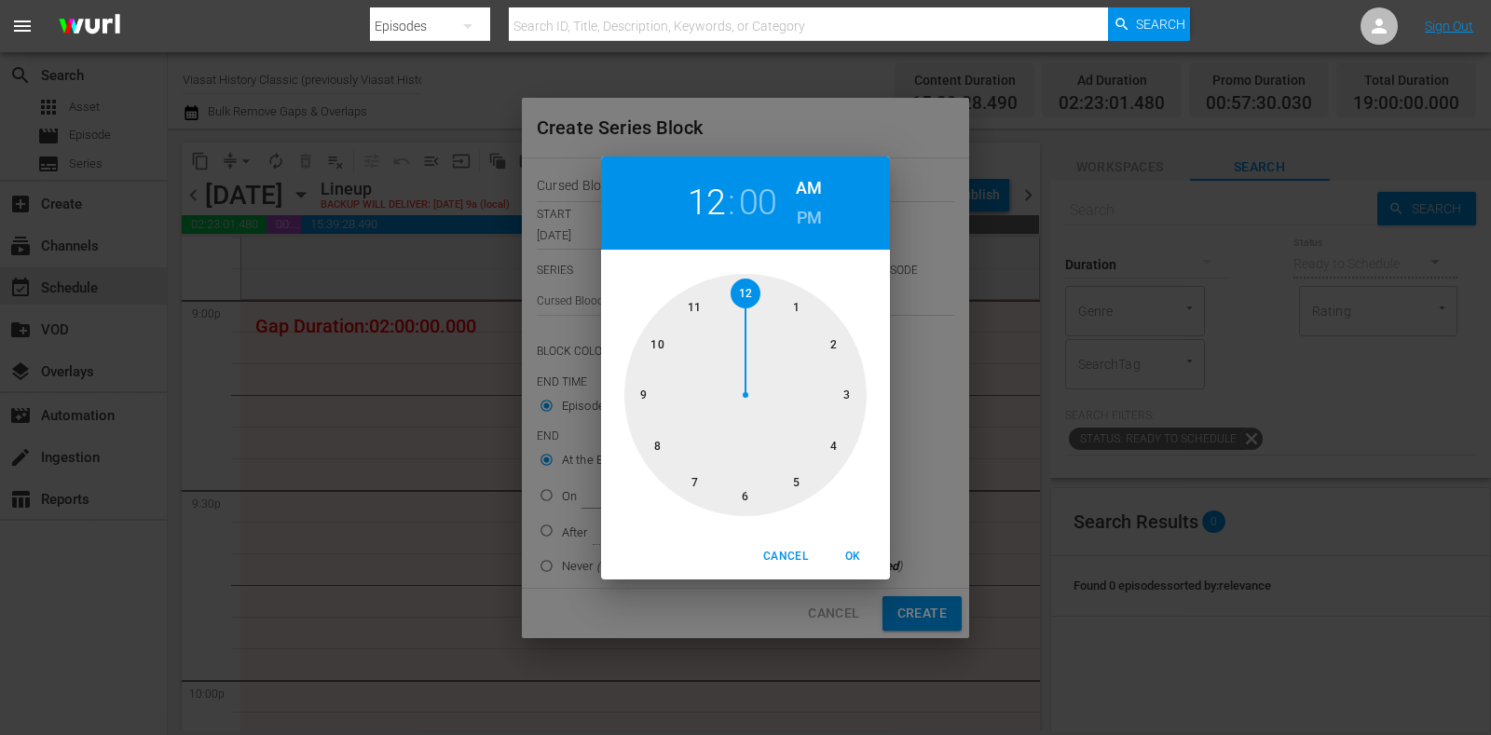
click at [653, 386] on div at bounding box center [746, 395] width 242 height 242
click at [807, 213] on h6 "PM" at bounding box center [809, 218] width 25 height 30
click at [846, 556] on span "OK" at bounding box center [853, 557] width 45 height 20
type input "09:00 PM"
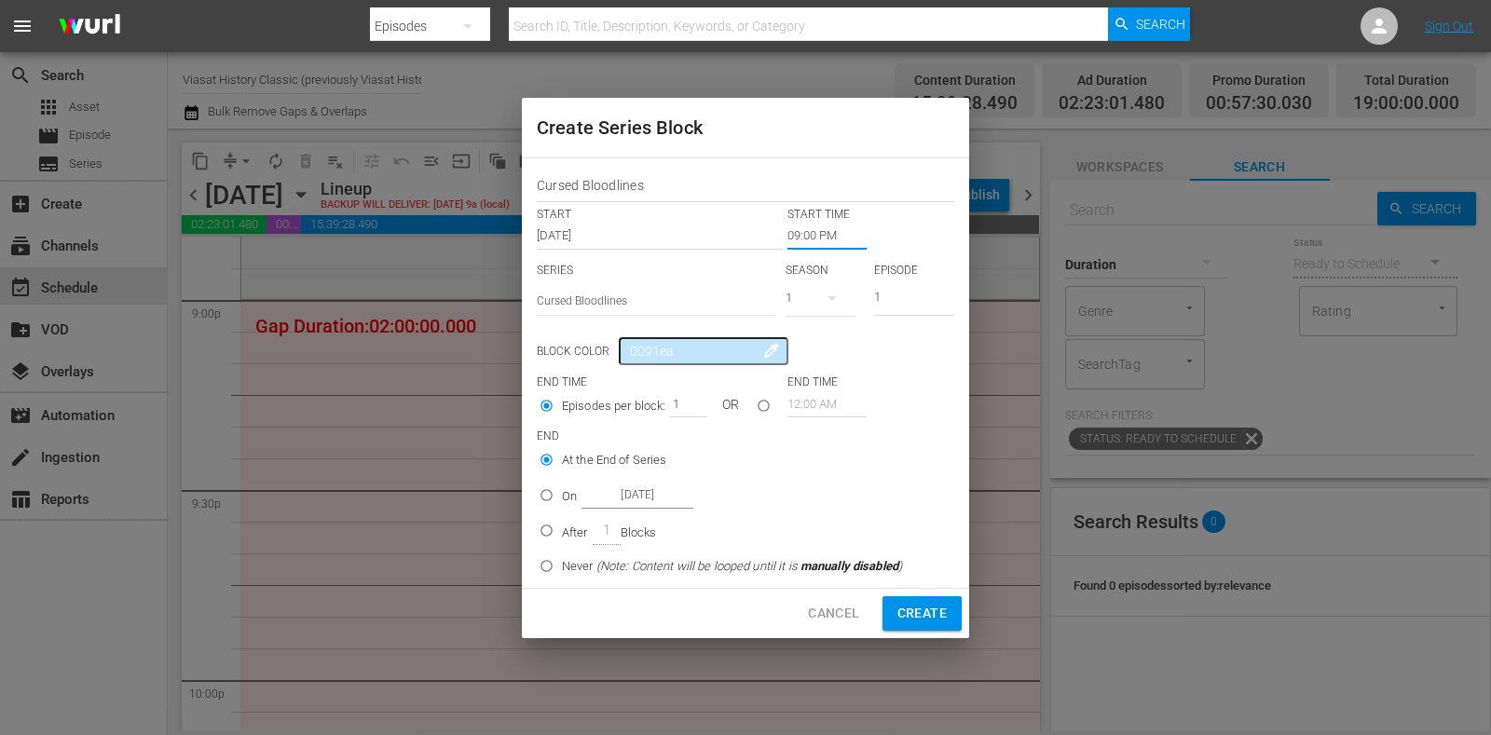
drag, startPoint x: 902, startPoint y: 301, endPoint x: 839, endPoint y: 337, distance: 72.6
click at [848, 323] on div "SERIES Select Series Cursed Bloodlines SEASON 1 EPISODE 1" at bounding box center [746, 295] width 418 height 65
type input "5"
drag, startPoint x: 679, startPoint y: 409, endPoint x: 662, endPoint y: 406, distance: 17.0
click at [662, 406] on div "Episodes per block: 1 OR" at bounding box center [662, 408] width 251 height 35
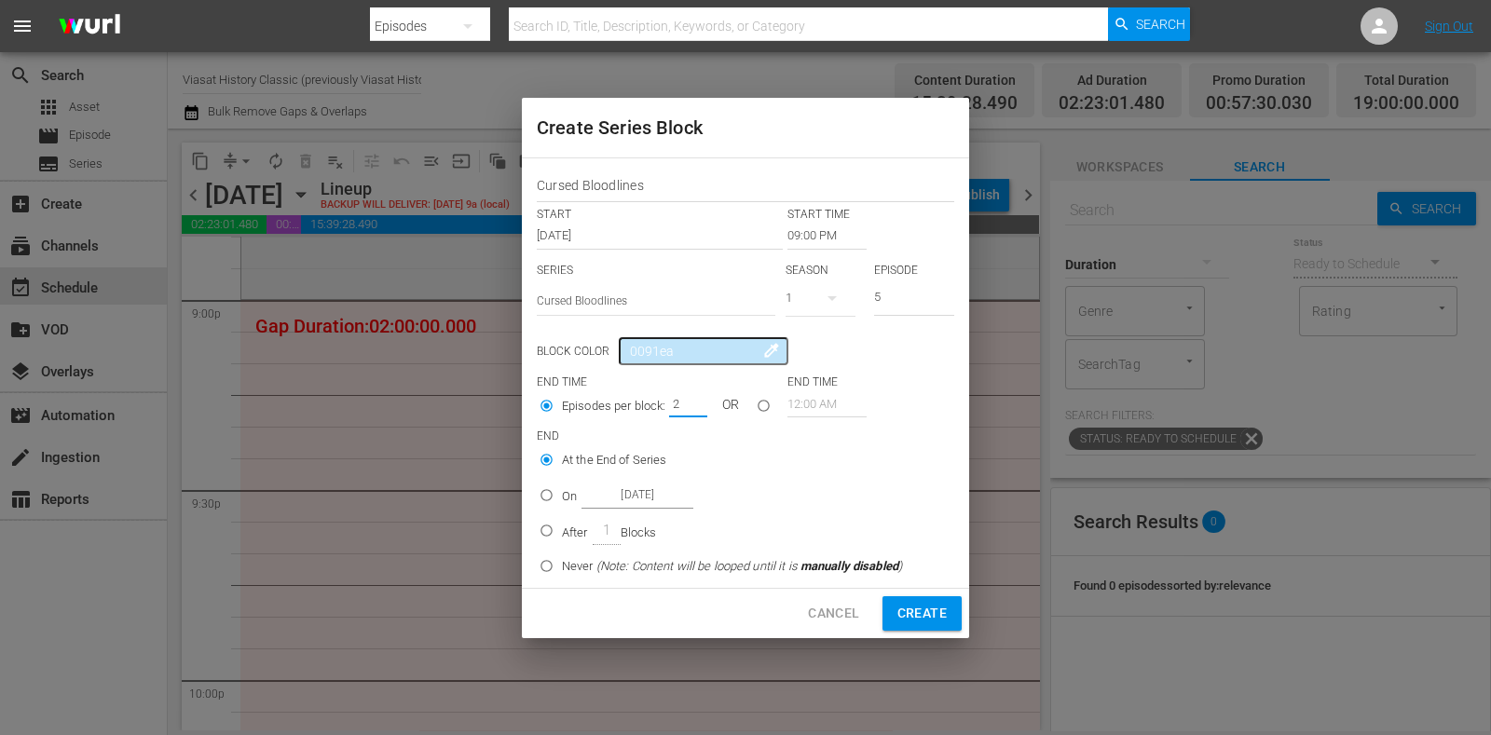
type input "2"
click at [569, 490] on p "On" at bounding box center [569, 497] width 15 height 19
click at [562, 490] on input "On Oct 20th 2025" at bounding box center [546, 499] width 31 height 31
radio input "false"
radio input "true"
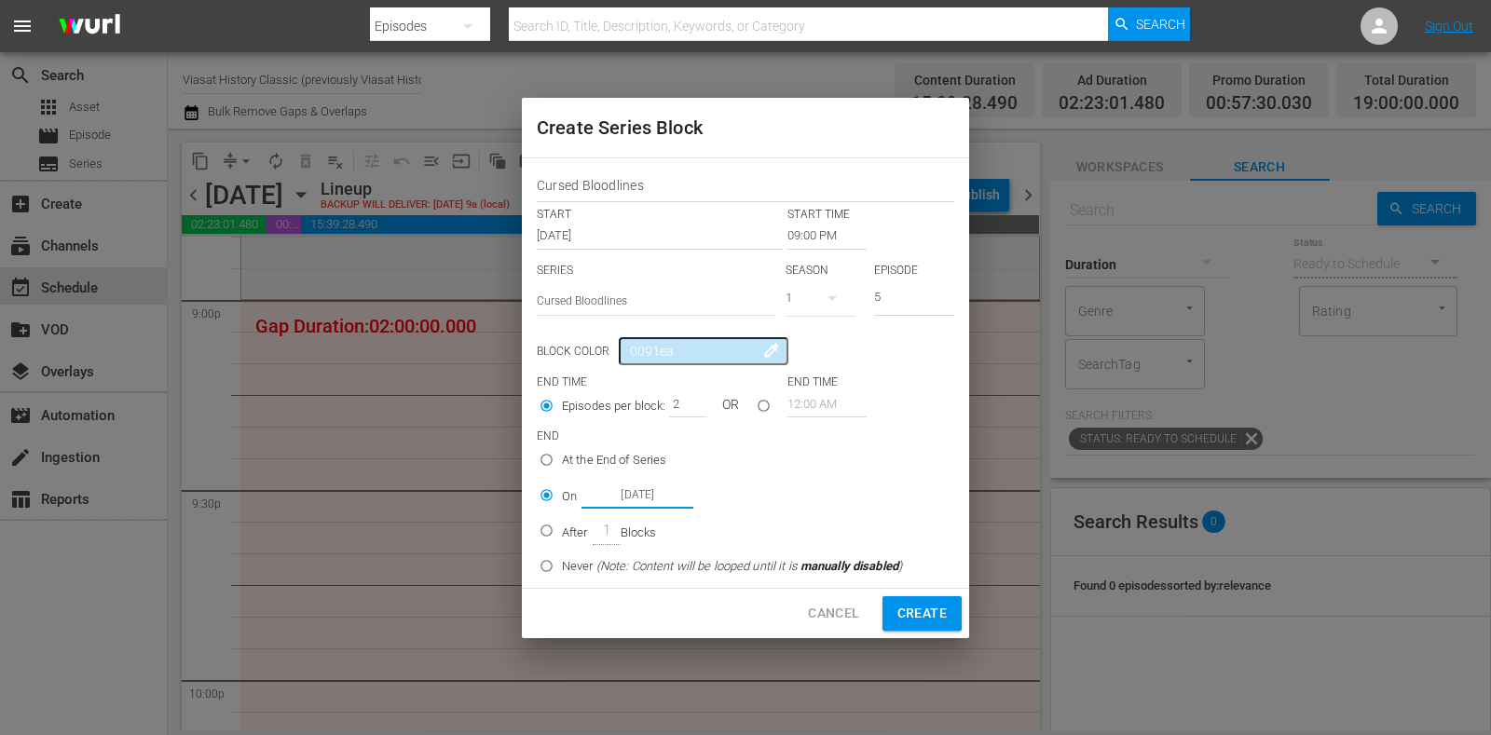
click at [658, 498] on input "Oct 20th 2025" at bounding box center [638, 495] width 112 height 25
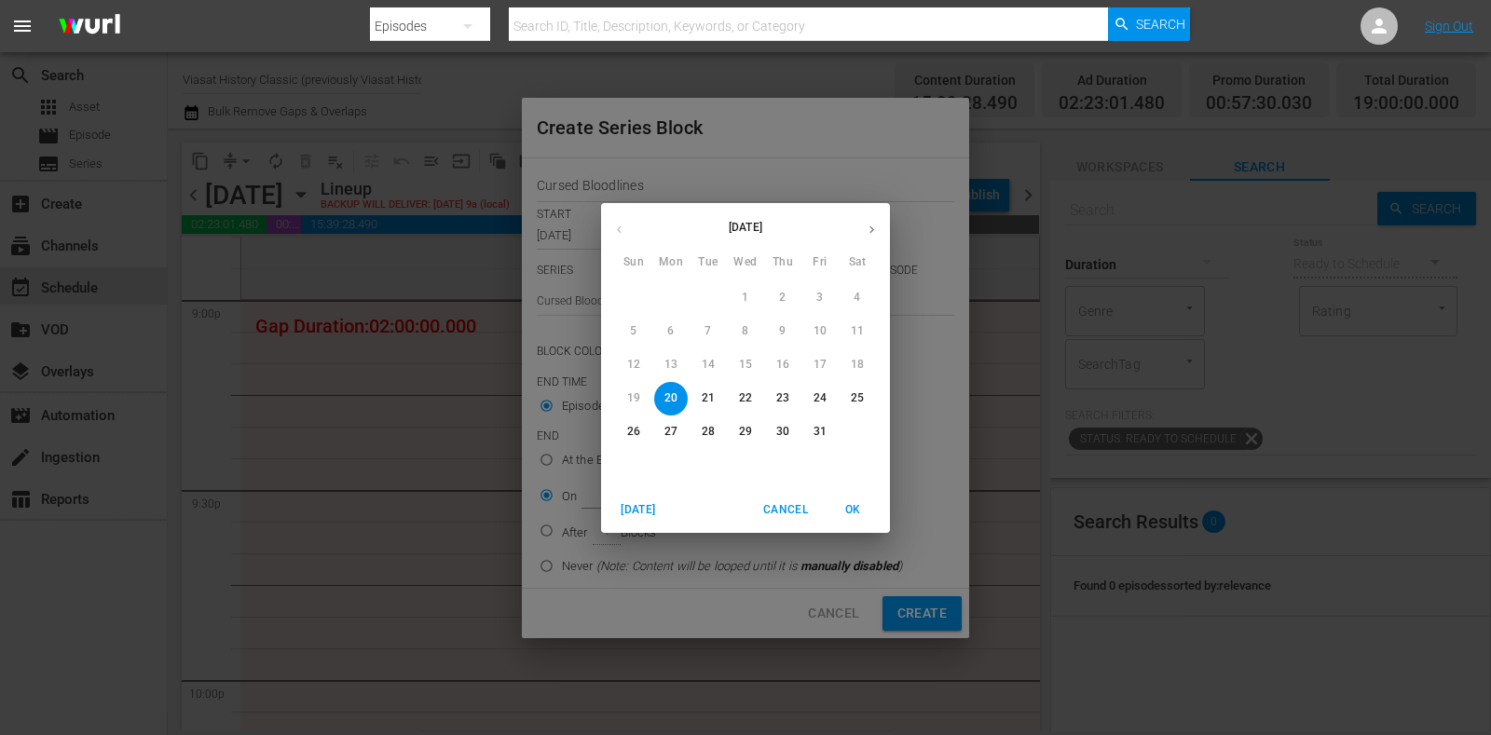
click at [825, 397] on p "24" at bounding box center [820, 399] width 13 height 16
type input "Oct 24th 2025"
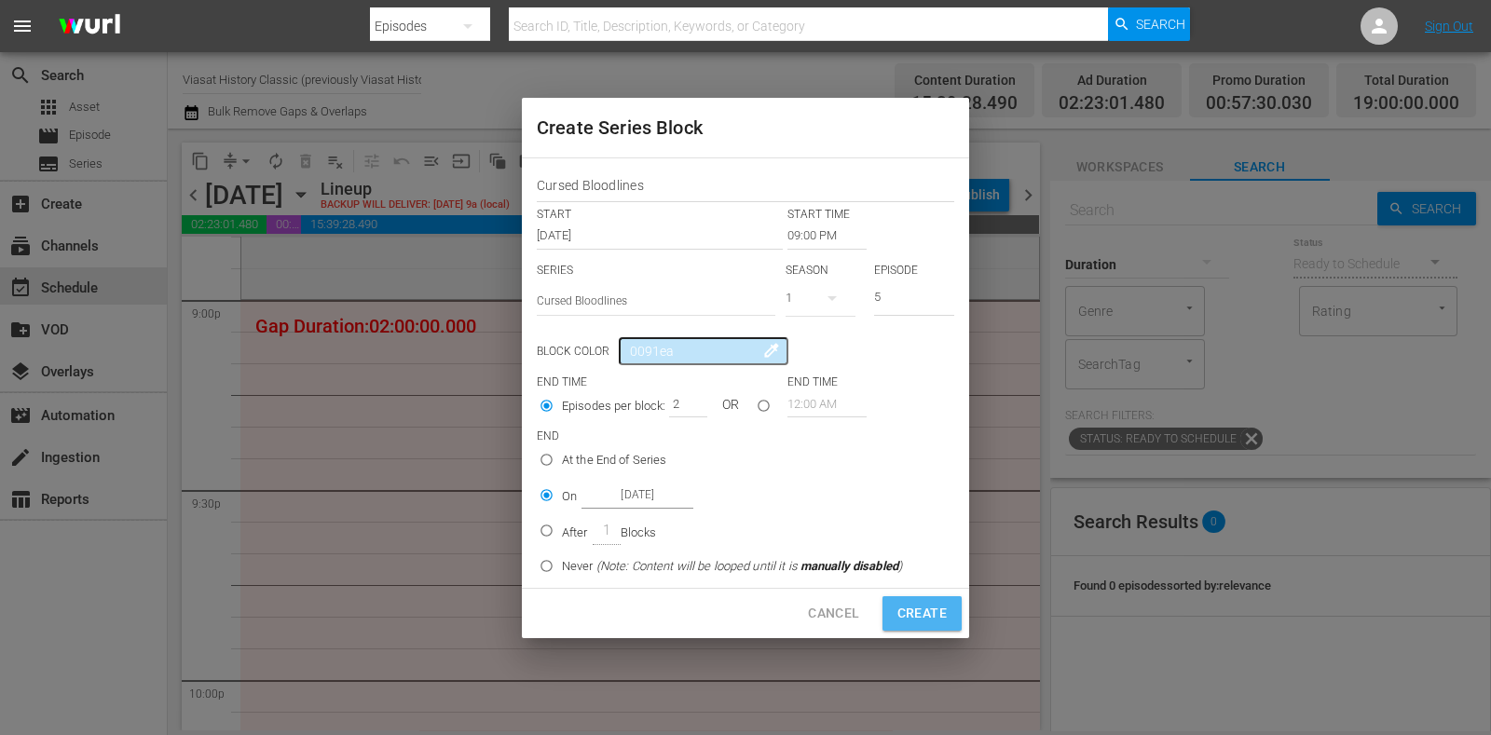
click at [923, 603] on span "Create" at bounding box center [922, 613] width 49 height 23
type input "12:00 AM"
type input "1"
radio input "true"
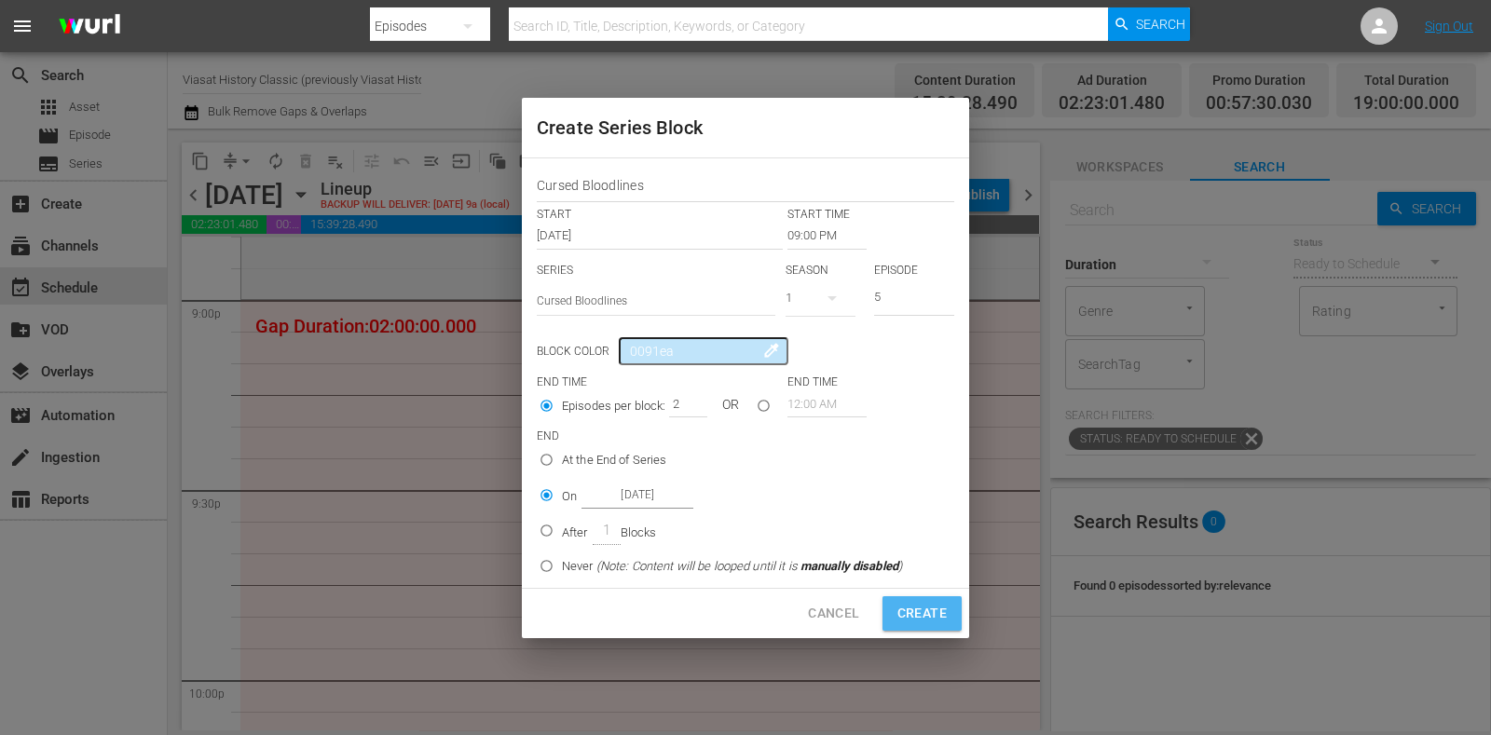
type input "Oct 20th 2025"
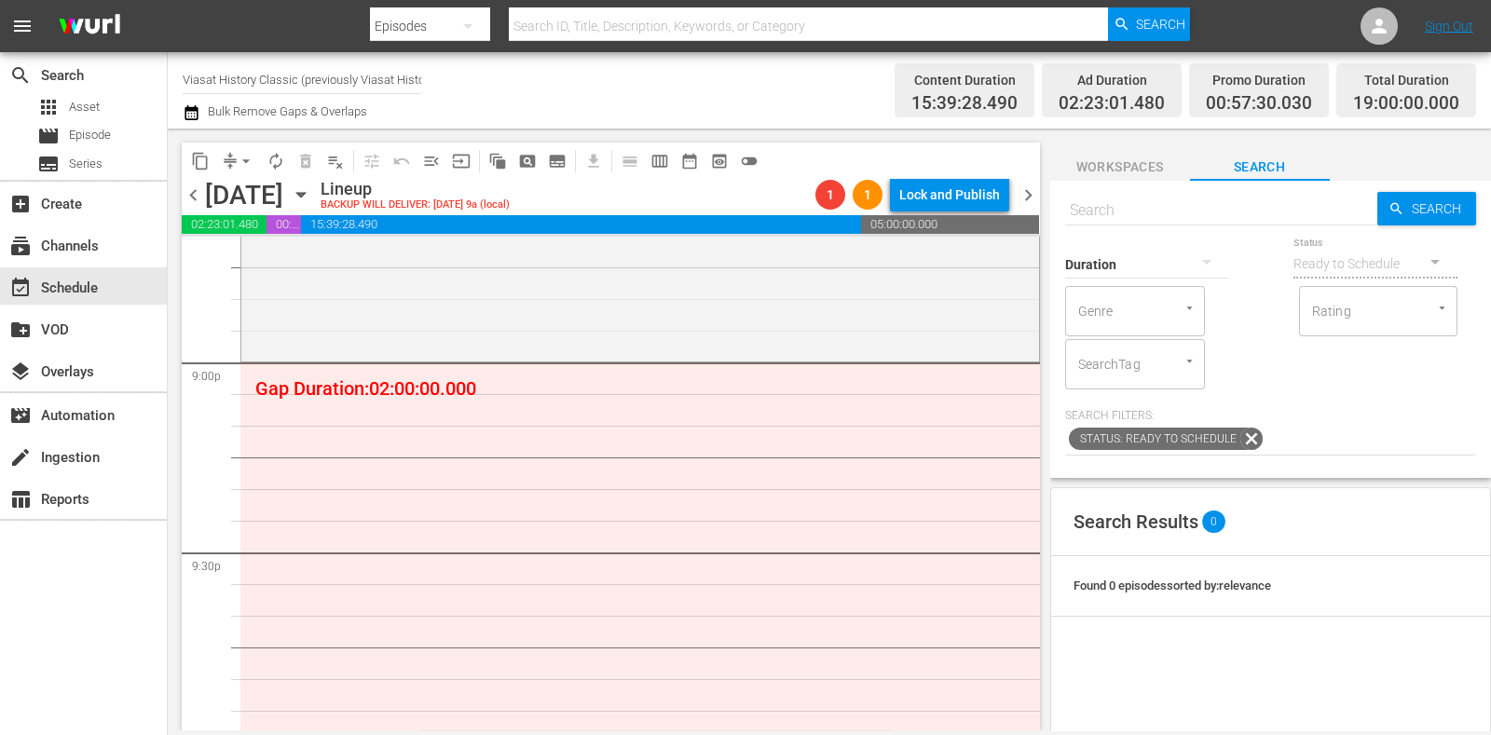
scroll to position [7807, 0]
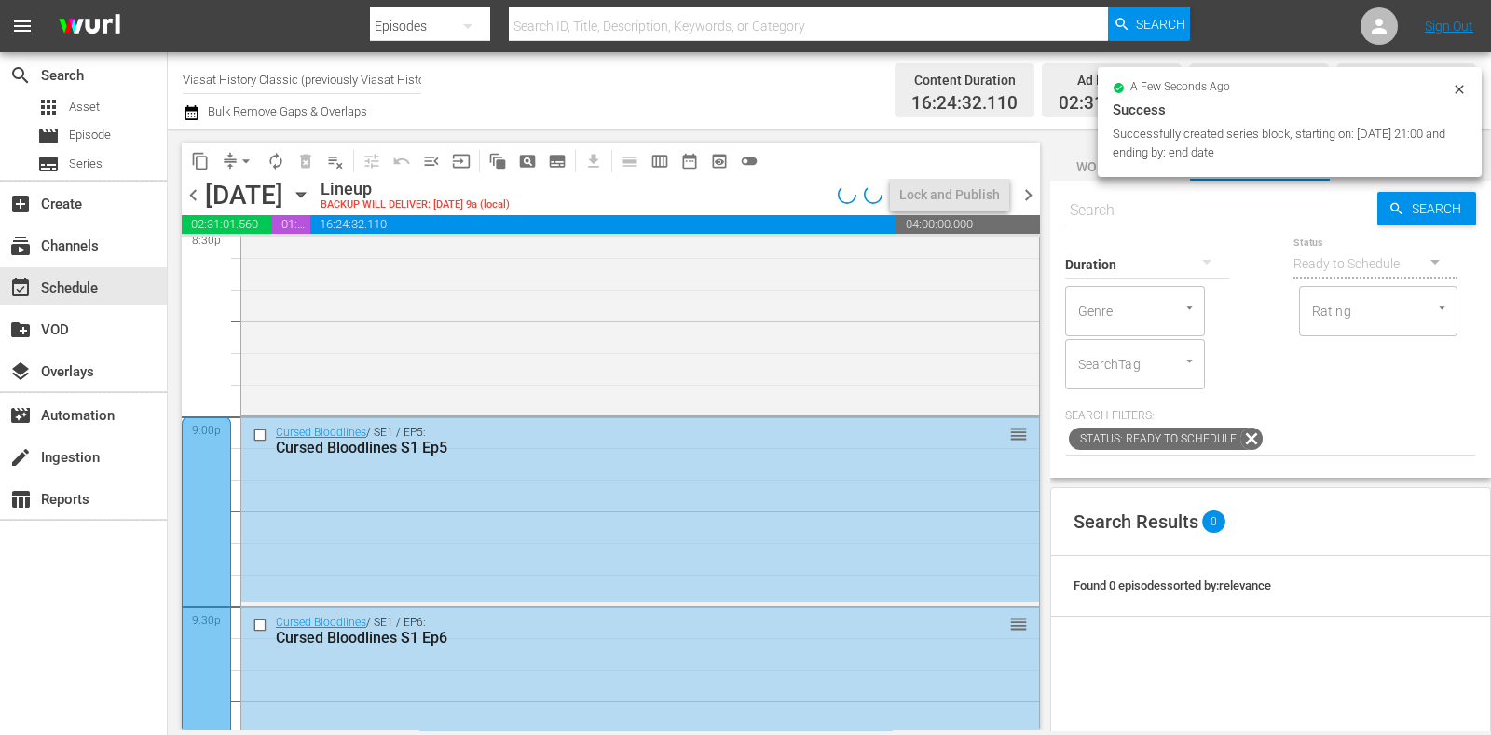
click at [227, 447] on div at bounding box center [206, 607] width 49 height 380
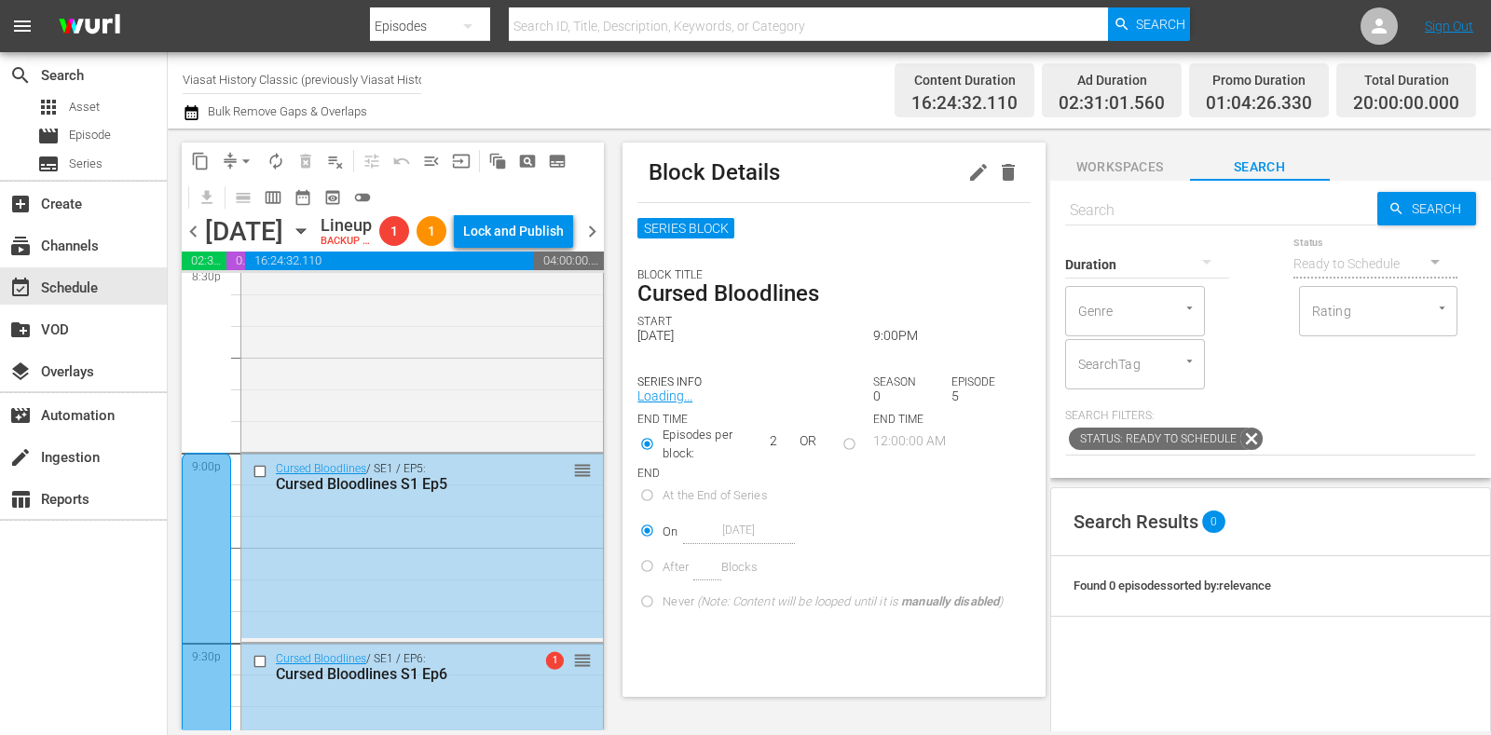
click at [958, 187] on div "Block Details" at bounding box center [834, 173] width 392 height 60
click at [968, 179] on icon "button" at bounding box center [979, 172] width 22 height 22
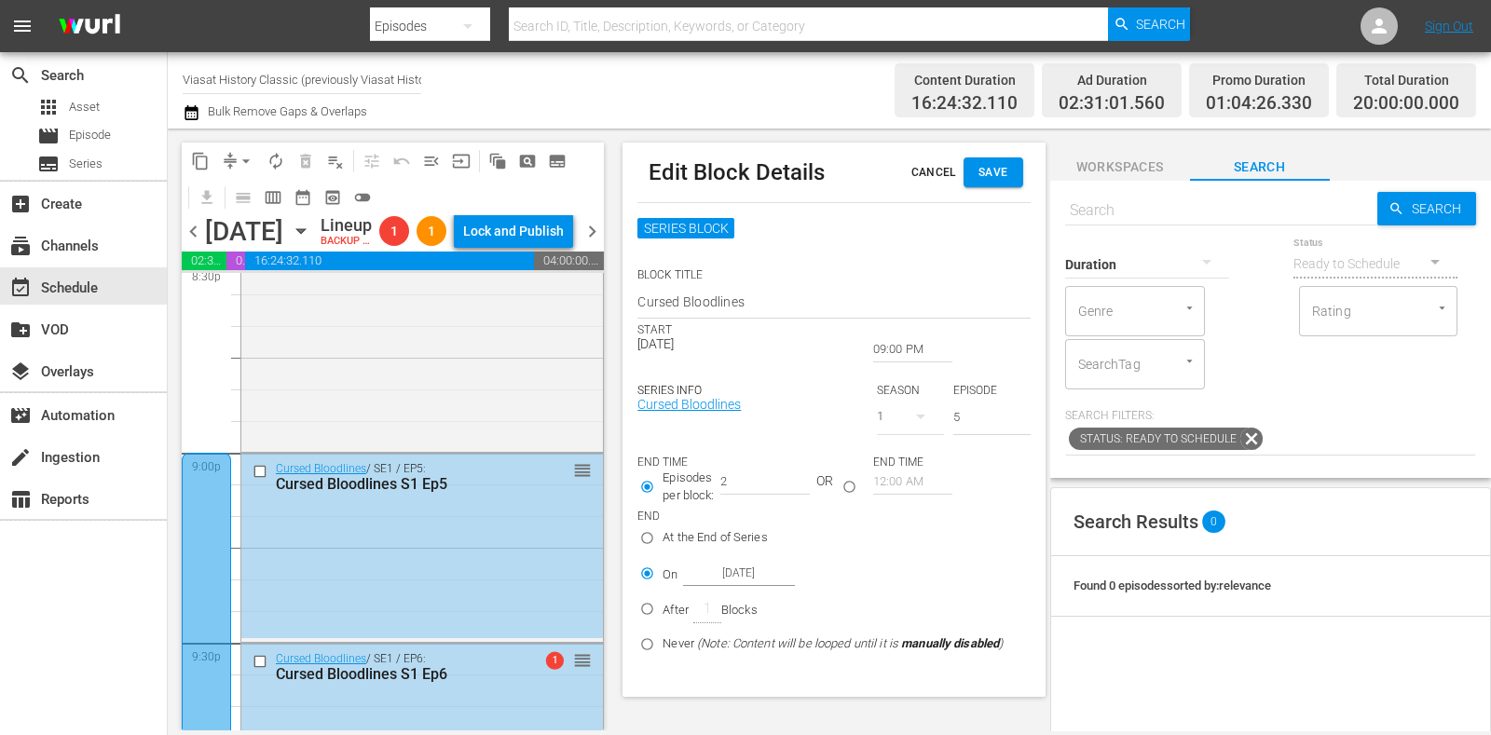
drag, startPoint x: 993, startPoint y: 422, endPoint x: 858, endPoint y: 403, distance: 136.6
click at [858, 403] on div "SERIES INFO Cursed Bloodlines SEASON 1 EPISODE 5" at bounding box center [834, 401] width 392 height 90
type input "7"
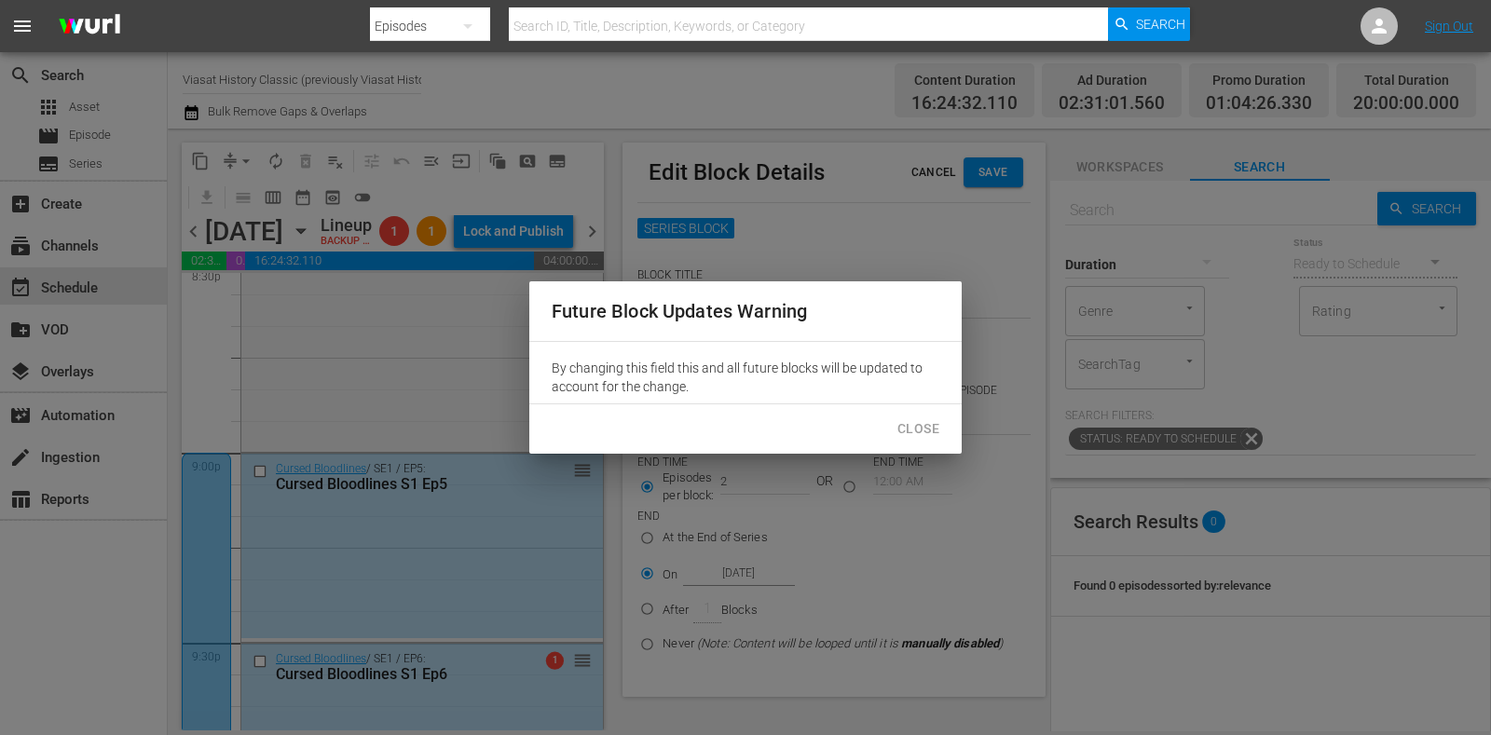
click at [914, 423] on span "Close" at bounding box center [919, 429] width 42 height 23
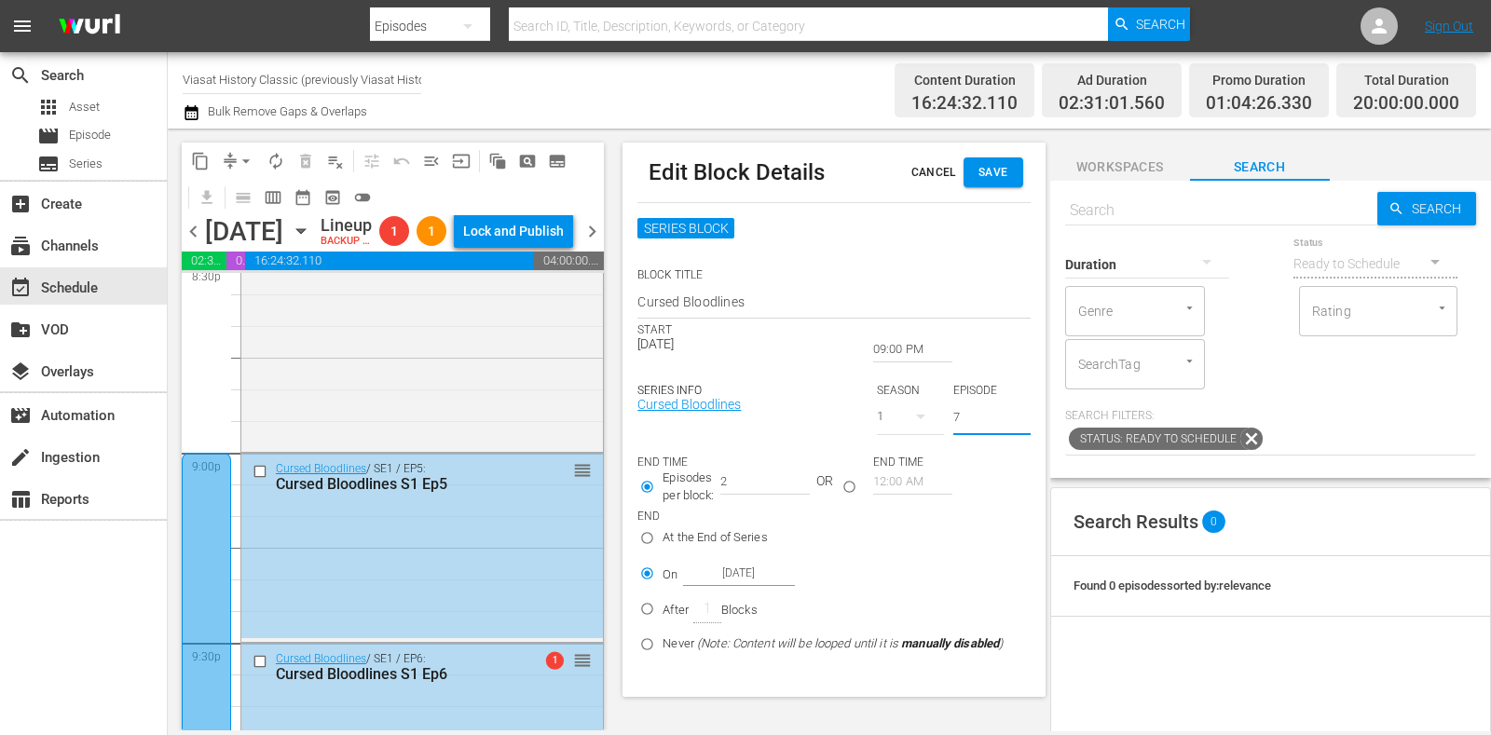
click at [993, 180] on span "Save" at bounding box center [994, 173] width 30 height 20
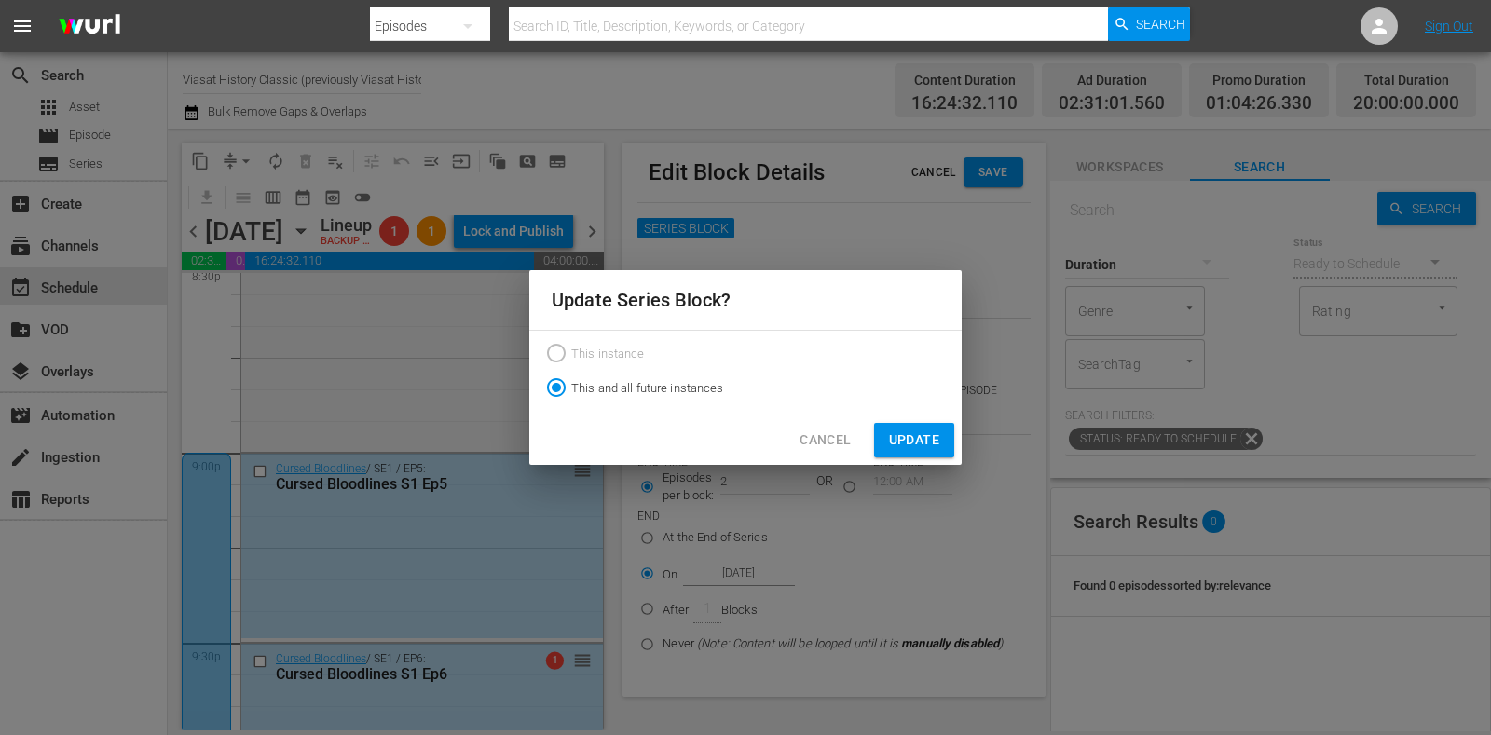
click at [887, 430] on div "Cancel Update" at bounding box center [745, 440] width 433 height 49
click at [894, 437] on span "Update" at bounding box center [914, 440] width 50 height 23
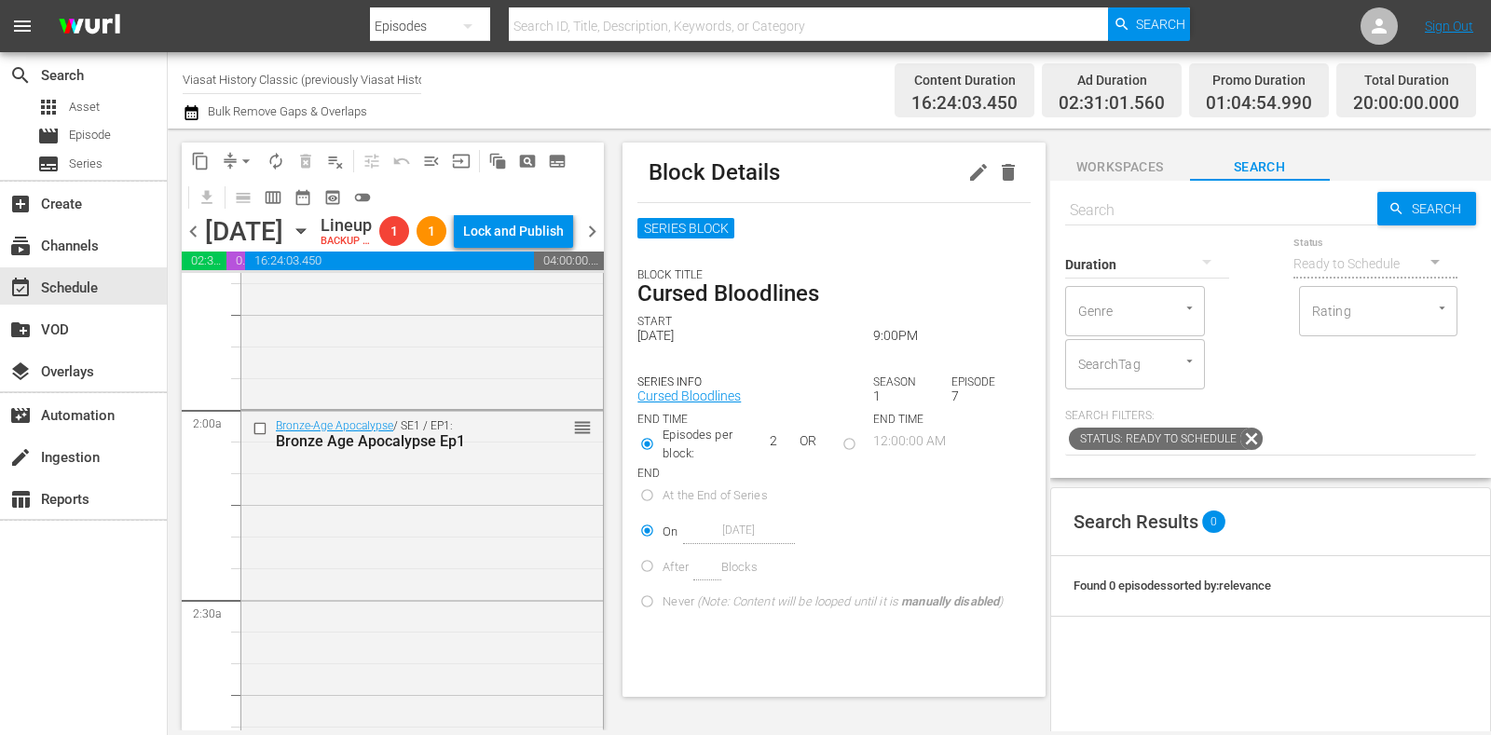
scroll to position [0, 0]
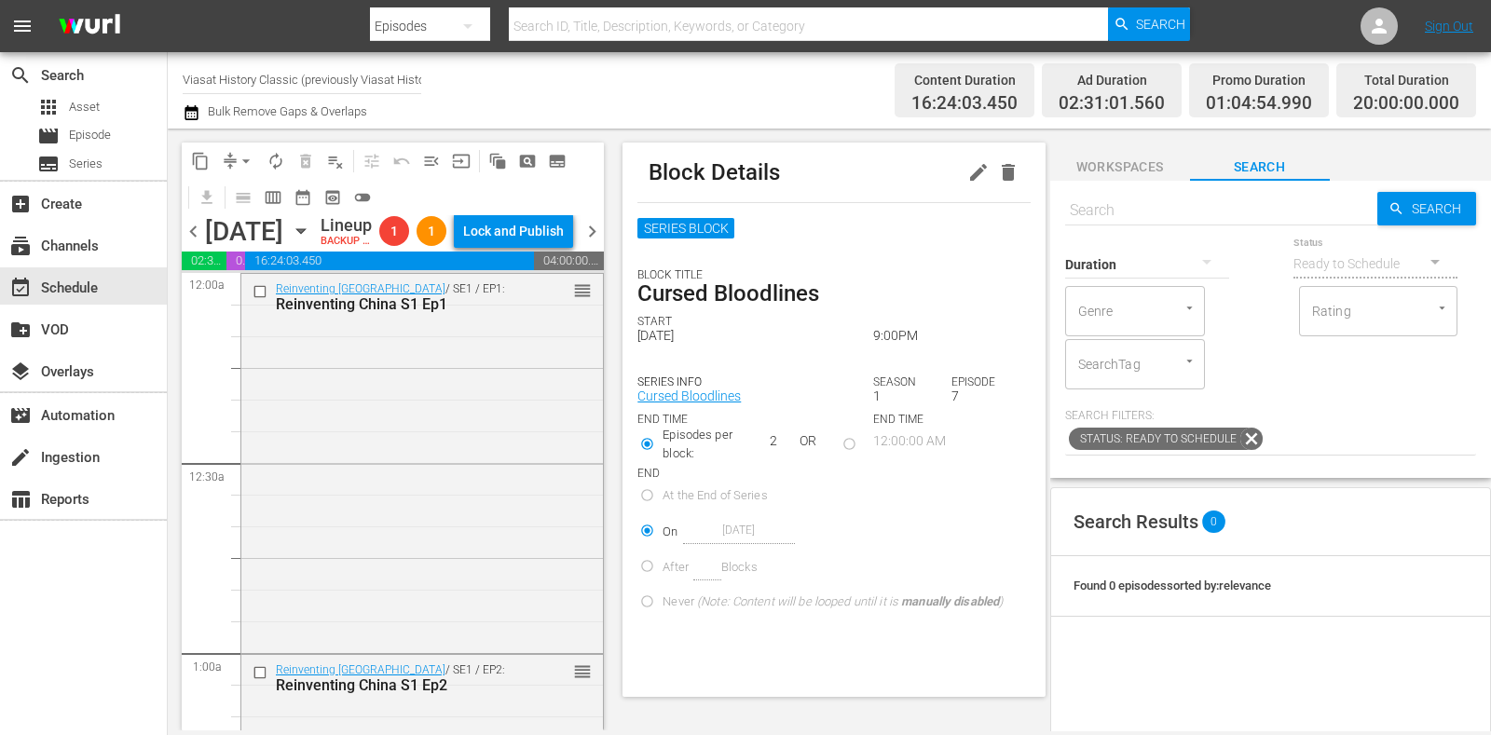
click at [598, 243] on span "chevron_right" at bounding box center [592, 231] width 23 height 23
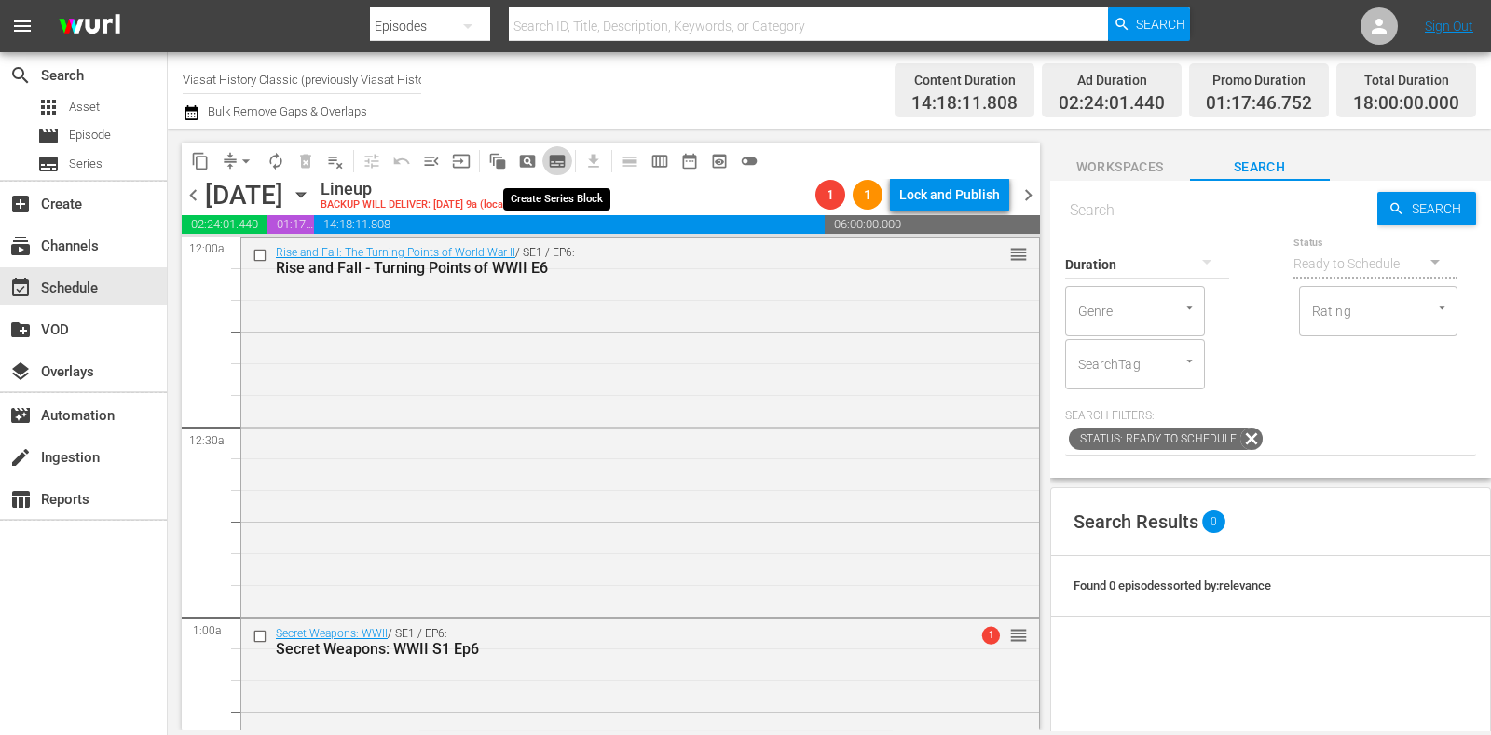
click at [550, 156] on span "subtitles_outlined" at bounding box center [557, 161] width 19 height 19
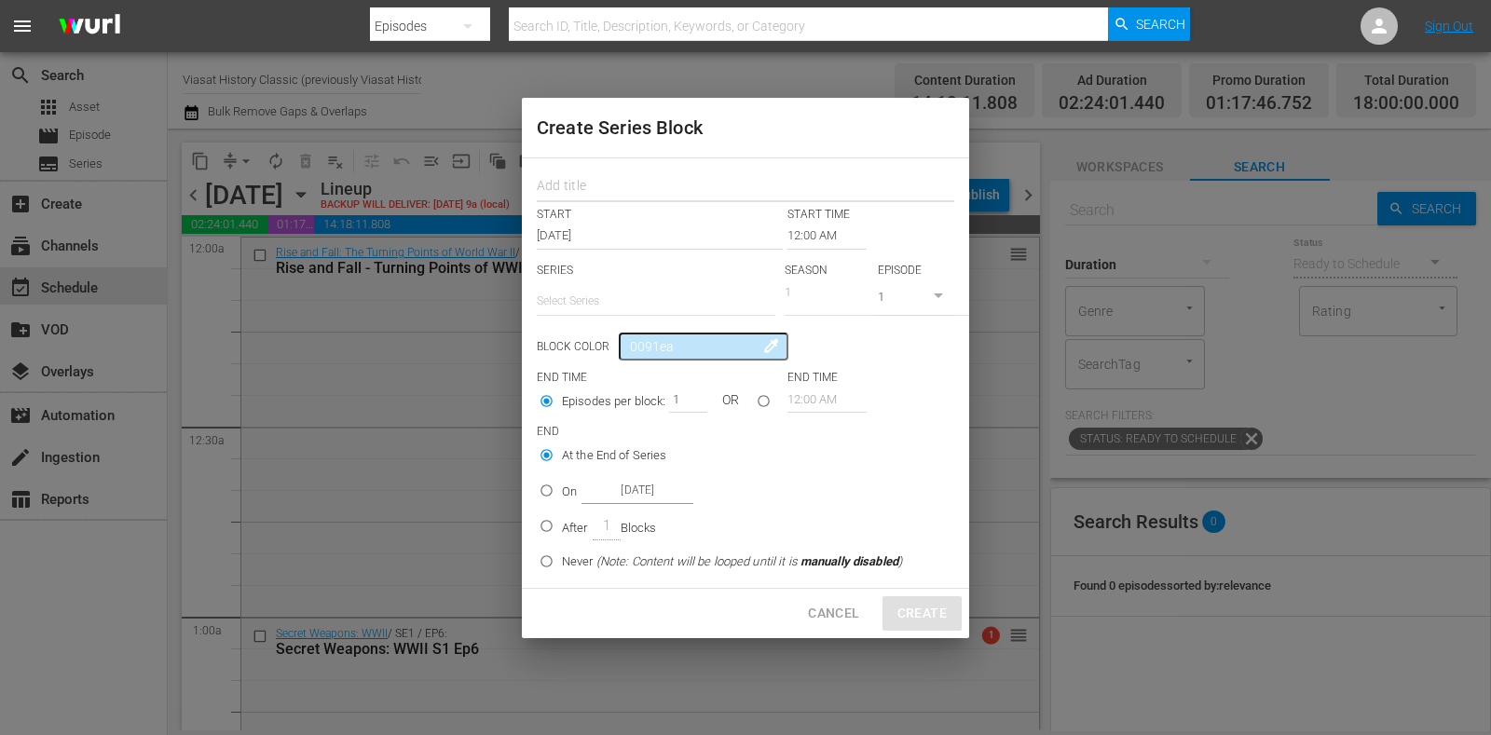
click at [631, 187] on input "text" at bounding box center [746, 188] width 418 height 29
paste input "Cursed Bloodlines"
type input "Cursed Bloodlines"
click at [626, 288] on input "text" at bounding box center [656, 301] width 239 height 45
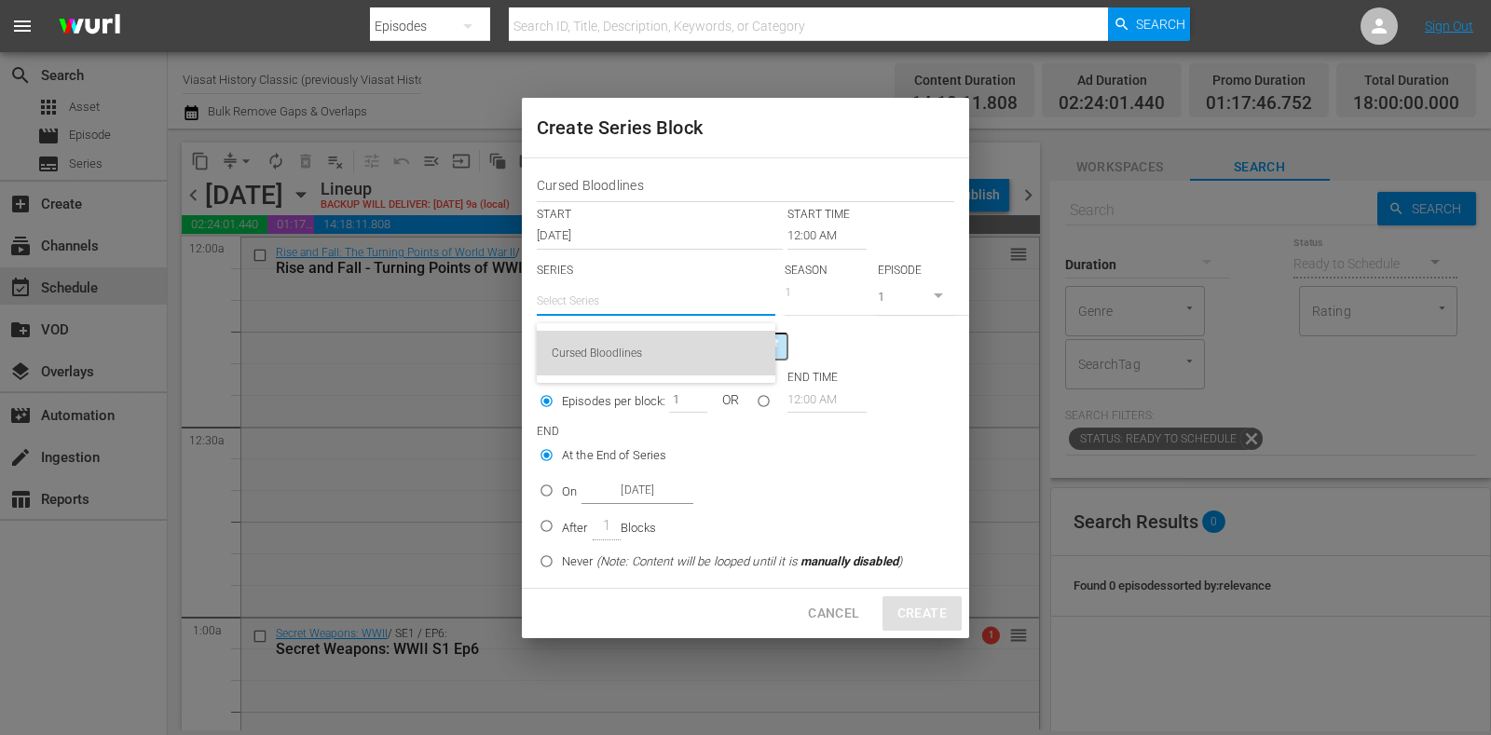
click at [639, 339] on div "Cursed Bloodlines" at bounding box center [656, 353] width 209 height 45
type input "Cursed Bloodlines"
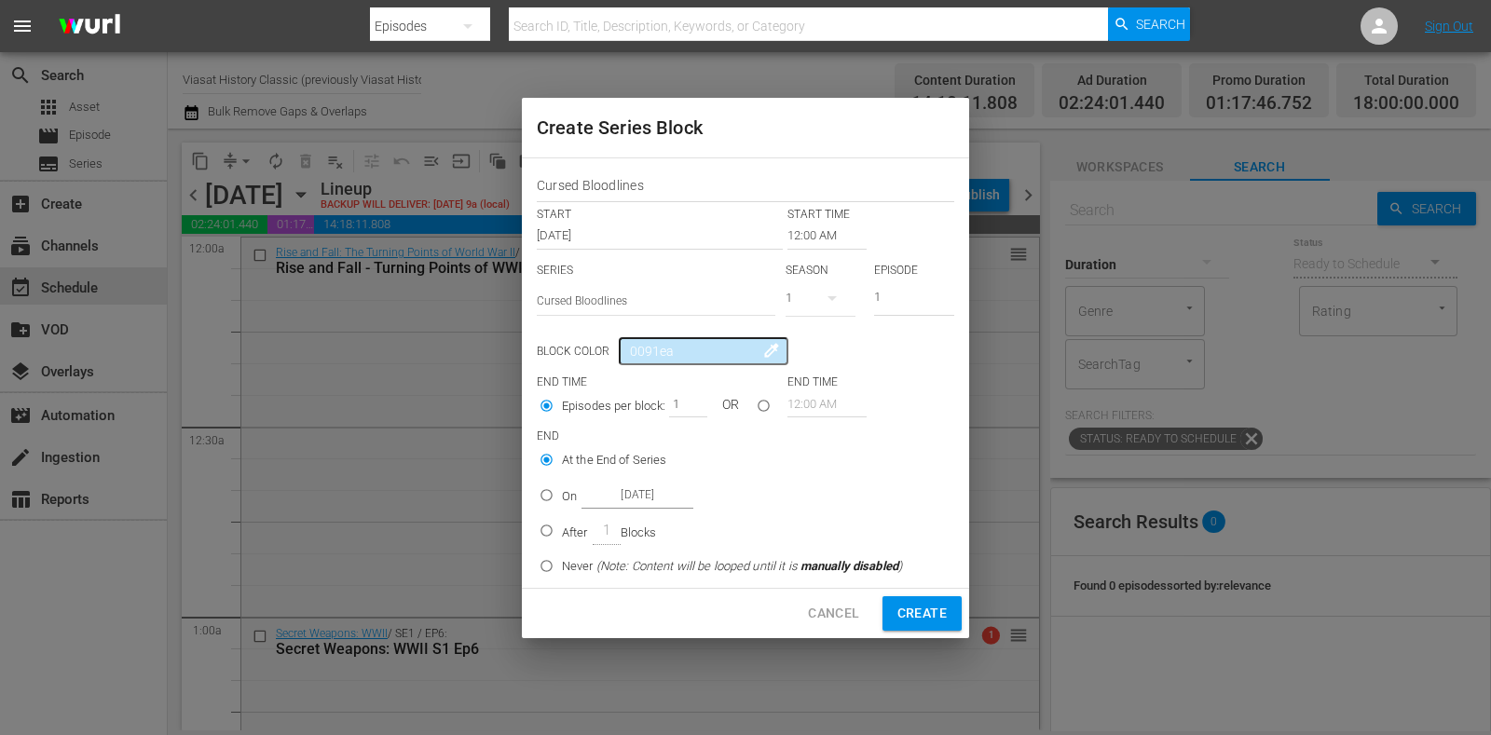
click at [816, 238] on input "12:00 AM" at bounding box center [827, 236] width 79 height 26
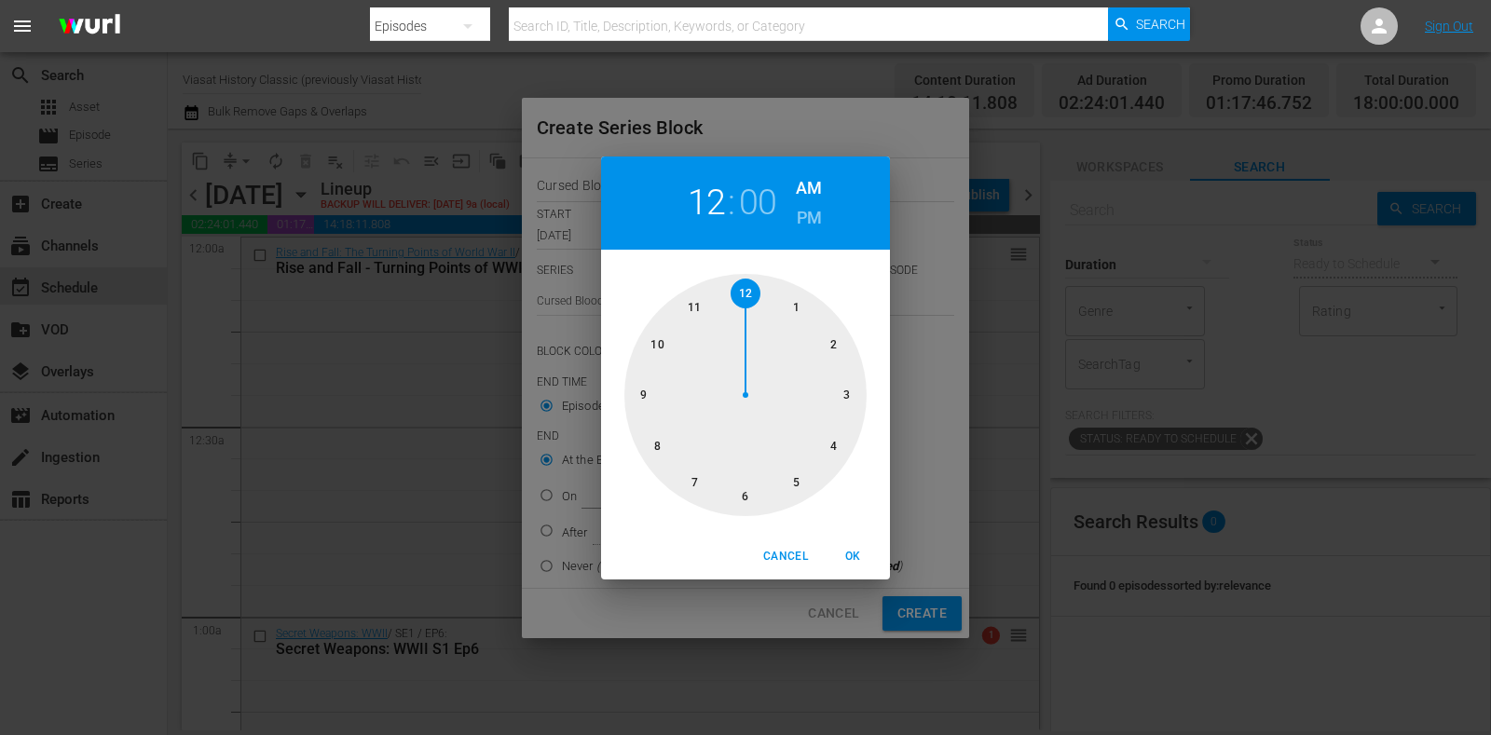
click at [843, 343] on div at bounding box center [746, 395] width 242 height 242
drag, startPoint x: 866, startPoint y: 545, endPoint x: 666, endPoint y: 540, distance: 199.6
click at [866, 546] on button "OK" at bounding box center [853, 557] width 60 height 31
type input "02:00 AM"
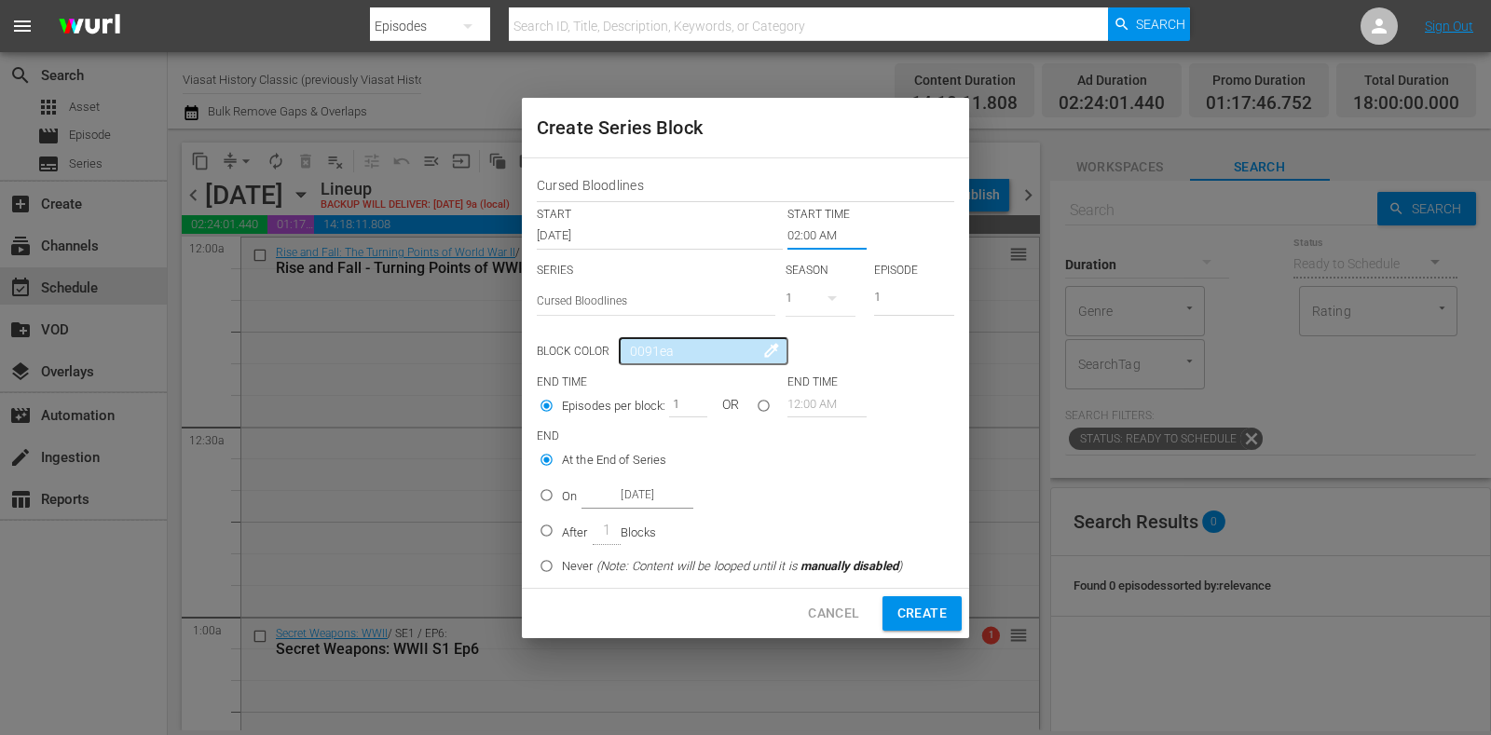
click at [580, 491] on div "On Oct 21st 2025" at bounding box center [627, 495] width 131 height 25
click at [562, 491] on input "On Oct 21st 2025" at bounding box center [546, 499] width 31 height 31
radio input "false"
radio input "true"
click at [606, 491] on input "Oct 21st 2025" at bounding box center [638, 495] width 112 height 25
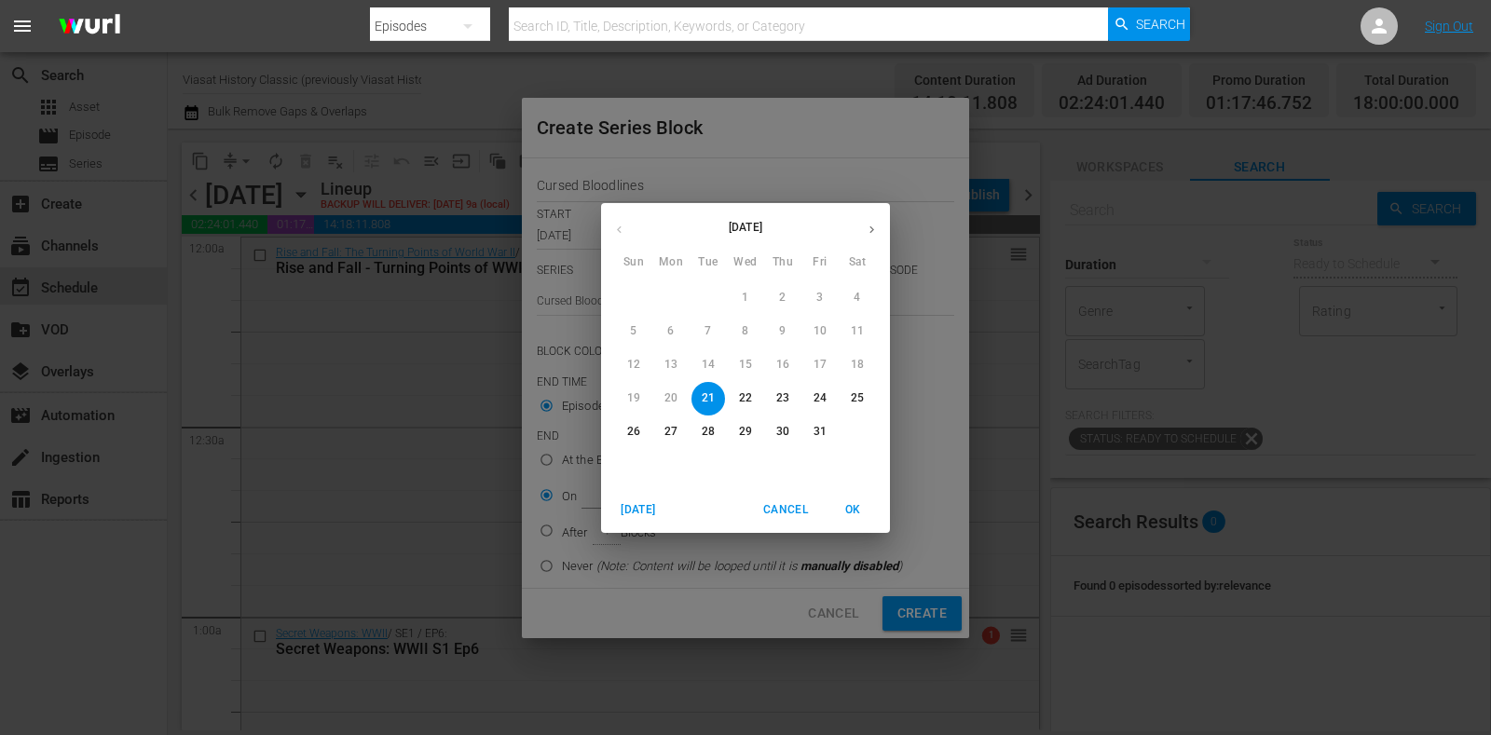
click at [816, 395] on p "24" at bounding box center [820, 399] width 13 height 16
type input "Oct 24th 2025"
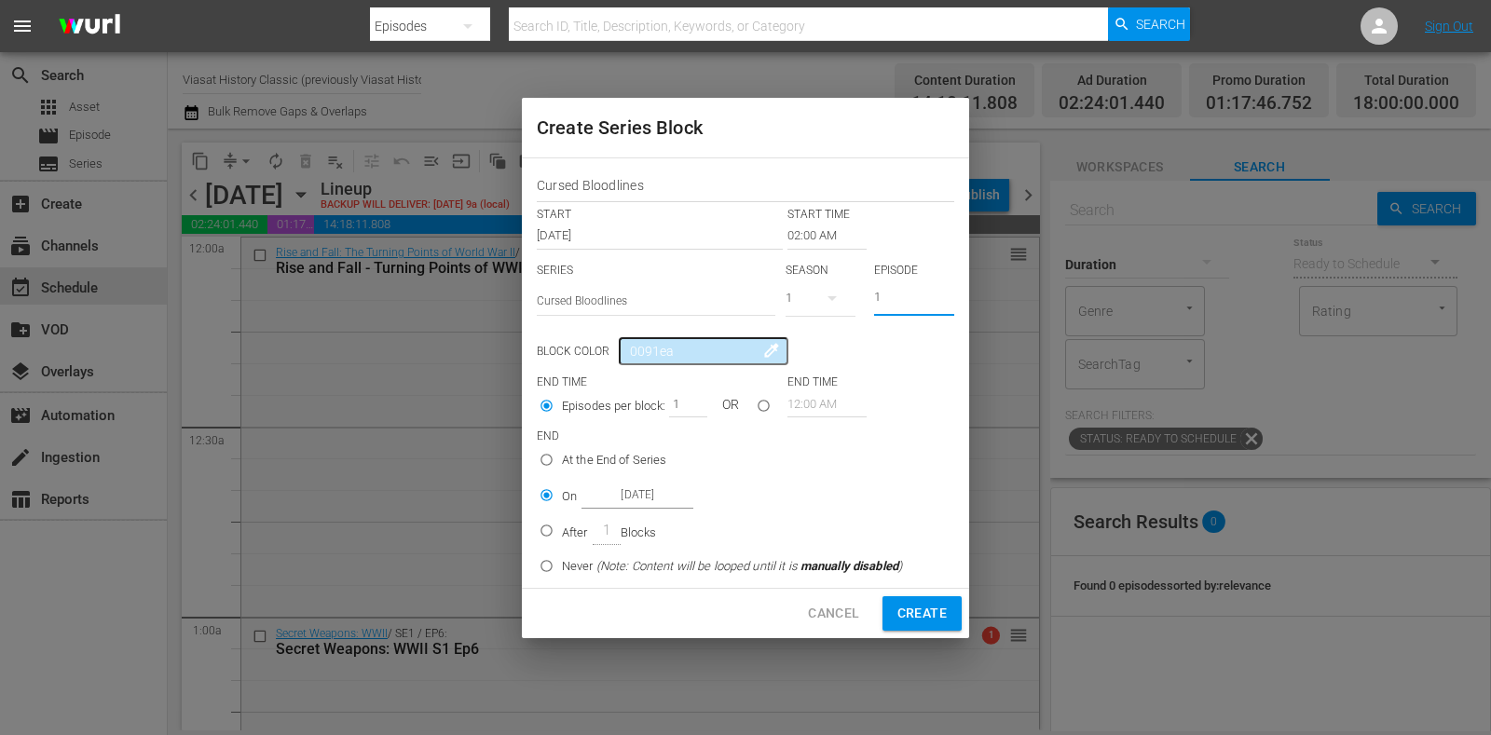
drag, startPoint x: 906, startPoint y: 300, endPoint x: 872, endPoint y: 306, distance: 34.9
click at [872, 305] on div "SERIES Select Series Cursed Bloodlines SEASON 1 EPISODE 1" at bounding box center [746, 295] width 418 height 65
type input "7"
click at [936, 618] on span "Create" at bounding box center [922, 613] width 49 height 23
type input "12:00 AM"
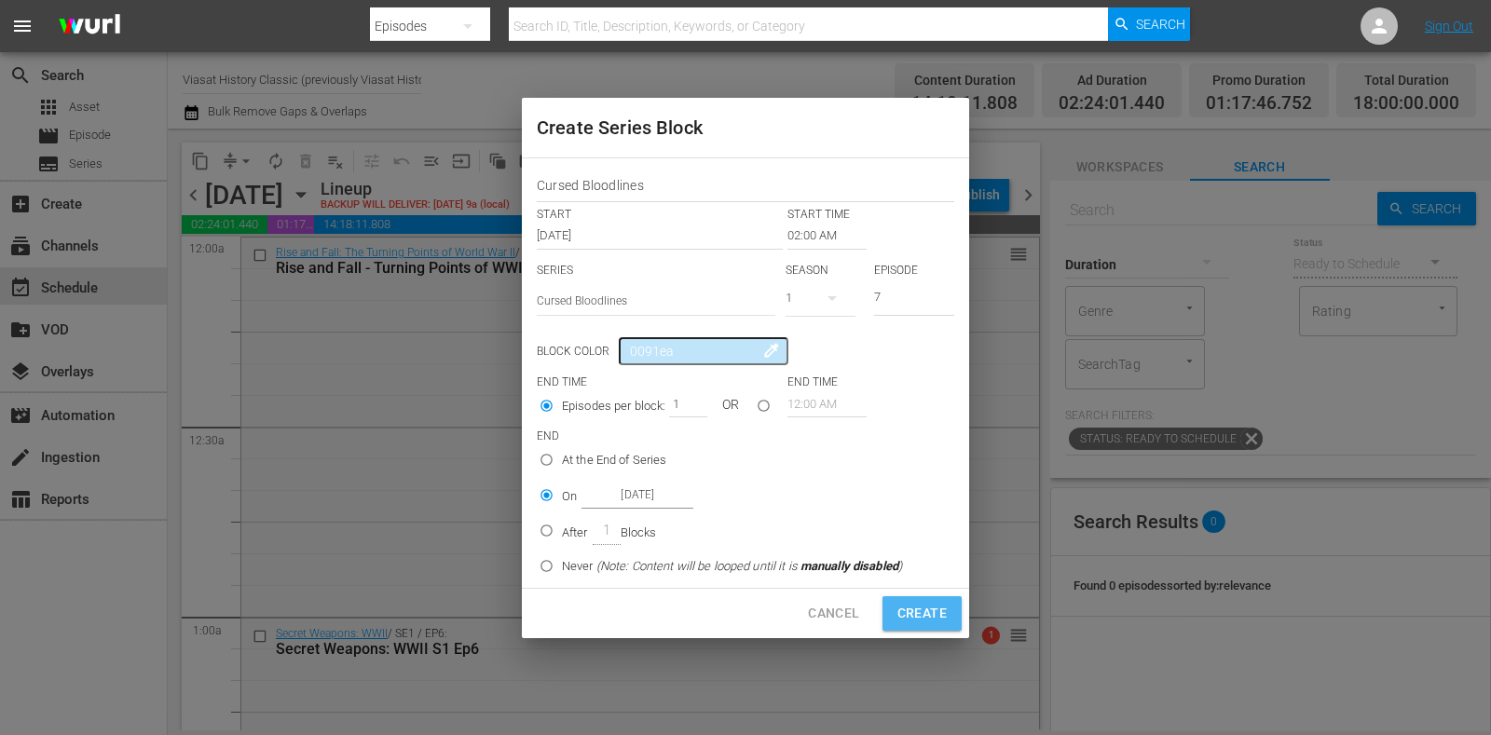
type input "1"
radio input "true"
type input "Oct 21st 2025"
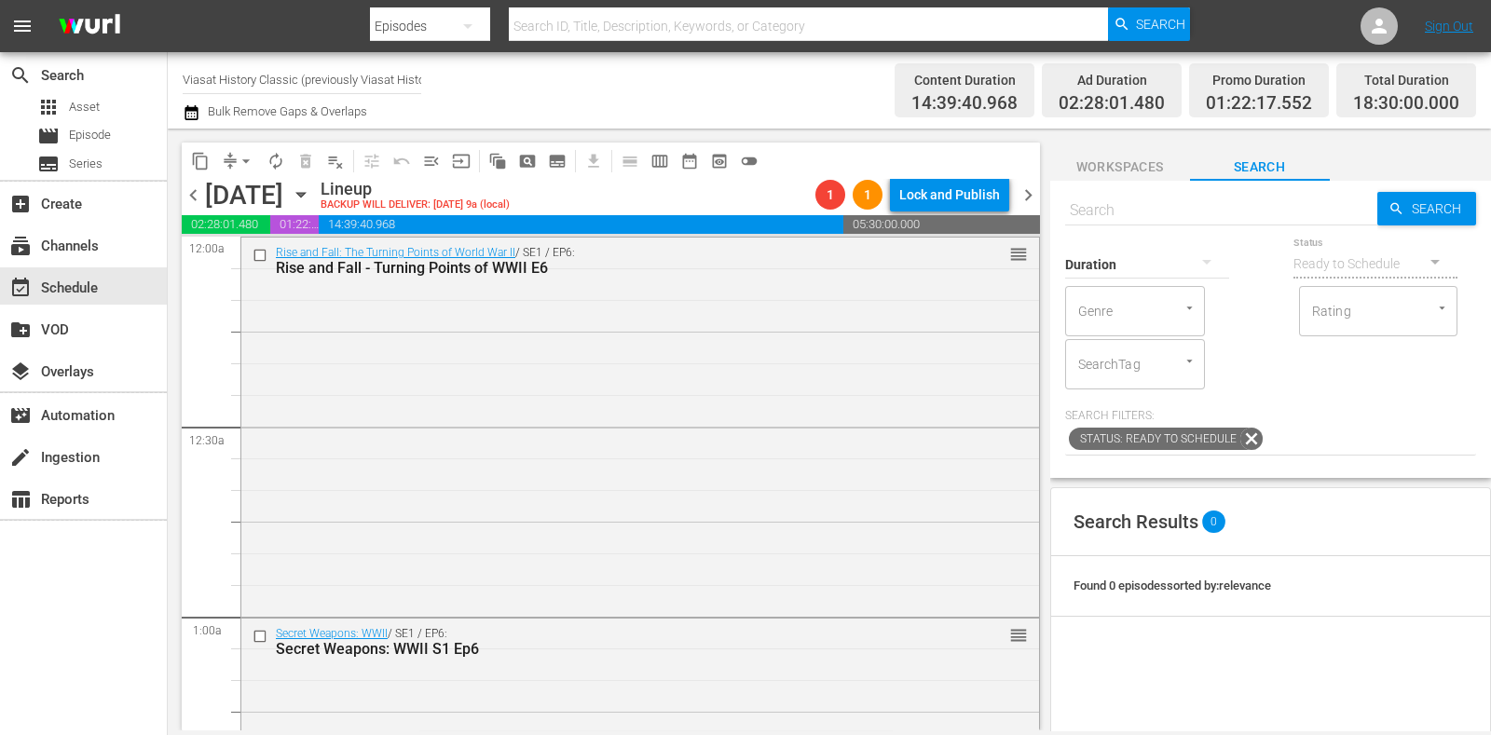
click at [193, 189] on span "chevron_left" at bounding box center [193, 195] width 23 height 23
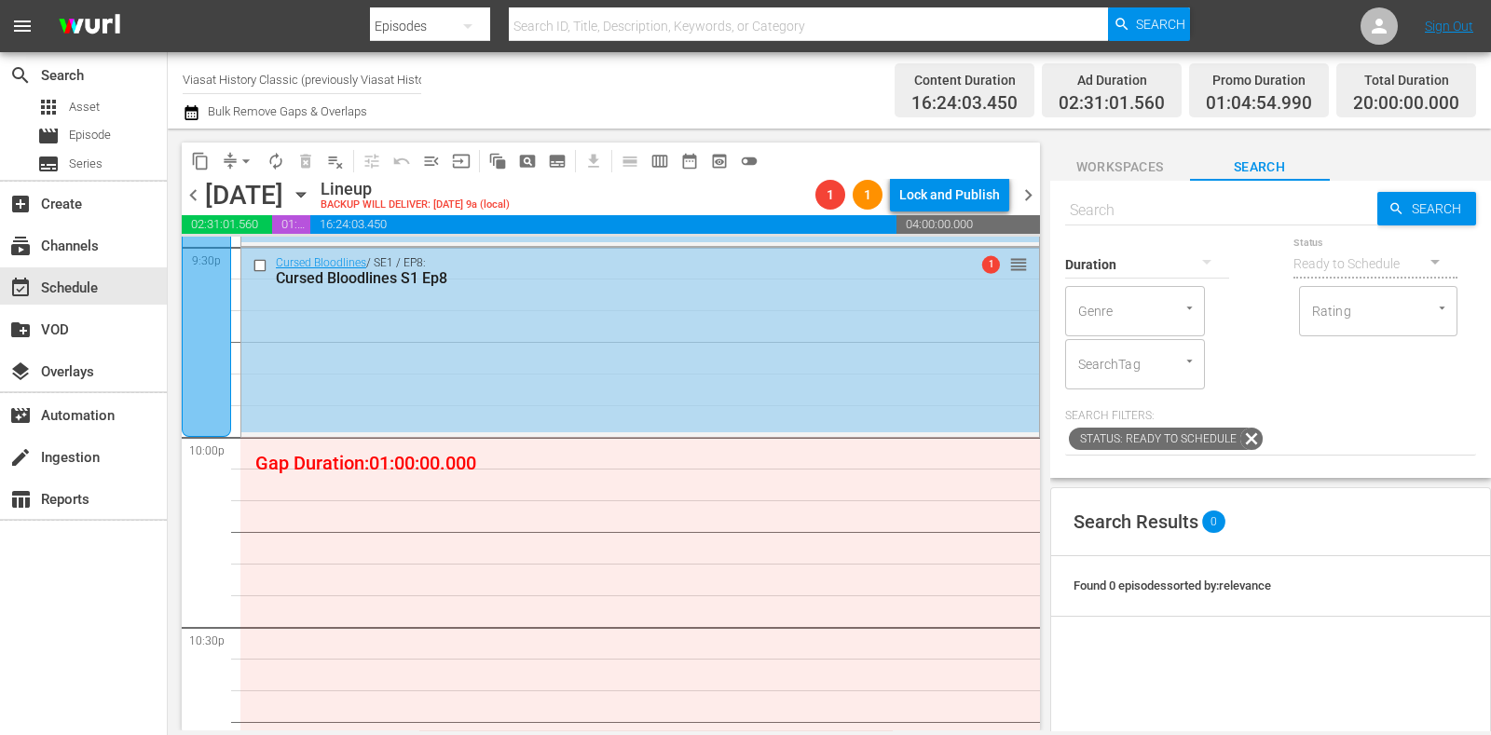
scroll to position [7933, 0]
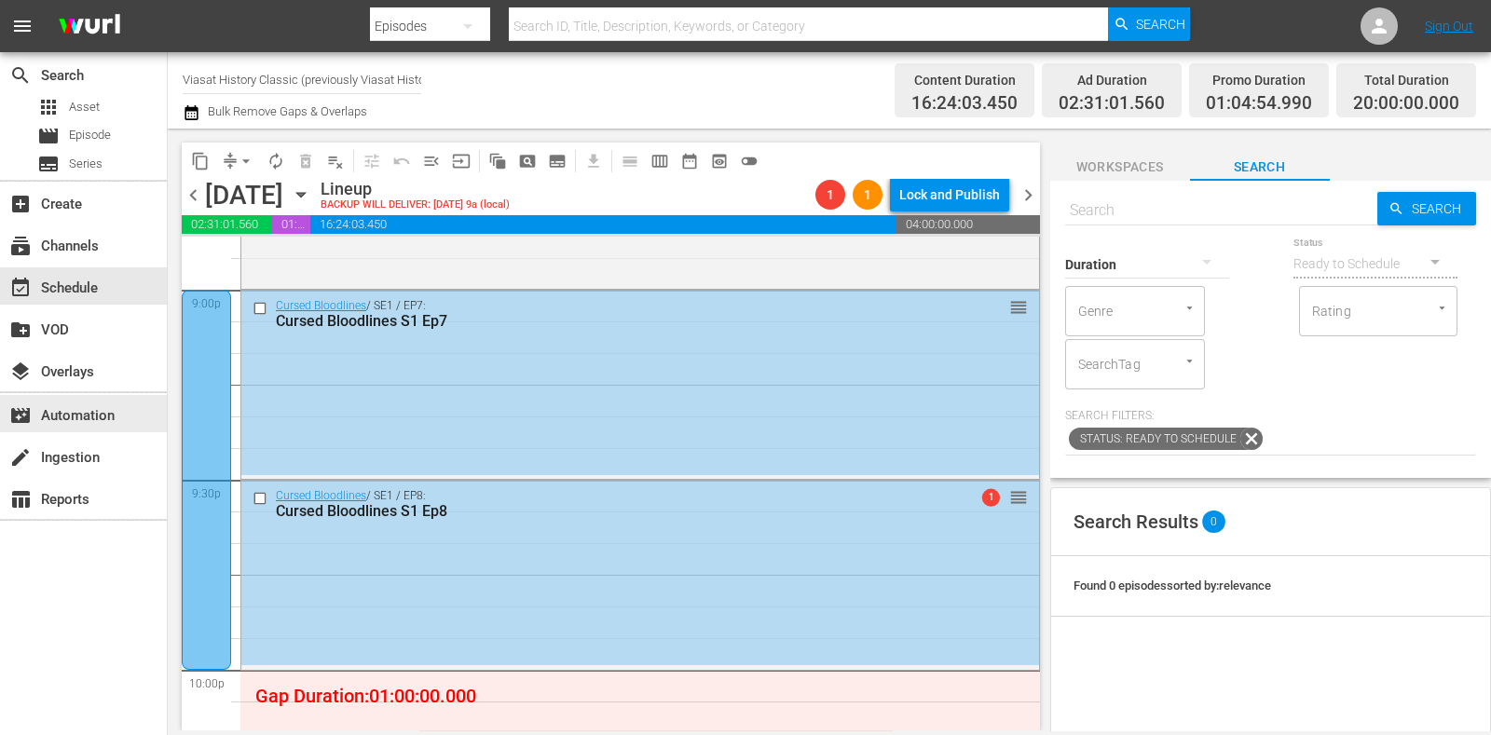
click at [188, 413] on div at bounding box center [206, 480] width 49 height 380
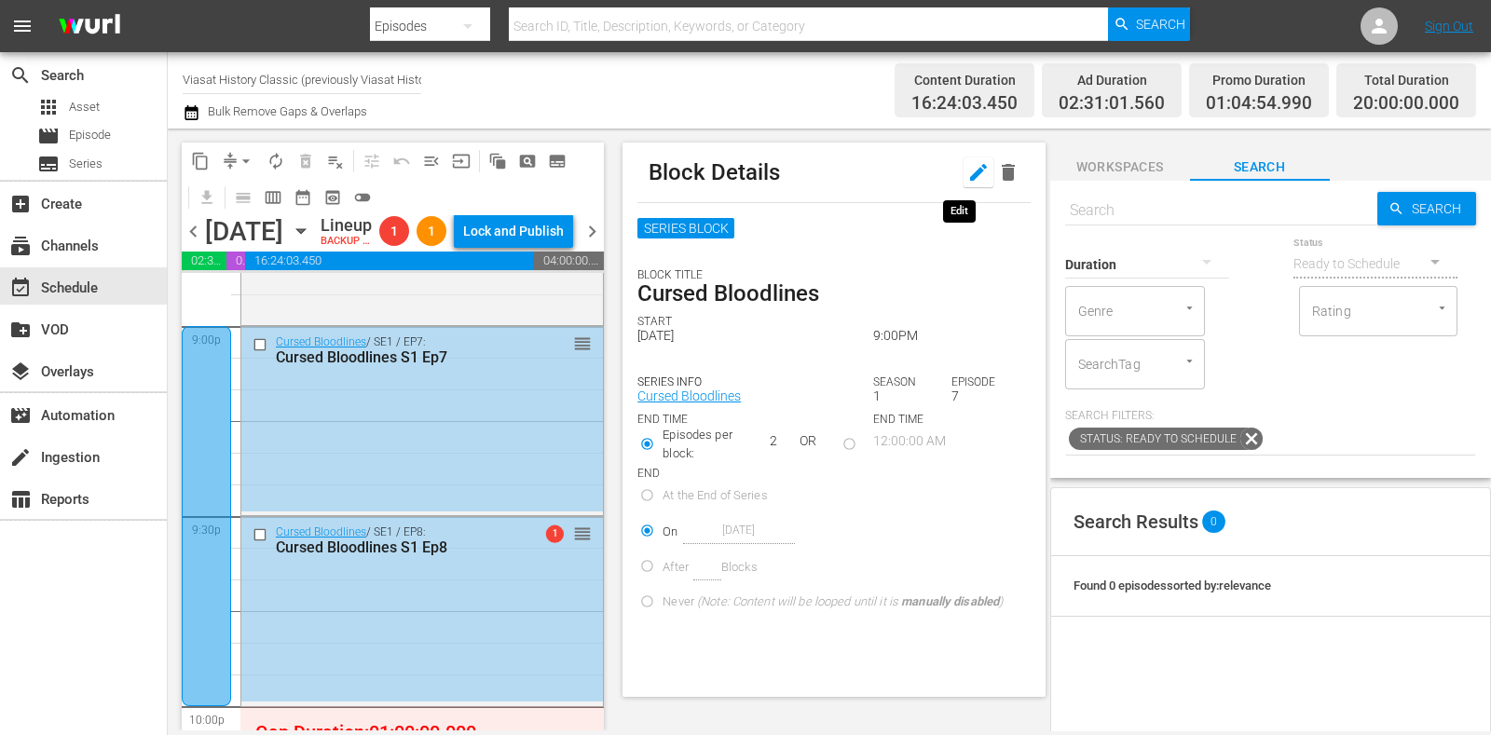
click at [968, 162] on icon "button" at bounding box center [979, 172] width 22 height 22
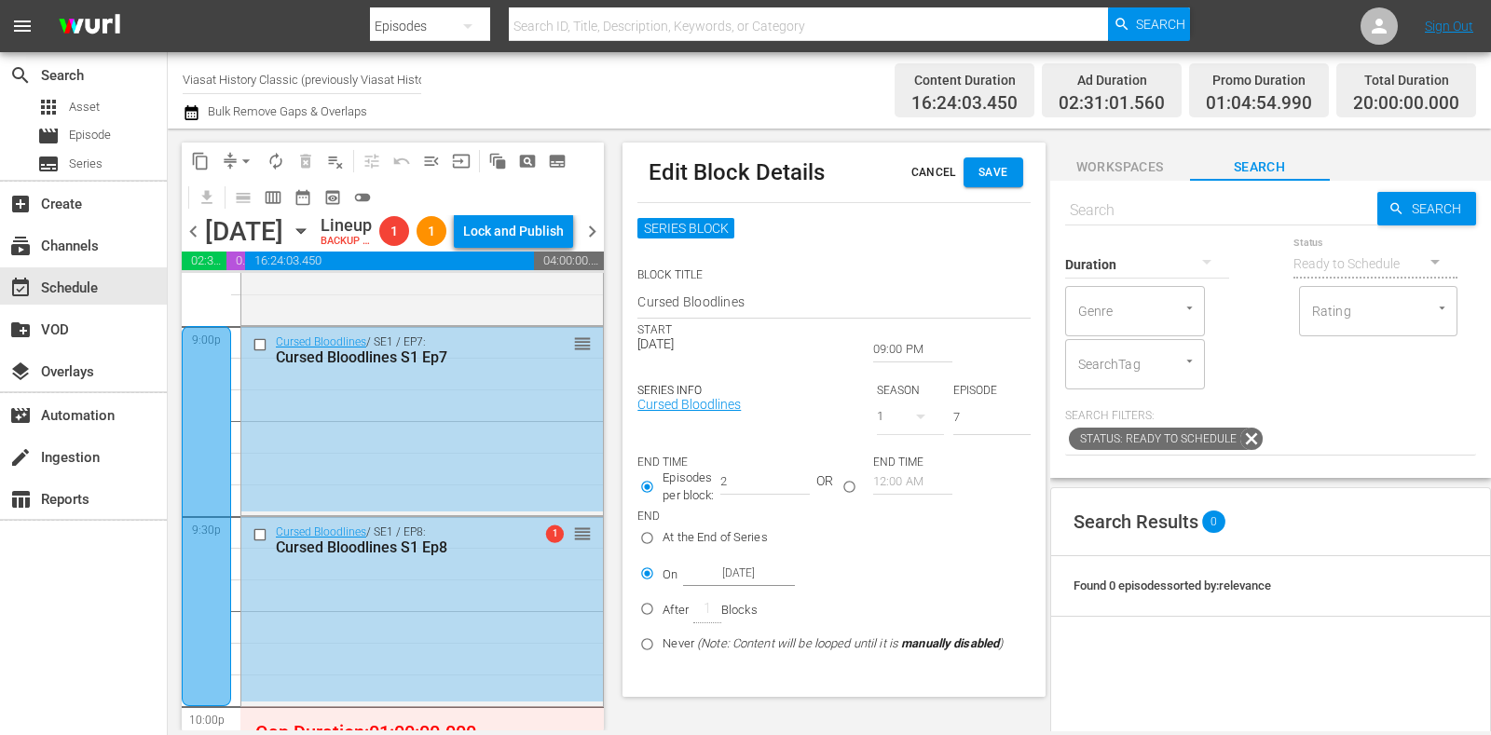
click at [755, 572] on input "Oct 24th 2025" at bounding box center [739, 573] width 112 height 25
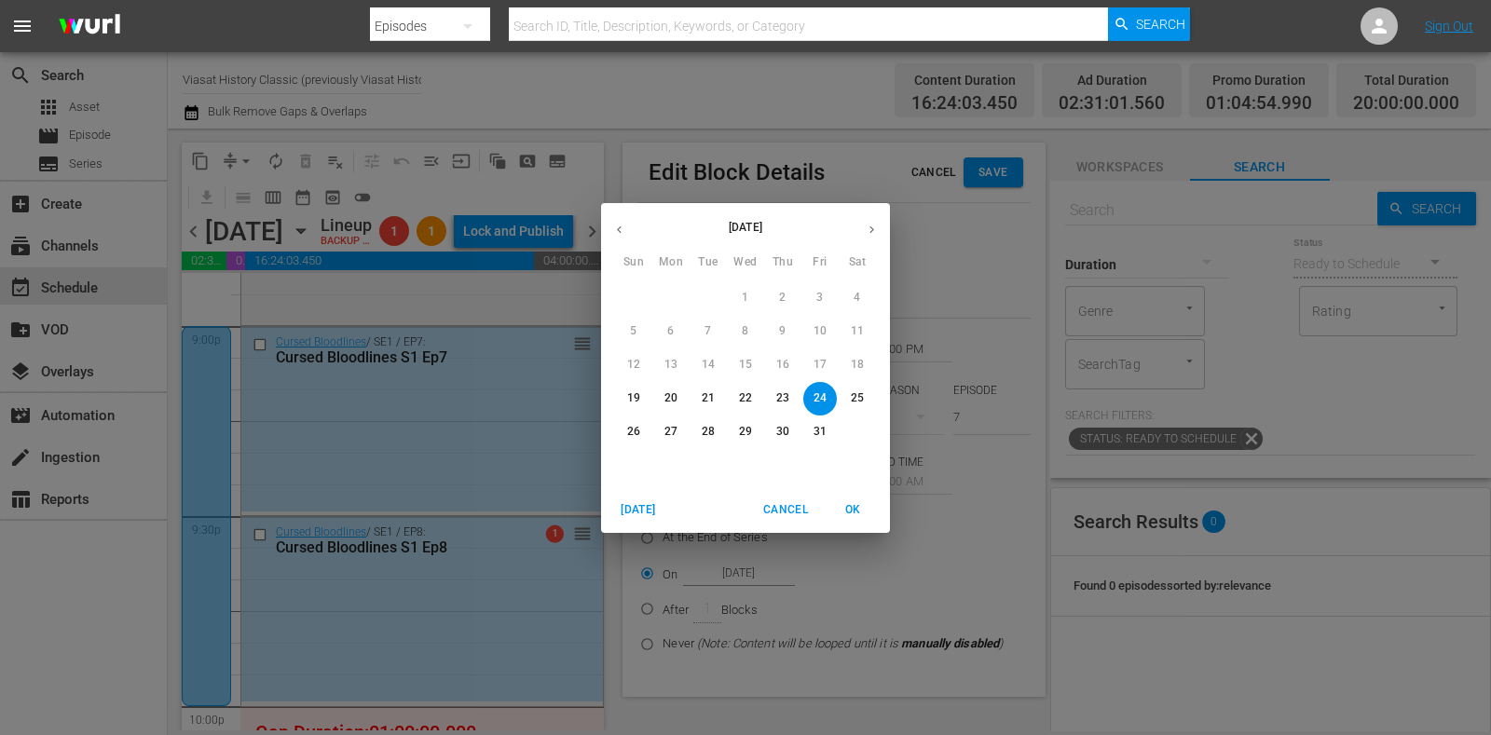
click at [786, 395] on p "23" at bounding box center [782, 399] width 13 height 16
type input "Oct 23rd 2025"
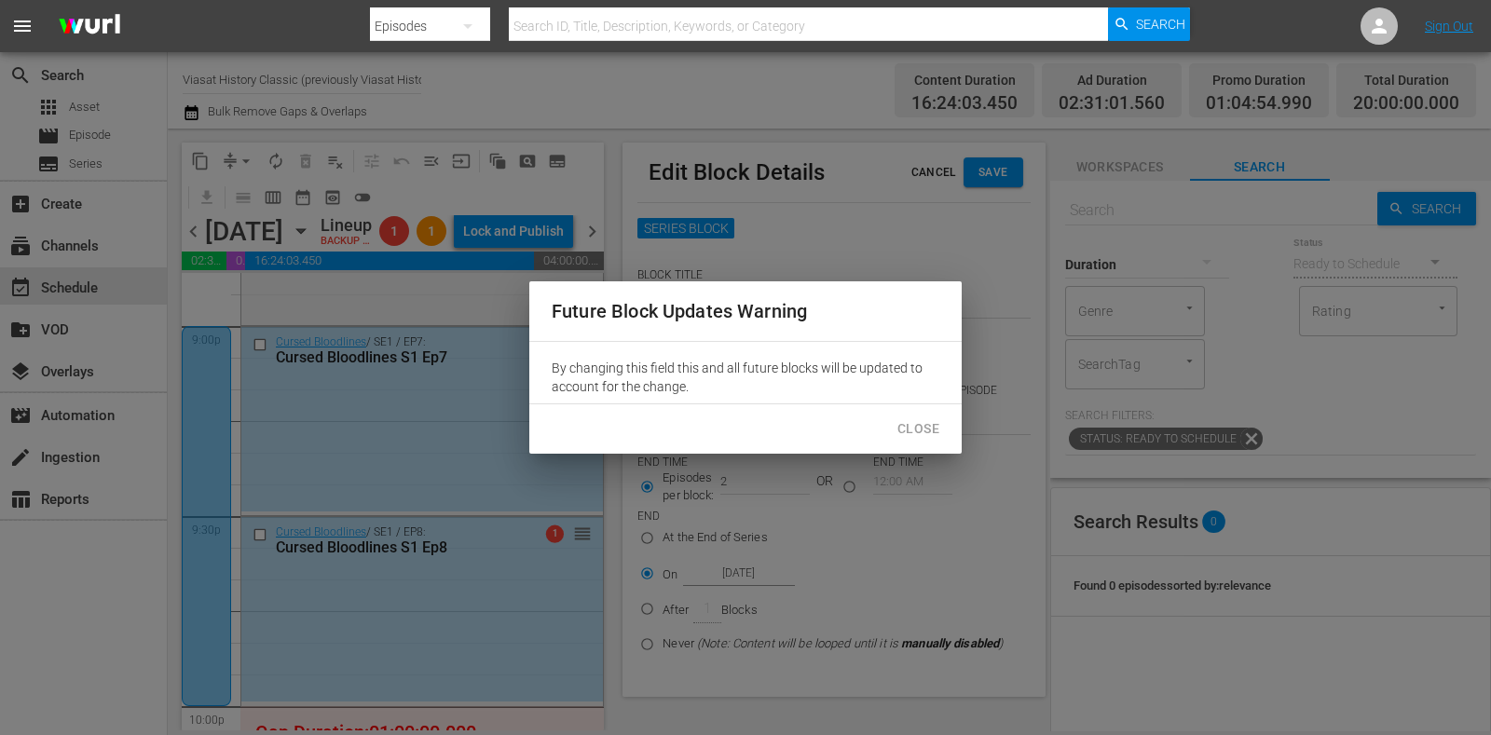
click at [900, 432] on span "Close" at bounding box center [919, 429] width 42 height 23
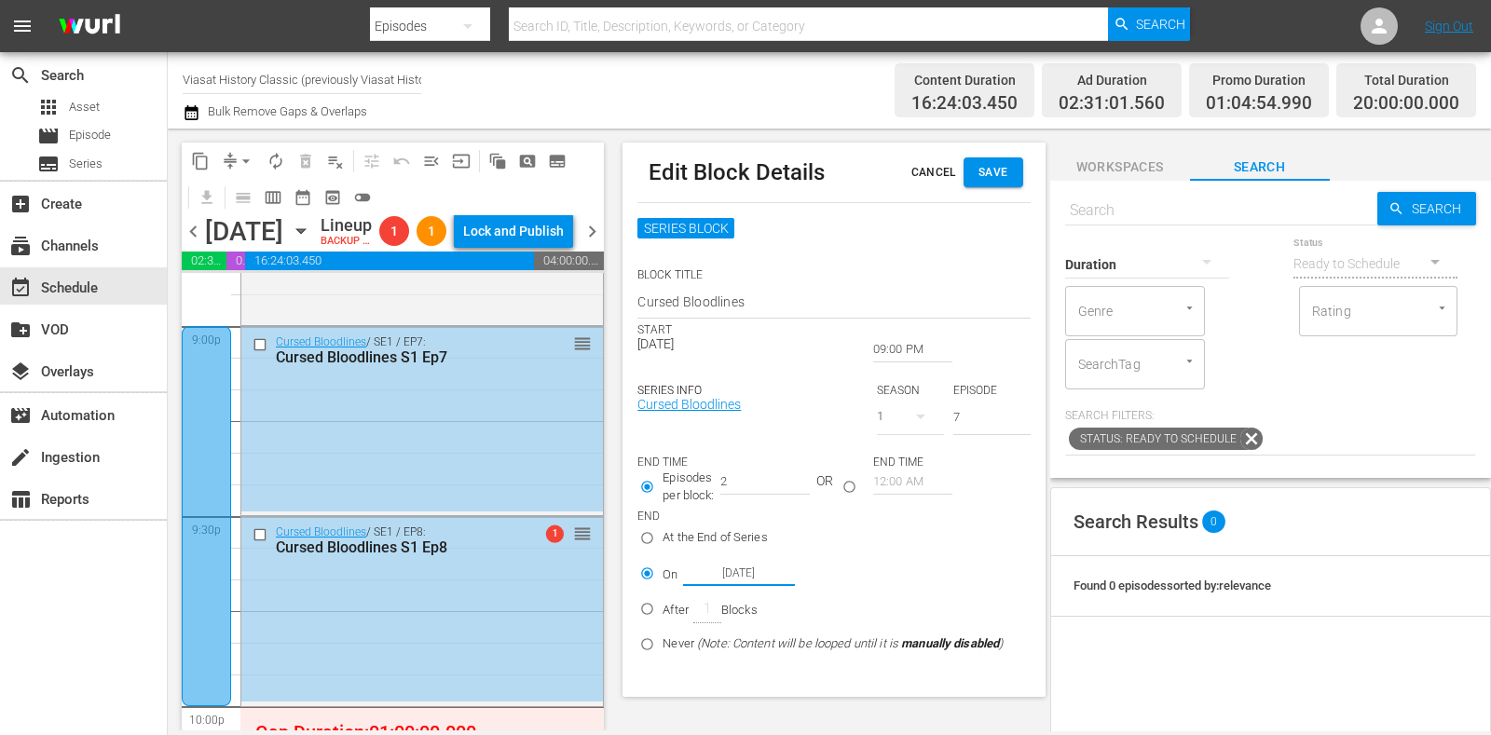
click at [972, 185] on button "Save" at bounding box center [994, 173] width 60 height 30
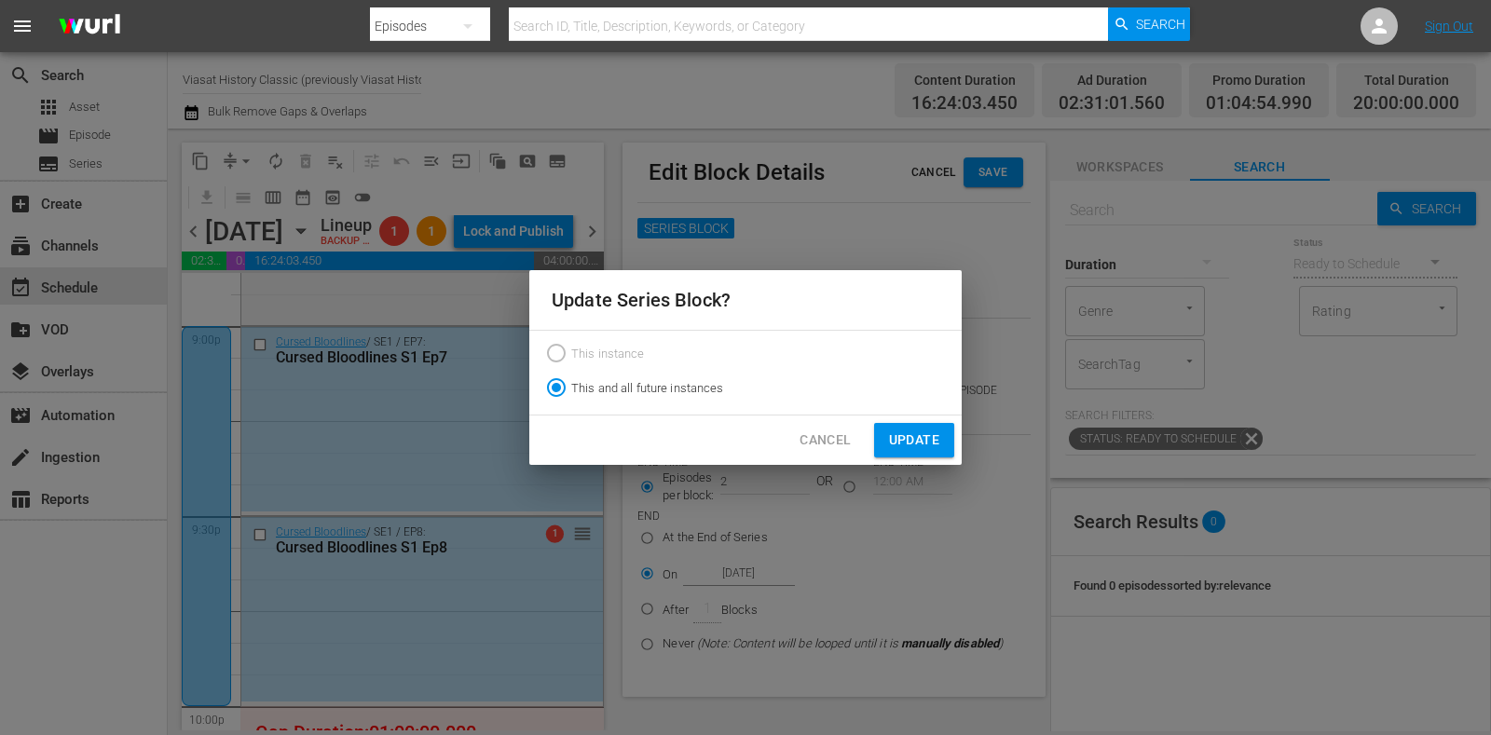
click at [906, 433] on span "Update" at bounding box center [914, 440] width 50 height 23
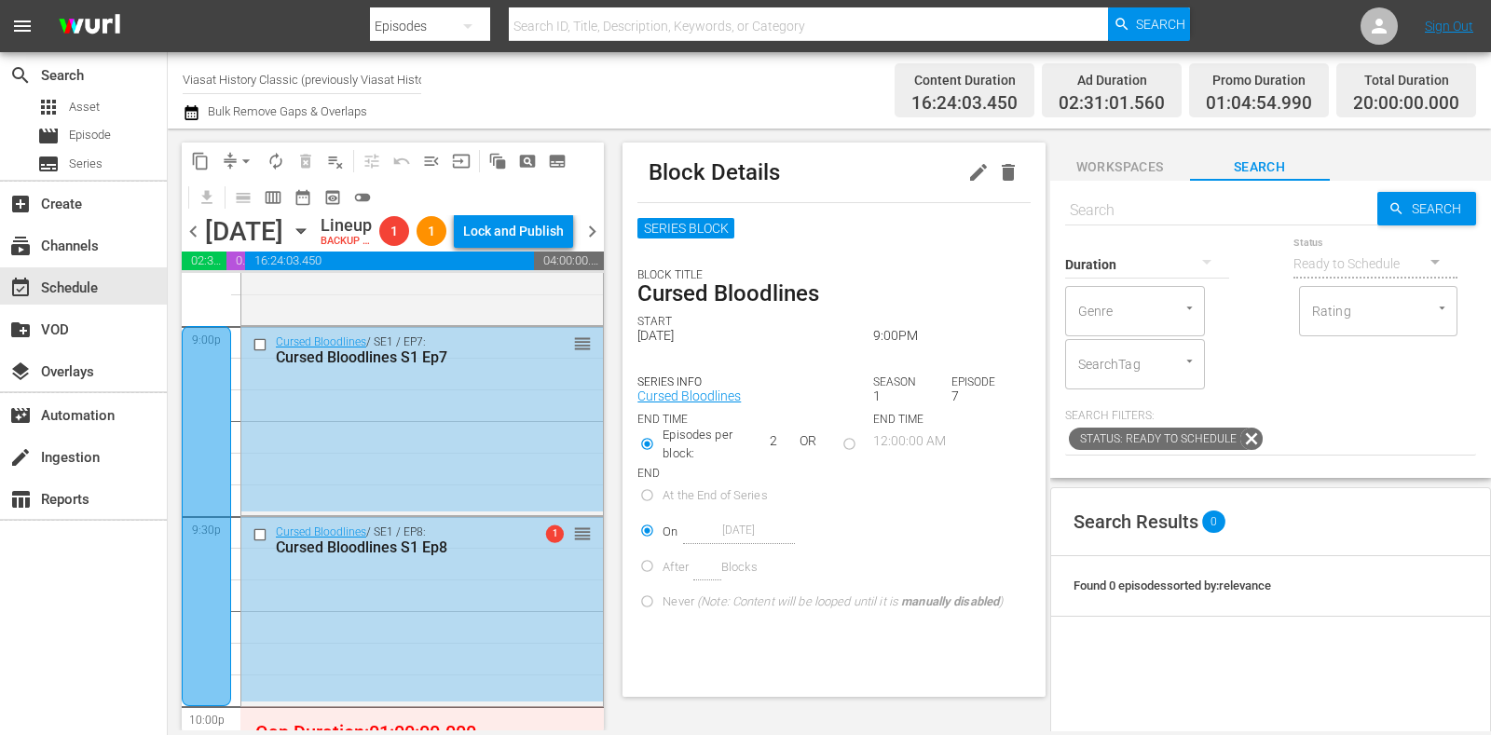
click at [590, 243] on span "chevron_right" at bounding box center [592, 231] width 23 height 23
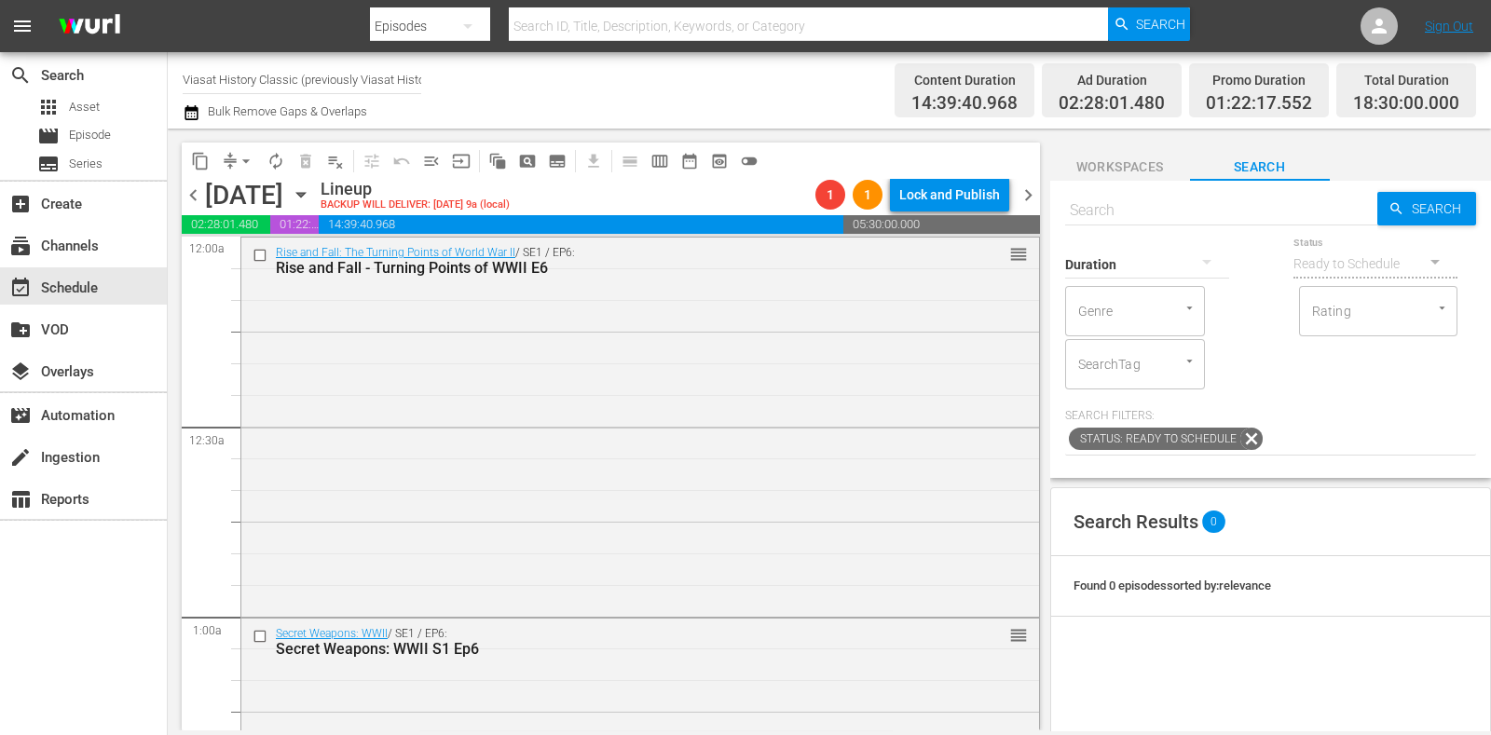
click at [194, 198] on span "chevron_left" at bounding box center [193, 195] width 23 height 23
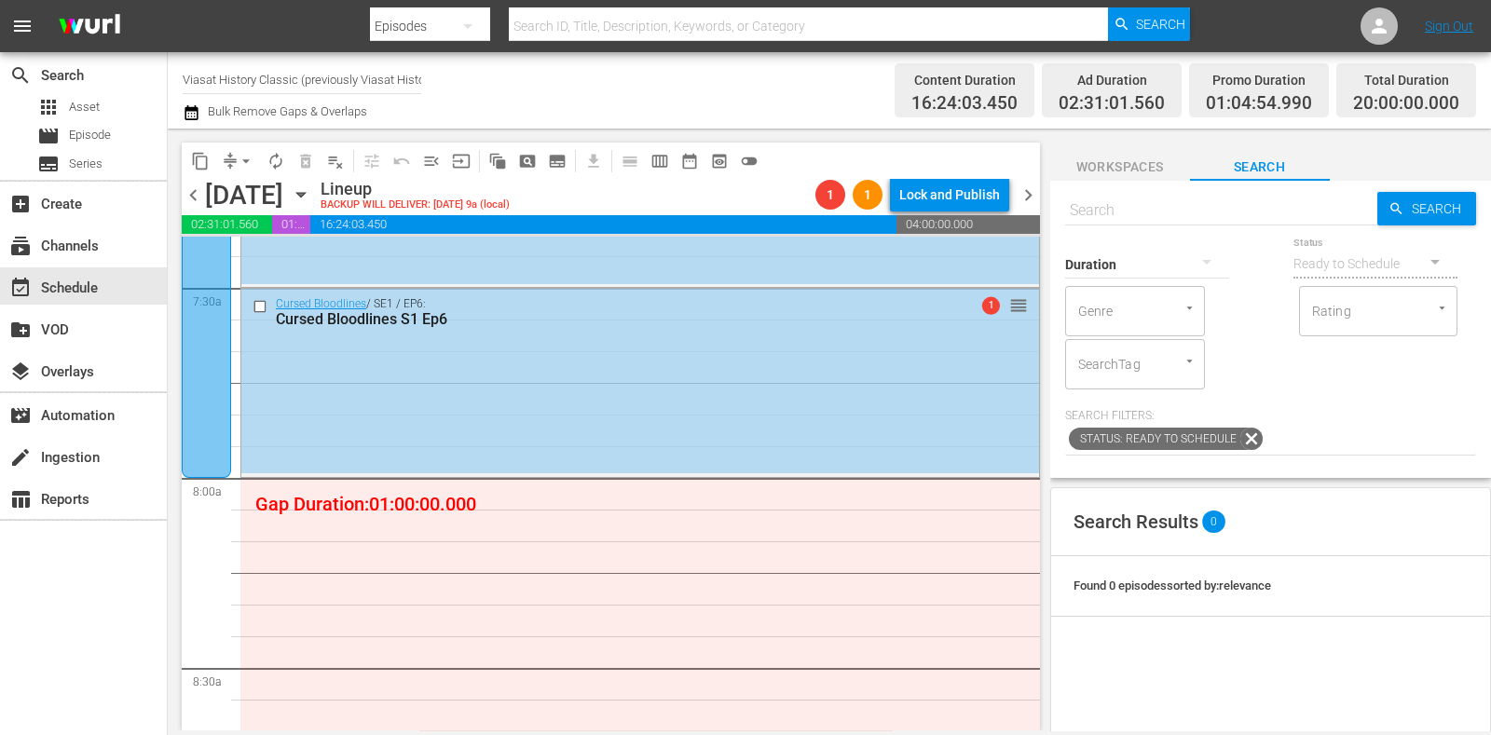
scroll to position [2943, 0]
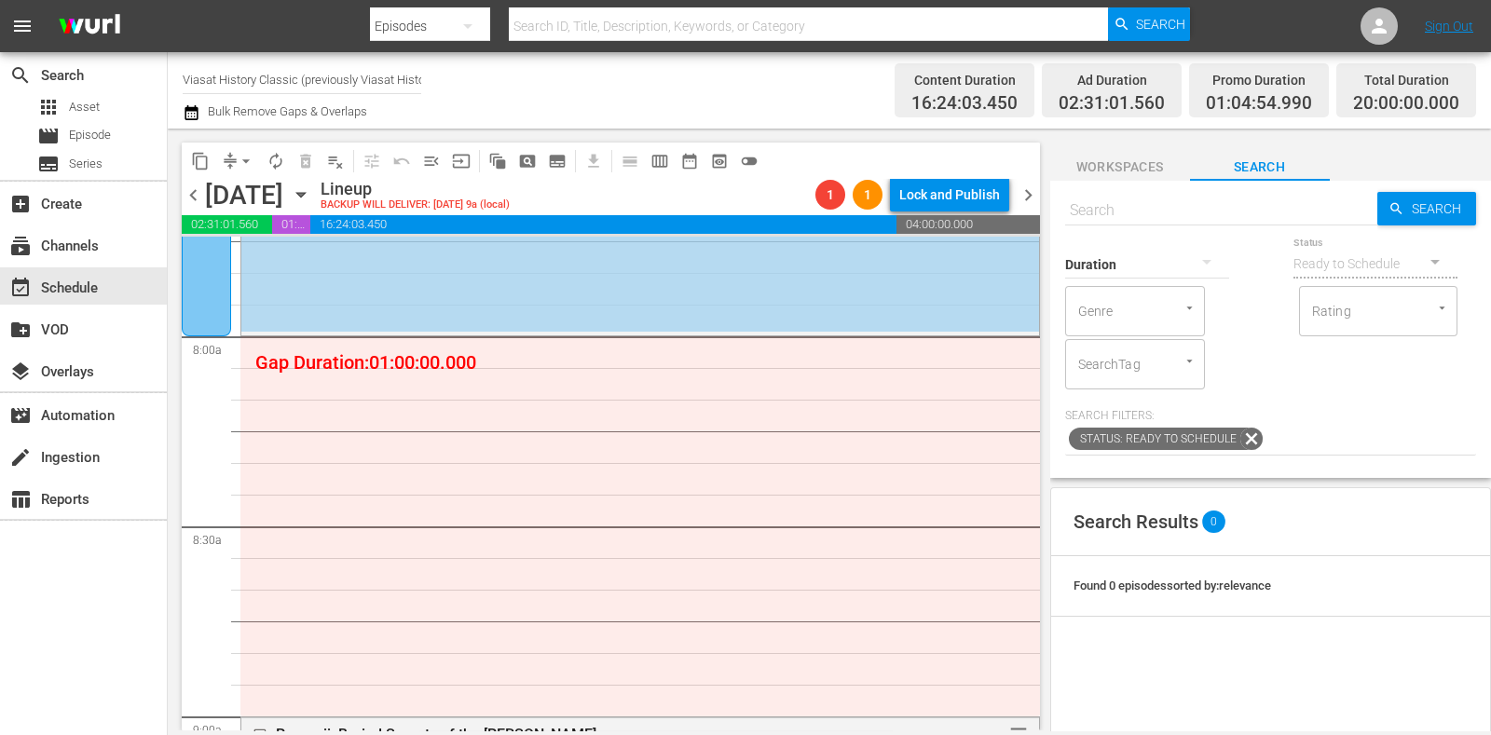
click at [1153, 216] on input "text" at bounding box center [1221, 210] width 312 height 45
paste input "Peru: Sacrifices in the Kingdom of Chimor"
type input "Peru: Sacrifices in the Kingdom of Chimor"
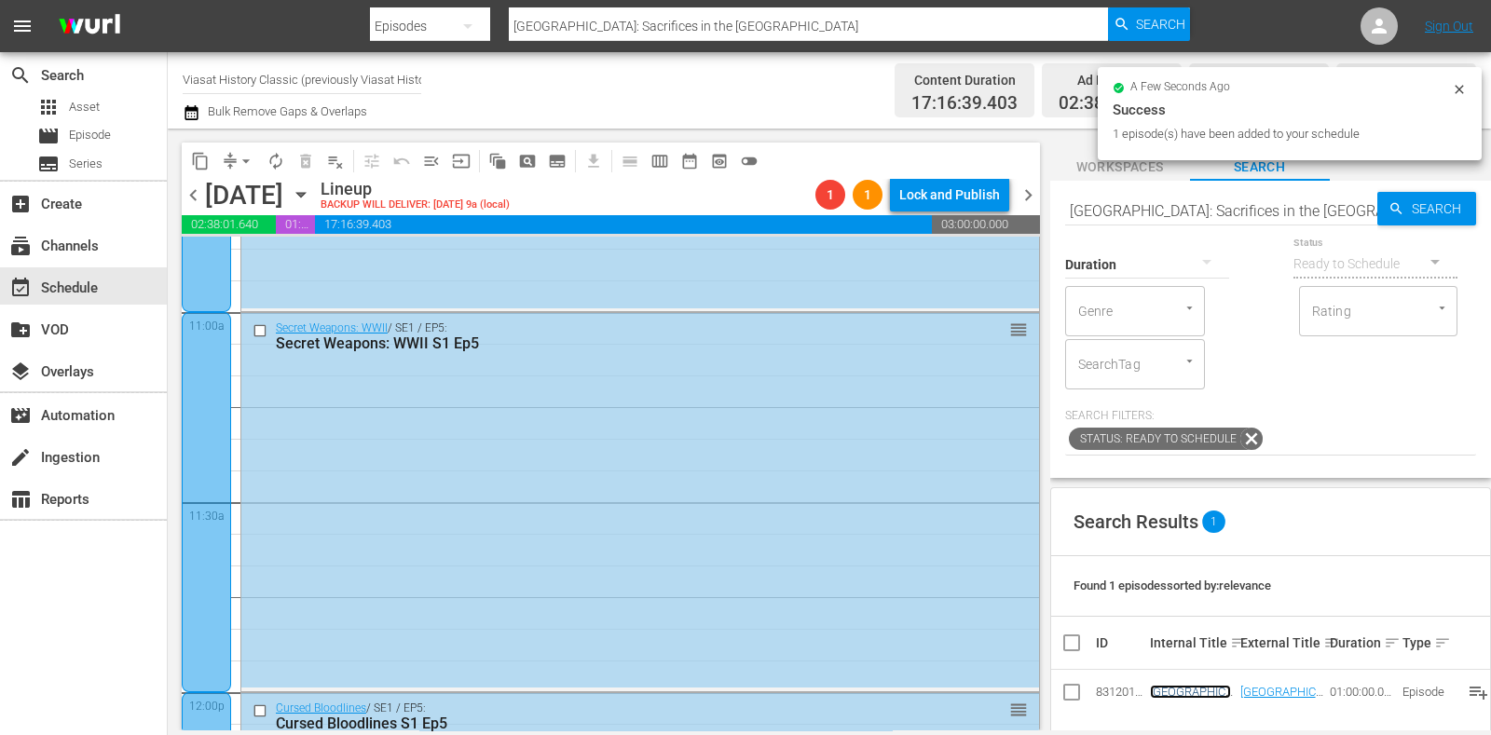
scroll to position [4574, 0]
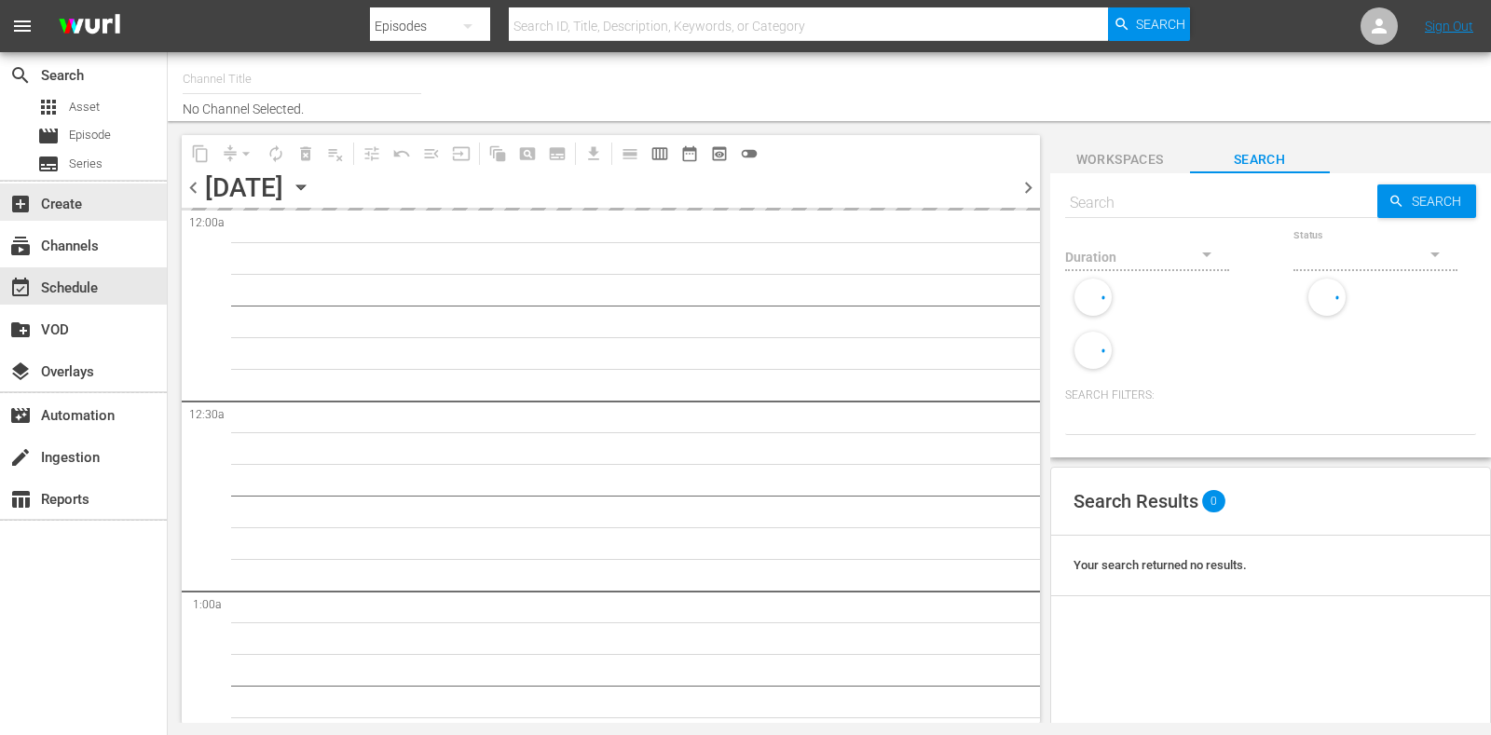
type input "Viasat History Classic (previously Viasat History) (1552)"
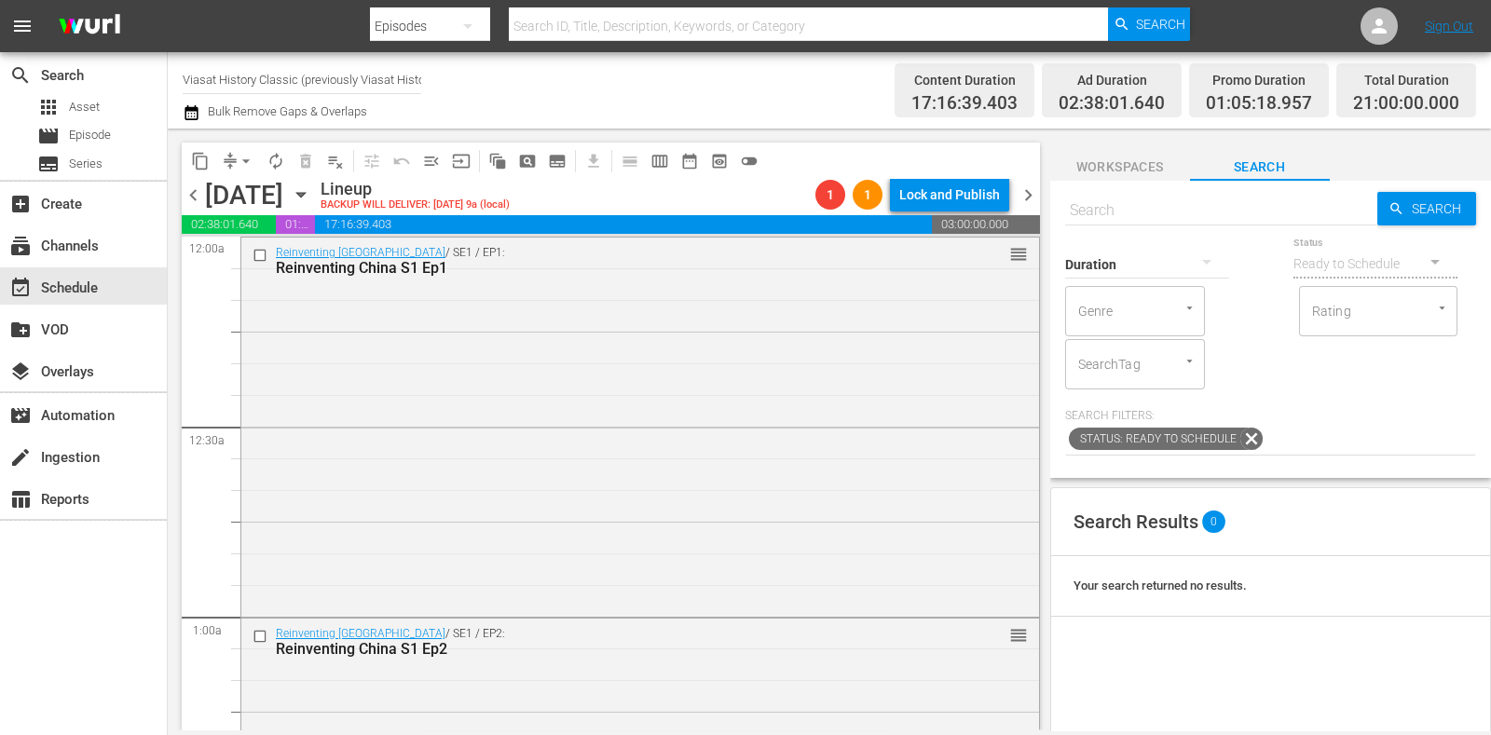
click at [1107, 202] on input "text" at bounding box center [1221, 210] width 312 height 45
paste input "Peru: Sacrifices in the Kingdom of Chimor"
type input "Peru: Sacrifices in the Kingdom of Chimor"
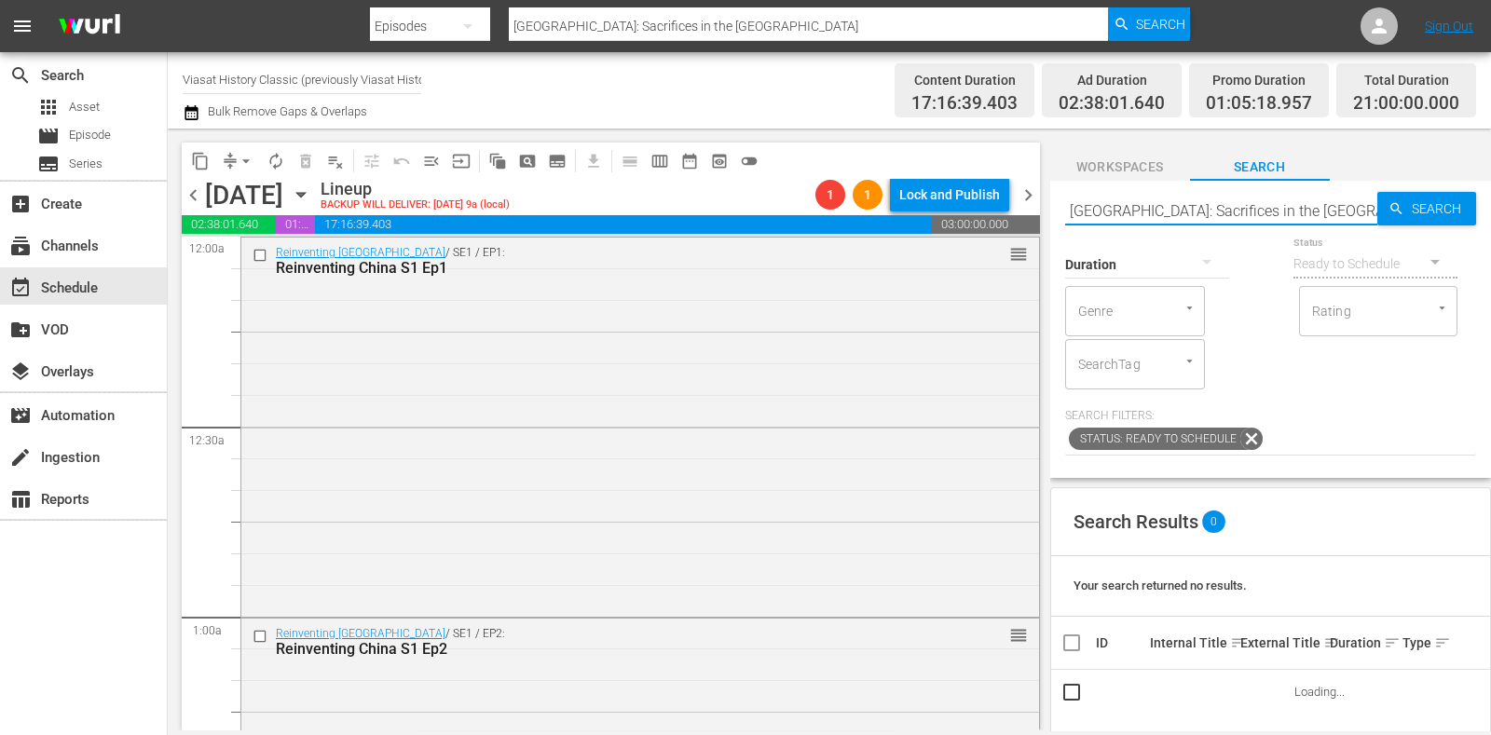
type input "Peru: Sacrifices in the Kingdom of Chimor"
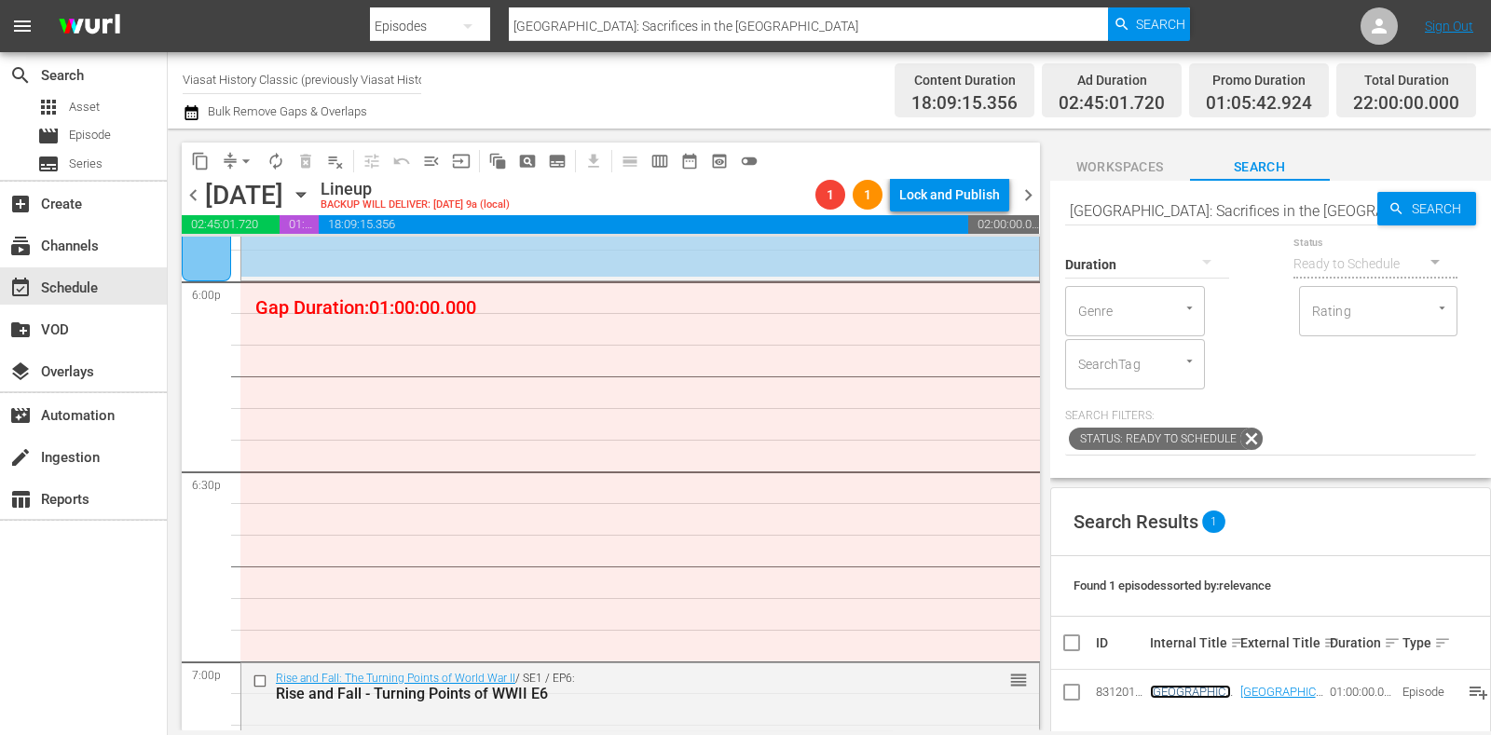
scroll to position [6874, 0]
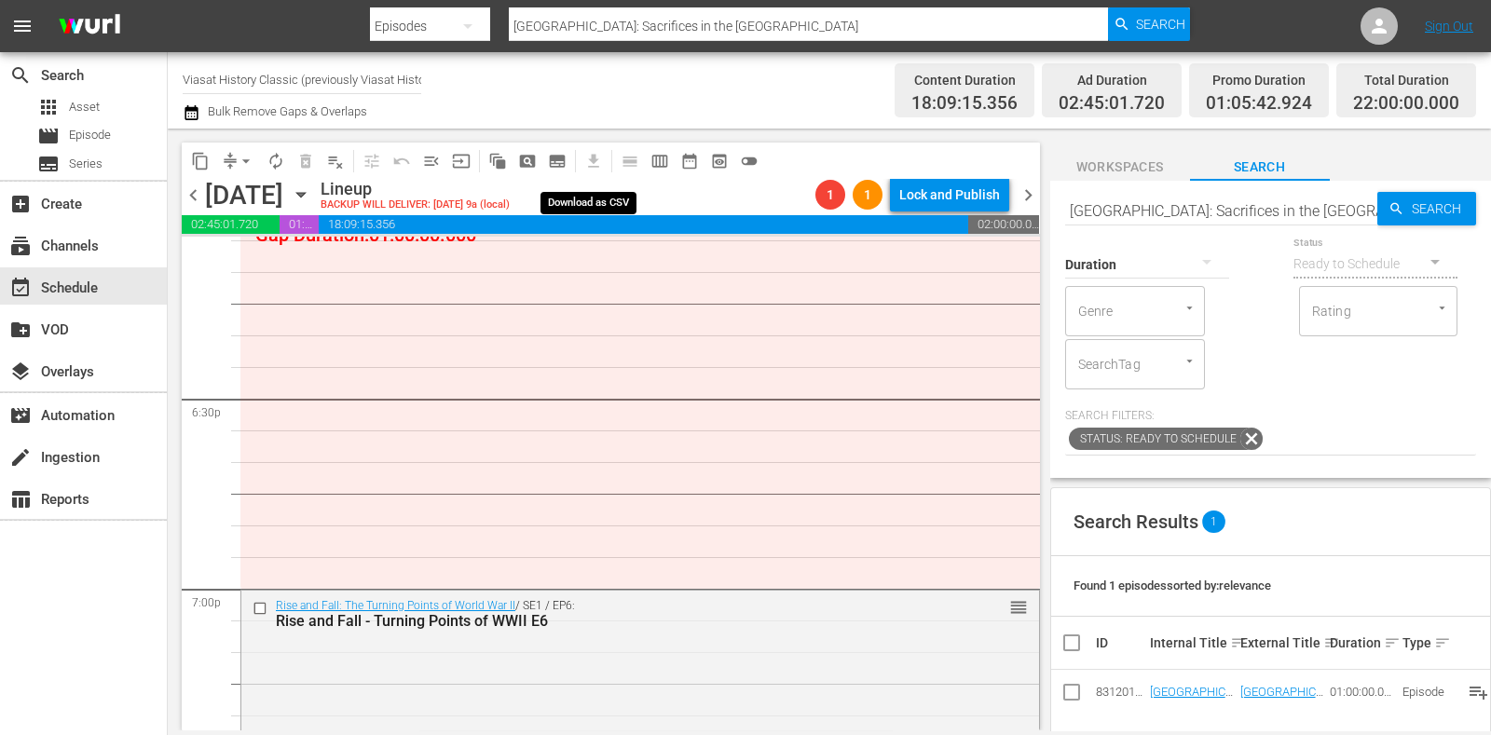
click at [558, 163] on span "subtitles_outlined" at bounding box center [557, 161] width 19 height 19
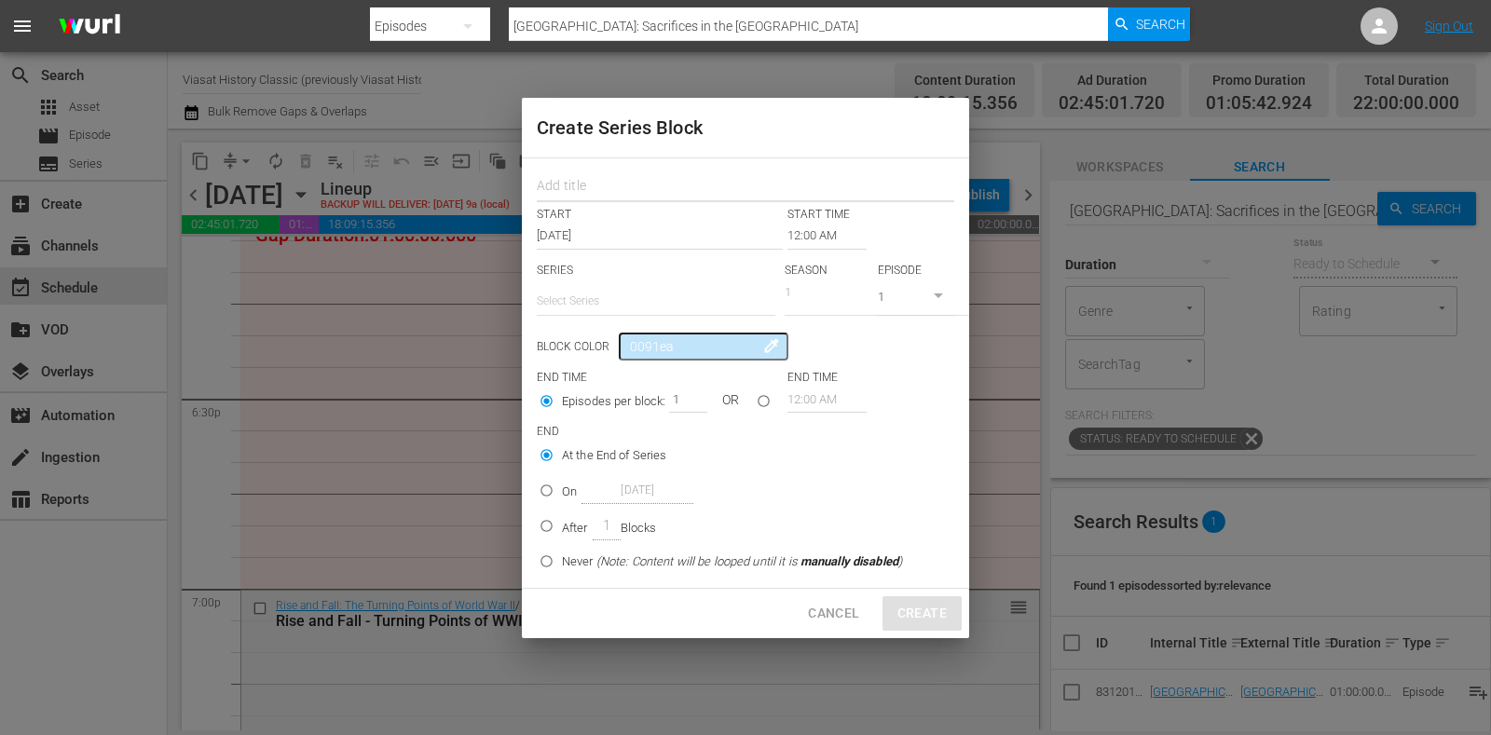
click at [630, 198] on input "text" at bounding box center [746, 188] width 418 height 29
paste input "The Frontier"
type input "The Frontier"
click at [597, 300] on input "text" at bounding box center [656, 301] width 239 height 45
paste input "The Frontier"
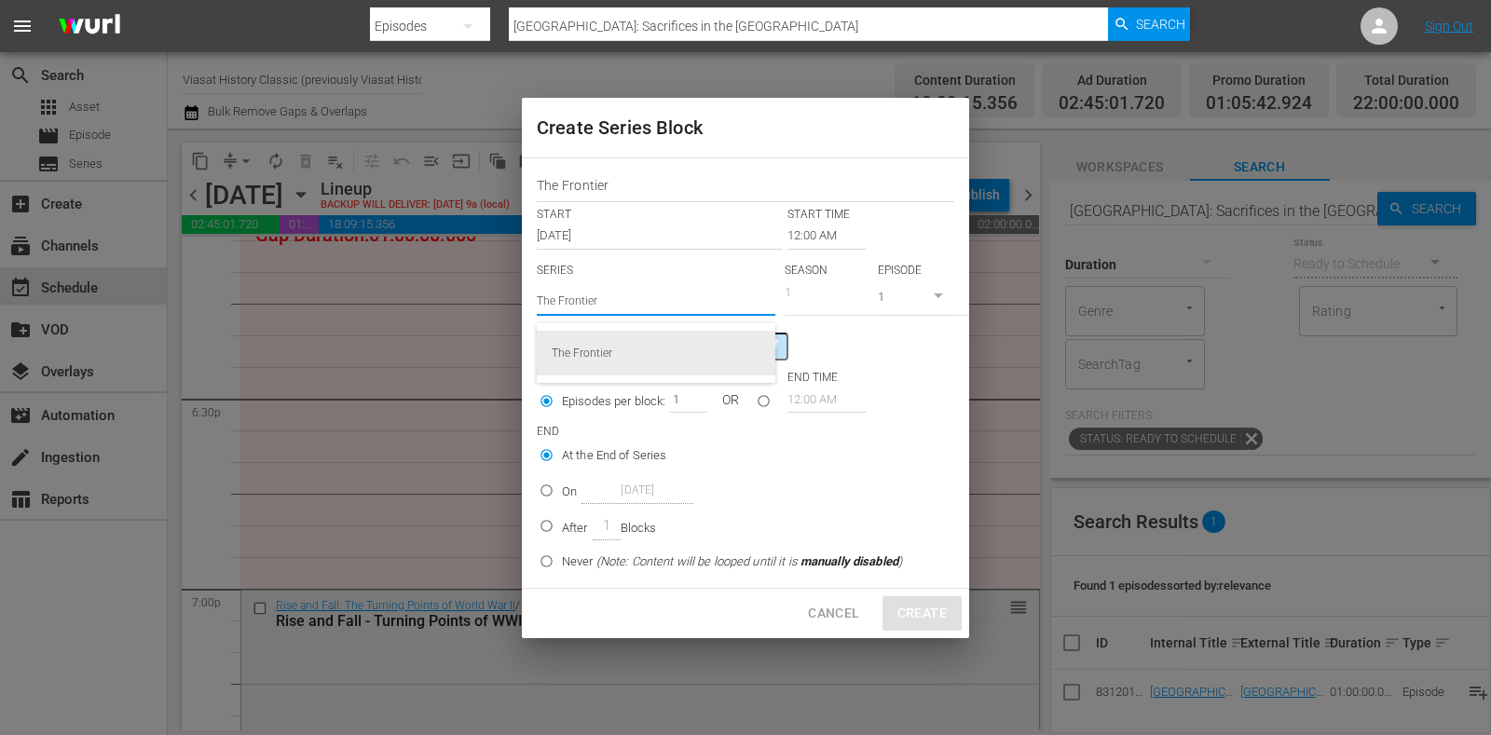
click at [624, 337] on div "The Frontier" at bounding box center [656, 353] width 209 height 45
type input "The Frontier"
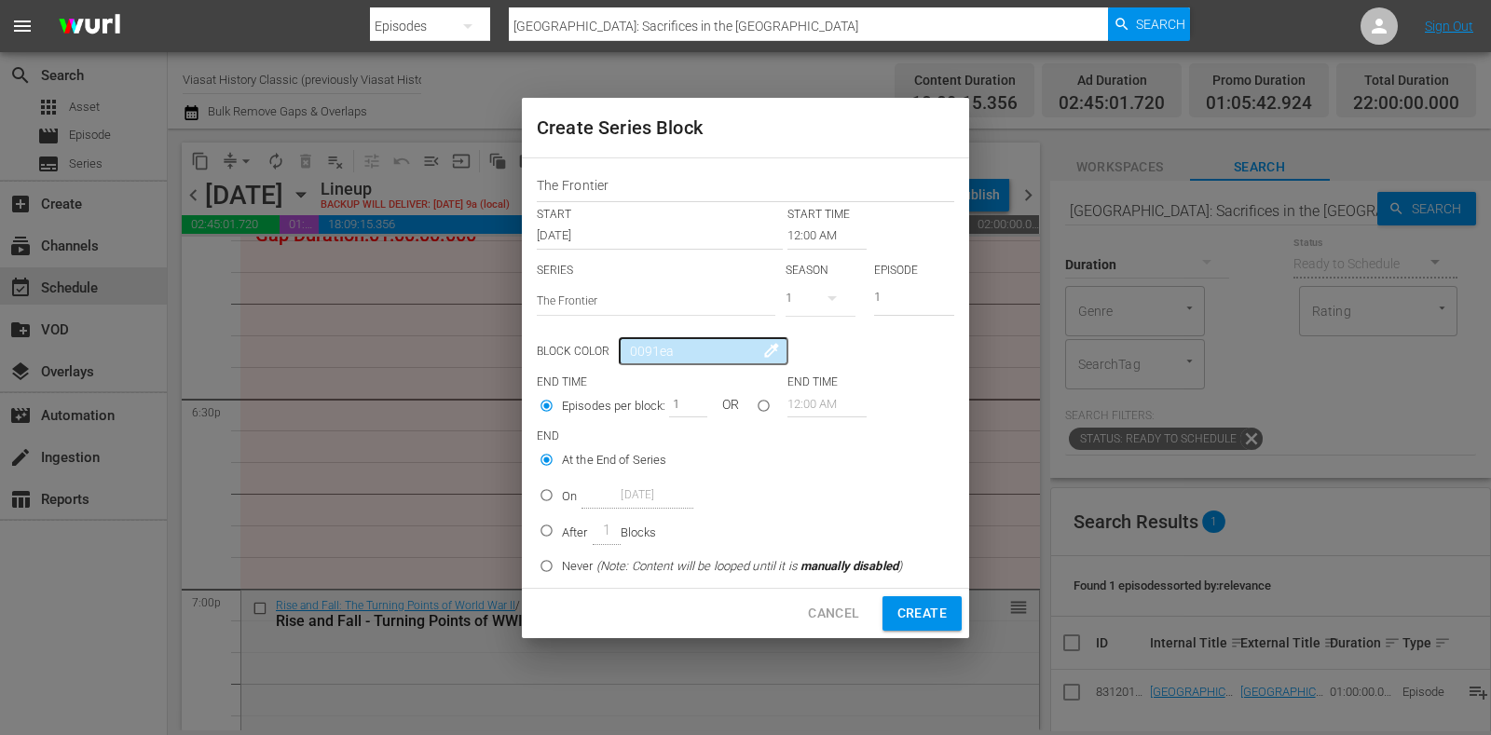
click at [809, 235] on input "12:00 AM" at bounding box center [827, 236] width 79 height 26
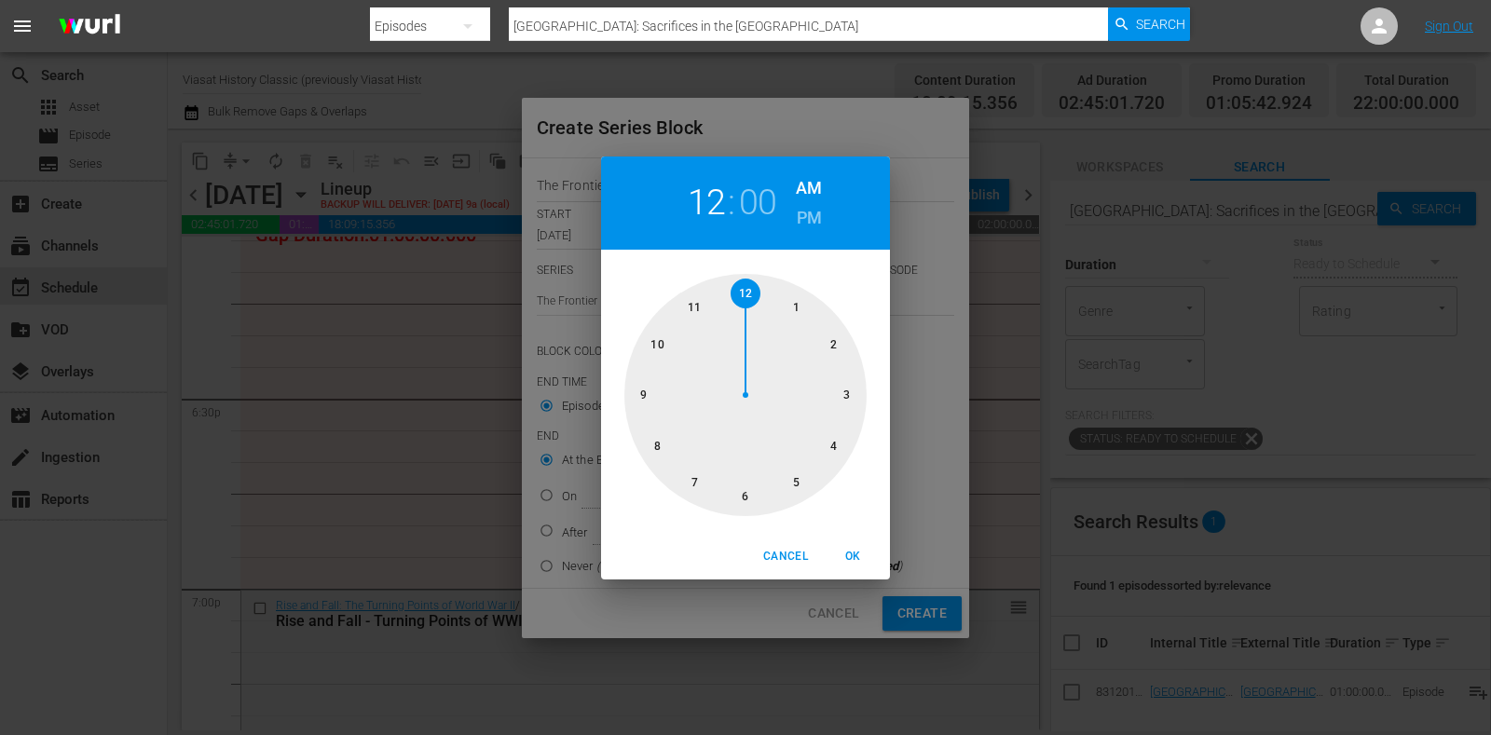
click at [752, 511] on div at bounding box center [746, 395] width 242 height 242
click at [804, 216] on h6 "PM" at bounding box center [809, 218] width 25 height 30
click at [863, 560] on span "OK" at bounding box center [853, 557] width 45 height 20
type input "06:00 PM"
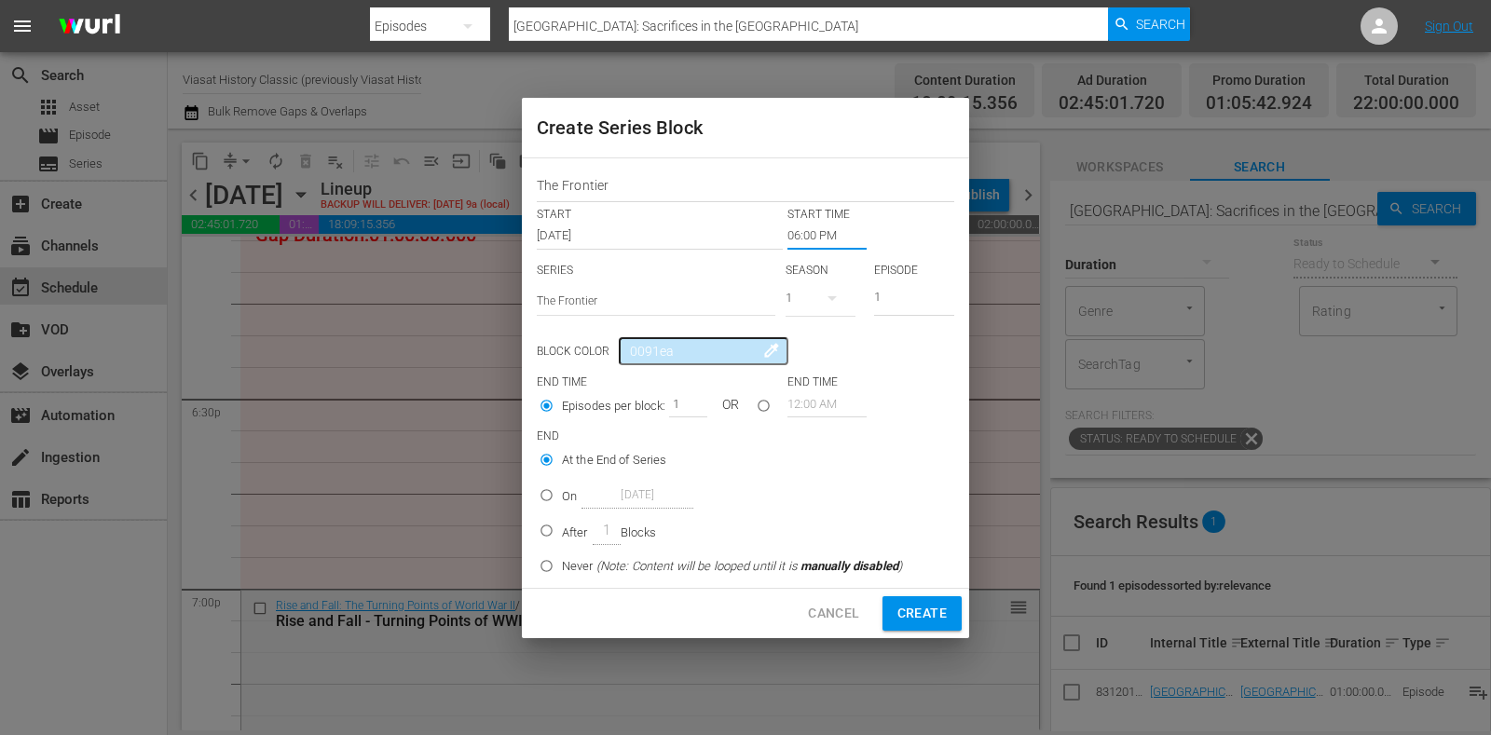
click at [576, 497] on p "On" at bounding box center [569, 497] width 15 height 19
click at [562, 497] on input "On Oct 20th 2025" at bounding box center [546, 499] width 31 height 31
radio input "false"
radio input "true"
click at [600, 496] on input "Oct 20th 2025" at bounding box center [638, 495] width 112 height 25
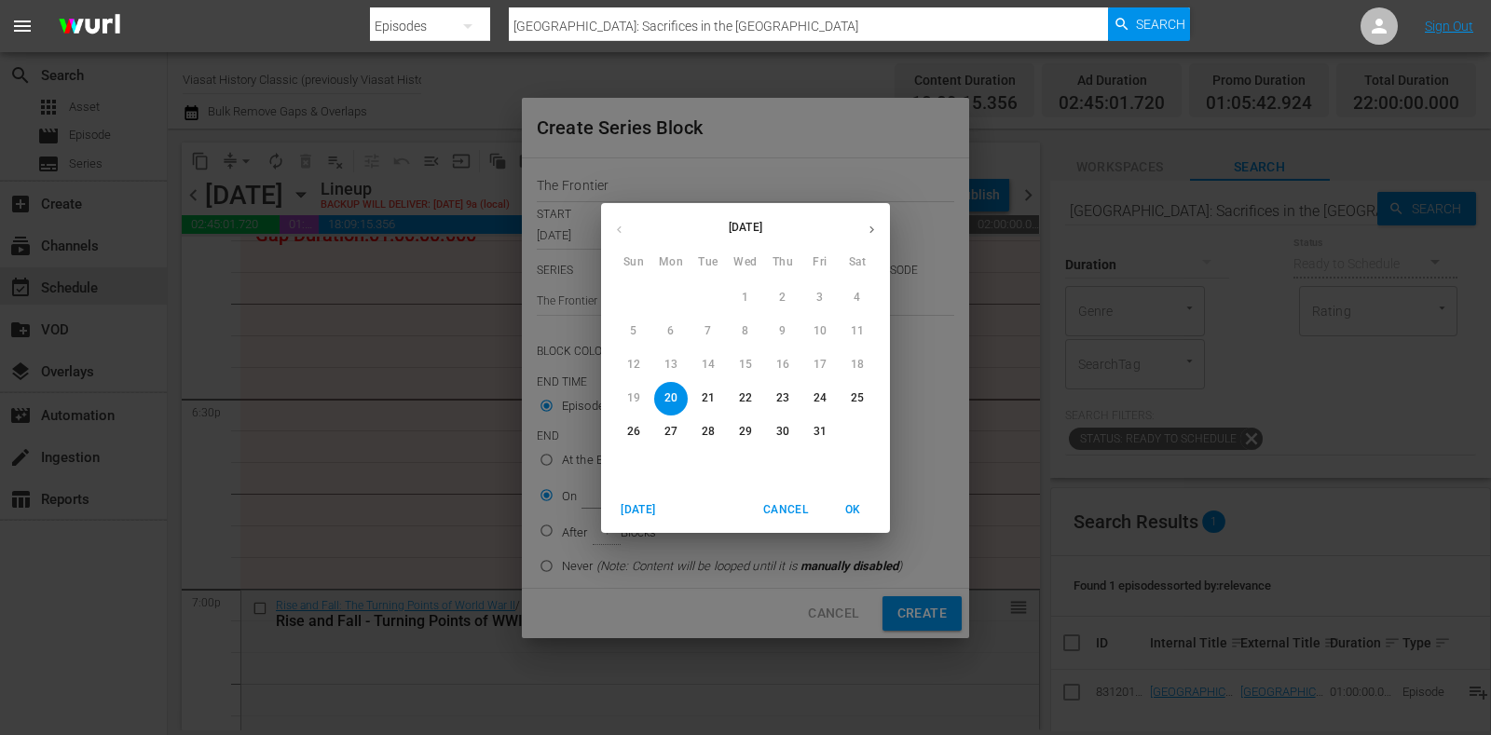
click at [811, 394] on span "24" at bounding box center [821, 399] width 34 height 16
type input "Oct 24th 2025"
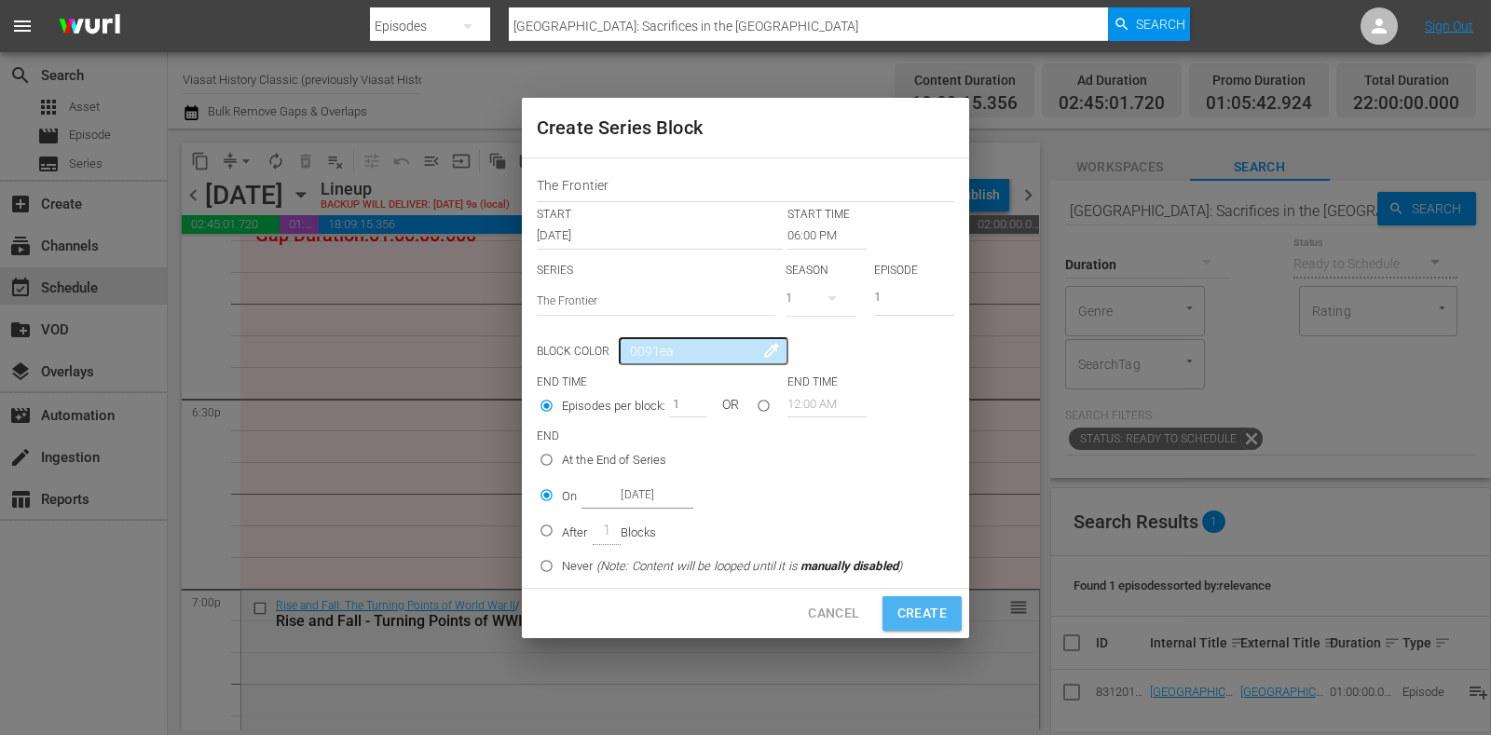
click at [946, 629] on button "Create" at bounding box center [922, 614] width 79 height 34
type input "12:00 AM"
radio input "true"
type input "Oct 20th 2025"
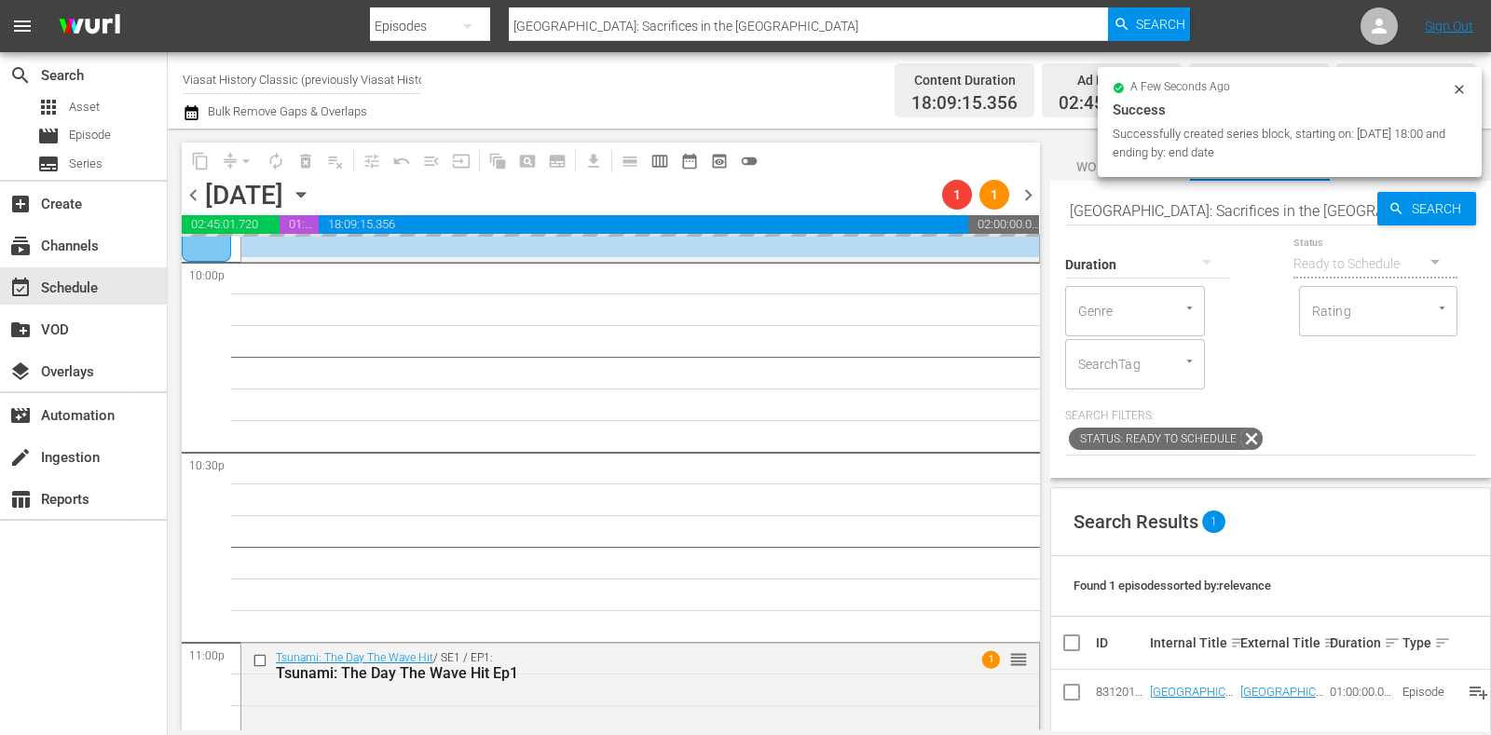
scroll to position [8273, 0]
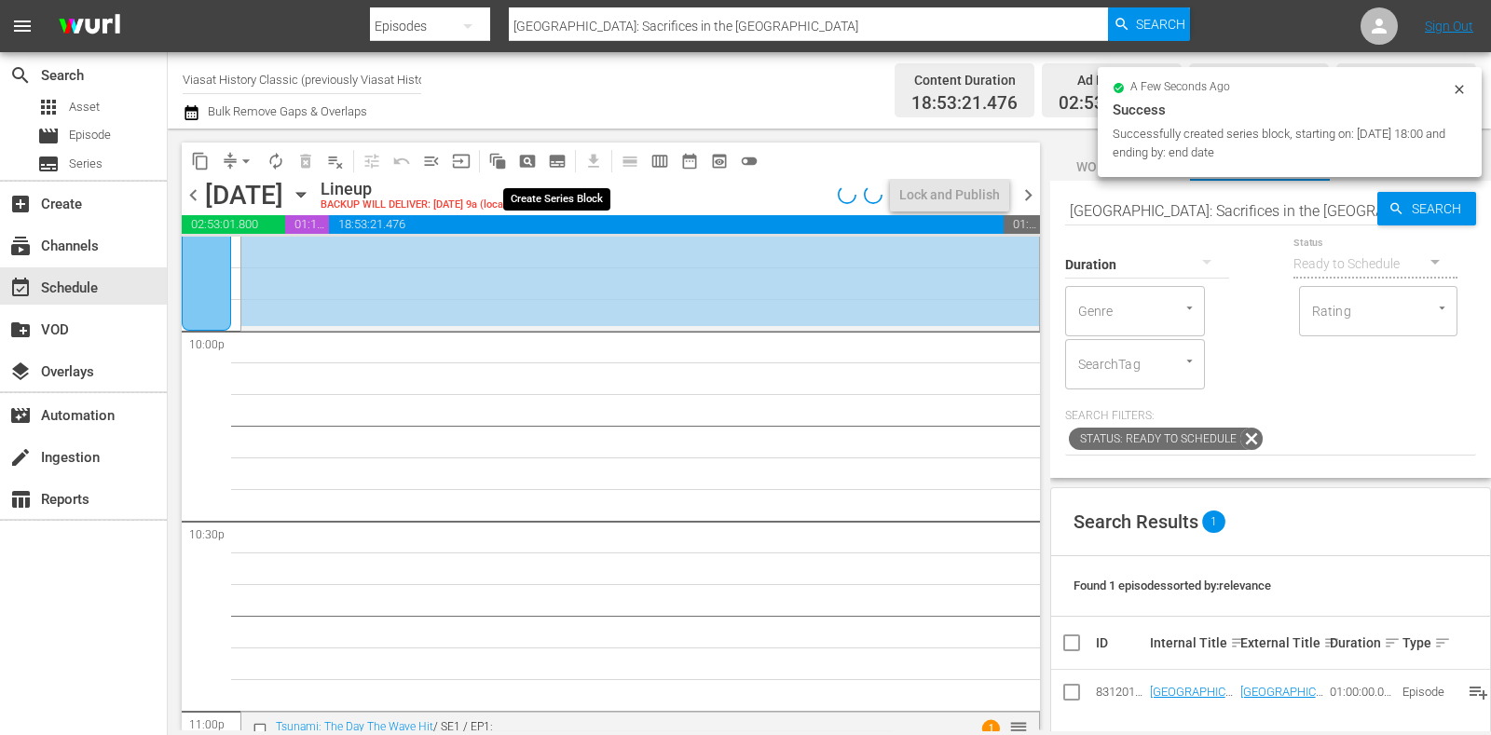
click at [556, 154] on span "subtitles_outlined" at bounding box center [557, 161] width 19 height 19
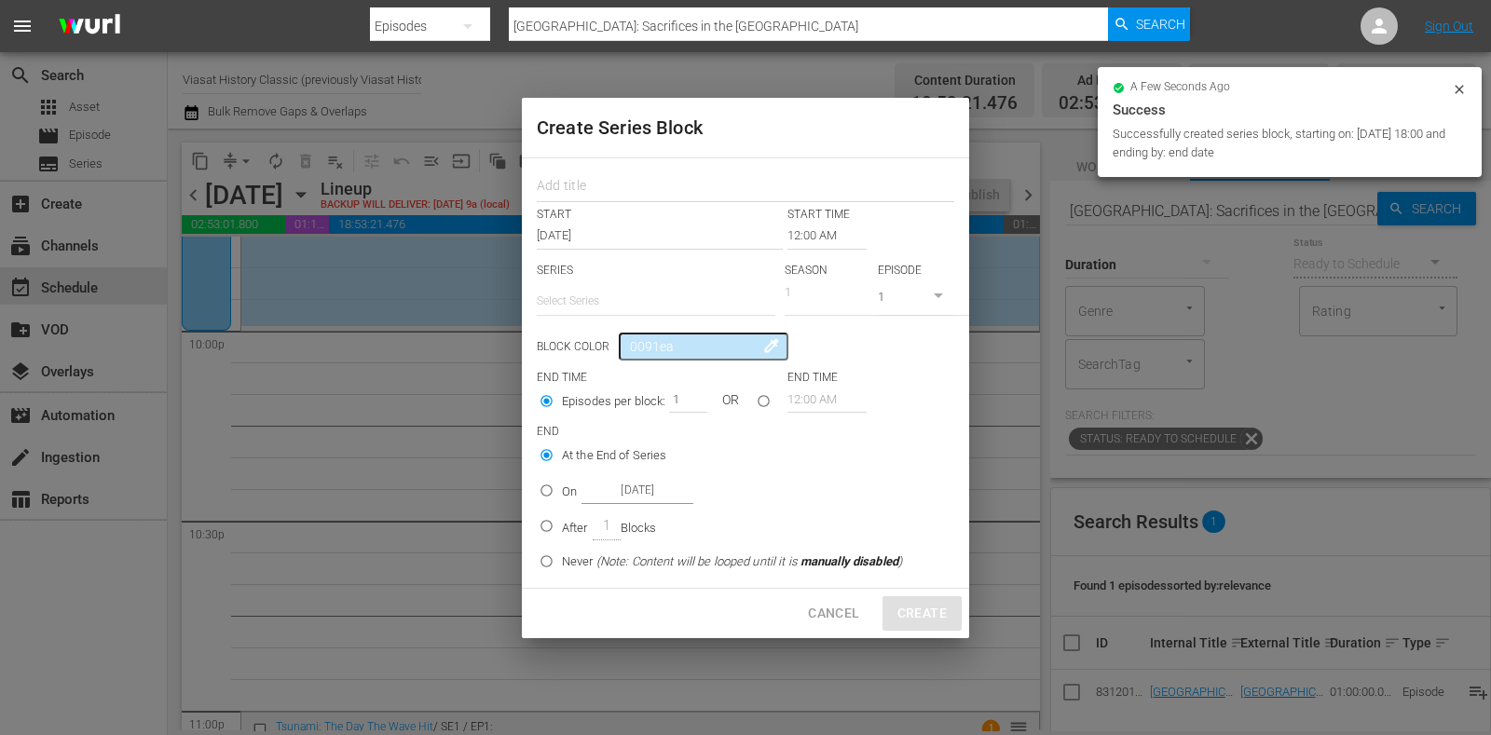
drag, startPoint x: 580, startPoint y: 178, endPoint x: 611, endPoint y: 224, distance: 55.6
click at [580, 178] on input "text" at bounding box center [746, 188] width 418 height 29
paste input "The Frontier"
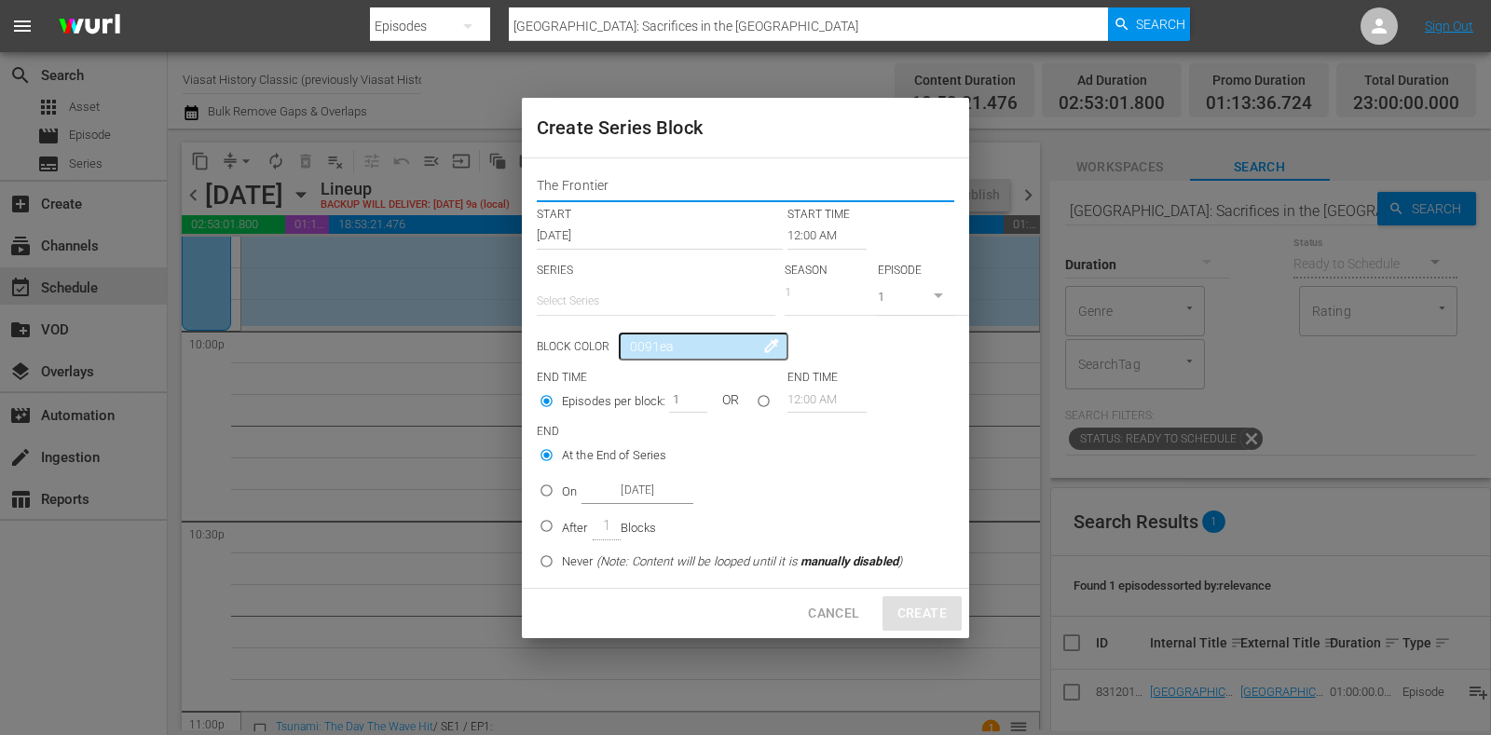
type input "The Frontier"
click at [634, 312] on input "text" at bounding box center [656, 301] width 239 height 45
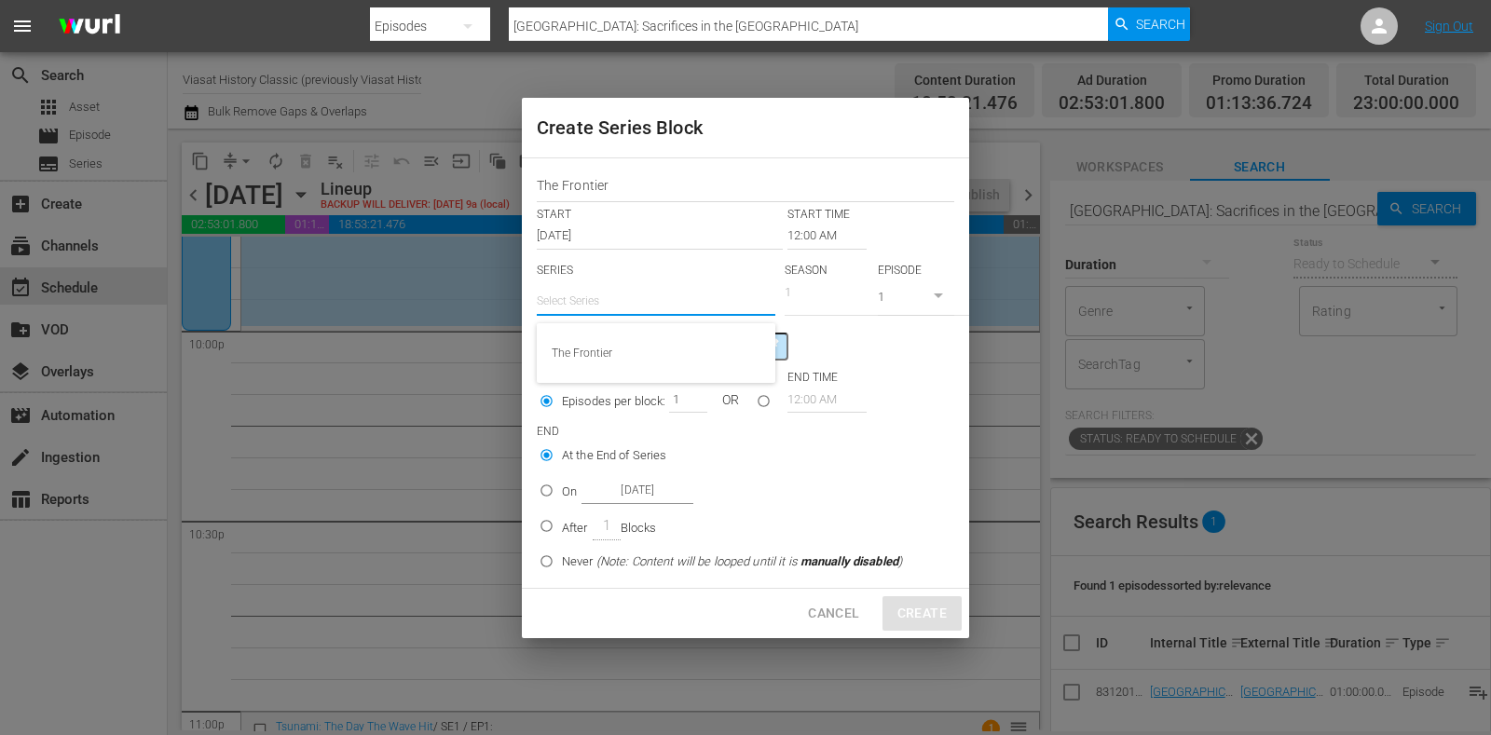
click at [637, 342] on div "The Frontier" at bounding box center [656, 353] width 209 height 45
type input "The Frontier"
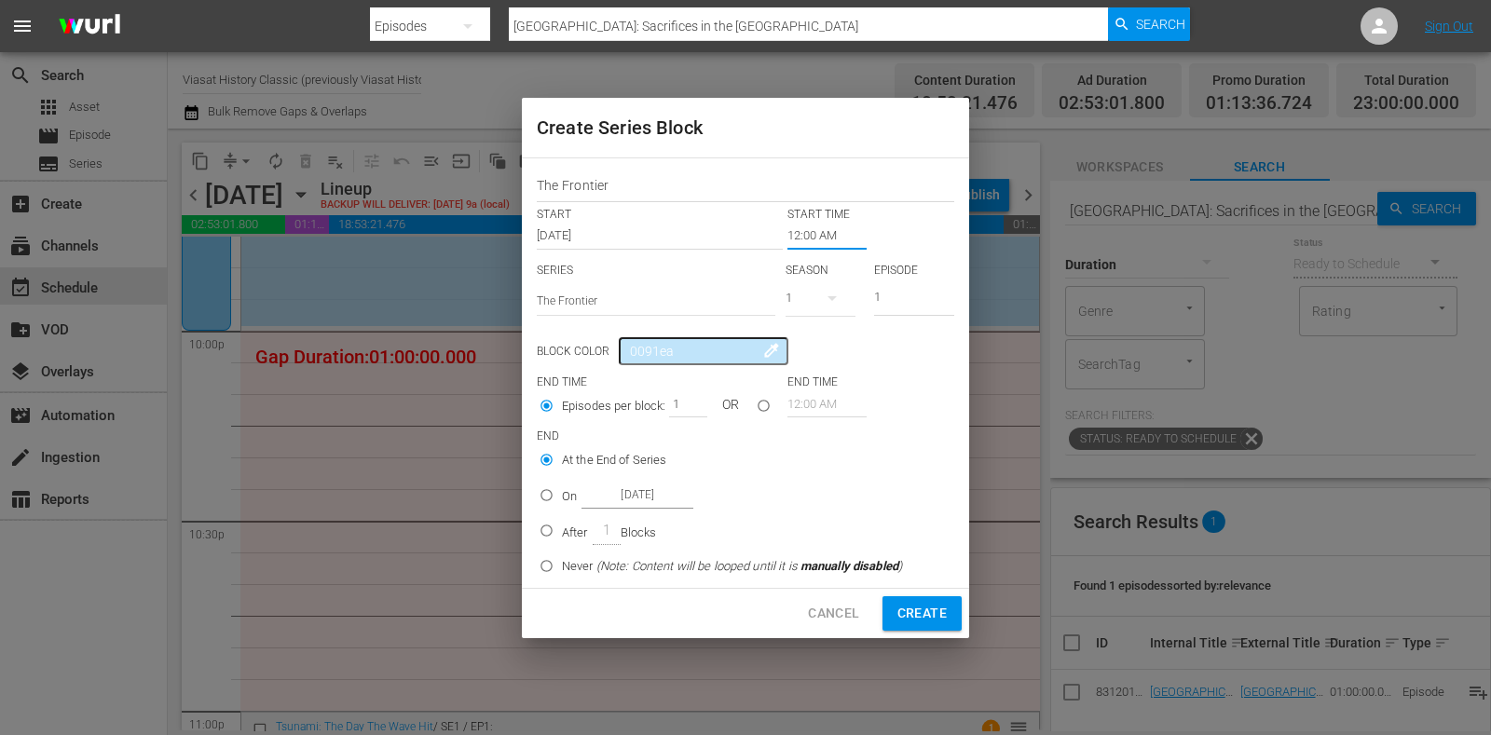
click at [804, 233] on input "12:00 AM" at bounding box center [827, 236] width 79 height 26
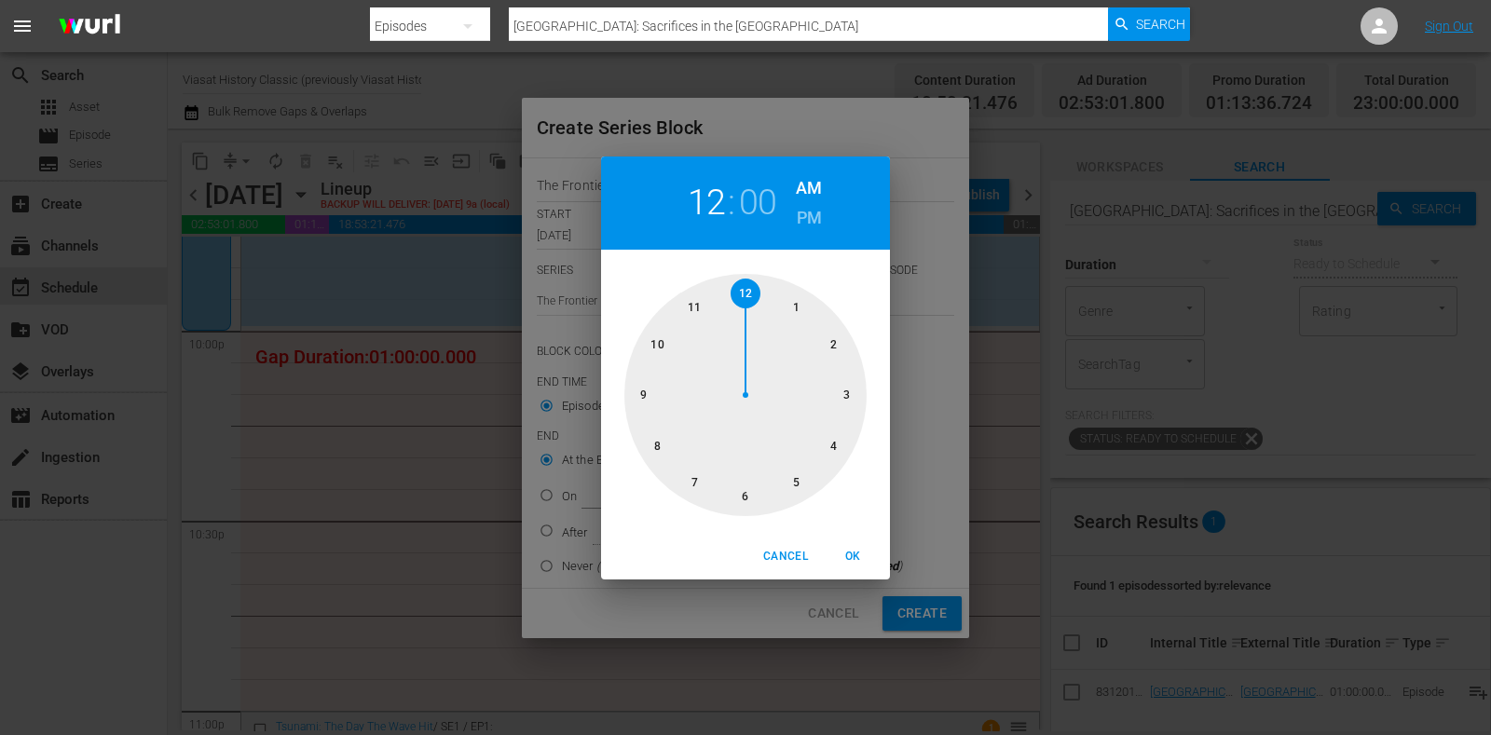
click at [650, 336] on div at bounding box center [746, 395] width 242 height 242
click at [806, 205] on h6 "PM" at bounding box center [809, 218] width 25 height 30
click at [850, 556] on span "OK" at bounding box center [853, 557] width 45 height 20
type input "10:00 PM"
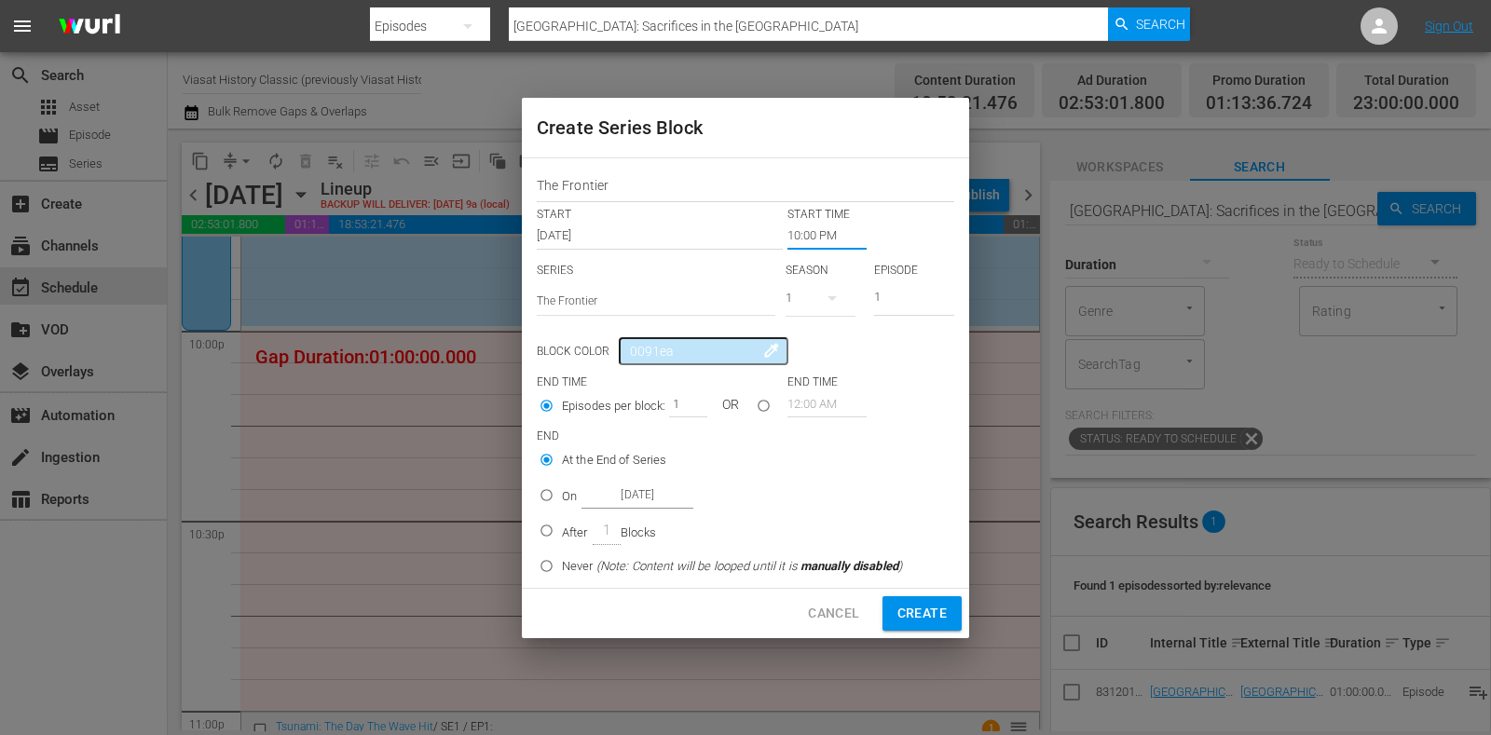
click at [574, 499] on p "On" at bounding box center [569, 497] width 15 height 19
click at [562, 499] on input "On Oct 20th 2025" at bounding box center [546, 499] width 31 height 31
radio input "false"
radio input "true"
click at [620, 493] on input "Oct 20th 2025" at bounding box center [638, 495] width 112 height 25
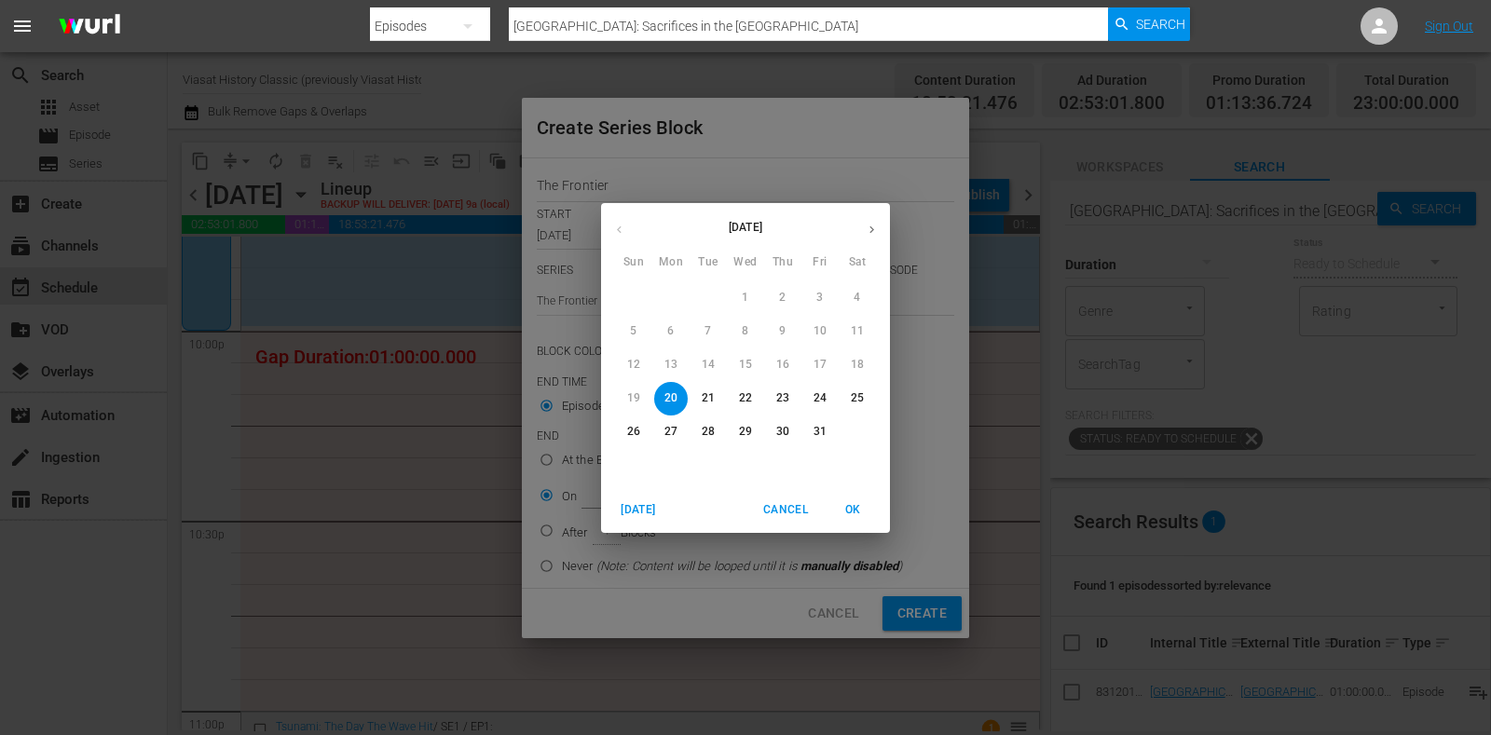
click at [821, 399] on p "24" at bounding box center [820, 399] width 13 height 16
type input "Oct 24th 2025"
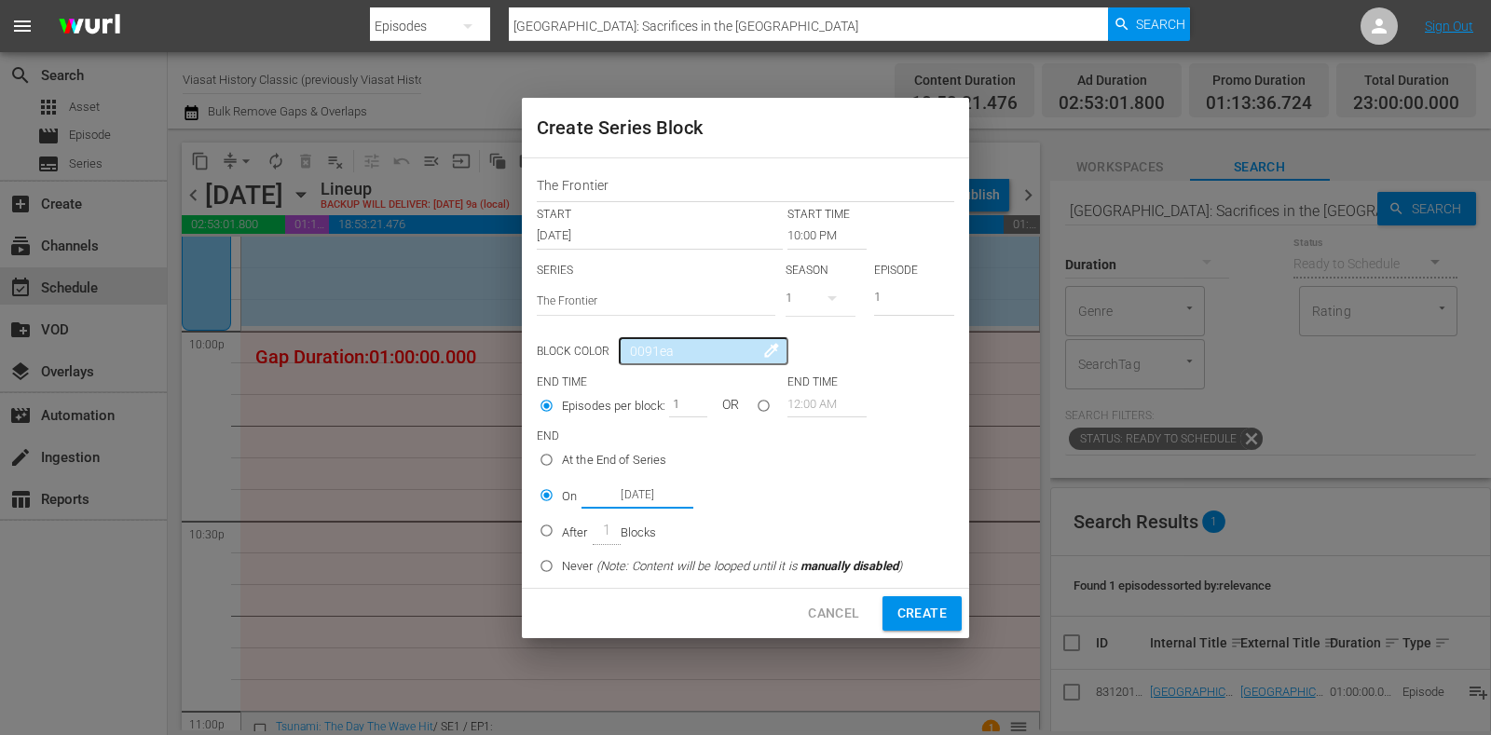
click at [932, 622] on span "Create" at bounding box center [922, 613] width 49 height 23
type input "12:00 AM"
radio input "true"
type input "Oct 20th 2025"
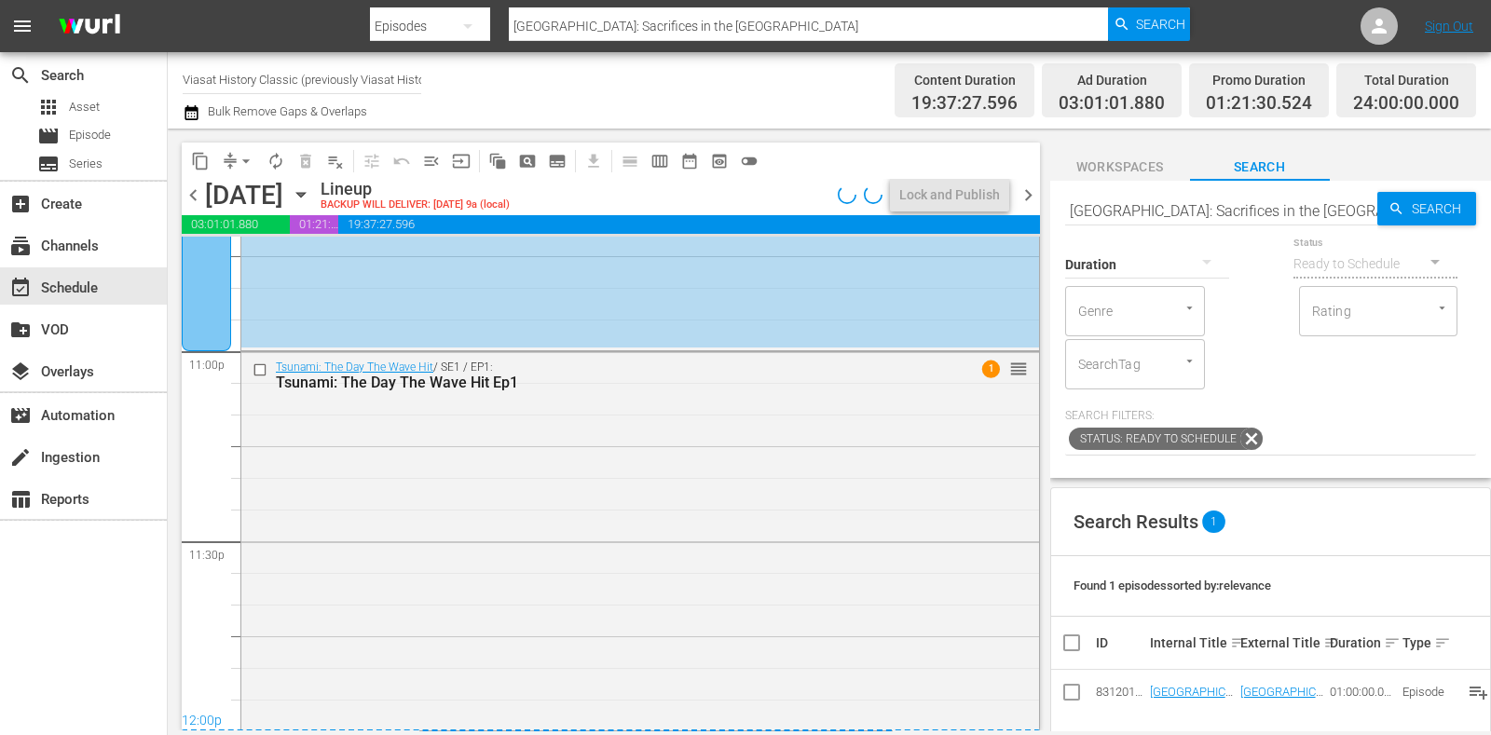
scroll to position [0, 0]
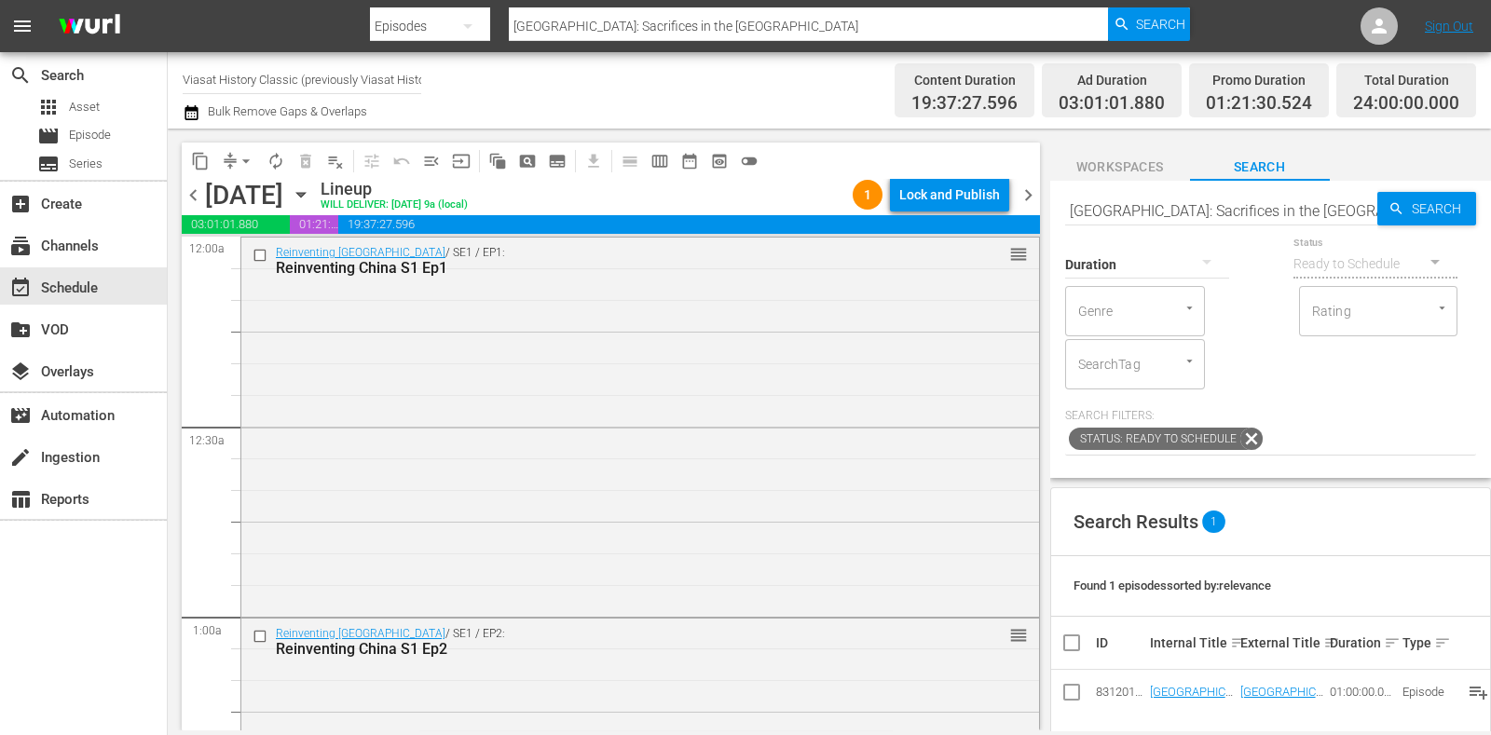
click at [1025, 198] on span "chevron_right" at bounding box center [1028, 195] width 23 height 23
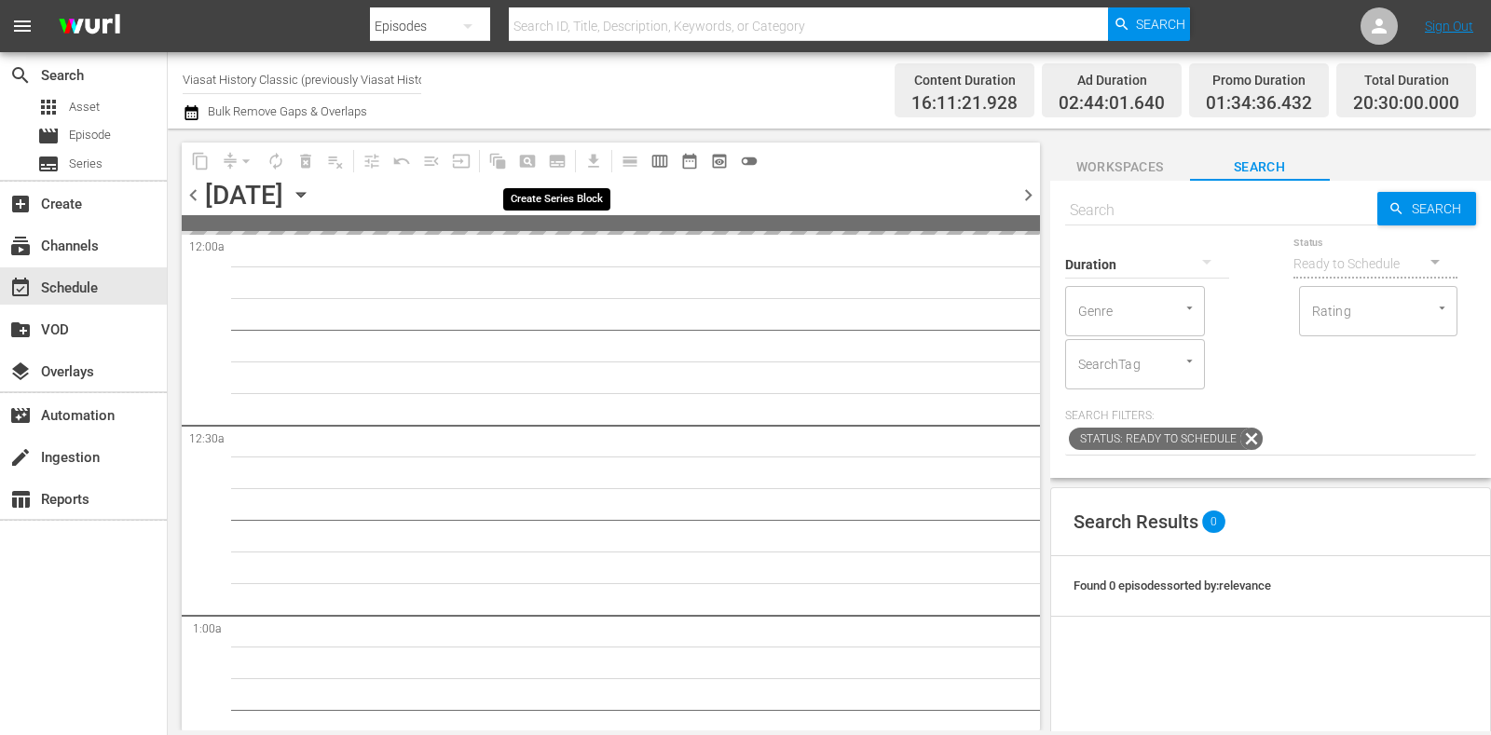
click at [559, 162] on span "subtitles_outlined" at bounding box center [558, 161] width 30 height 30
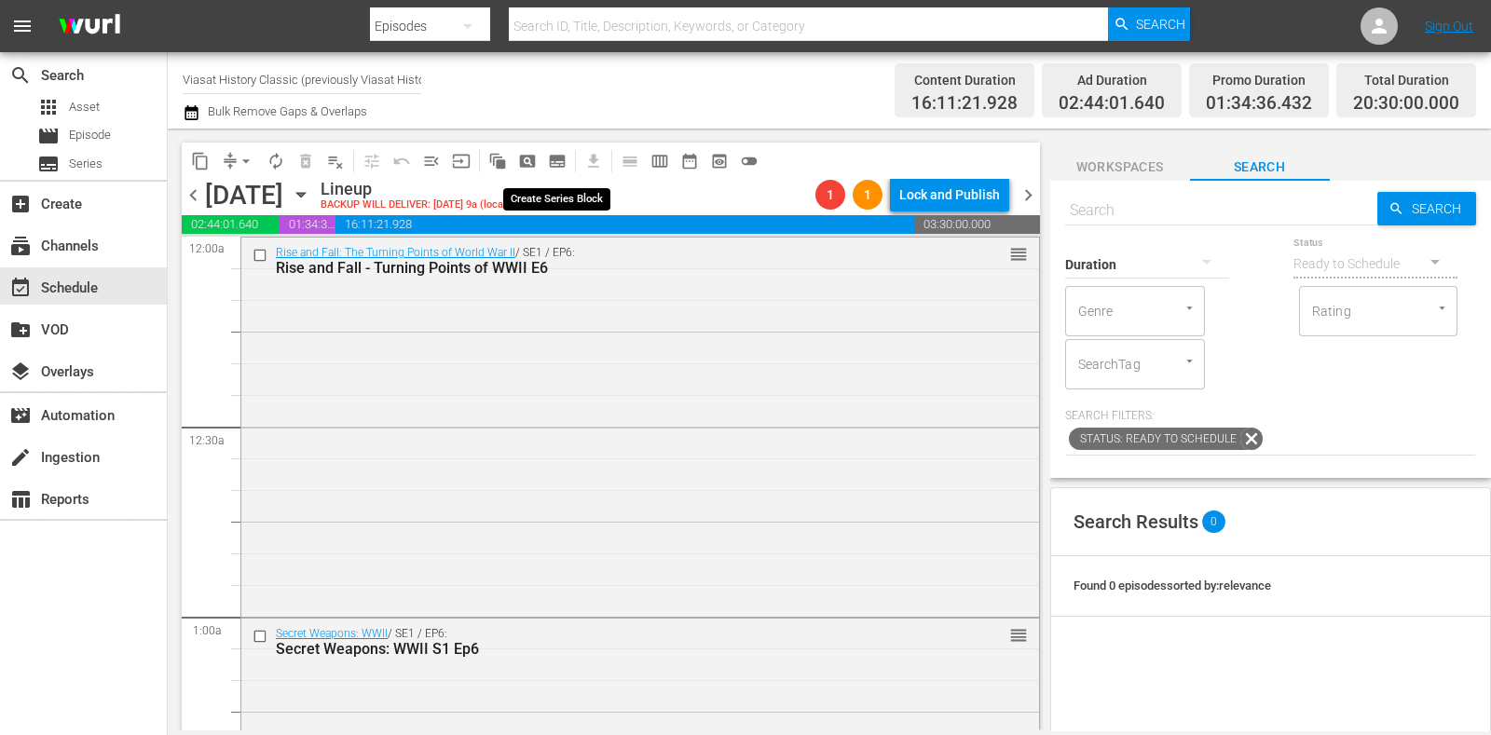
click at [562, 161] on span "subtitles_outlined" at bounding box center [557, 161] width 19 height 19
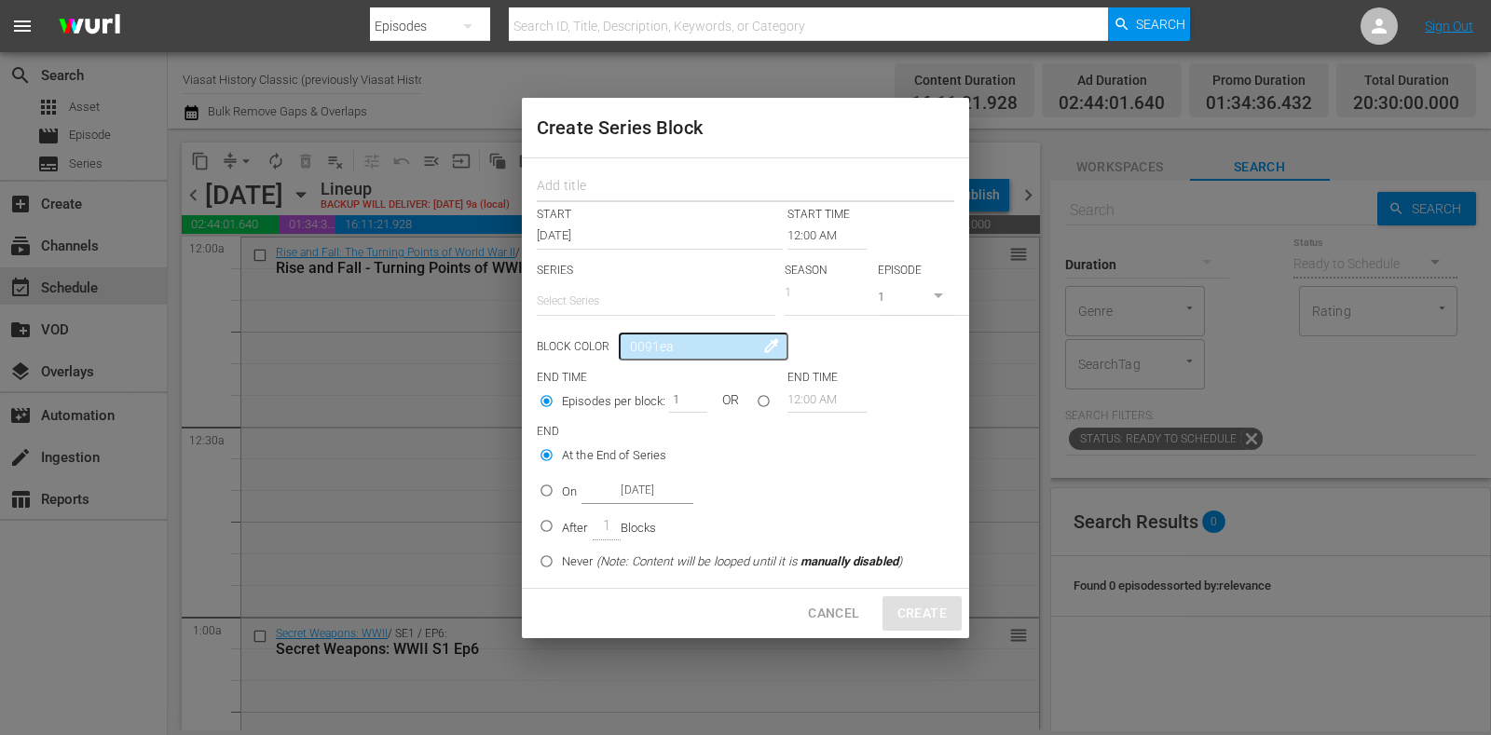
drag, startPoint x: 584, startPoint y: 175, endPoint x: 587, endPoint y: 186, distance: 11.5
click at [584, 176] on input "text" at bounding box center [746, 188] width 418 height 29
paste input "The Frontier"
type input "The Frontier"
click at [583, 295] on input "text" at bounding box center [656, 301] width 239 height 45
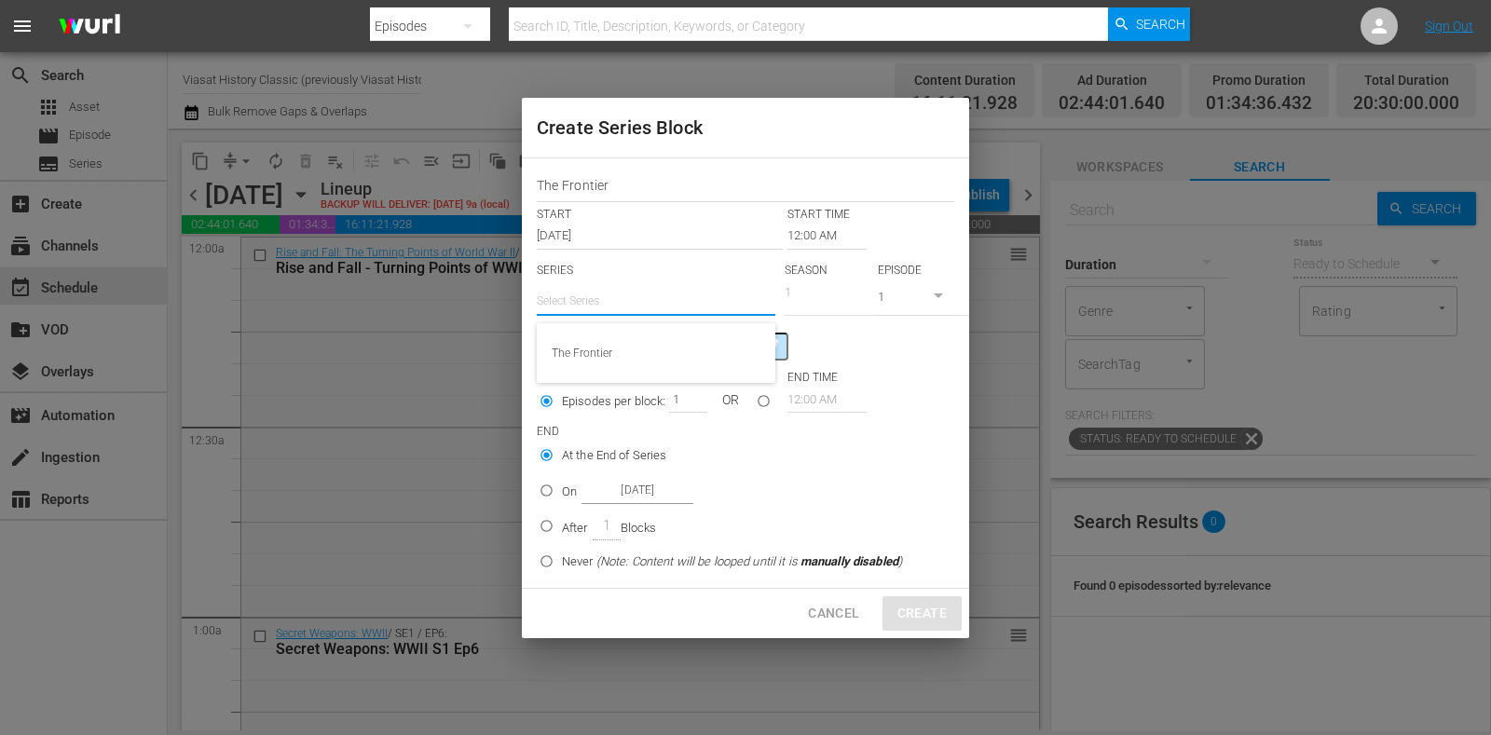
drag, startPoint x: 597, startPoint y: 342, endPoint x: 632, endPoint y: 341, distance: 35.4
click at [597, 344] on div "The Frontier" at bounding box center [656, 353] width 209 height 45
type input "The Frontier"
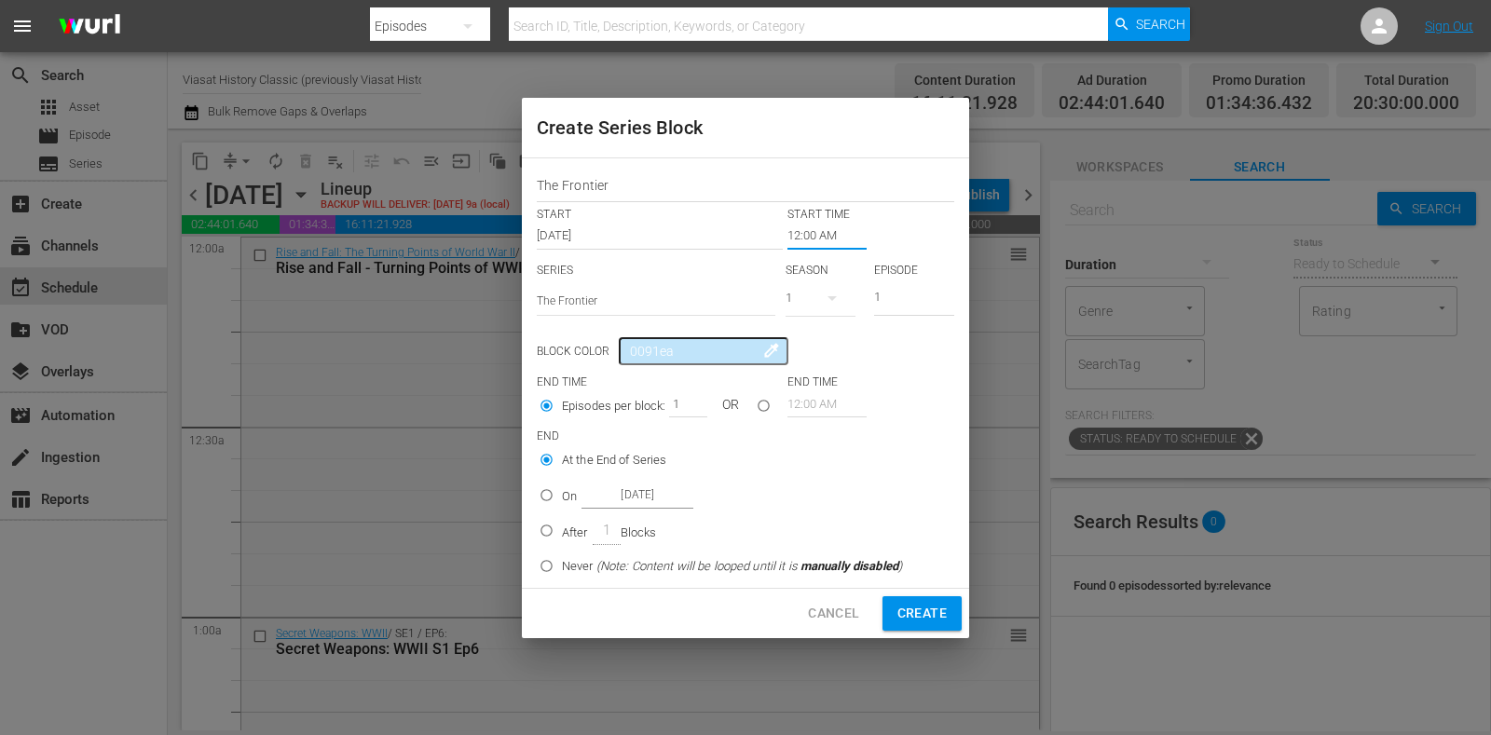
click at [801, 243] on input "12:00 AM" at bounding box center [827, 236] width 79 height 26
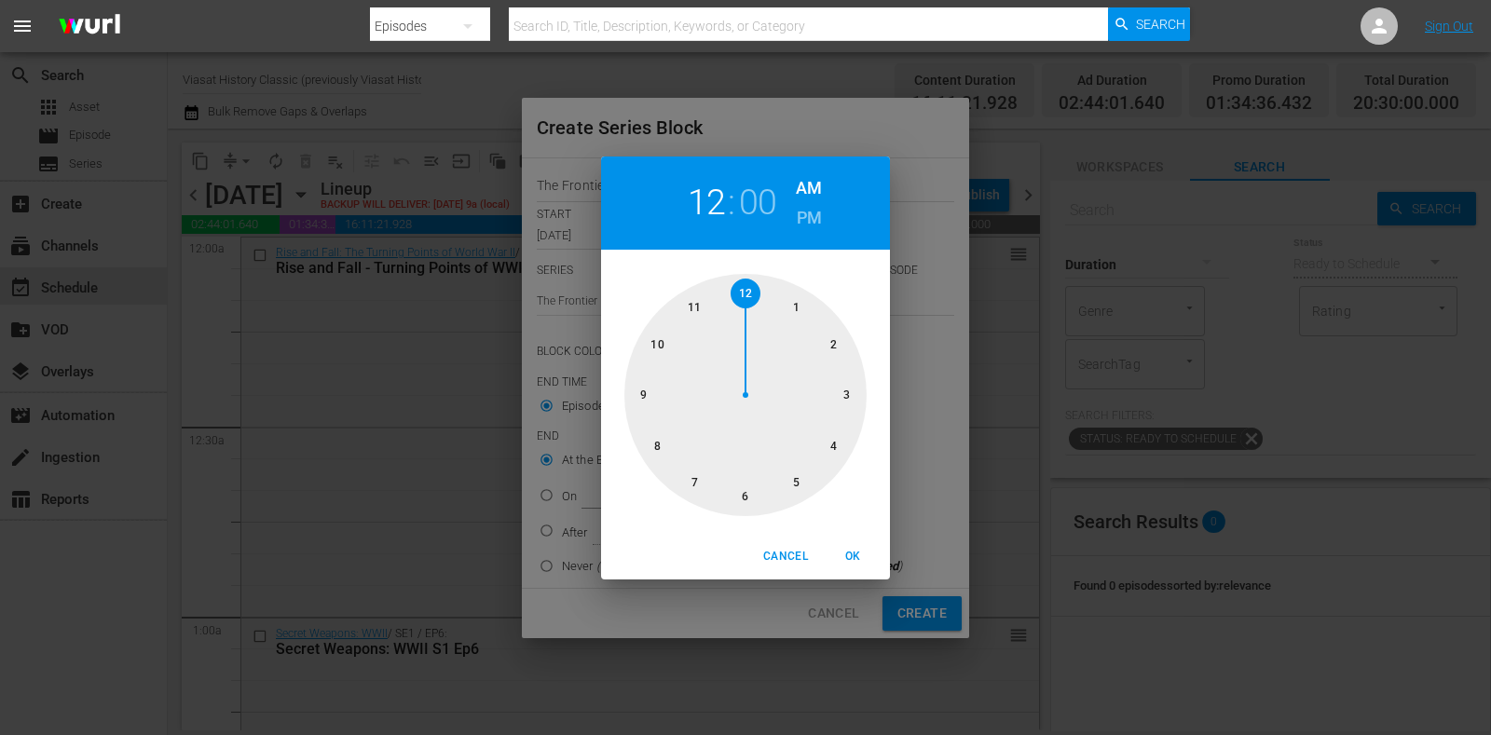
click at [830, 434] on div at bounding box center [746, 395] width 242 height 242
click at [803, 565] on span "Cancel" at bounding box center [785, 557] width 45 height 20
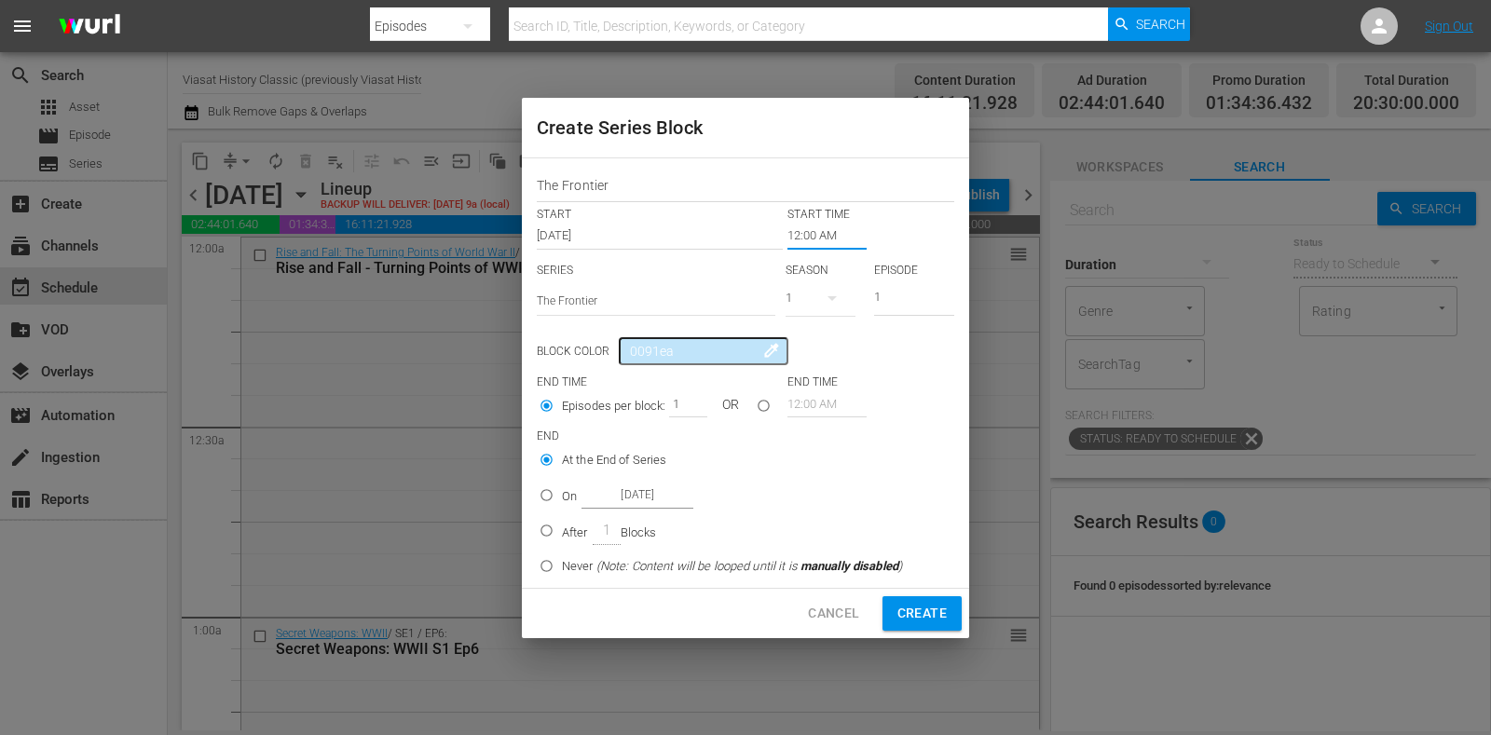
click at [815, 240] on input "12:00 AM" at bounding box center [827, 236] width 79 height 26
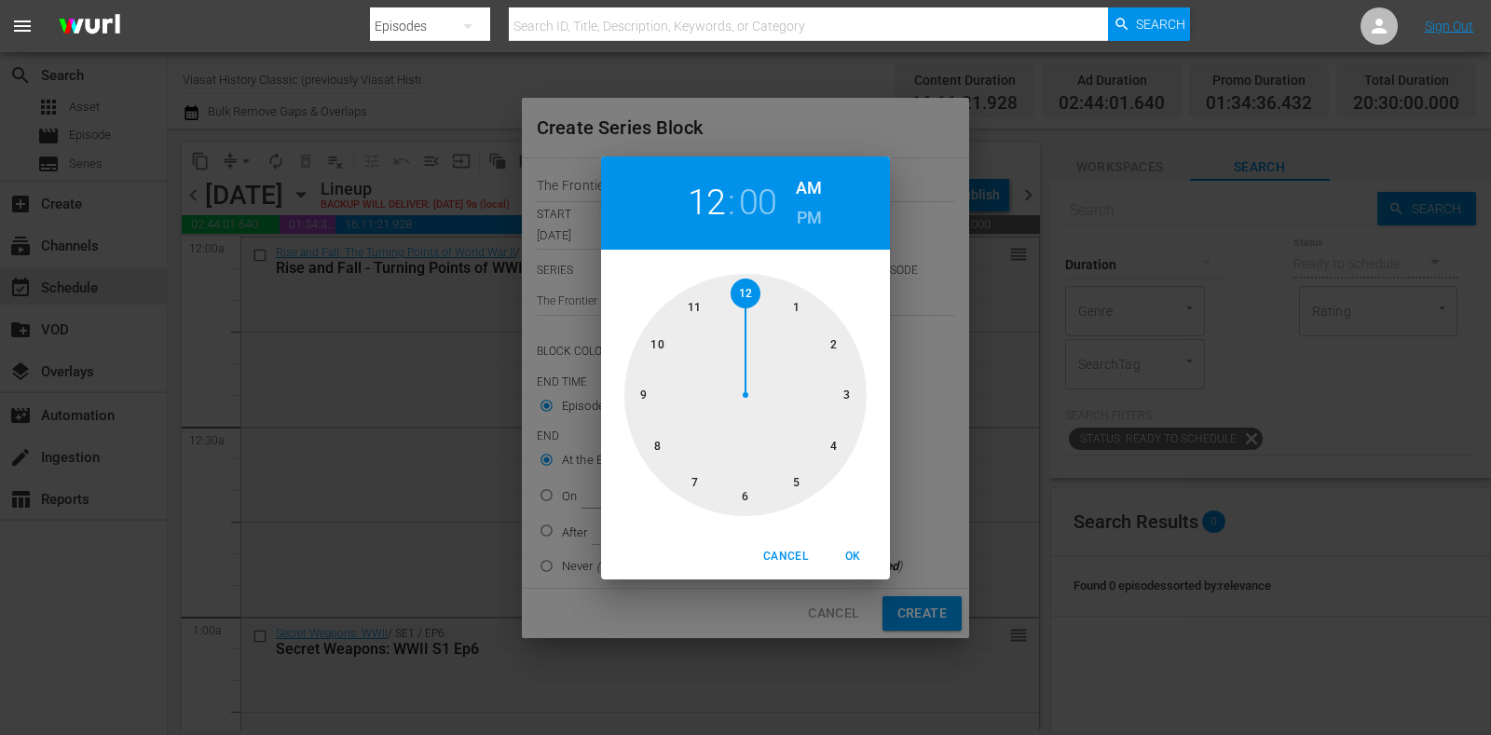
click at [852, 388] on div at bounding box center [746, 395] width 242 height 242
click at [855, 547] on span "OK" at bounding box center [853, 557] width 45 height 20
type input "03:00 AM"
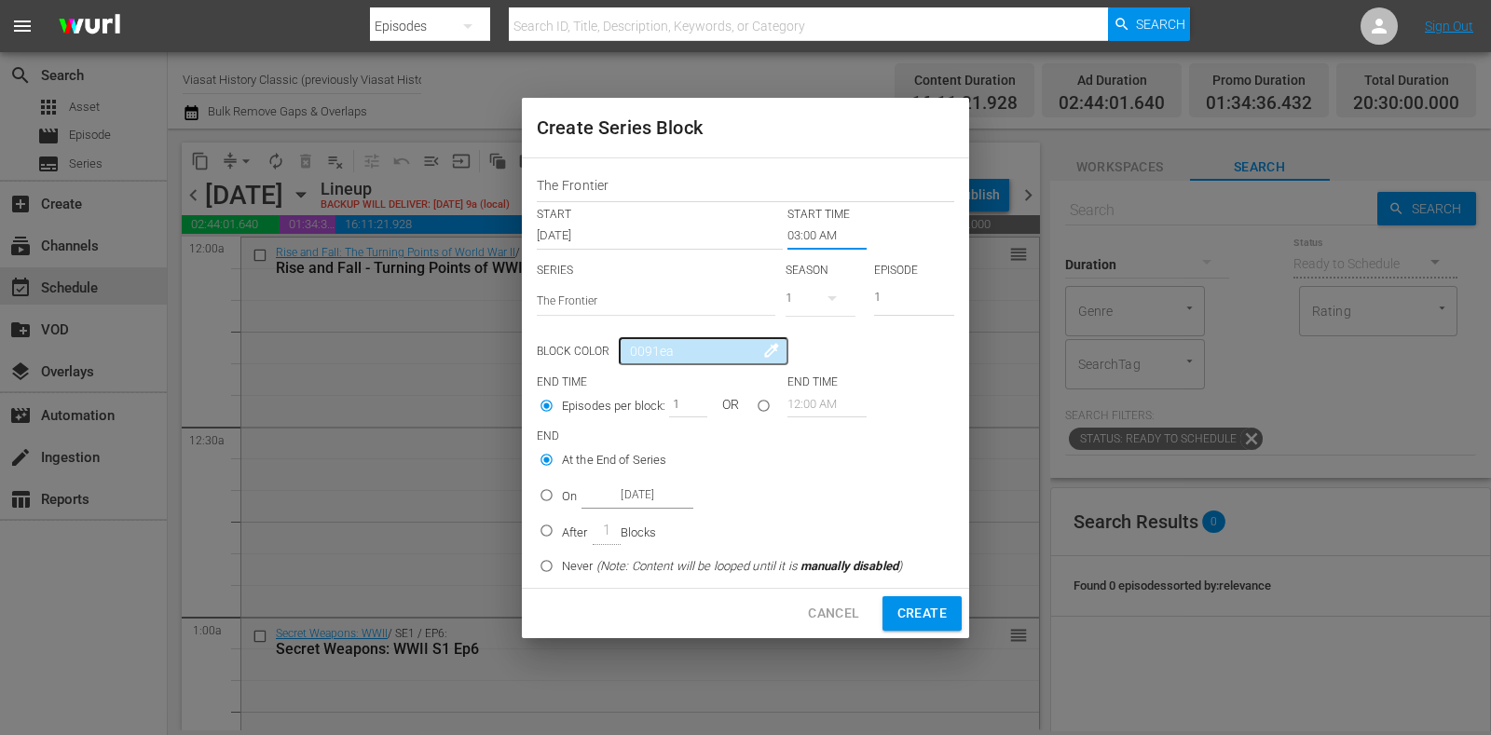
click at [571, 496] on p "On" at bounding box center [569, 497] width 15 height 19
click at [562, 496] on input "On Oct 21st 2025" at bounding box center [546, 499] width 31 height 31
radio input "false"
radio input "true"
click at [597, 496] on input "Oct 21st 2025" at bounding box center [638, 495] width 112 height 25
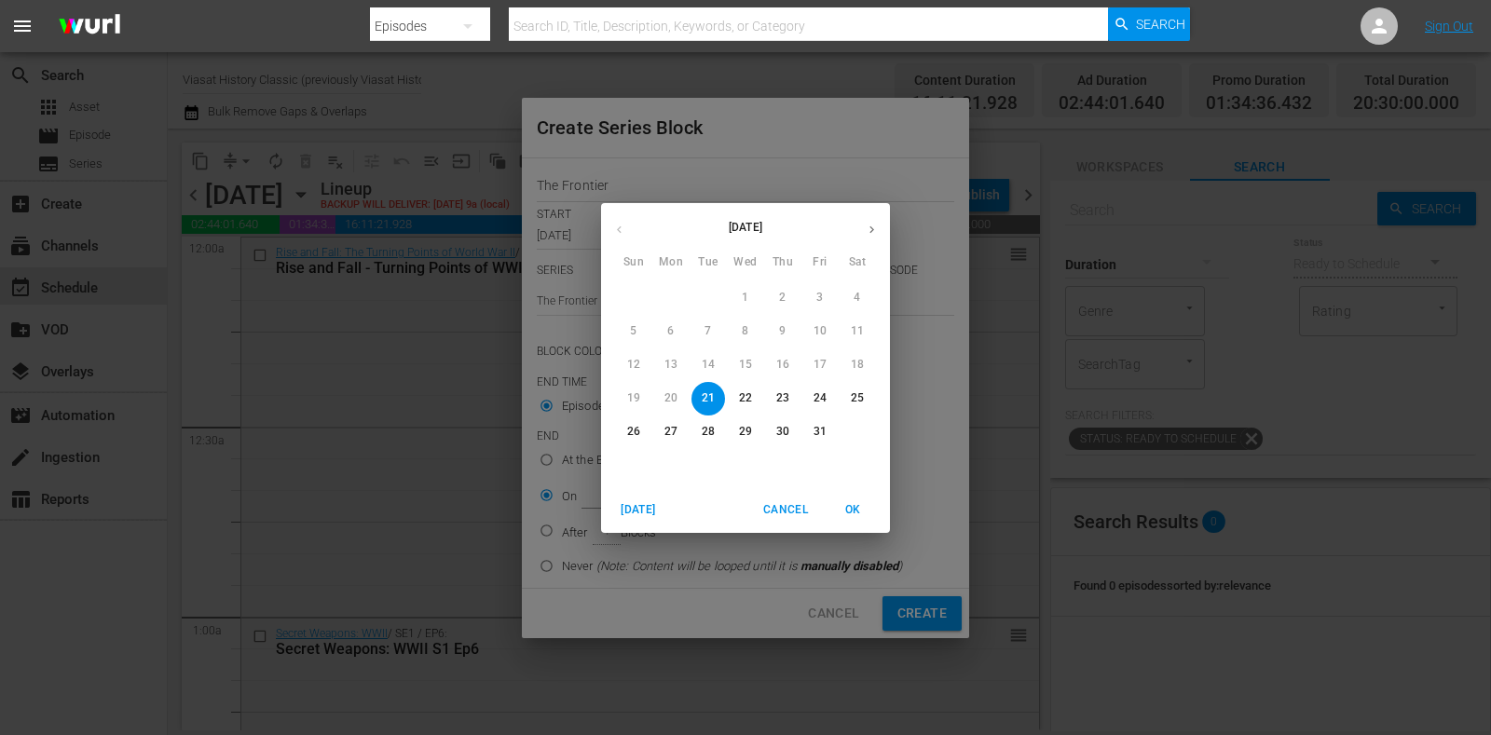
click at [849, 396] on span "25" at bounding box center [858, 399] width 34 height 16
type input "Oct 25th 2025"
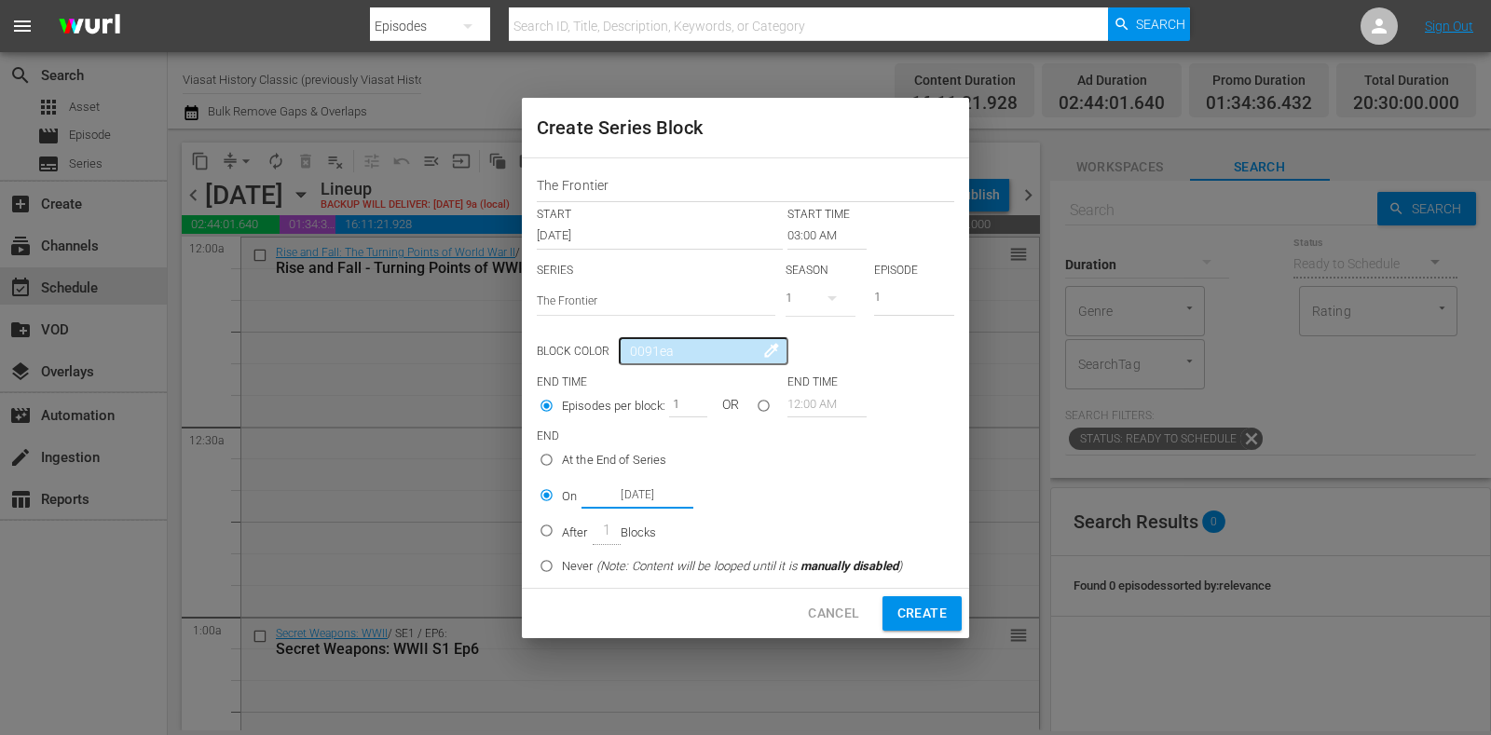
click at [917, 609] on span "Create" at bounding box center [922, 613] width 49 height 23
type input "12:00 AM"
radio input "true"
type input "Oct 21st 2025"
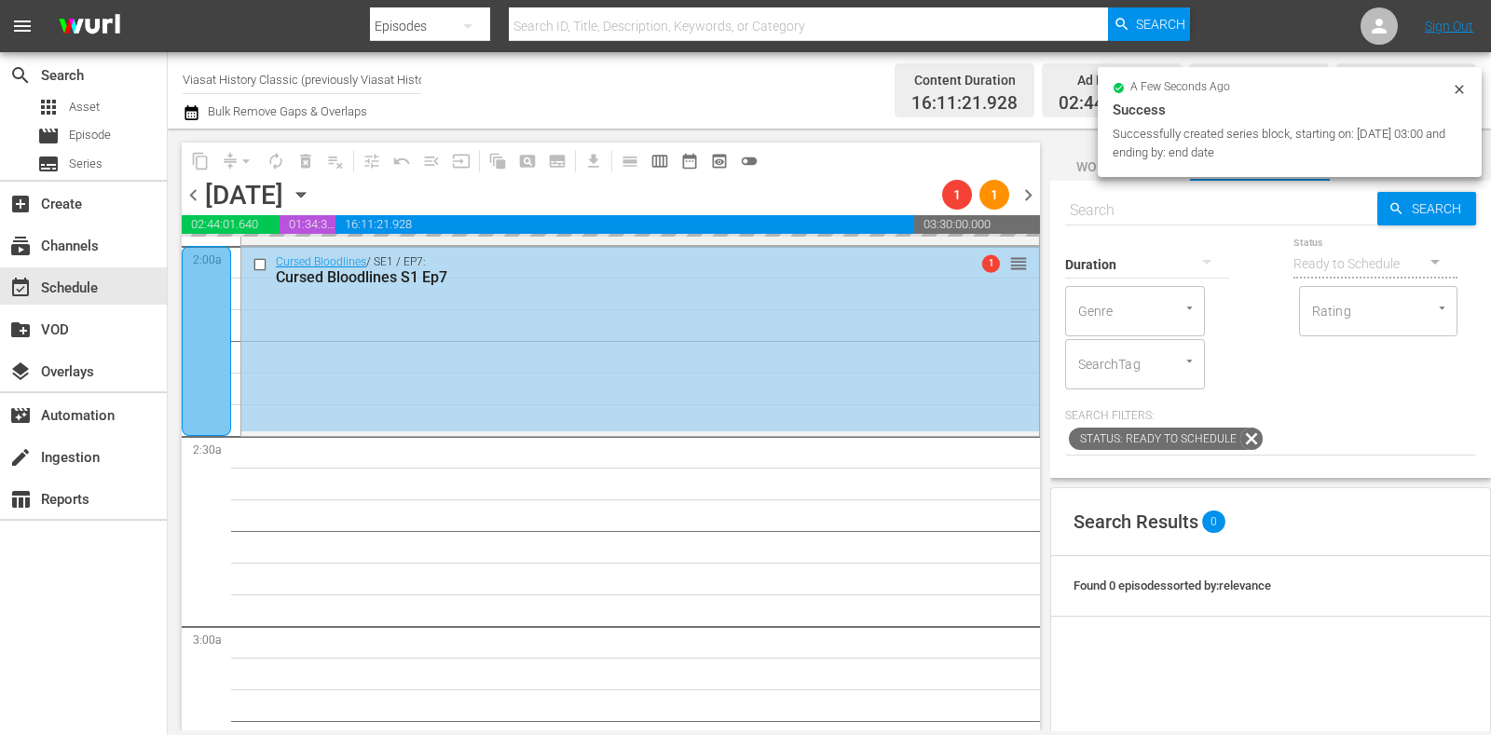
scroll to position [699, 0]
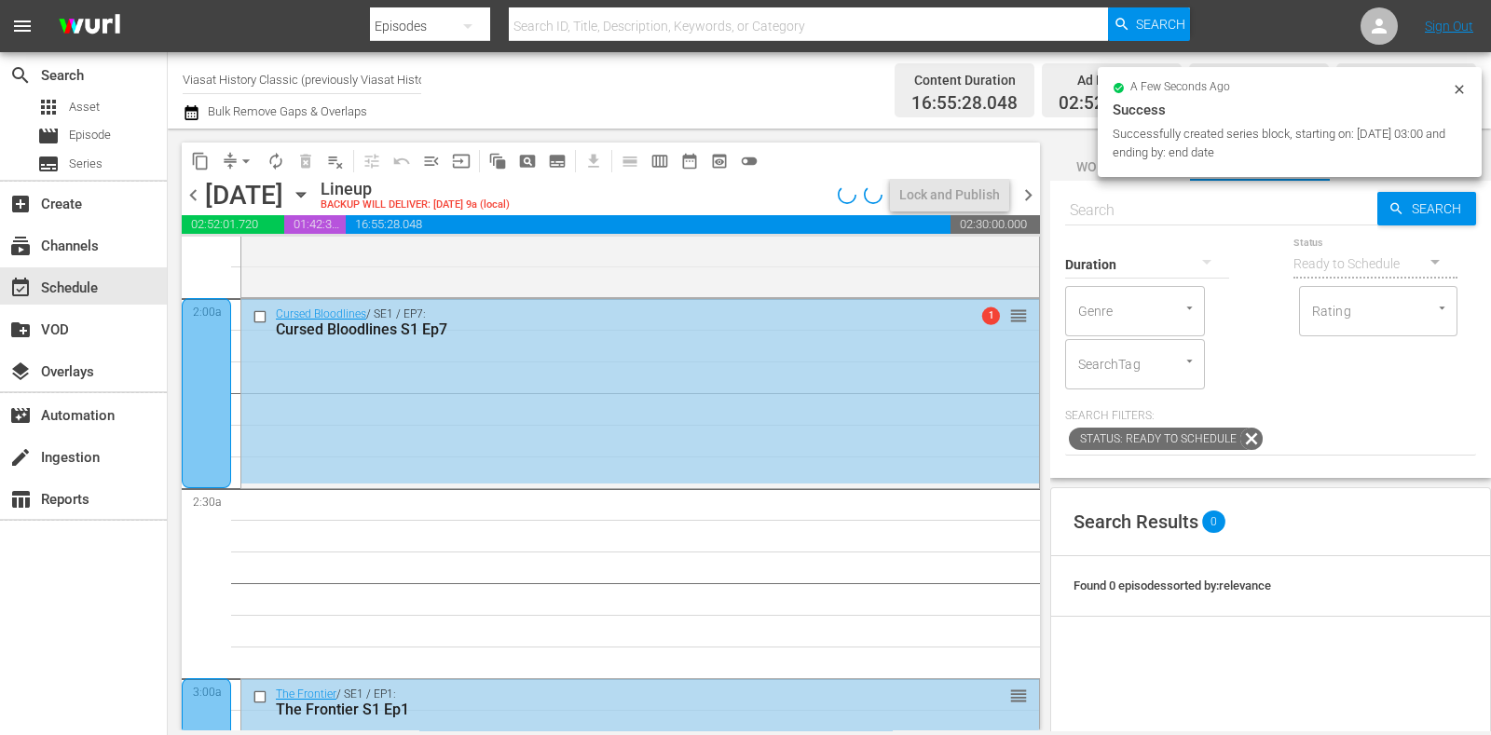
click at [200, 185] on span "chevron_left" at bounding box center [193, 195] width 23 height 23
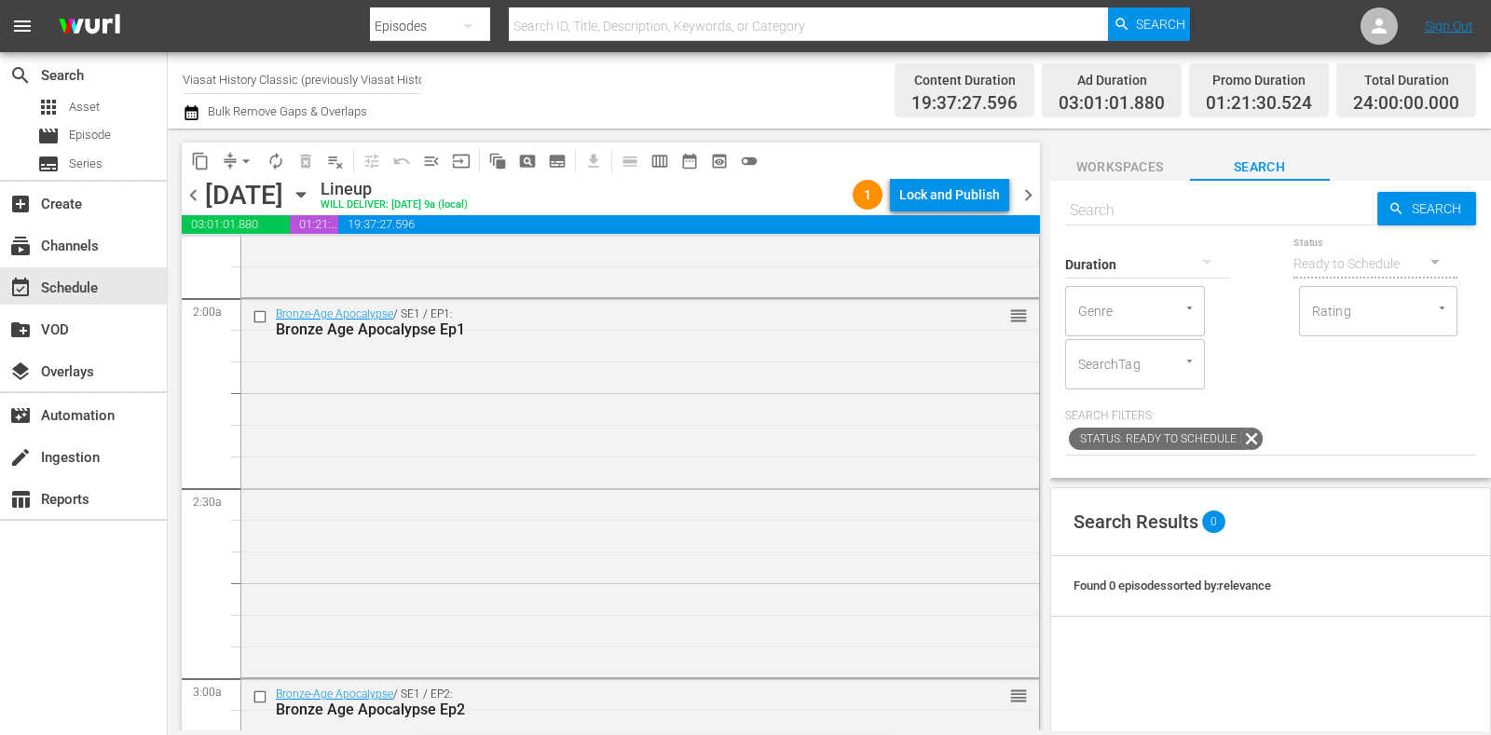
click at [1025, 208] on div "chevron_left Monday, October 20th October 20th Lineup WILL DELIVER: 10/19 @ 9a …" at bounding box center [611, 197] width 859 height 36
click at [1025, 198] on span "chevron_right" at bounding box center [1028, 195] width 23 height 23
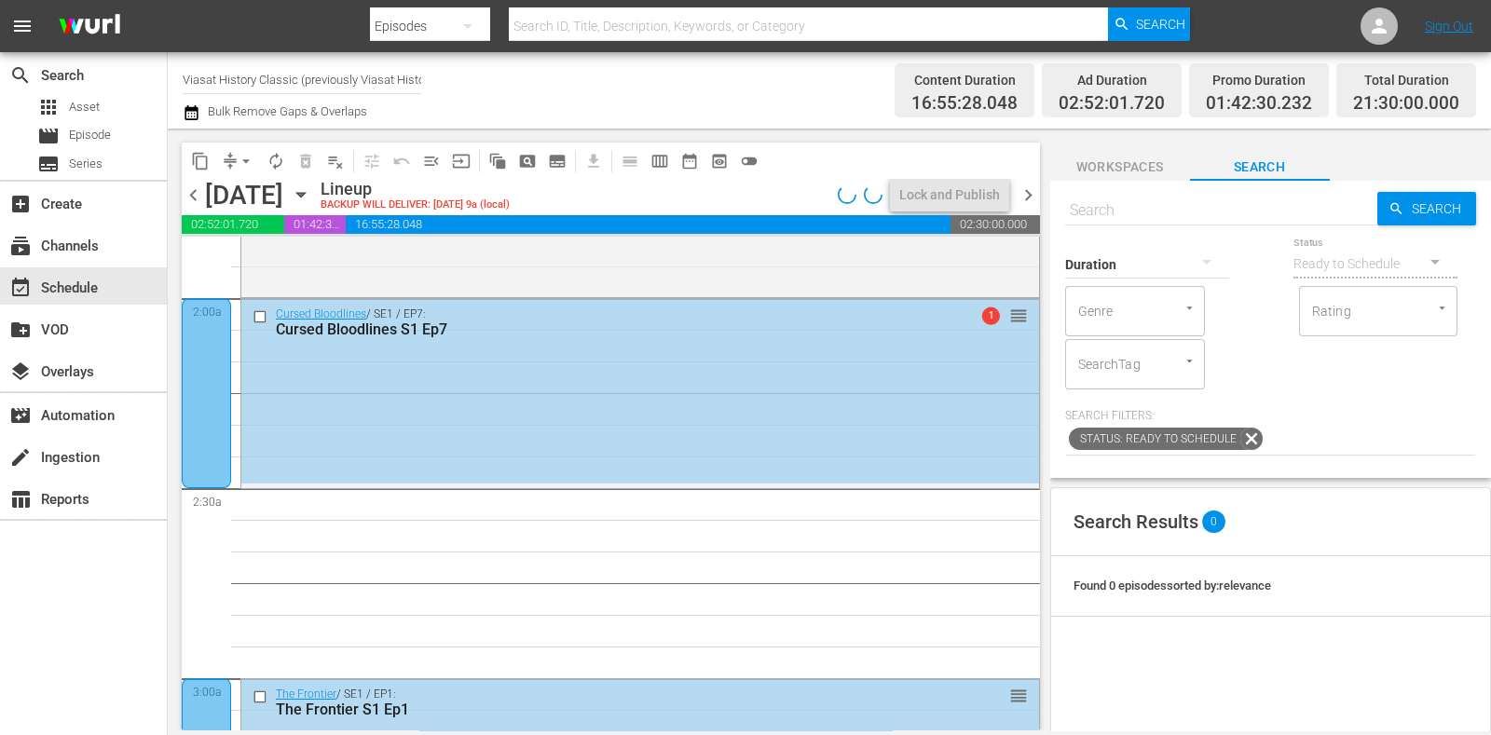
click at [220, 352] on div at bounding box center [206, 393] width 49 height 190
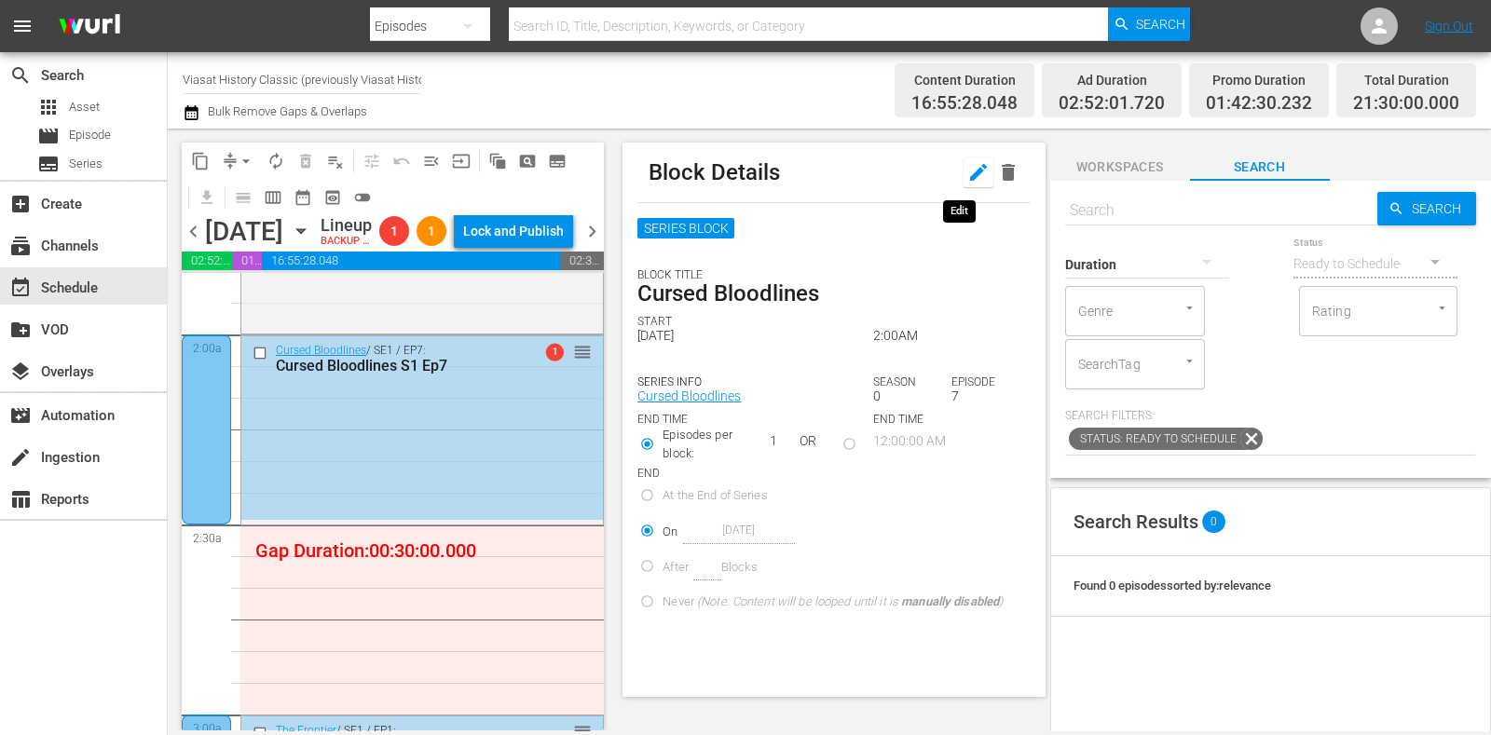
click at [968, 174] on icon "button" at bounding box center [979, 172] width 22 height 22
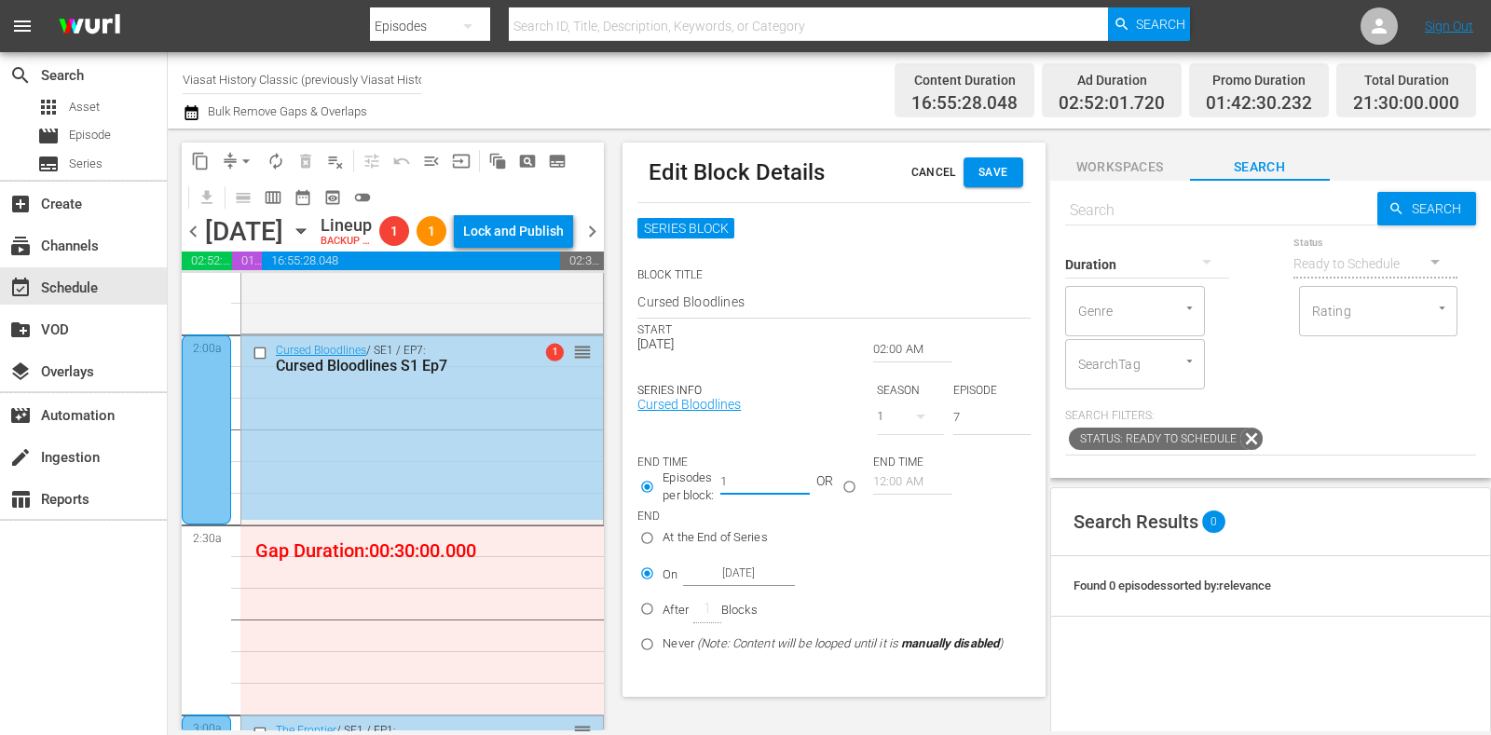
drag, startPoint x: 722, startPoint y: 482, endPoint x: 733, endPoint y: 482, distance: 10.3
click at [733, 482] on input "1" at bounding box center [765, 482] width 89 height 26
type input "2"
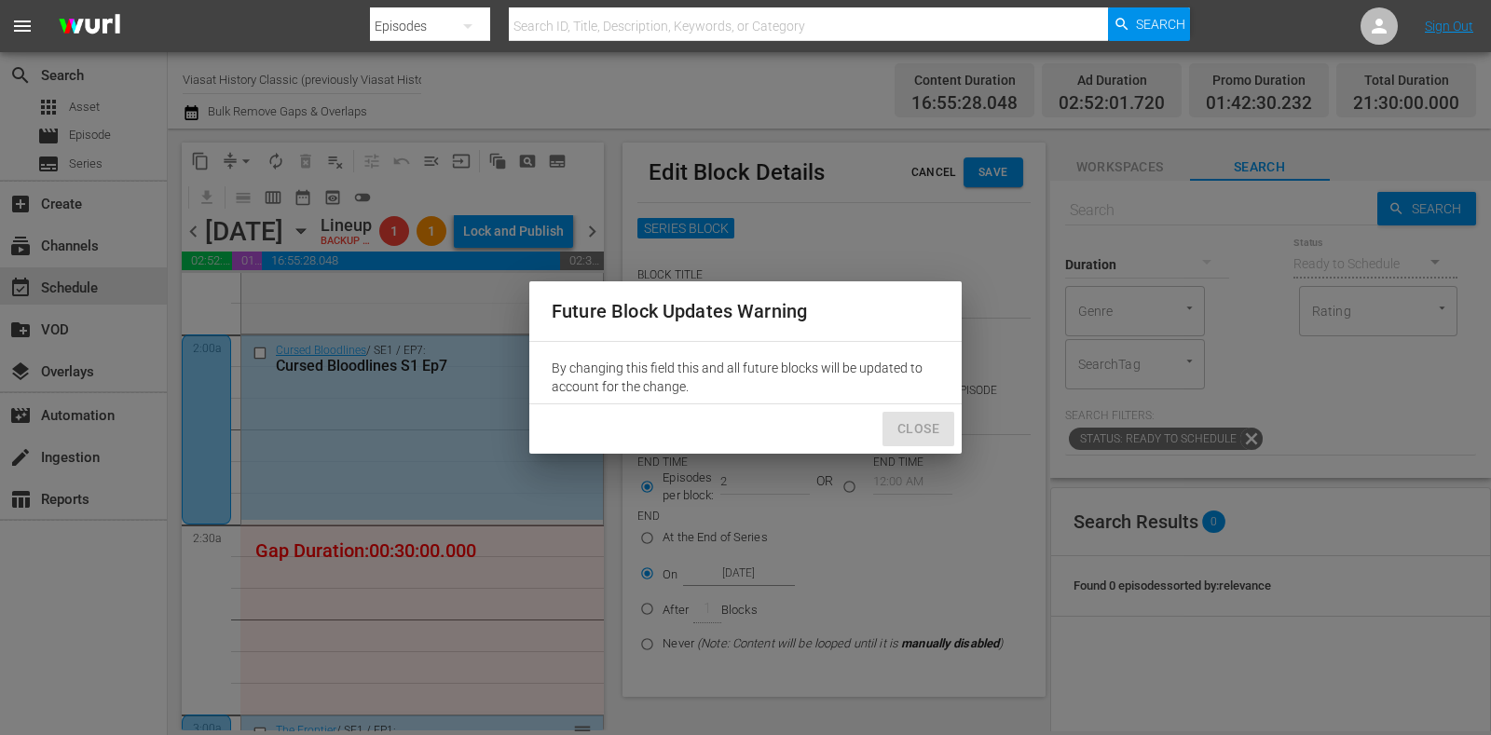
click at [916, 426] on span "Close" at bounding box center [919, 429] width 42 height 23
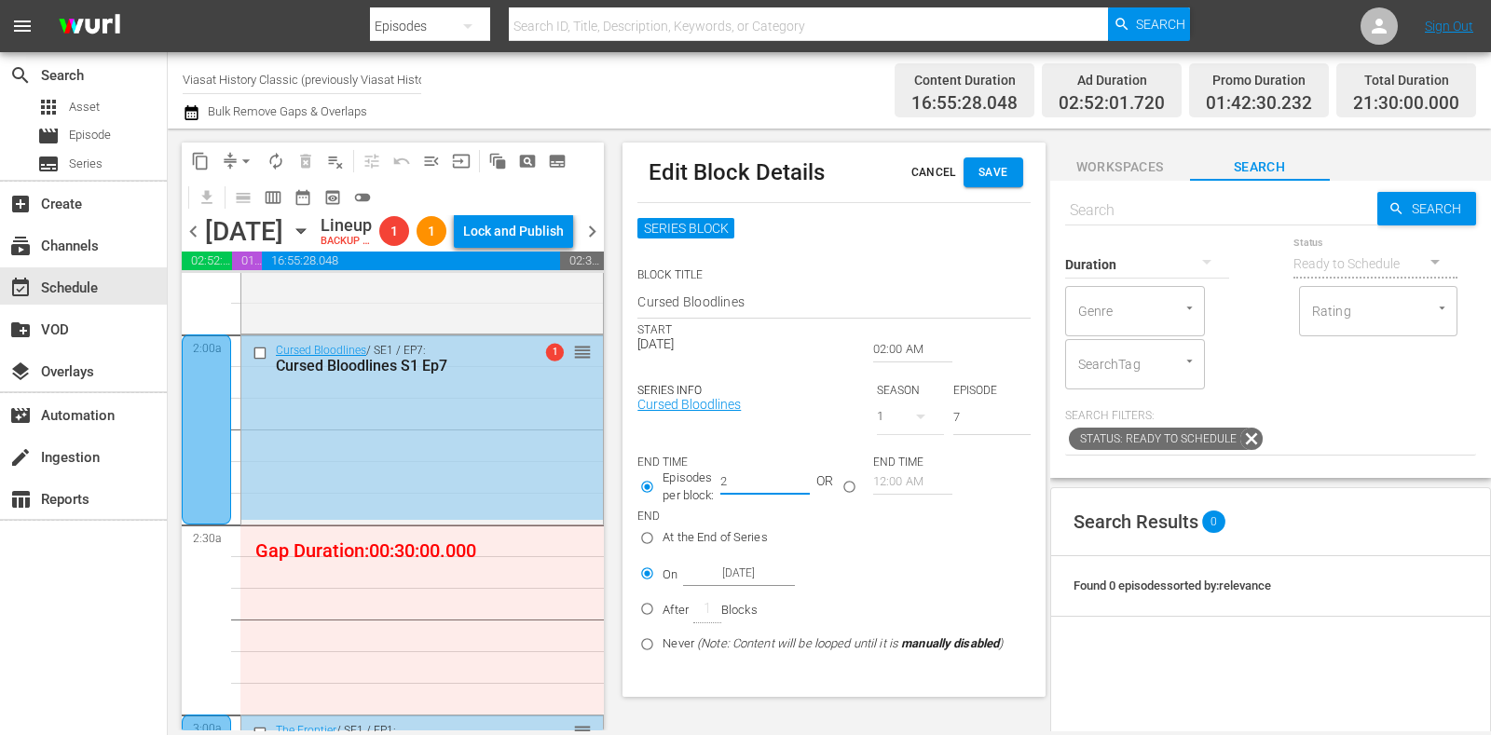
click at [996, 163] on span "Save" at bounding box center [994, 173] width 30 height 20
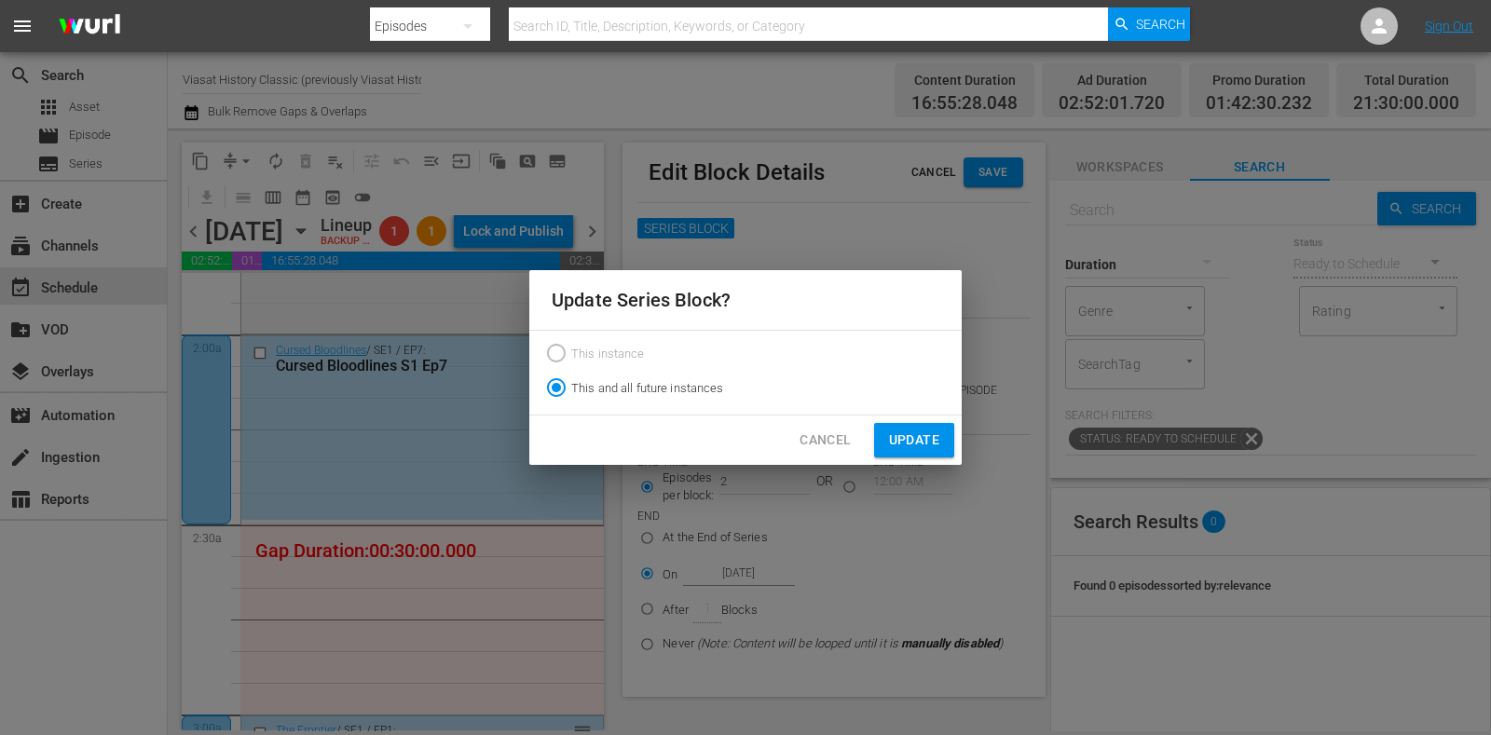
click at [920, 432] on span "Update" at bounding box center [914, 440] width 50 height 23
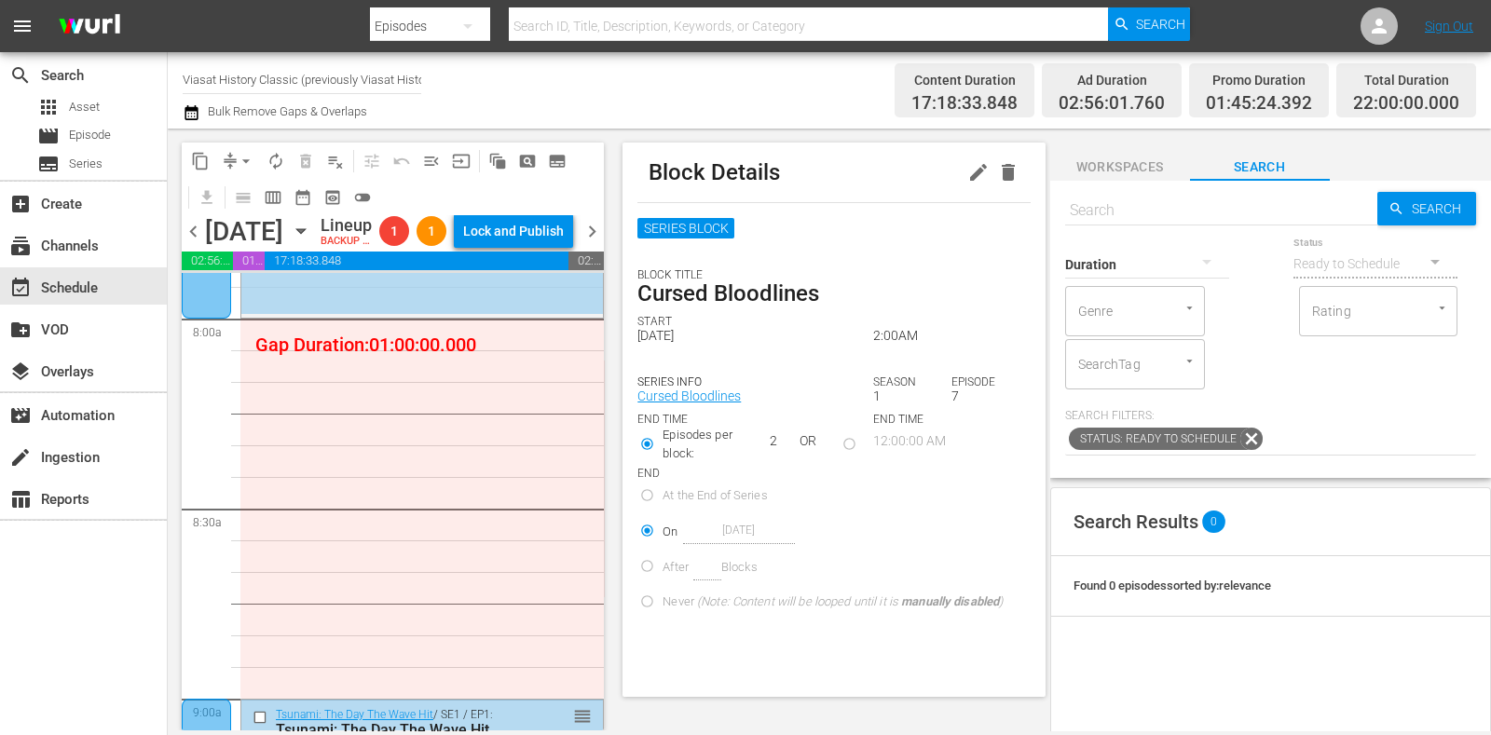
scroll to position [2912, 0]
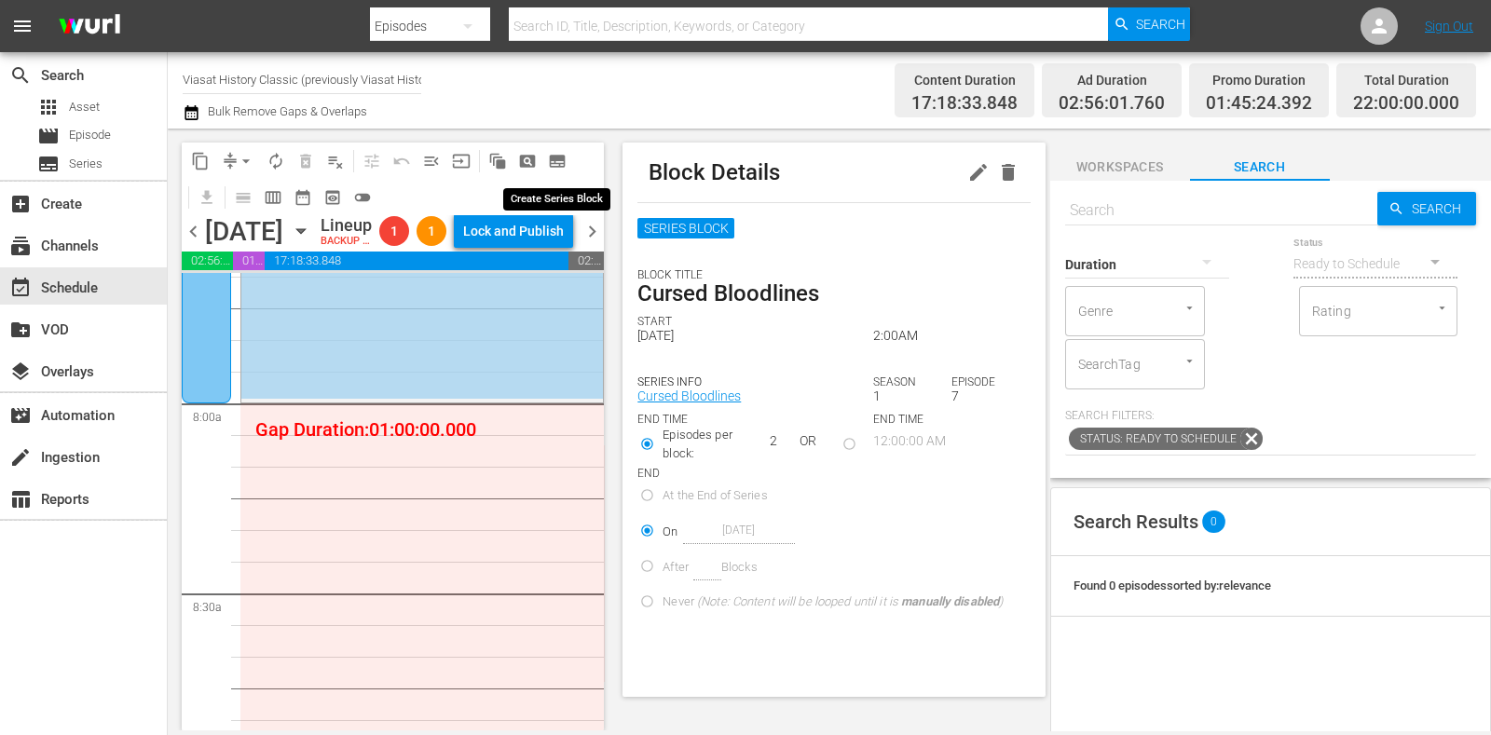
click at [568, 160] on button "subtitles_outlined" at bounding box center [558, 161] width 30 height 30
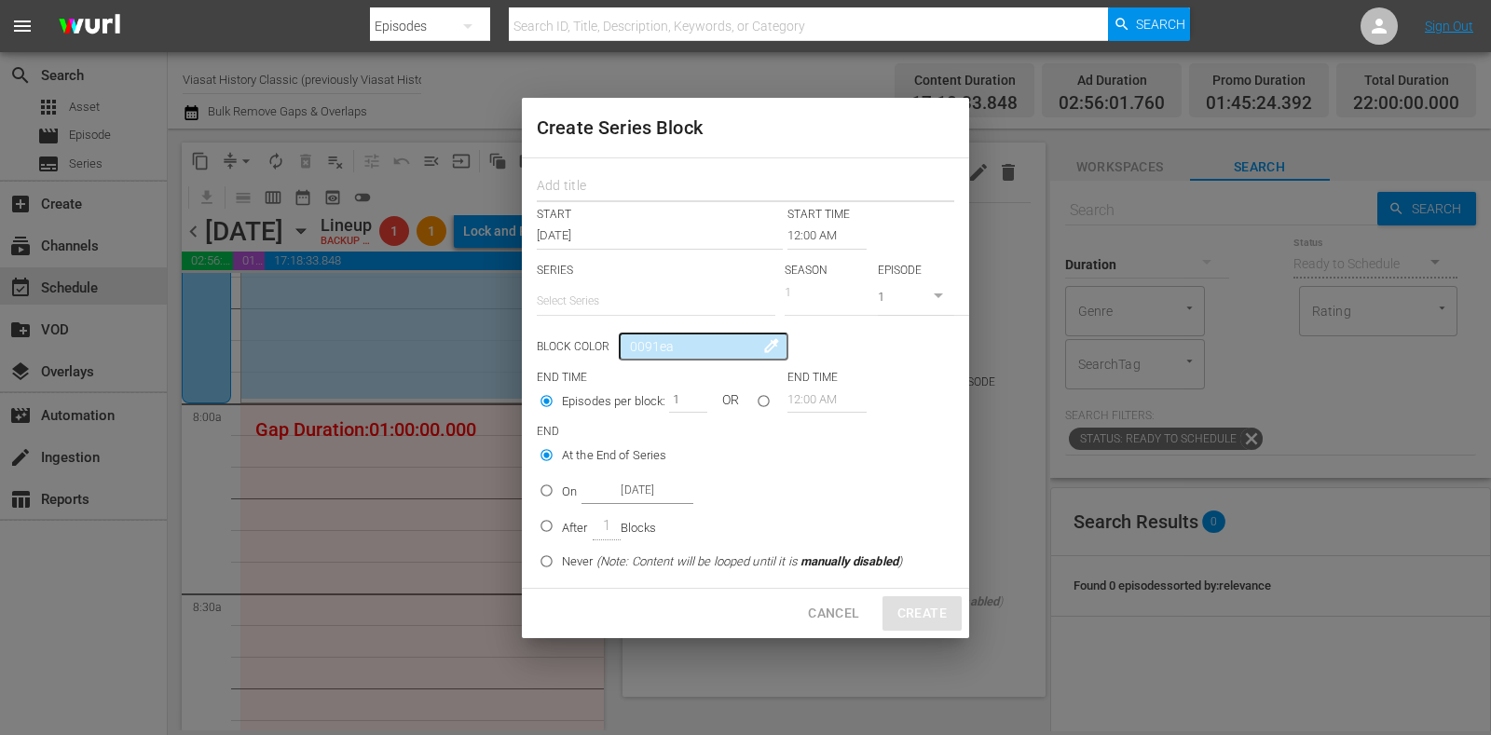
click at [638, 193] on input "text" at bounding box center [746, 188] width 418 height 29
paste input "The Frontier"
type input "The Frontier"
click at [623, 306] on input "text" at bounding box center [656, 301] width 239 height 45
click at [631, 344] on div "The Frontier" at bounding box center [656, 353] width 209 height 45
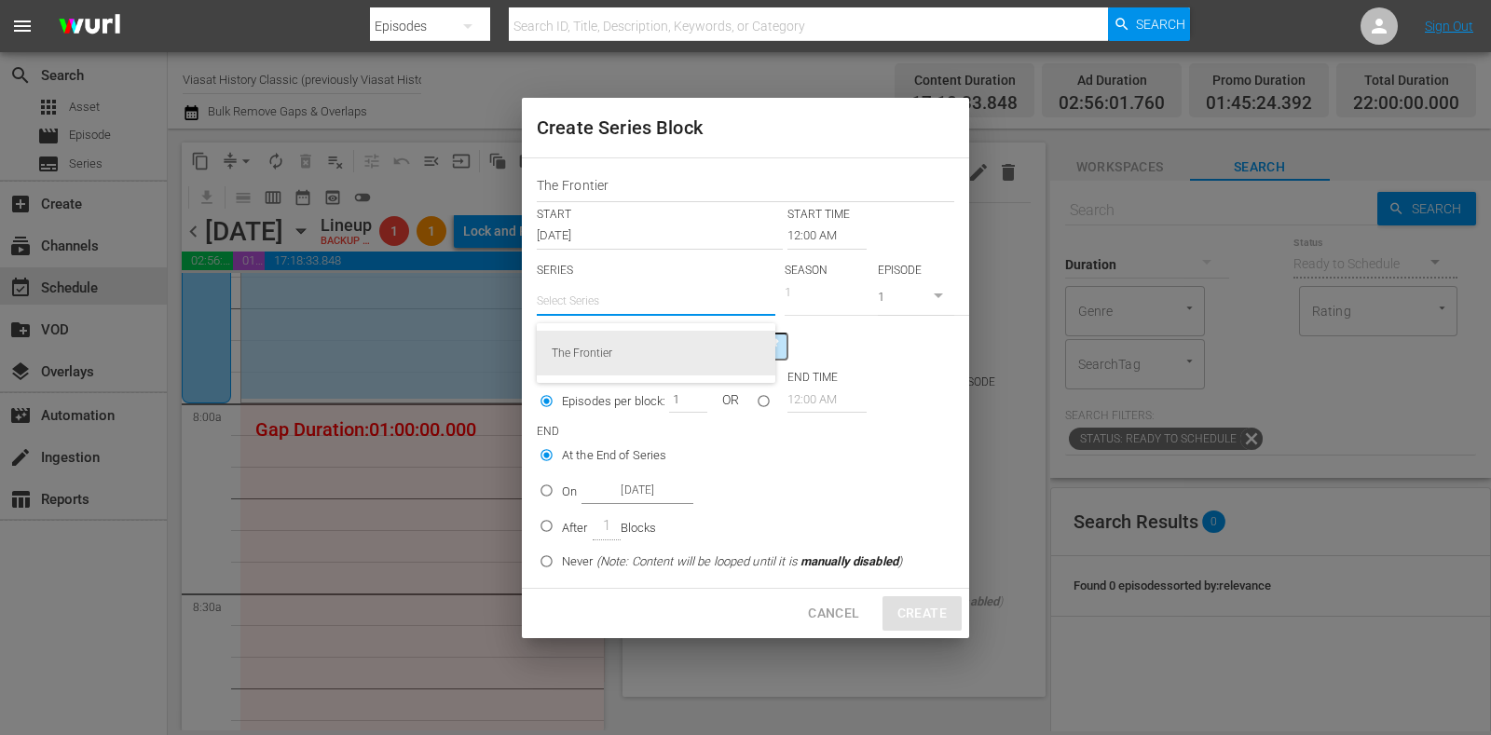
radio input "false"
type input "The Frontier"
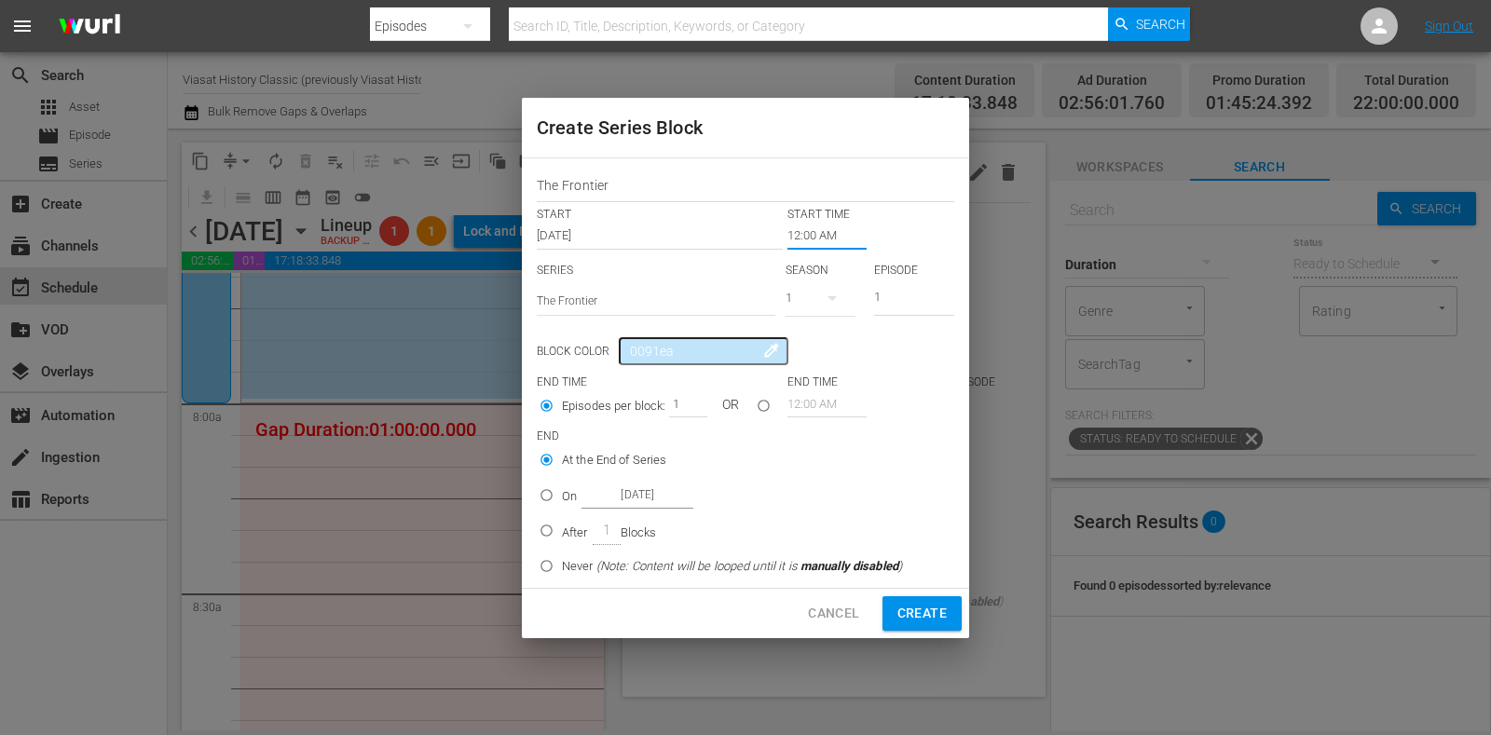
click at [809, 235] on input "12:00 AM" at bounding box center [827, 236] width 79 height 26
radio input "false"
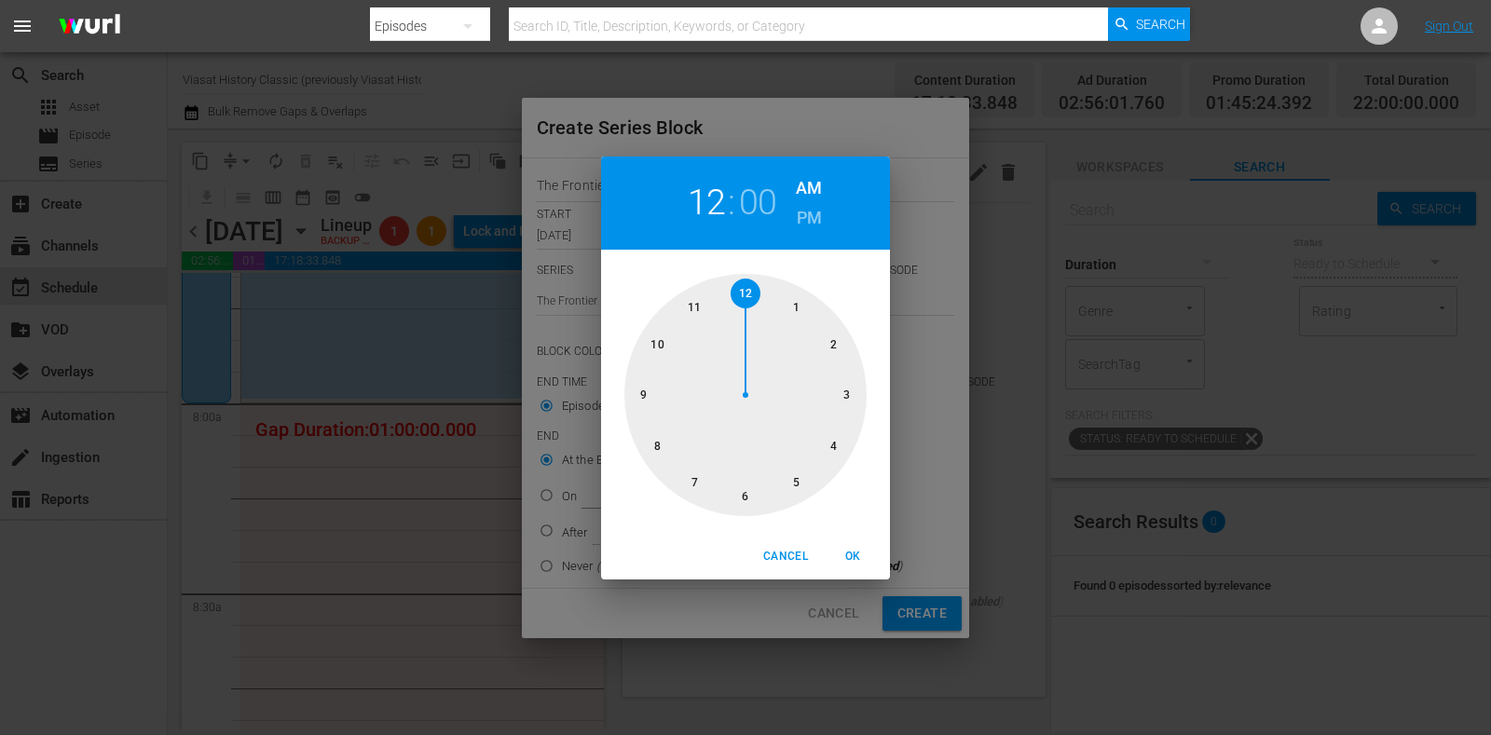
click at [672, 463] on div at bounding box center [746, 395] width 242 height 242
click at [847, 553] on span "OK" at bounding box center [853, 557] width 45 height 20
type input "08:00 AM"
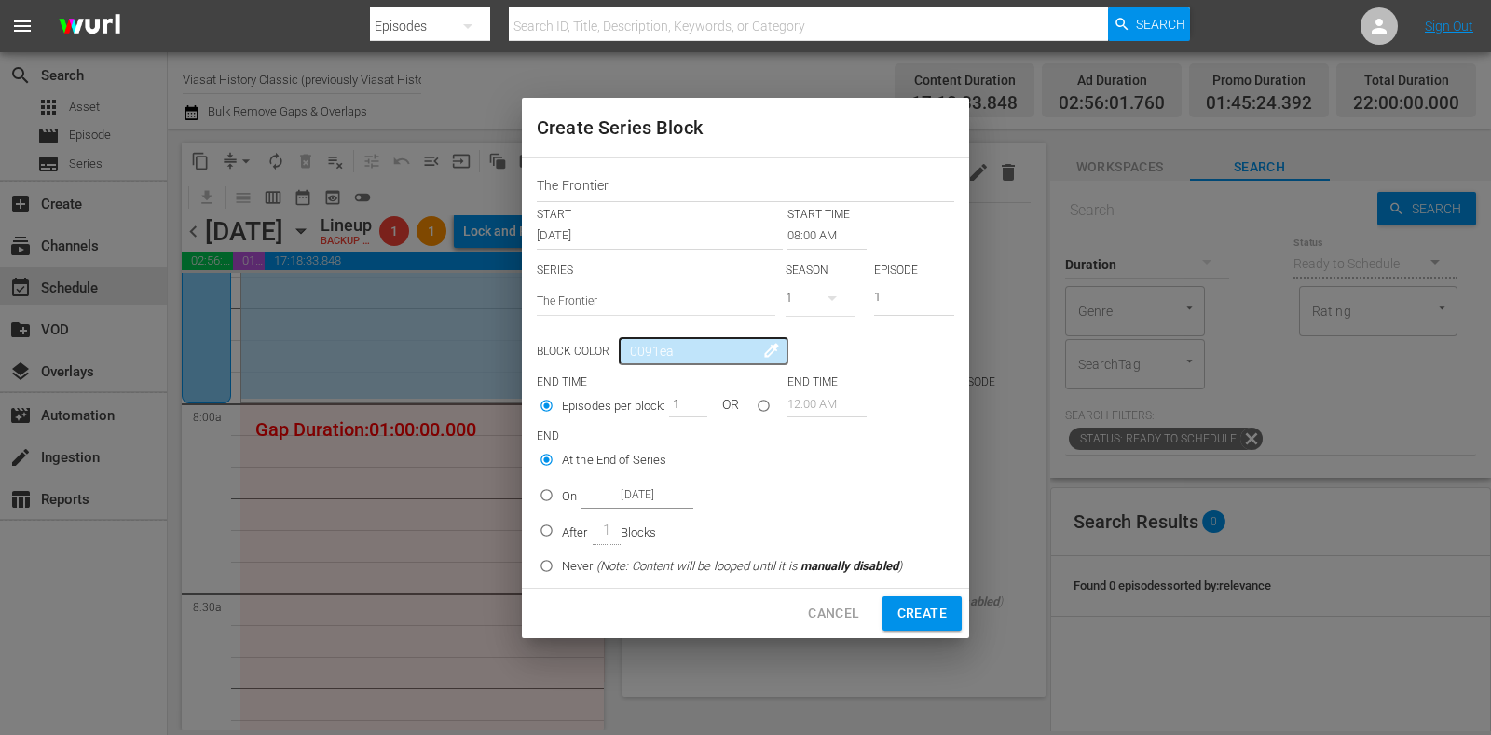
click at [530, 491] on div "The Frontier START START TIME Oct 21st 2025 08:00 AM SERIES Select Series The F…" at bounding box center [745, 373] width 447 height 431
click at [578, 491] on div "On Oct 21st 2025" at bounding box center [627, 495] width 131 height 25
click at [562, 491] on input "On Oct 21st 2025" at bounding box center [546, 499] width 31 height 31
radio input "false"
radio input "true"
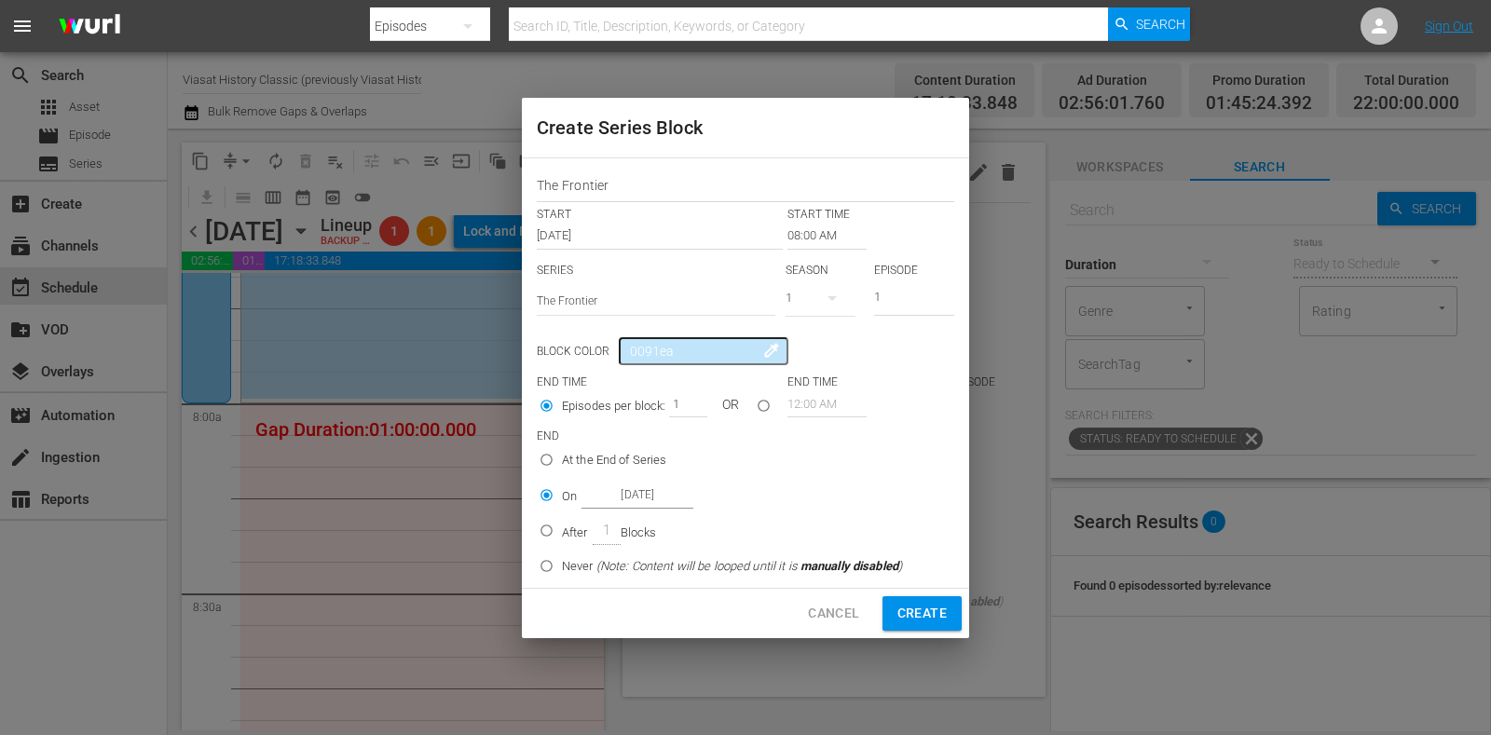
click at [625, 495] on input "Oct 21st 2025" at bounding box center [638, 495] width 112 height 25
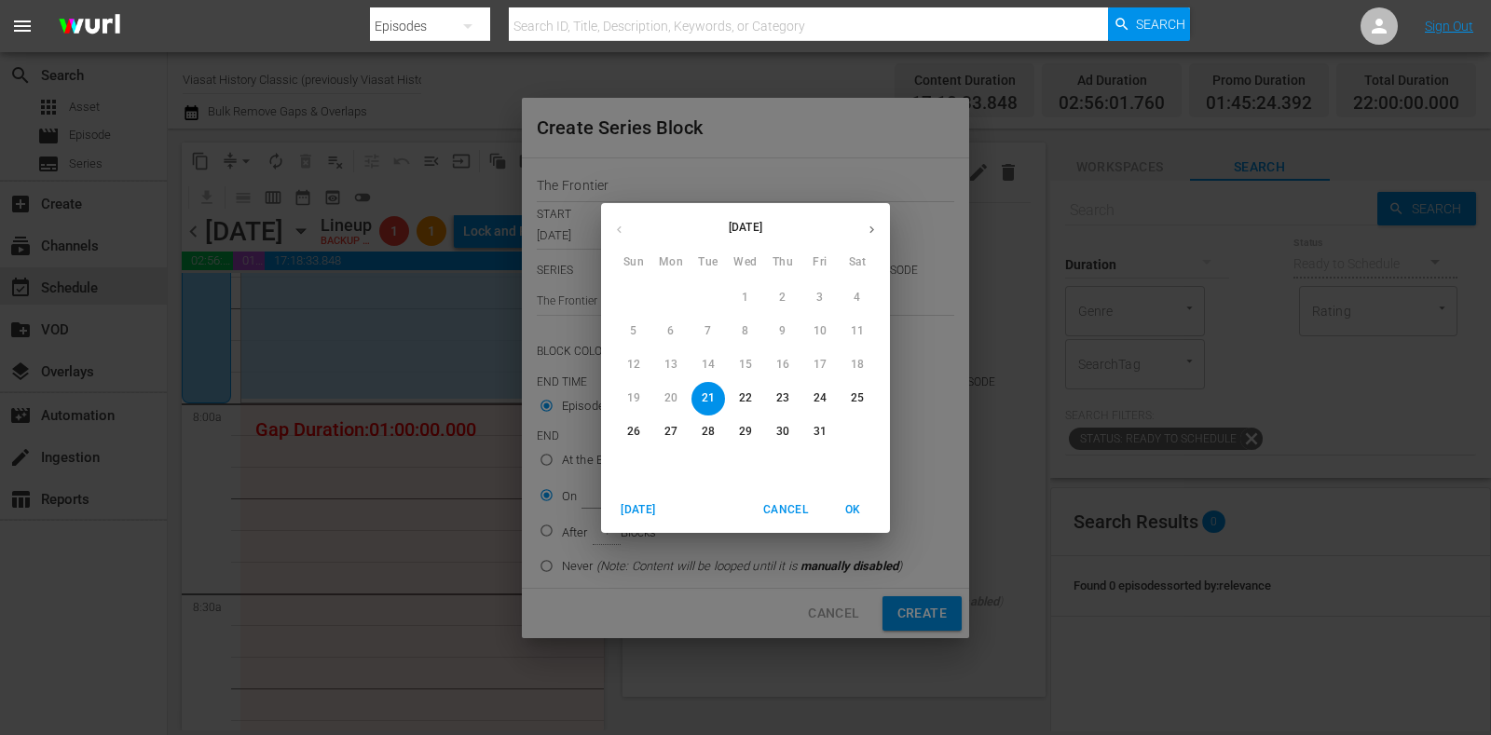
click at [817, 403] on p "24" at bounding box center [820, 399] width 13 height 16
type input "Oct 24th 2025"
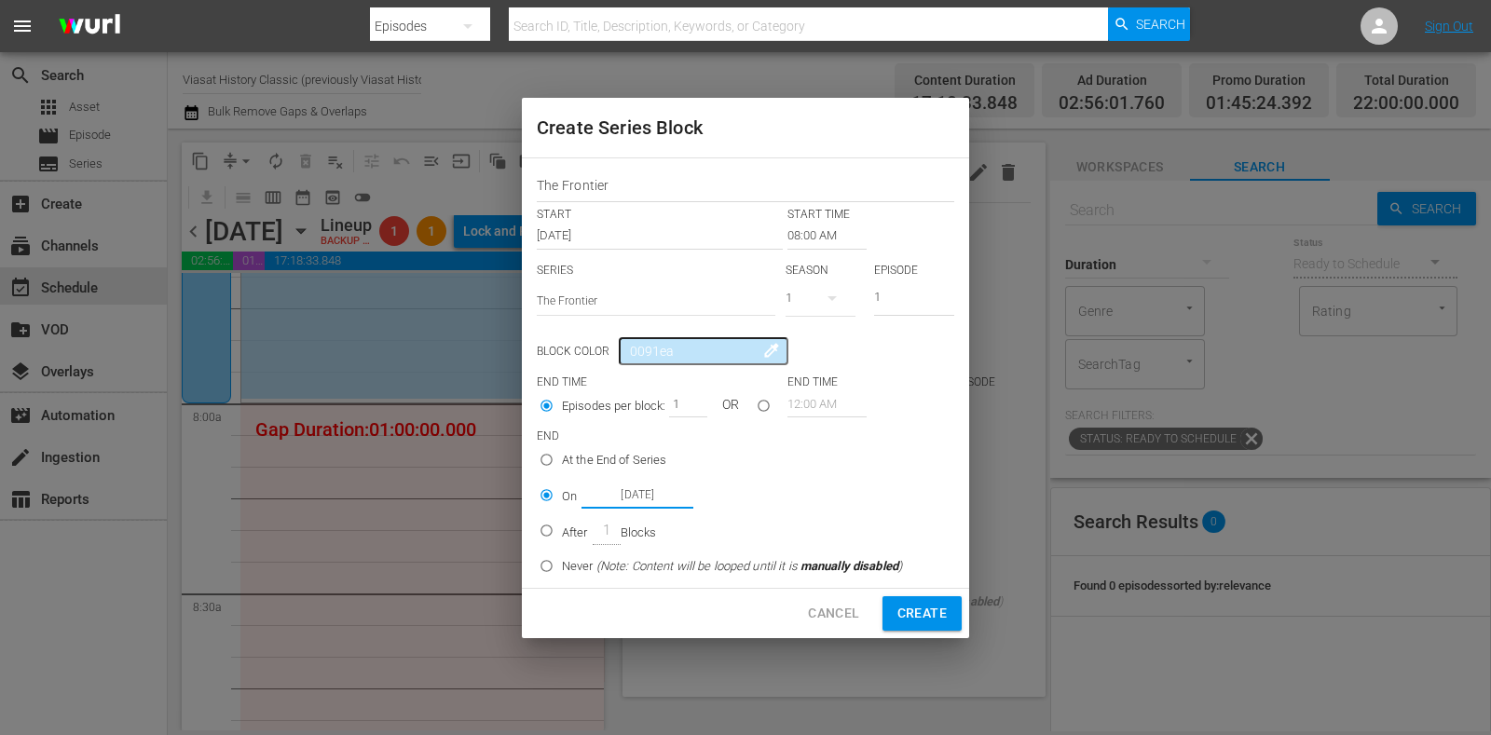
click at [922, 622] on span "Create" at bounding box center [922, 613] width 49 height 23
radio input "false"
type input "12:00 AM"
radio input "true"
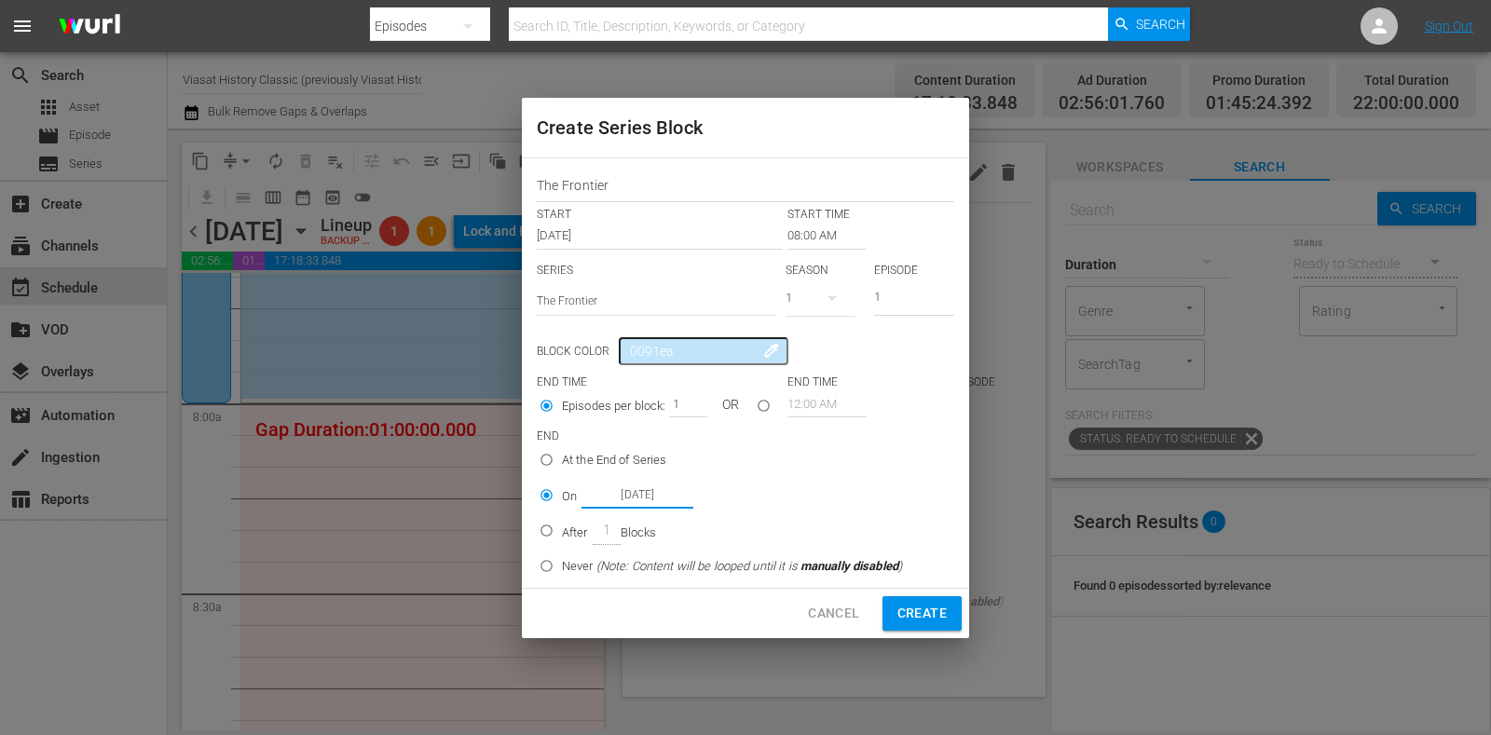
type input "Oct 21st 2025"
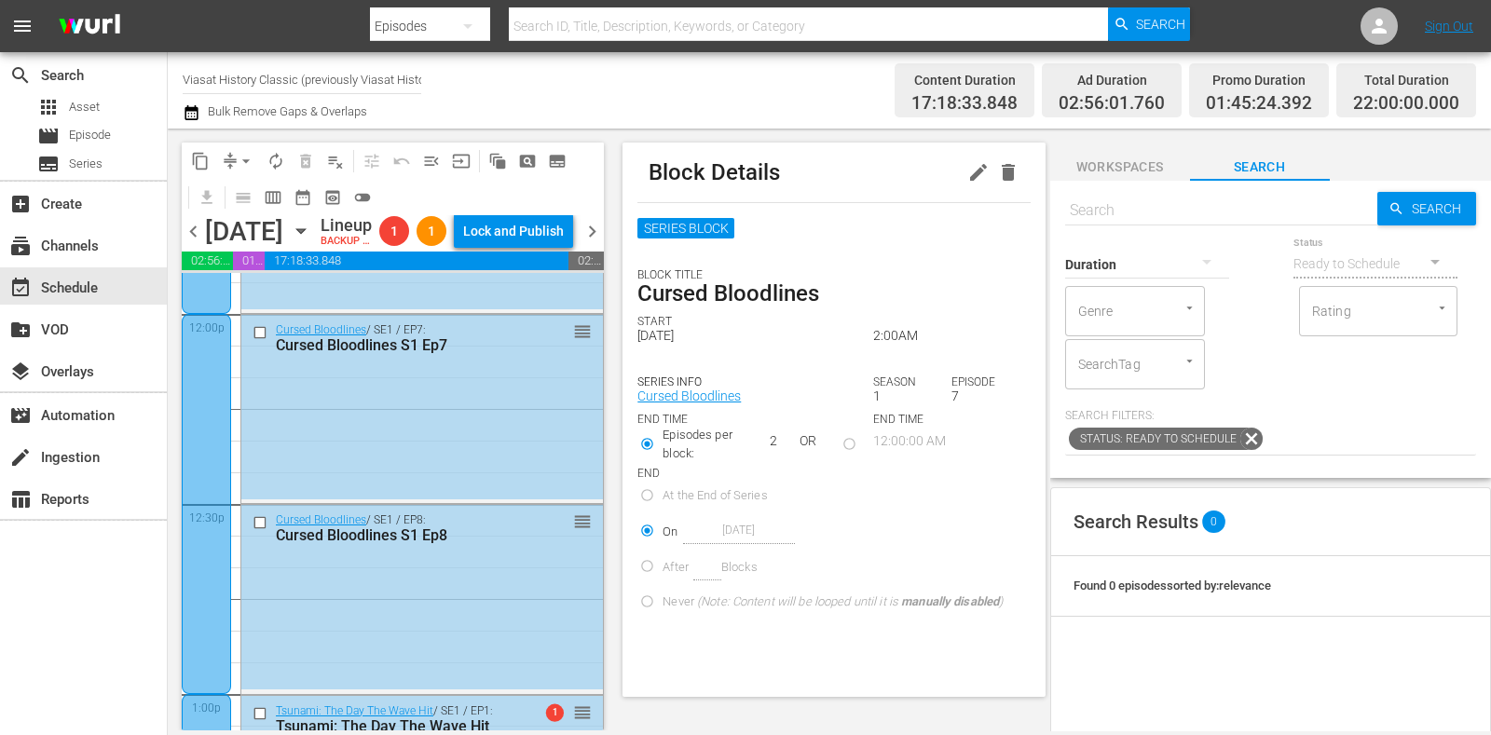
radio input "true"
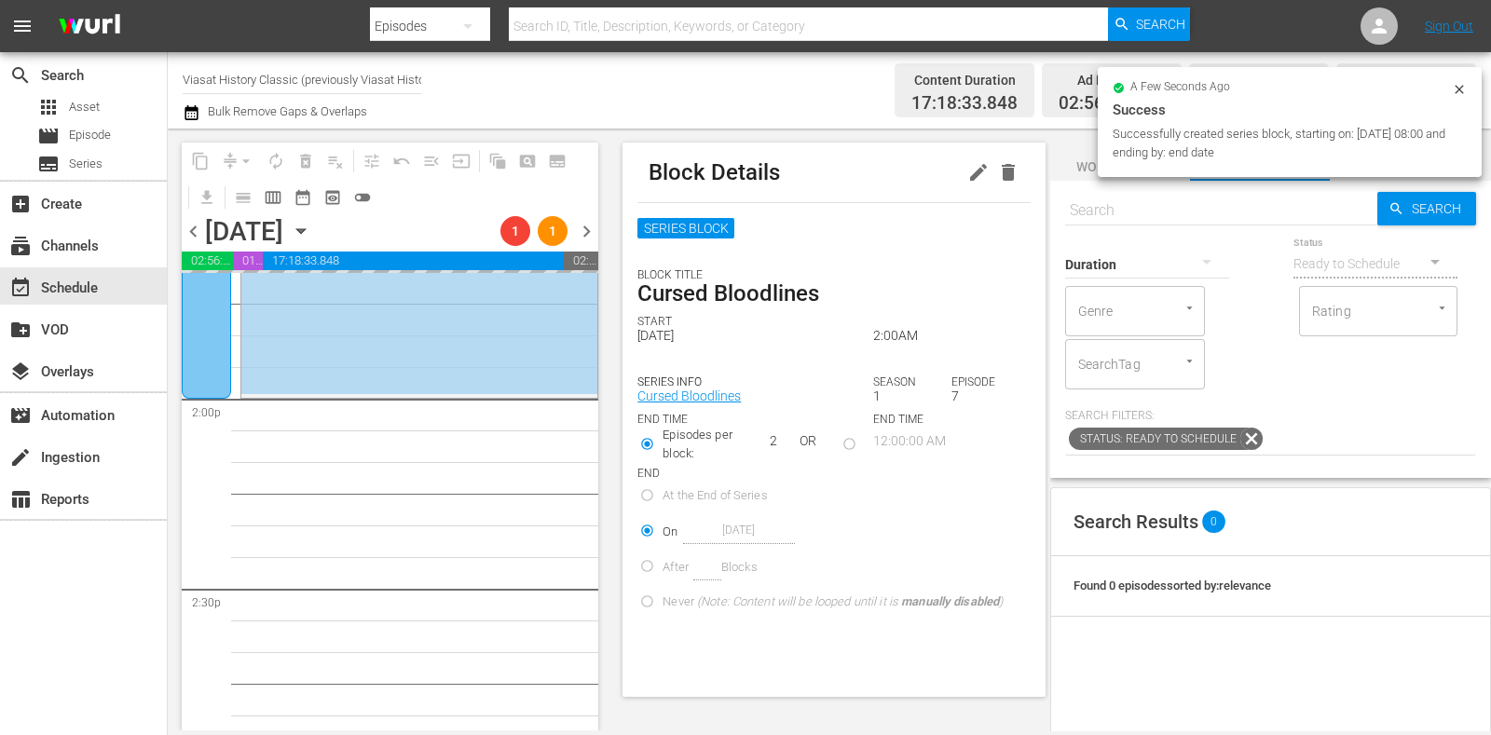
scroll to position [5243, 0]
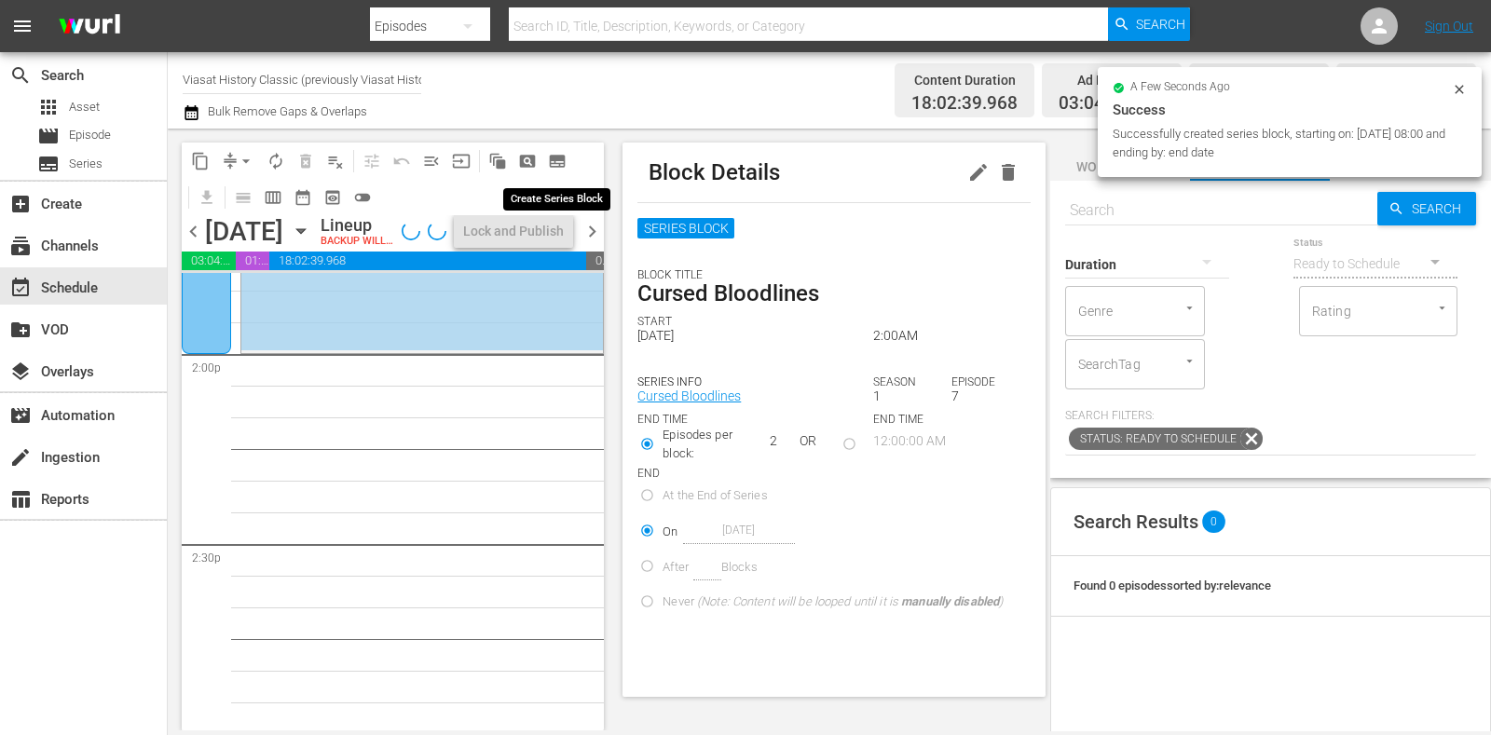
click at [559, 159] on span "subtitles_outlined" at bounding box center [557, 161] width 19 height 19
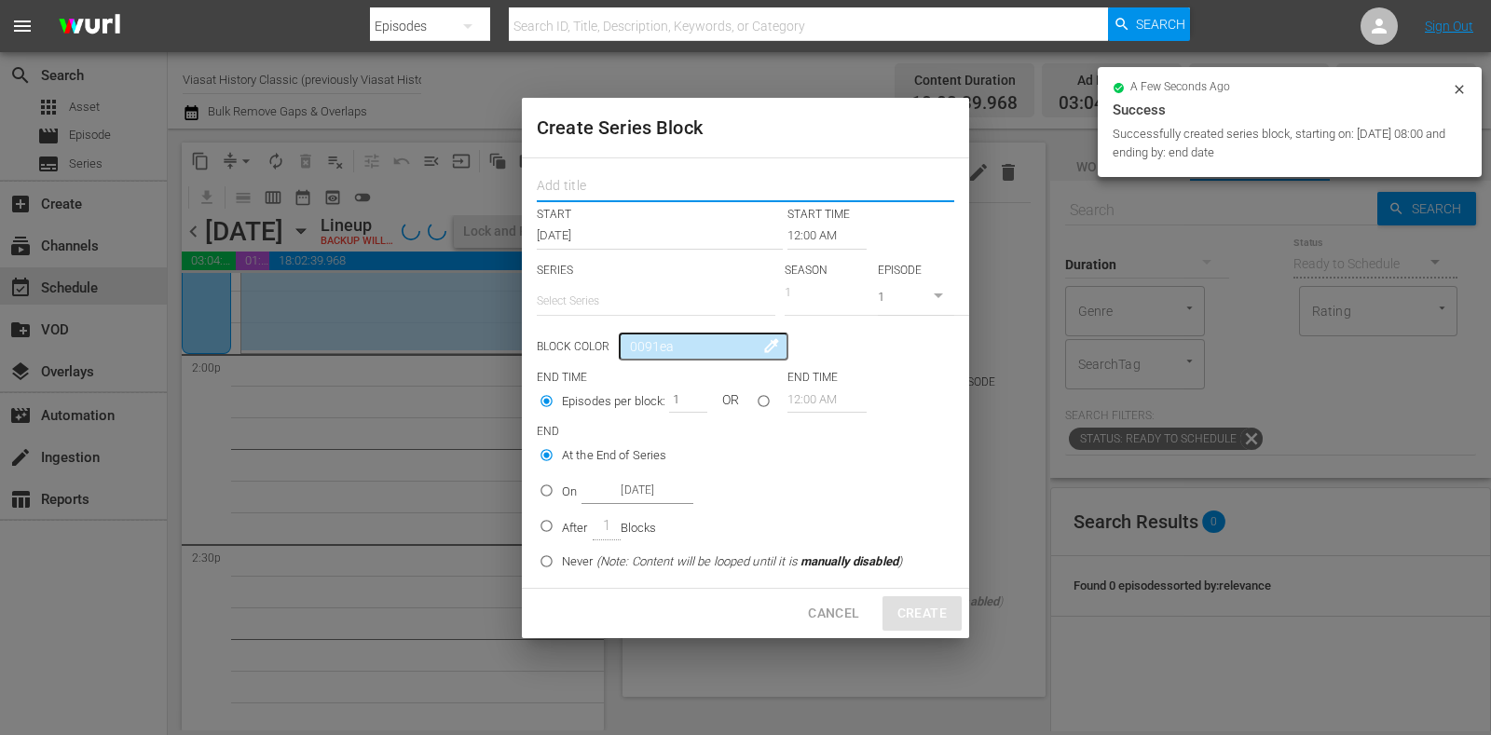
click at [574, 193] on input "text" at bounding box center [746, 188] width 418 height 29
paste input "The Frontier"
type input "The Frontier"
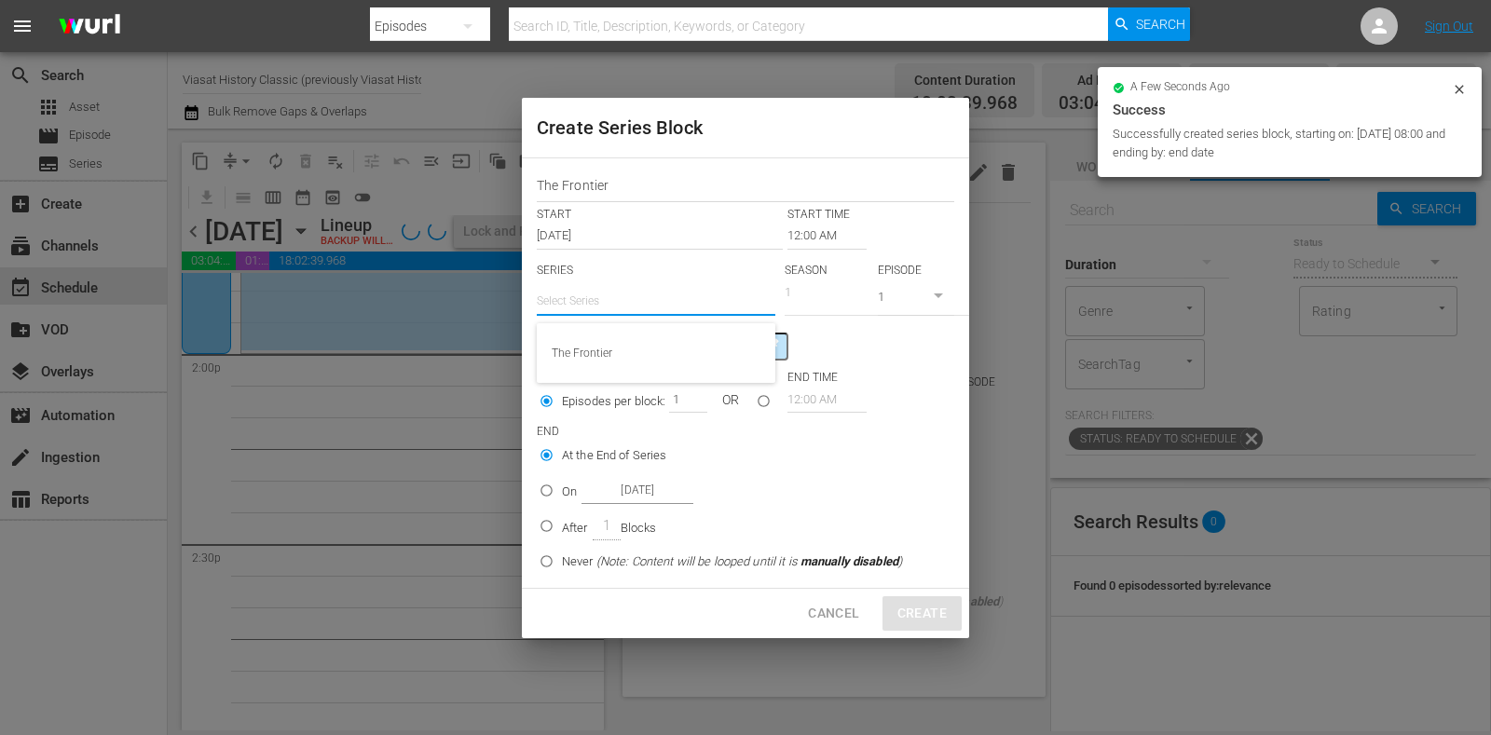
click at [592, 286] on input "text" at bounding box center [656, 301] width 239 height 45
radio input "false"
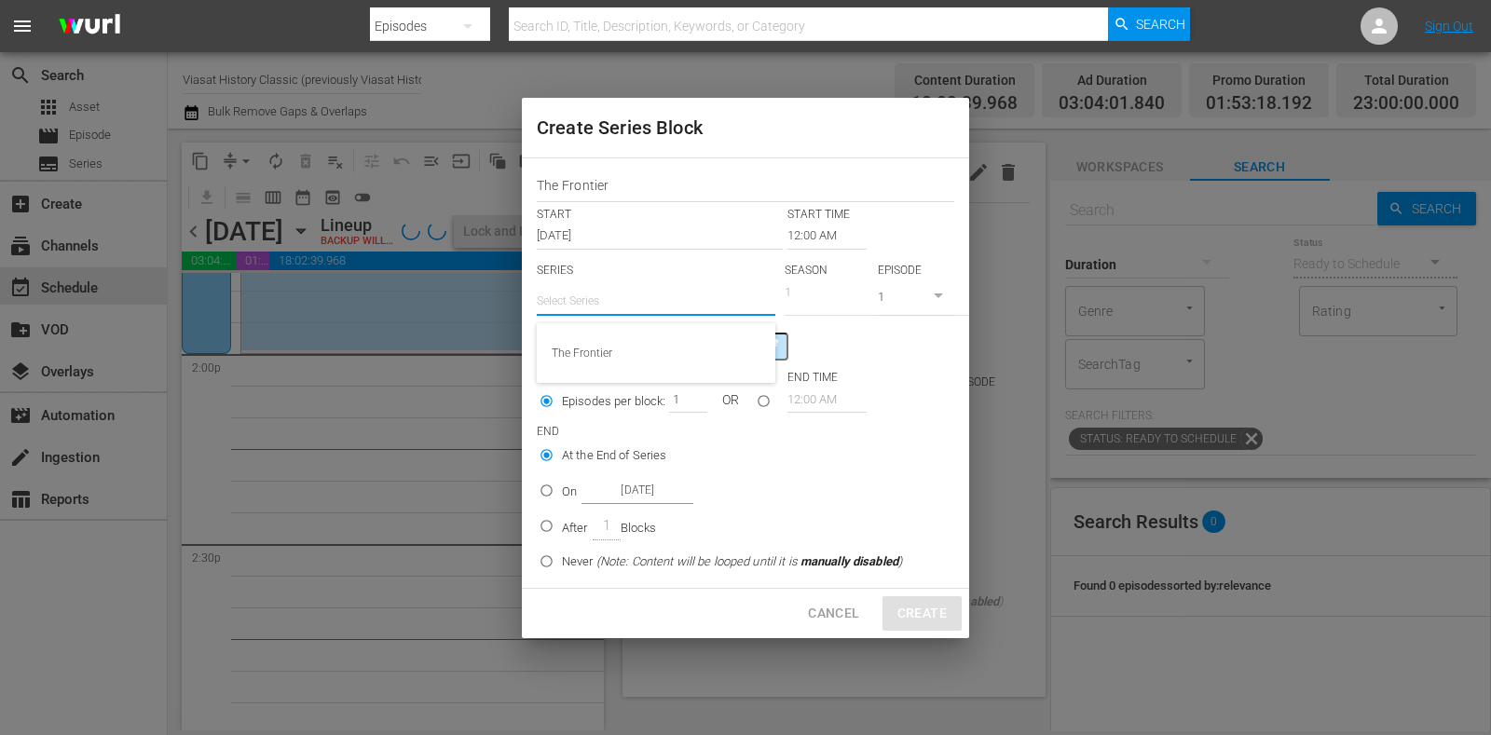
radio input "false"
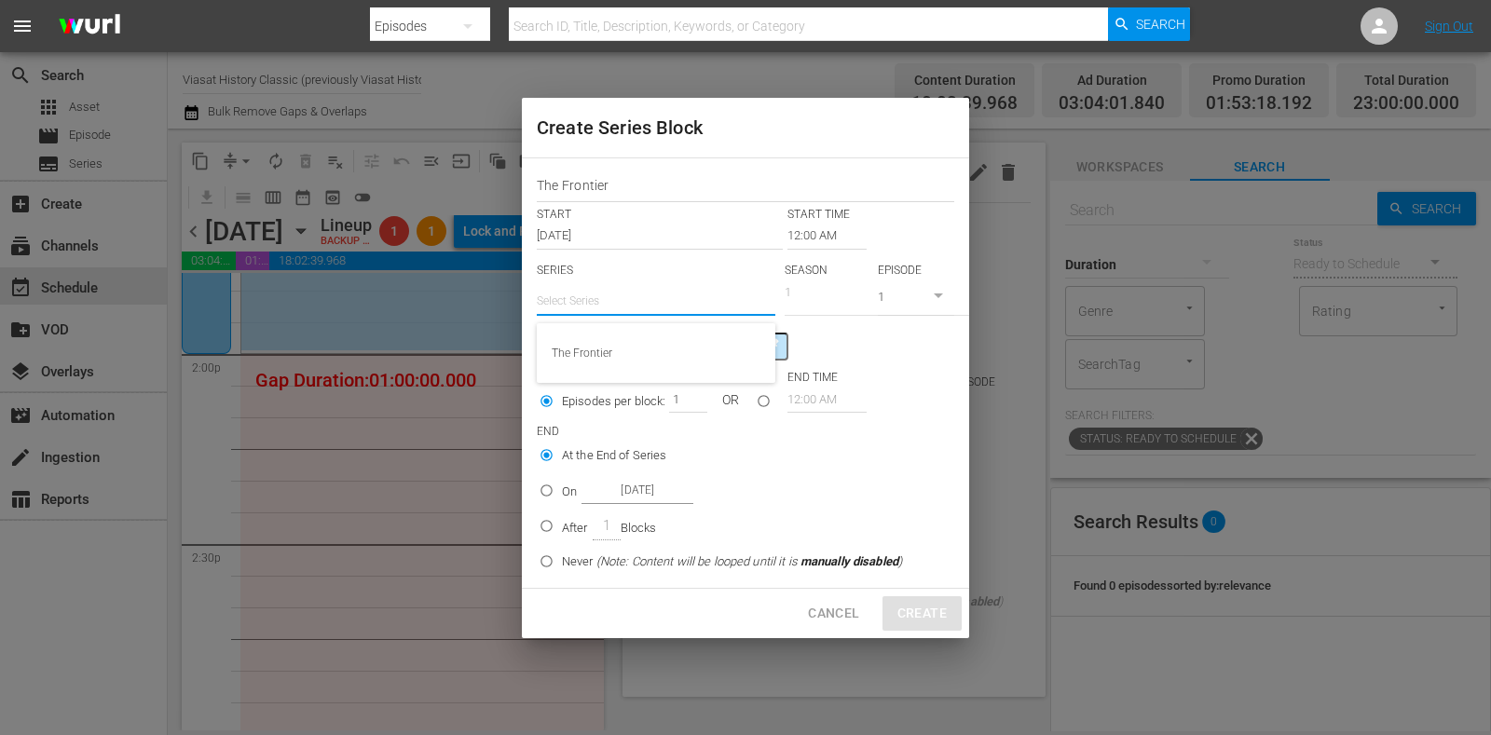
click at [608, 329] on div "The Frontier" at bounding box center [656, 353] width 239 height 60
click at [611, 347] on div "The Frontier" at bounding box center [656, 353] width 209 height 45
radio input "false"
type input "The Frontier"
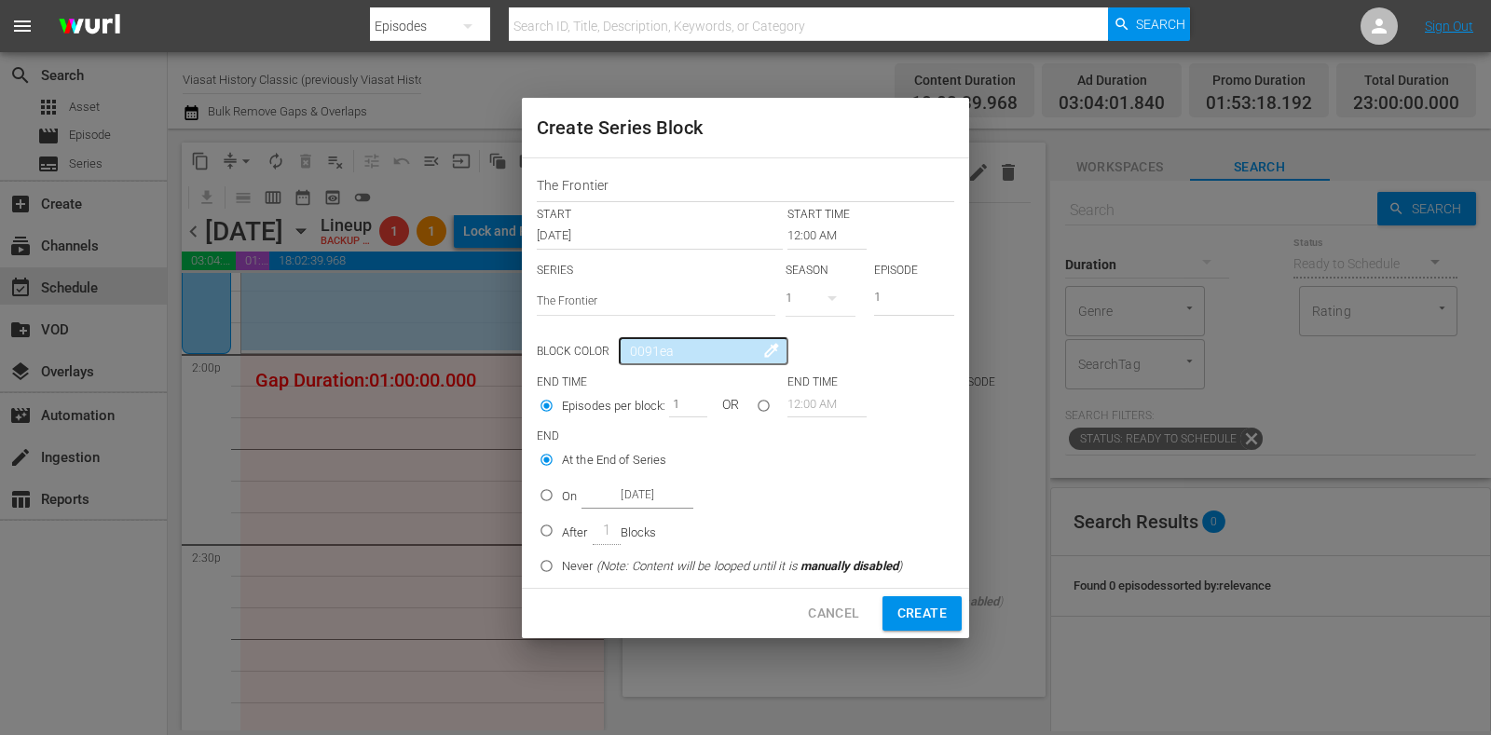
radio input "false"
click at [810, 226] on input "12:00 AM" at bounding box center [827, 236] width 79 height 26
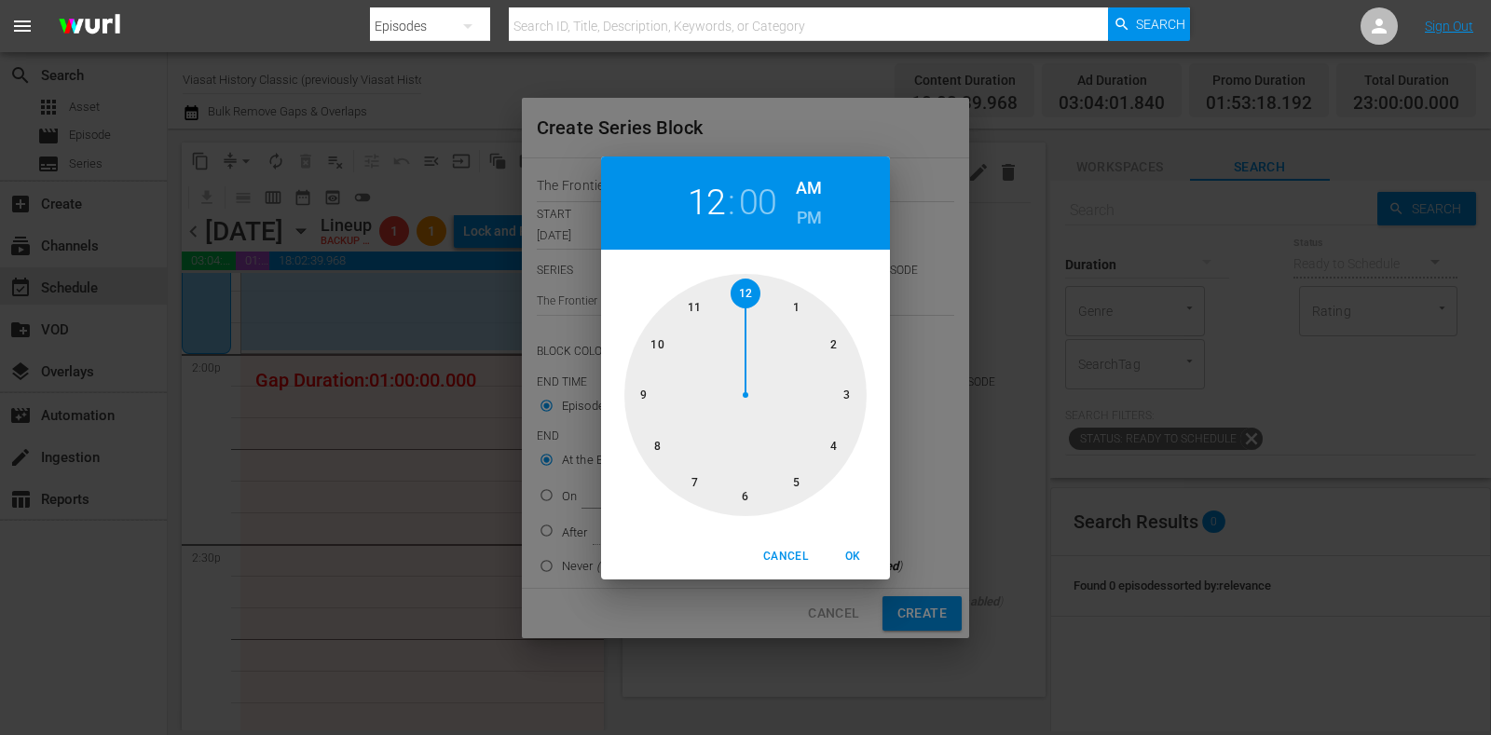
click at [816, 330] on div at bounding box center [746, 395] width 242 height 242
click at [807, 203] on h6 "PM" at bounding box center [809, 218] width 25 height 30
click at [858, 556] on span "OK" at bounding box center [853, 557] width 45 height 20
type input "02:00 PM"
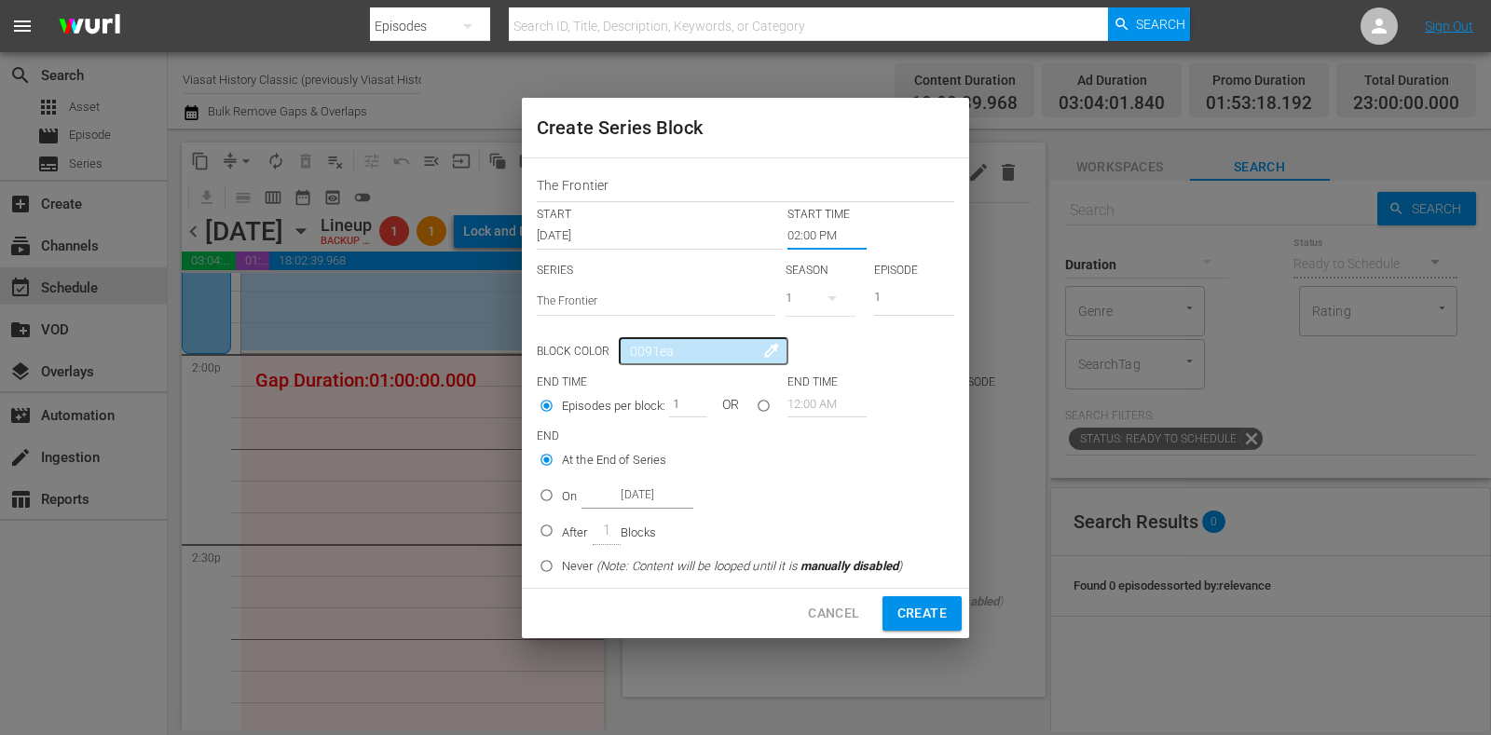
click at [564, 501] on p "On" at bounding box center [569, 497] width 15 height 19
click at [562, 501] on input "On Oct 21st 2025" at bounding box center [546, 499] width 31 height 31
radio input "false"
radio input "true"
click at [657, 497] on input "Oct 21st 2025" at bounding box center [638, 495] width 112 height 25
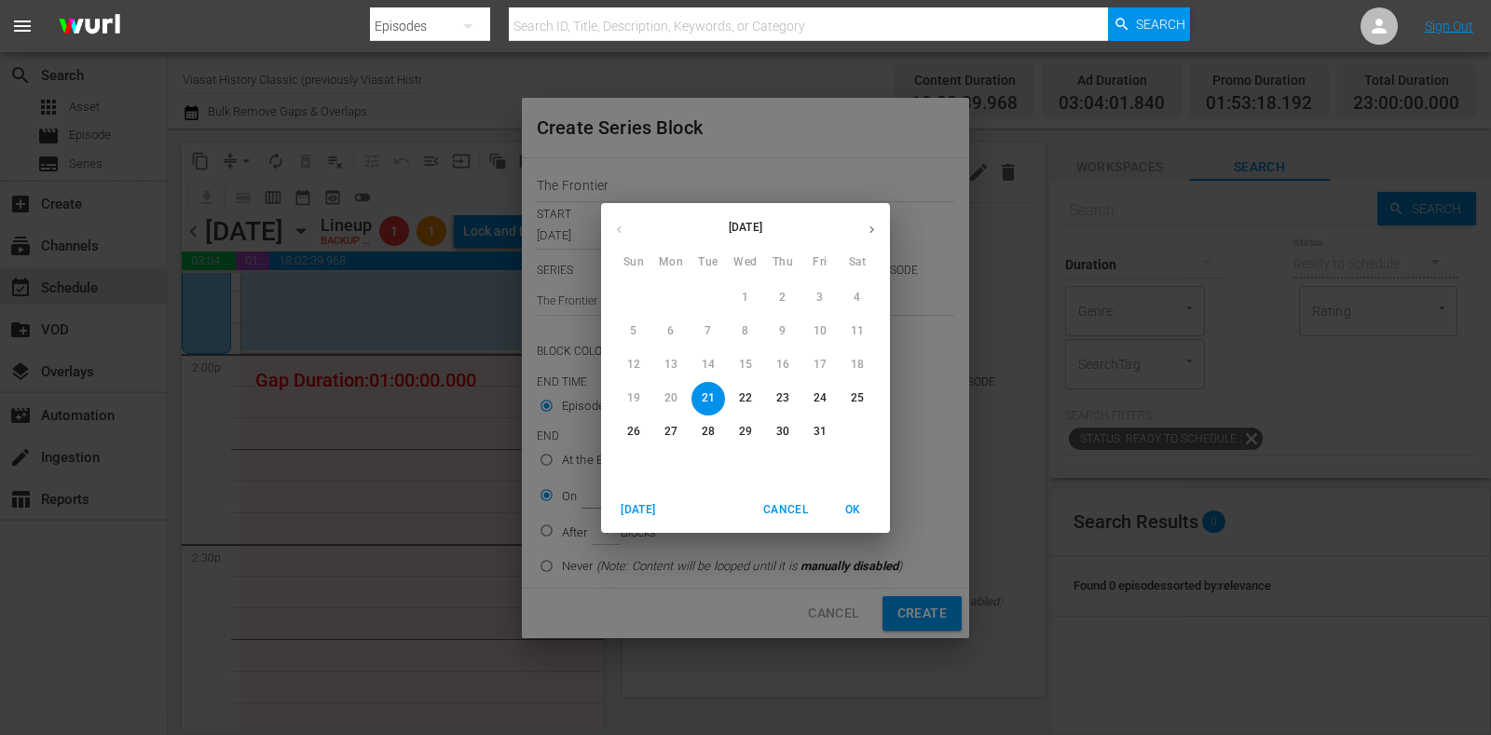
click at [816, 398] on p "24" at bounding box center [820, 399] width 13 height 16
type input "Oct 24th 2025"
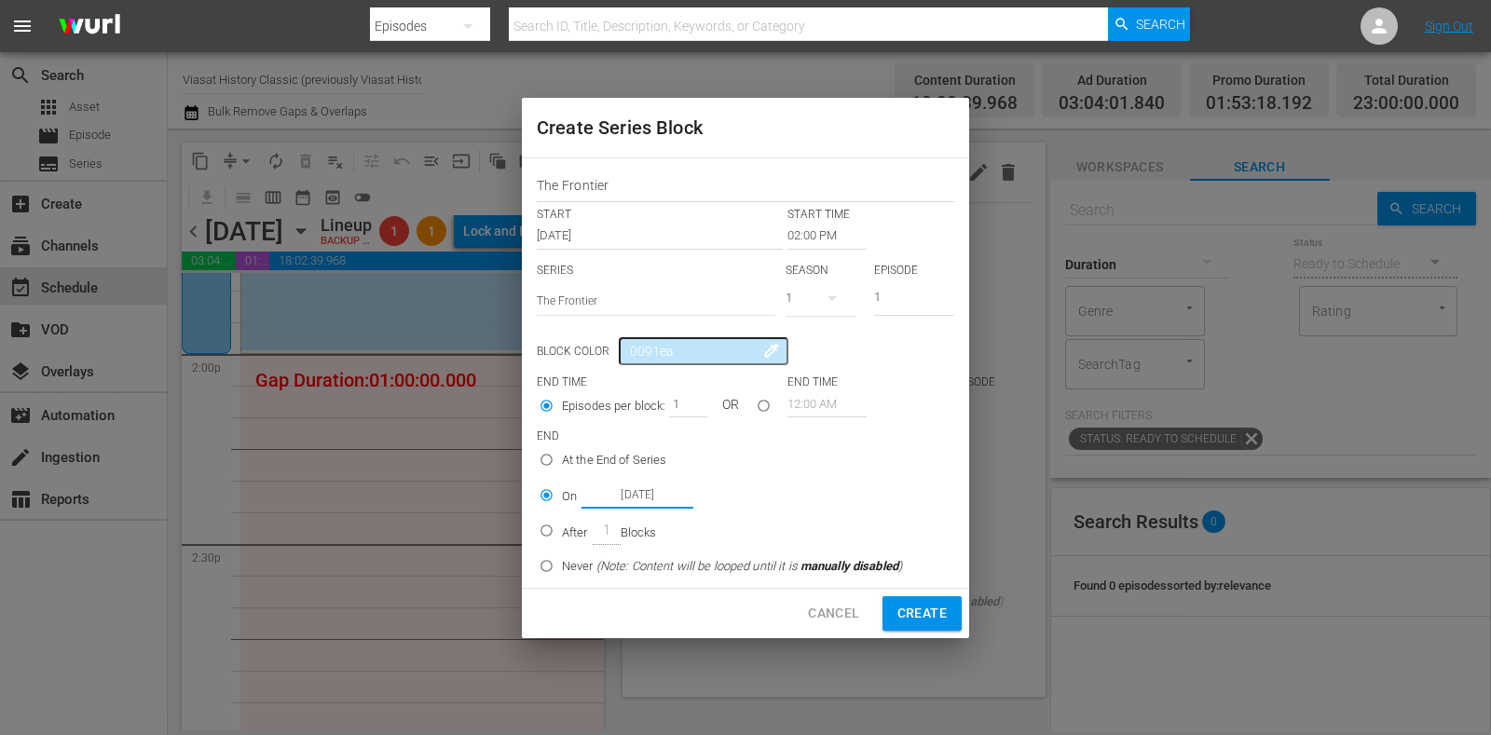
drag, startPoint x: 914, startPoint y: 613, endPoint x: 902, endPoint y: 608, distance: 13.3
click at [914, 615] on span "Create" at bounding box center [922, 613] width 49 height 23
radio input "false"
type input "12:00 AM"
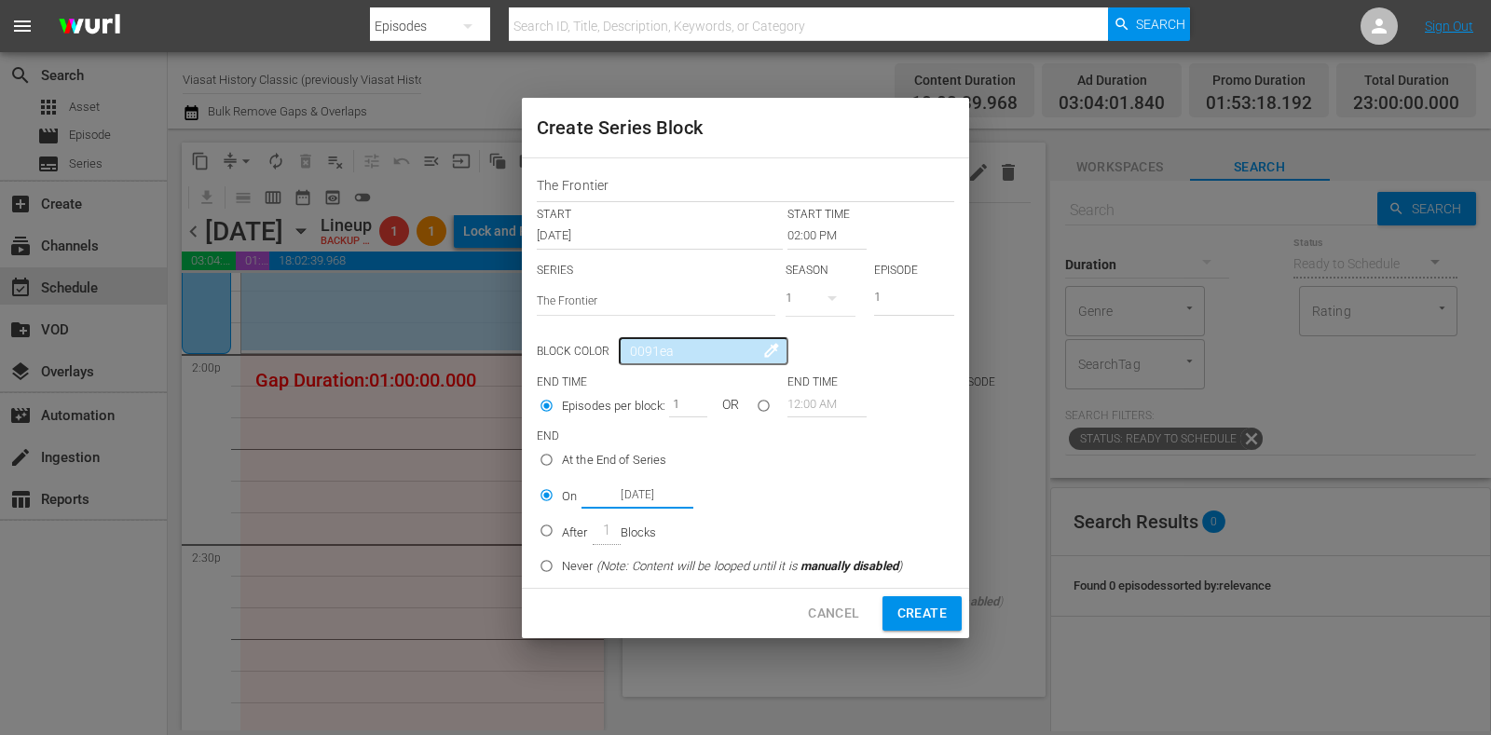
radio input "true"
type input "Oct 21st 2025"
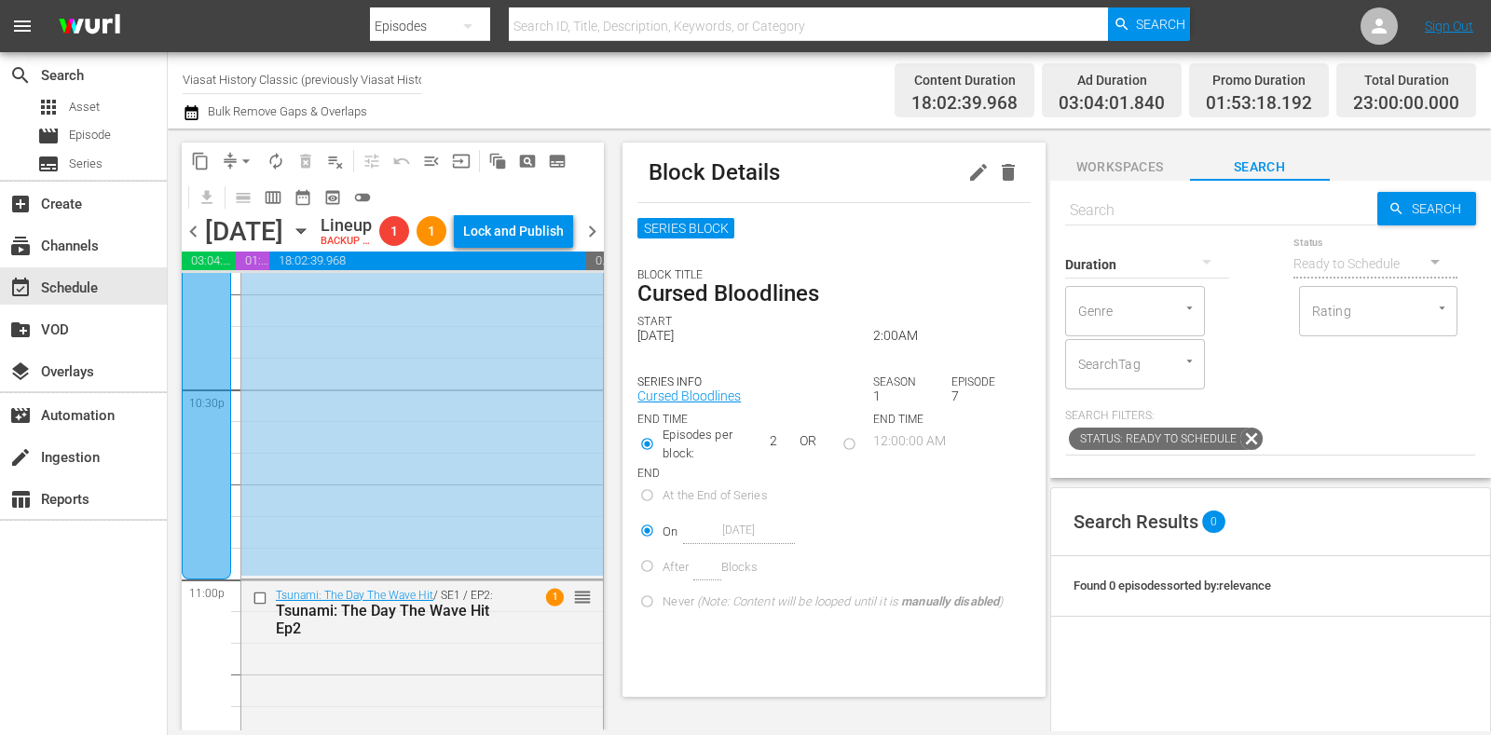
radio input "true"
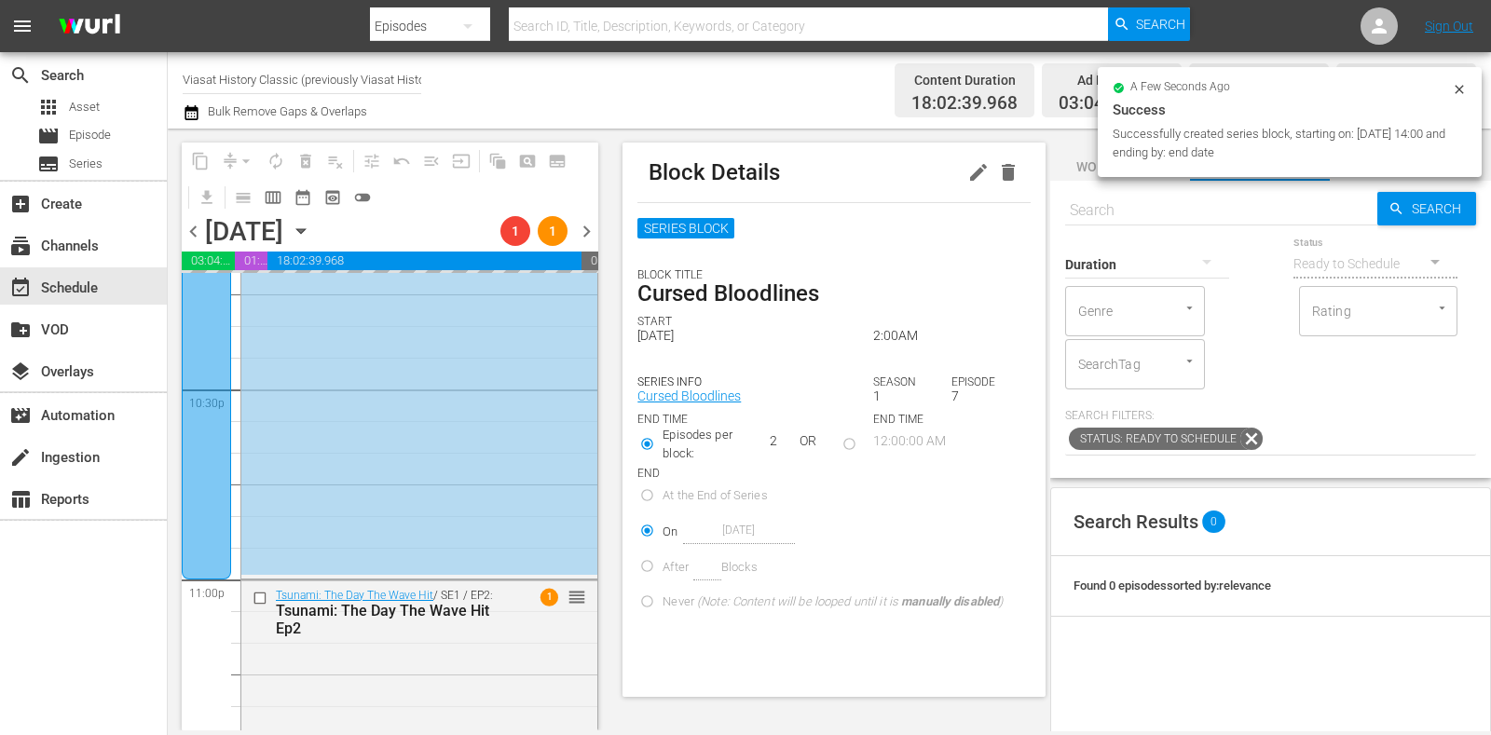
scroll to position [8700, 0]
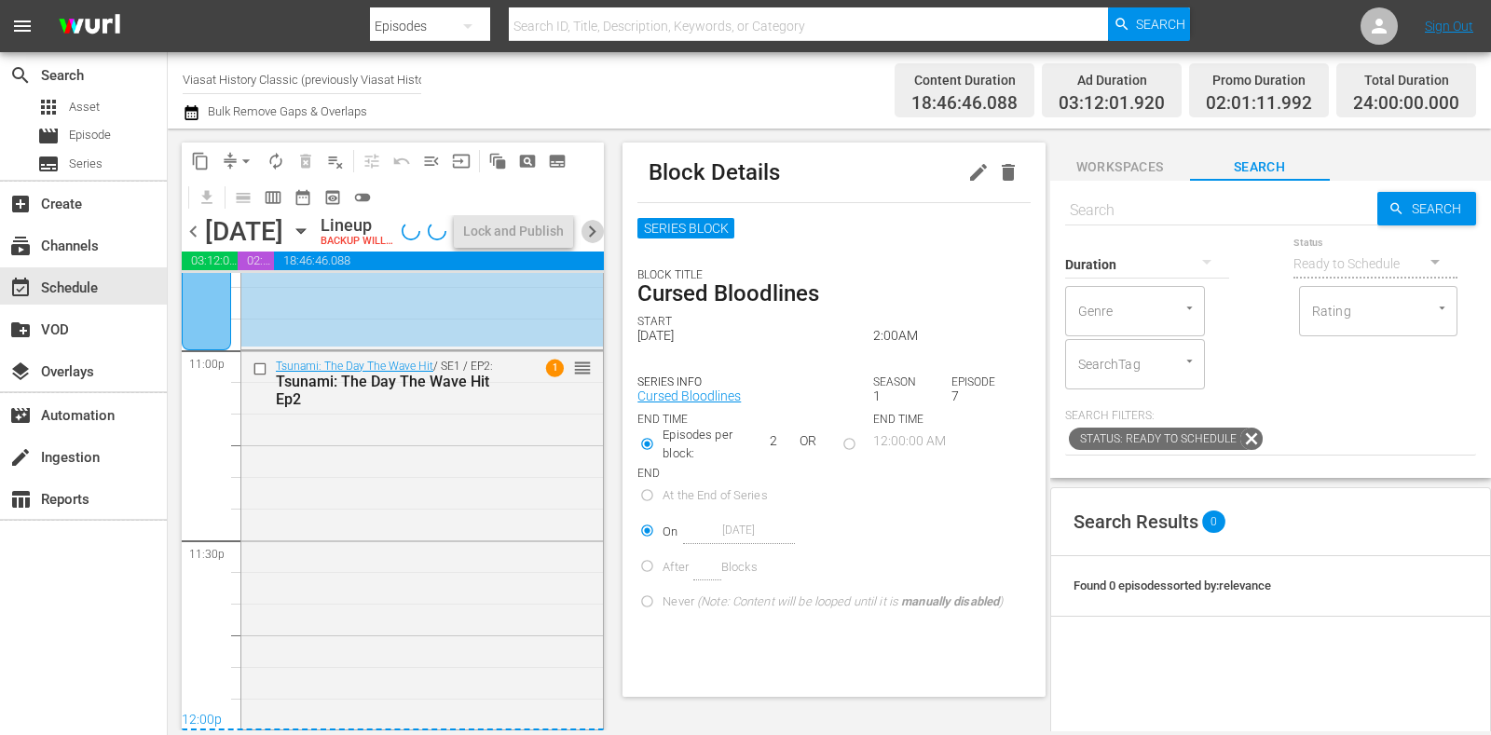
click at [596, 243] on span "chevron_right" at bounding box center [592, 231] width 23 height 23
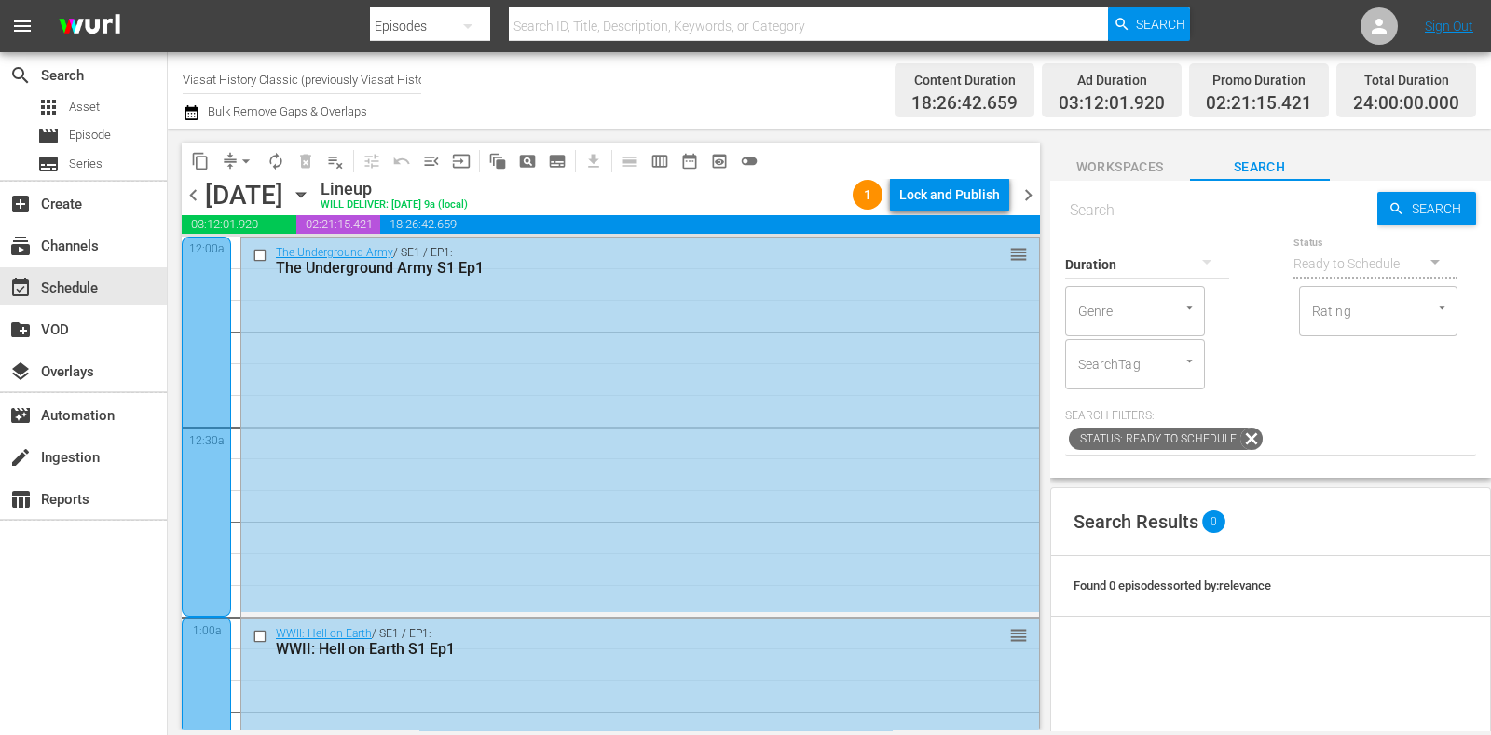
click at [1035, 188] on span "chevron_right" at bounding box center [1028, 195] width 23 height 23
click at [1039, 193] on span "chevron_right" at bounding box center [1028, 195] width 23 height 23
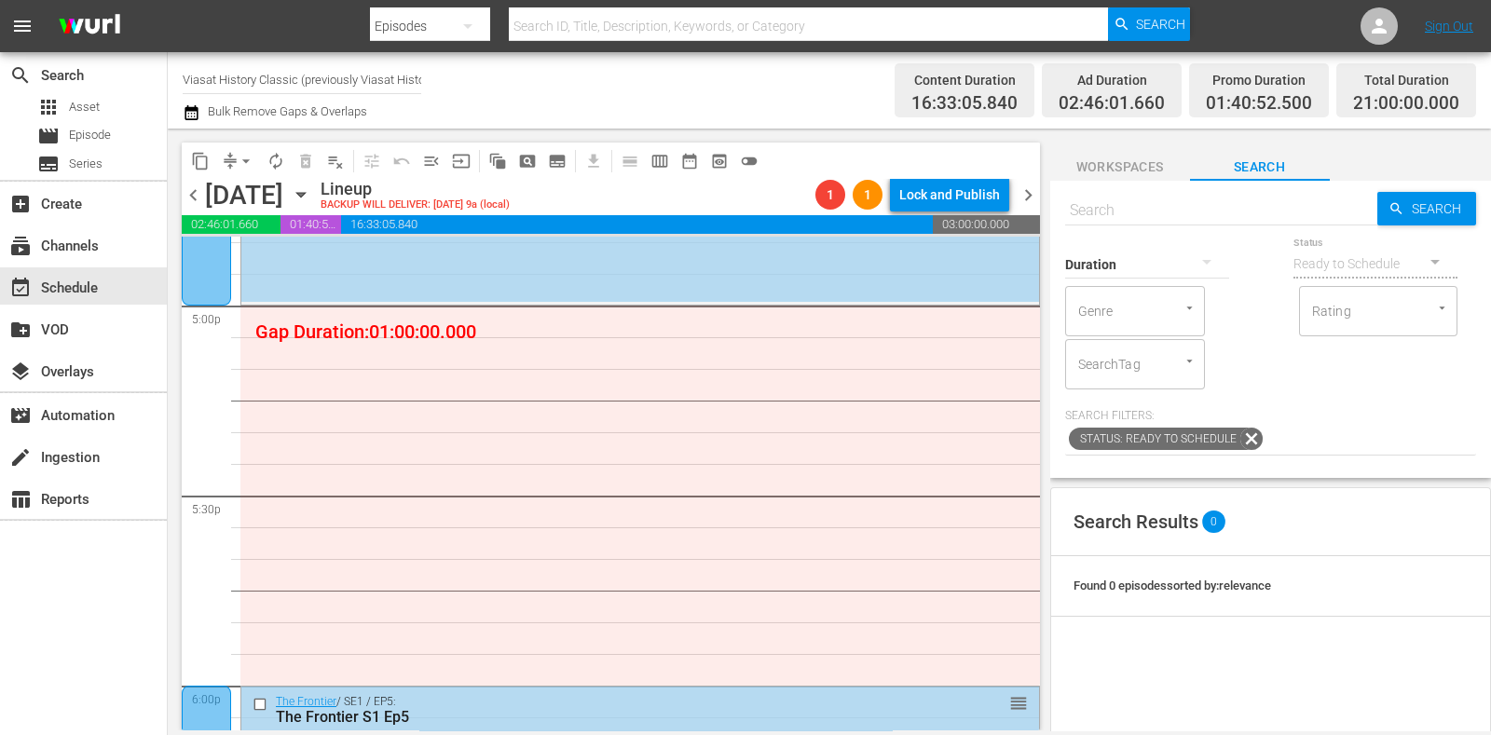
scroll to position [6412, 0]
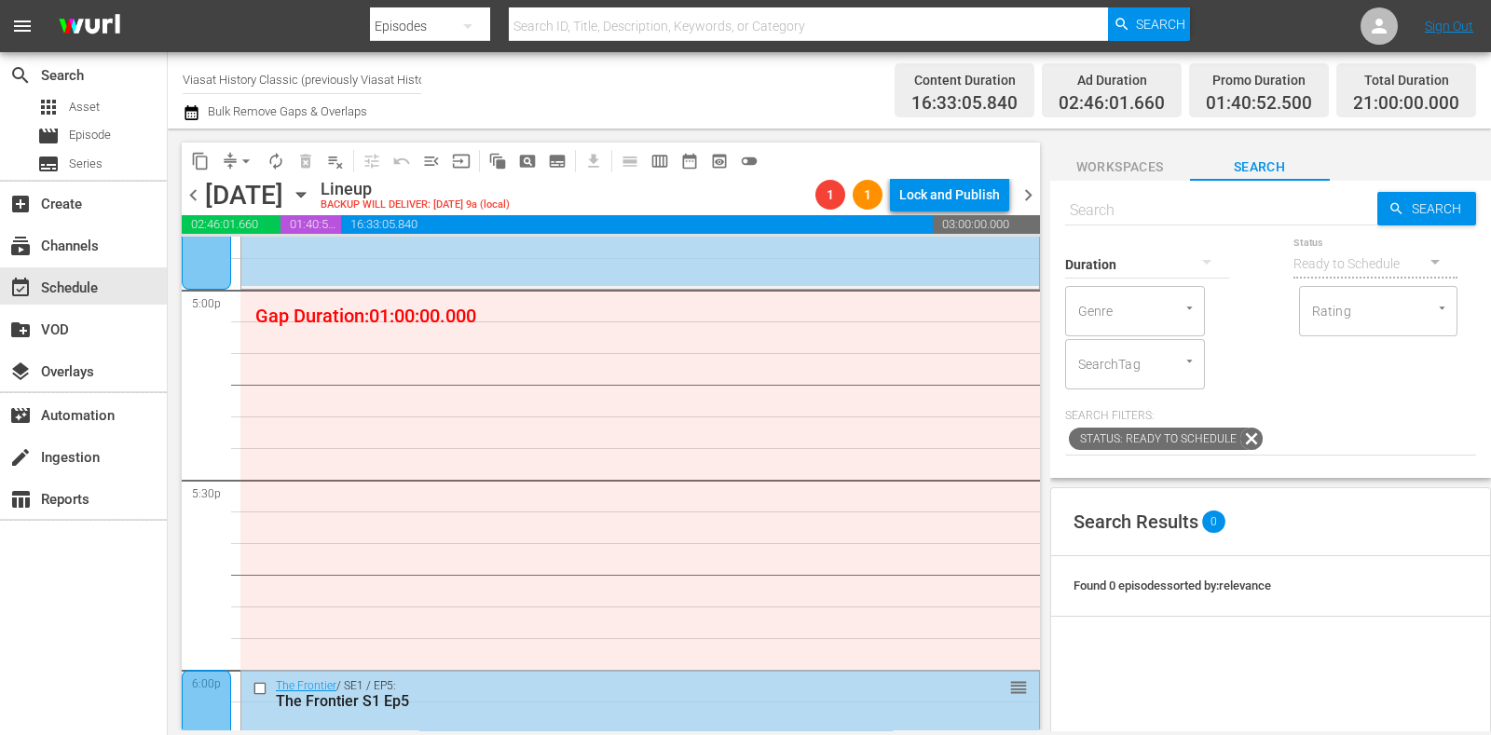
click at [1153, 199] on input "text" at bounding box center [1221, 210] width 312 height 45
paste input "Tutankhamun: The Last Exhibition"
type input "Tutankhamun: The Last Exhibition"
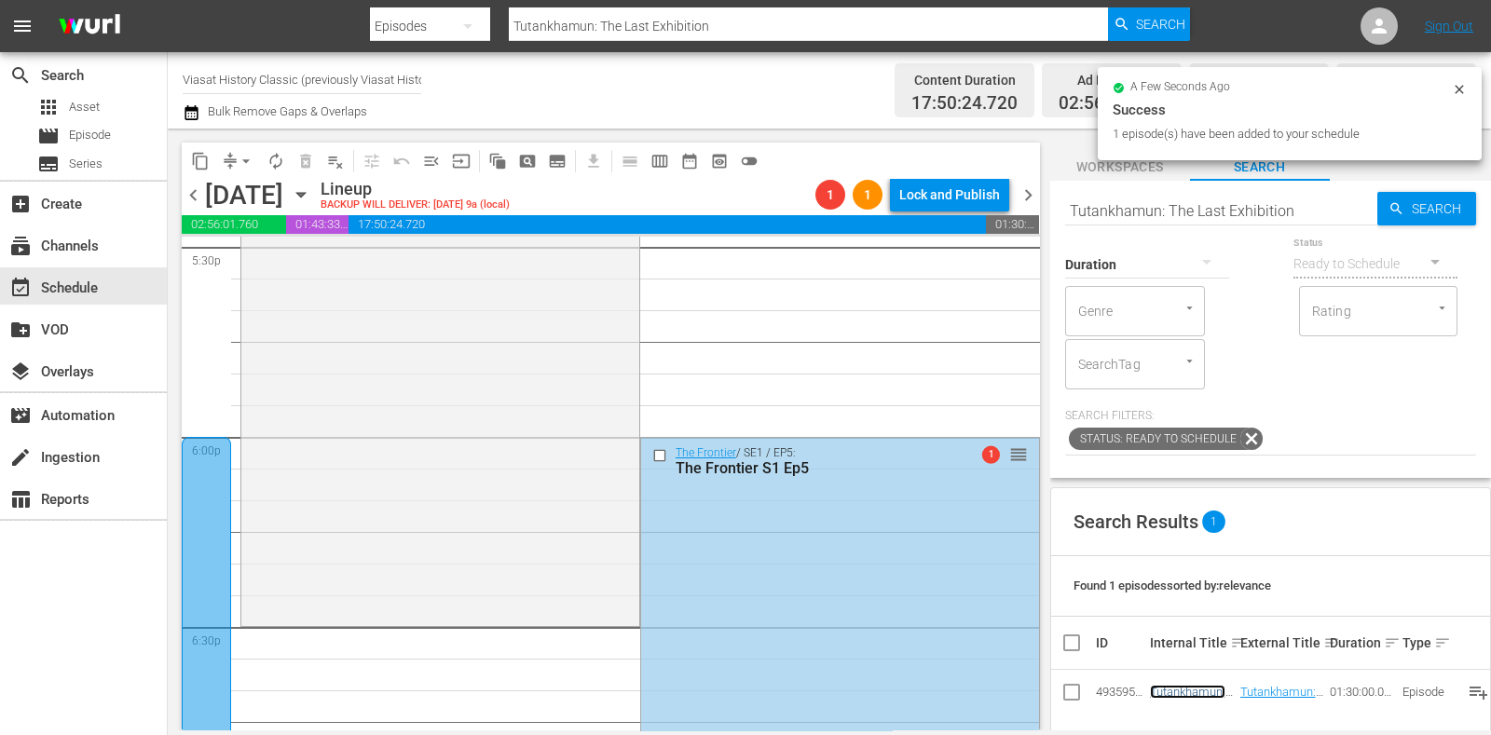
scroll to position [6762, 0]
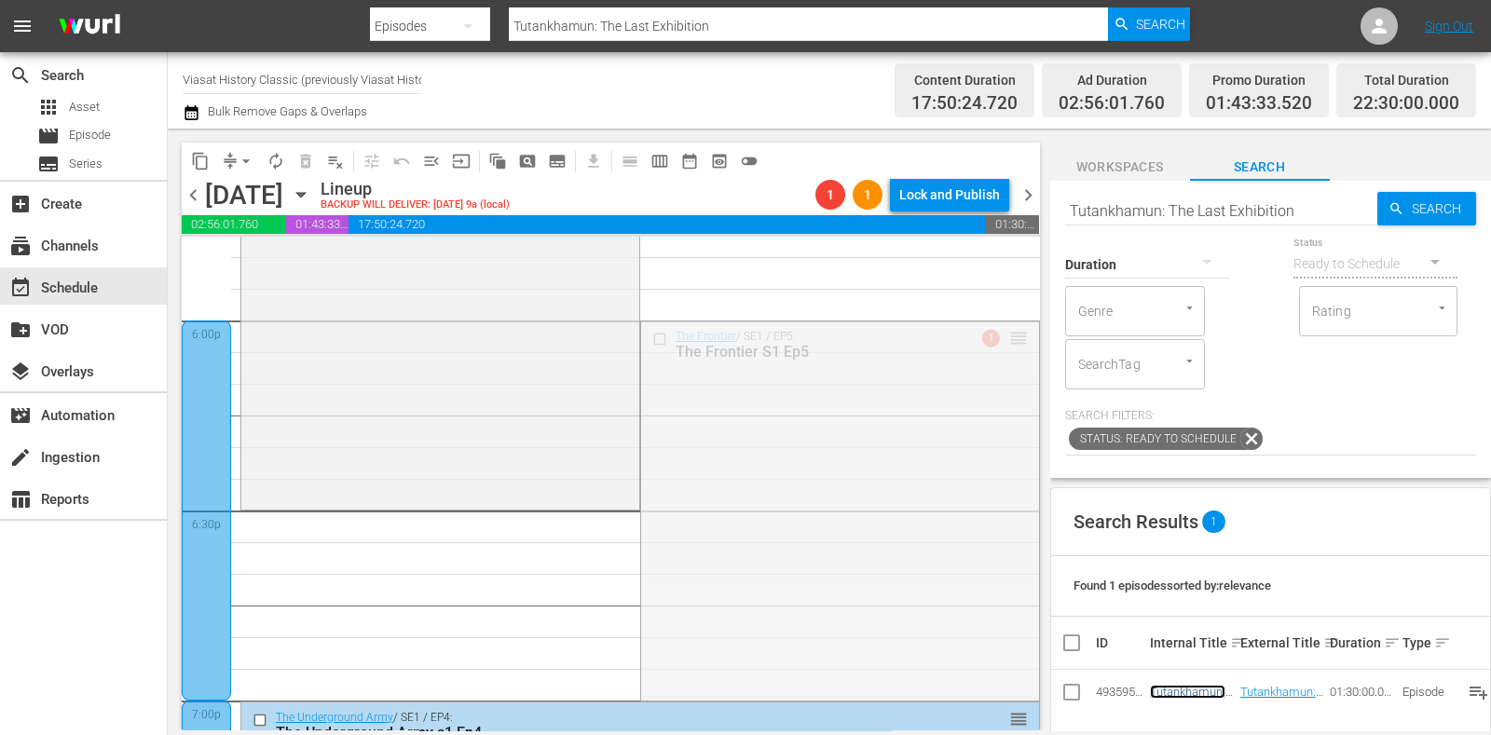
drag, startPoint x: 1183, startPoint y: 696, endPoint x: 974, endPoint y: 522, distance: 272.0
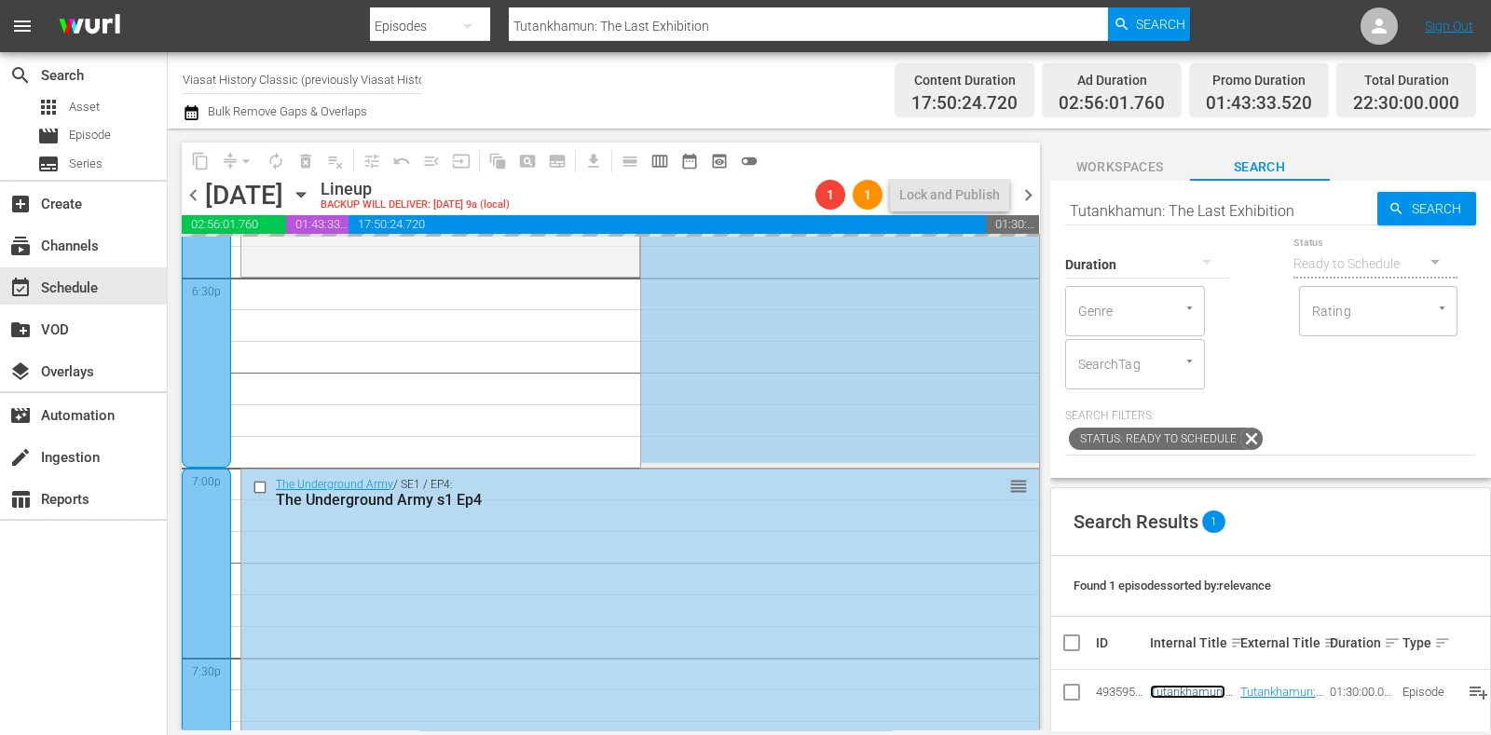
scroll to position [7111, 0]
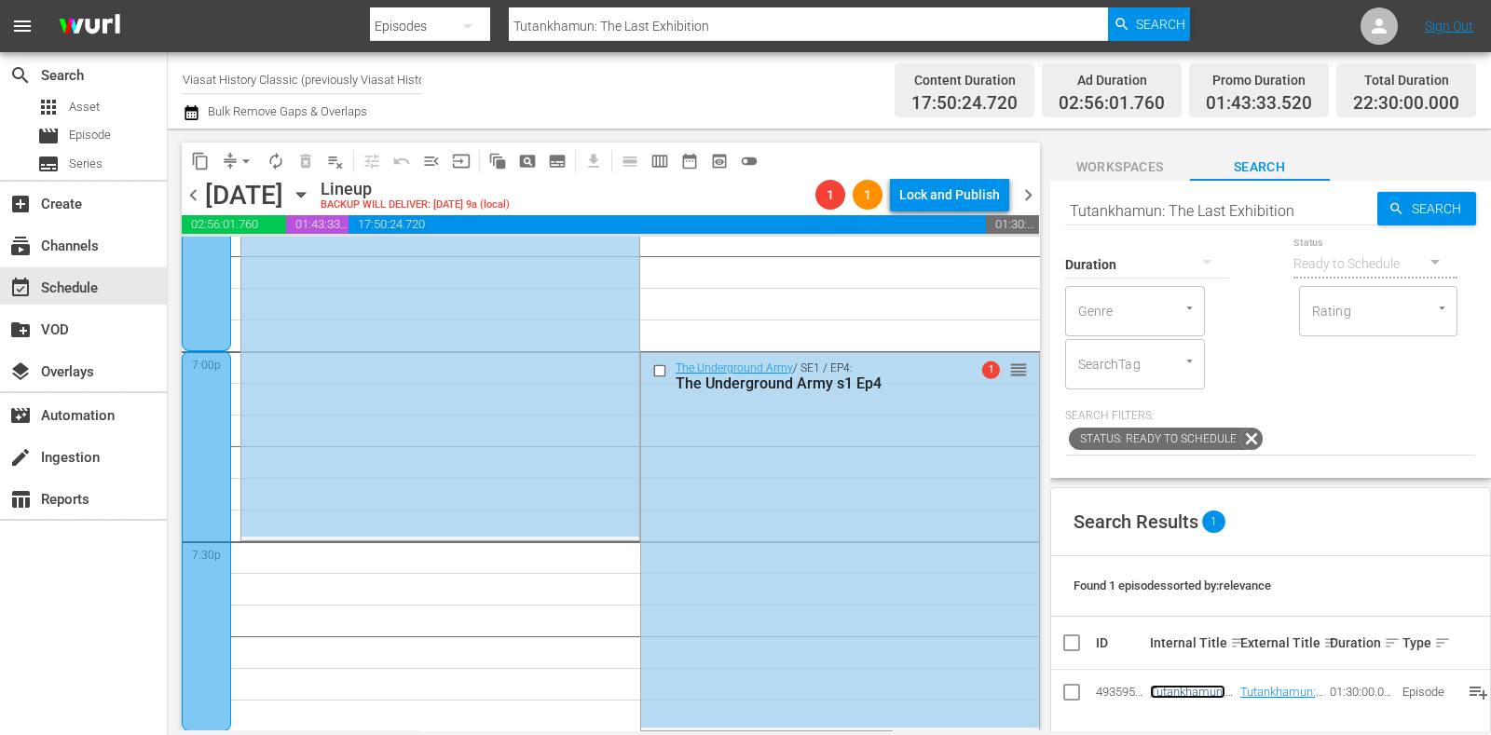
drag, startPoint x: 1004, startPoint y: 368, endPoint x: 968, endPoint y: 567, distance: 201.7
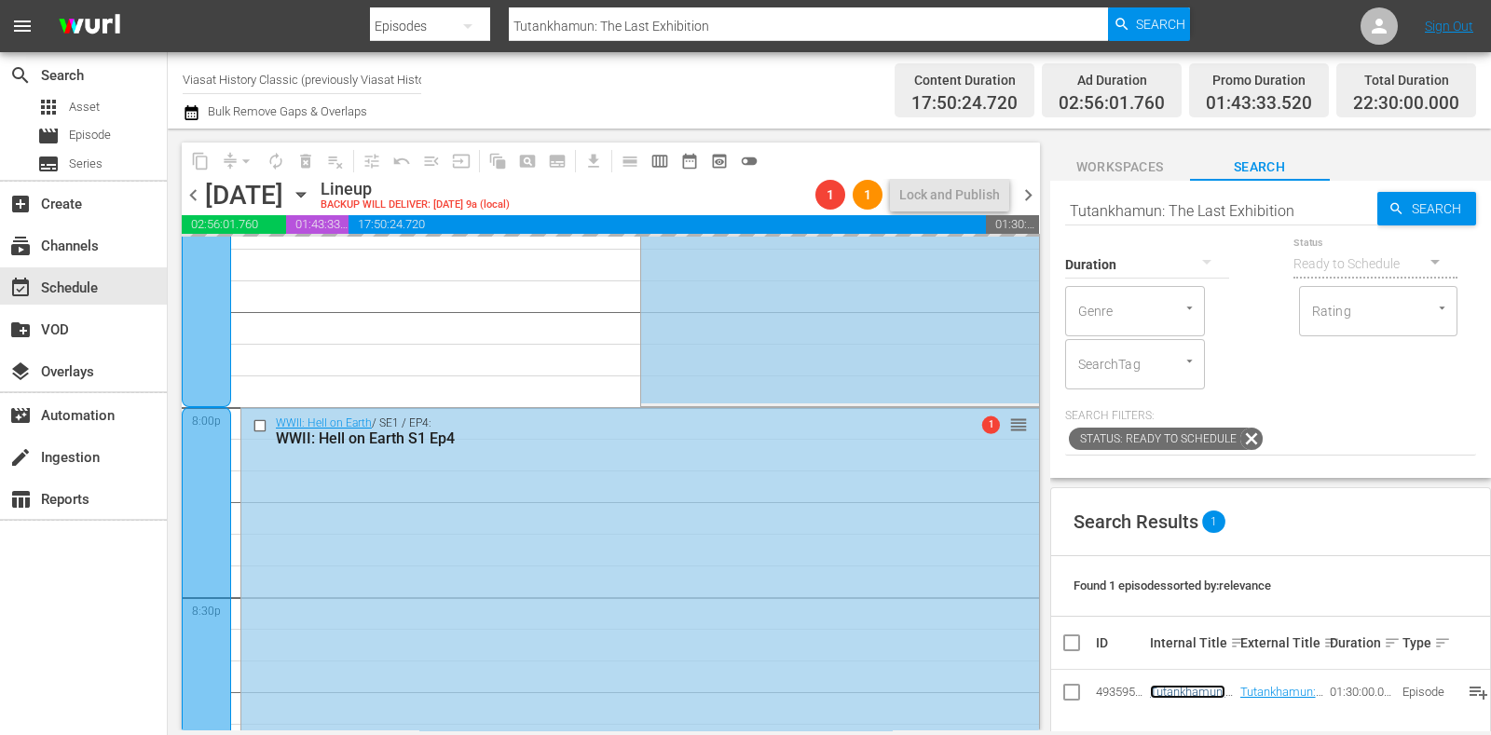
scroll to position [7461, 0]
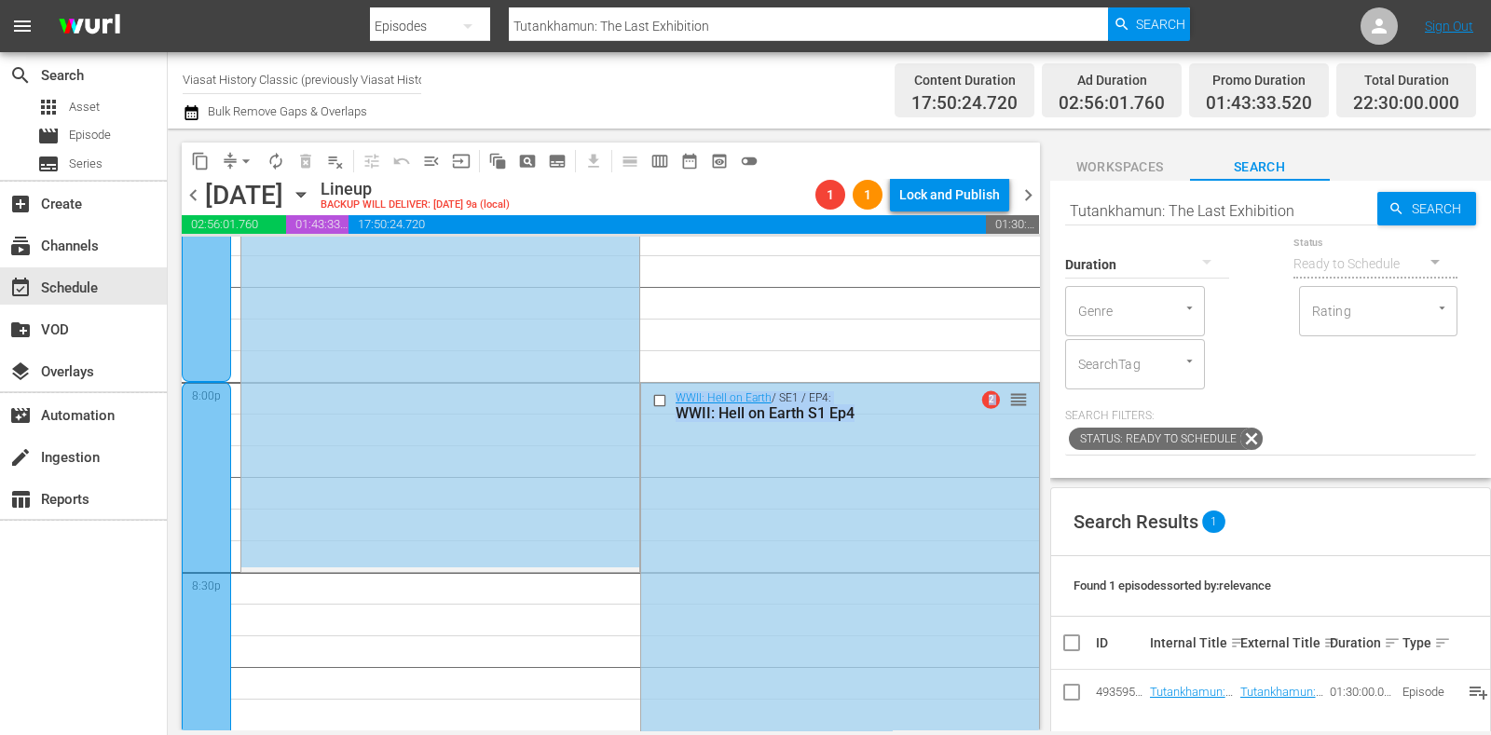
click at [1029, 405] on div "S N A P S N A P S N A P S N A P S N A P S N A P S N A P S N A P S N A P S N A P…" at bounding box center [611, 484] width 859 height 494
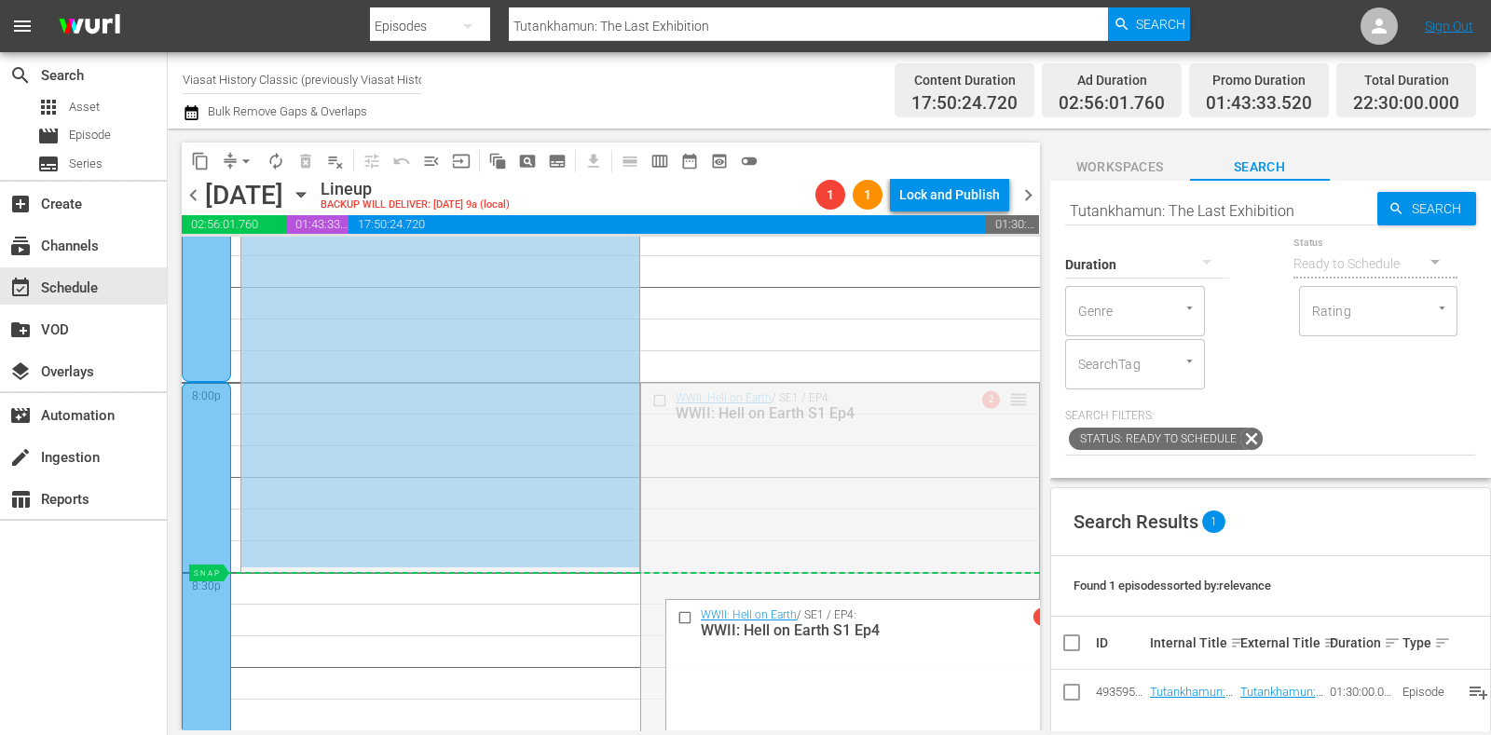
drag, startPoint x: 1000, startPoint y: 400, endPoint x: 969, endPoint y: 593, distance: 195.4
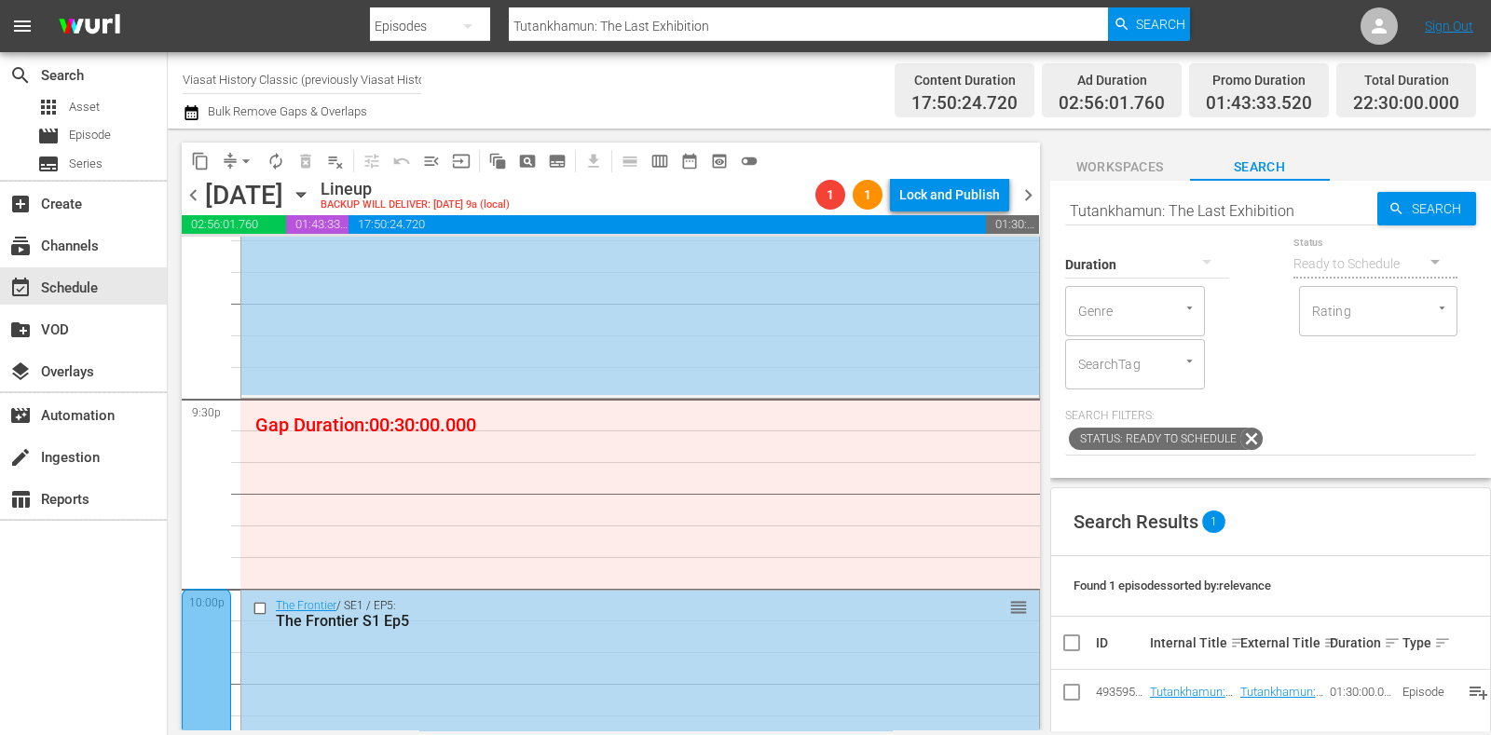
scroll to position [8051, 0]
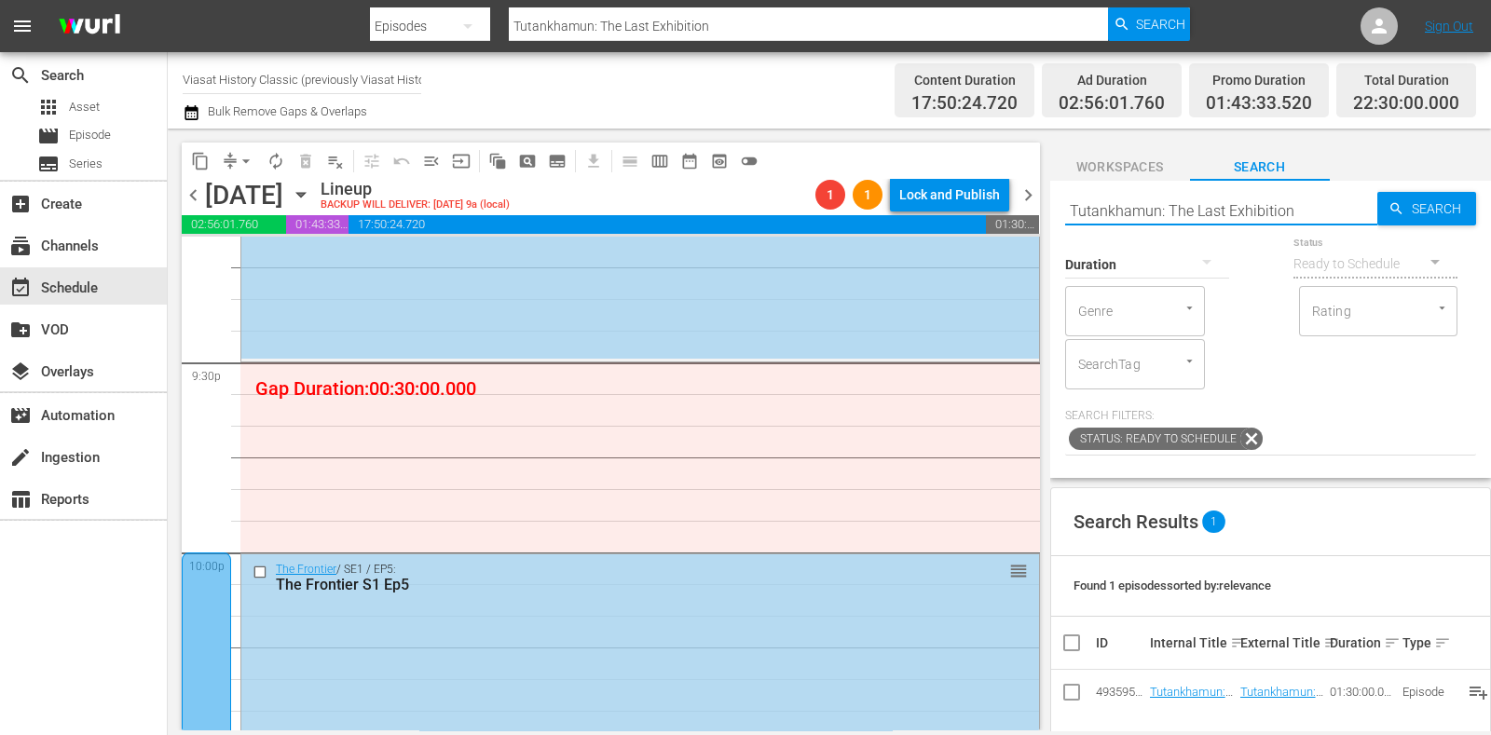
click at [1122, 212] on input "Tutankhamun: The Last Exhibition" at bounding box center [1221, 210] width 312 height 45
type input "cursed bloodlines"
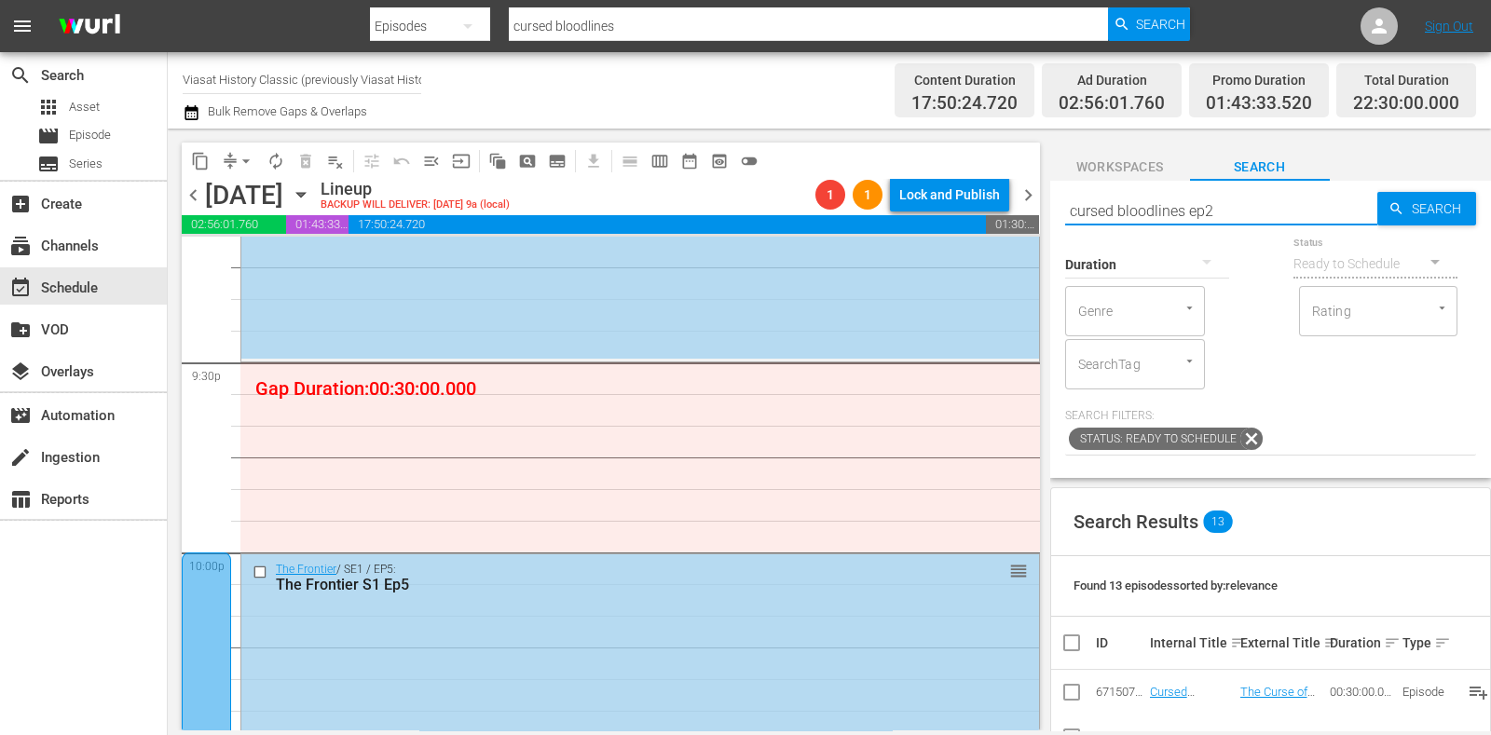
type input "cursed bloodlines ep2"
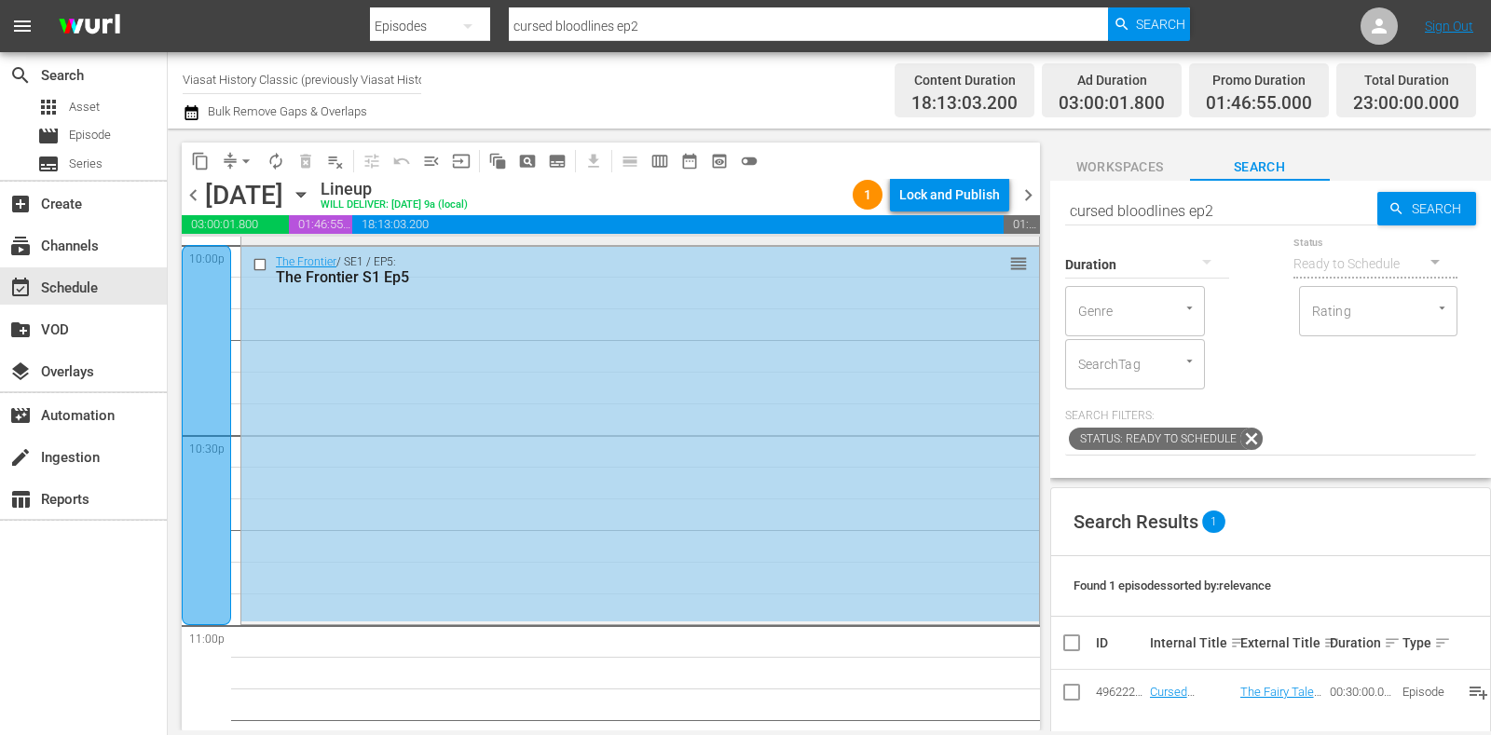
scroll to position [8400, 0]
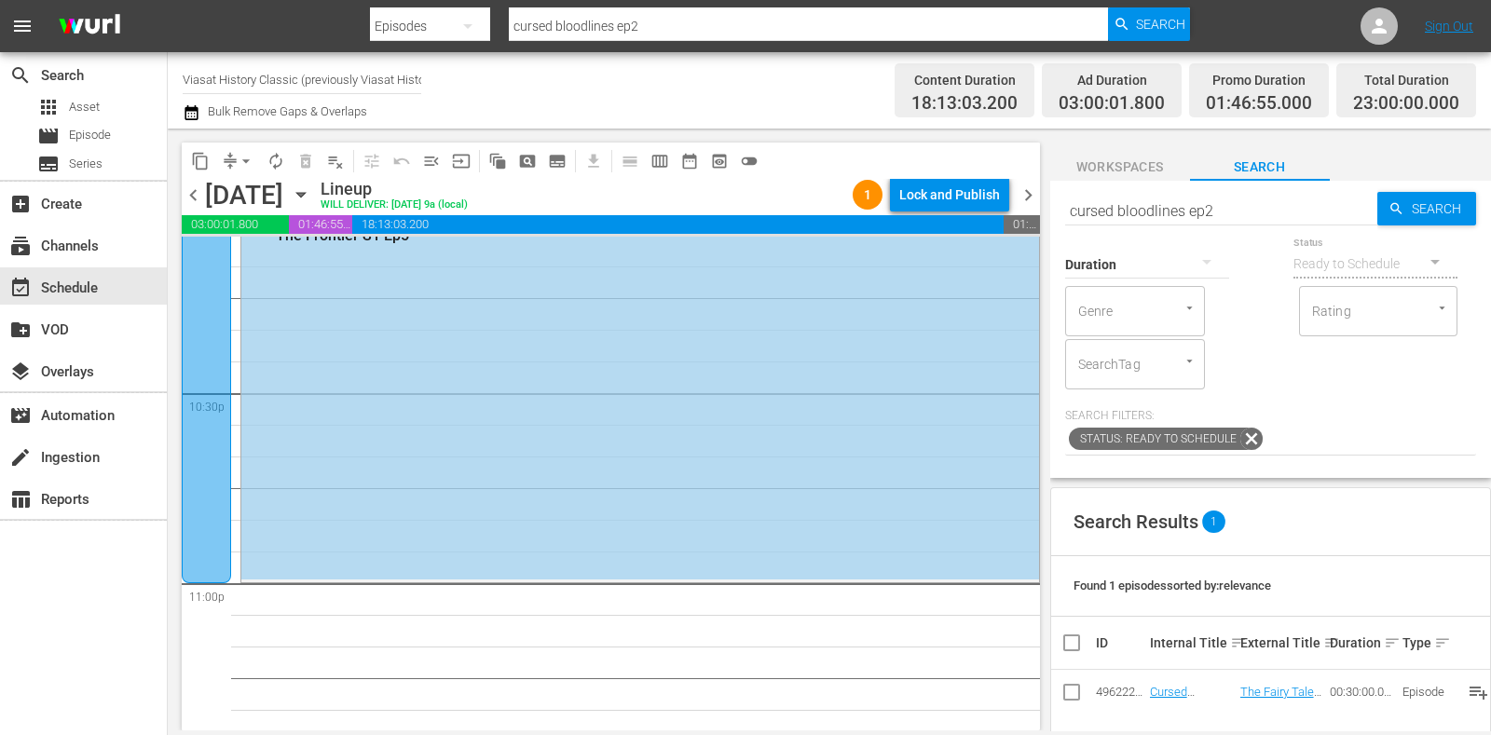
click at [1207, 212] on input "cursed bloodlines ep2" at bounding box center [1221, 210] width 312 height 45
paste input "Tutankhamun: The Last Exhibition"
type input "Tutankhamun: The Last Exhibition"
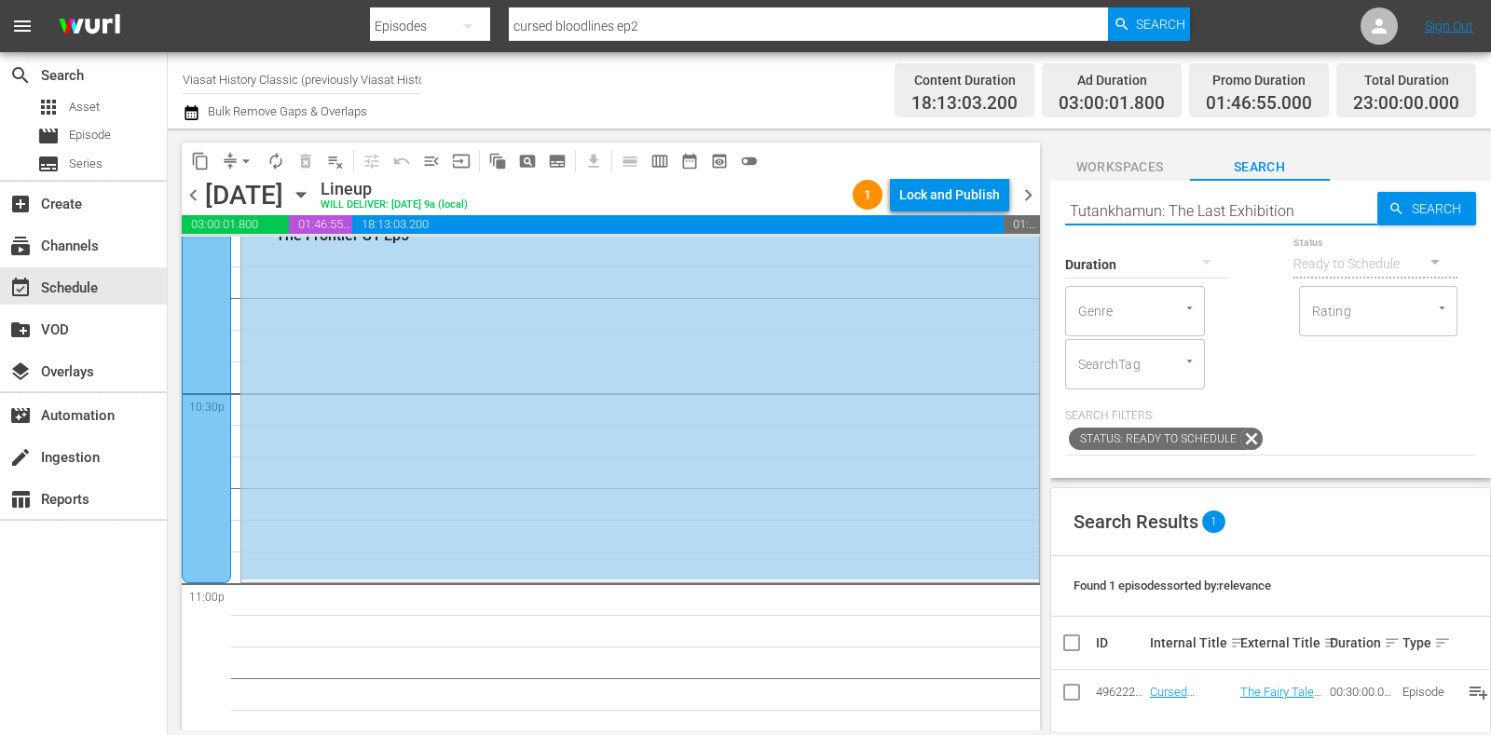
type input "Tutankhamun: The Last Exhibition"
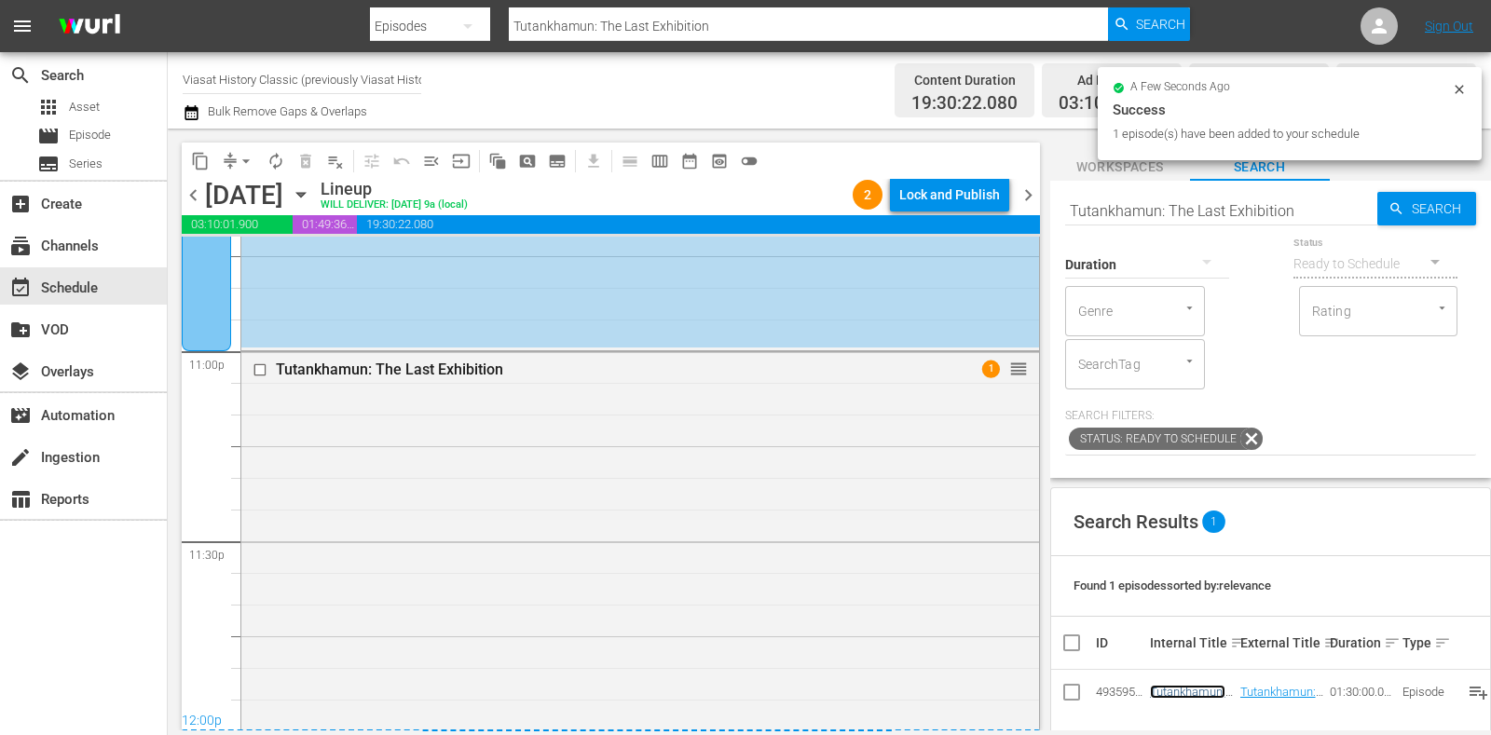
scroll to position [0, 0]
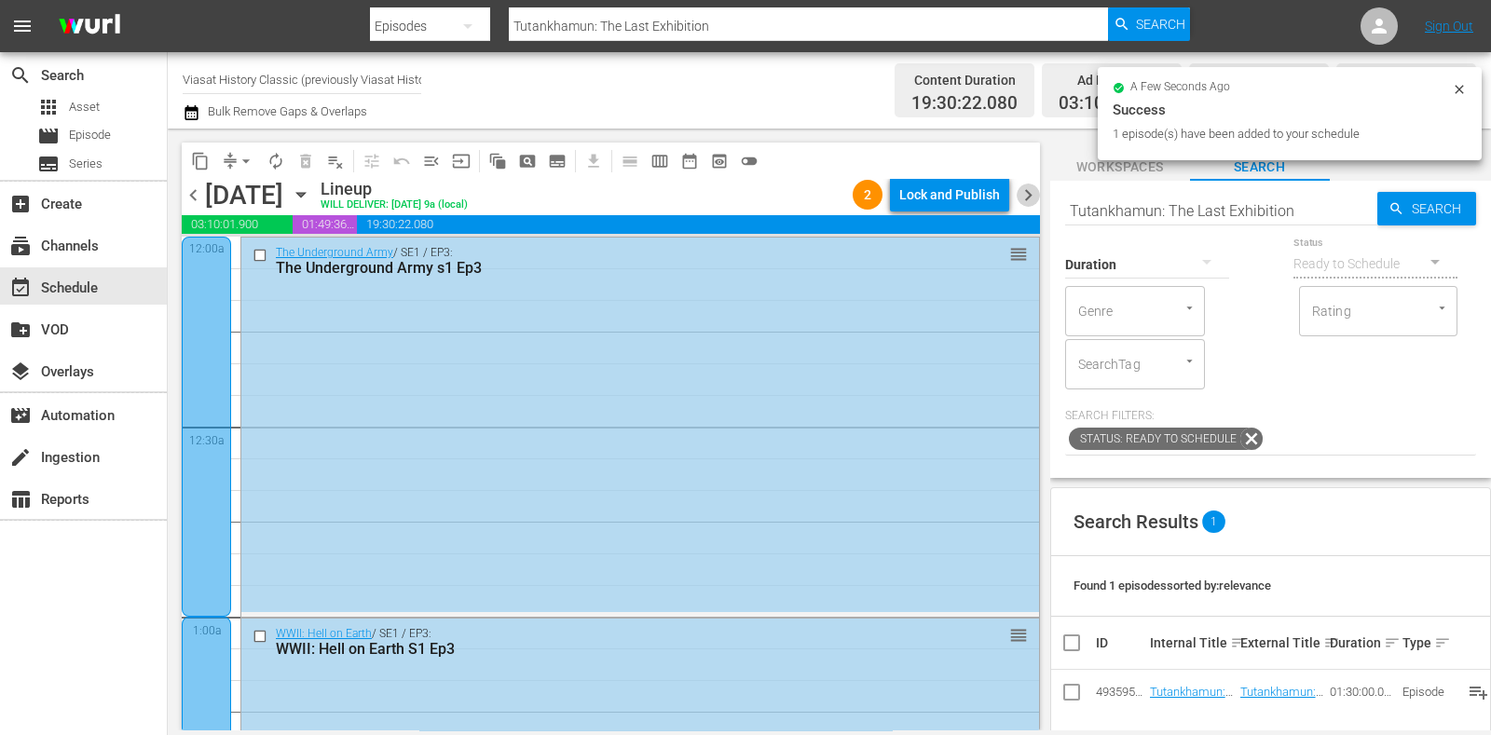
click at [1022, 189] on span "chevron_right" at bounding box center [1028, 195] width 23 height 23
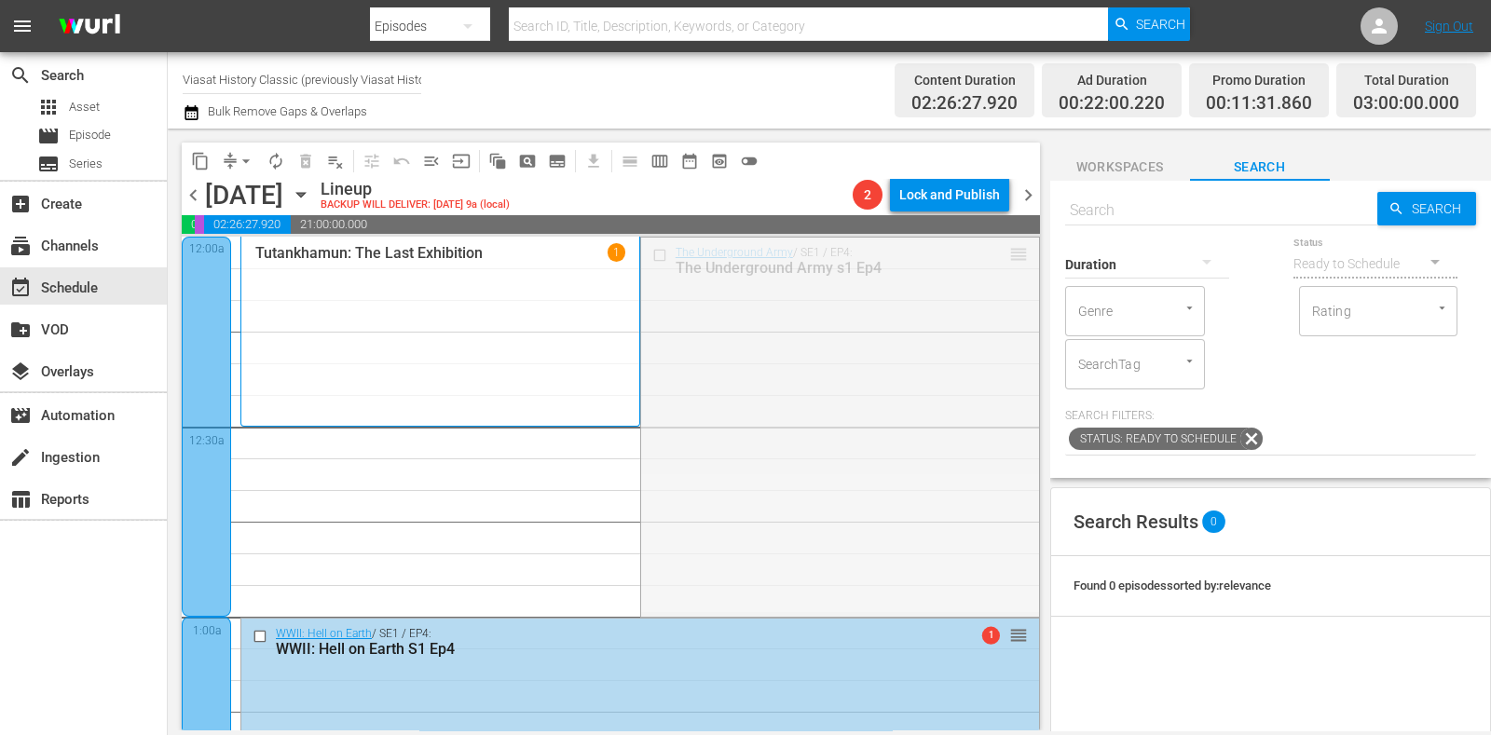
drag, startPoint x: 997, startPoint y: 249, endPoint x: 971, endPoint y: 441, distance: 193.8
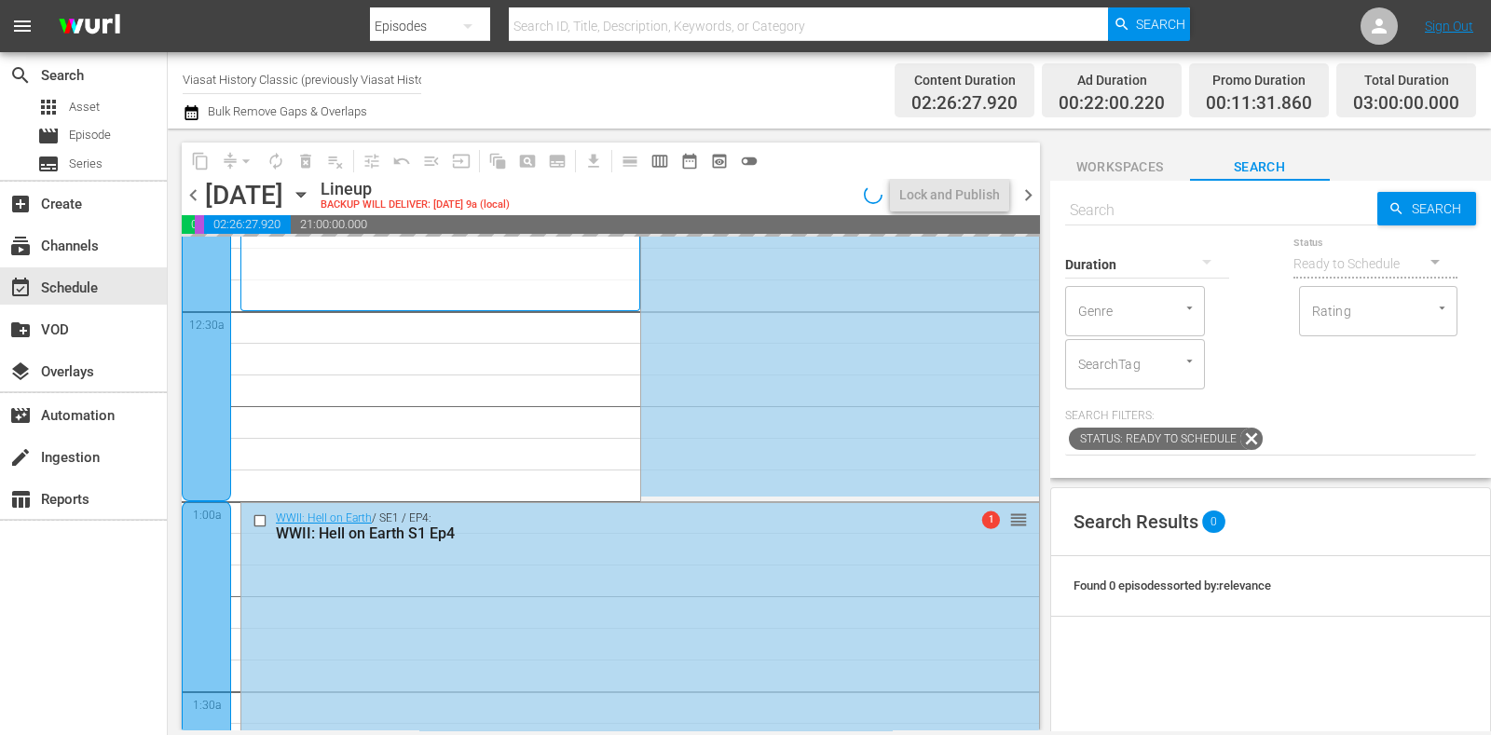
scroll to position [232, 0]
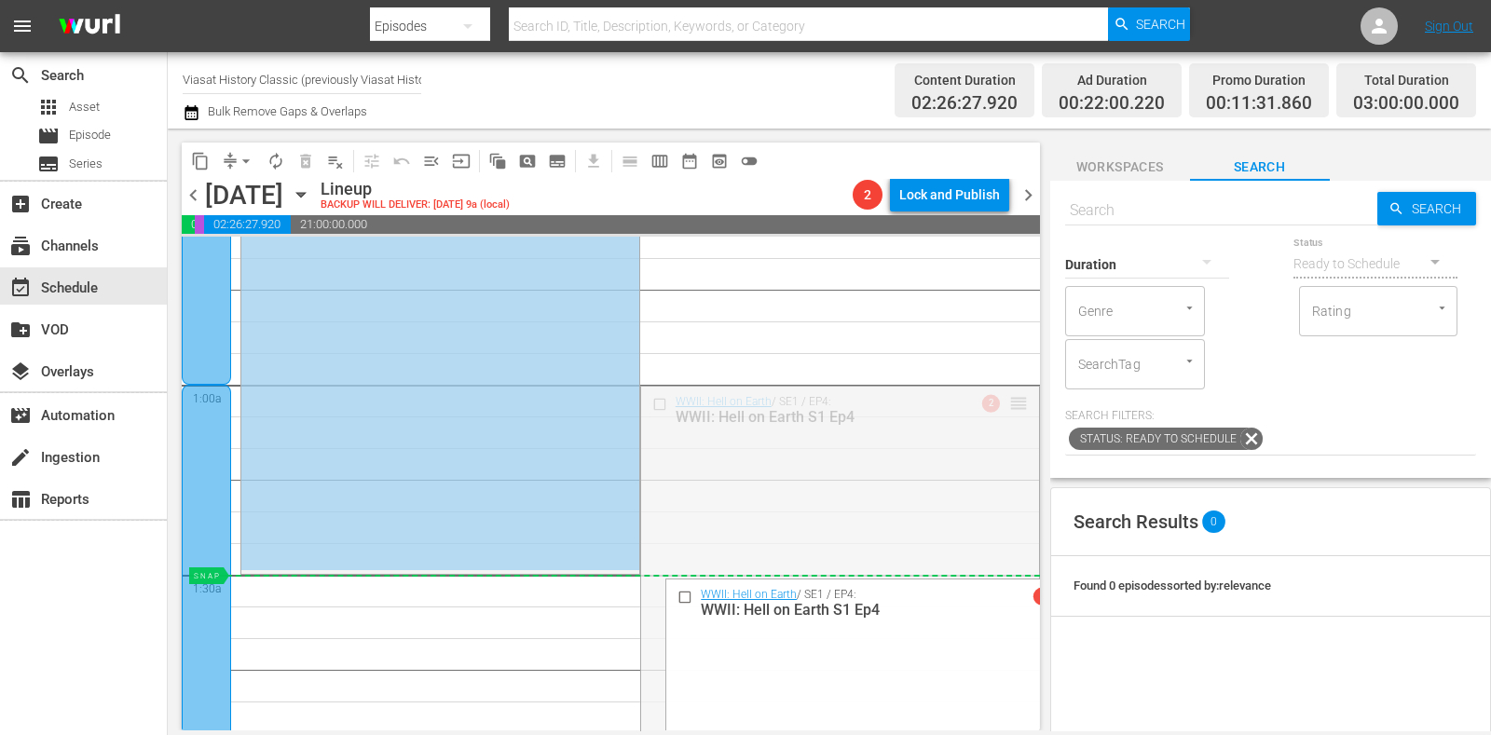
drag, startPoint x: 999, startPoint y: 405, endPoint x: 973, endPoint y: 584, distance: 180.9
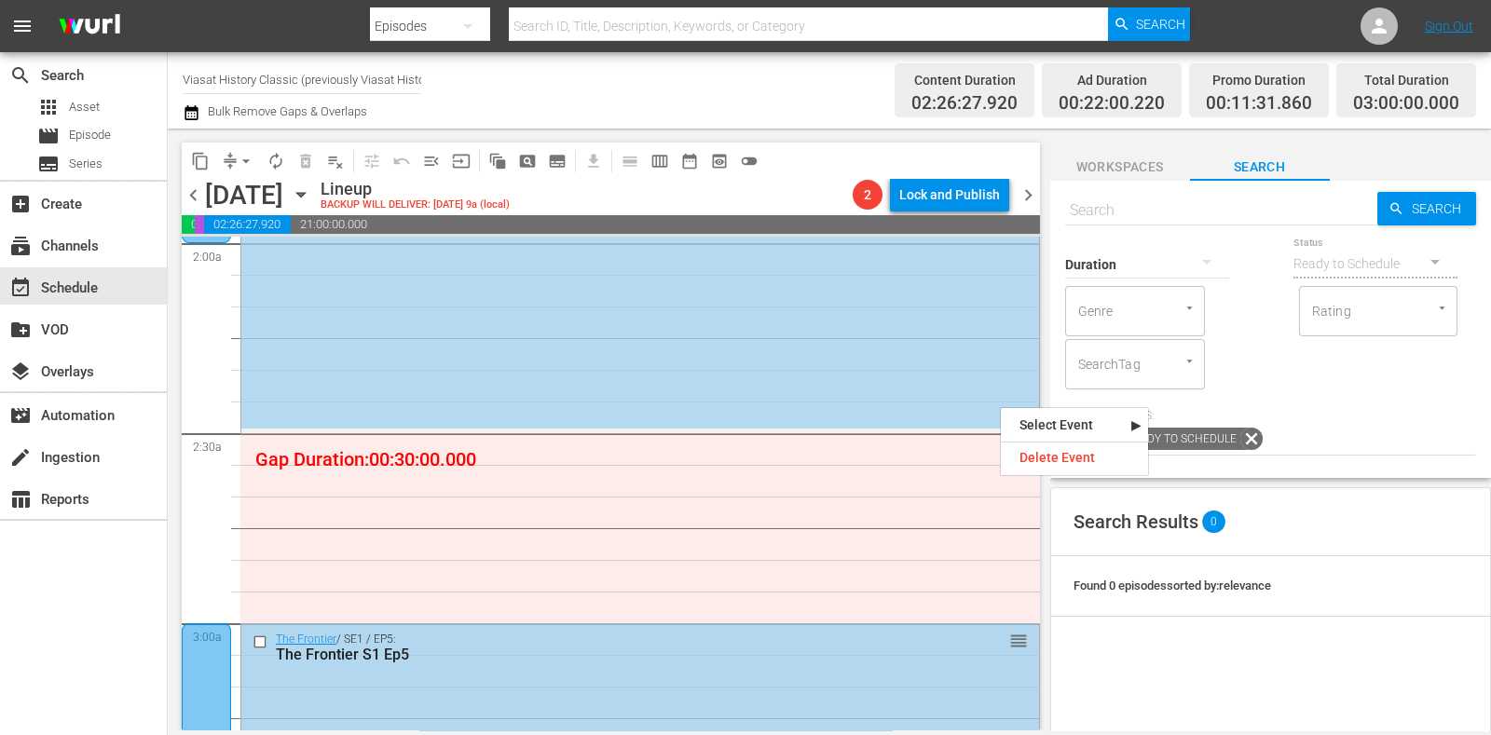
scroll to position [699, 0]
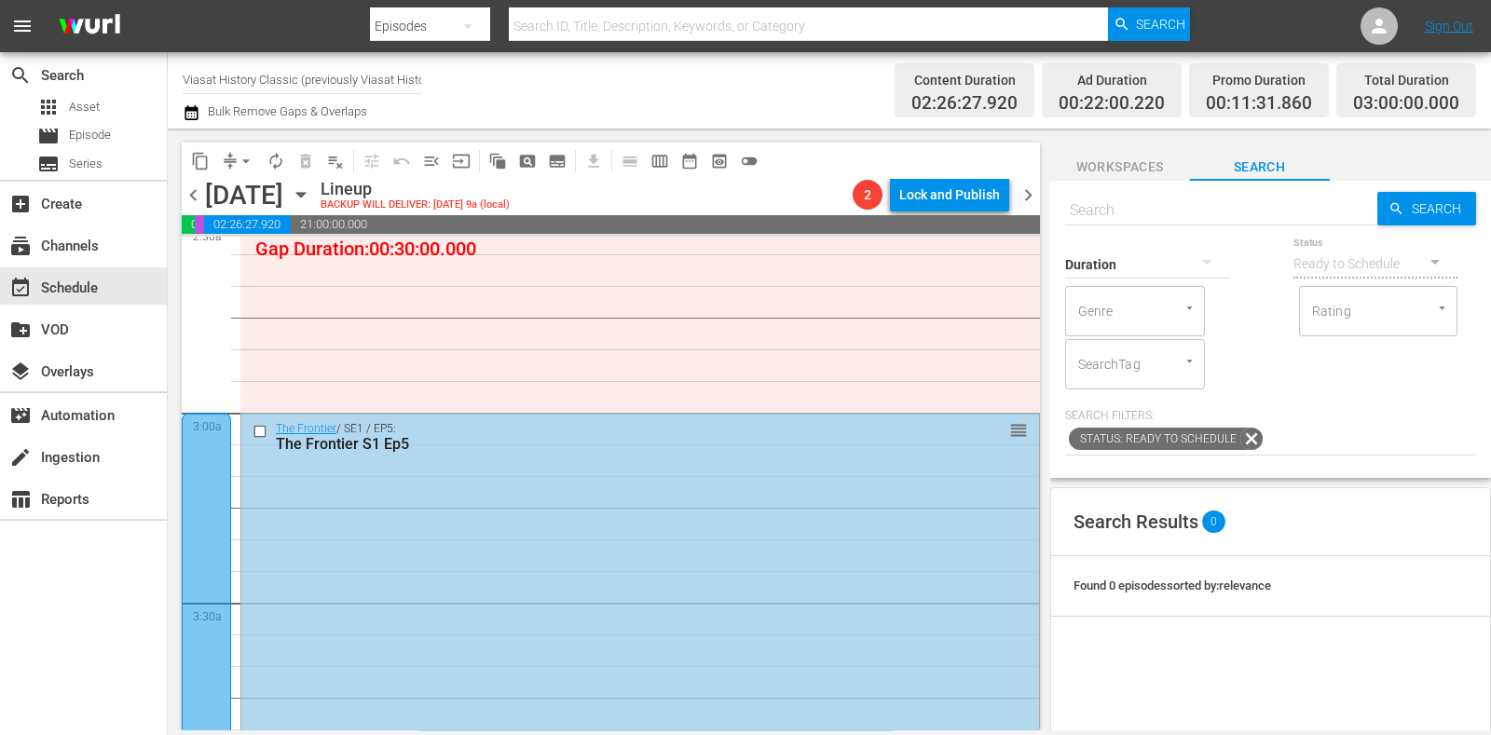
scroll to position [1049, 0]
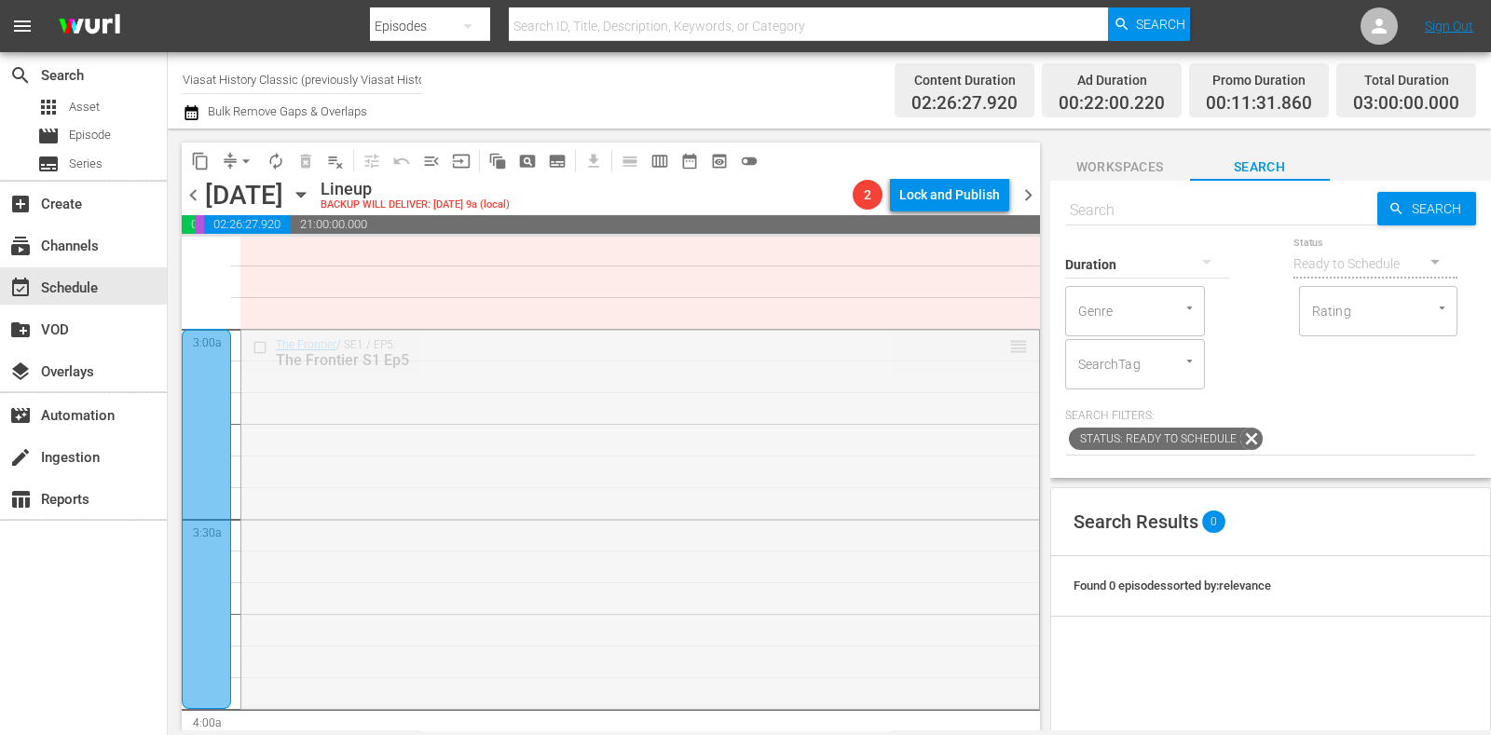
drag, startPoint x: 1000, startPoint y: 341, endPoint x: 964, endPoint y: 714, distance: 374.6
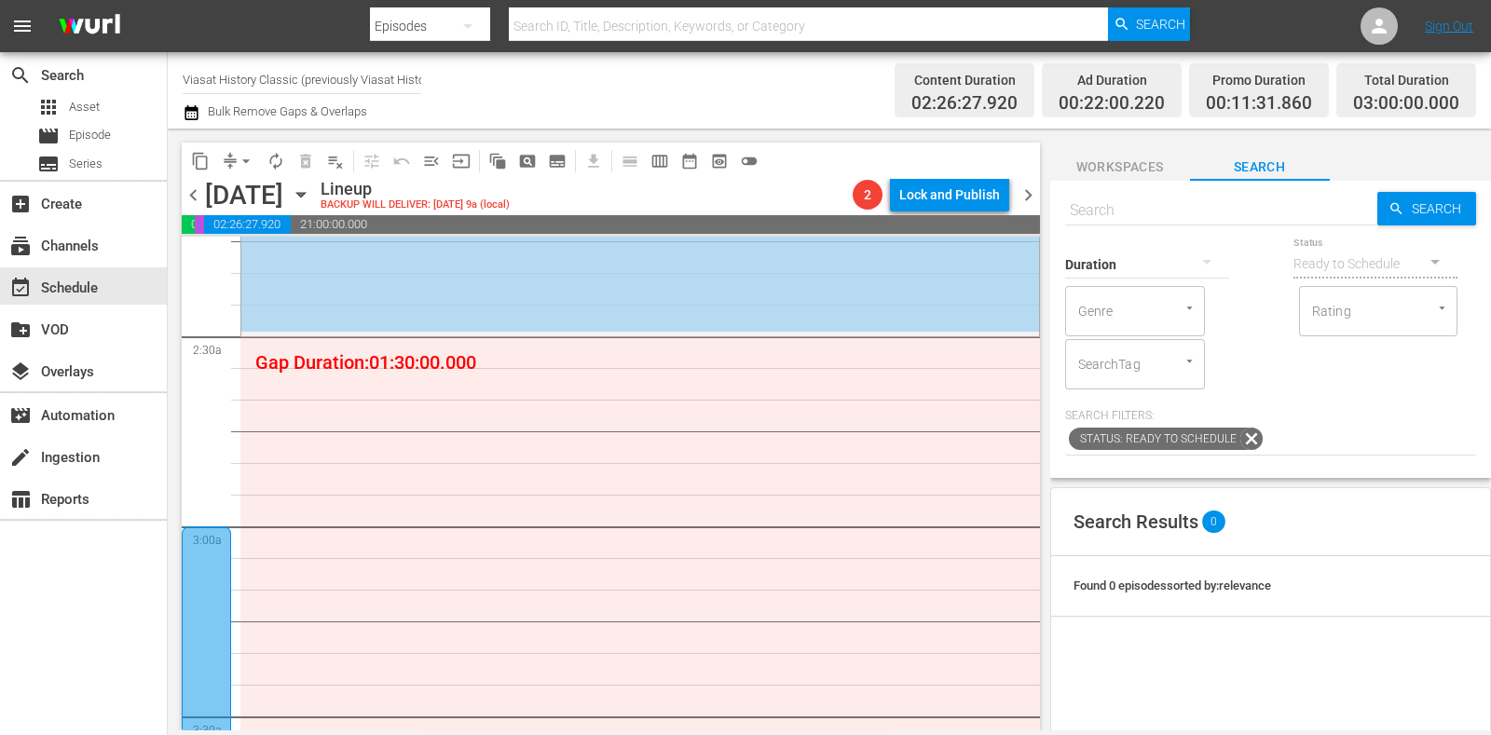
scroll to position [815, 0]
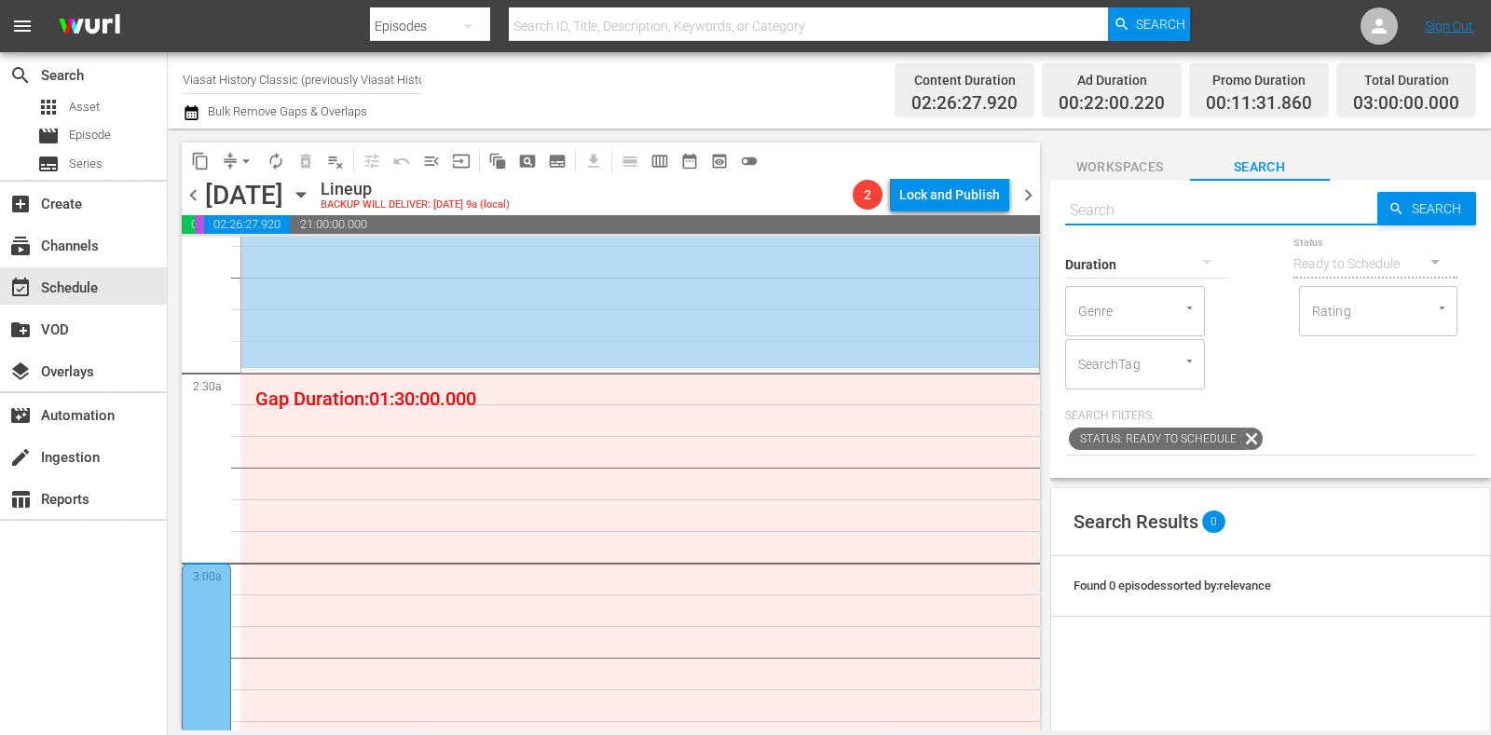
click at [1140, 201] on input "text" at bounding box center [1221, 210] width 312 height 45
type input "cursed bloodlines"
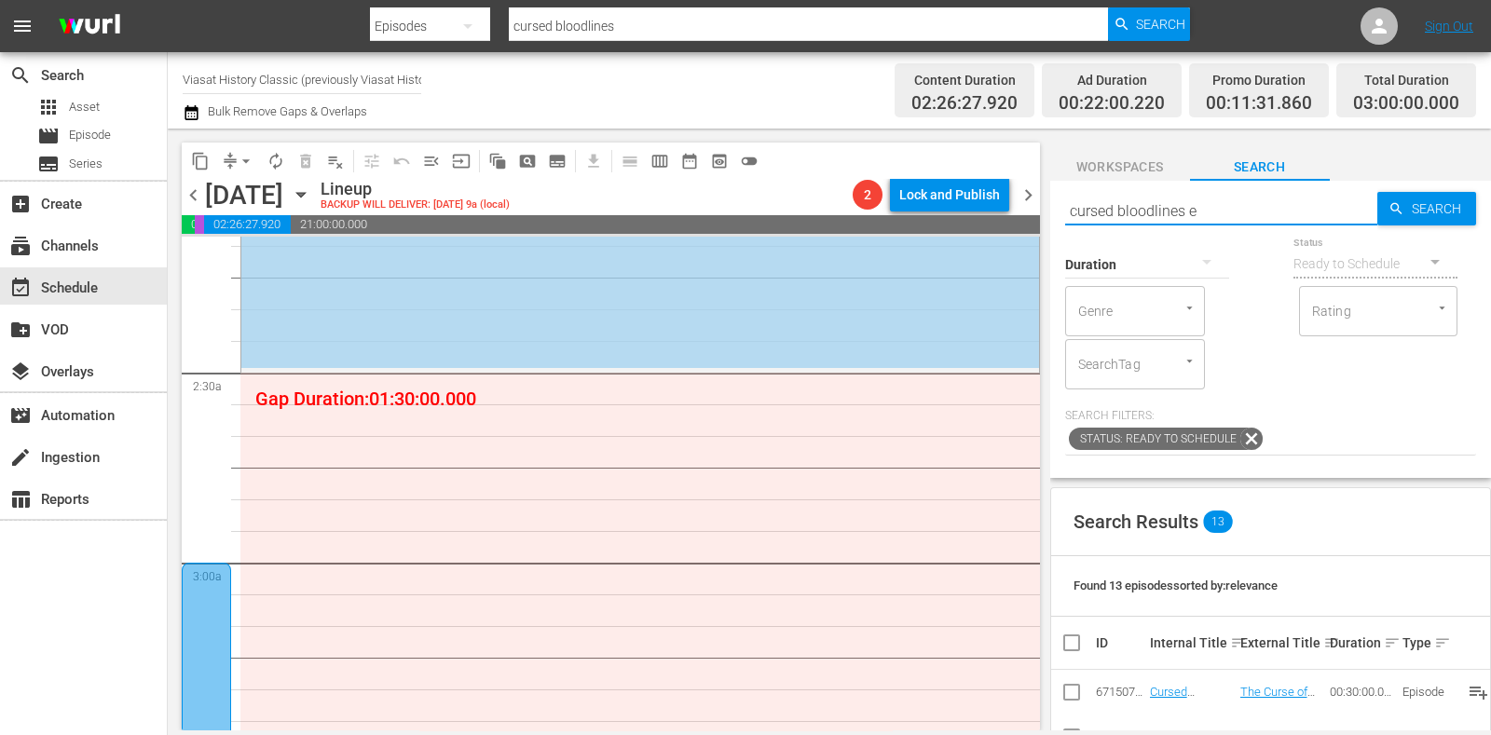
type input "cursed bloodlines ep"
type input "cursed bloodlines ep 1"
type input "cursed bloodlines ep 13"
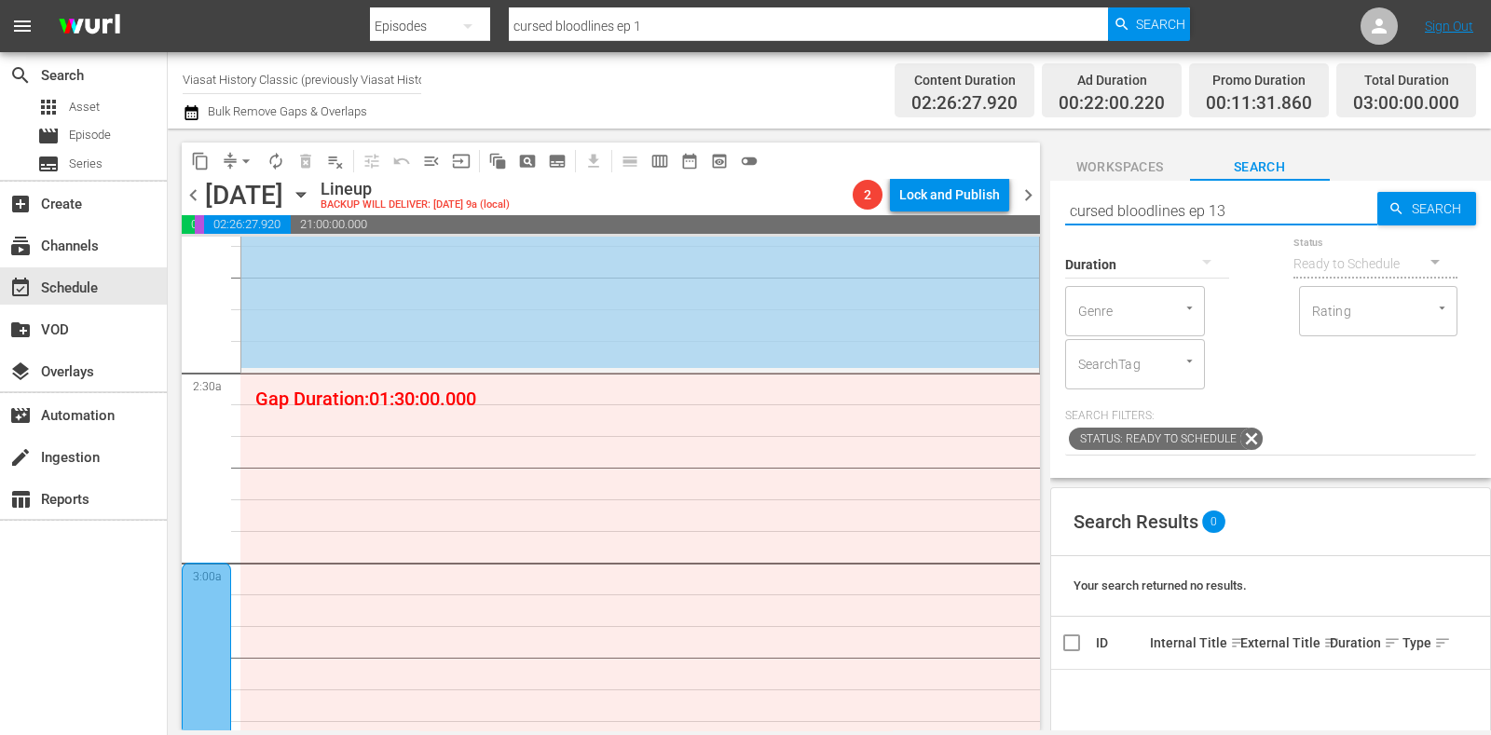
type input "cursed bloodlines ep 13"
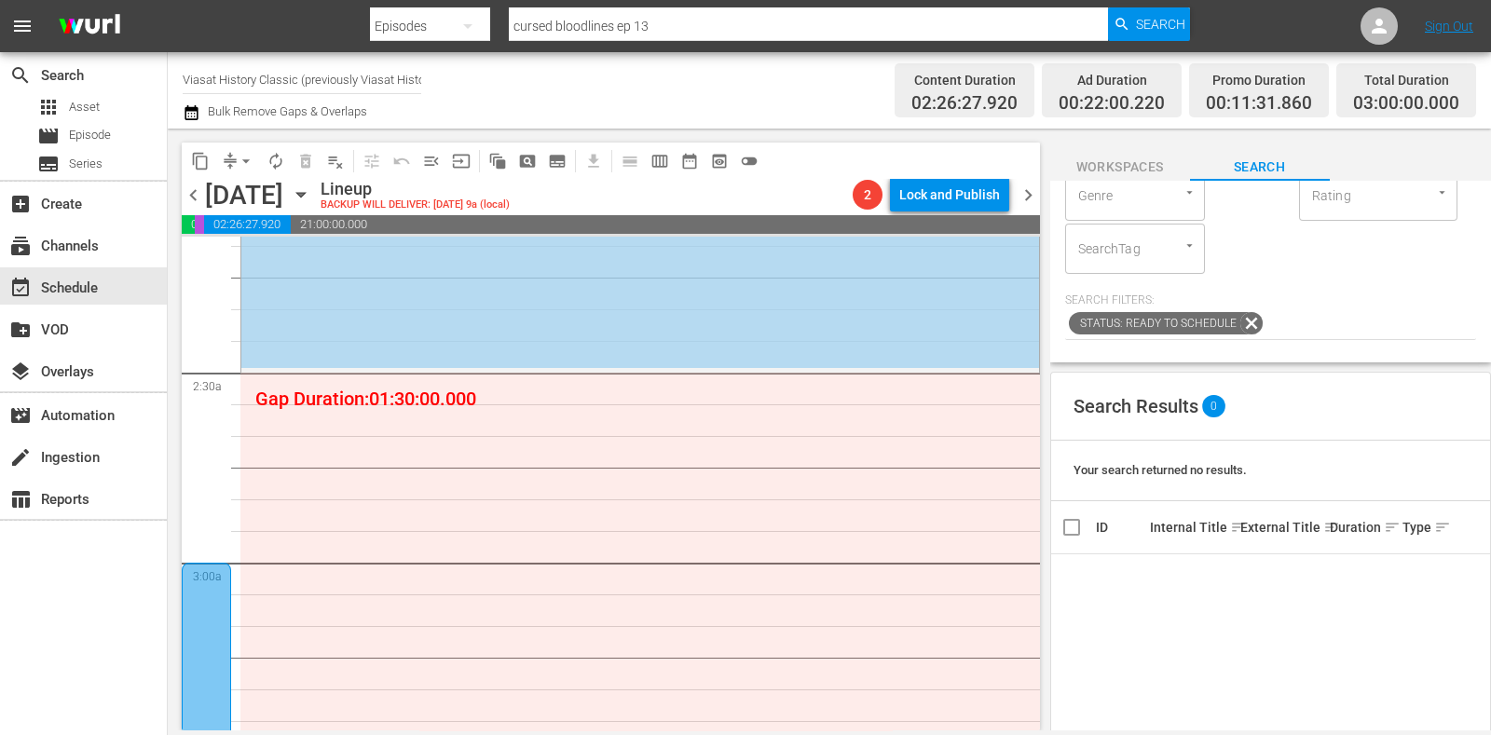
scroll to position [0, 0]
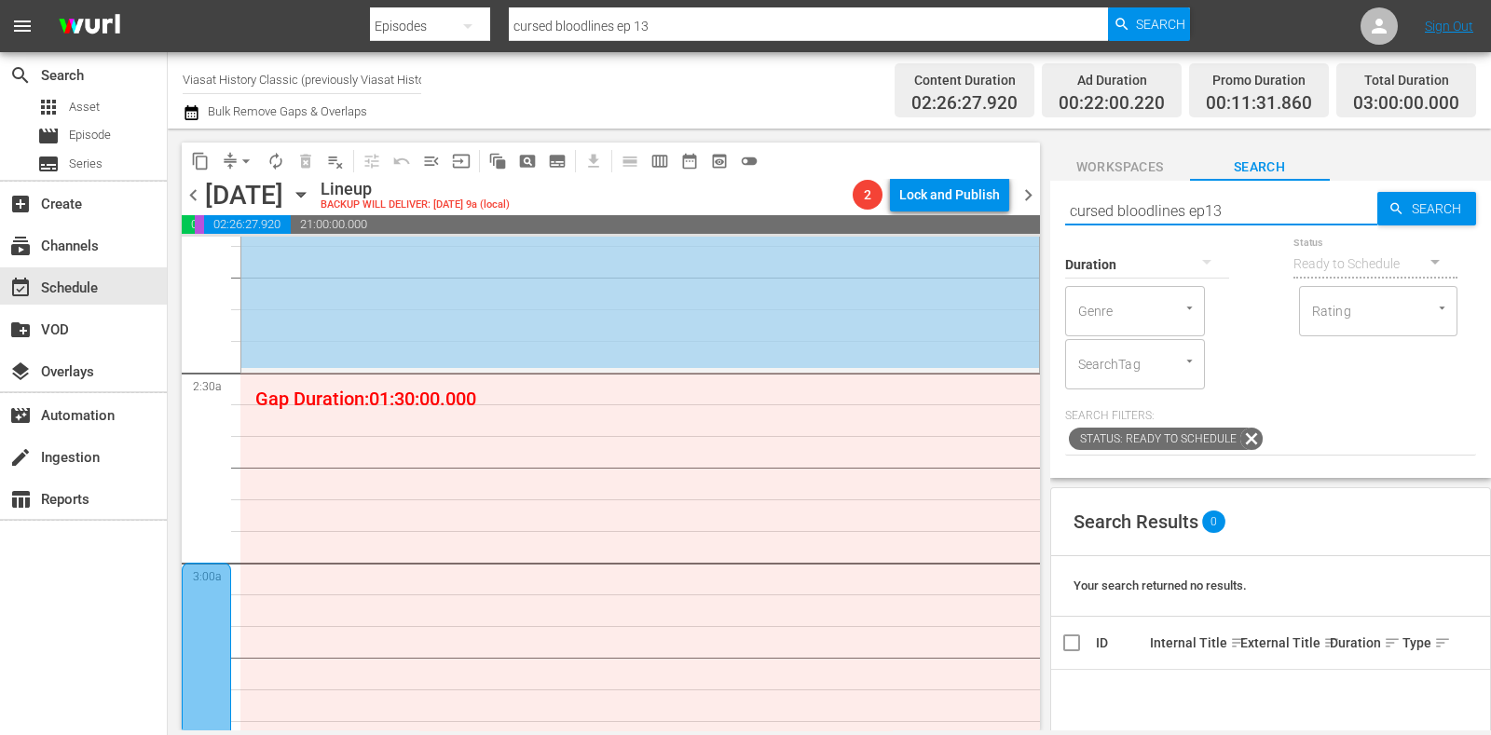
type input "cursed bloodlines ep13"
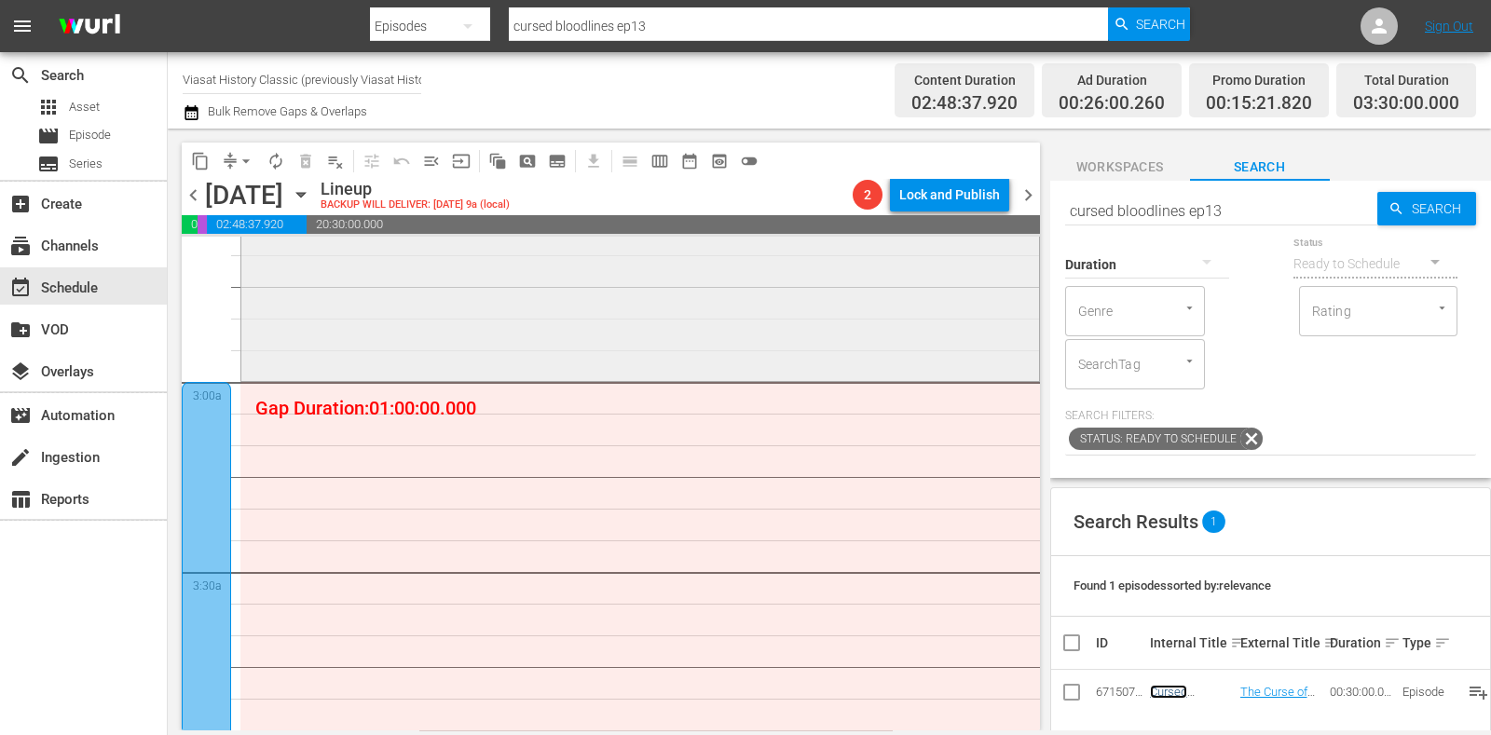
scroll to position [1049, 0]
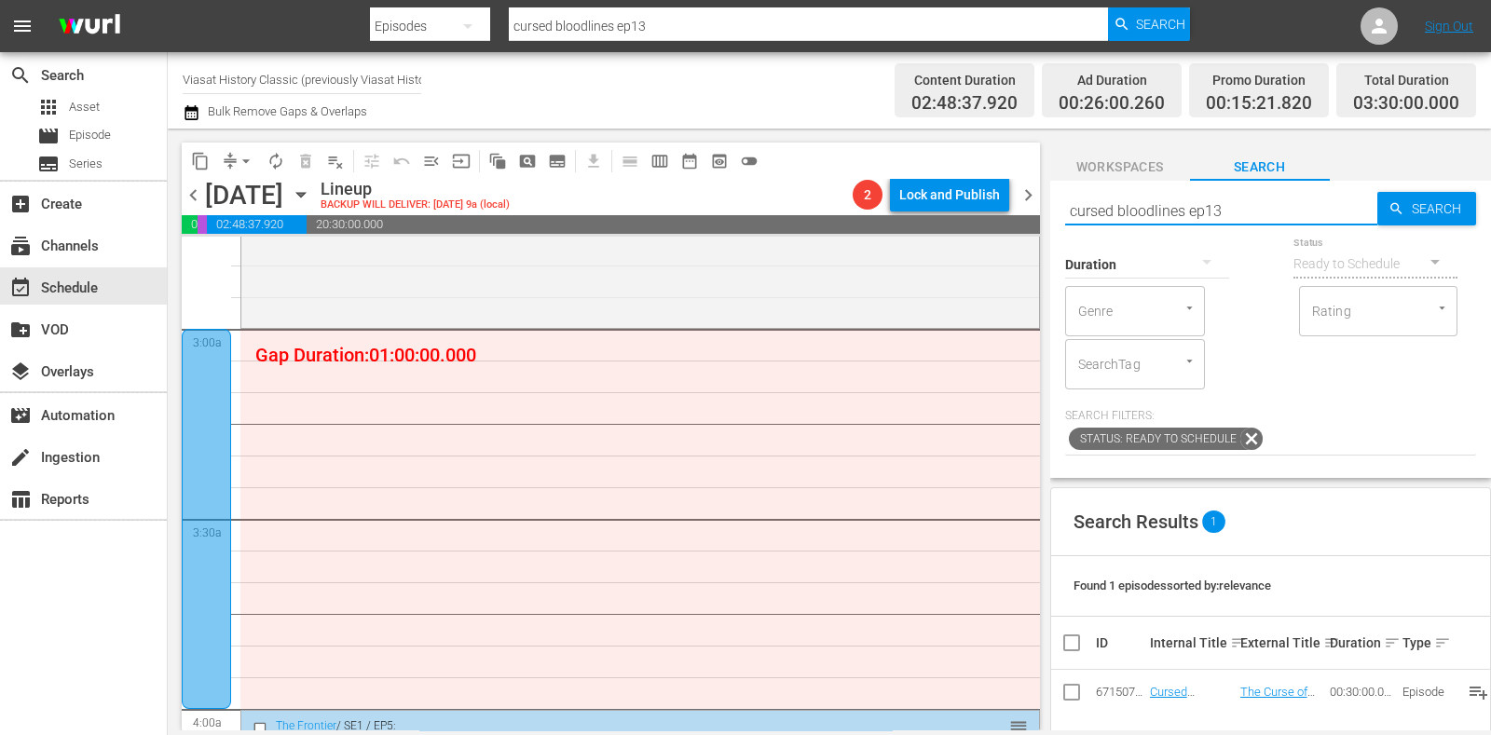
click at [1238, 198] on input "cursed bloodlines ep13" at bounding box center [1221, 210] width 312 height 45
type input "cursed bloodlines ep11"
type input "cursed bloodlines ep1"
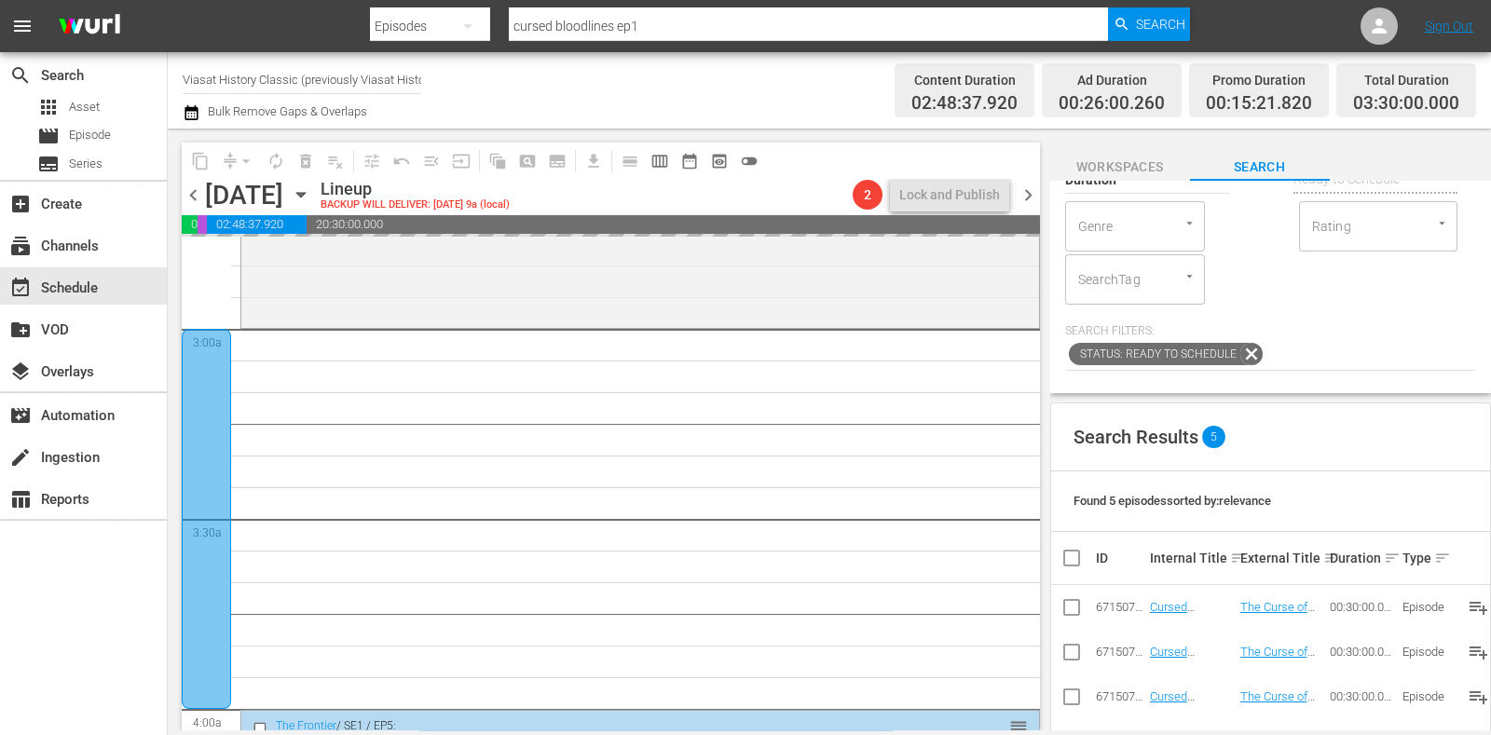
scroll to position [0, 0]
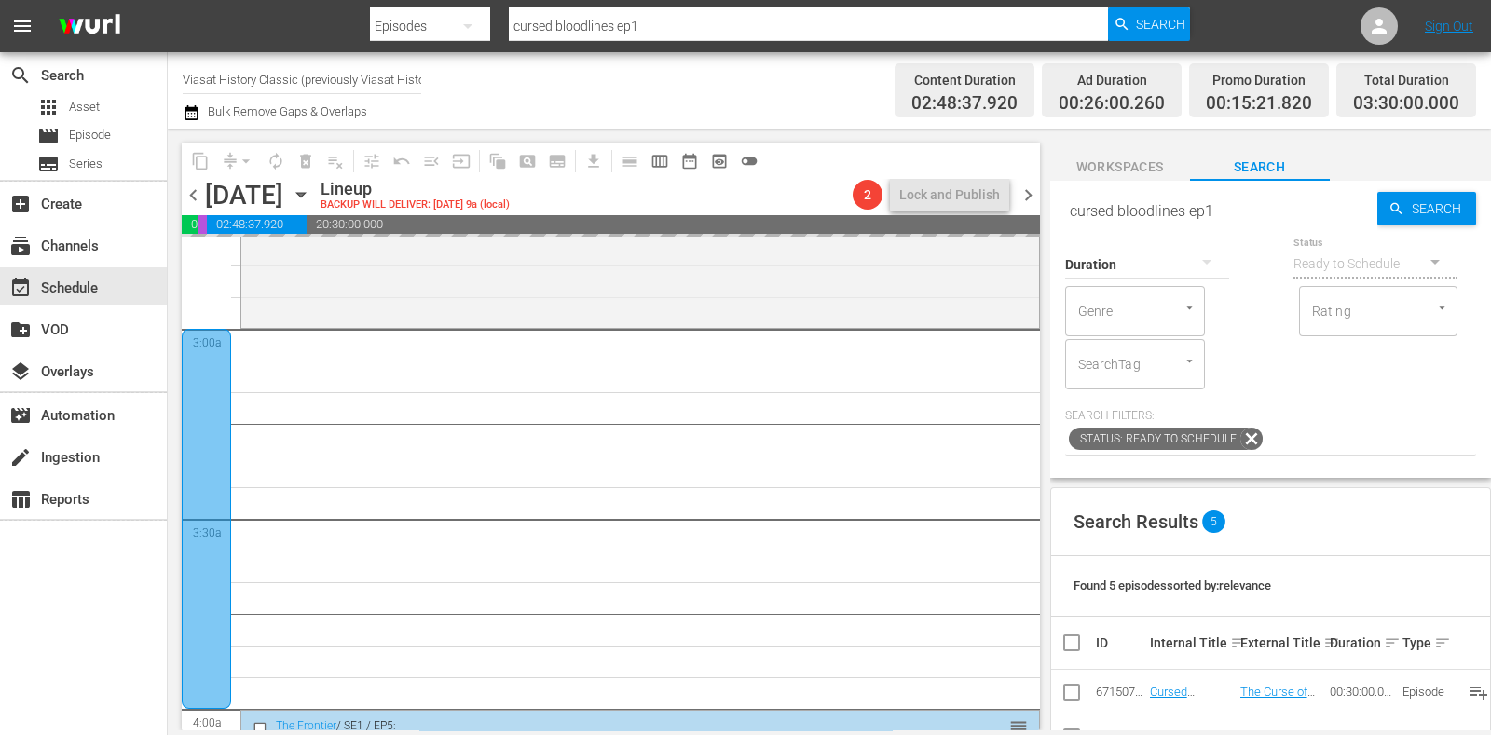
click at [1244, 213] on input "cursed bloodlines ep1" at bounding box center [1221, 210] width 312 height 45
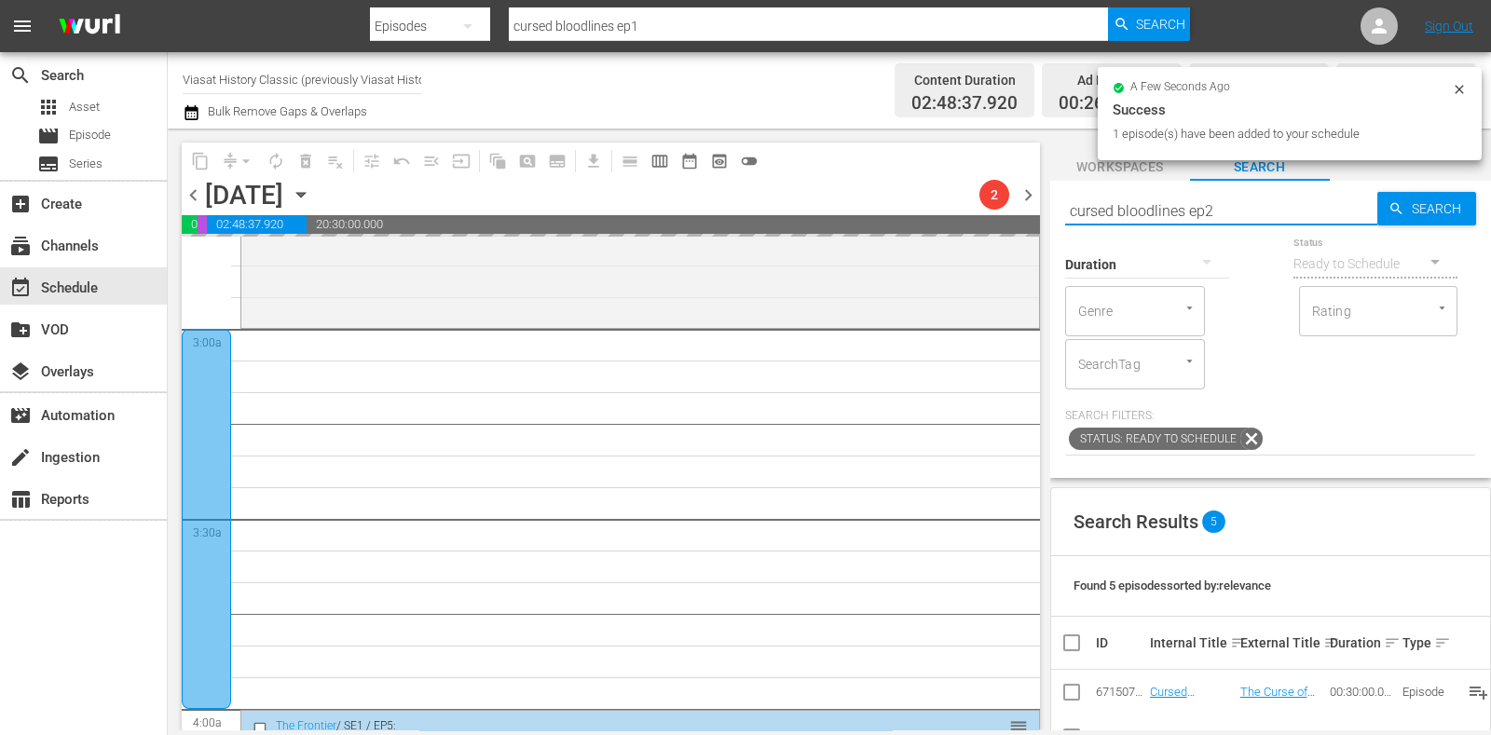
type input "cursed bloodlines ep2"
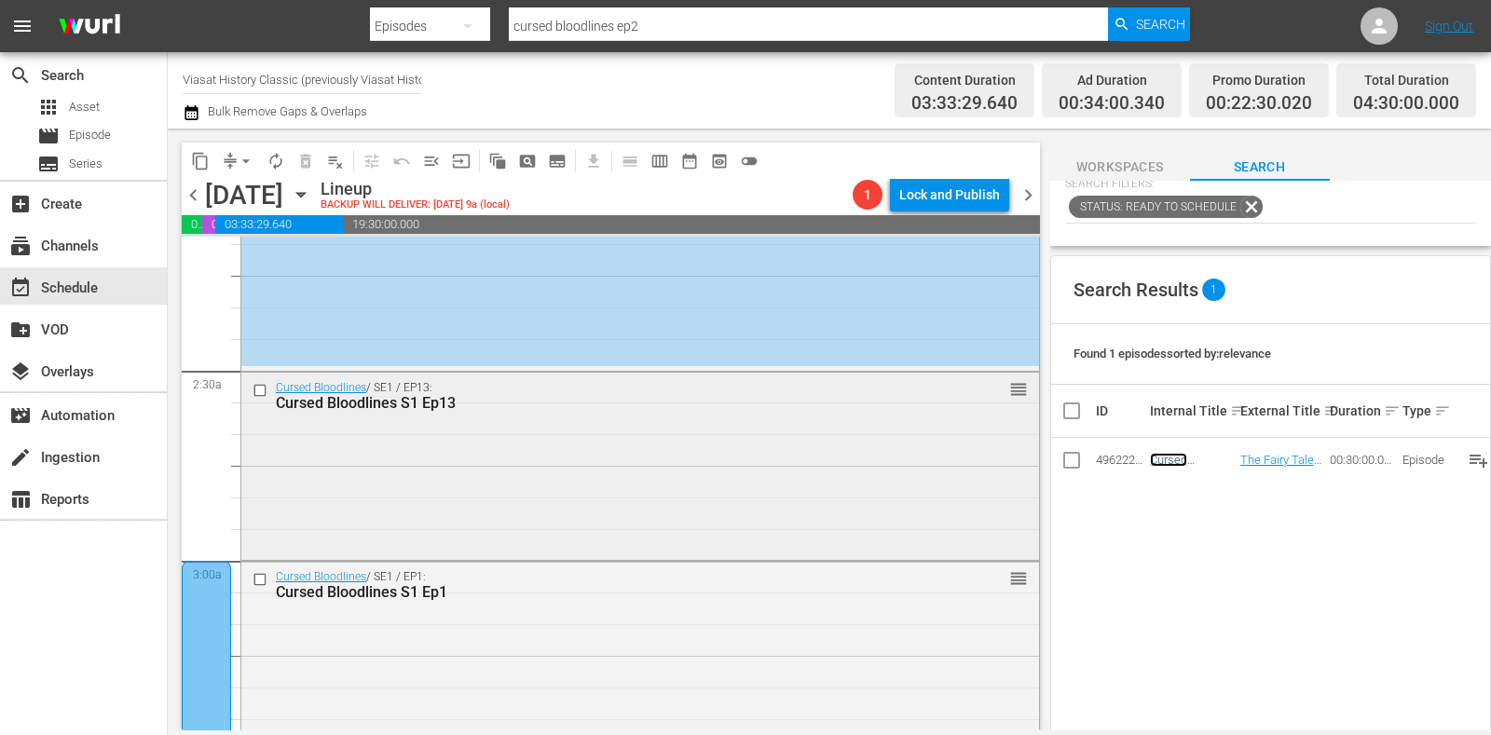
scroll to position [931, 0]
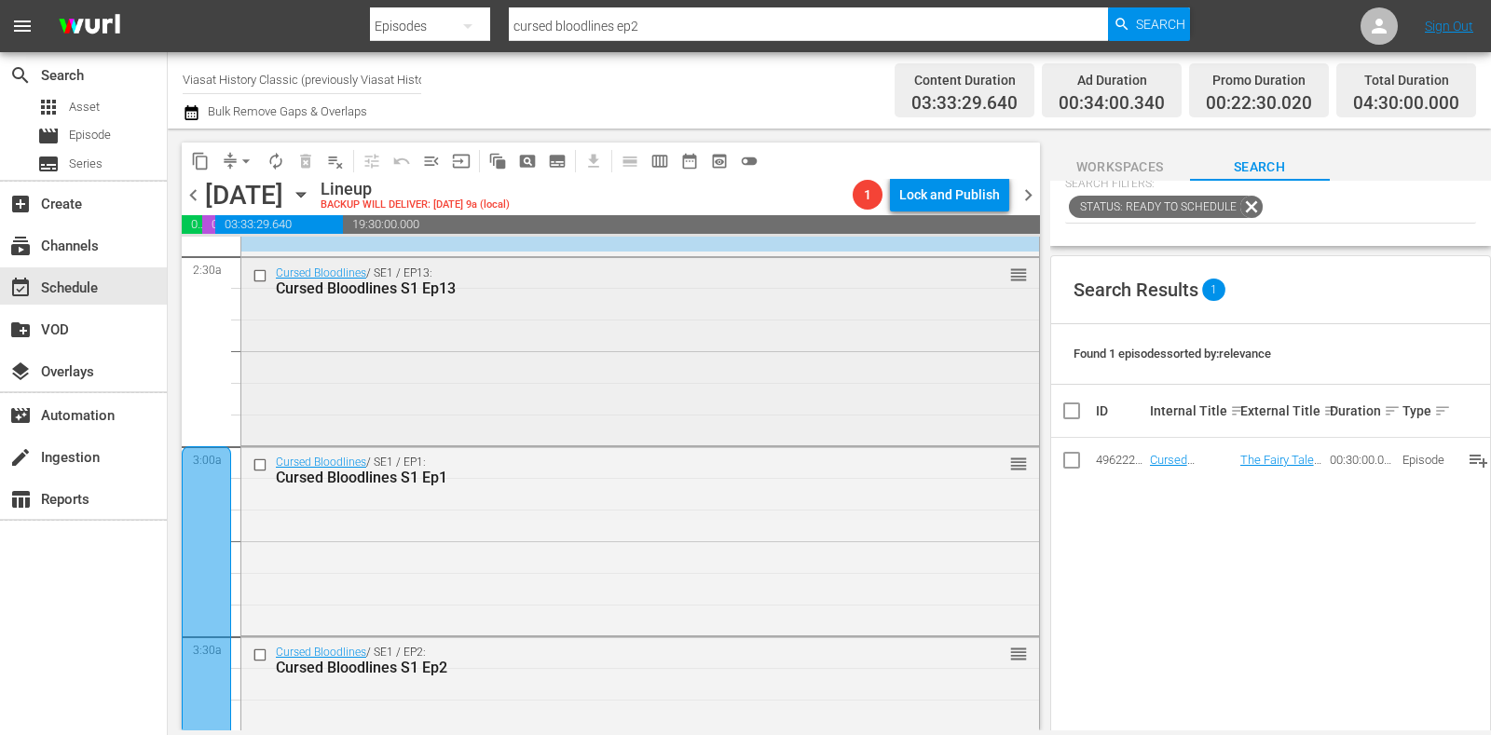
click at [256, 268] on input "checkbox" at bounding box center [263, 276] width 20 height 16
click at [304, 151] on button "delete_forever_outlined" at bounding box center [306, 161] width 30 height 30
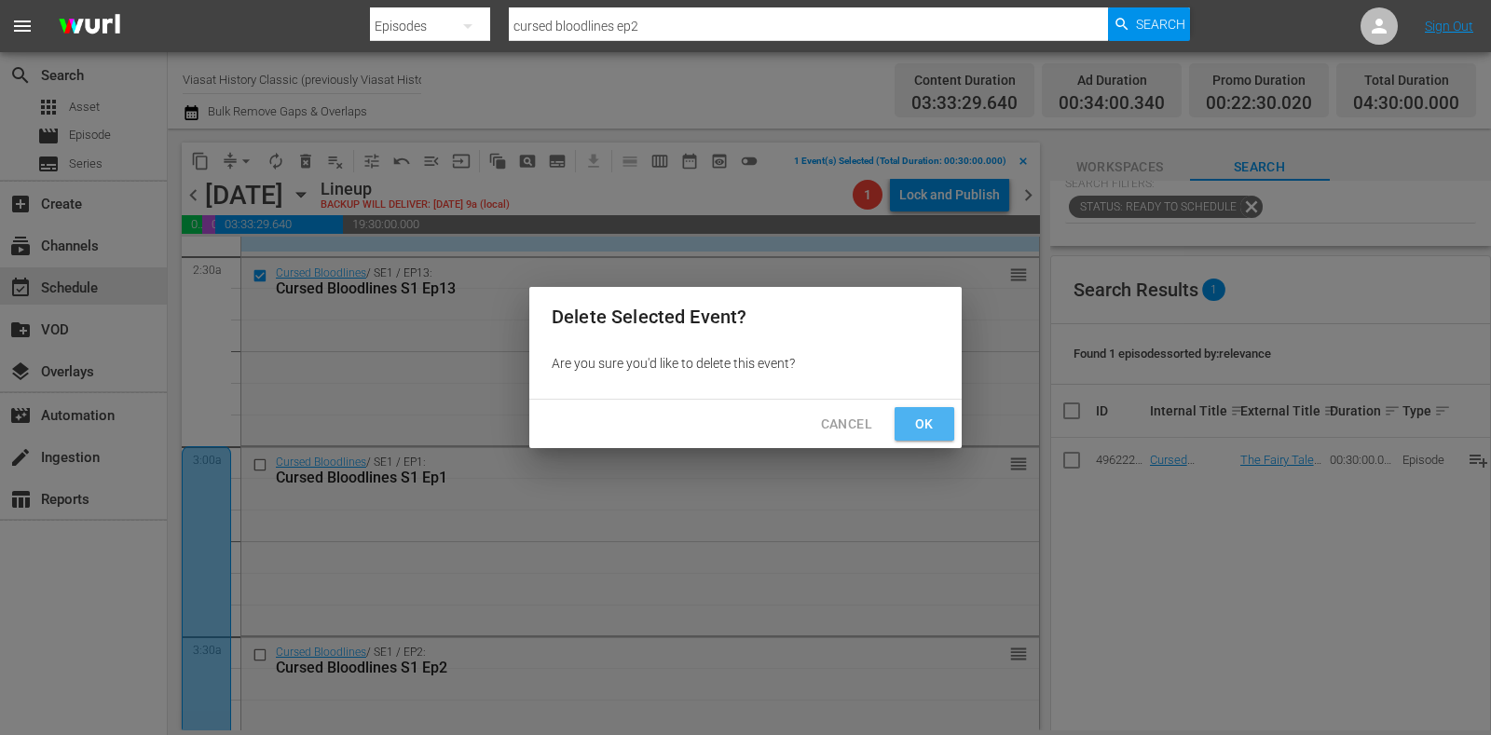
click at [902, 427] on button "Ok" at bounding box center [925, 424] width 60 height 34
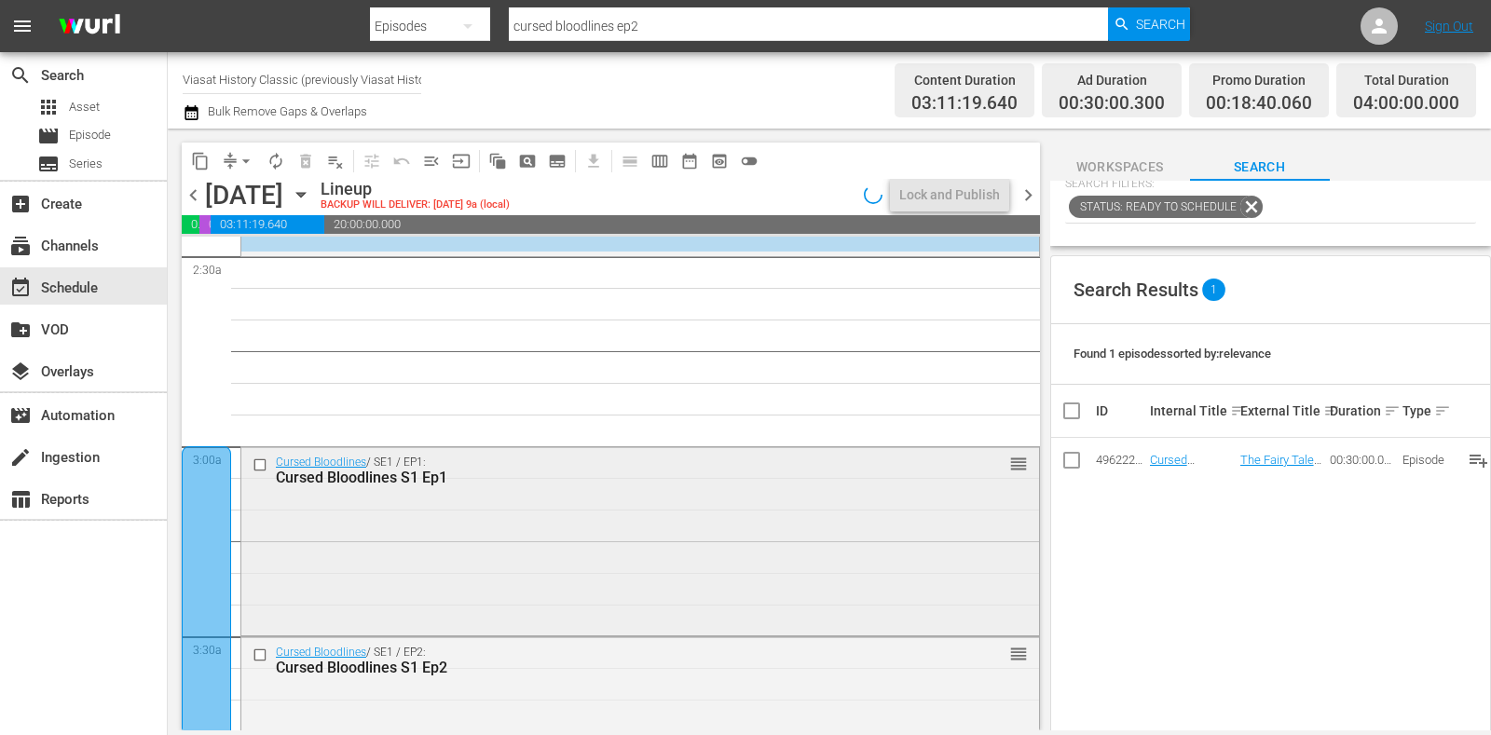
click at [263, 463] on input "checkbox" at bounding box center [263, 466] width 20 height 16
click at [309, 171] on button "delete_forever_outlined" at bounding box center [306, 161] width 30 height 30
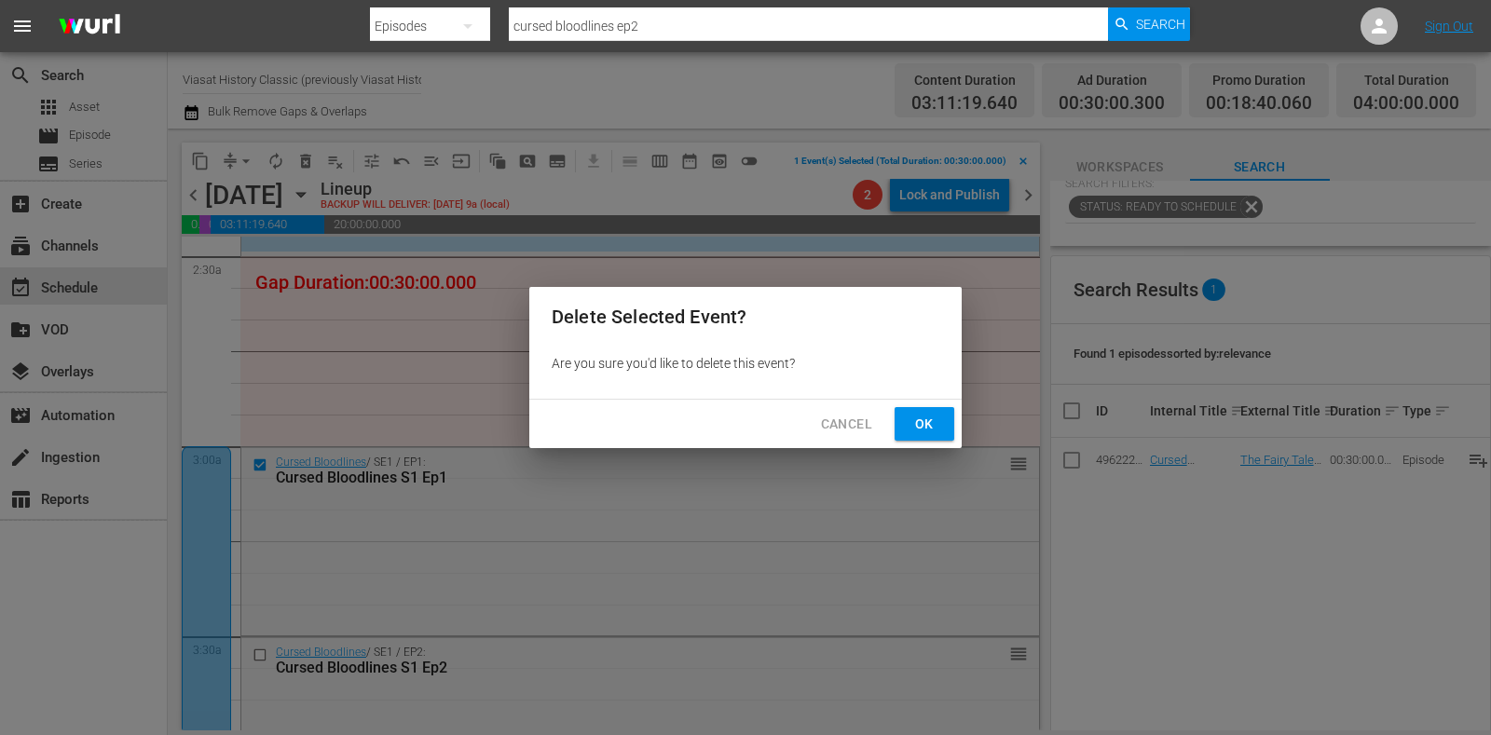
click at [900, 433] on button "Ok" at bounding box center [925, 424] width 60 height 34
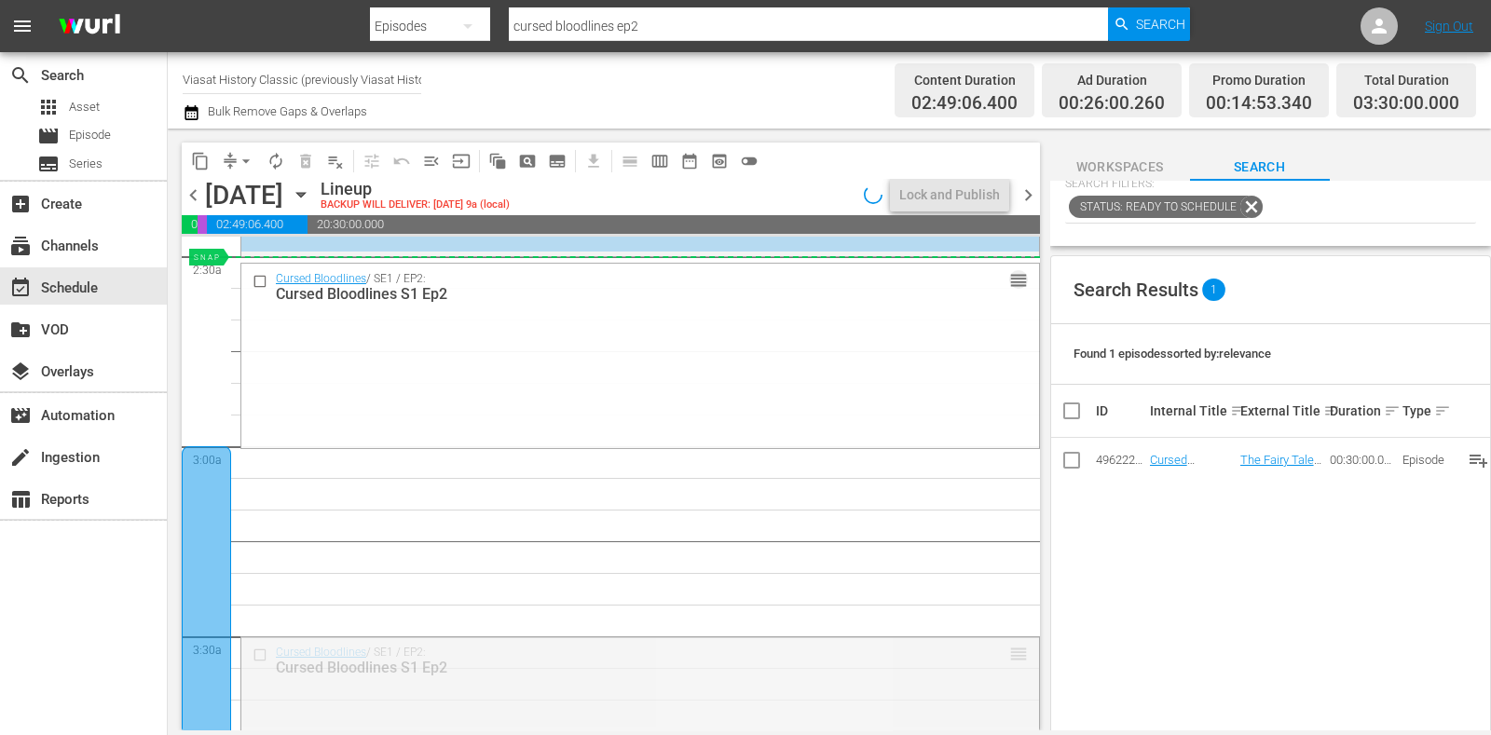
drag, startPoint x: 1003, startPoint y: 652, endPoint x: 965, endPoint y: 278, distance: 376.7
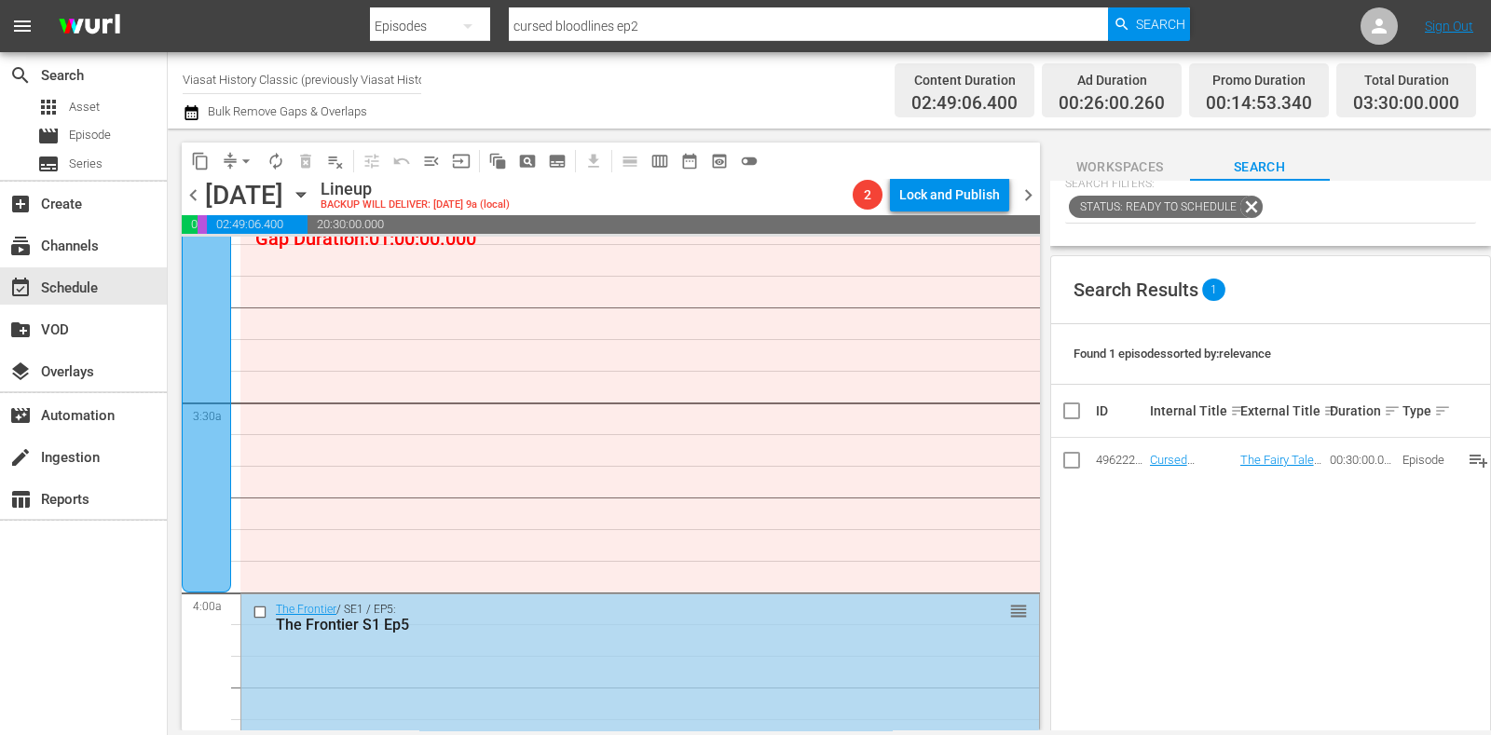
scroll to position [1063, 0]
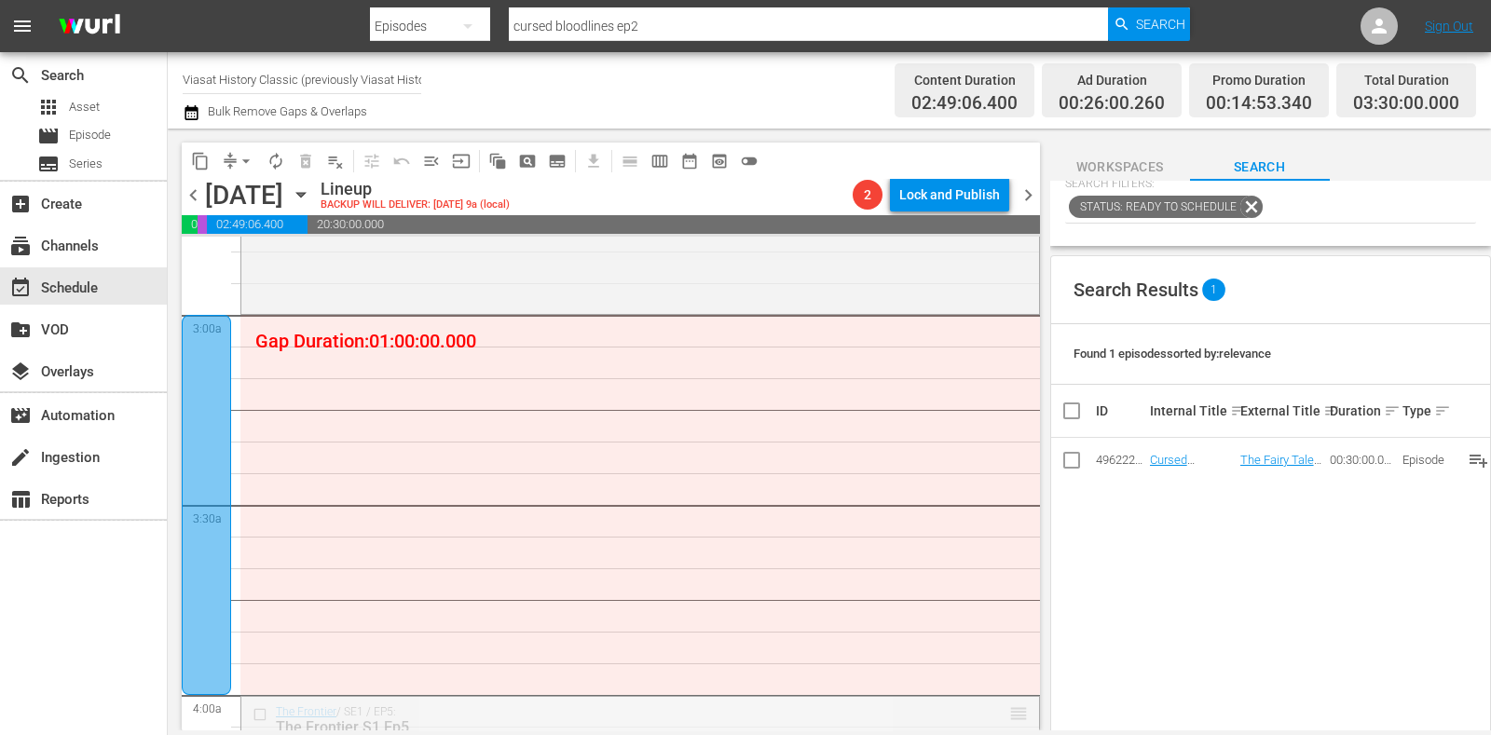
drag, startPoint x: 995, startPoint y: 709, endPoint x: 975, endPoint y: 331, distance: 379.0
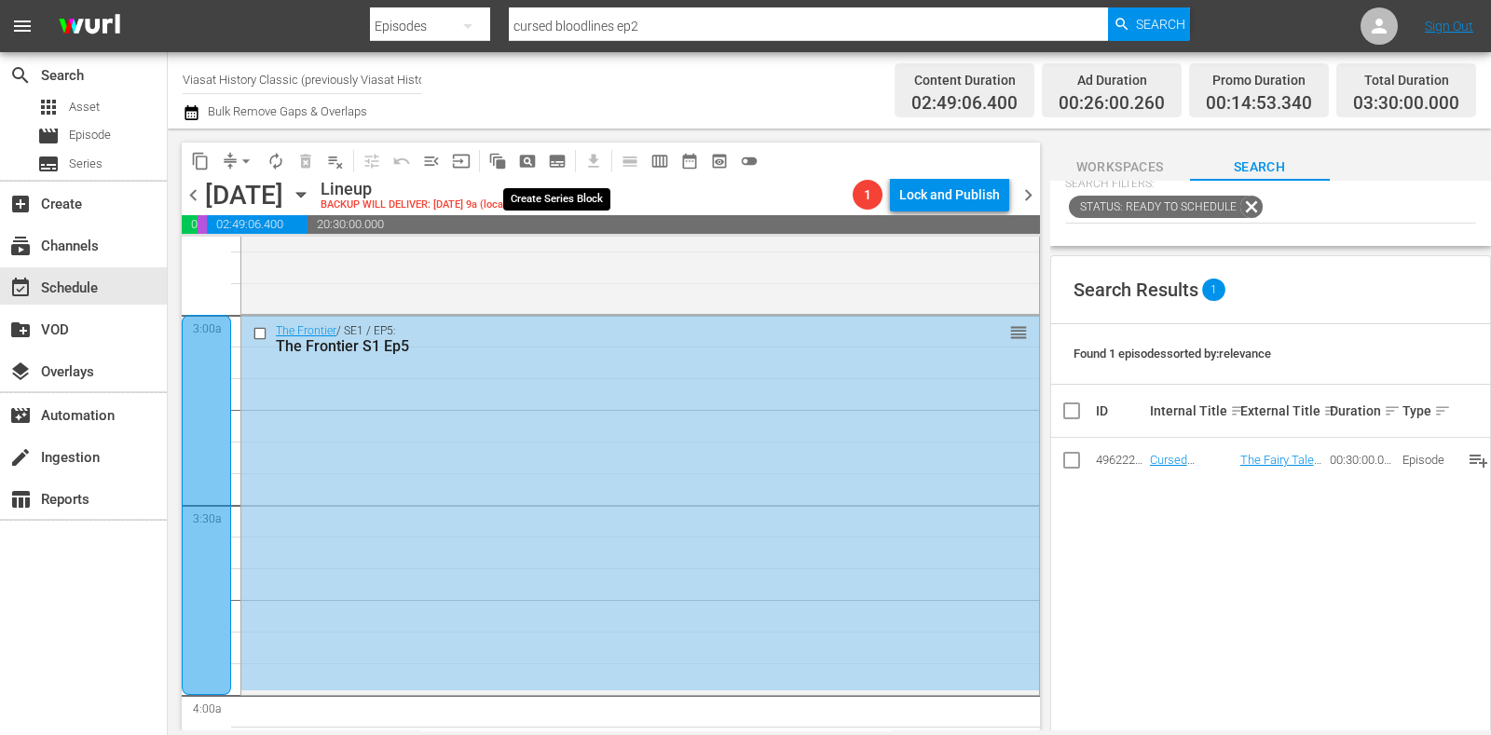
click at [557, 152] on span "subtitles_outlined" at bounding box center [557, 161] width 19 height 19
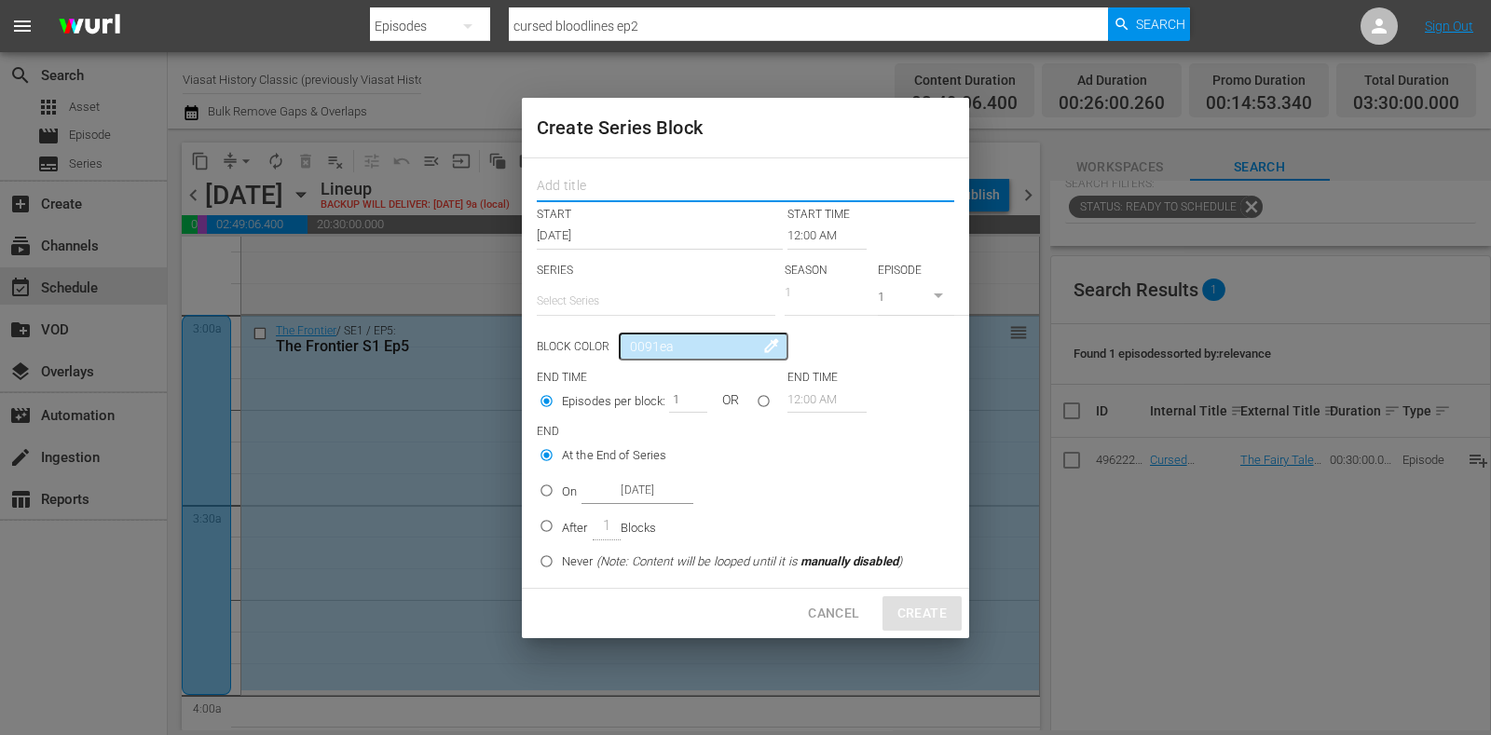
click at [580, 185] on input "text" at bounding box center [746, 188] width 418 height 29
paste input "Cursed Bloodlines"
type input "Cursed Bloodlines"
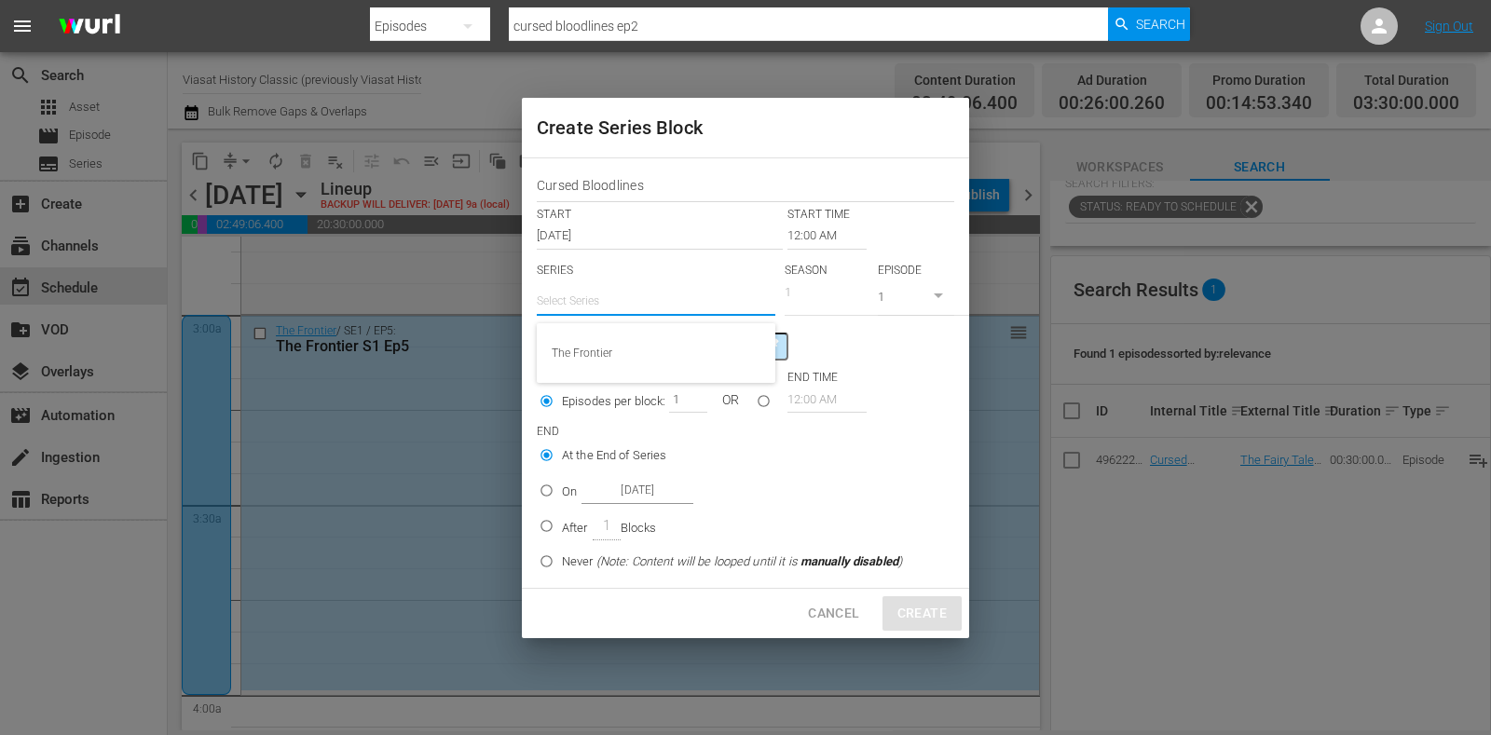
click at [616, 291] on input "text" at bounding box center [656, 301] width 239 height 45
paste input "Cursed Bloodlines"
click at [660, 358] on div "Cursed Bloodlines" at bounding box center [656, 353] width 209 height 45
type input "Cursed Bloodlines"
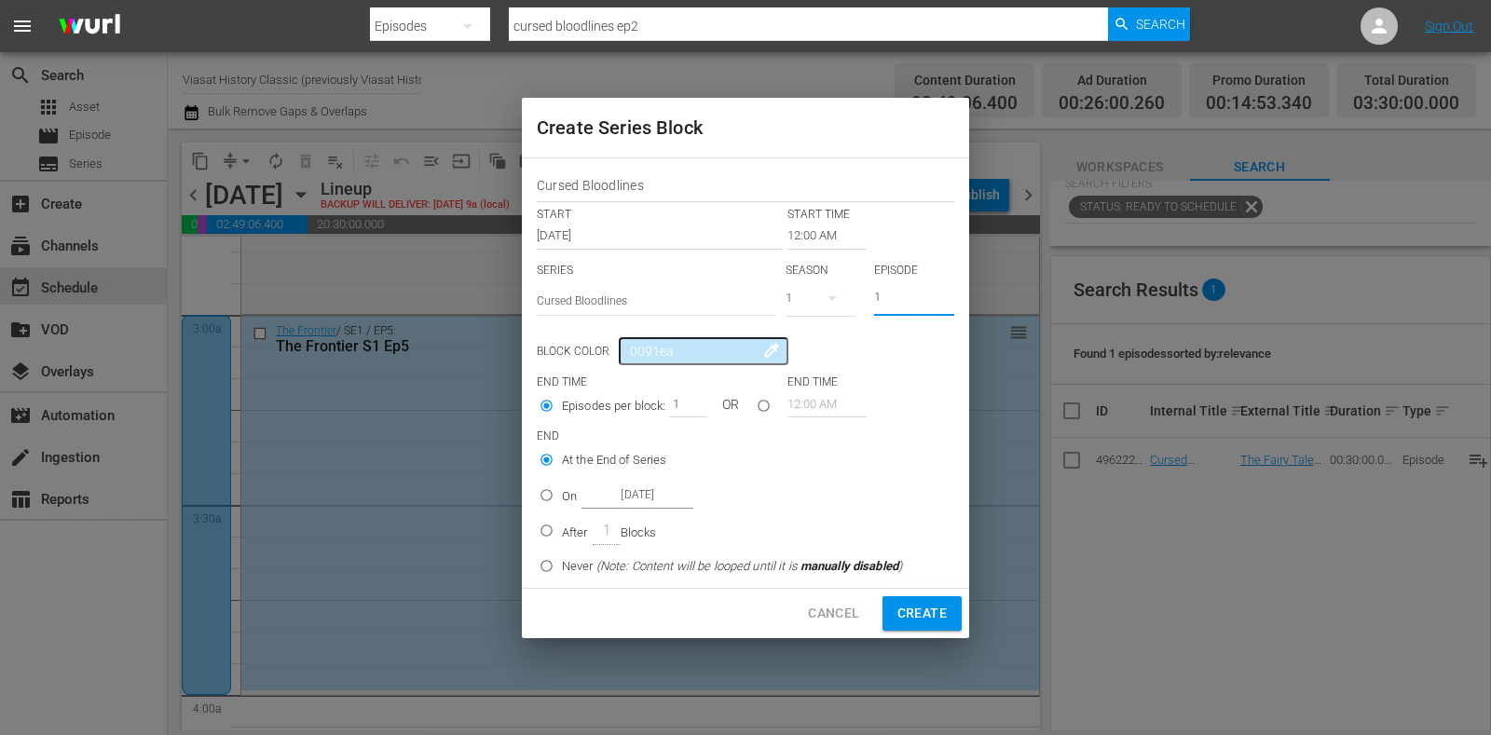
drag, startPoint x: 890, startPoint y: 290, endPoint x: 818, endPoint y: 285, distance: 71.9
click at [818, 285] on div "SERIES Select Series Cursed Bloodlines SEASON 1 EPISODE 1" at bounding box center [746, 295] width 418 height 65
type input "7"
click at [808, 227] on input "12:00 AM" at bounding box center [827, 236] width 79 height 26
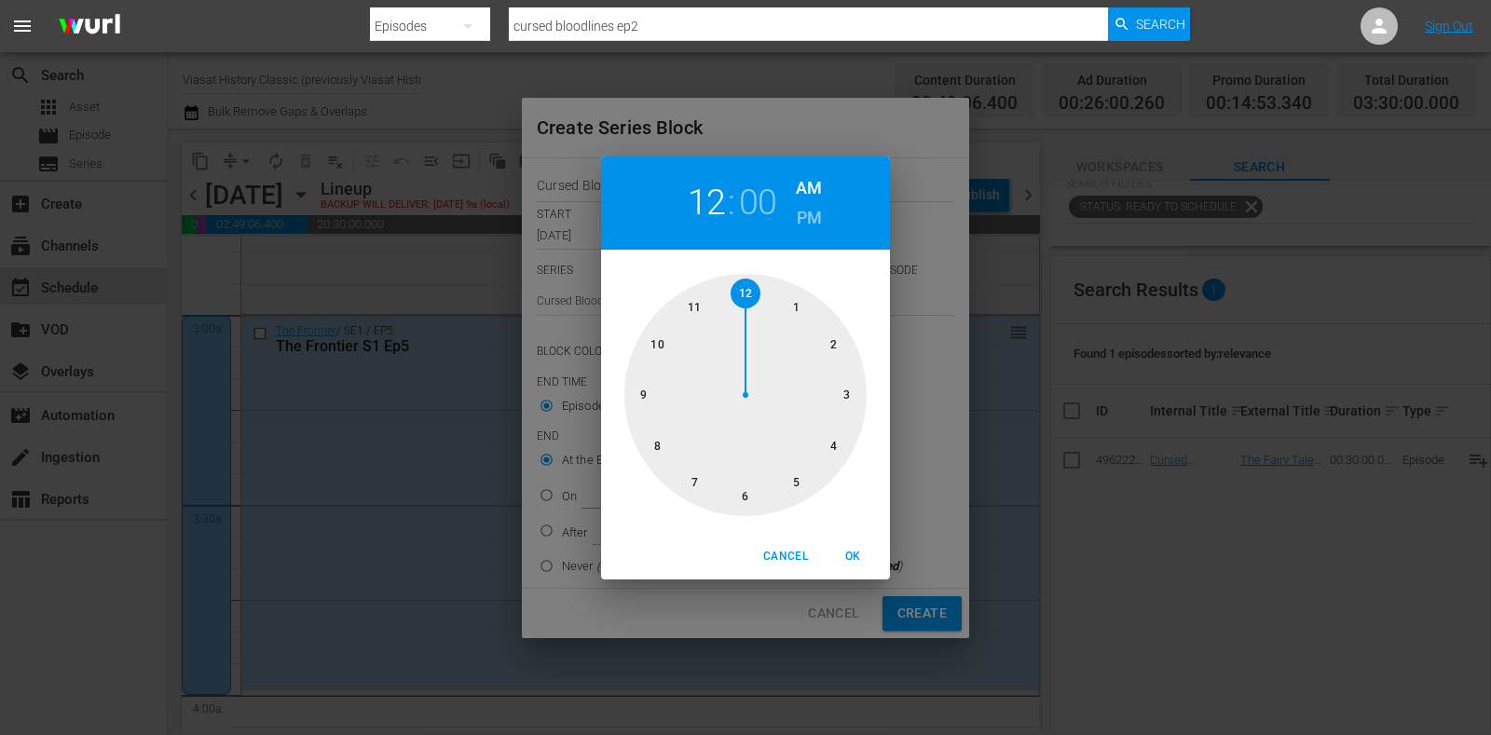
click at [831, 438] on div at bounding box center [746, 395] width 242 height 242
click at [849, 561] on span "OK" at bounding box center [853, 557] width 45 height 20
type input "04:00 AM"
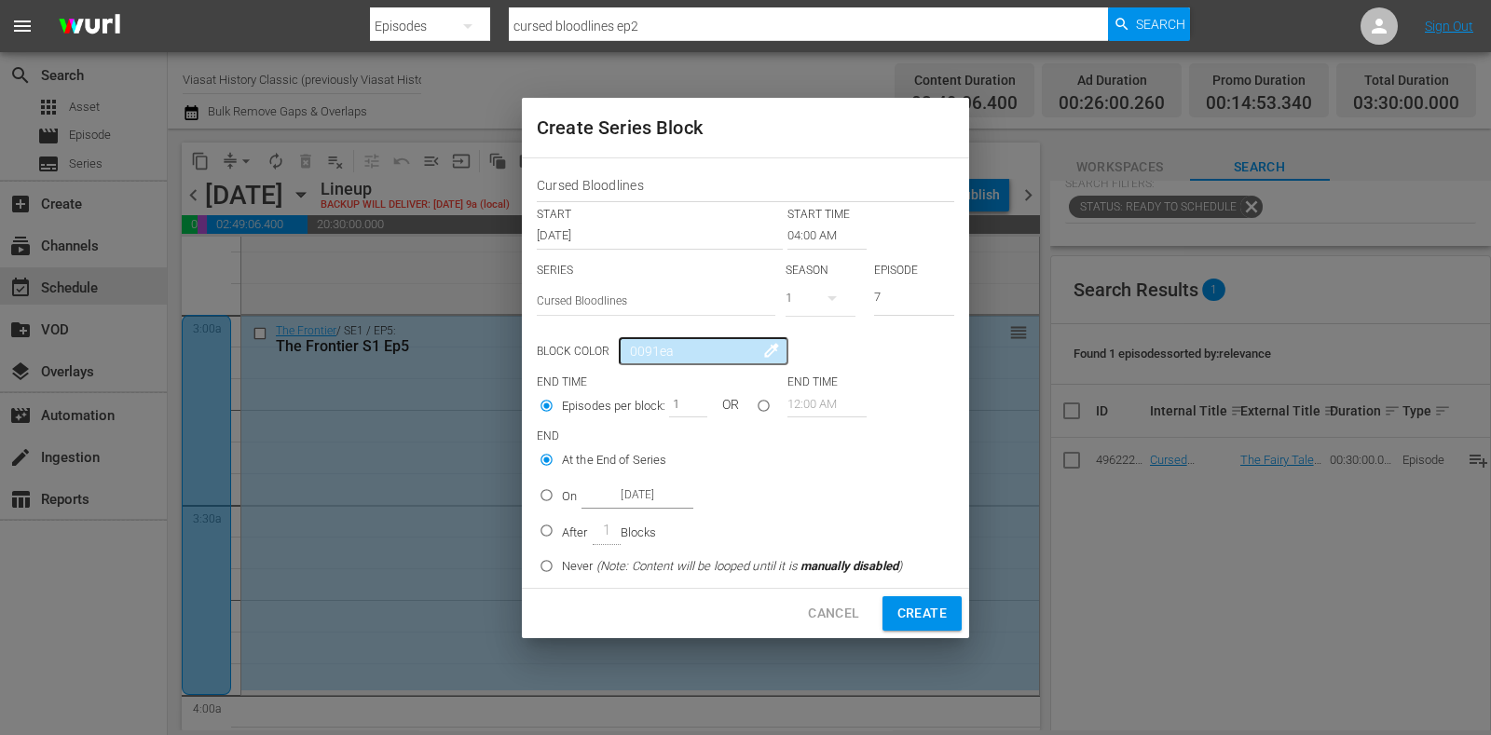
click at [570, 501] on p "On" at bounding box center [569, 497] width 15 height 19
click at [562, 501] on input "On Oct 25th 2025" at bounding box center [546, 499] width 31 height 31
radio input "false"
radio input "true"
click at [625, 491] on input "Oct 25th 2025" at bounding box center [638, 495] width 112 height 25
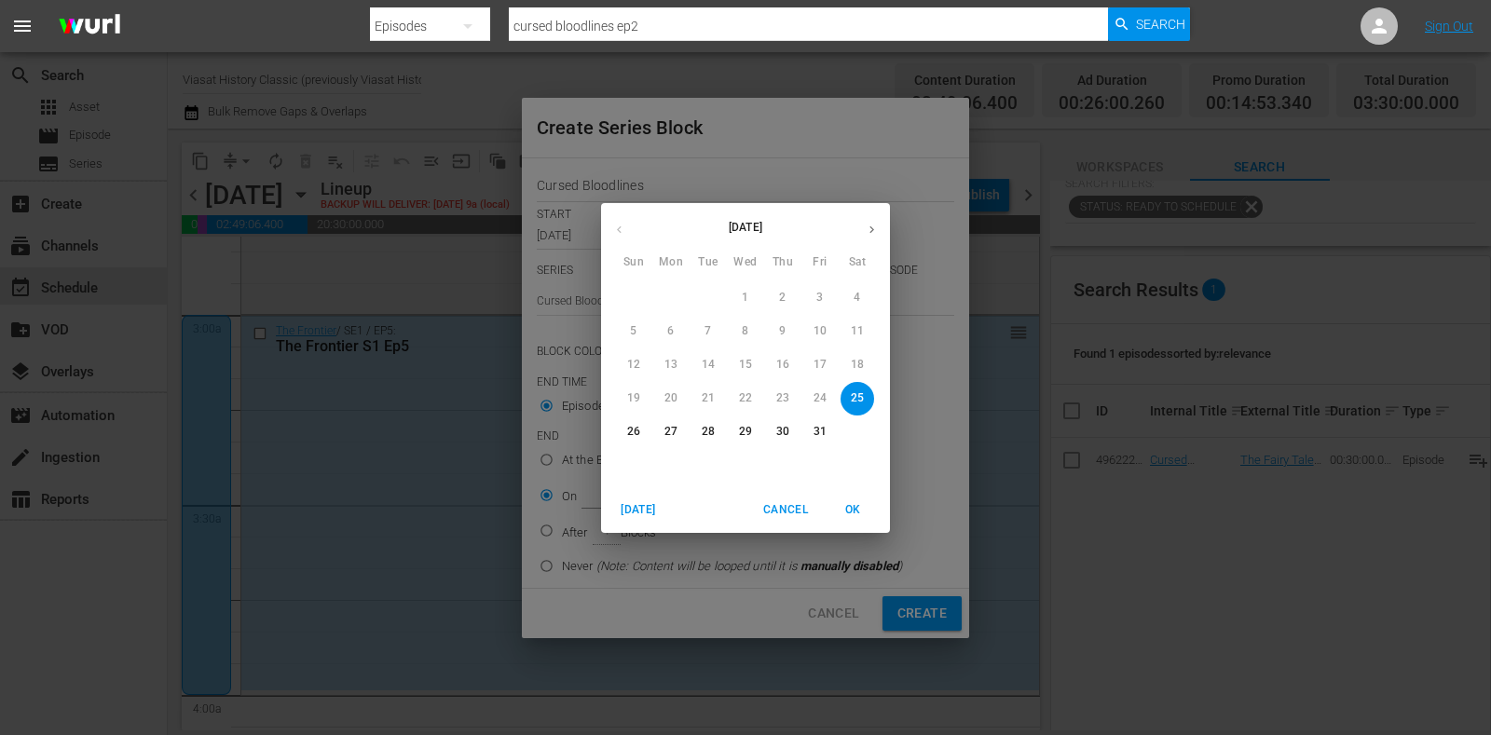
click at [761, 505] on button "Cancel" at bounding box center [786, 510] width 60 height 31
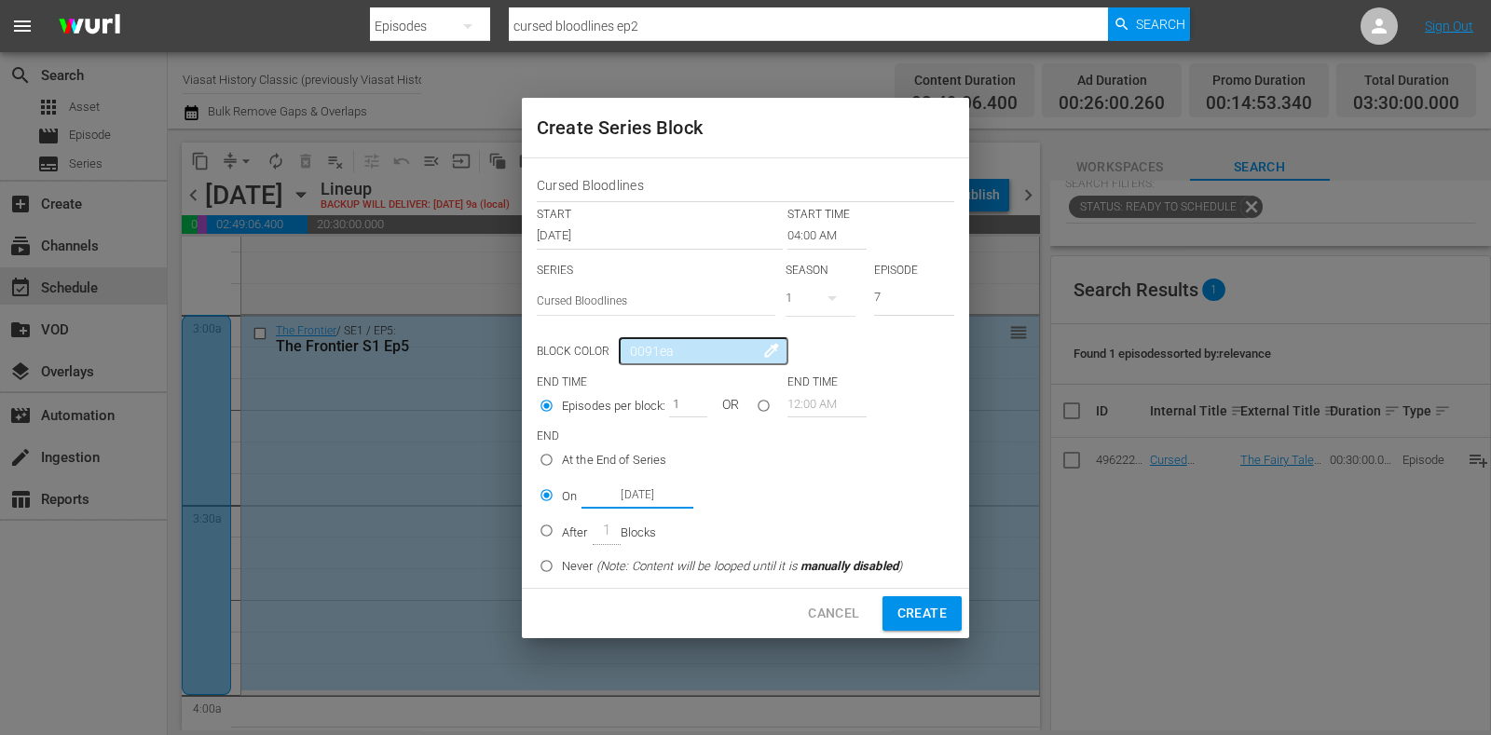
click at [537, 534] on input "After 1 Blocks" at bounding box center [546, 534] width 31 height 31
radio input "true"
drag, startPoint x: 672, startPoint y: 401, endPoint x: 695, endPoint y: 408, distance: 24.5
click at [695, 408] on input "1" at bounding box center [683, 404] width 28 height 26
type input "8"
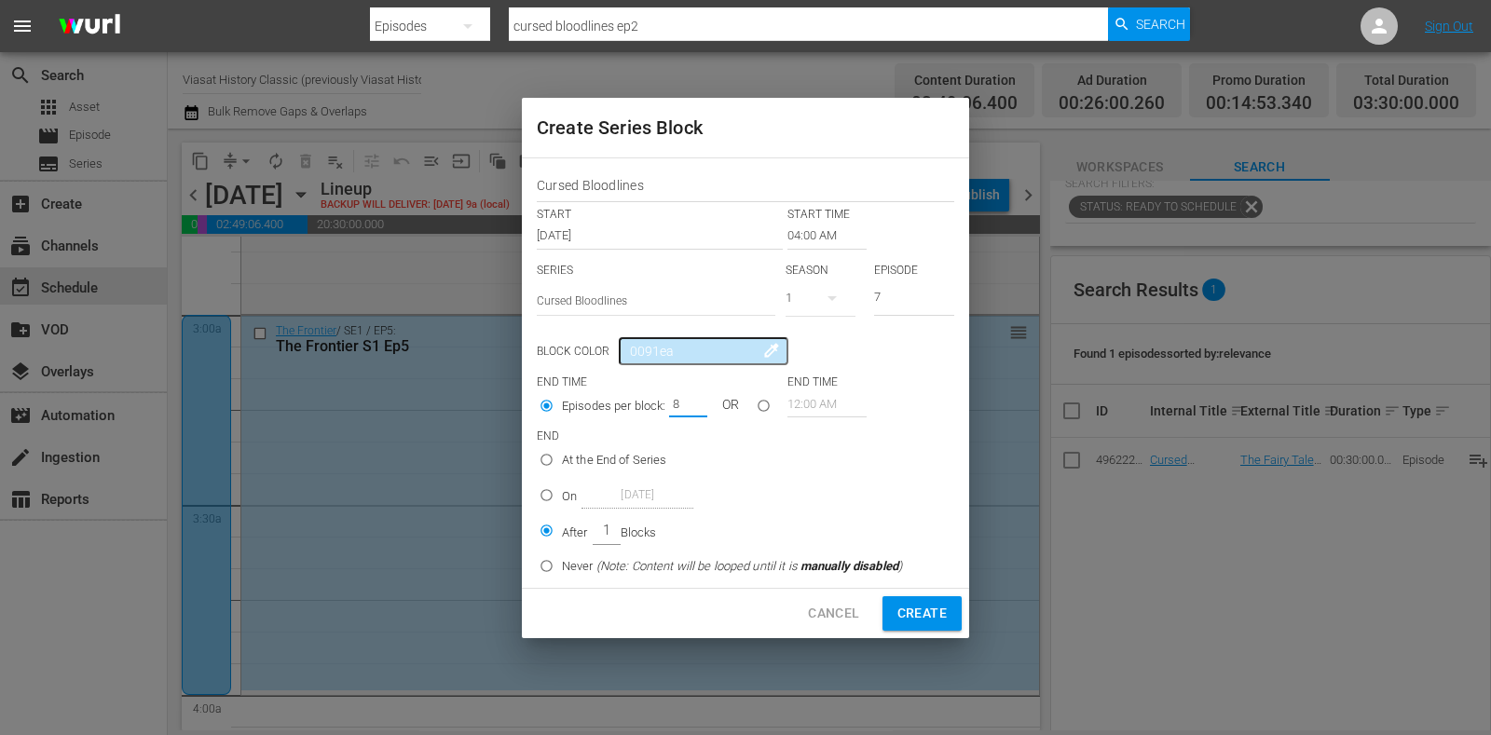
click at [934, 613] on span "Create" at bounding box center [922, 613] width 49 height 23
type input "12:00 AM"
type input "1"
radio input "true"
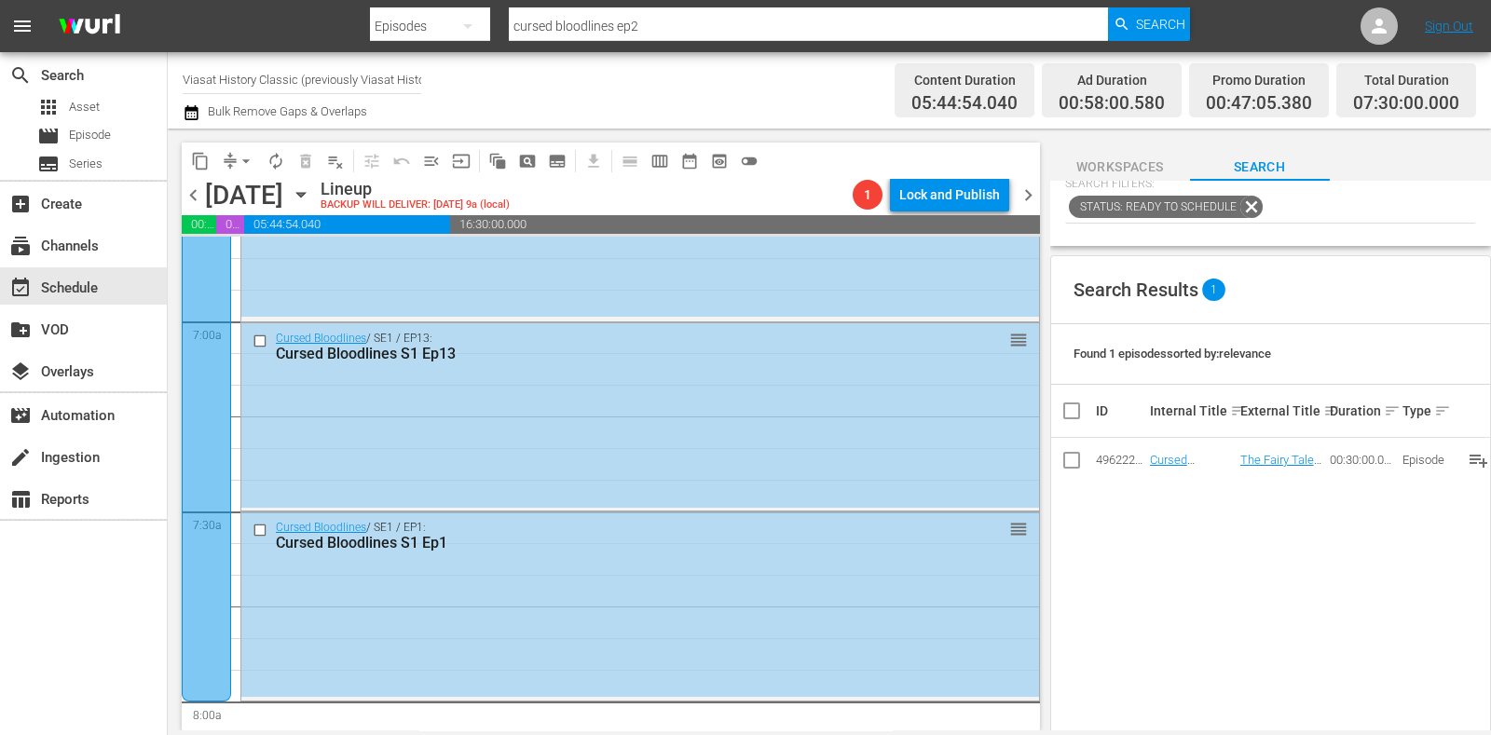
scroll to position [0, 0]
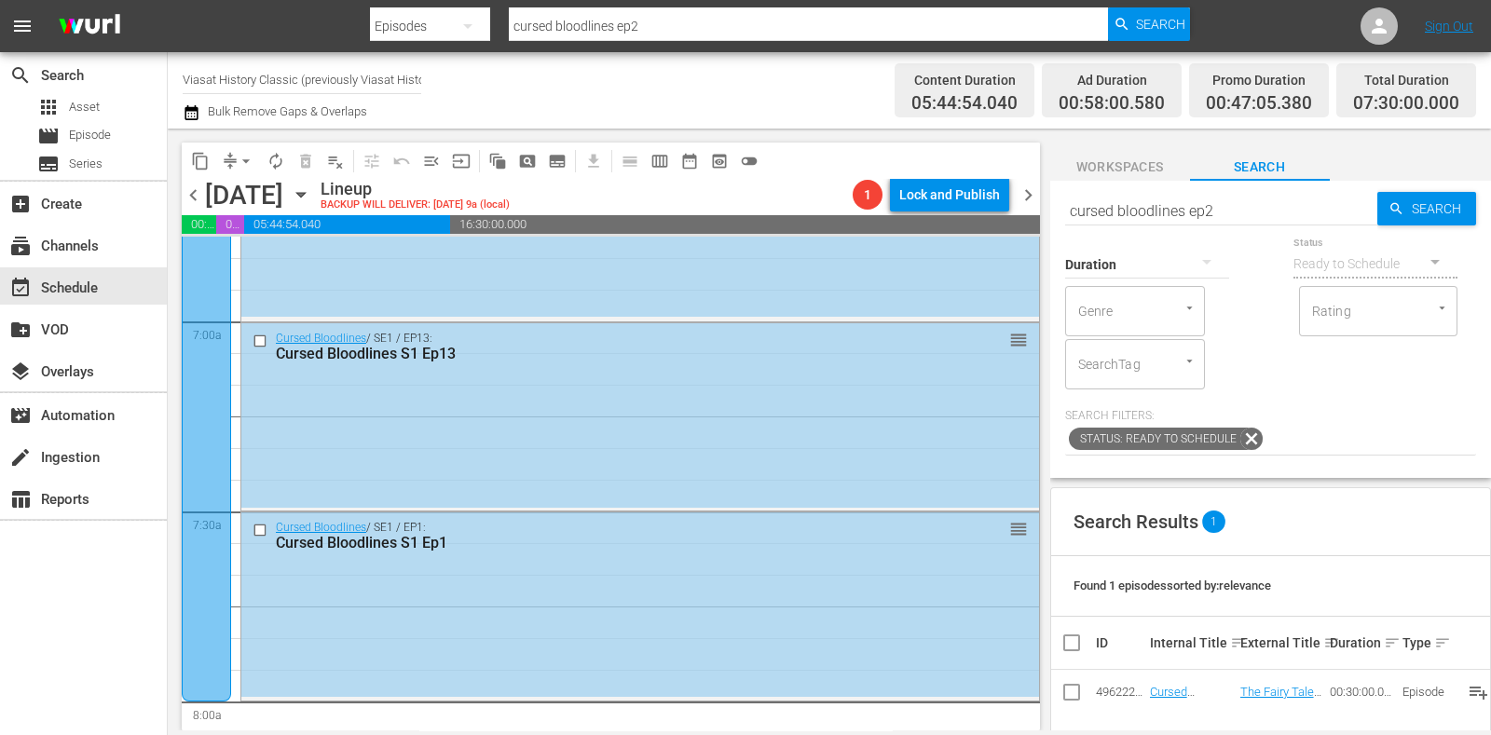
click at [1126, 224] on div "Duration" at bounding box center [1147, 252] width 164 height 67
click at [1127, 220] on div "Duration" at bounding box center [1147, 252] width 164 height 67
click at [1128, 216] on input "cursed bloodlines ep2" at bounding box center [1221, 210] width 312 height 45
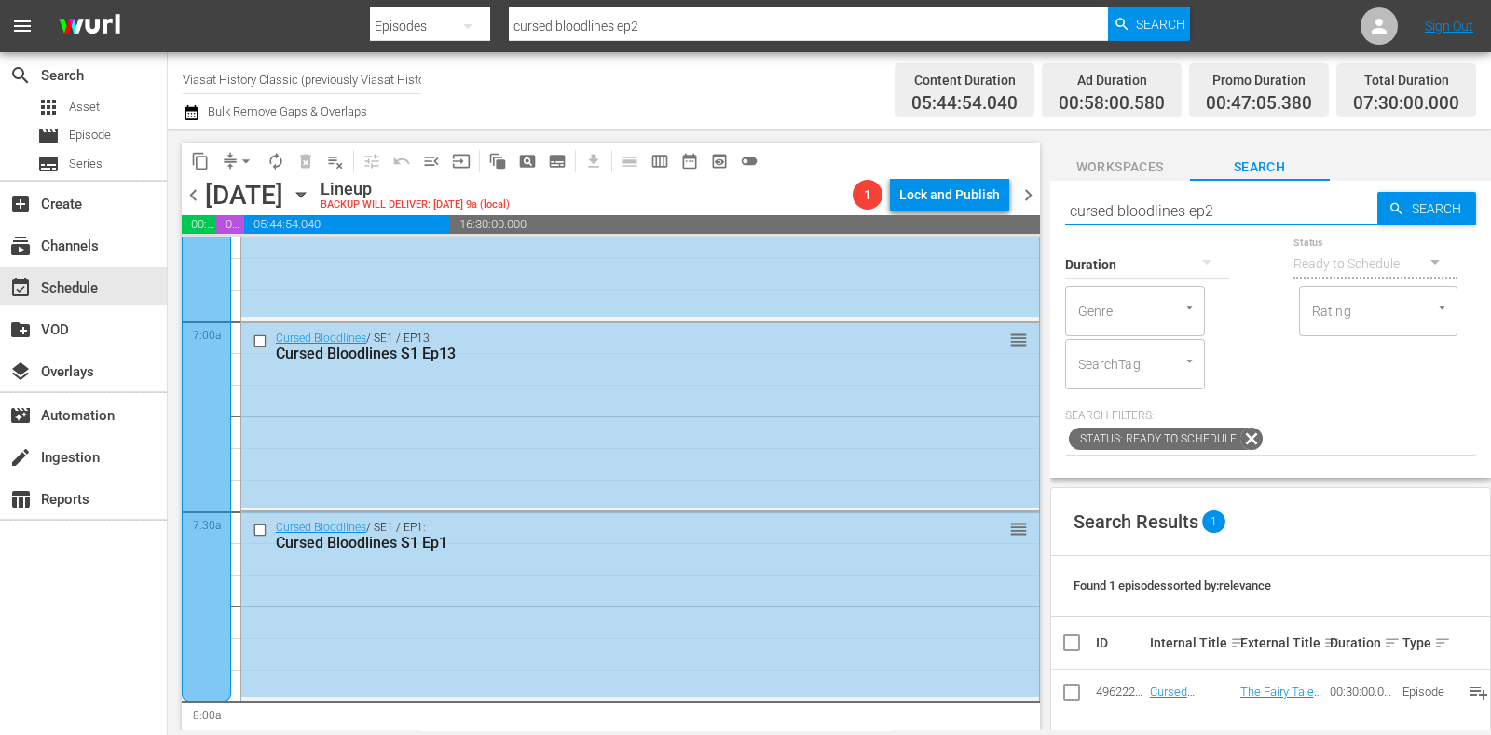
click at [1128, 216] on input "cursed bloodlines ep2" at bounding box center [1221, 210] width 312 height 45
paste input "Rise and Fall - Turning Points of WWII E6"
type input "Rise and Fall - Turning Points of WWII E6"
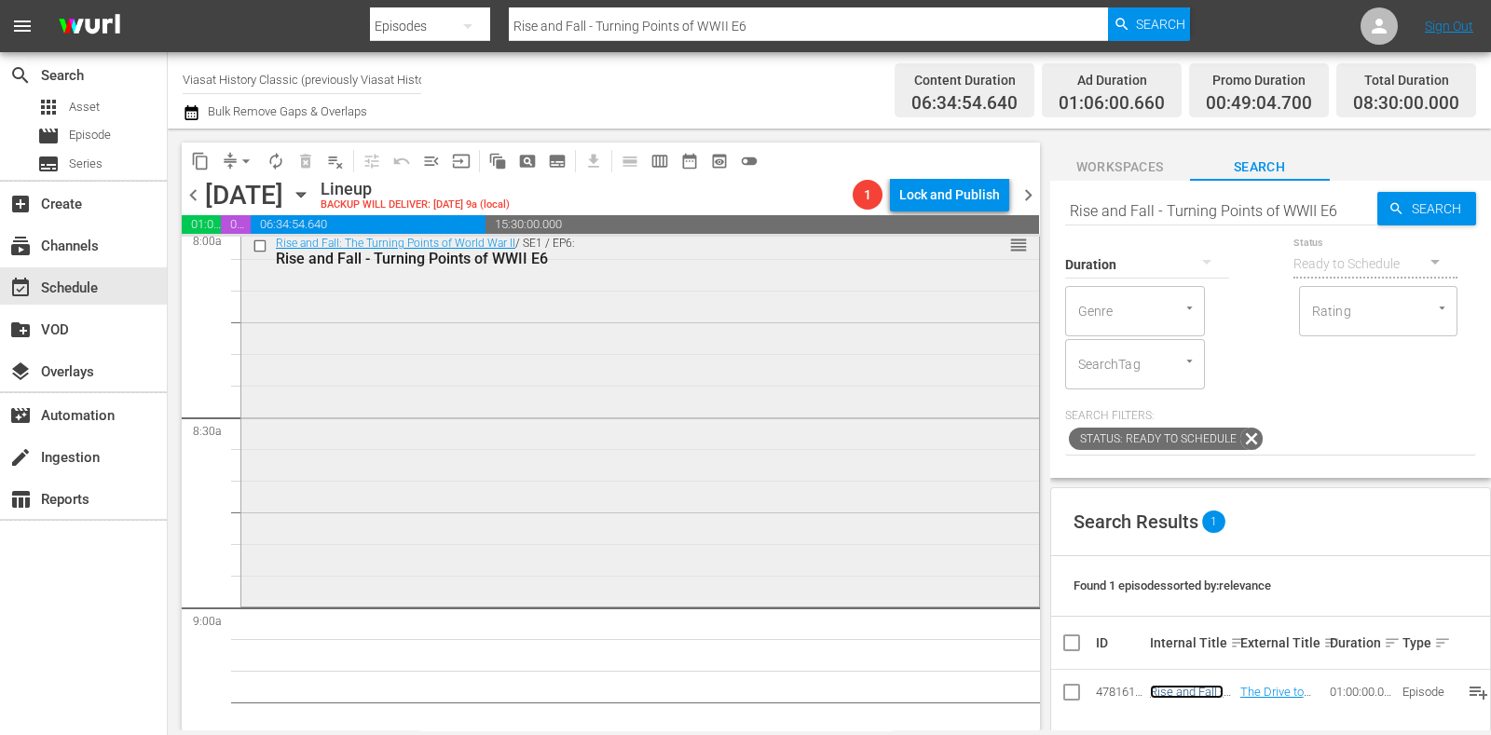
scroll to position [3276, 0]
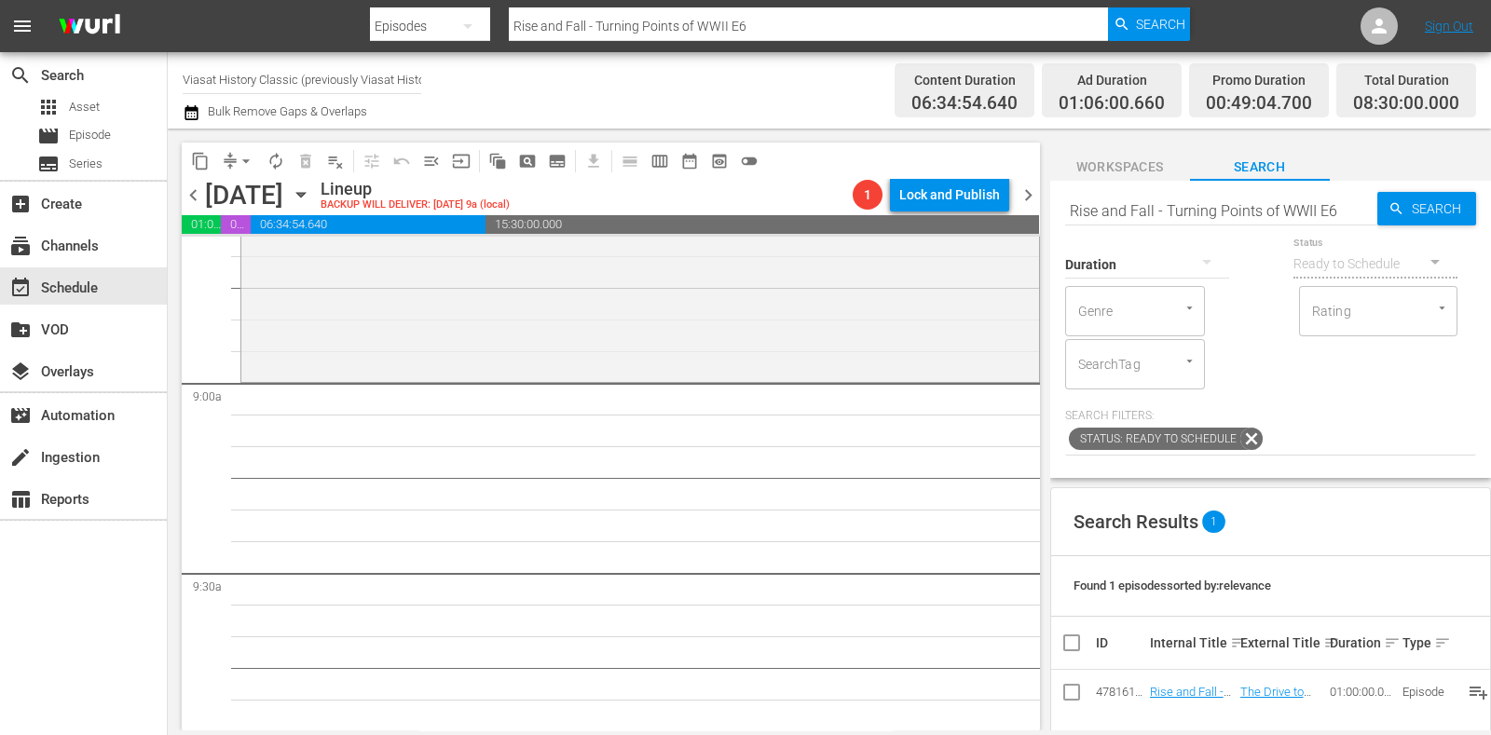
click at [559, 150] on button "subtitles_outlined" at bounding box center [558, 161] width 30 height 30
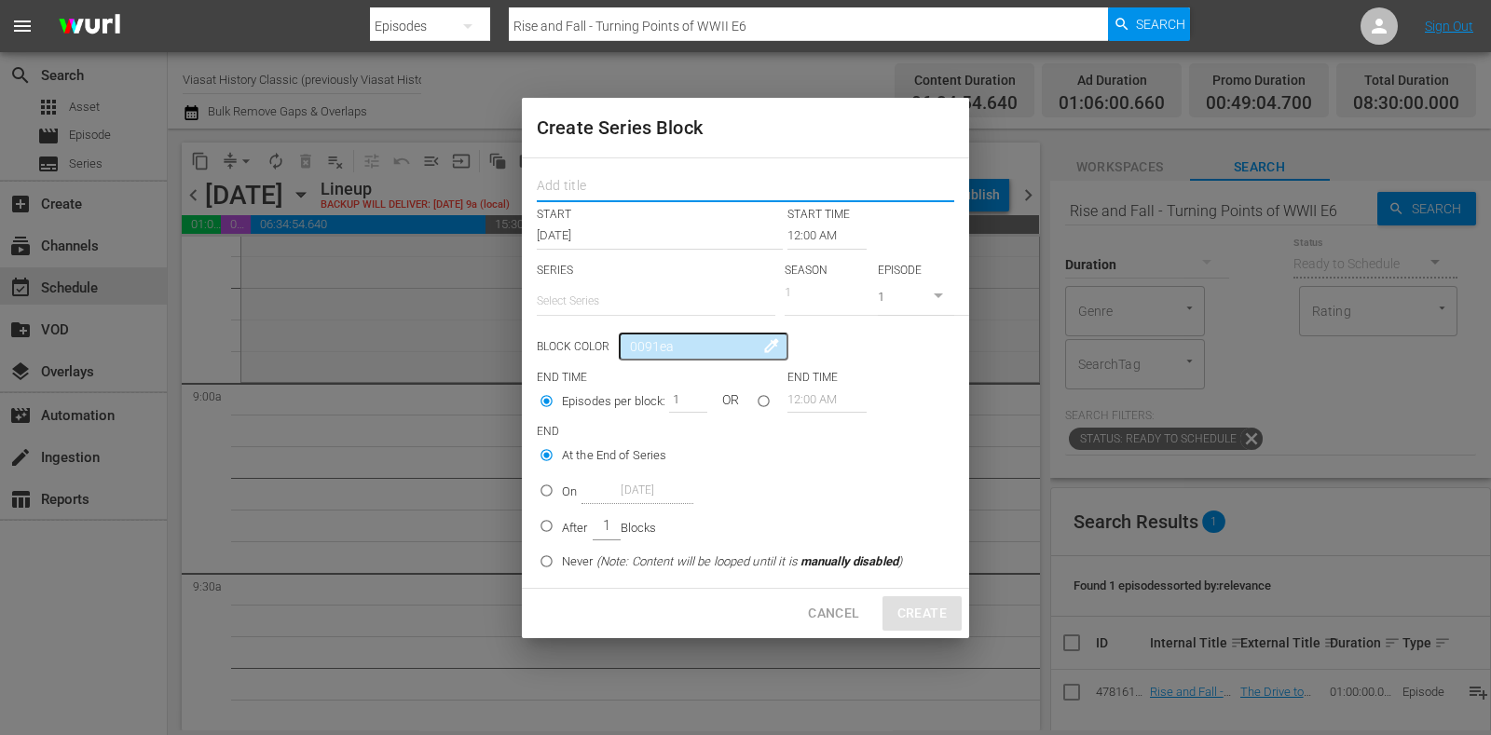
click at [602, 186] on input "text" at bounding box center [746, 188] width 418 height 29
paste input "The Underground Army"
type input "The Underground Army"
click at [617, 318] on input "text" at bounding box center [656, 301] width 239 height 45
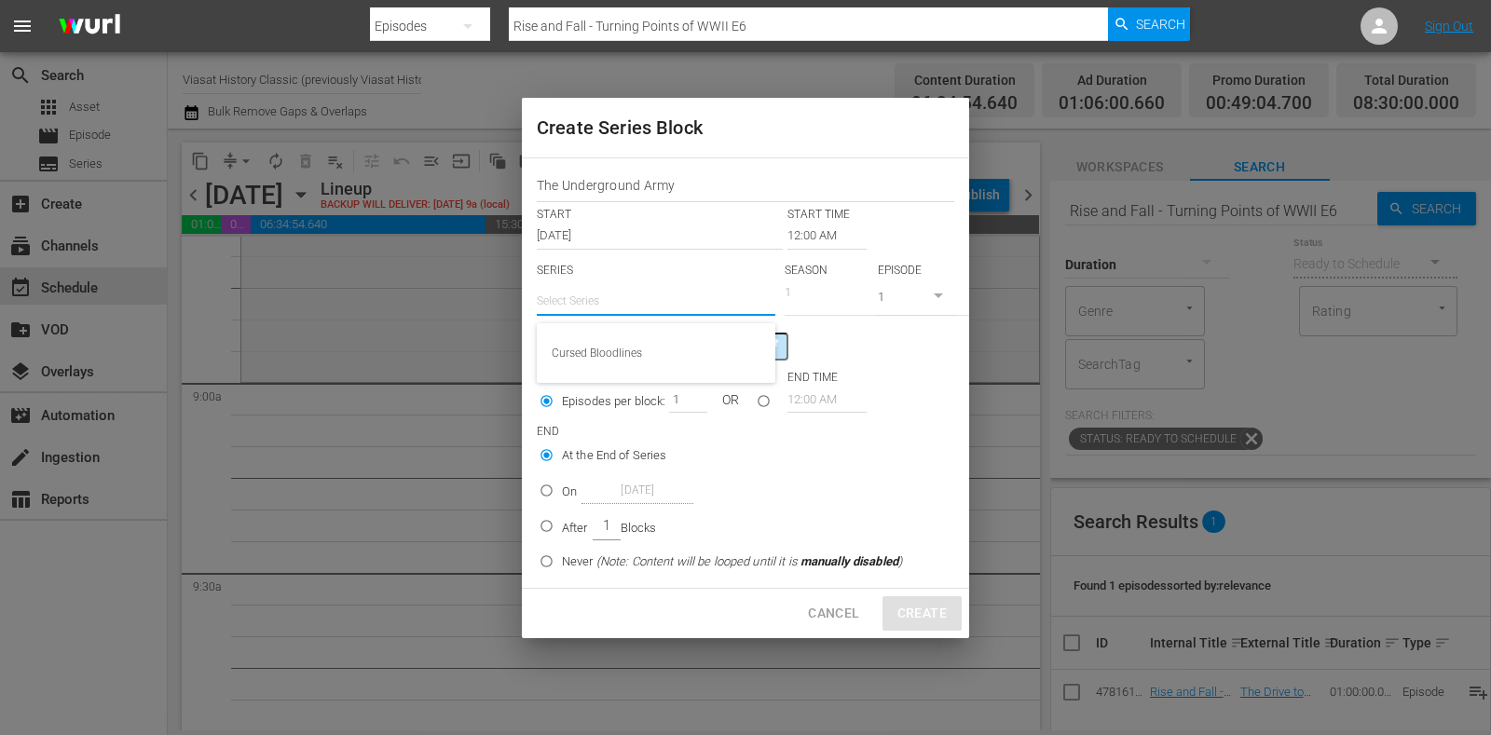
paste input "The Underground Army"
click at [685, 347] on div "The Underground Army" at bounding box center [656, 353] width 209 height 45
type input "The Underground Army"
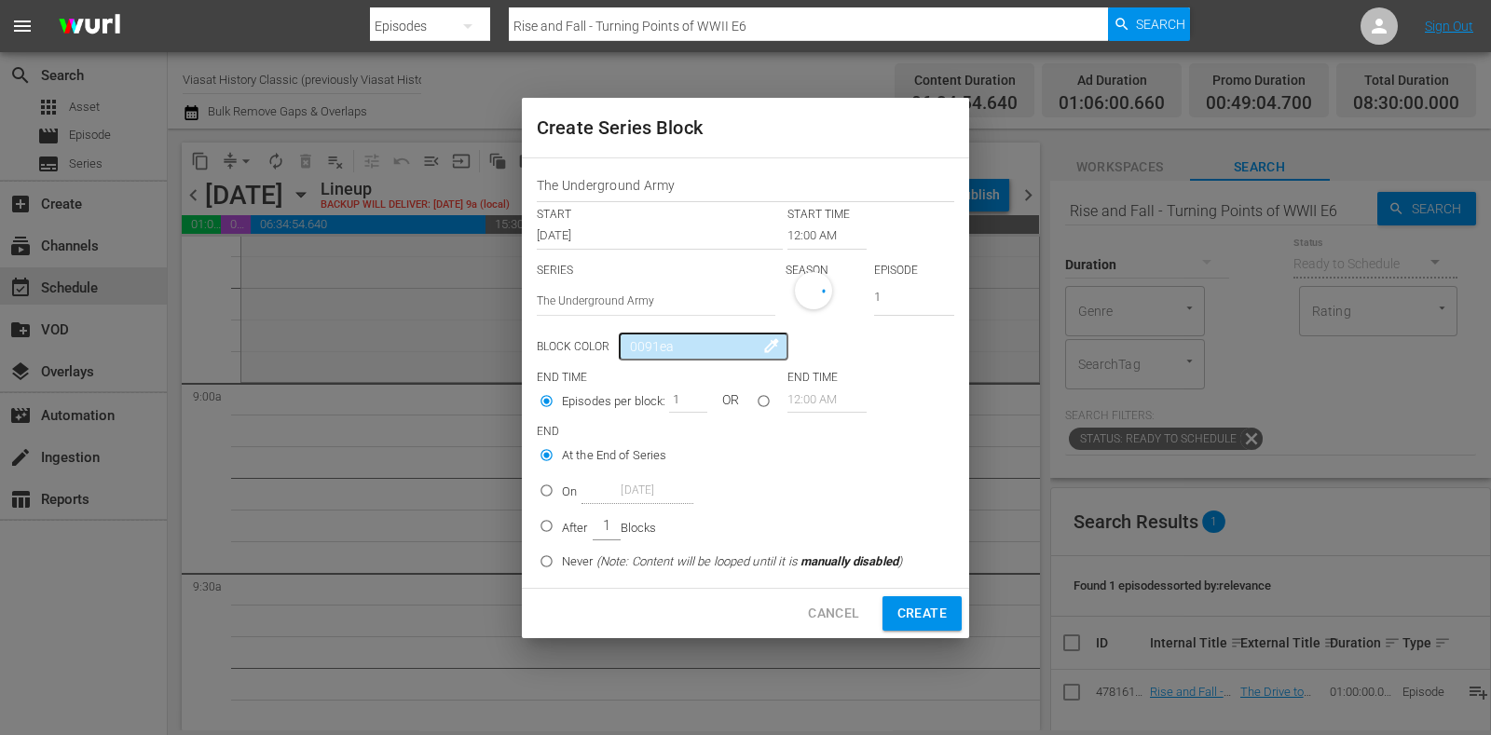
click at [806, 226] on input "12:00 AM" at bounding box center [827, 236] width 79 height 26
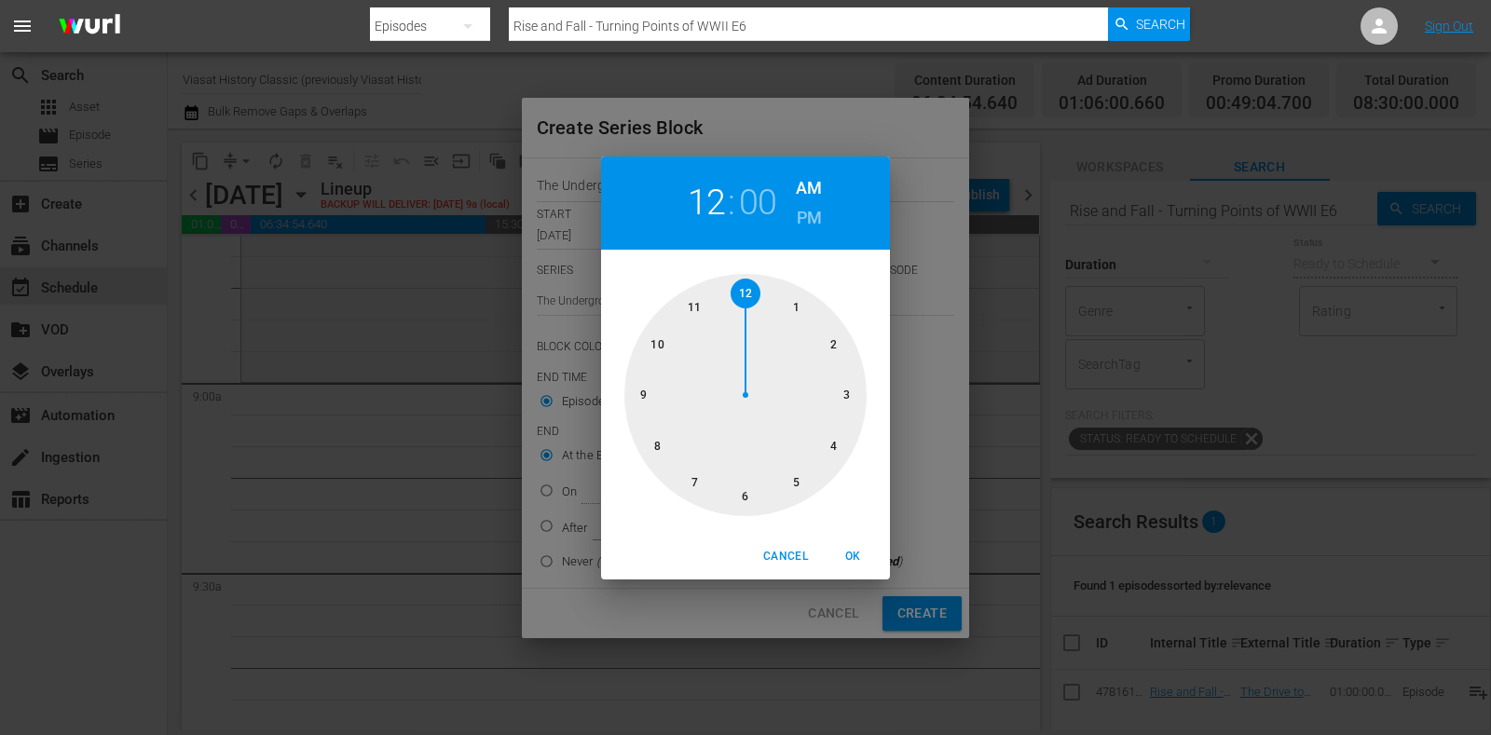
click at [660, 398] on div at bounding box center [746, 395] width 242 height 242
click at [860, 547] on span "OK" at bounding box center [853, 557] width 45 height 20
type input "09:00 AM"
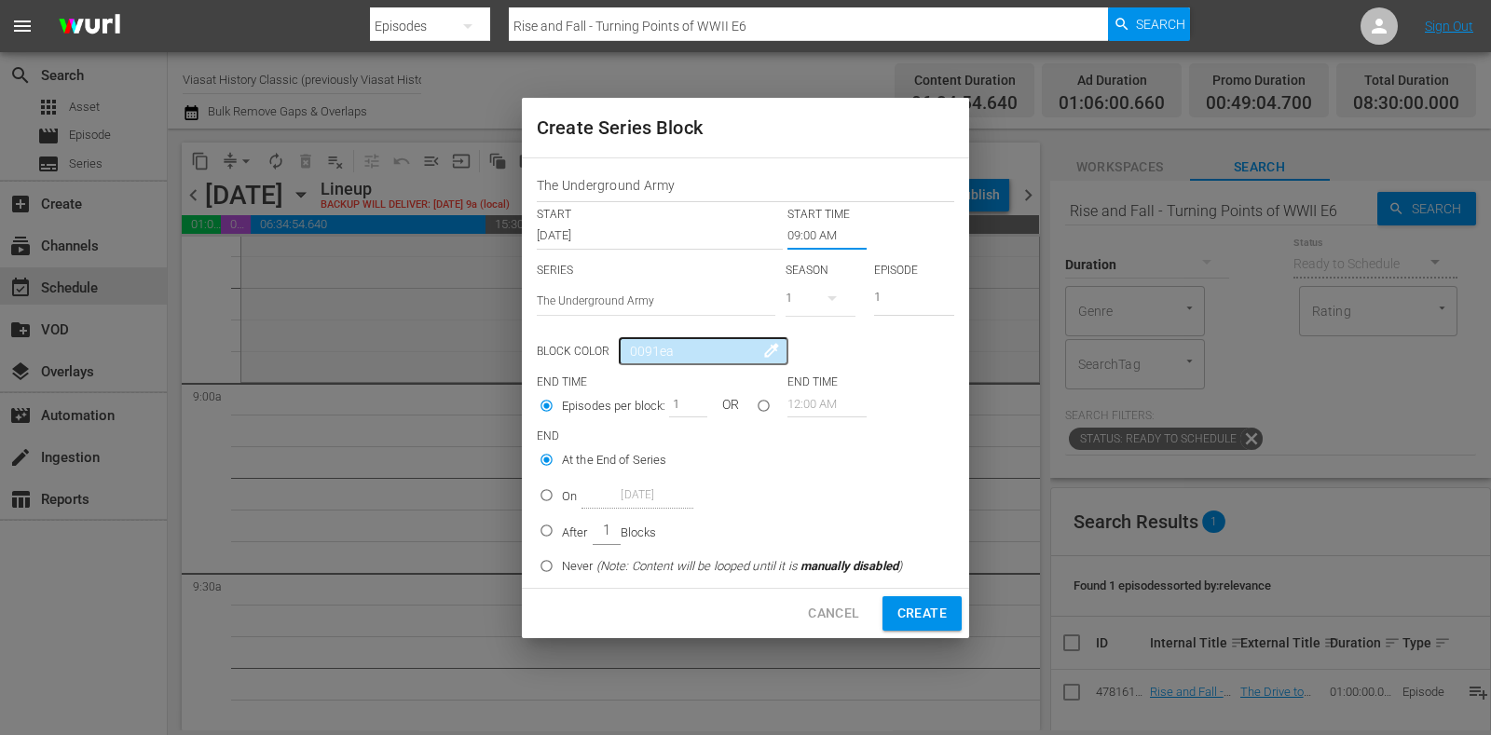
click at [563, 526] on p "After" at bounding box center [575, 533] width 26 height 19
click at [562, 526] on input "After 1 Blocks" at bounding box center [546, 534] width 31 height 31
radio input "false"
radio input "true"
drag, startPoint x: 668, startPoint y: 392, endPoint x: 690, endPoint y: 400, distance: 22.7
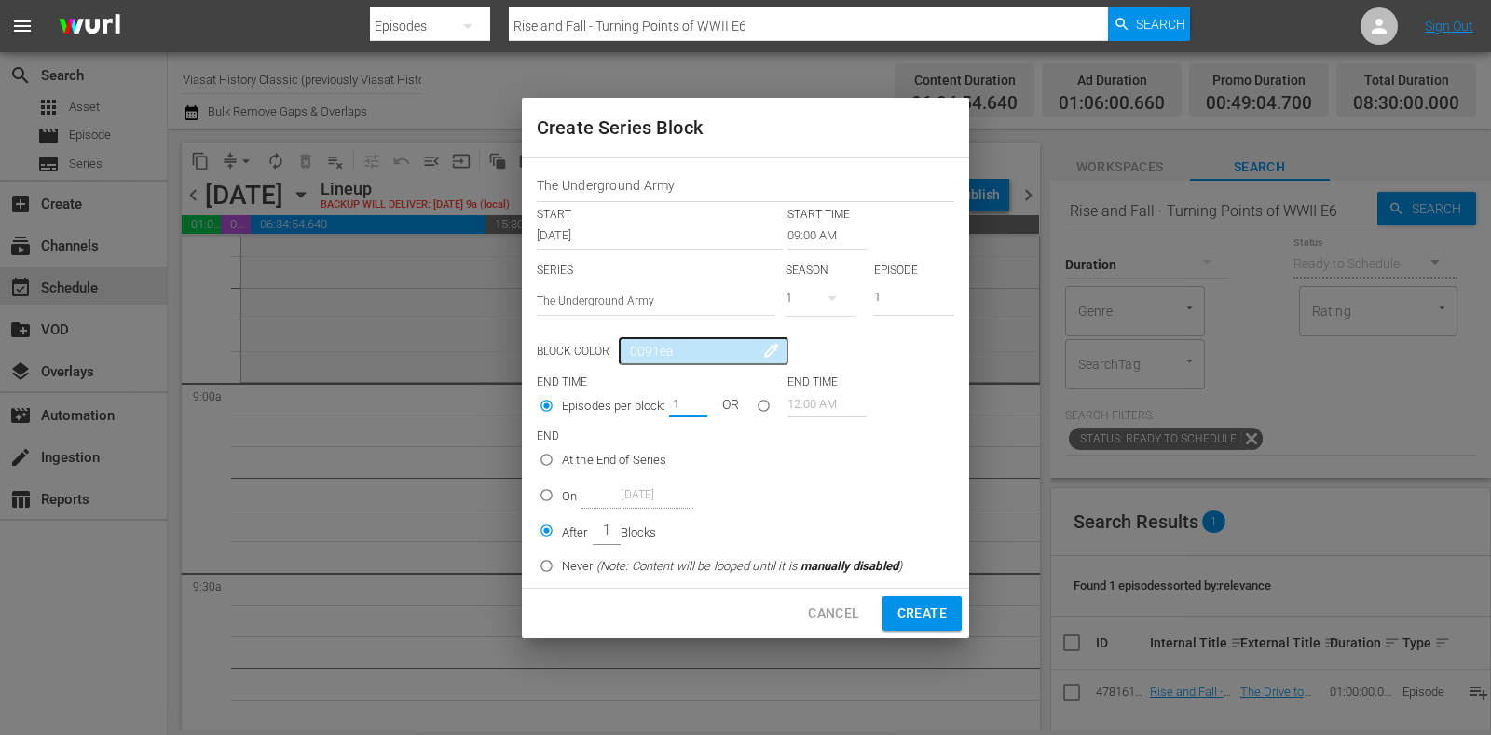
click at [690, 400] on input "1" at bounding box center [683, 404] width 28 height 26
type input "4"
click at [927, 597] on button "Create" at bounding box center [922, 614] width 79 height 34
type input "12:00 AM"
type input "1"
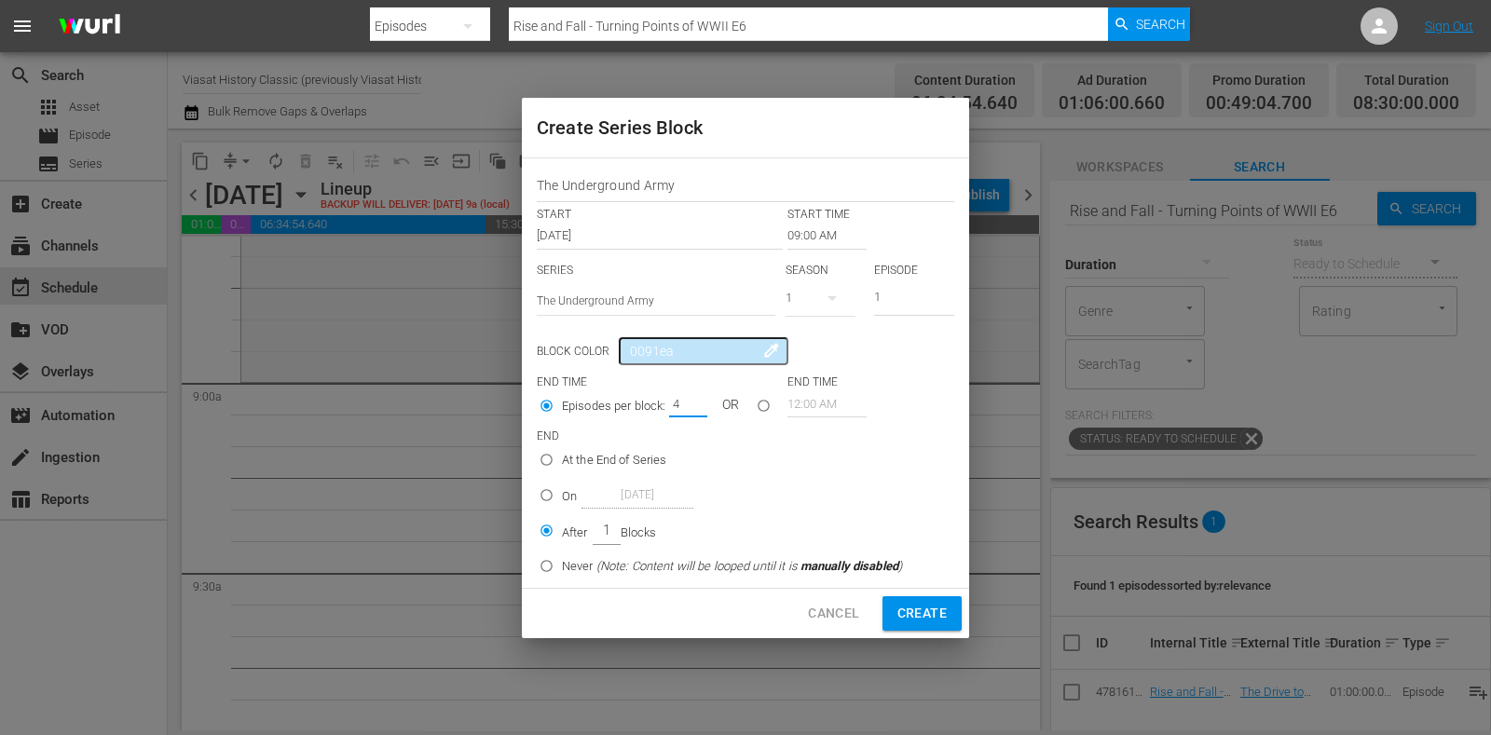
radio input "true"
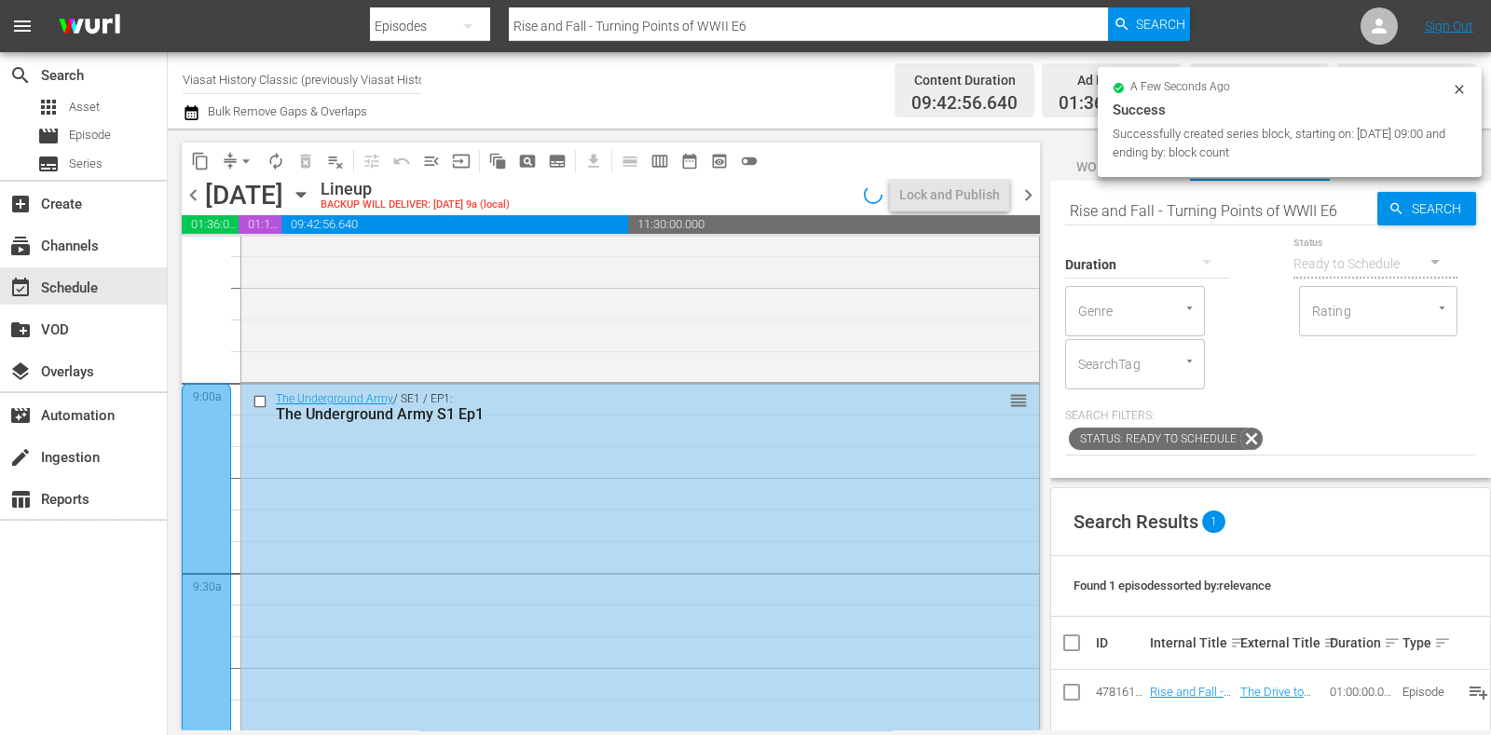
click at [1161, 202] on input "Rise and Fall - Turning Points of WWII E6" at bounding box center [1221, 210] width 312 height 45
paste input "Secret Weapons:"
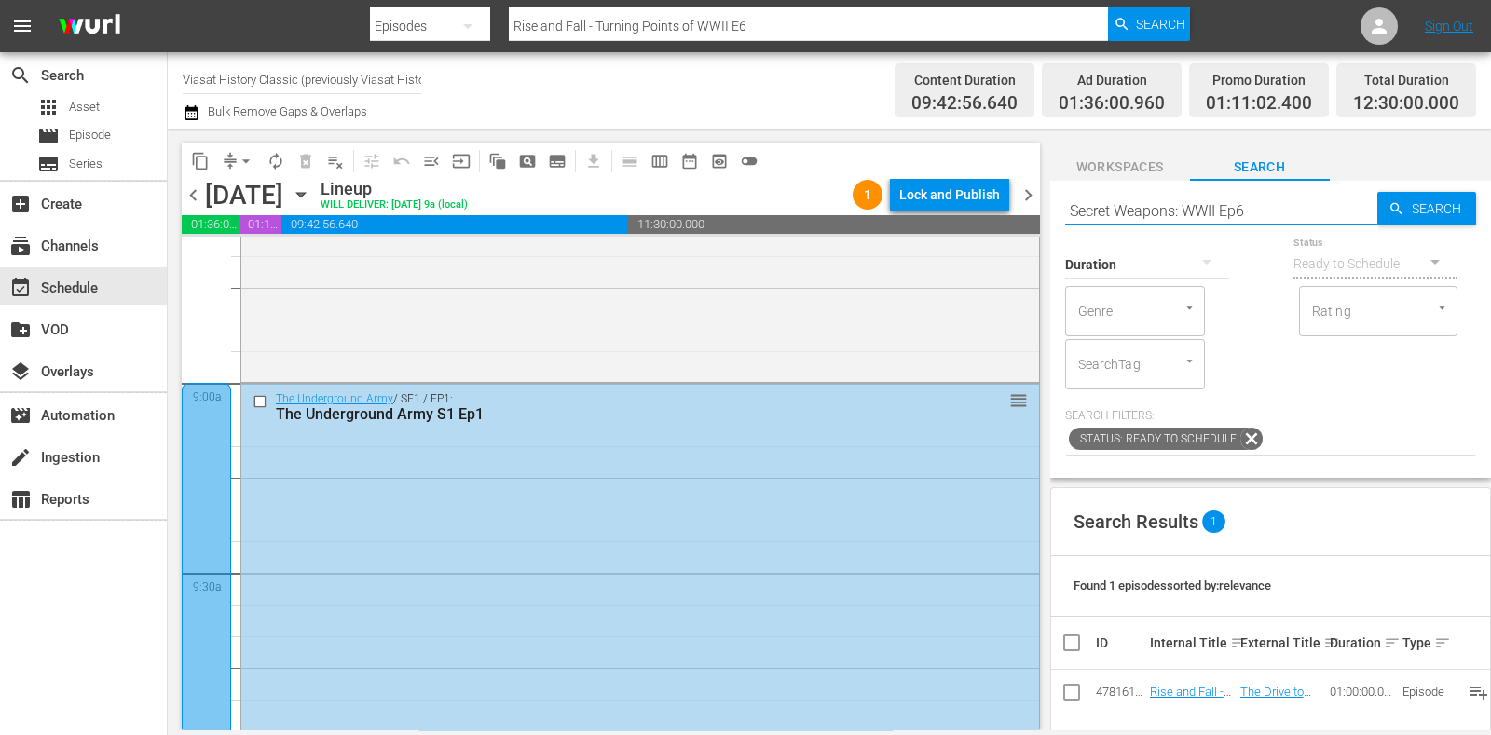
type input "Secret Weapons: WWII Ep6"
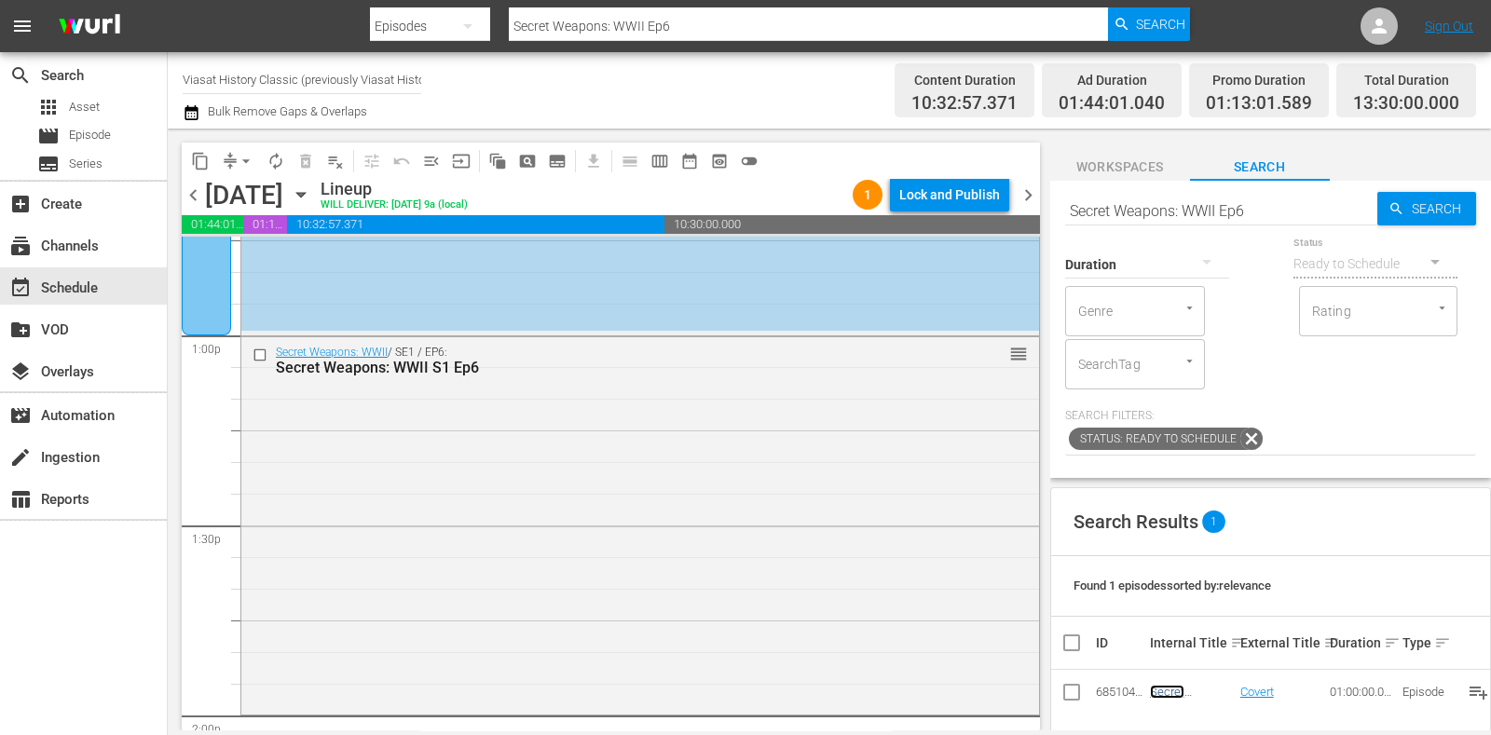
scroll to position [5024, 0]
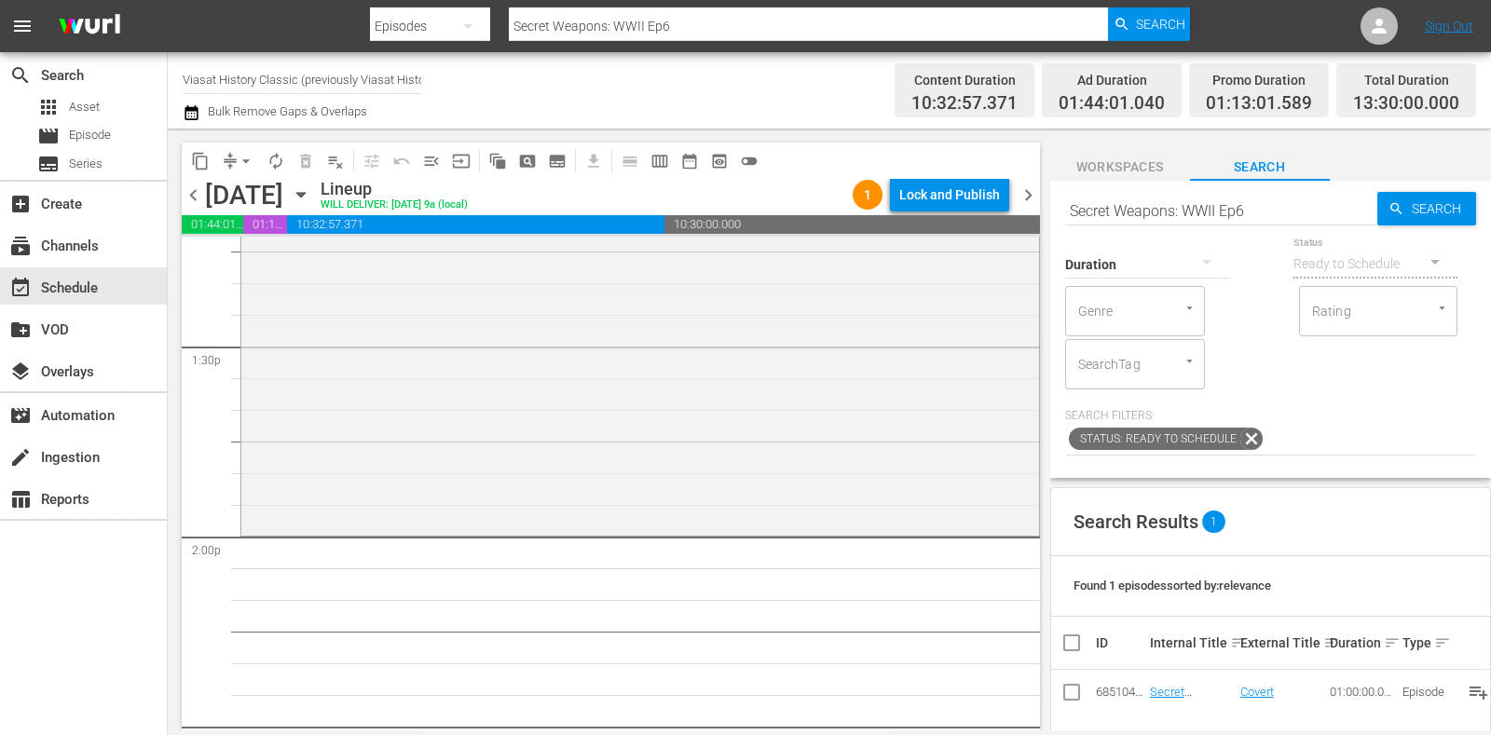
click at [565, 152] on span "subtitles_outlined" at bounding box center [557, 161] width 19 height 19
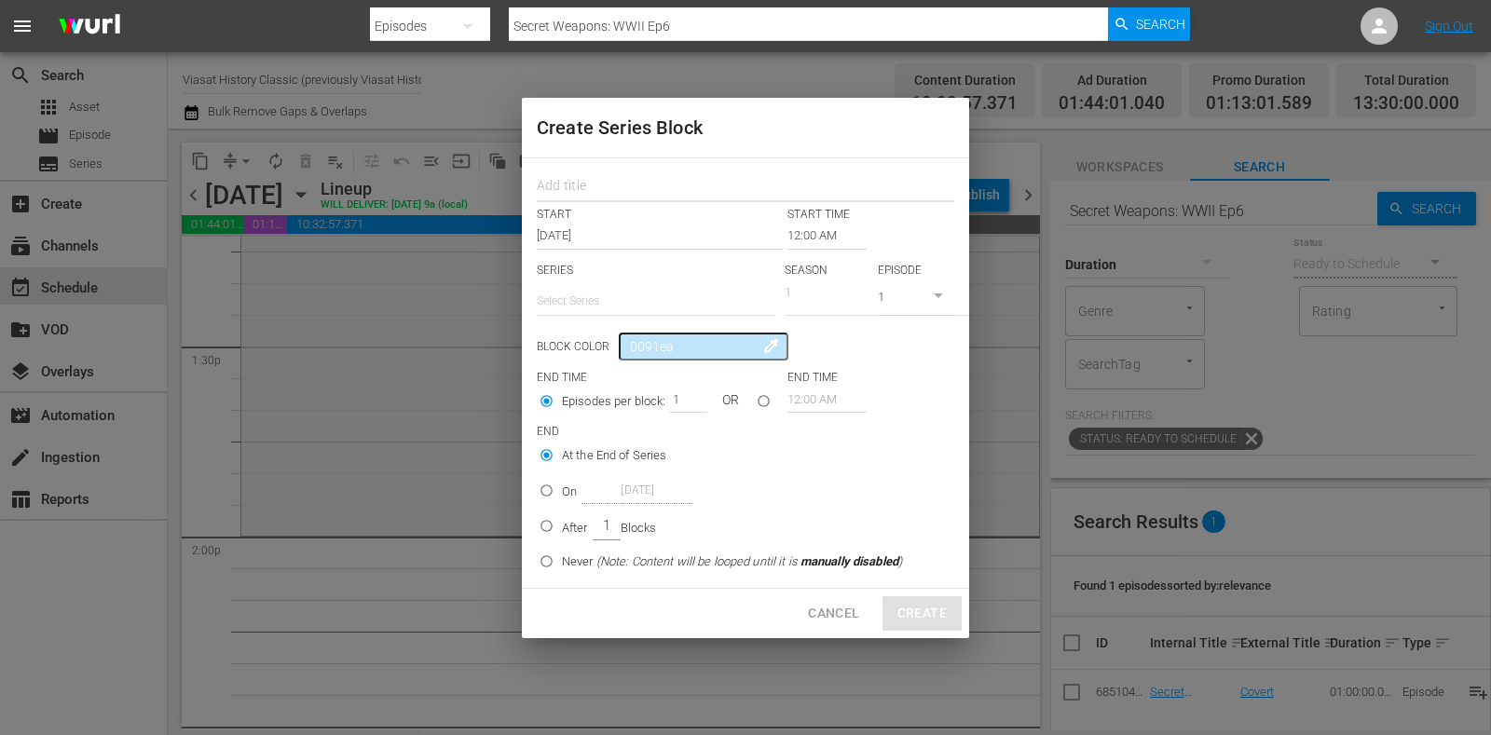
click at [596, 196] on input "text" at bounding box center [746, 188] width 418 height 29
paste input "WWII: Hell on Earth"
type input "WWII: Hell on Earth"
click at [608, 274] on p "SERIES" at bounding box center [656, 271] width 239 height 16
drag, startPoint x: 611, startPoint y: 289, endPoint x: 632, endPoint y: 311, distance: 31.0
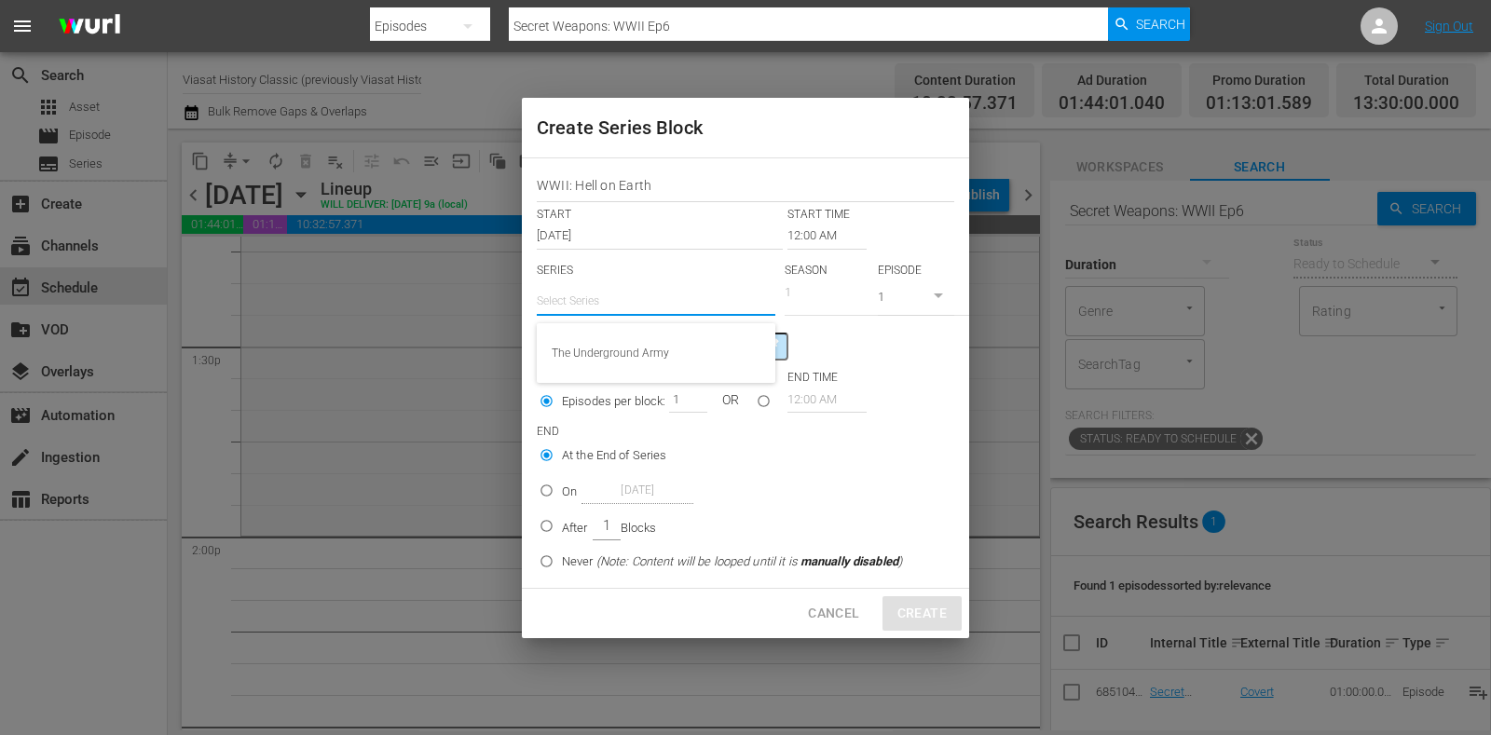
click at [611, 291] on input "text" at bounding box center [656, 301] width 239 height 45
paste input "WWII: Hell on Earth"
click at [664, 348] on div "WWII: Hell on Earth" at bounding box center [656, 353] width 209 height 45
type input "WWII: Hell on Earth"
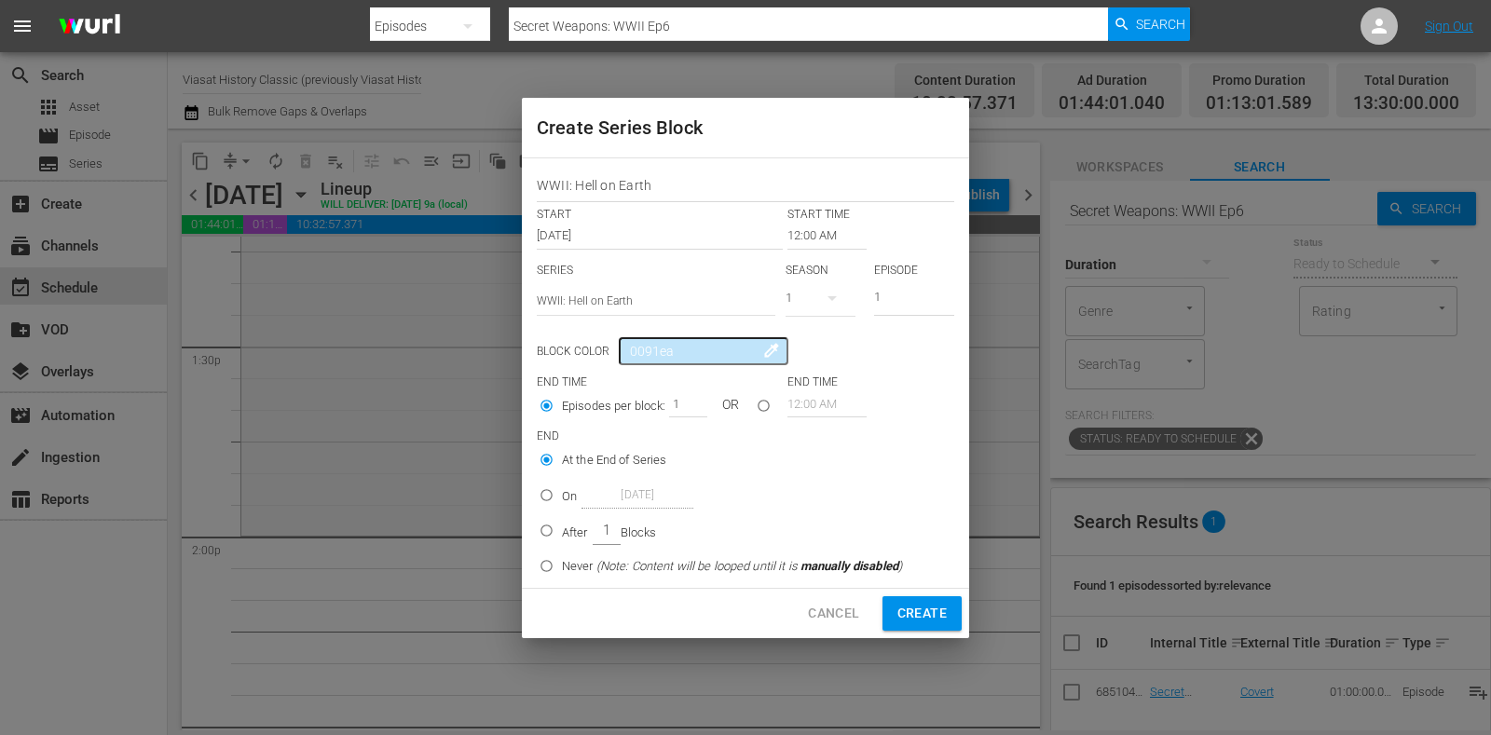
click at [817, 239] on input "12:00 AM" at bounding box center [827, 236] width 79 height 26
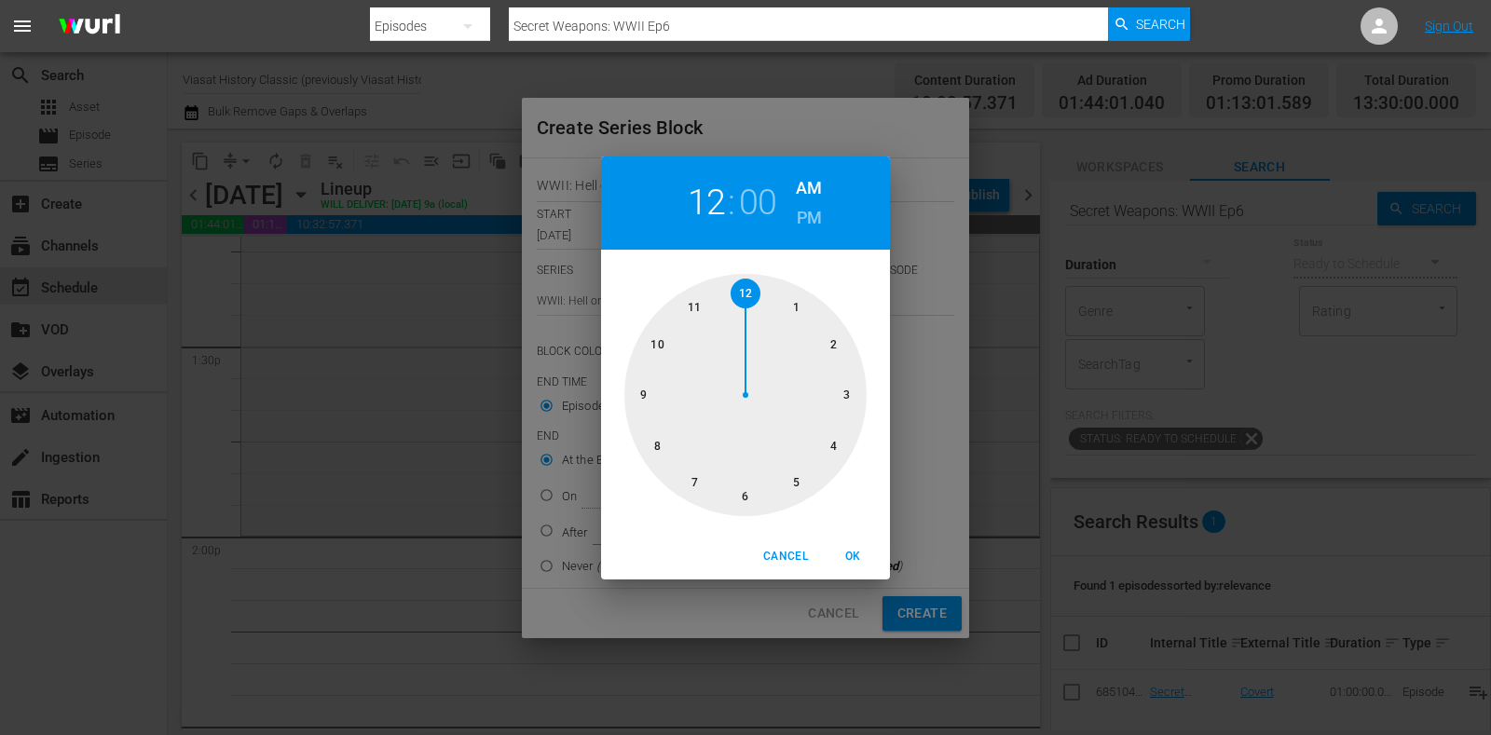
click at [820, 341] on div at bounding box center [746, 395] width 242 height 242
click at [812, 228] on h6 "PM" at bounding box center [809, 218] width 25 height 30
click at [852, 543] on button "OK" at bounding box center [853, 557] width 60 height 31
type input "02:00 PM"
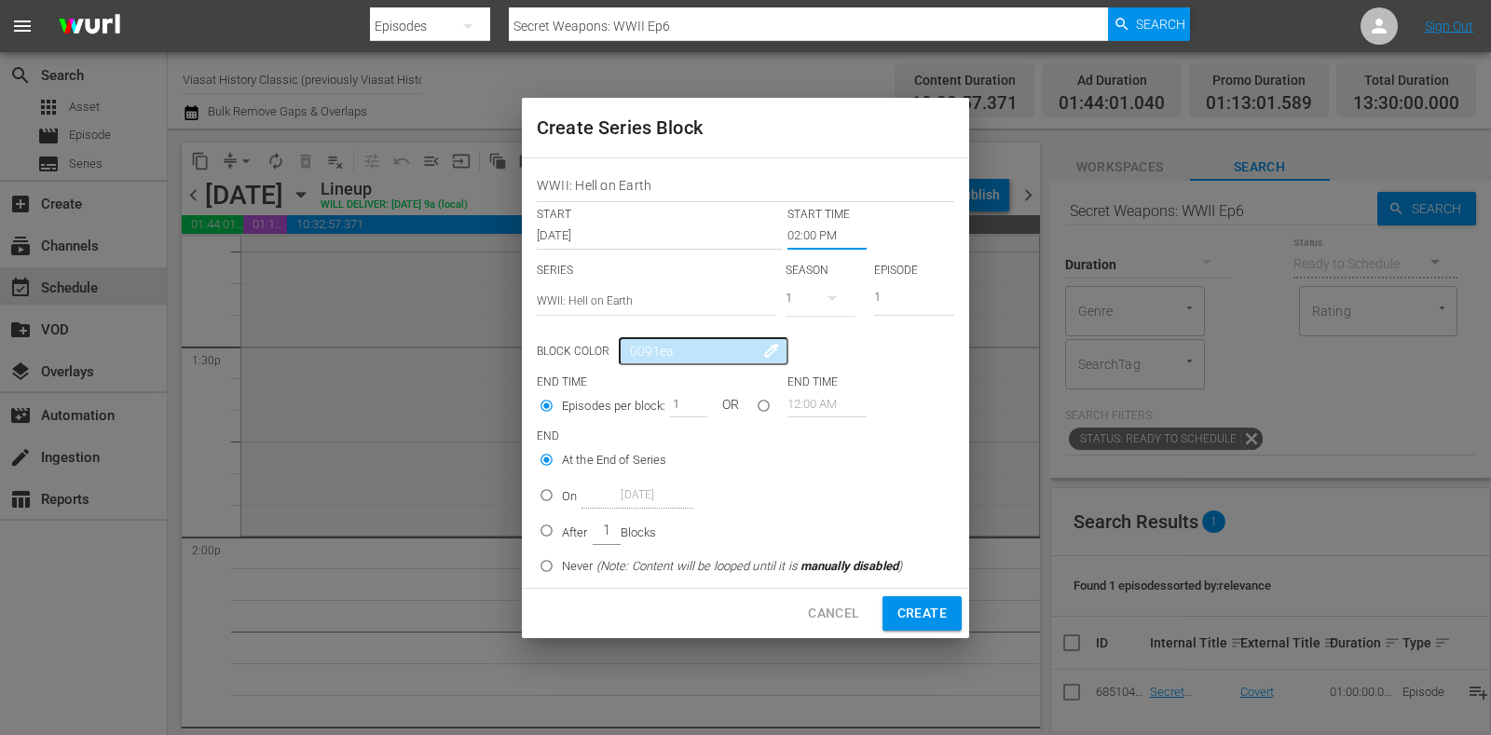
click at [566, 526] on p "After" at bounding box center [575, 533] width 26 height 19
click at [562, 526] on input "After 1 Blocks" at bounding box center [546, 534] width 31 height 31
radio input "false"
radio input "true"
drag, startPoint x: 677, startPoint y: 403, endPoint x: 698, endPoint y: 403, distance: 21.4
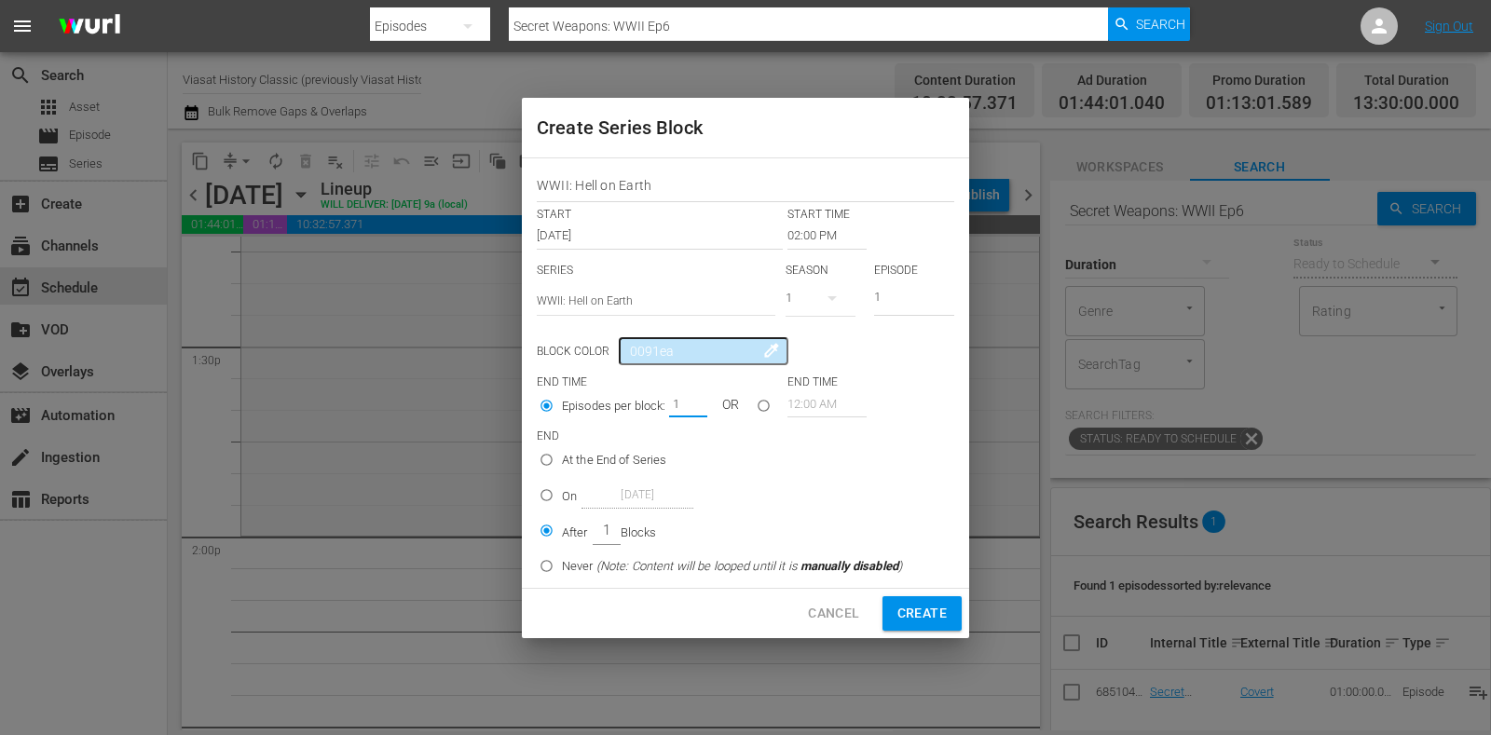
click at [698, 403] on div "1" at bounding box center [687, 404] width 37 height 26
drag, startPoint x: 675, startPoint y: 400, endPoint x: 704, endPoint y: 402, distance: 29.0
click at [700, 401] on div "1" at bounding box center [687, 404] width 37 height 26
type input "4"
click at [921, 598] on button "Create" at bounding box center [922, 614] width 79 height 34
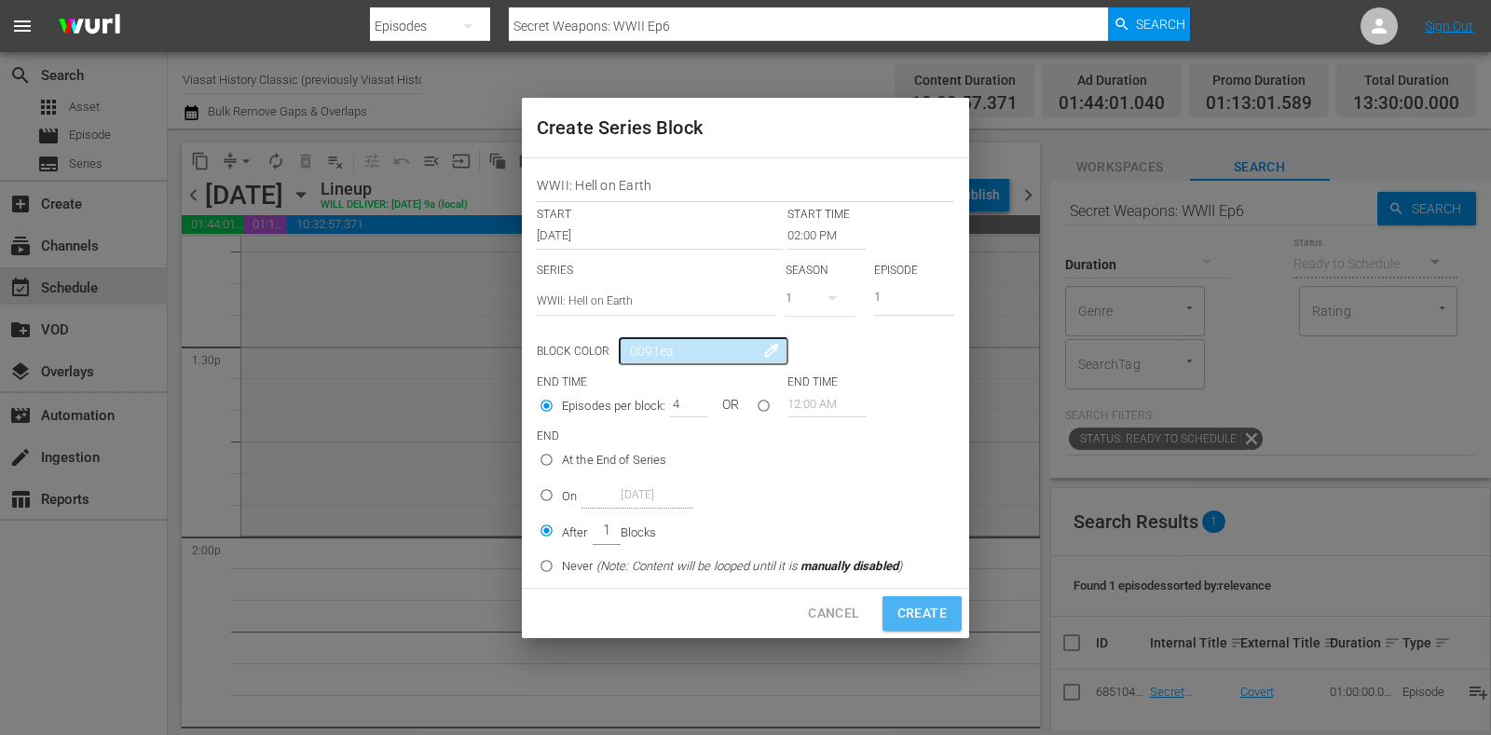
type input "12:00 AM"
type input "1"
radio input "true"
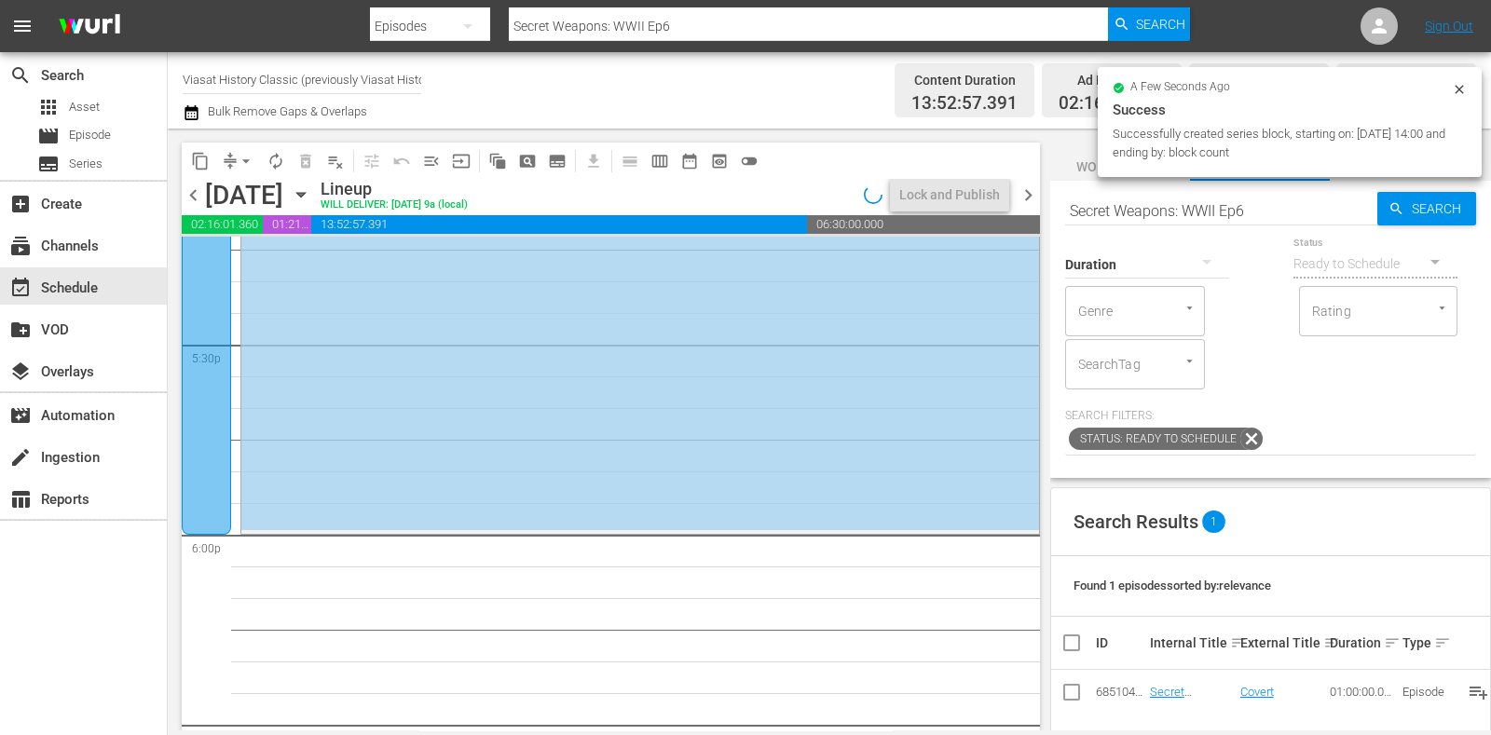
scroll to position [6655, 0]
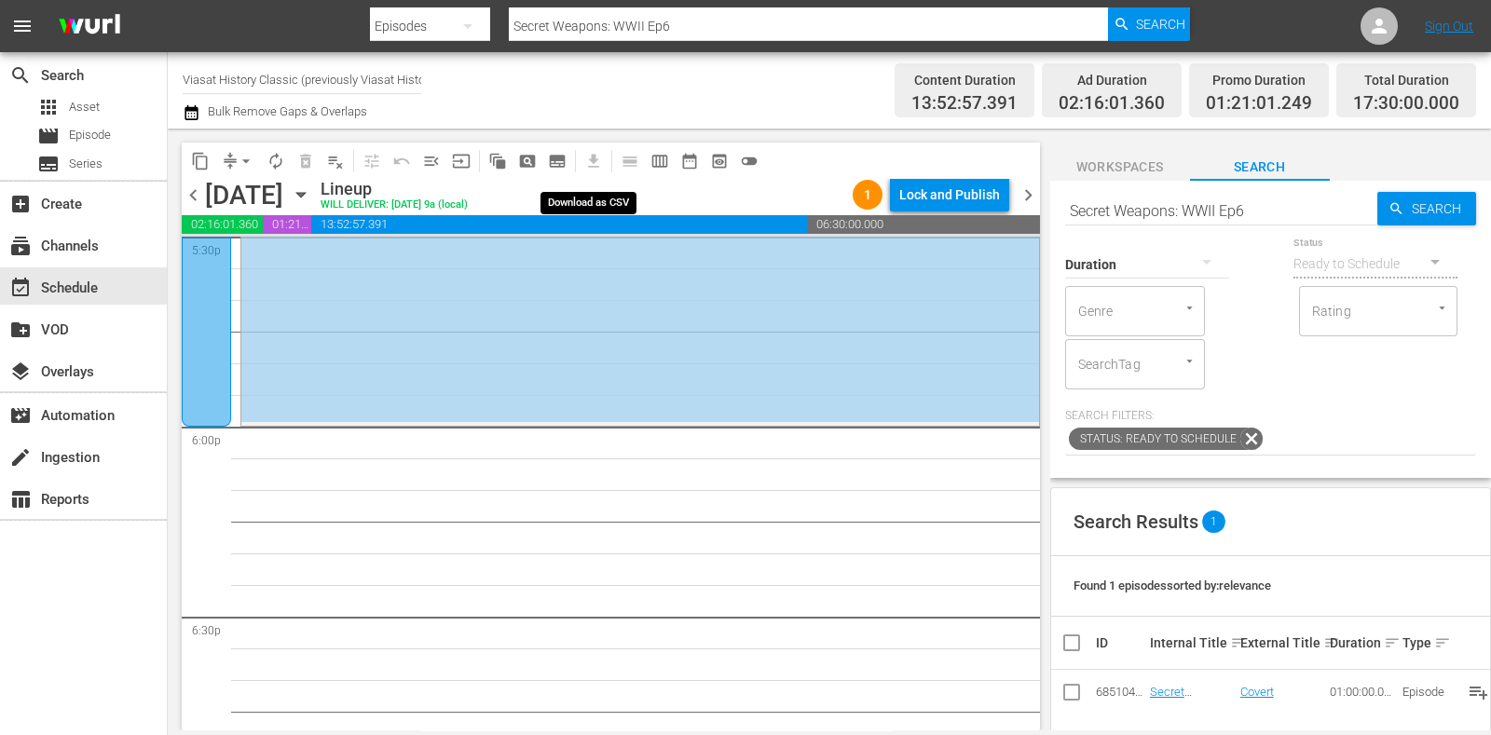
click at [564, 155] on span "subtitles_outlined" at bounding box center [557, 161] width 19 height 19
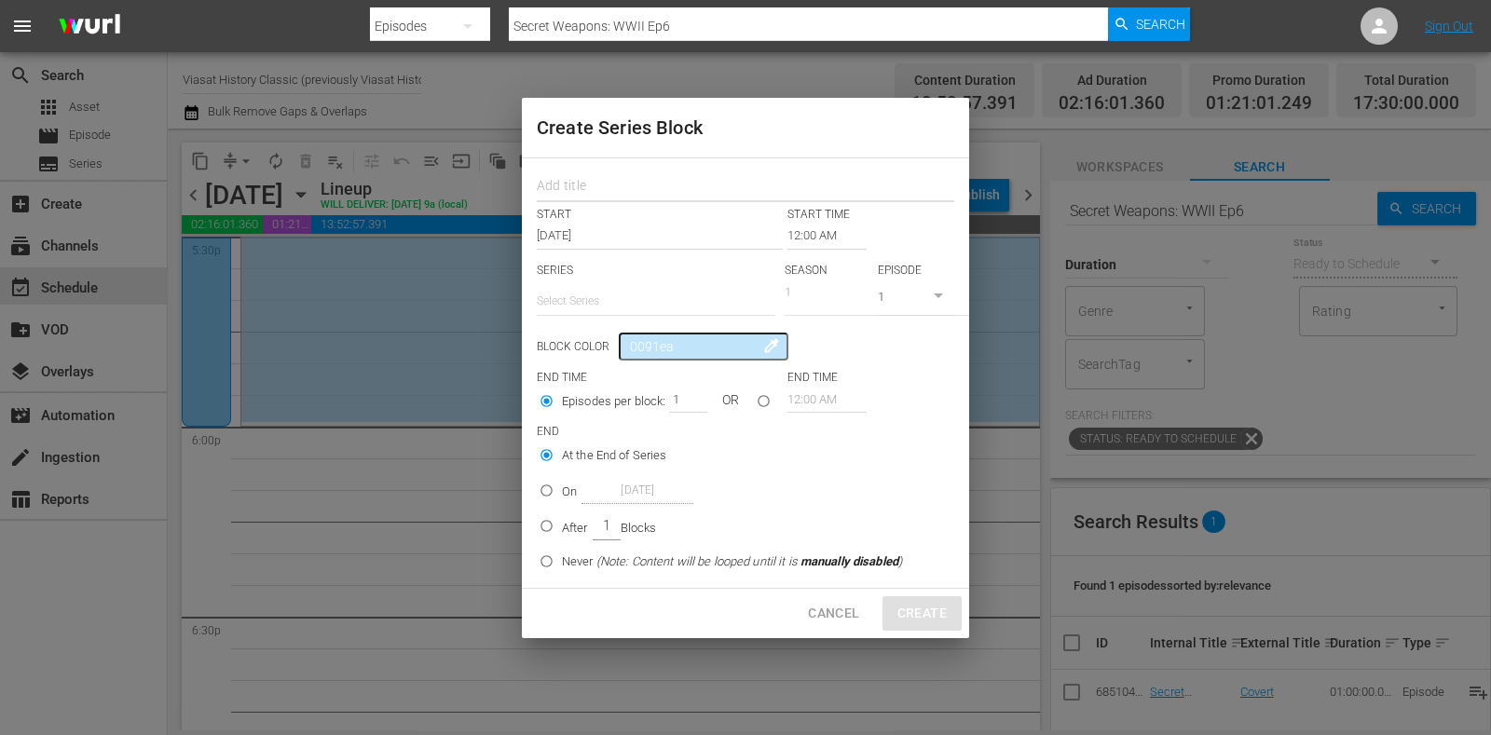
click at [611, 193] on input "text" at bounding box center [746, 188] width 418 height 29
paste input "The Frontier"
type input "The Frontier"
click at [616, 309] on input "text" at bounding box center [656, 301] width 239 height 45
paste input "The Frontier"
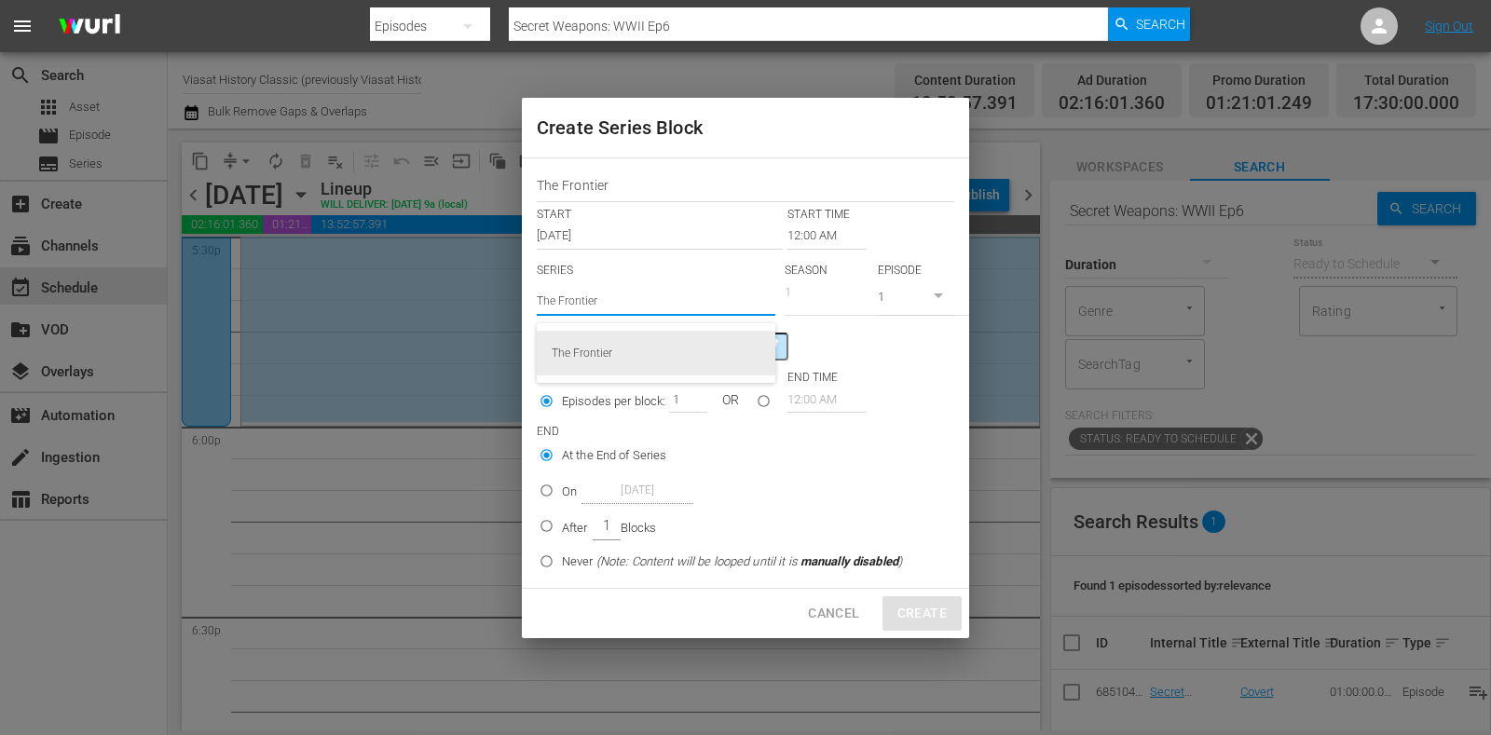
click at [652, 338] on div "The Frontier" at bounding box center [656, 353] width 209 height 45
type input "The Frontier"
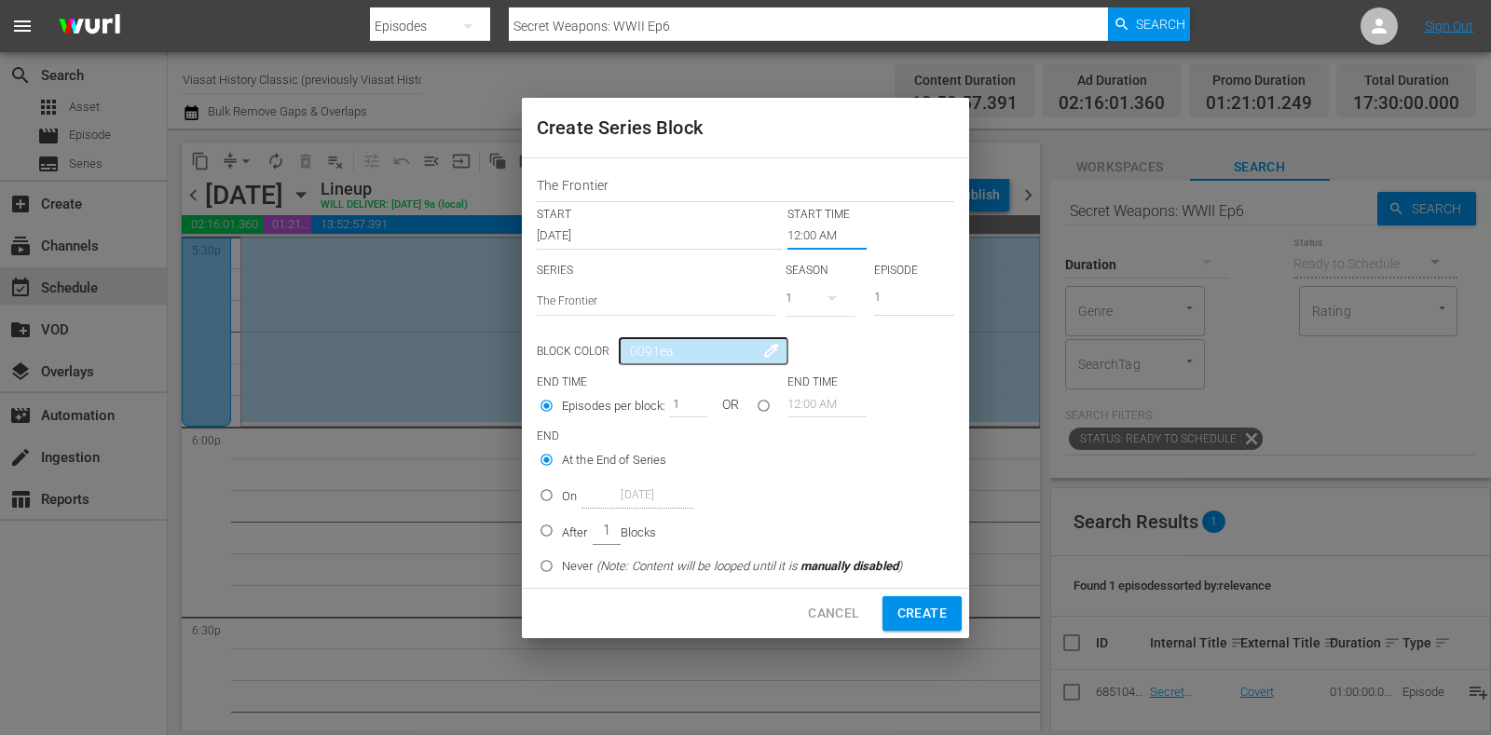
click at [810, 235] on input "12:00 AM" at bounding box center [827, 236] width 79 height 26
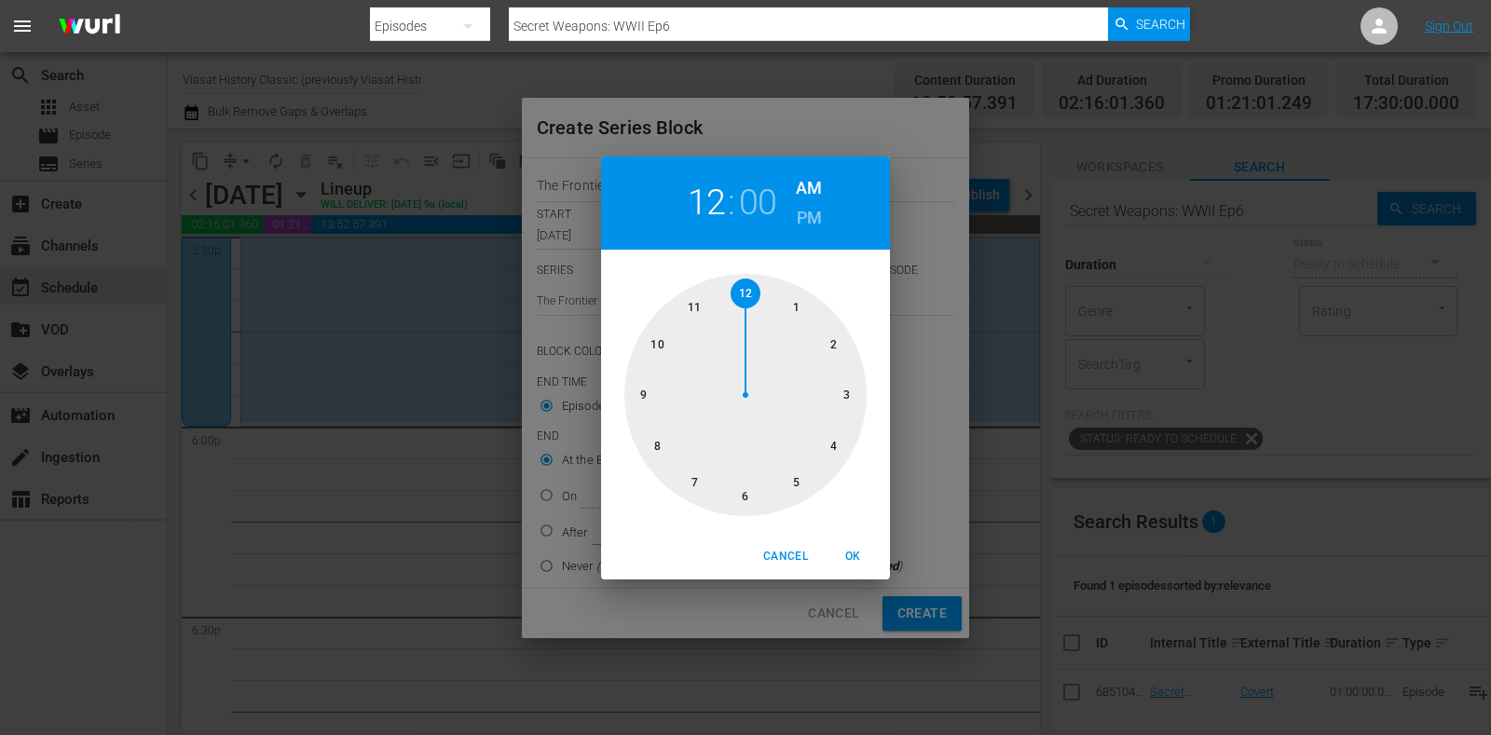
click at [754, 495] on div at bounding box center [746, 395] width 242 height 242
click at [803, 204] on h6 "PM" at bounding box center [809, 218] width 25 height 30
click at [848, 543] on button "OK" at bounding box center [853, 557] width 60 height 31
type input "06:00 PM"
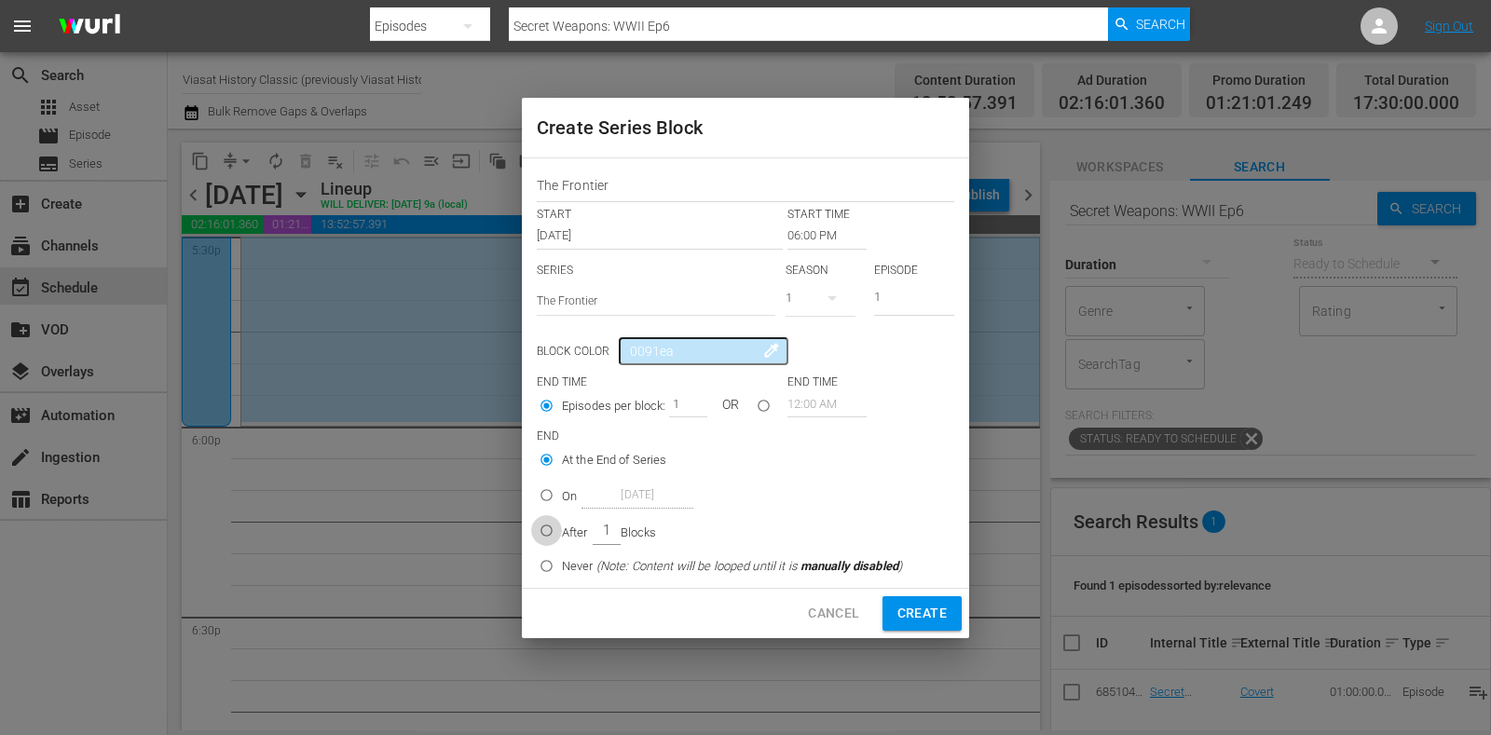
drag, startPoint x: 557, startPoint y: 530, endPoint x: 634, endPoint y: 445, distance: 114.9
click at [556, 529] on input "After 1 Blocks" at bounding box center [546, 534] width 31 height 31
radio input "true"
drag, startPoint x: 675, startPoint y: 393, endPoint x: 694, endPoint y: 395, distance: 18.7
click at [691, 393] on input "1" at bounding box center [683, 404] width 28 height 26
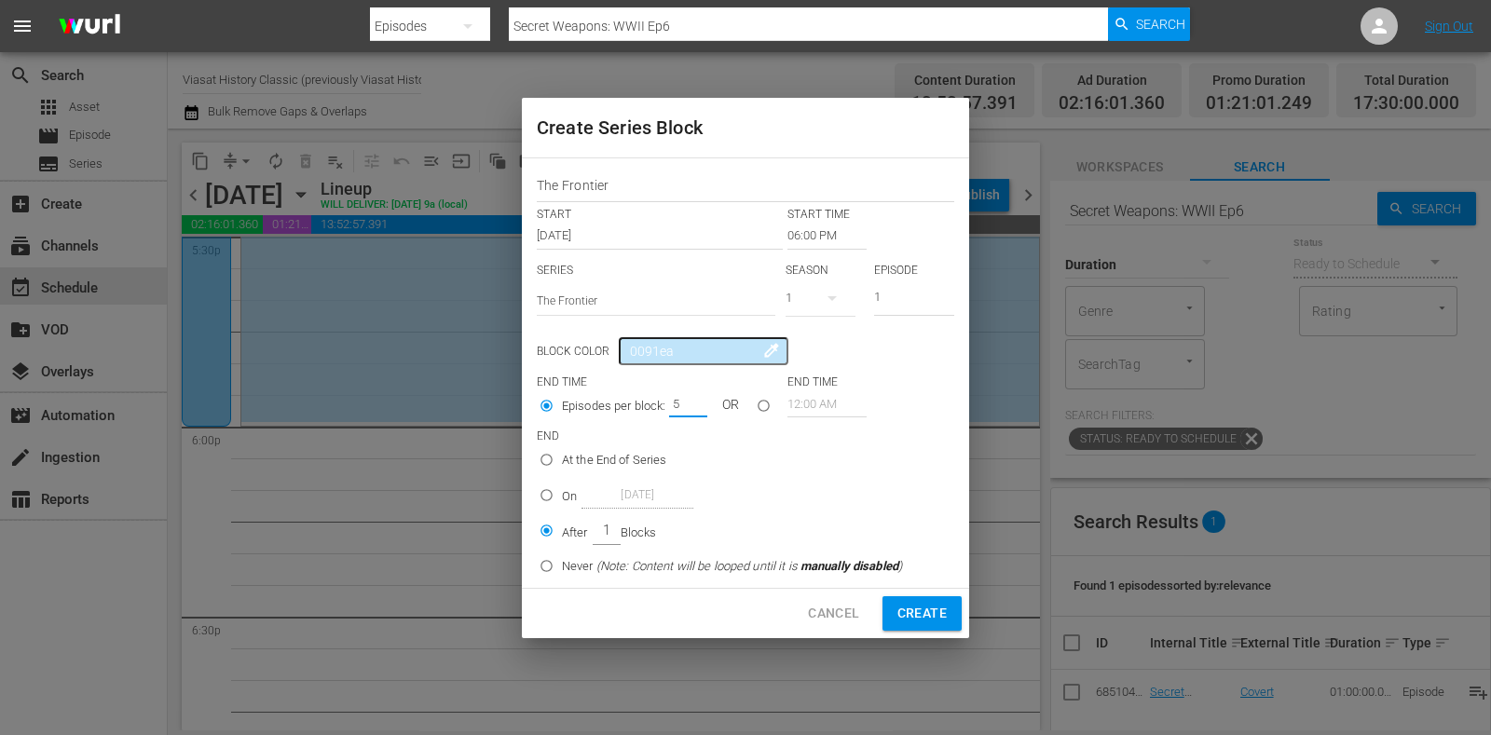
type input "5"
click at [919, 612] on span "Create" at bounding box center [922, 613] width 49 height 23
type input "12:00 AM"
type input "1"
radio input "true"
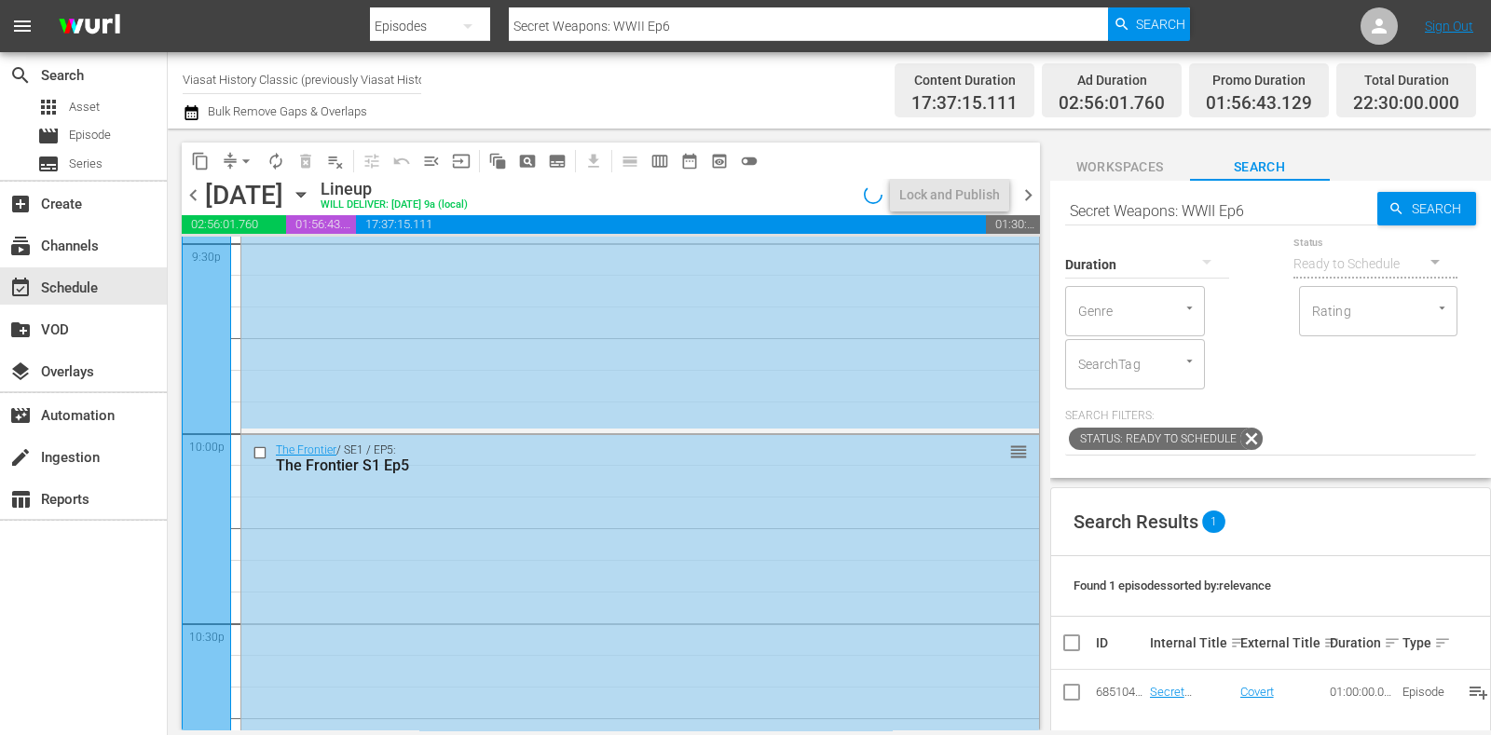
scroll to position [8633, 0]
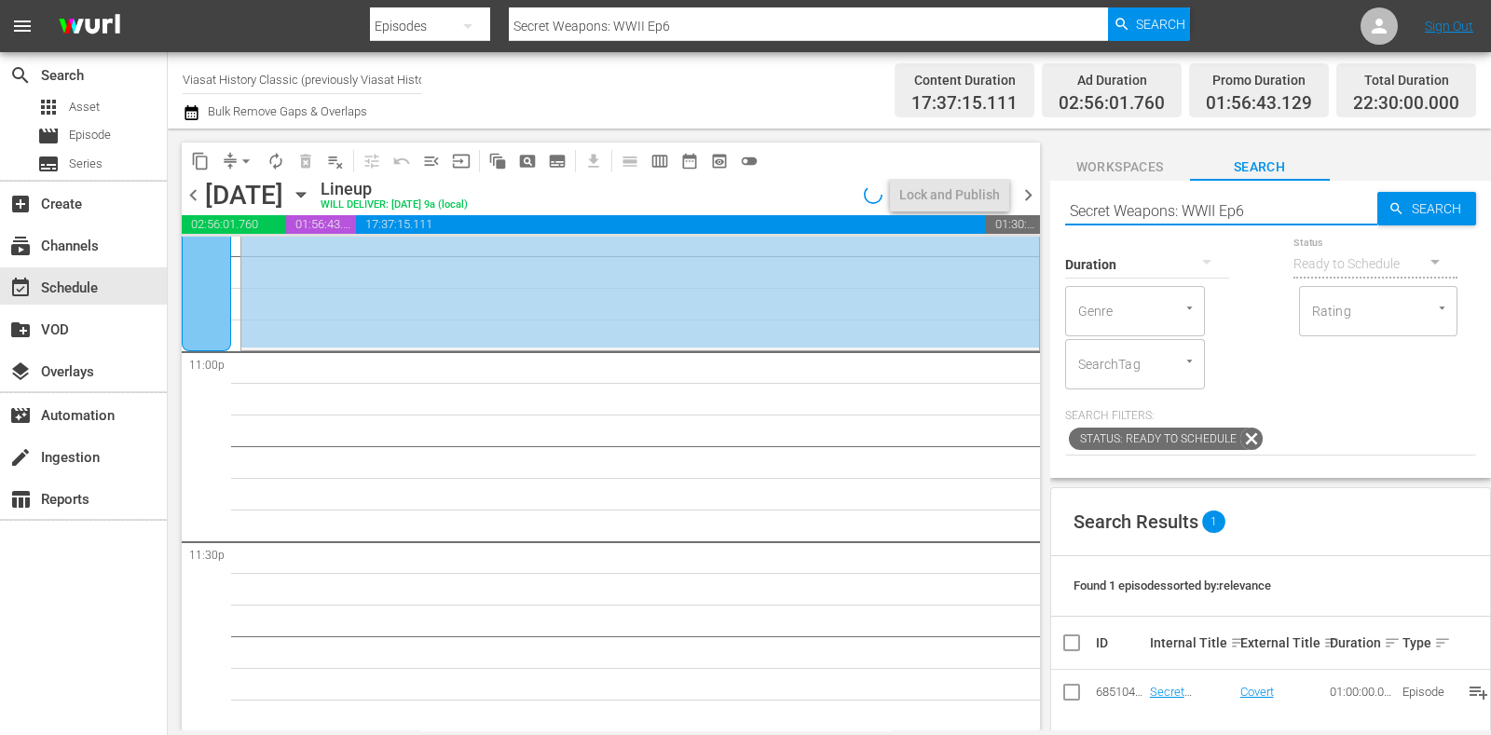
click at [919, 192] on div "content_copy compress arrow_drop_down autorenew_outlined delete_forever_outline…" at bounding box center [830, 430] width 1324 height 602
paste input "Rise and Fall - Turning Points of WWII E"
type input "Rise and Fall - Turning Points of WWII E6"
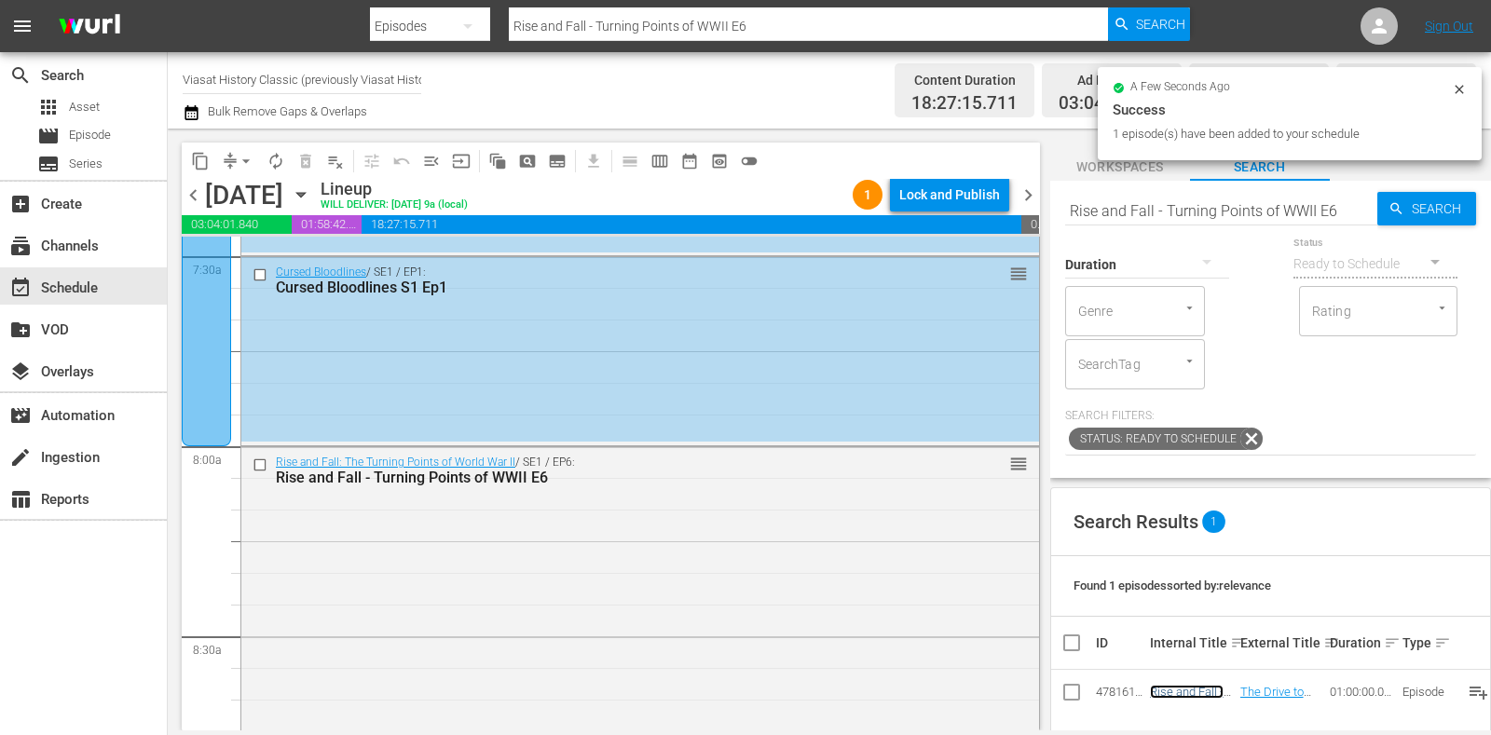
scroll to position [0, 0]
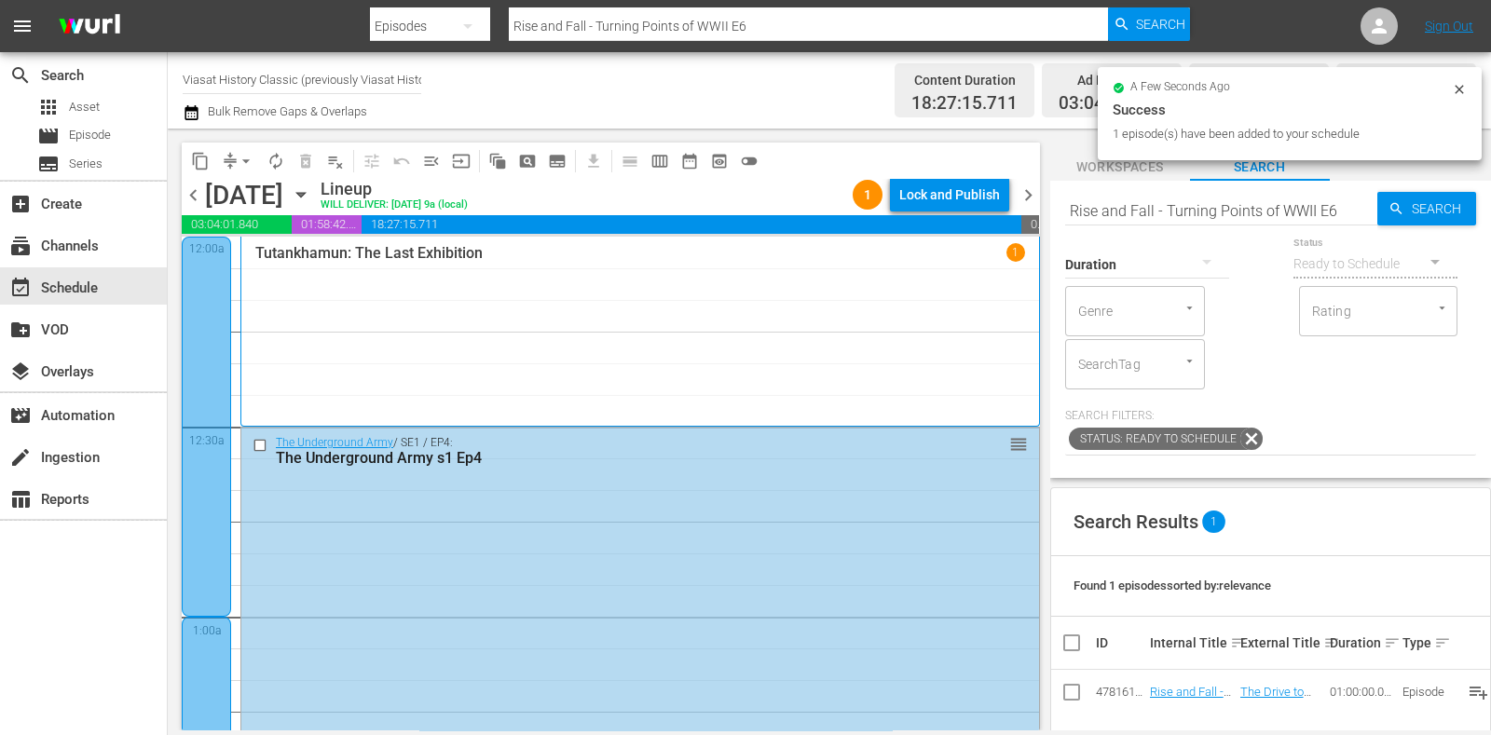
click at [1025, 189] on span "chevron_right" at bounding box center [1028, 195] width 23 height 23
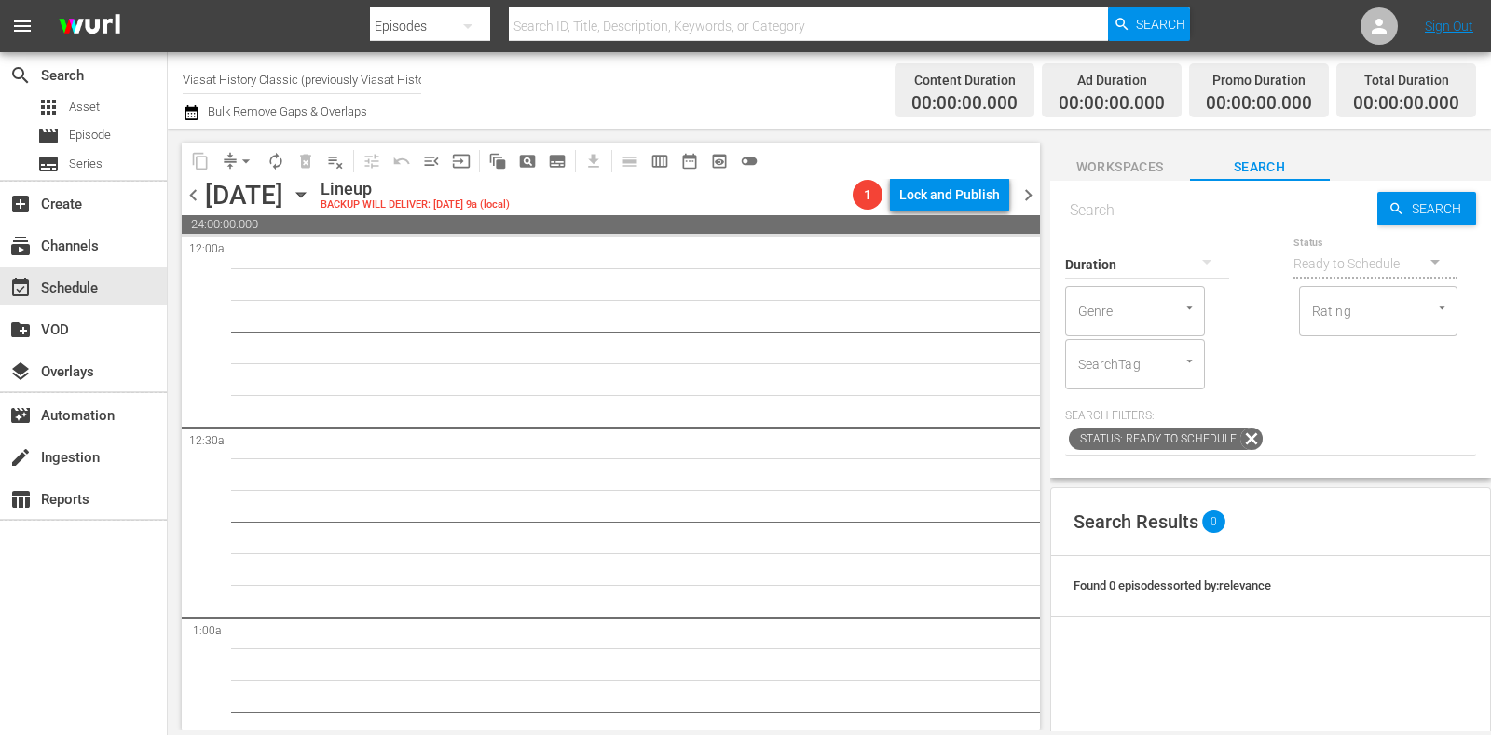
click at [565, 169] on span "subtitles_outlined" at bounding box center [557, 161] width 19 height 19
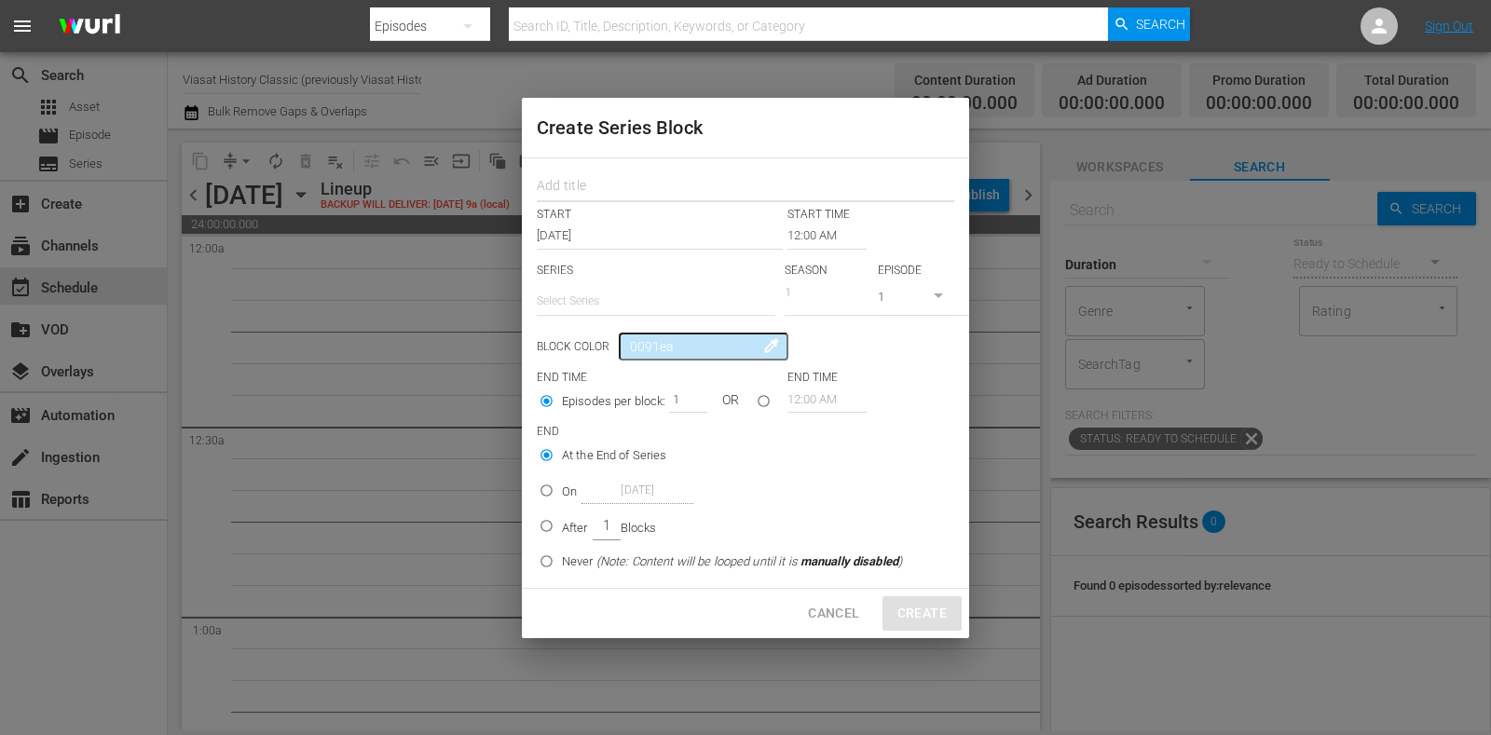
click at [614, 181] on input "text" at bounding box center [746, 188] width 418 height 29
paste input "The Underground Army"
type input "The Underground Army"
click at [606, 294] on input "text" at bounding box center [656, 301] width 239 height 45
paste input "The Underground Army"
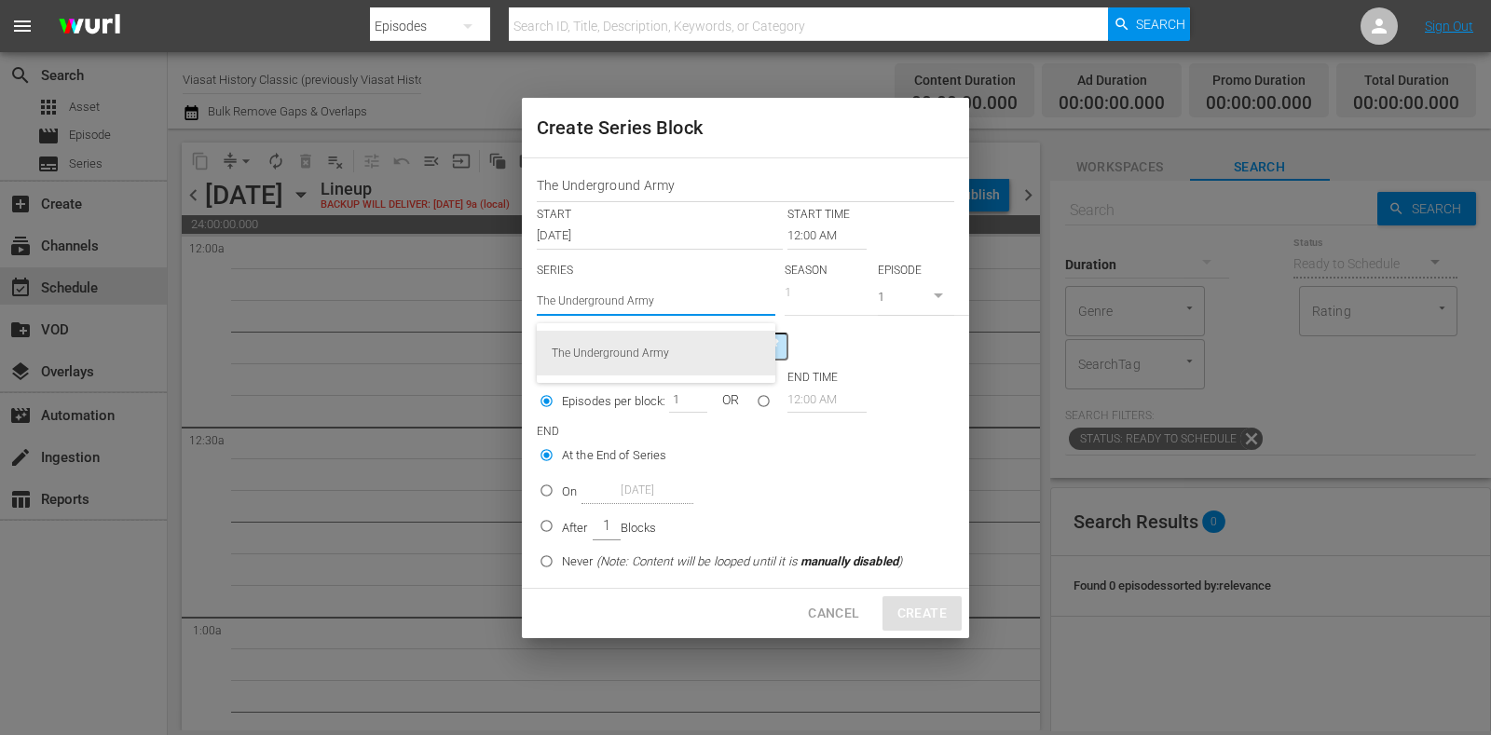
click at [666, 350] on div "The Underground Army" at bounding box center [656, 353] width 209 height 45
type input "The Underground Army"
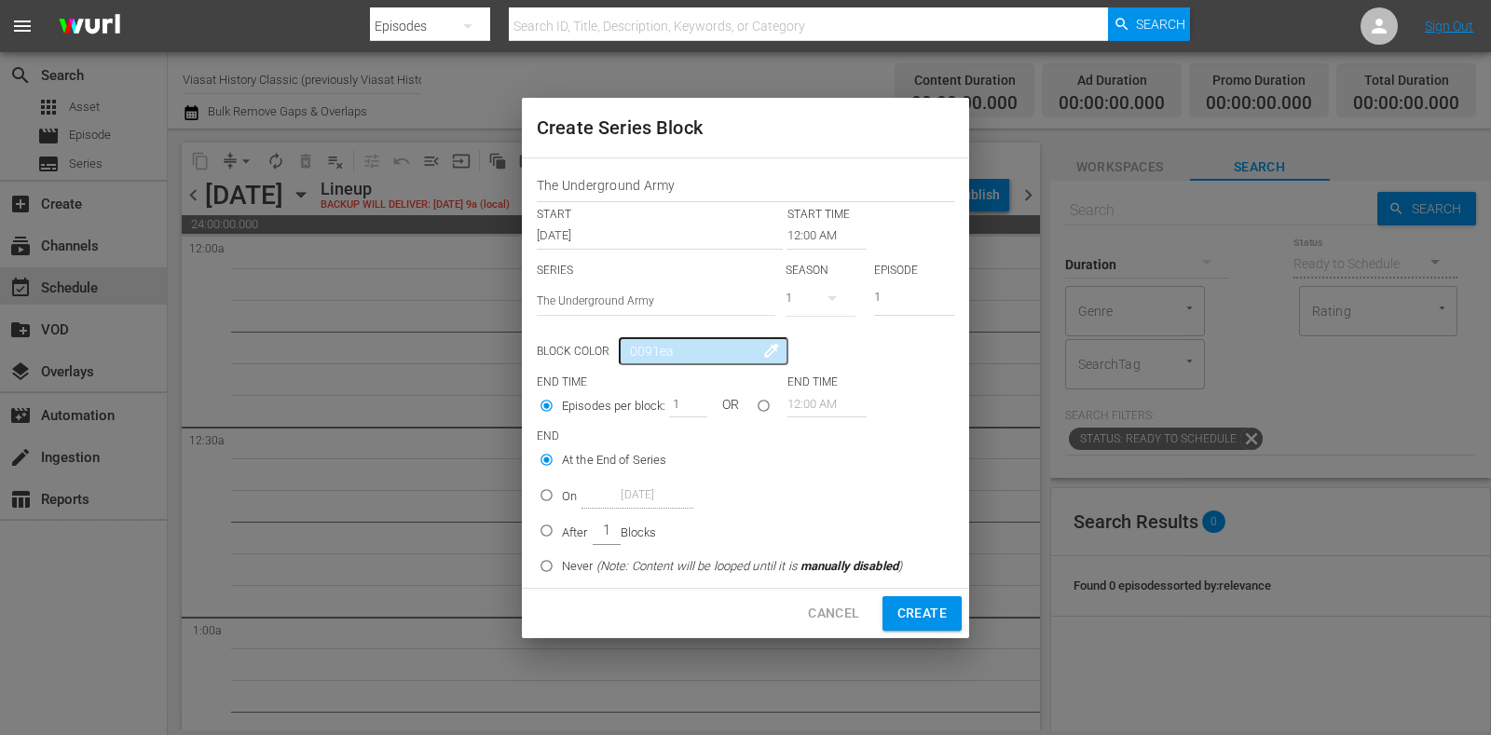
click at [569, 524] on p "After" at bounding box center [575, 533] width 26 height 19
click at [562, 524] on input "After 1 Blocks" at bounding box center [546, 534] width 31 height 31
radio input "false"
radio input "true"
drag, startPoint x: 671, startPoint y: 407, endPoint x: 724, endPoint y: 421, distance: 54.9
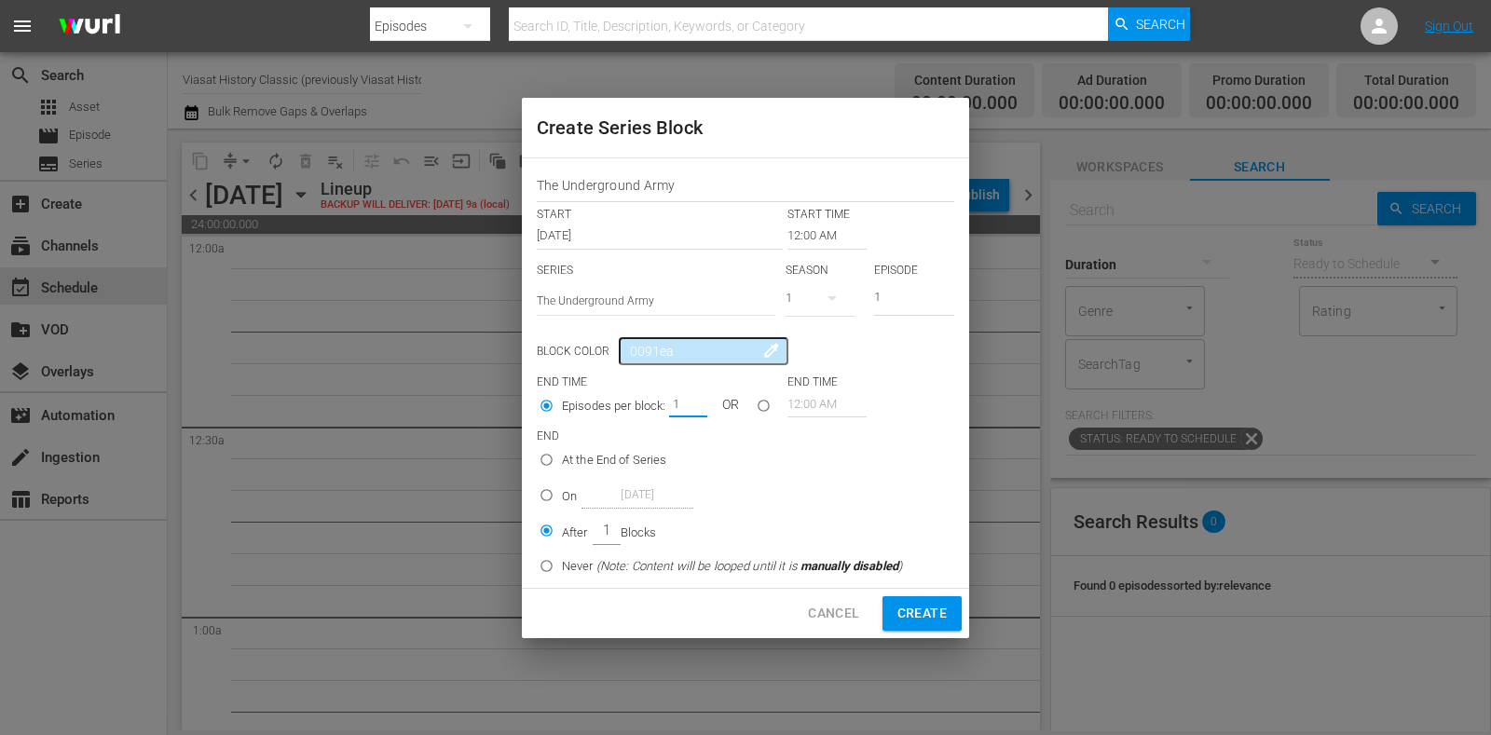
click at [708, 412] on div "Episodes per block: 1 OR" at bounding box center [662, 408] width 251 height 35
click at [920, 607] on span "Create" at bounding box center [922, 613] width 49 height 23
type input "1"
radio input "true"
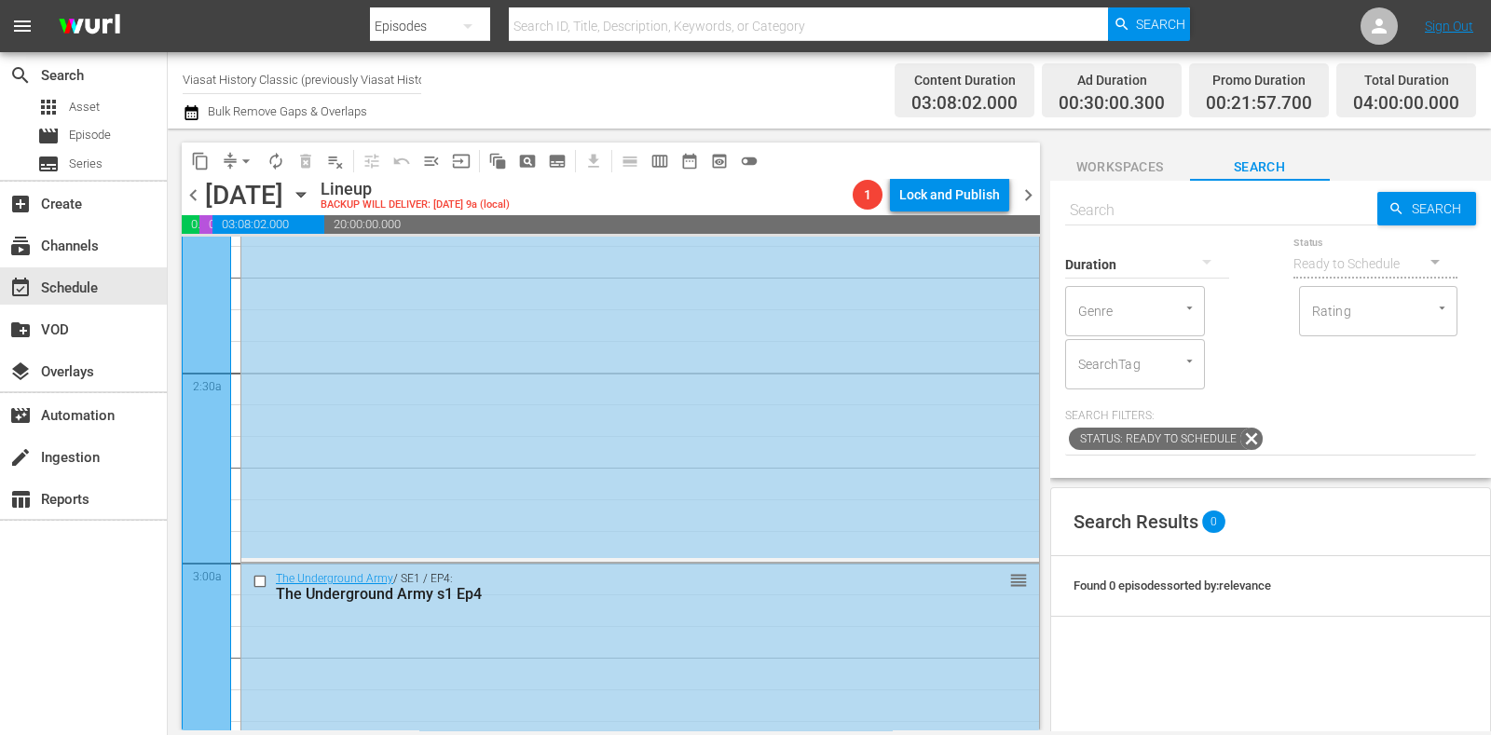
scroll to position [1165, 0]
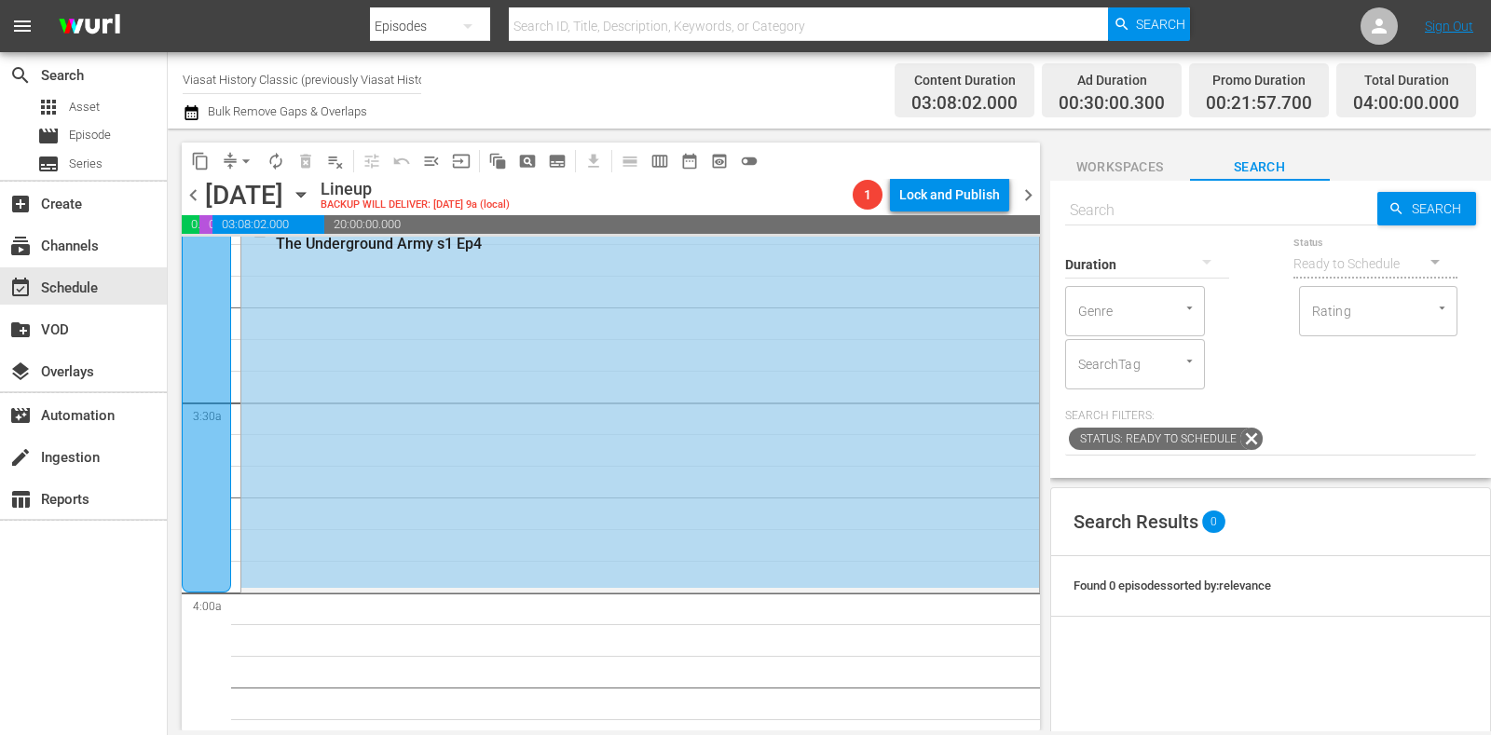
click at [1170, 216] on input "text" at bounding box center [1221, 210] width 312 height 45
paste input "Rise and Fall - Turning Points of WWII E6"
type input "Rise and Fall - Turning Points of WWII Ep6"
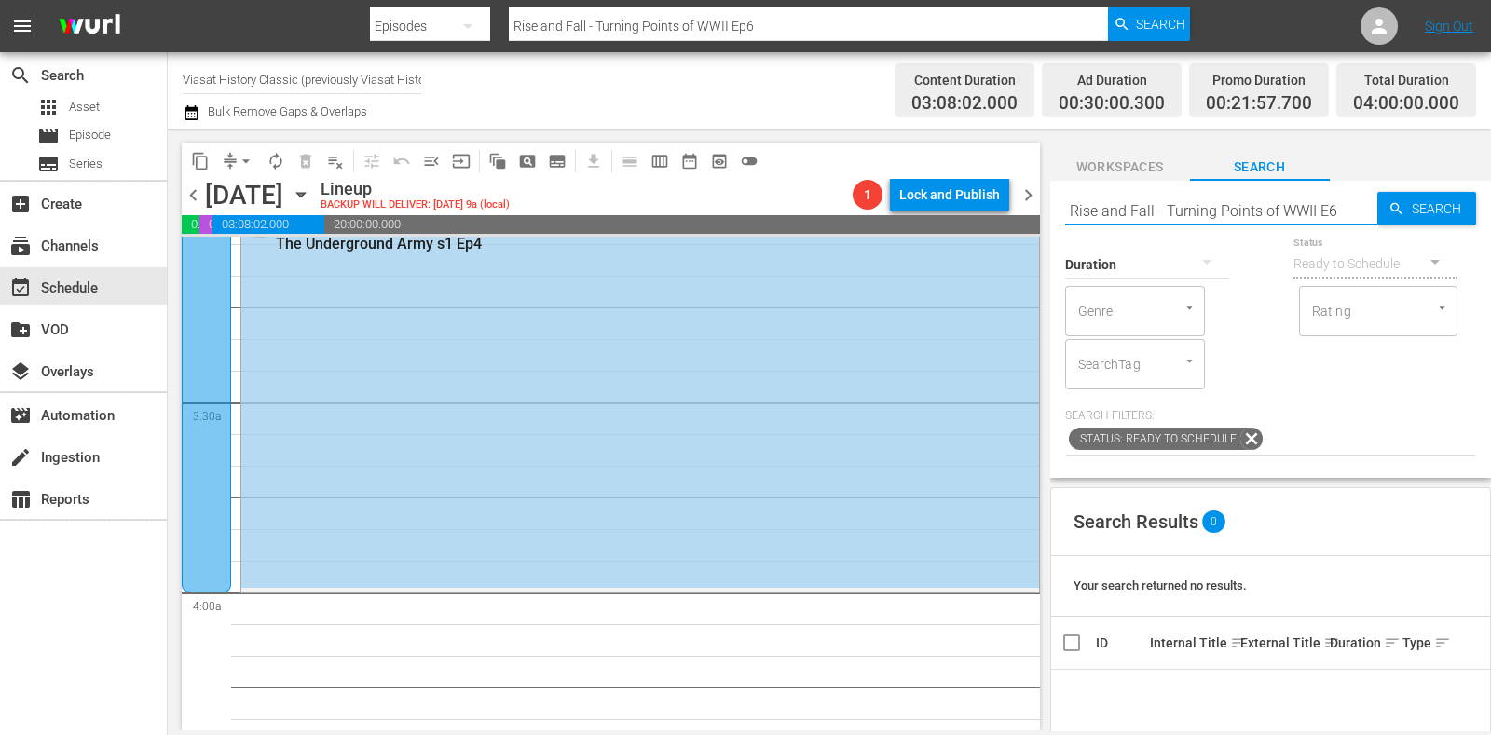
type input "Rise and Fall - Turning Points of WWII E6"
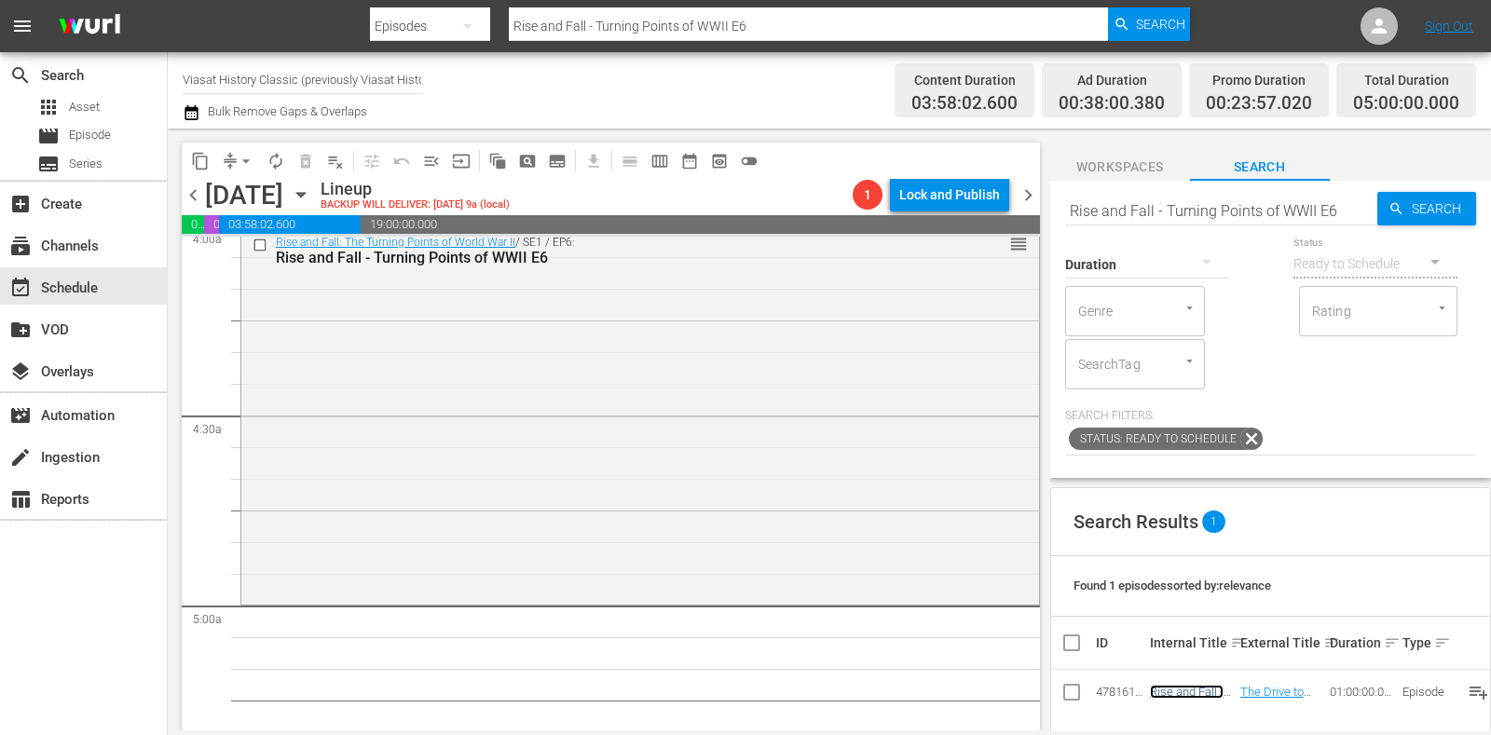
scroll to position [1630, 0]
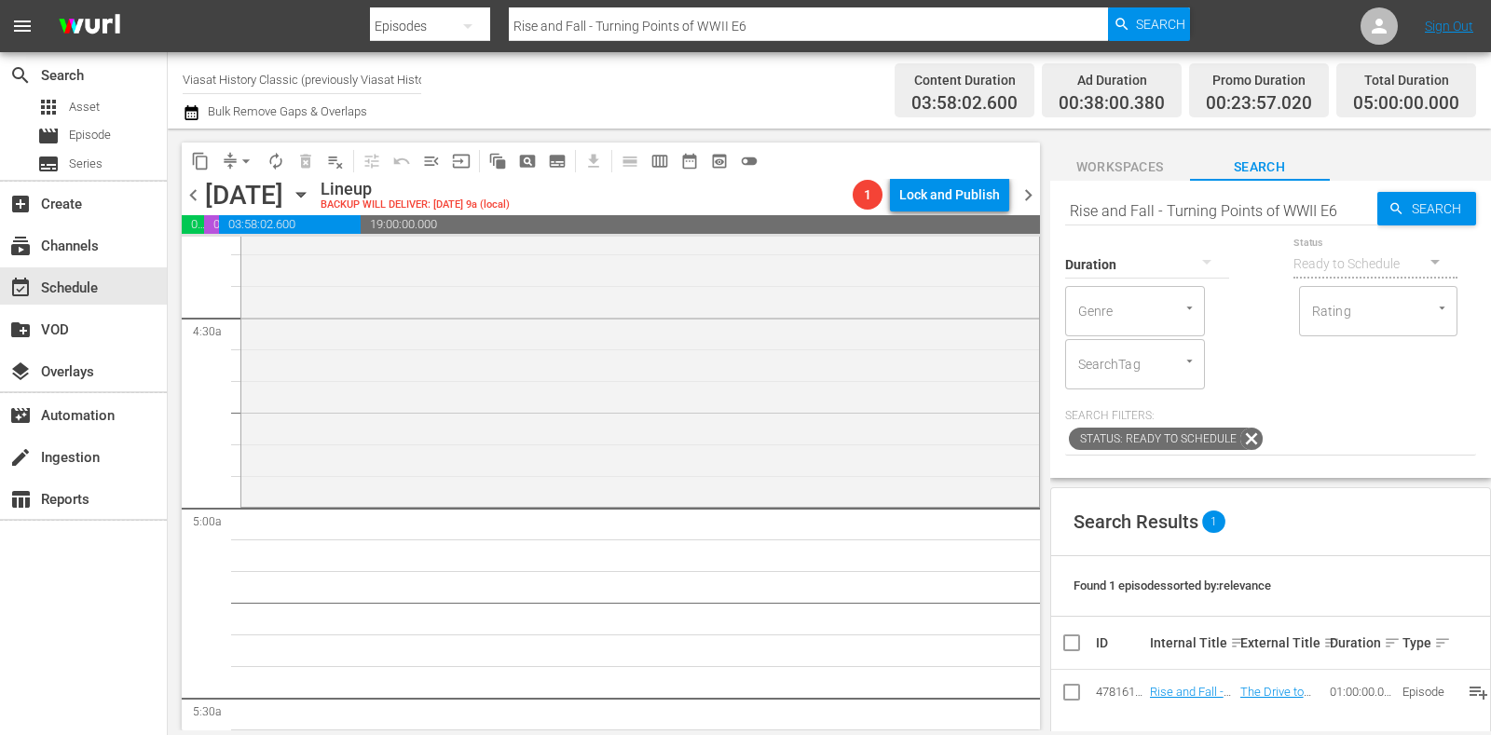
click at [563, 170] on button "subtitles_outlined" at bounding box center [558, 161] width 30 height 30
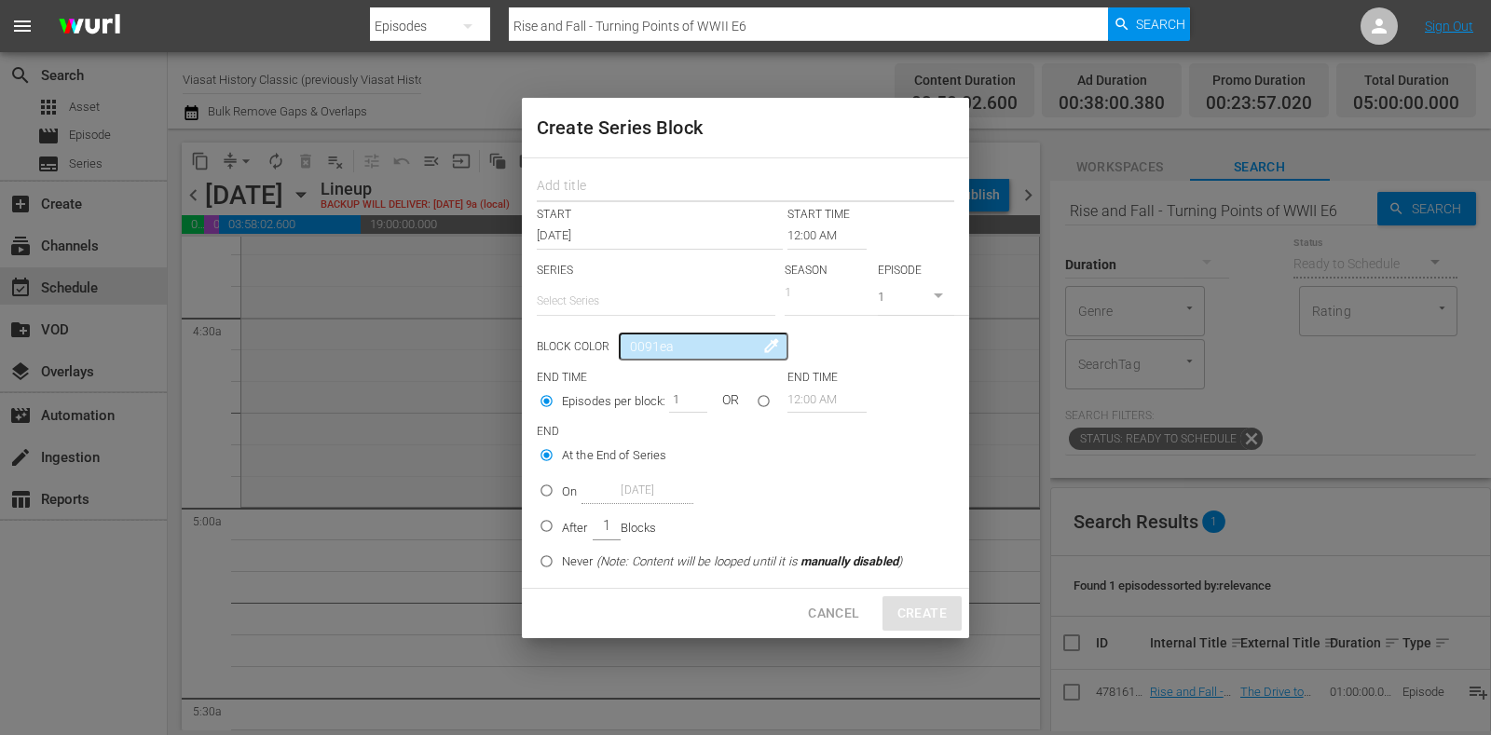
click at [607, 191] on input "text" at bounding box center [746, 188] width 418 height 29
paste input "The Frontier"
type input "The Frontier"
click at [632, 297] on input "text" at bounding box center [656, 301] width 239 height 45
paste input "The Frontier"
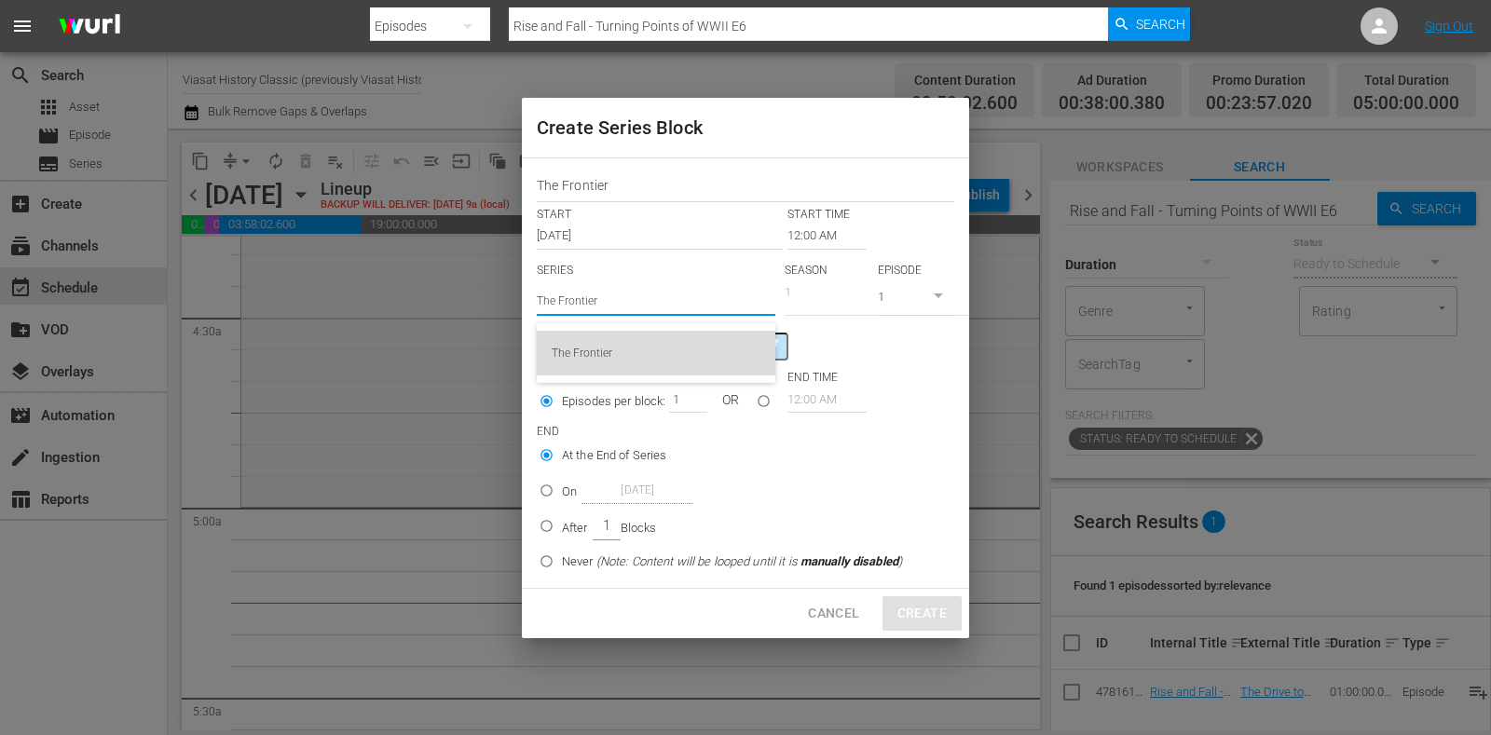
click at [654, 337] on div "The Frontier" at bounding box center [656, 353] width 209 height 45
type input "The Frontier"
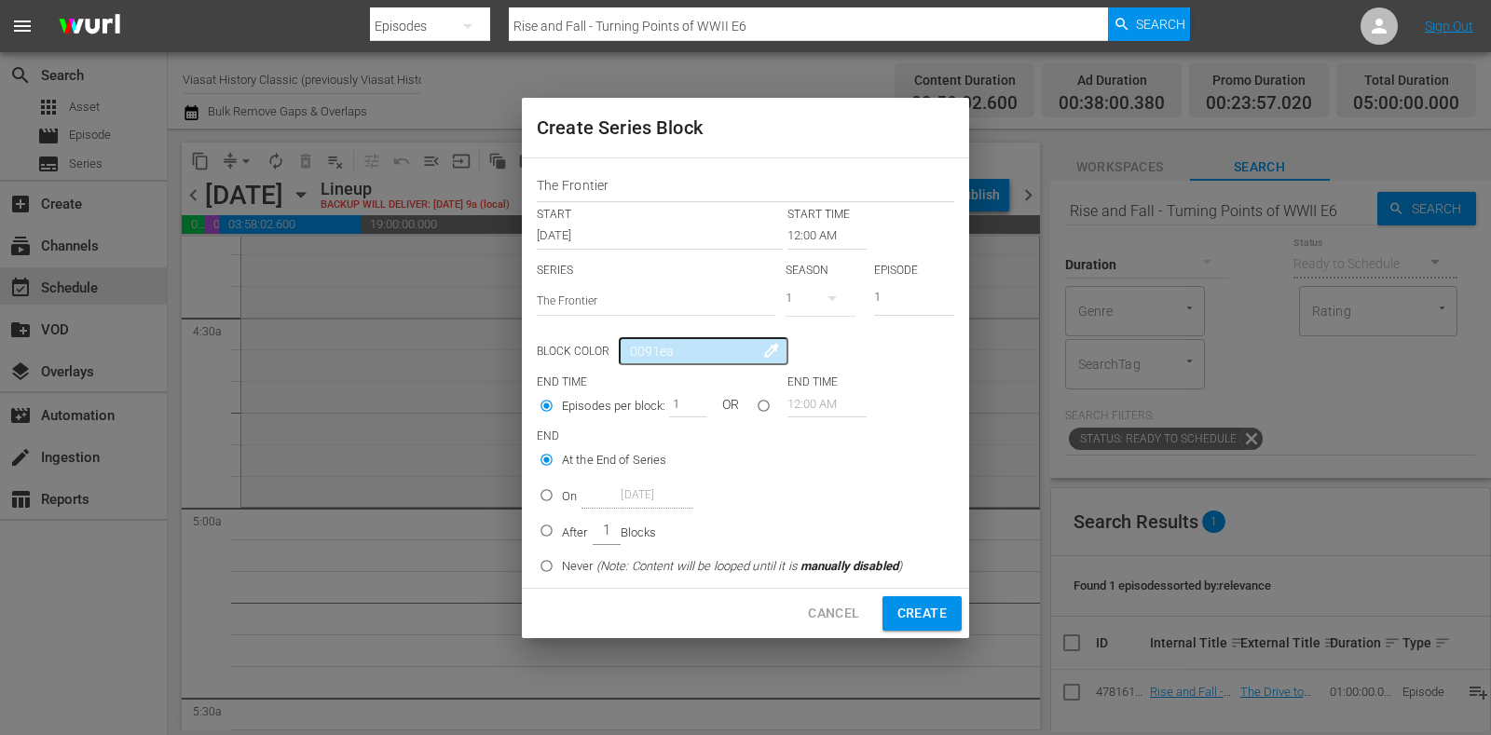
click at [587, 524] on p "After" at bounding box center [575, 533] width 26 height 19
click at [562, 524] on input "After 1 Blocks" at bounding box center [546, 534] width 31 height 31
radio input "false"
radio input "true"
drag, startPoint x: 676, startPoint y: 407, endPoint x: 699, endPoint y: 407, distance: 23.3
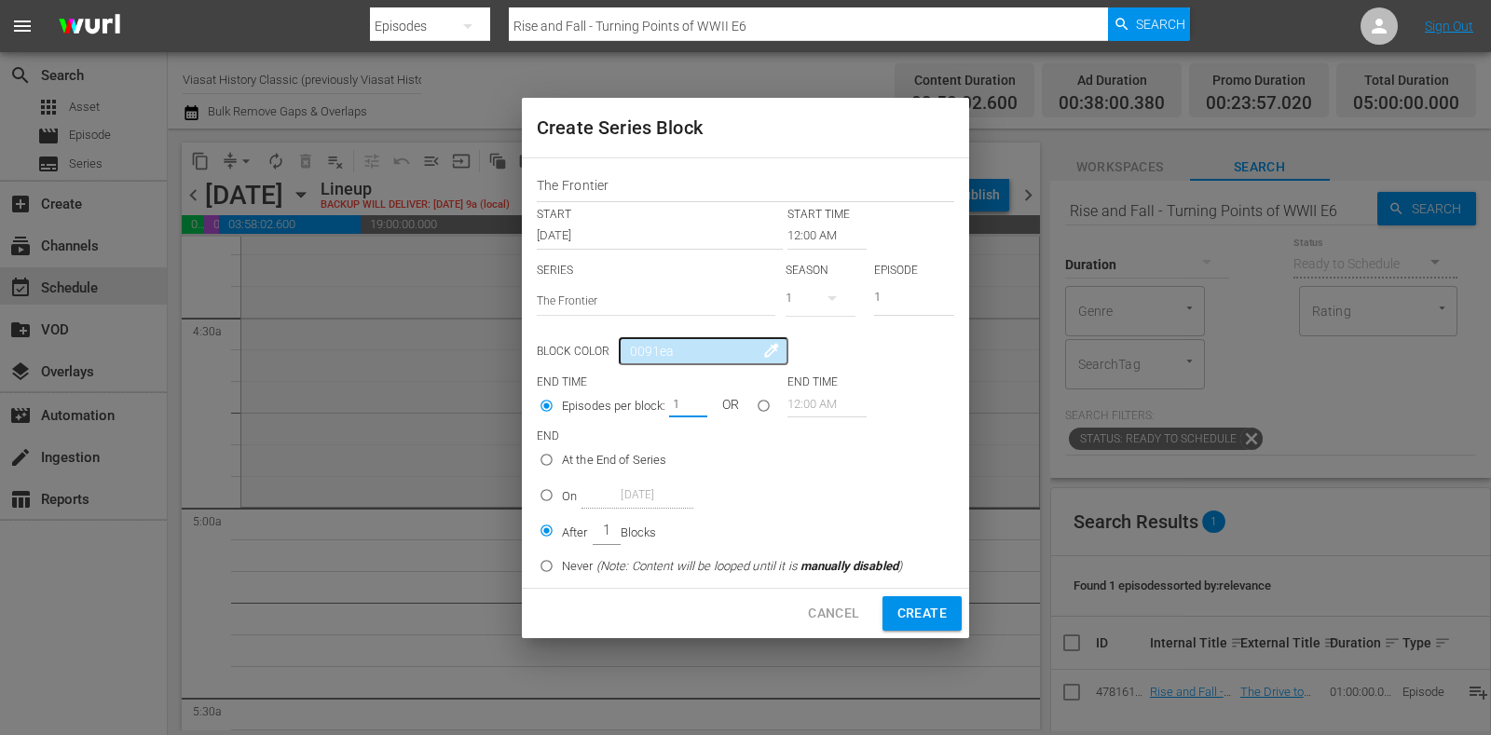
click at [699, 407] on div "1" at bounding box center [687, 404] width 37 height 26
type input "5"
click at [797, 234] on input "12:00 AM" at bounding box center [827, 236] width 79 height 26
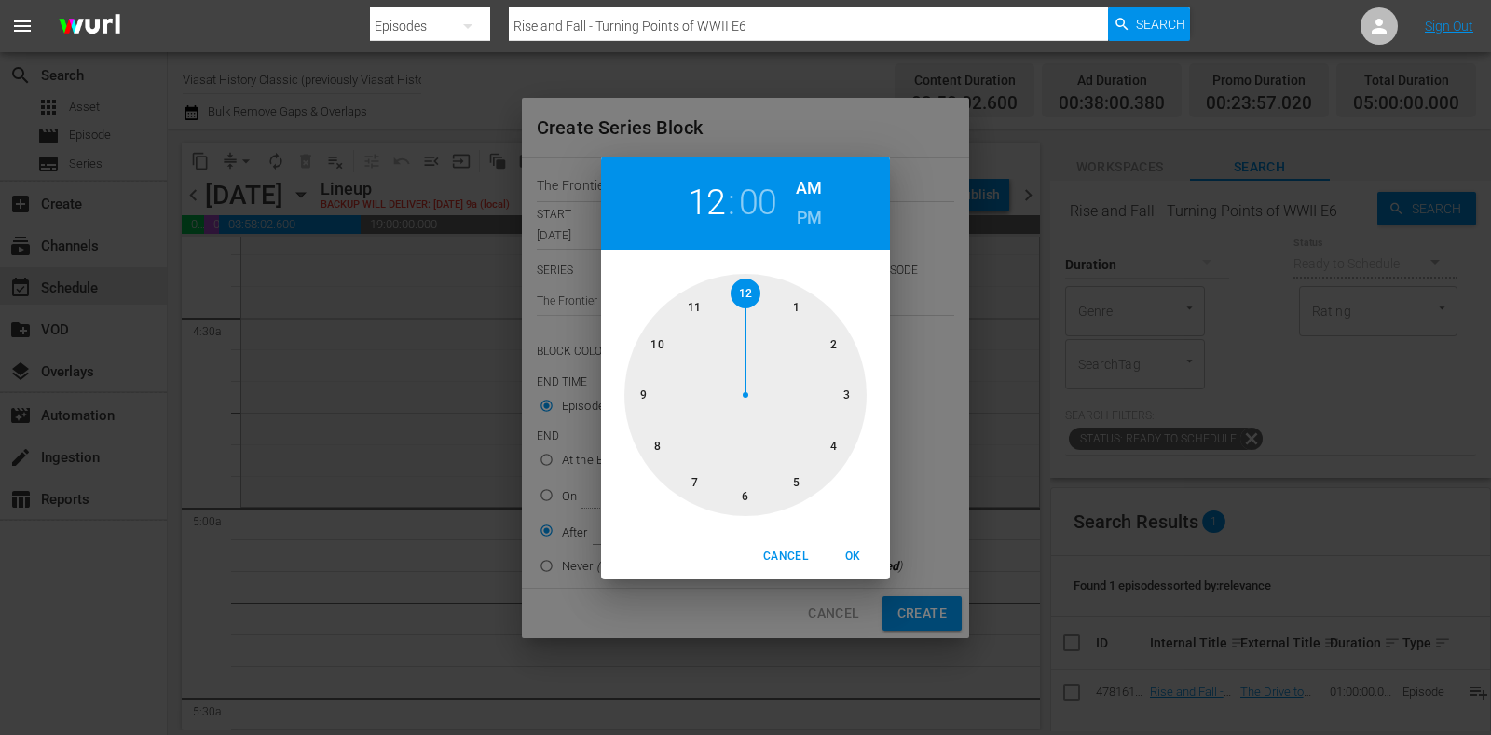
click at [792, 471] on div at bounding box center [746, 395] width 242 height 242
click at [872, 566] on span "OK" at bounding box center [853, 557] width 45 height 20
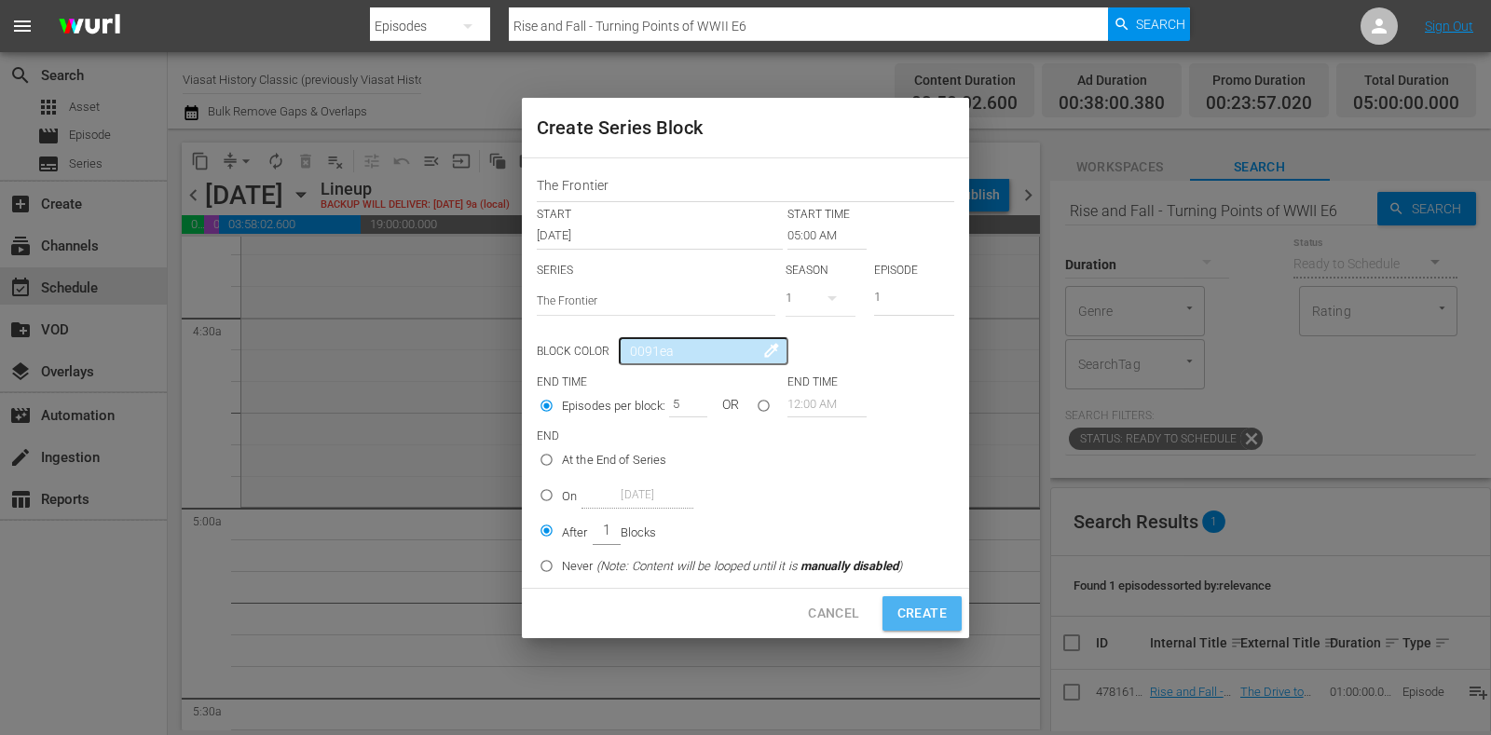
click at [914, 611] on span "Create" at bounding box center [922, 613] width 49 height 23
type input "12:00 AM"
type input "1"
radio input "true"
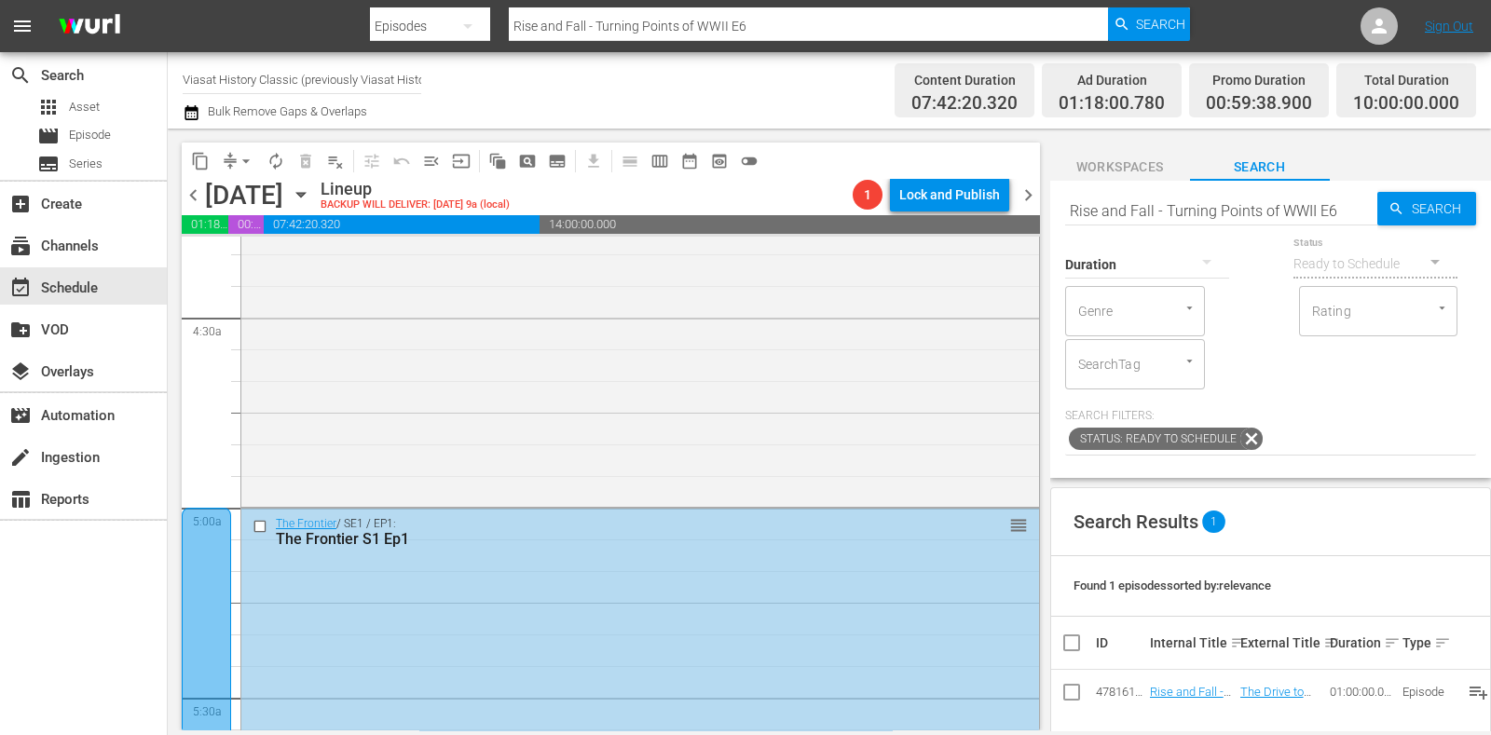
click at [1164, 199] on input "Rise and Fall - Turning Points of WWII E6" at bounding box center [1221, 210] width 312 height 45
paste input "Secret Weapons:"
type input "Secret Weapons: WWII E6"
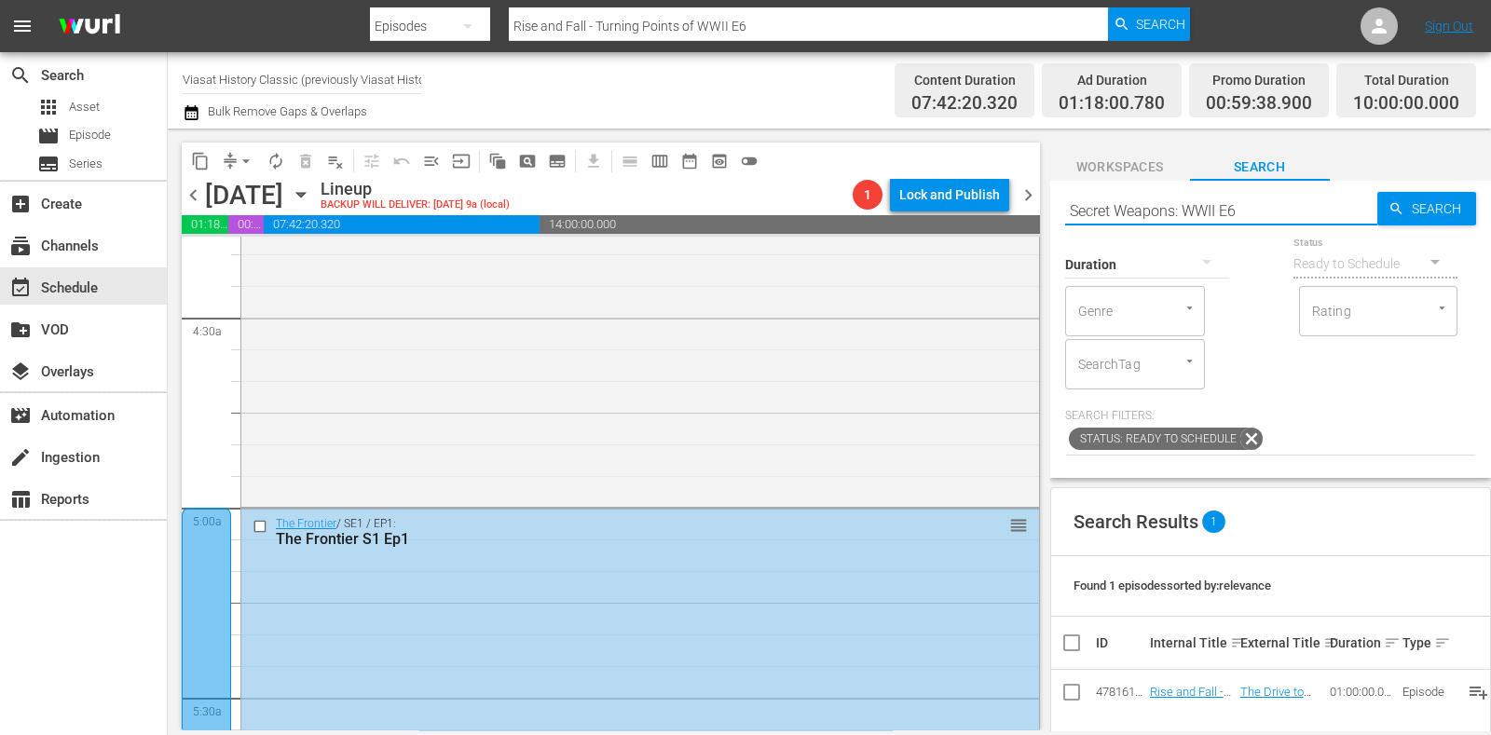
type input "Secret Weapons: WWII E6"
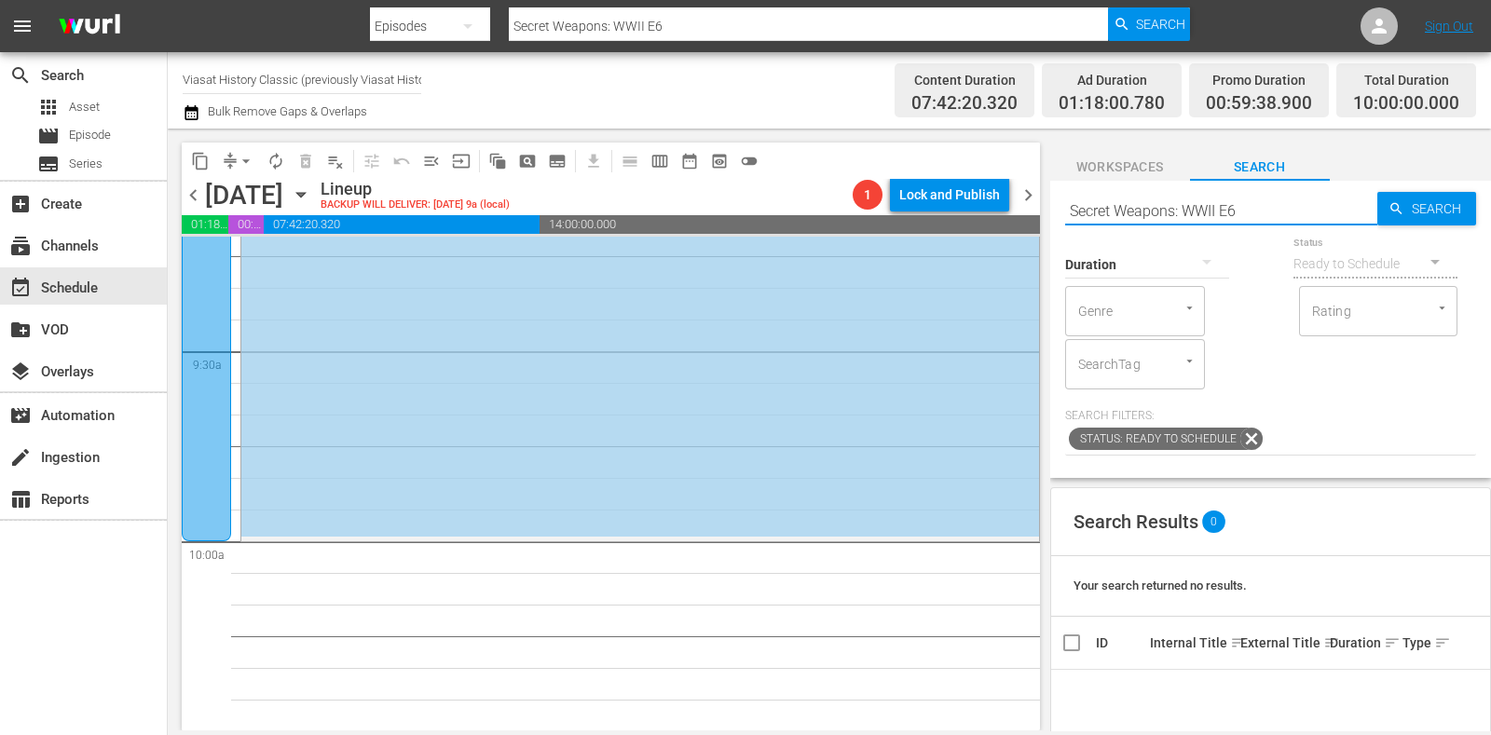
scroll to position [3611, 0]
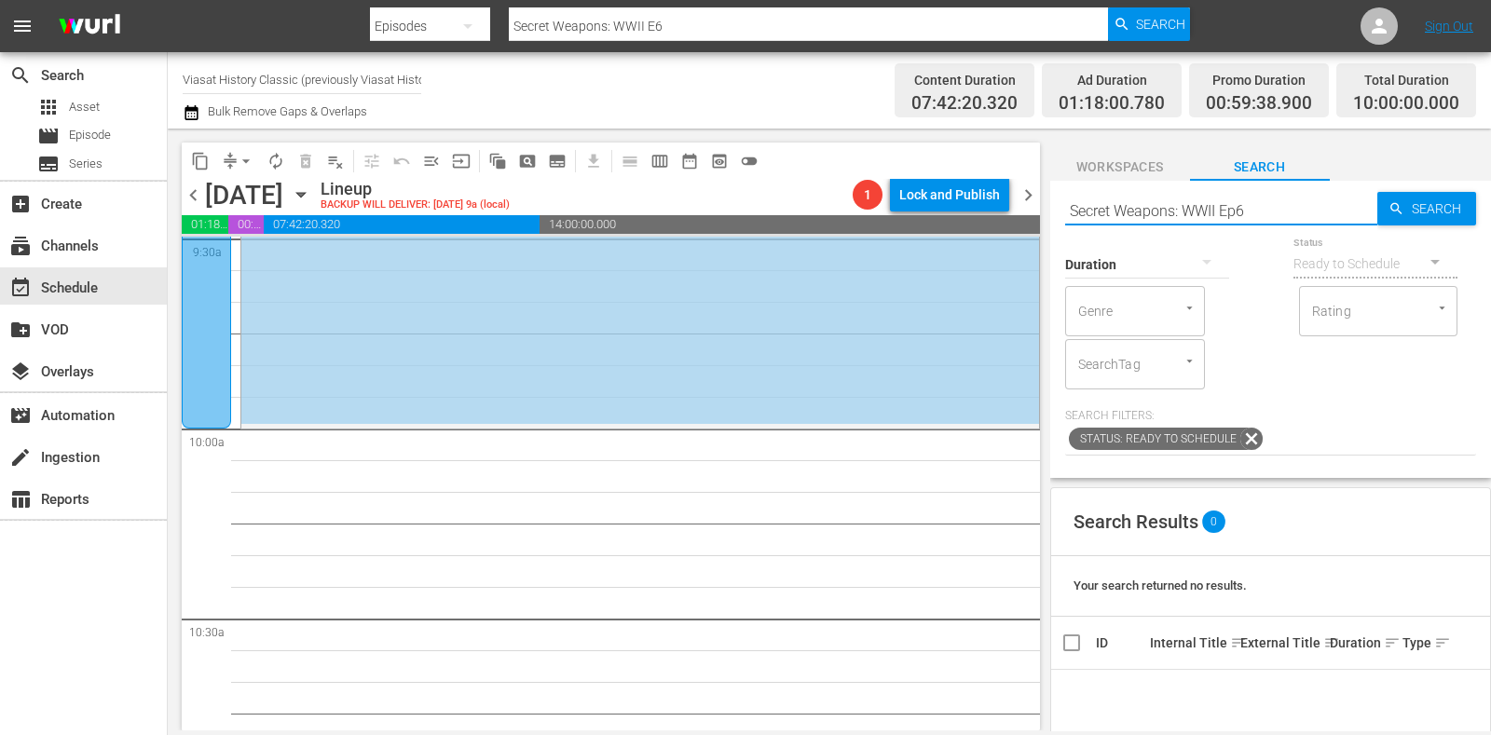
type input "Secret Weapons: WWII Ep6"
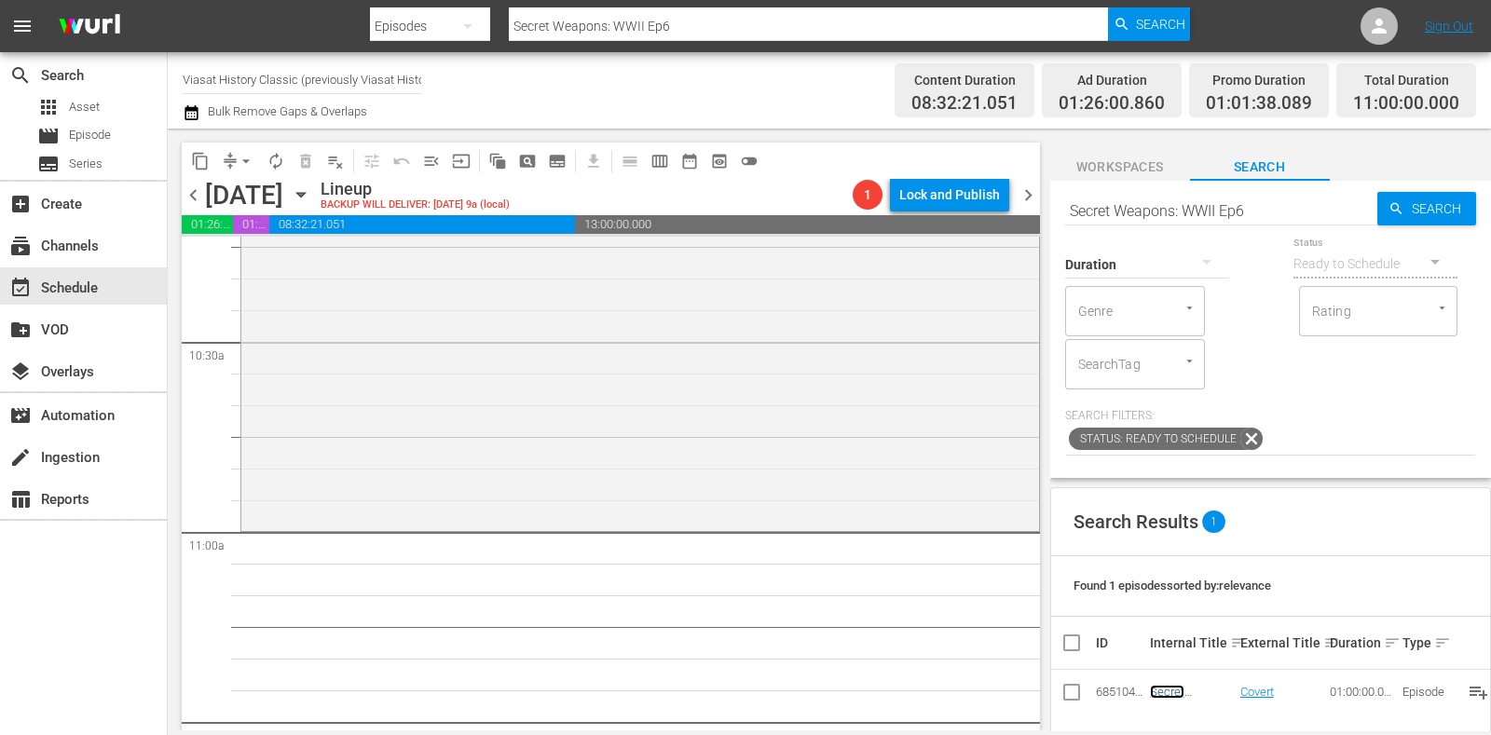
scroll to position [3962, 0]
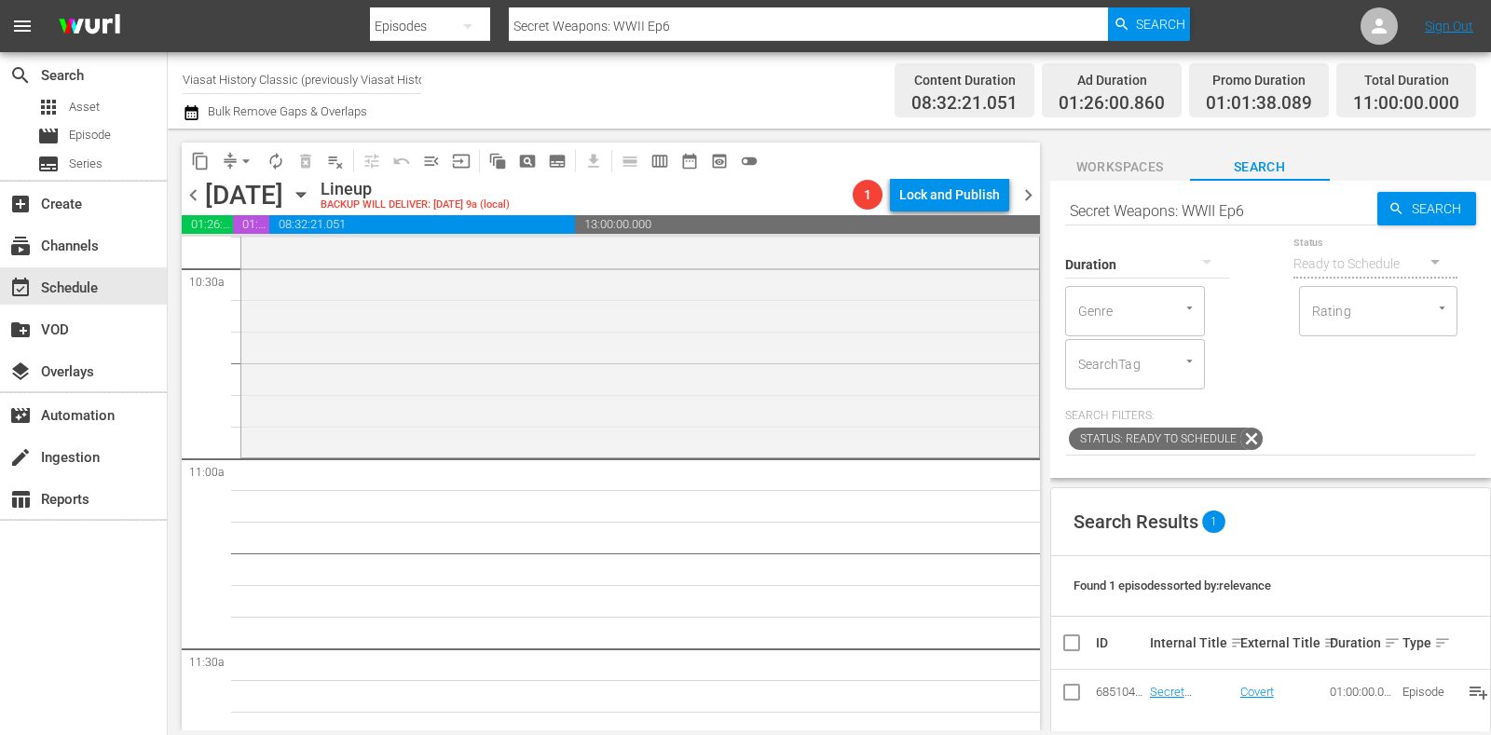
click at [559, 153] on span "subtitles_outlined" at bounding box center [557, 161] width 19 height 19
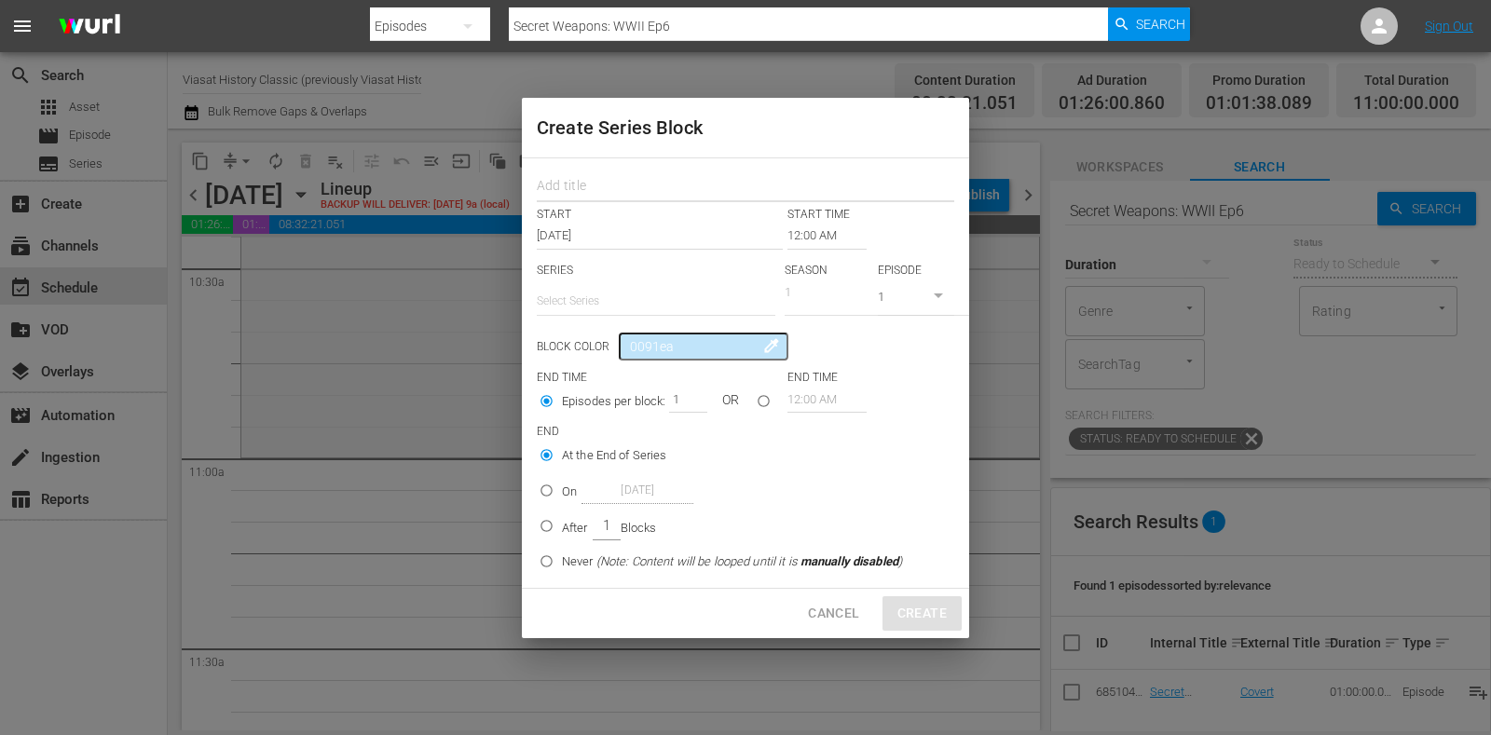
click at [597, 179] on input "text" at bounding box center [746, 188] width 418 height 29
paste input "WWII: Hell on Earth"
type input "WWII: Hell on Earth"
click at [642, 291] on input "text" at bounding box center [656, 301] width 239 height 45
paste input "WWII: Hell on Earth"
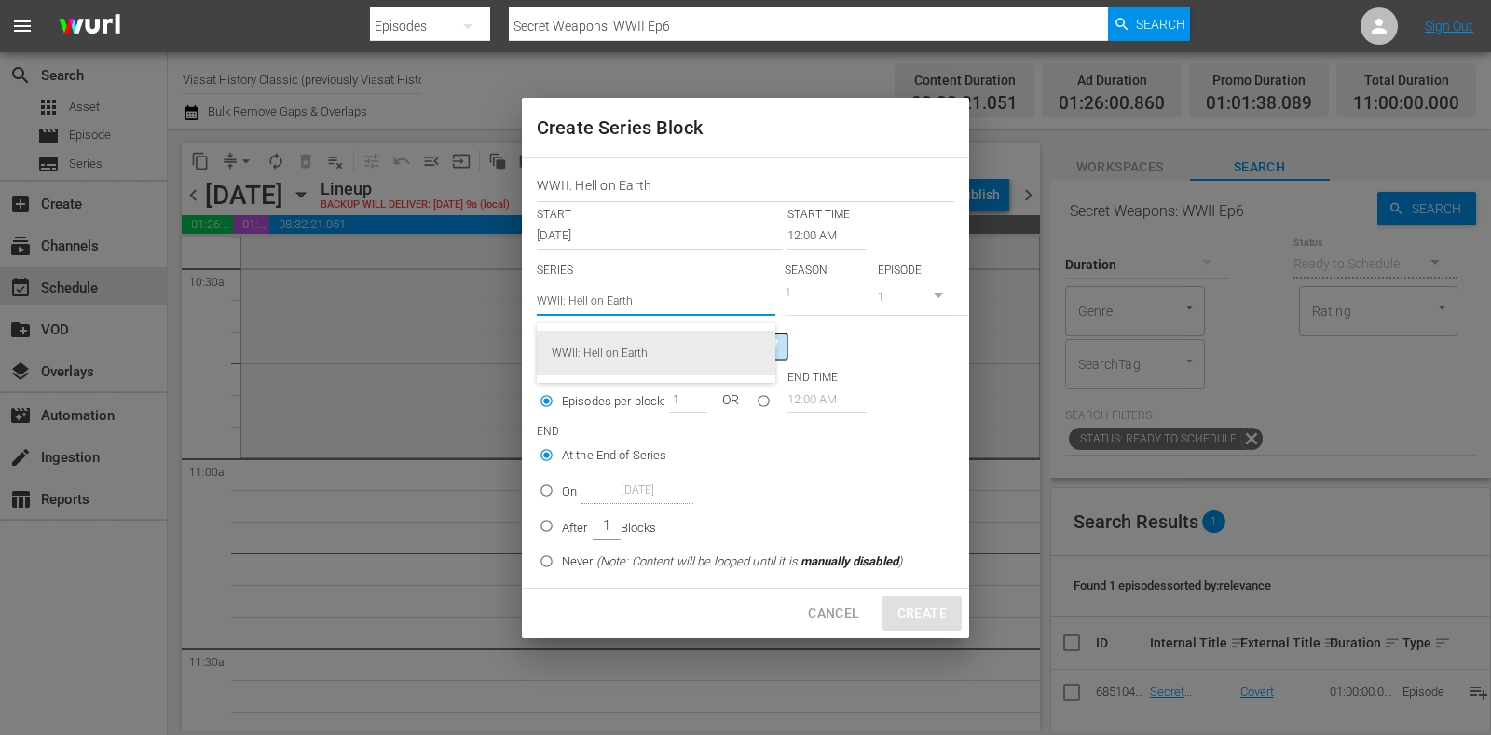
click at [641, 343] on div "WWII: Hell on Earth" at bounding box center [656, 353] width 209 height 45
type input "WWII: Hell on Earth"
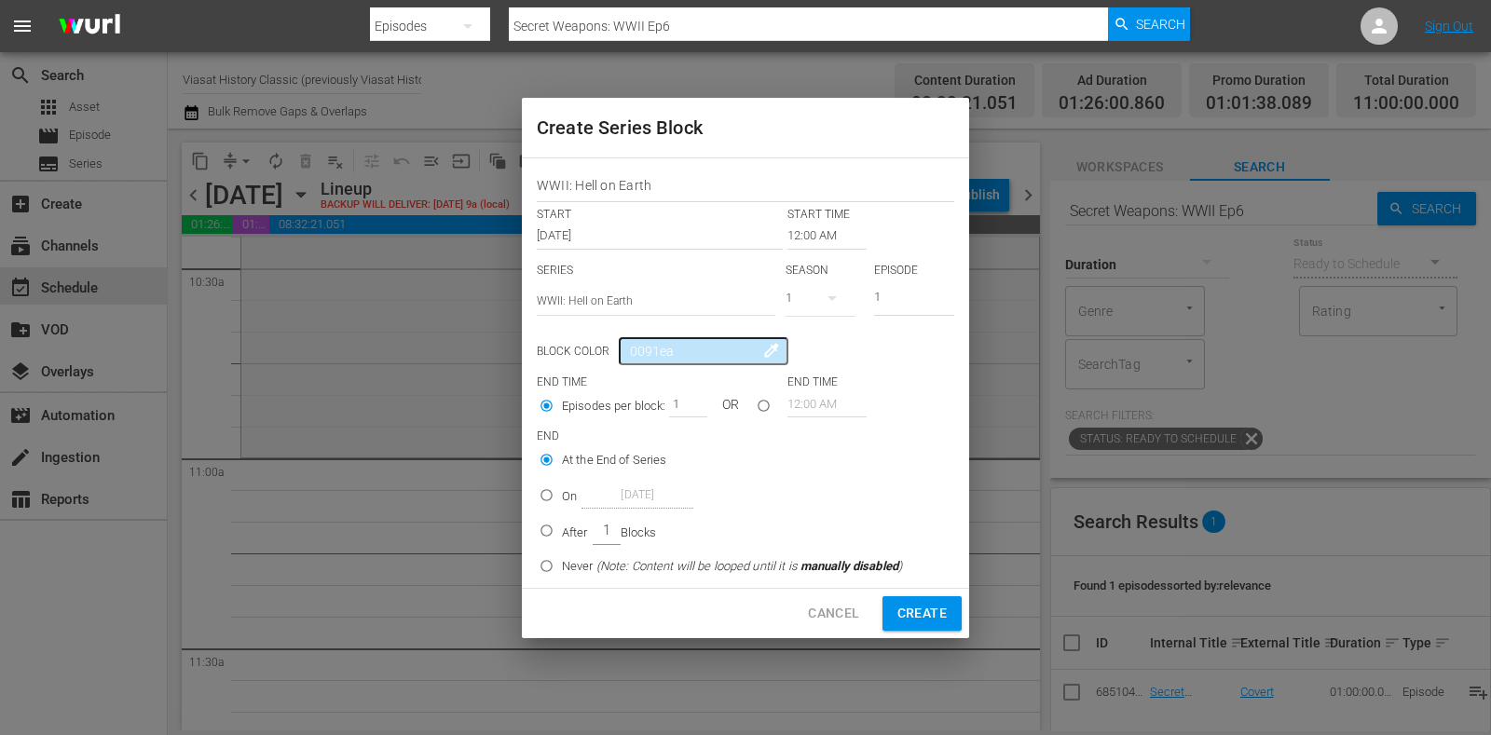
click at [573, 535] on p "After" at bounding box center [575, 533] width 26 height 19
click at [562, 535] on input "After 1 Blocks" at bounding box center [546, 534] width 31 height 31
radio input "false"
radio input "true"
drag, startPoint x: 675, startPoint y: 406, endPoint x: 697, endPoint y: 406, distance: 22.4
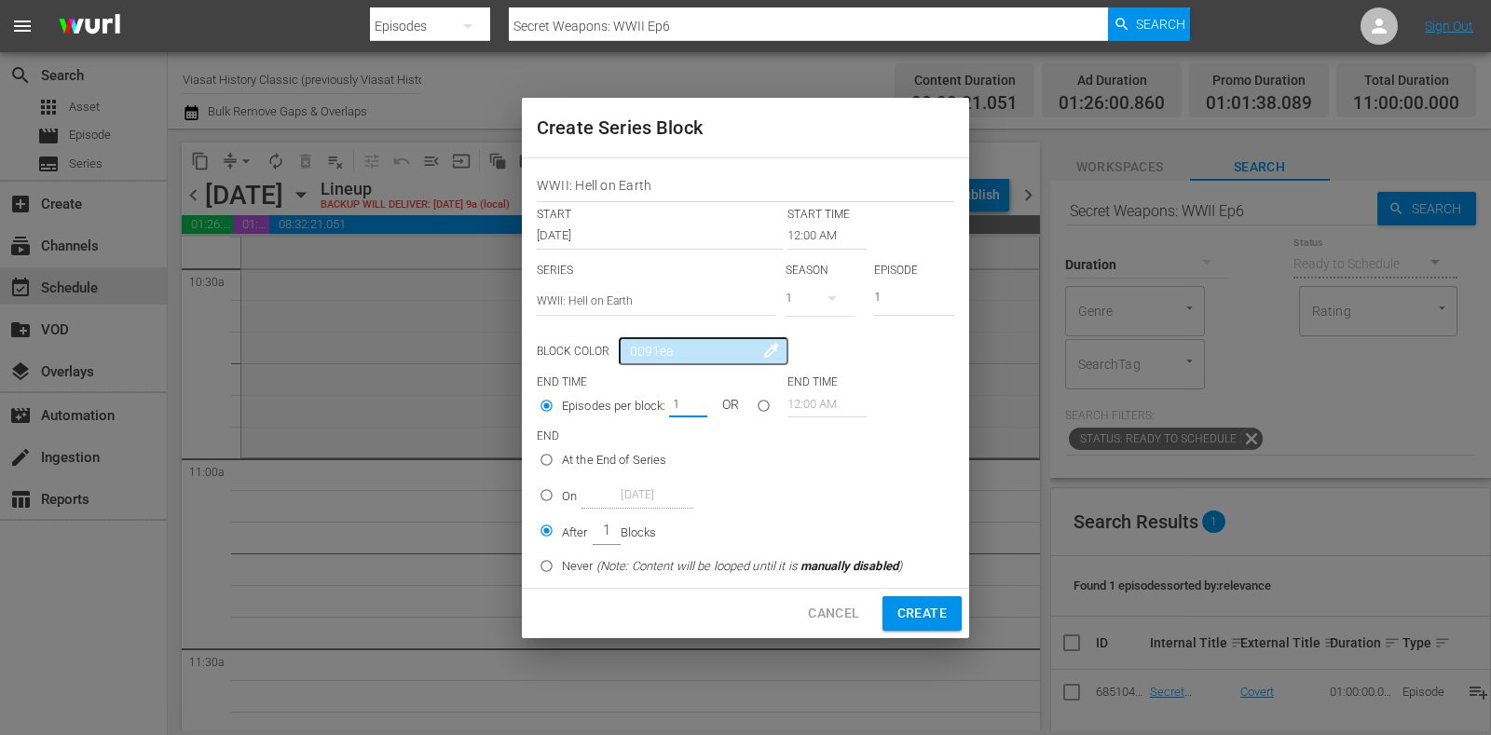
click at [697, 406] on input "1" at bounding box center [683, 404] width 28 height 26
type input "4"
click at [811, 238] on input "12:00 AM" at bounding box center [827, 236] width 79 height 26
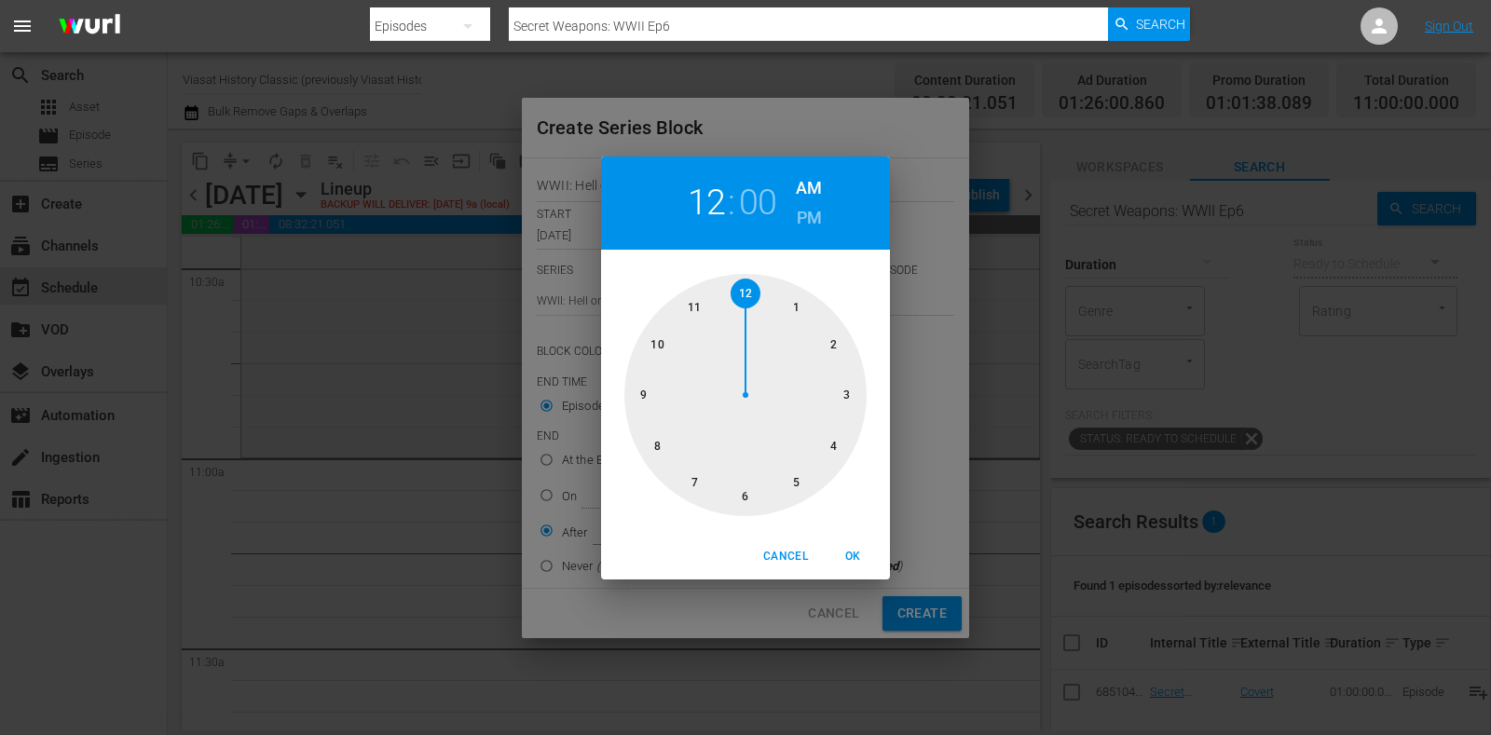
click at [699, 304] on div at bounding box center [746, 395] width 242 height 242
click at [847, 548] on span "OK" at bounding box center [853, 557] width 45 height 20
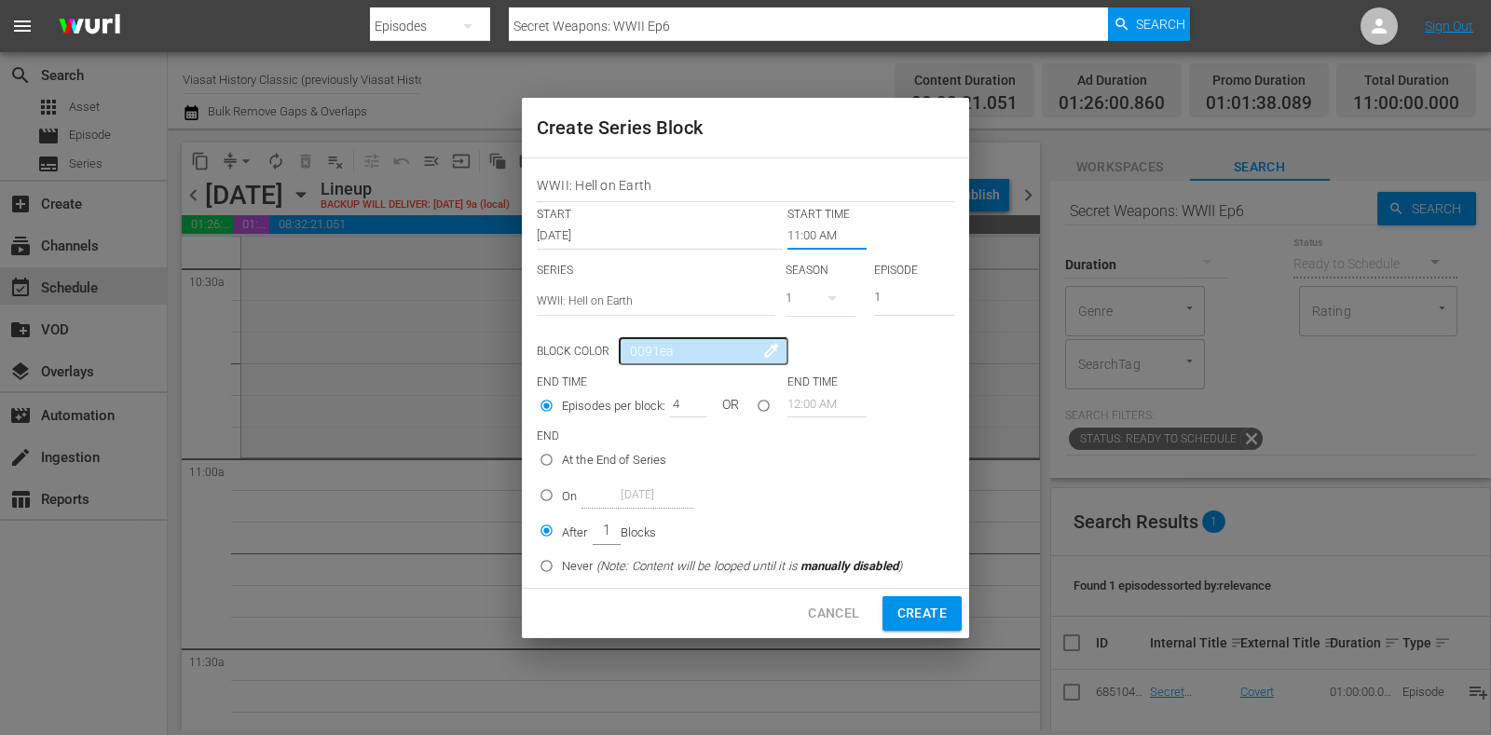
click at [909, 603] on span "Create" at bounding box center [922, 613] width 49 height 23
type input "12:00 AM"
type input "1"
radio input "true"
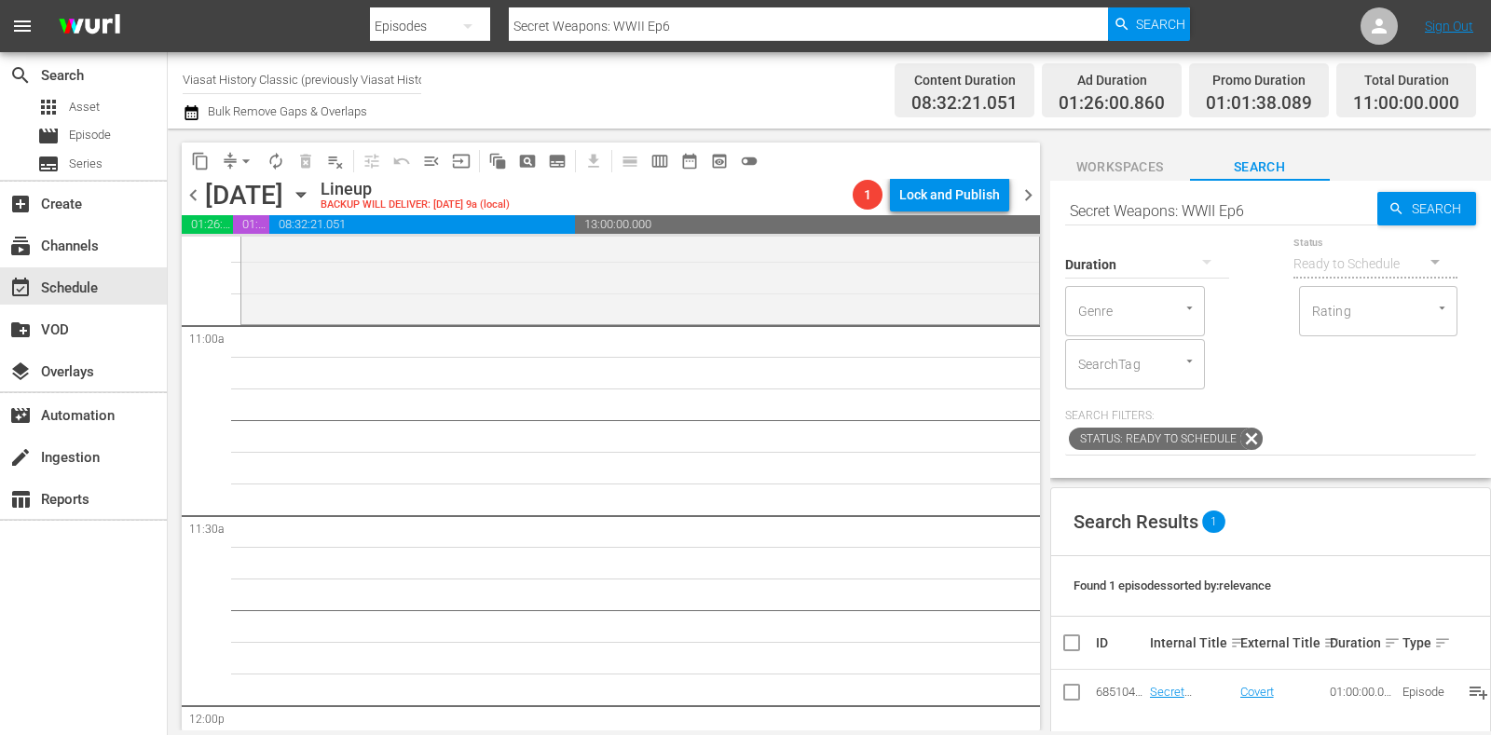
scroll to position [4195, 0]
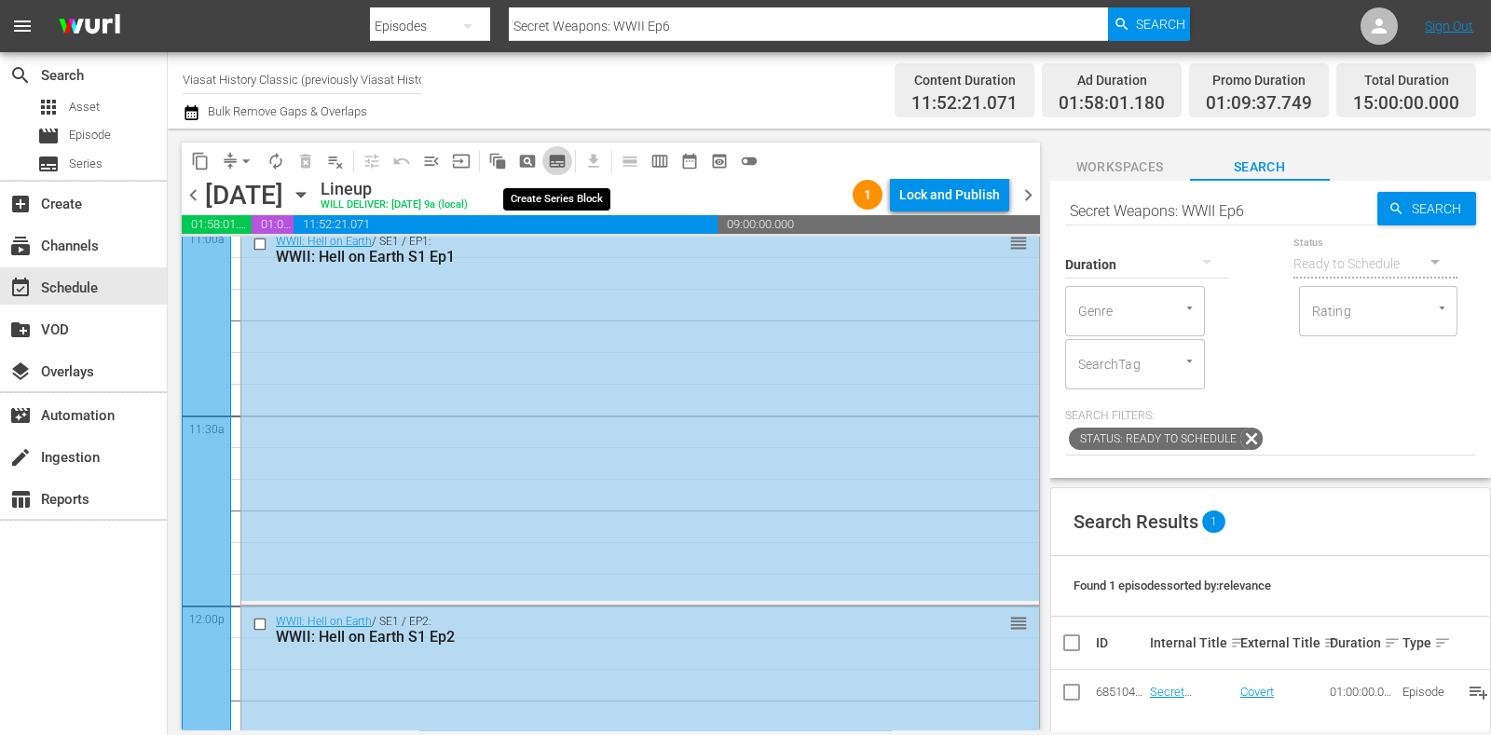
click at [566, 159] on button "subtitles_outlined" at bounding box center [558, 161] width 30 height 30
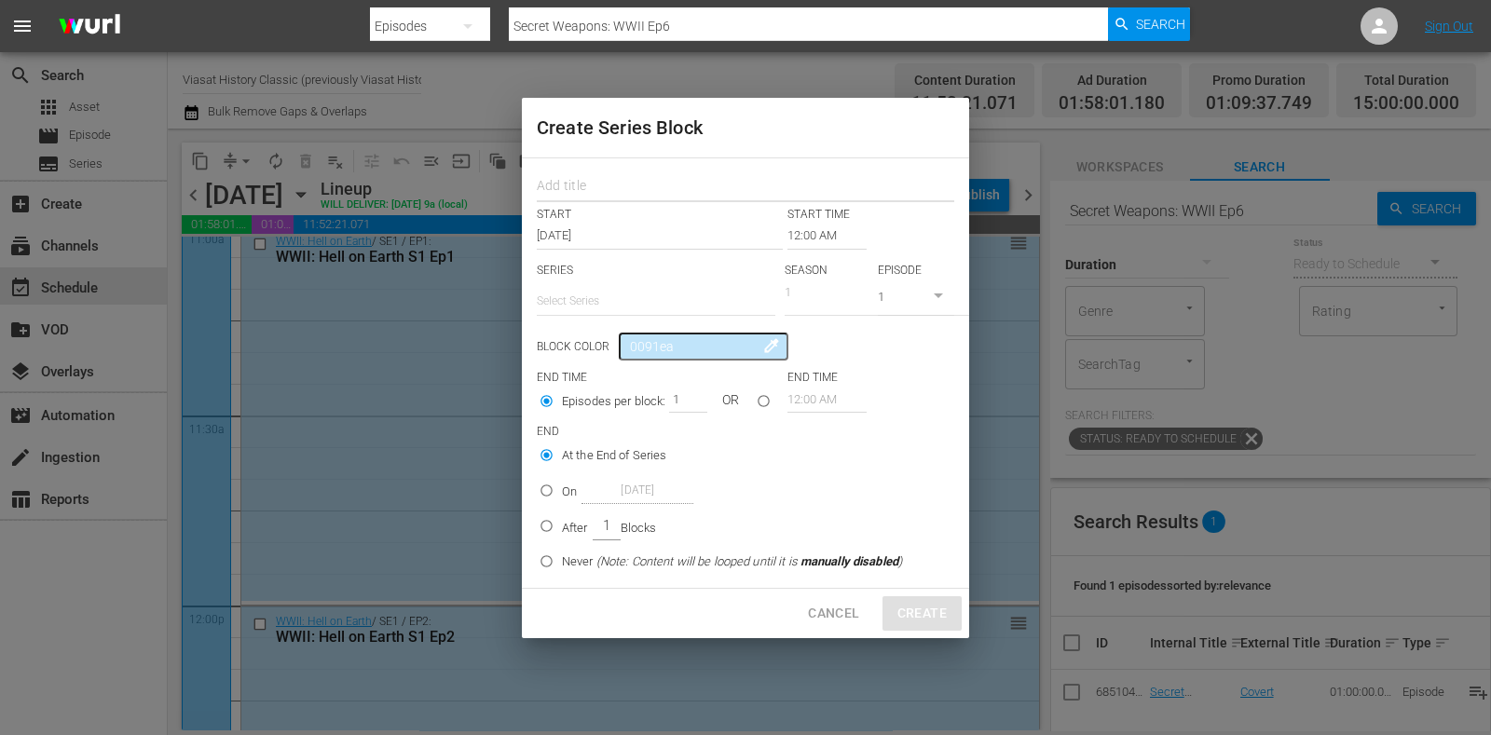
drag, startPoint x: 566, startPoint y: 159, endPoint x: 618, endPoint y: 180, distance: 56.1
click at [618, 180] on input "text" at bounding box center [746, 188] width 418 height 29
paste input "WWII: Hell on Earth"
type input "WWII: Hell on Earth"
click at [625, 300] on input "text" at bounding box center [656, 301] width 239 height 45
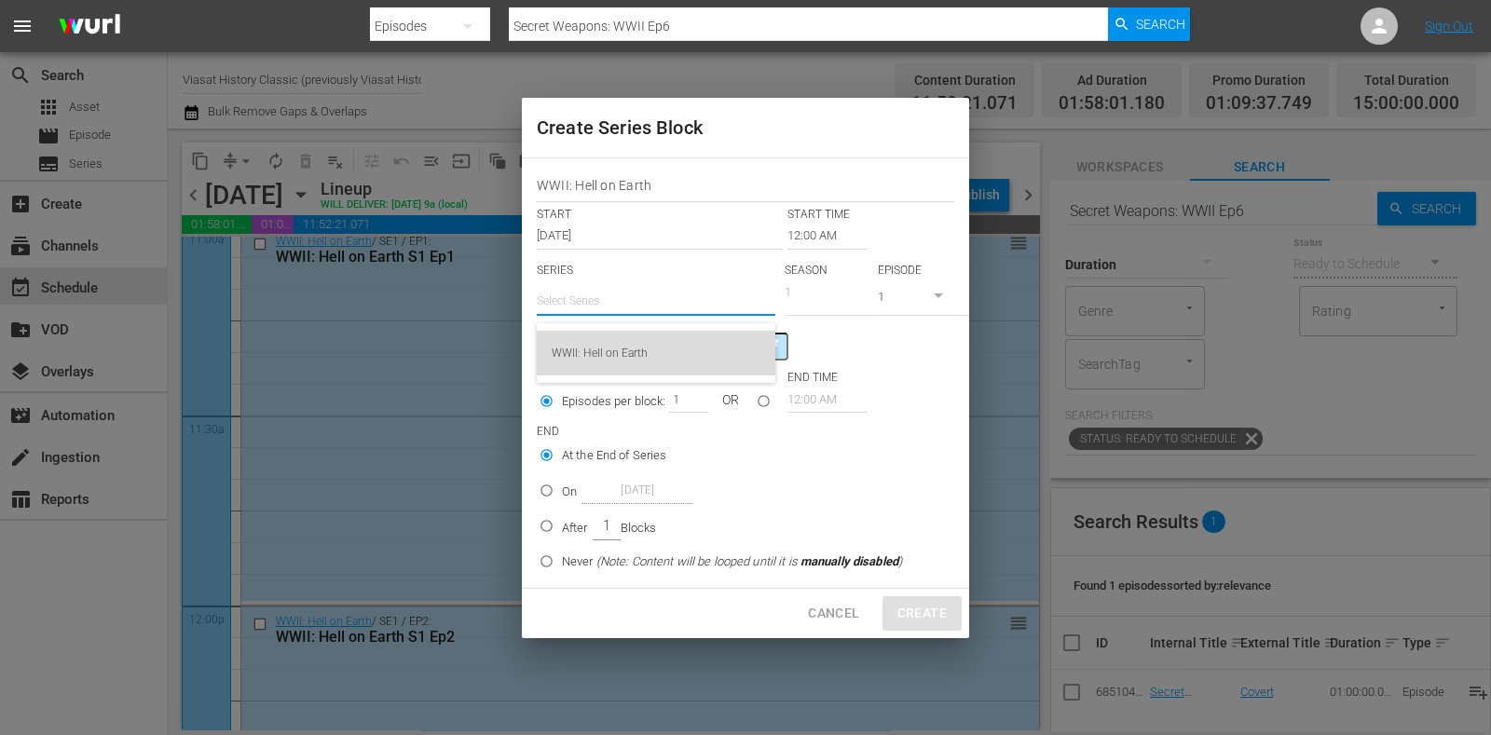
click at [653, 345] on div "WWII: Hell on Earth" at bounding box center [656, 353] width 209 height 45
type input "WWII: Hell on Earth"
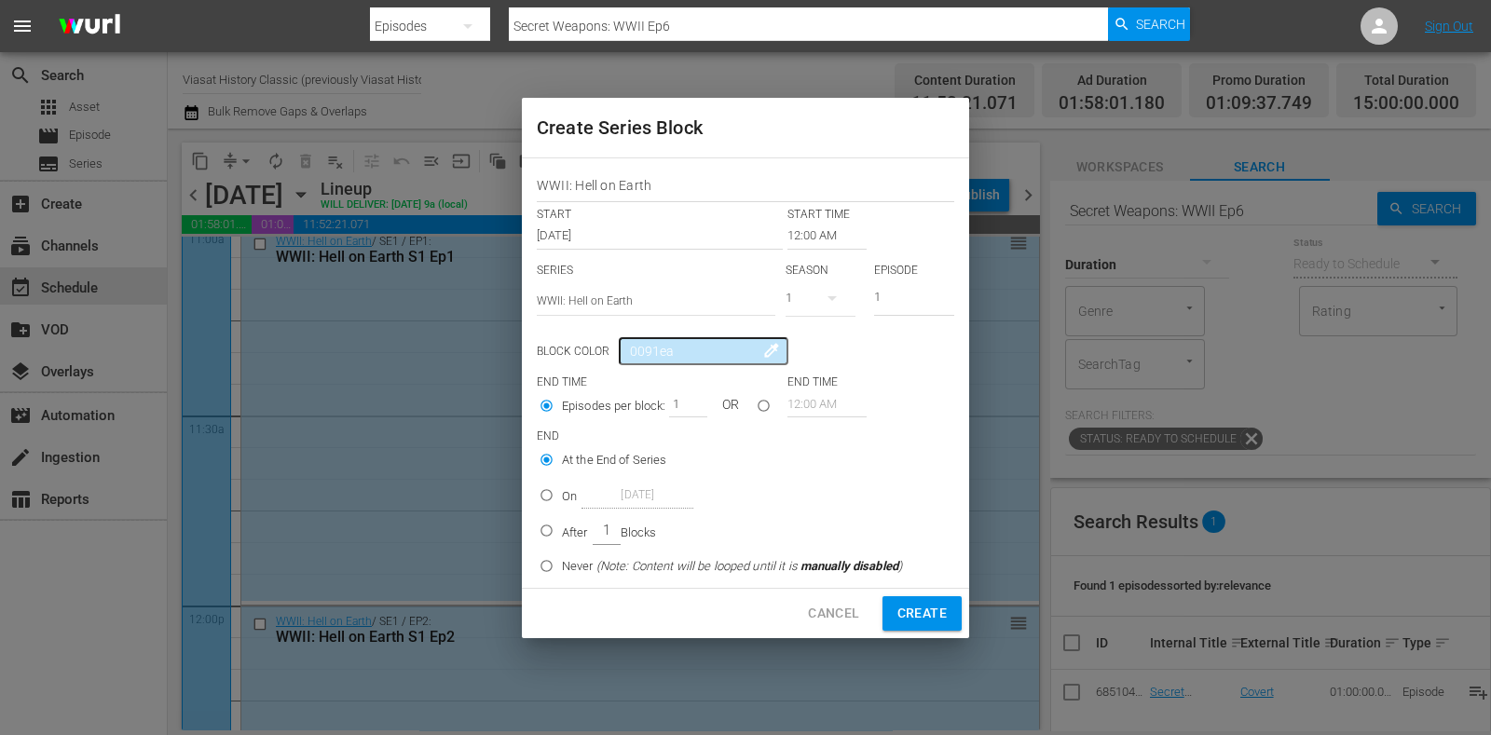
click at [811, 228] on input "12:00 AM" at bounding box center [827, 236] width 79 height 26
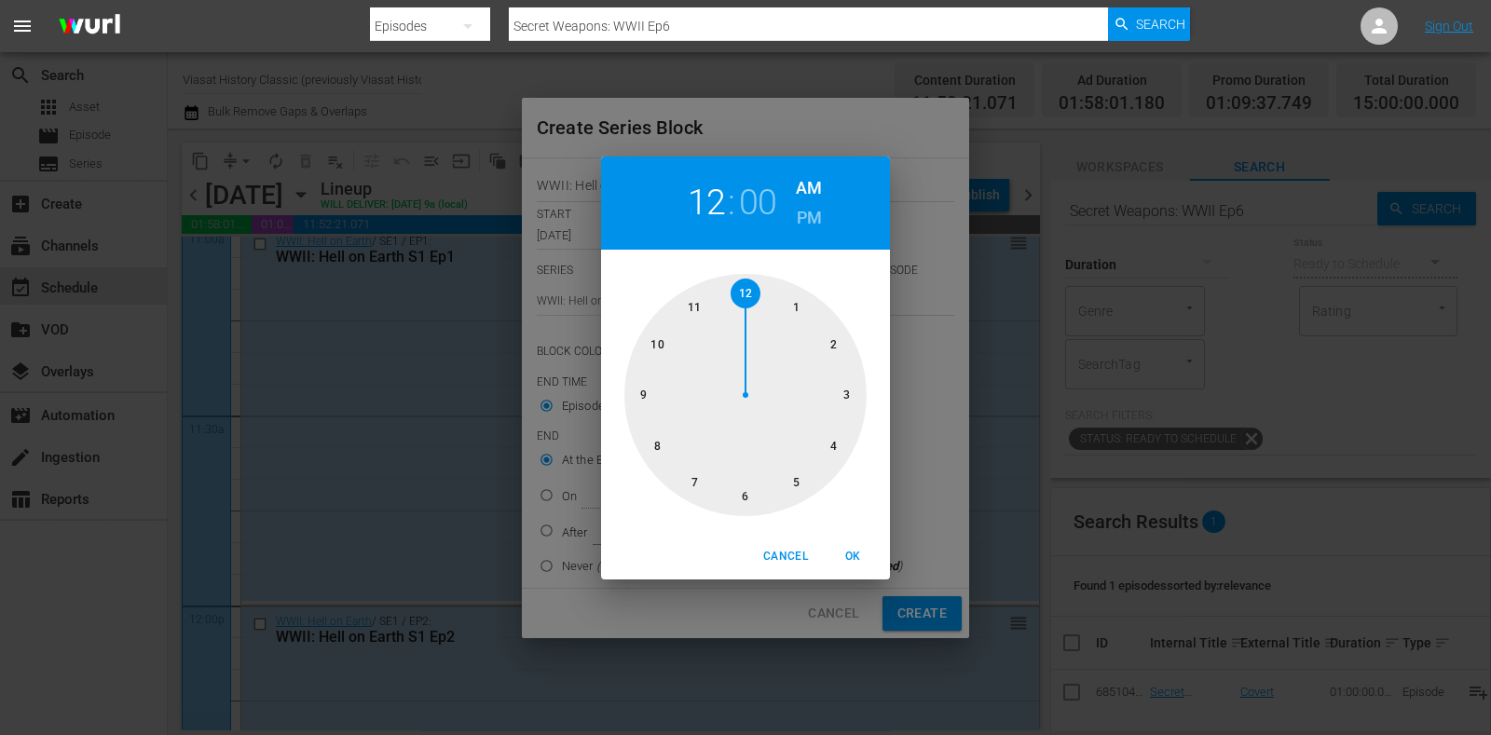
click at [658, 378] on div at bounding box center [746, 395] width 242 height 242
click at [797, 227] on h6 "PM" at bounding box center [809, 218] width 25 height 30
click at [858, 566] on span "OK" at bounding box center [853, 557] width 45 height 20
type input "09:00 PM"
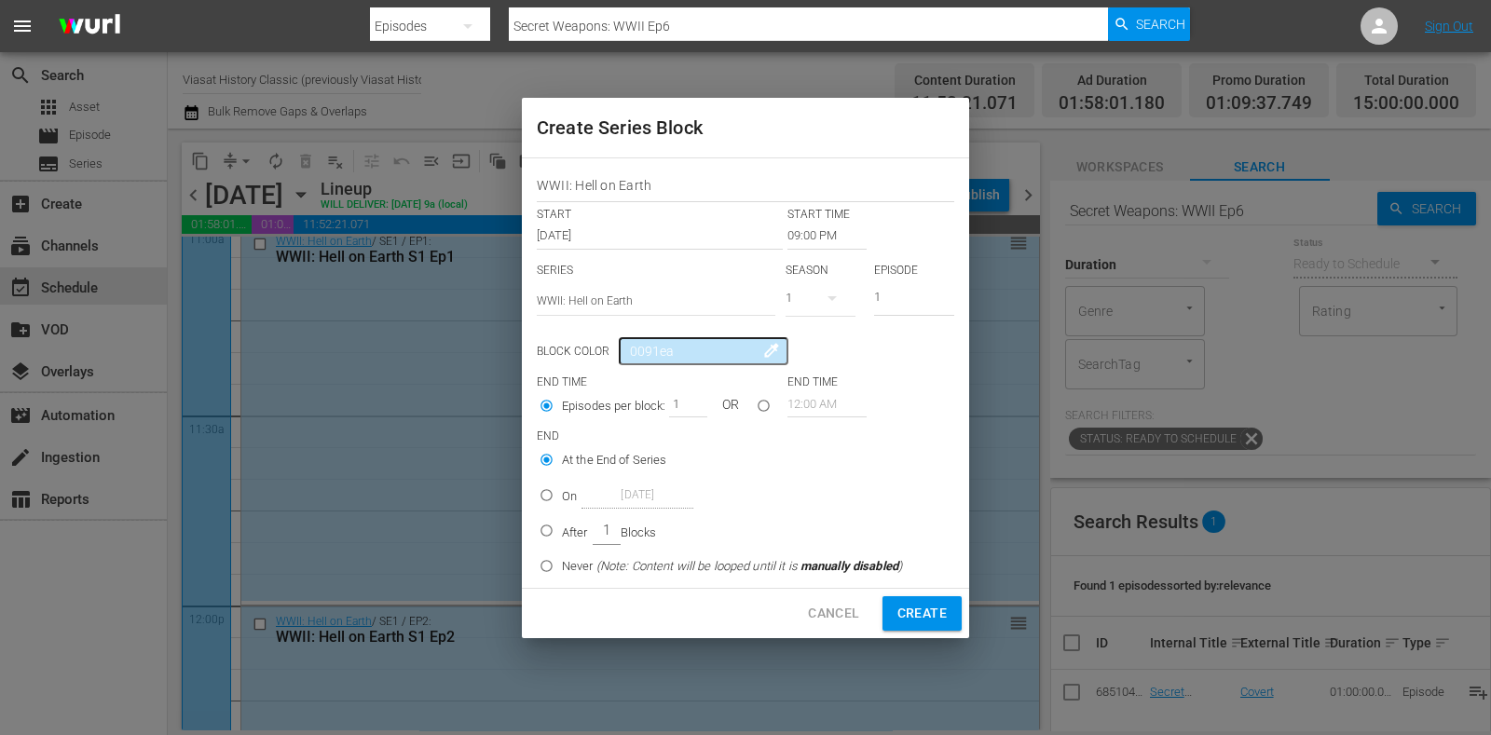
click at [572, 524] on p "After" at bounding box center [575, 533] width 26 height 19
click at [562, 524] on input "After 1 Blocks" at bounding box center [546, 534] width 31 height 31
radio input "false"
radio input "true"
drag, startPoint x: 676, startPoint y: 403, endPoint x: 637, endPoint y: 412, distance: 40.2
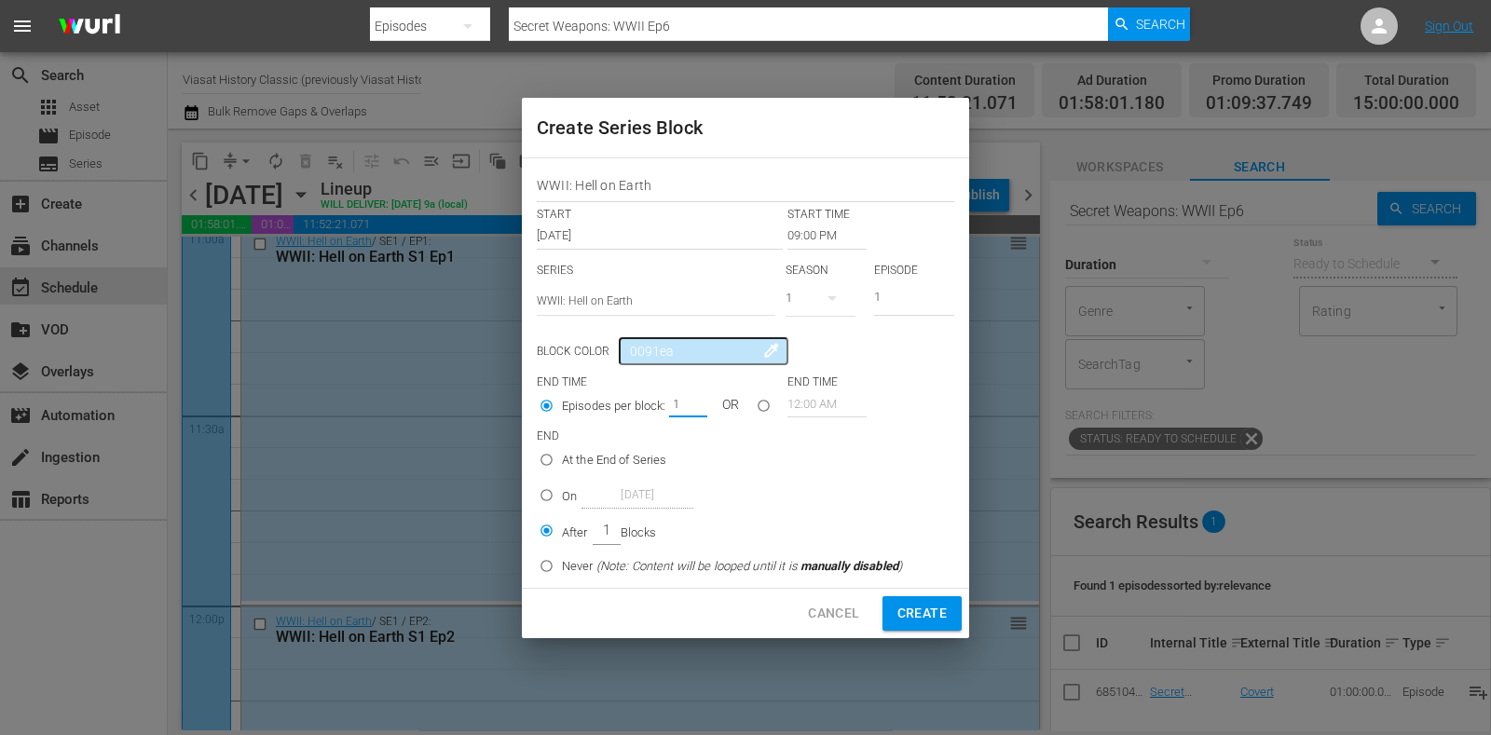
click at [637, 412] on div "Episodes per block: 1 OR" at bounding box center [662, 408] width 251 height 35
drag, startPoint x: 679, startPoint y: 405, endPoint x: 639, endPoint y: 408, distance: 40.3
click at [639, 408] on div "Episodes per block: 1 OR" at bounding box center [662, 408] width 251 height 35
type input "2"
click at [917, 602] on span "Create" at bounding box center [922, 613] width 49 height 23
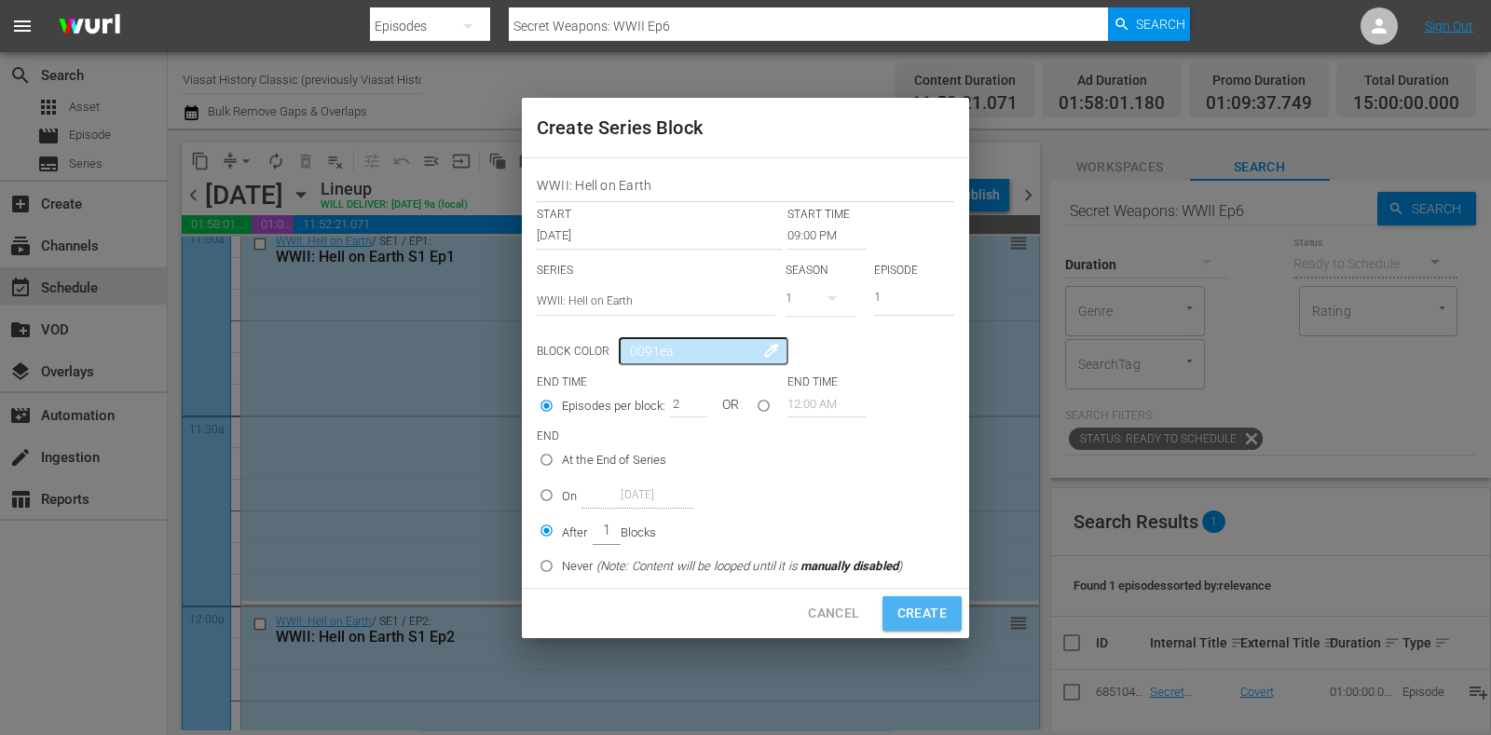
type input "12:00 AM"
type input "1"
radio input "true"
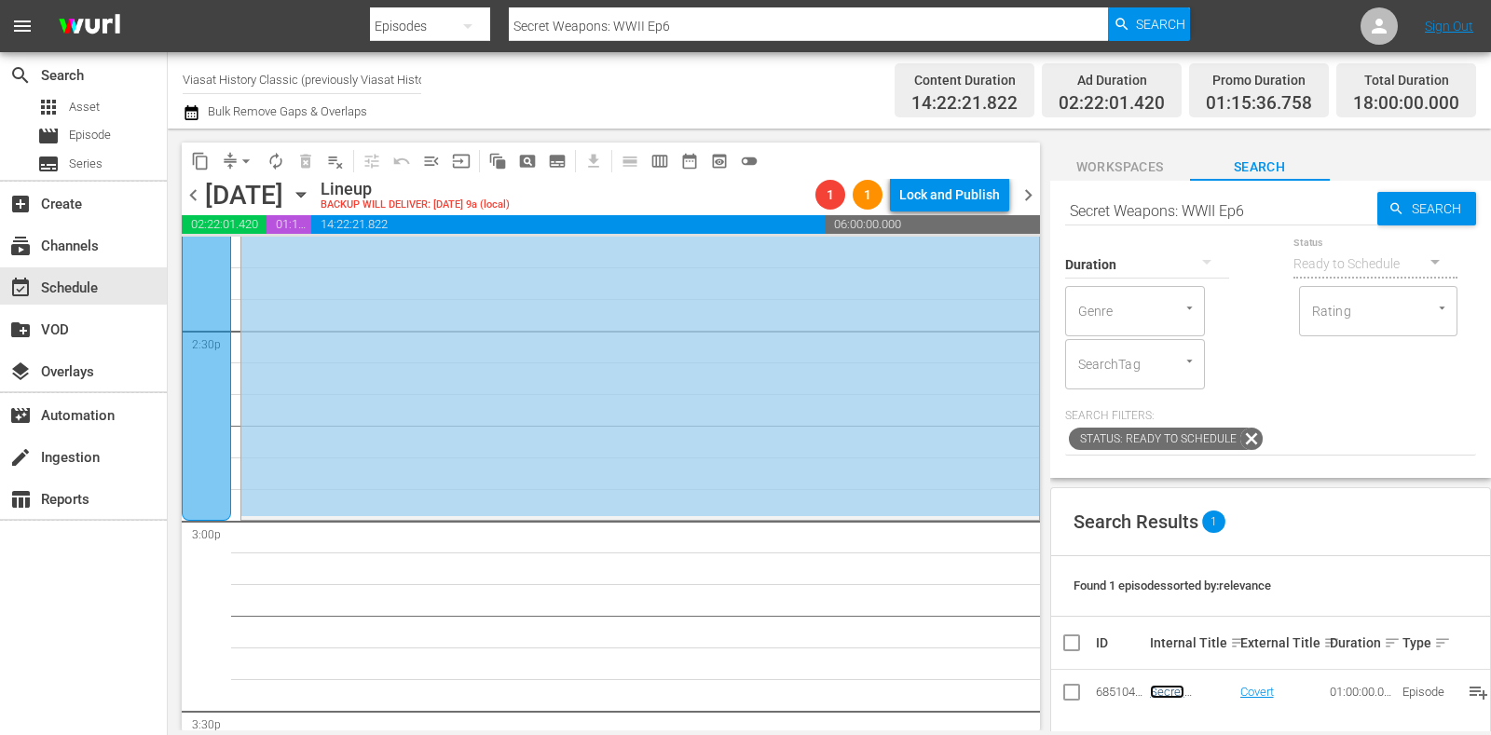
scroll to position [5458, 0]
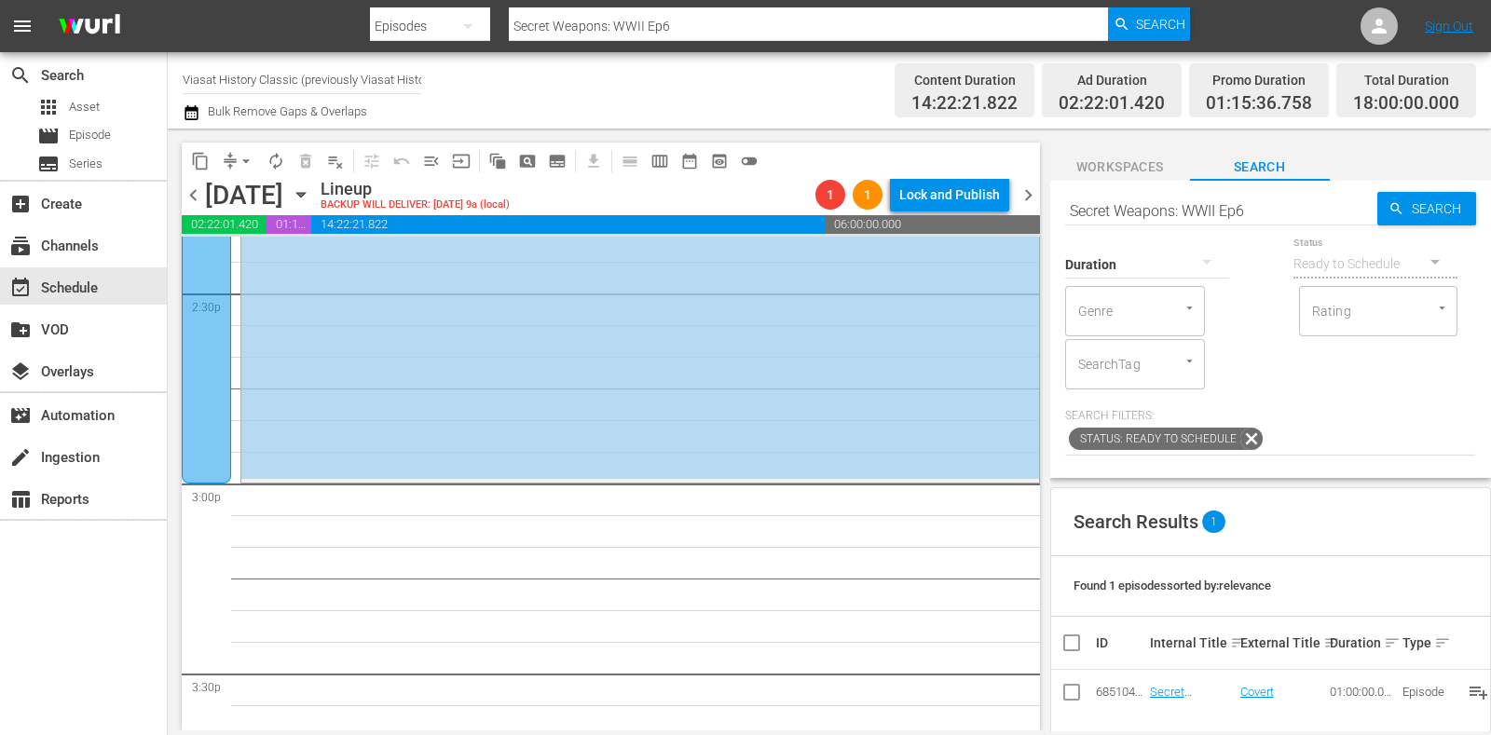
click at [550, 161] on span "subtitles_outlined" at bounding box center [557, 161] width 19 height 19
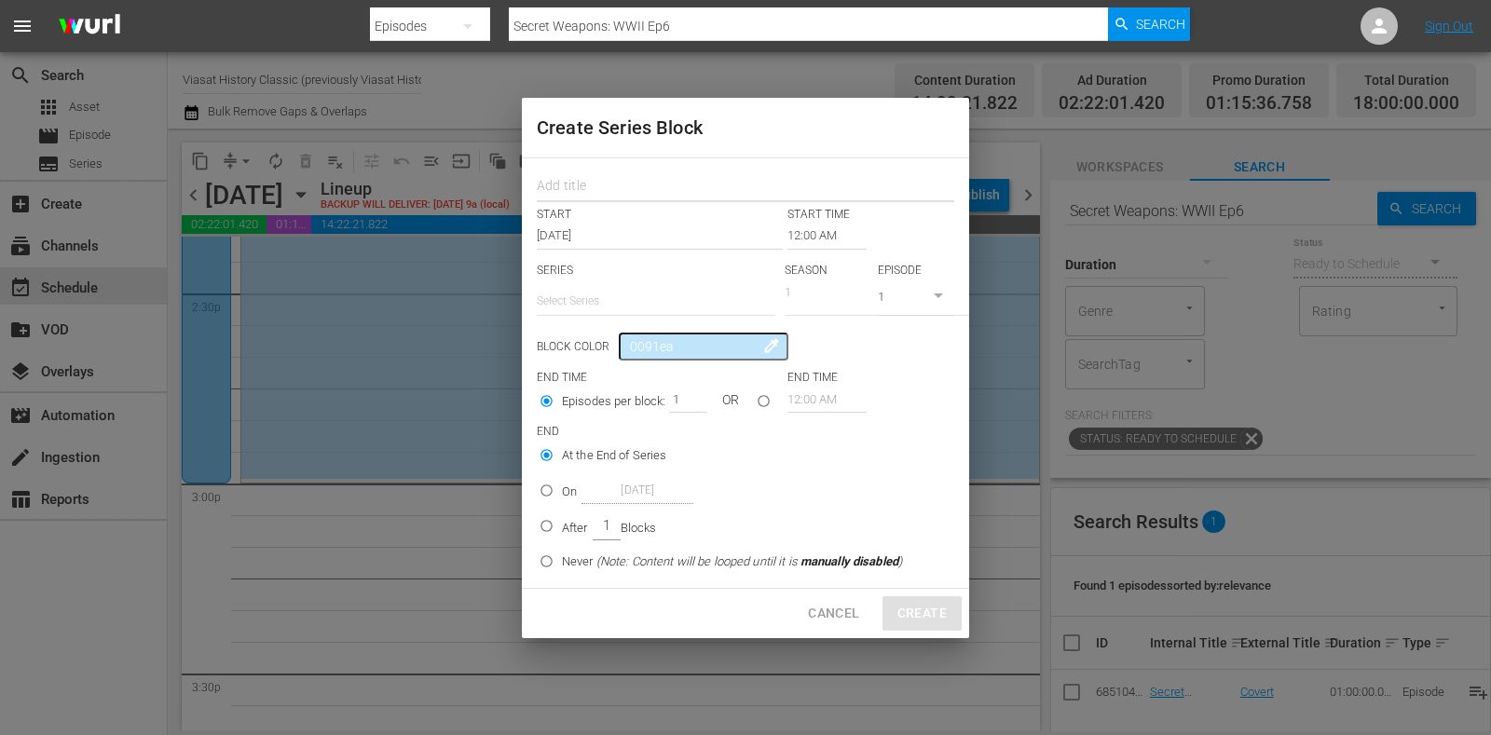
drag, startPoint x: 592, startPoint y: 180, endPoint x: 610, endPoint y: 197, distance: 24.4
click at [592, 180] on input "text" at bounding box center [746, 188] width 418 height 29
paste input "Cursed Bloodlines"
type input "Cursed Bloodlines"
click at [647, 294] on input "text" at bounding box center [656, 301] width 239 height 45
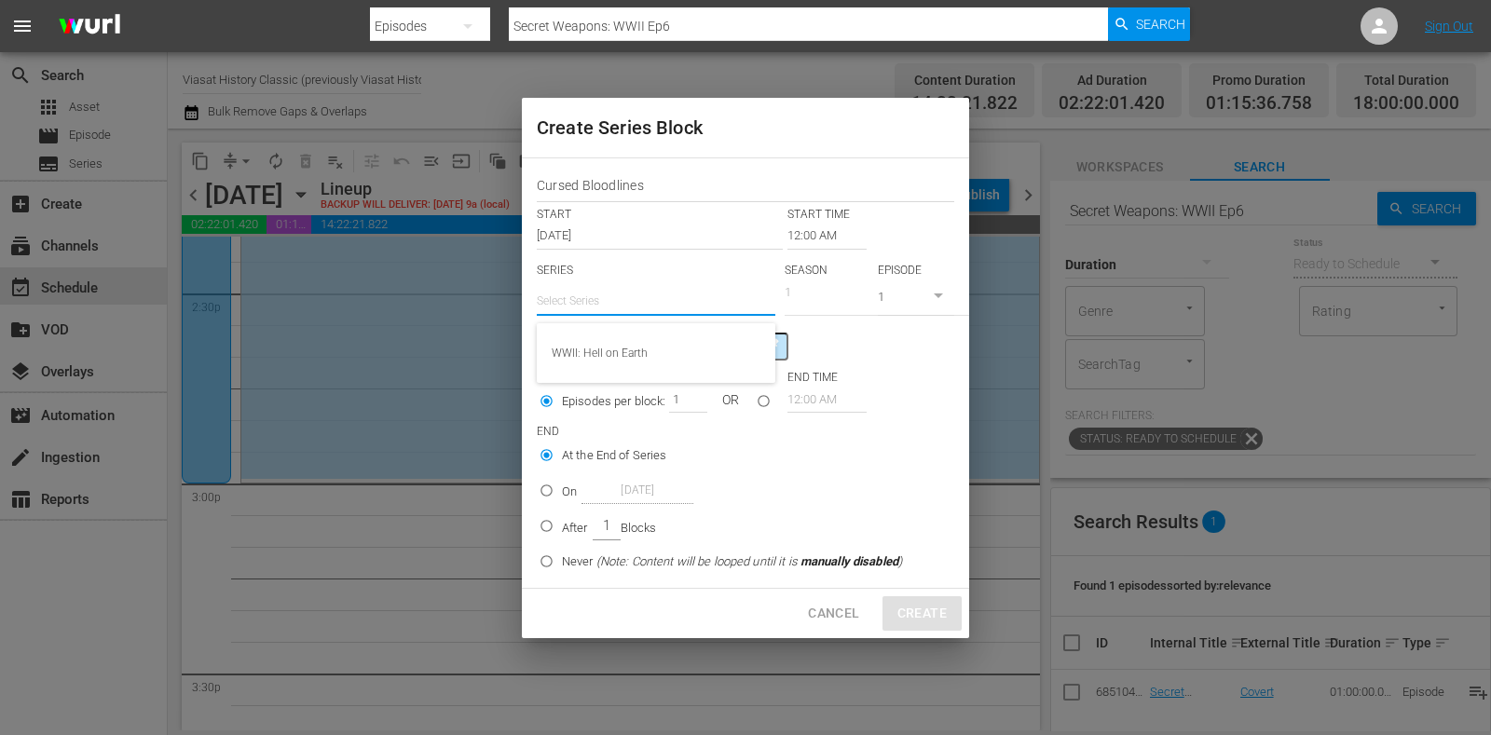
paste input "Cursed Bloodlines"
click at [648, 347] on div "Cursed Bloodlines" at bounding box center [656, 353] width 209 height 45
type input "Cursed Bloodlines"
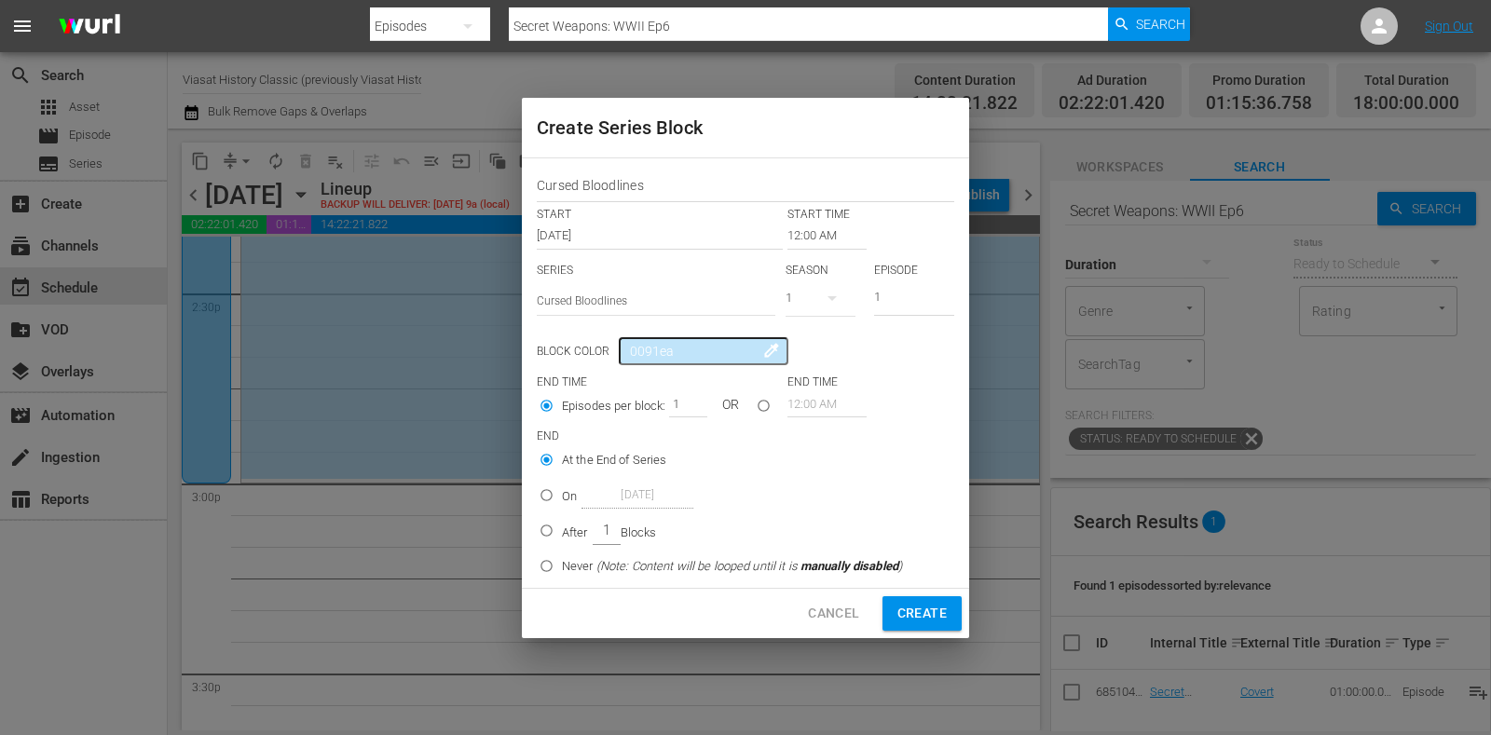
drag, startPoint x: 903, startPoint y: 295, endPoint x: 857, endPoint y: 296, distance: 46.6
click at [857, 296] on div "SERIES Select Series Cursed Bloodlines SEASON 1 EPISODE 1" at bounding box center [746, 295] width 418 height 65
type input "7"
click at [811, 240] on input "12:00 AM" at bounding box center [827, 236] width 79 height 26
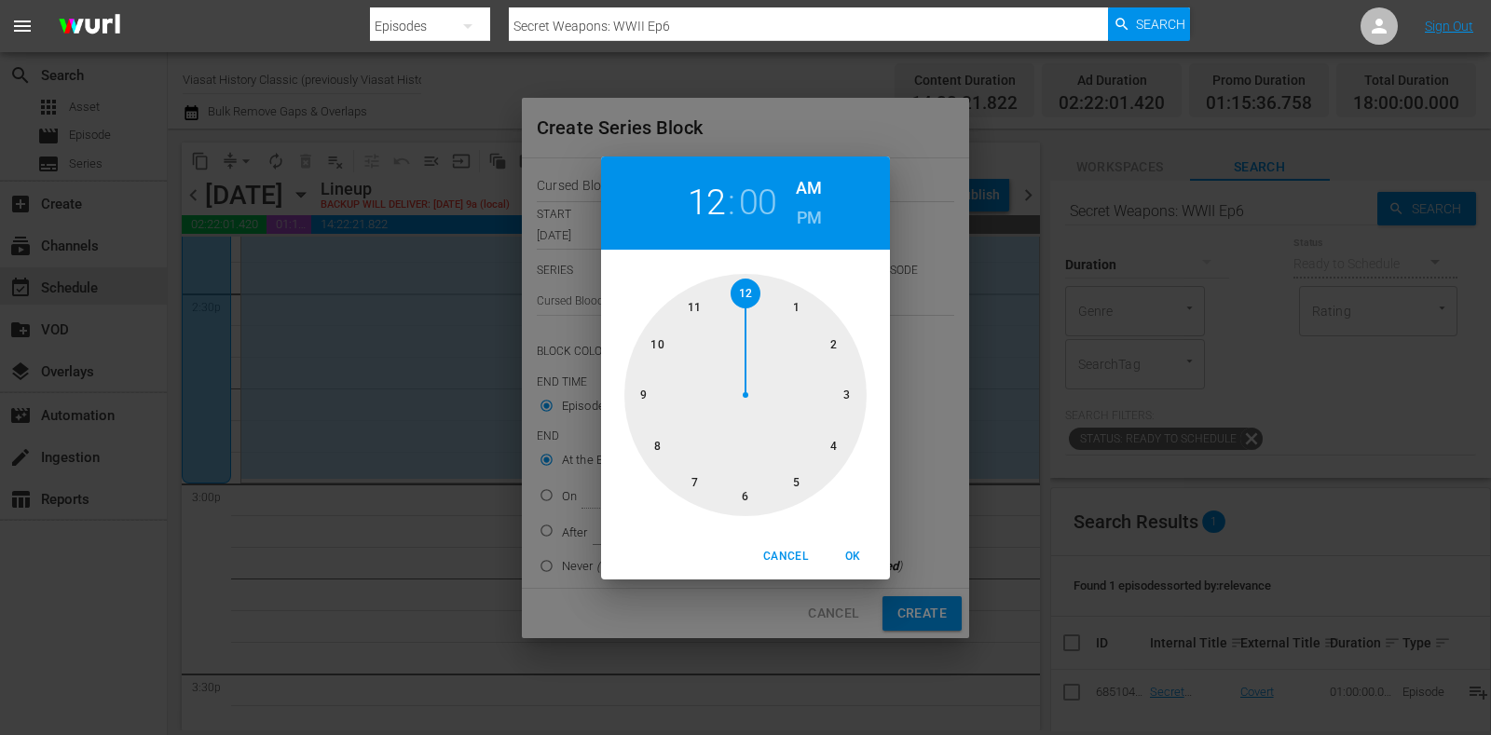
click at [840, 403] on div at bounding box center [746, 395] width 242 height 242
drag, startPoint x: 800, startPoint y: 226, endPoint x: 852, endPoint y: 314, distance: 102.8
click at [801, 226] on h6 "PM" at bounding box center [809, 218] width 25 height 30
click at [859, 549] on span "OK" at bounding box center [853, 557] width 45 height 20
type input "03:00 PM"
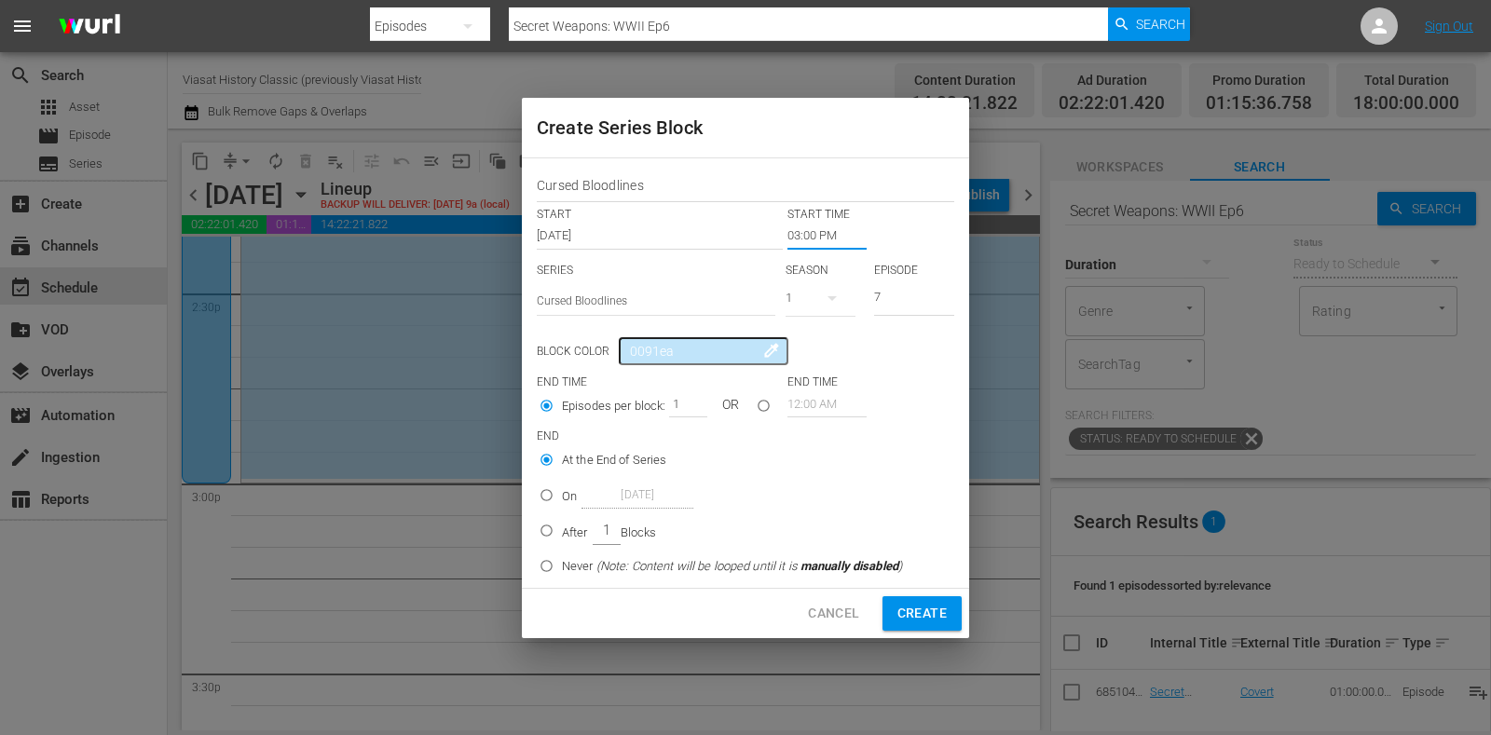
click at [586, 531] on p "After" at bounding box center [575, 533] width 26 height 19
click at [562, 531] on input "After 1 Blocks" at bounding box center [546, 534] width 31 height 31
radio input "false"
radio input "true"
drag, startPoint x: 671, startPoint y: 398, endPoint x: 691, endPoint y: 399, distance: 19.6
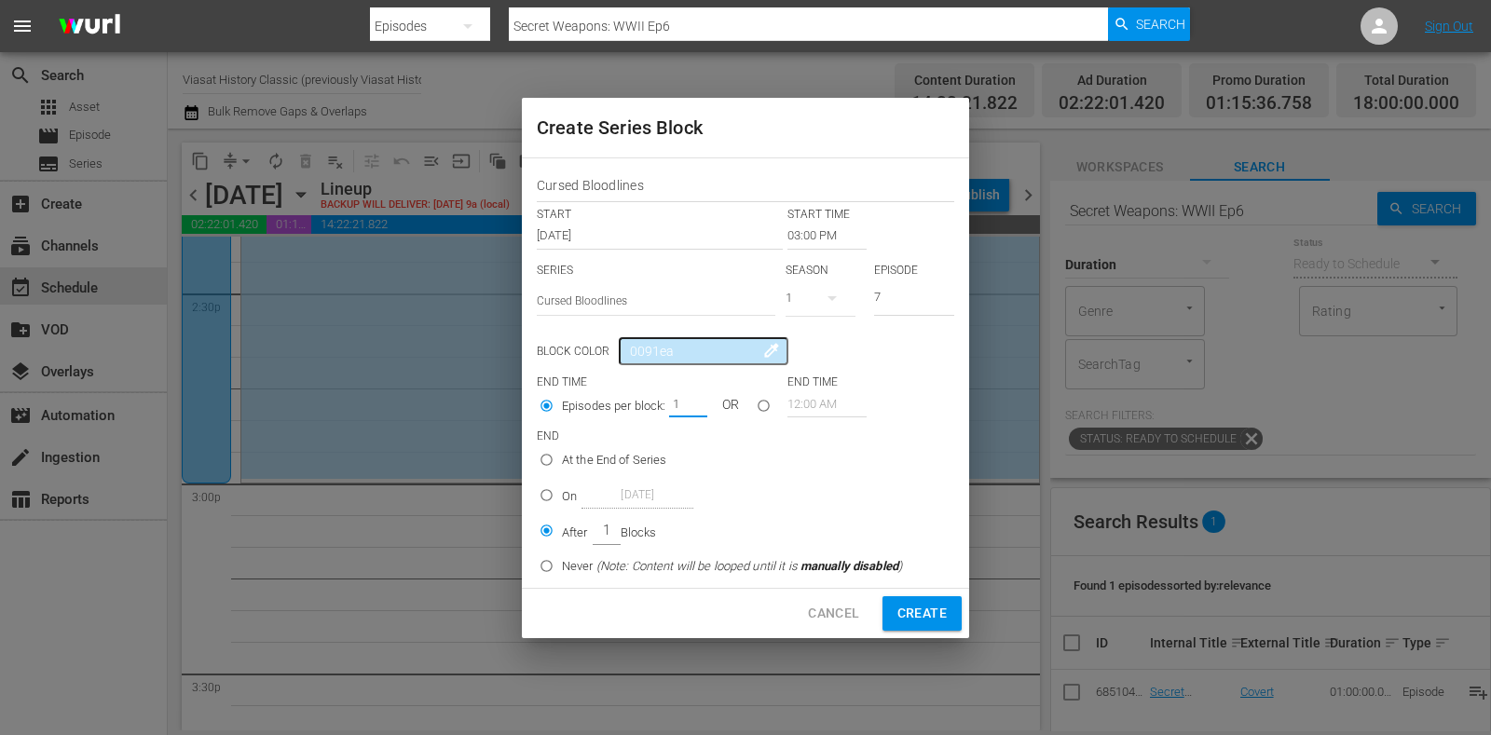
click at [691, 399] on input "1" at bounding box center [683, 404] width 28 height 26
type input "5"
type input "10"
click at [931, 620] on span "Create" at bounding box center [922, 613] width 49 height 23
type input "12:00 AM"
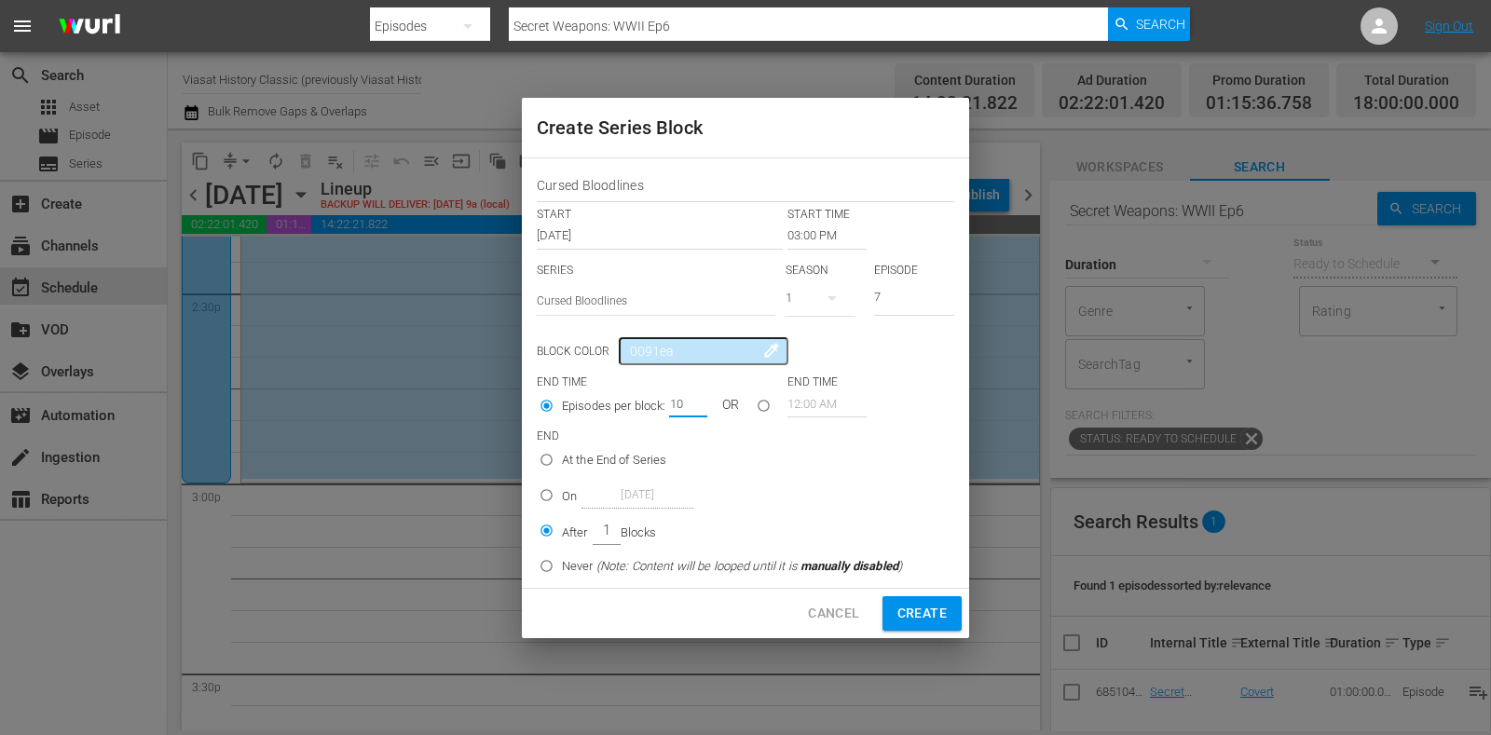
type input "1"
radio input "true"
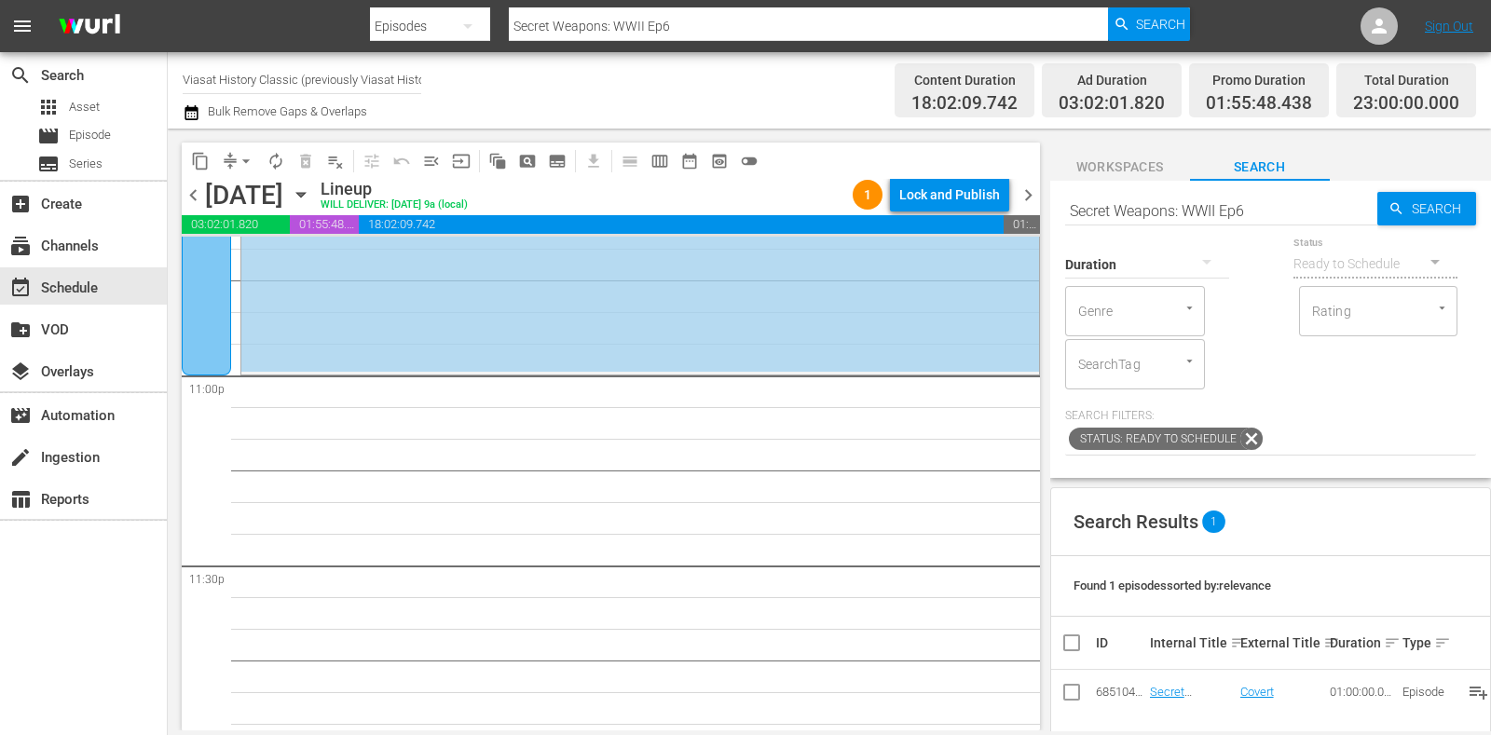
scroll to position [8547, 0]
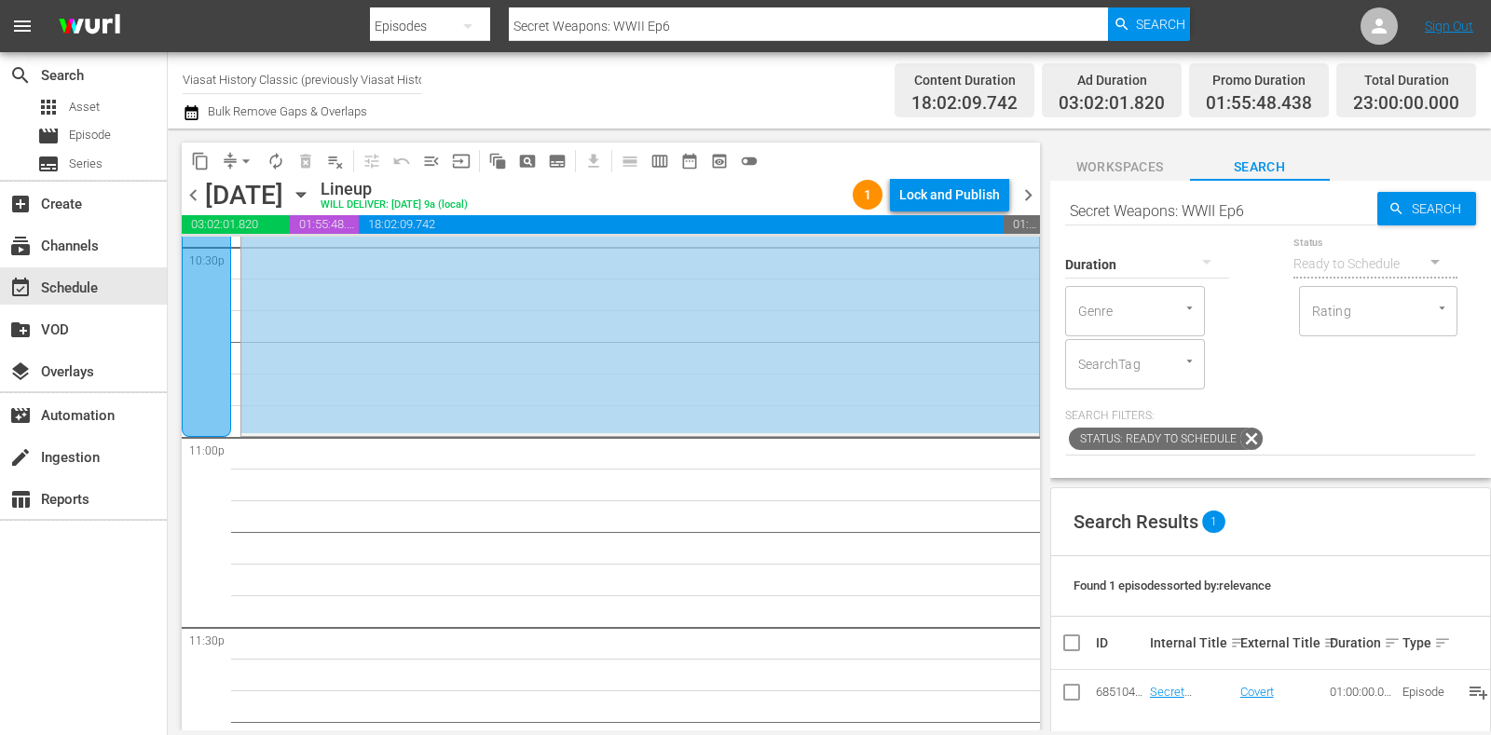
click at [1185, 202] on input "Secret Weapons: WWII Ep6" at bounding box center [1221, 210] width 312 height 45
paste input "WWII: Hell on Earth E3"
type input "WWII: Hell on Earth E3"
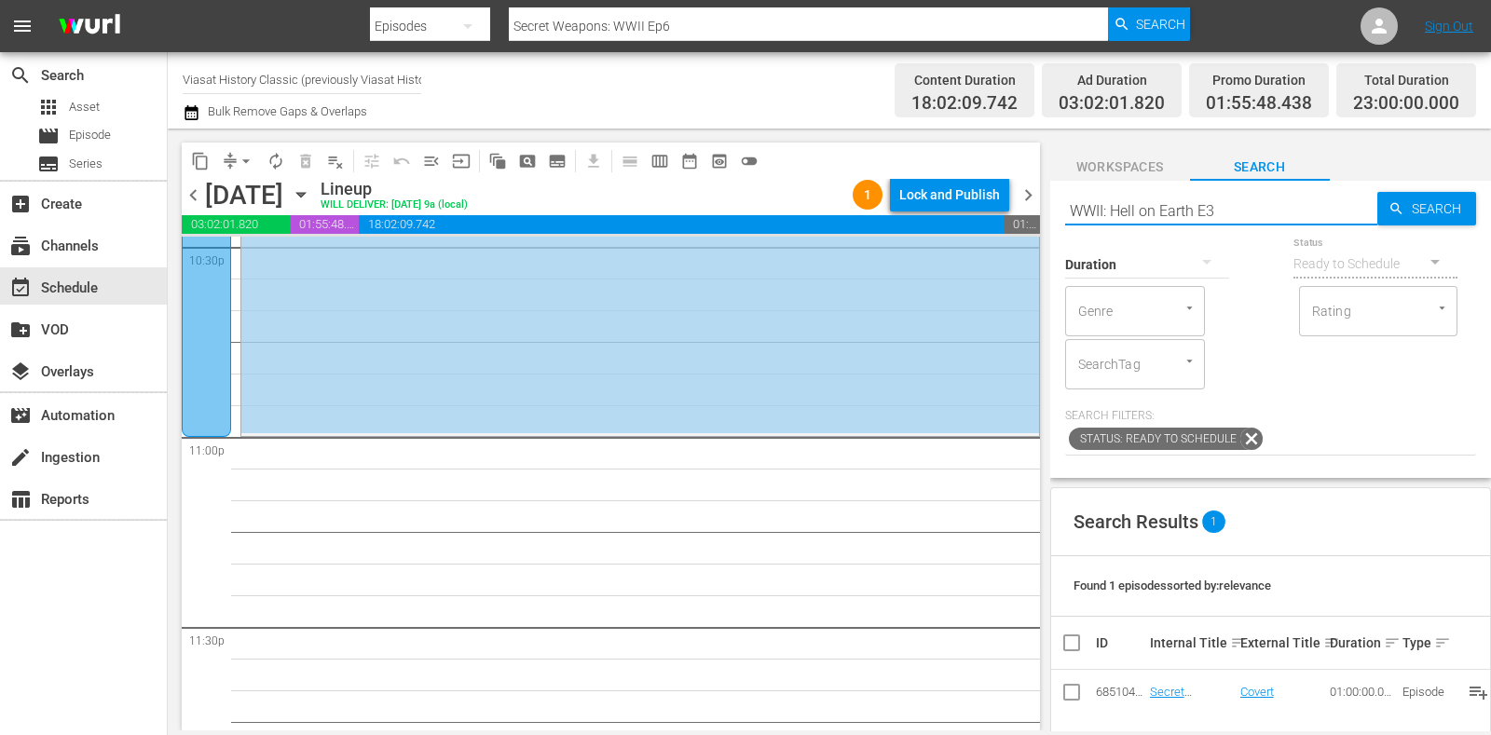
type input "WWII: Hell on Earth E3"
type input "WWII: Hell on Earth Ep3"
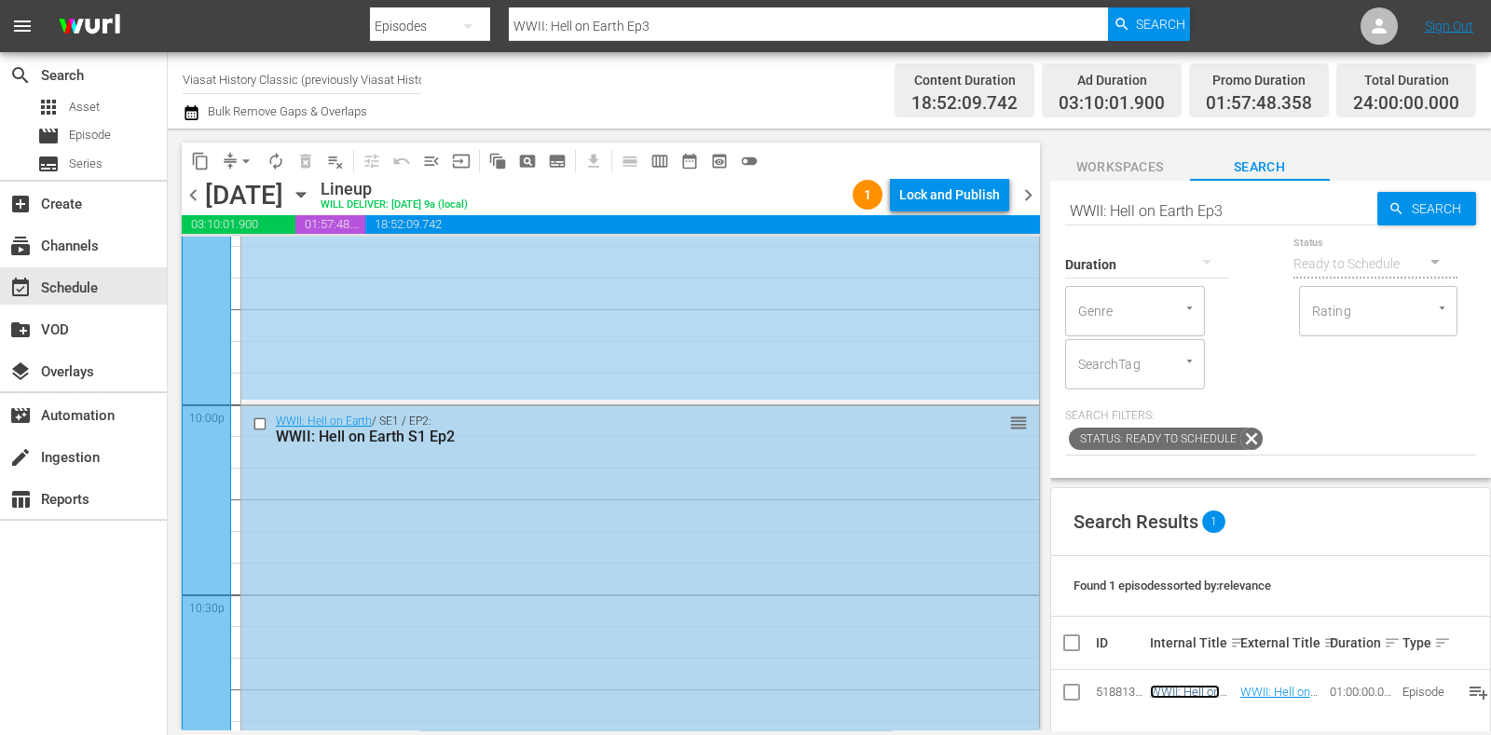
scroll to position [8197, 0]
drag, startPoint x: 1028, startPoint y: 196, endPoint x: 1216, endPoint y: 196, distance: 188.3
click at [1029, 196] on span "chevron_right" at bounding box center [1028, 195] width 23 height 23
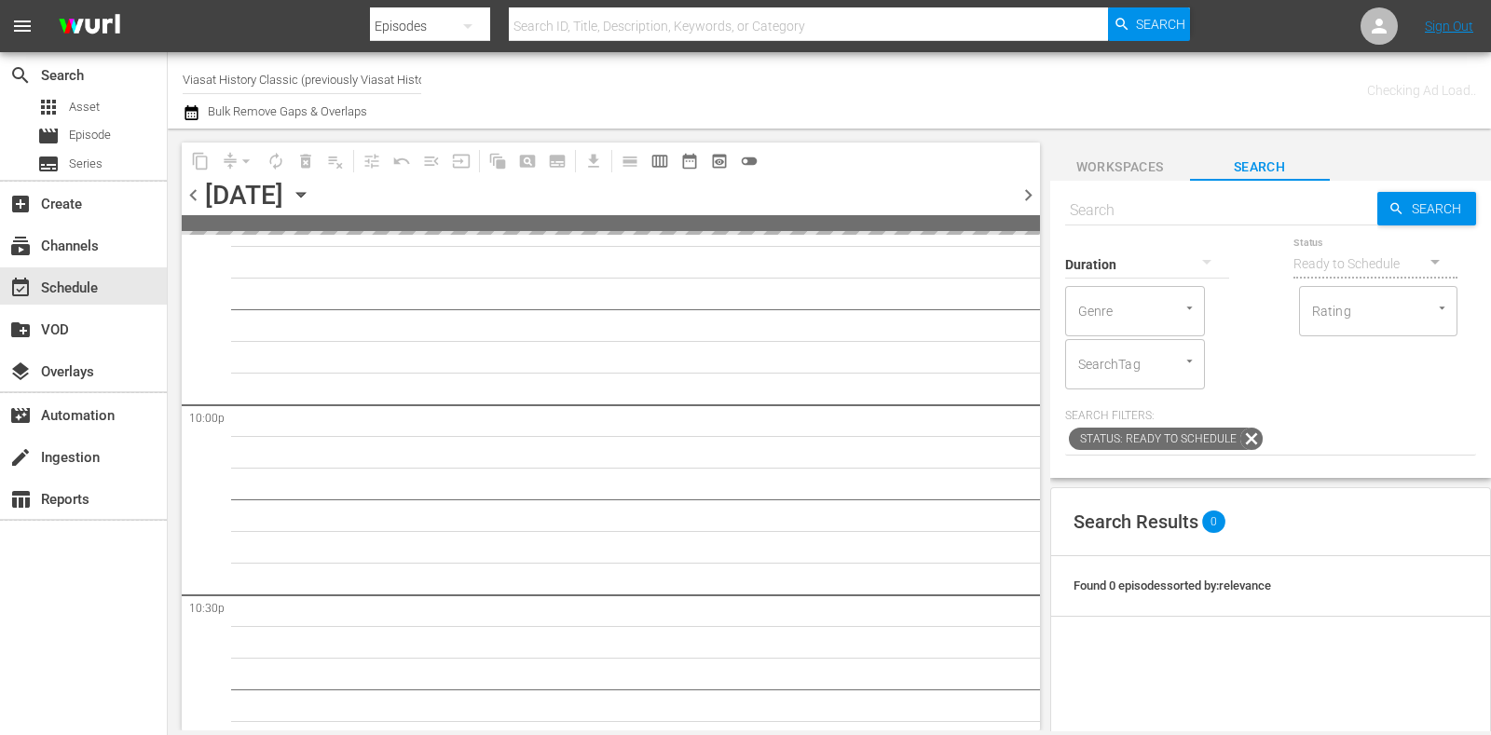
click at [1216, 196] on input "text" at bounding box center [1221, 210] width 312 height 45
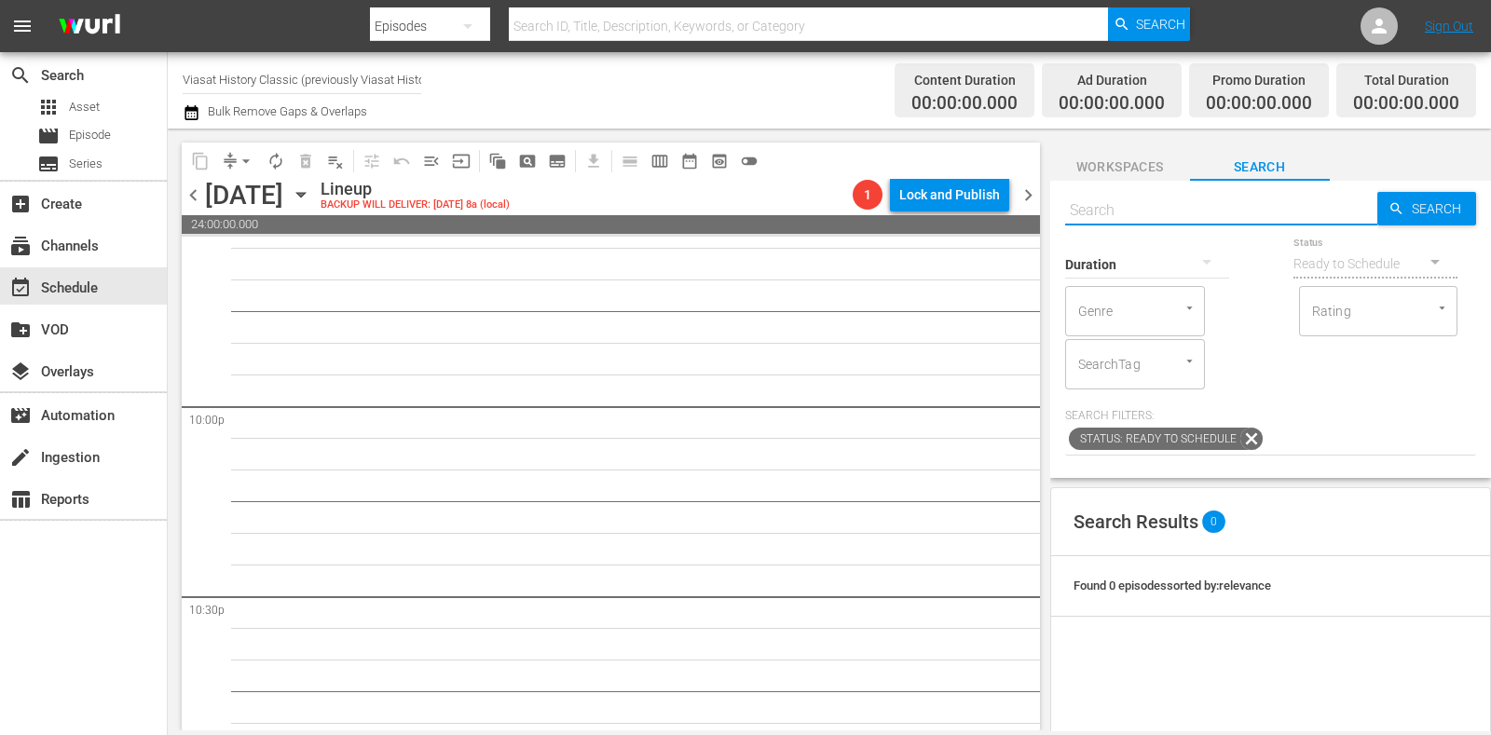
click at [1268, 202] on input "text" at bounding box center [1221, 210] width 312 height 45
paste input "w"
click at [1268, 202] on input "text" at bounding box center [1221, 210] width 312 height 45
type input "WWII: Hell on Earth ep4"
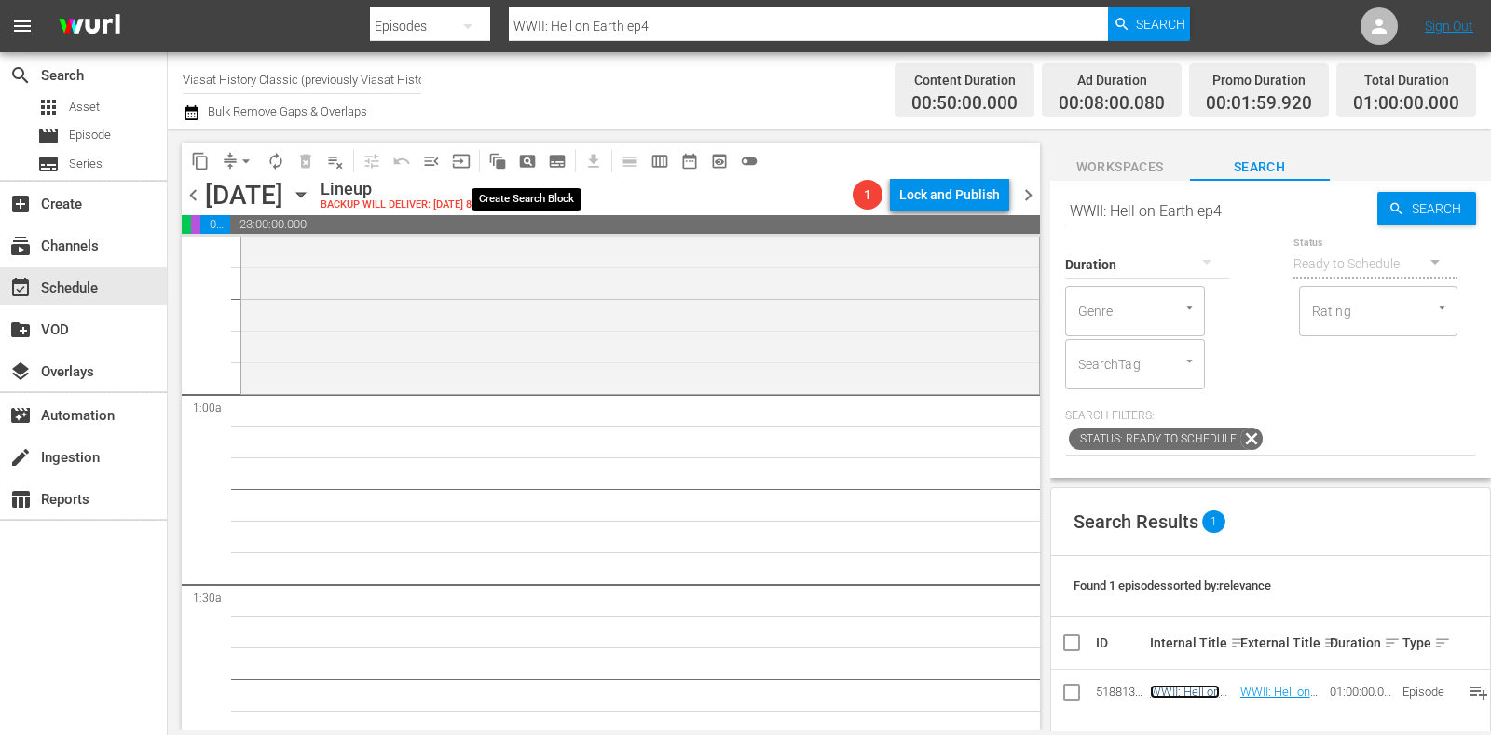
scroll to position [232, 0]
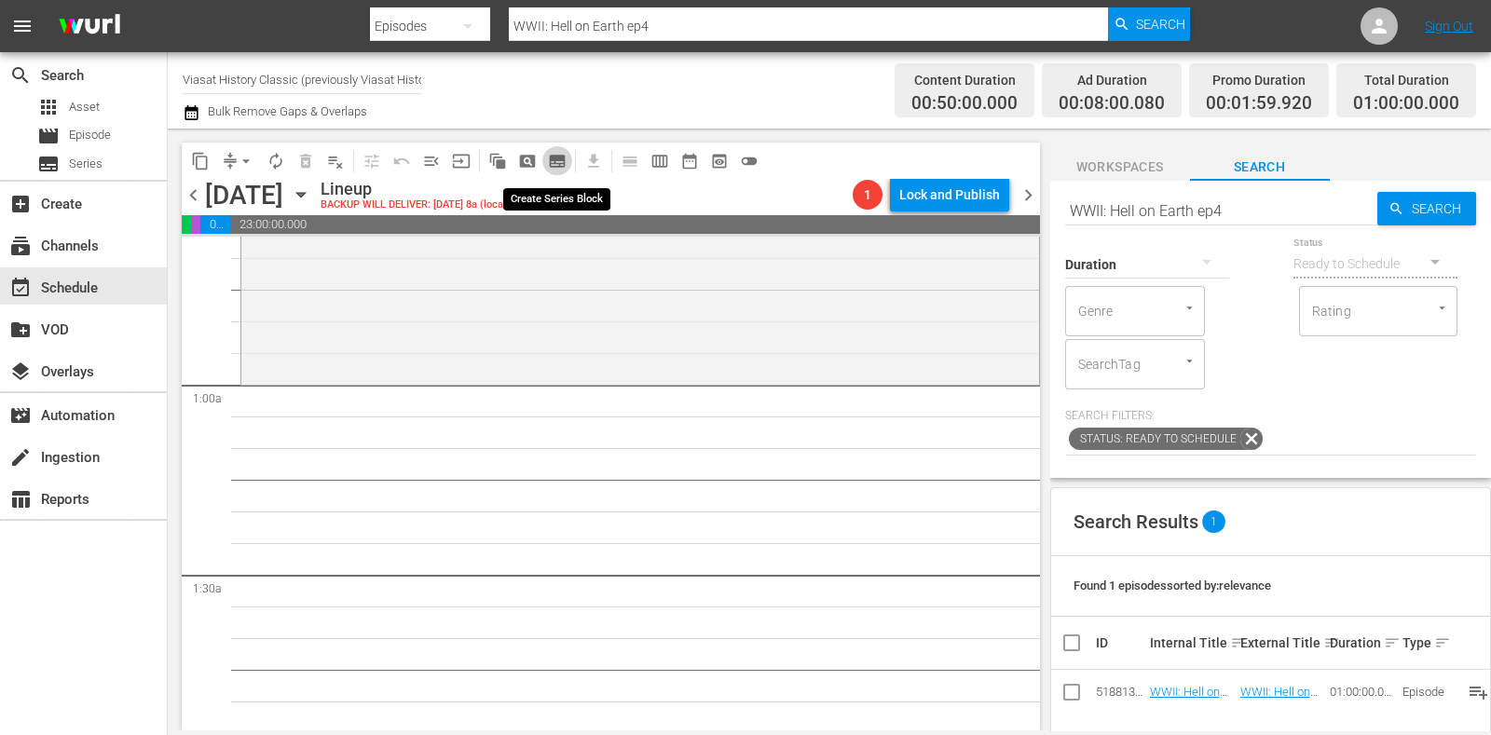
click at [560, 152] on span "subtitles_outlined" at bounding box center [557, 161] width 19 height 19
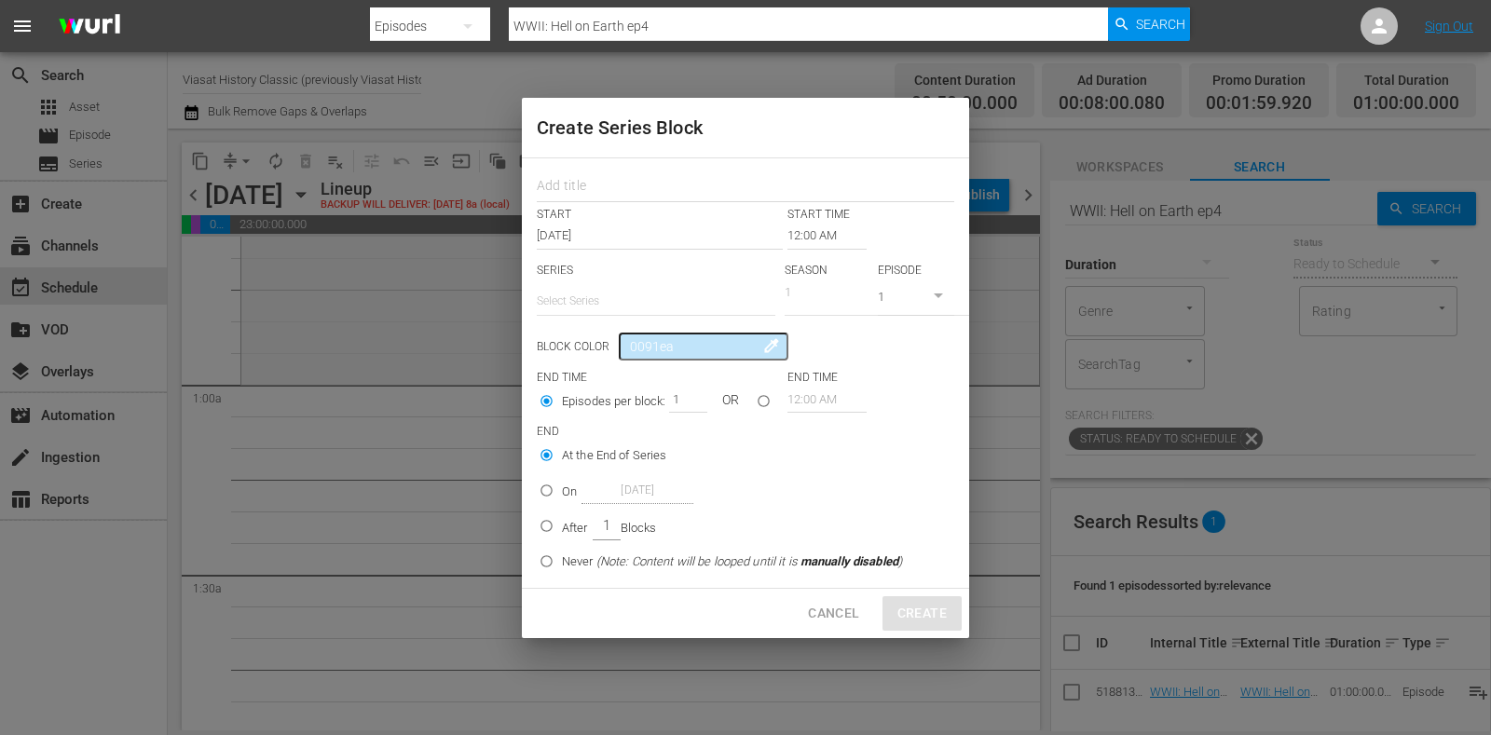
drag, startPoint x: 560, startPoint y: 152, endPoint x: 610, endPoint y: 230, distance: 92.6
click at [609, 191] on input "text" at bounding box center [746, 188] width 418 height 29
paste input "Tsunami: The Day The Wave Hit"
click at [609, 286] on input "text" at bounding box center [656, 301] width 239 height 45
paste input "Tsunami: The Day The Wave Hit"
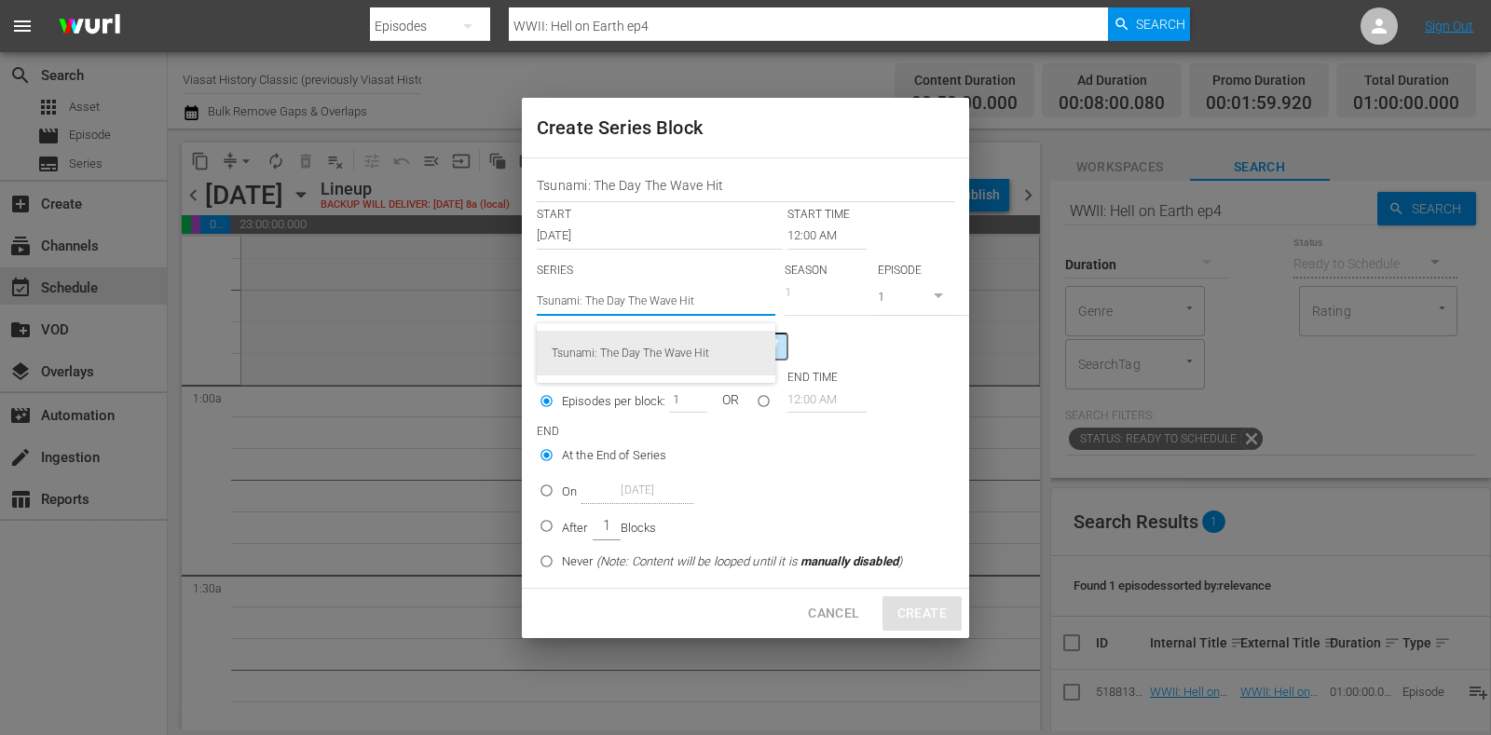
click at [680, 351] on div "Tsunami: The Day The Wave Hit" at bounding box center [656, 353] width 209 height 45
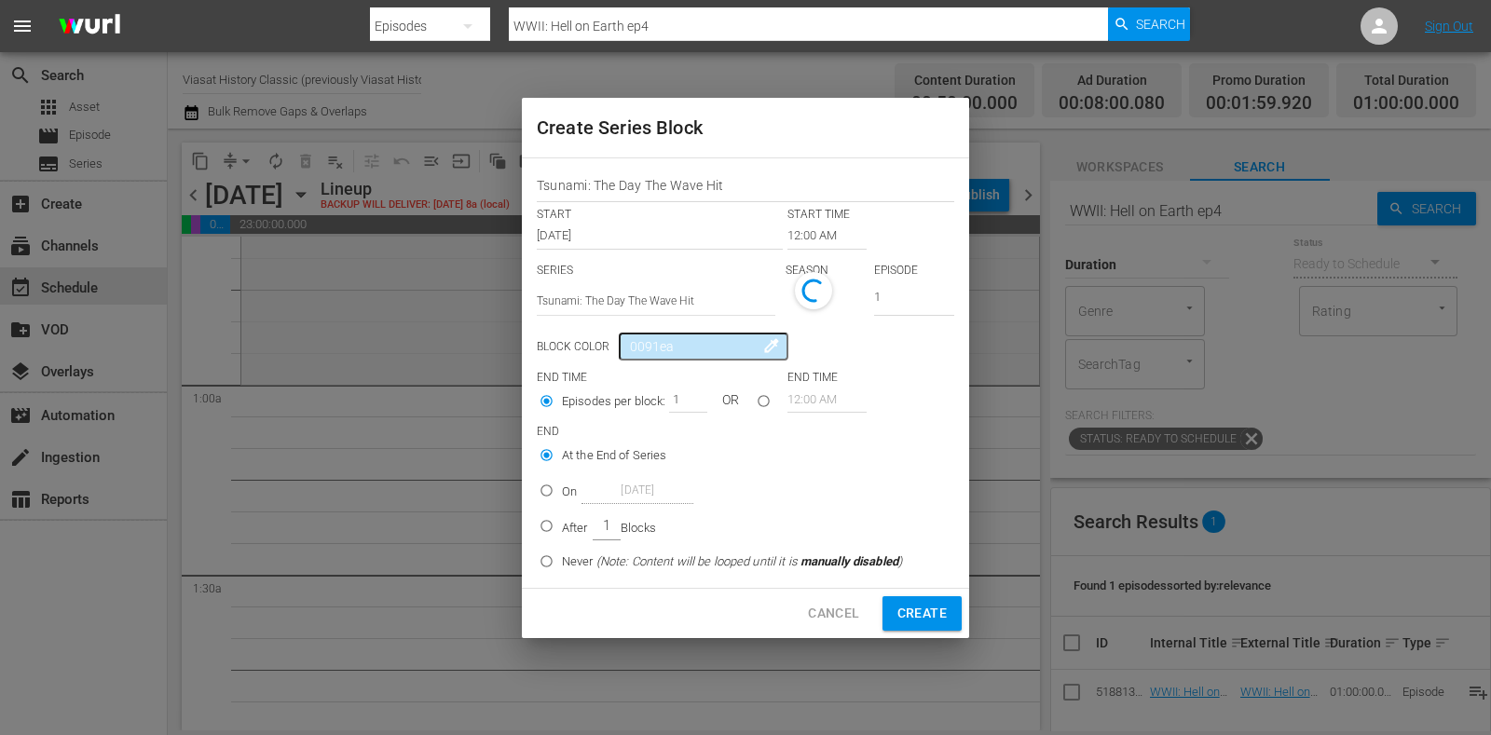
click at [817, 235] on input "12:00 AM" at bounding box center [827, 236] width 79 height 26
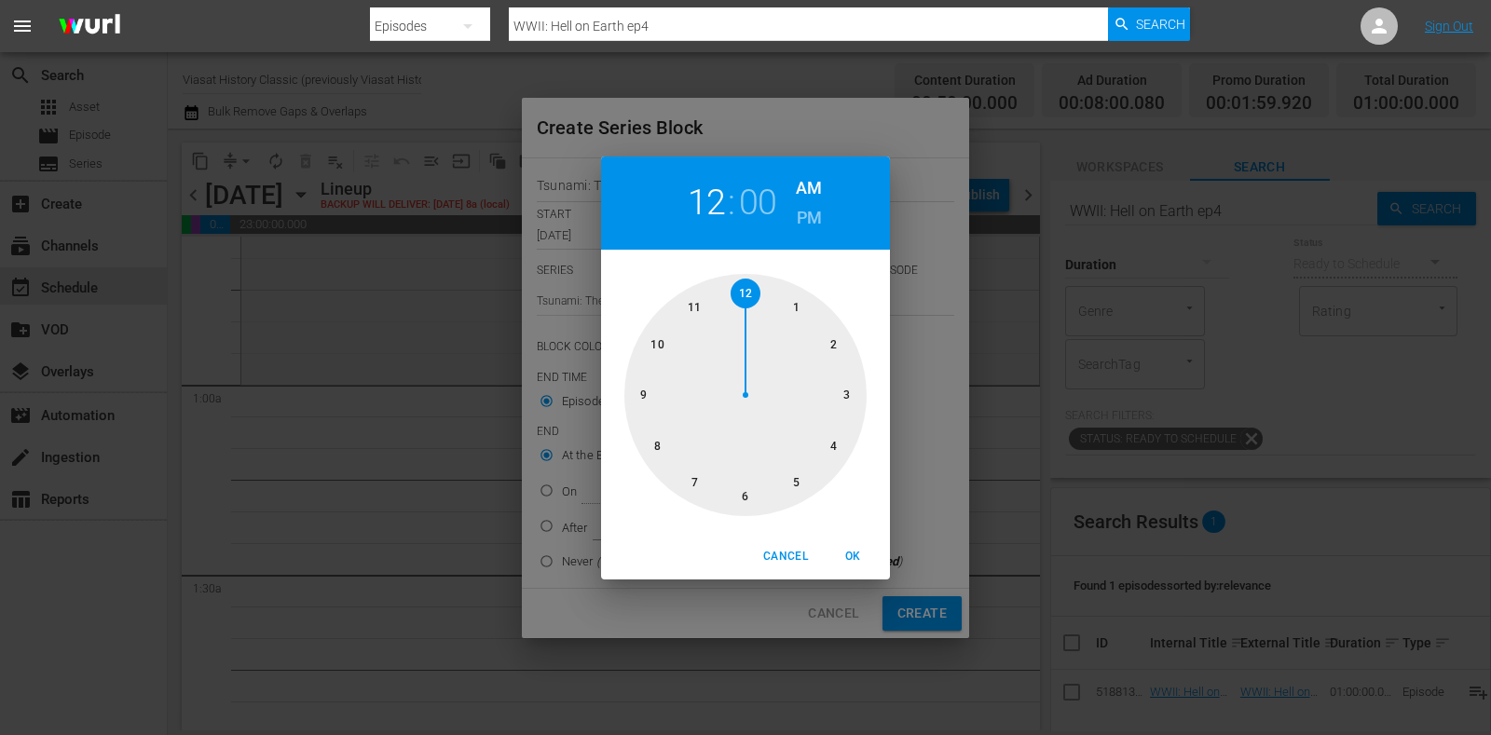
click at [797, 295] on div at bounding box center [746, 395] width 242 height 242
click at [866, 570] on button "OK" at bounding box center [853, 557] width 60 height 31
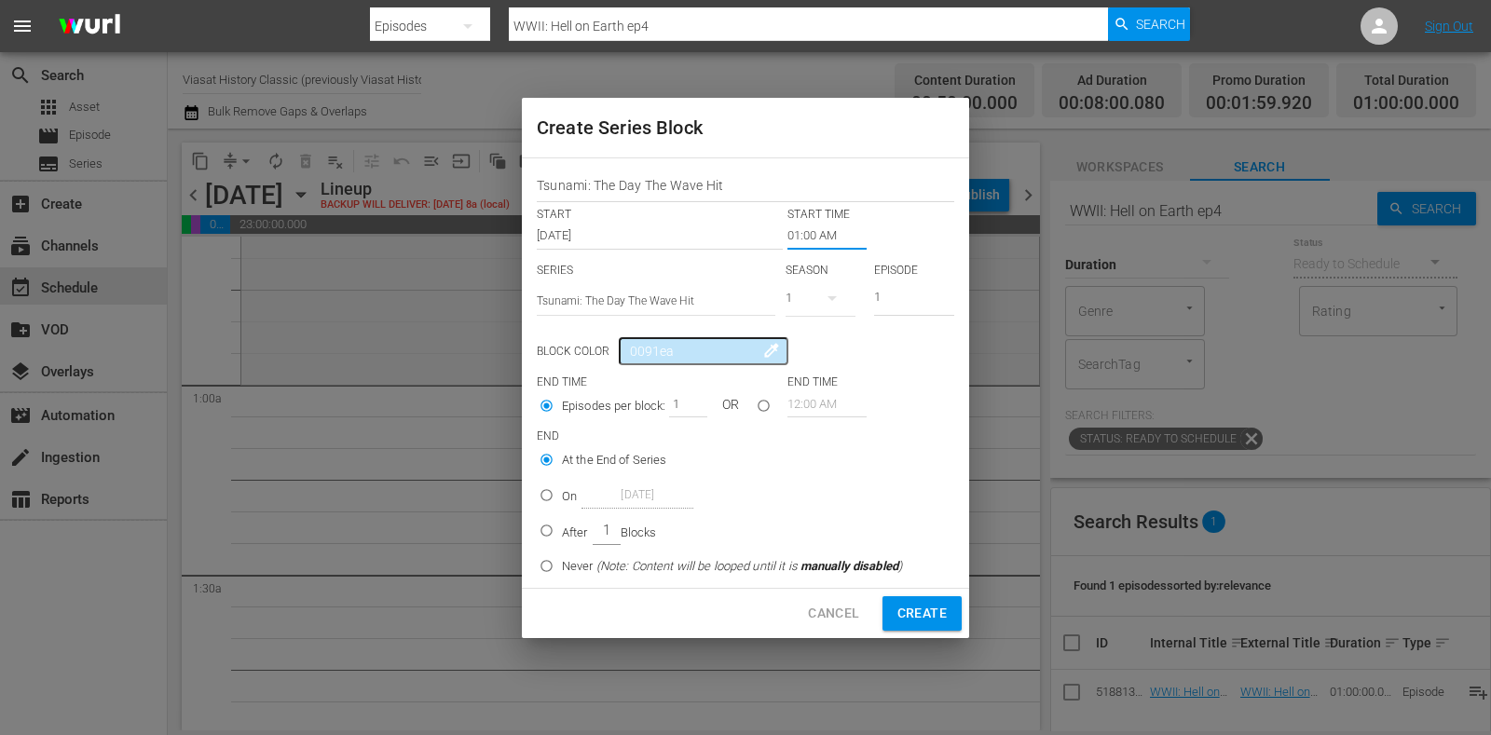
click at [586, 525] on p "After" at bounding box center [575, 533] width 26 height 19
click at [562, 525] on input "After 1 Blocks" at bounding box center [546, 534] width 31 height 31
drag, startPoint x: 673, startPoint y: 394, endPoint x: 815, endPoint y: 461, distance: 156.8
click at [701, 405] on div "1" at bounding box center [687, 404] width 37 height 26
click at [908, 602] on span "Create" at bounding box center [922, 613] width 49 height 23
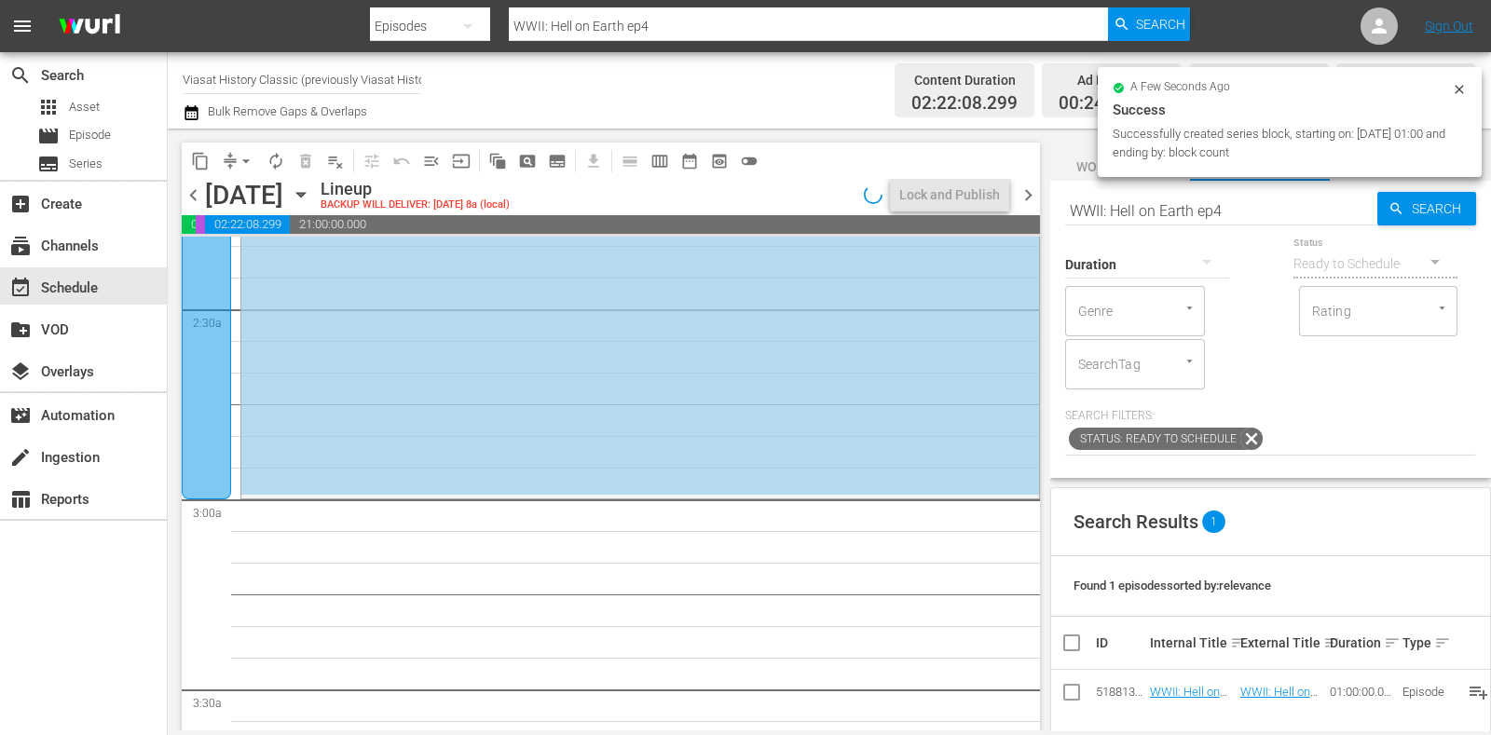
scroll to position [931, 0]
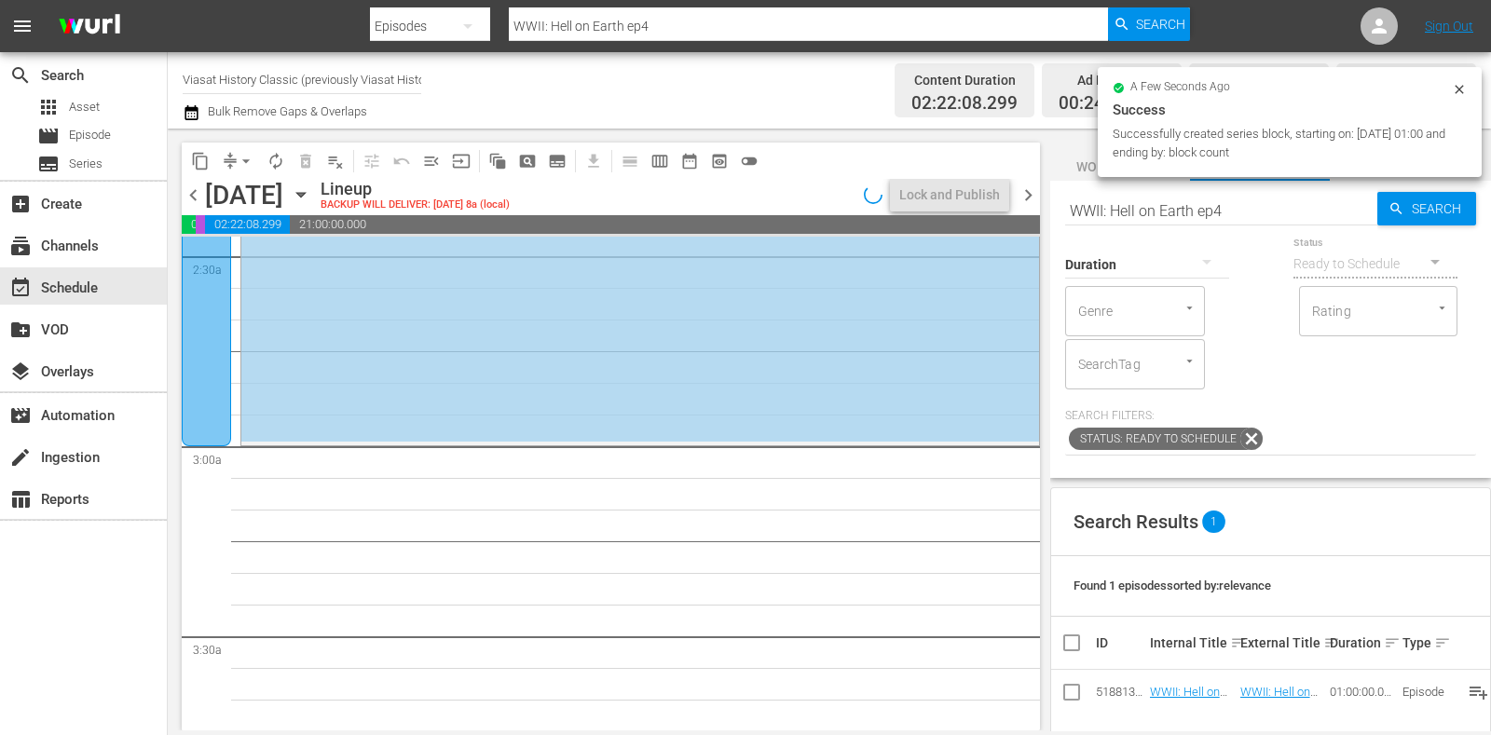
click at [562, 149] on button "subtitles_outlined" at bounding box center [558, 161] width 30 height 30
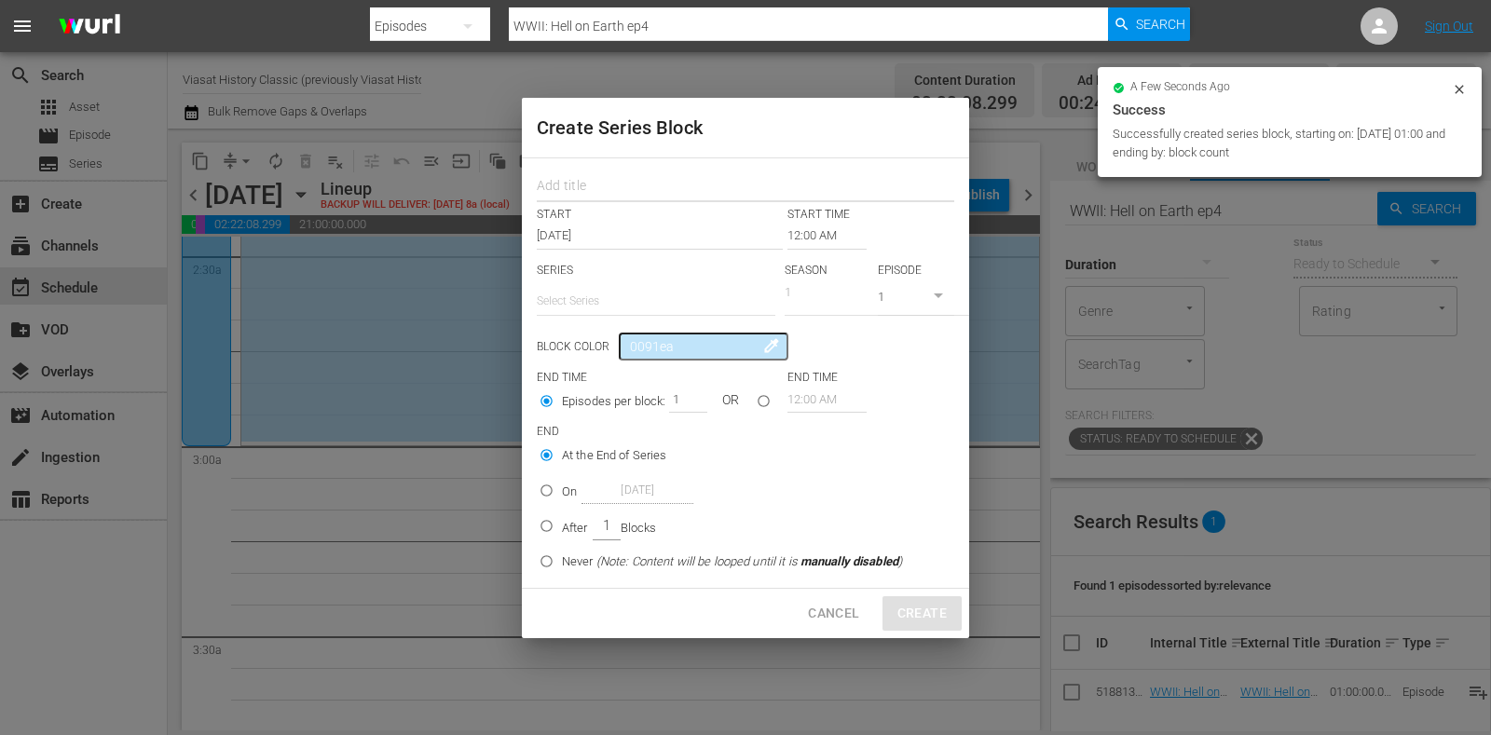
click at [598, 174] on input "text" at bounding box center [746, 188] width 418 height 29
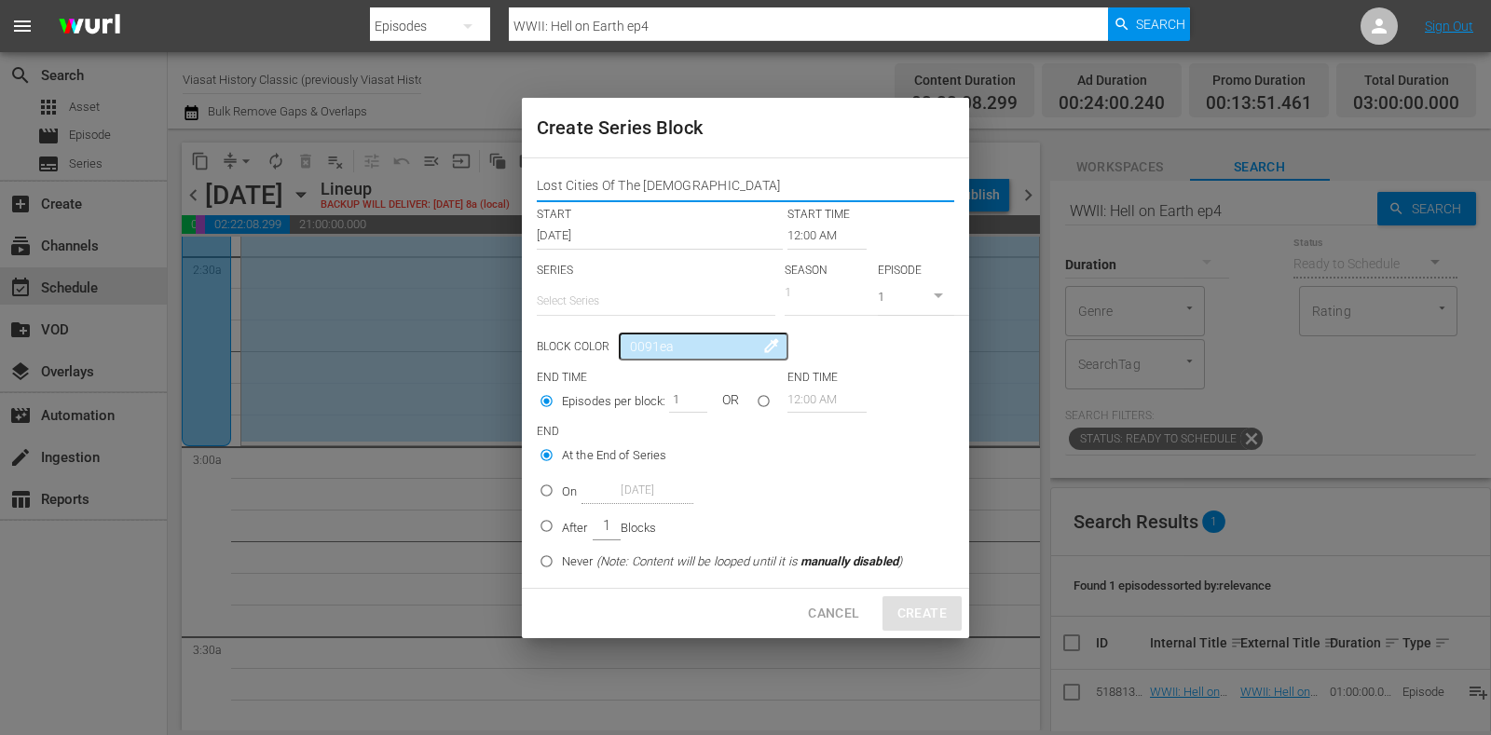
drag, startPoint x: 696, startPoint y: 186, endPoint x: 464, endPoint y: 190, distance: 232.1
click at [464, 190] on div "Create Series Block Lost Cities Of The Bible START START TIME Oct 27th 2025 12:…" at bounding box center [745, 367] width 1491 height 735
click at [656, 311] on input "text" at bounding box center [656, 301] width 239 height 45
paste input "Lost Cities Of The Bible"
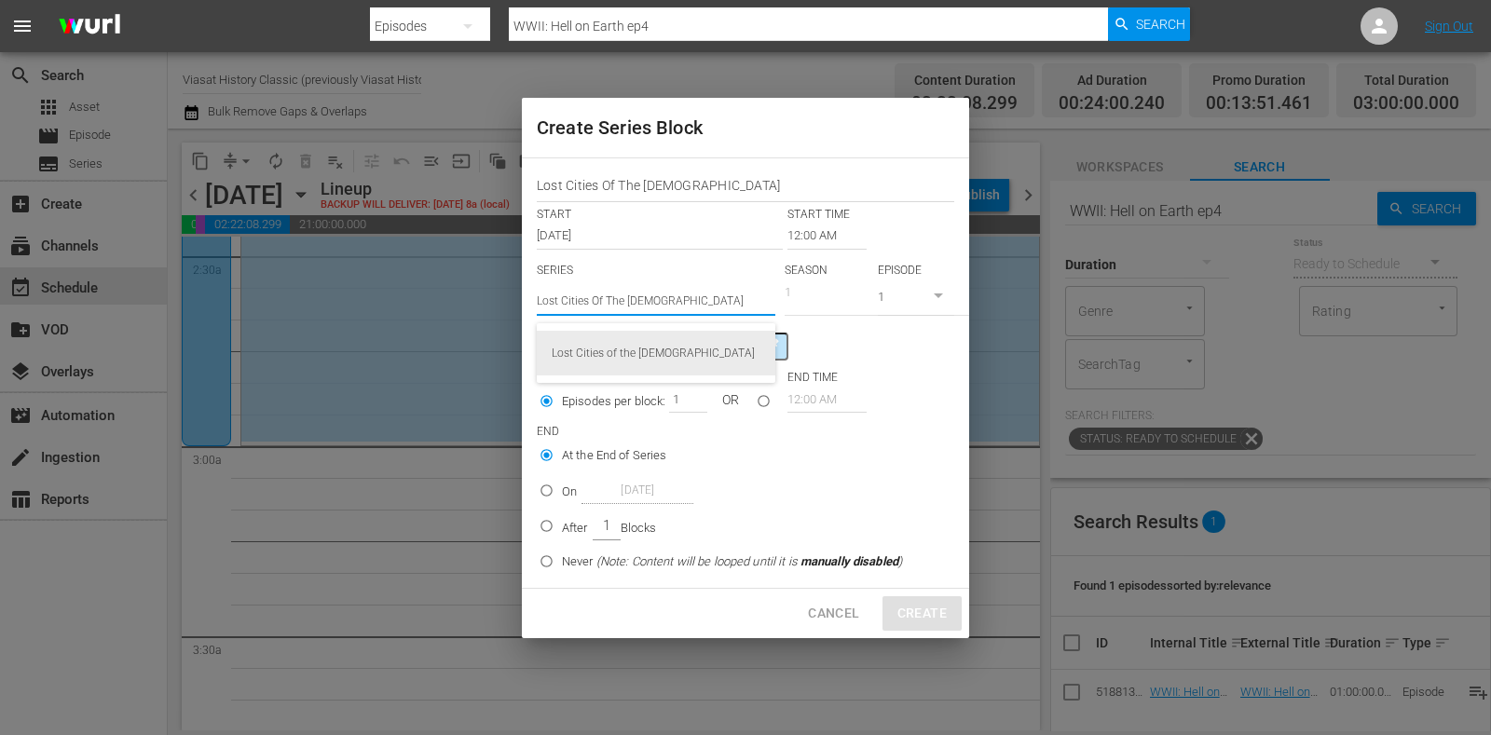
click at [675, 361] on div "Lost Cities of the Bible" at bounding box center [656, 353] width 209 height 45
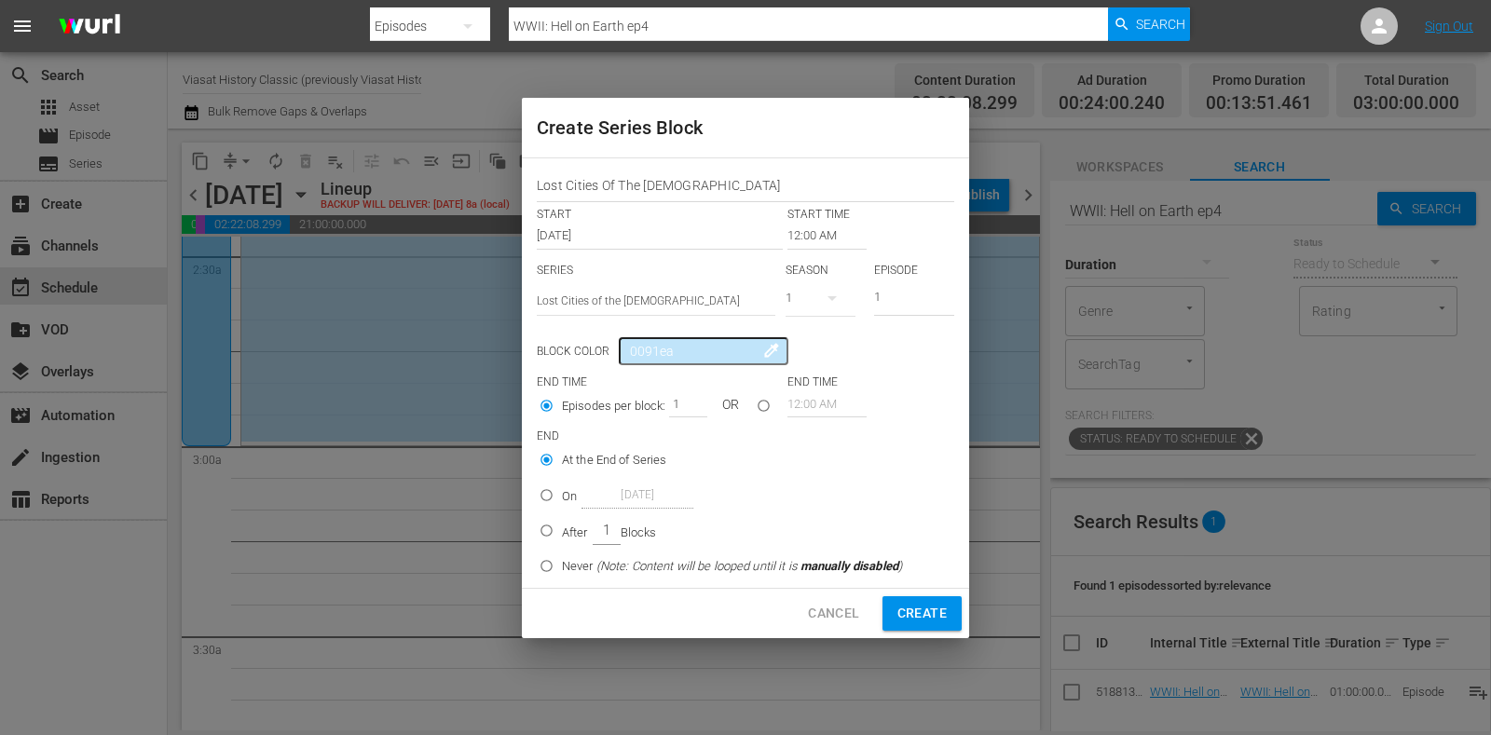
click at [809, 240] on input "12:00 AM" at bounding box center [827, 236] width 79 height 26
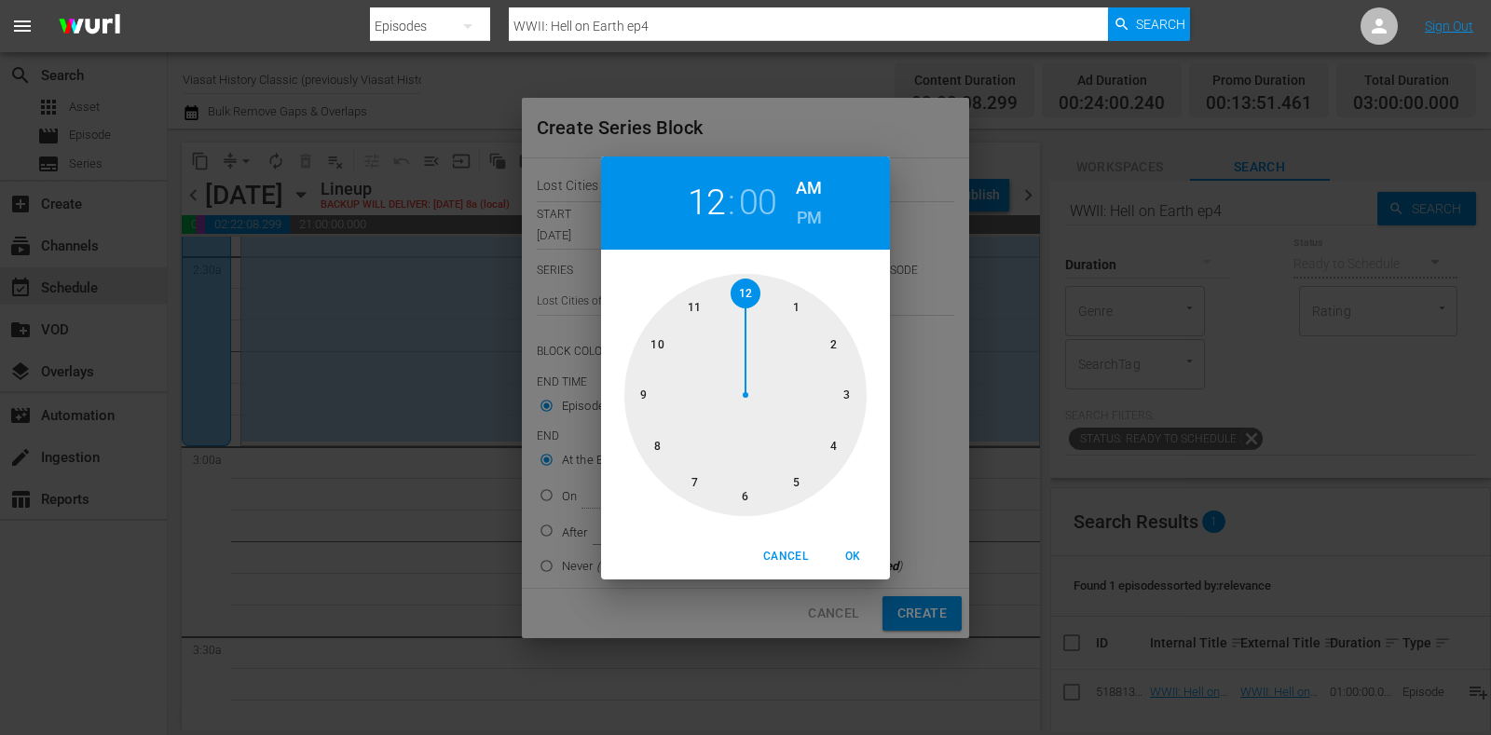
click at [837, 402] on div at bounding box center [746, 395] width 242 height 242
click at [837, 548] on span "OK" at bounding box center [853, 557] width 45 height 20
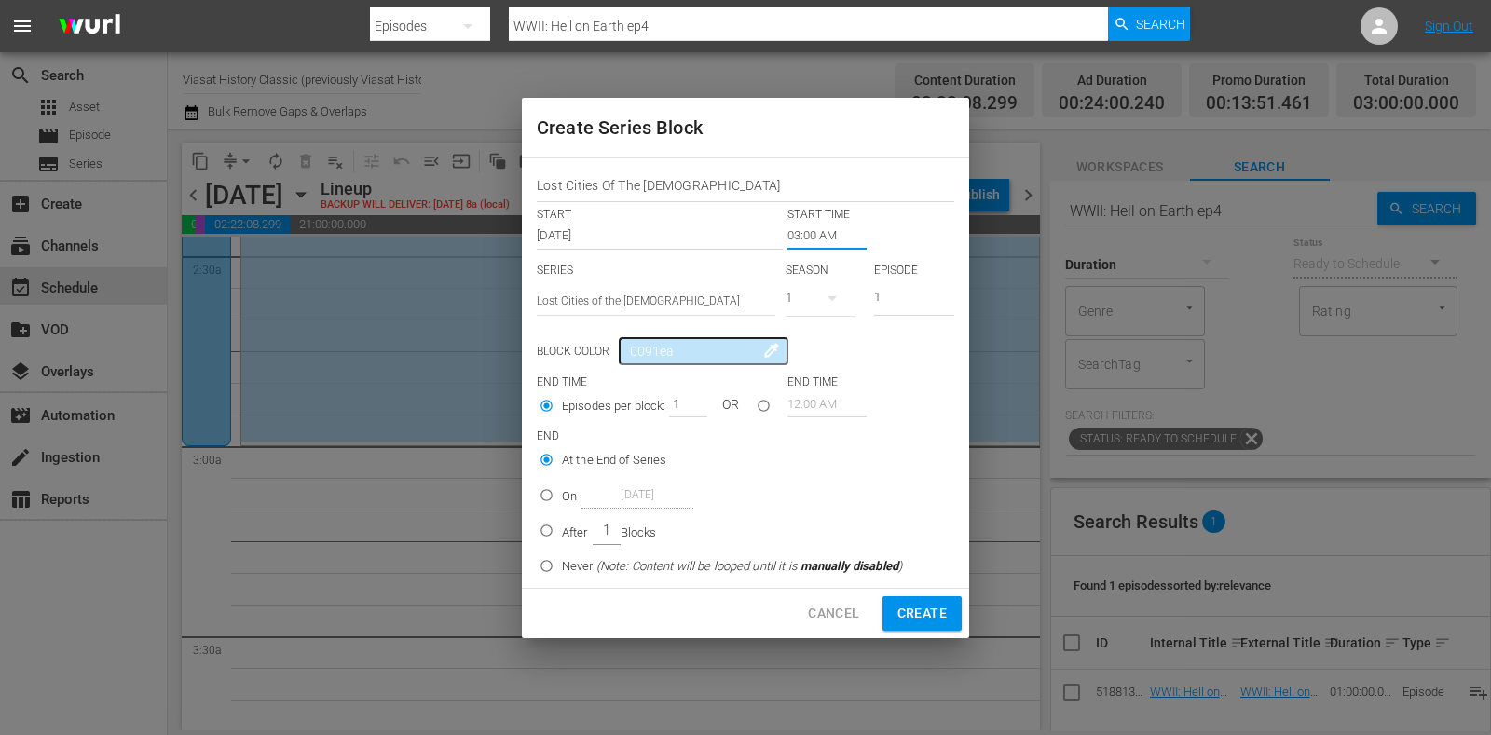
click at [550, 537] on input "After 1 Blocks" at bounding box center [546, 534] width 31 height 31
drag, startPoint x: 669, startPoint y: 398, endPoint x: 706, endPoint y: 405, distance: 36.9
click at [705, 405] on div "1" at bounding box center [687, 404] width 37 height 26
click at [934, 610] on span "Create" at bounding box center [922, 613] width 49 height 23
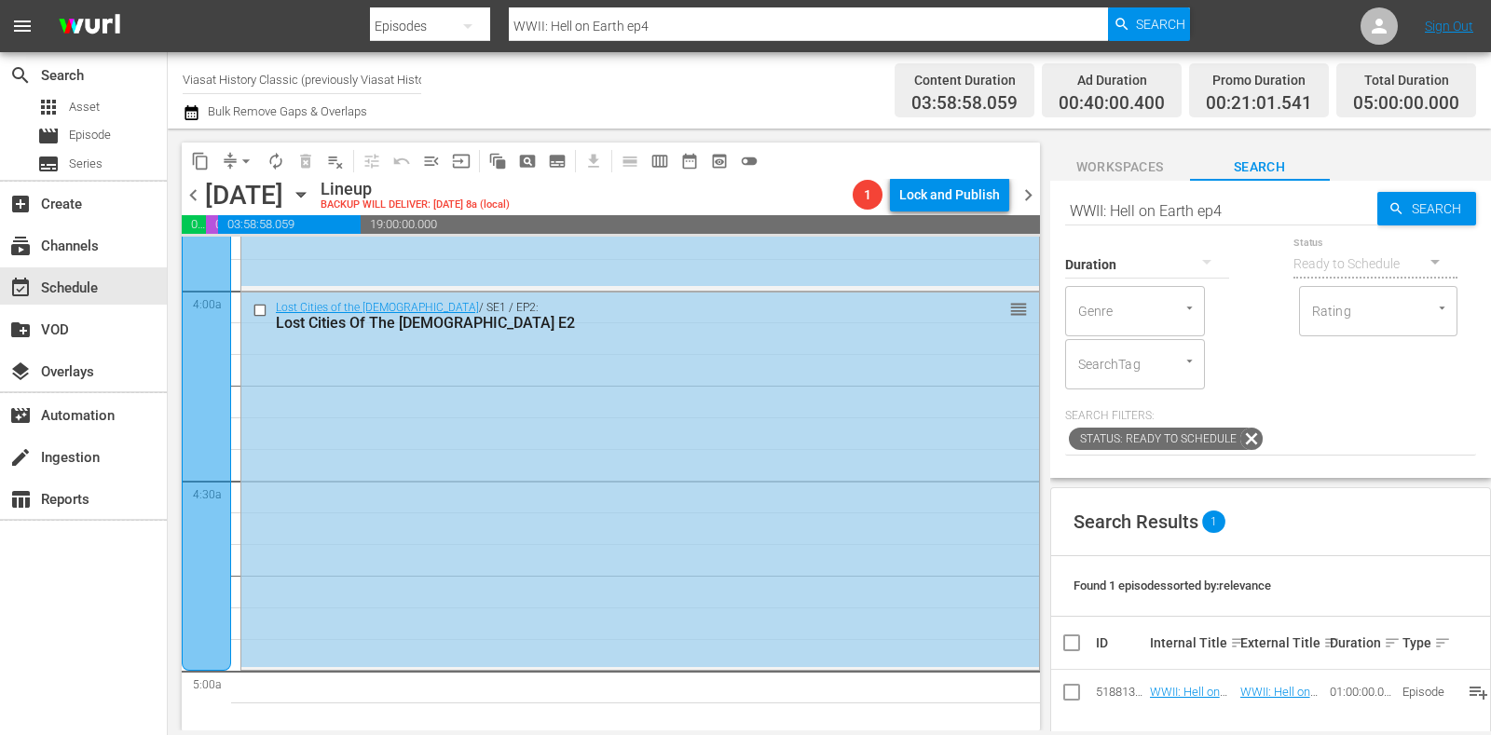
scroll to position [0, 0]
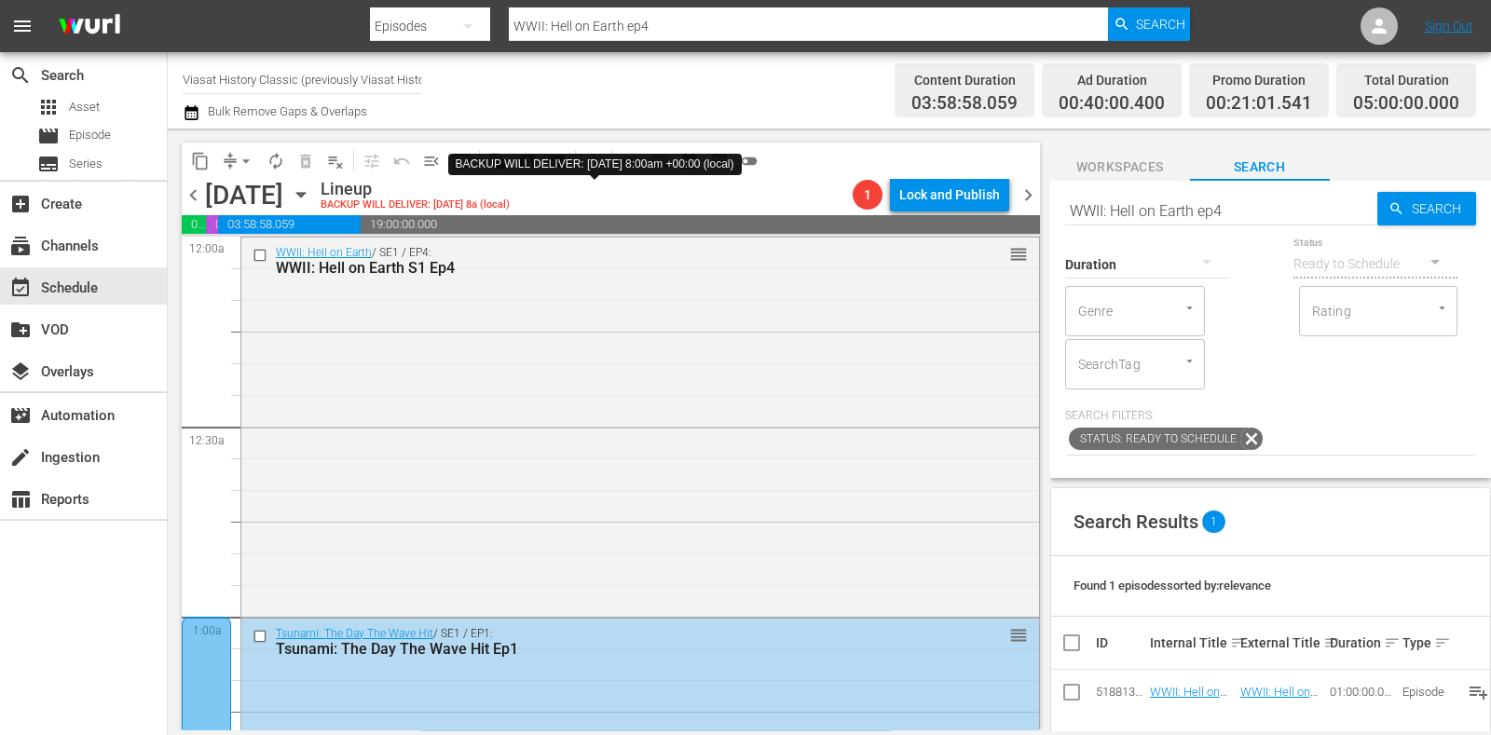
click at [477, 175] on div "BACKUP WILL DELIVER: 10/26/2025 8:00am +00:00 (local)" at bounding box center [595, 164] width 294 height 21
click at [311, 200] on icon "button" at bounding box center [301, 195] width 21 height 21
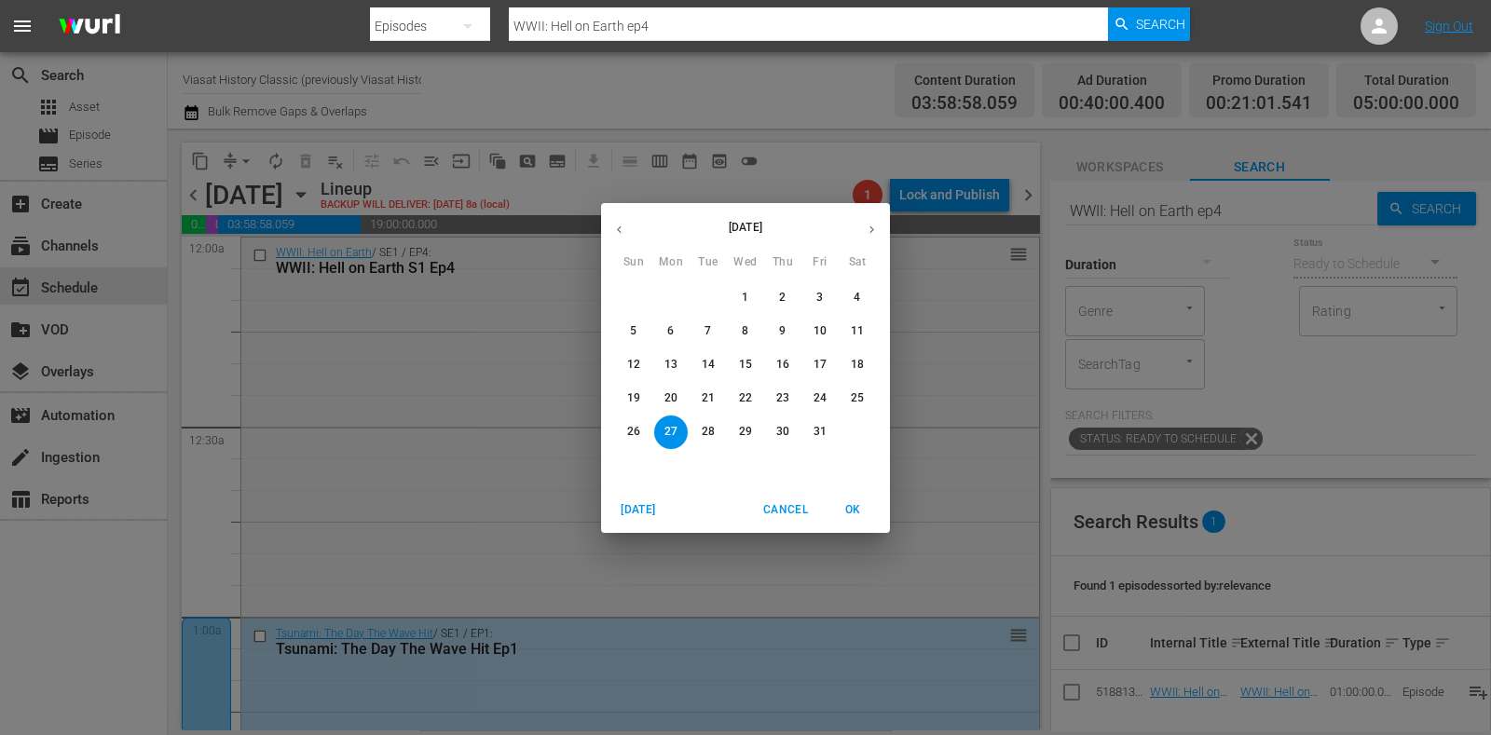
click at [668, 387] on button "20" at bounding box center [671, 399] width 34 height 34
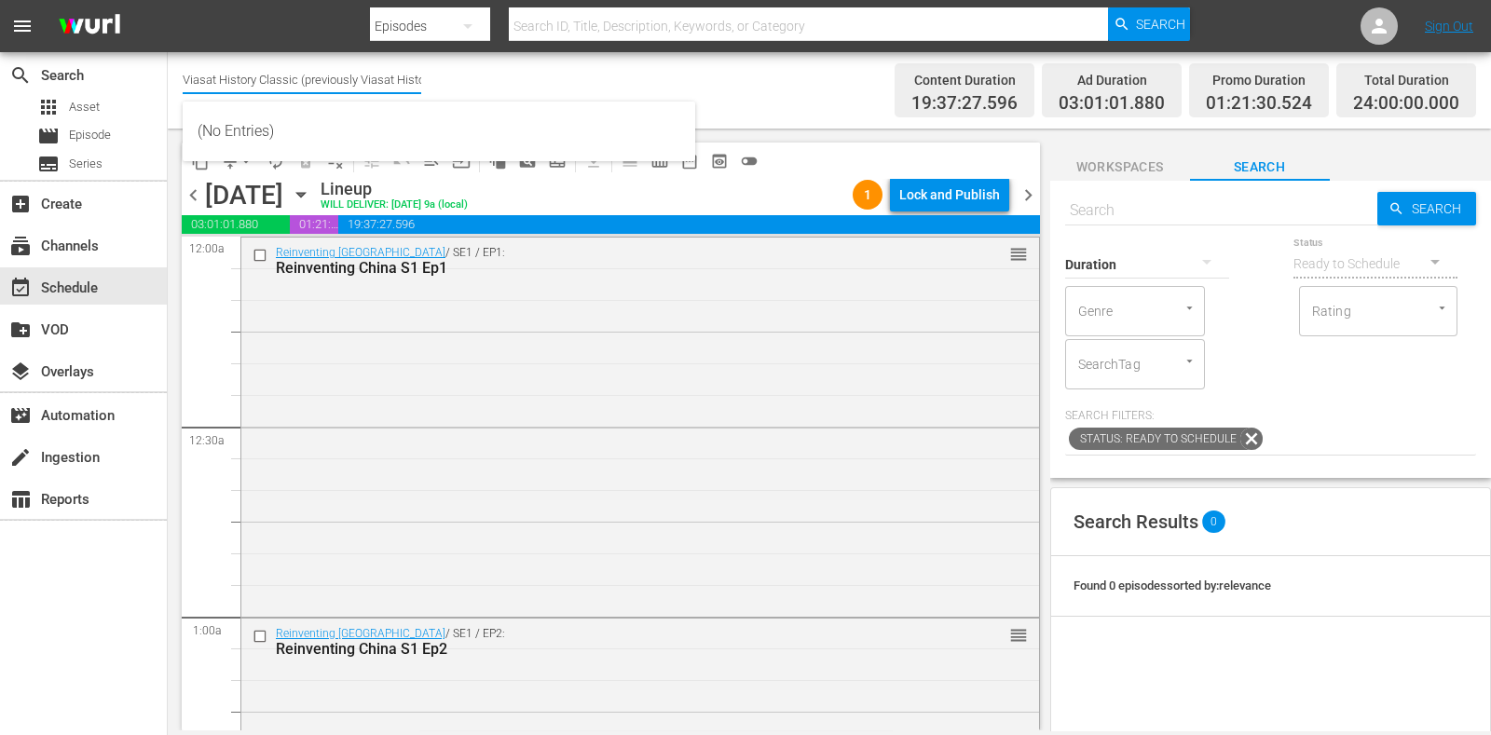
scroll to position [0, 55]
drag, startPoint x: 221, startPoint y: 80, endPoint x: 489, endPoint y: 99, distance: 269.1
click at [489, 99] on div "Channel Title Viasat History Classic (previously Viasat History) (1552) Bulk Re…" at bounding box center [535, 90] width 705 height 67
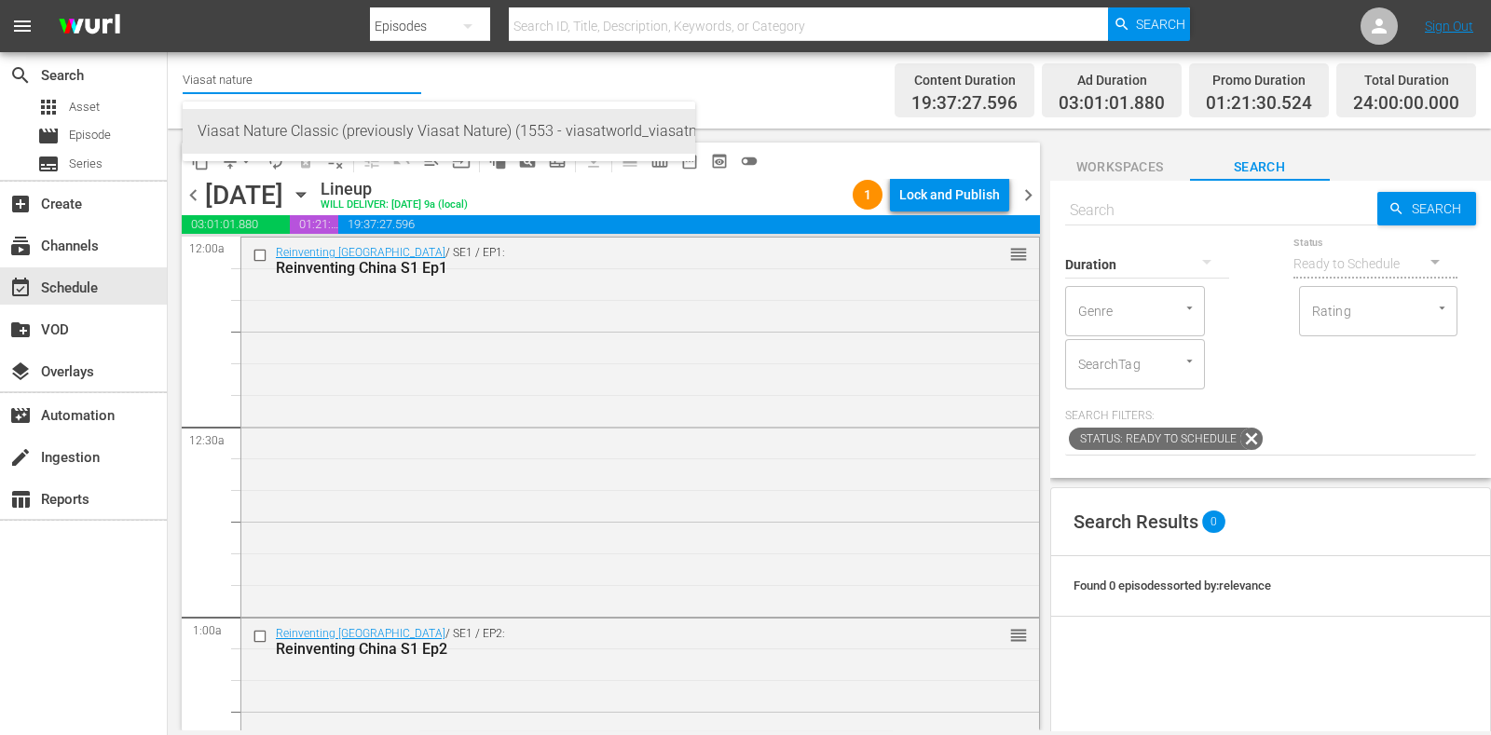
click at [460, 123] on div "Viasat Nature Classic (previously Viasat Nature) (1553 - viasatworld_viasatnatu…" at bounding box center [439, 131] width 483 height 45
